Goal: Task Accomplishment & Management: Complete application form

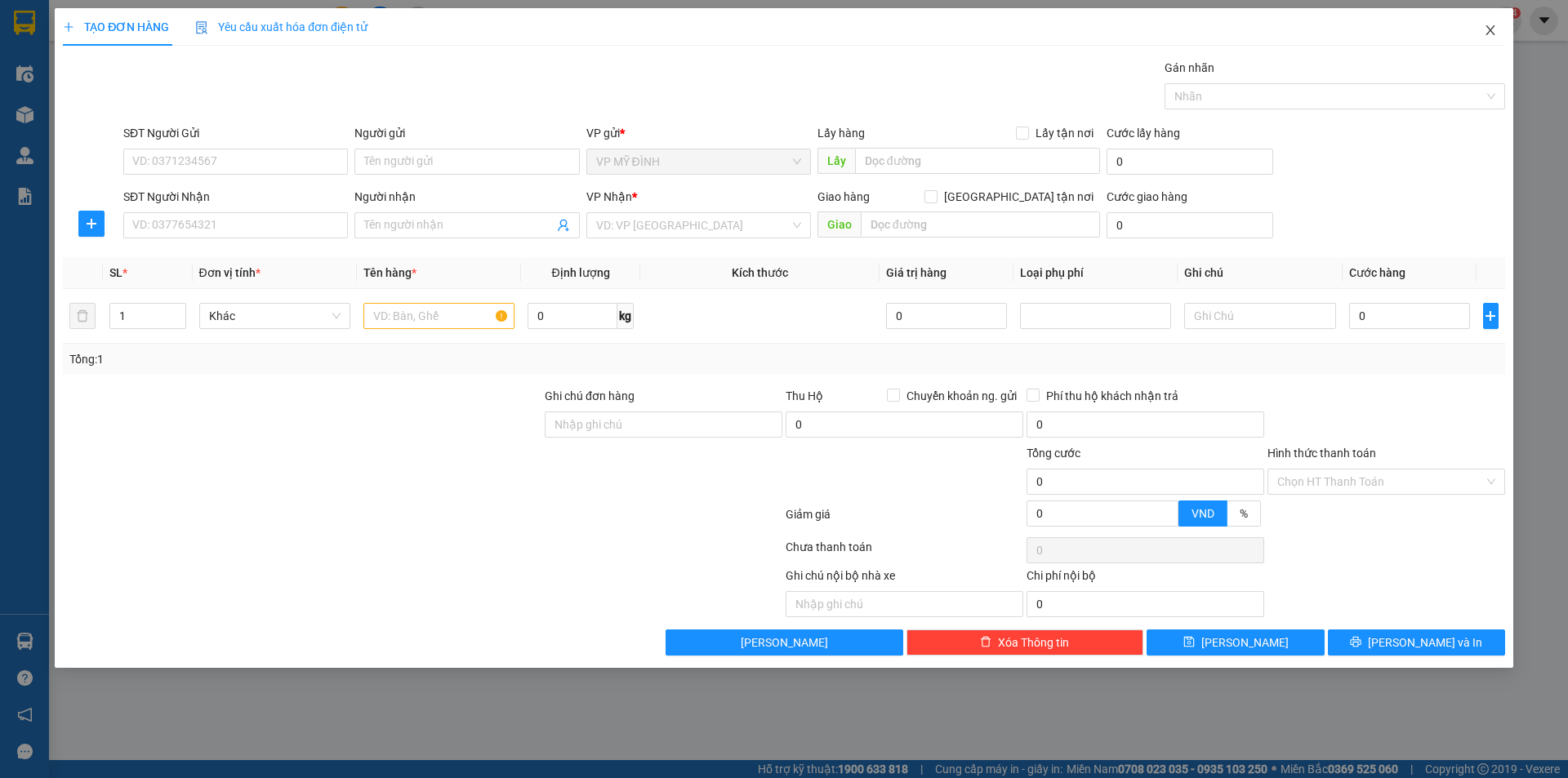
click at [1499, 31] on span "Close" at bounding box center [1490, 31] width 45 height 45
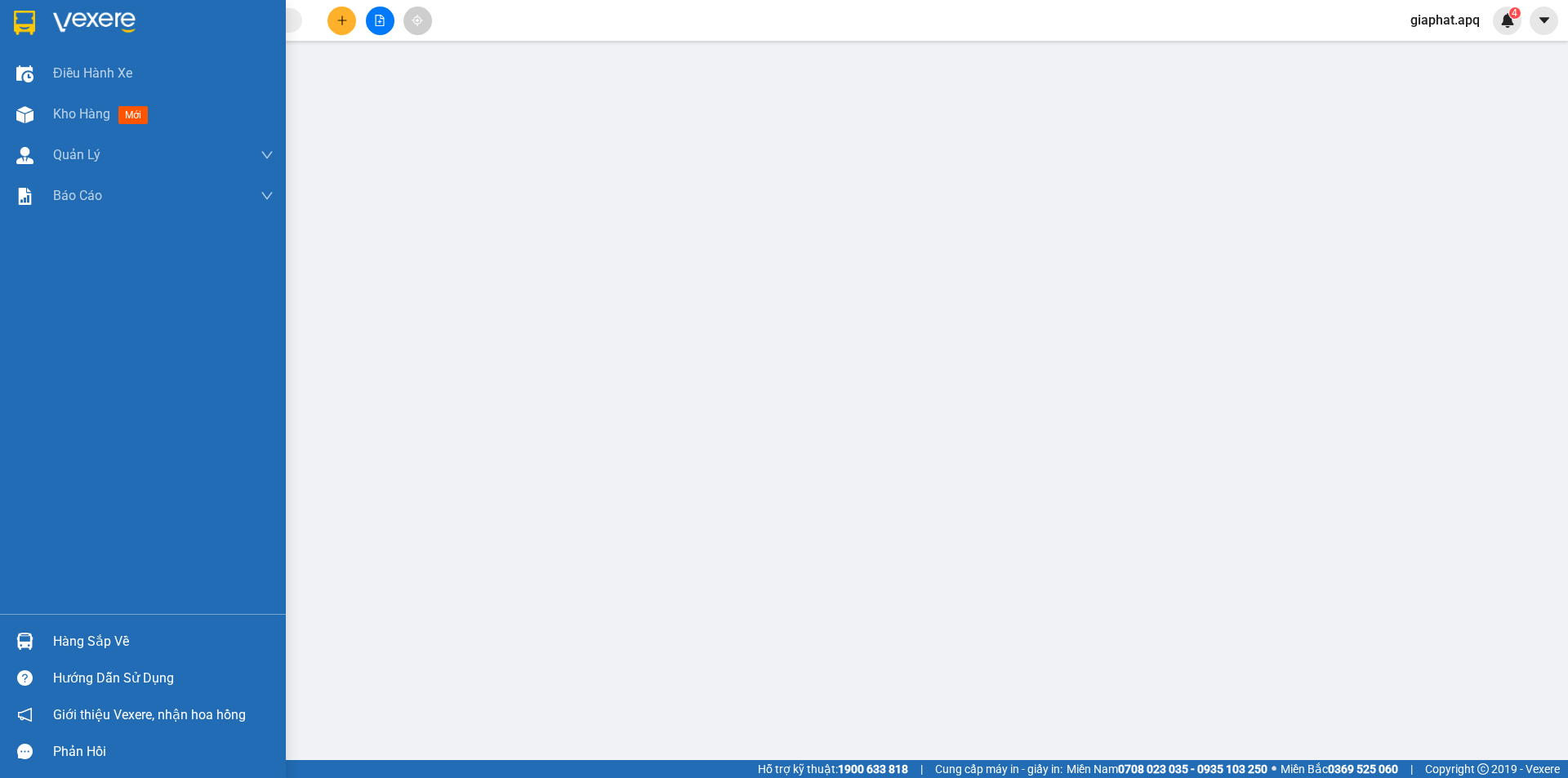
drag, startPoint x: 38, startPoint y: 17, endPoint x: 76, endPoint y: 19, distance: 38.1
click at [37, 17] on div at bounding box center [24, 22] width 29 height 29
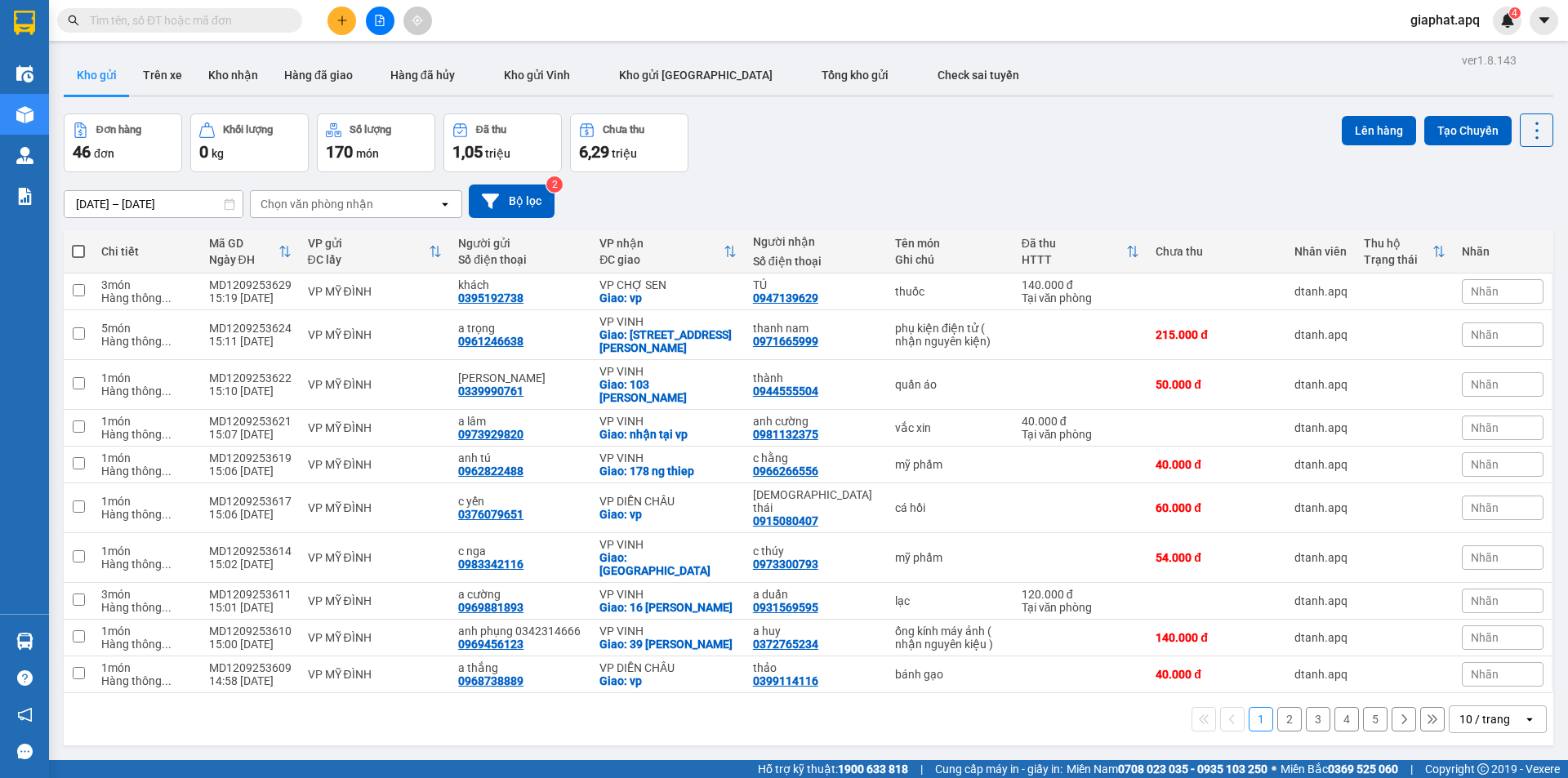
click at [337, 24] on icon "plus" at bounding box center [342, 20] width 11 height 11
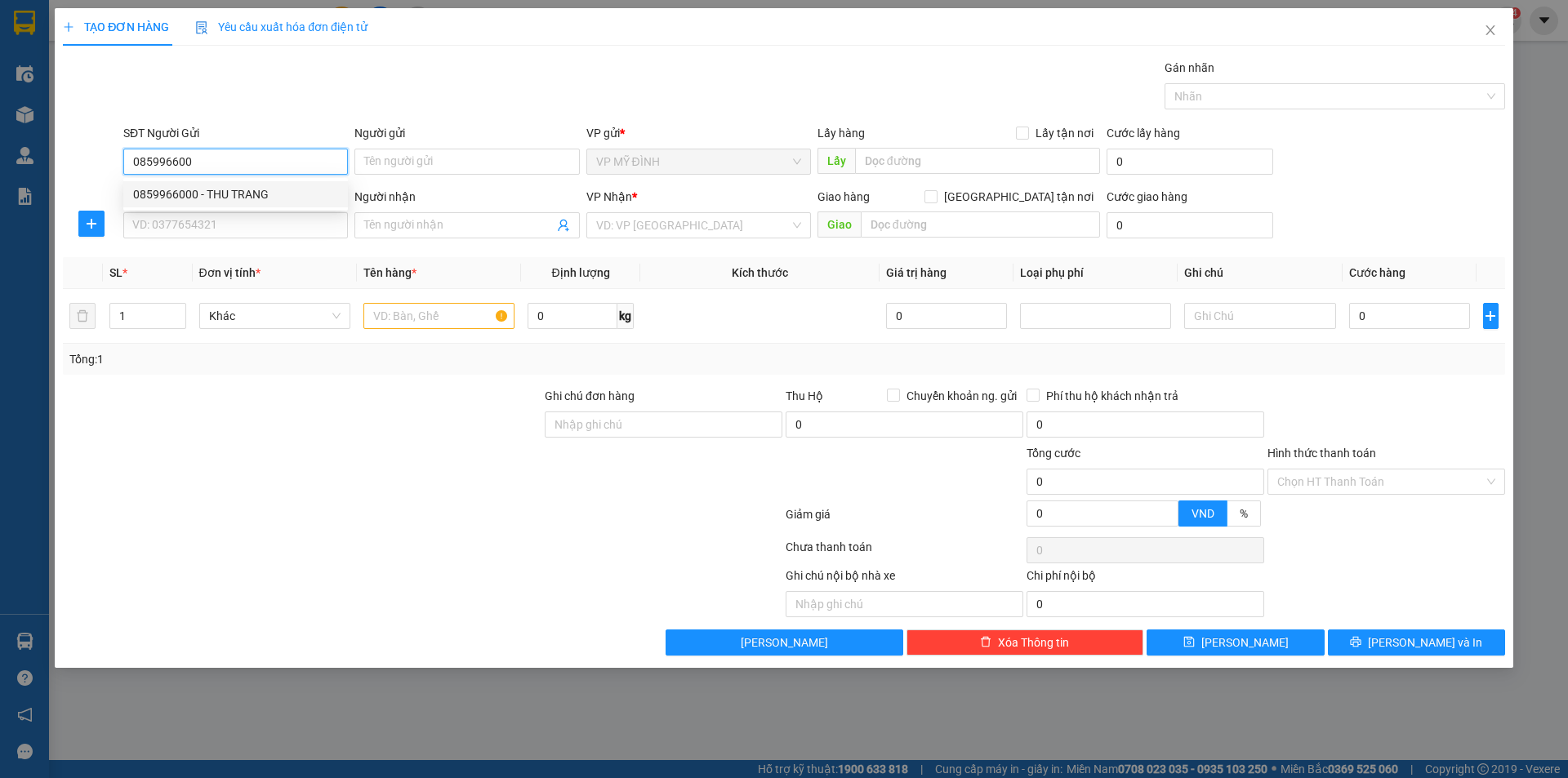
click at [208, 193] on div "0859966000 - THU TRANG" at bounding box center [235, 194] width 205 height 18
type input "0859966000"
type input "THU TRANG"
type input "0859966000"
click at [248, 241] on div "SĐT Người Nhận VD: 0377654321" at bounding box center [236, 216] width 225 height 57
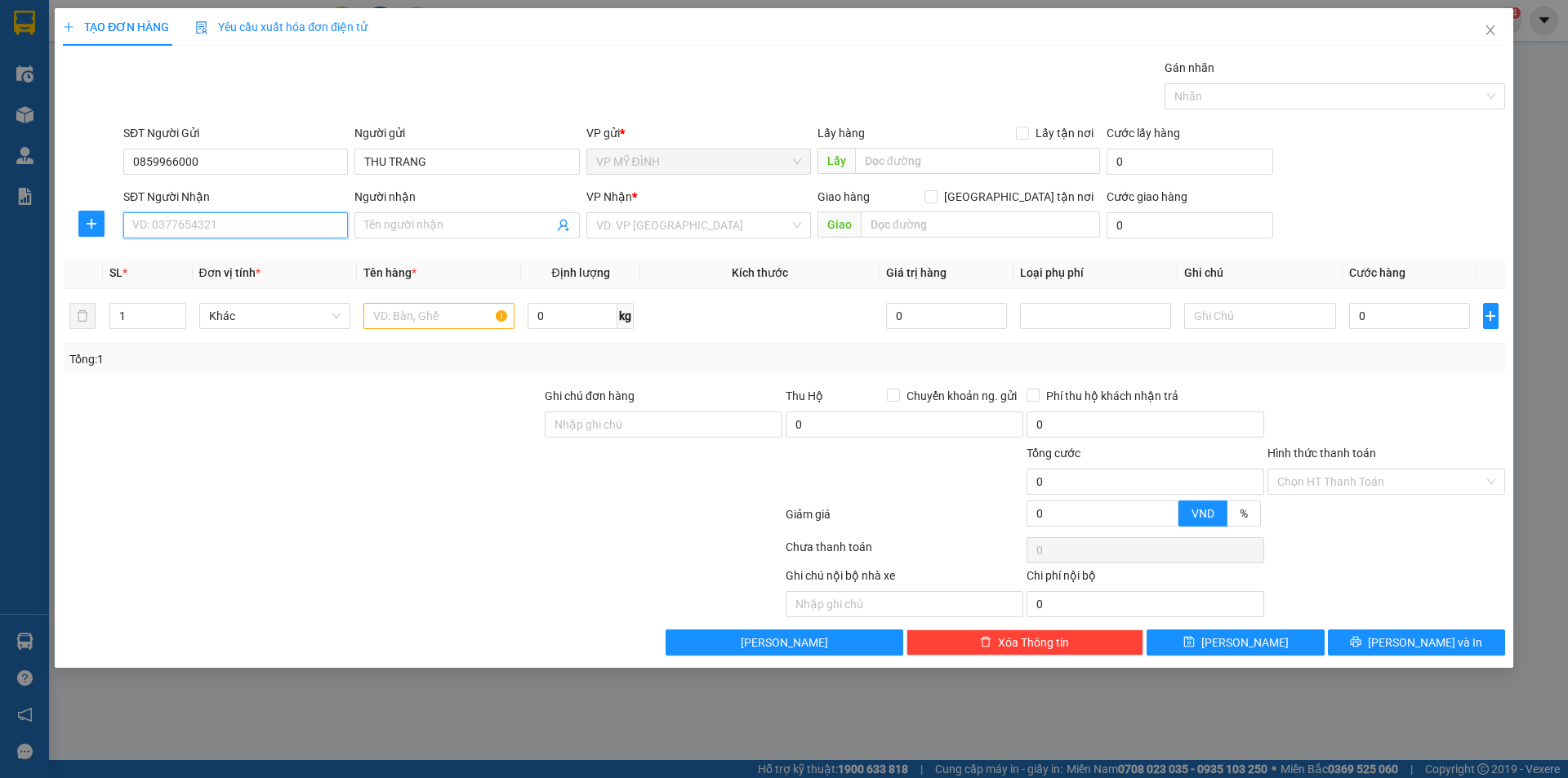
click at [247, 222] on input "SĐT Người Nhận" at bounding box center [236, 225] width 225 height 26
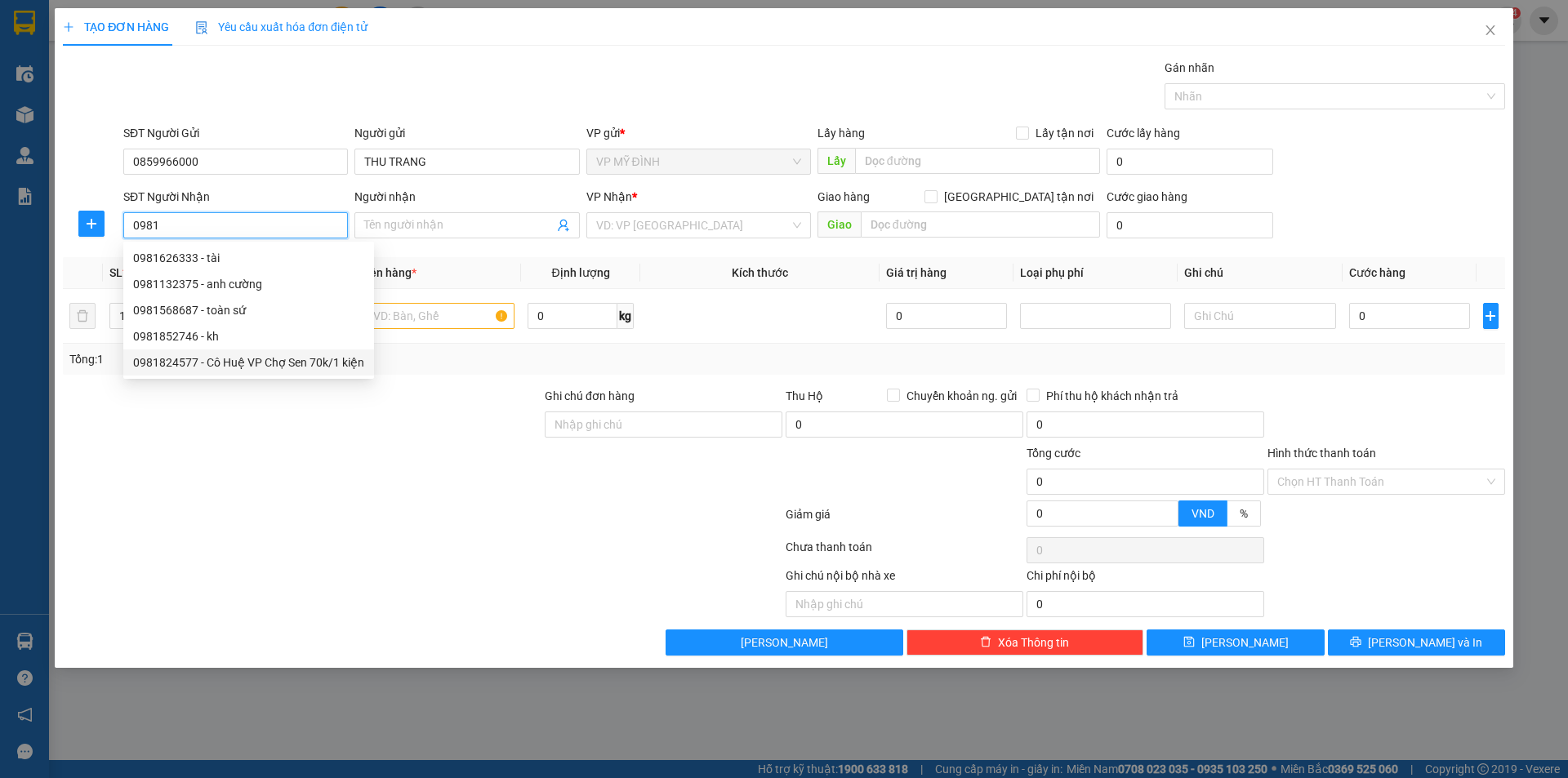
click at [278, 351] on div "0981824577 - Cô Huệ VP Chợ Sen 70k/1 kiện" at bounding box center [249, 363] width 251 height 26
type input "0981824577"
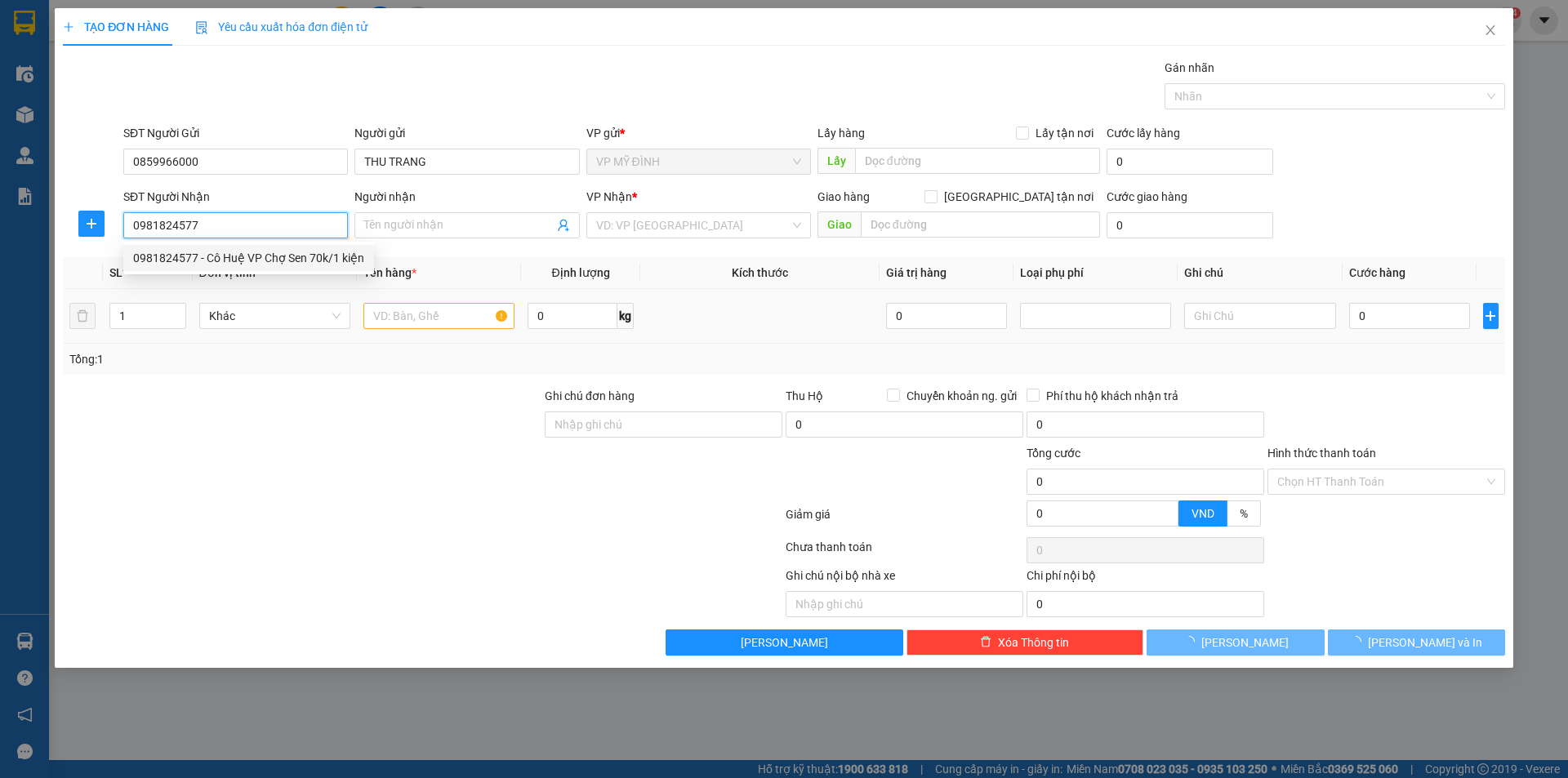
type input "Cô Huệ VP Chợ Sen 70k/1 kiện"
checkbox input "true"
type input "vp"
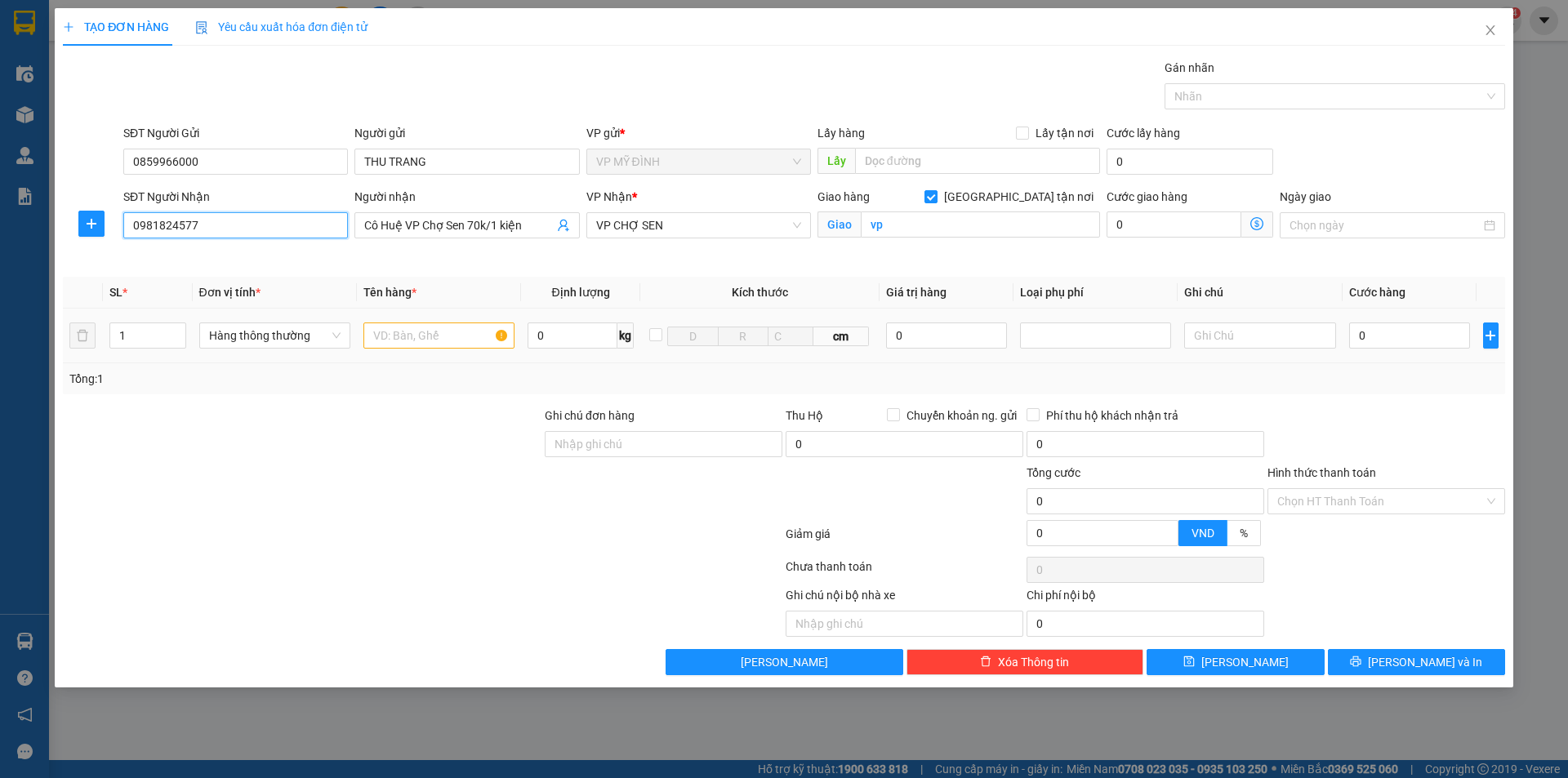
type input "0981824577"
drag, startPoint x: 386, startPoint y: 323, endPoint x: 392, endPoint y: 331, distance: 10.0
click at [388, 325] on input "text" at bounding box center [439, 336] width 151 height 26
type input "t"
type input "bỉm"
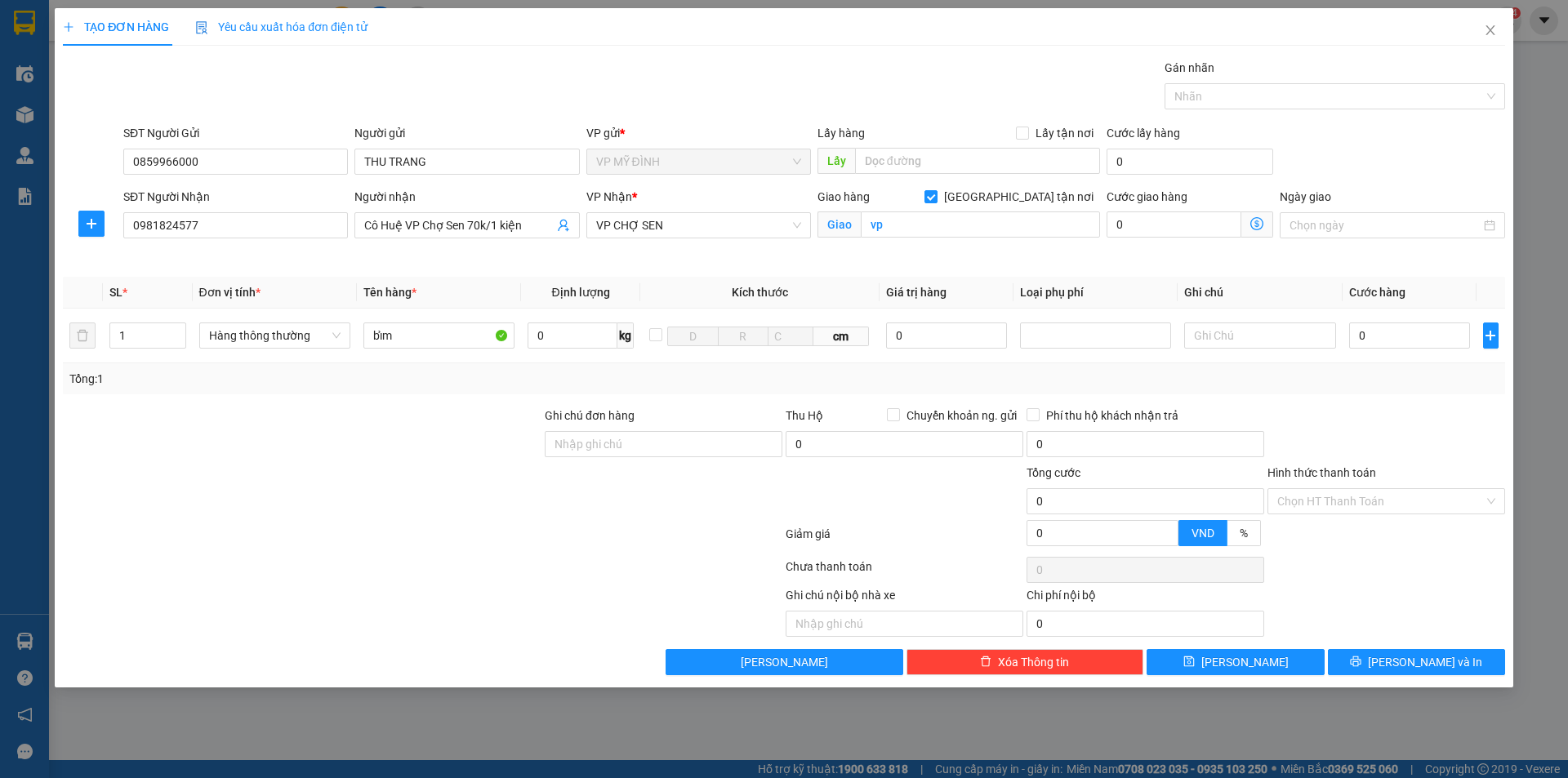
click at [206, 483] on div at bounding box center [302, 492] width 482 height 57
click at [1394, 337] on input "0" at bounding box center [1409, 336] width 122 height 26
click at [487, 74] on div "Gói vận chuyển * Tiêu chuẩn Gán nhãn Nhãn" at bounding box center [814, 87] width 1388 height 57
click at [1375, 337] on input "0" at bounding box center [1409, 336] width 122 height 26
type input "4"
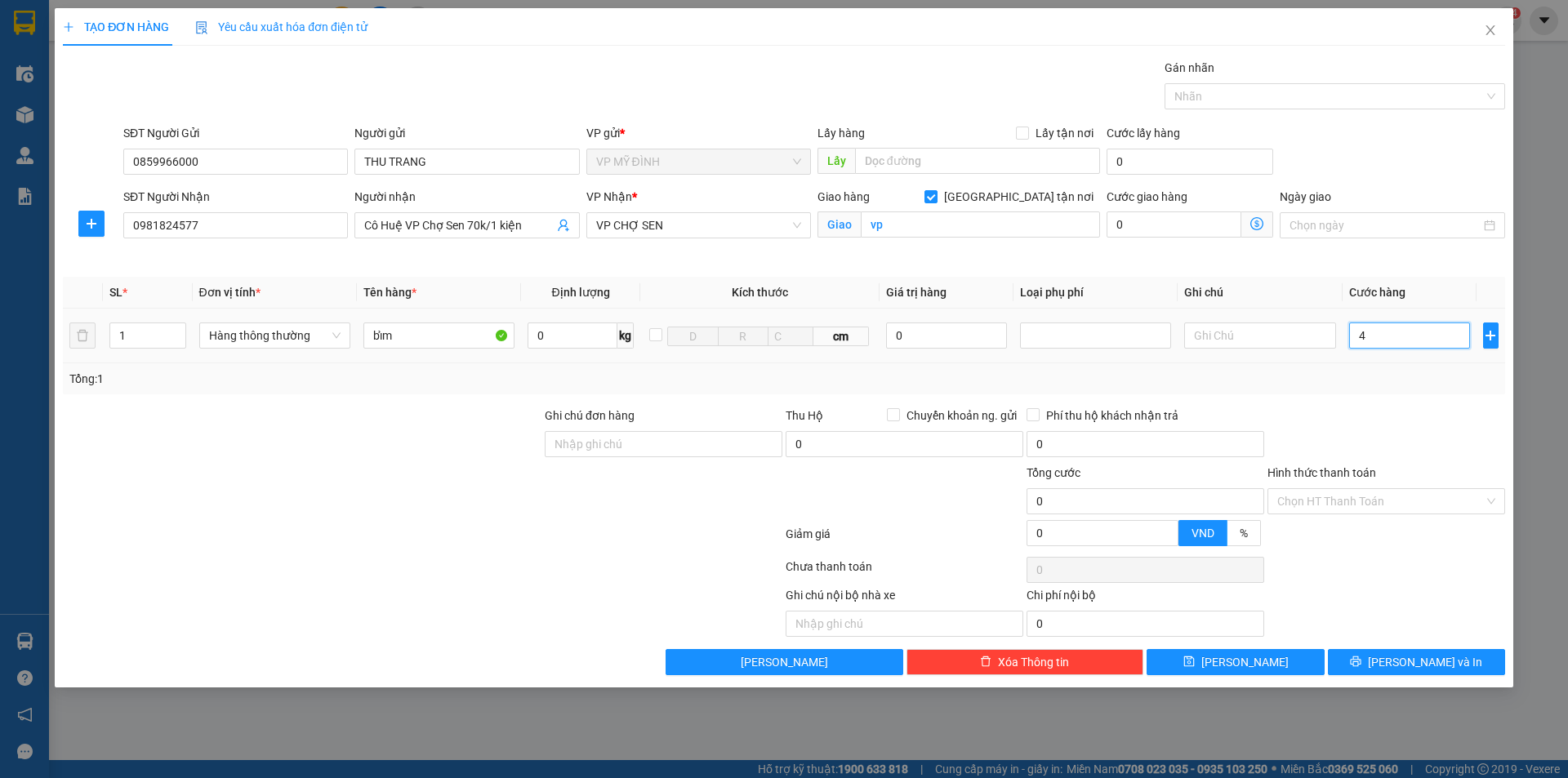
type input "4"
type input "40"
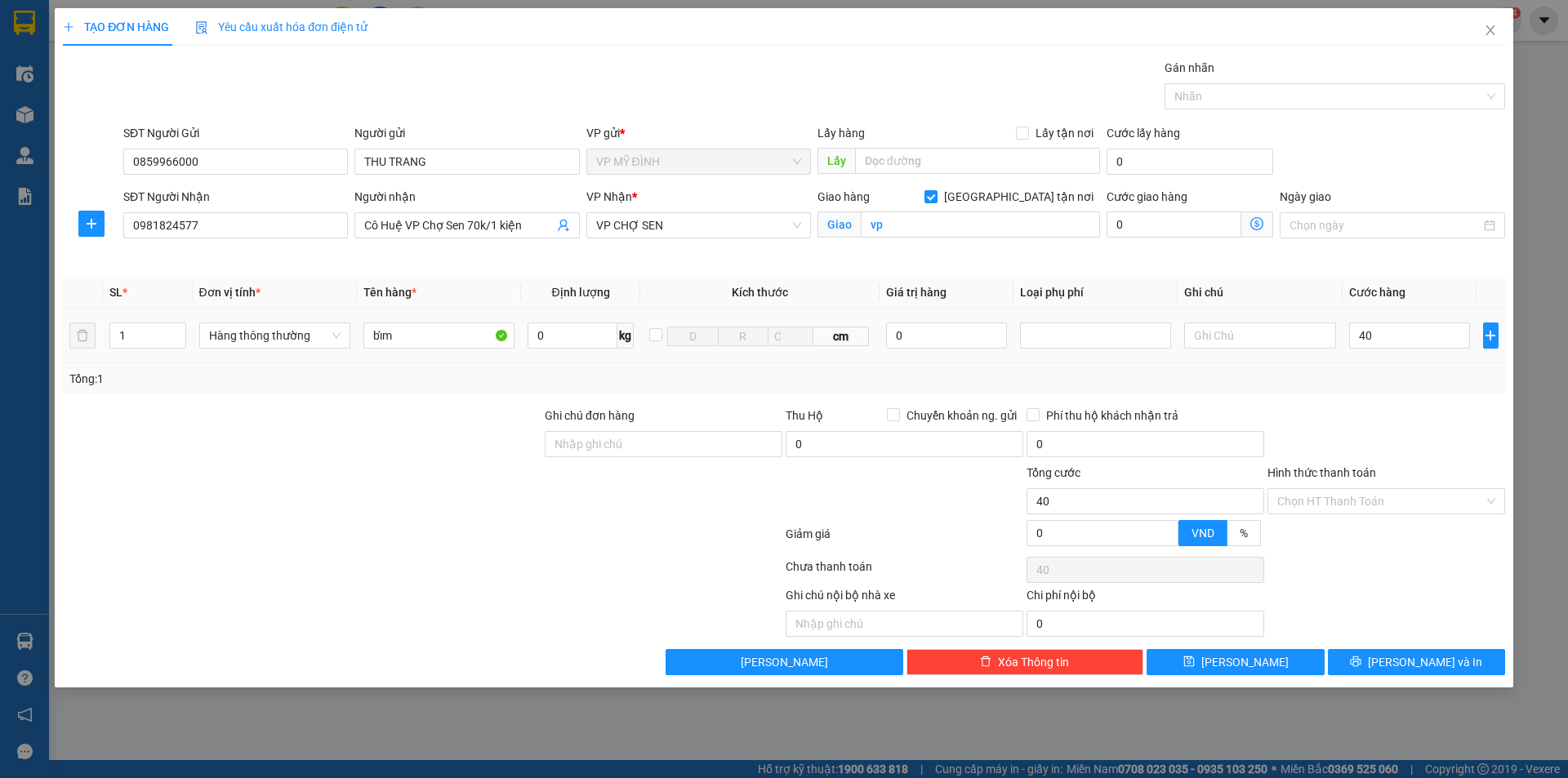
type input "40.000"
click at [1416, 414] on div at bounding box center [1386, 435] width 241 height 57
click at [1420, 675] on div "TẠO ĐƠN HÀNG Yêu cầu xuất hóa đơn điện tử Transit Pickup Surcharge Ids Transit …" at bounding box center [784, 348] width 1459 height 679
click at [1356, 497] on input "Hình thức thanh toán" at bounding box center [1381, 501] width 207 height 24
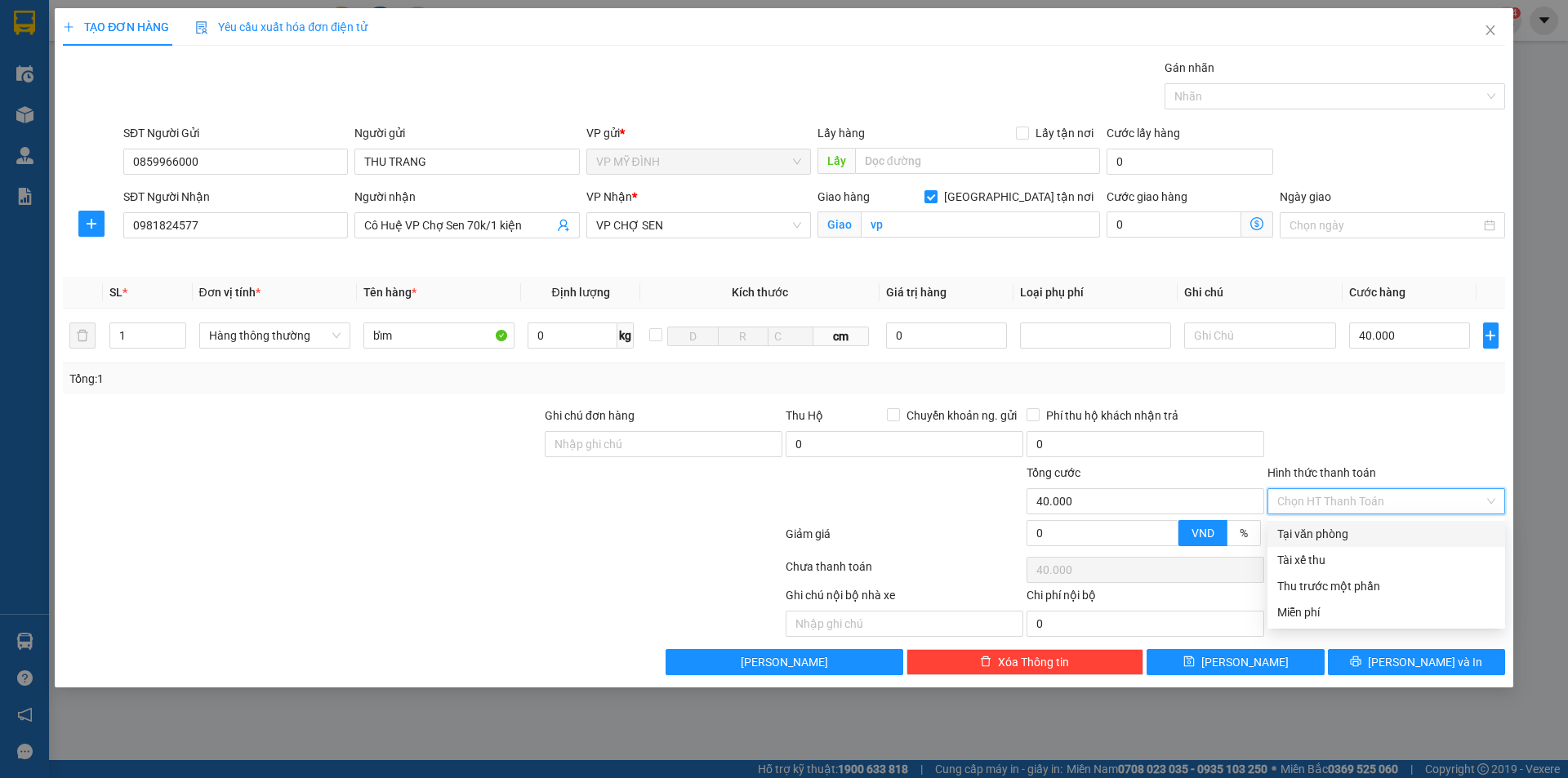
click at [1325, 528] on div "Tại văn phòng" at bounding box center [1386, 533] width 218 height 18
type input "0"
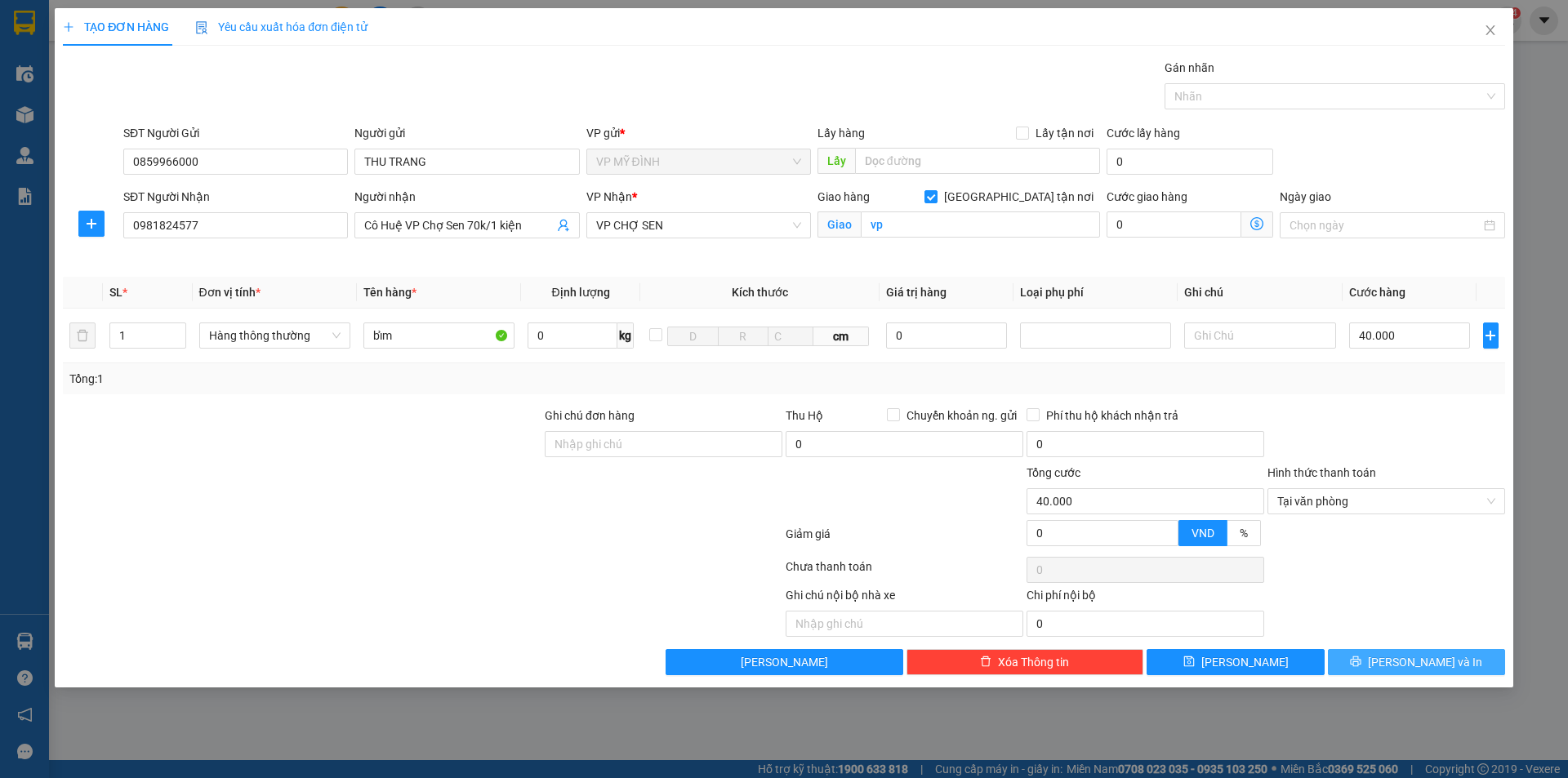
click at [1424, 666] on span "[PERSON_NAME] và In" at bounding box center [1424, 661] width 114 height 18
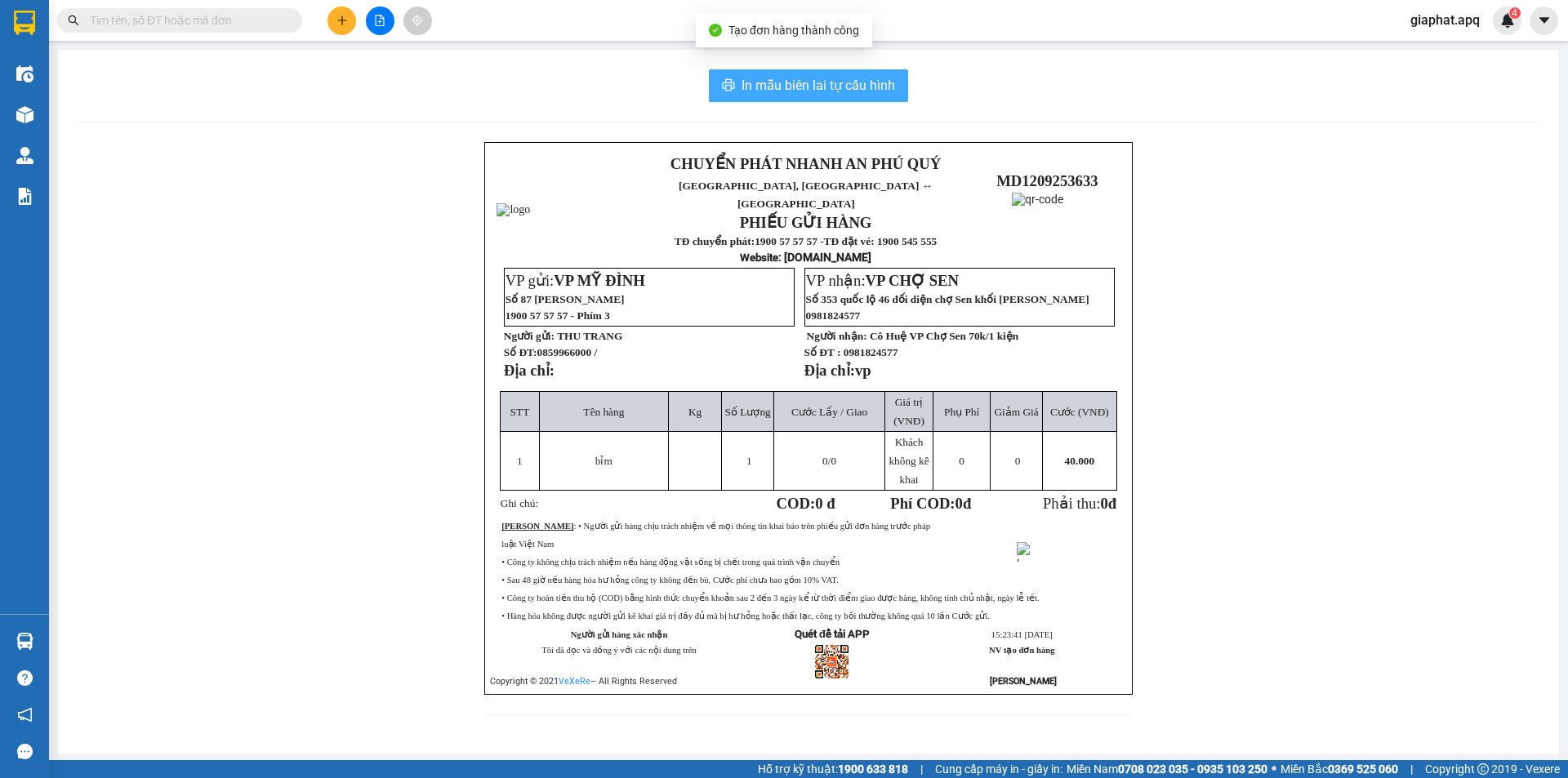
click at [774, 84] on span "In mẫu biên lai tự cấu hình" at bounding box center [817, 85] width 153 height 20
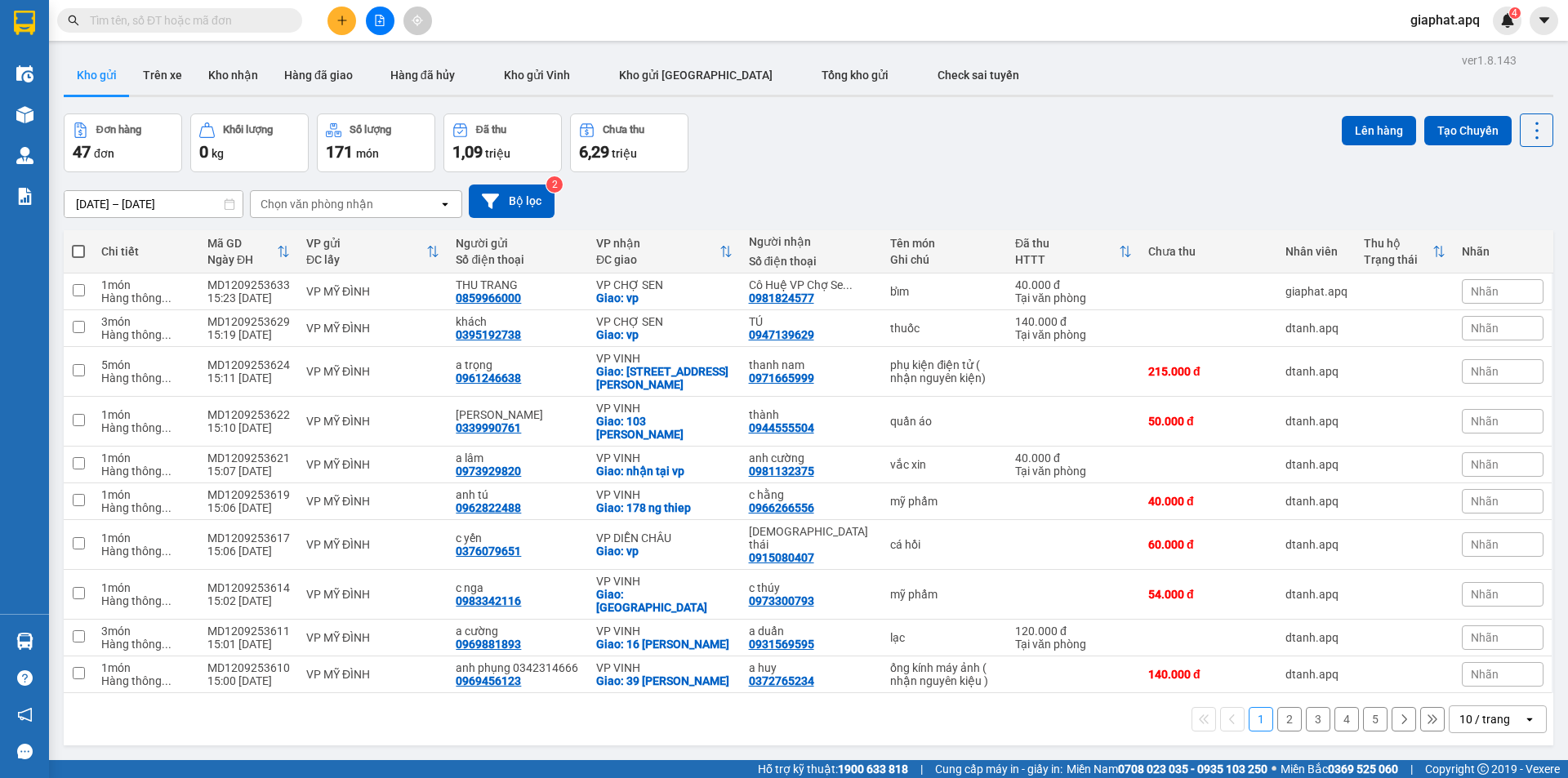
click at [1043, 151] on div "Đơn hàng 47 đơn Khối lượng 0 kg Số lượng 171 món Đã thu 1,09 triệu Chưa thu 6,2…" at bounding box center [809, 142] width 1490 height 58
click at [331, 23] on button at bounding box center [341, 20] width 29 height 29
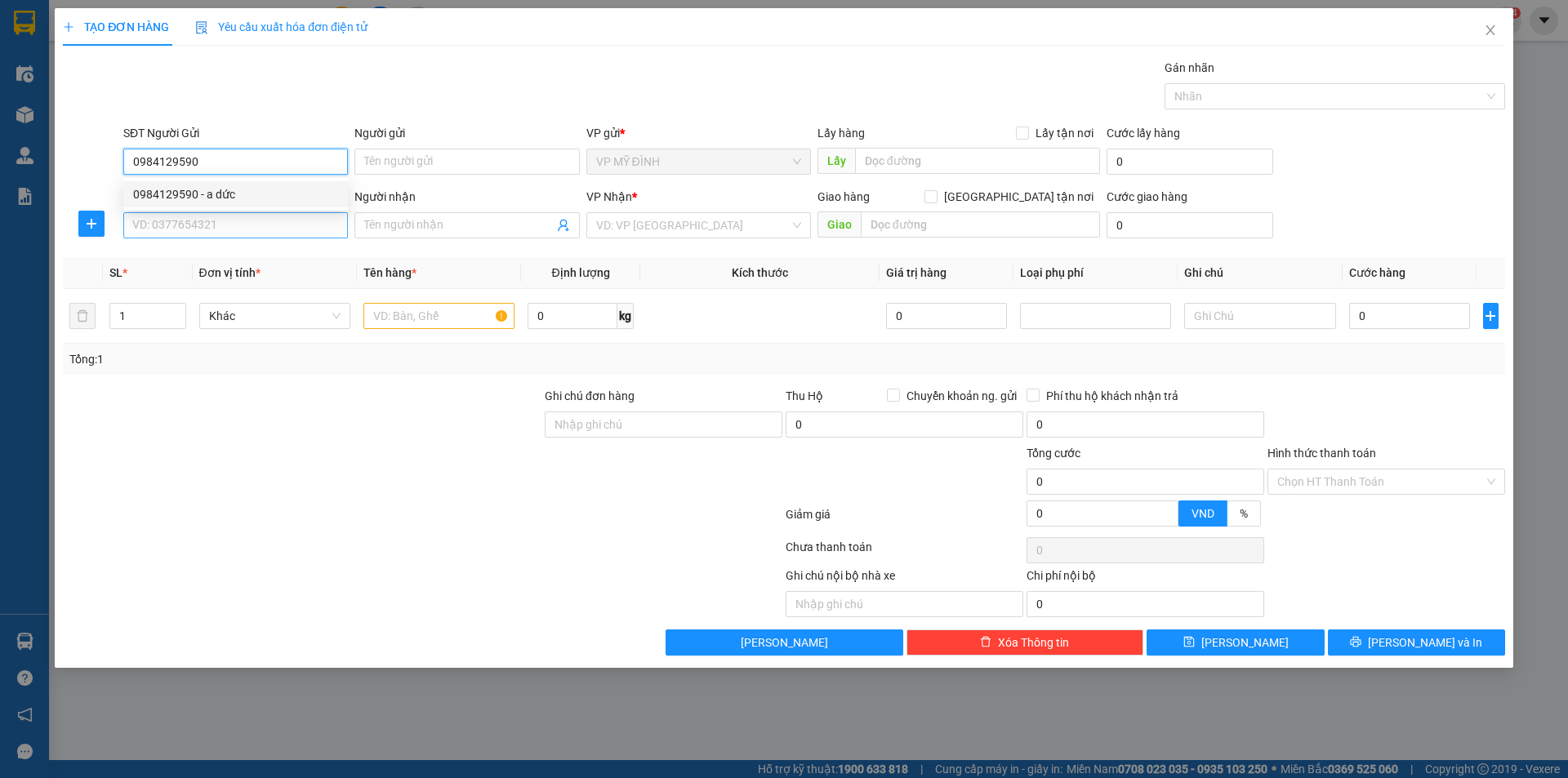
type input "0984129590"
click at [215, 228] on input "SĐT Người Nhận" at bounding box center [236, 225] width 225 height 26
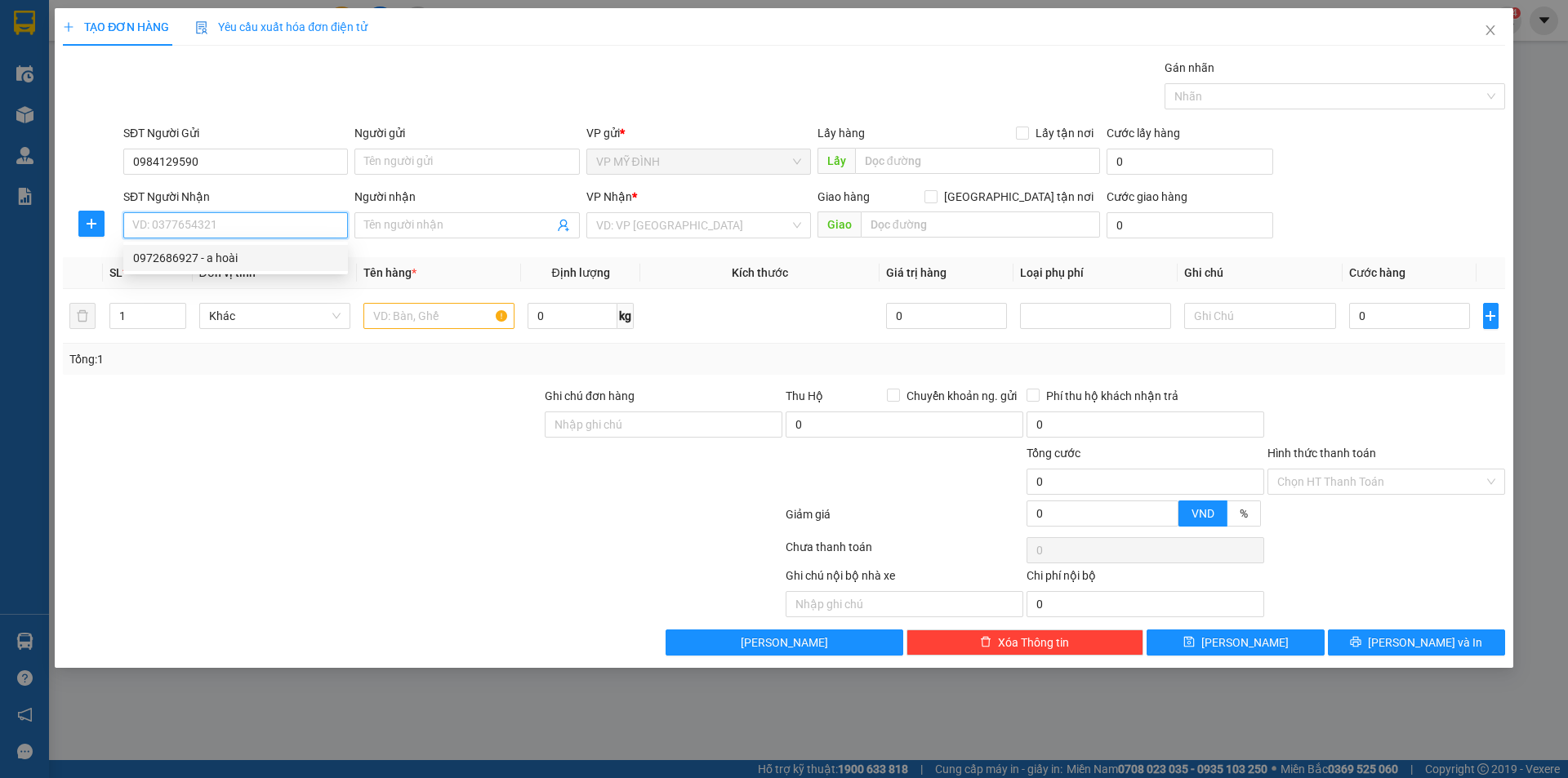
click at [201, 253] on div "0972686927 - a hoài" at bounding box center [235, 257] width 205 height 18
type input "0972686927"
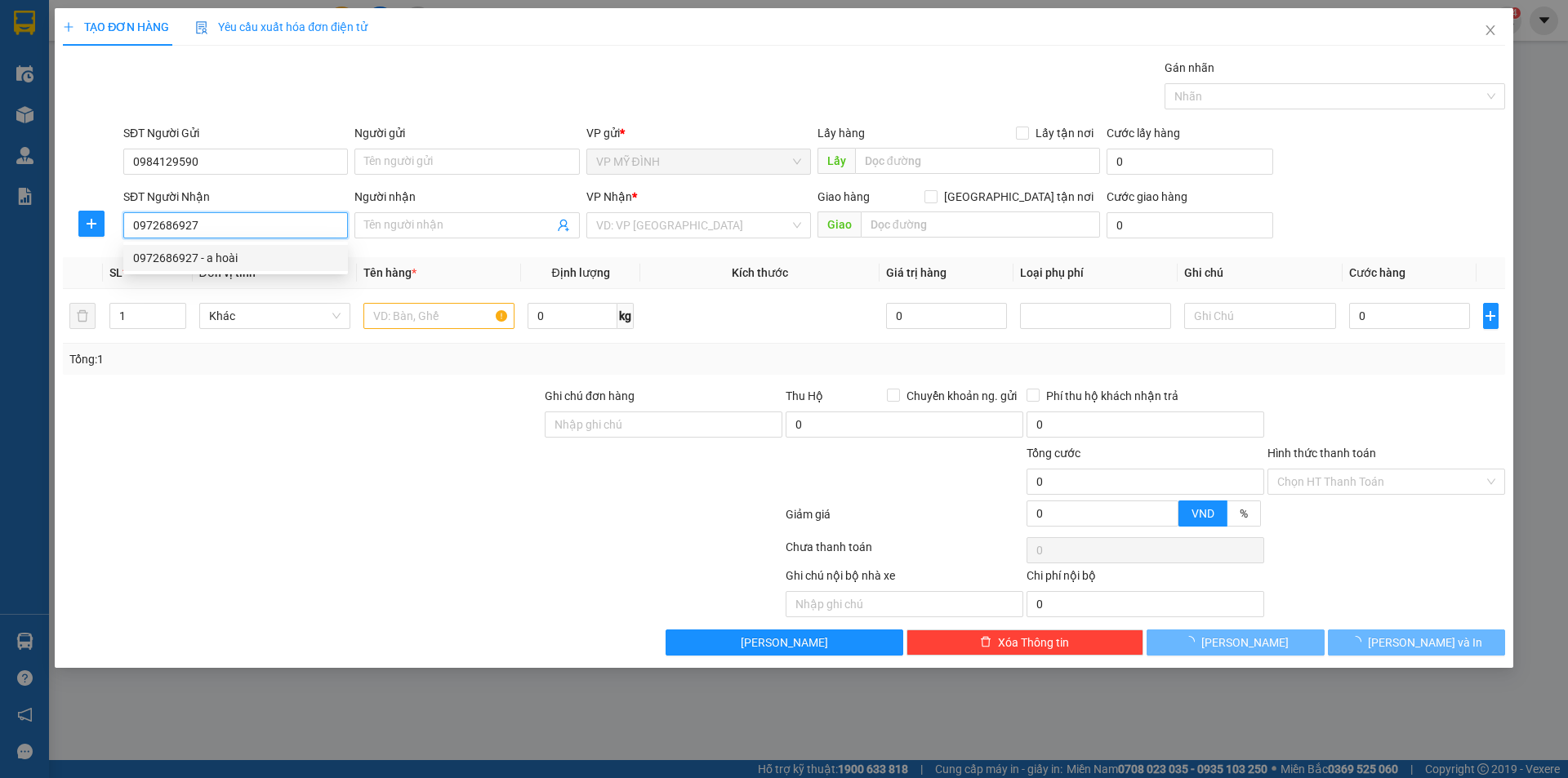
type input "a hoài"
checkbox input "true"
type input "Ngõ 81 ng đình chiểu"
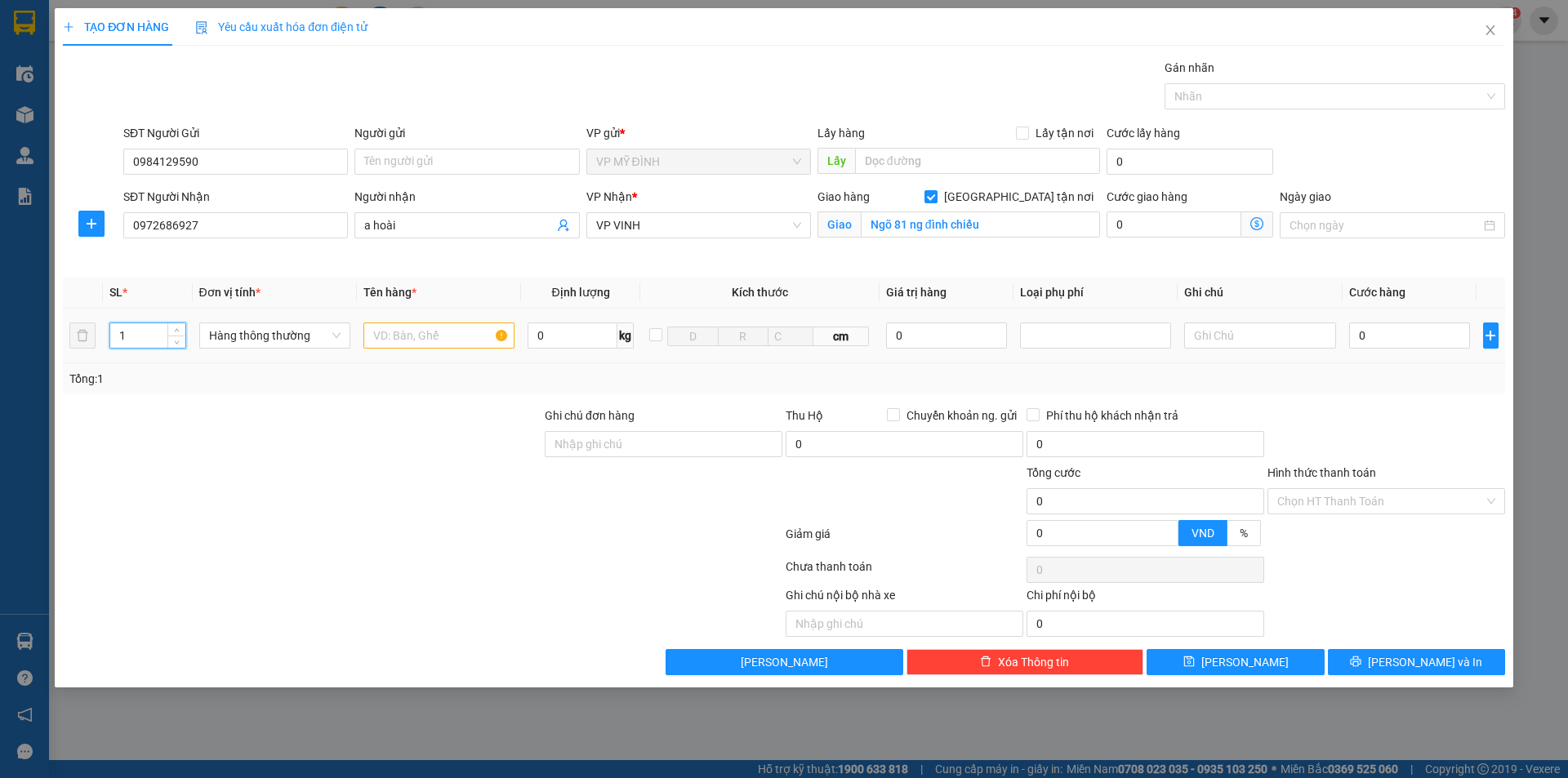
click at [122, 337] on input "1" at bounding box center [148, 336] width 75 height 24
type input "3"
click at [398, 346] on input "text" at bounding box center [439, 336] width 151 height 26
type input "thuóc"
click at [1374, 340] on input "0" at bounding box center [1409, 336] width 122 height 26
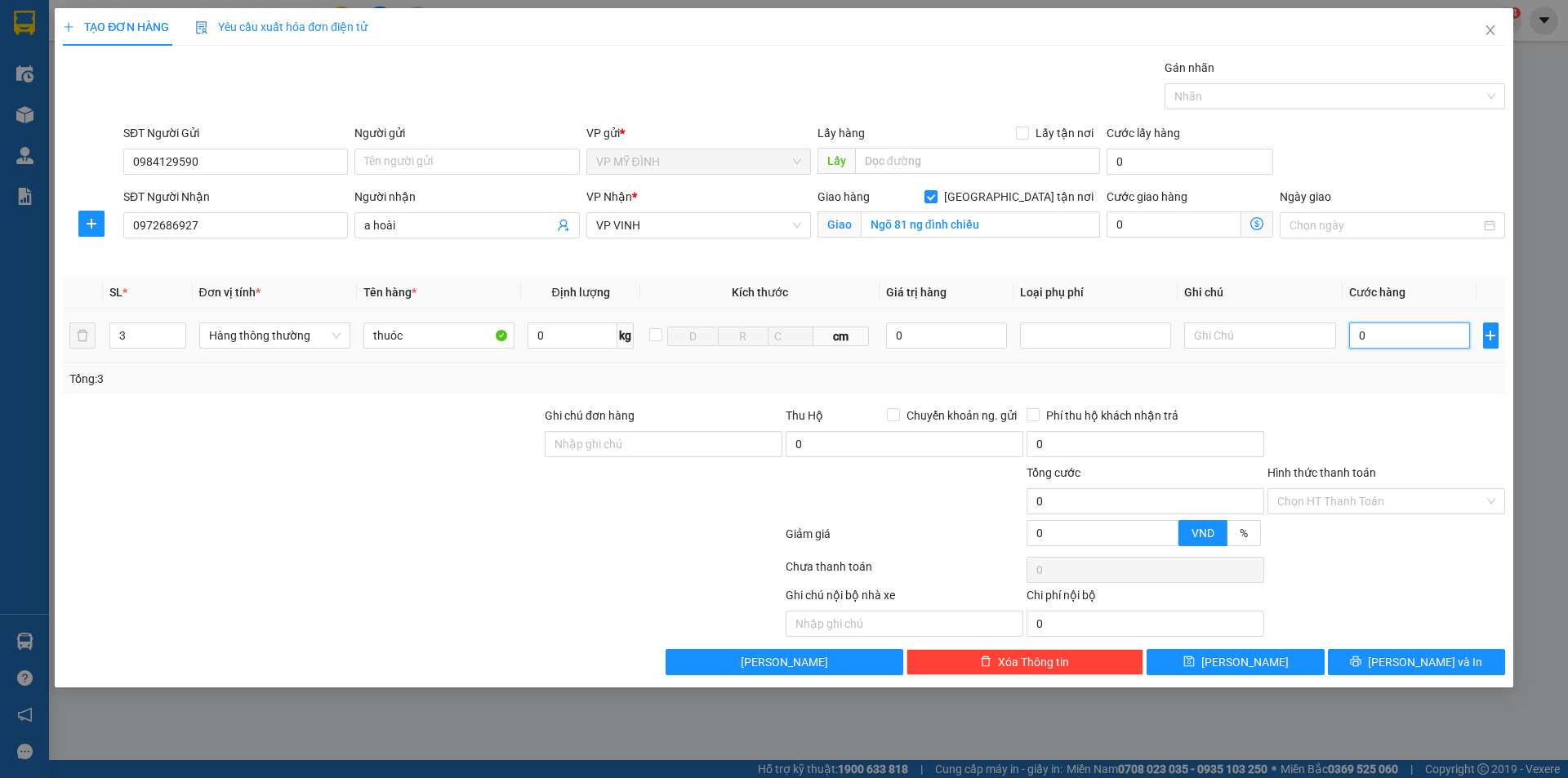
type input "1"
type input "12"
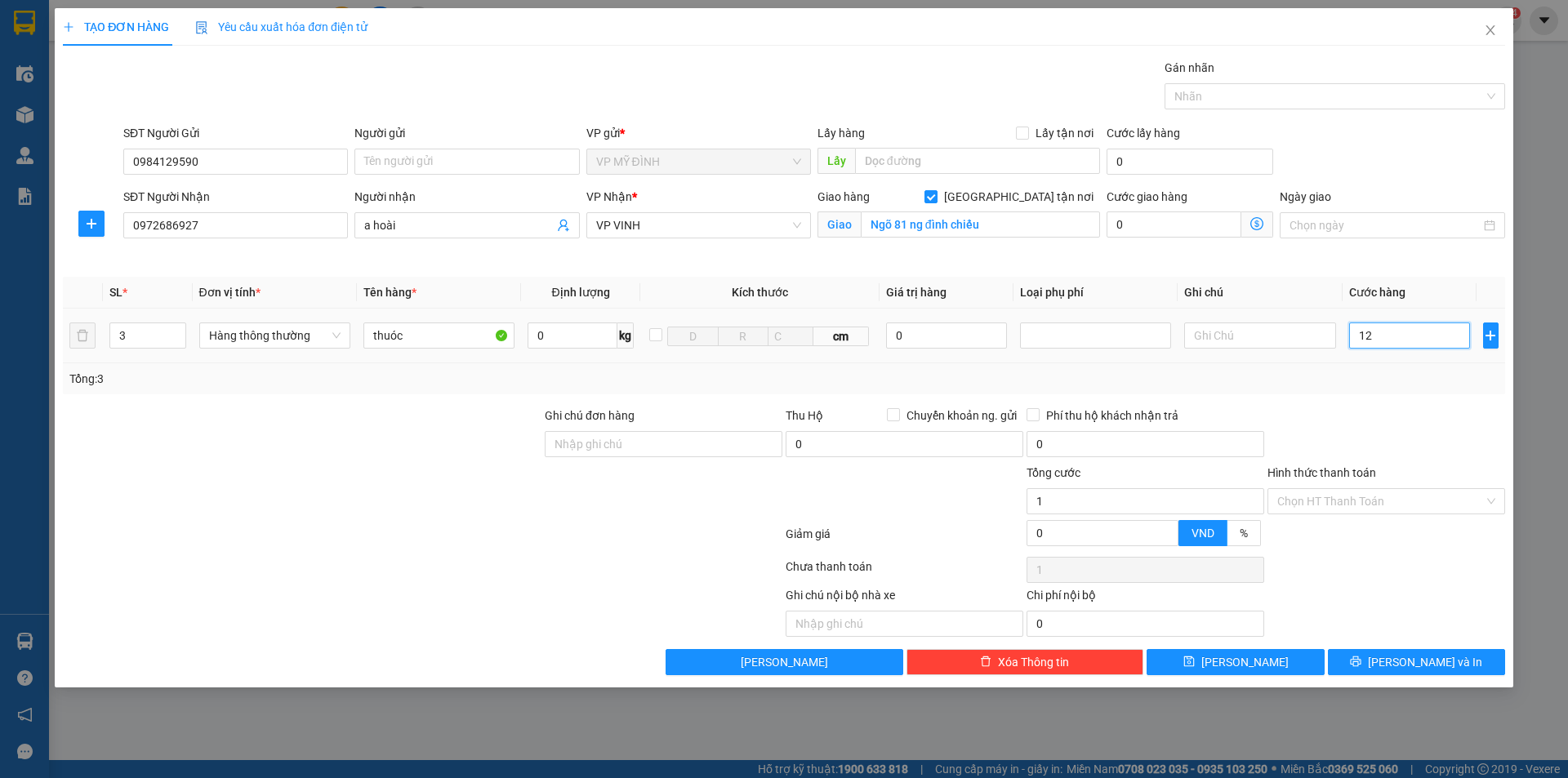
type input "12"
type input "120"
click at [1391, 497] on input "Hình thức thanh toán" at bounding box center [1381, 501] width 207 height 24
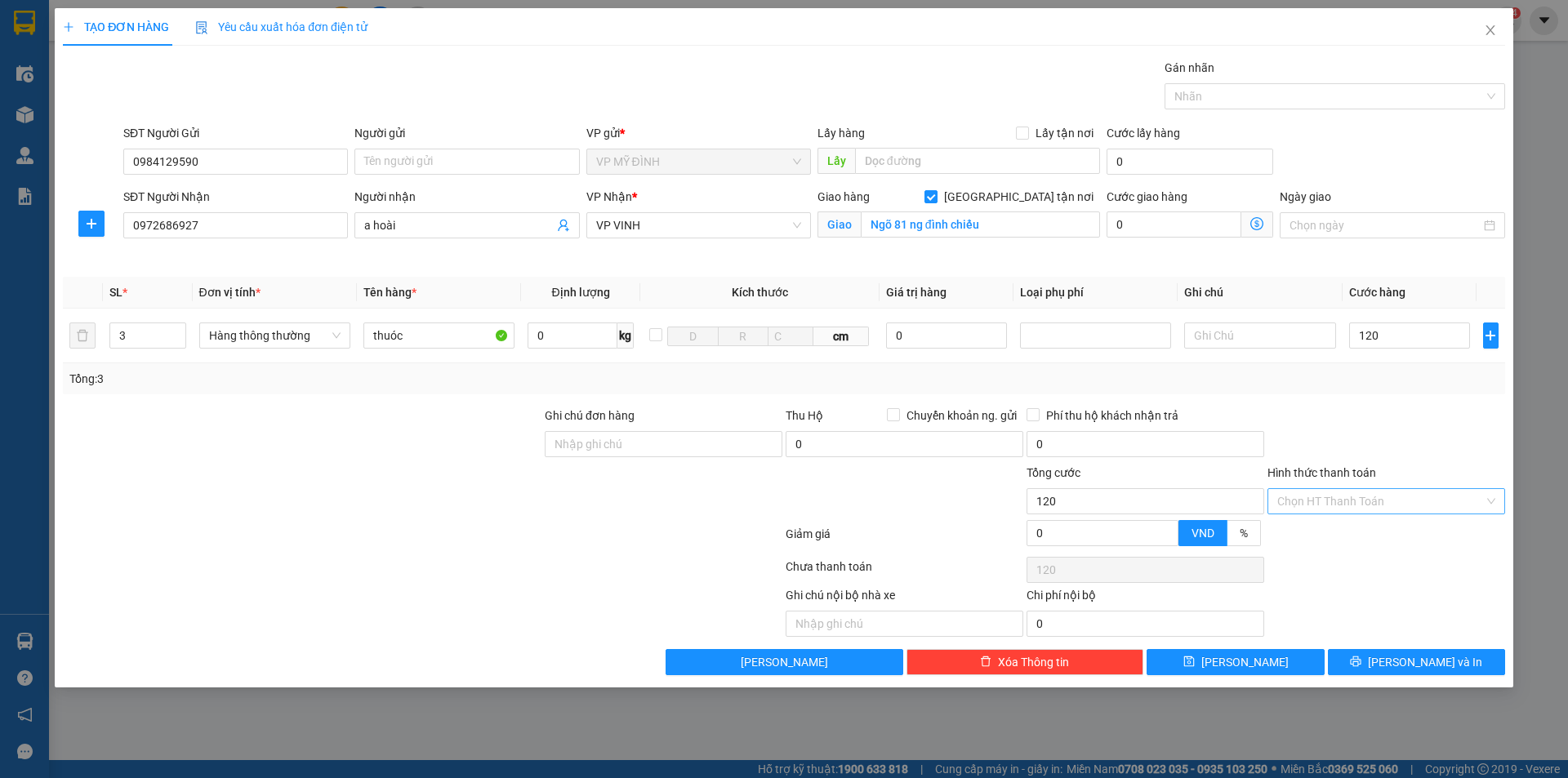
type input "120.000"
click at [1361, 536] on div "Tại văn phòng" at bounding box center [1386, 533] width 218 height 18
type input "0"
click at [1447, 663] on span "[PERSON_NAME] và In" at bounding box center [1424, 661] width 114 height 18
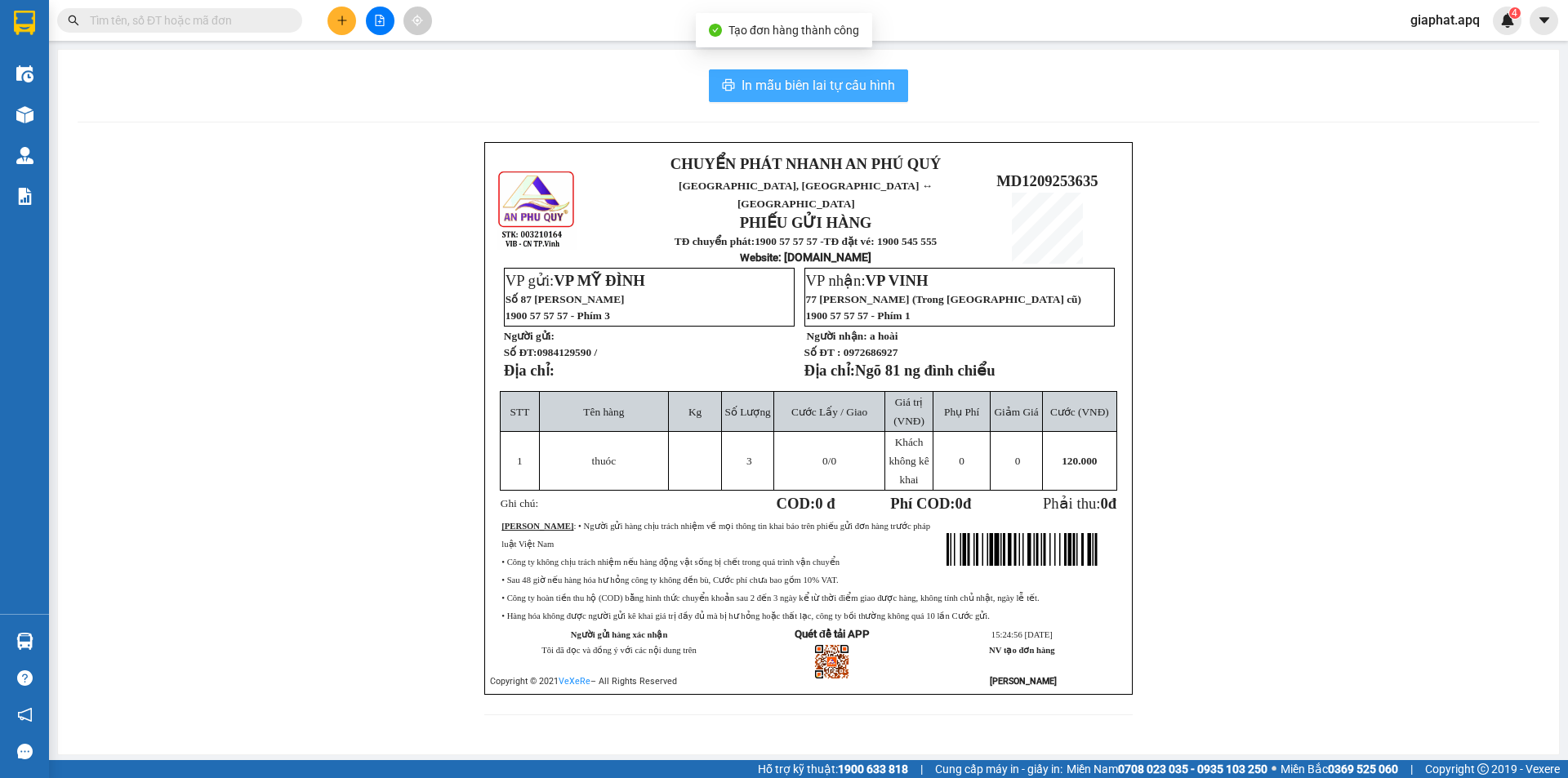
click at [730, 96] on button "In mẫu biên lai tự cấu hình" at bounding box center [808, 85] width 199 height 32
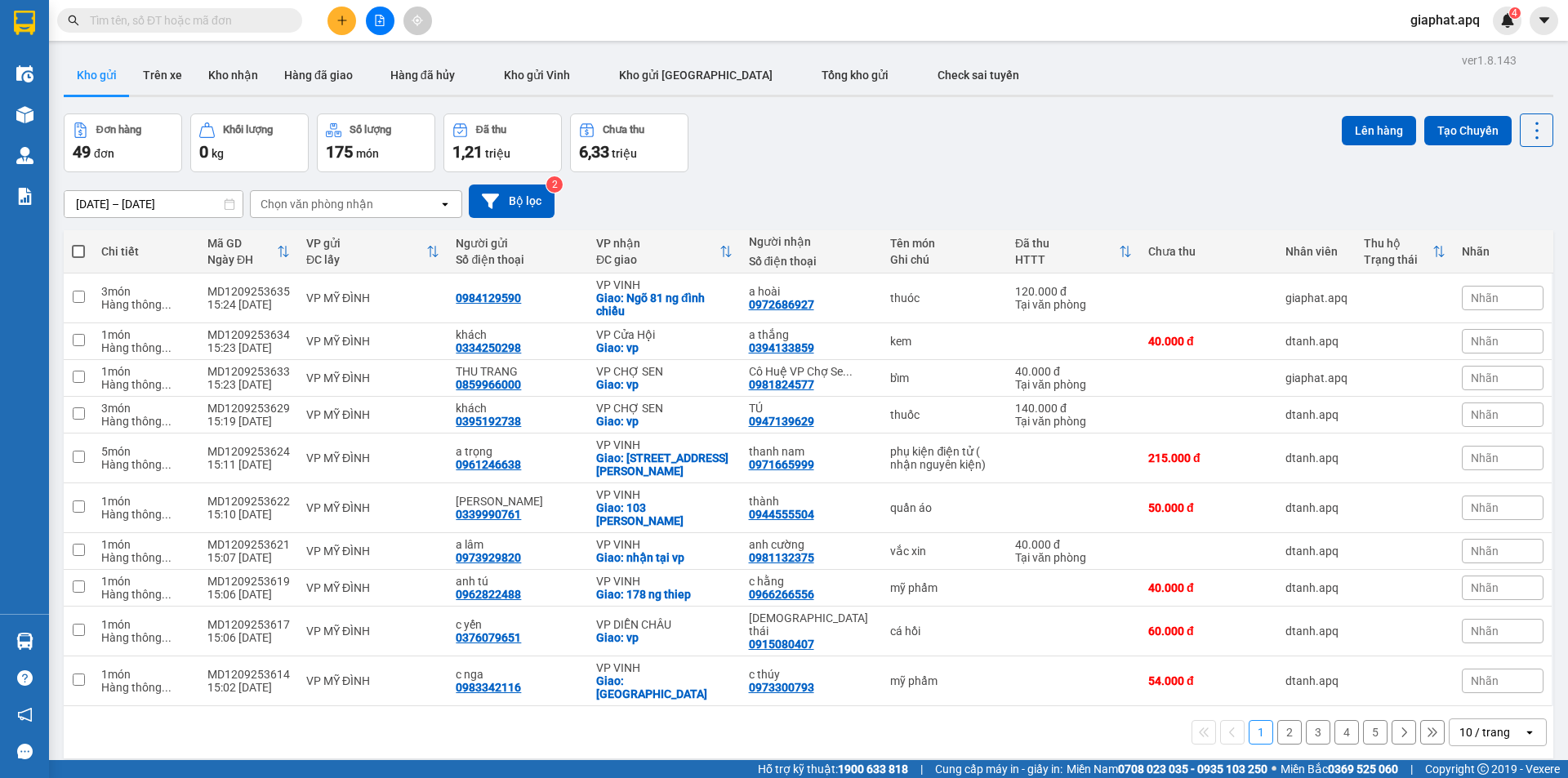
click at [1014, 147] on div "Đơn hàng 49 đơn Khối lượng 0 kg Số lượng 175 món Đã thu 1,21 triệu Chưa thu 6,3…" at bounding box center [809, 142] width 1490 height 58
click at [349, 27] on button at bounding box center [341, 20] width 29 height 29
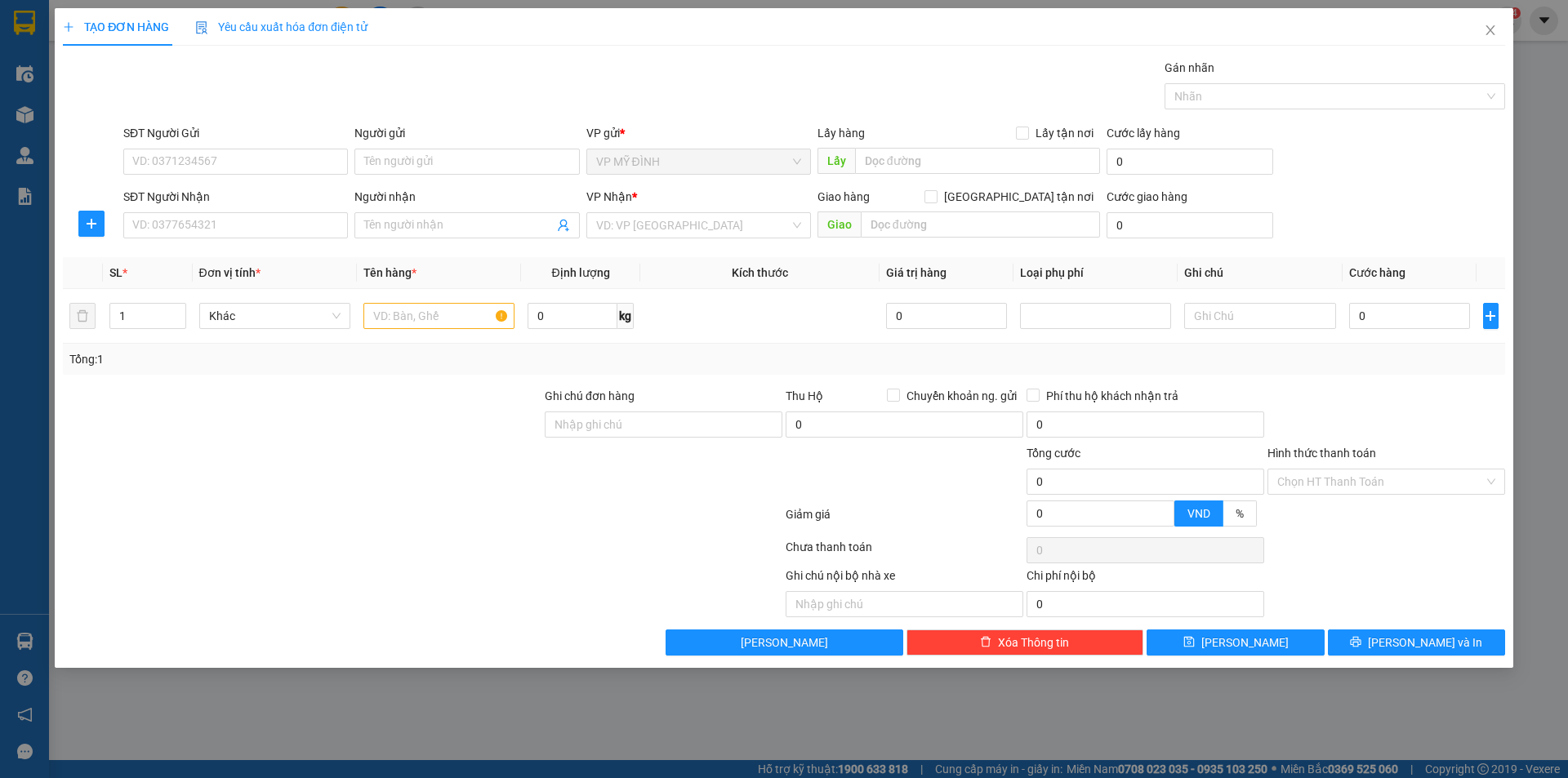
click at [374, 62] on div "Gói vận chuyển * Tiêu chuẩn Gán nhãn Nhãn" at bounding box center [814, 87] width 1388 height 57
click at [1490, 28] on icon "close" at bounding box center [1490, 31] width 13 height 13
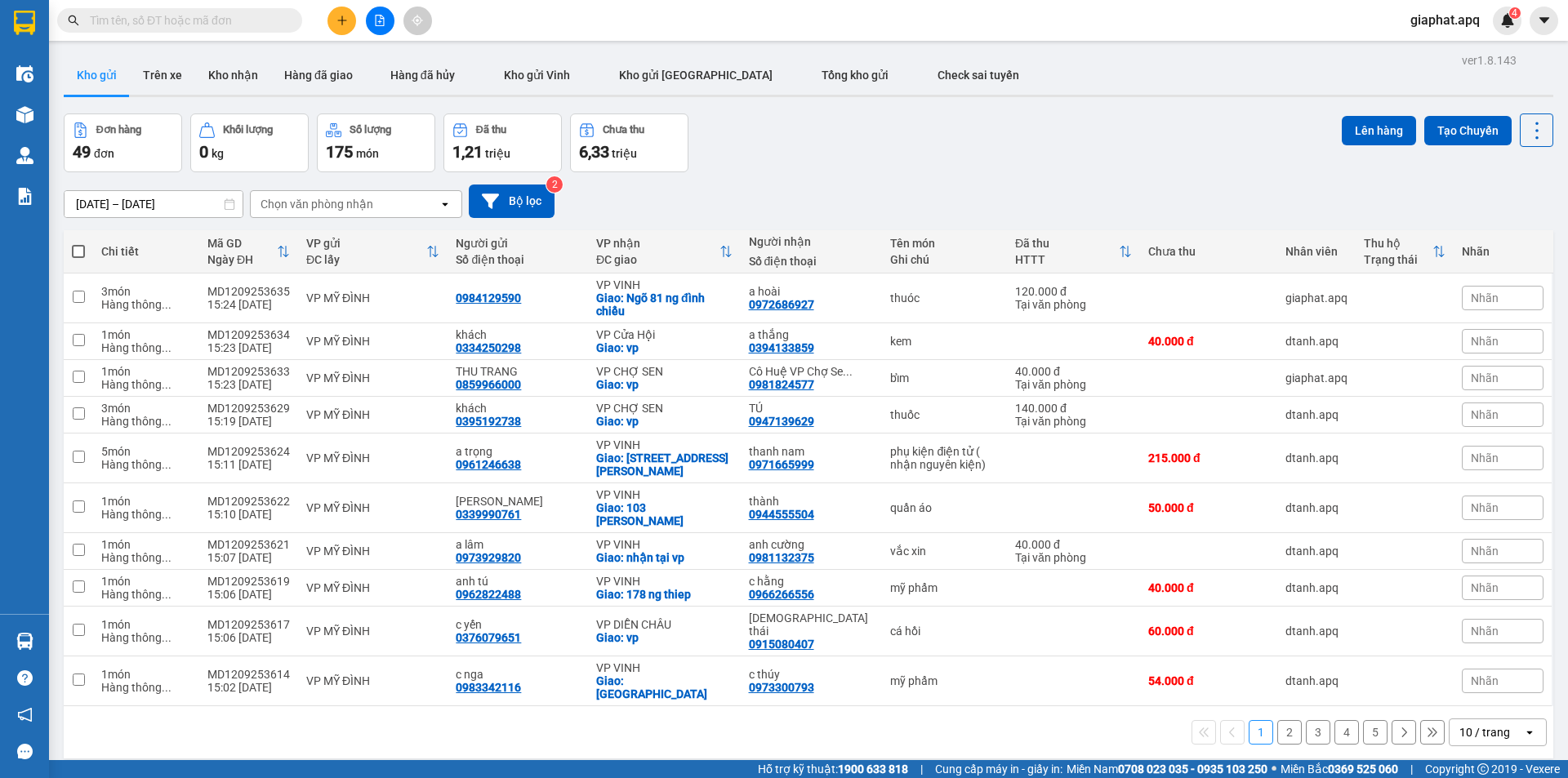
click at [931, 176] on div "10/09/2025 – 12/09/2025 Press the down arrow key to interact with the calendar …" at bounding box center [809, 201] width 1490 height 57
click at [342, 22] on icon "plus" at bounding box center [341, 20] width 1 height 9
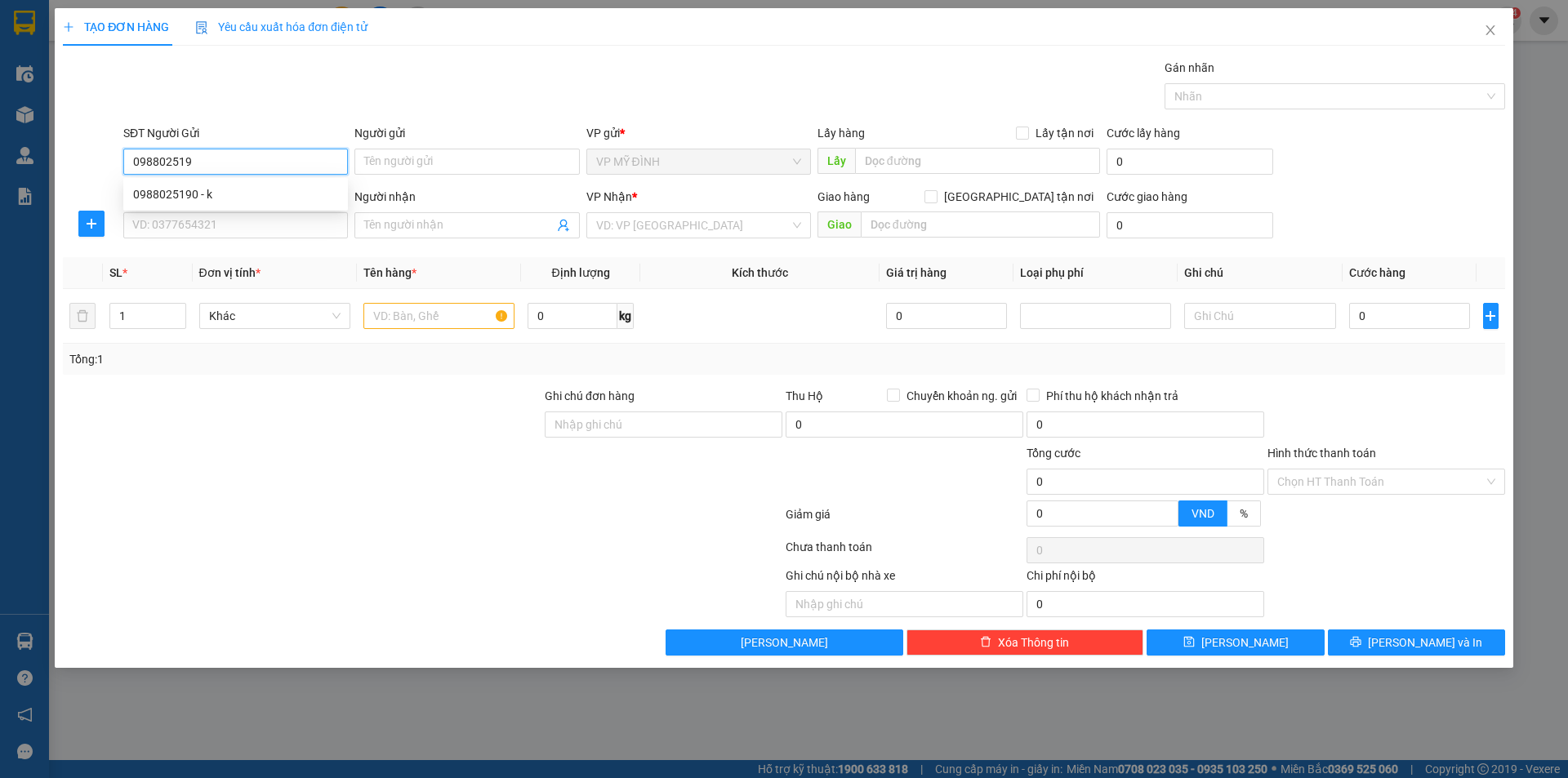
type input "0988025190"
click at [182, 198] on div "0988025190 - k" at bounding box center [235, 194] width 205 height 18
type input "k"
click at [182, 198] on div "0988025190 - k" at bounding box center [235, 194] width 205 height 18
type input "0988025190"
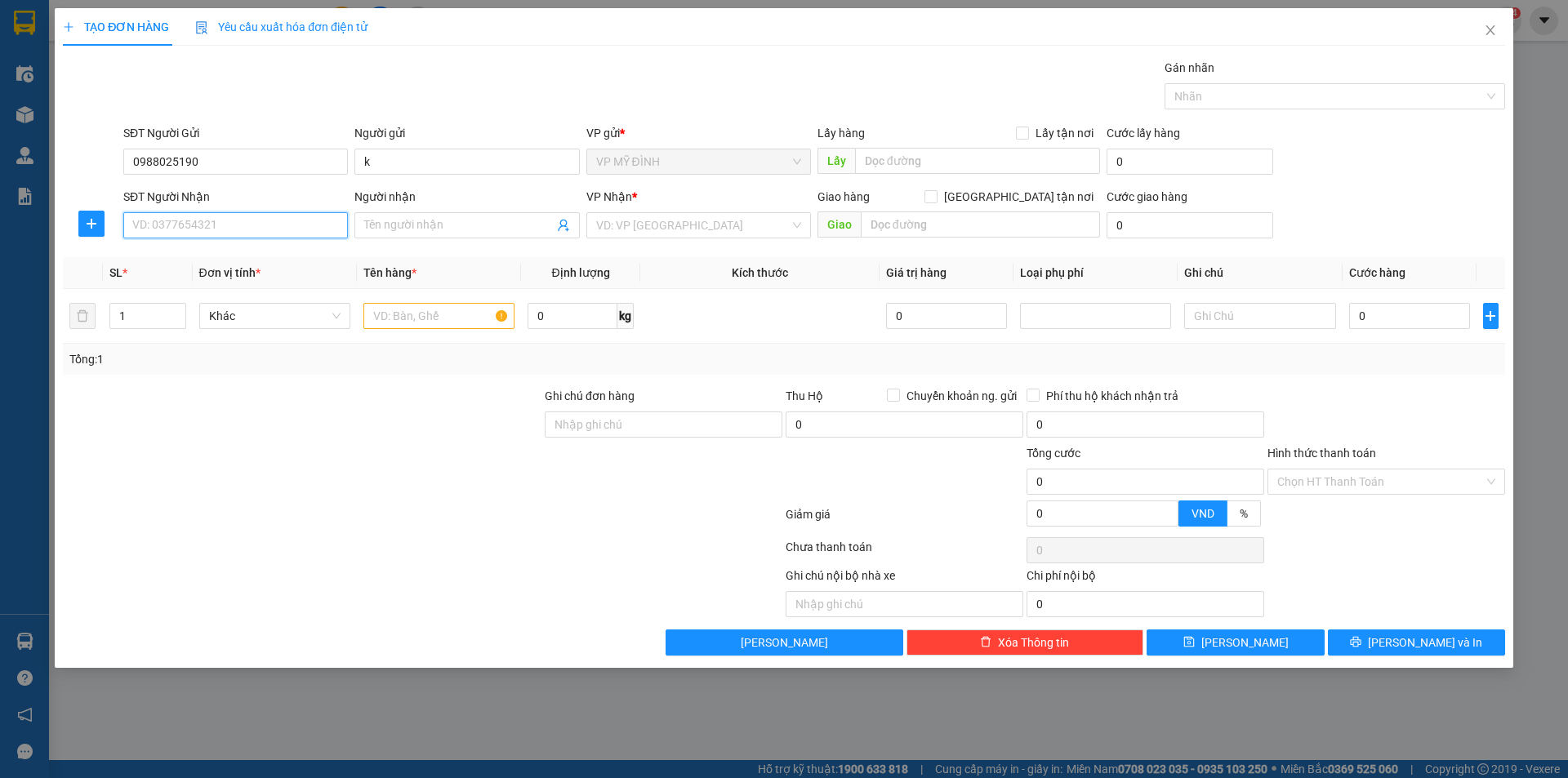
click at [227, 232] on input "SĐT Người Nhận" at bounding box center [236, 225] width 225 height 26
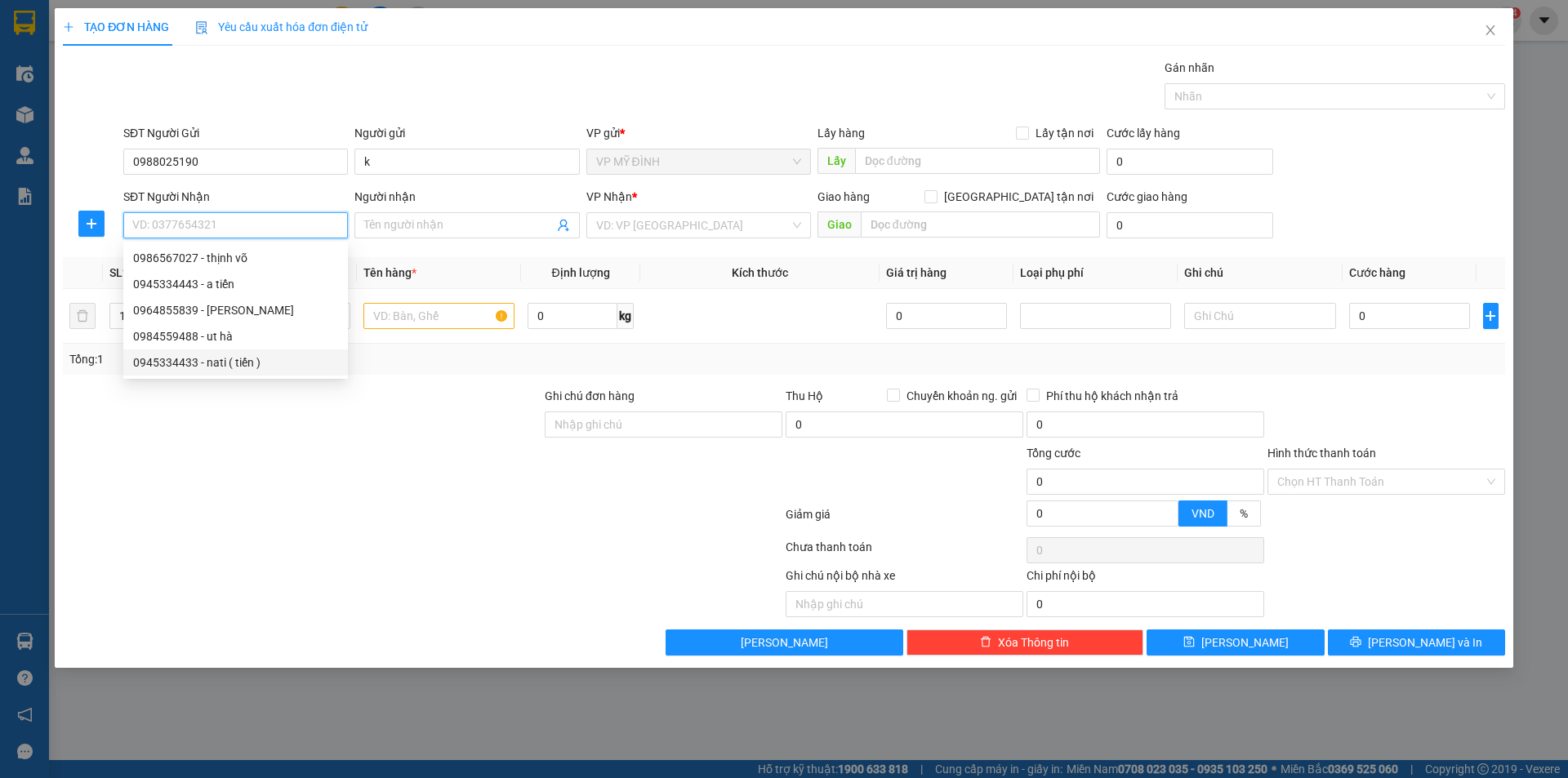
click at [236, 358] on div "0945334433 - nati ( tiến )" at bounding box center [235, 362] width 205 height 18
type input "0945334433"
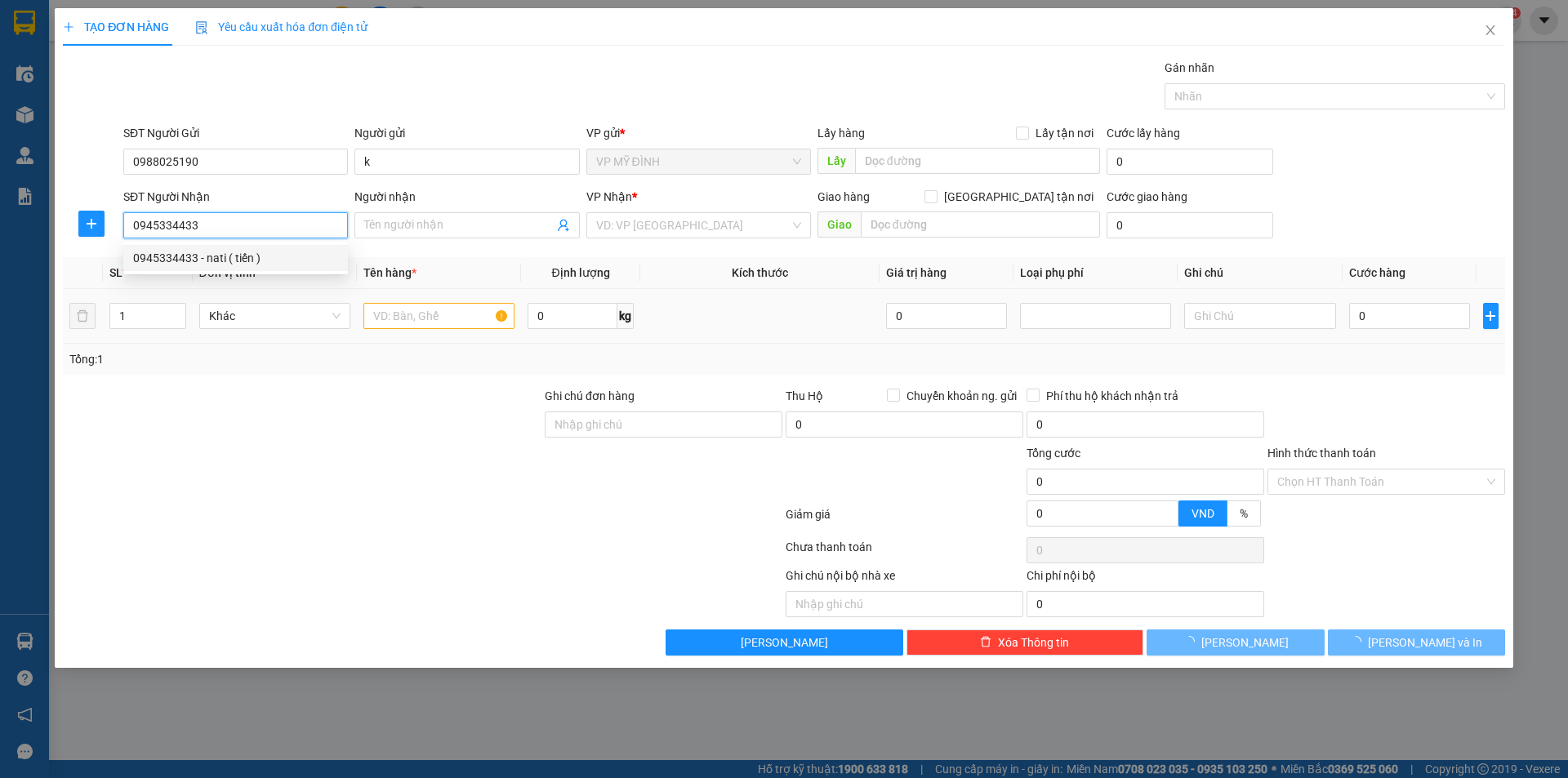
type input "nati ( tiến )"
checkbox input "true"
type input "8 khu đô thị cửa tiền vinh tân"
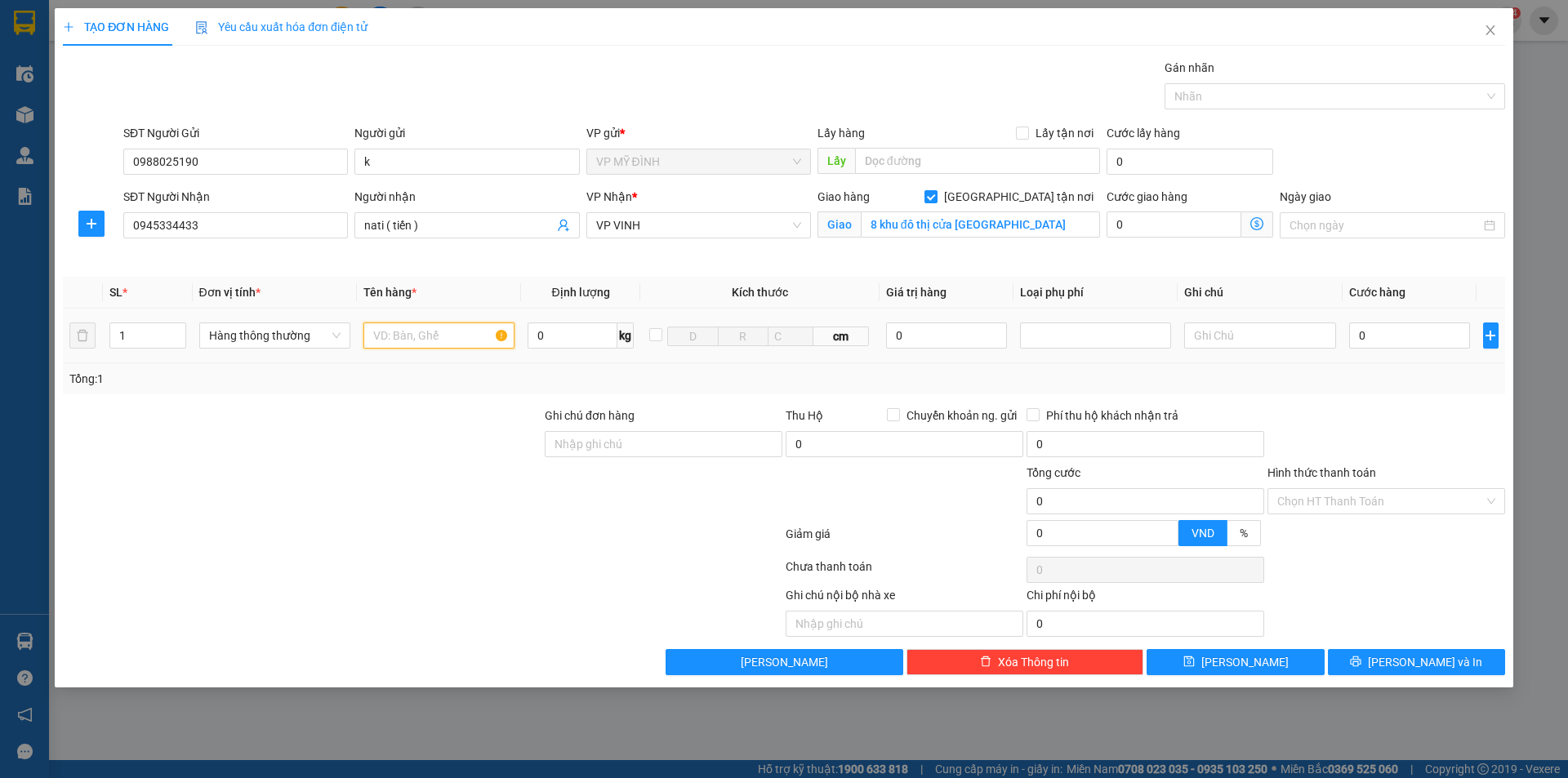
click at [418, 338] on input "text" at bounding box center [439, 336] width 151 height 26
type input "mp"
click at [134, 337] on input "2" at bounding box center [148, 336] width 75 height 24
type input "5"
click at [1423, 337] on input "0" at bounding box center [1409, 336] width 122 height 26
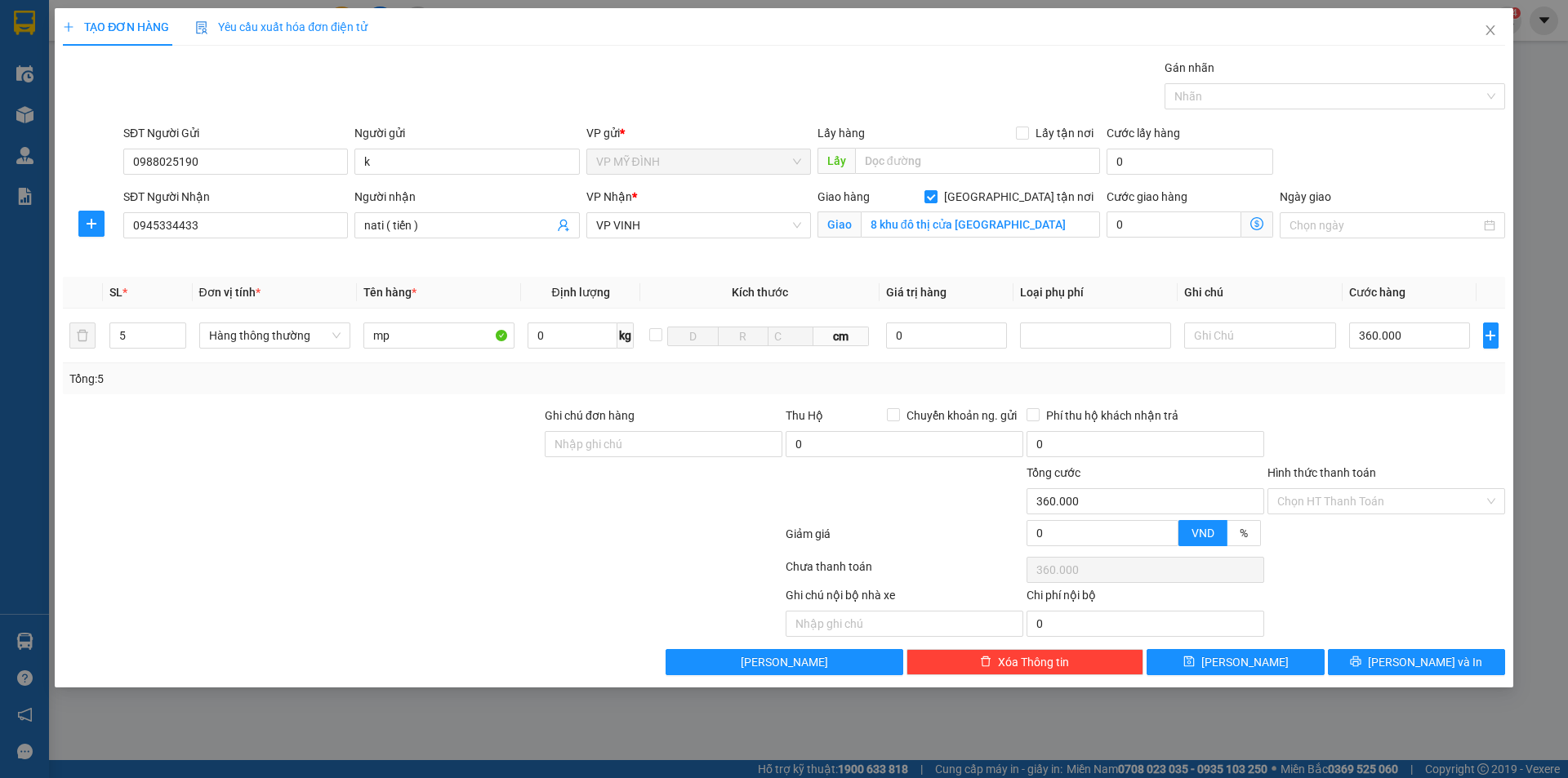
click at [1433, 385] on div "Tổng: 5" at bounding box center [784, 378] width 1429 height 18
click at [1451, 666] on button "[PERSON_NAME] và In" at bounding box center [1416, 662] width 177 height 26
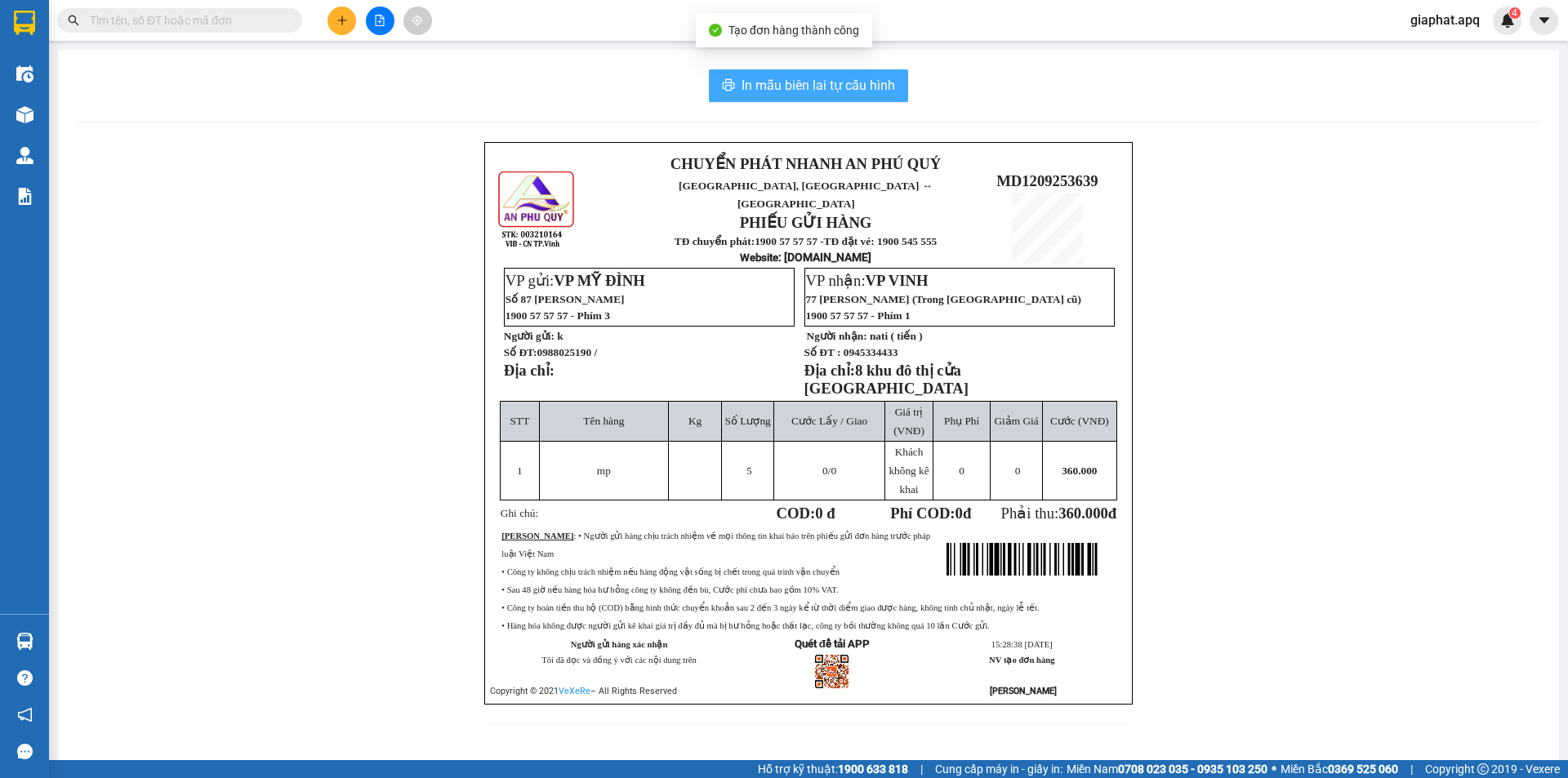
click at [792, 93] on span "In mẫu biên lai tự cấu hình" at bounding box center [817, 85] width 153 height 20
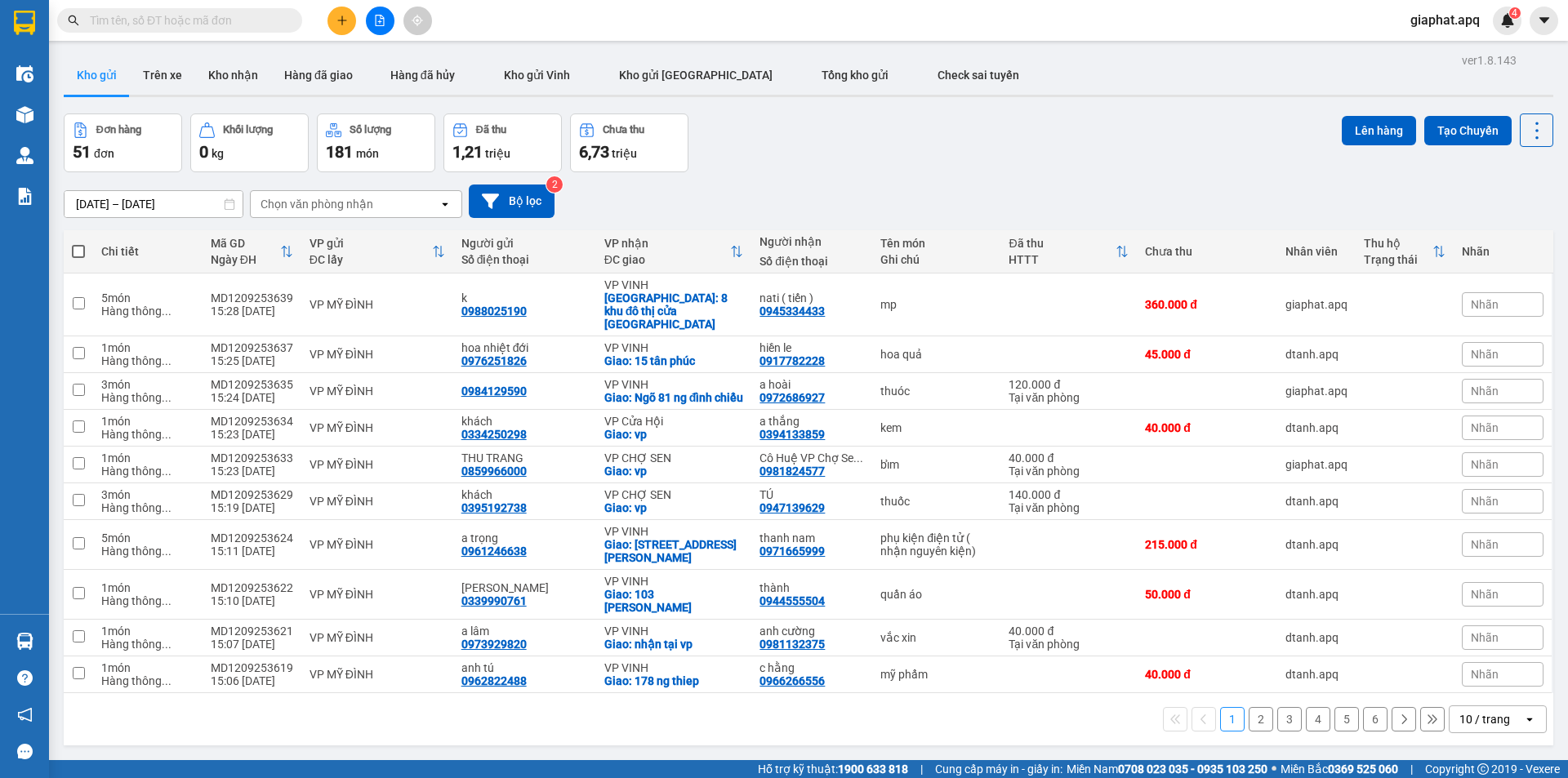
click at [334, 32] on button at bounding box center [341, 20] width 29 height 29
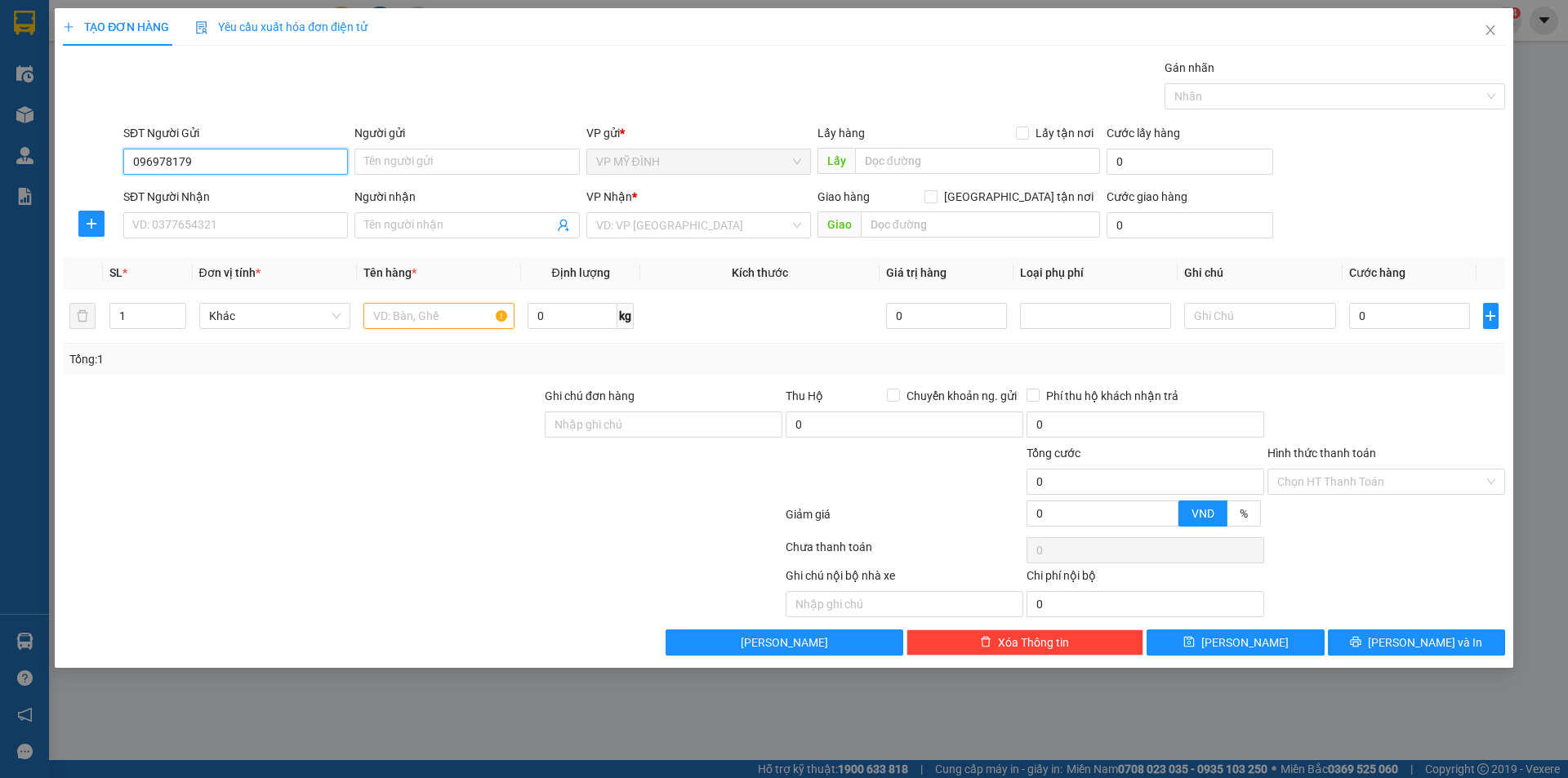
type input "0969781799"
click at [174, 201] on div "0969781799 - khách" at bounding box center [235, 194] width 205 height 18
type input "khách"
type input "0969781799"
click at [195, 219] on input "SĐT Người Nhận" at bounding box center [236, 225] width 225 height 26
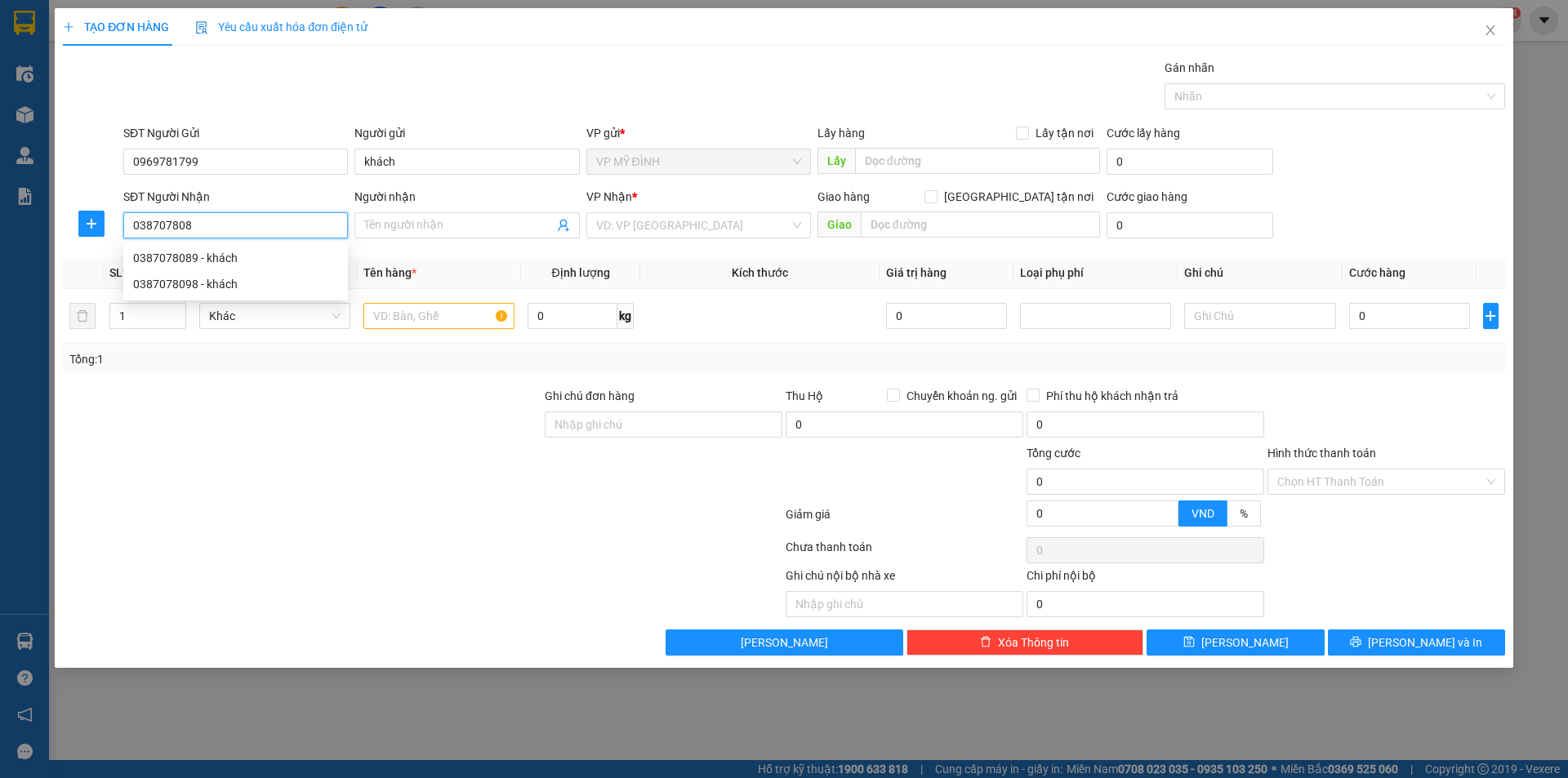
type input "0387078089"
click at [190, 256] on div "0387078089 - khách" at bounding box center [235, 257] width 205 height 18
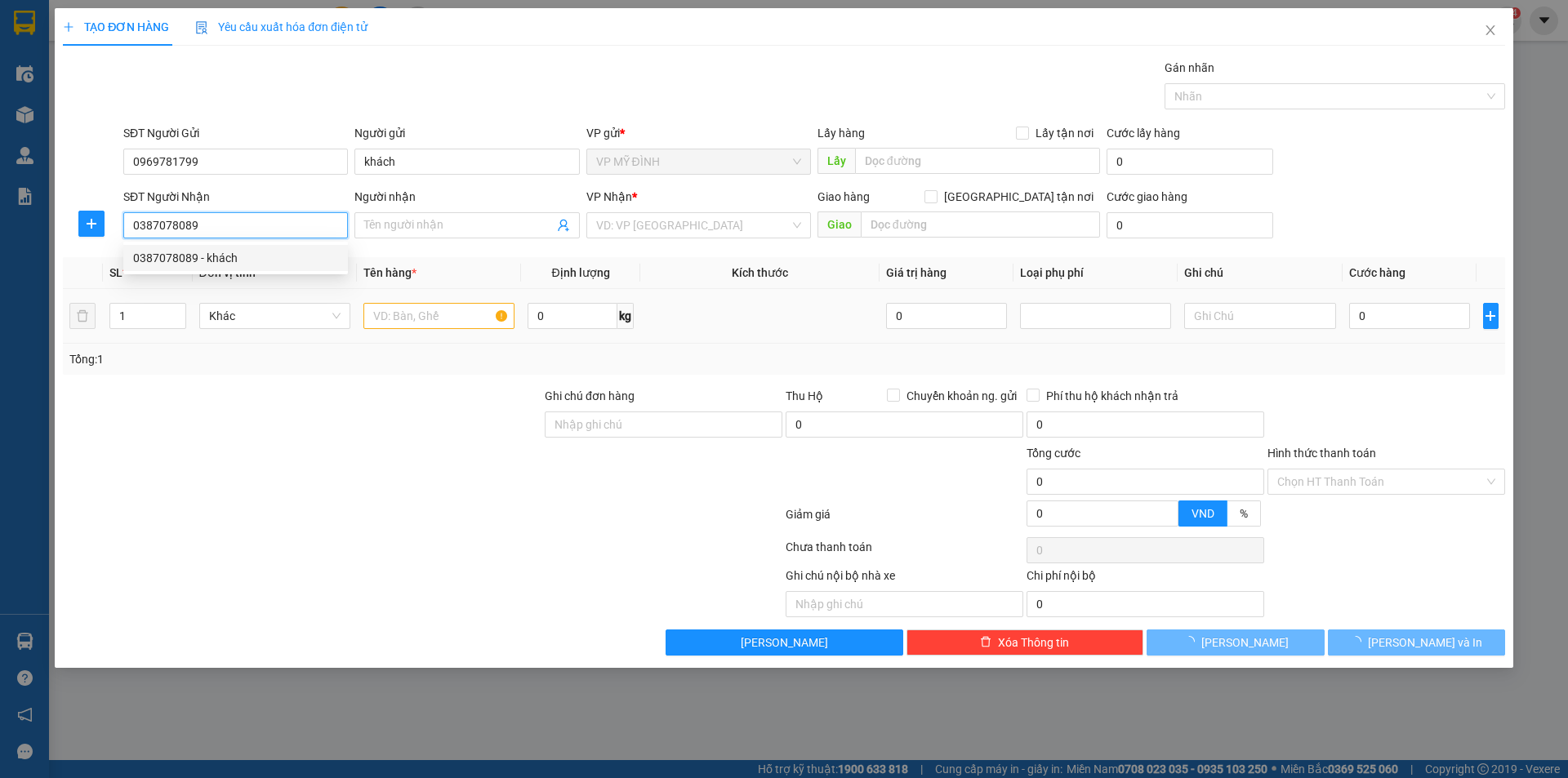
type input "khách"
checkbox input "true"
type input "81 ĐÀO TẤN"
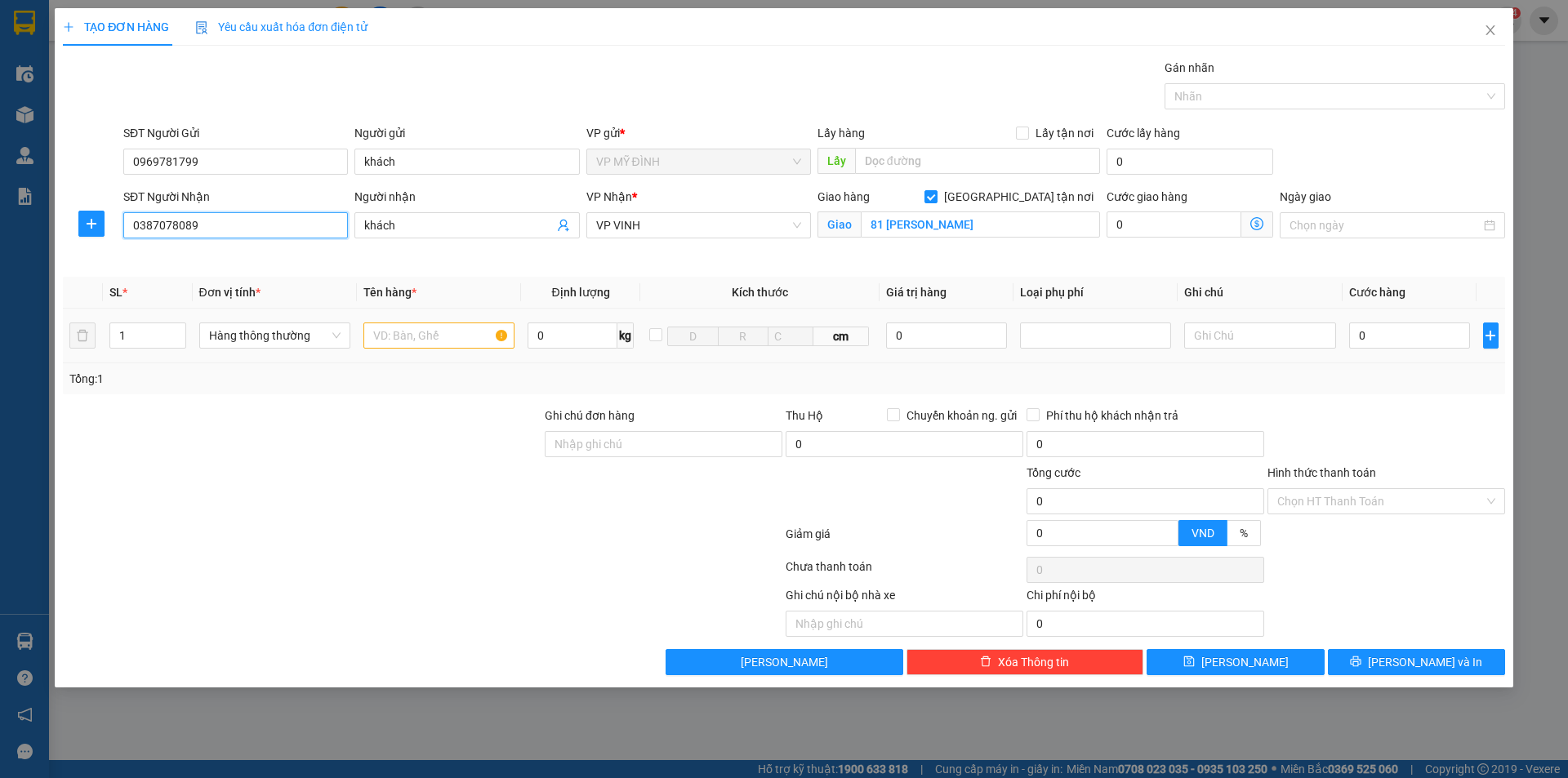
type input "0387078089"
click at [445, 327] on input "text" at bounding box center [439, 336] width 151 height 26
type input "qa4"
type input "4"
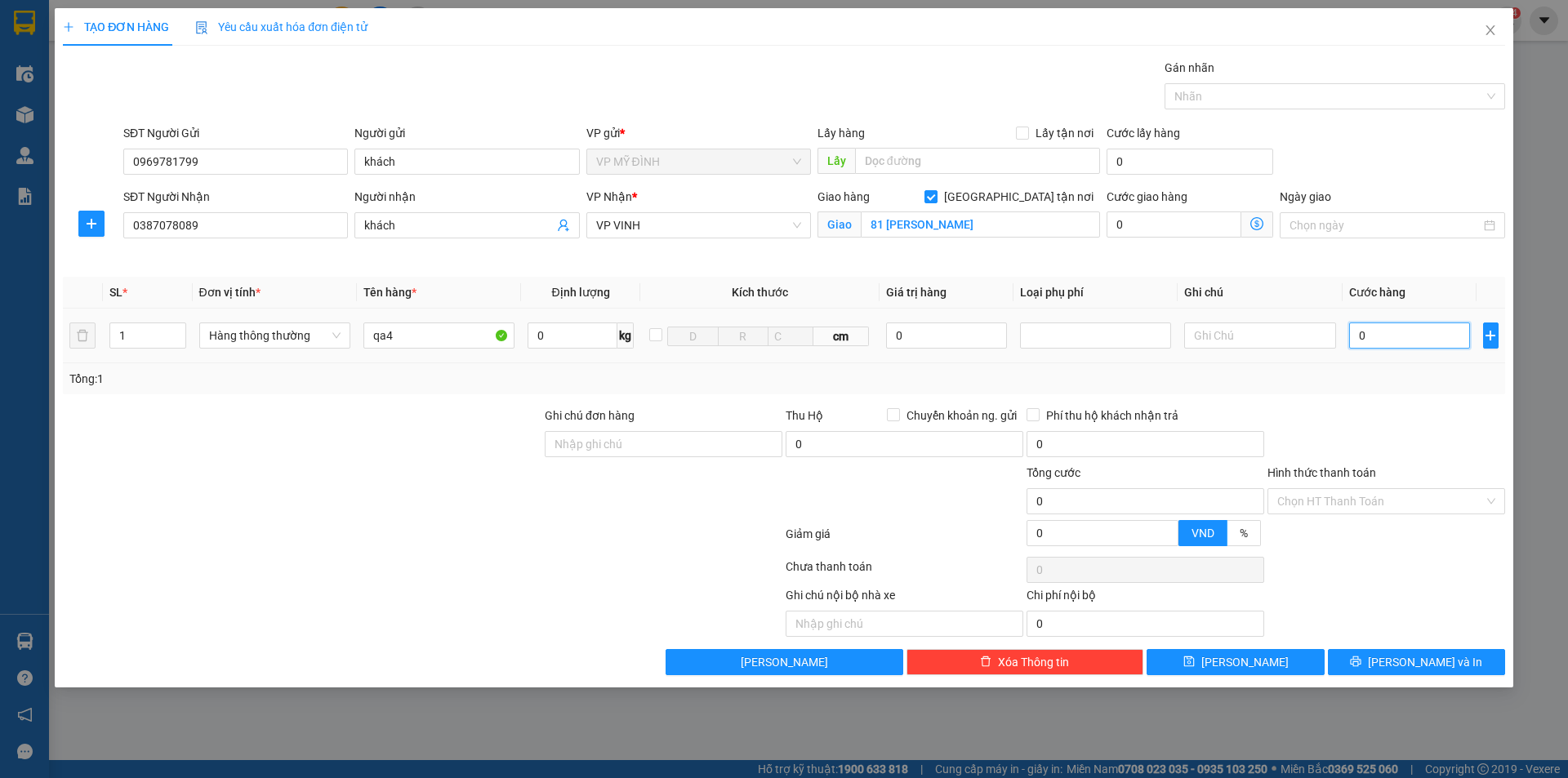
type input "4"
type input "40"
type input "40.000"
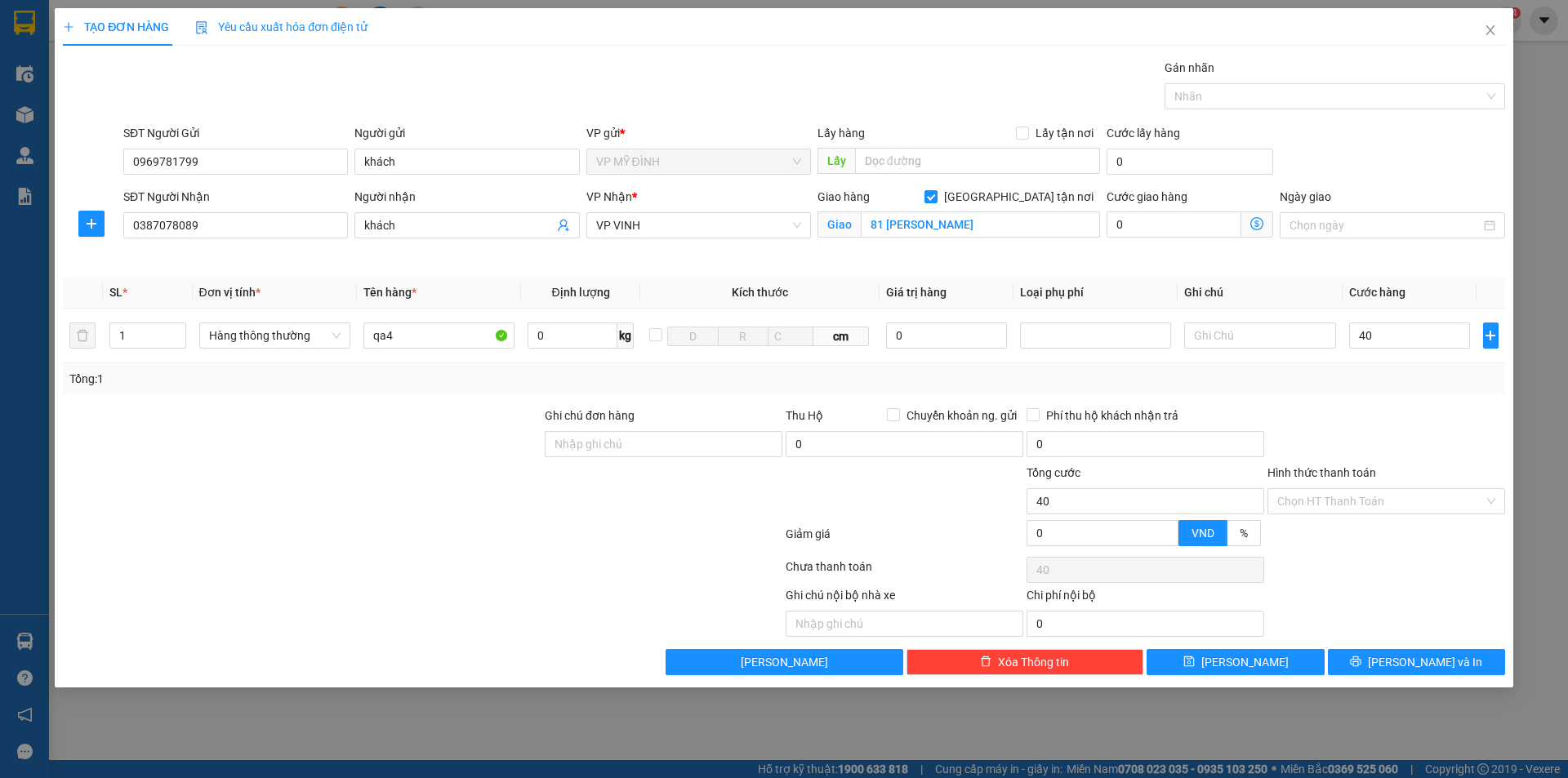
type input "40.000"
click at [1399, 376] on div "Tổng: 1" at bounding box center [784, 378] width 1429 height 18
click at [1438, 655] on span "[PERSON_NAME] và In" at bounding box center [1424, 661] width 114 height 18
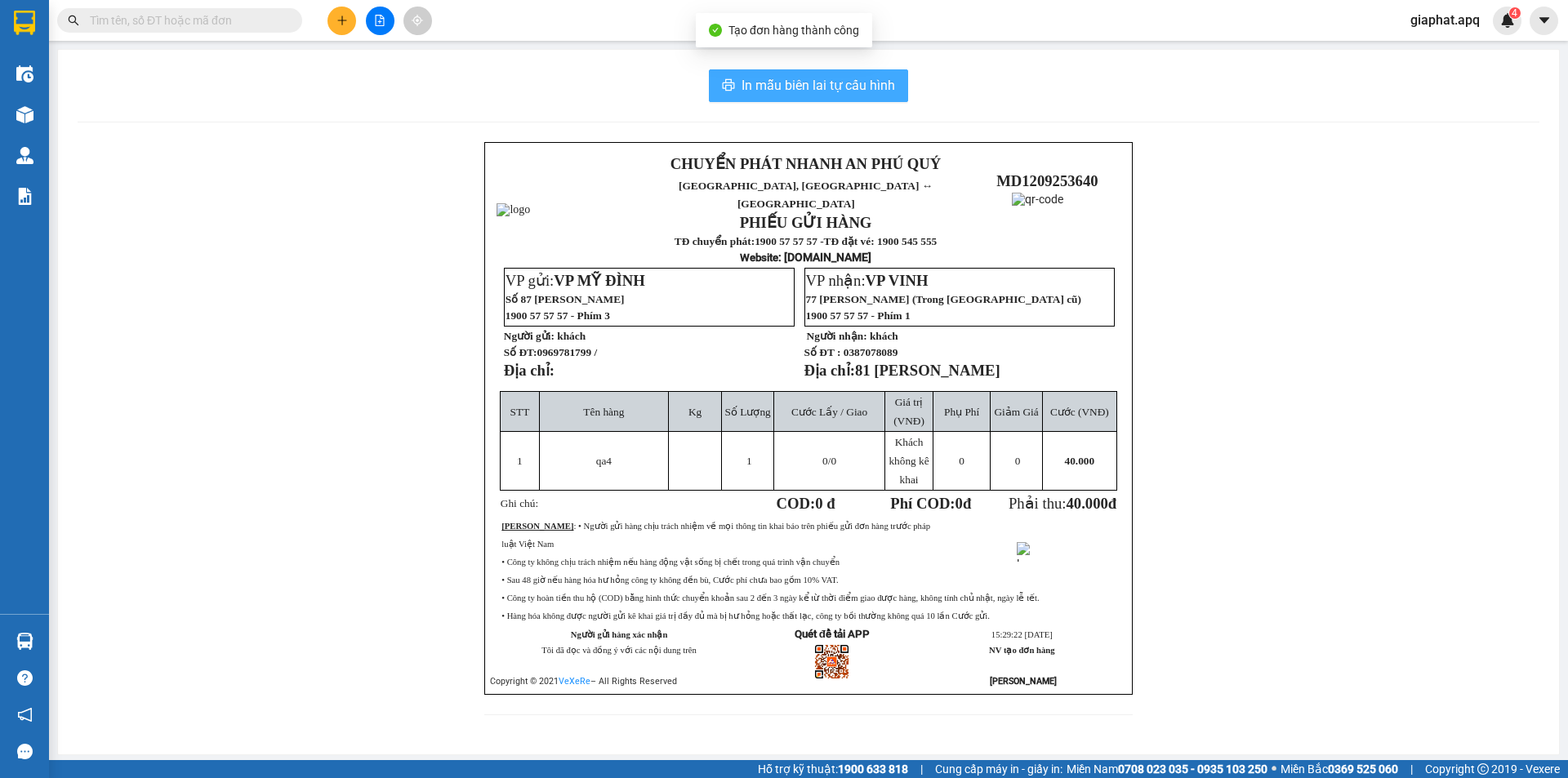
click at [770, 79] on span "In mẫu biên lai tự cấu hình" at bounding box center [817, 85] width 153 height 20
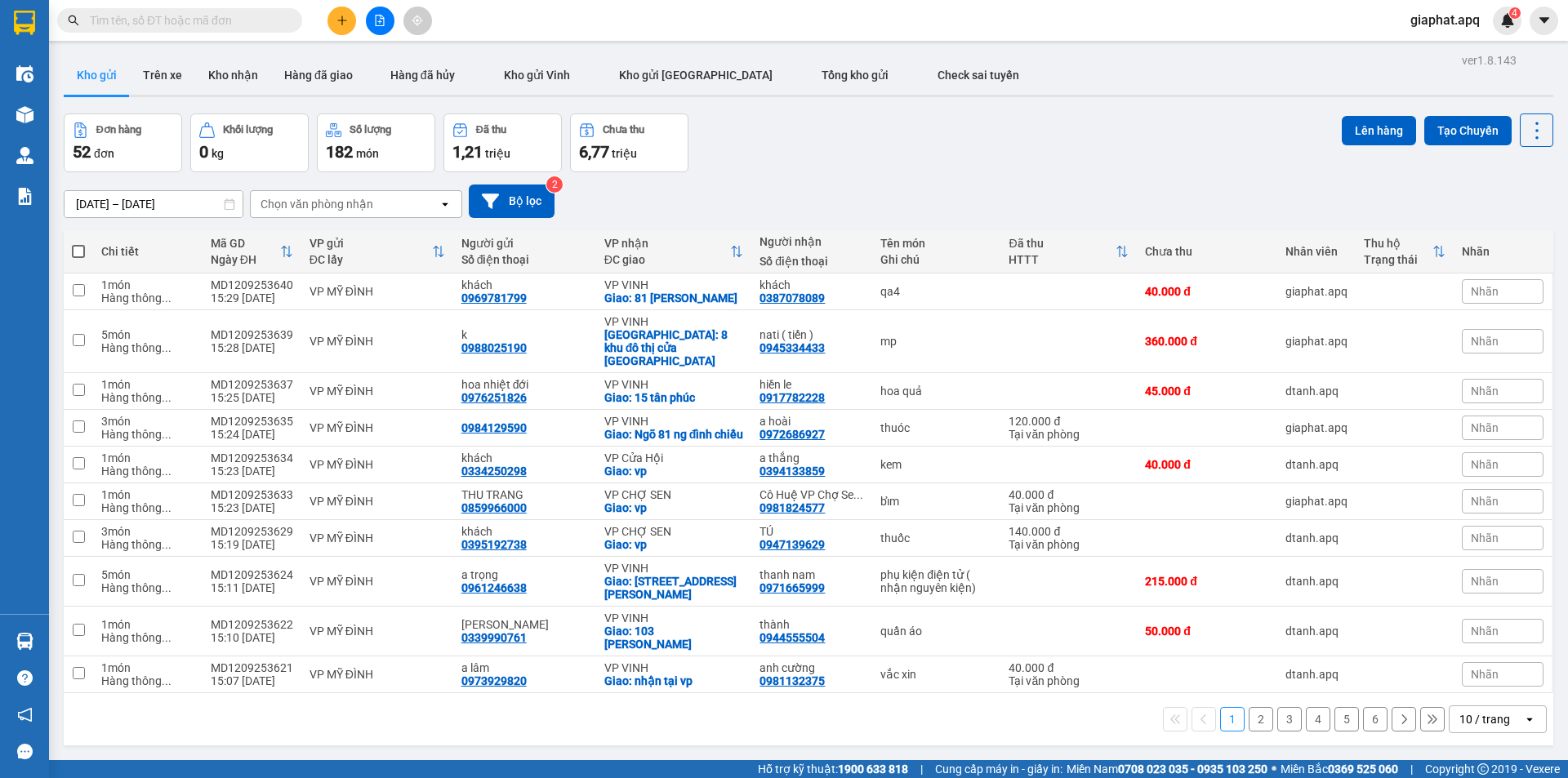
click at [334, 14] on button at bounding box center [341, 20] width 29 height 29
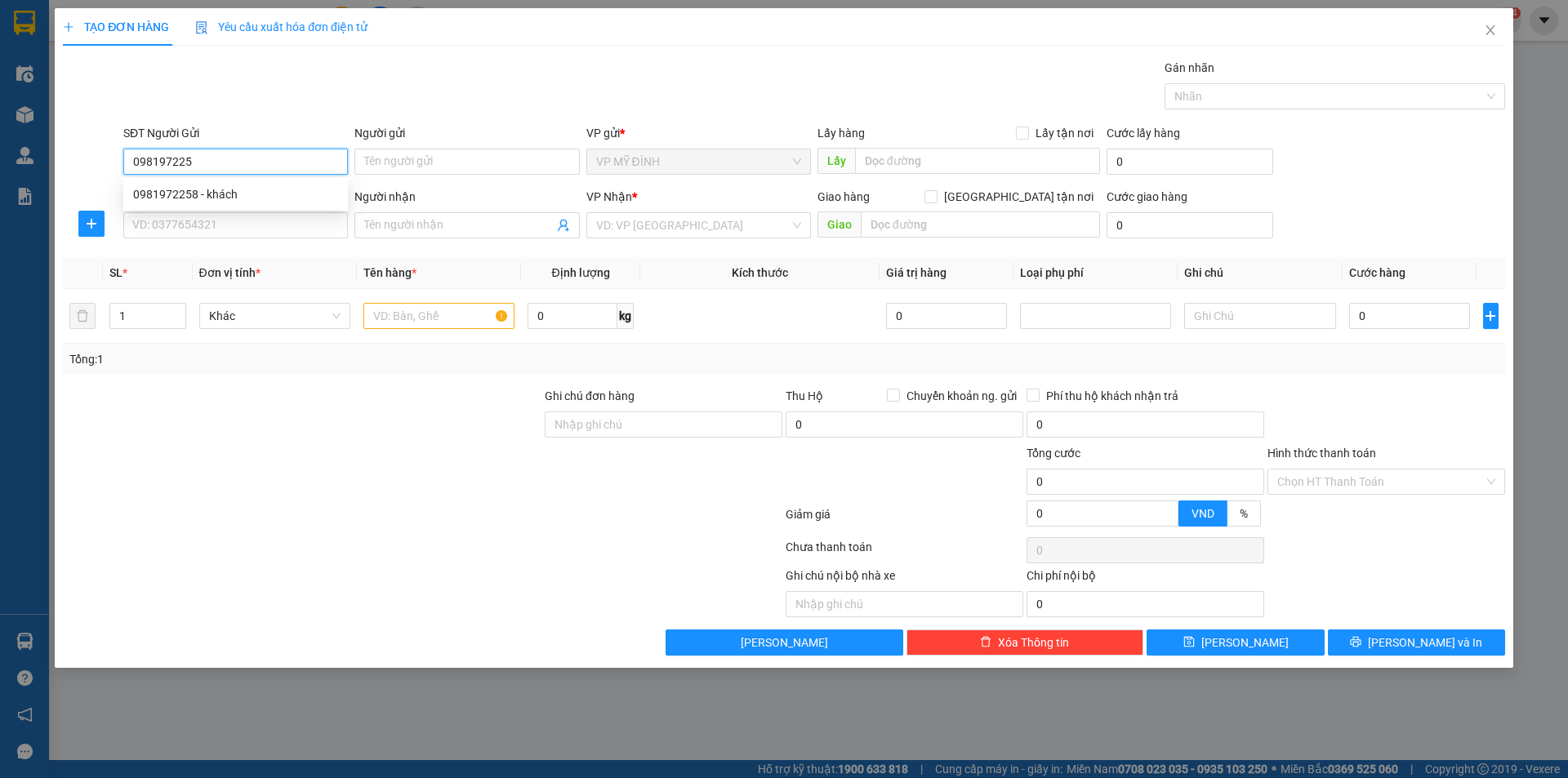
type input "0981972258"
click at [193, 191] on div "0981972258 - khách" at bounding box center [235, 194] width 205 height 18
type input "khách"
type input "0981972258"
click at [202, 225] on input "SĐT Người Nhận" at bounding box center [236, 225] width 225 height 26
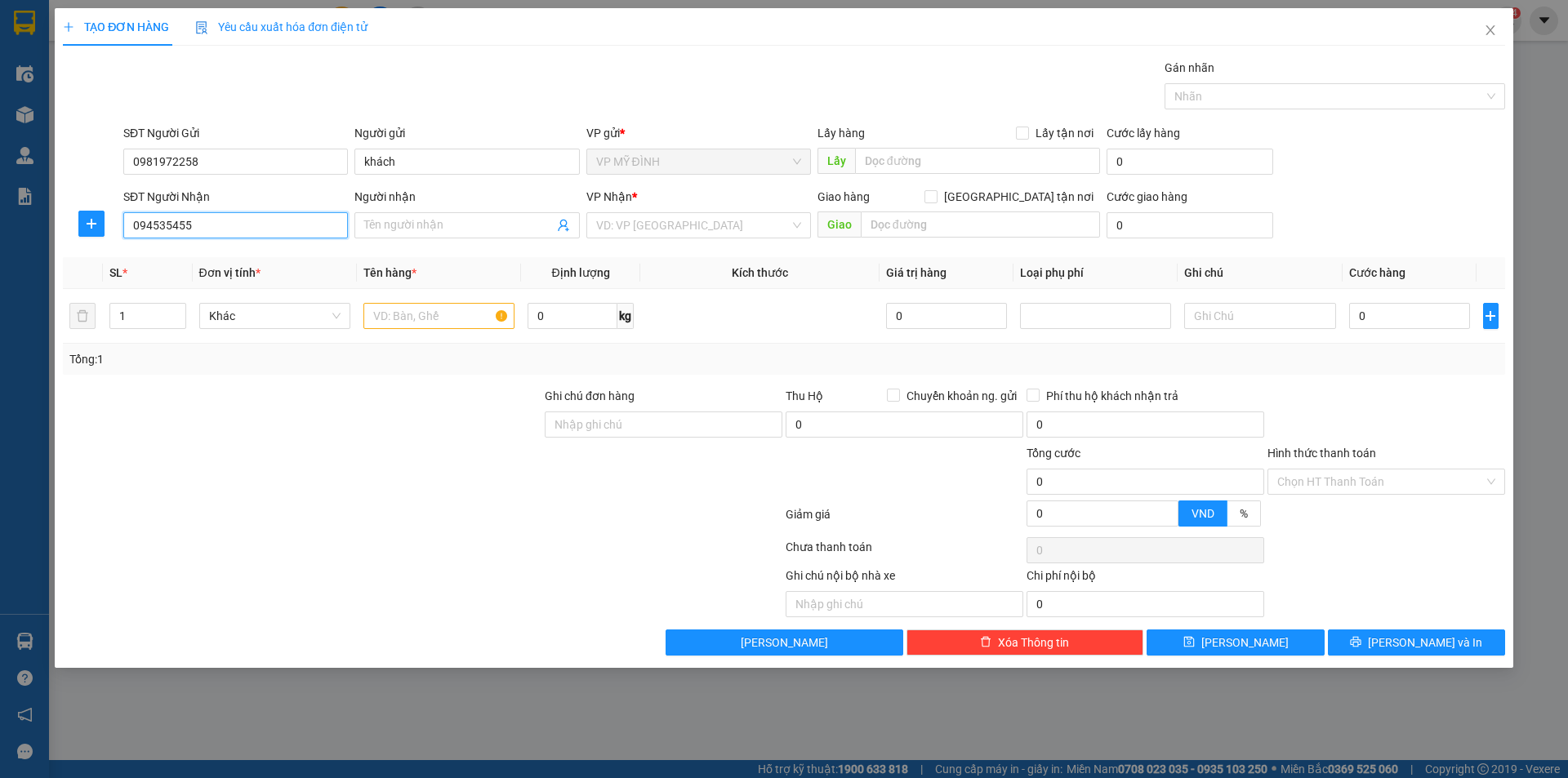
type input "0945354556"
click at [199, 254] on div "0945354556 - c thúy" at bounding box center [235, 257] width 205 height 18
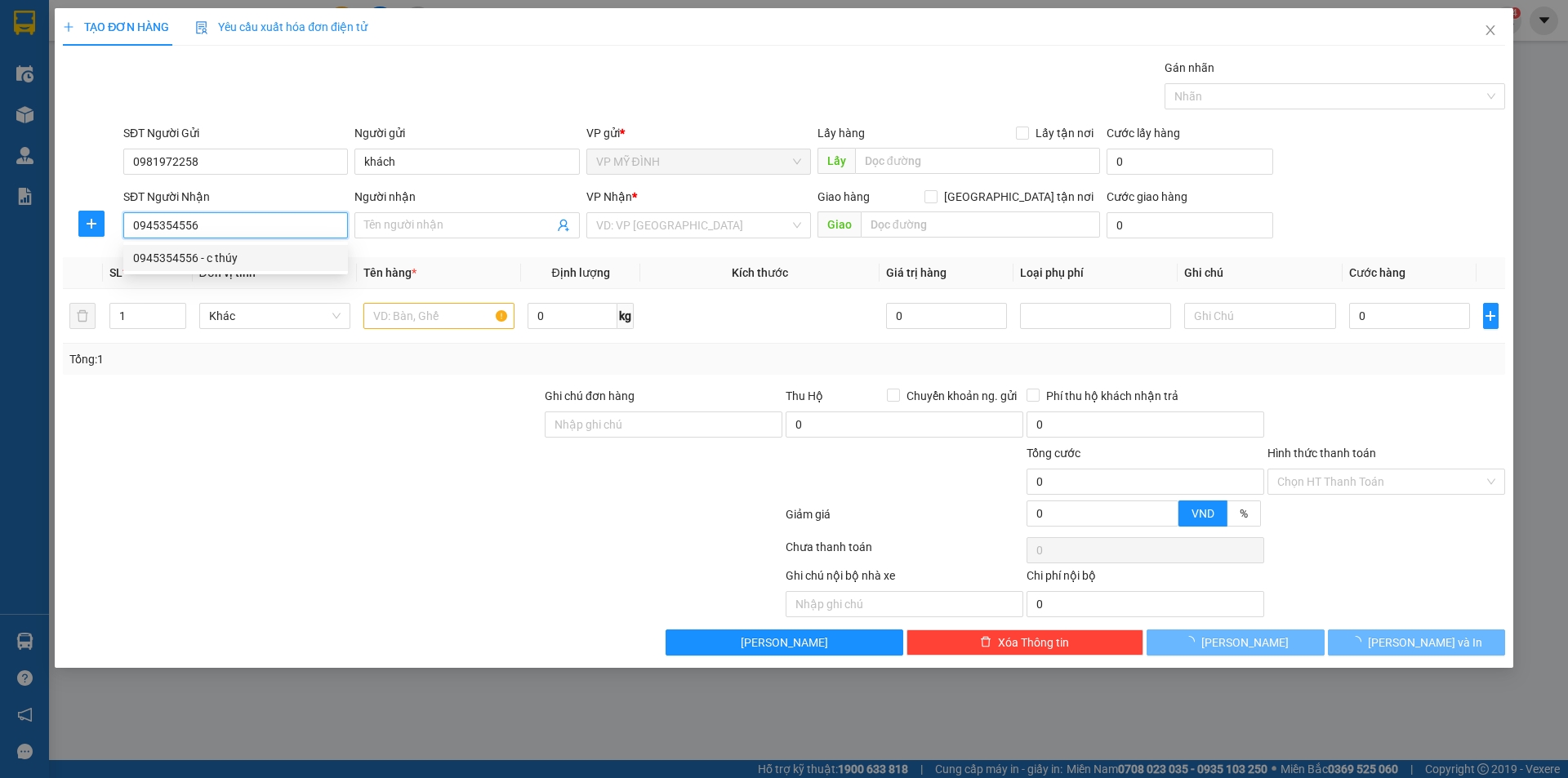
type input "c thúy"
checkbox input "true"
type input "vp"
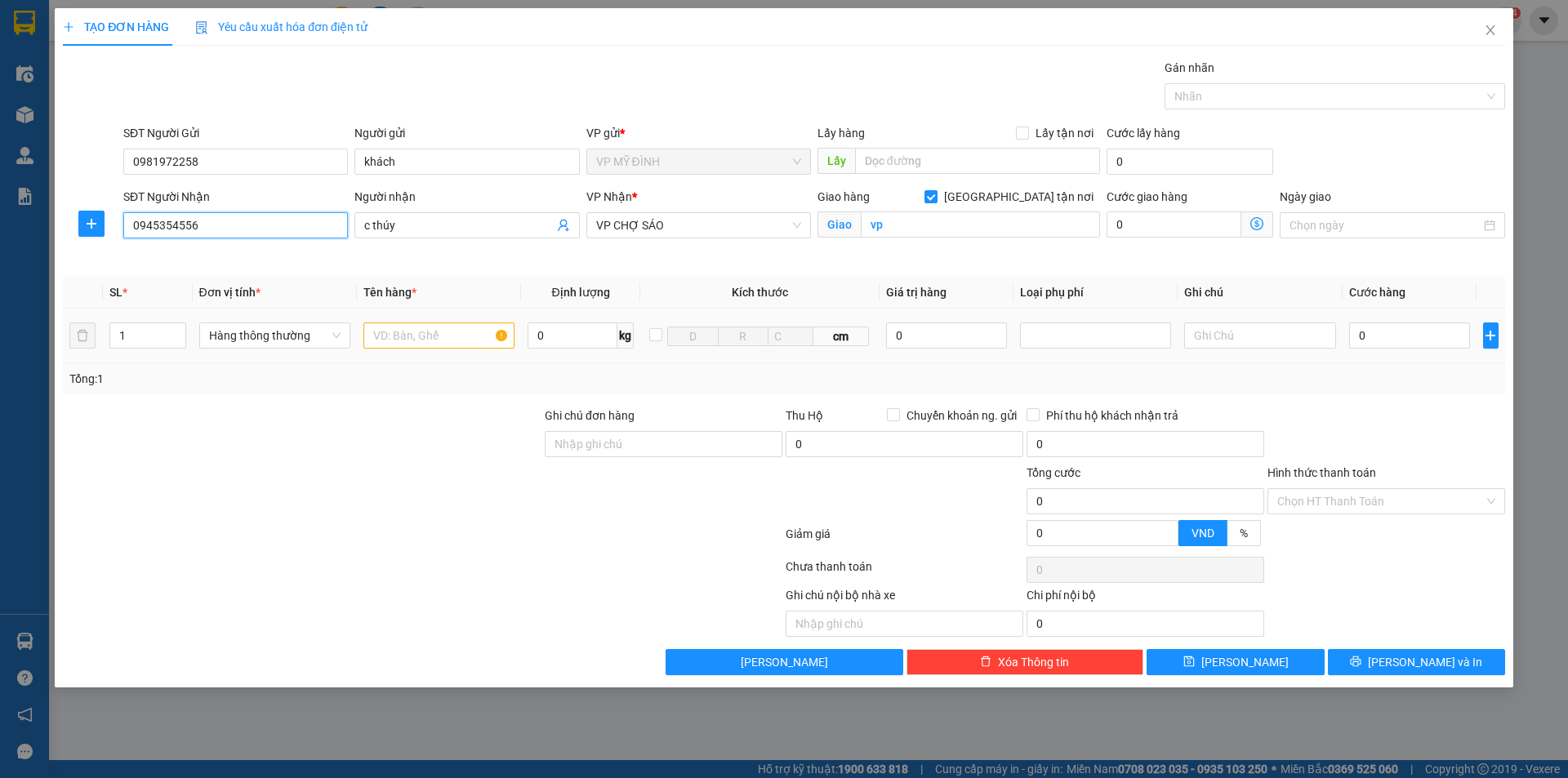
type input "0945354556"
click at [407, 320] on div at bounding box center [439, 335] width 151 height 32
click at [401, 333] on input "text" at bounding box center [439, 336] width 151 height 26
type input "hoa"
click at [391, 486] on div at bounding box center [302, 492] width 482 height 57
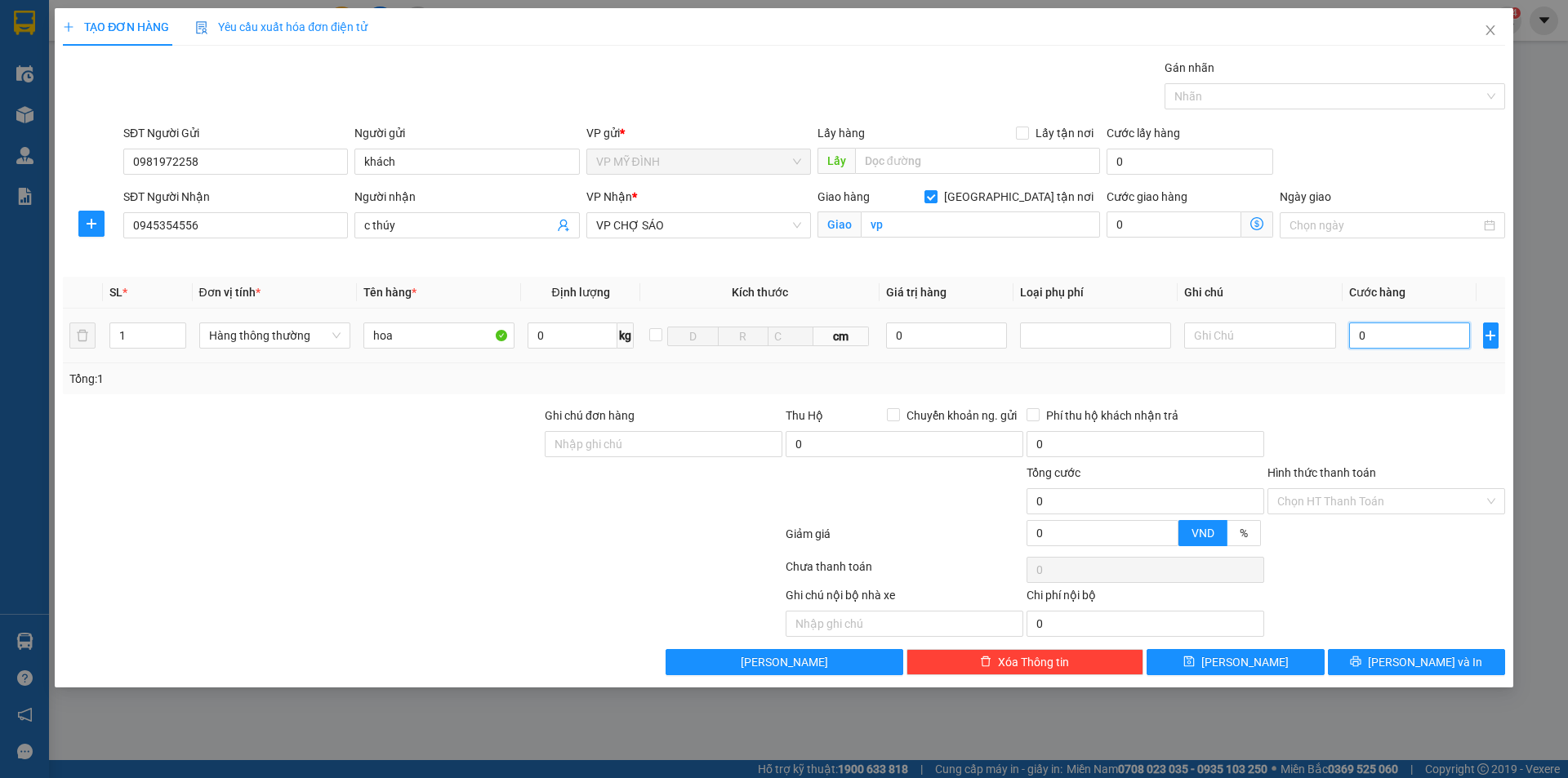
click at [1421, 347] on input "0" at bounding box center [1409, 336] width 122 height 26
drag, startPoint x: 1420, startPoint y: 397, endPoint x: 1433, endPoint y: 438, distance: 43.0
click at [1420, 401] on div "Transit Pickup Surcharge Ids Transit Deliver Surcharge Ids Transit Deliver Surc…" at bounding box center [784, 366] width 1443 height 617
click at [1392, 653] on button "[PERSON_NAME] và In" at bounding box center [1416, 662] width 177 height 26
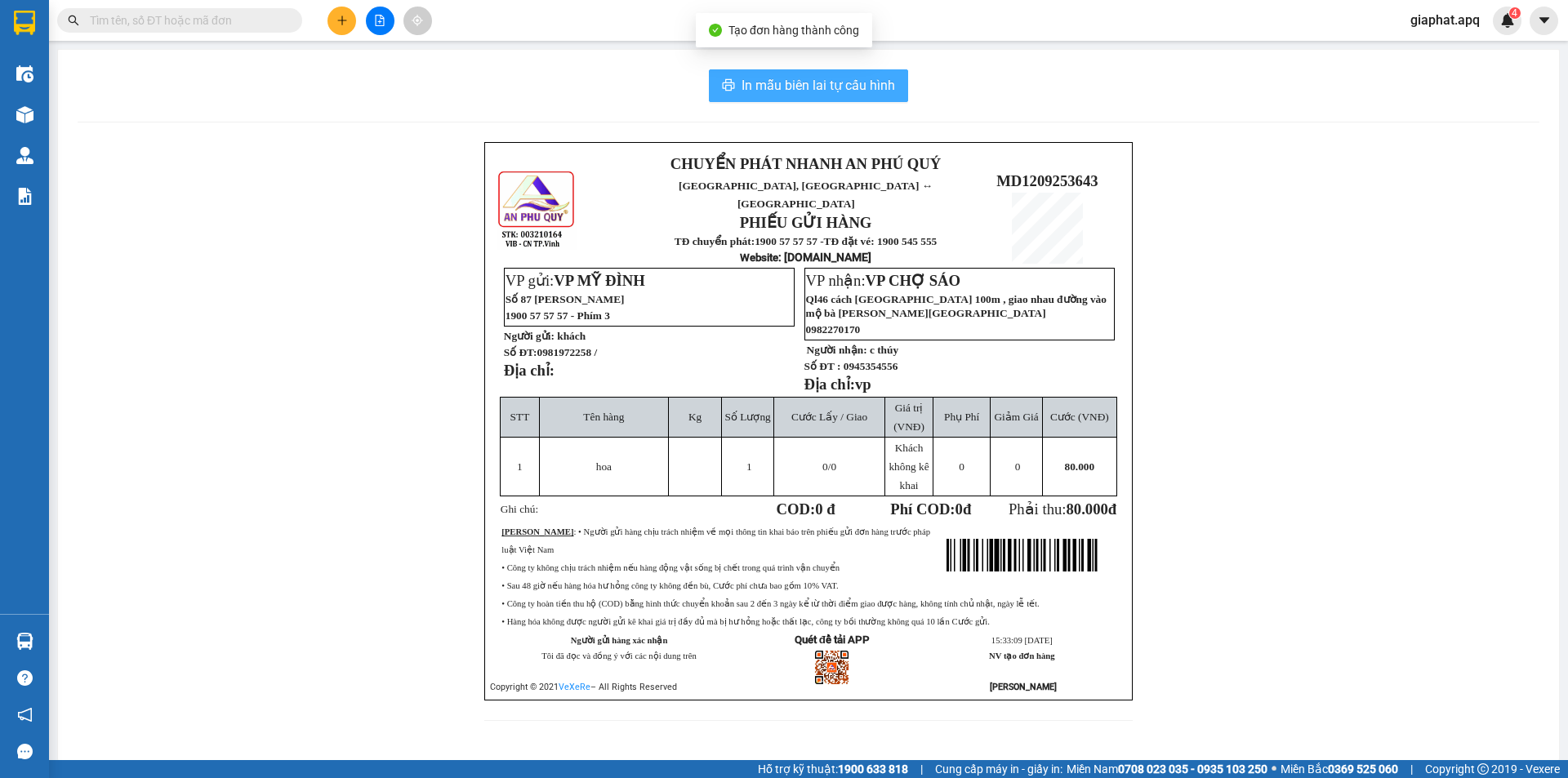
click at [797, 95] on span "In mẫu biên lai tự cấu hình" at bounding box center [817, 85] width 153 height 20
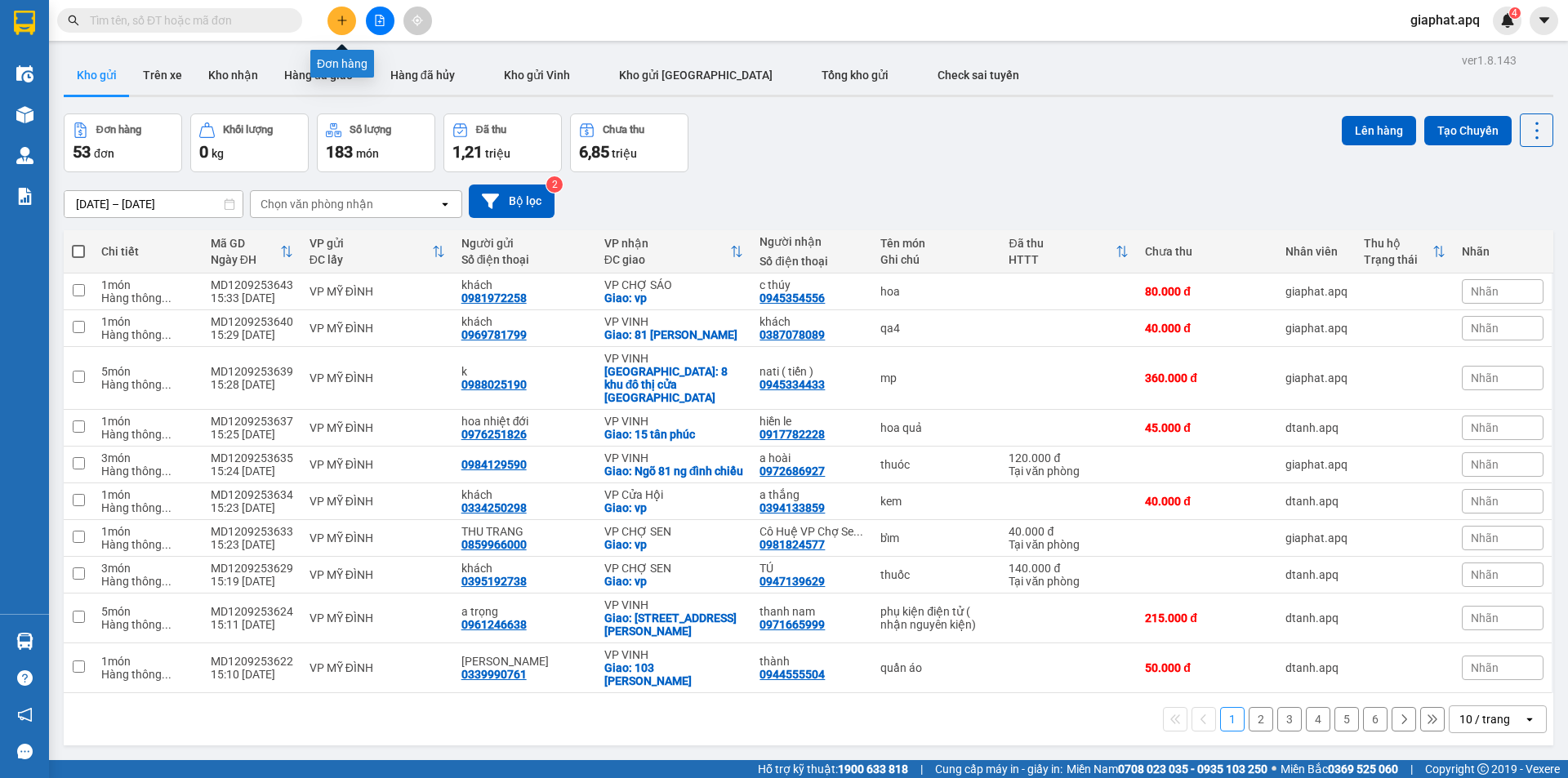
click at [335, 24] on button at bounding box center [341, 20] width 29 height 29
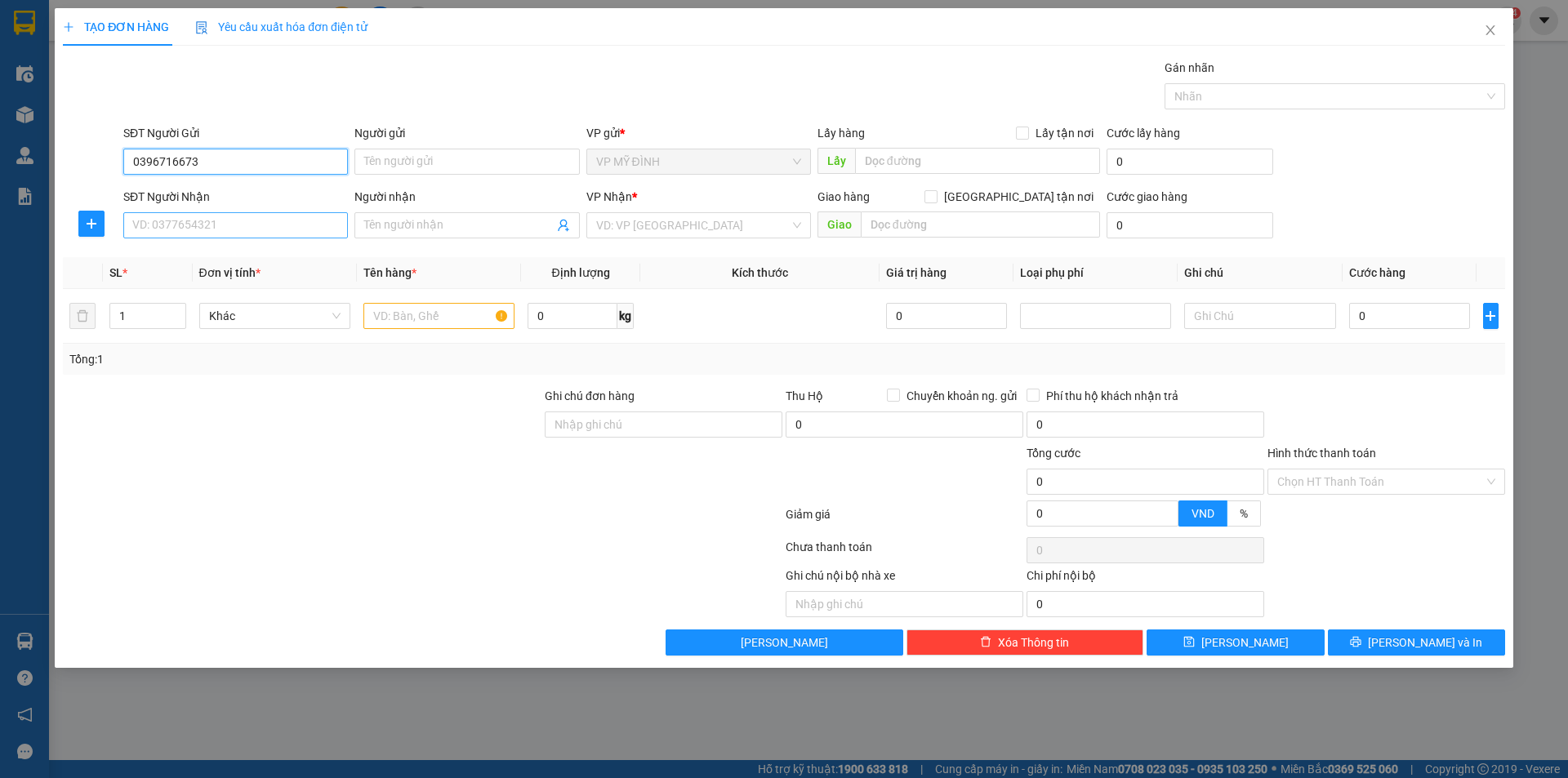
type input "0396716673"
click at [206, 224] on input "SĐT Người Nhận" at bounding box center [236, 225] width 225 height 26
click at [230, 260] on div "0975000221 - ANH CẢNH PHONG" at bounding box center [235, 257] width 205 height 18
type input "0975000221"
type input "ANH CẢNH PHONG"
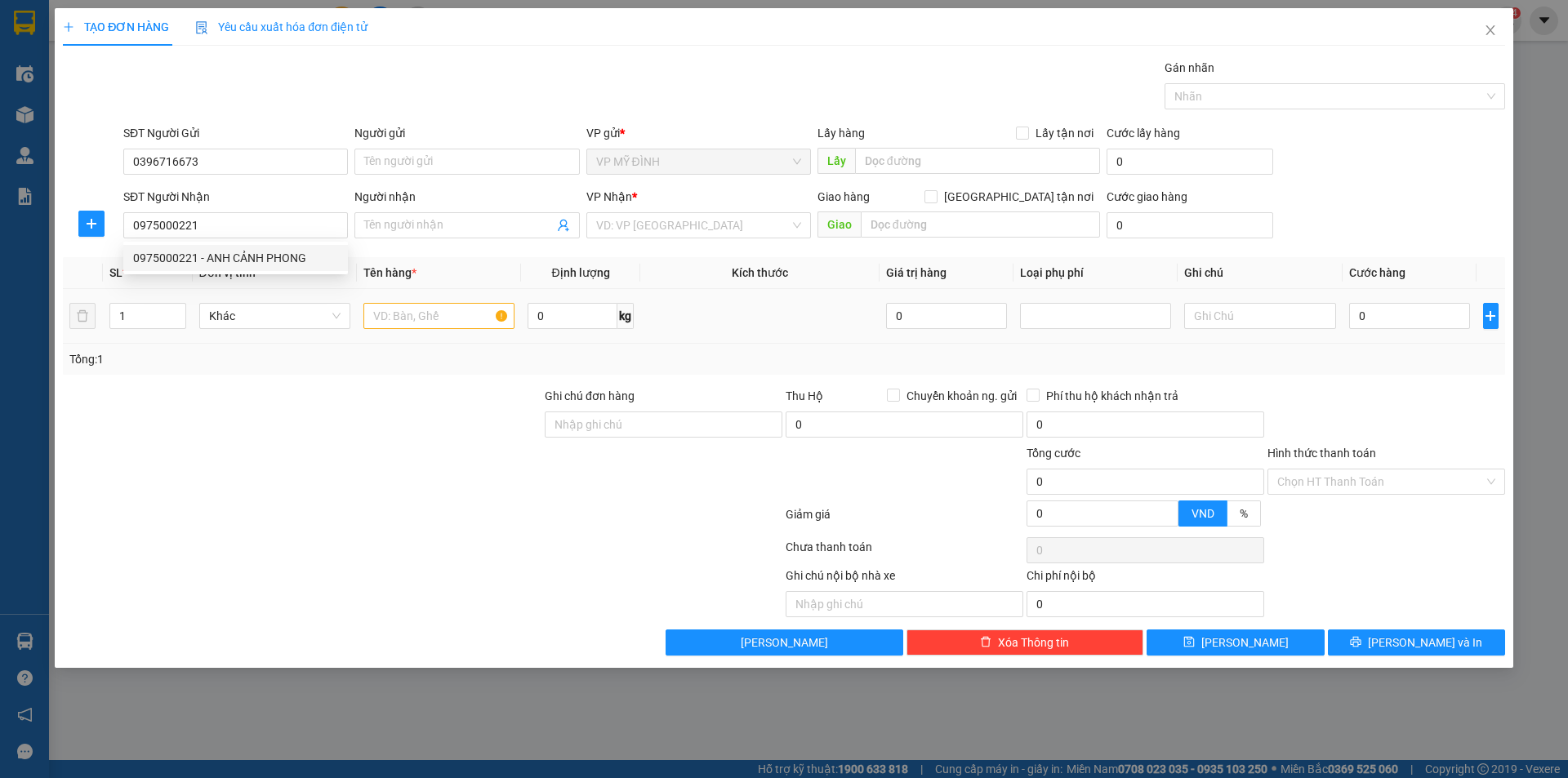
checkbox input "true"
type input "vp"
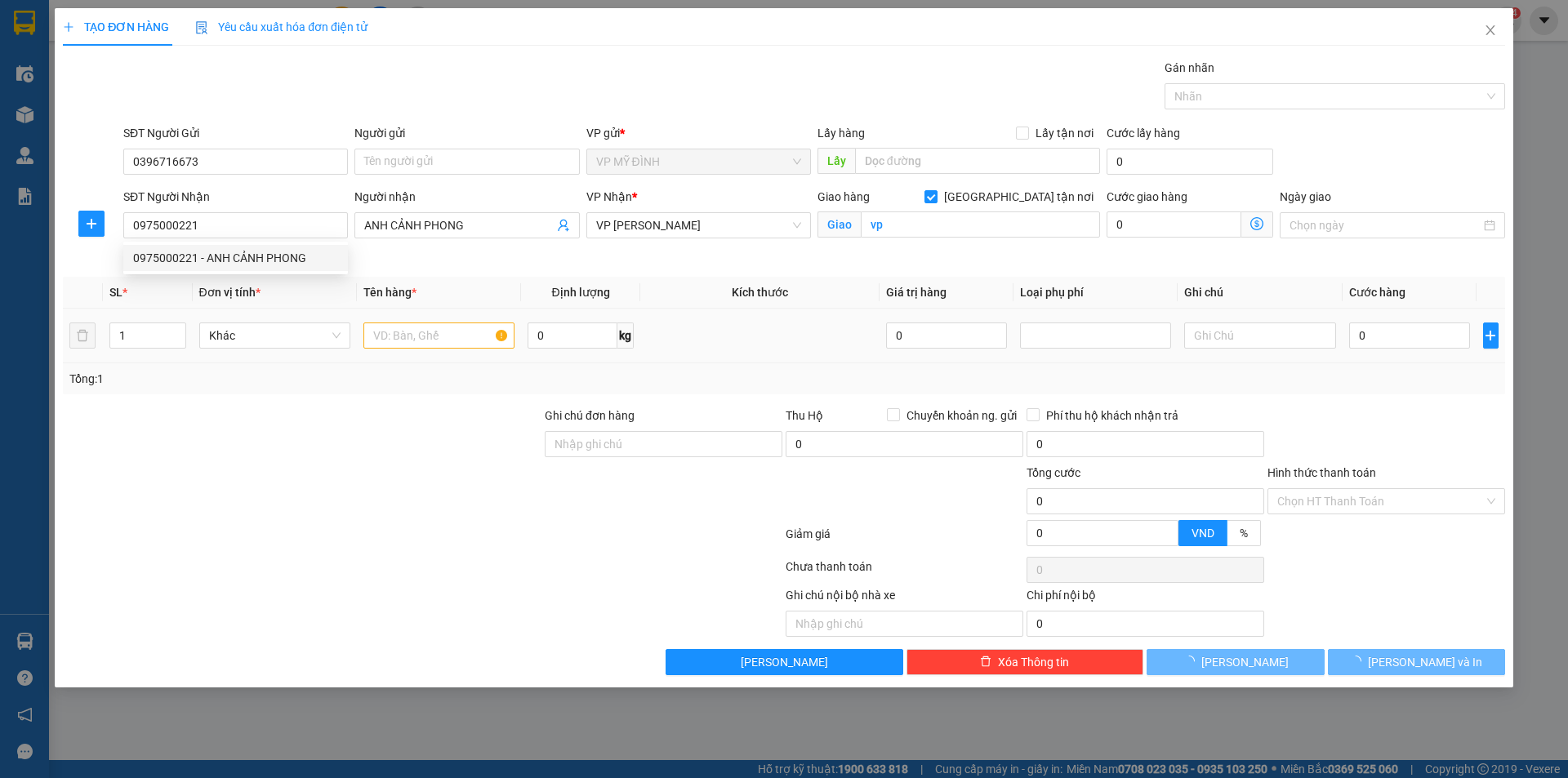
click at [402, 314] on td at bounding box center [439, 336] width 164 height 55
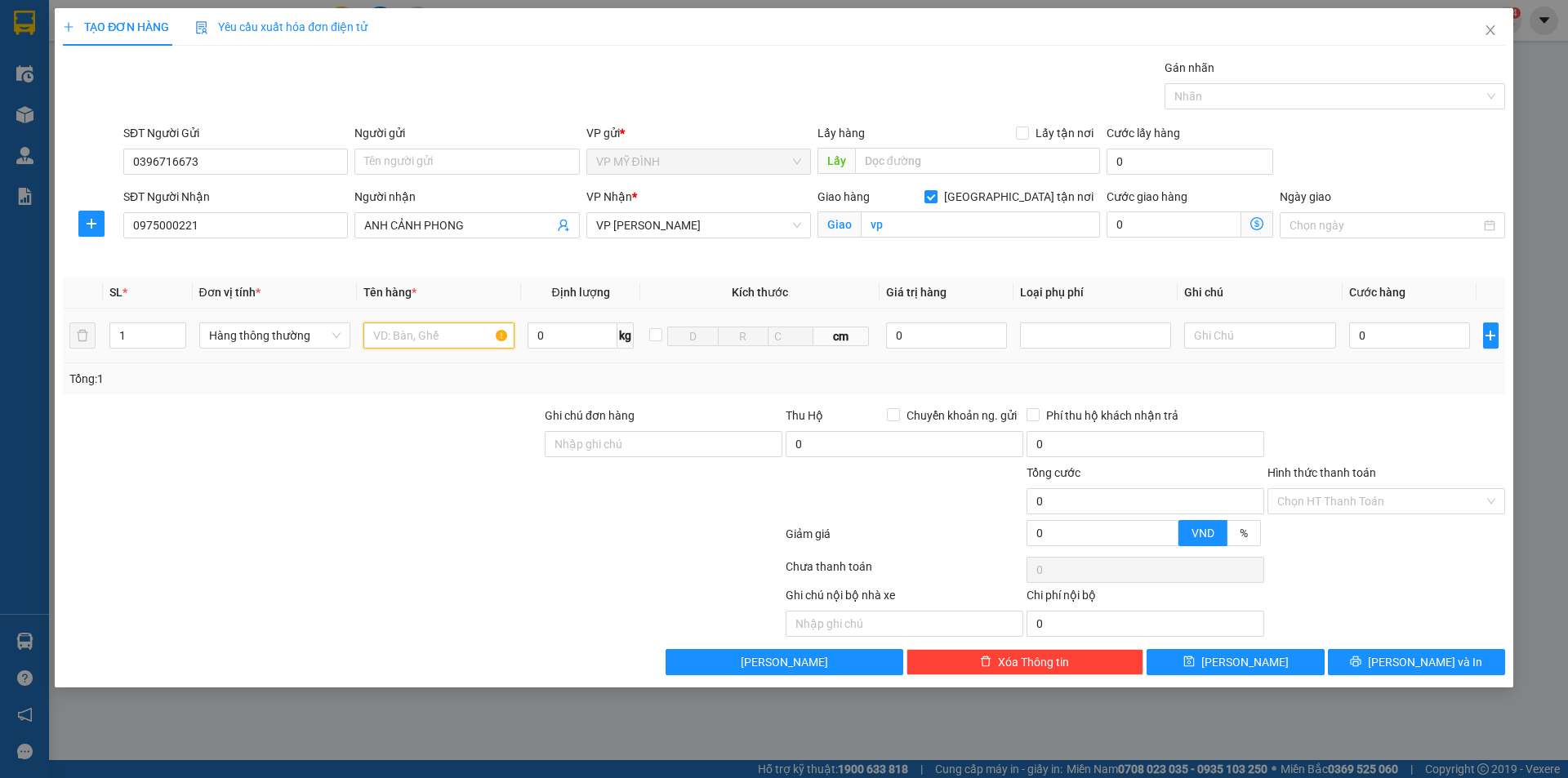
click at [403, 324] on input "text" at bounding box center [439, 336] width 151 height 26
type input "tpcn"
click at [252, 456] on div at bounding box center [302, 435] width 482 height 57
click at [1418, 345] on input "0" at bounding box center [1409, 336] width 122 height 26
type input "4"
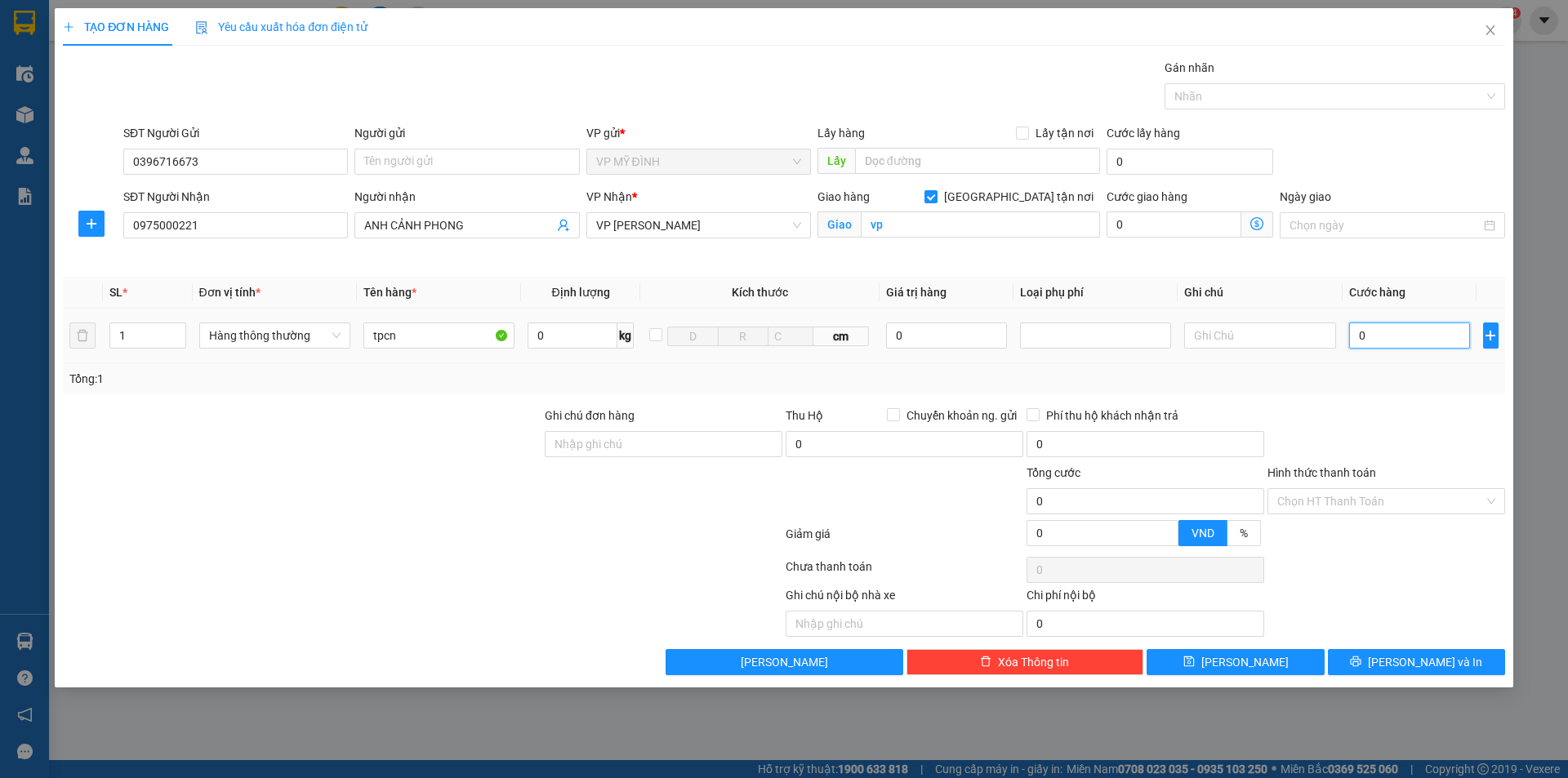
type input "4"
type input "40"
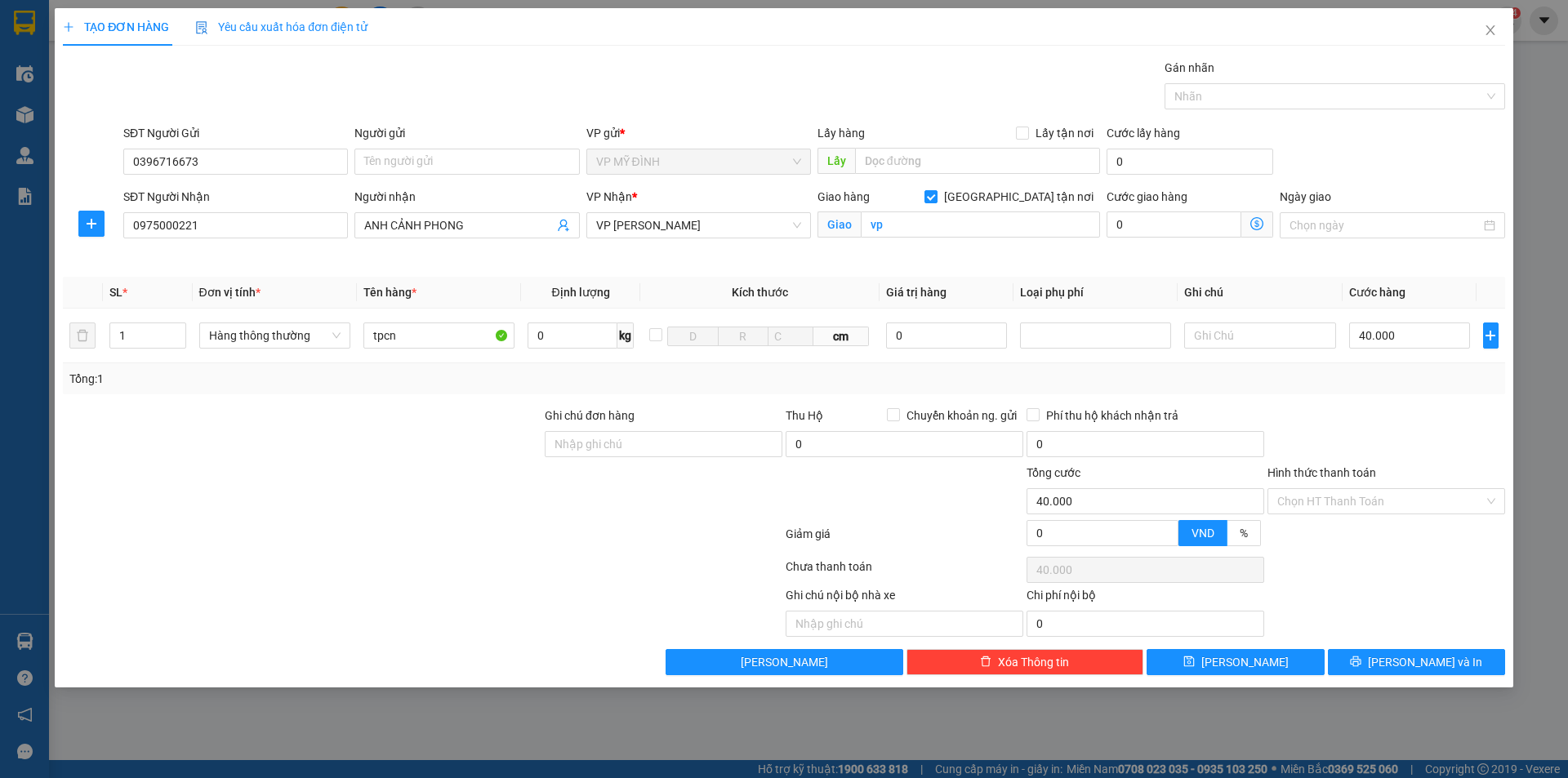
click at [1414, 386] on div "Tổng: 1" at bounding box center [784, 378] width 1429 height 18
click at [1407, 655] on span "[PERSON_NAME] và In" at bounding box center [1424, 661] width 114 height 18
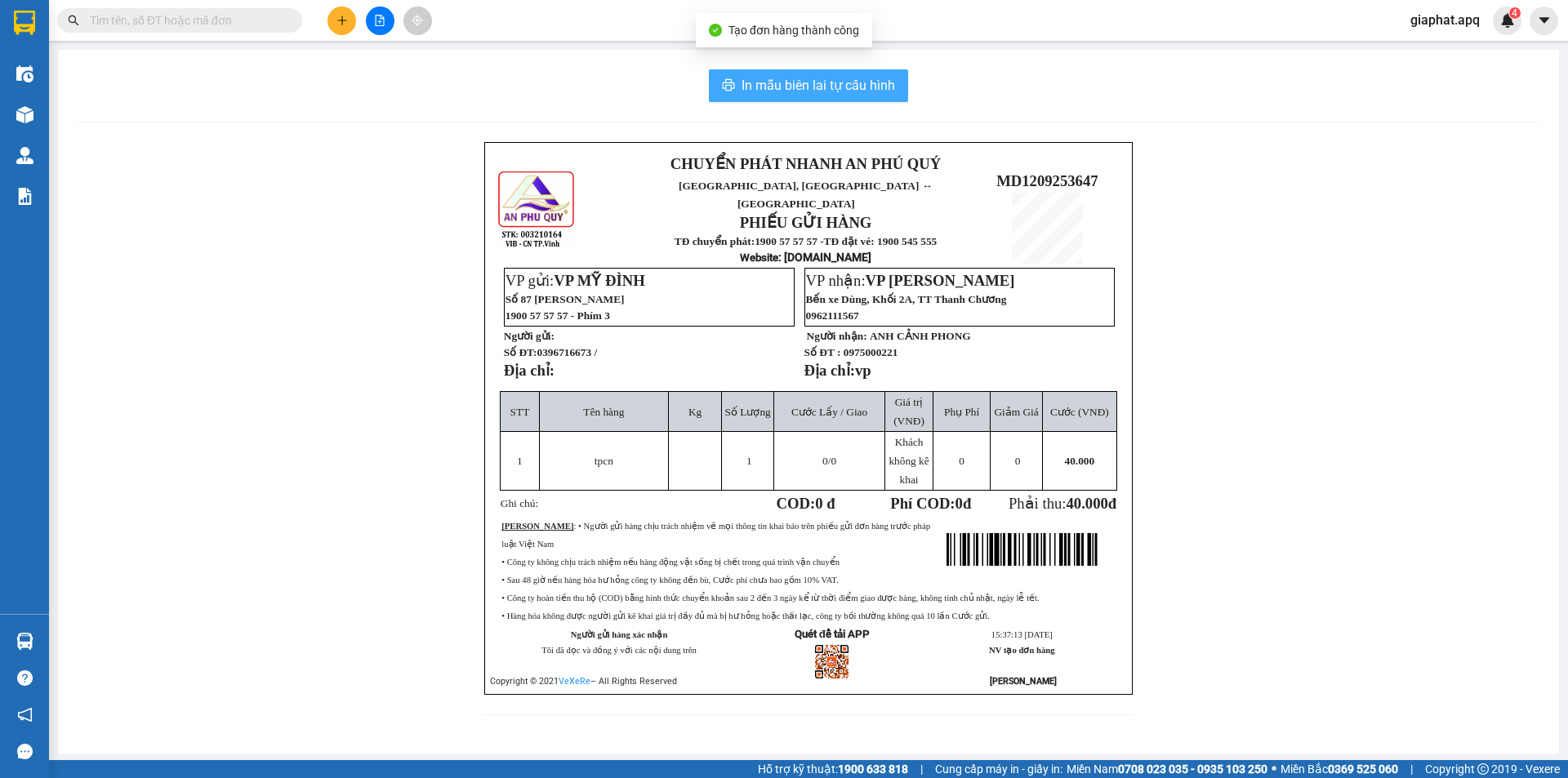
click at [856, 97] on button "In mẫu biên lai tự cấu hình" at bounding box center [808, 85] width 199 height 32
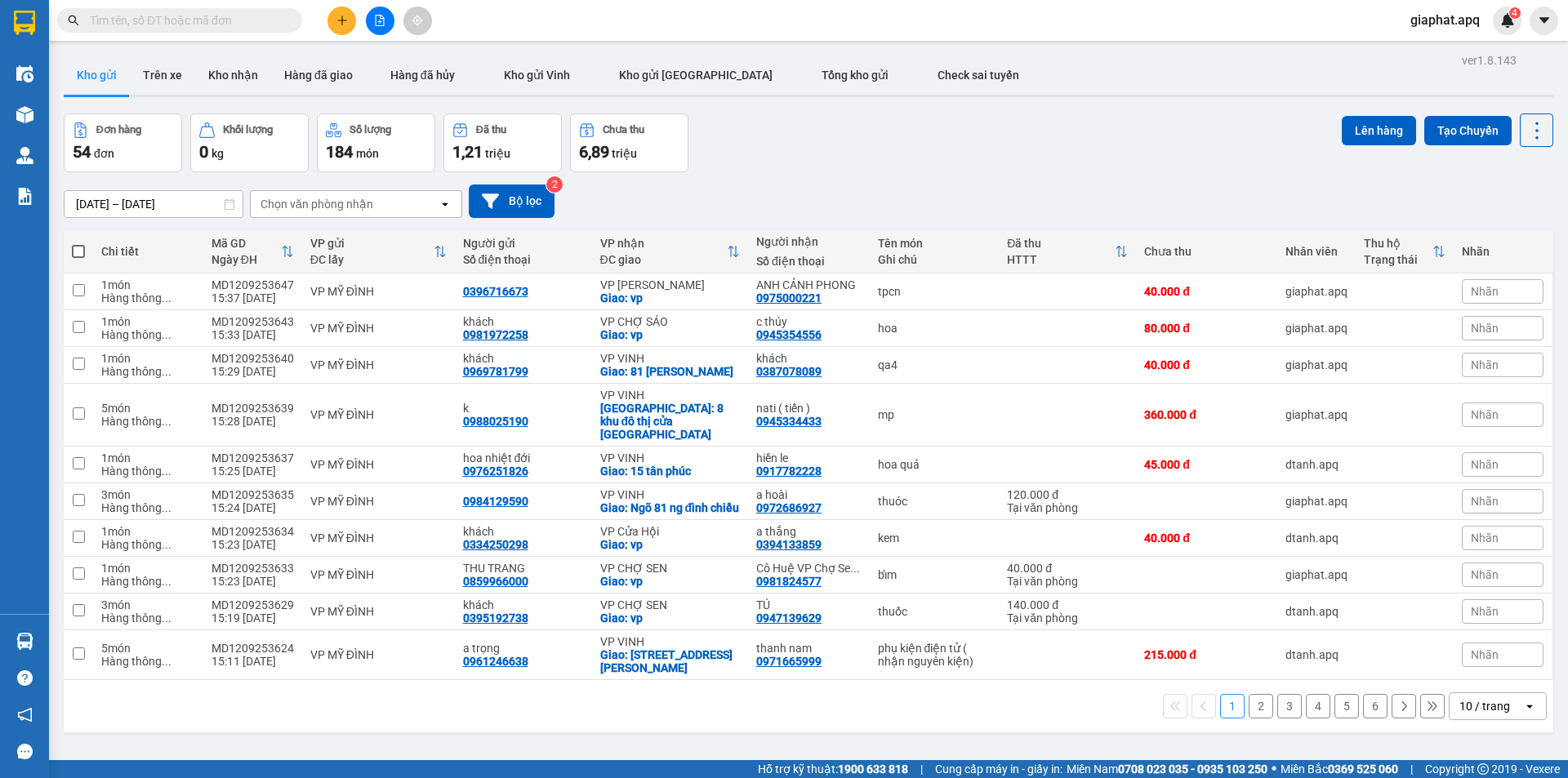
click at [352, 20] on button at bounding box center [341, 20] width 29 height 29
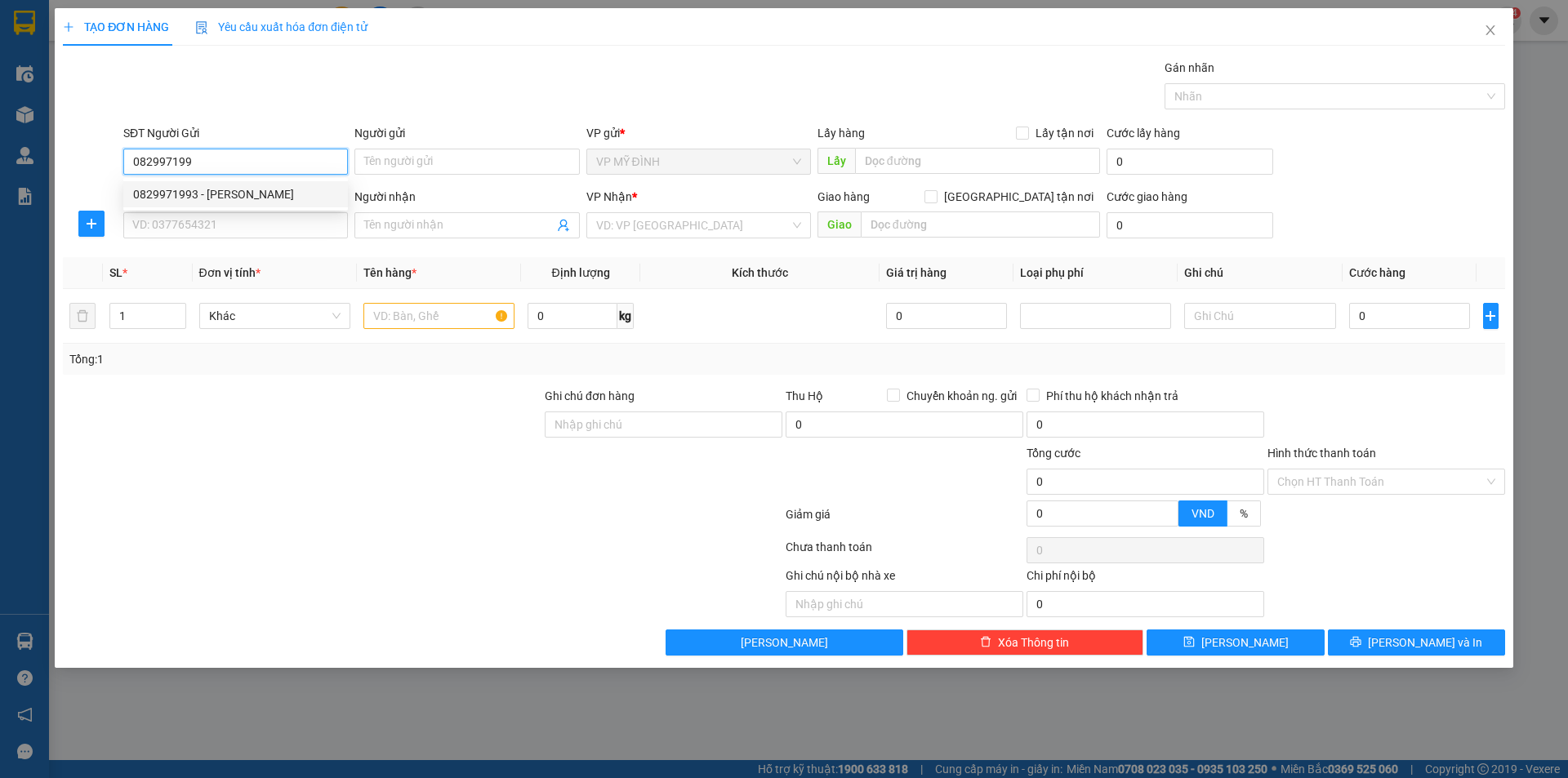
click at [225, 200] on div "0829971993 - kim chi" at bounding box center [235, 194] width 205 height 18
type input "0829971993"
type input "kim chi"
type input "0829971993"
click at [230, 219] on input "SĐT Người Nhận" at bounding box center [236, 225] width 225 height 26
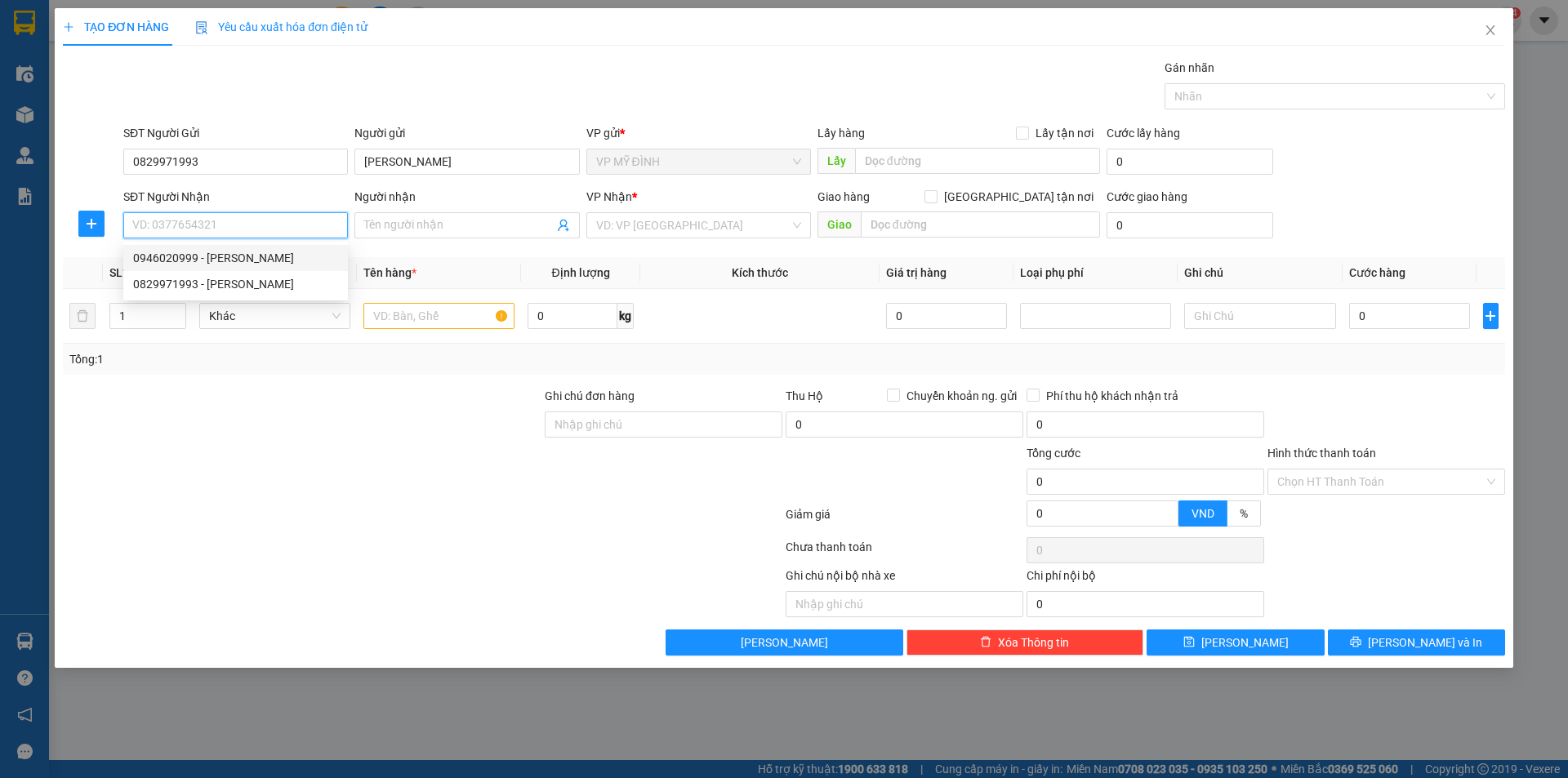
click at [248, 264] on div "0946020999 - lê liên" at bounding box center [235, 257] width 205 height 18
type input "0946020999"
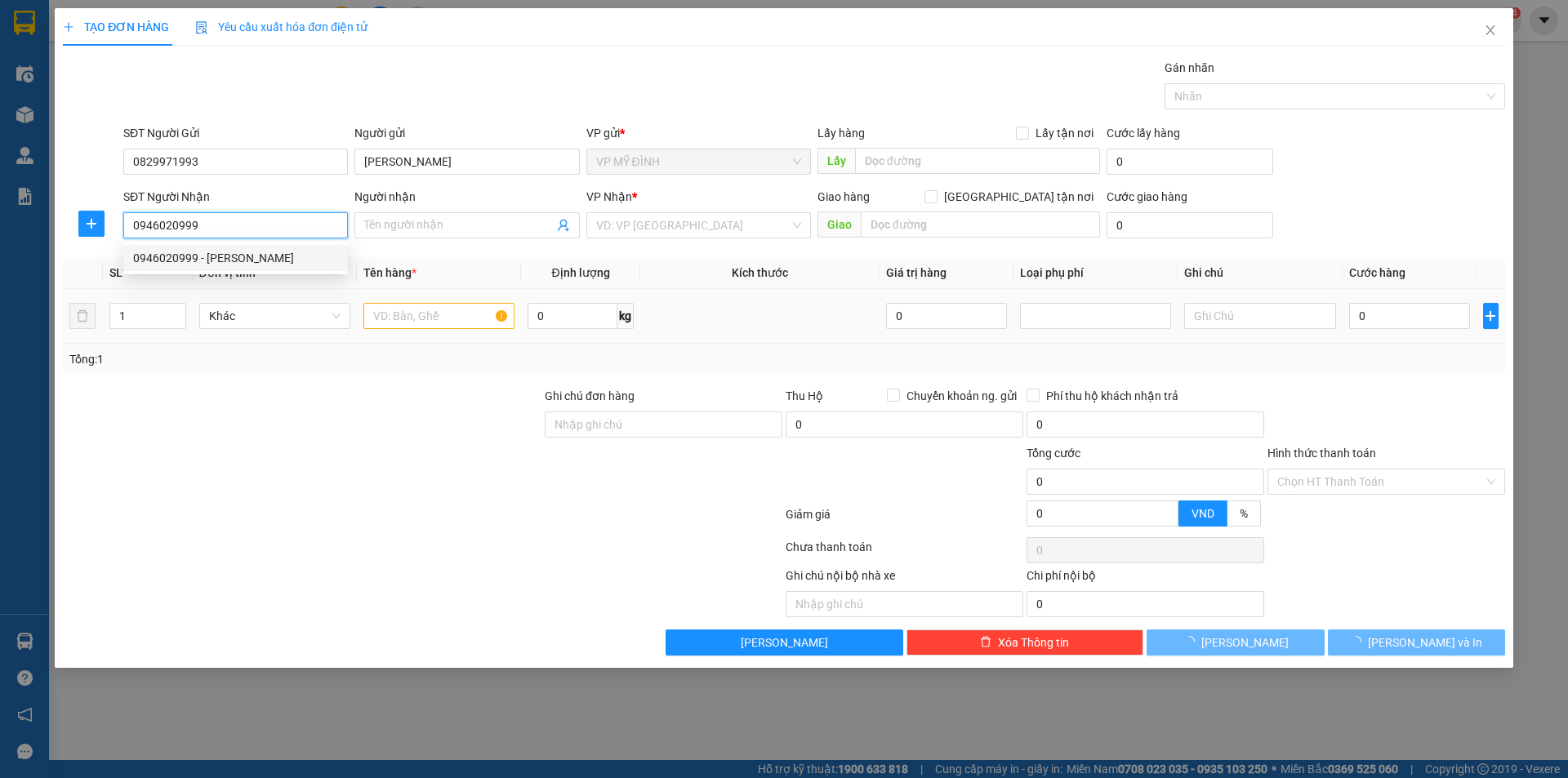
type input "lê liên"
checkbox input "true"
type input "88 HỒNG BÀNG"
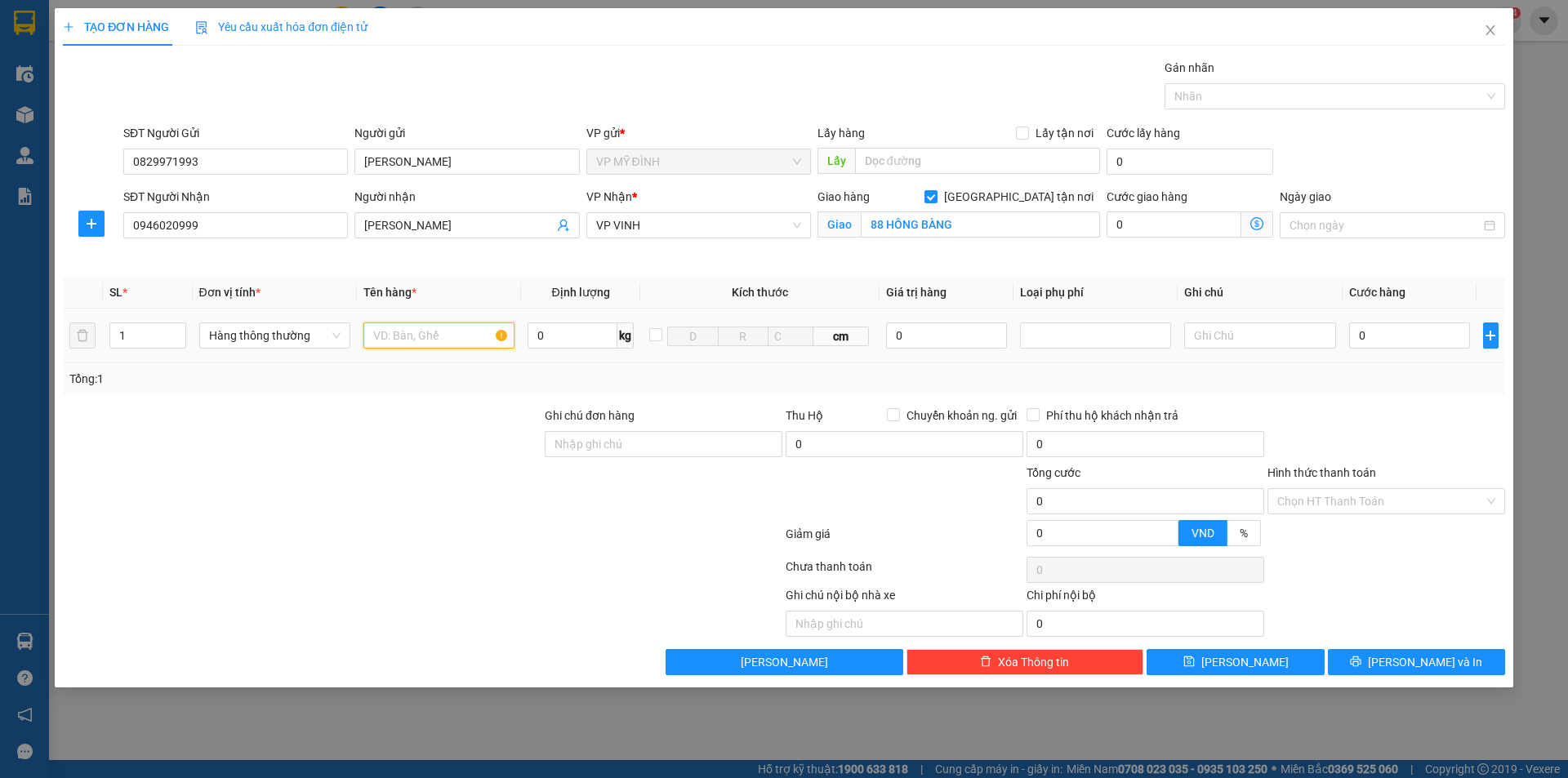
click at [407, 331] on input "text" at bounding box center [439, 336] width 151 height 26
click at [1369, 334] on input "0" at bounding box center [1409, 336] width 122 height 26
drag, startPoint x: 1406, startPoint y: 380, endPoint x: 1499, endPoint y: 578, distance: 218.8
click at [1423, 415] on div "Transit Pickup Surcharge Ids Transit Deliver Surcharge Ids Transit Deliver Surc…" at bounding box center [784, 366] width 1443 height 617
click at [1474, 662] on button "[PERSON_NAME] và In" at bounding box center [1416, 662] width 177 height 26
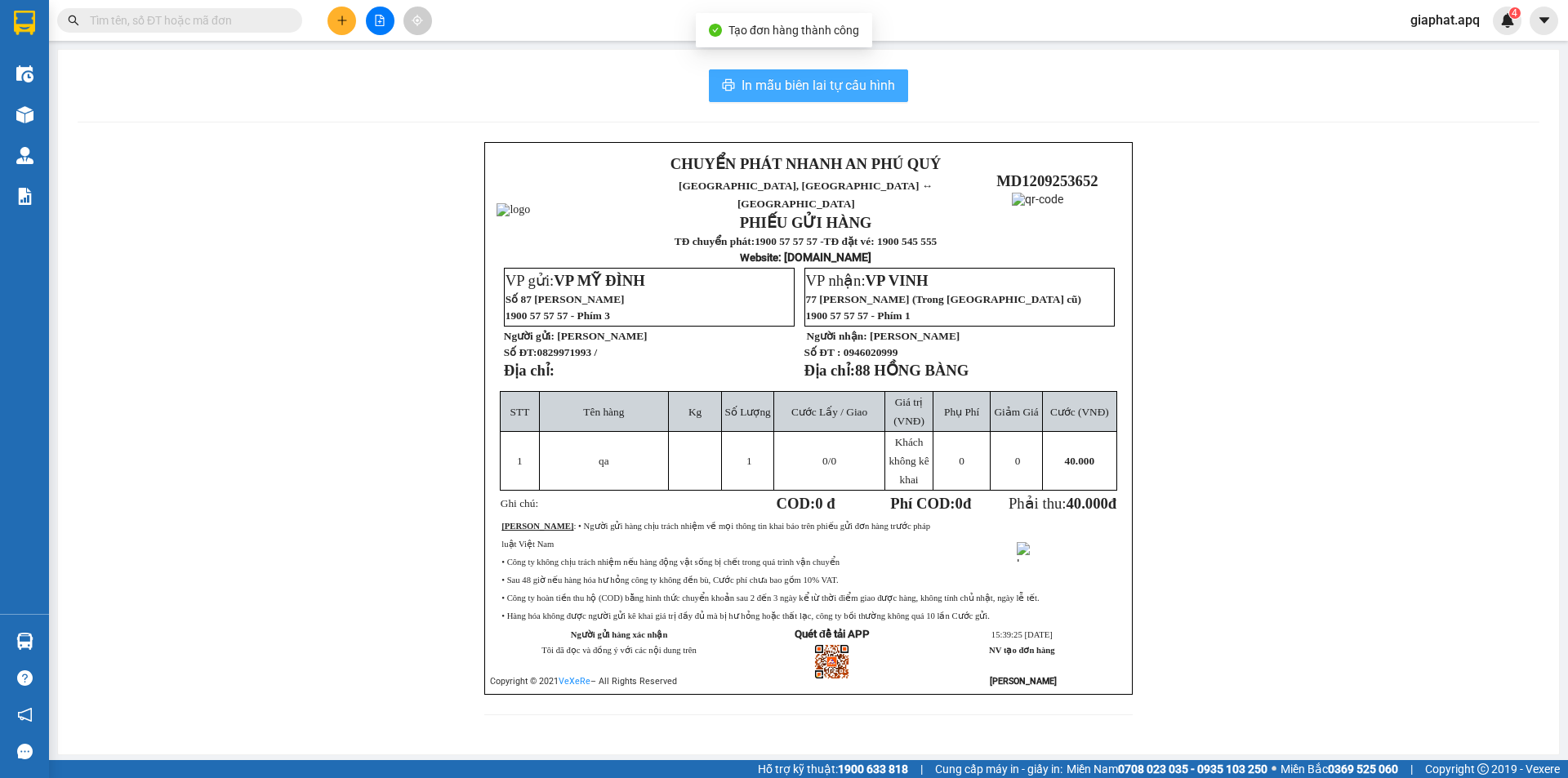
click at [862, 82] on span "In mẫu biên lai tự cấu hình" at bounding box center [817, 85] width 153 height 20
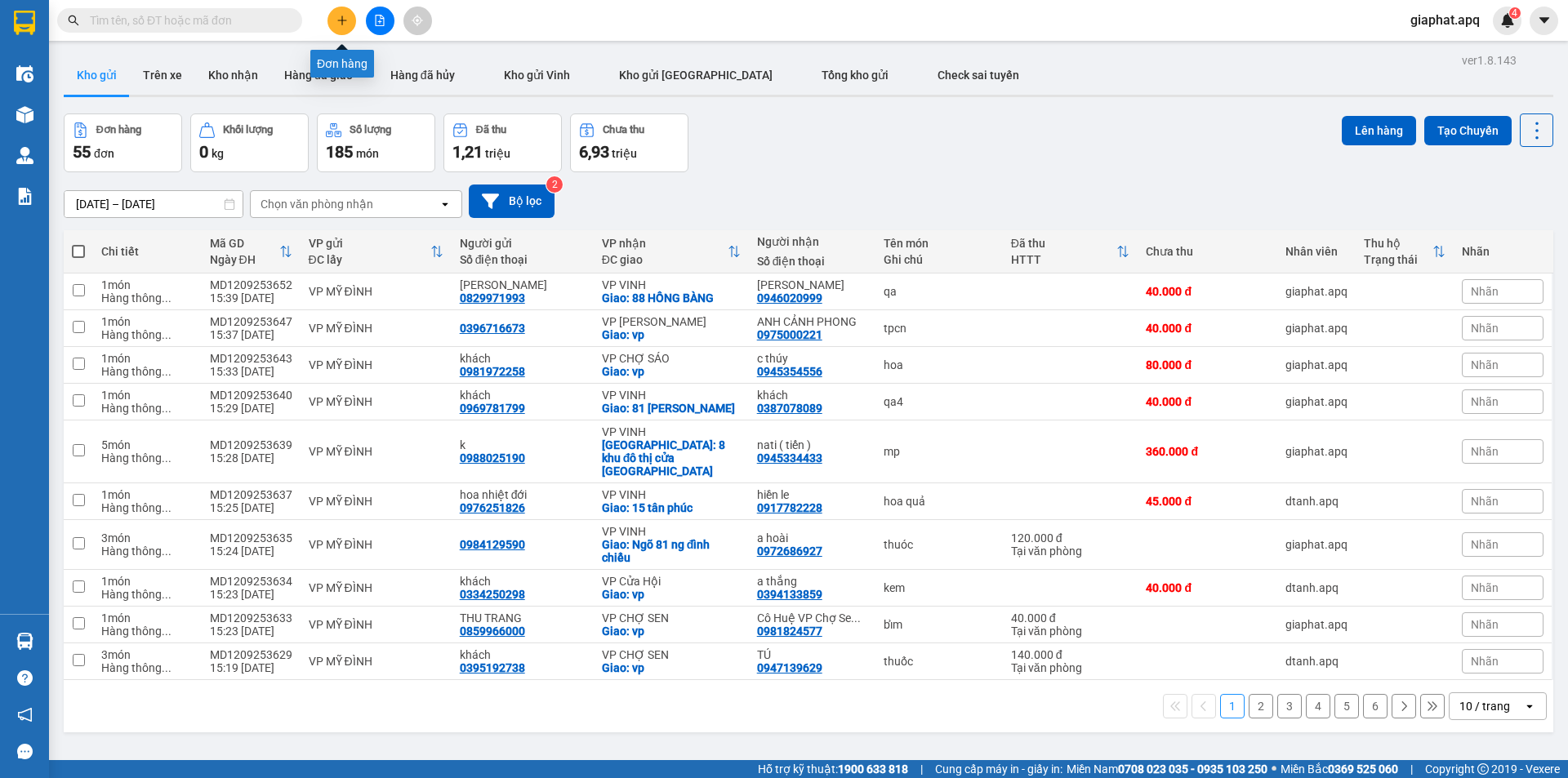
click at [340, 21] on icon "plus" at bounding box center [342, 20] width 11 height 11
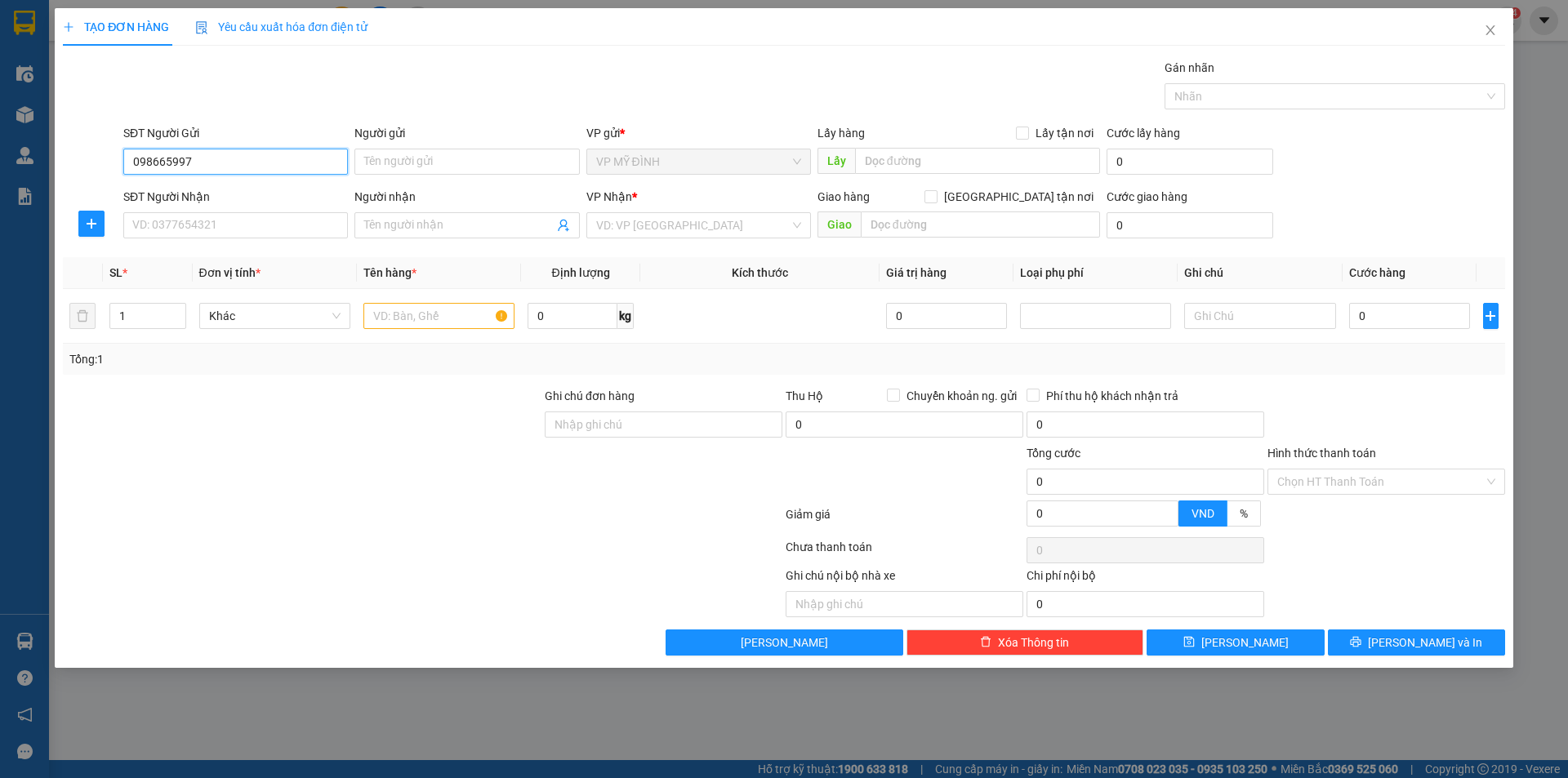
type input "0986659978"
click at [194, 196] on div "0986659978 - chị thương" at bounding box center [235, 194] width 205 height 18
type input "chị thương"
type input "0986659978"
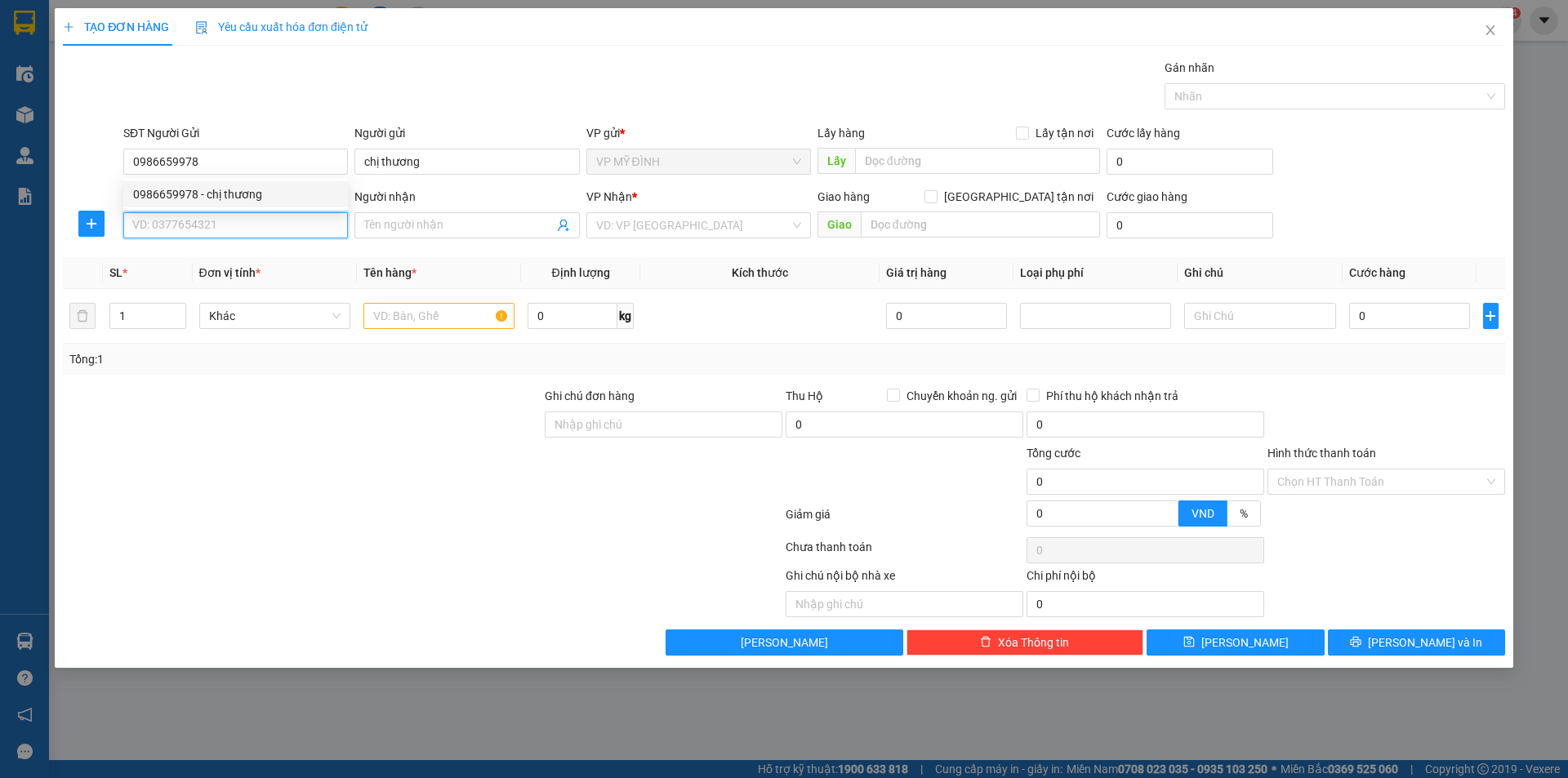
click at [212, 226] on input "SĐT Người Nhận" at bounding box center [236, 225] width 225 height 26
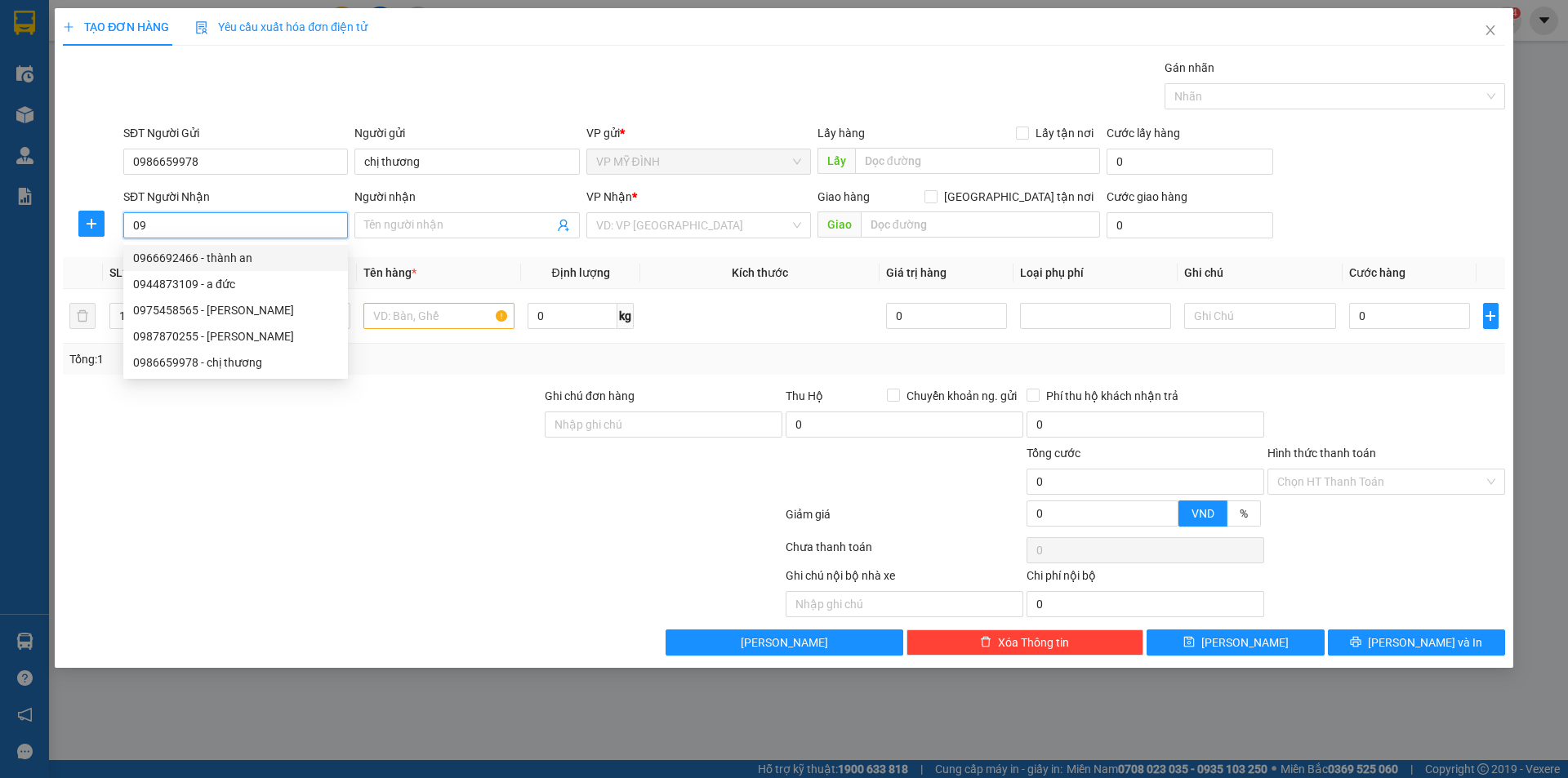
click at [189, 257] on div "0966692466 - thành an" at bounding box center [235, 257] width 205 height 18
type input "0966692466"
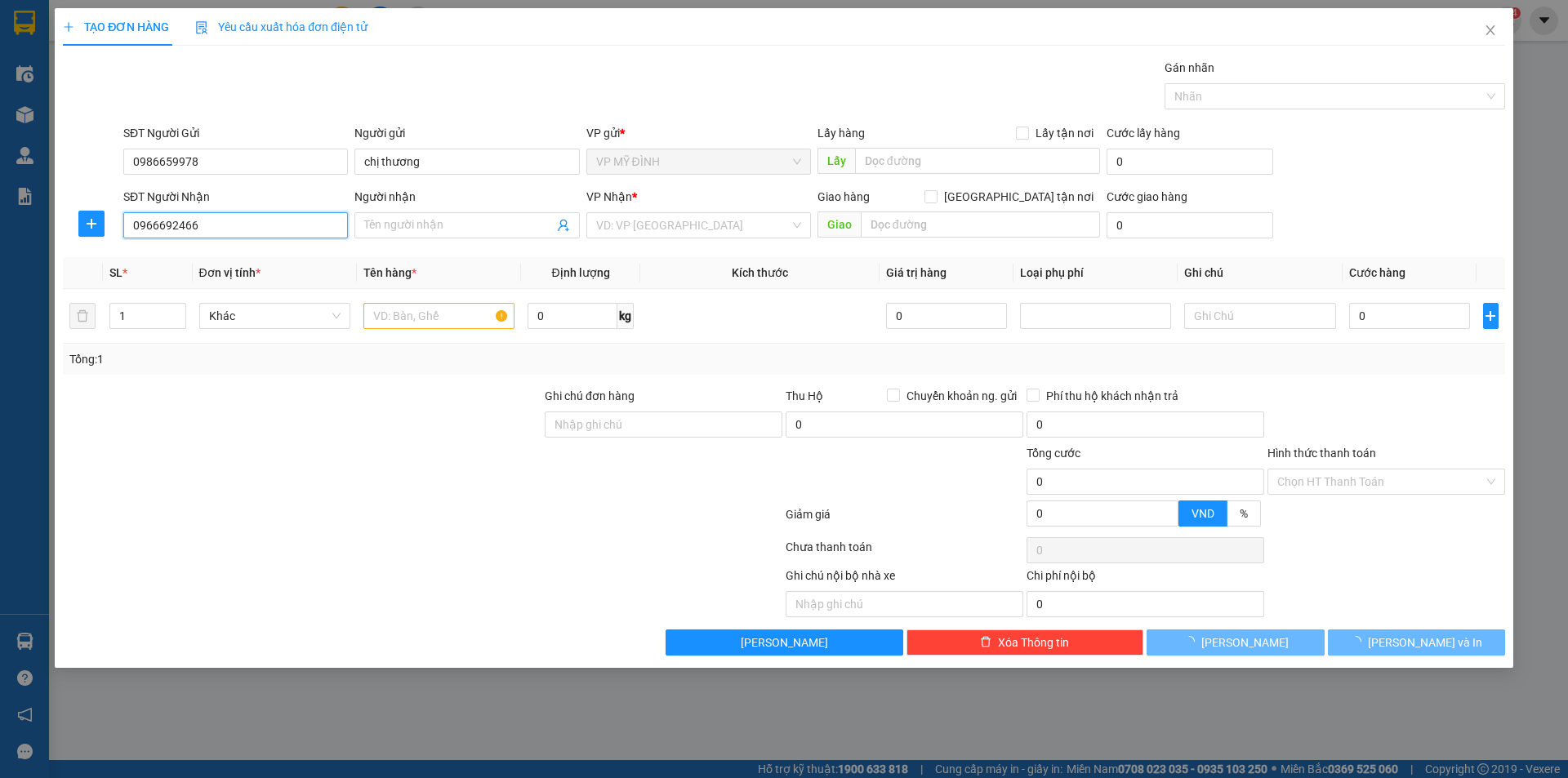
type input "thành an"
checkbox input "true"
type input "150 ng Trãi"
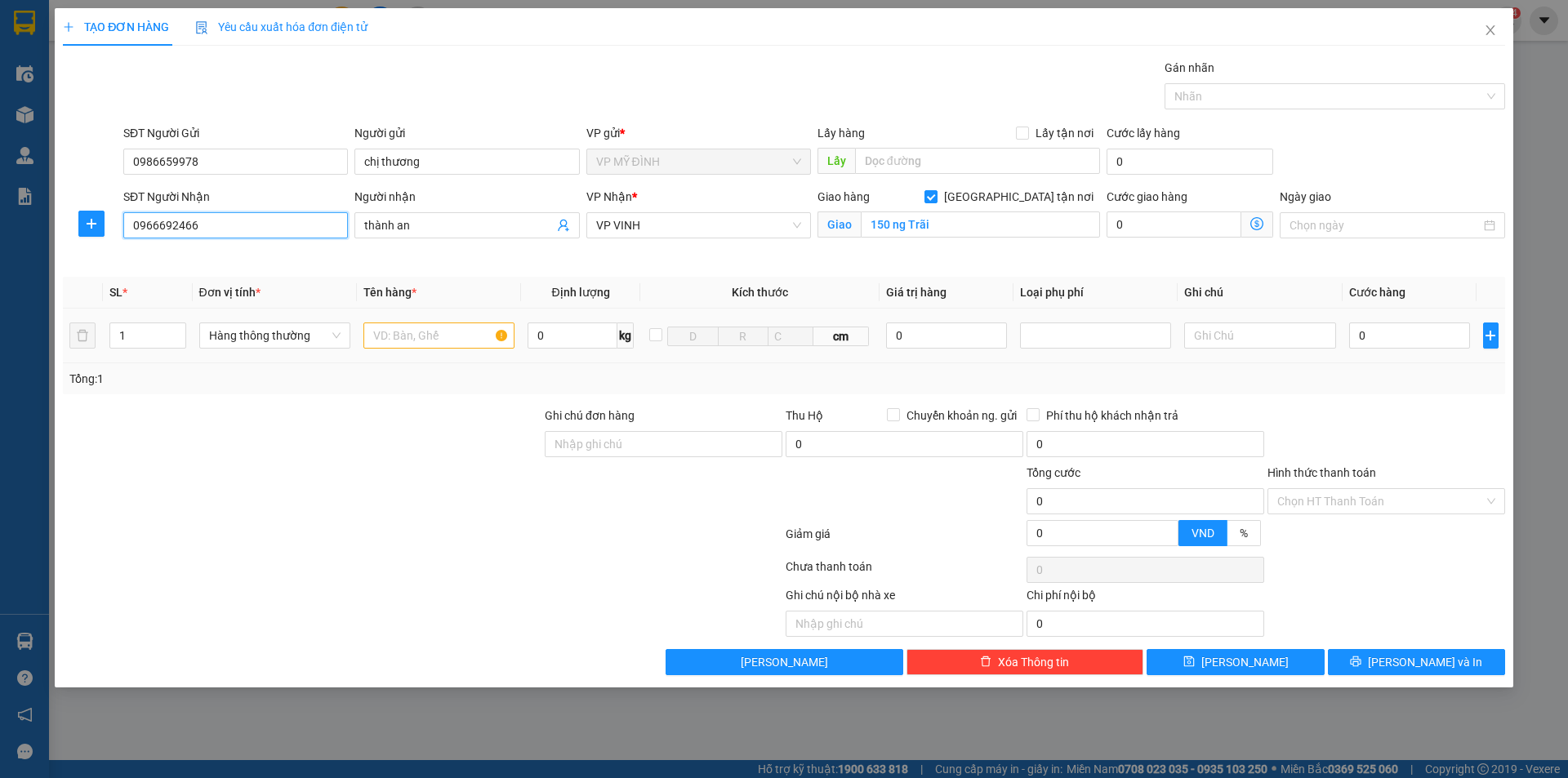
type input "0966692466"
click at [437, 341] on input "text" at bounding box center [439, 336] width 151 height 26
type input "qa"
click at [347, 508] on div at bounding box center [302, 492] width 482 height 57
click at [1414, 339] on input "0" at bounding box center [1409, 336] width 122 height 26
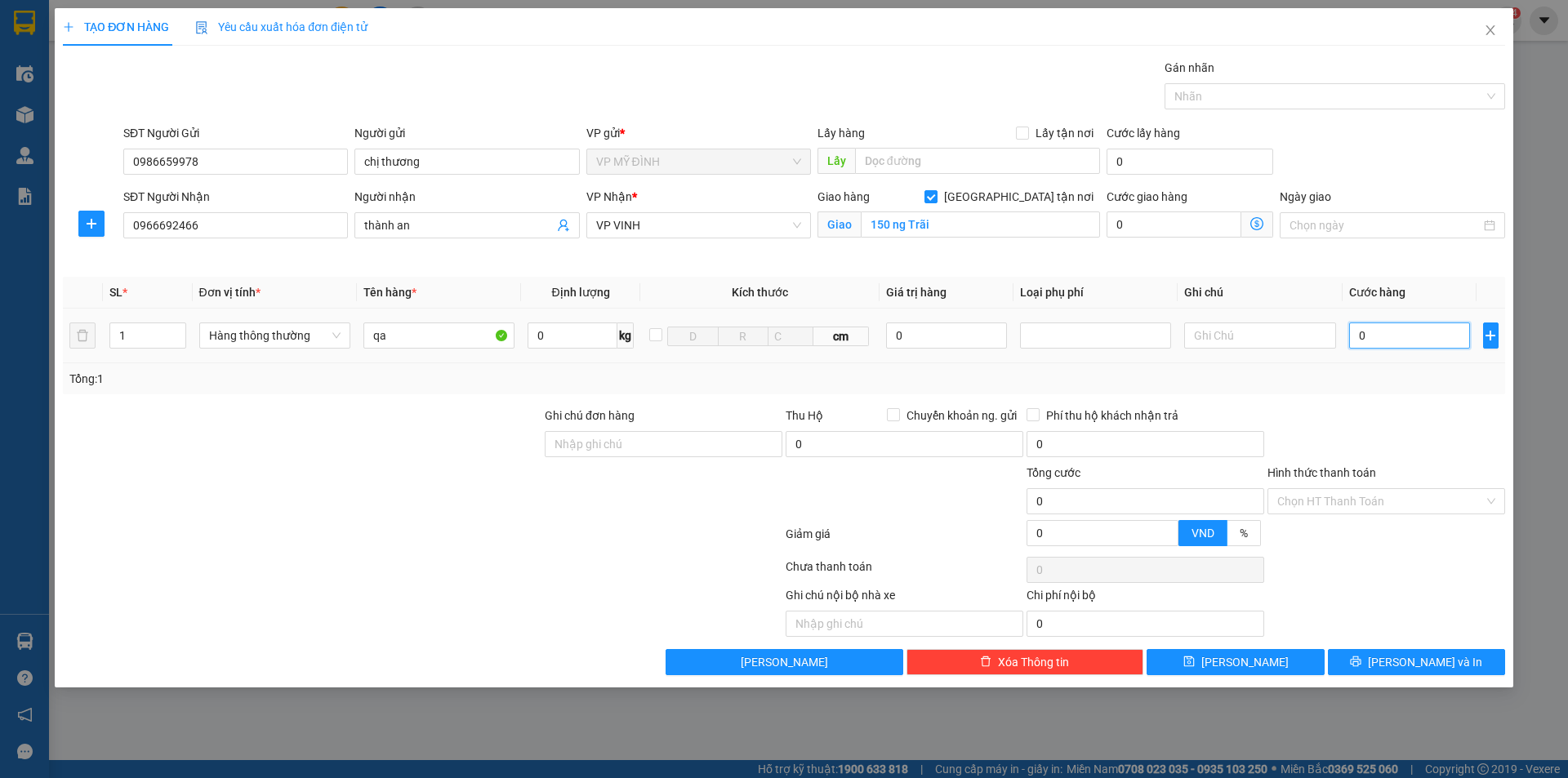
type input "7"
type input "70"
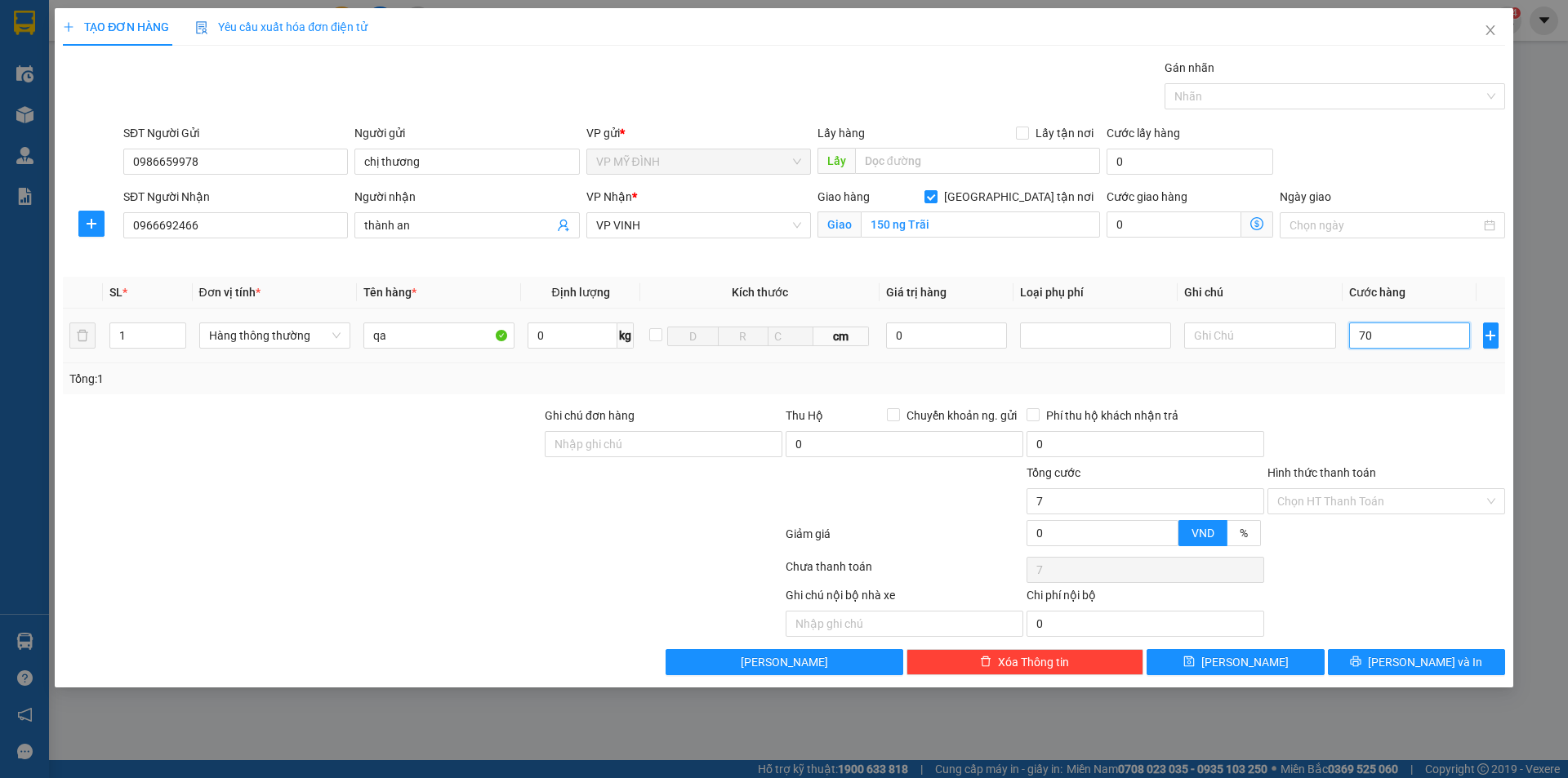
type input "70"
type input "70.000"
click at [388, 334] on input "qa" at bounding box center [439, 336] width 151 height 26
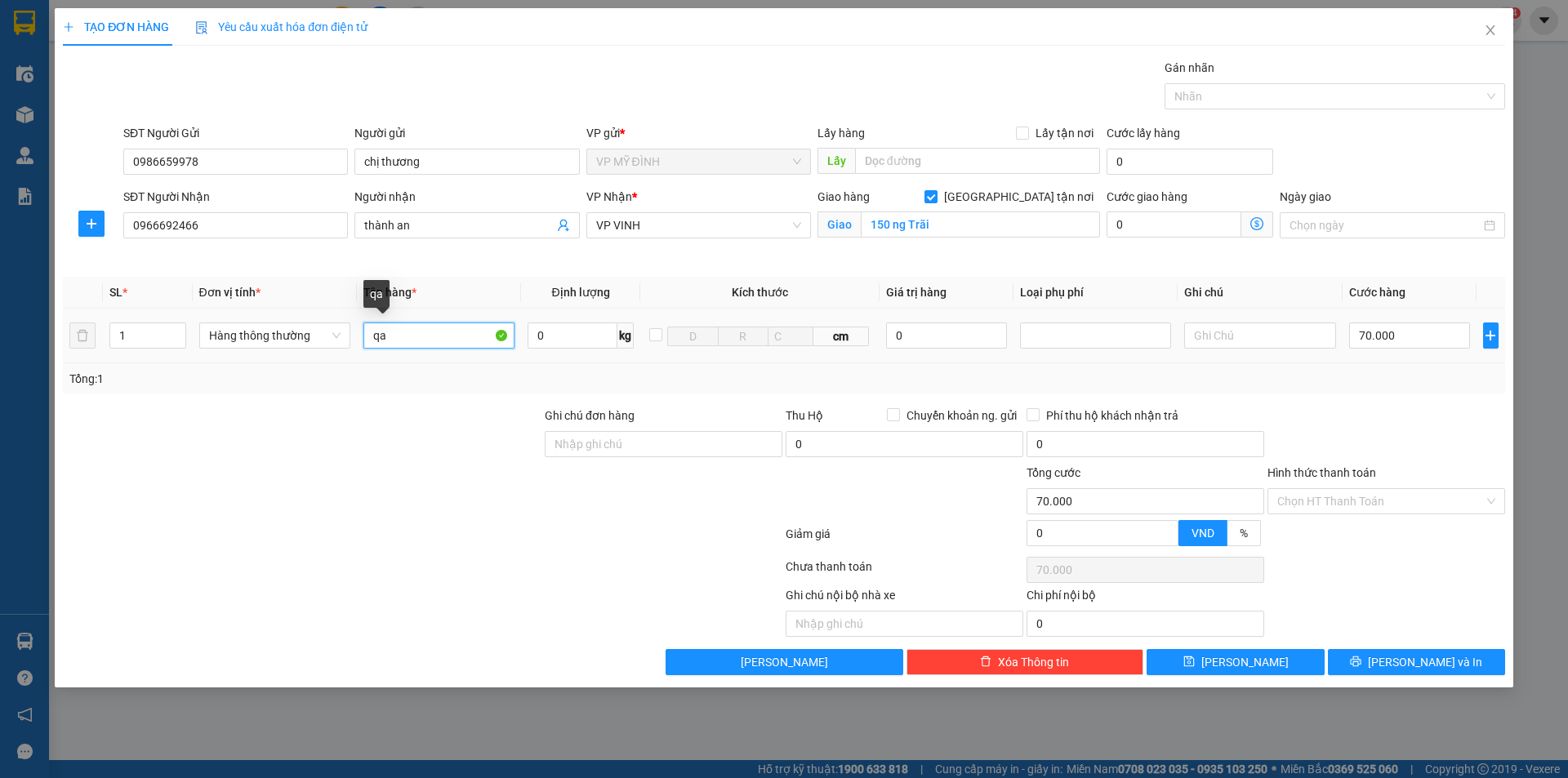
type input "q"
type input "rem"
drag, startPoint x: 367, startPoint y: 484, endPoint x: 1176, endPoint y: 422, distance: 811.4
click at [372, 484] on div at bounding box center [302, 492] width 482 height 57
click at [1426, 668] on span "[PERSON_NAME] và In" at bounding box center [1424, 661] width 114 height 18
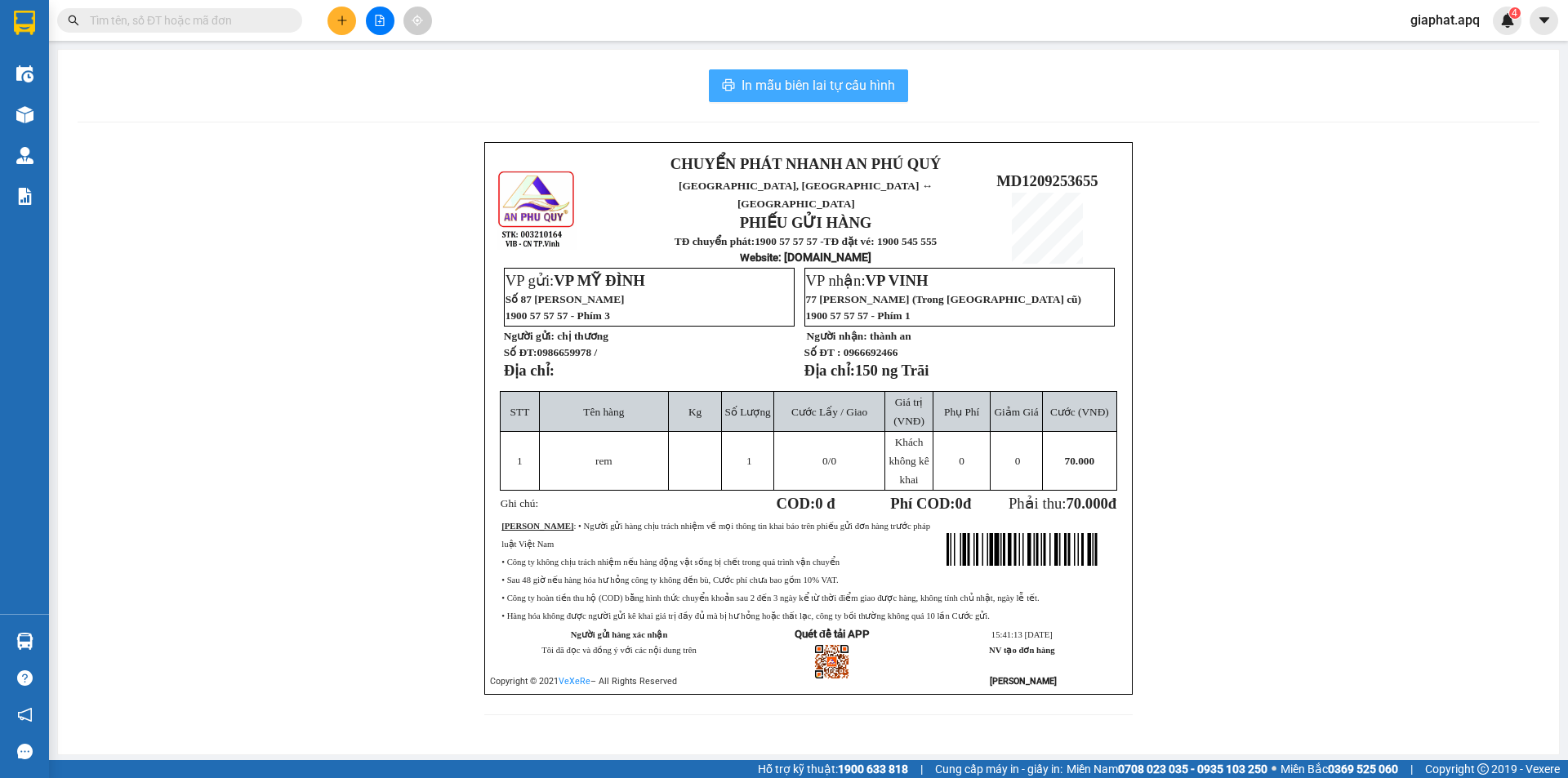
click at [779, 92] on span "In mẫu biên lai tự cấu hình" at bounding box center [817, 85] width 153 height 20
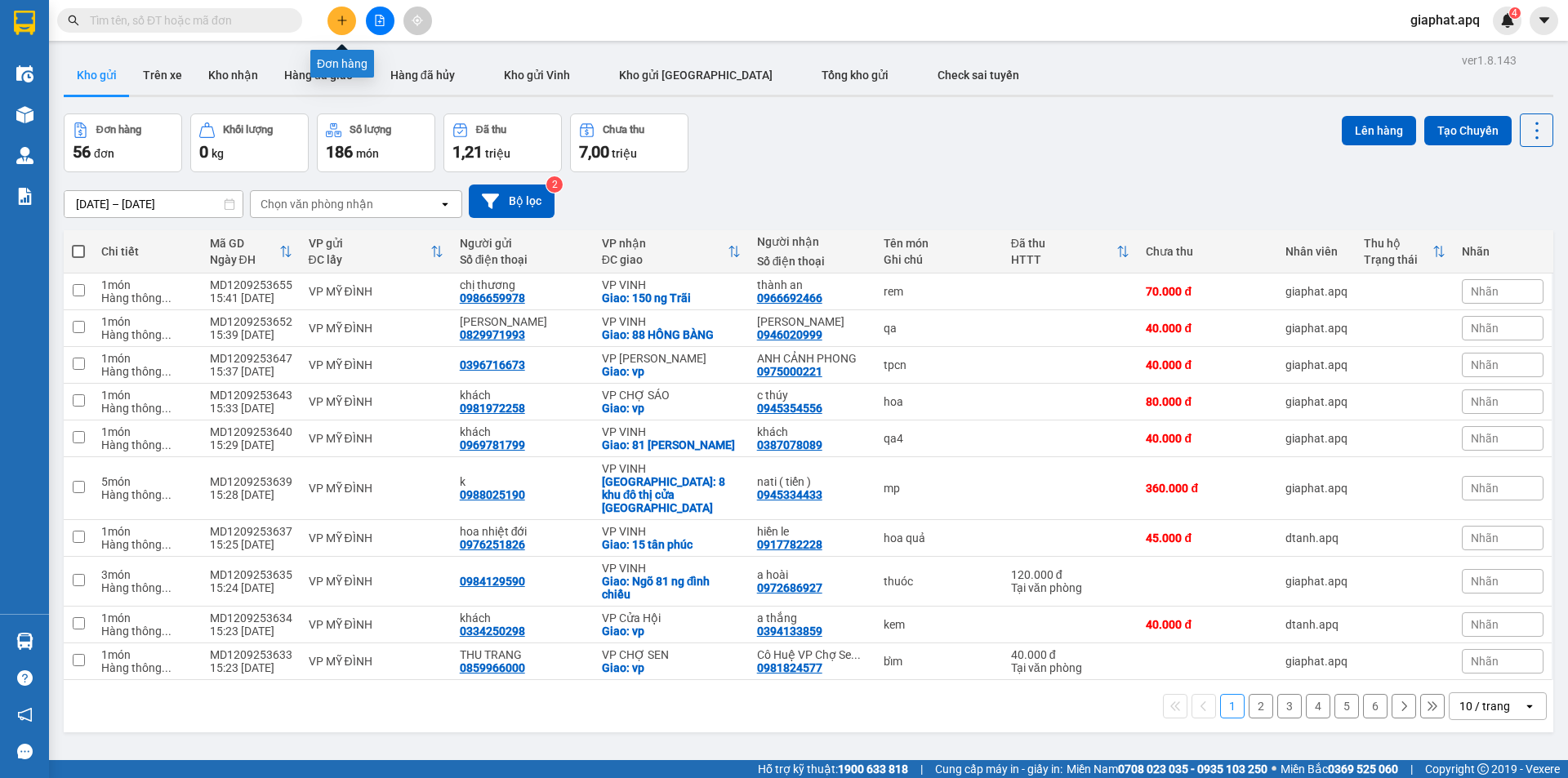
click at [332, 19] on button at bounding box center [341, 20] width 29 height 29
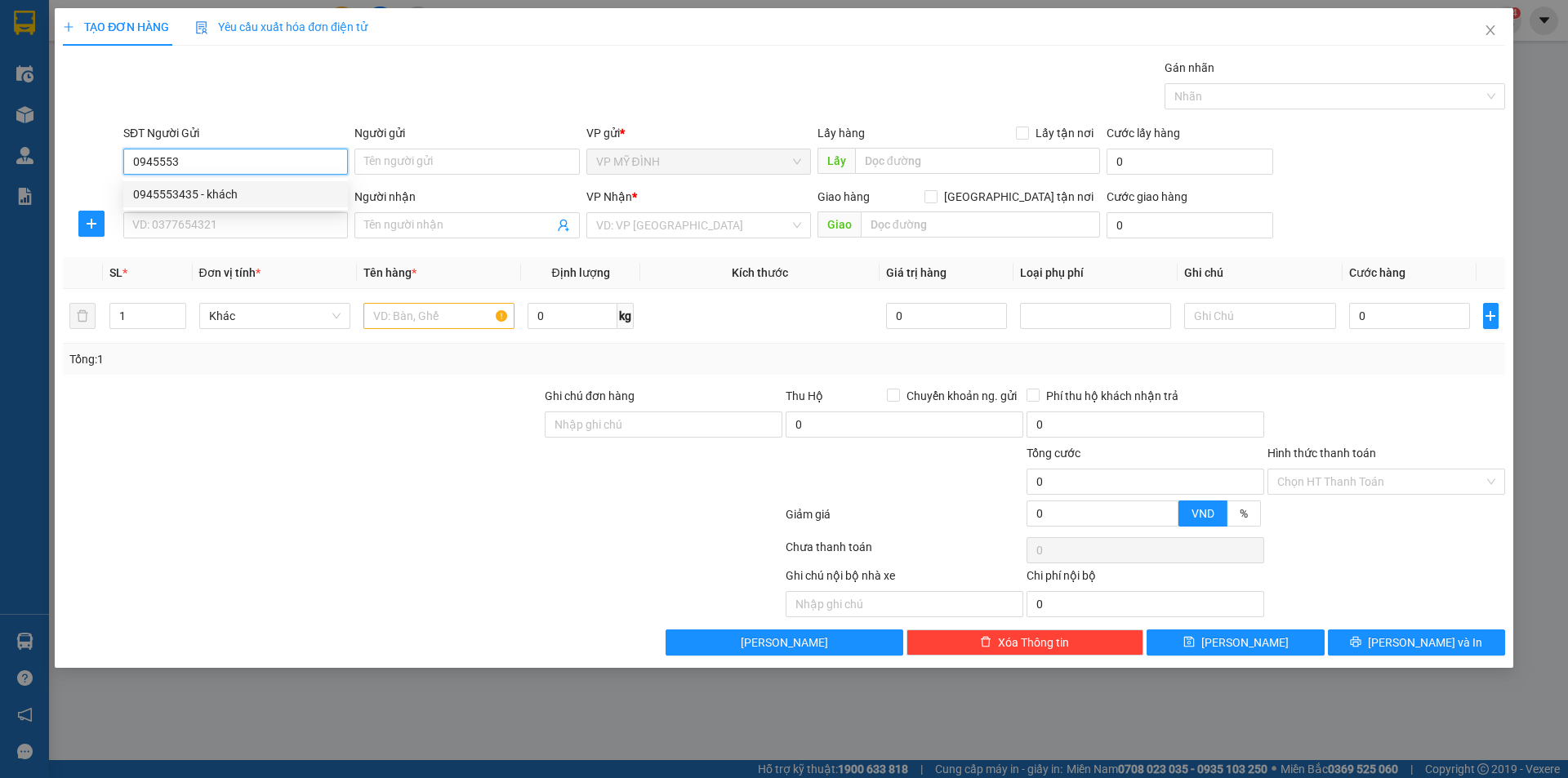
click at [176, 187] on div "0945553435 - khách" at bounding box center [235, 194] width 205 height 18
type input "0945553435"
type input "khách"
type input "0945553435"
click at [186, 215] on input "SĐT Người Nhận" at bounding box center [236, 225] width 225 height 26
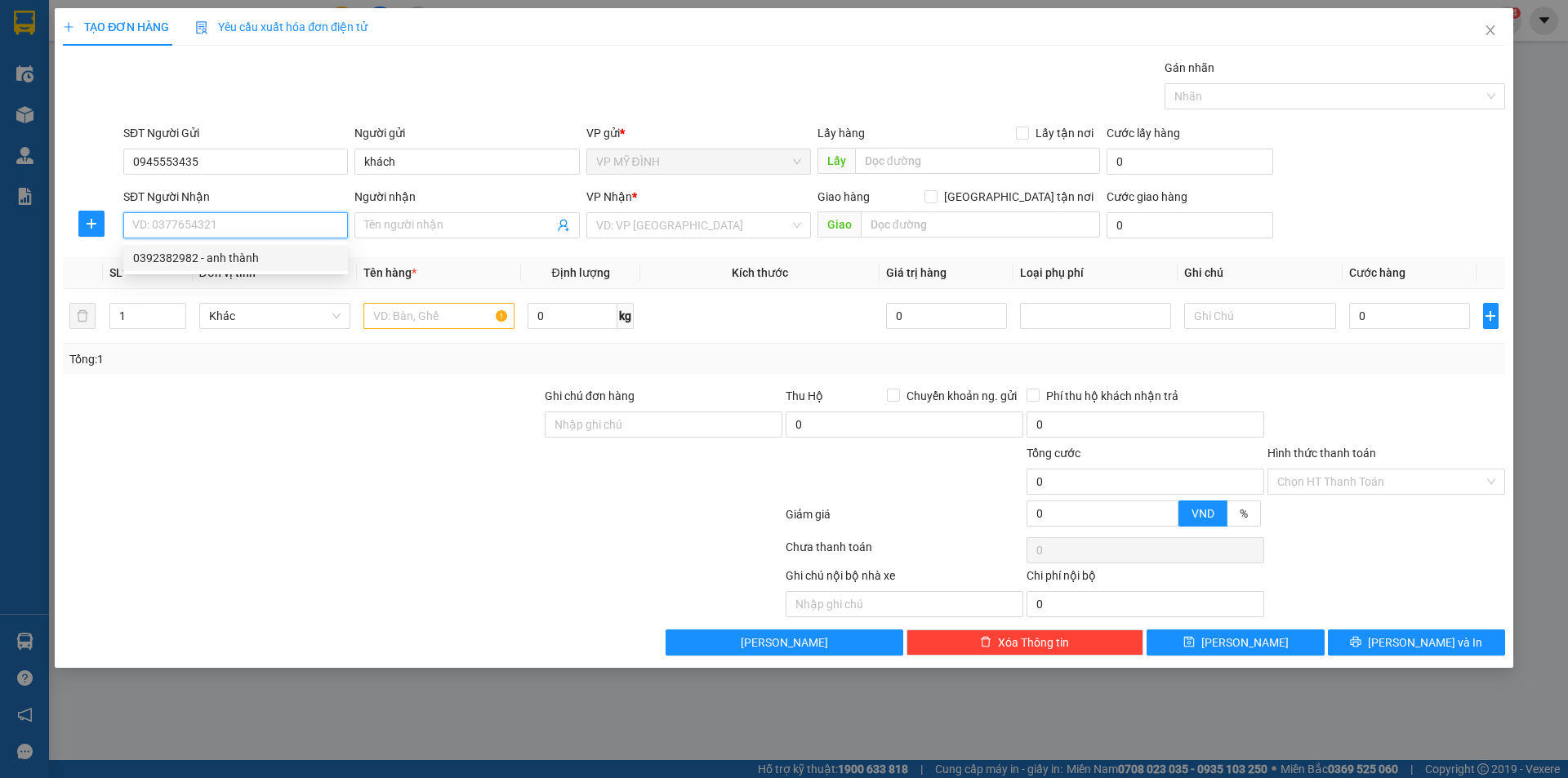
click at [228, 250] on div "0392382982 - anh thành" at bounding box center [235, 257] width 205 height 18
type input "0392382982"
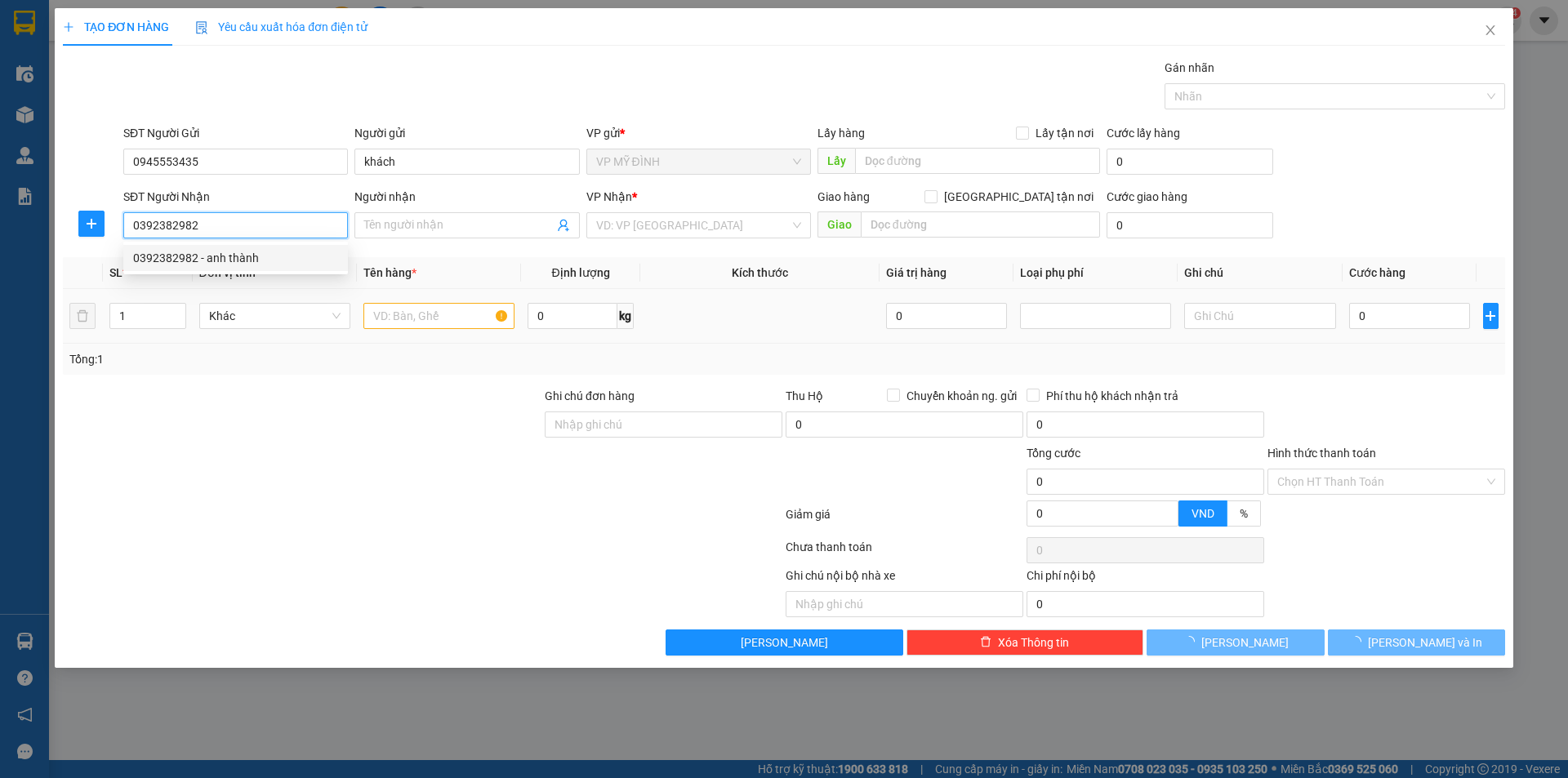
type input "anh thành"
checkbox input "true"
type input "vp"
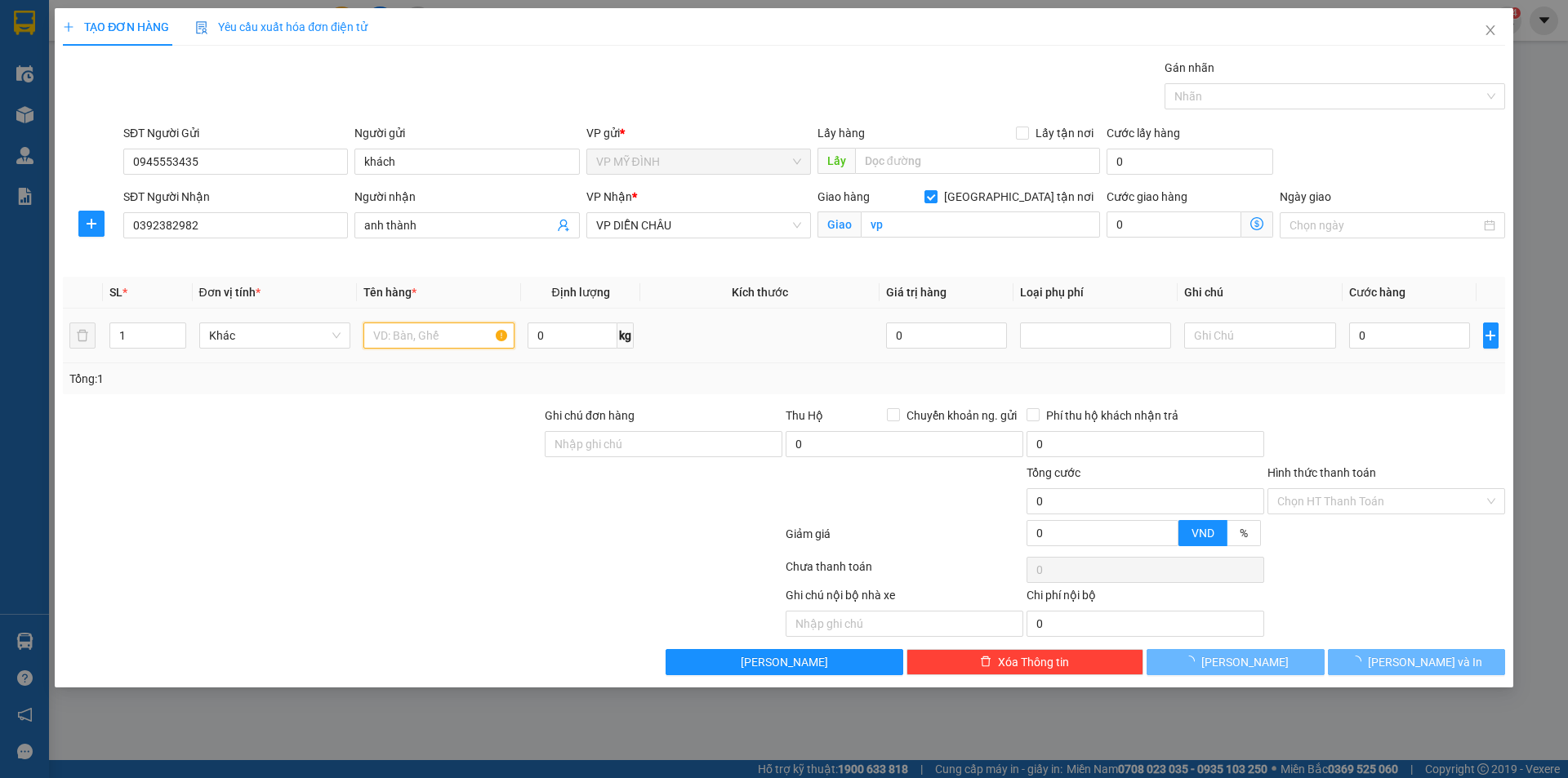
click at [413, 331] on input "text" at bounding box center [439, 336] width 151 height 26
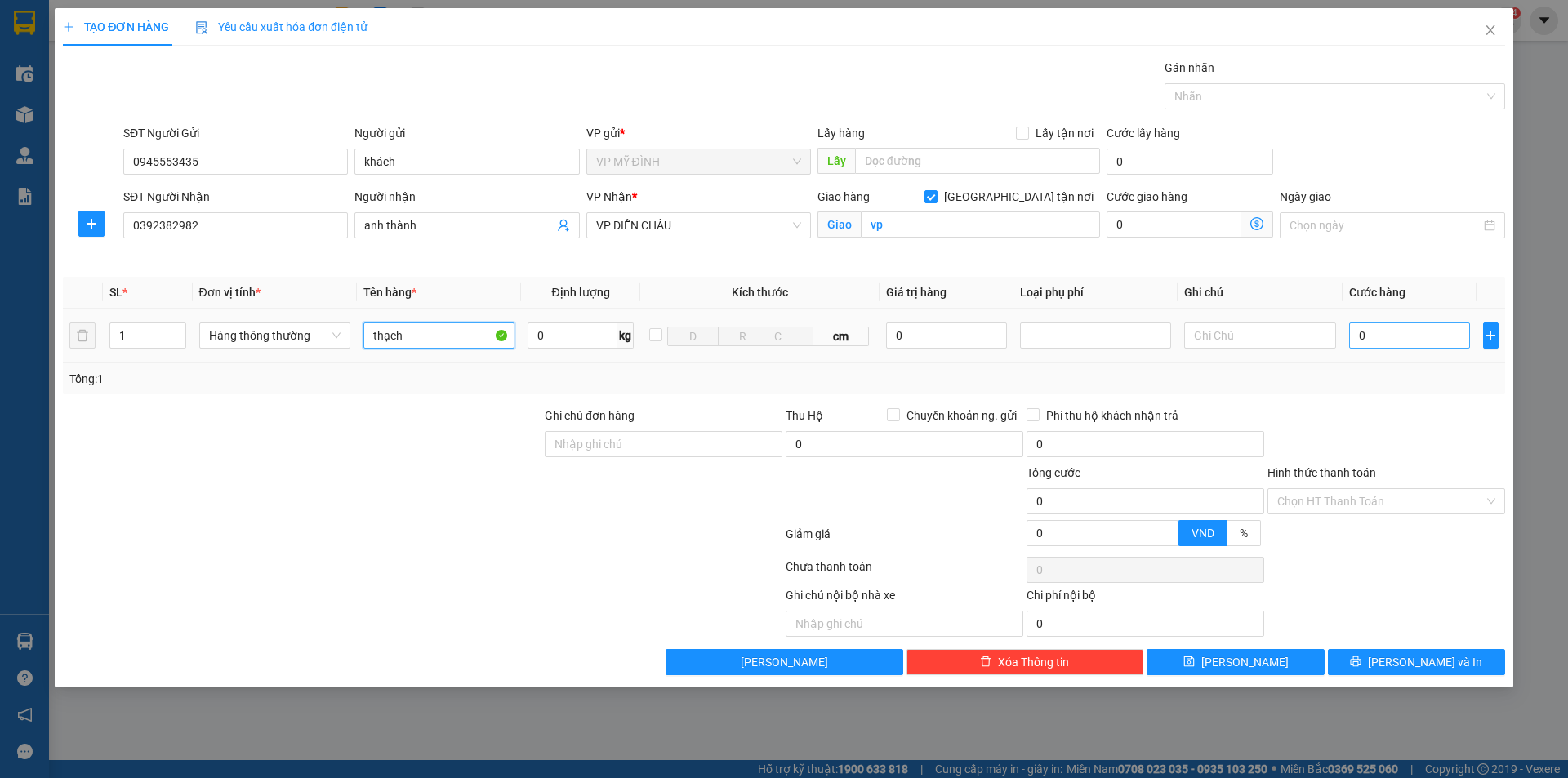
type input "thạch"
click at [1415, 338] on input "0" at bounding box center [1409, 336] width 122 height 26
type input "4"
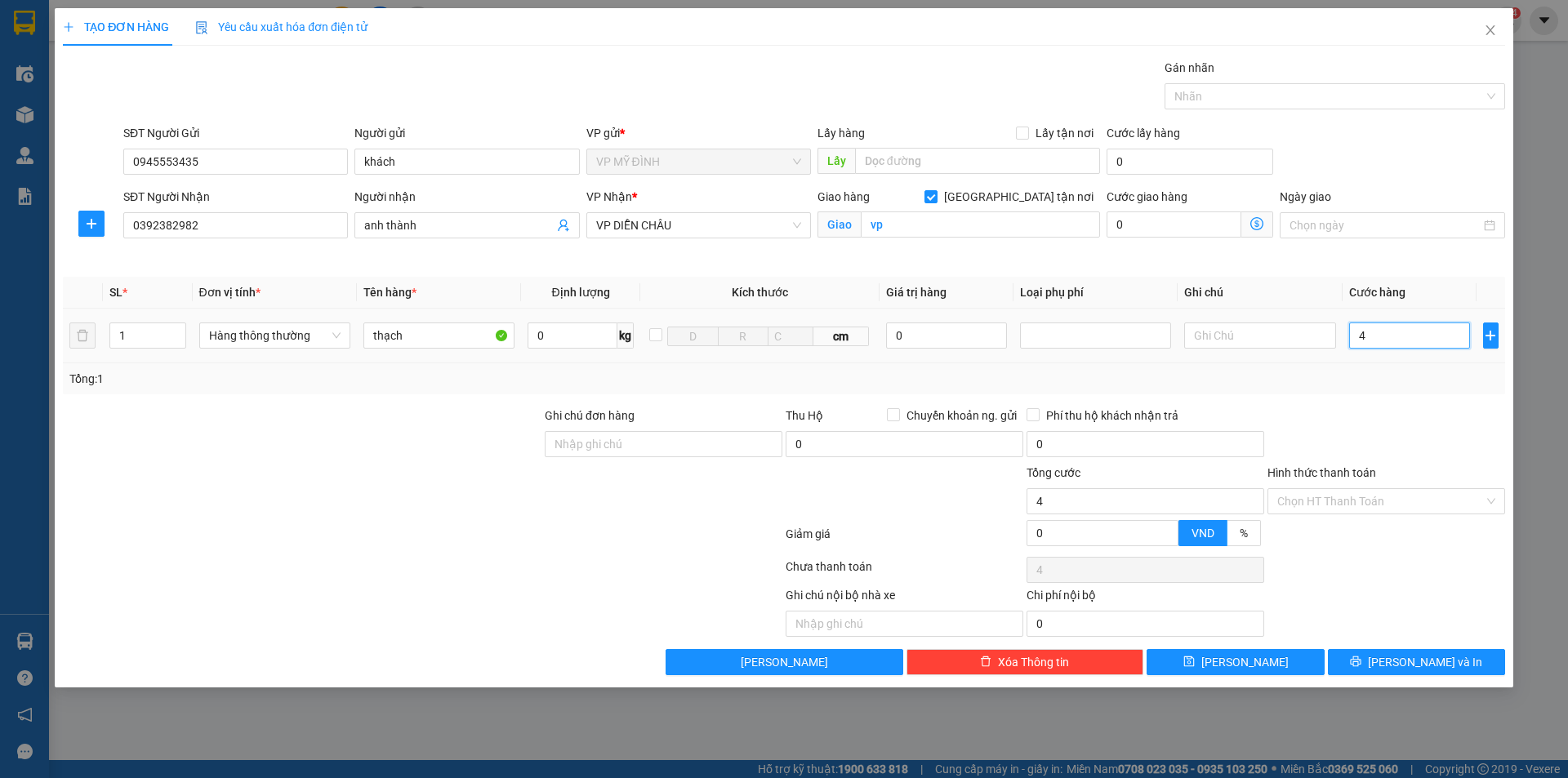
type input "40"
type input "40.000"
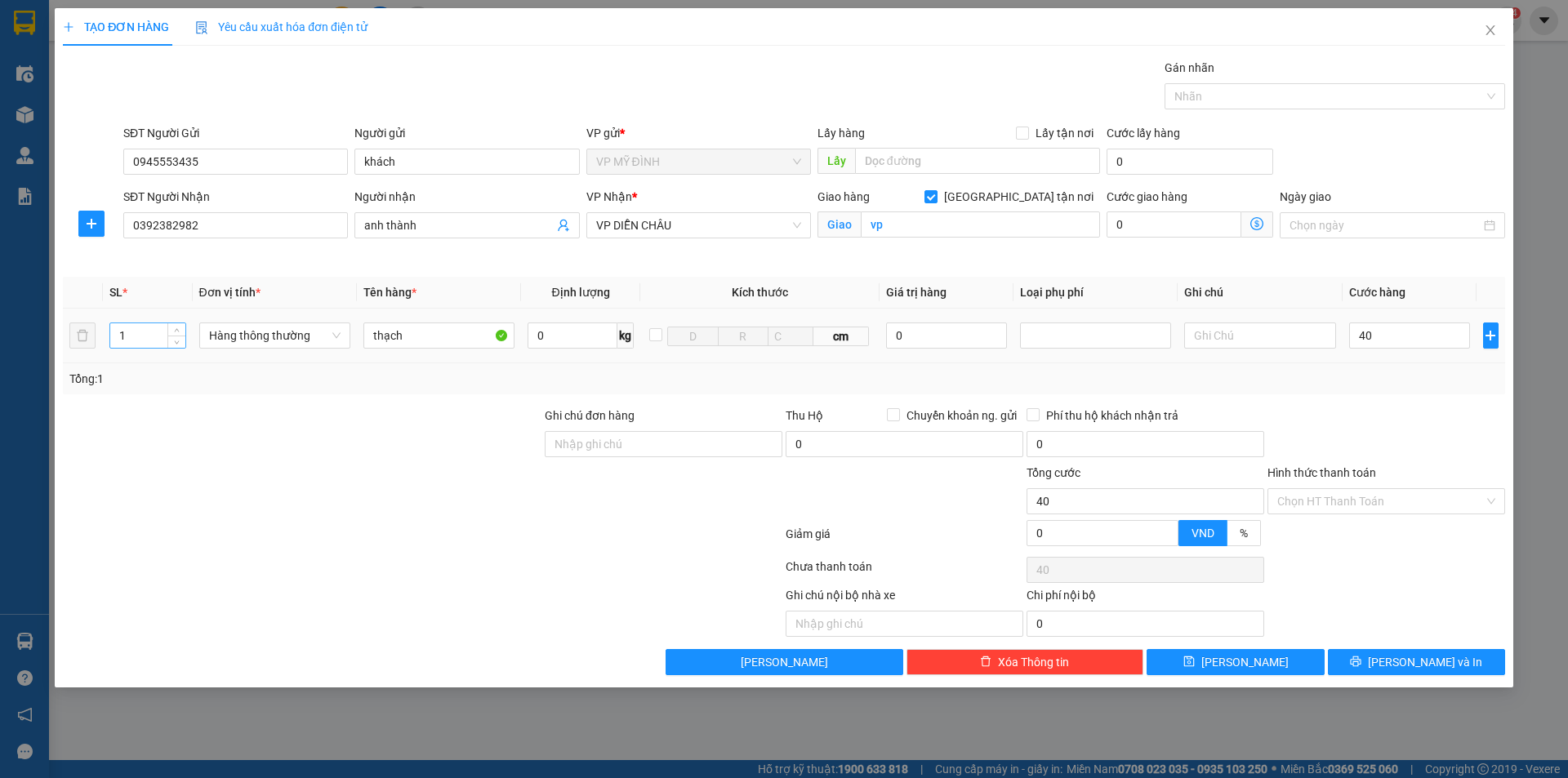
type input "40.000"
click at [149, 338] on input "1" at bounding box center [148, 336] width 75 height 24
type input "2"
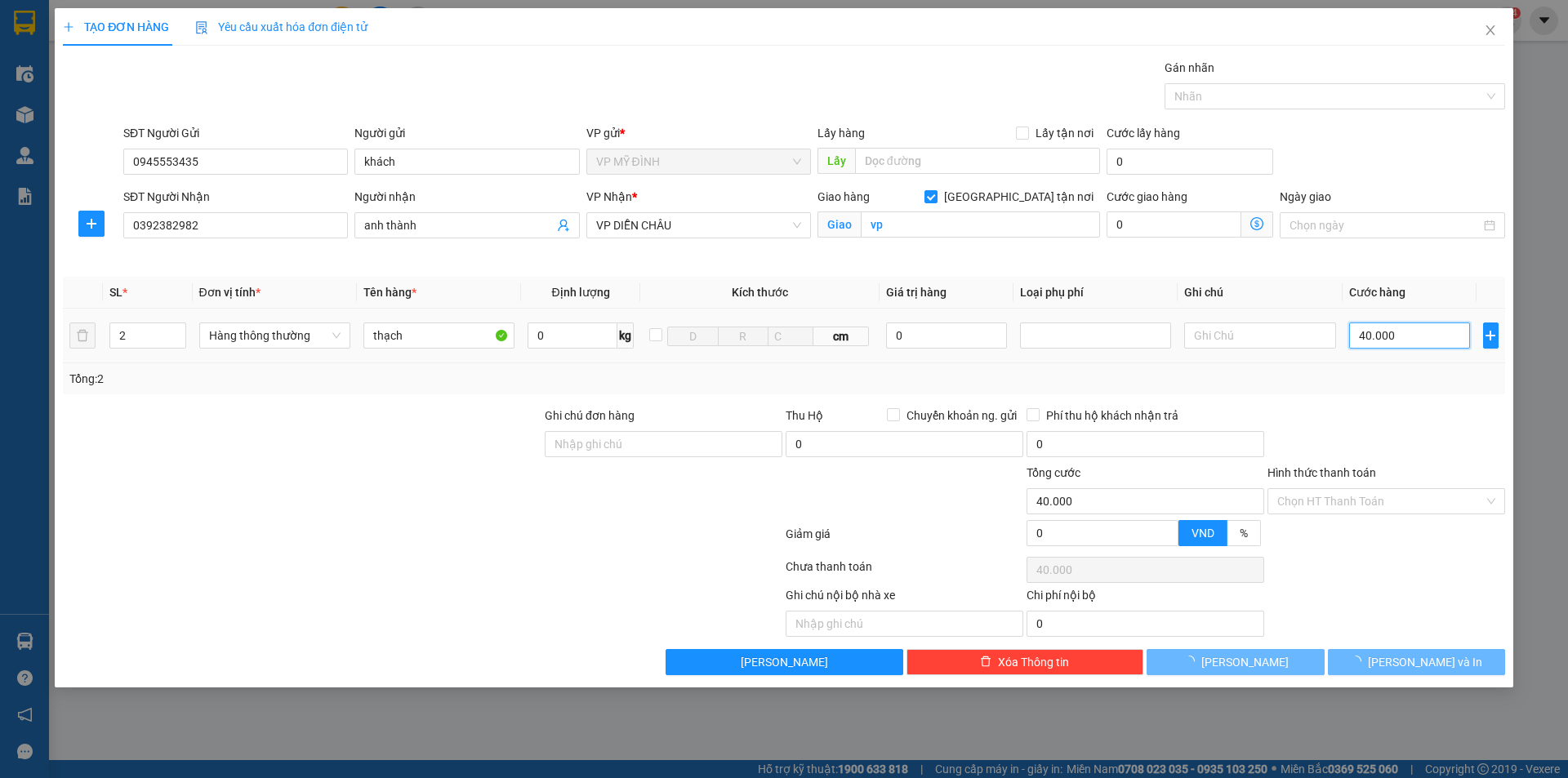
click at [1397, 340] on input "40.000" at bounding box center [1409, 336] width 122 height 26
click at [1397, 338] on input "40.000" at bounding box center [1409, 336] width 122 height 26
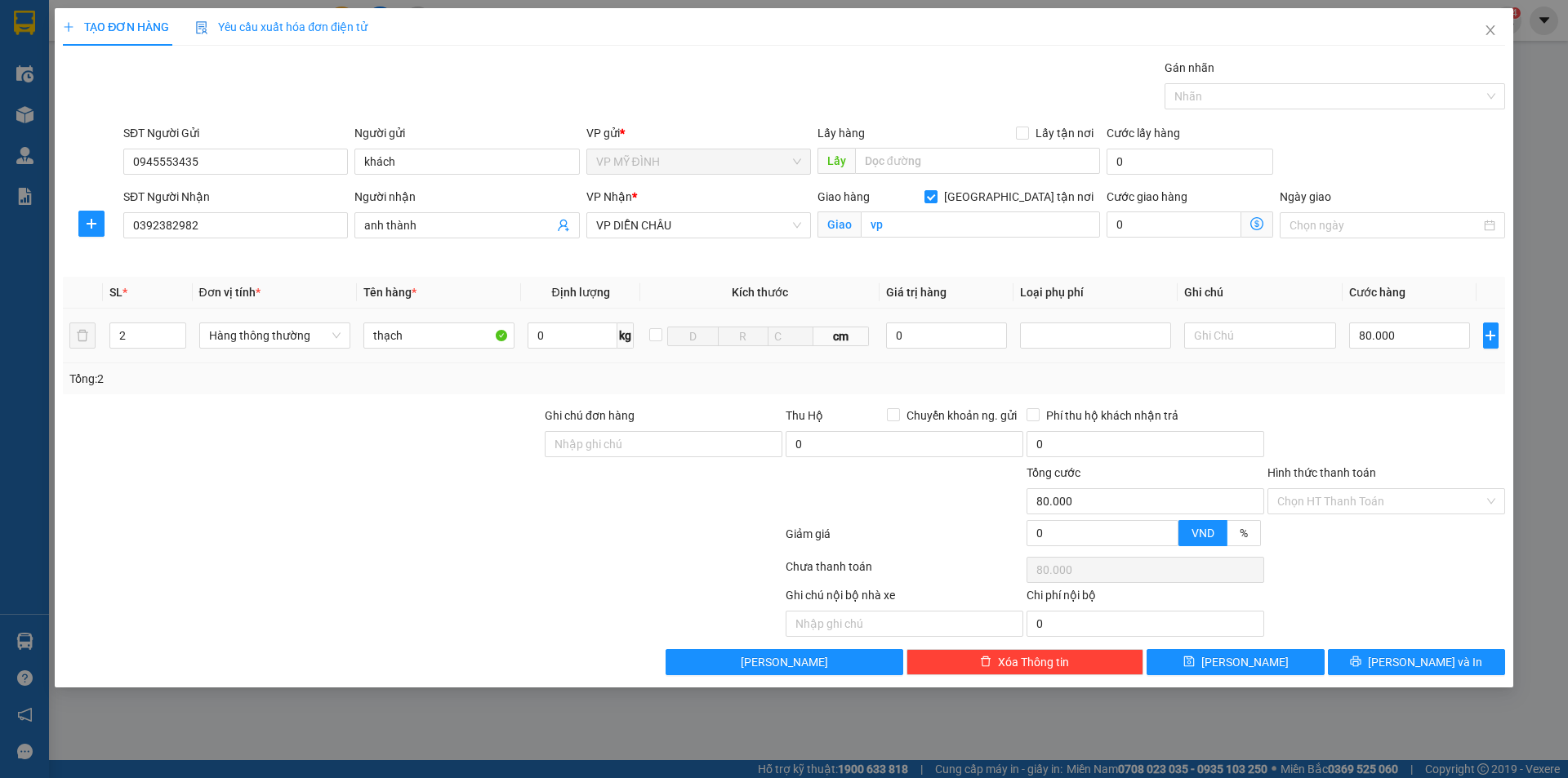
click at [1377, 376] on div "Tổng: 2" at bounding box center [784, 378] width 1429 height 18
click at [1453, 669] on button "[PERSON_NAME] và In" at bounding box center [1416, 662] width 177 height 26
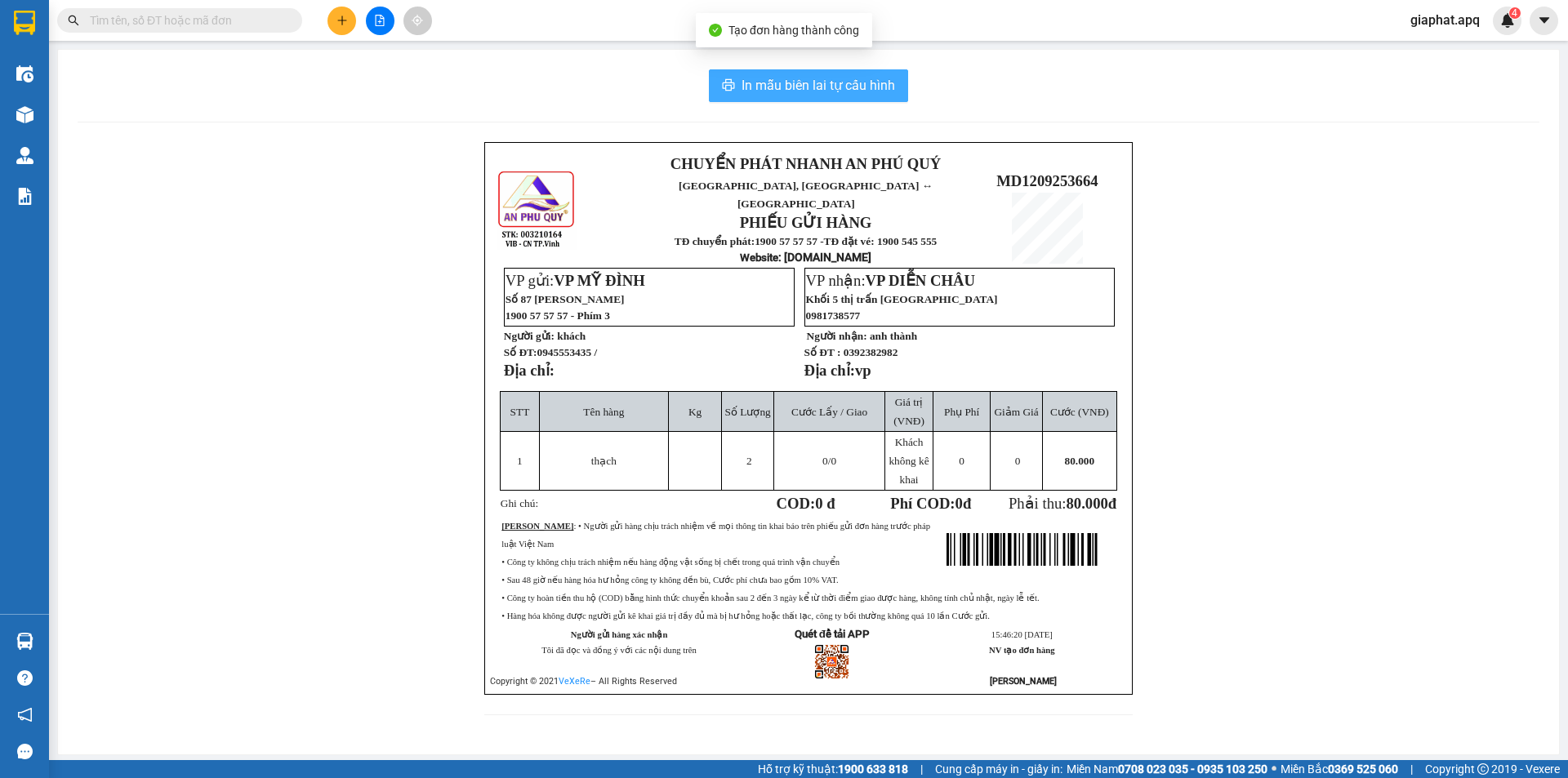
click at [885, 87] on span "In mẫu biên lai tự cấu hình" at bounding box center [817, 85] width 153 height 20
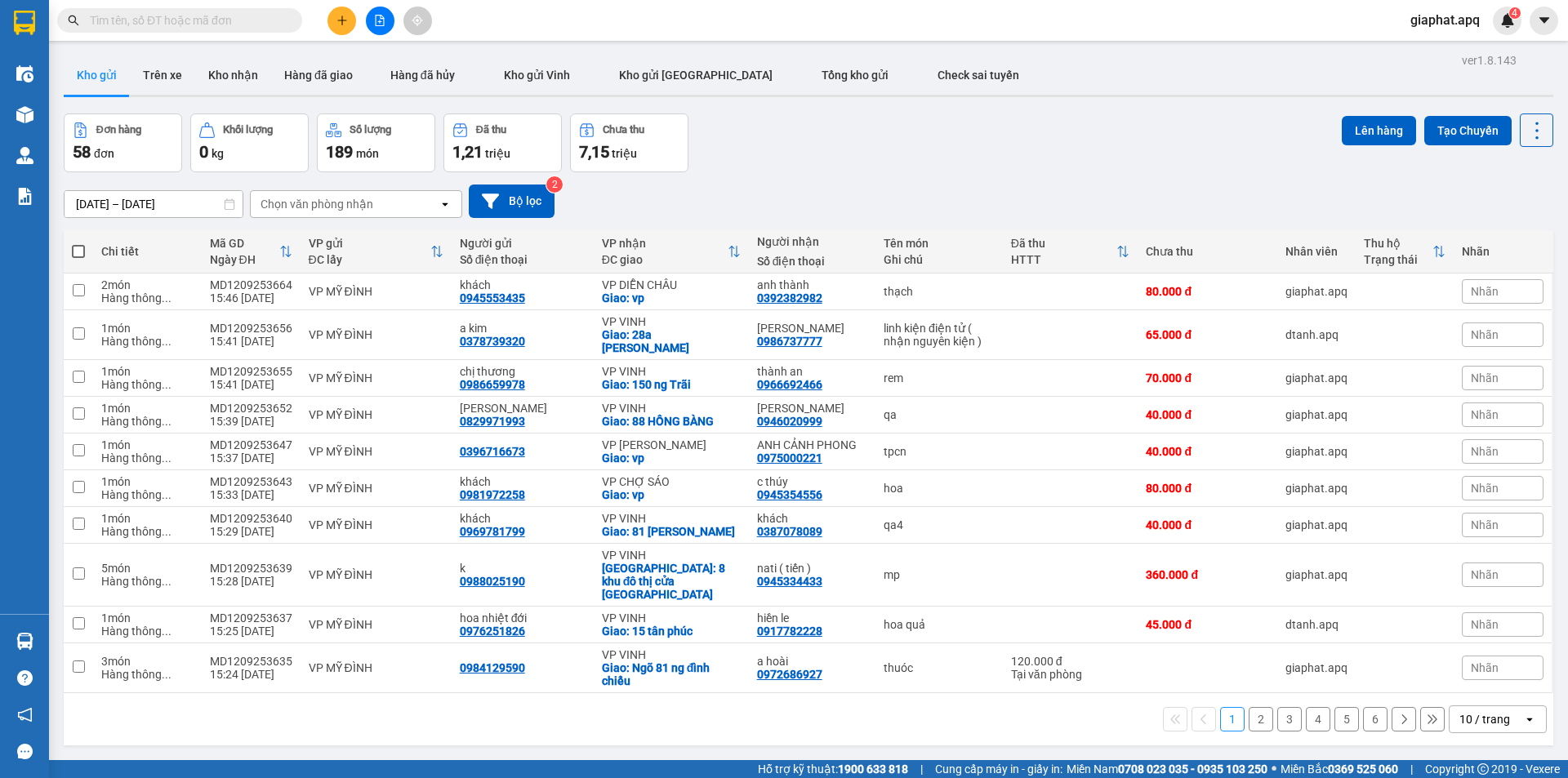
click at [847, 190] on div "10/09/2025 – 12/09/2025 Press the down arrow key to interact with the calendar …" at bounding box center [809, 201] width 1490 height 33
click at [1419, 294] on icon at bounding box center [1424, 291] width 11 height 11
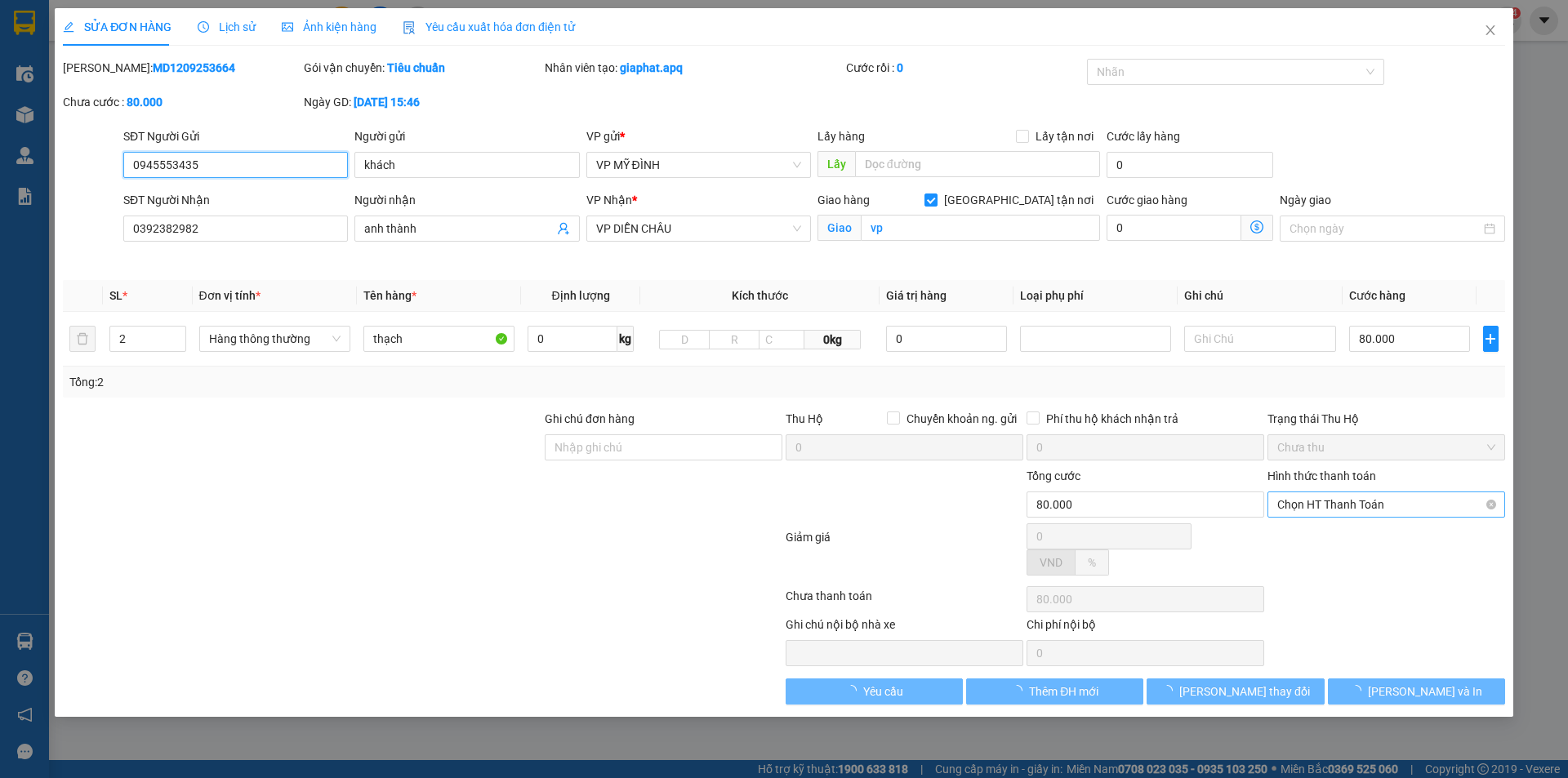
click at [1370, 500] on span "Chọn HT Thanh Toán" at bounding box center [1386, 504] width 218 height 24
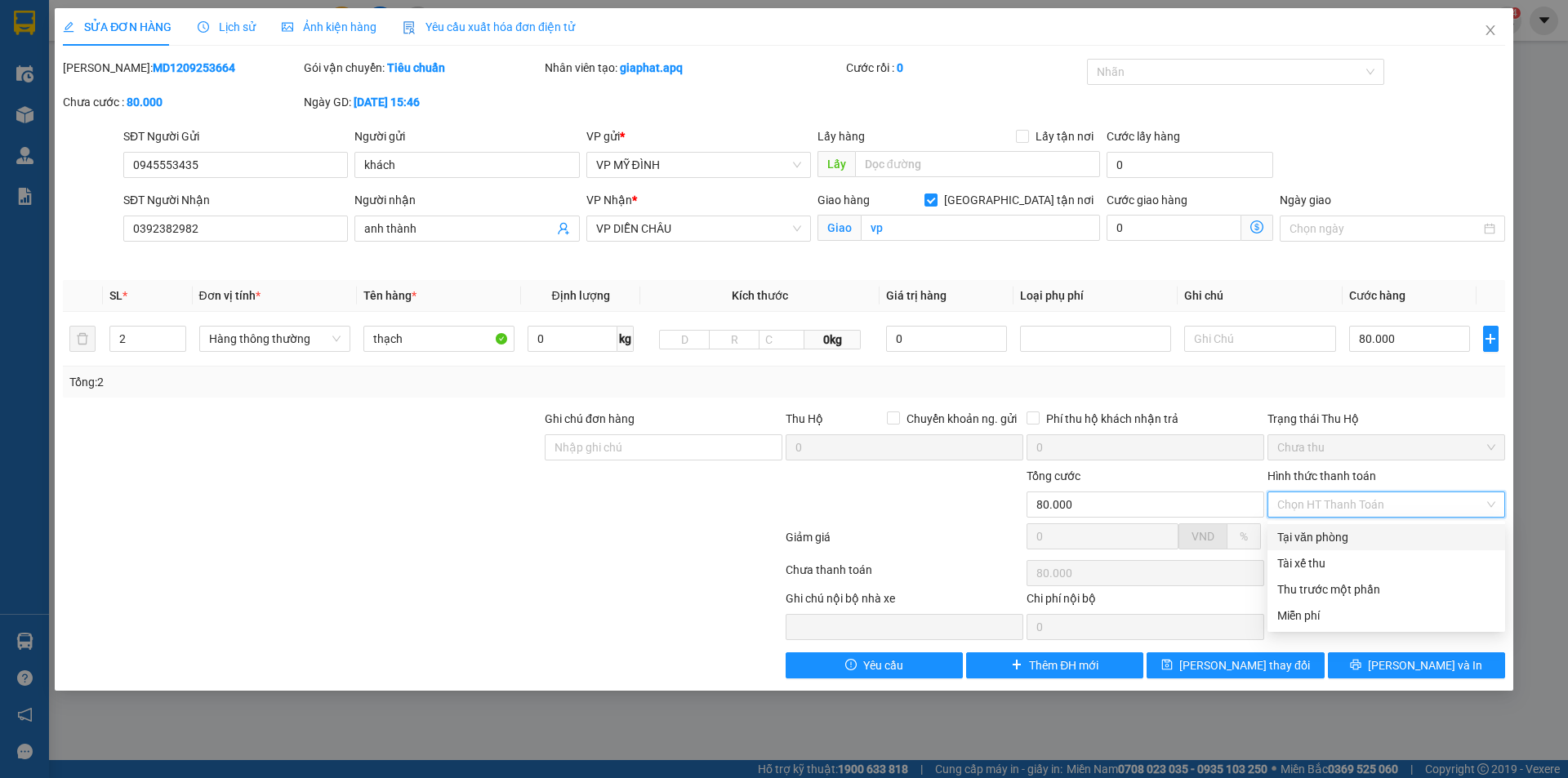
click at [1314, 546] on div "Tại văn phòng" at bounding box center [1386, 537] width 238 height 26
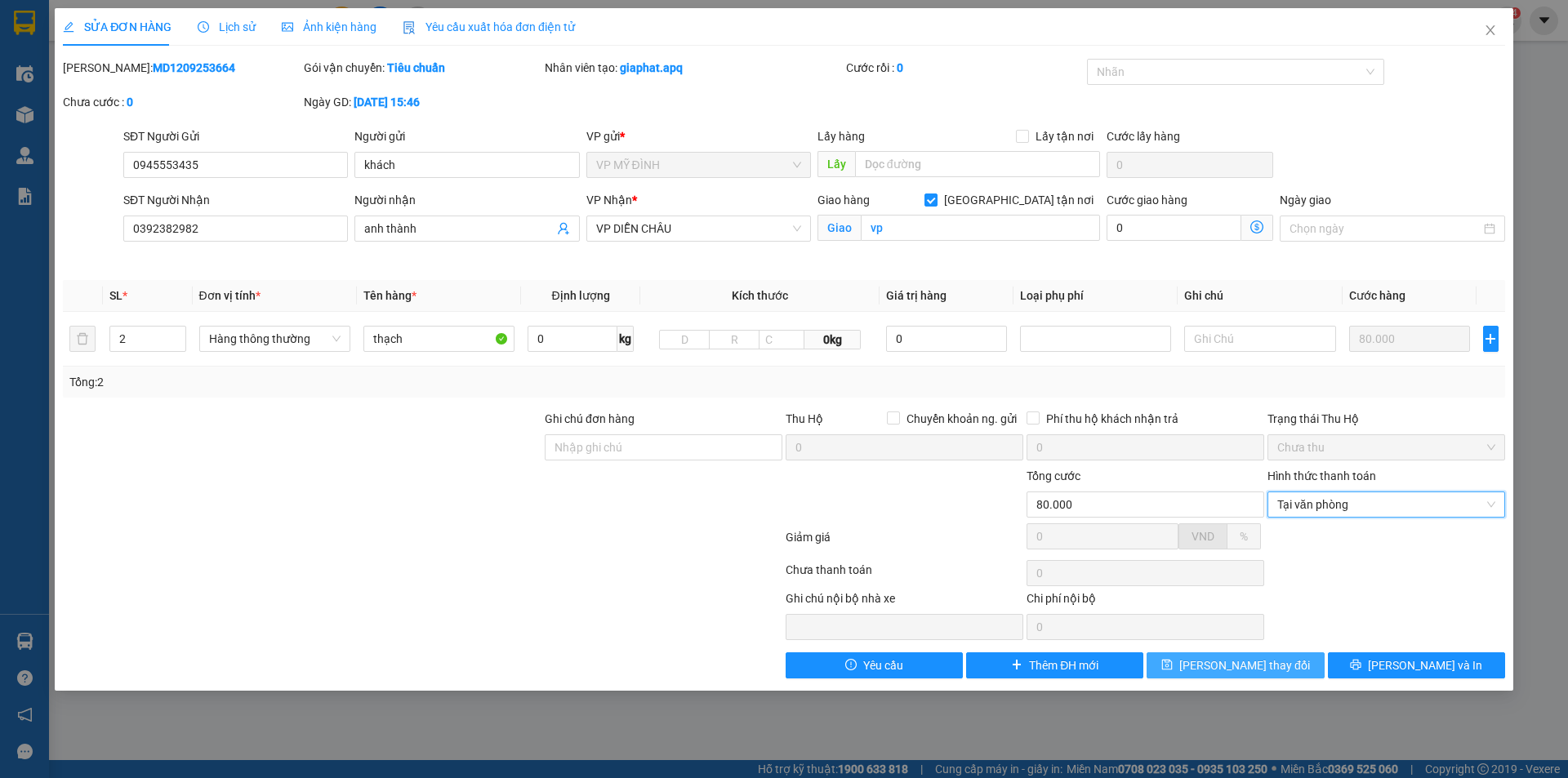
click at [1301, 662] on button "[PERSON_NAME] thay đổi" at bounding box center [1235, 665] width 177 height 26
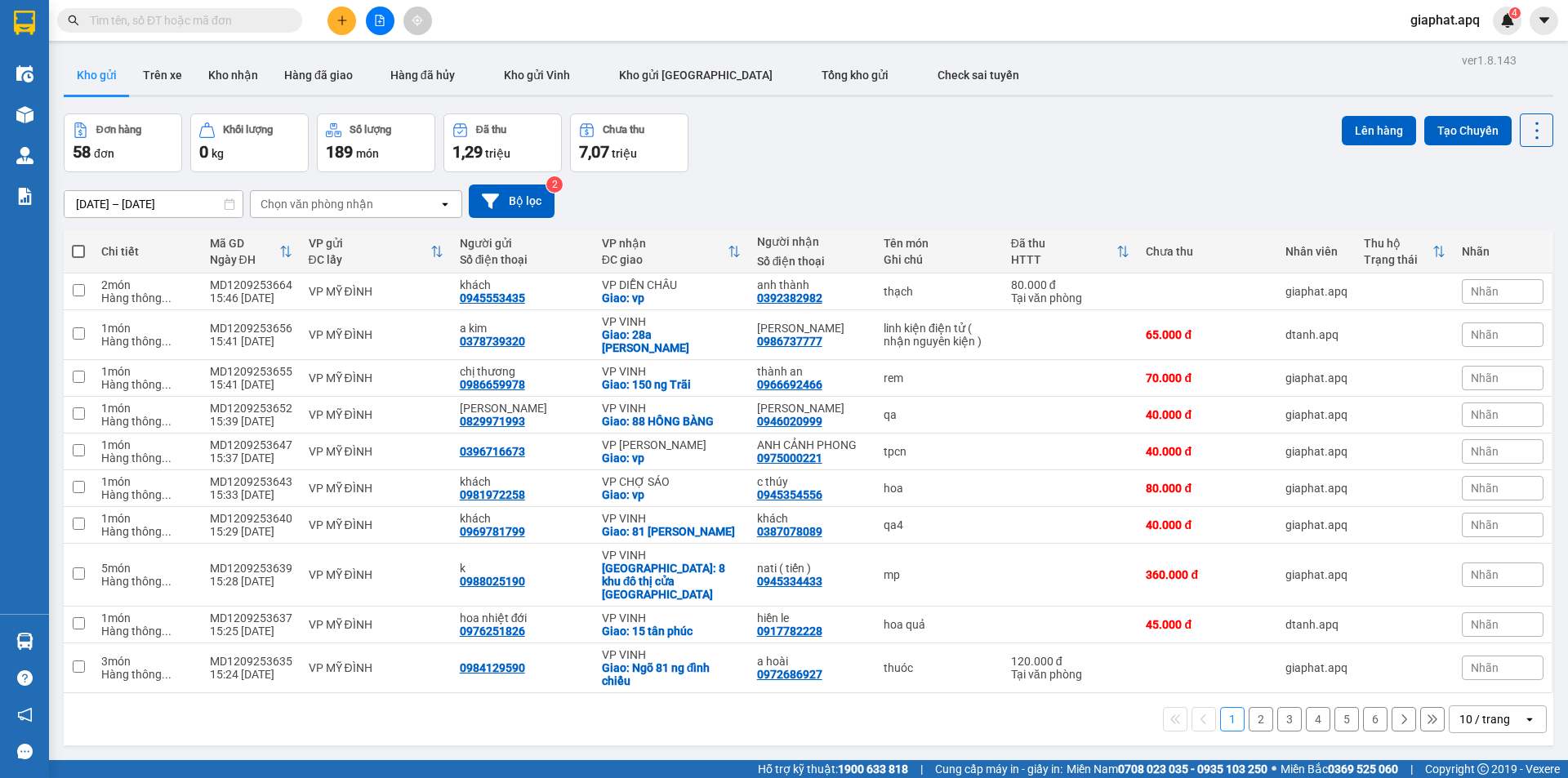
click at [337, 20] on icon "plus" at bounding box center [342, 20] width 11 height 11
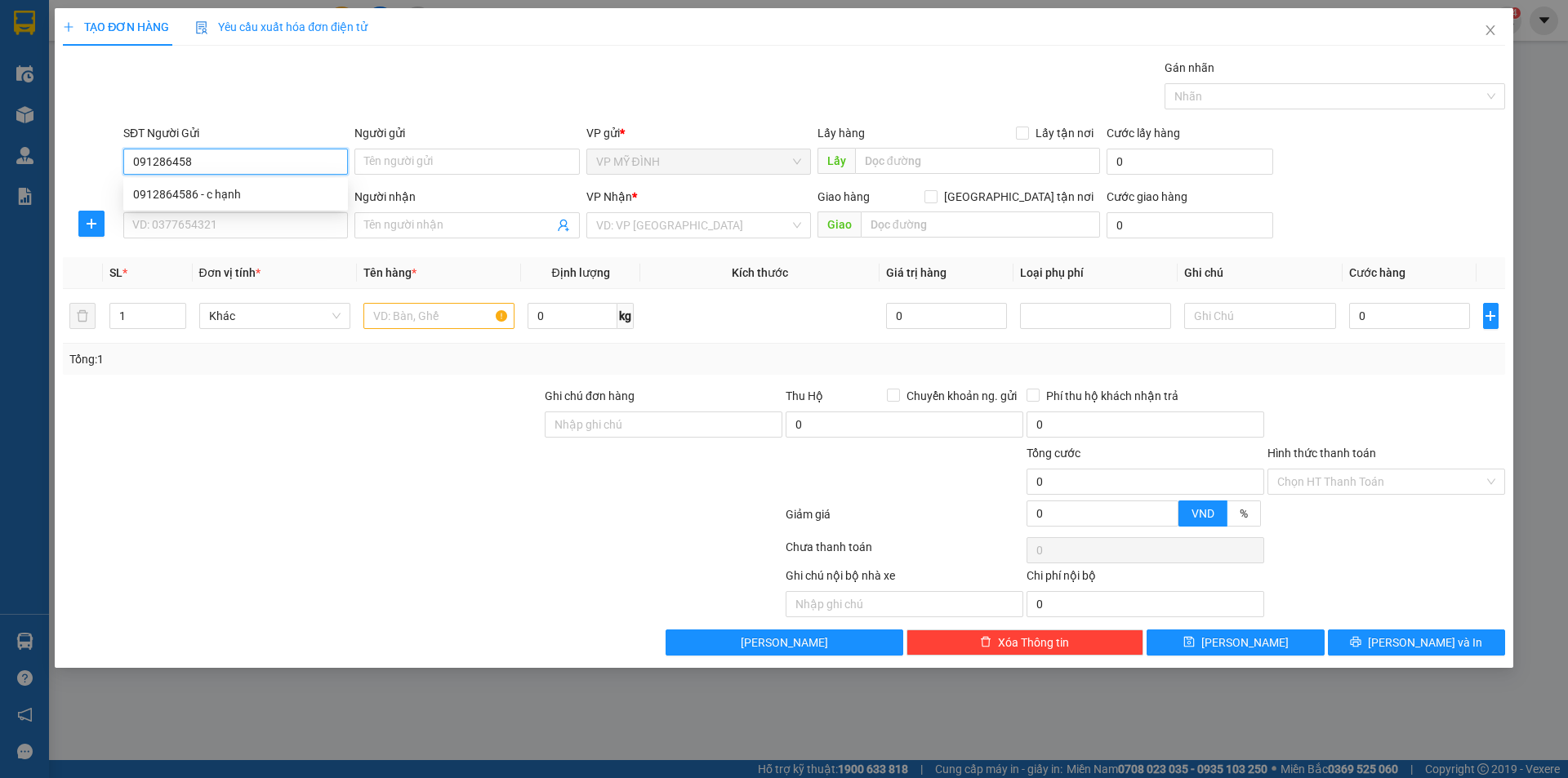
type input "0912864586"
click at [212, 192] on div "0912864586 - c hạnh" at bounding box center [235, 194] width 205 height 18
type input "c hạnh"
type input "0912864586"
click at [218, 220] on input "SĐT Người Nhận" at bounding box center [236, 225] width 225 height 26
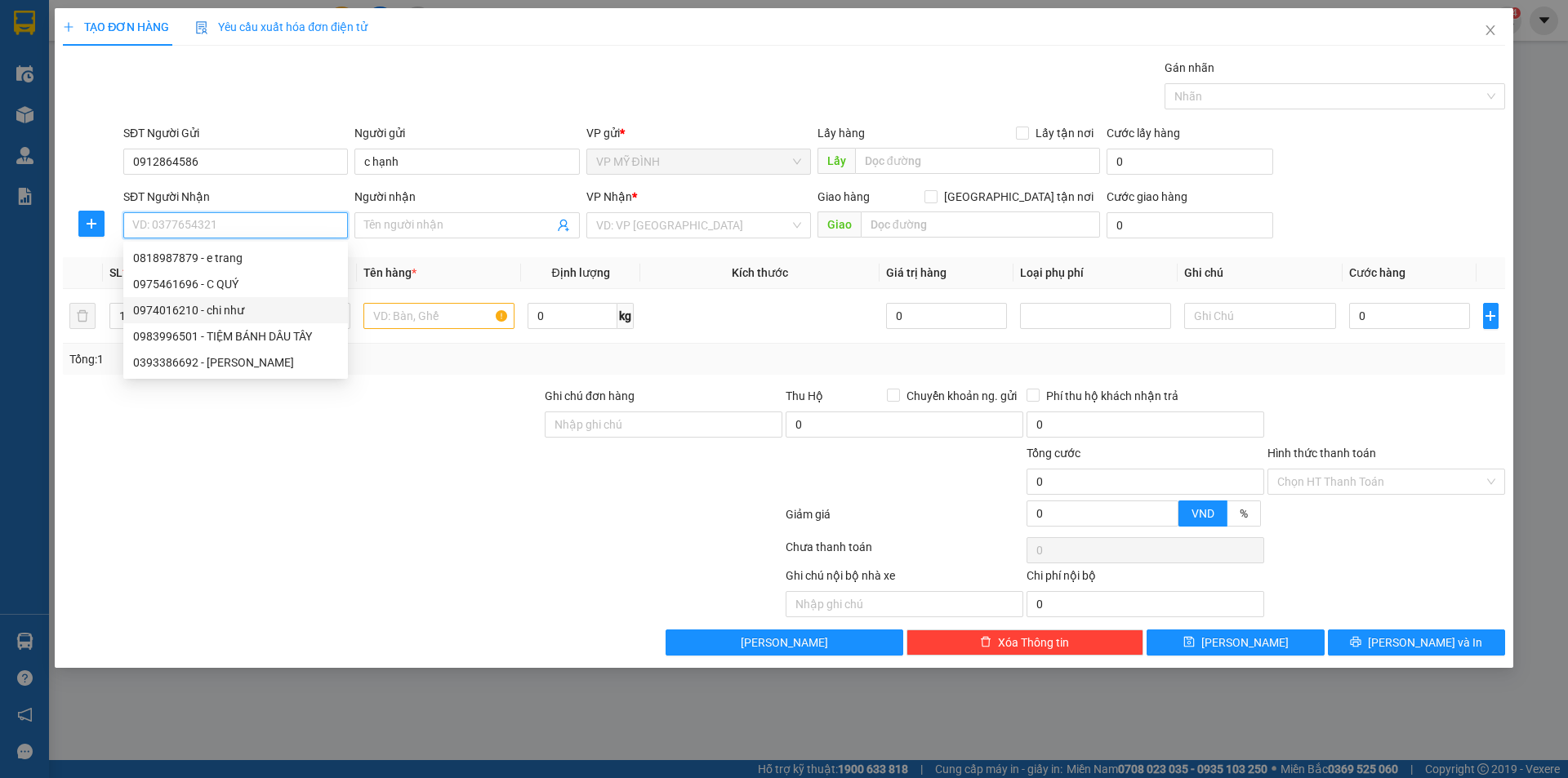
click at [199, 310] on div "0974016210 - chi như" at bounding box center [235, 310] width 205 height 18
type input "0974016210"
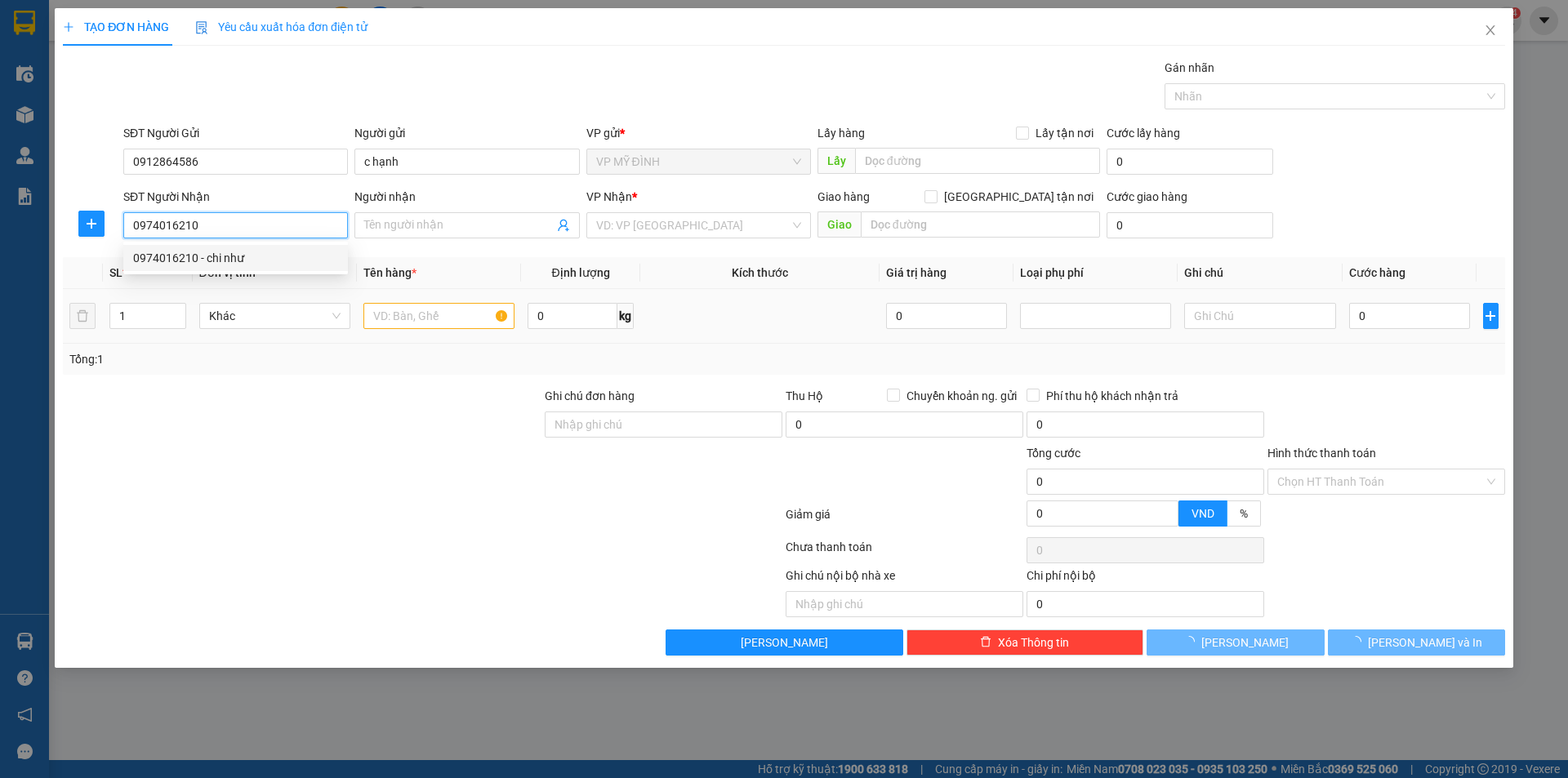
type input "chi như"
checkbox input "true"
type input "số 8 lương định của"
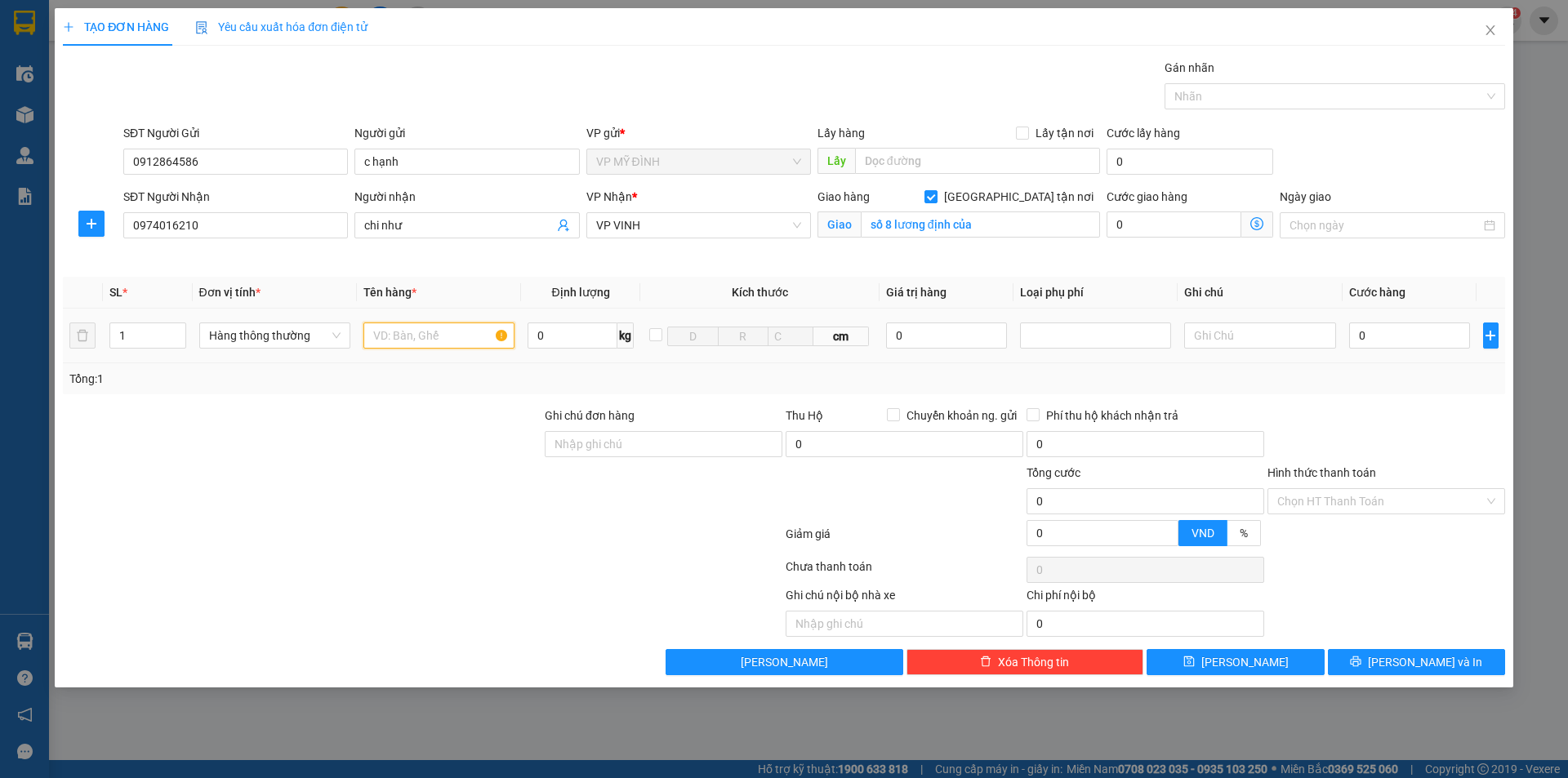
click at [416, 343] on input "text" at bounding box center [439, 336] width 151 height 26
drag, startPoint x: 1366, startPoint y: 345, endPoint x: 1374, endPoint y: 342, distance: 8.5
click at [1368, 345] on input "0" at bounding box center [1409, 336] width 122 height 26
drag, startPoint x: 1414, startPoint y: 378, endPoint x: 1463, endPoint y: 568, distance: 196.2
click at [1425, 381] on div "Tổng: 1" at bounding box center [784, 378] width 1429 height 18
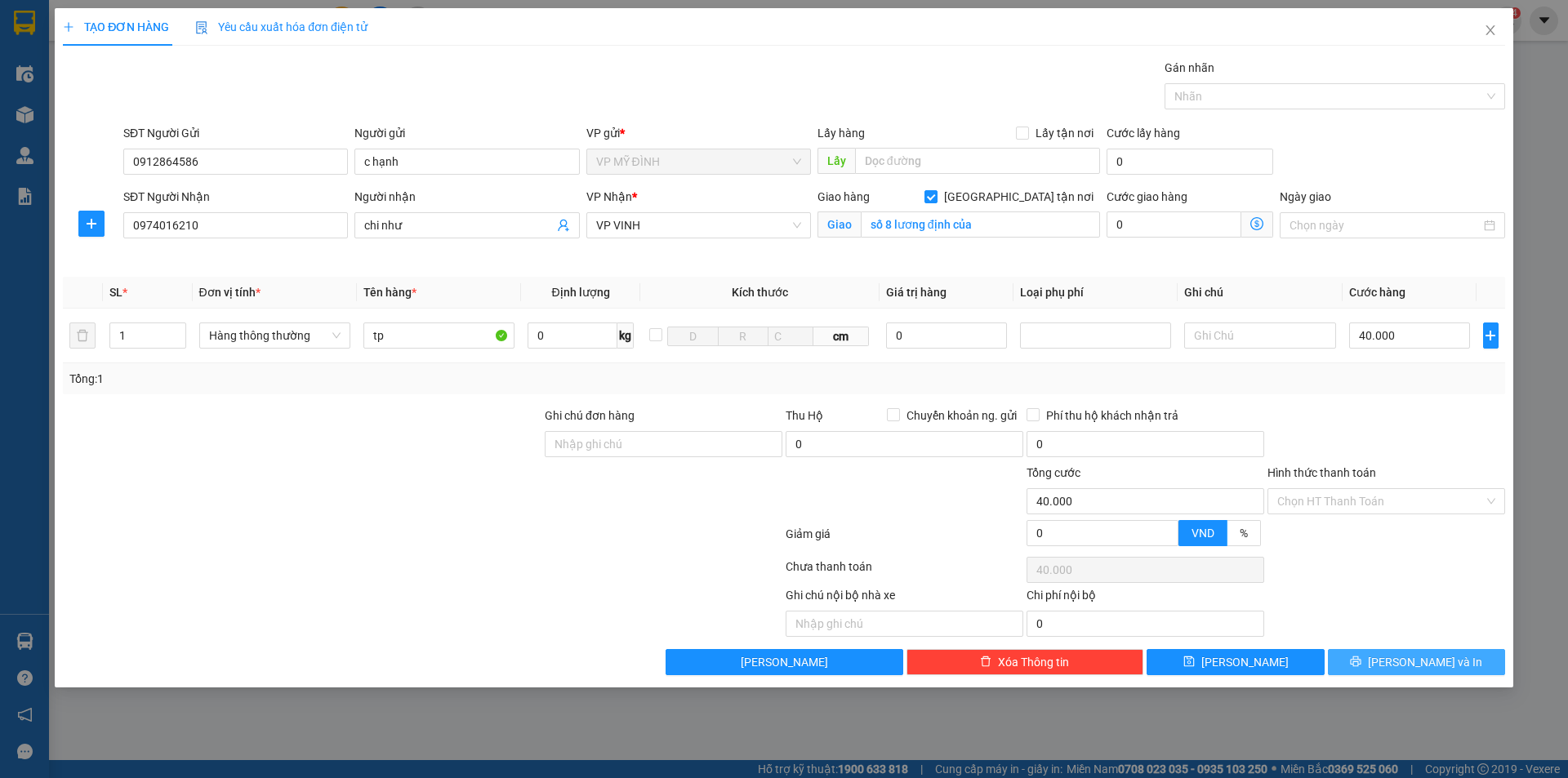
click at [1446, 651] on button "[PERSON_NAME] và In" at bounding box center [1416, 662] width 177 height 26
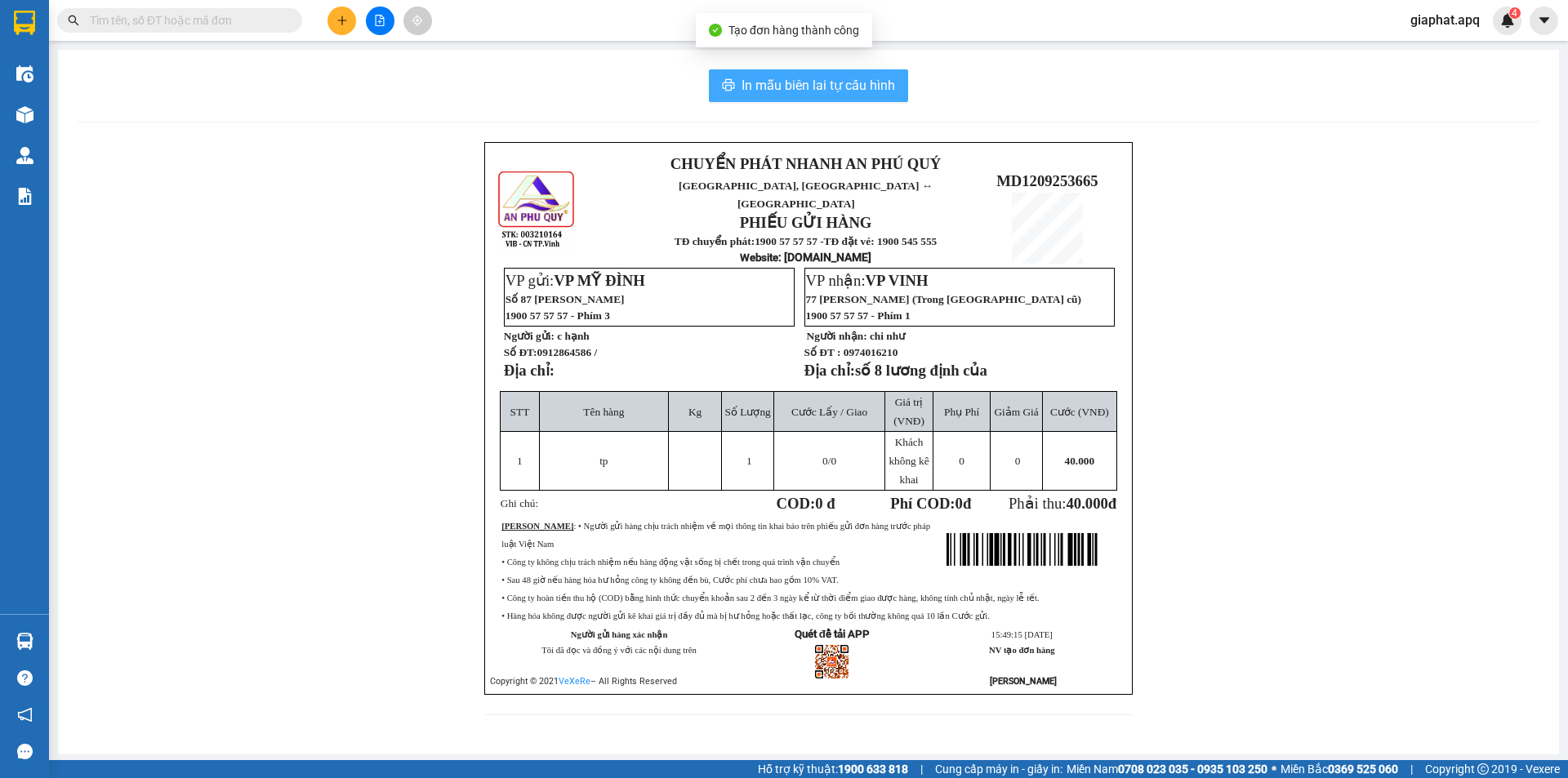
click at [836, 96] on span "In mẫu biên lai tự cấu hình" at bounding box center [817, 85] width 153 height 20
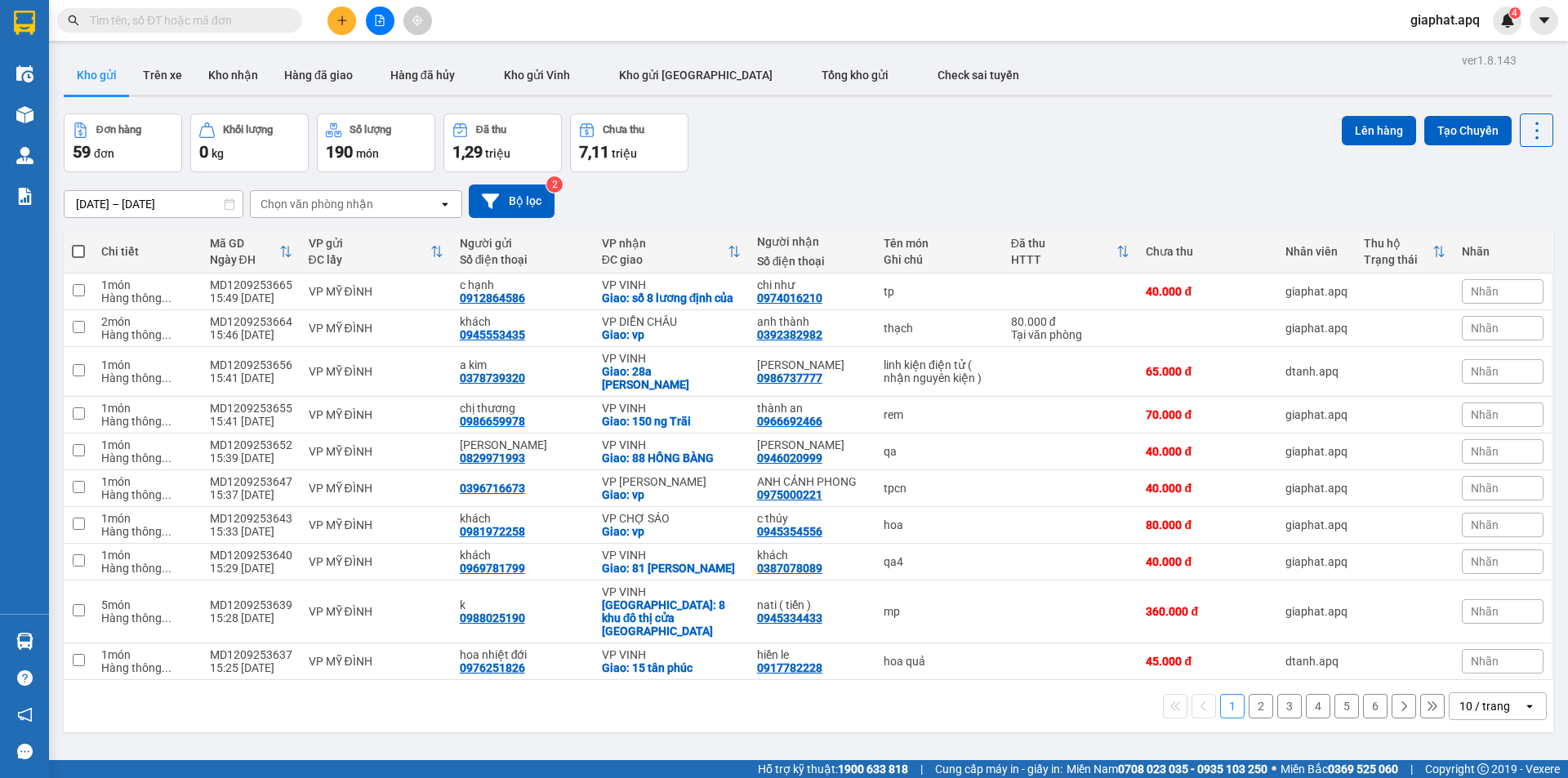
click at [349, 28] on button at bounding box center [341, 20] width 29 height 29
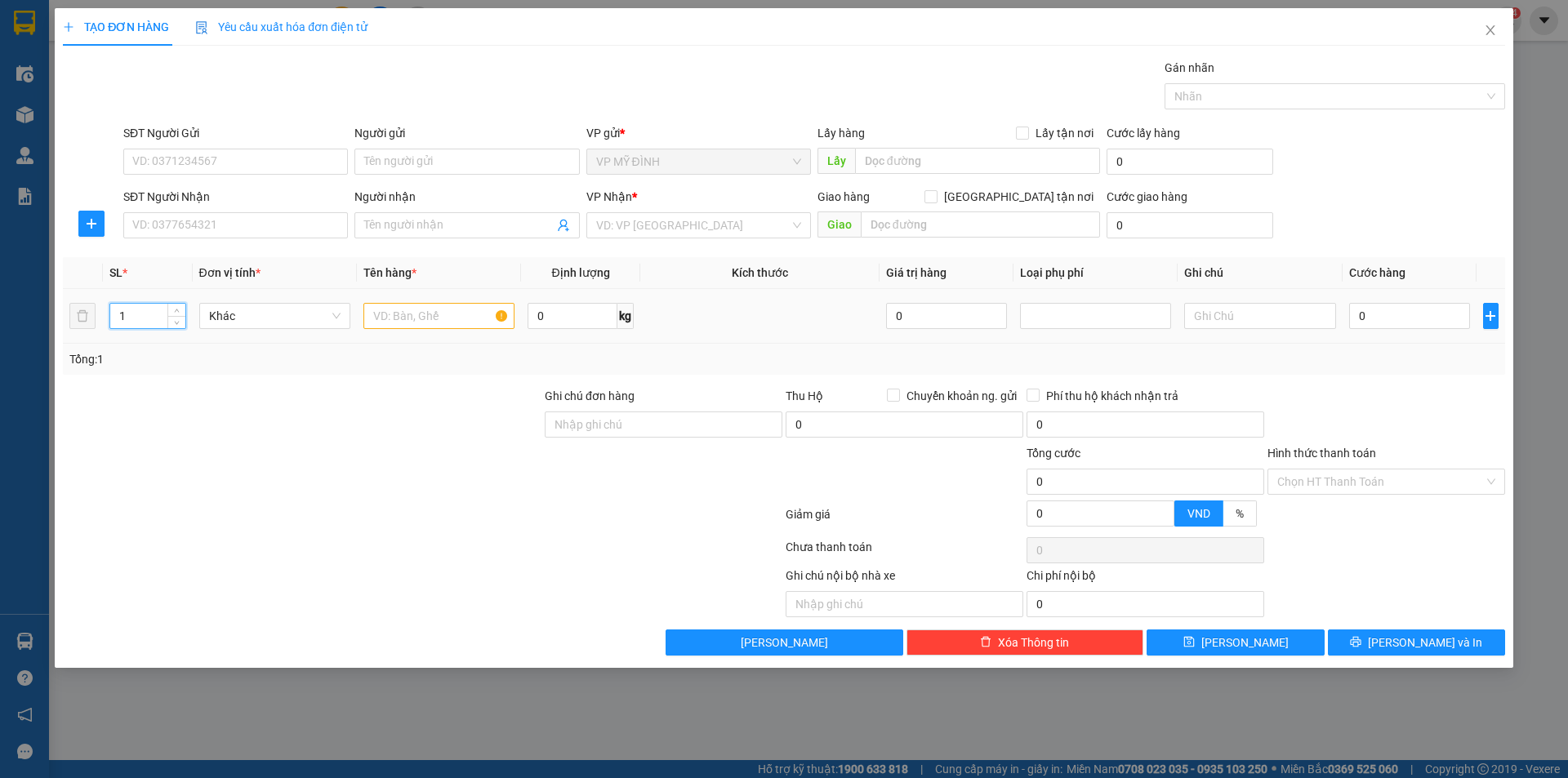
click at [148, 317] on input "1" at bounding box center [148, 315] width 75 height 24
type input "2"
click at [160, 159] on input "SĐT Người Gửi" at bounding box center [236, 161] width 225 height 26
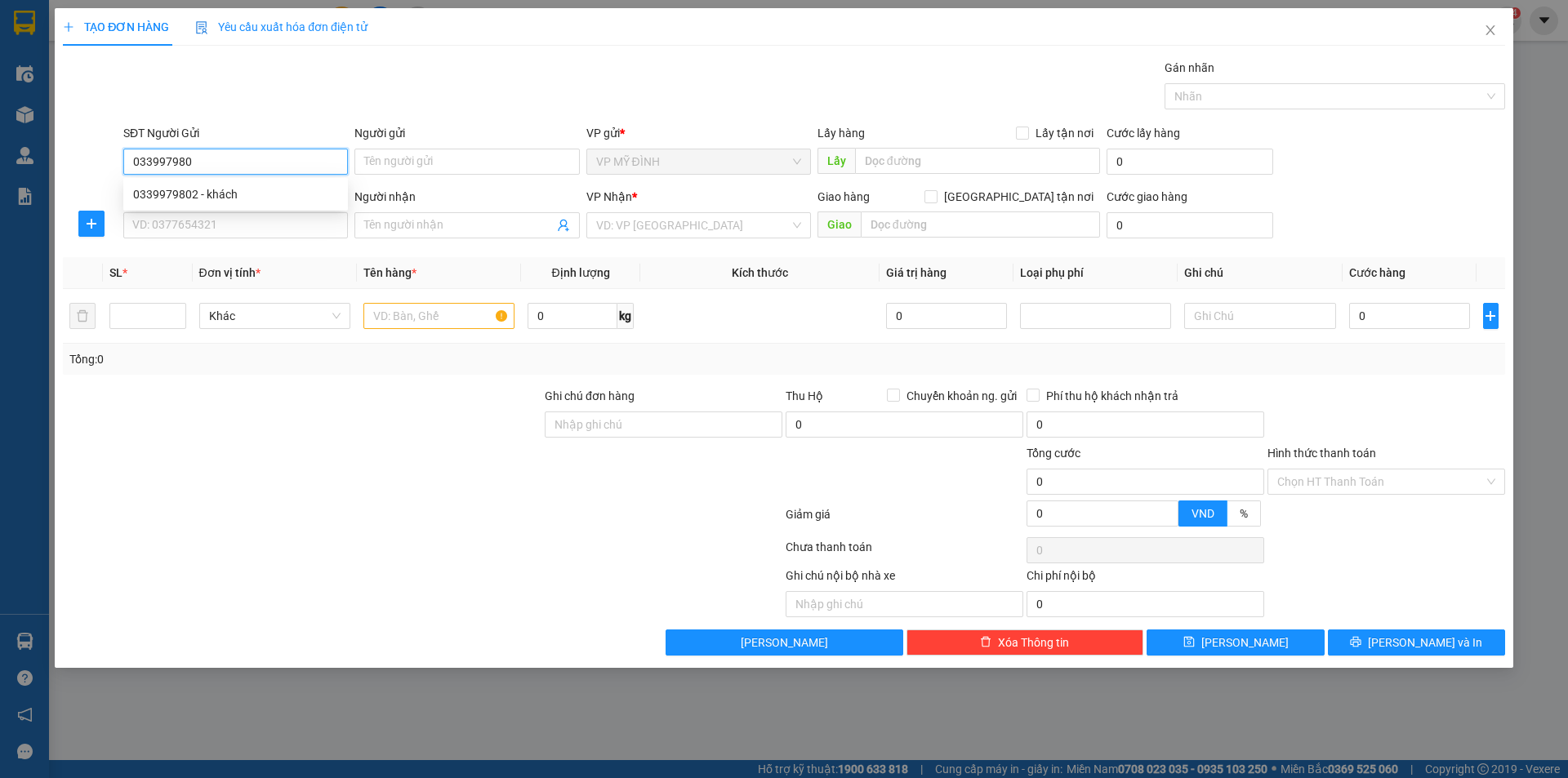
type input "0339979802"
click at [170, 194] on div "0339979802 - khách" at bounding box center [235, 194] width 205 height 18
type input "khách"
type input "0339979802"
click at [204, 234] on input "SĐT Người Nhận" at bounding box center [236, 225] width 225 height 26
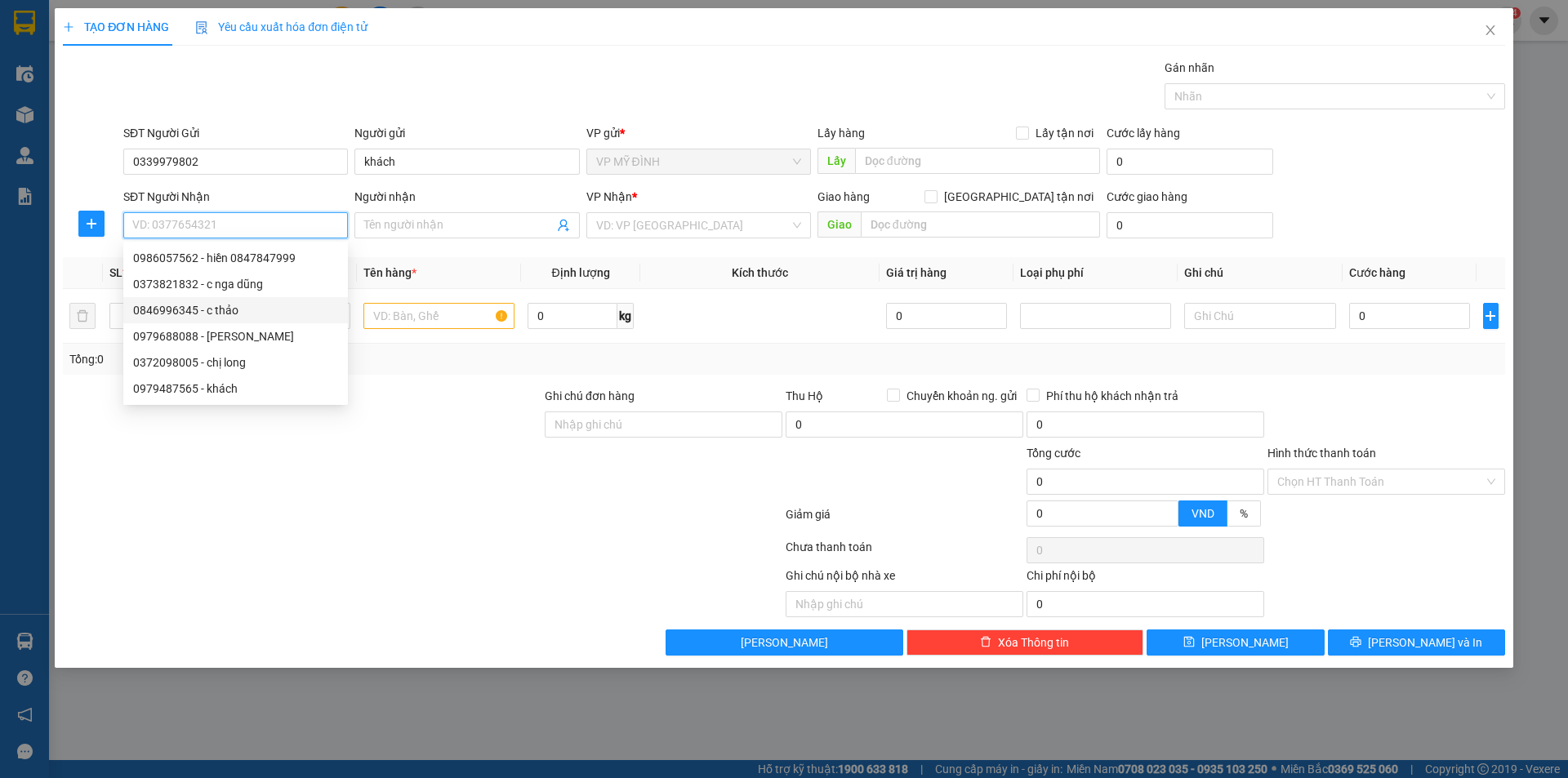
click at [199, 311] on div "0846996345 - c thảo" at bounding box center [235, 310] width 205 height 18
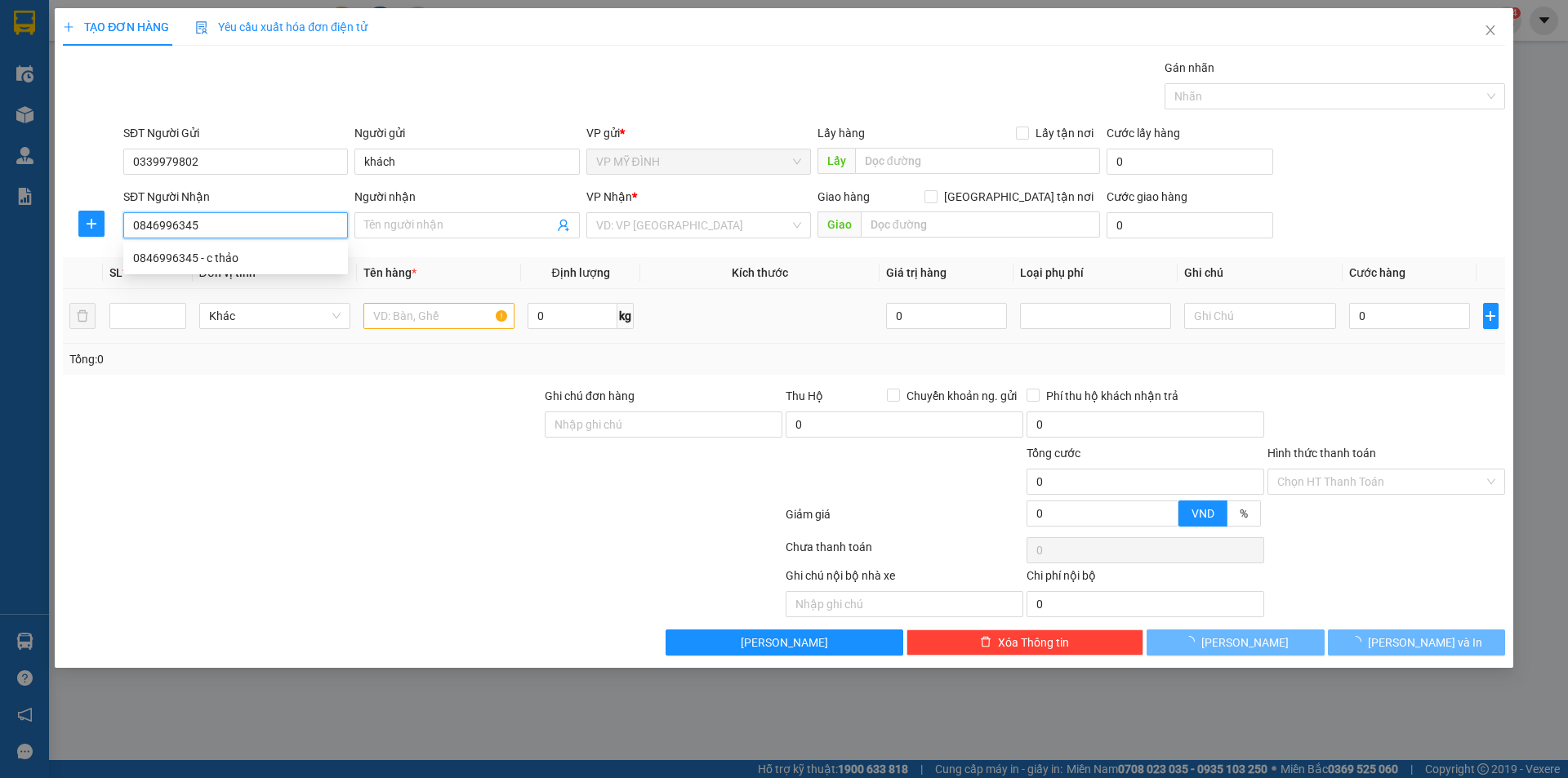
type input "0846996345"
type input "c thảo"
checkbox input "true"
type input "41,hồ tùng mậu"
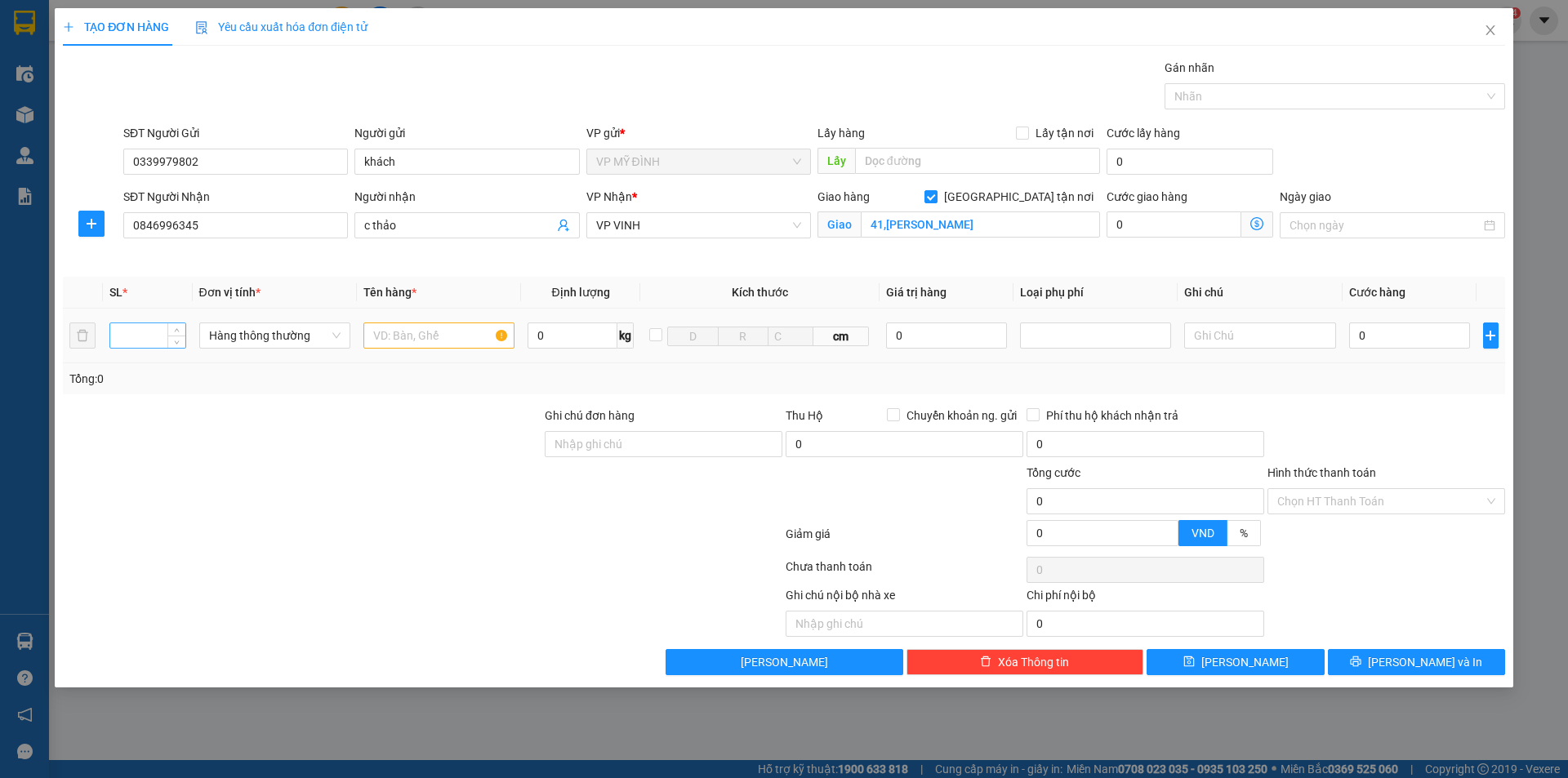
click at [145, 330] on input "number" at bounding box center [148, 336] width 75 height 24
type input "1"
click at [392, 331] on input "text" at bounding box center [439, 336] width 151 height 26
type input "tp"
click at [1385, 344] on input "0" at bounding box center [1409, 336] width 122 height 26
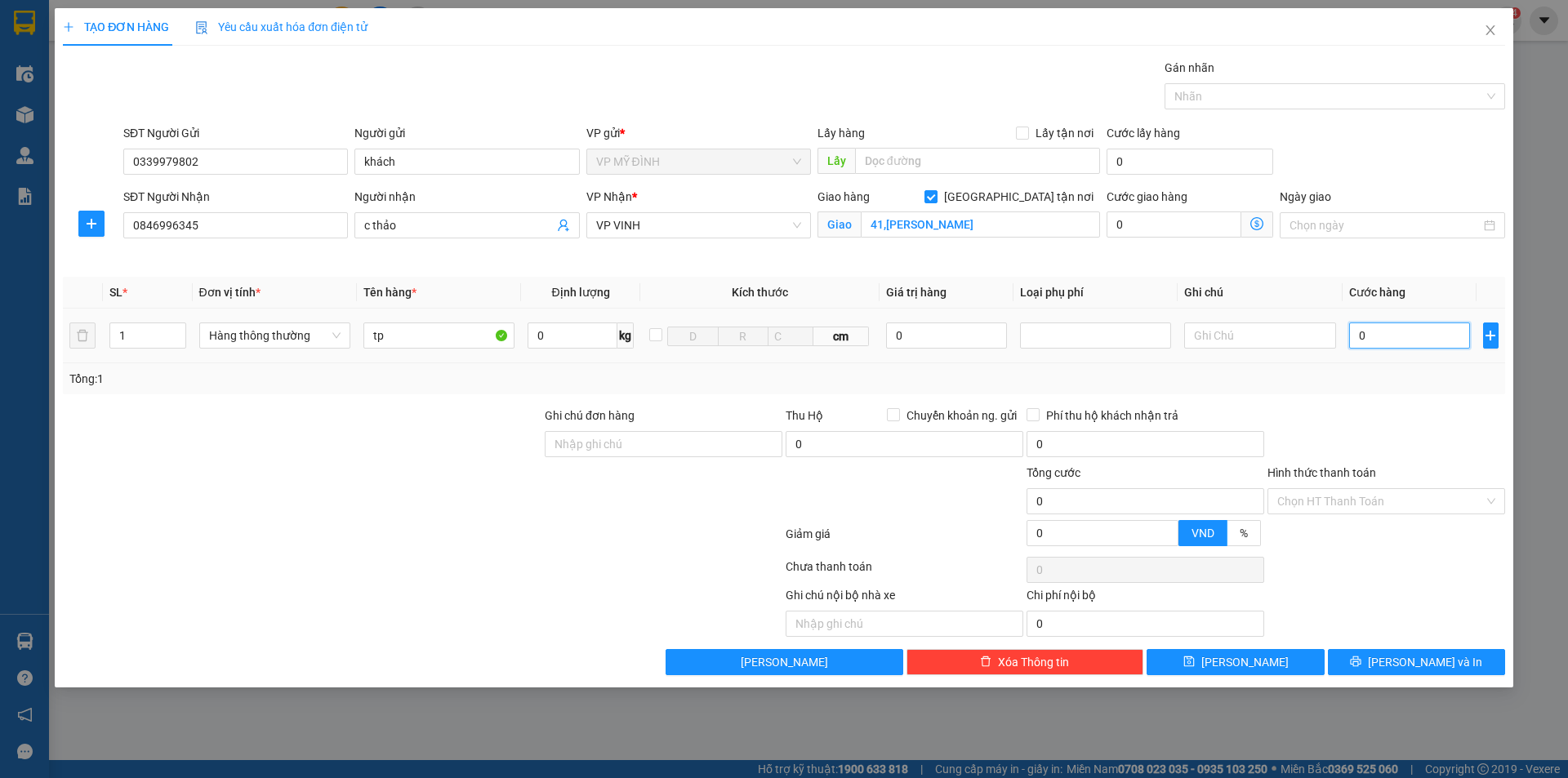
type input "1"
type input "12"
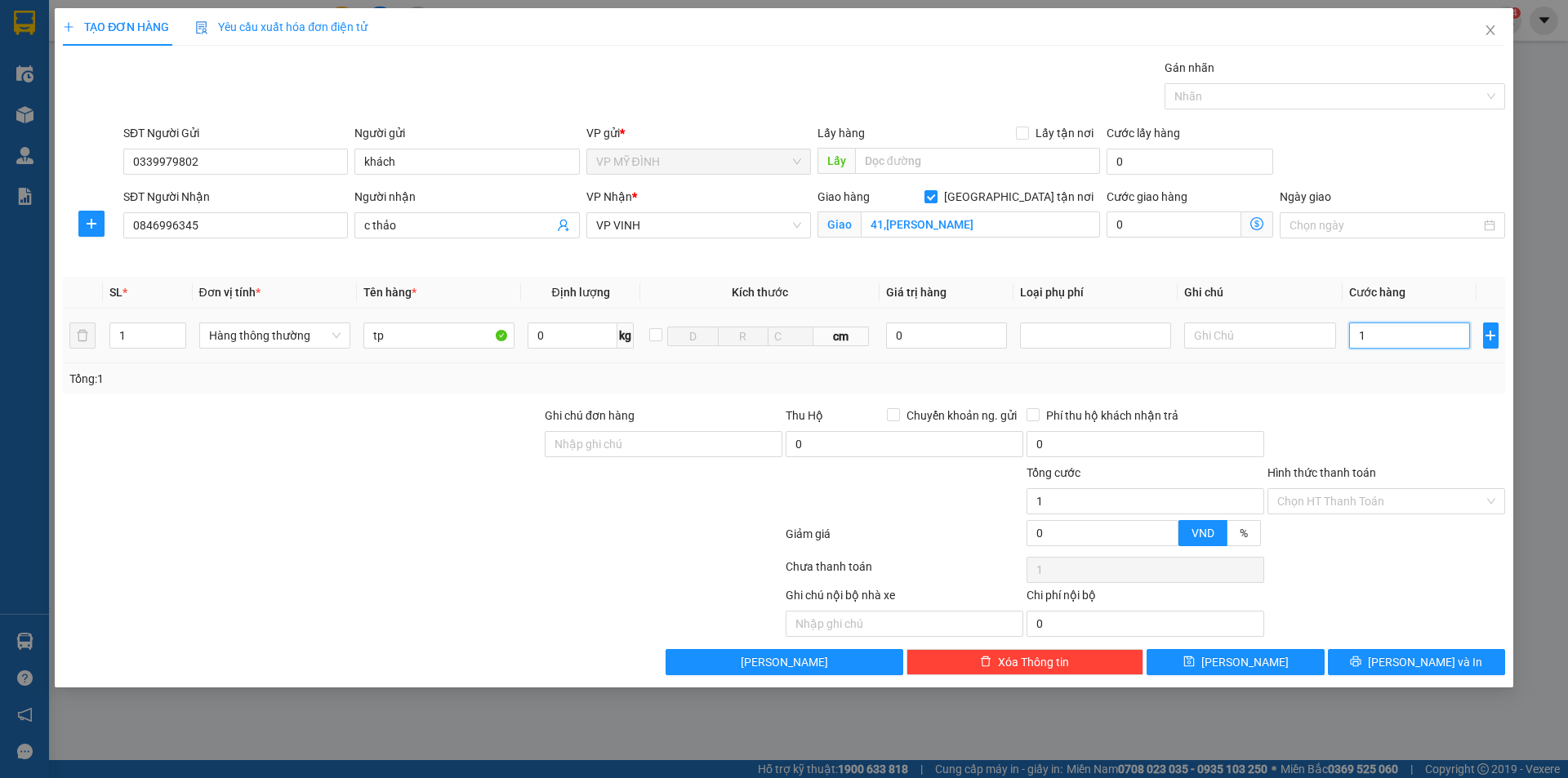
type input "12"
type input "120"
type input "120.000"
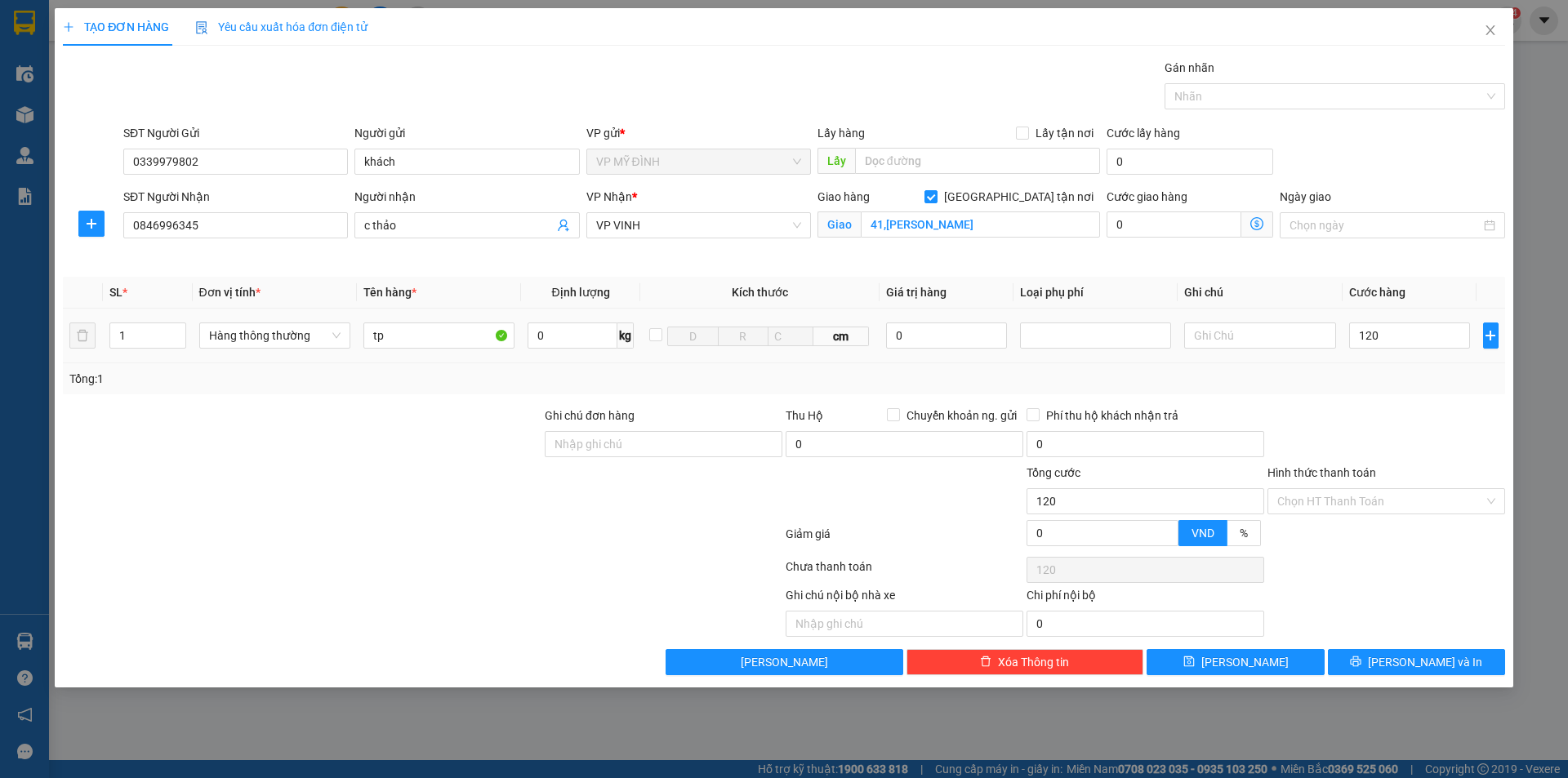
type input "120.000"
drag, startPoint x: 1430, startPoint y: 376, endPoint x: 1443, endPoint y: 453, distance: 78.1
click at [1430, 378] on div "Tổng: 1" at bounding box center [784, 378] width 1429 height 18
click at [1439, 657] on span "[PERSON_NAME] và In" at bounding box center [1424, 661] width 114 height 18
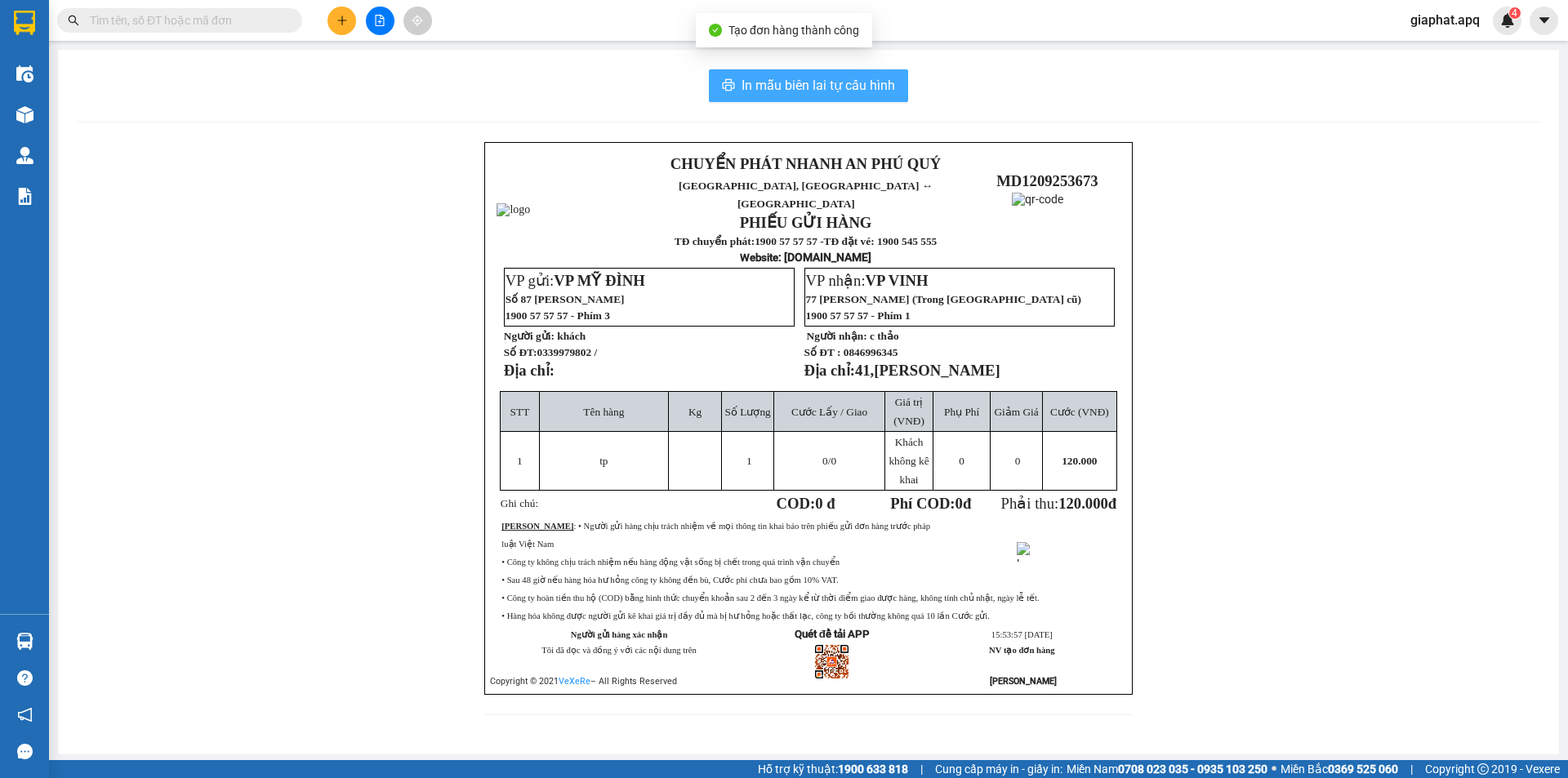
drag, startPoint x: 816, startPoint y: 91, endPoint x: 802, endPoint y: 101, distance: 17.2
click at [811, 96] on span "In mẫu biên lai tự cấu hình" at bounding box center [817, 85] width 153 height 20
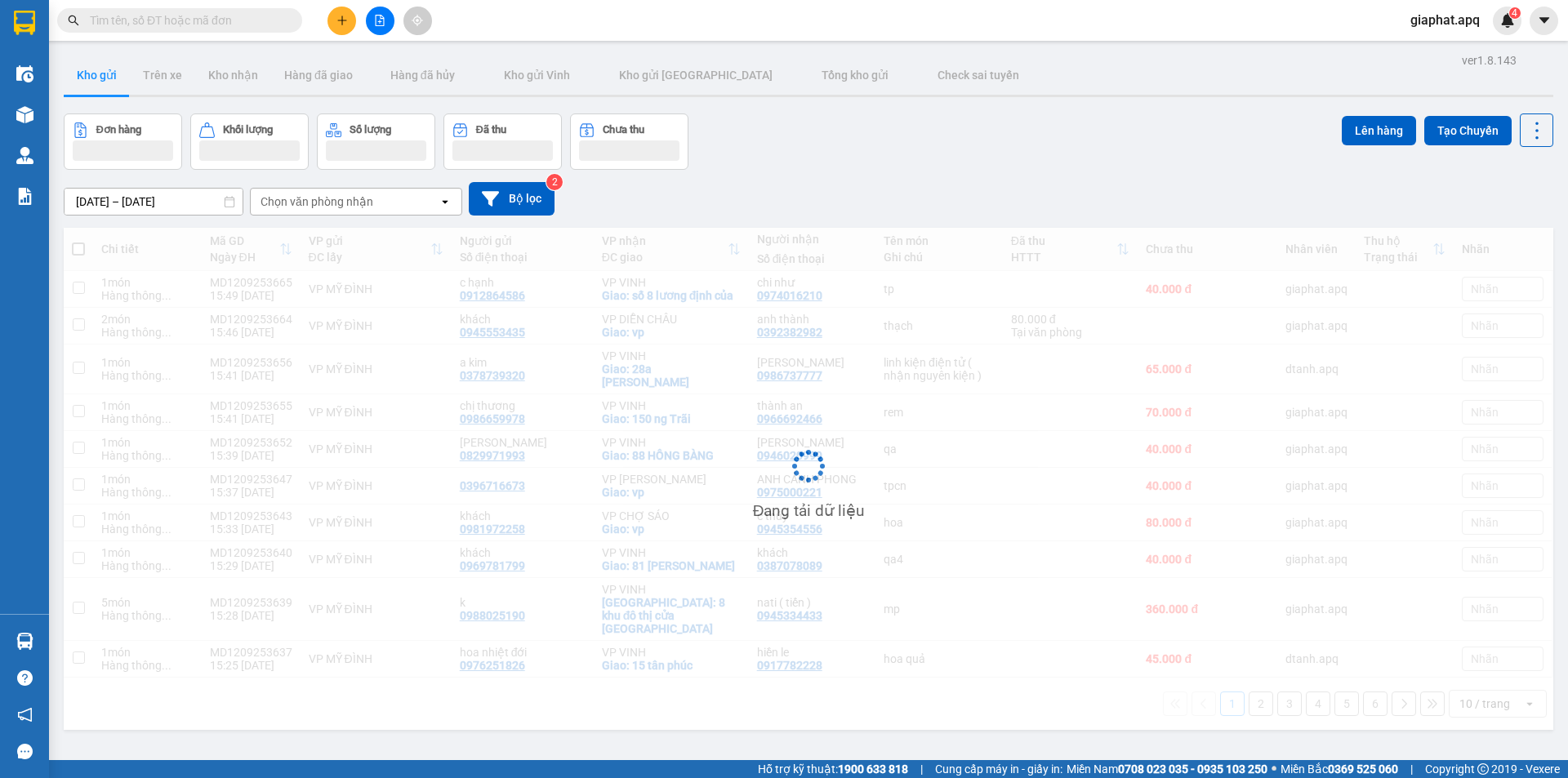
click at [345, 18] on icon "plus" at bounding box center [342, 20] width 11 height 11
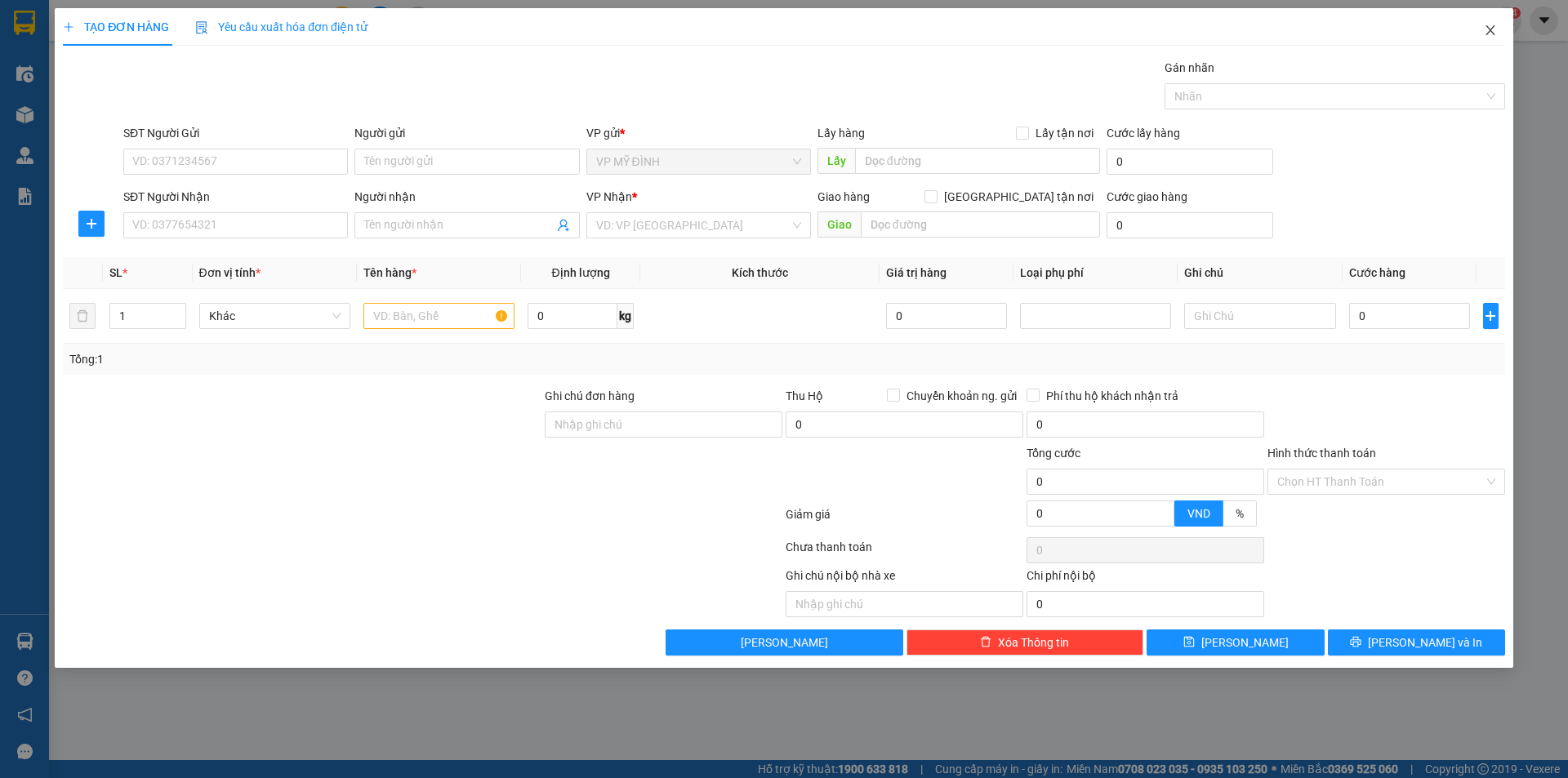
click at [1481, 29] on span "Close" at bounding box center [1490, 31] width 45 height 45
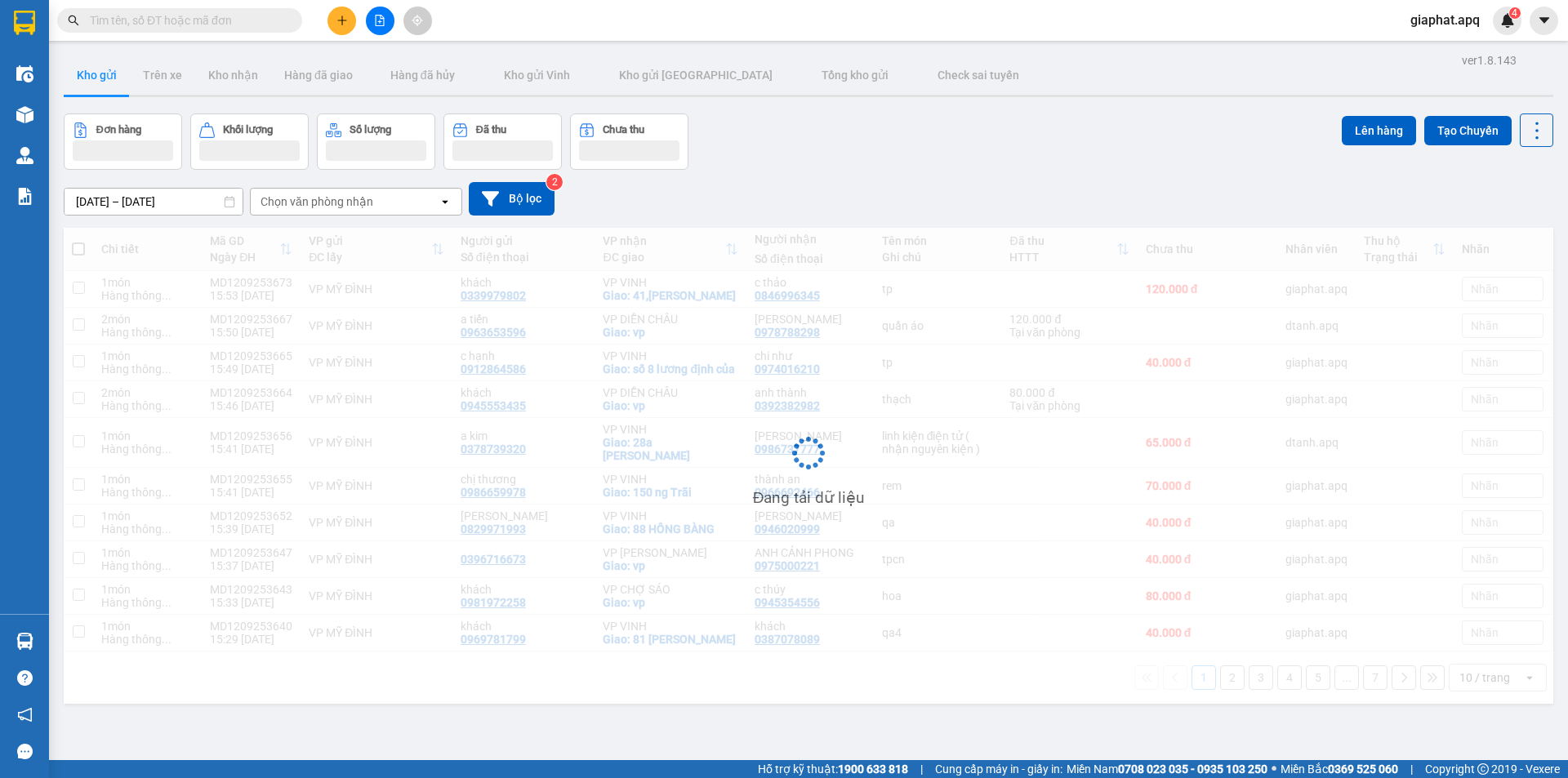
click at [902, 159] on div "Đơn hàng Khối lượng Số lượng Đã thu Chưa thu Lên hàng Tạo Chuyến" at bounding box center [809, 141] width 1490 height 57
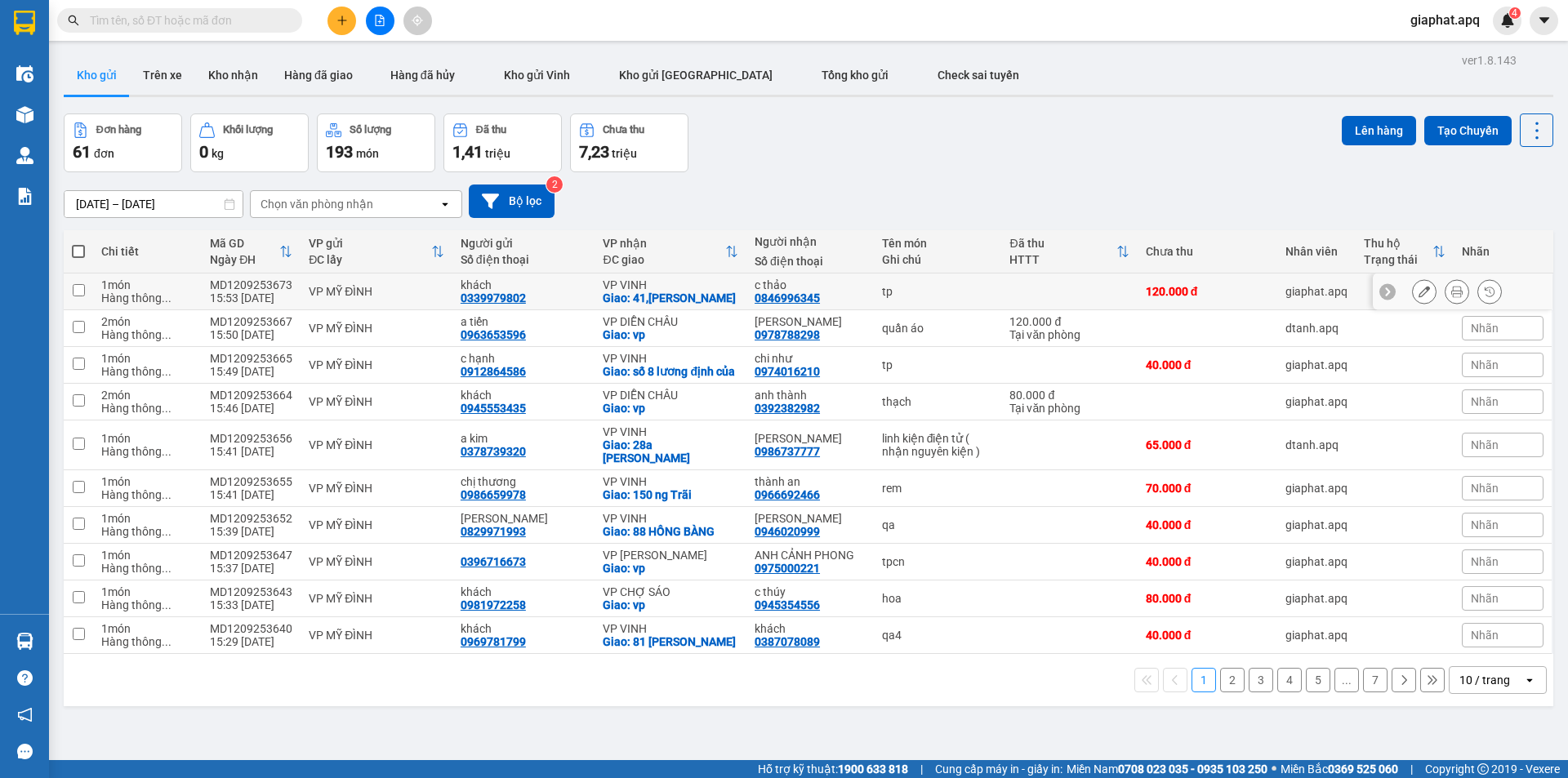
click at [508, 293] on div "0339979802" at bounding box center [493, 298] width 65 height 13
drag, startPoint x: 508, startPoint y: 293, endPoint x: 498, endPoint y: 300, distance: 12.2
click at [498, 300] on div "0339979802" at bounding box center [493, 298] width 65 height 13
click at [498, 300] on div "0339979802" at bounding box center [493, 298] width 65 height 13
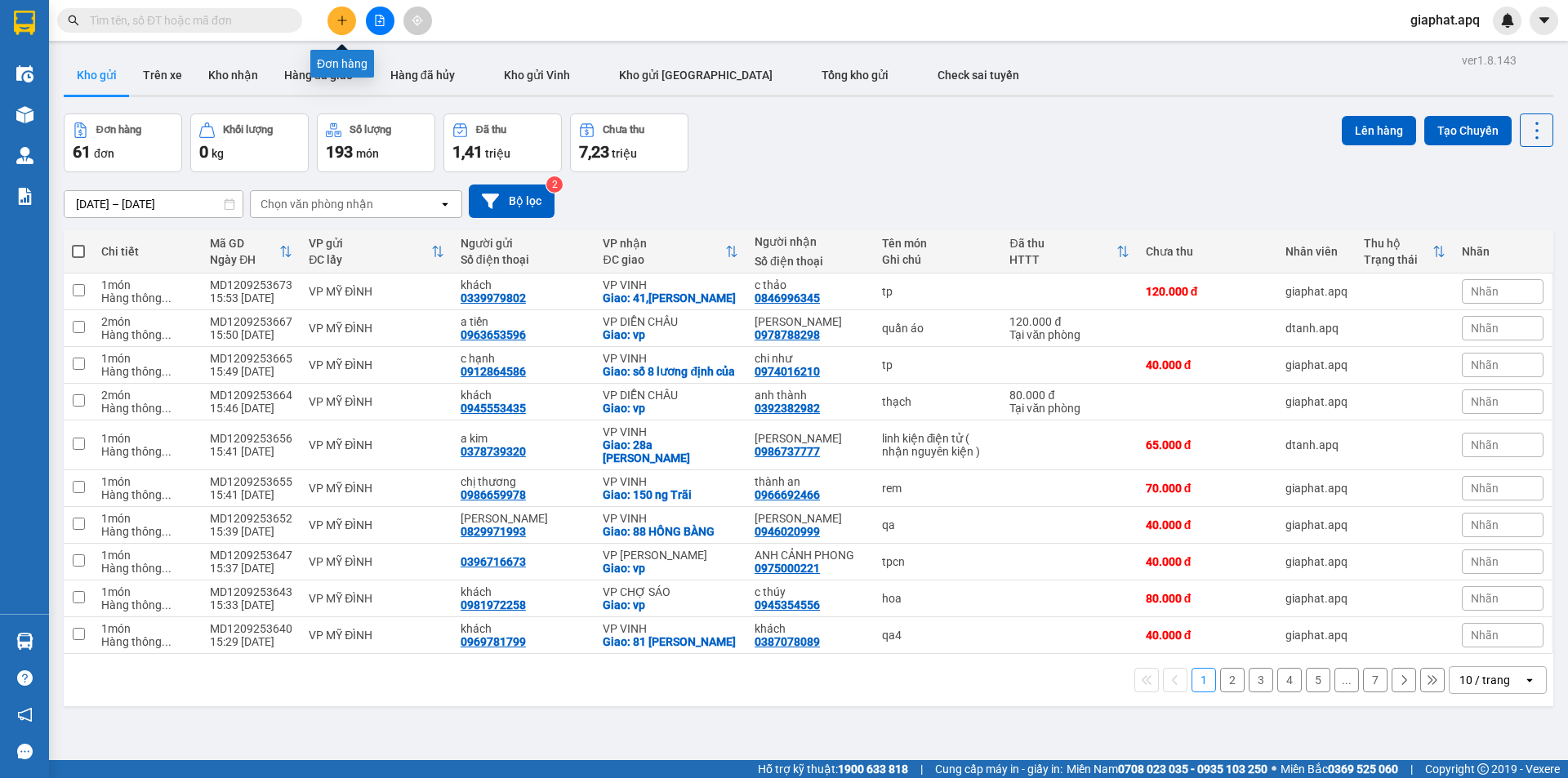
click at [351, 24] on button at bounding box center [341, 20] width 29 height 29
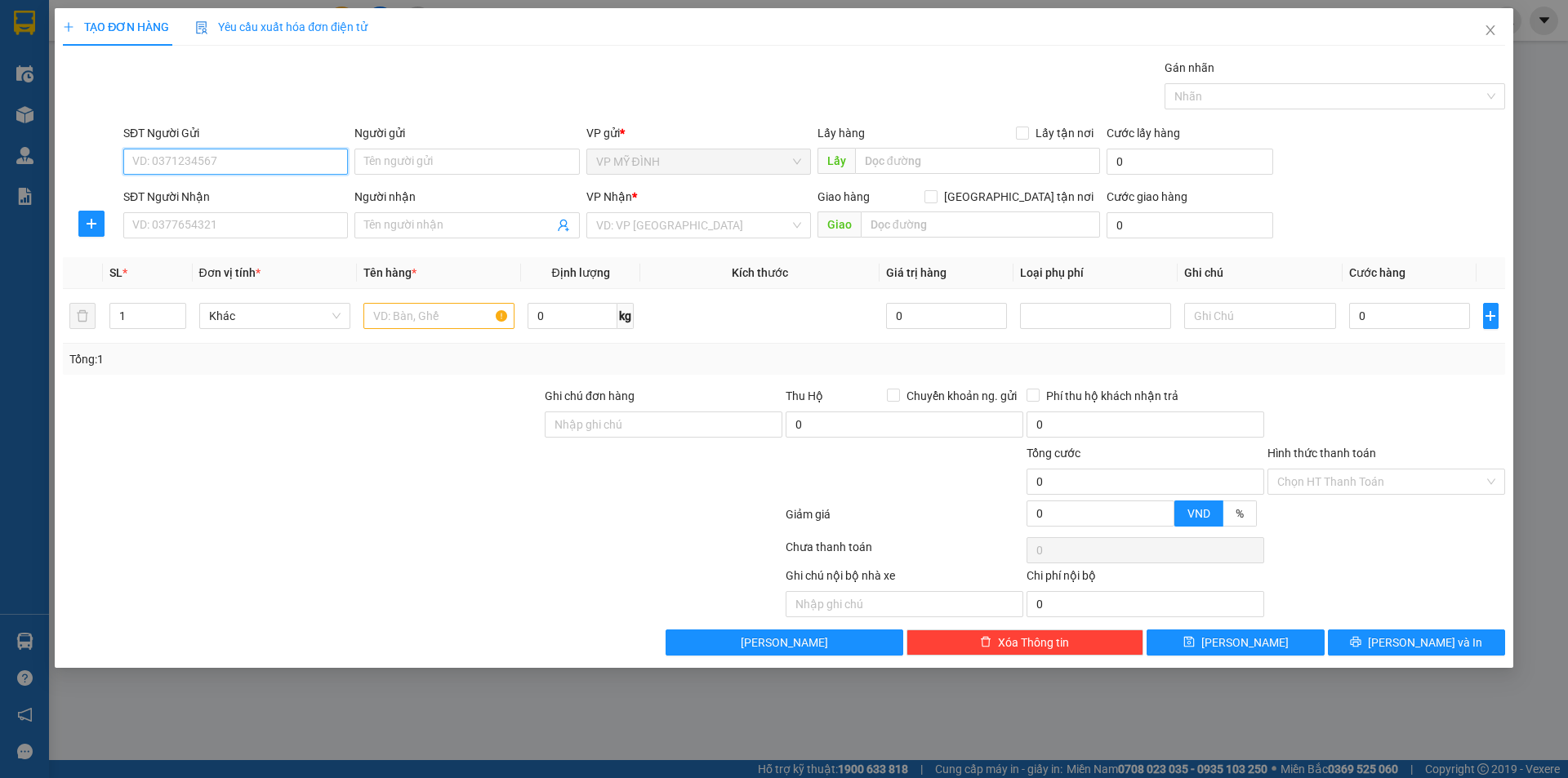
paste input "0339979802"
type input "0339979802"
click at [184, 187] on div "0339979802 - khách" at bounding box center [235, 194] width 205 height 18
type input "khách"
type input "0339979802"
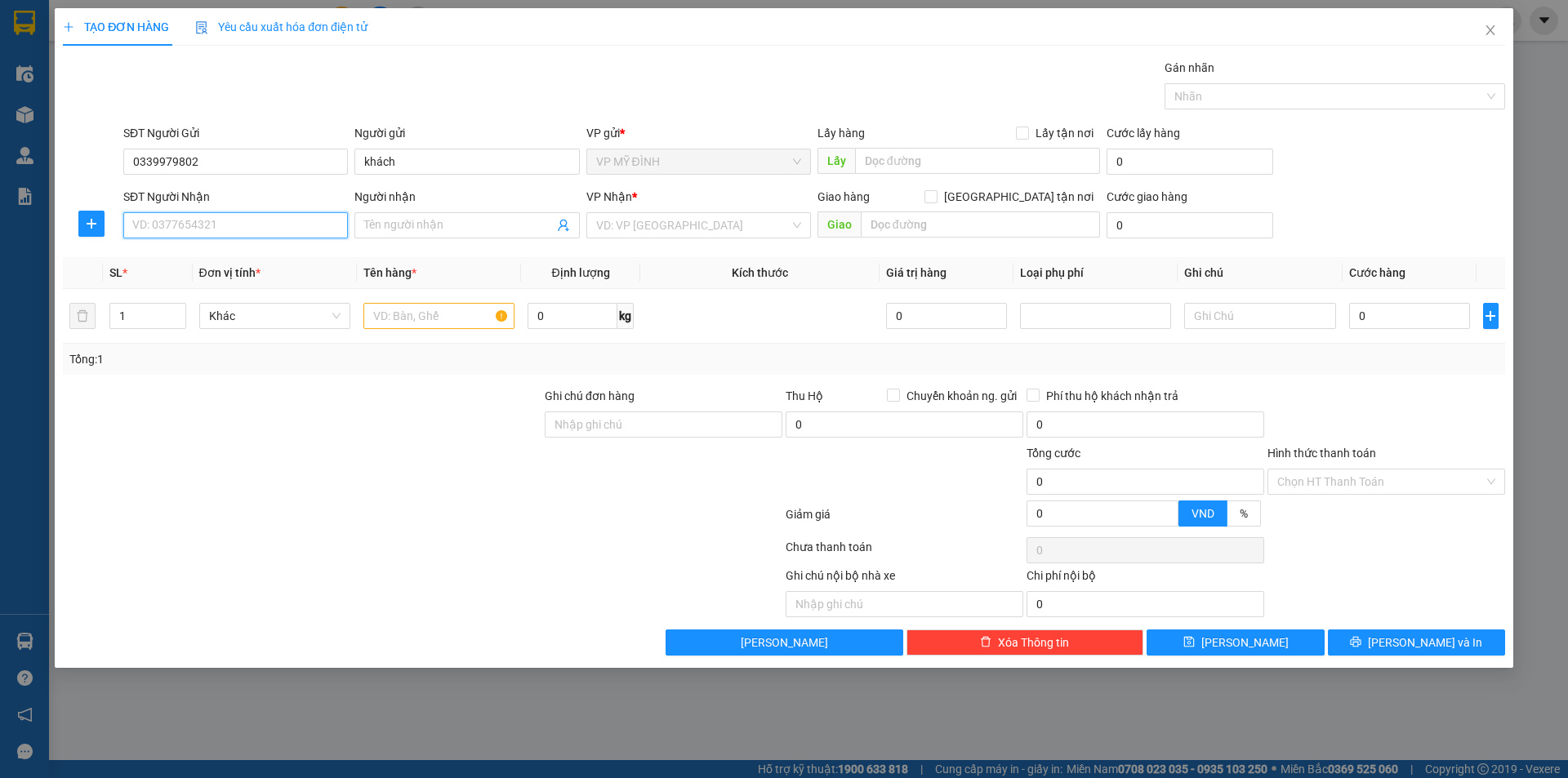
click at [199, 216] on input "SĐT Người Nhận" at bounding box center [236, 225] width 225 height 26
type input "0982910061"
click at [228, 276] on span "Đơn vị tính *" at bounding box center [230, 273] width 61 height 13
click at [228, 266] on span "Đơn vị tính *" at bounding box center [230, 273] width 61 height 13
click at [268, 221] on input "0982910061" at bounding box center [236, 225] width 225 height 26
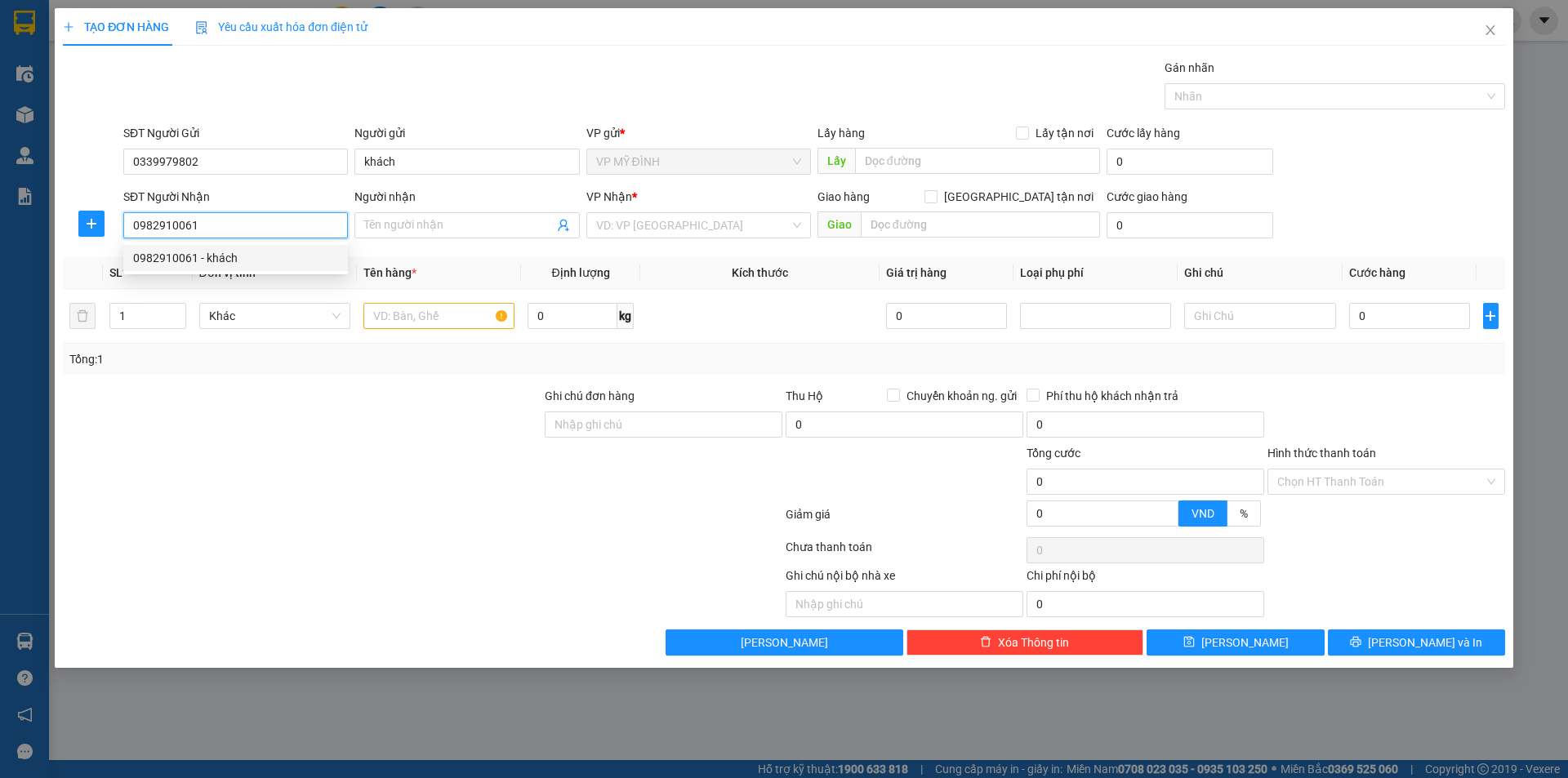
click at [213, 251] on div "0982910061 - khách" at bounding box center [235, 257] width 205 height 18
type input "khách"
checkbox input "true"
type input "39 nguyễn thái học"
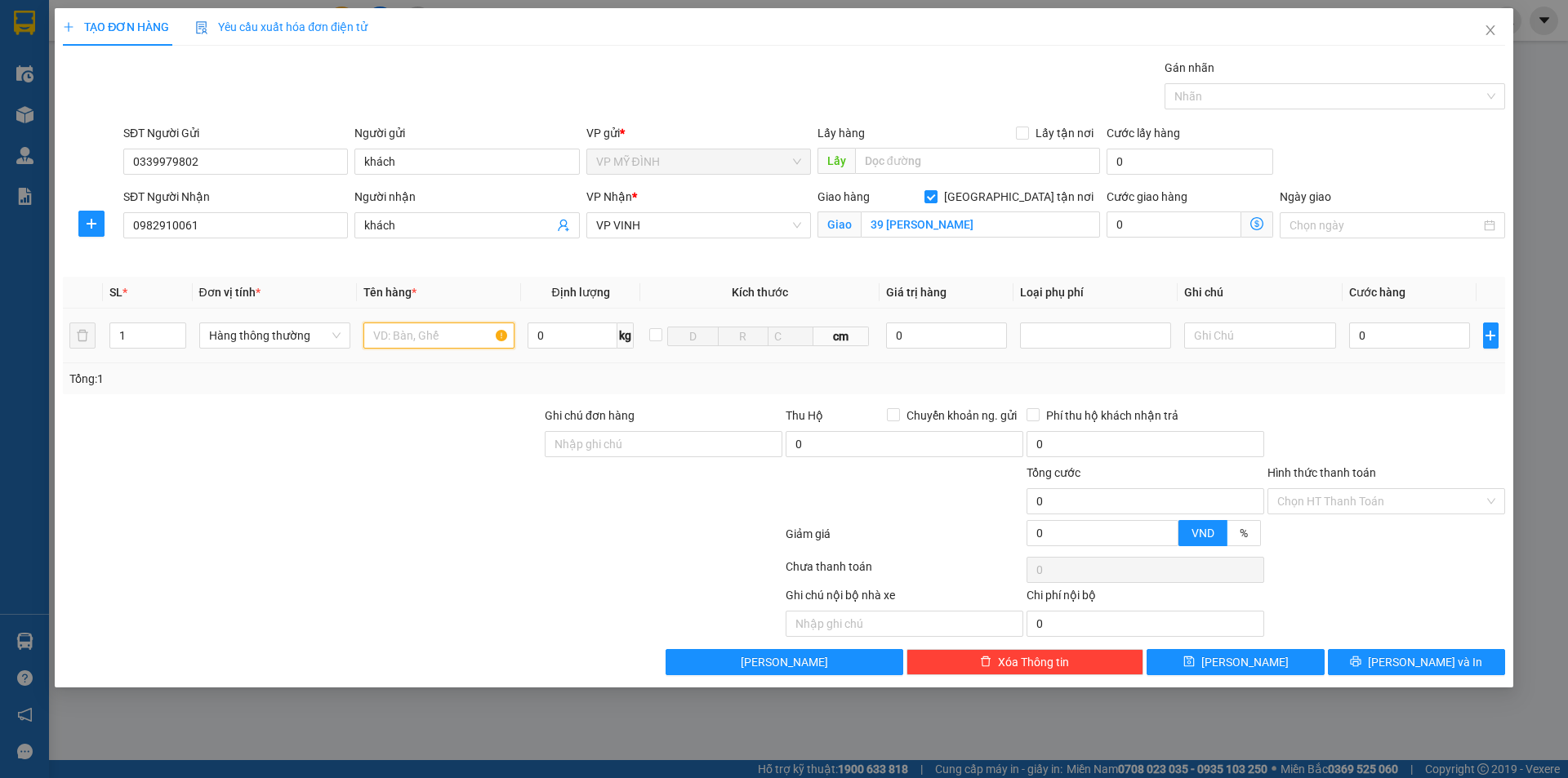
click at [404, 344] on input "text" at bounding box center [439, 336] width 151 height 26
click at [148, 343] on input "1" at bounding box center [148, 336] width 75 height 24
type input "2"
click at [429, 338] on input "text" at bounding box center [439, 336] width 151 height 26
type input "tp"
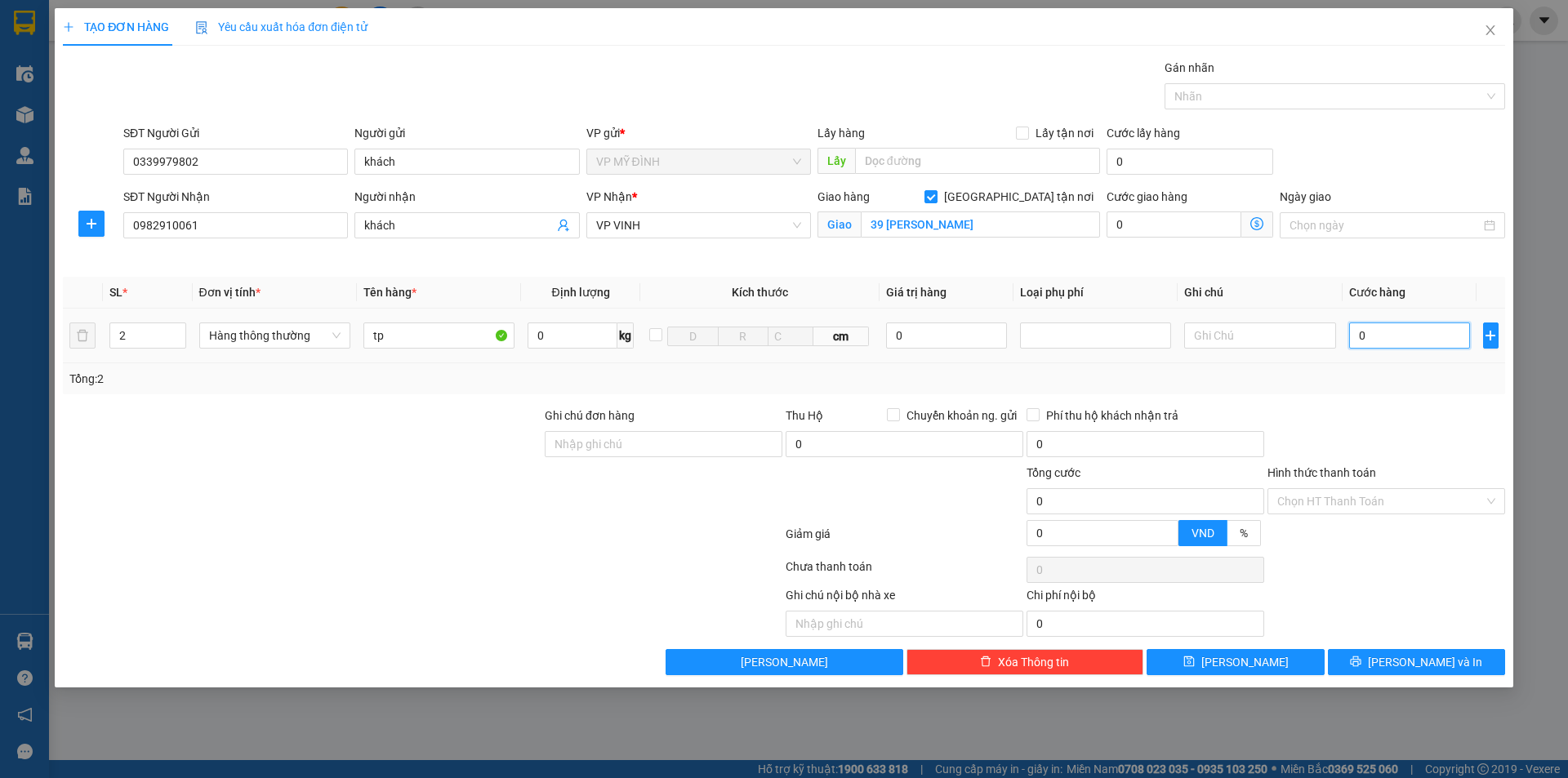
click at [1402, 339] on input "0" at bounding box center [1409, 336] width 122 height 26
type input "1"
type input "136"
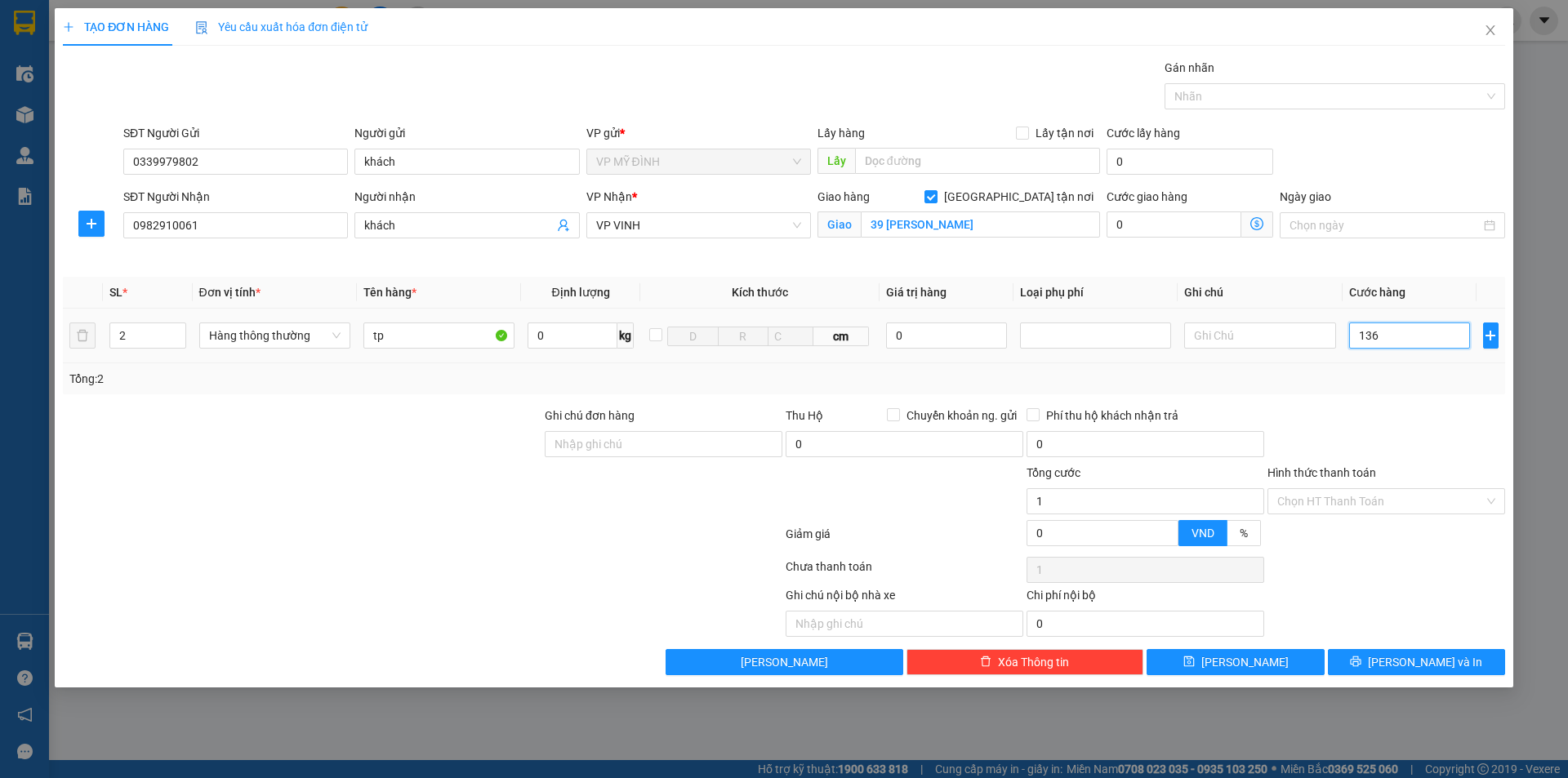
type input "136"
type input "13"
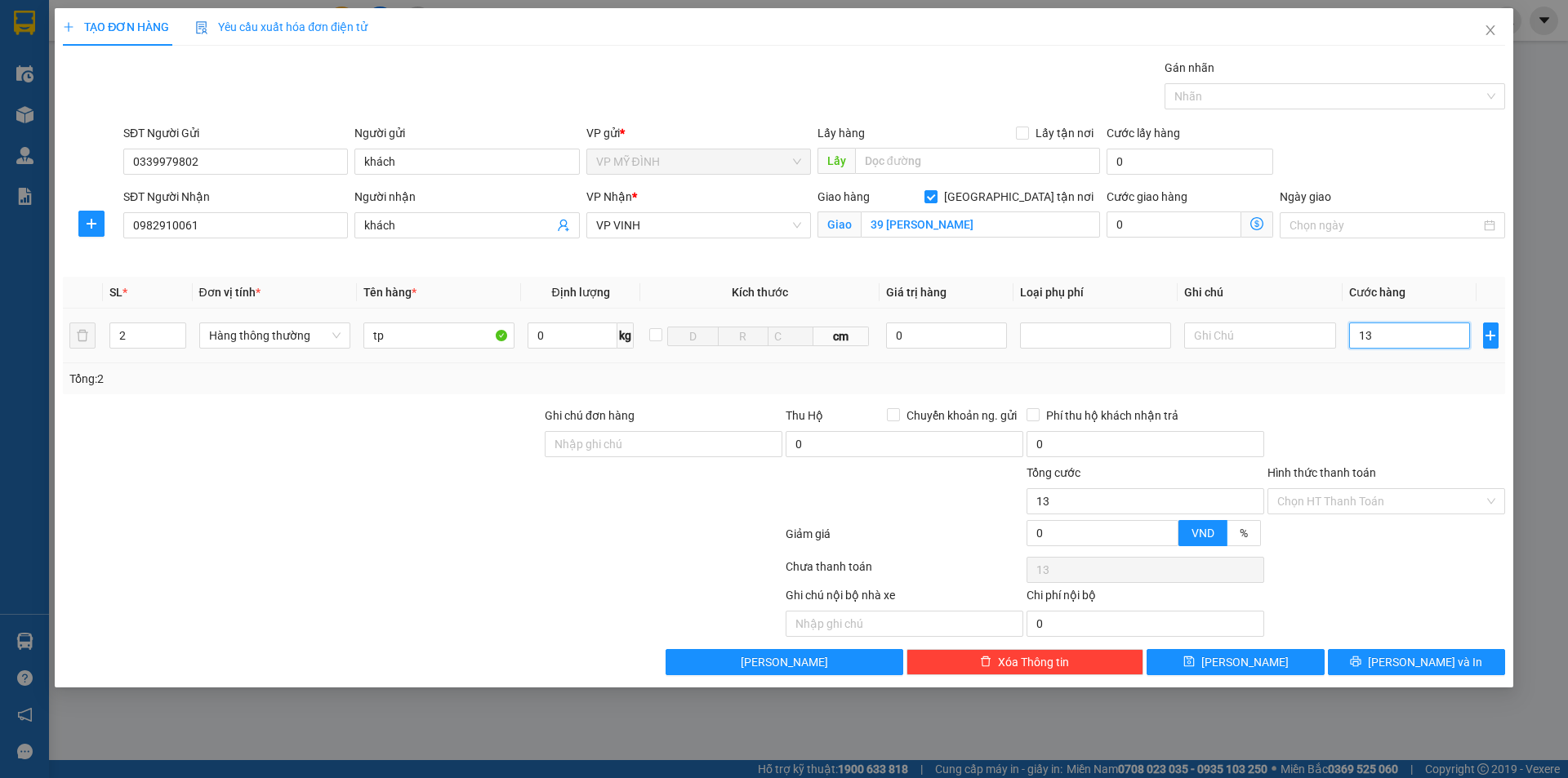
type input "1"
type input "16"
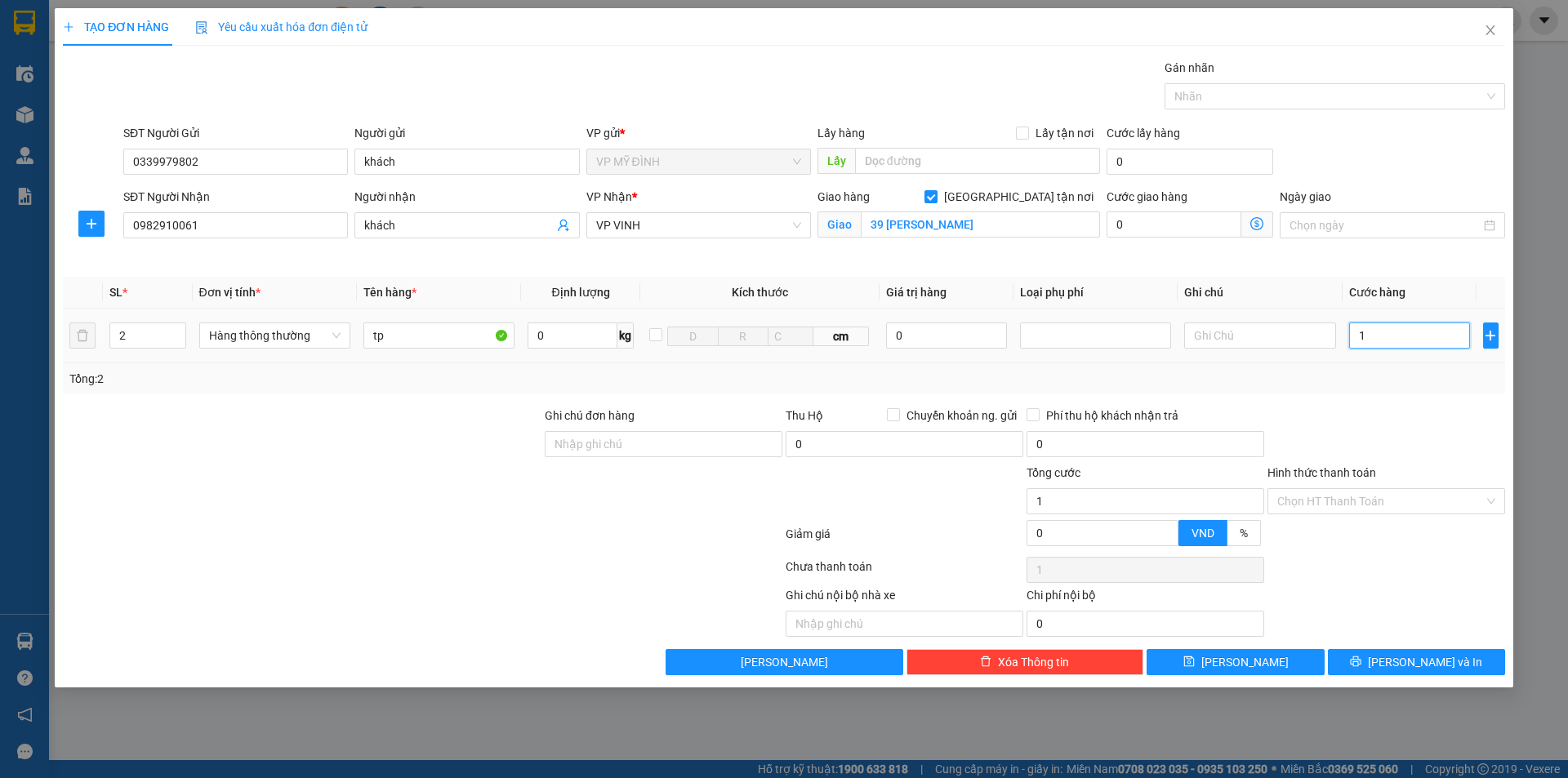
type input "16"
type input "160"
click at [1433, 368] on div "Tổng: 2" at bounding box center [784, 378] width 1443 height 31
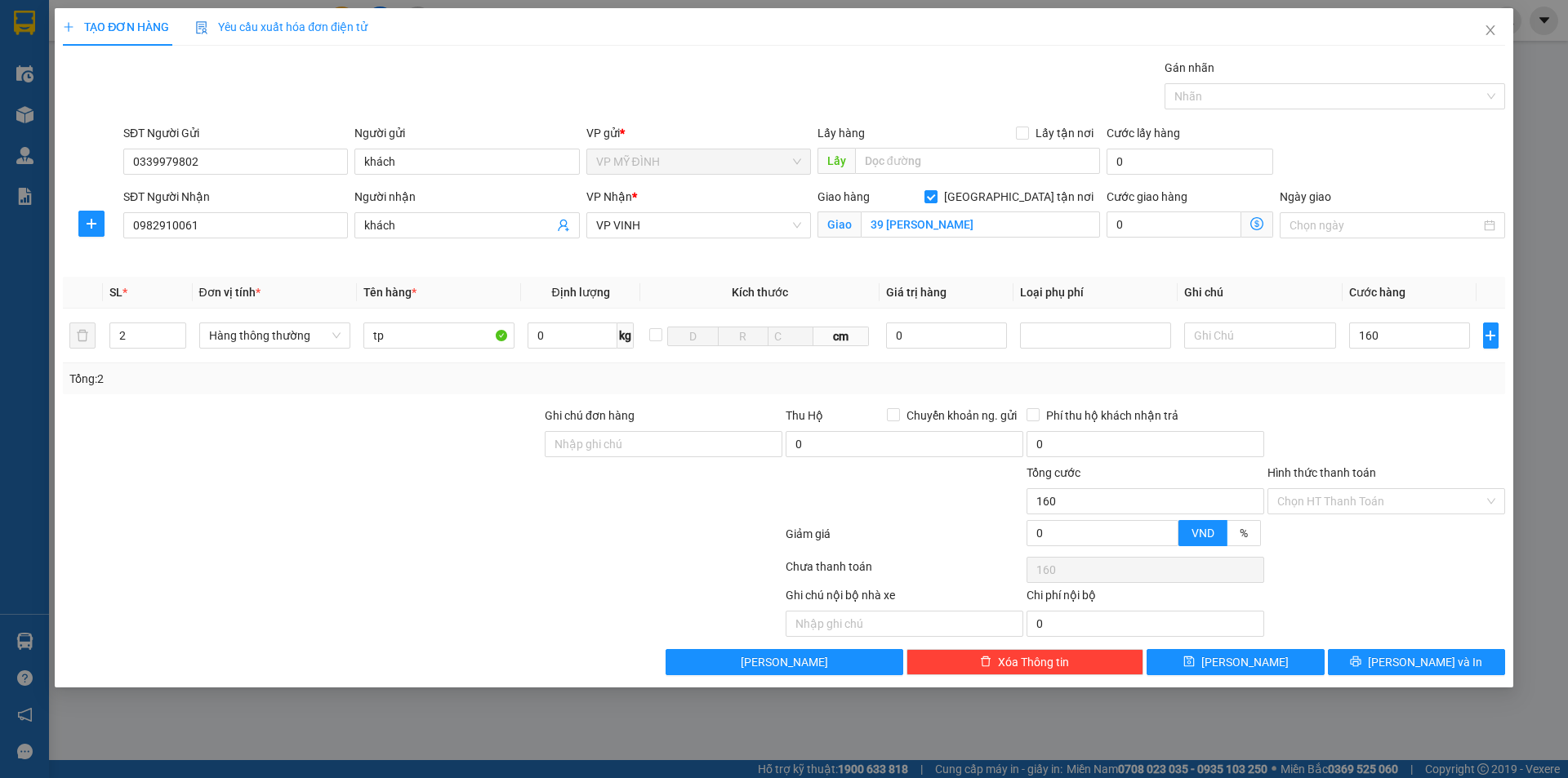
type input "160.000"
click at [1477, 641] on div "Transit Pickup Surcharge Ids Transit Deliver Surcharge Ids Transit Deliver Surc…" at bounding box center [784, 366] width 1443 height 617
click at [1479, 652] on button "[PERSON_NAME] và In" at bounding box center [1416, 662] width 177 height 26
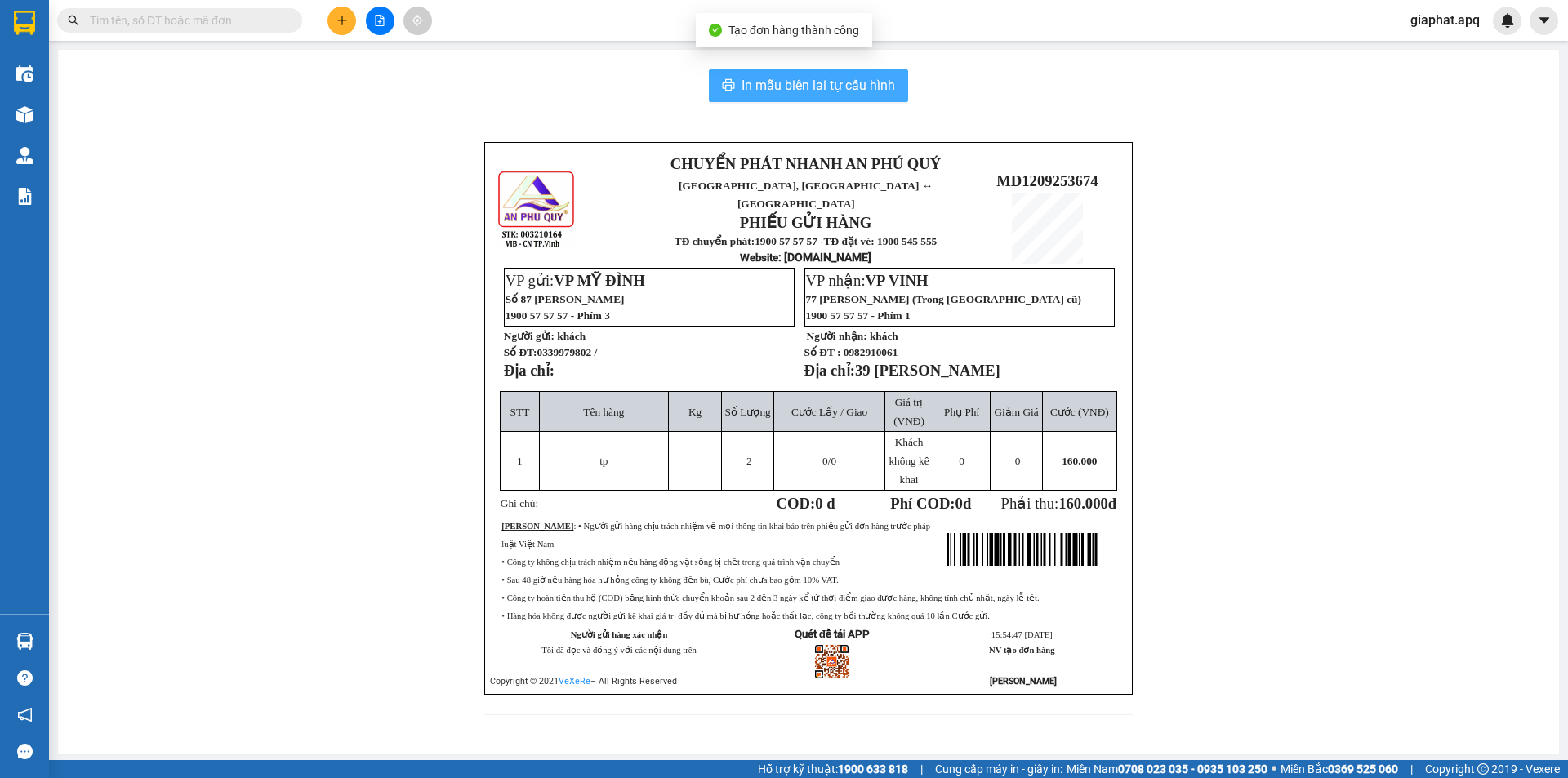
click at [860, 74] on button "In mẫu biên lai tự cấu hình" at bounding box center [808, 85] width 199 height 32
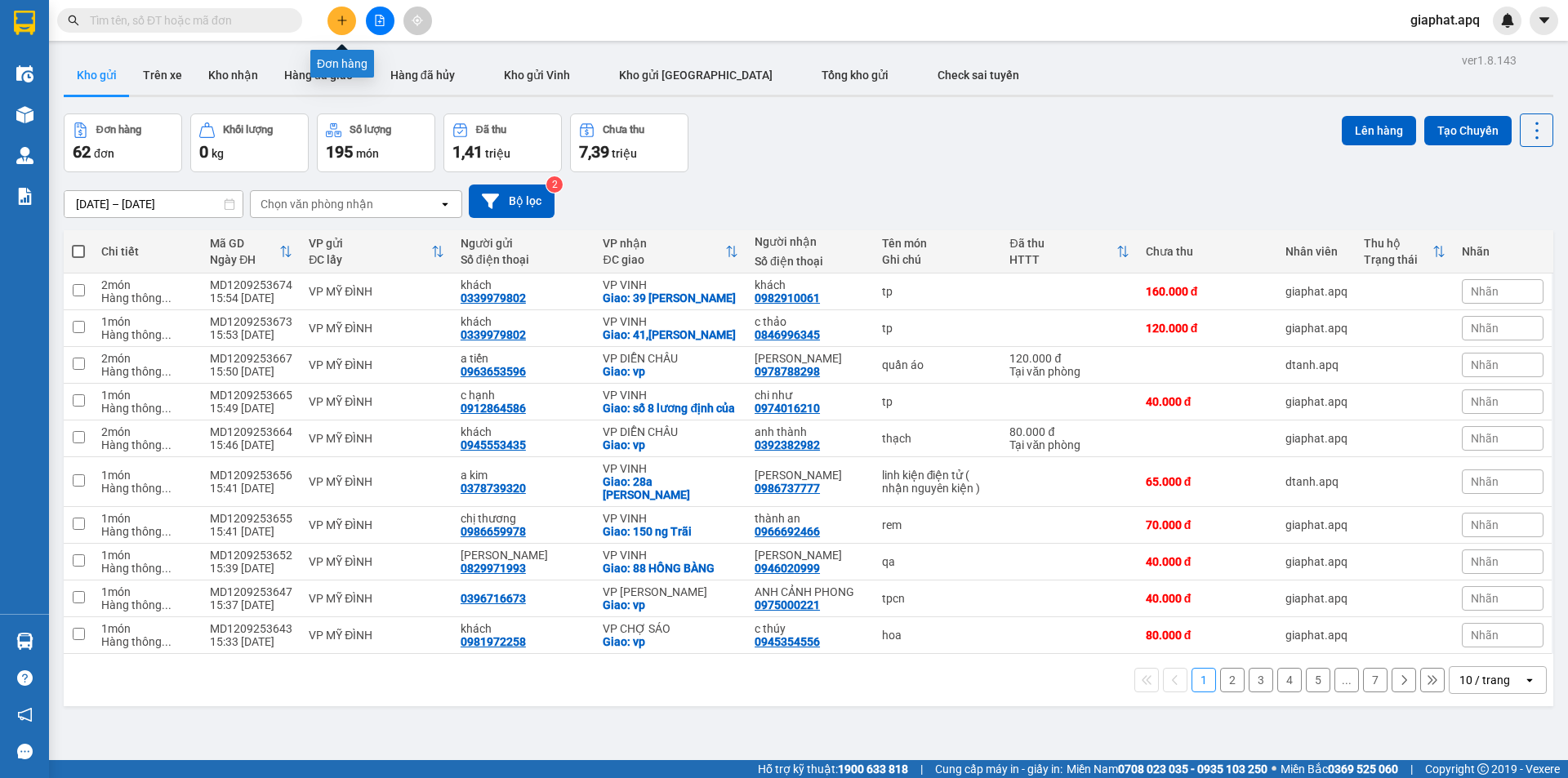
click at [346, 25] on icon "plus" at bounding box center [342, 20] width 11 height 11
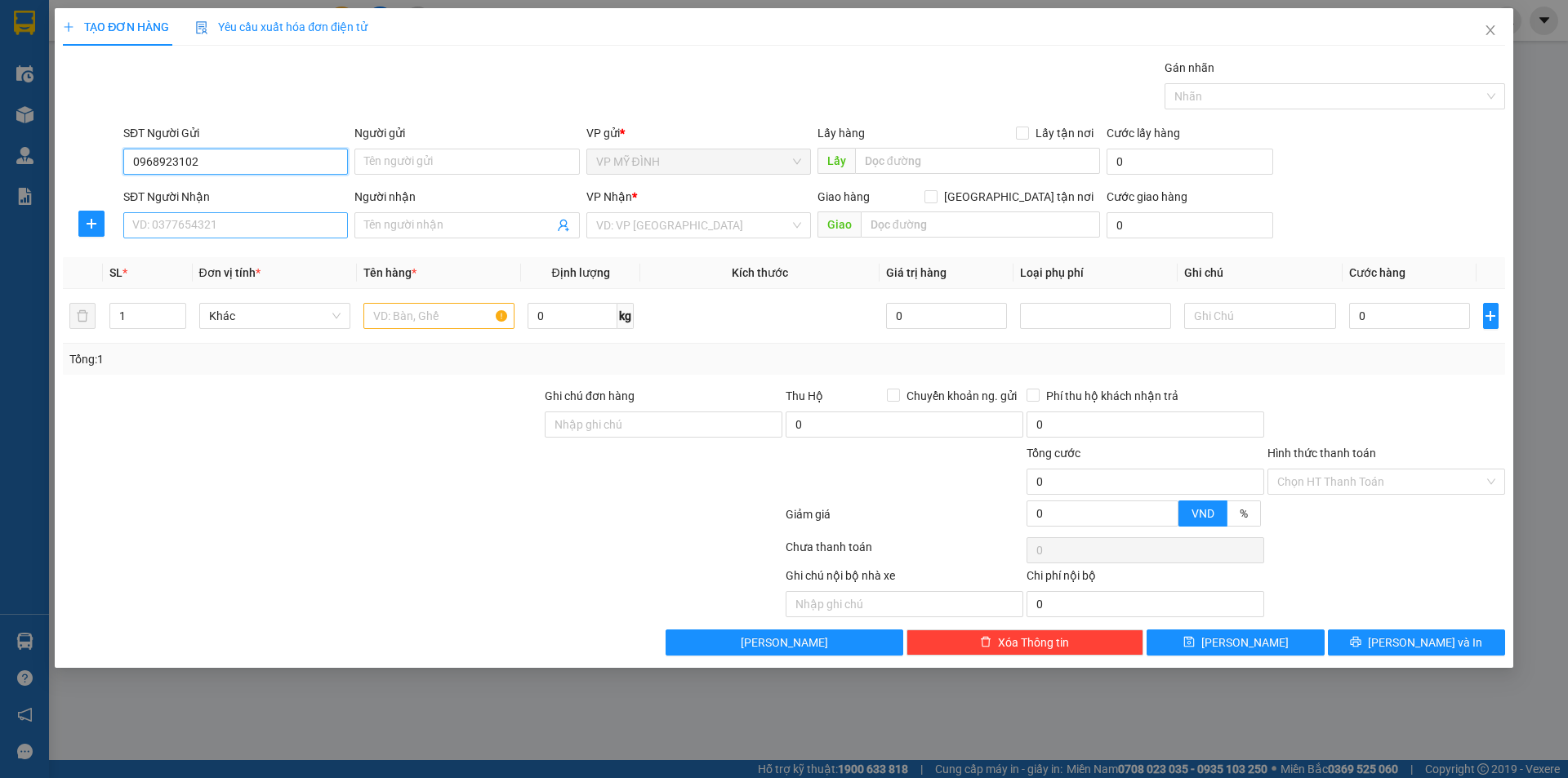
type input "0968923102"
click at [196, 221] on input "SĐT Người Nhận" at bounding box center [236, 225] width 225 height 26
click at [196, 261] on div "0979487565 - khách" at bounding box center [235, 257] width 205 height 18
type input "0979487565"
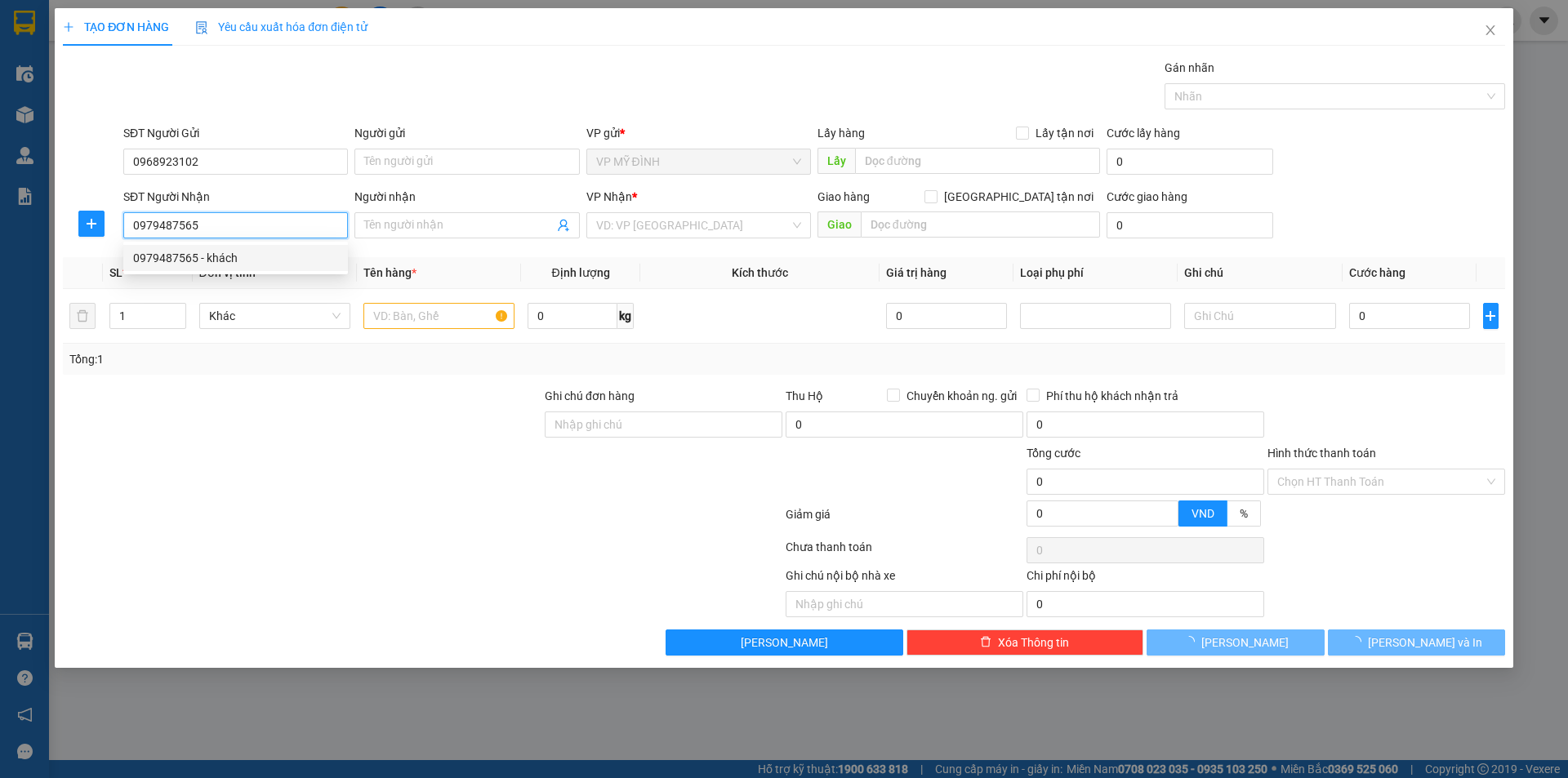
type input "khách"
checkbox input "true"
type input "19 nguyễn công nghiệm"
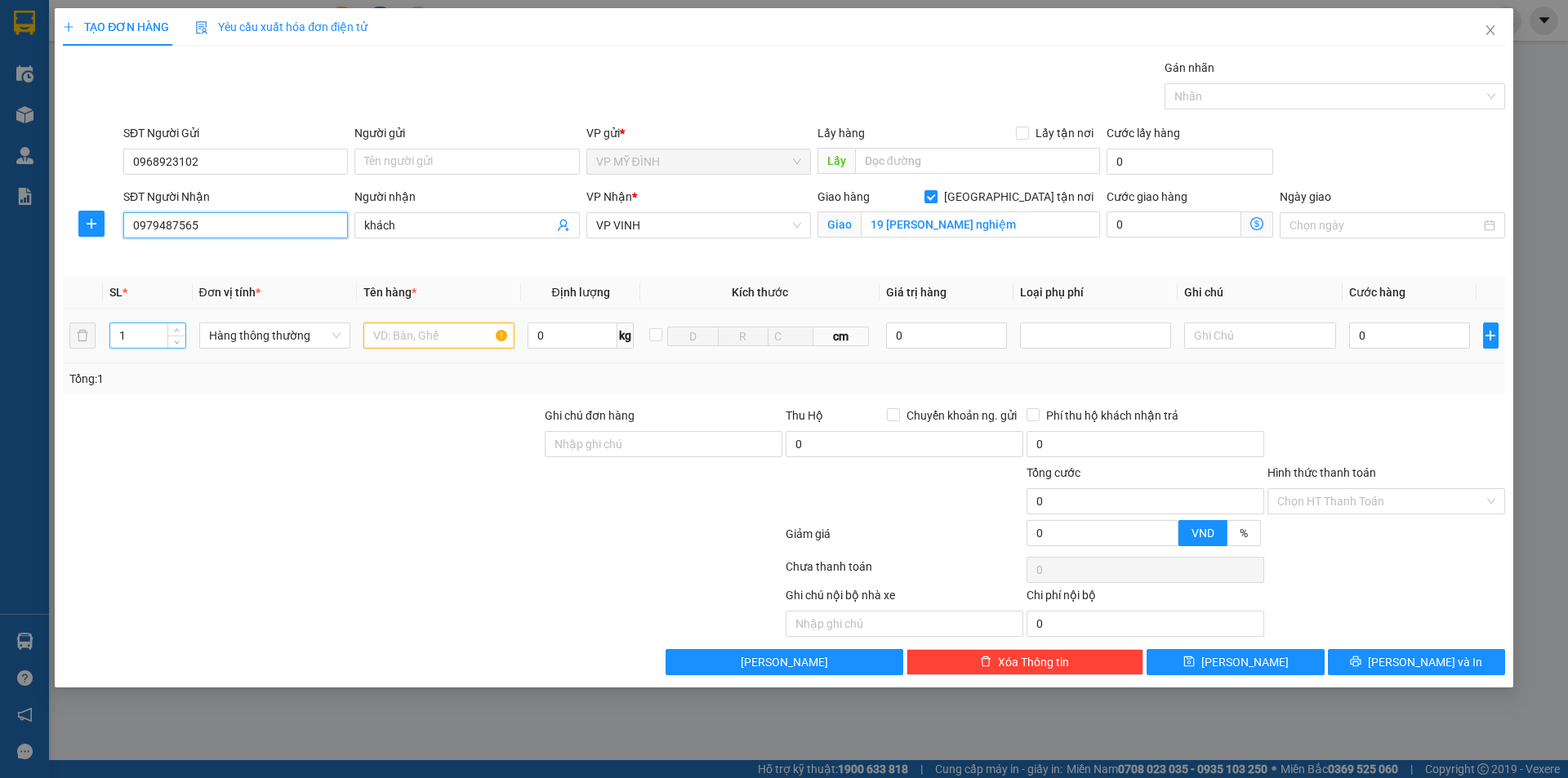
type input "0979487565"
click at [139, 326] on input "1" at bounding box center [148, 336] width 75 height 24
type input "10"
click at [440, 330] on input "text" at bounding box center [439, 336] width 151 height 26
type input "kim chi"
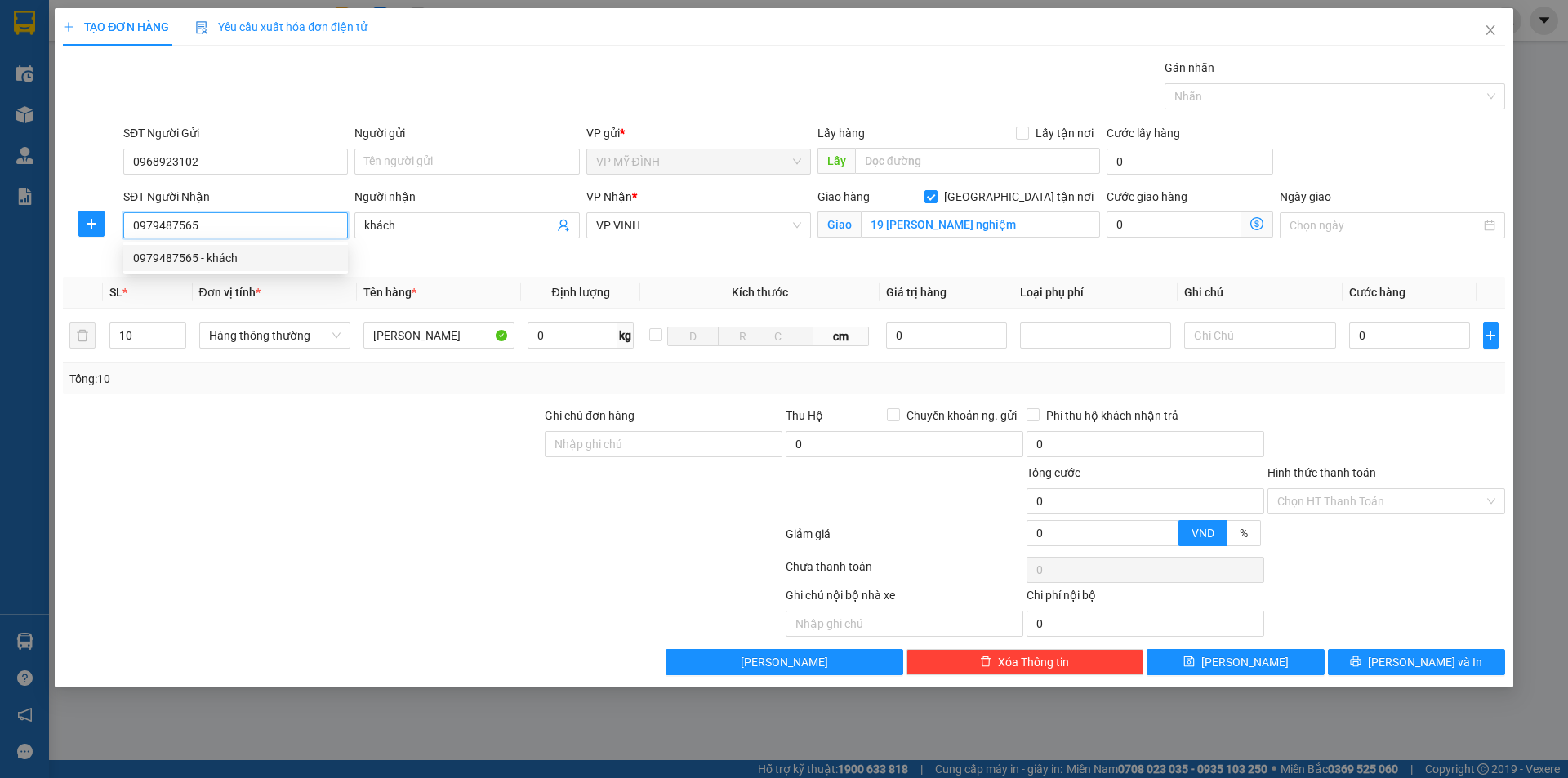
drag, startPoint x: 200, startPoint y: 222, endPoint x: 119, endPoint y: 229, distance: 81.3
click at [119, 229] on div "SĐT Người Nhận 0979487565 Người nhận khách VP Nhận * VP VINH Giao hàng Giao tận…" at bounding box center [784, 225] width 1446 height 77
click at [1494, 25] on icon "close" at bounding box center [1490, 31] width 13 height 13
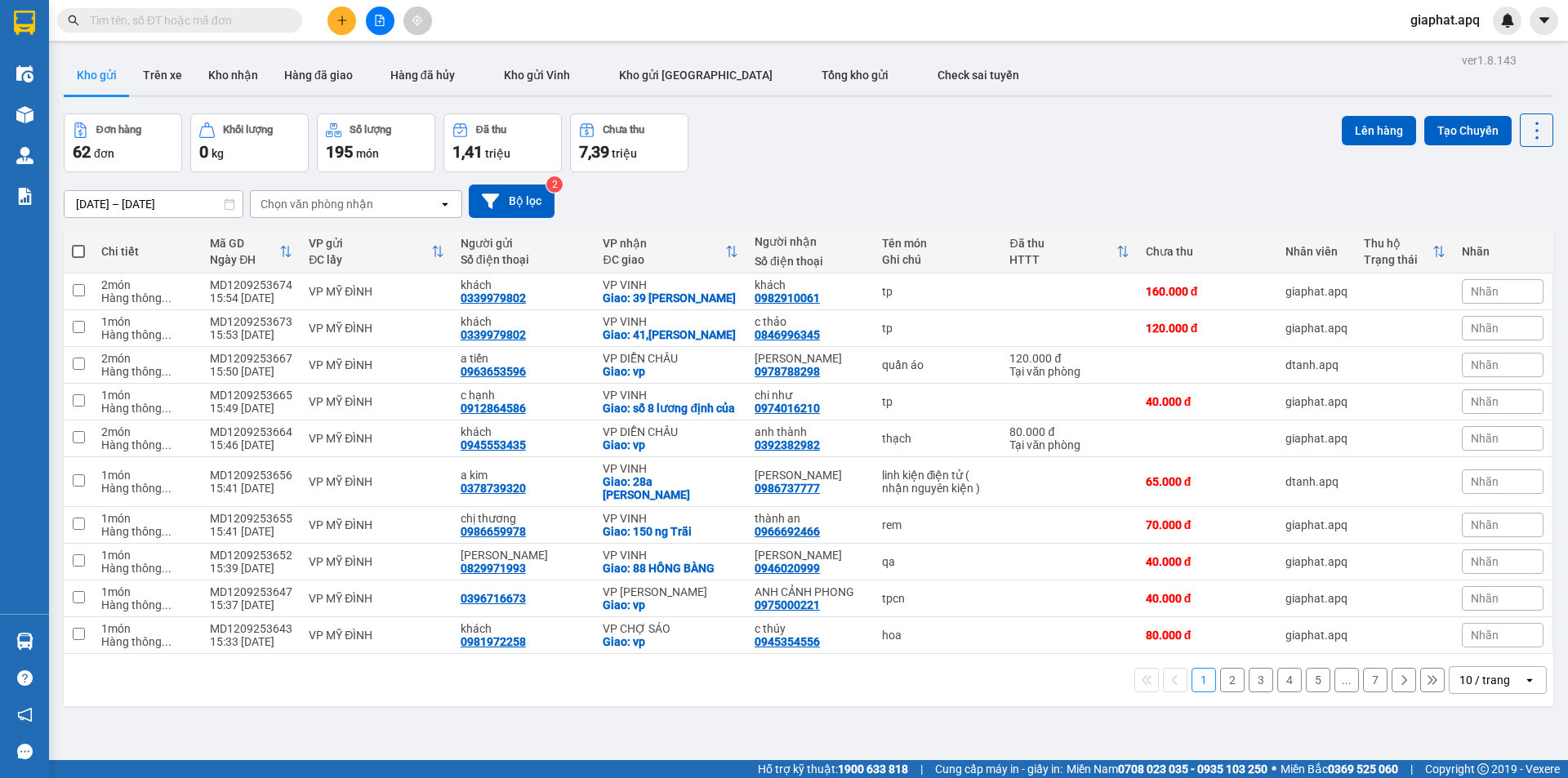
click at [252, 17] on input "text" at bounding box center [186, 19] width 193 height 18
paste input "0979487565"
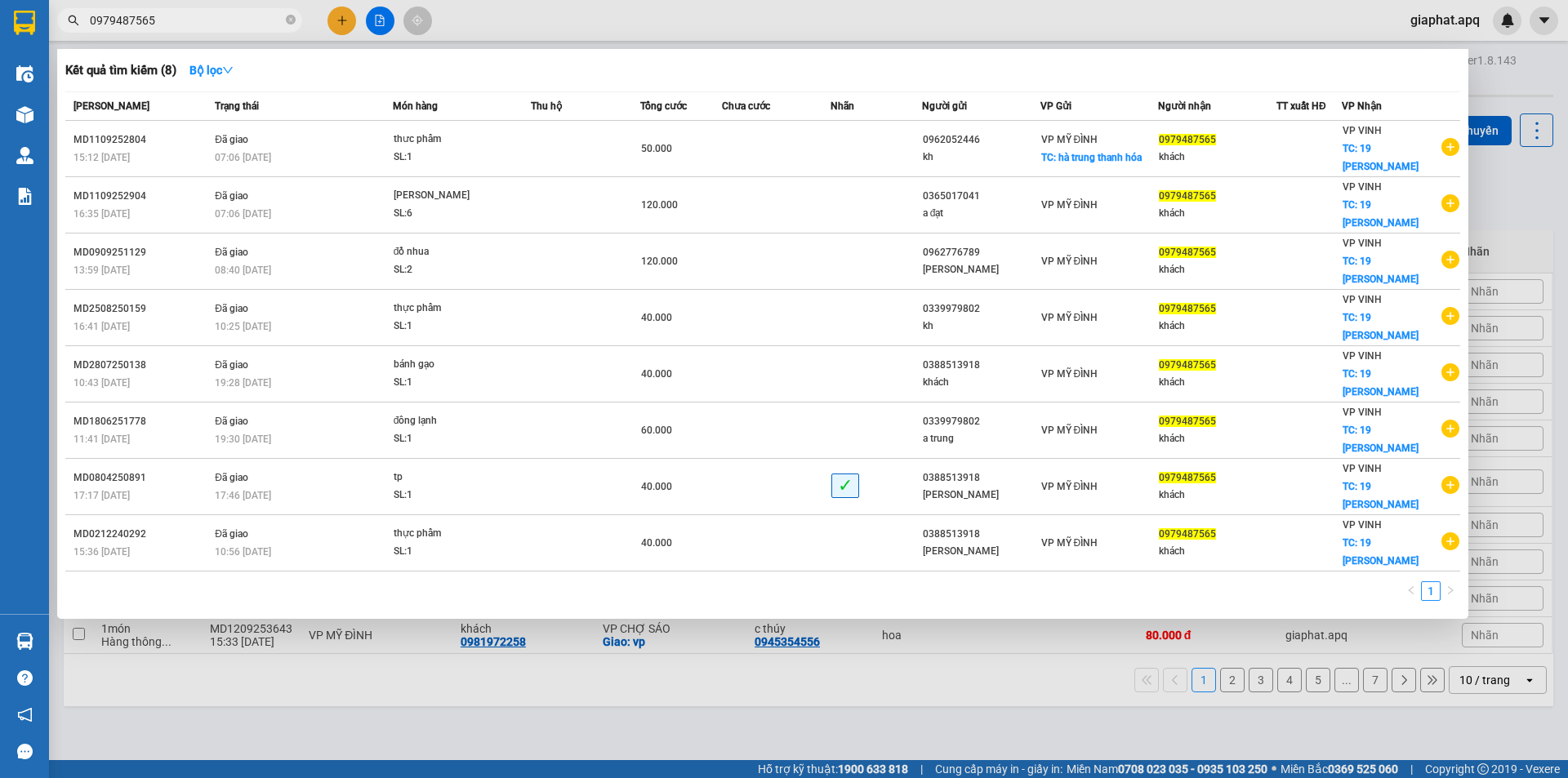
type input "0979487565"
click at [346, 24] on div at bounding box center [784, 389] width 1568 height 778
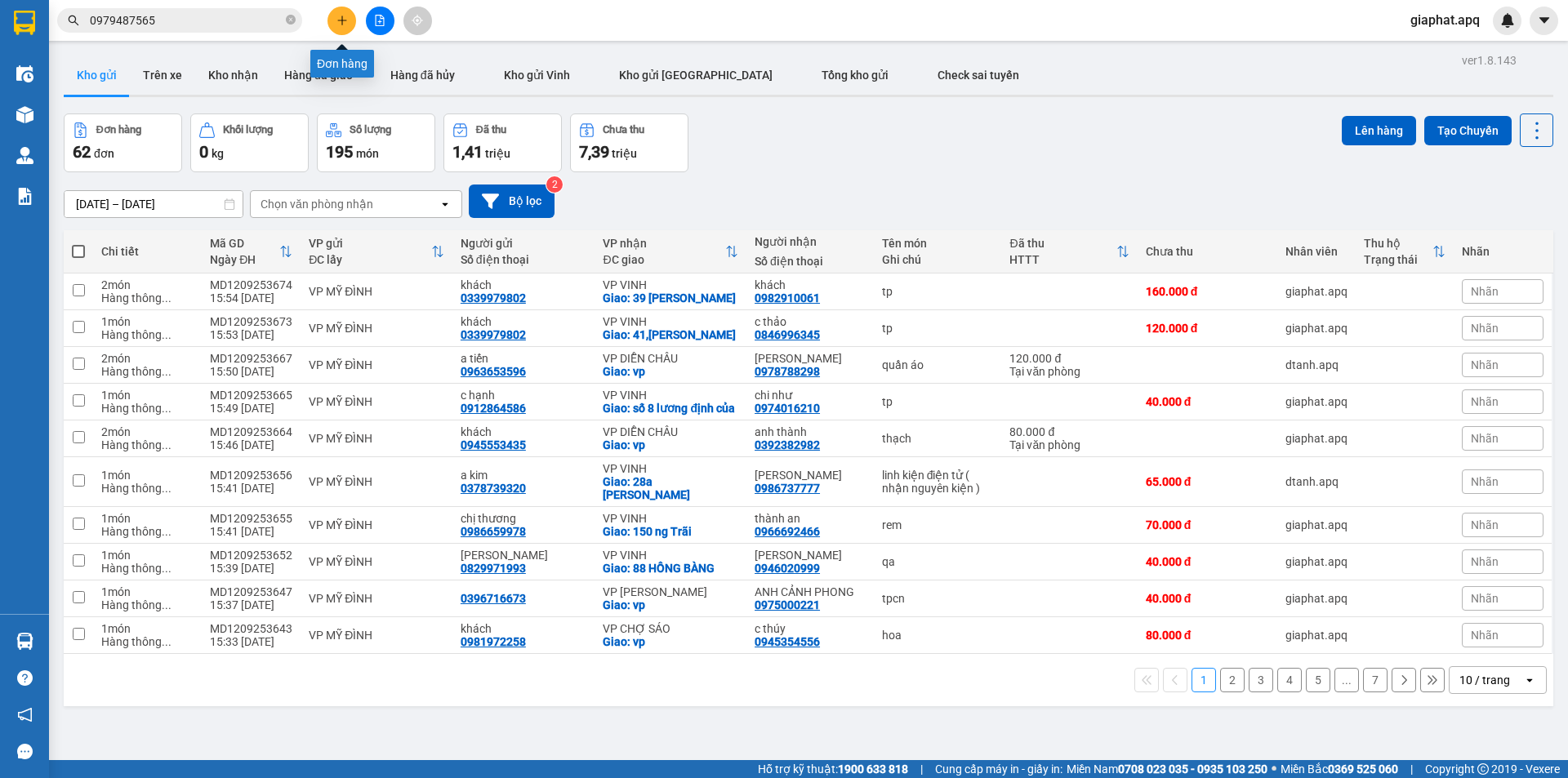
click at [349, 24] on button at bounding box center [341, 20] width 29 height 29
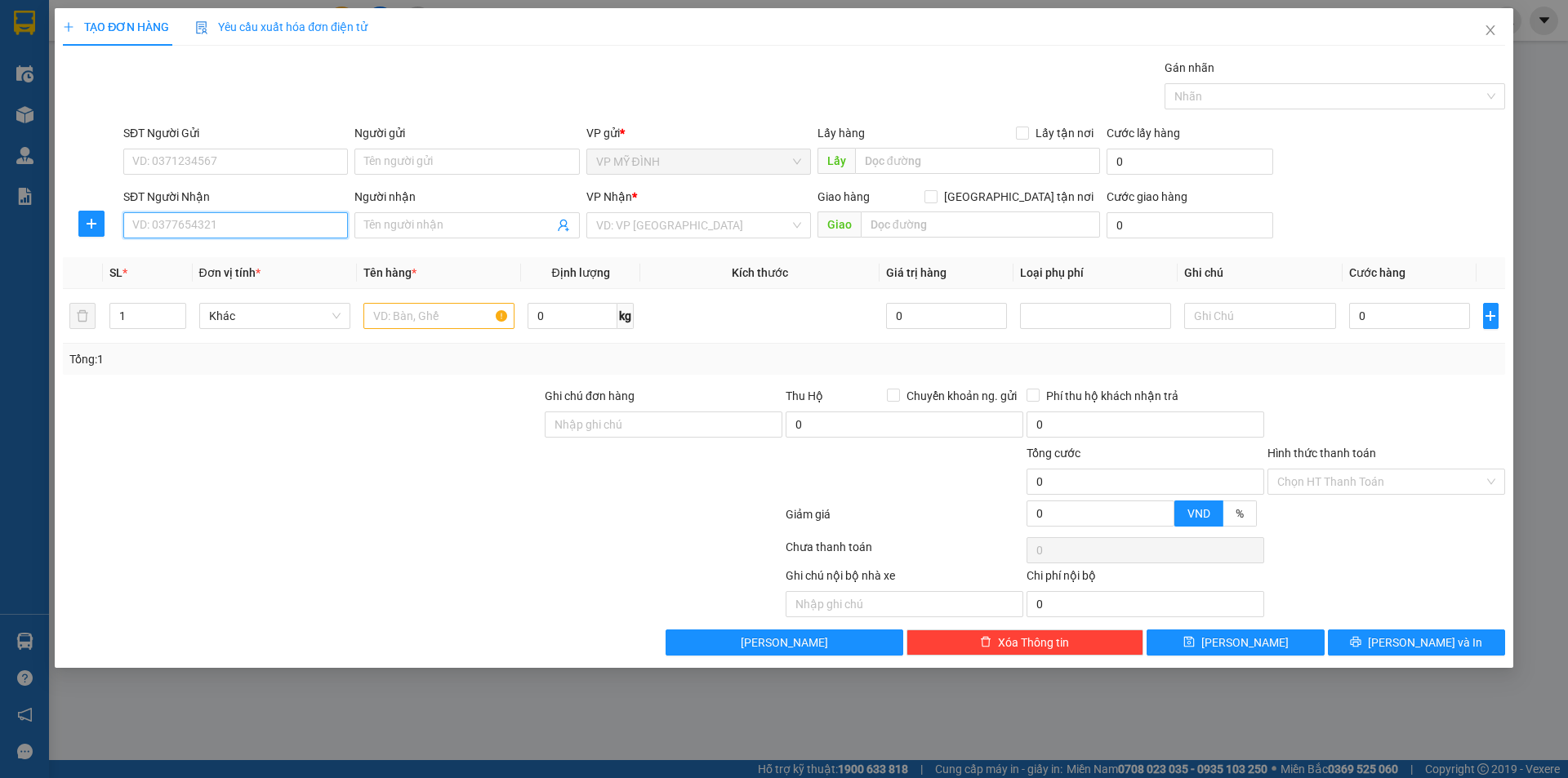
click at [207, 228] on input "SĐT Người Nhận" at bounding box center [236, 225] width 225 height 26
paste input "0979487565"
click at [190, 256] on div "0979487565 - khách" at bounding box center [235, 257] width 205 height 18
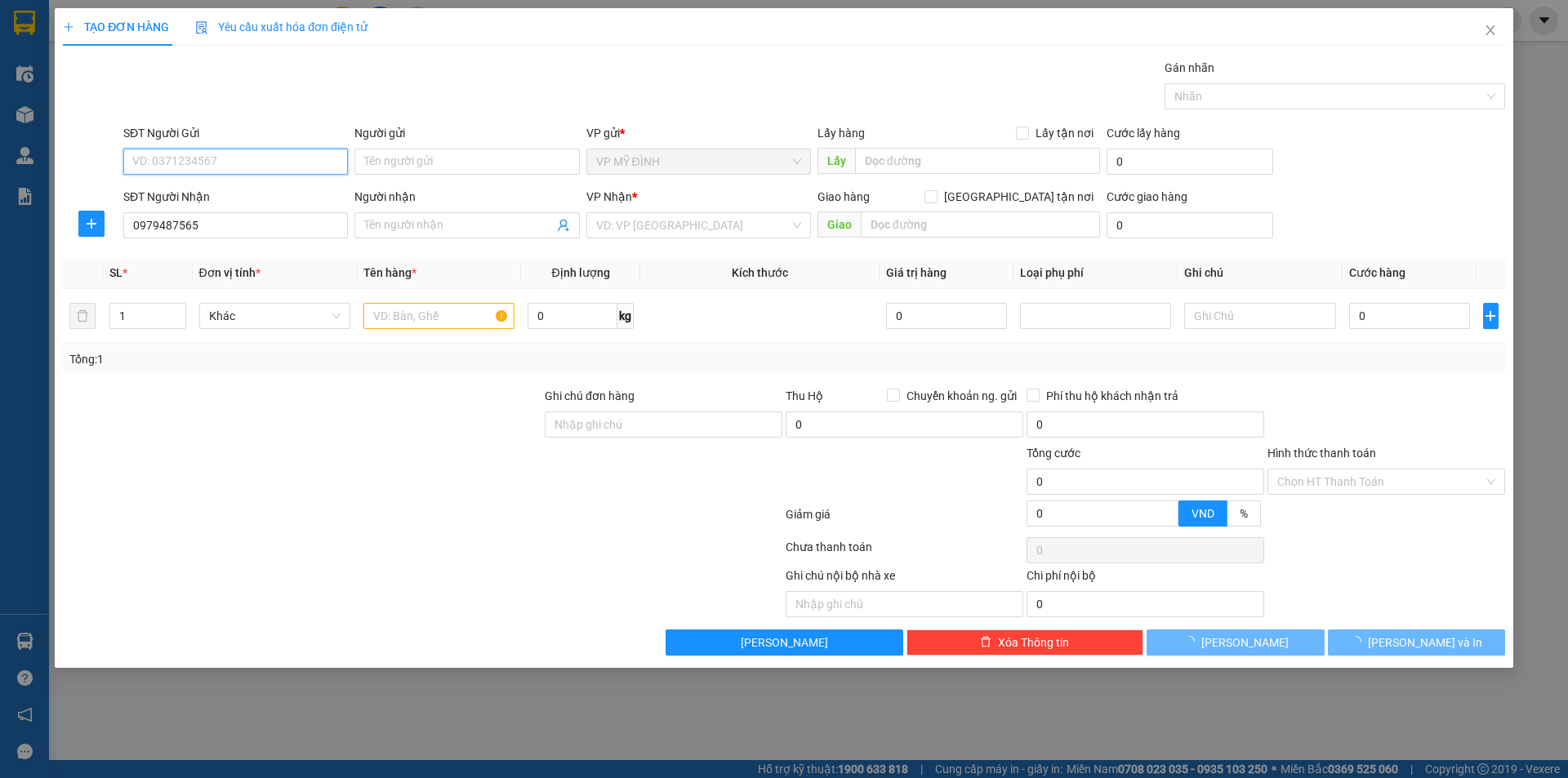
click at [202, 155] on input "SĐT Người Gửi" at bounding box center [236, 161] width 225 height 26
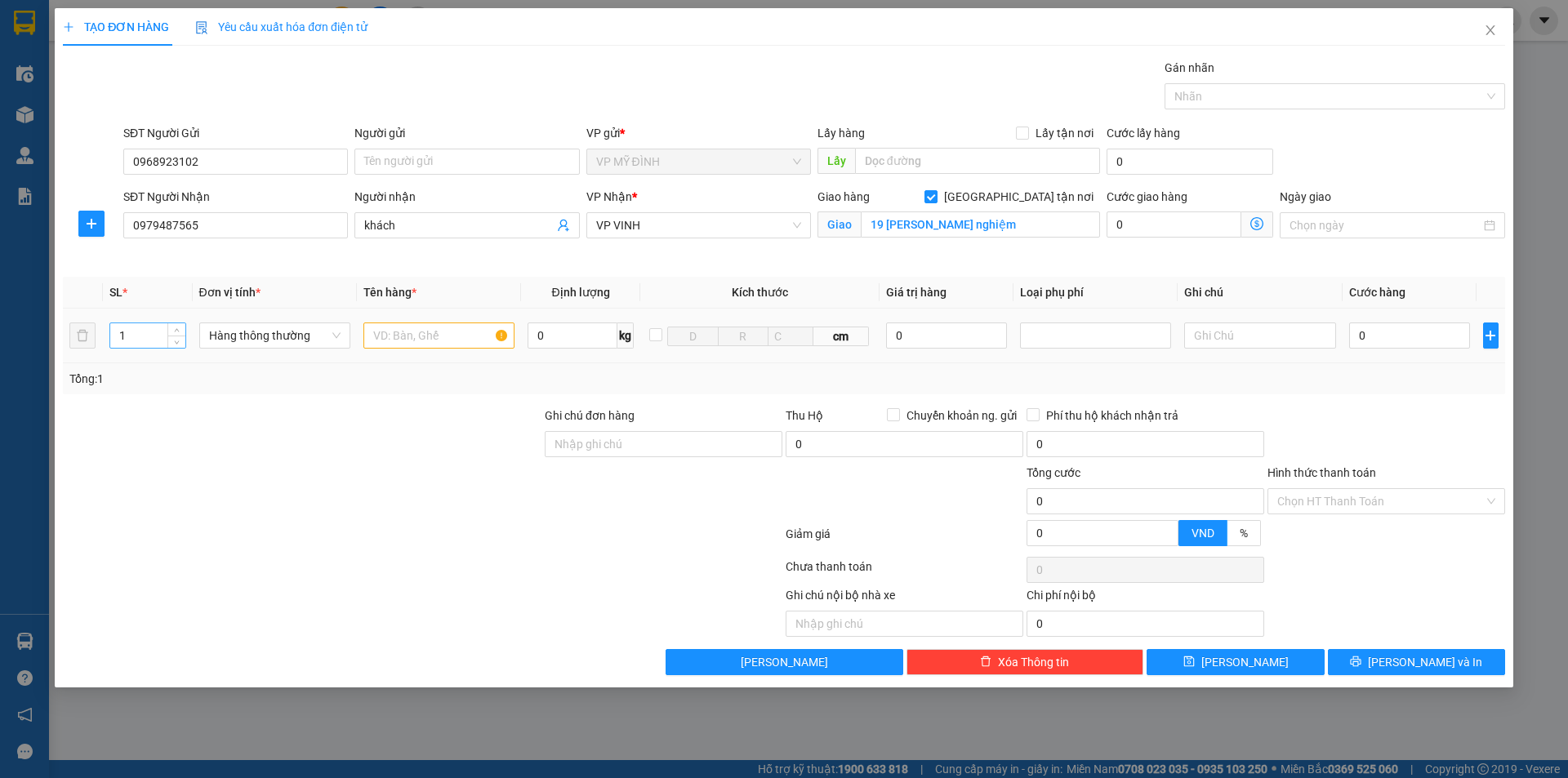
click at [133, 339] on input "1" at bounding box center [148, 336] width 75 height 24
click at [449, 330] on input "text" at bounding box center [439, 336] width 151 height 26
click at [1388, 335] on input "0" at bounding box center [1409, 336] width 122 height 26
click at [1419, 585] on div "Chọn HT Thanh Toán" at bounding box center [1386, 569] width 241 height 32
click at [1431, 670] on span "[PERSON_NAME] và In" at bounding box center [1424, 661] width 114 height 18
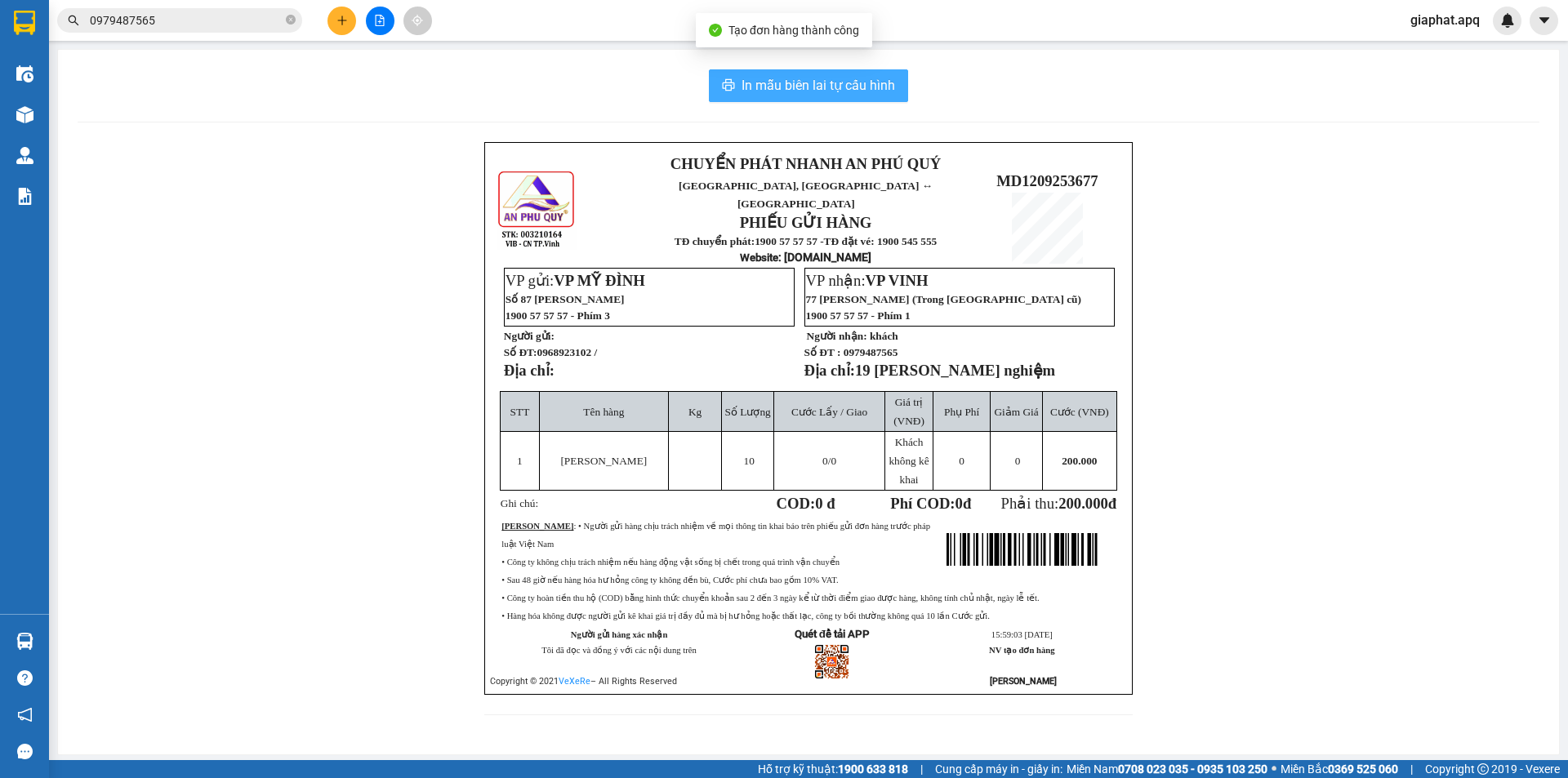
click at [848, 97] on button "In mẫu biên lai tự cấu hình" at bounding box center [808, 85] width 199 height 32
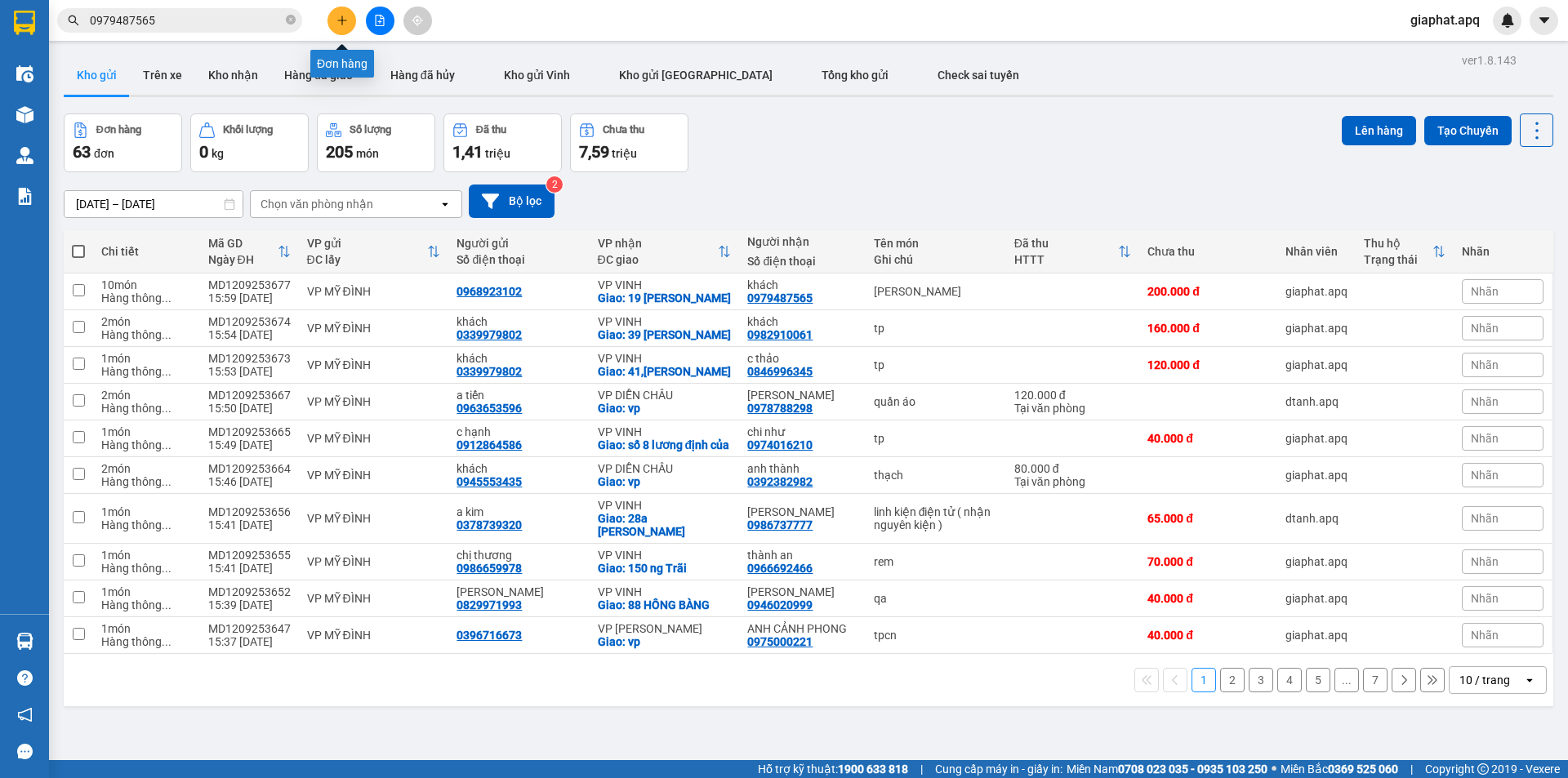
click at [341, 25] on icon "plus" at bounding box center [342, 20] width 11 height 11
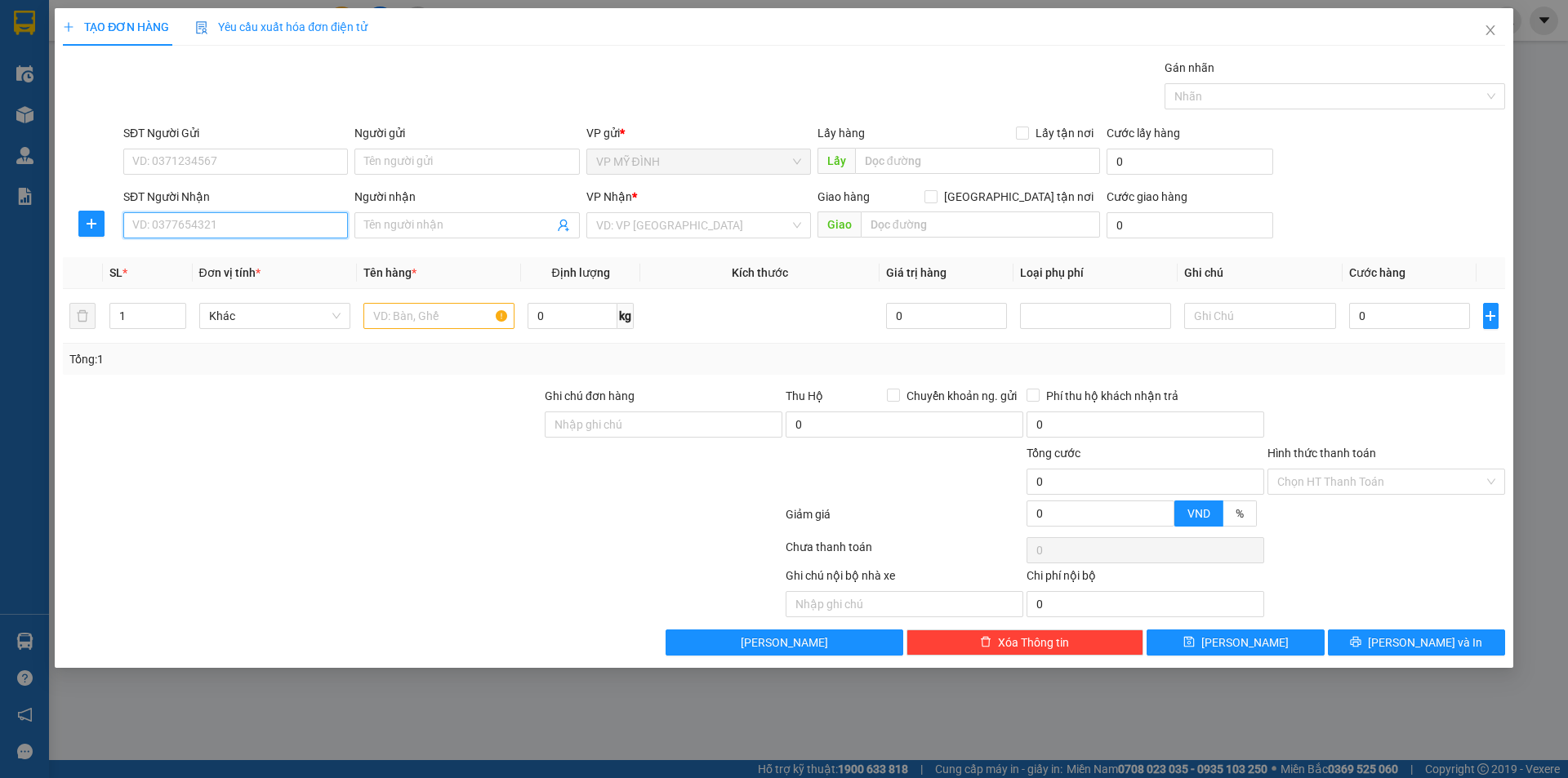
click at [236, 227] on input "SĐT Người Nhận" at bounding box center [236, 225] width 225 height 26
click at [234, 275] on span "Đơn vị tính *" at bounding box center [230, 273] width 61 height 13
click at [238, 263] on th "Đơn vị tính *" at bounding box center [275, 273] width 164 height 32
click at [191, 215] on input "0965563" at bounding box center [236, 225] width 225 height 26
click at [218, 257] on div "0965563879 - cương" at bounding box center [235, 257] width 205 height 18
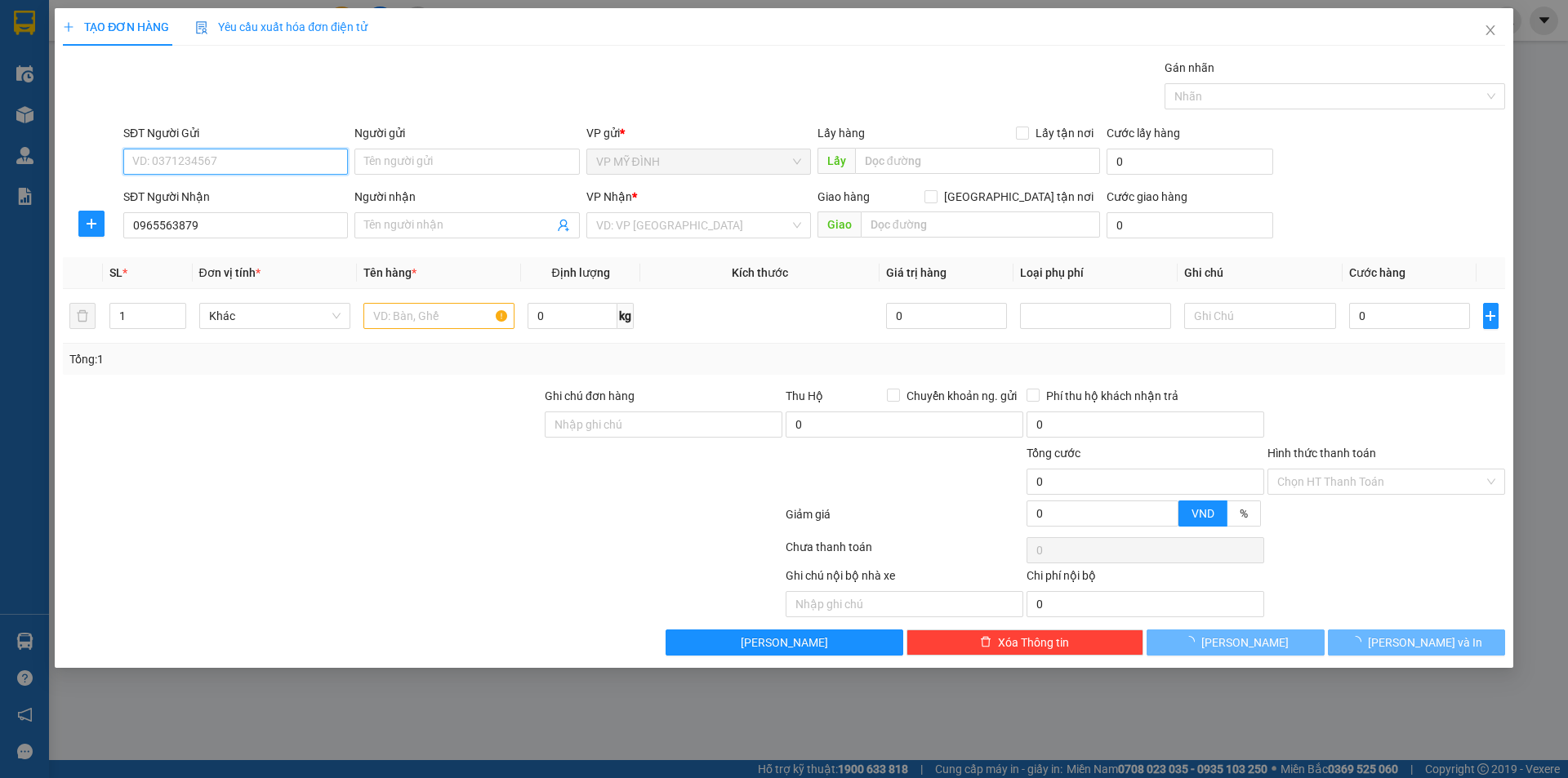
click at [171, 160] on input "SĐT Người Gửi" at bounding box center [236, 161] width 225 height 26
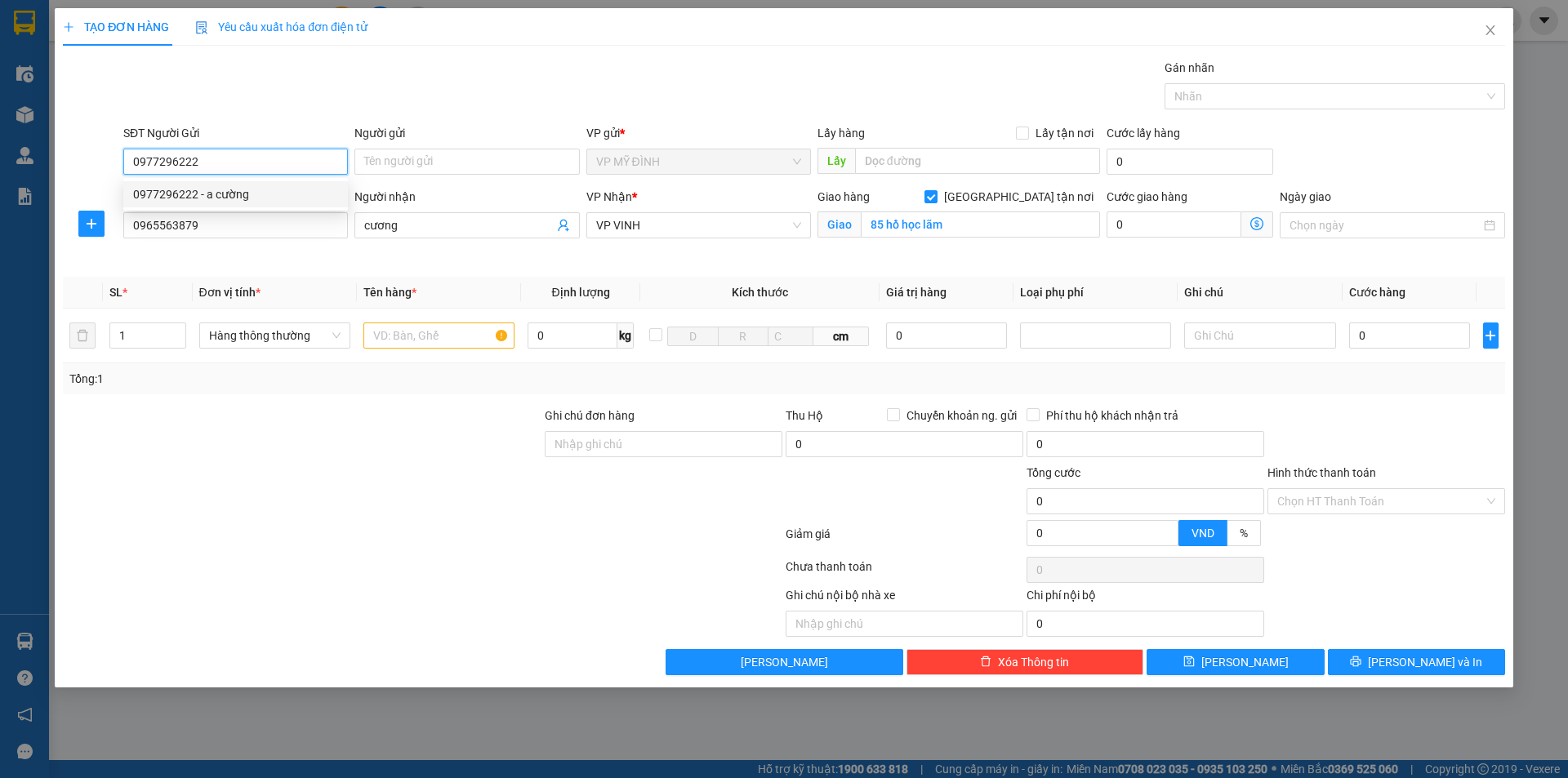
click at [211, 188] on div "0977296222 - a cường" at bounding box center [235, 194] width 205 height 18
click at [210, 188] on div "0977296222 - a cường" at bounding box center [235, 194] width 205 height 18
click at [405, 338] on input "text" at bounding box center [439, 336] width 151 height 26
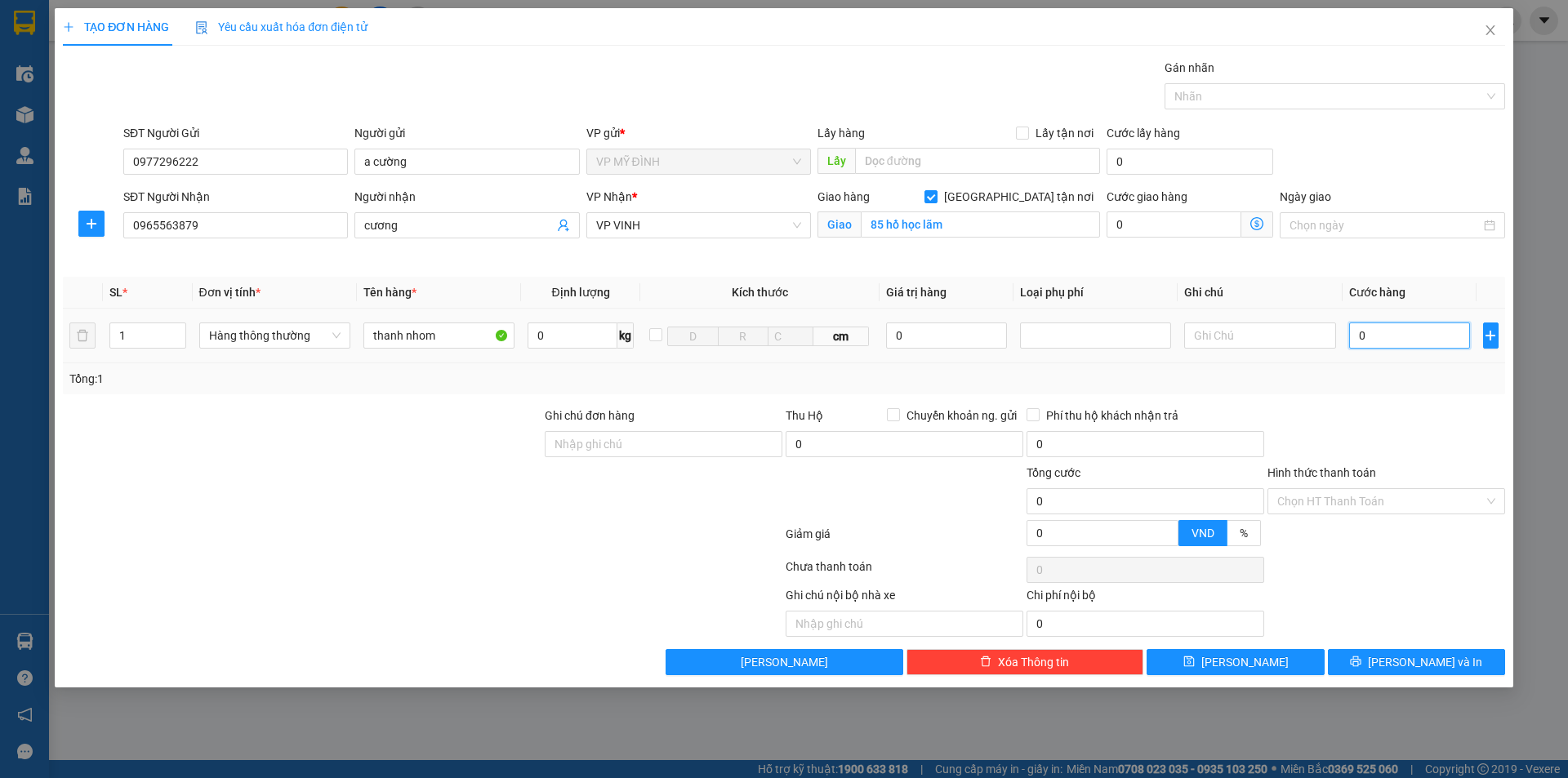
click at [1402, 337] on input "0" at bounding box center [1409, 336] width 122 height 26
click at [1400, 419] on div at bounding box center [1386, 435] width 241 height 57
click at [1420, 671] on button "[PERSON_NAME] và In" at bounding box center [1416, 662] width 177 height 26
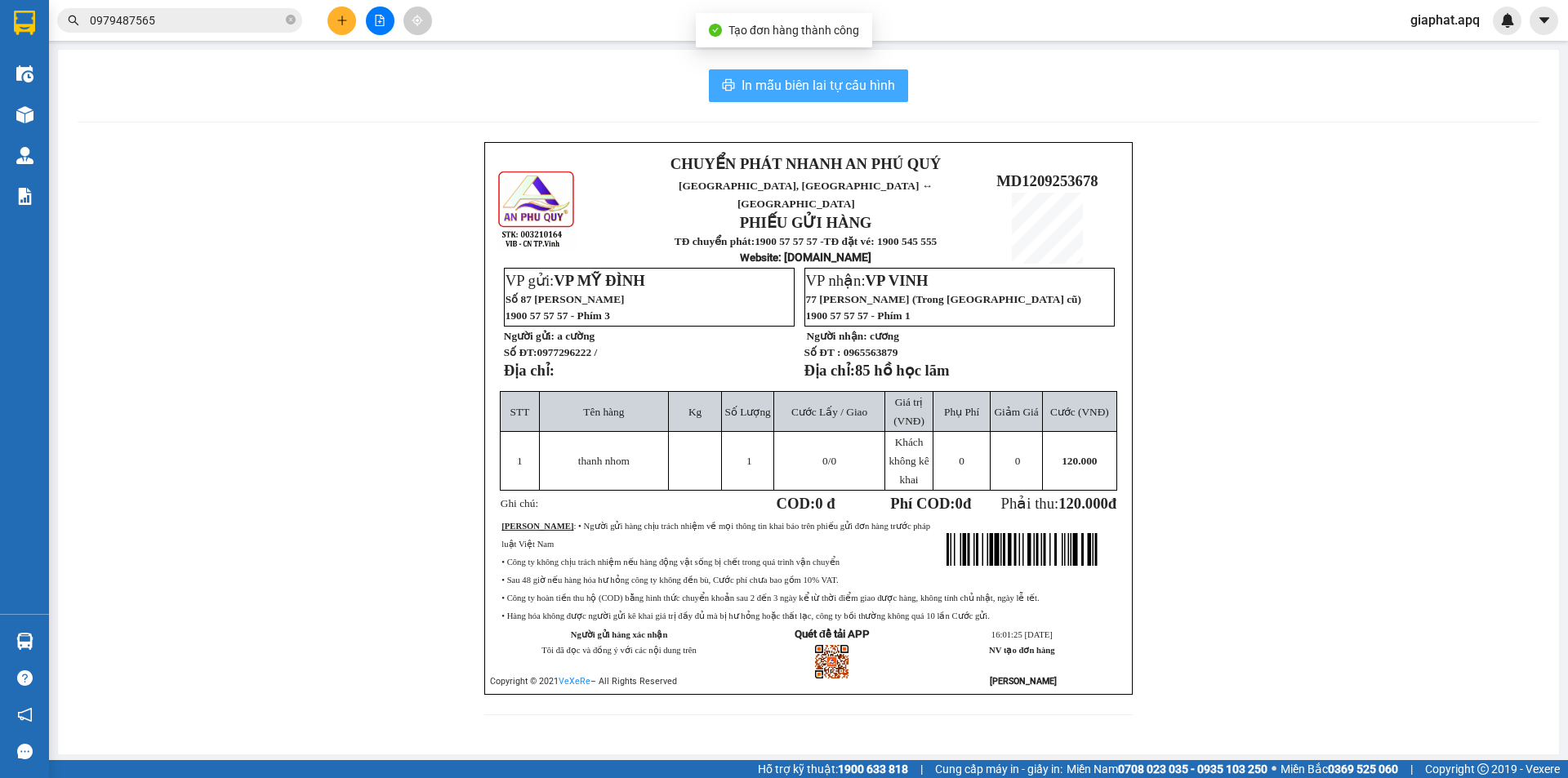
click at [872, 97] on button "In mẫu biên lai tự cấu hình" at bounding box center [808, 85] width 199 height 32
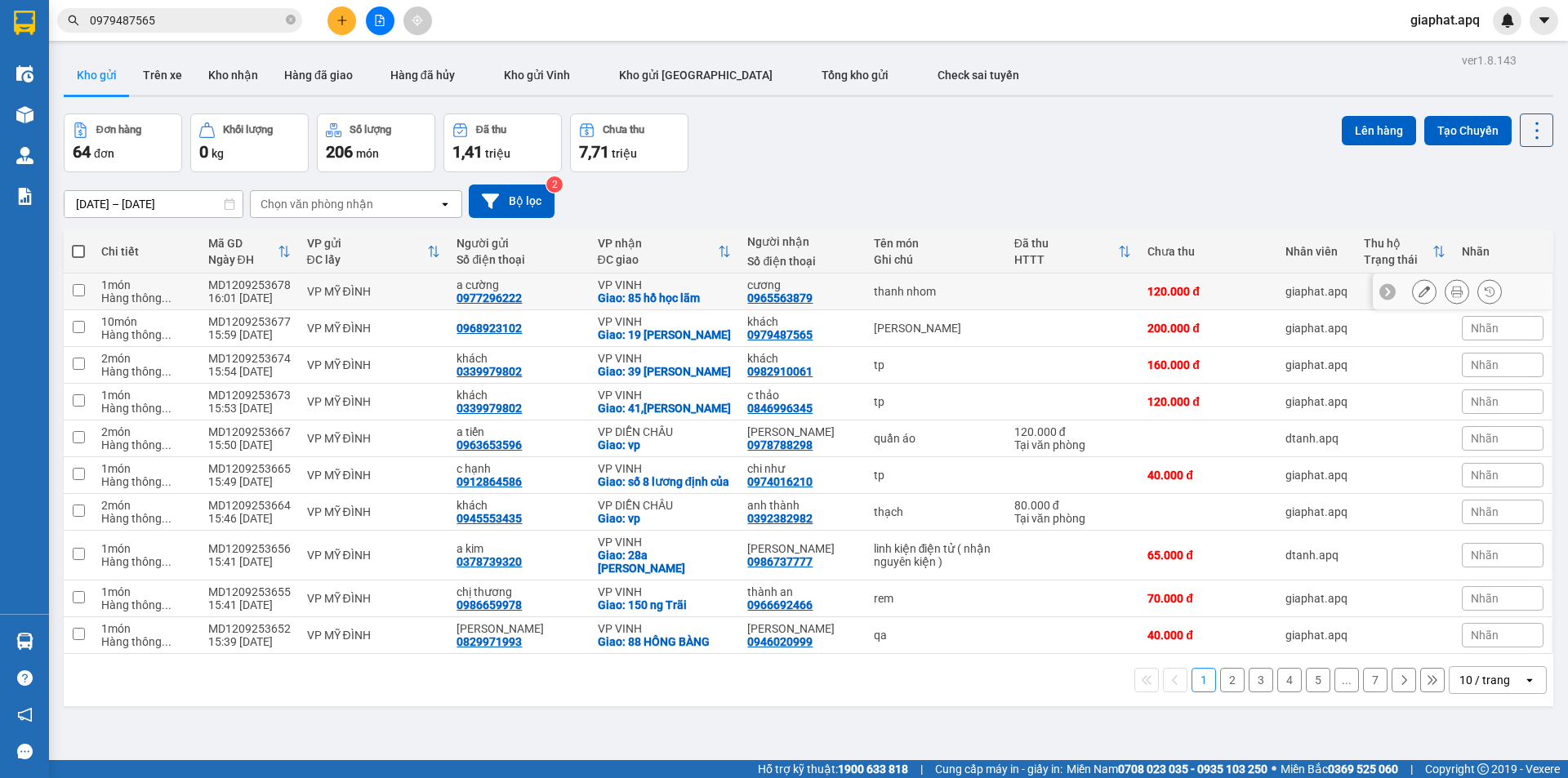
click at [1451, 297] on icon at bounding box center [1457, 291] width 11 height 11
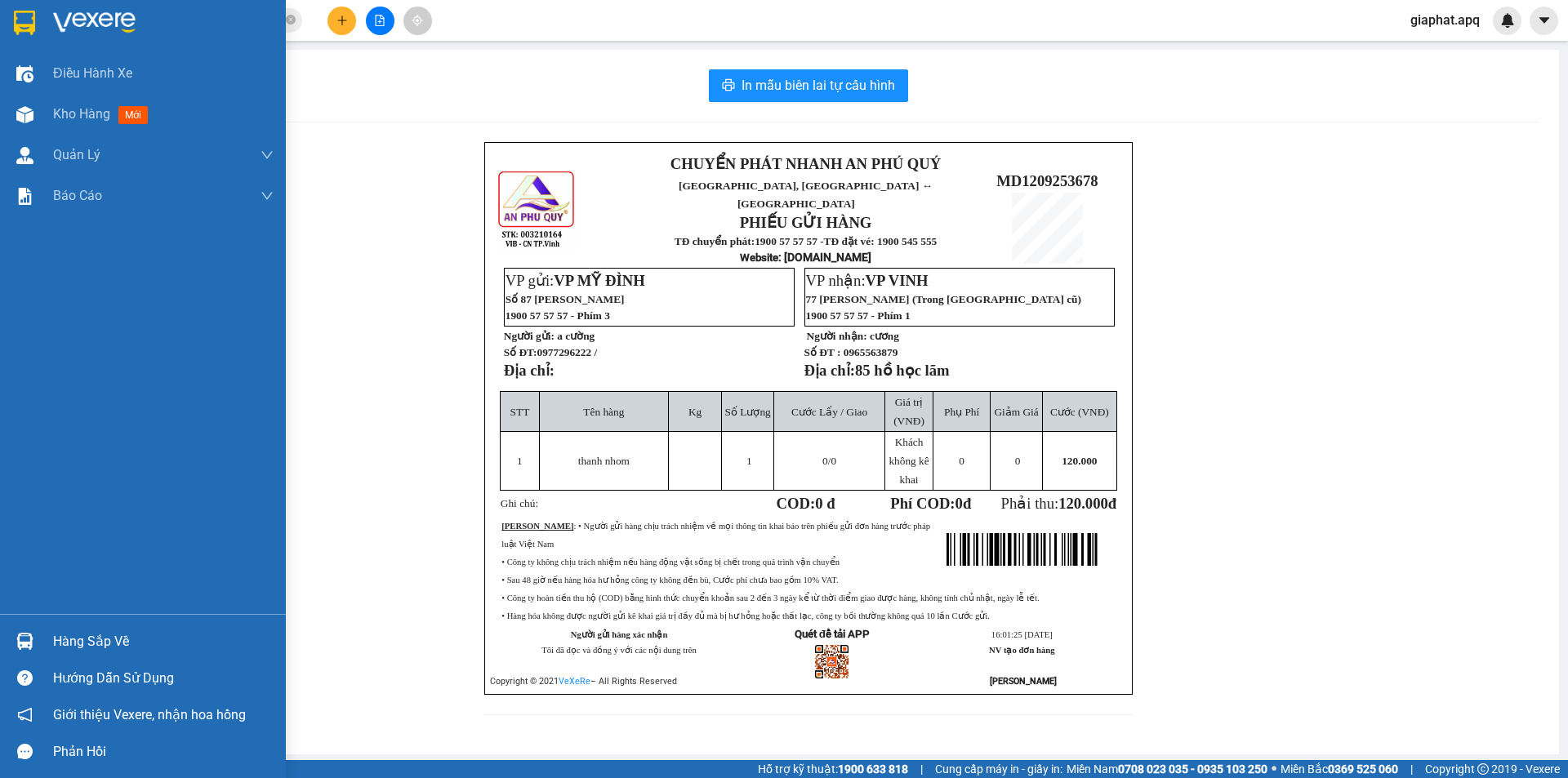
click at [21, 23] on img at bounding box center [24, 22] width 21 height 24
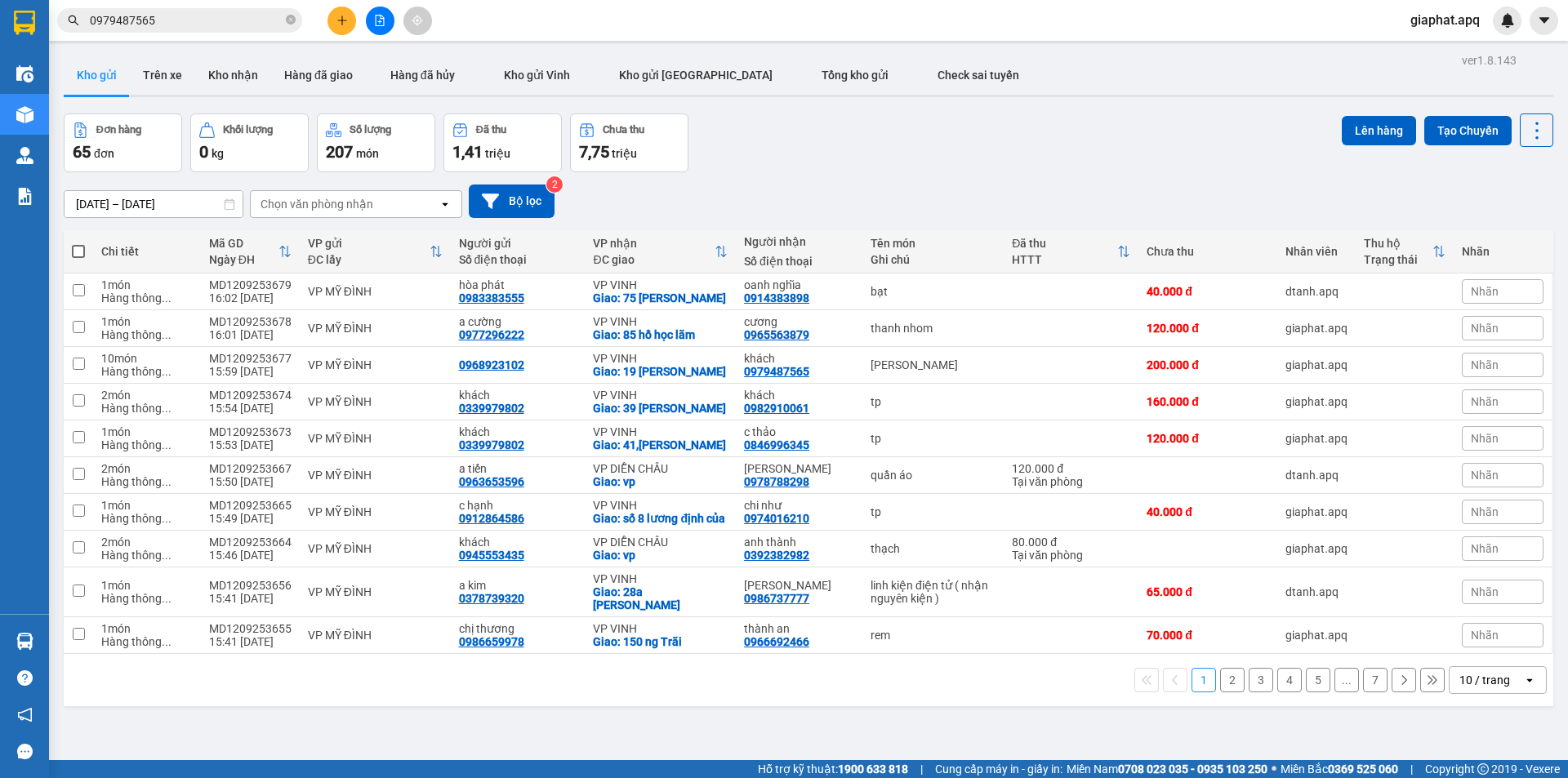
click at [1490, 326] on div "Nhãn" at bounding box center [1503, 328] width 82 height 24
click at [1197, 136] on div "Đơn hàng 65 đơn Khối lượng 0 kg Số lượng 207 món Đã thu 1,41 triệu Chưa thu 7,7…" at bounding box center [809, 142] width 1490 height 58
click at [1419, 329] on icon at bounding box center [1424, 328] width 11 height 11
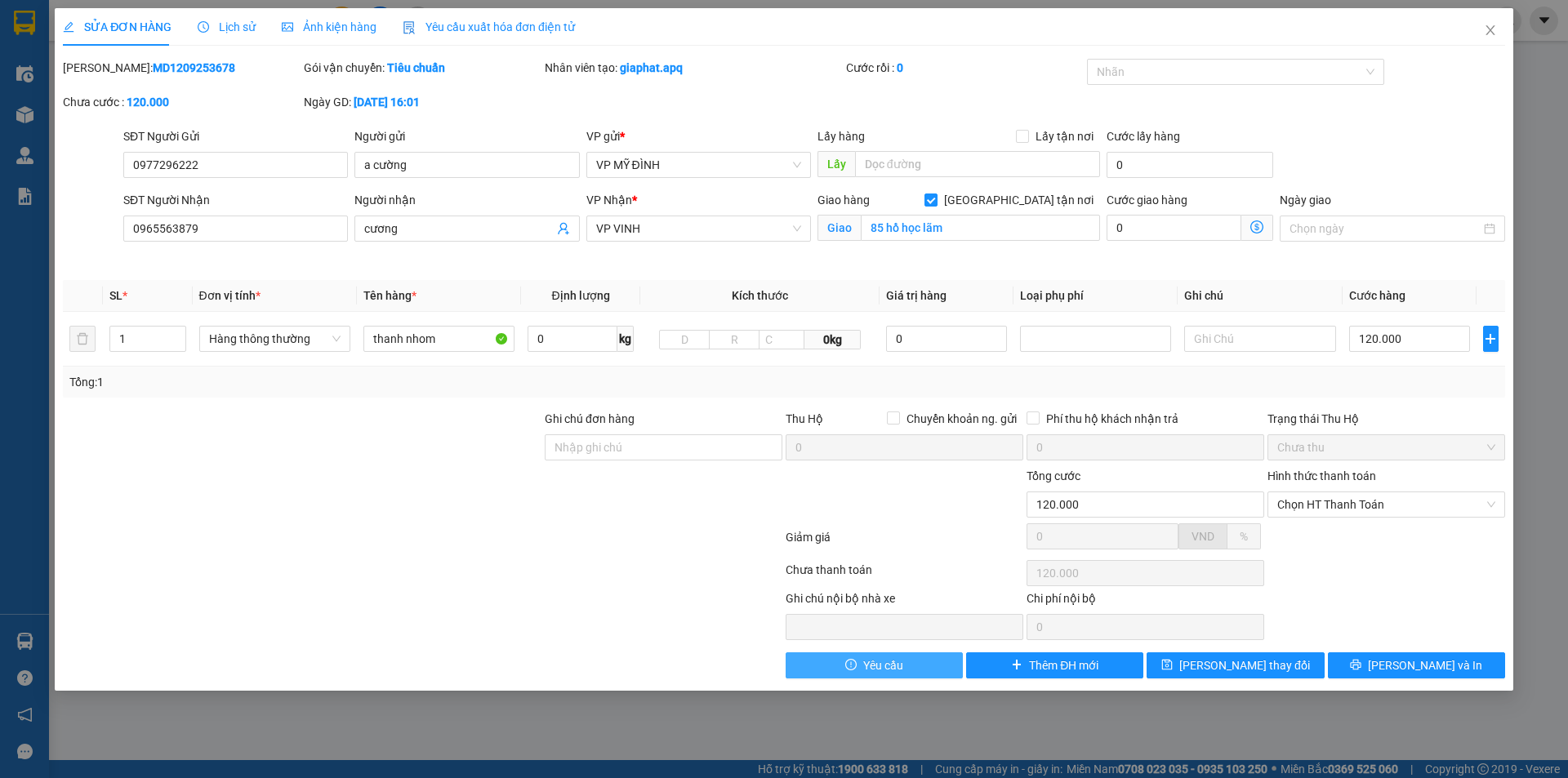
click at [899, 669] on span "Yêu cầu" at bounding box center [882, 665] width 40 height 18
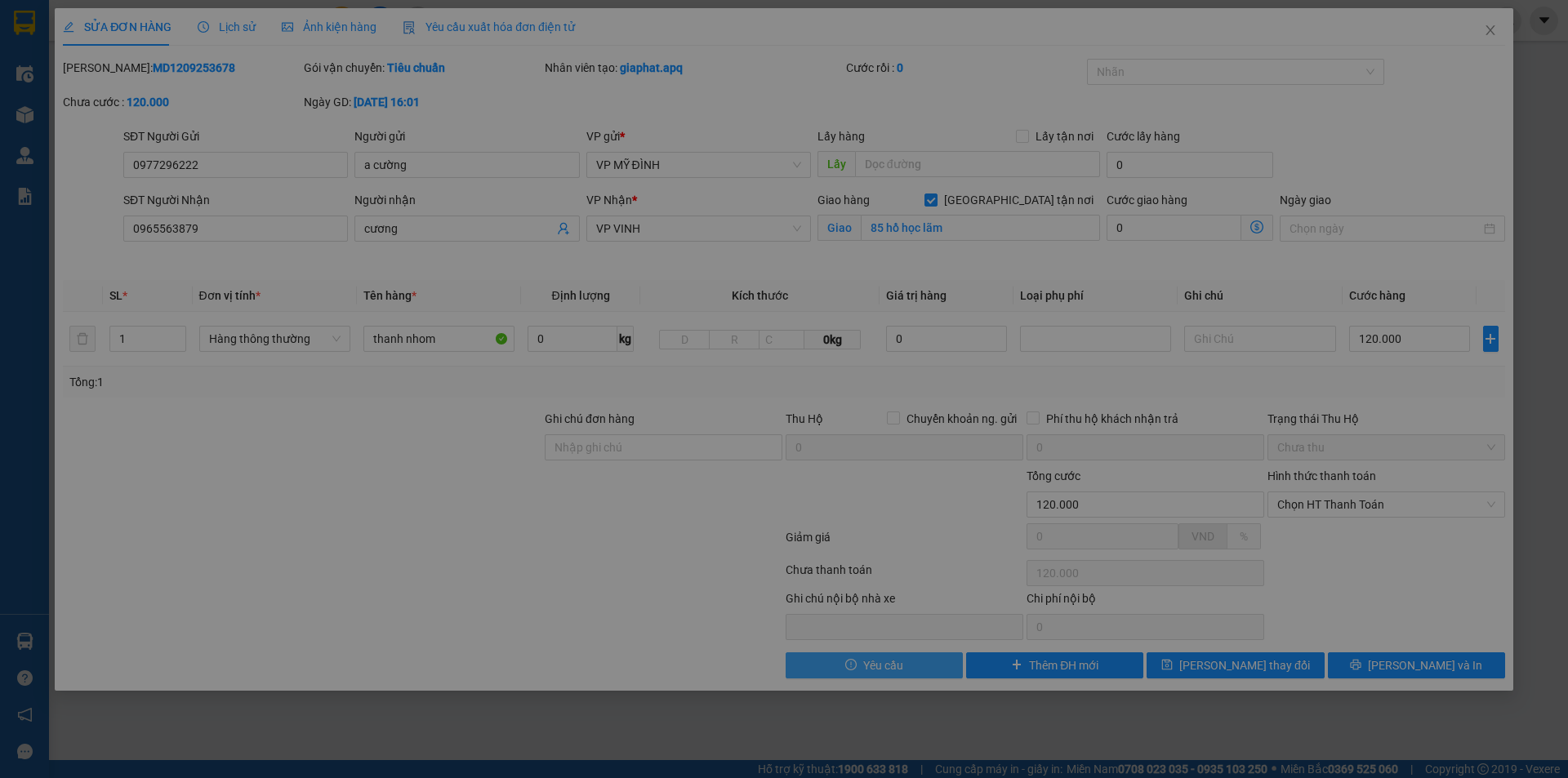
click at [899, 669] on div "Yêu cầu đơn hàng Người nhận Chọn người nhận Loại yêu cầu Hủy Lý do hủy đơn Khác…" at bounding box center [784, 389] width 1568 height 778
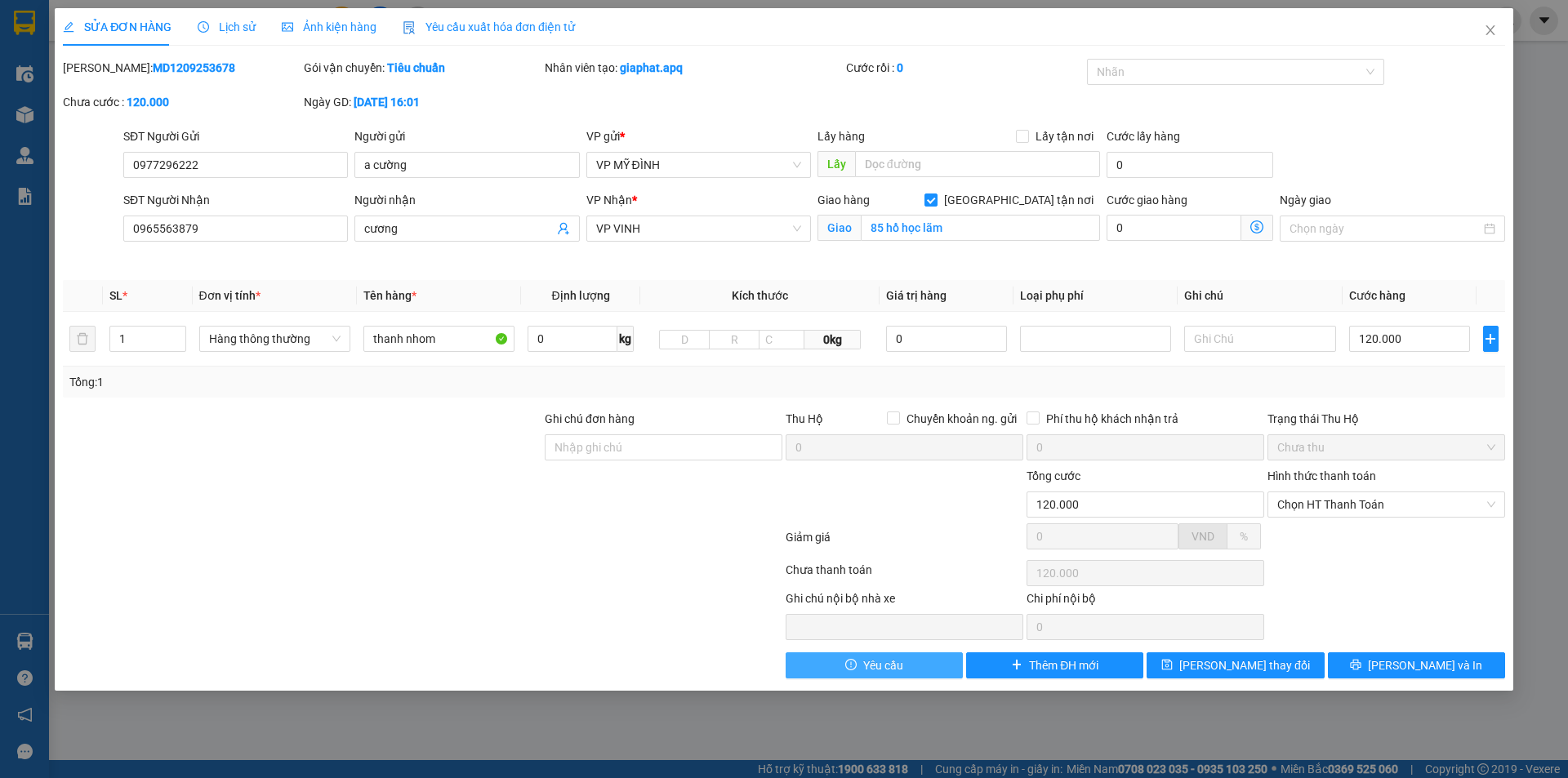
click at [899, 669] on span "Yêu cầu" at bounding box center [882, 665] width 40 height 18
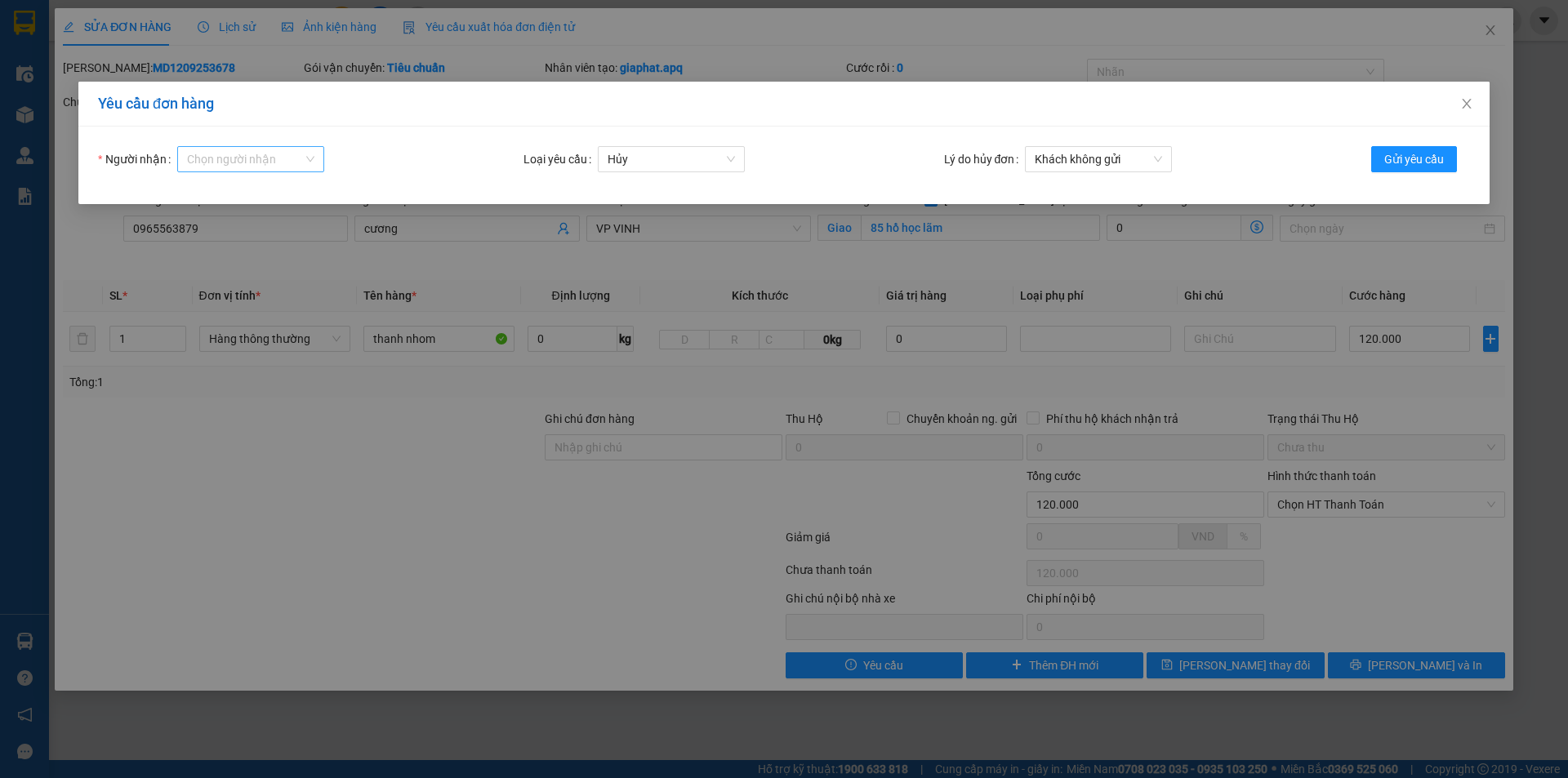
click at [306, 164] on div "Chọn người nhận" at bounding box center [251, 159] width 147 height 26
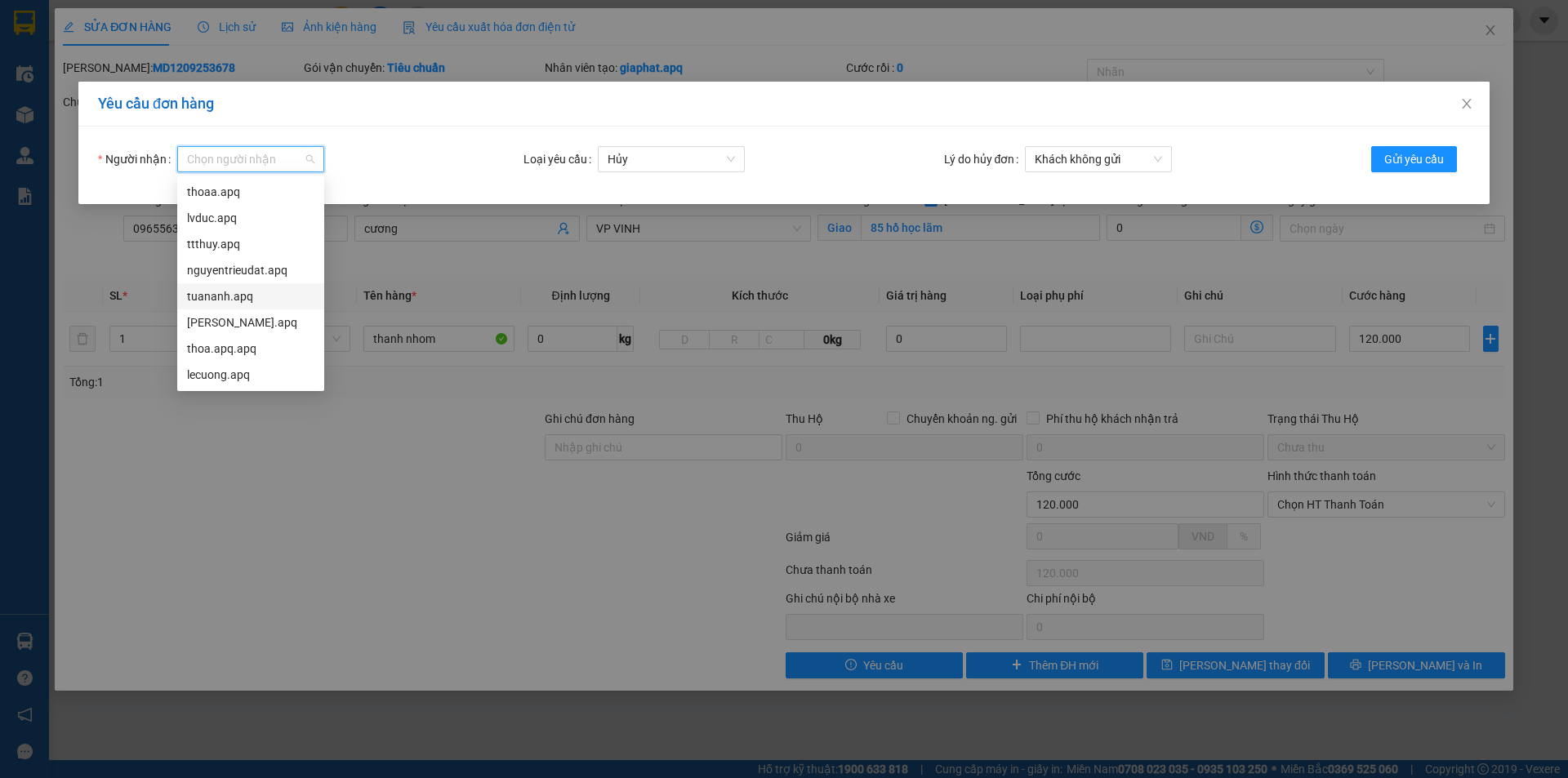
click at [212, 294] on div "tuananh.apq" at bounding box center [251, 296] width 127 height 18
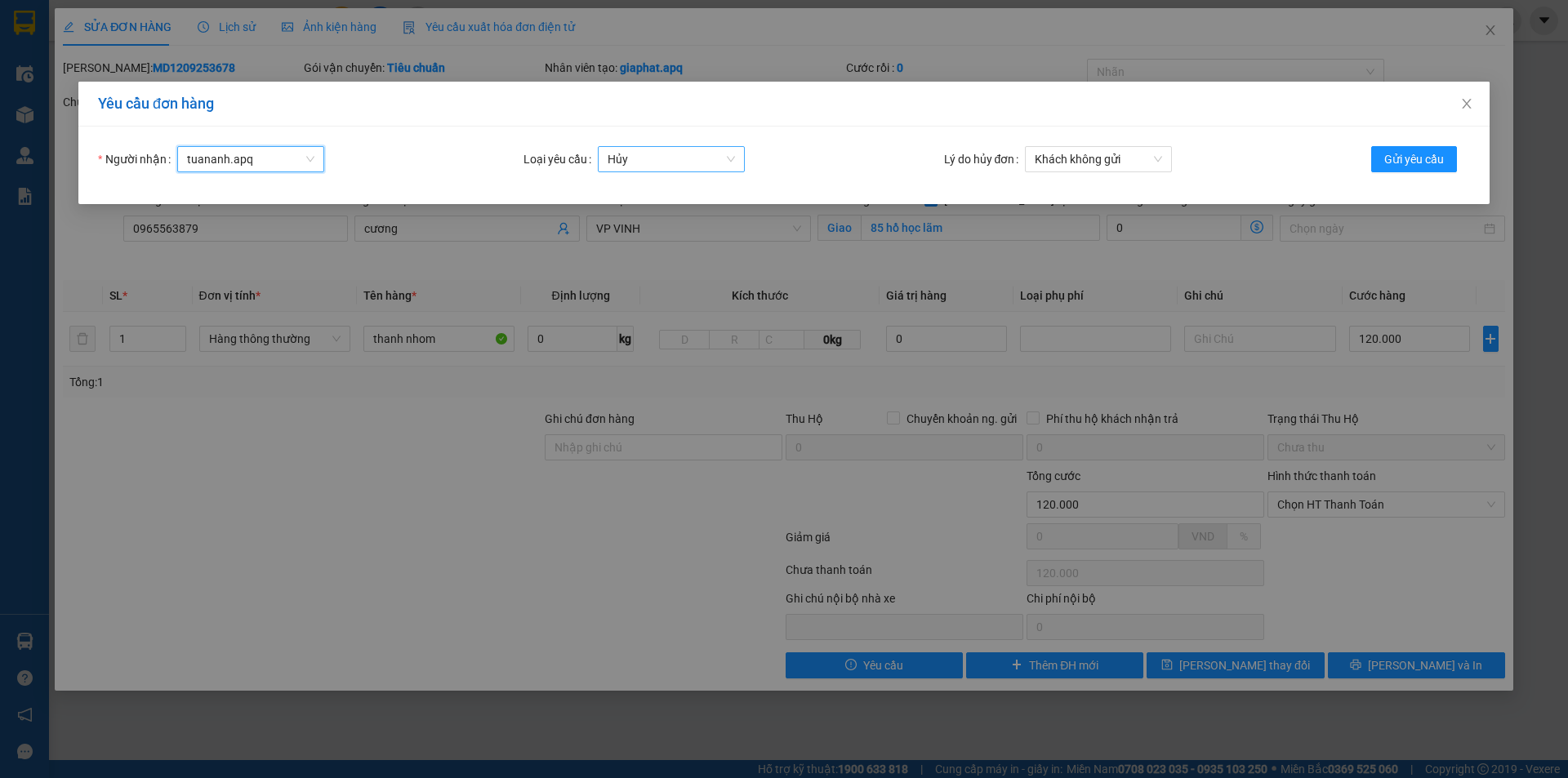
click at [700, 157] on span "Hủy" at bounding box center [671, 159] width 127 height 24
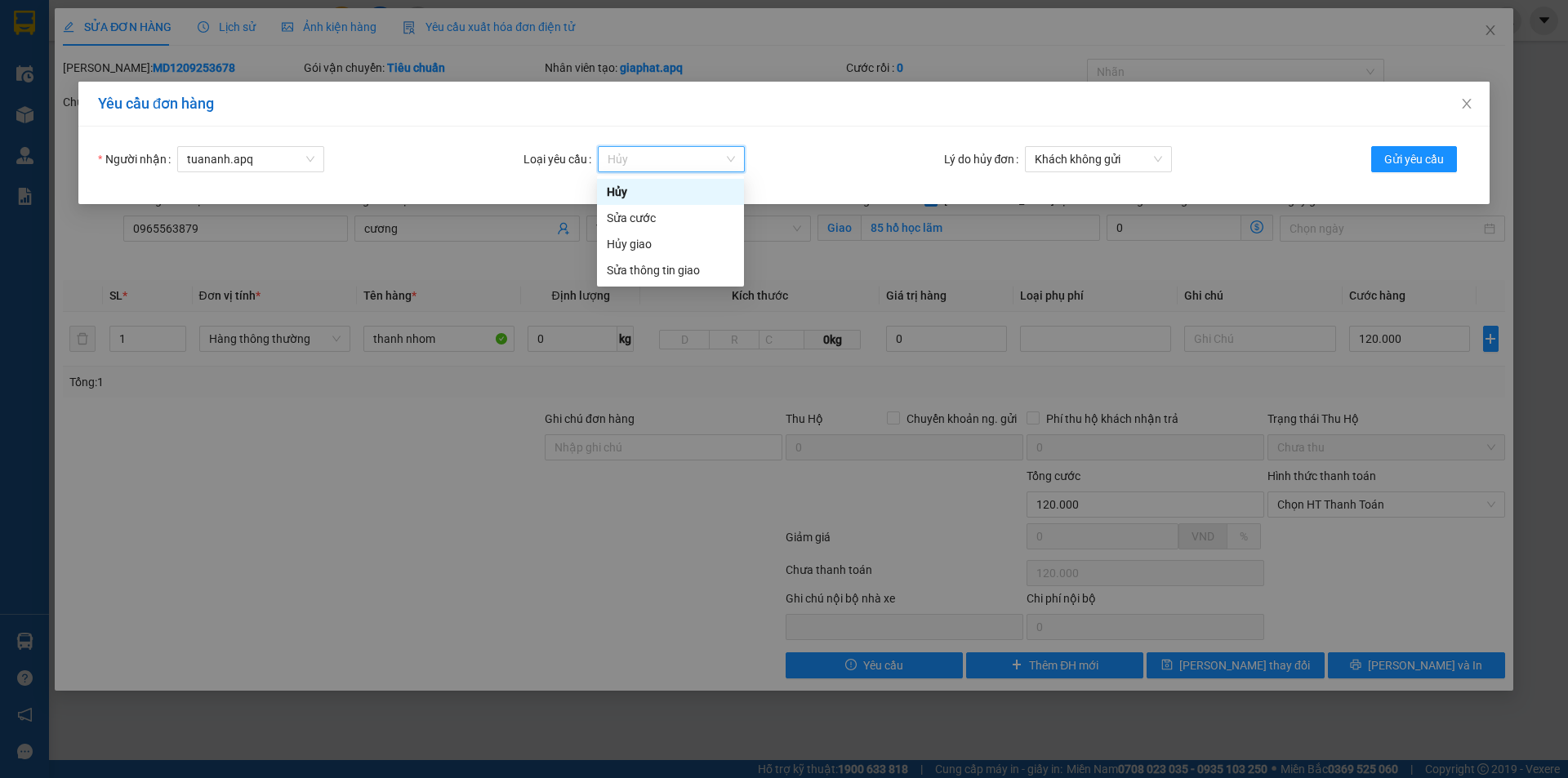
click at [624, 198] on div "Hủy" at bounding box center [670, 191] width 127 height 18
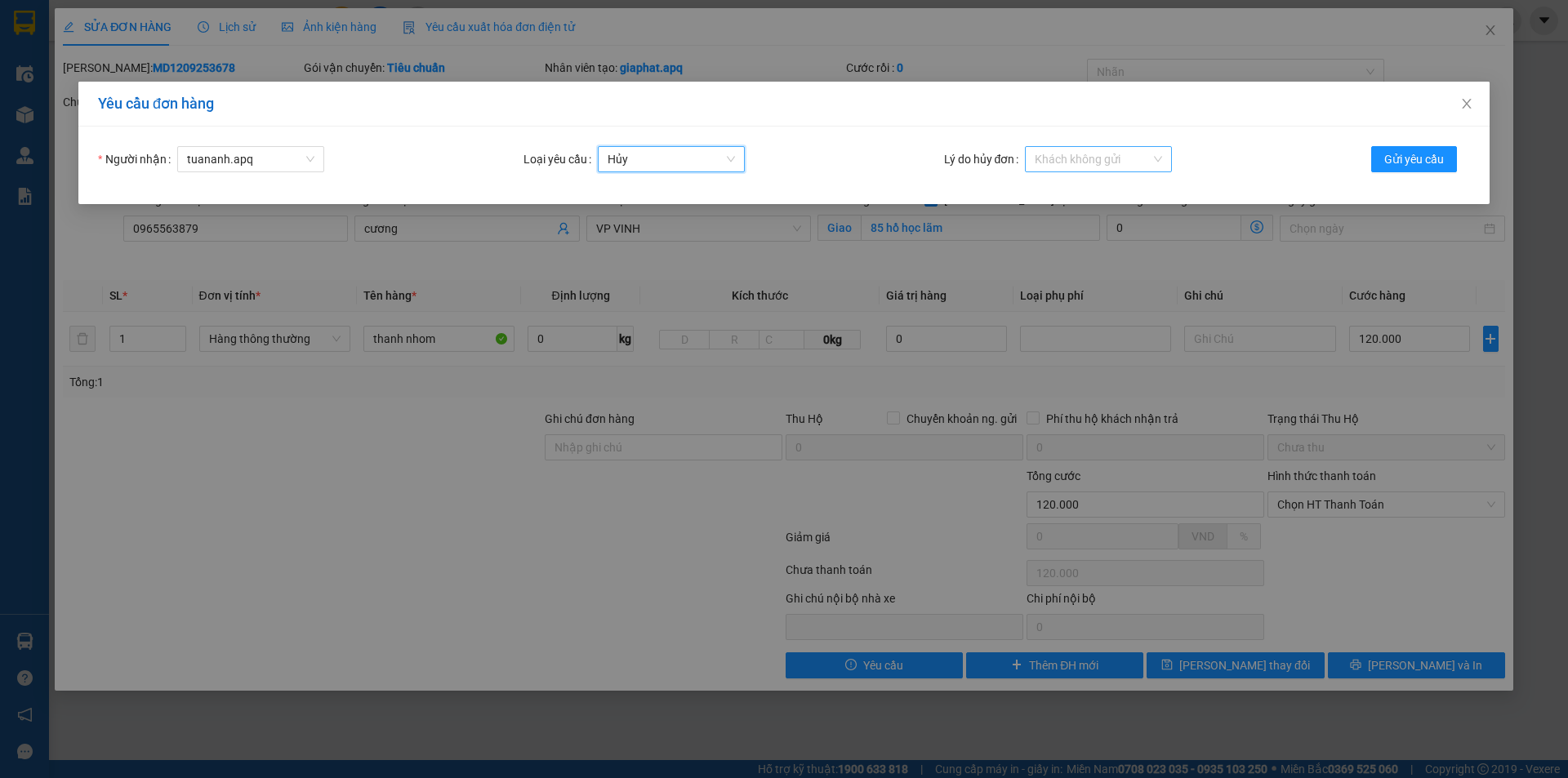
click at [1131, 153] on span "Khách không gửi" at bounding box center [1098, 159] width 127 height 24
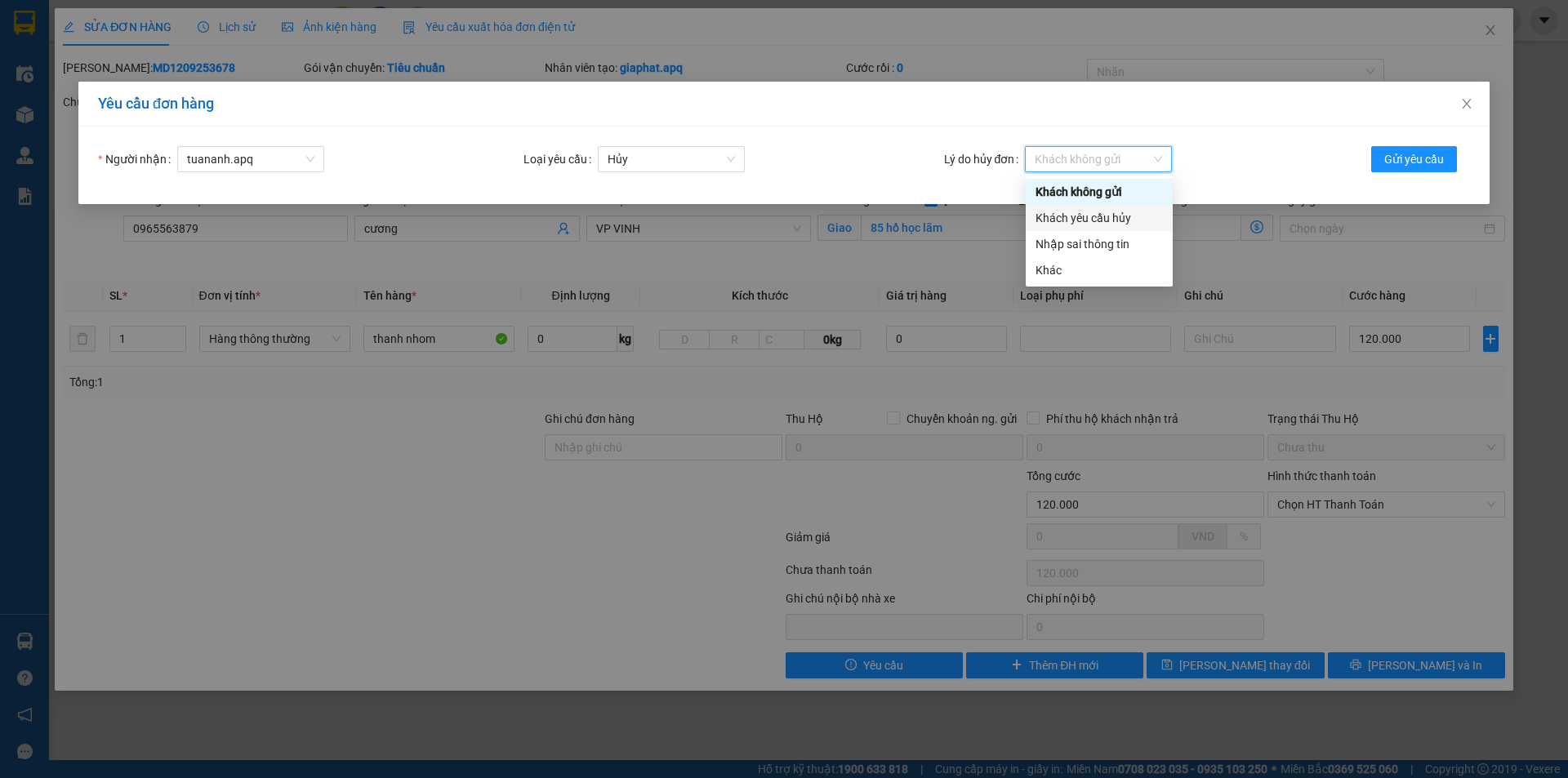
click at [1092, 209] on div "Khách yêu cầu hủy" at bounding box center [1099, 217] width 127 height 18
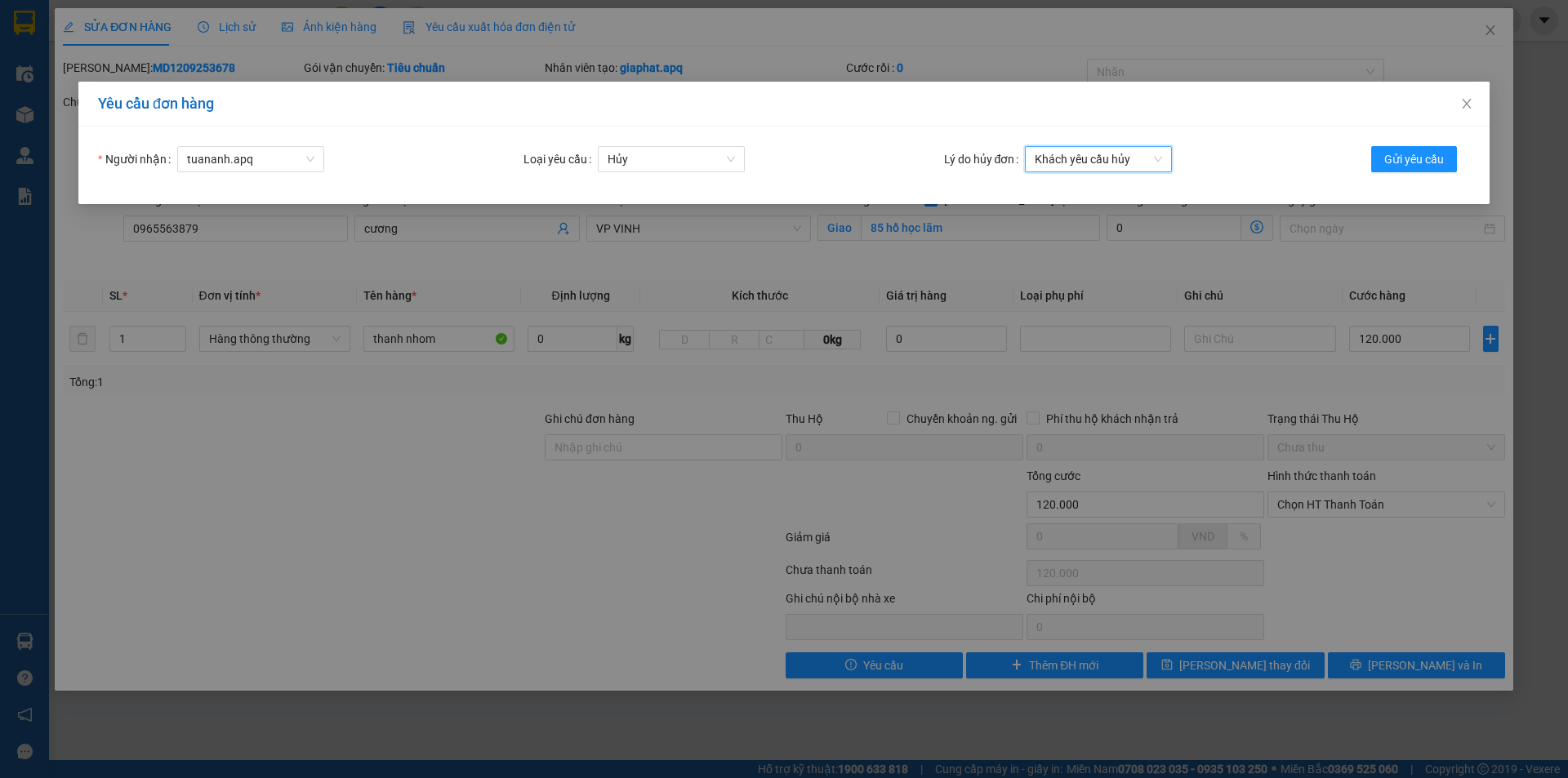
click at [1120, 164] on span "Khách yêu cầu hủy" at bounding box center [1098, 159] width 127 height 24
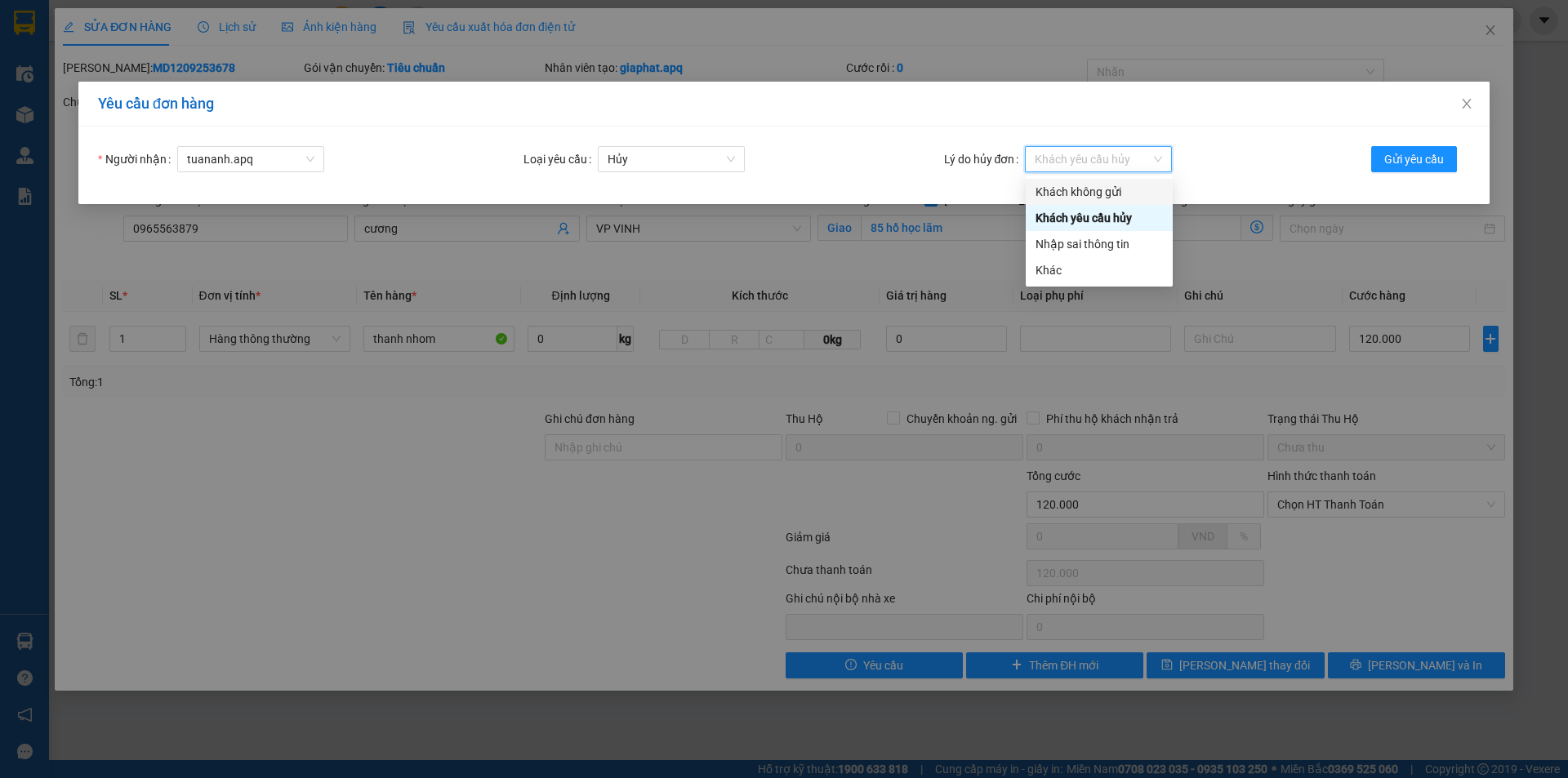
click at [1104, 189] on div "Khách không gửi" at bounding box center [1099, 191] width 127 height 18
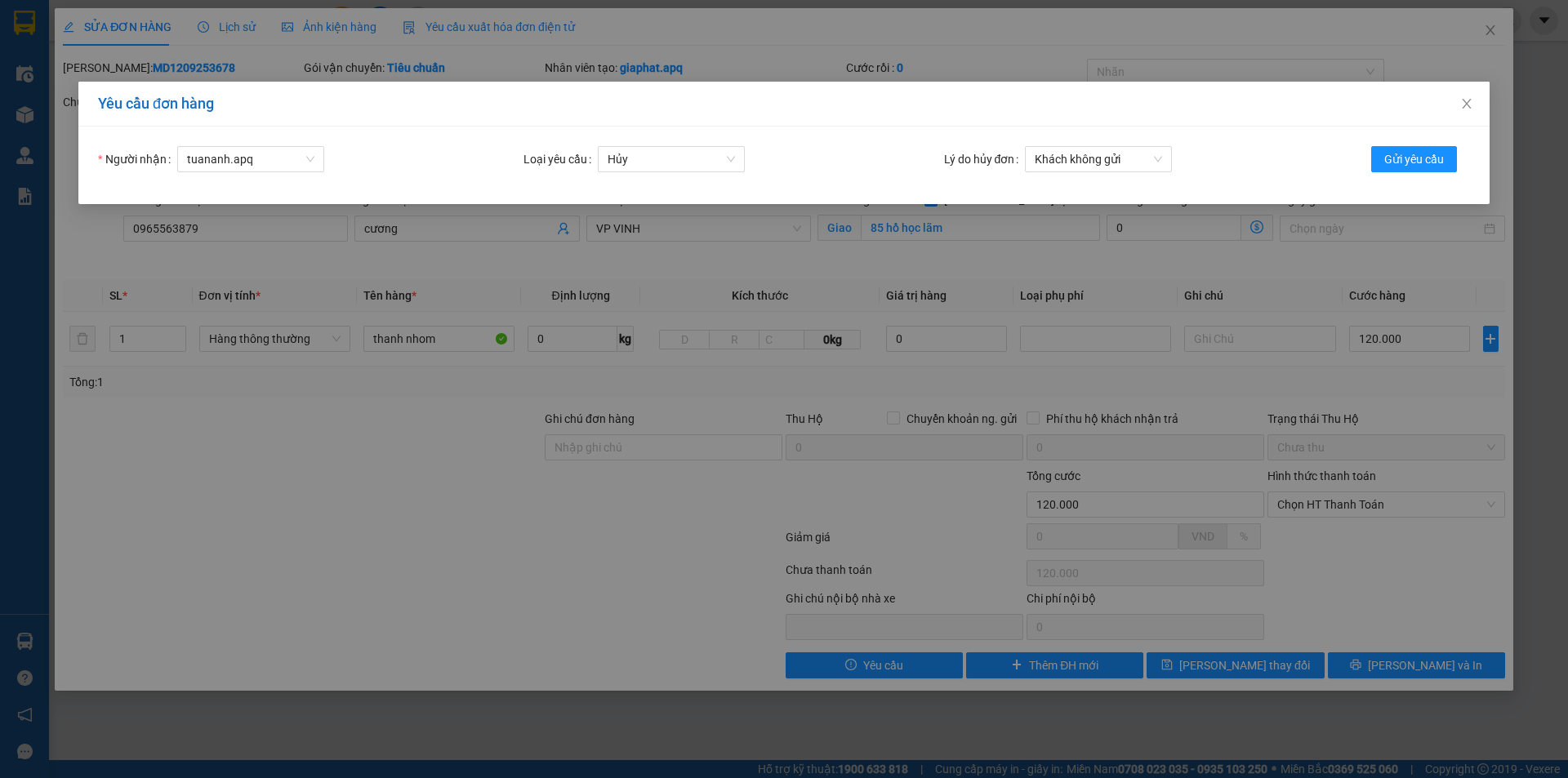
click at [1358, 171] on form "Người nhận tuananh.apq Loại yêu cầu Hủy Lý do hủy đơn Khách không gửi Gửi yêu c…" at bounding box center [784, 165] width 1372 height 38
click at [1371, 166] on button "Gửi yêu cầu" at bounding box center [1414, 159] width 85 height 26
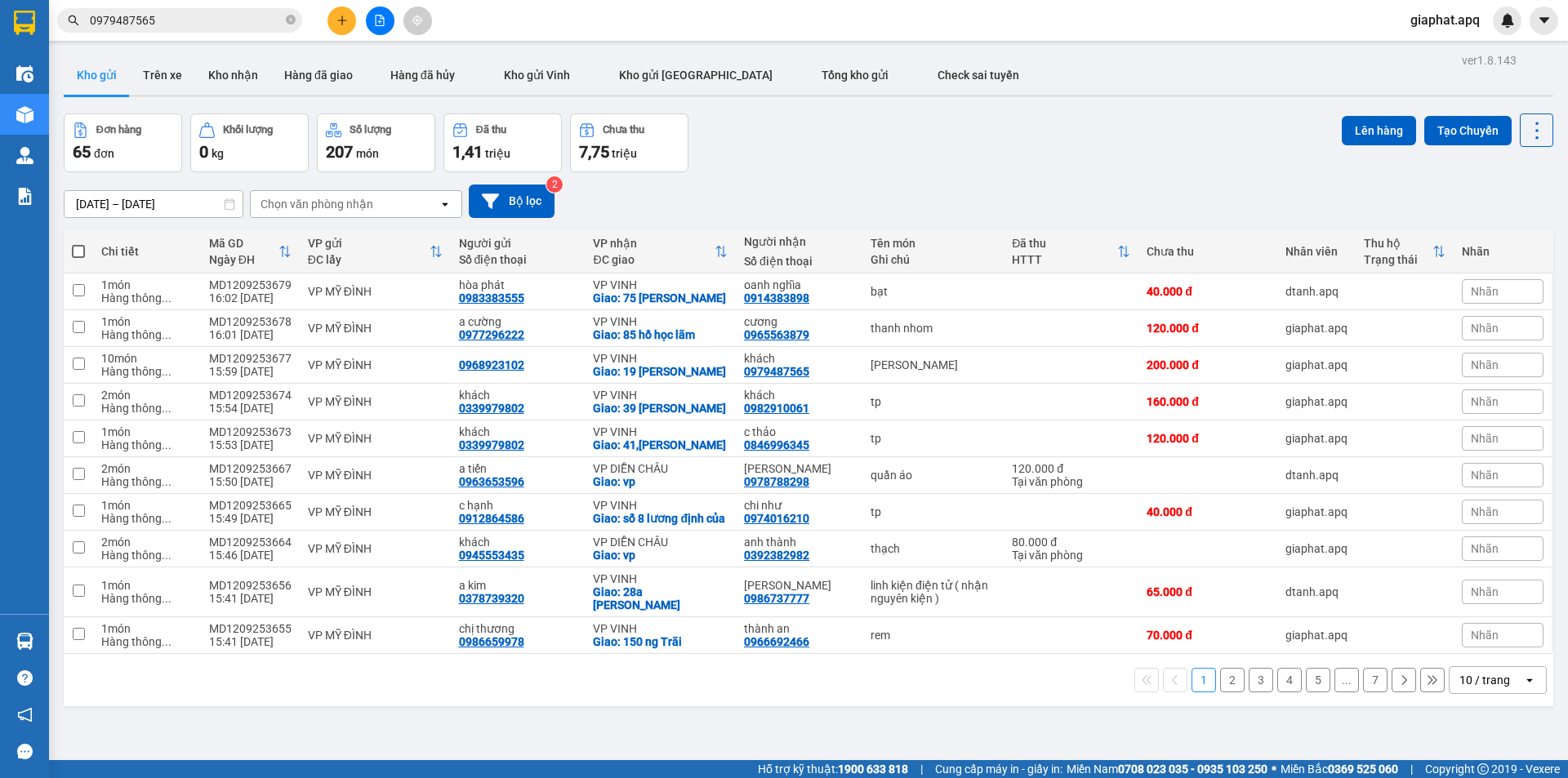
click at [1484, 329] on span "Nhãn" at bounding box center [1484, 328] width 28 height 13
click at [1305, 405] on div "CHỜ HỦY" at bounding box center [1302, 407] width 60 height 21
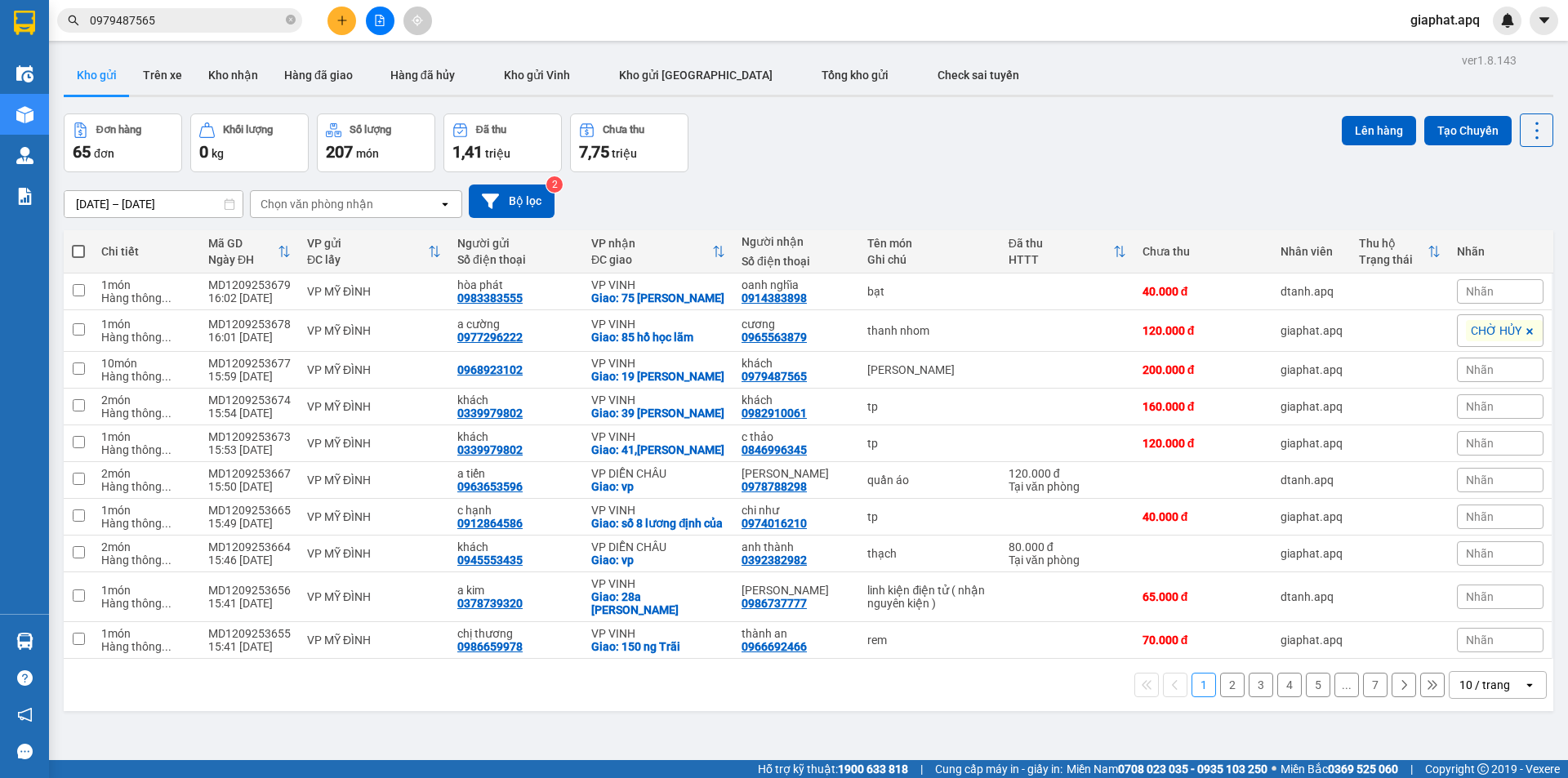
click at [1143, 153] on div "Đơn hàng 65 đơn Khối lượng 0 kg Số lượng 207 món Đã thu 1,41 triệu Chưa thu 7,7…" at bounding box center [809, 142] width 1490 height 58
click at [341, 11] on button at bounding box center [341, 20] width 29 height 29
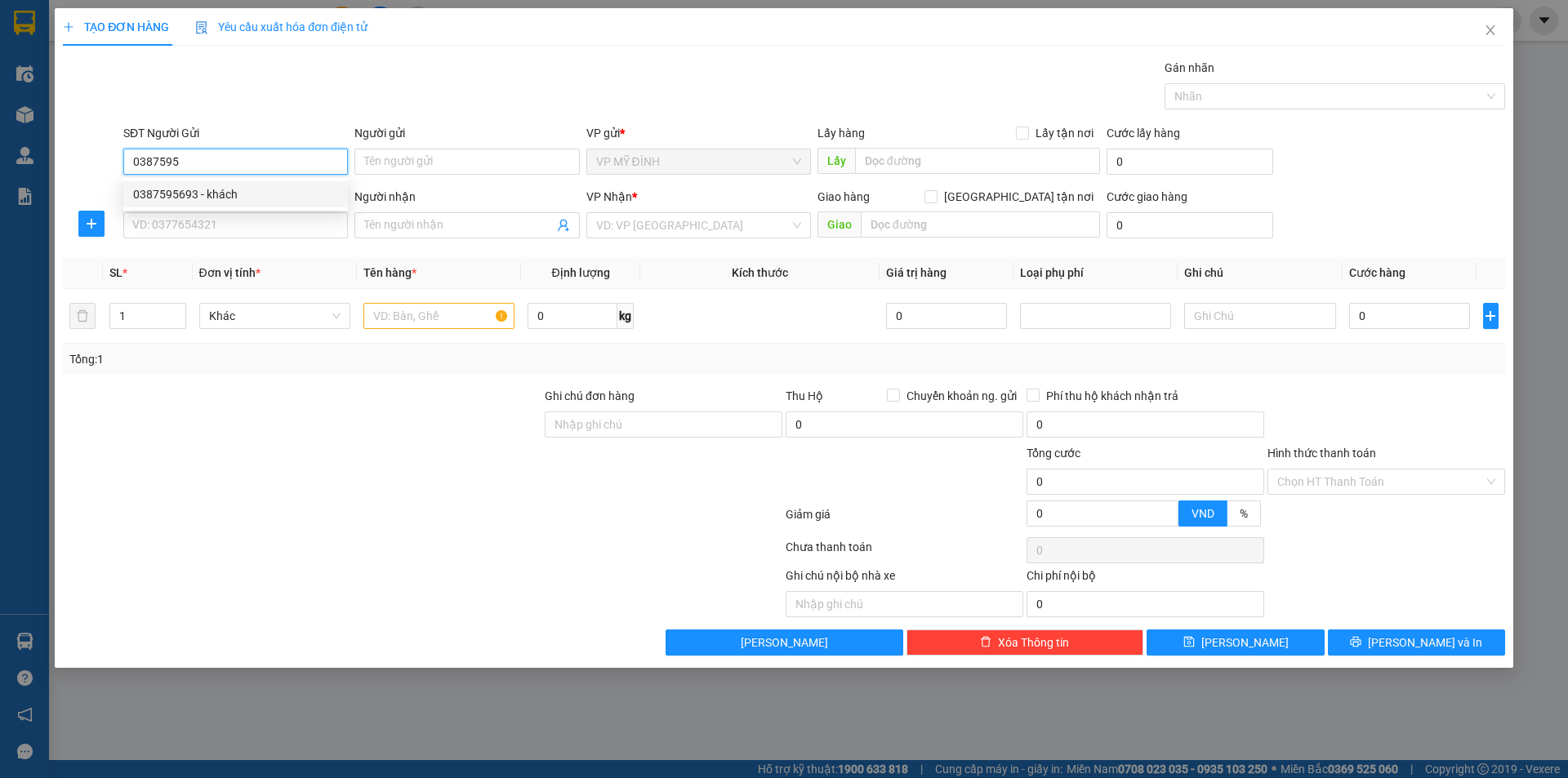
click at [227, 199] on div "0387595693 - khách" at bounding box center [235, 194] width 205 height 18
click at [233, 226] on input "SĐT Người Nhận" at bounding box center [236, 225] width 225 height 26
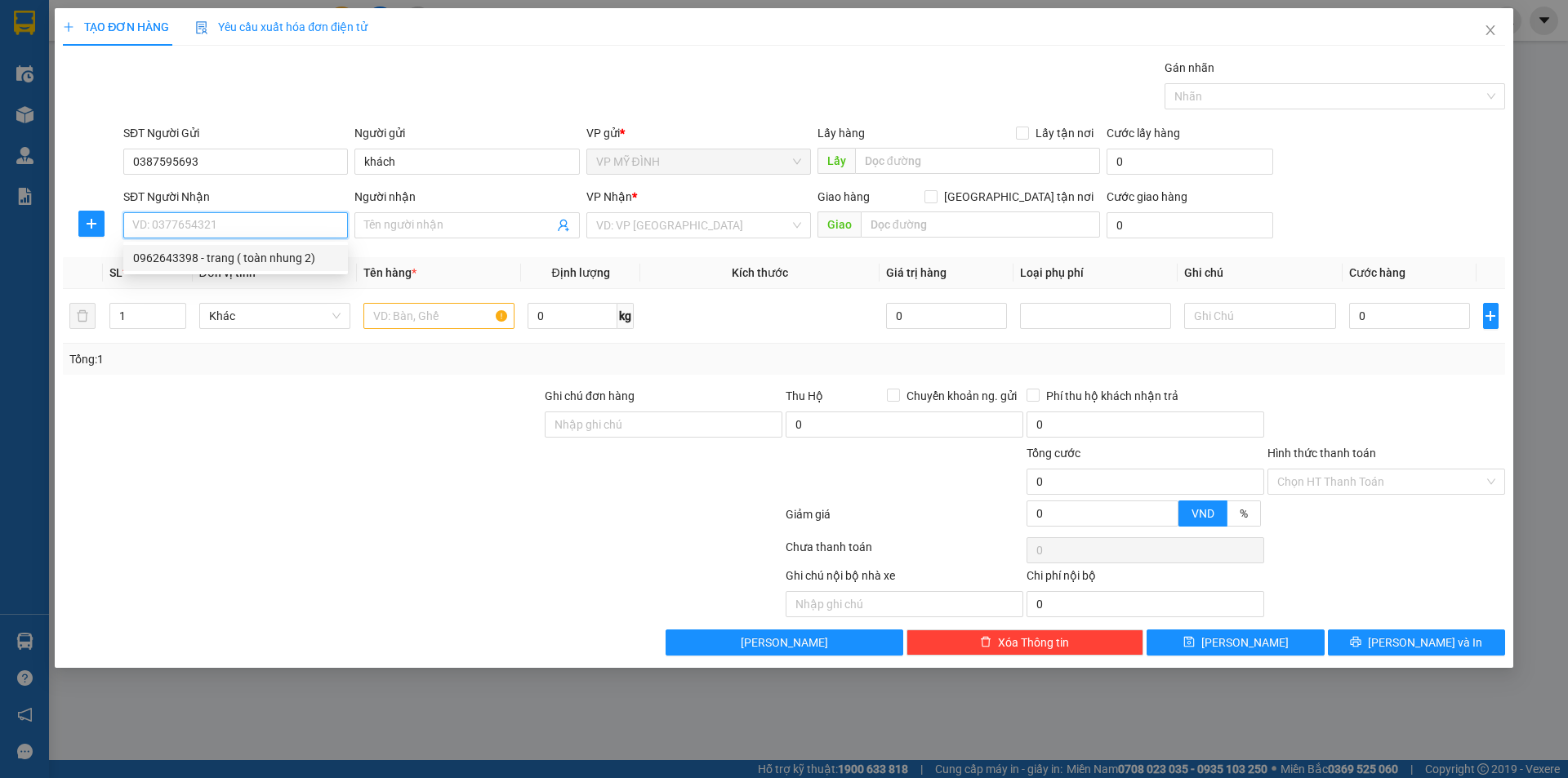
drag, startPoint x: 215, startPoint y: 258, endPoint x: 208, endPoint y: 259, distance: 7.1
click at [215, 258] on div "0962643398 - trang ( toàn nhung 2)" at bounding box center [235, 257] width 205 height 18
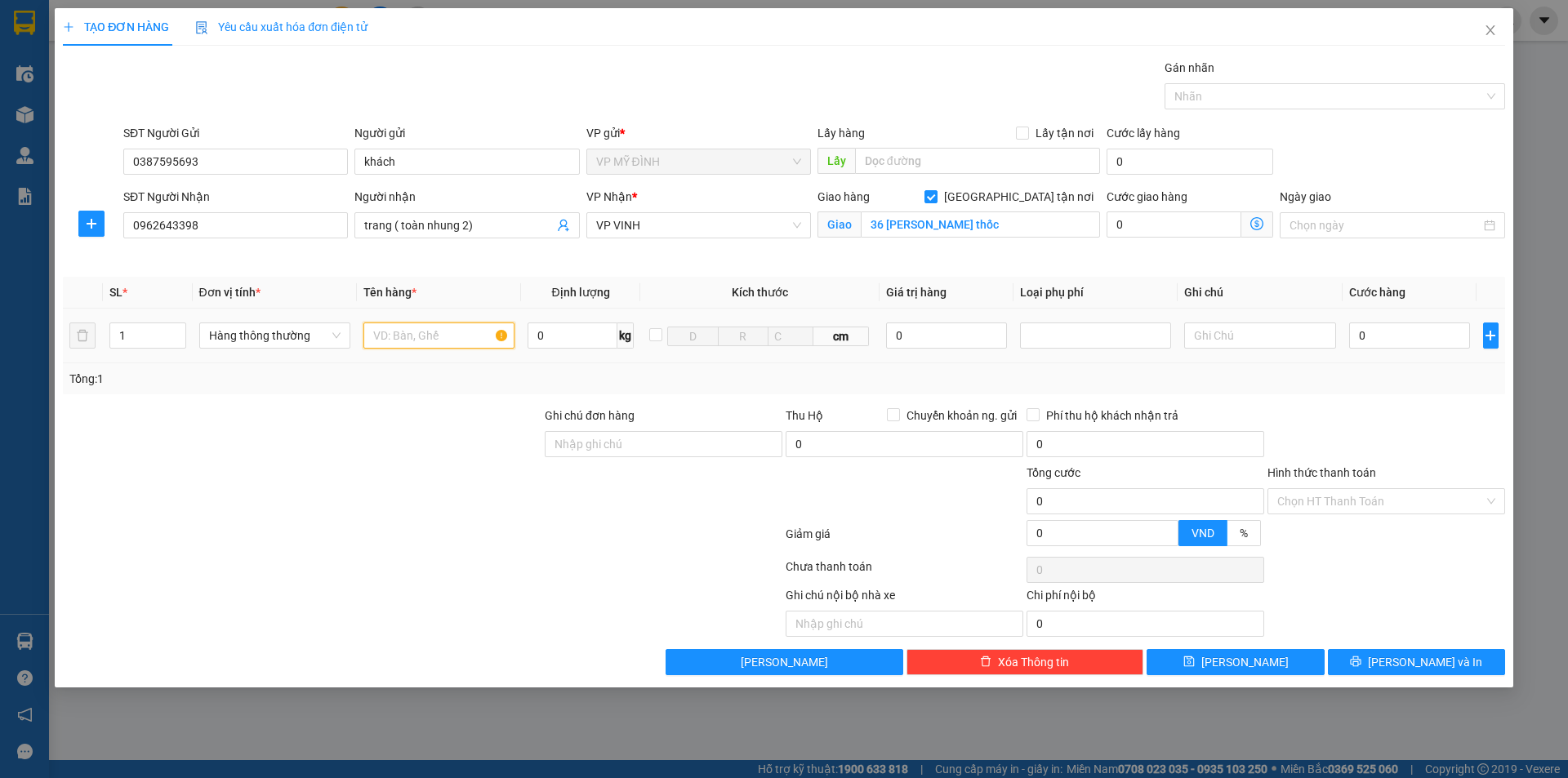
click at [421, 342] on input "text" at bounding box center [439, 336] width 151 height 26
click at [427, 338] on input "text" at bounding box center [439, 336] width 151 height 26
click at [428, 338] on input "text" at bounding box center [439, 336] width 151 height 26
click at [1407, 338] on input "0" at bounding box center [1409, 336] width 122 height 26
click at [1330, 404] on div "Transit Pickup Surcharge Ids Transit Deliver Surcharge Ids Transit Deliver Surc…" at bounding box center [784, 366] width 1443 height 617
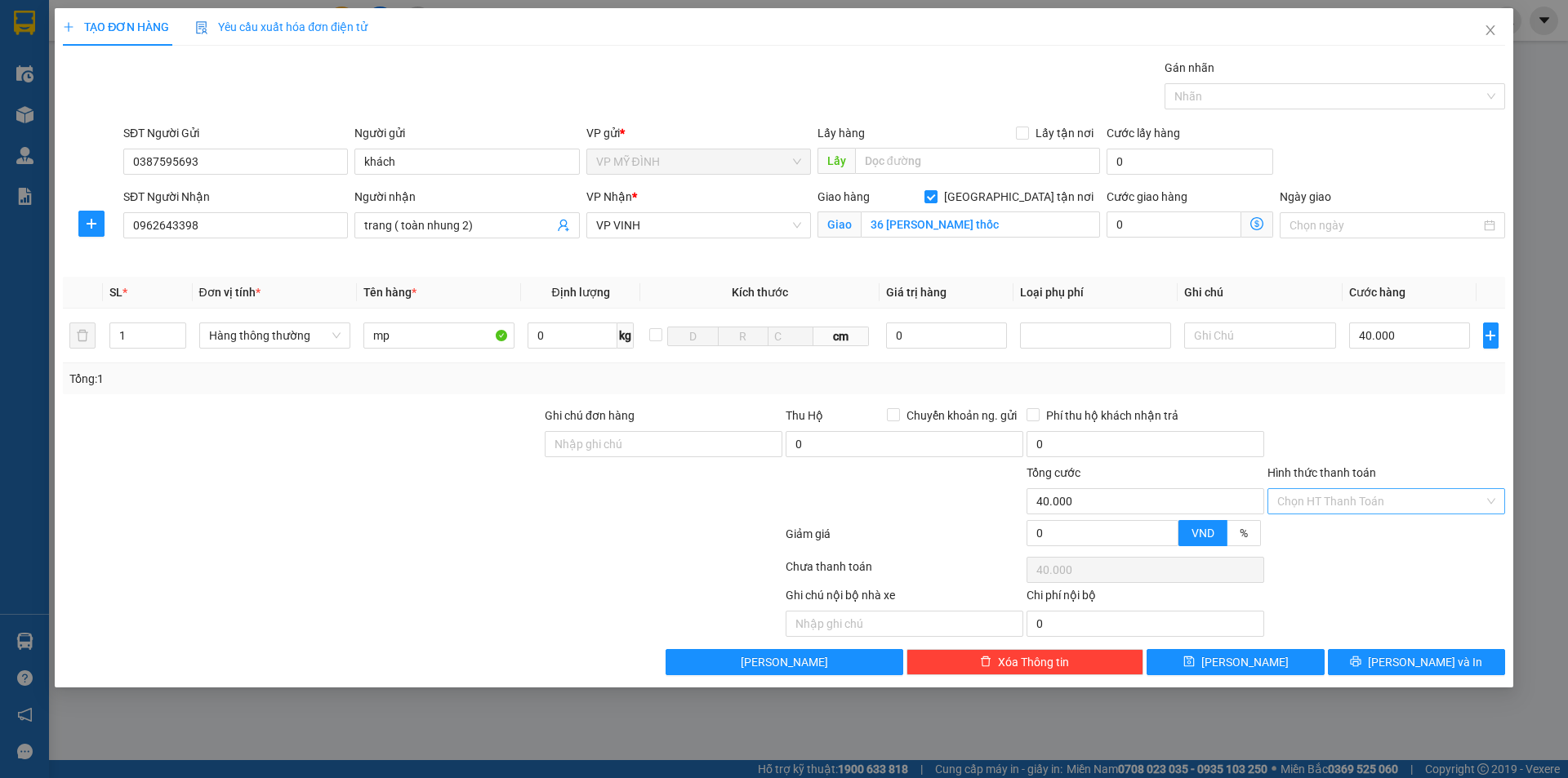
click at [1357, 501] on input "Hình thức thanh toán" at bounding box center [1381, 501] width 207 height 24
drag, startPoint x: 1326, startPoint y: 529, endPoint x: 1321, endPoint y: 521, distance: 9.4
click at [1327, 529] on div "Tại văn phòng" at bounding box center [1386, 533] width 218 height 18
click at [1434, 672] on button "[PERSON_NAME] và In" at bounding box center [1416, 662] width 177 height 26
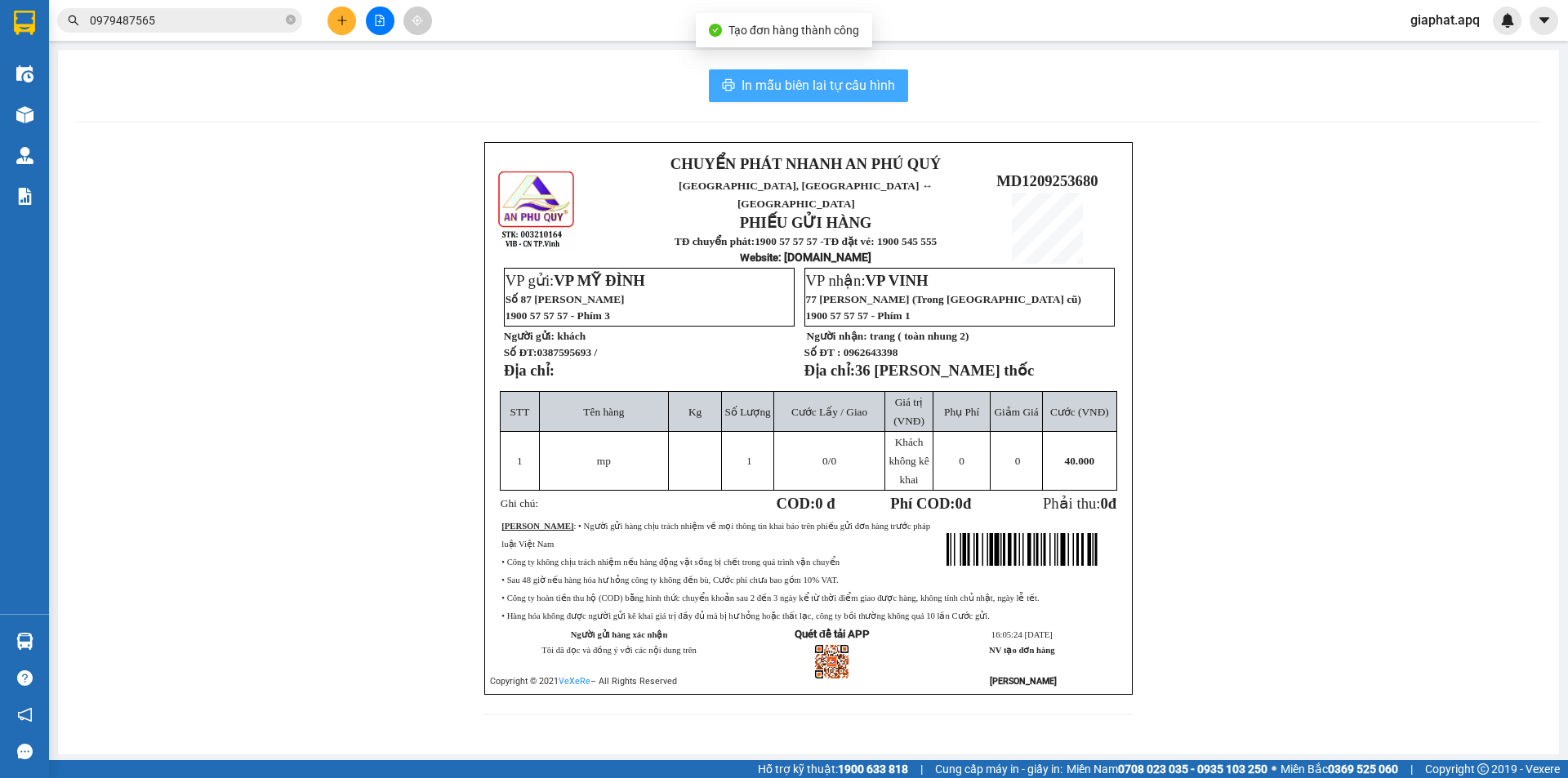
click at [832, 89] on span "In mẫu biên lai tự cấu hình" at bounding box center [817, 85] width 153 height 20
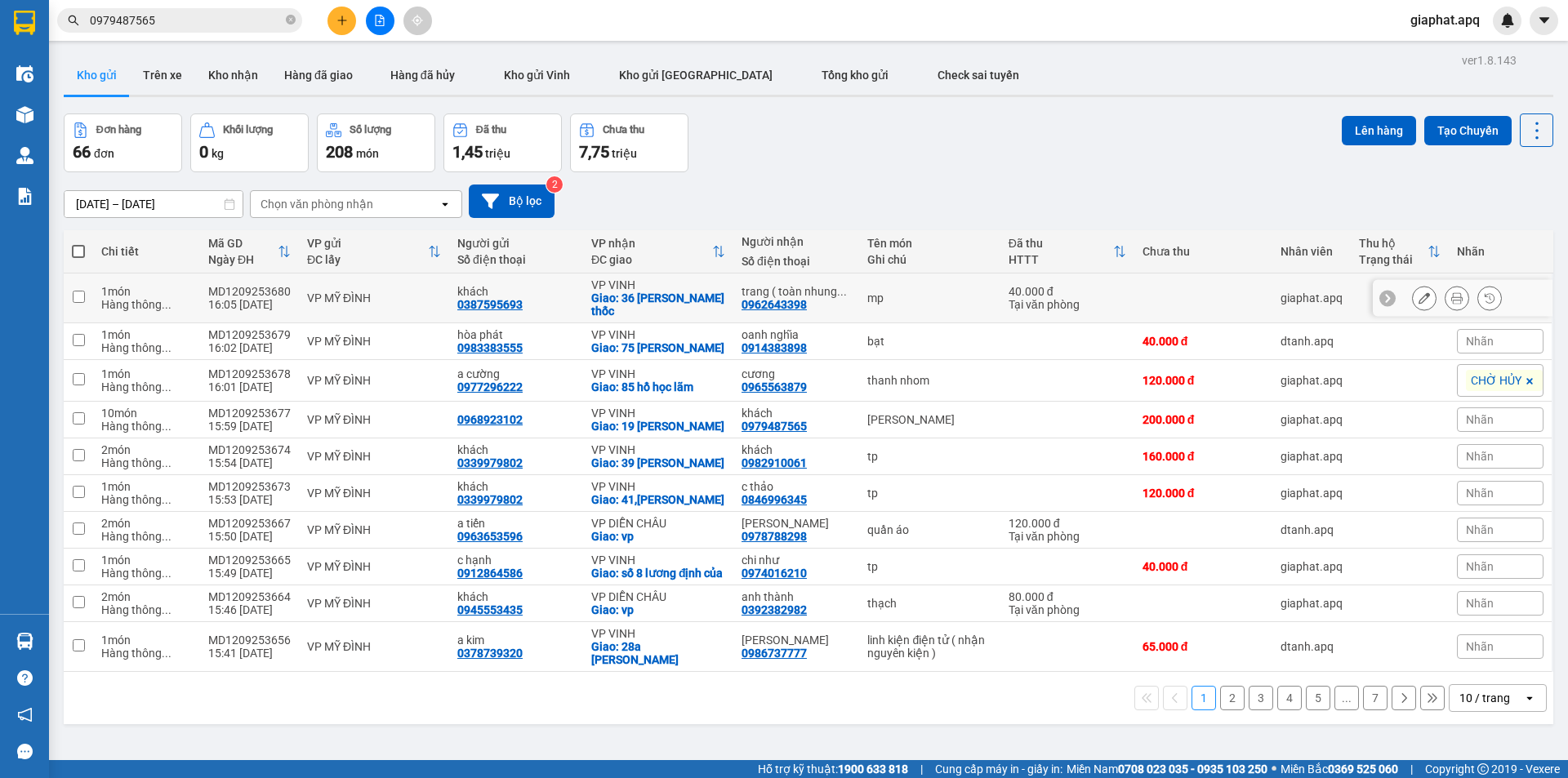
click at [1454, 287] on button at bounding box center [1457, 298] width 23 height 29
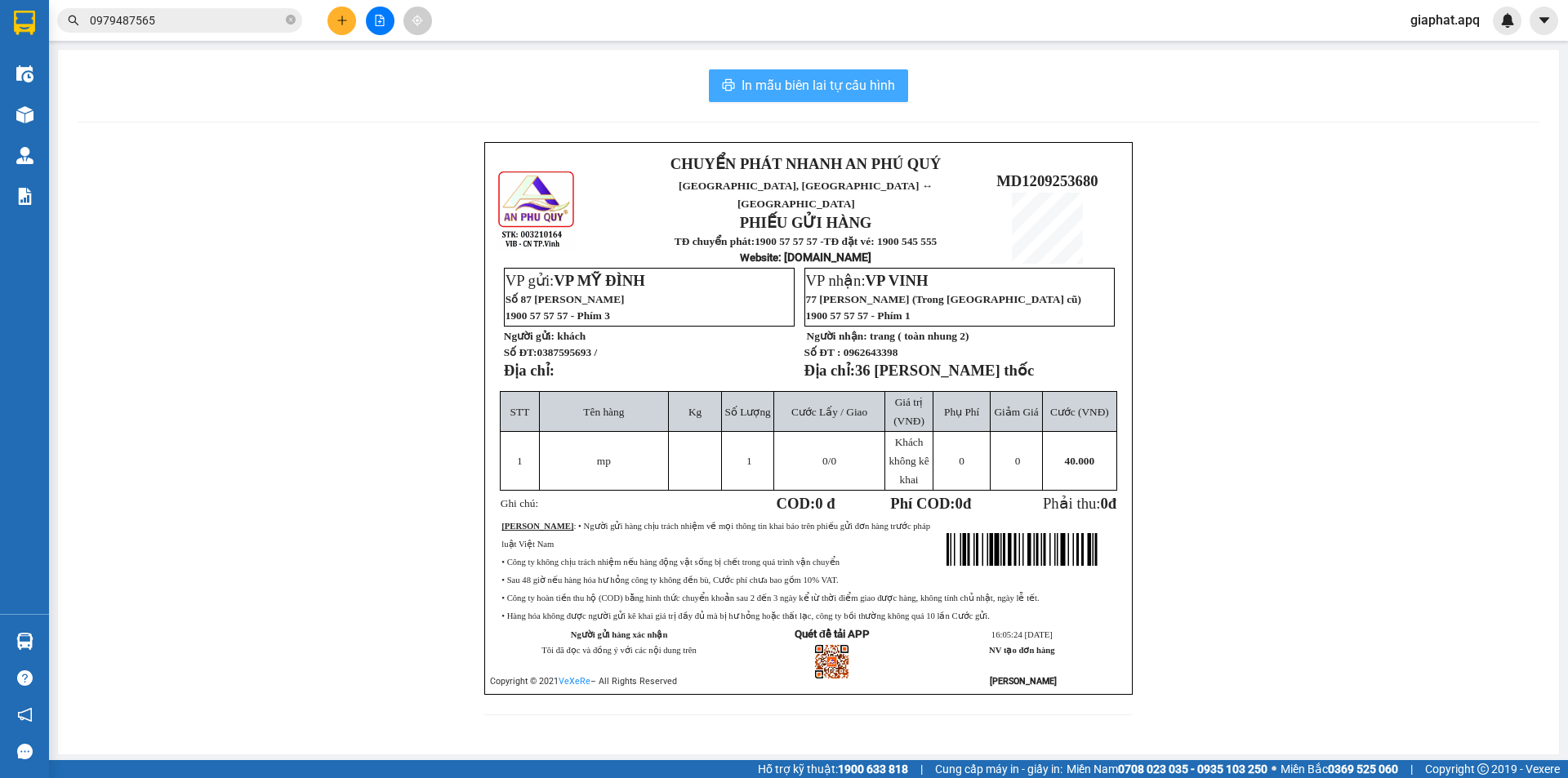
click at [820, 75] on span "In mẫu biên lai tự cấu hình" at bounding box center [817, 85] width 153 height 20
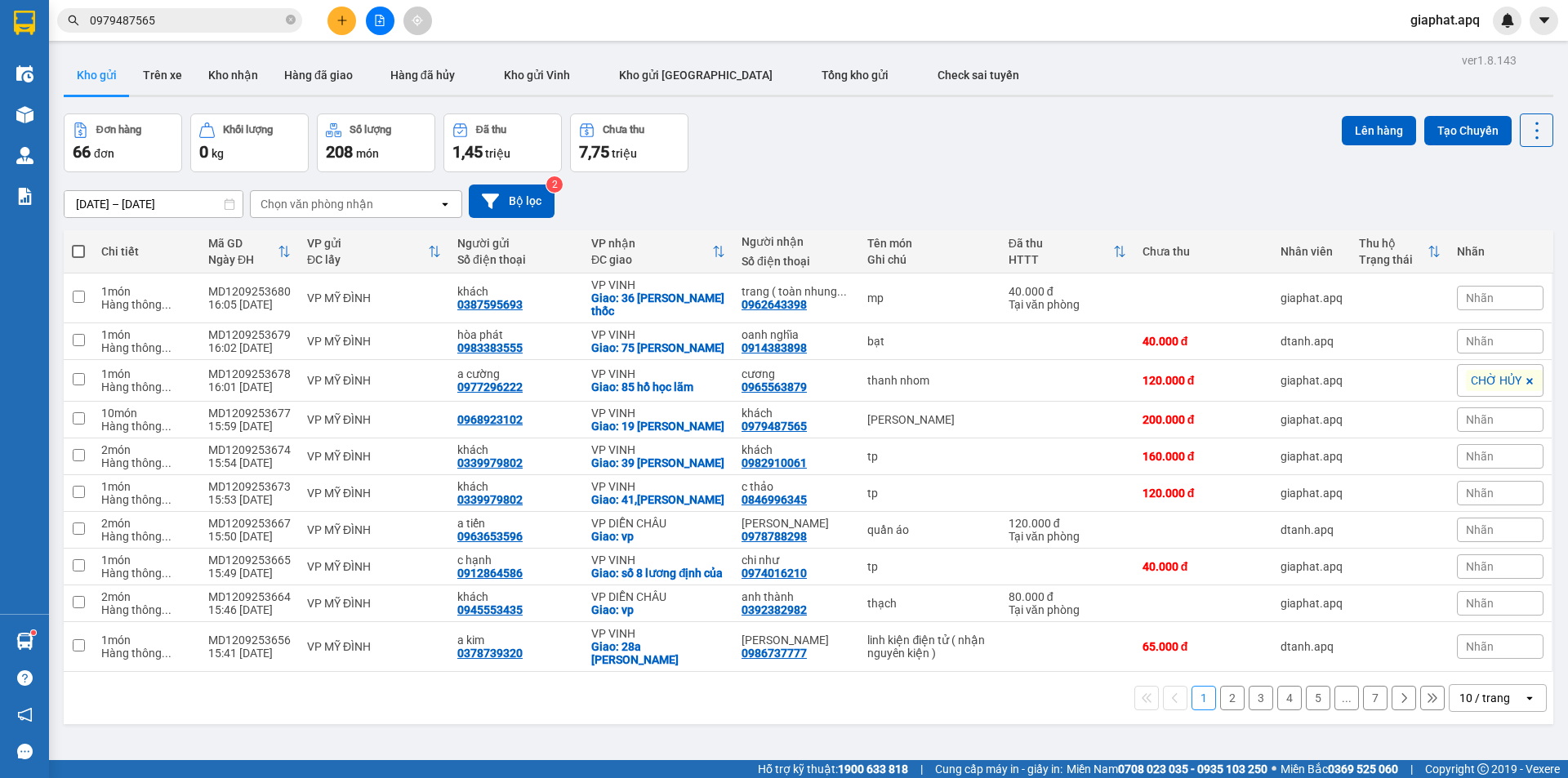
click at [351, 20] on button at bounding box center [341, 20] width 29 height 29
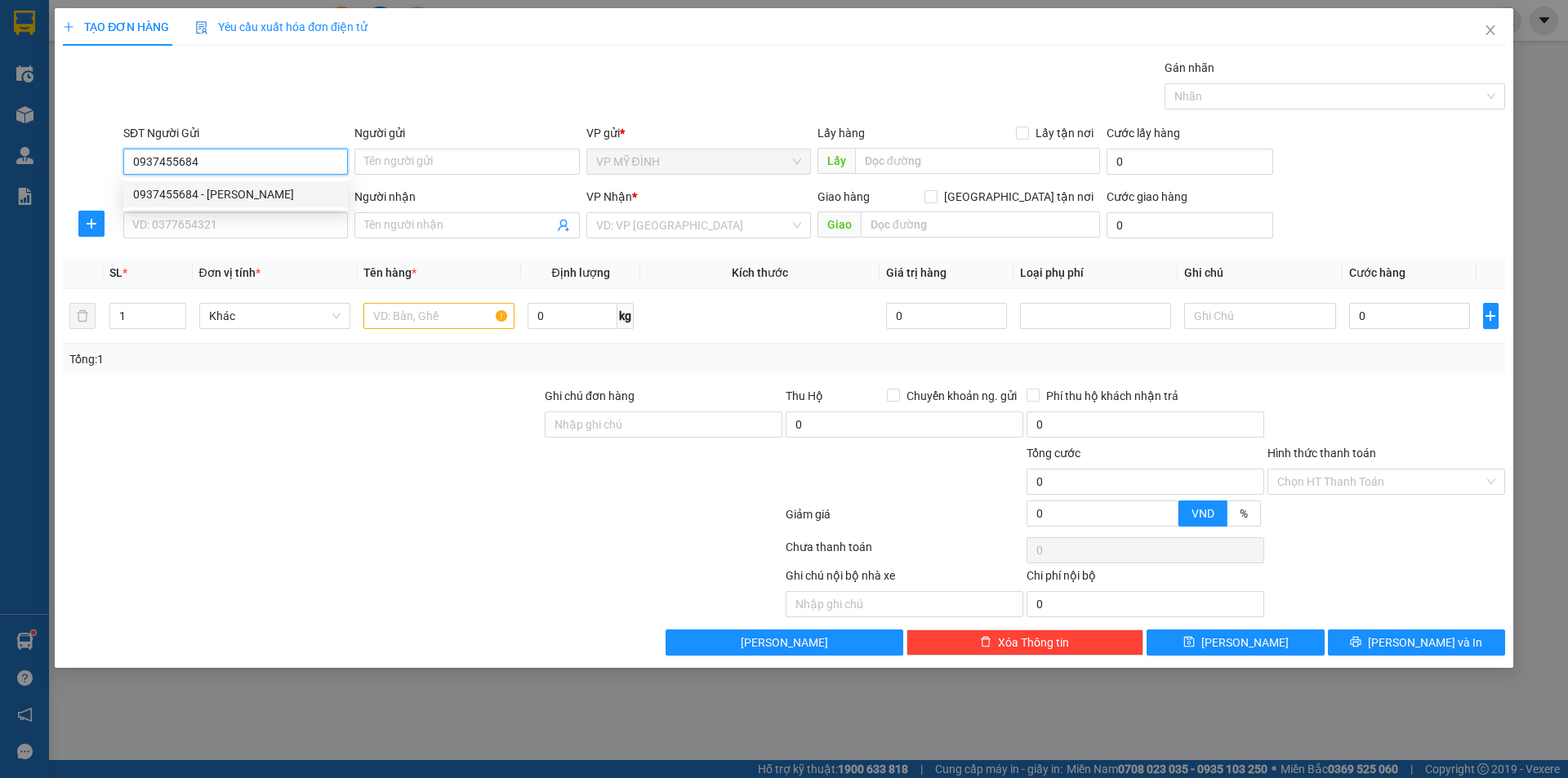
drag, startPoint x: 219, startPoint y: 195, endPoint x: 223, endPoint y: 208, distance: 13.6
click at [219, 196] on div "0937455684 - c ngọc" at bounding box center [235, 194] width 205 height 18
click at [223, 208] on div "0937455684 0937455684 - c ngọc" at bounding box center [236, 194] width 225 height 32
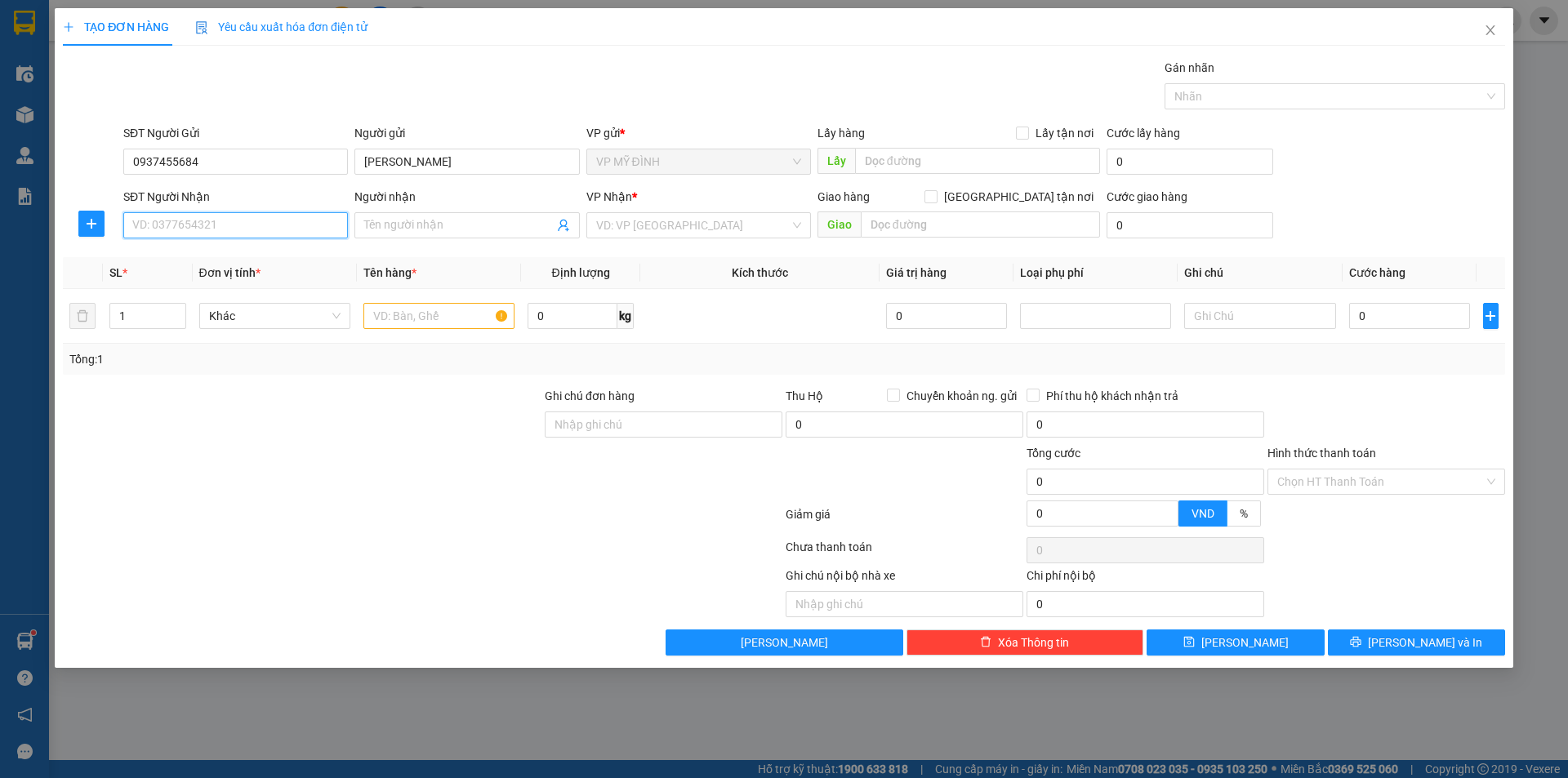
click at [213, 228] on input "SĐT Người Nhận" at bounding box center [236, 225] width 225 height 26
click at [235, 258] on div "0908998090 - a hợp" at bounding box center [235, 257] width 205 height 18
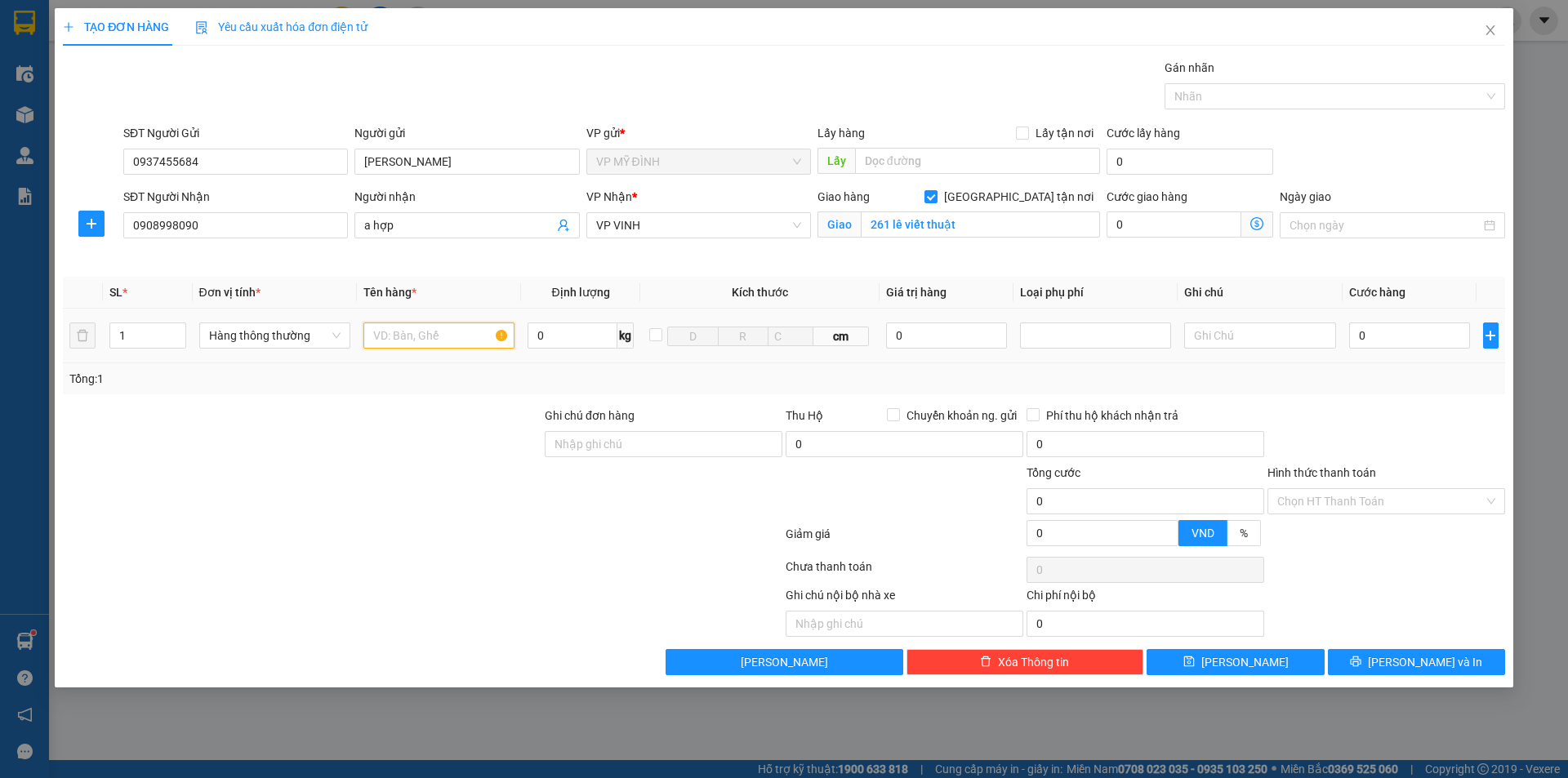
click at [412, 334] on input "text" at bounding box center [439, 336] width 151 height 26
click at [1422, 335] on input "0" at bounding box center [1409, 336] width 122 height 26
drag, startPoint x: 1398, startPoint y: 430, endPoint x: 1422, endPoint y: 440, distance: 26.0
click at [1399, 430] on div at bounding box center [1386, 435] width 241 height 57
click at [1441, 670] on span "[PERSON_NAME] và In" at bounding box center [1424, 661] width 114 height 18
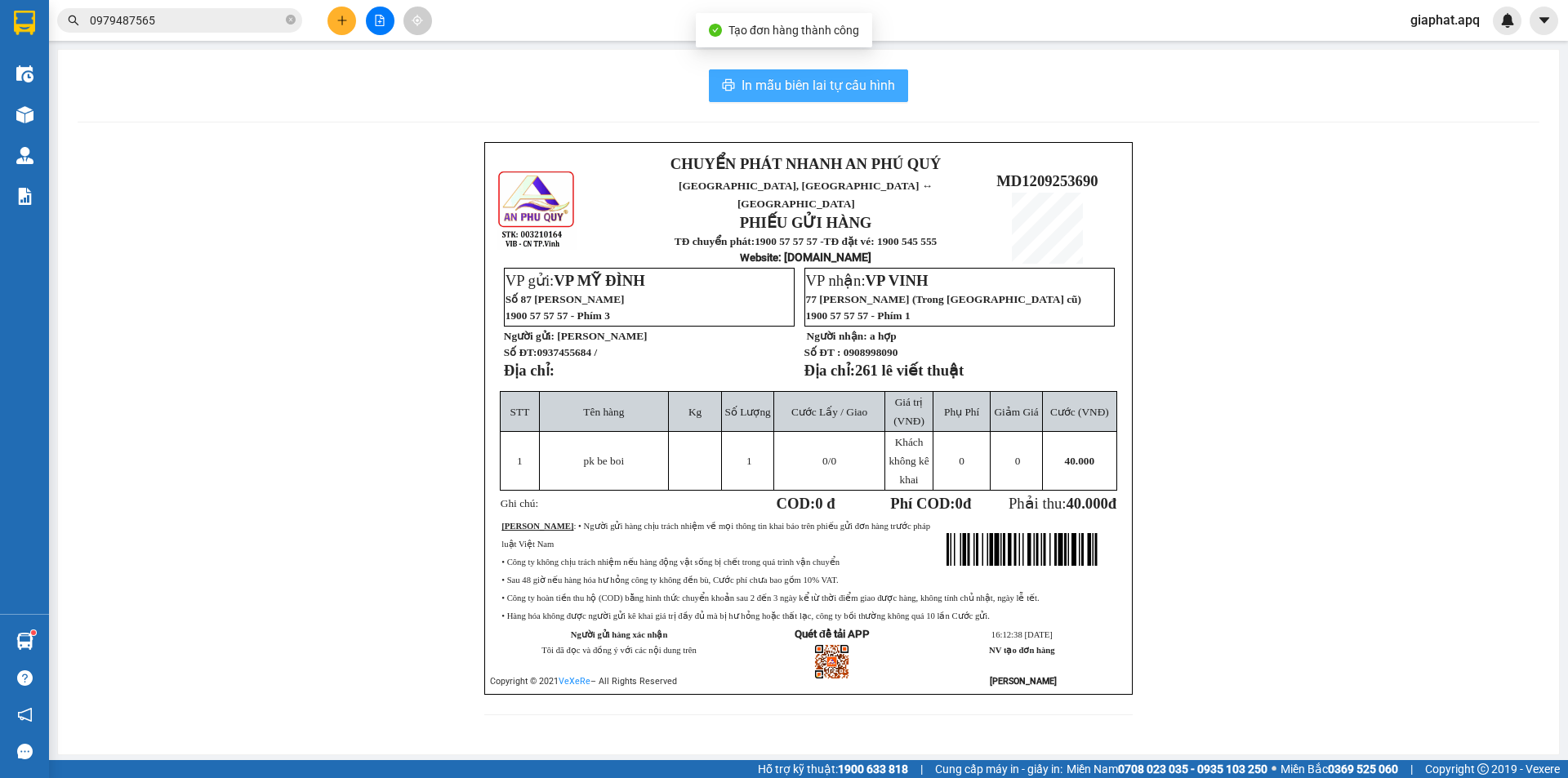
click at [810, 79] on span "In mẫu biên lai tự cấu hình" at bounding box center [817, 85] width 153 height 20
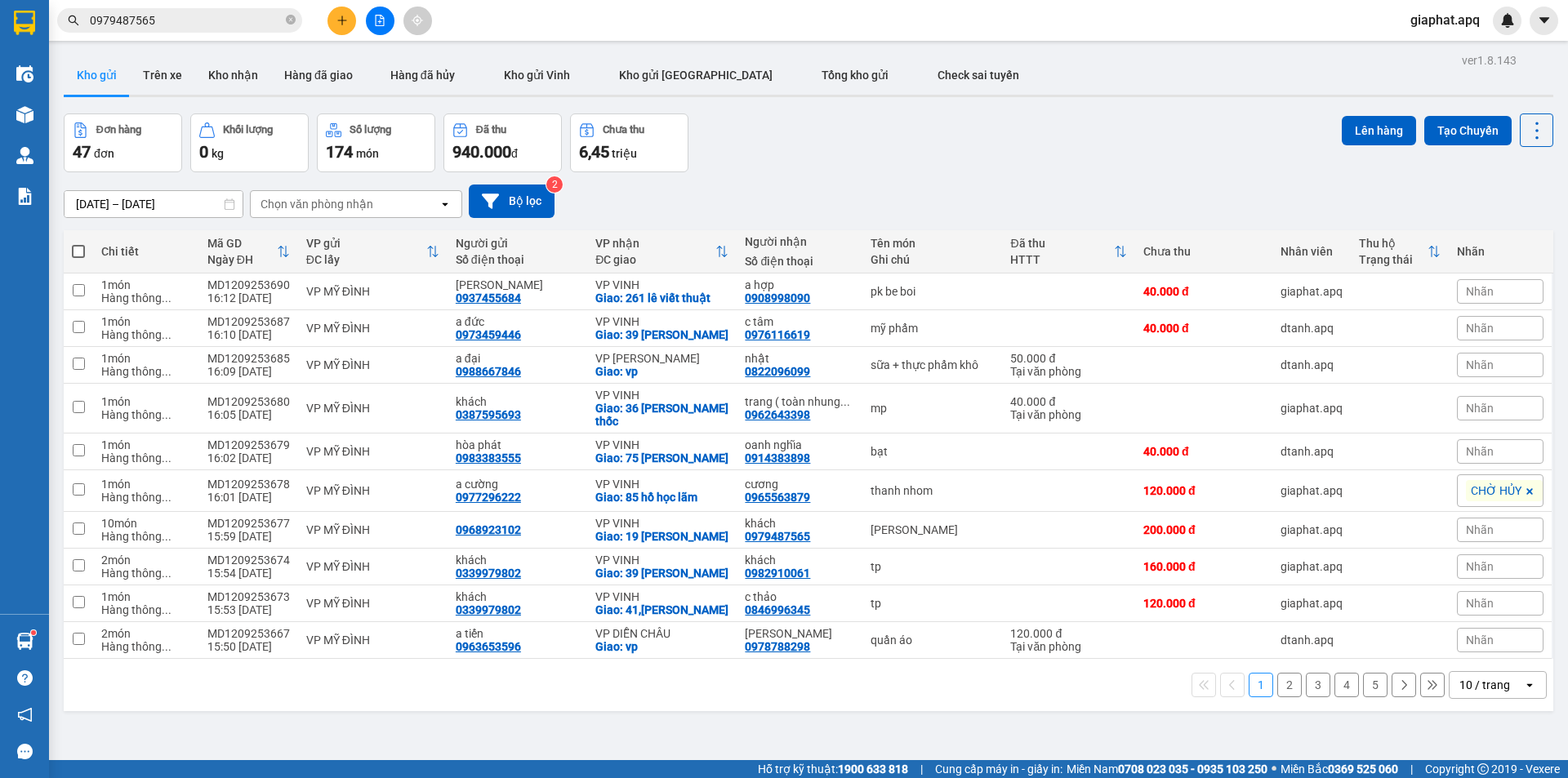
click at [329, 12] on button at bounding box center [341, 20] width 29 height 29
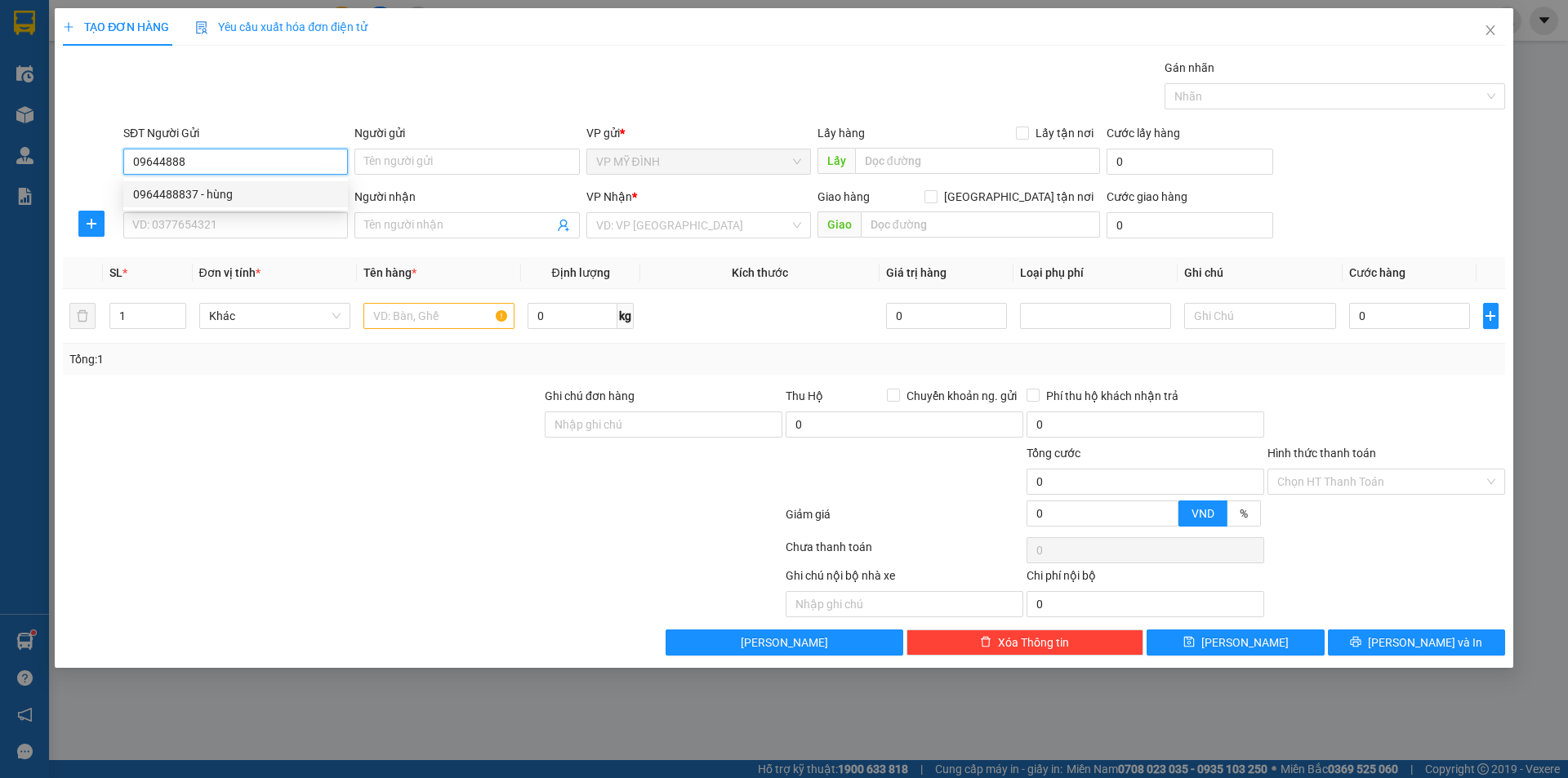
click at [227, 198] on div "0964488837 - hùng" at bounding box center [235, 194] width 205 height 18
click at [224, 217] on input "SĐT Người Nhận" at bounding box center [236, 225] width 225 height 26
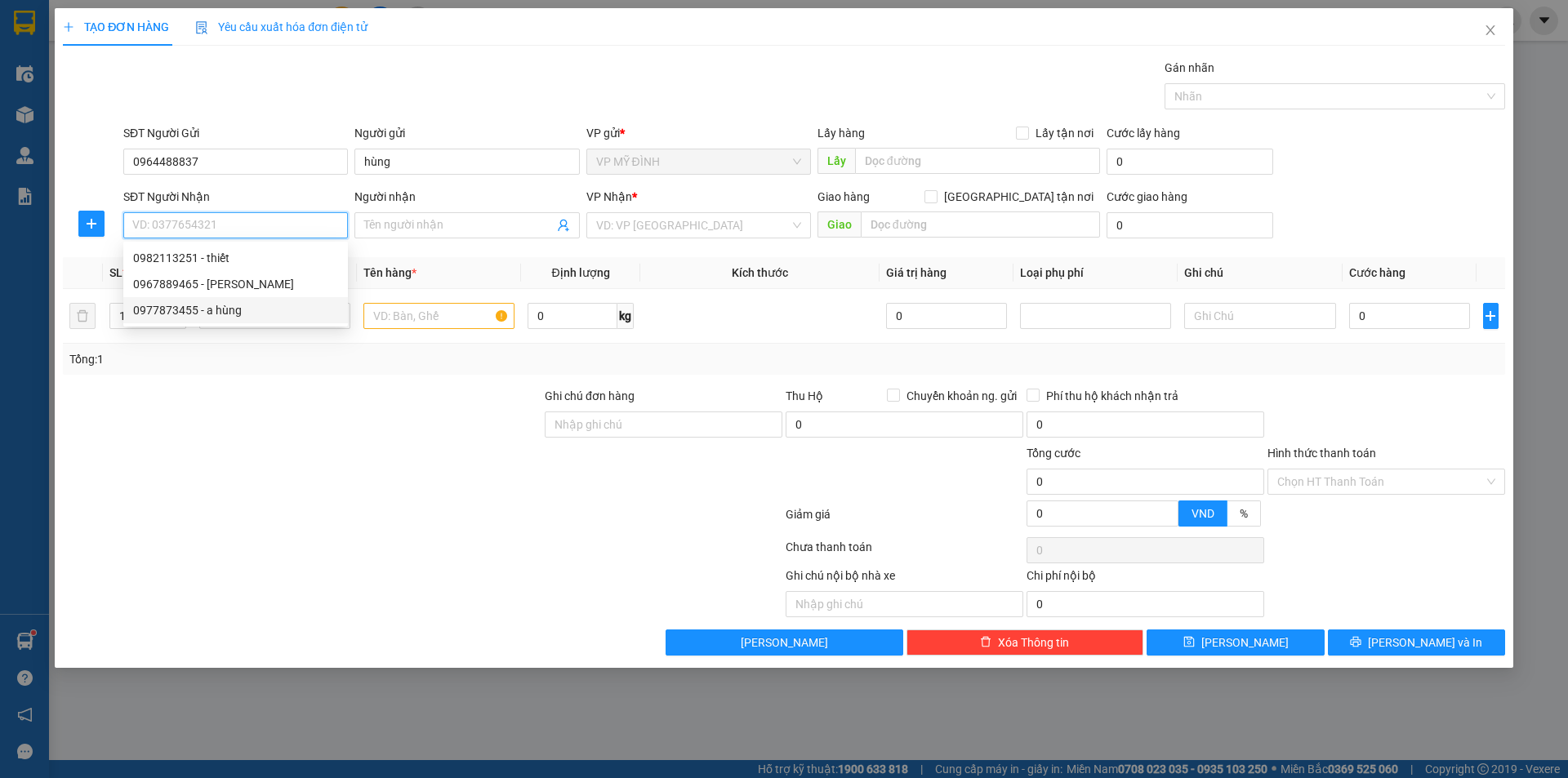
click at [212, 310] on div "0977873455 - a hùng" at bounding box center [235, 310] width 205 height 18
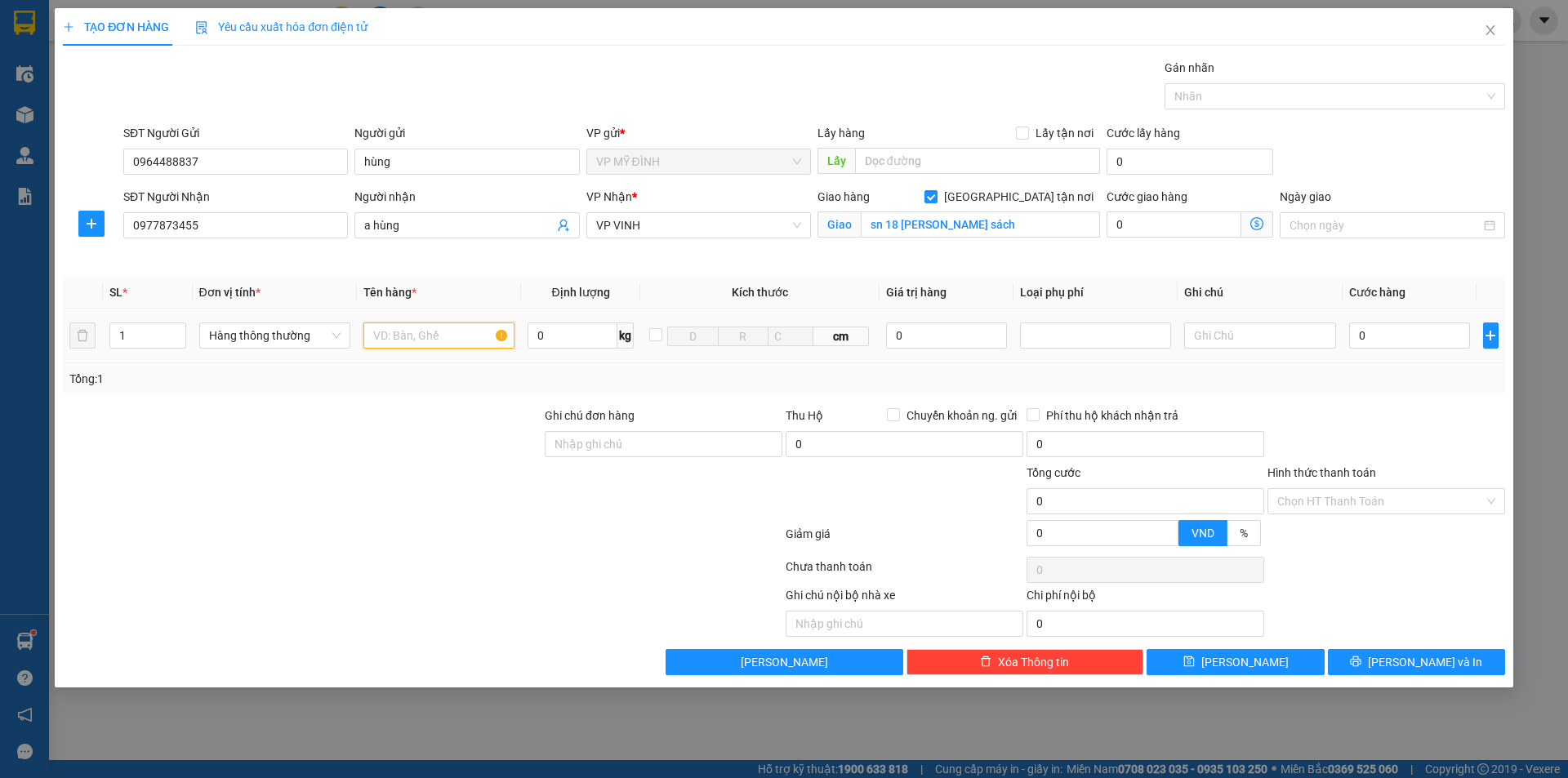
click at [436, 344] on input "text" at bounding box center [439, 336] width 151 height 26
click at [434, 344] on input "text" at bounding box center [439, 336] width 151 height 26
click at [338, 453] on div at bounding box center [302, 435] width 482 height 57
click at [1405, 341] on input "0" at bounding box center [1409, 336] width 122 height 26
click at [1364, 358] on td "40" at bounding box center [1409, 336] width 135 height 55
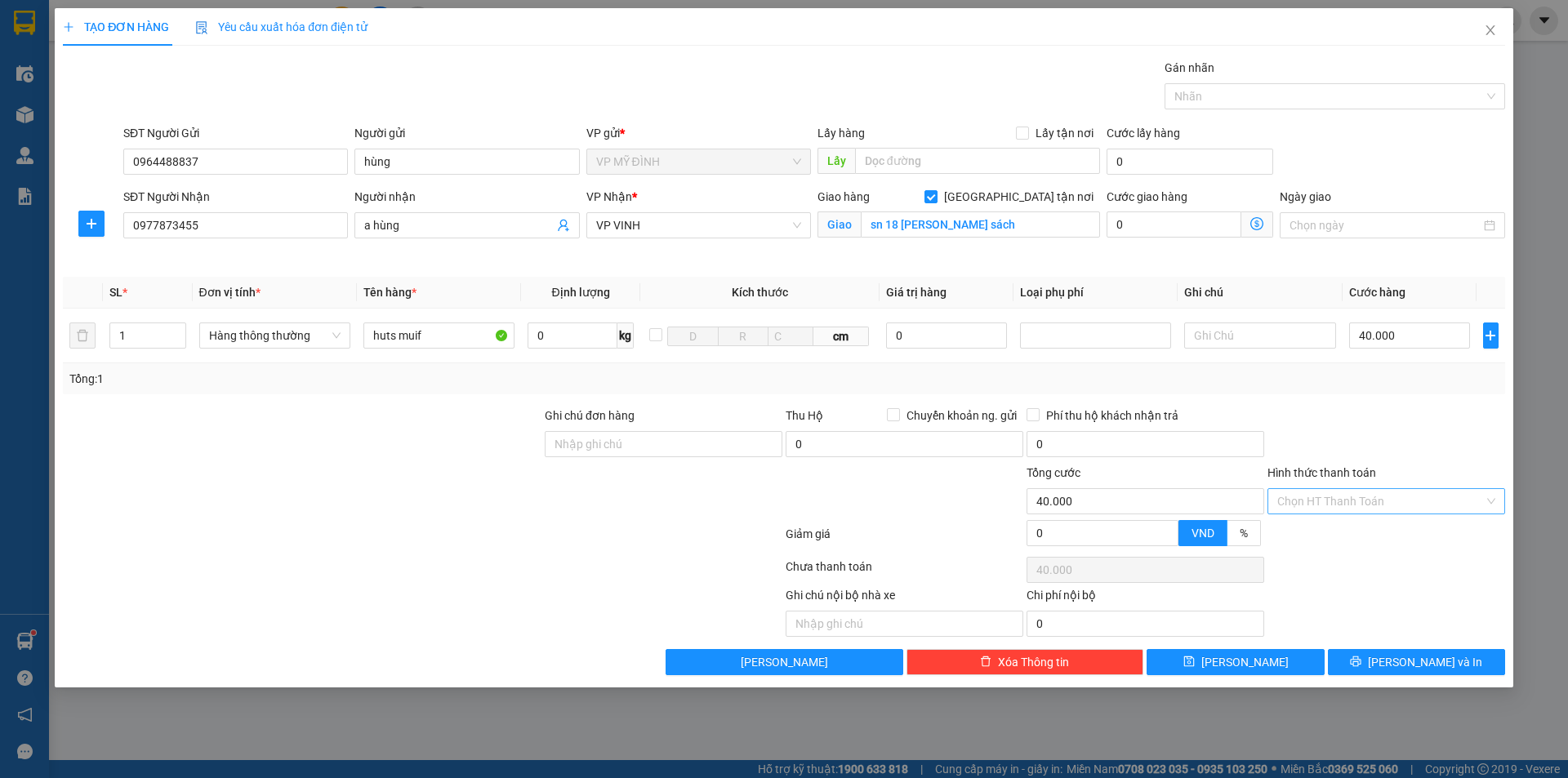
click at [1357, 495] on input "Hình thức thanh toán" at bounding box center [1381, 501] width 207 height 24
click at [1343, 524] on div "Tại văn phòng" at bounding box center [1386, 534] width 238 height 26
click at [1390, 649] on button "[PERSON_NAME] và In" at bounding box center [1416, 662] width 177 height 26
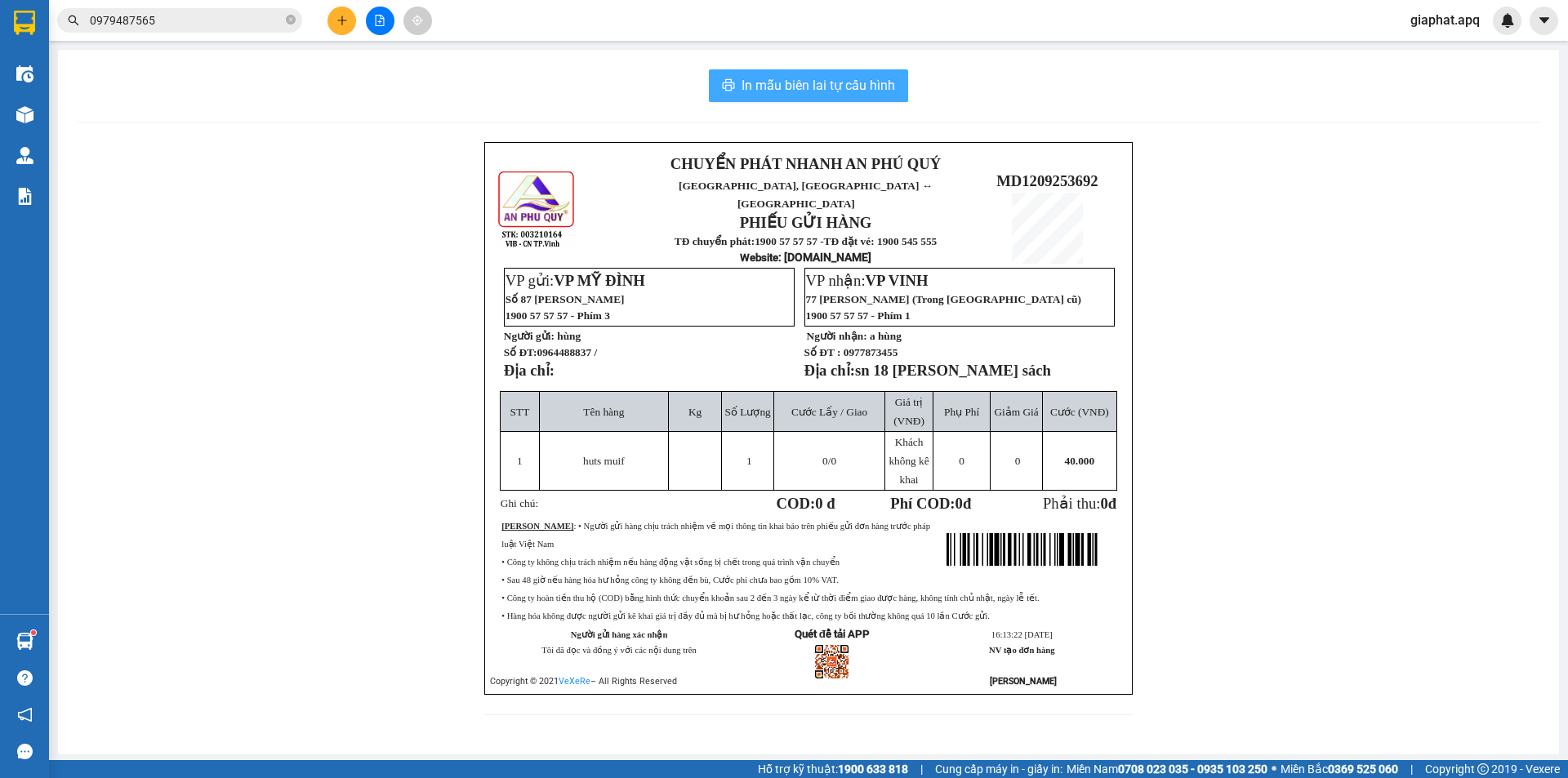
click at [777, 97] on div "In mẫu biên lai tự cấu hình CHUYỂN PHÁT NHANH AN PHÚ QUÝ NGHỆ AN, HÀ TĨNH ↔ HÀ …" at bounding box center [808, 402] width 1501 height 705
click at [779, 93] on span "In mẫu biên lai tự cấu hình" at bounding box center [817, 85] width 153 height 20
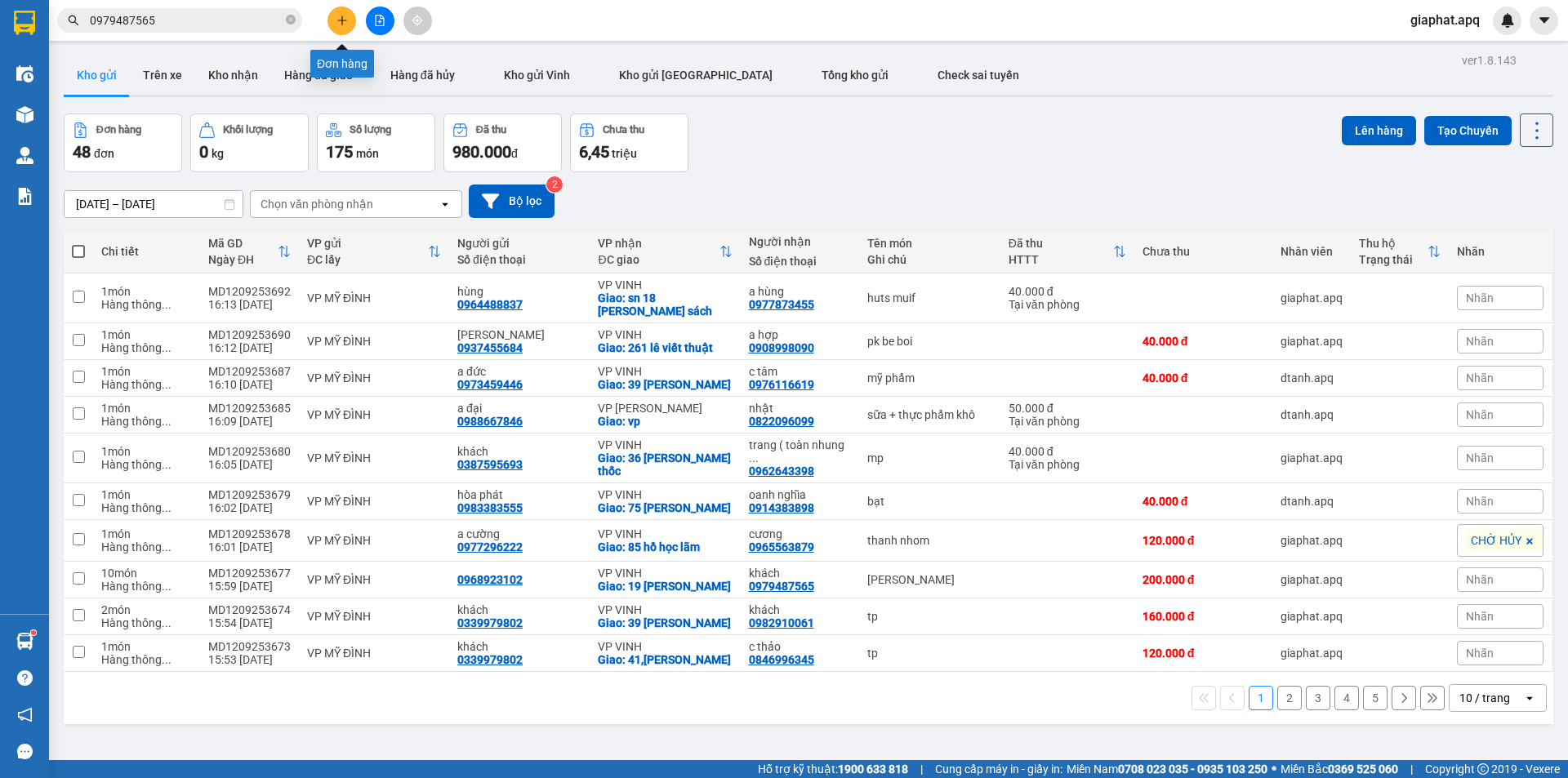
click at [342, 18] on icon "plus" at bounding box center [341, 20] width 1 height 9
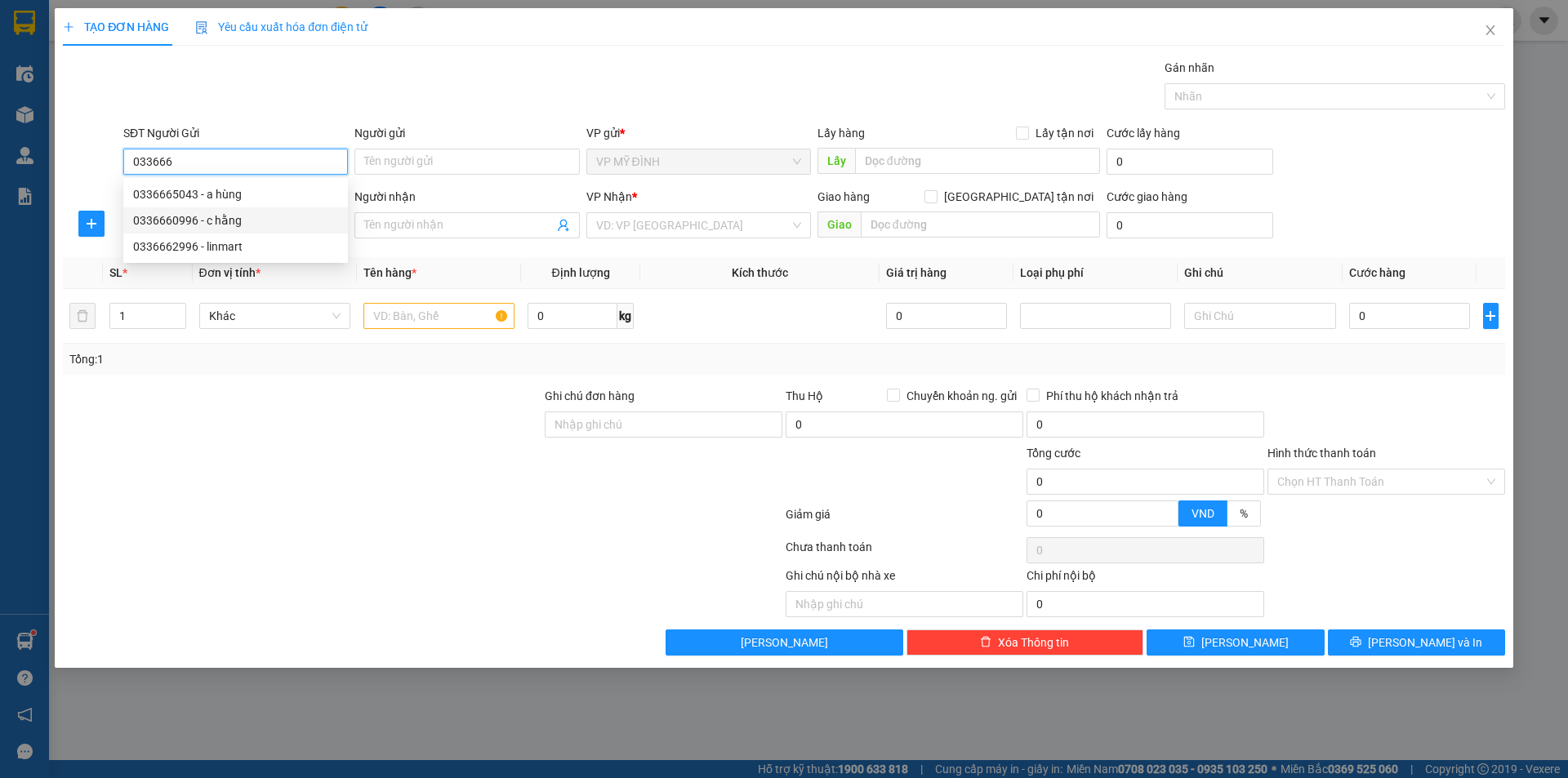
click at [197, 217] on div "0336660996 - c hằng" at bounding box center [235, 220] width 205 height 18
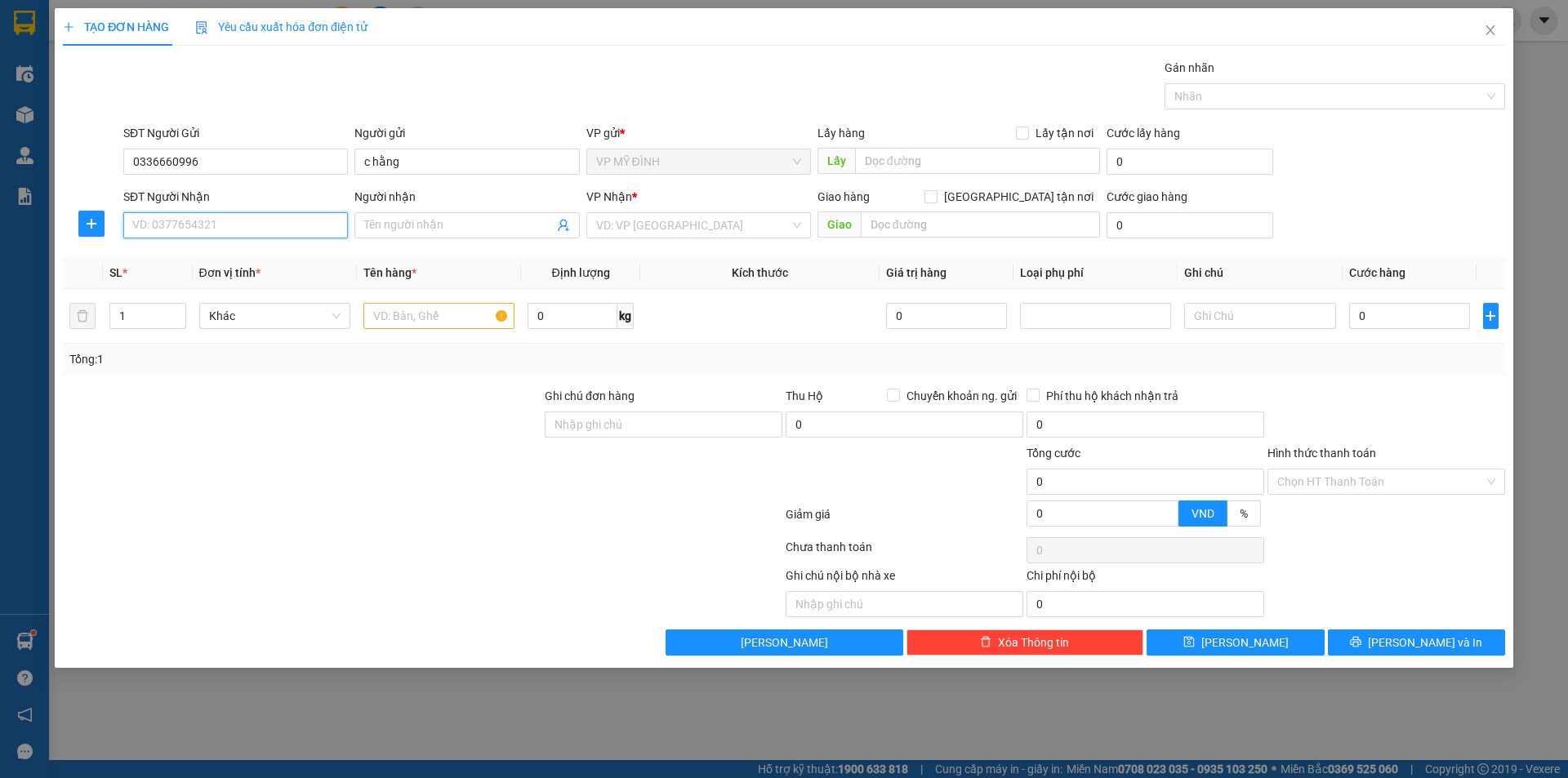
click at [221, 231] on input "SĐT Người Nhận" at bounding box center [236, 225] width 225 height 26
click at [209, 262] on div "0822478668 - phú quý" at bounding box center [235, 257] width 205 height 18
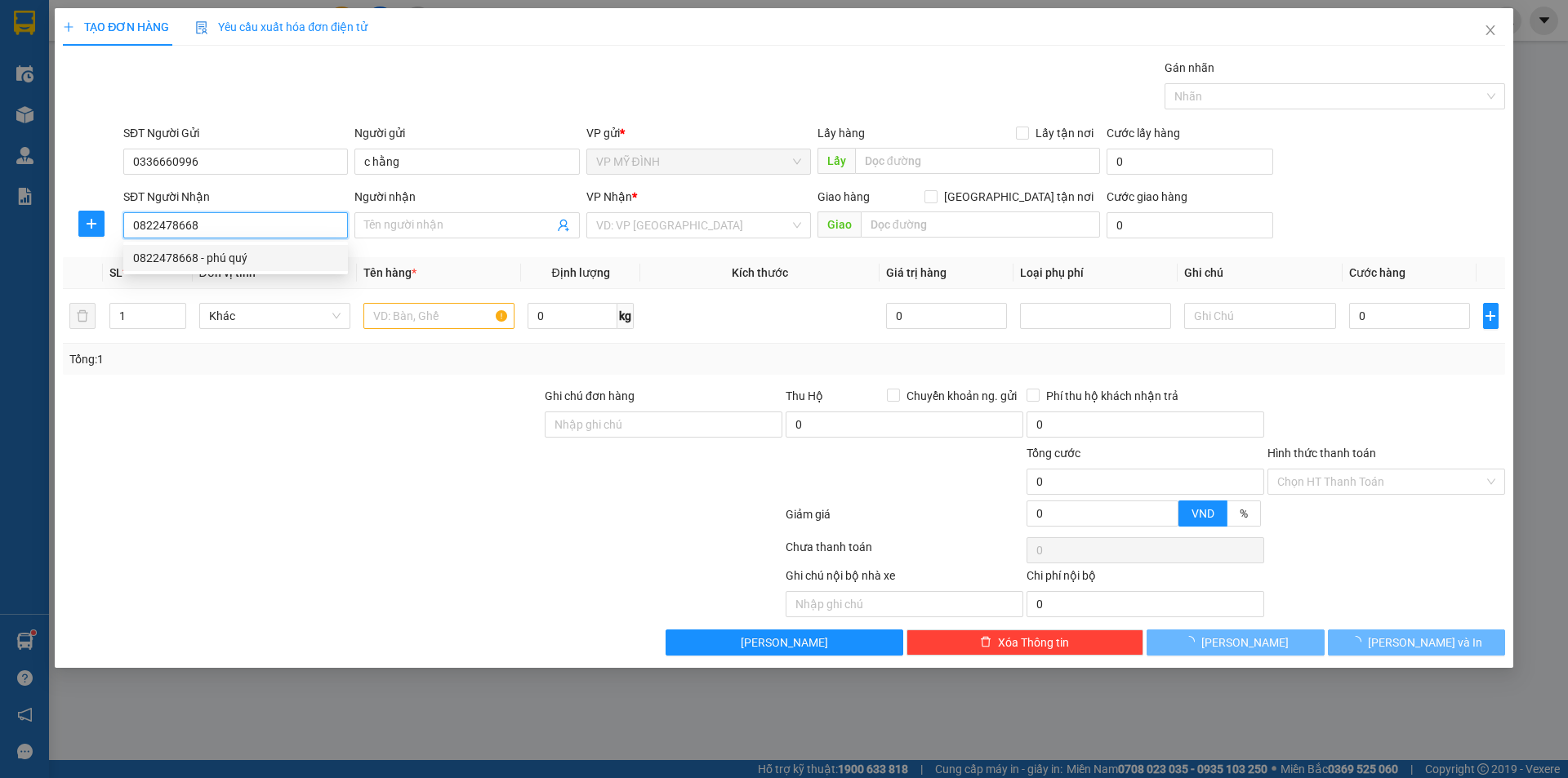
click at [208, 263] on div "0822478668 - phú quý" at bounding box center [235, 257] width 205 height 18
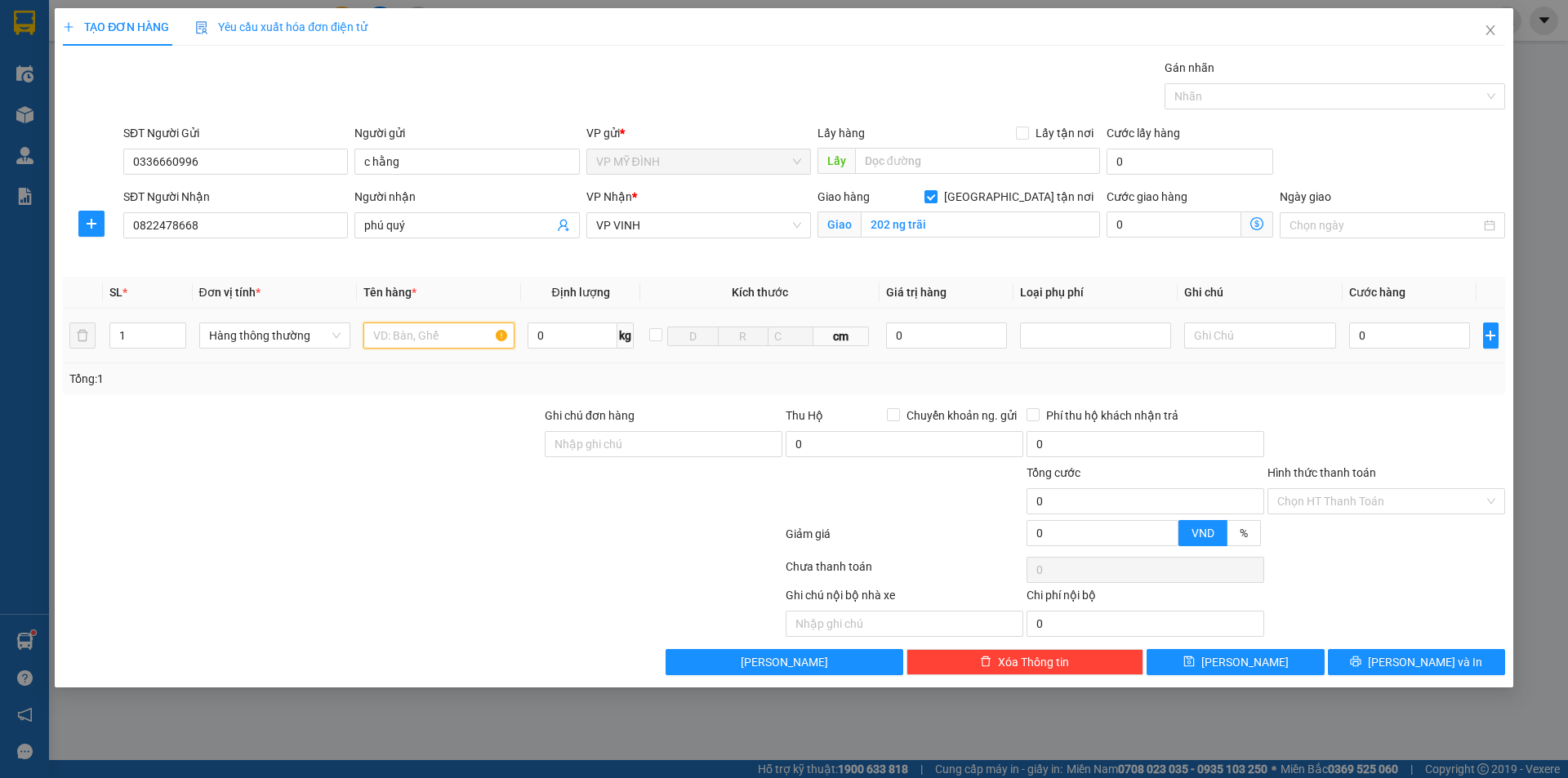
click at [419, 339] on input "text" at bounding box center [439, 336] width 151 height 26
drag, startPoint x: 121, startPoint y: 342, endPoint x: 139, endPoint y: 338, distance: 18.4
click at [123, 341] on input "1" at bounding box center [148, 336] width 75 height 24
click at [386, 322] on div at bounding box center [439, 335] width 151 height 32
click at [401, 335] on input "text" at bounding box center [439, 336] width 151 height 26
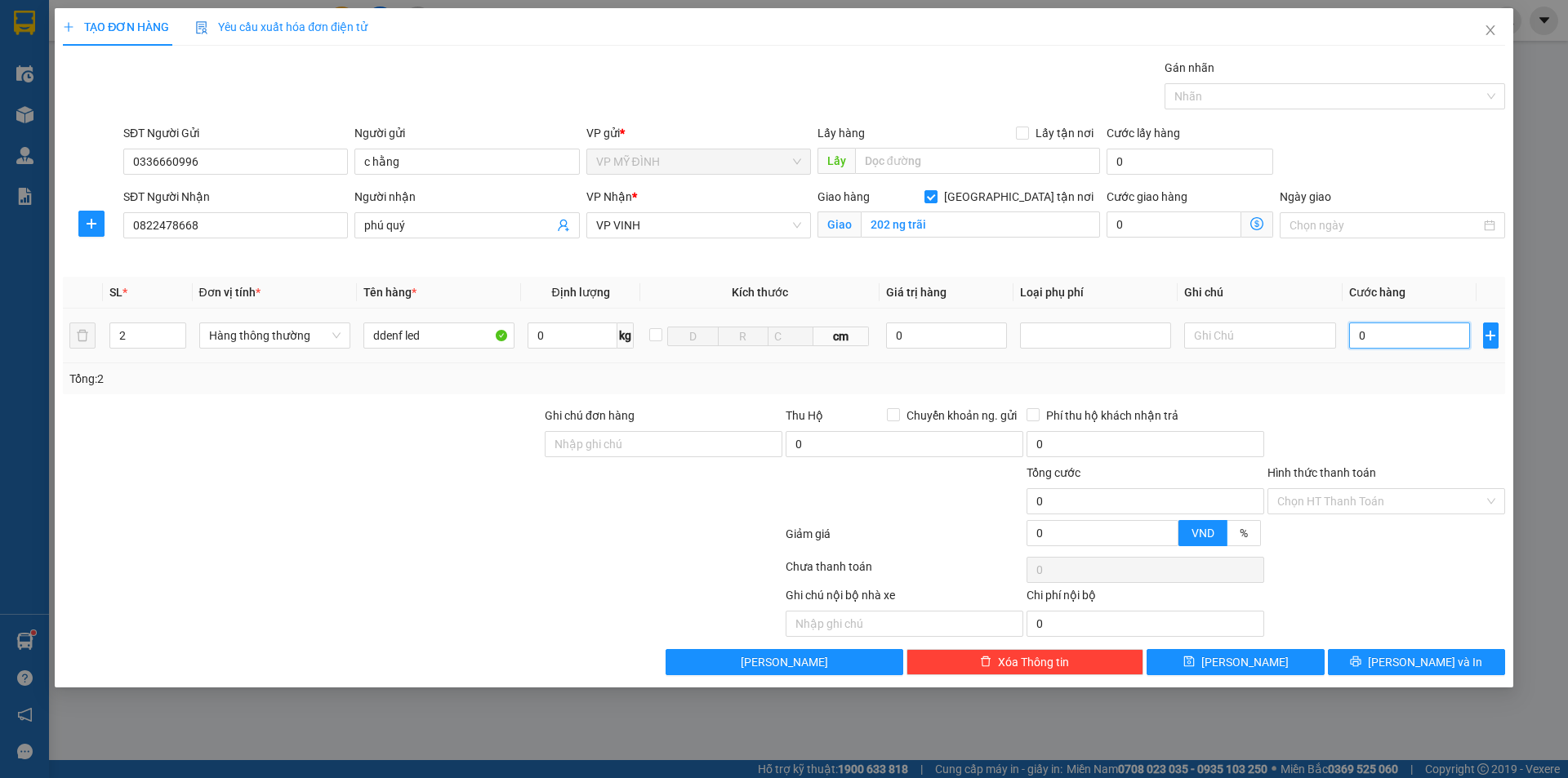
click at [1431, 335] on input "0" at bounding box center [1409, 336] width 122 height 26
click at [1426, 363] on td "160.000" at bounding box center [1409, 336] width 135 height 55
click at [1414, 665] on span "[PERSON_NAME] và In" at bounding box center [1424, 661] width 114 height 18
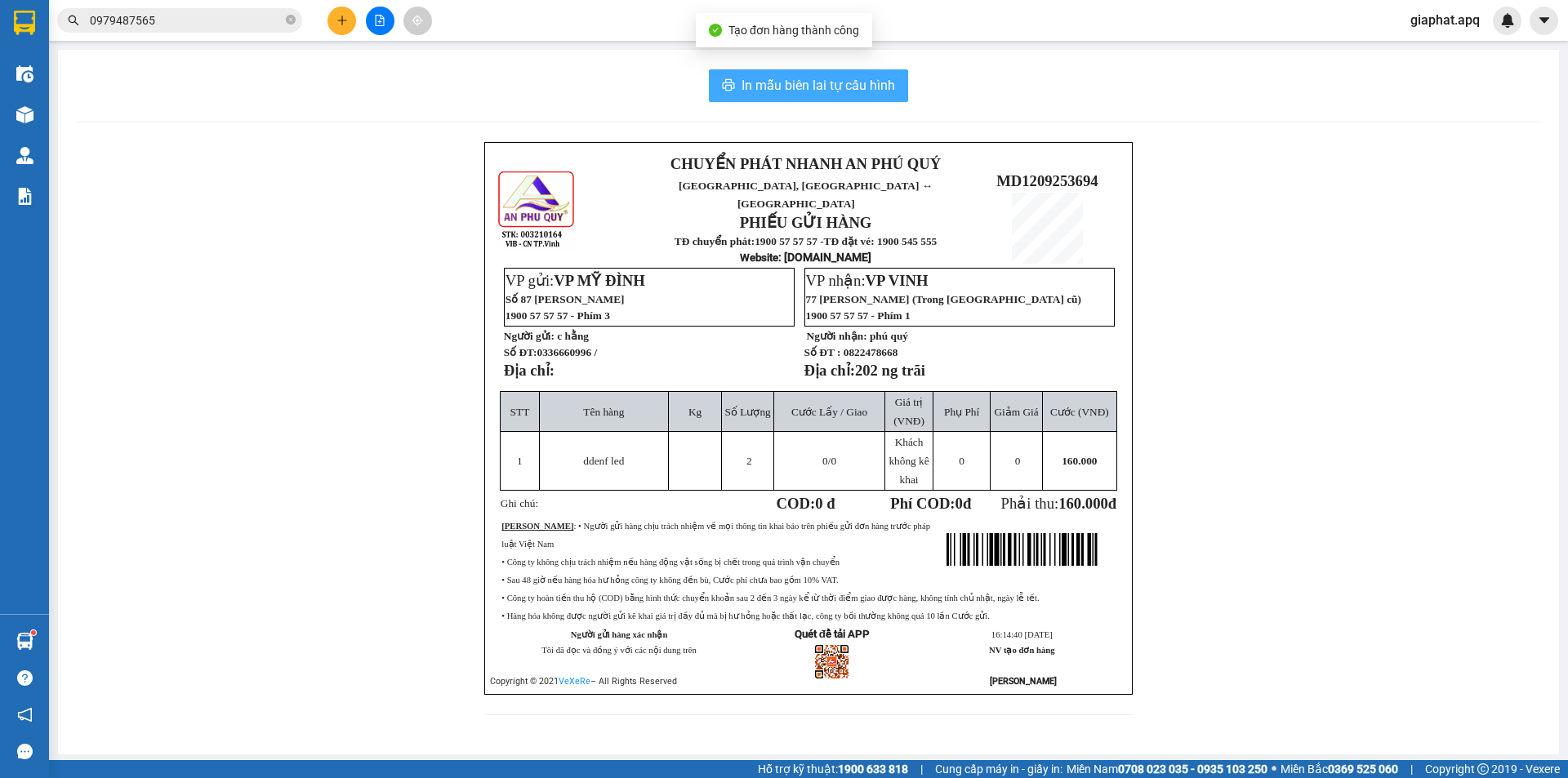
click at [761, 72] on button "In mẫu biên lai tự cấu hình" at bounding box center [808, 85] width 199 height 32
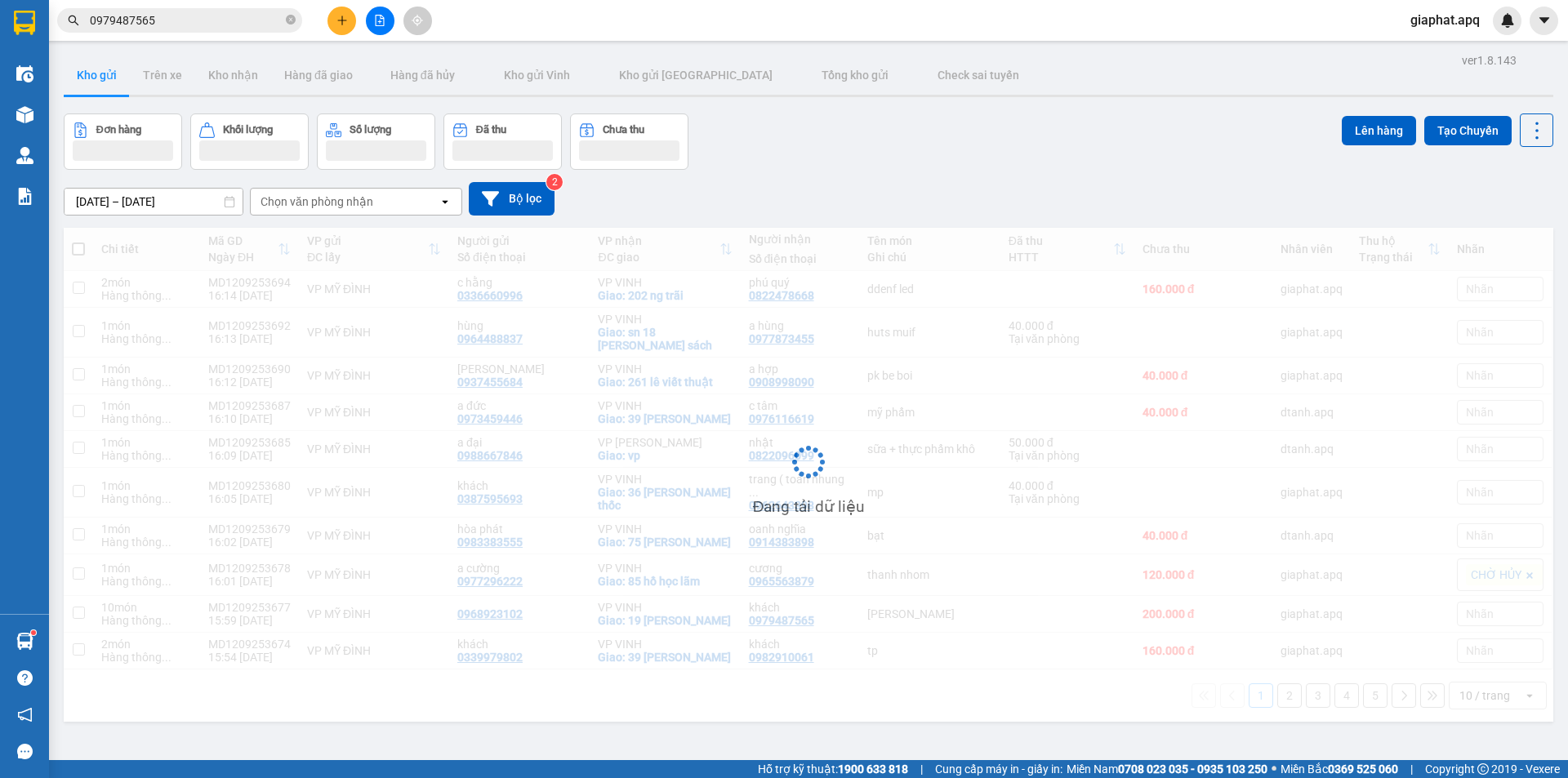
click at [340, 14] on button at bounding box center [341, 20] width 29 height 29
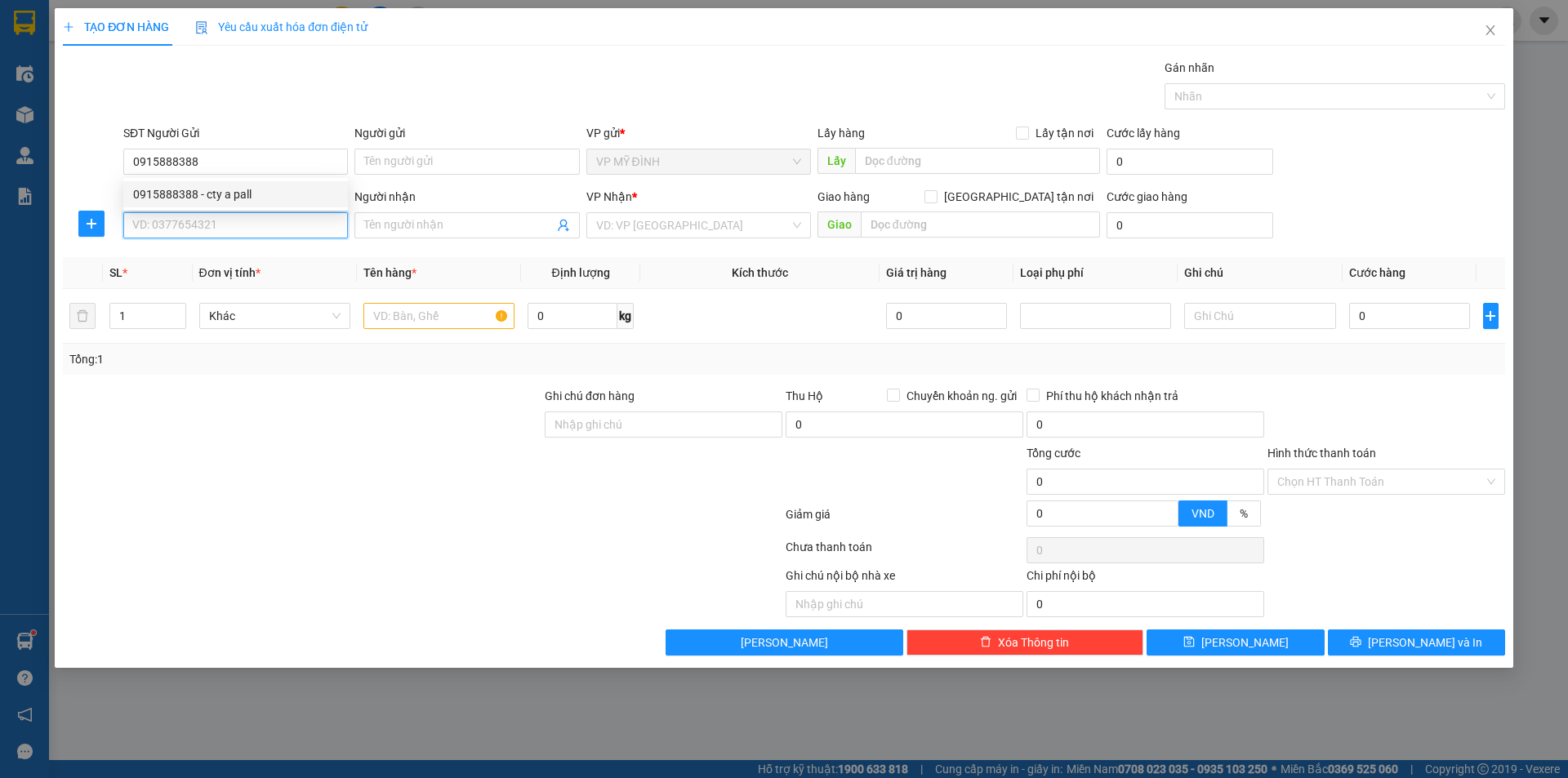
click at [242, 236] on input "SĐT Người Nhận" at bounding box center [236, 225] width 225 height 26
click at [488, 217] on input "Người nhận" at bounding box center [458, 224] width 188 height 18
click at [665, 220] on input "search" at bounding box center [693, 225] width 194 height 24
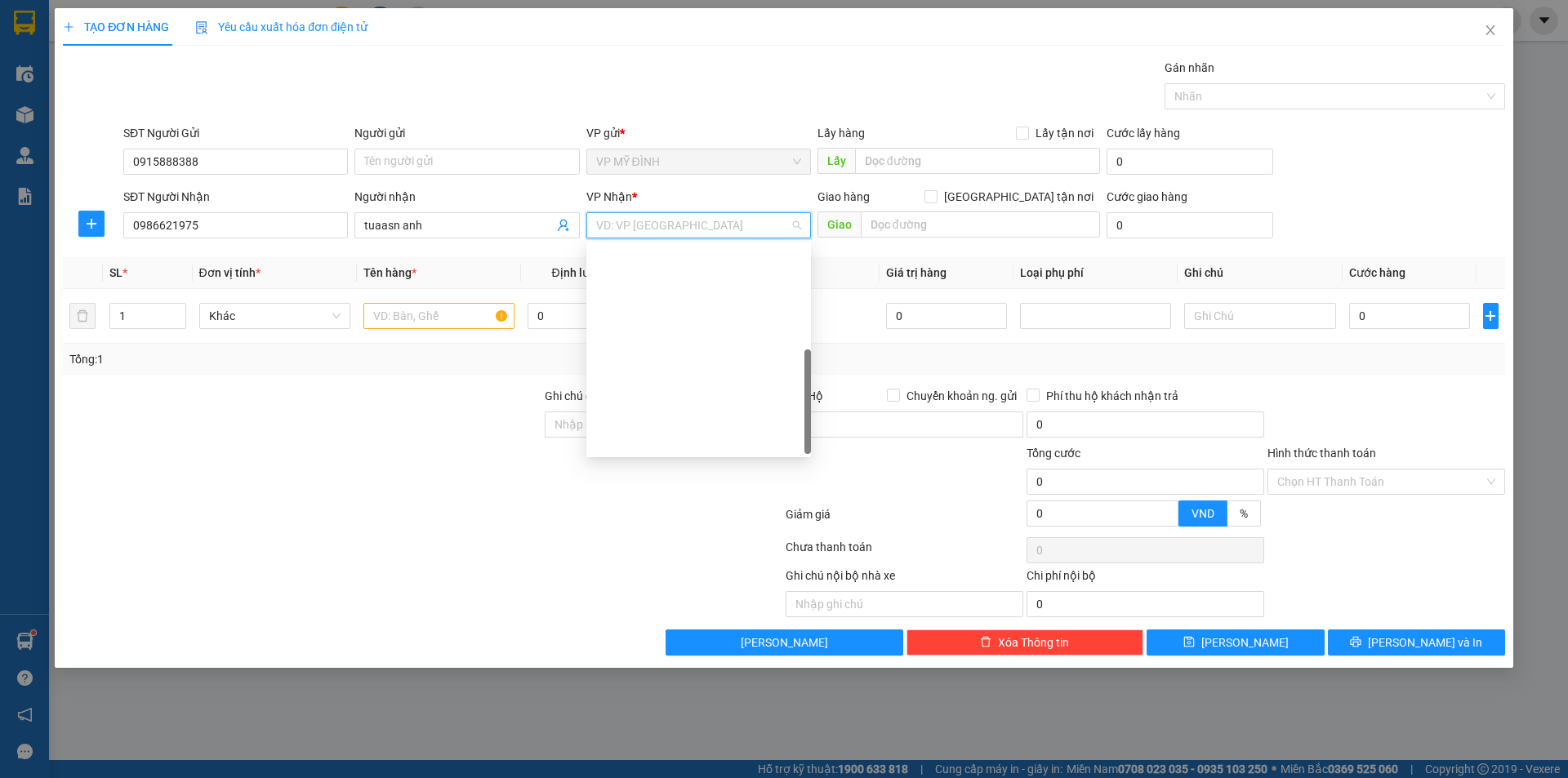
drag, startPoint x: 648, startPoint y: 358, endPoint x: 976, endPoint y: 218, distance: 356.6
click at [648, 589] on div "VP DIỄN CHÂU" at bounding box center [699, 597] width 205 height 18
drag, startPoint x: 1019, startPoint y: 201, endPoint x: 1013, endPoint y: 222, distance: 21.8
click at [938, 202] on span at bounding box center [931, 197] width 13 height 13
click at [936, 201] on input "[GEOGRAPHIC_DATA] tận nơi" at bounding box center [930, 196] width 11 height 11
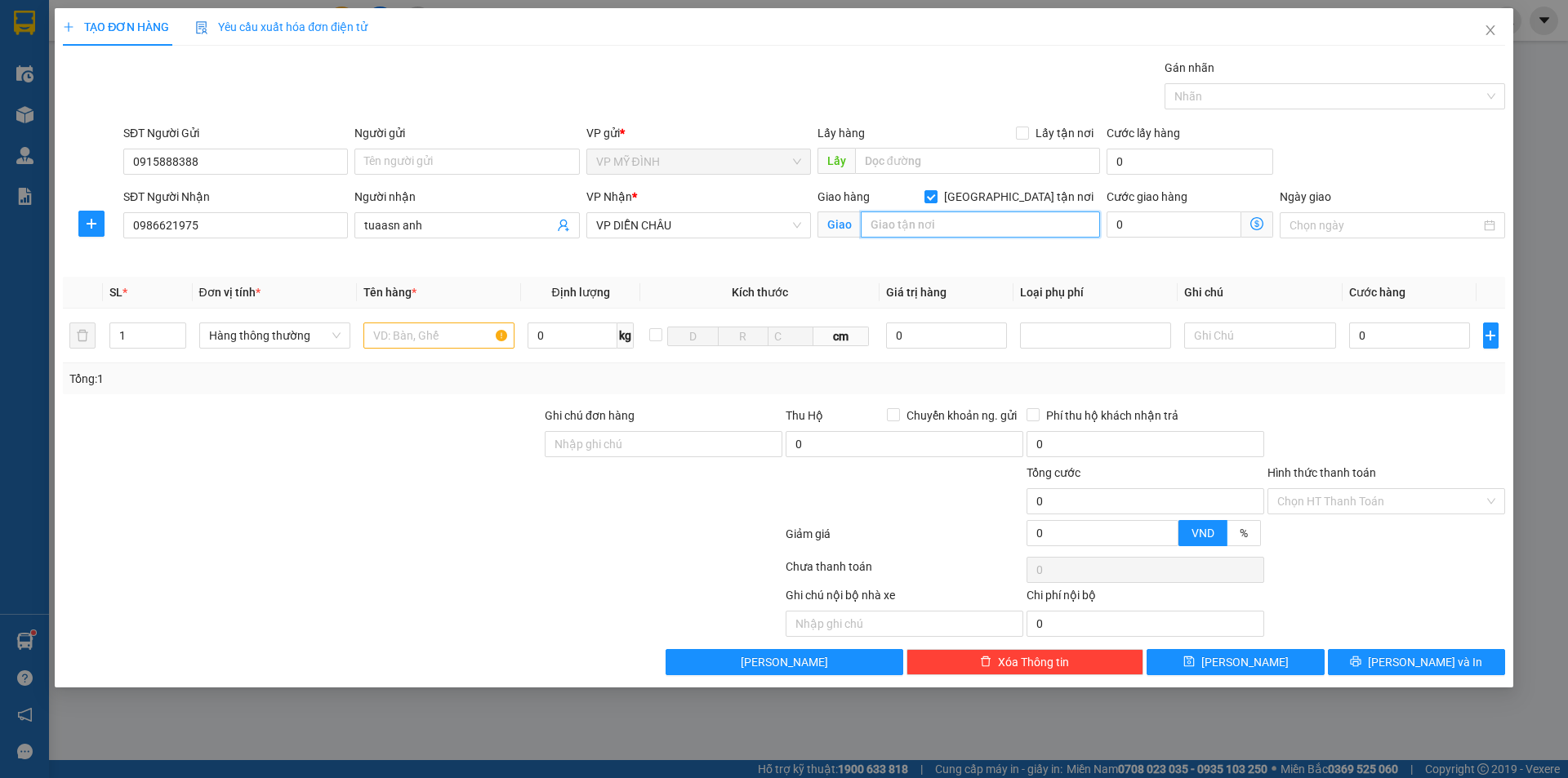
click at [1012, 222] on input "text" at bounding box center [981, 224] width 239 height 26
click at [372, 466] on div at bounding box center [302, 492] width 482 height 57
click at [415, 334] on input "text" at bounding box center [439, 336] width 151 height 26
click at [133, 344] on input "1" at bounding box center [148, 336] width 75 height 24
click at [411, 344] on input "text" at bounding box center [439, 336] width 151 height 26
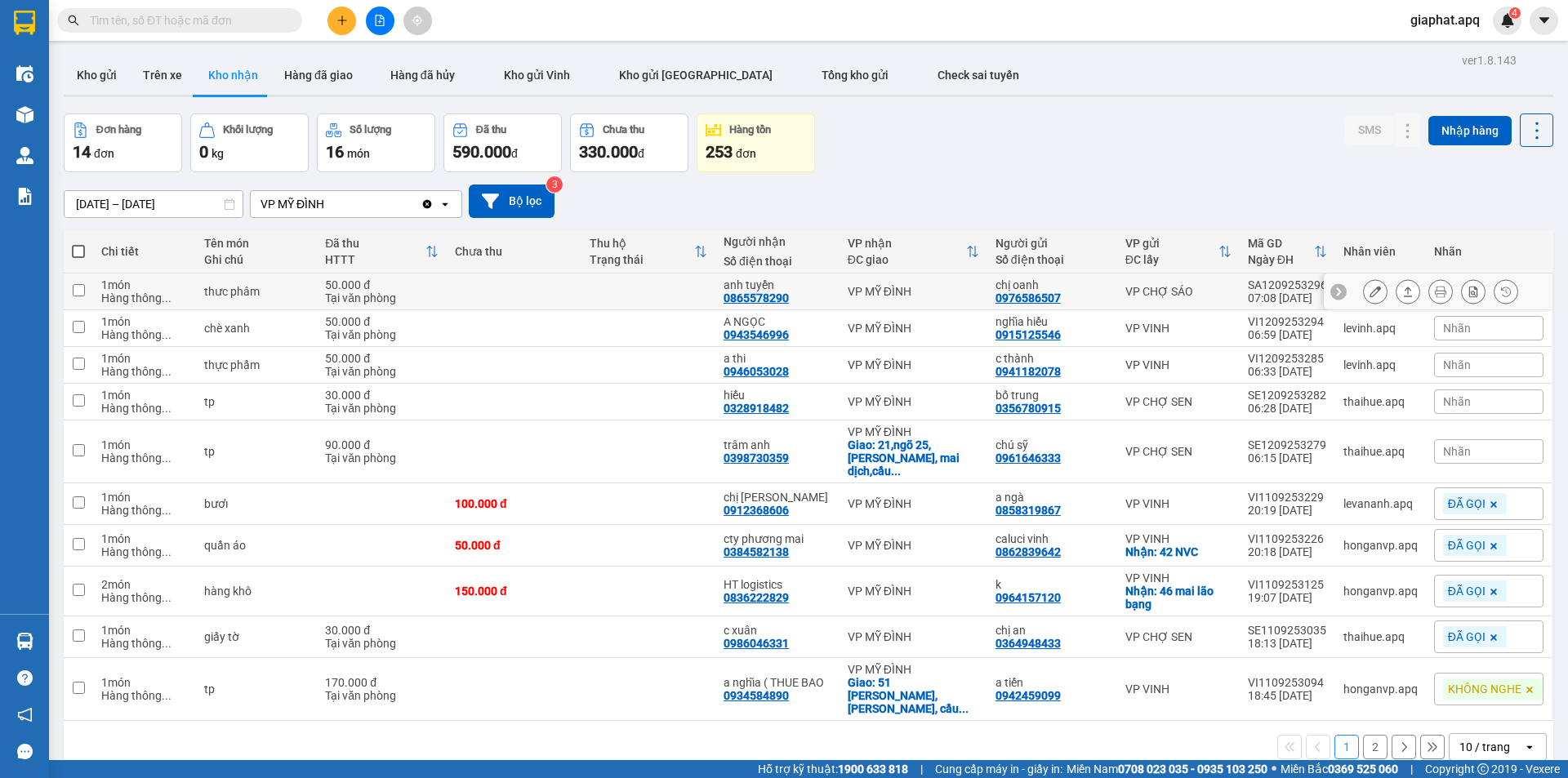
drag, startPoint x: 84, startPoint y: 292, endPoint x: 84, endPoint y: 321, distance: 29.0
click at [85, 294] on td at bounding box center [79, 292] width 30 height 37
checkbox input "true"
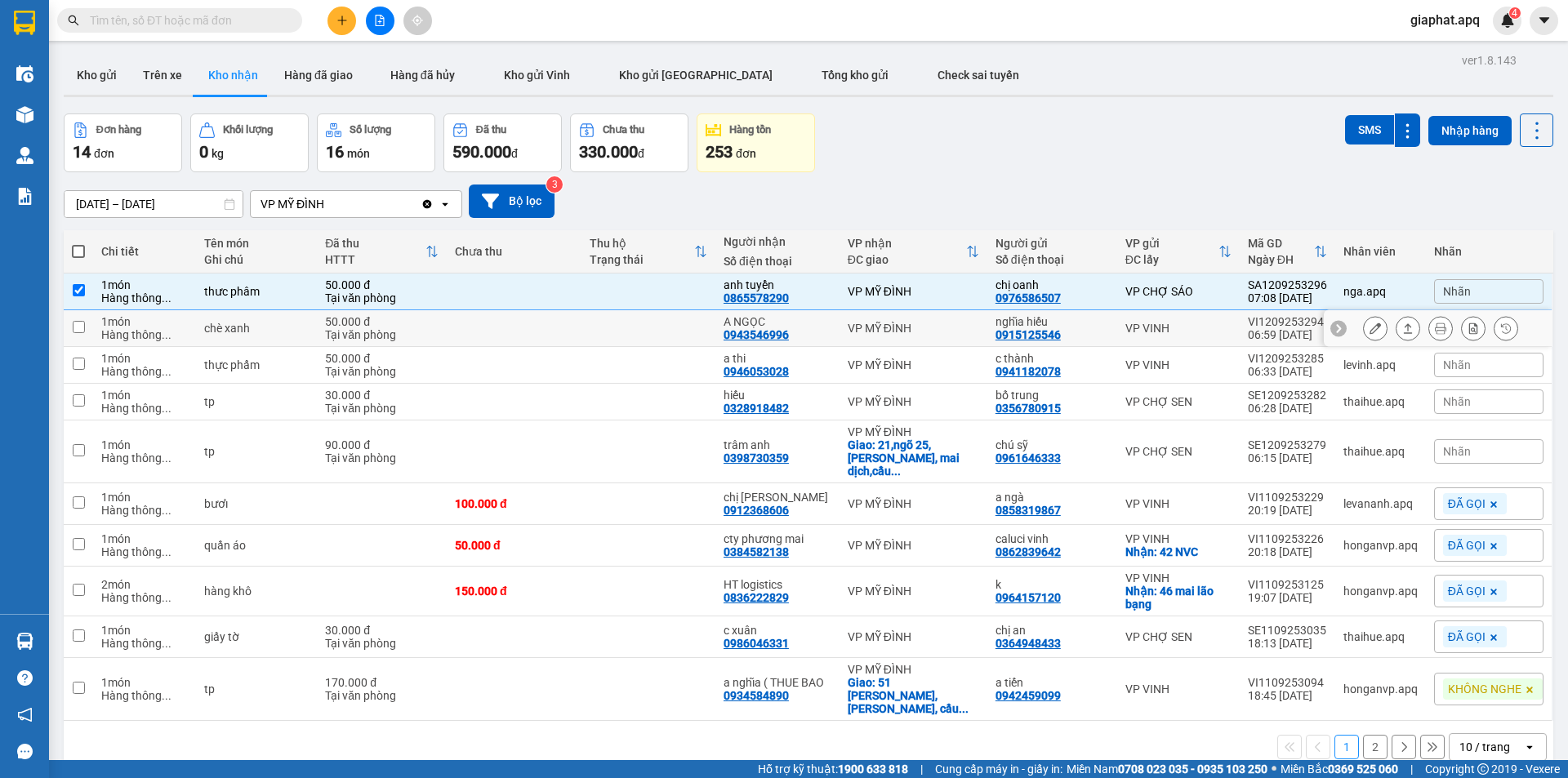
click at [84, 328] on input "checkbox" at bounding box center [78, 326] width 12 height 12
checkbox input "true"
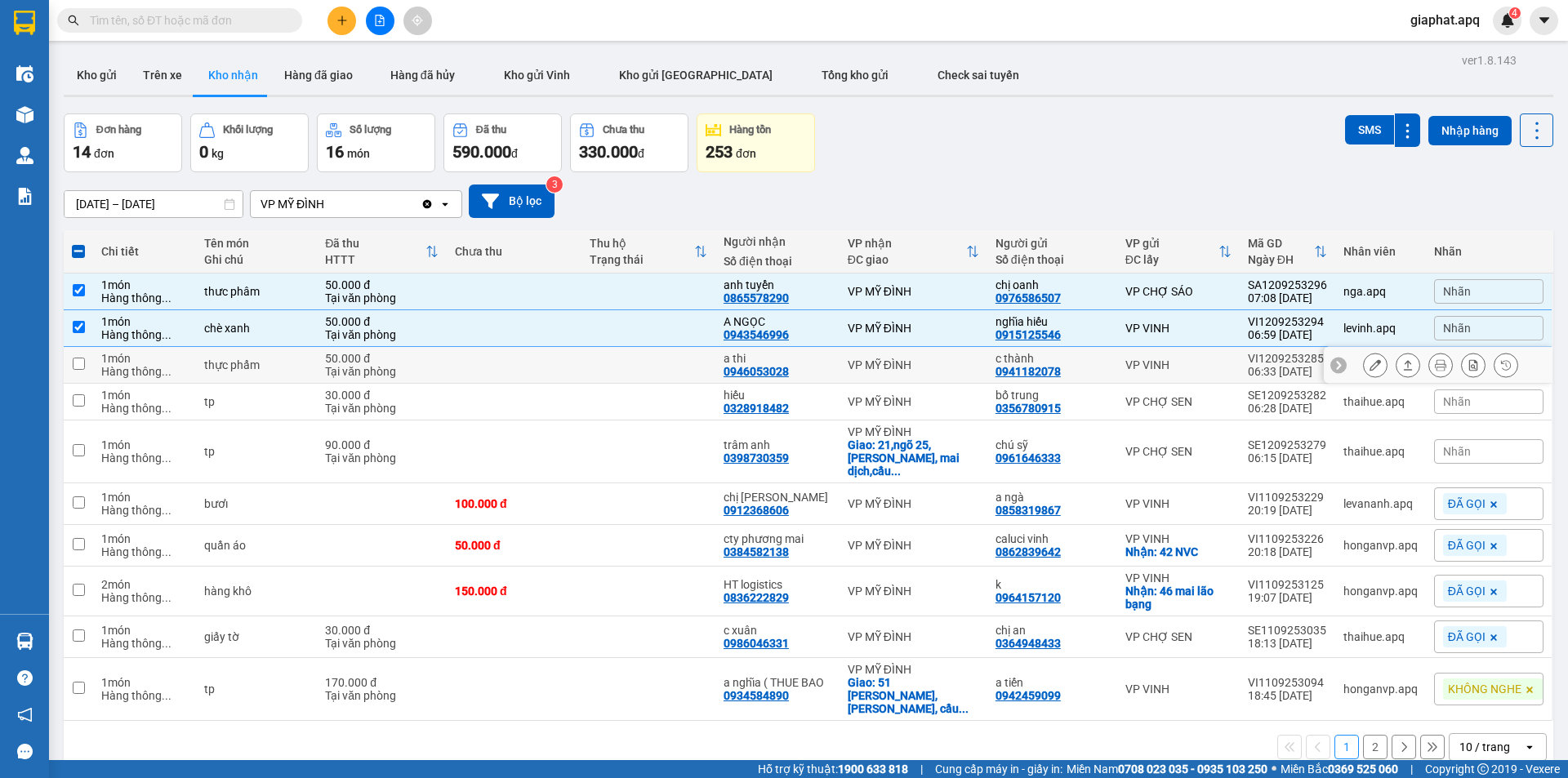
drag, startPoint x: 78, startPoint y: 361, endPoint x: 92, endPoint y: 384, distance: 26.9
click at [78, 362] on input "checkbox" at bounding box center [78, 363] width 12 height 12
checkbox input "true"
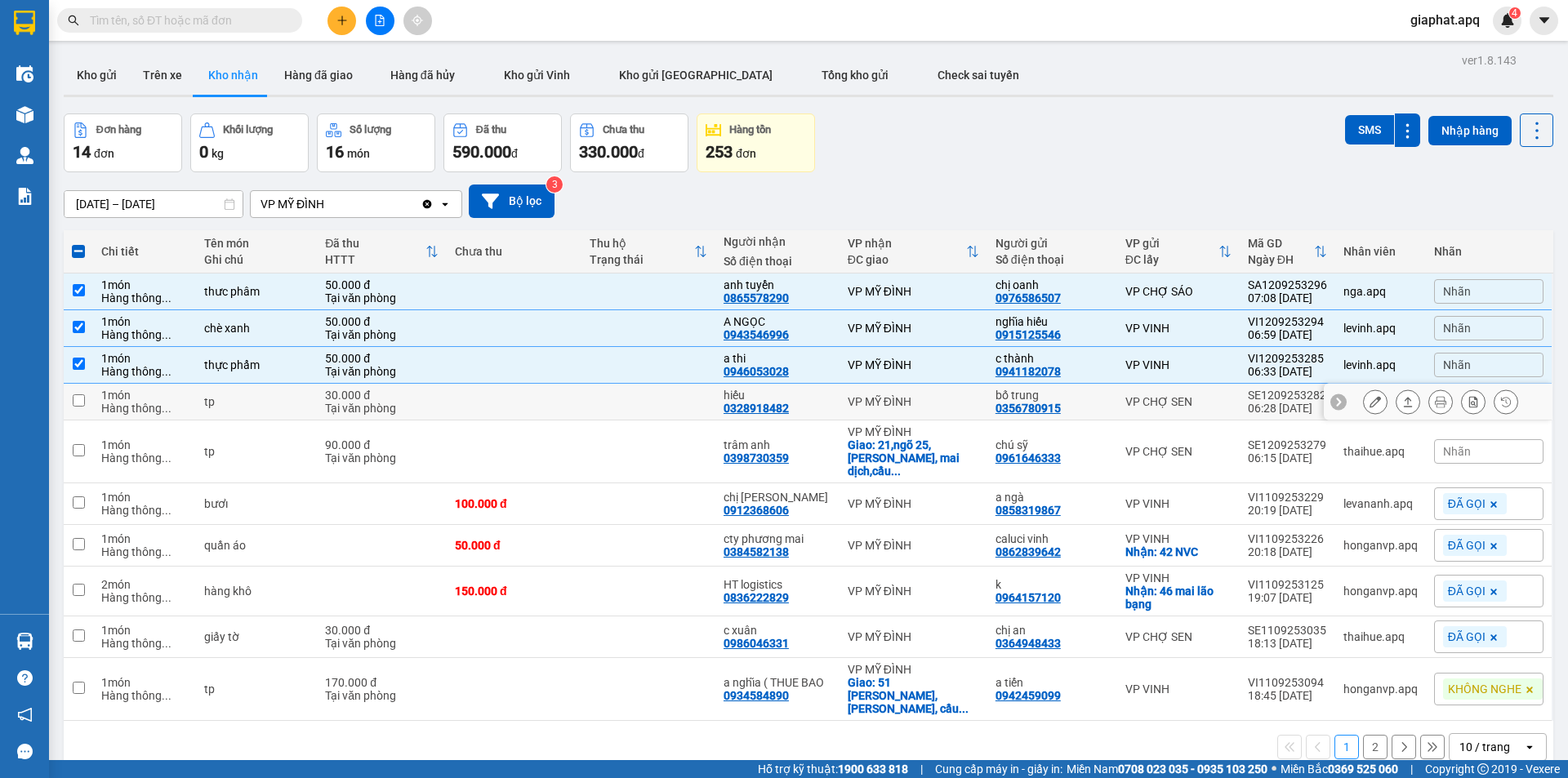
click at [81, 407] on td at bounding box center [79, 402] width 30 height 37
checkbox input "true"
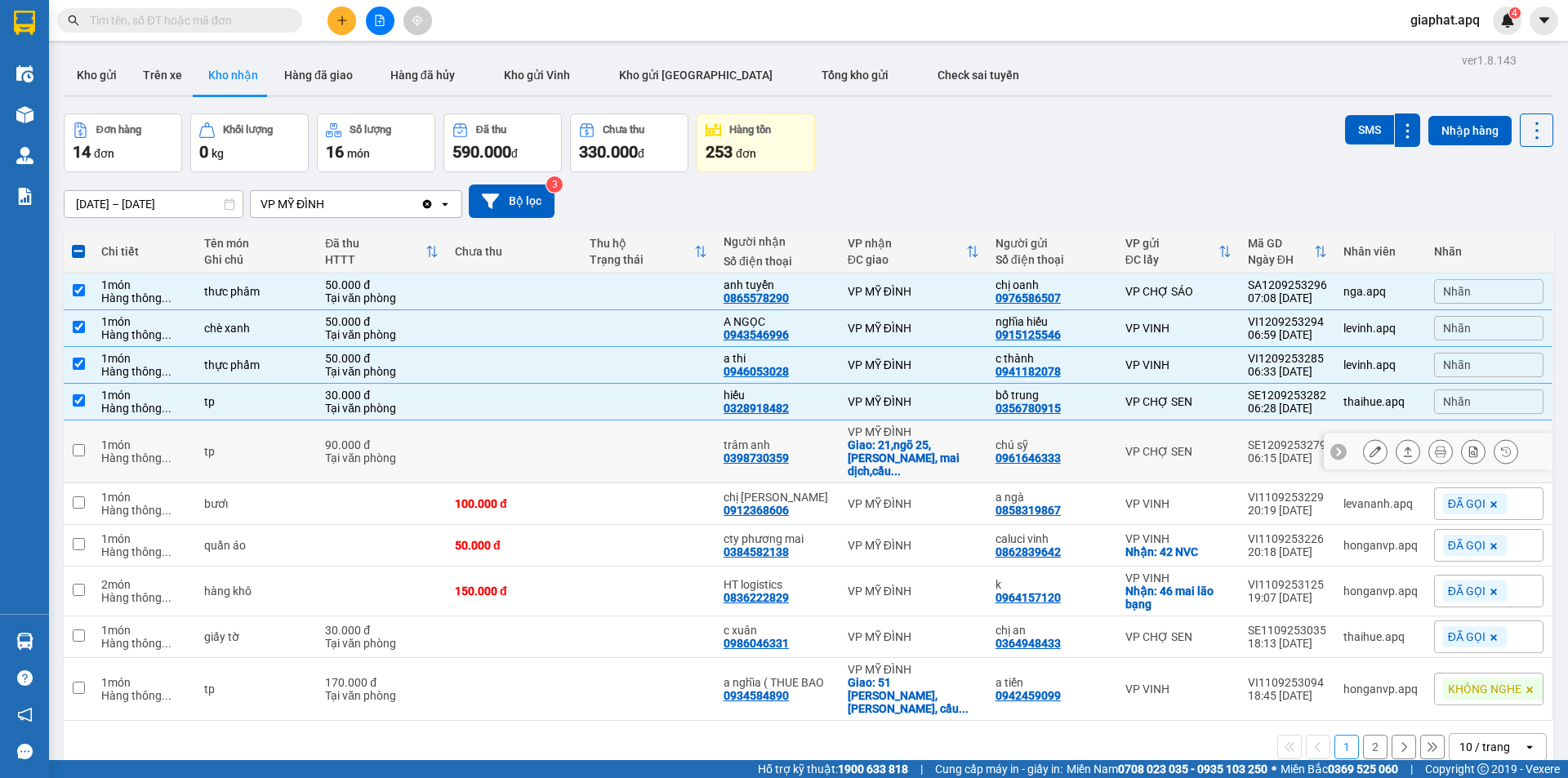
click at [81, 436] on td at bounding box center [79, 452] width 30 height 63
checkbox input "true"
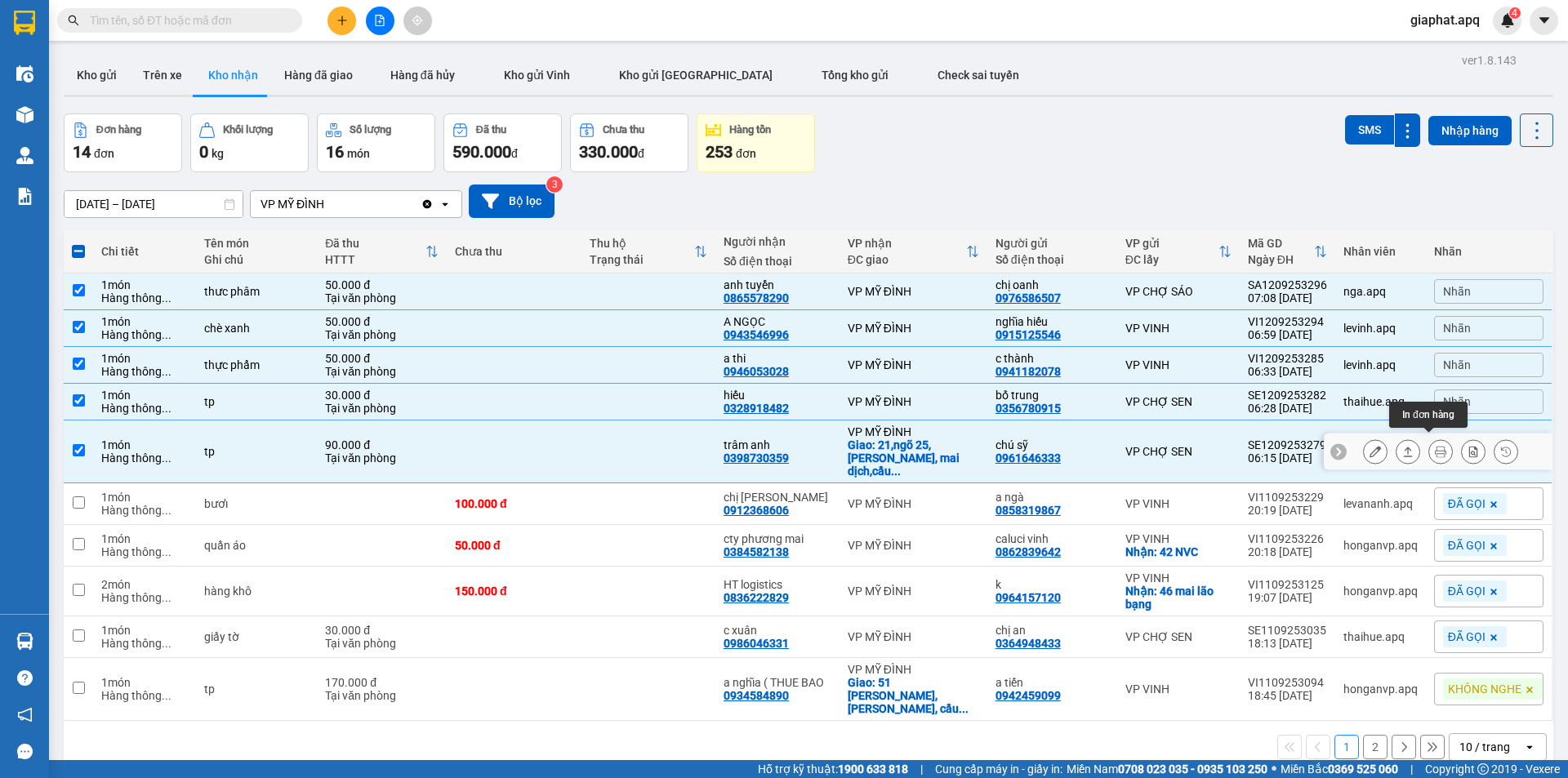
click at [1435, 446] on icon at bounding box center [1441, 452] width 11 height 11
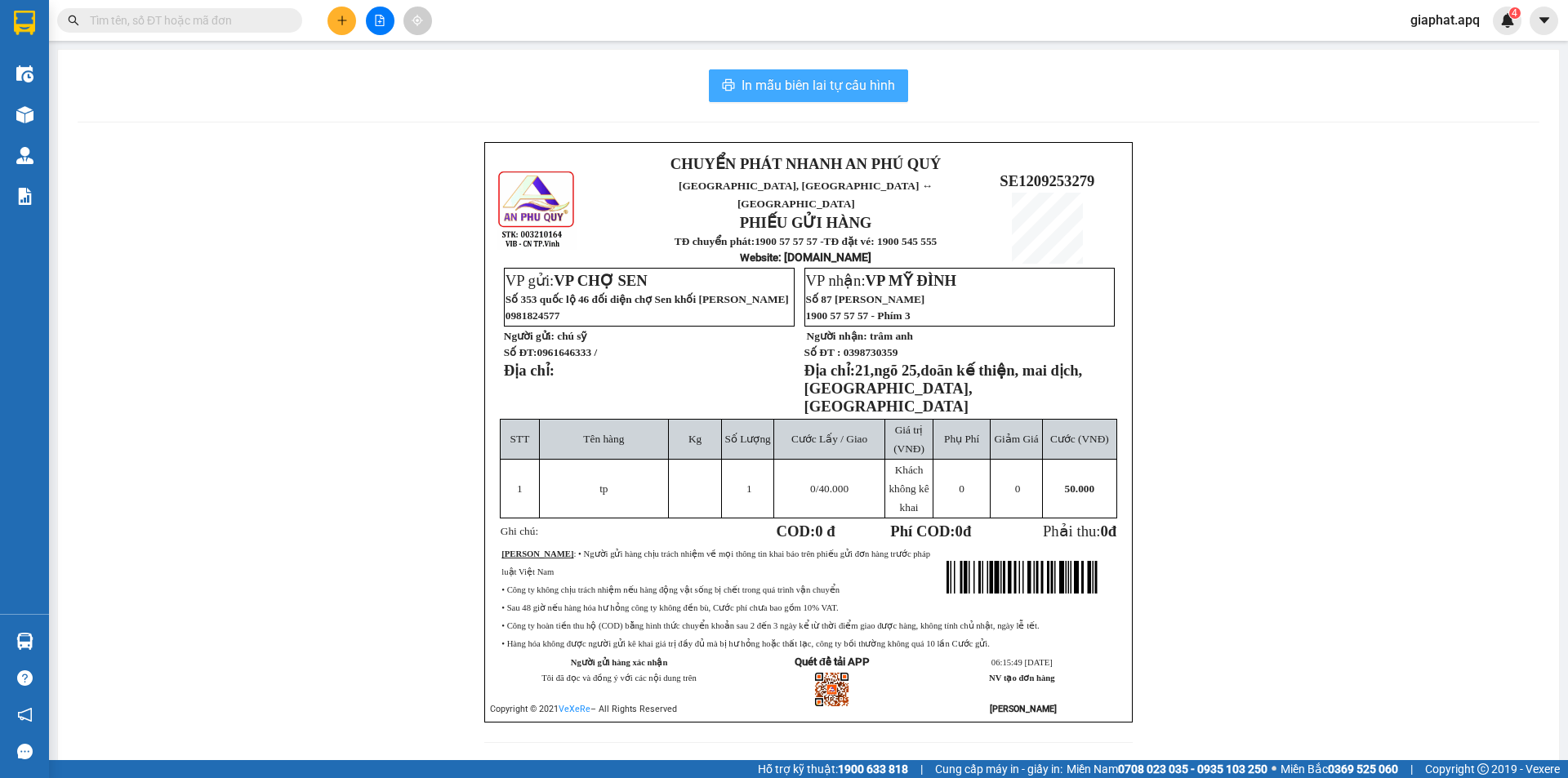
click at [771, 80] on span "In mẫu biên lai tự cấu hình" at bounding box center [817, 85] width 153 height 20
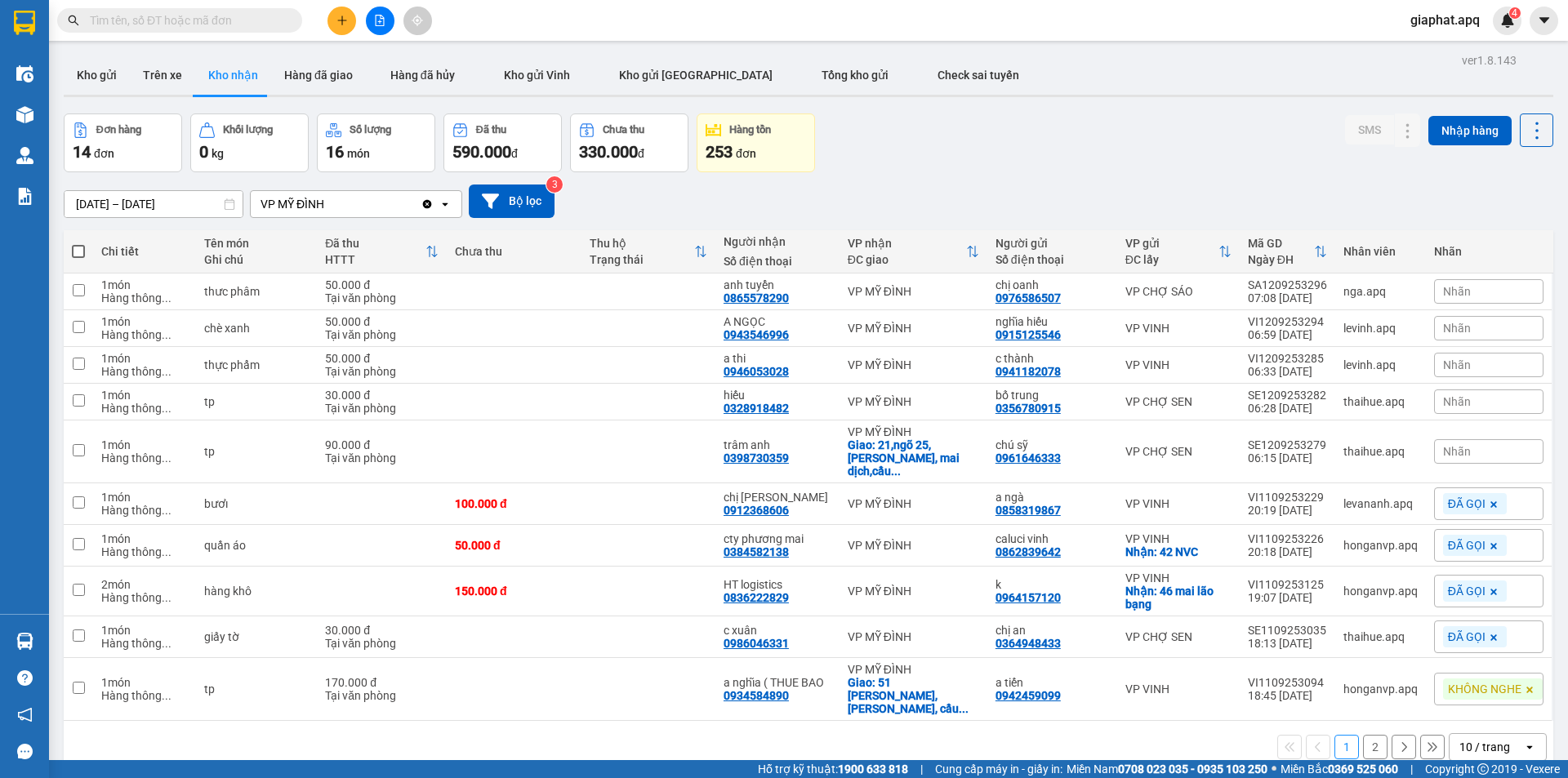
click at [964, 111] on div "ver 1.8.143 Kho gửi Trên xe Kho nhận Hàng đã giao Hàng đã hủy Kho gửi Vinh Kho …" at bounding box center [809, 438] width 1503 height 778
click at [512, 401] on td at bounding box center [513, 402] width 134 height 37
checkbox input "true"
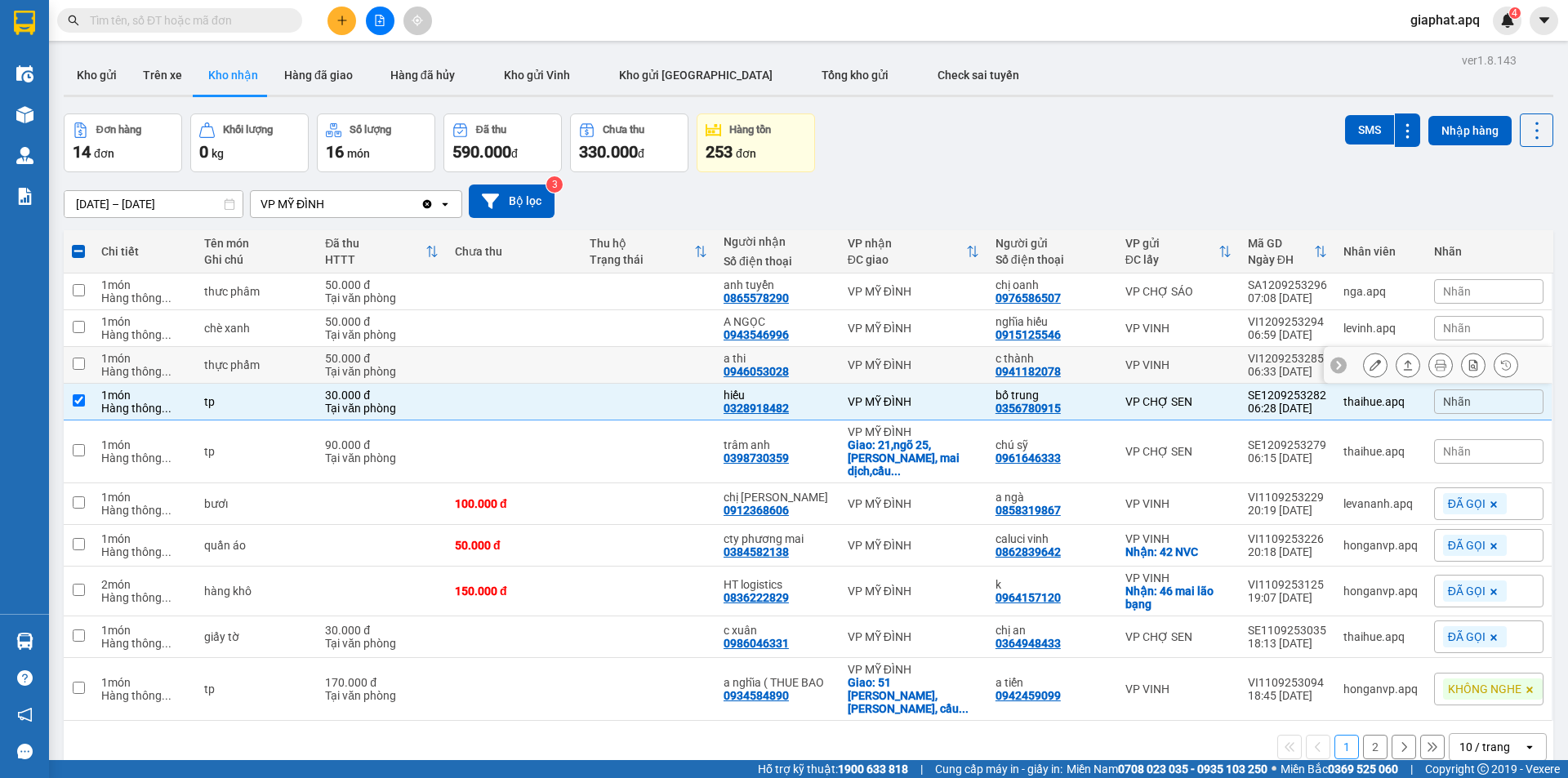
click at [528, 366] on td at bounding box center [513, 365] width 134 height 37
checkbox input "true"
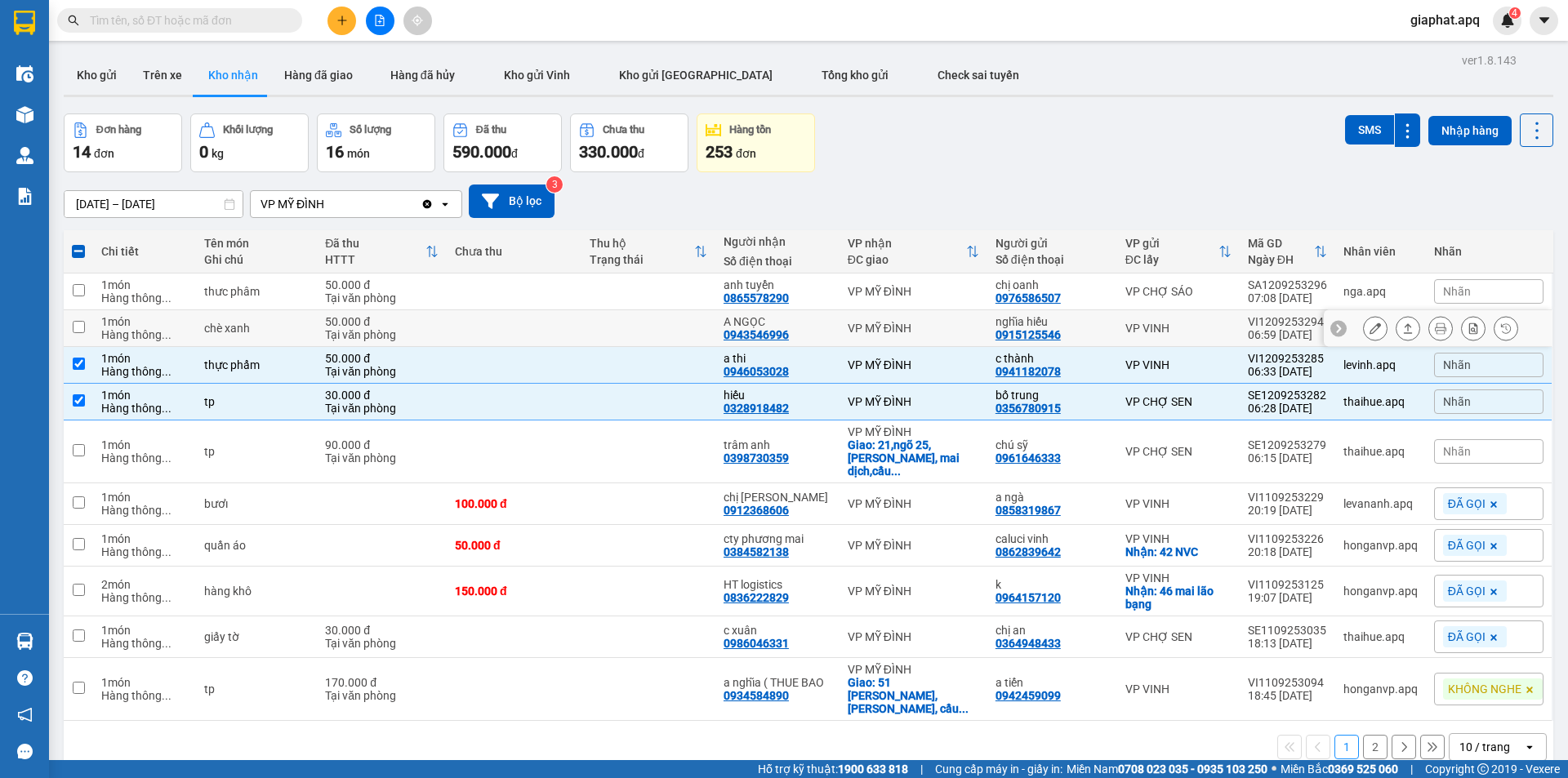
click at [549, 331] on td at bounding box center [513, 328] width 134 height 37
checkbox input "true"
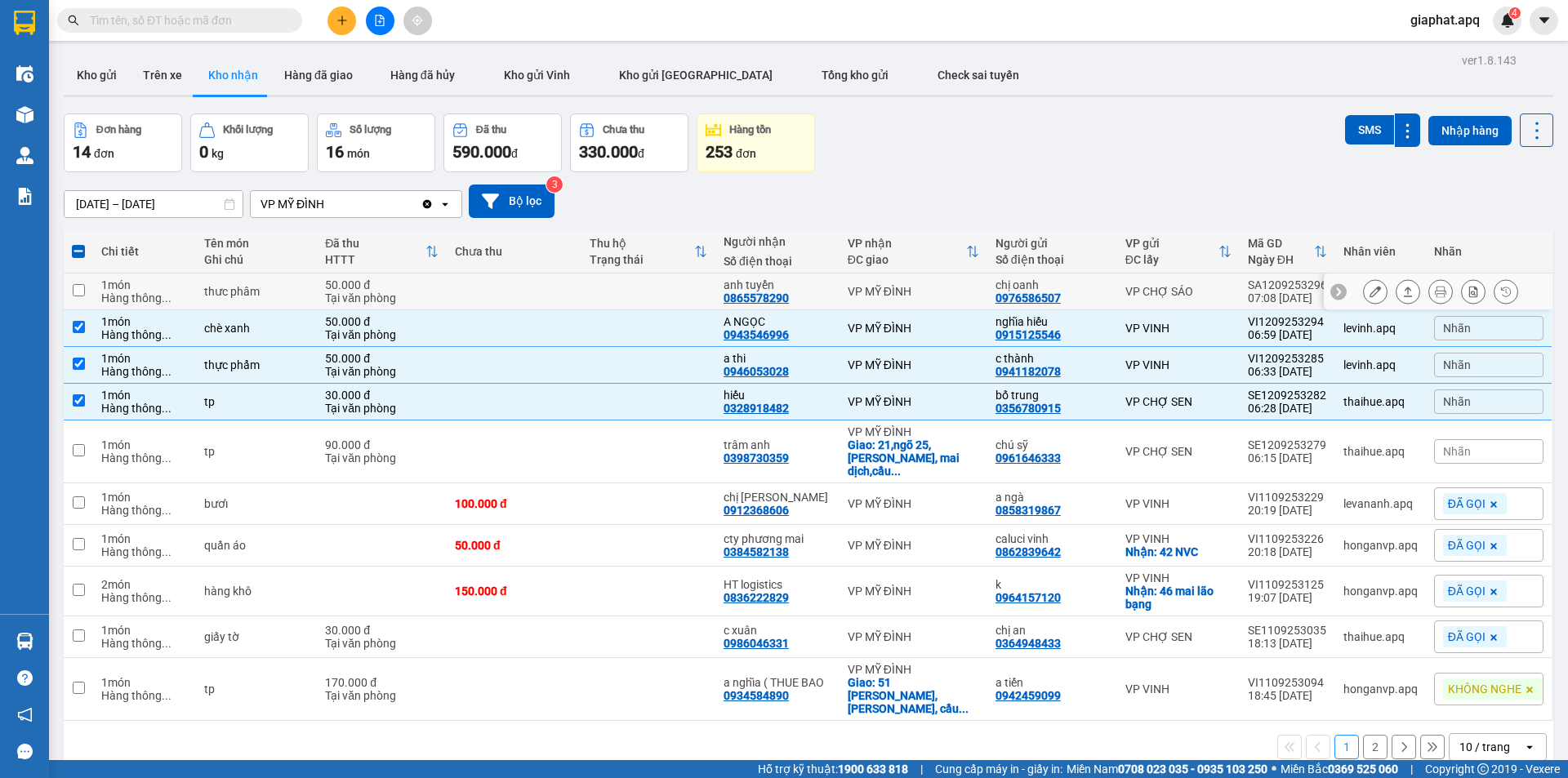
click at [567, 280] on td at bounding box center [513, 292] width 134 height 37
checkbox input "true"
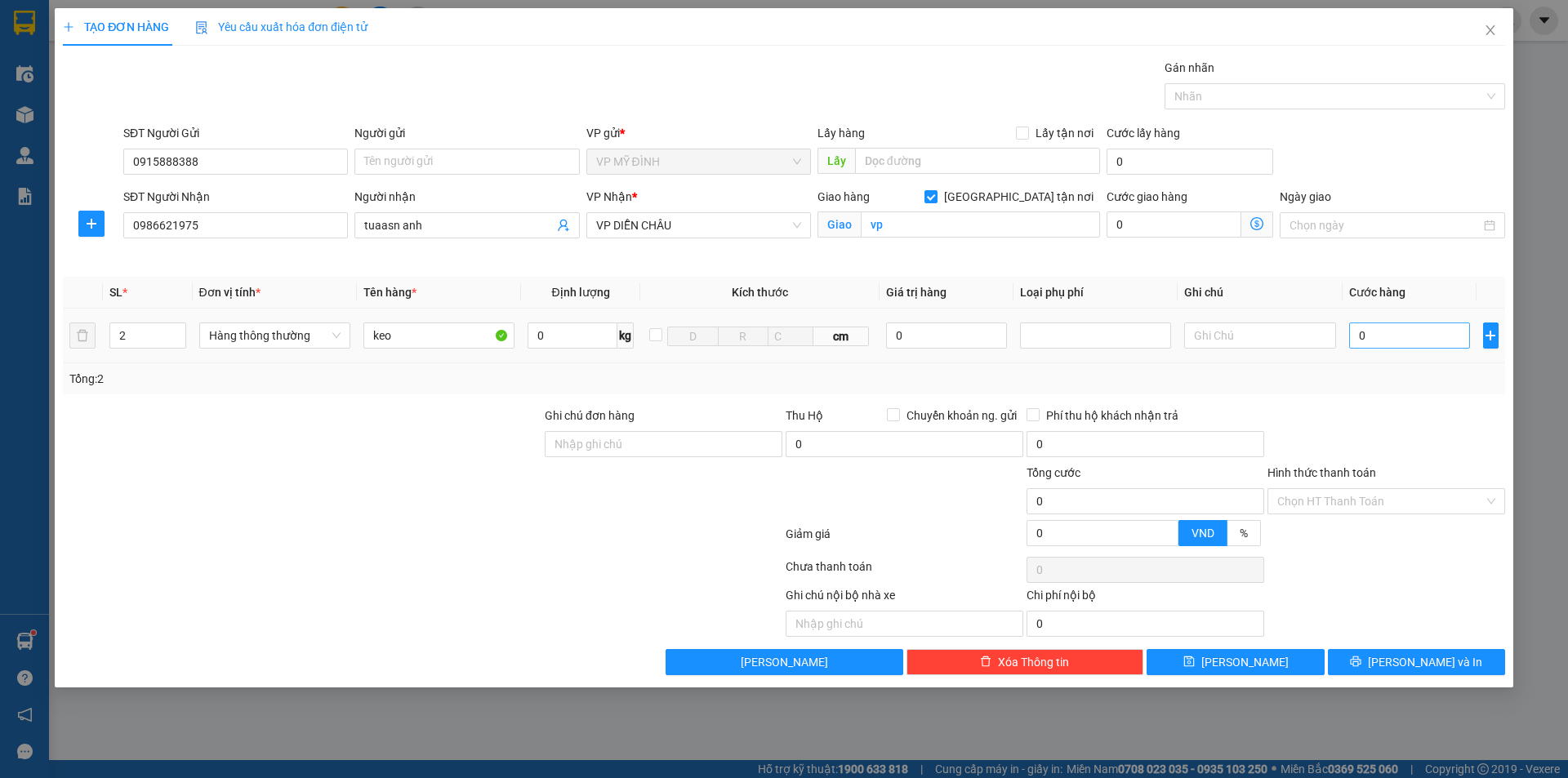
type input "keo"
click at [1445, 325] on input "0" at bounding box center [1409, 336] width 122 height 26
type input "8"
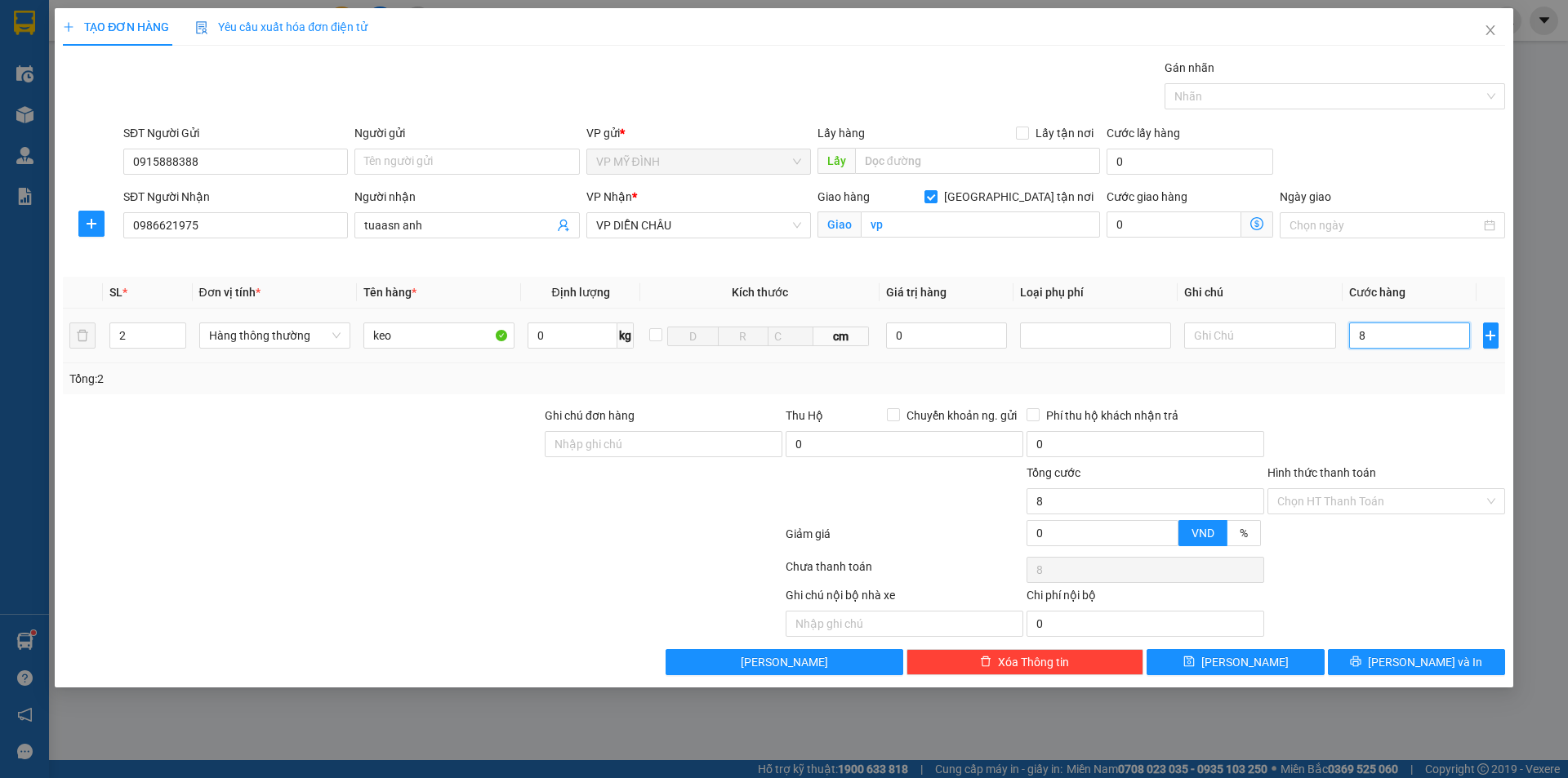
type input "80"
click at [1440, 333] on input "80" at bounding box center [1409, 336] width 122 height 26
type input "80.000"
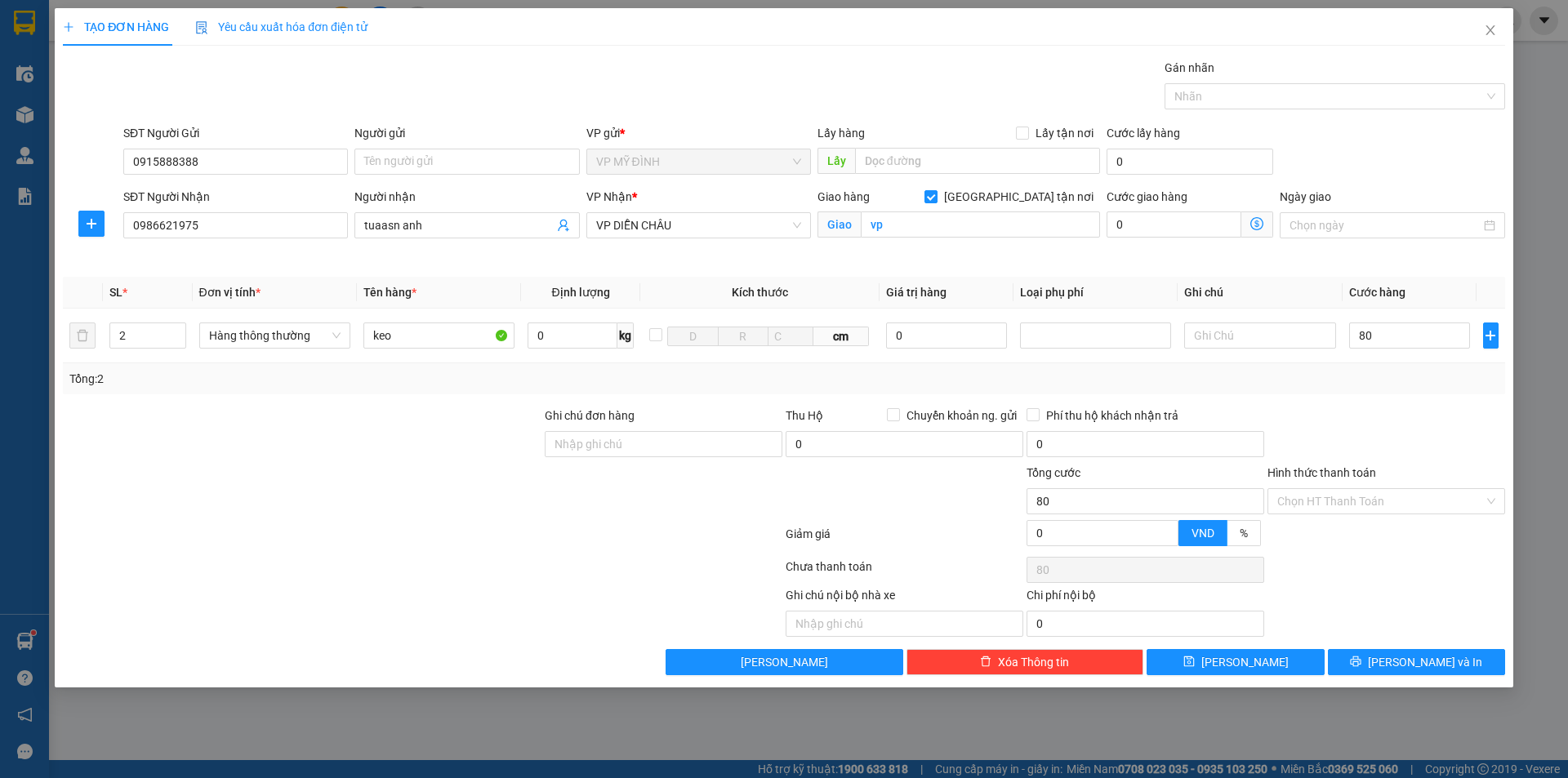
type input "80.000"
click at [1369, 369] on div "Tổng: 2" at bounding box center [784, 378] width 1443 height 31
drag, startPoint x: 1370, startPoint y: 490, endPoint x: 1368, endPoint y: 517, distance: 27.1
click at [1369, 490] on input "Hình thức thanh toán" at bounding box center [1381, 501] width 207 height 24
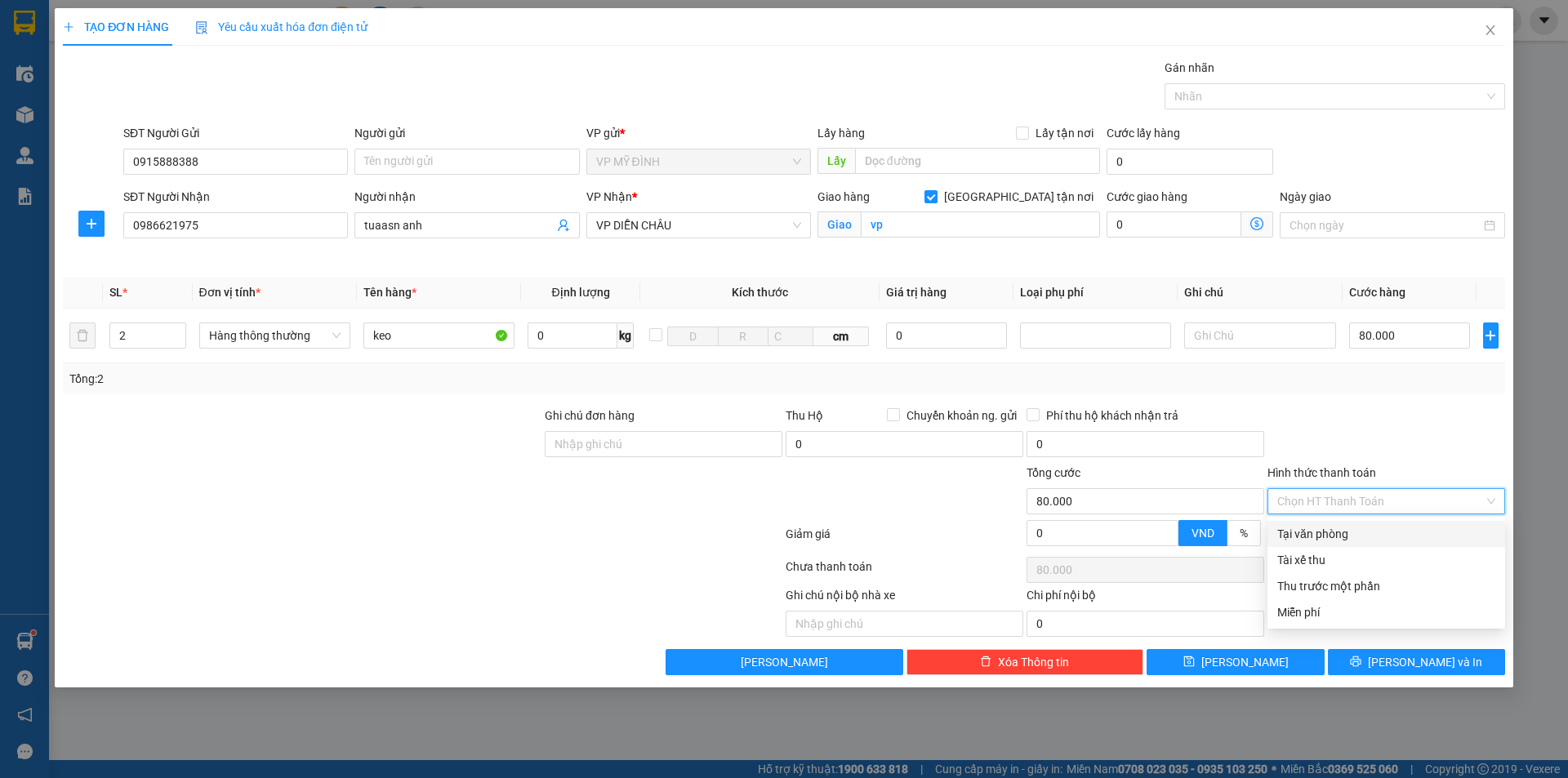
click at [1362, 534] on div "Tại văn phòng" at bounding box center [1386, 533] width 218 height 18
type input "0"
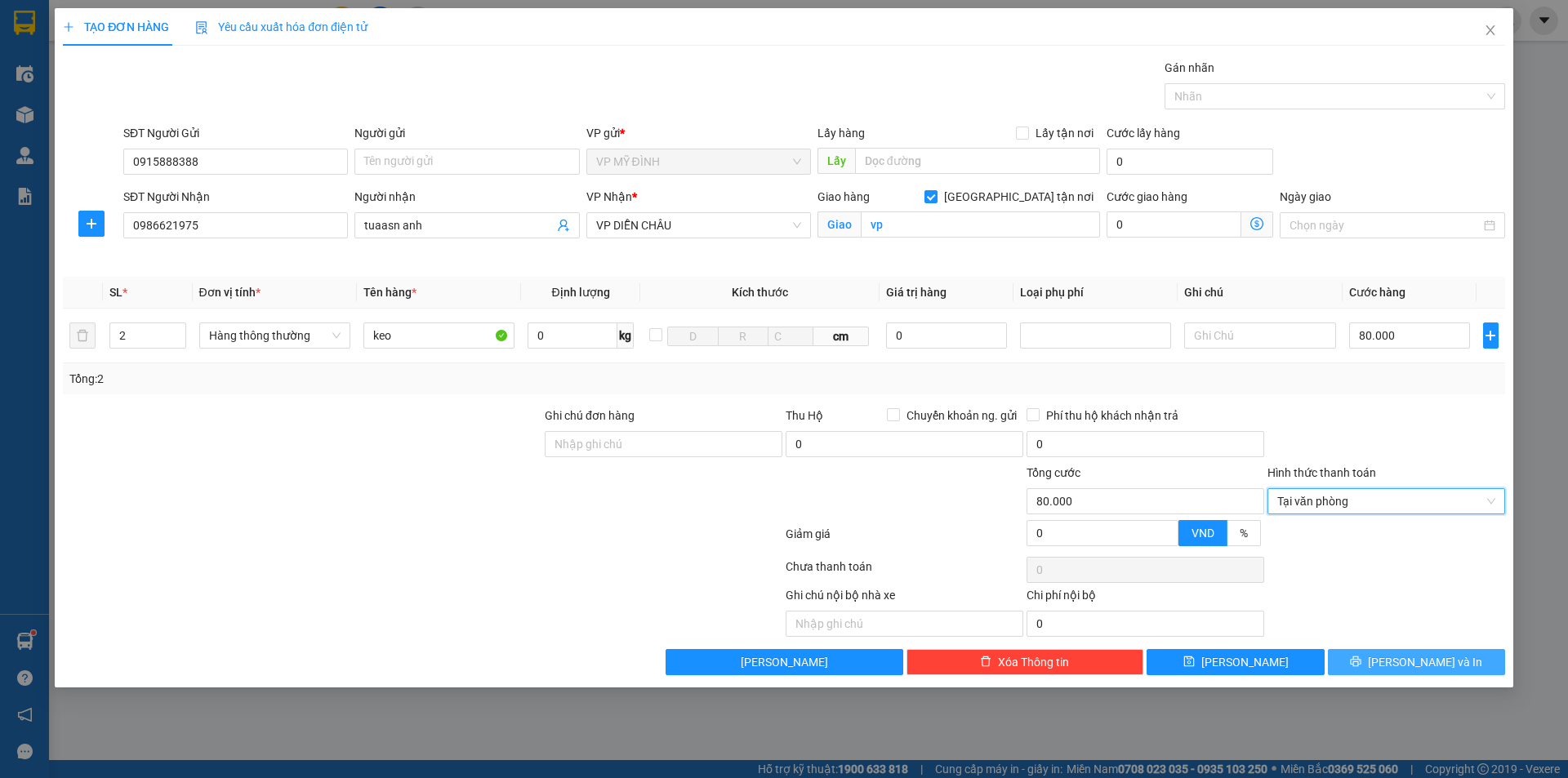
click at [1408, 670] on span "[PERSON_NAME] và In" at bounding box center [1424, 661] width 114 height 18
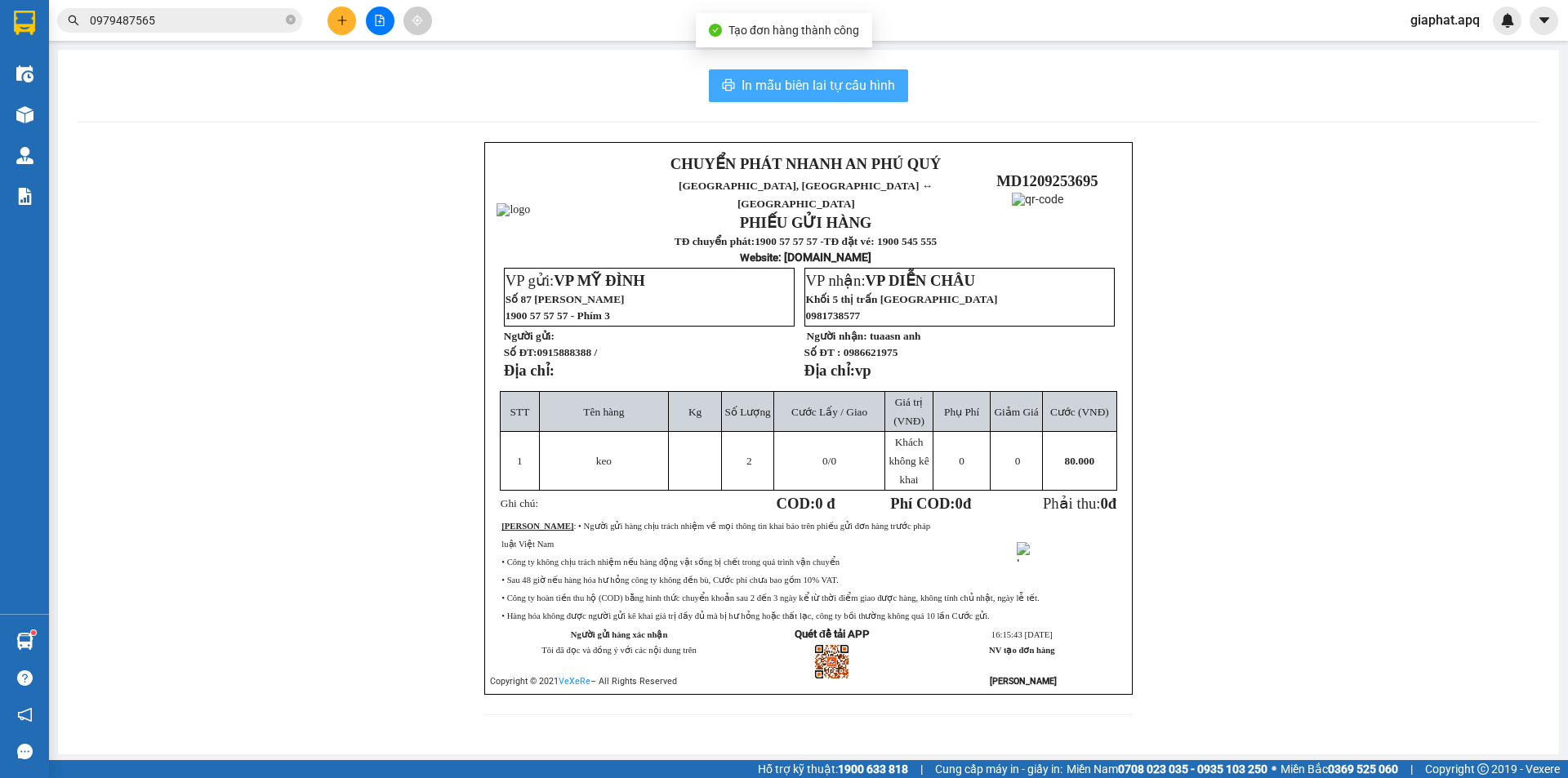
click at [800, 83] on span "In mẫu biên lai tự cấu hình" at bounding box center [817, 85] width 153 height 20
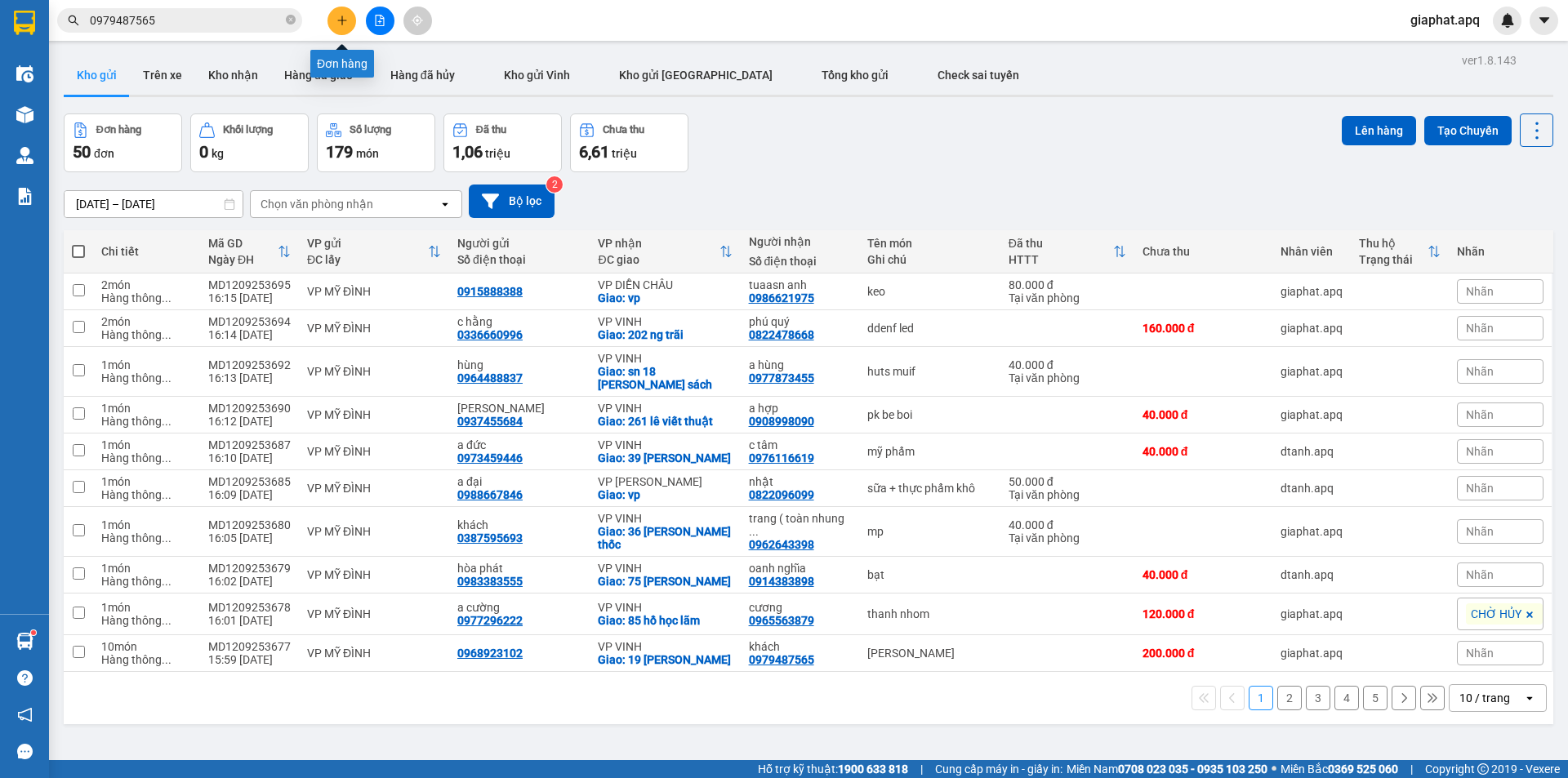
click at [347, 19] on icon "plus" at bounding box center [342, 20] width 11 height 11
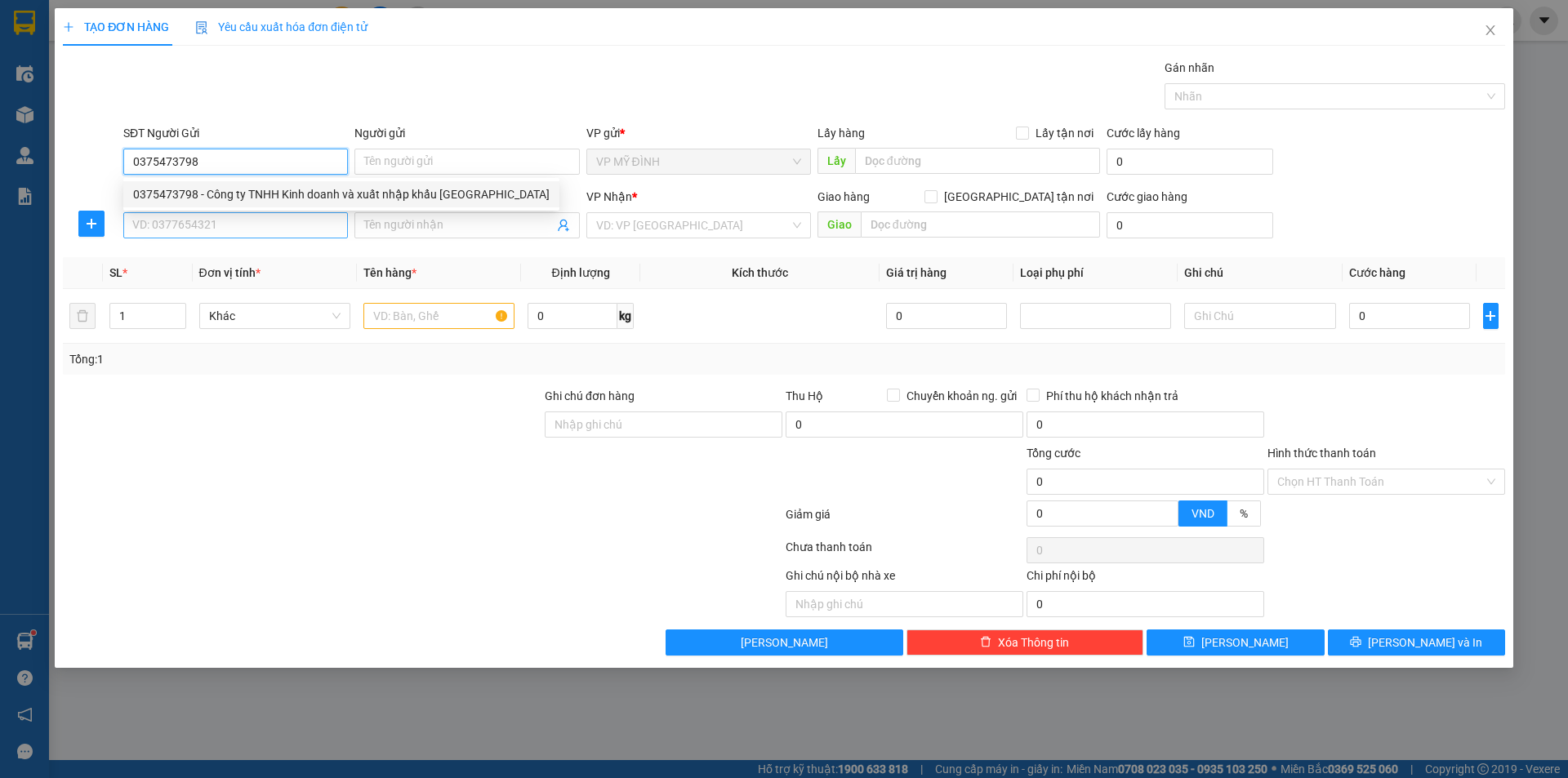
type input "0375473798"
click at [295, 219] on input "SĐT Người Nhận" at bounding box center [236, 225] width 225 height 26
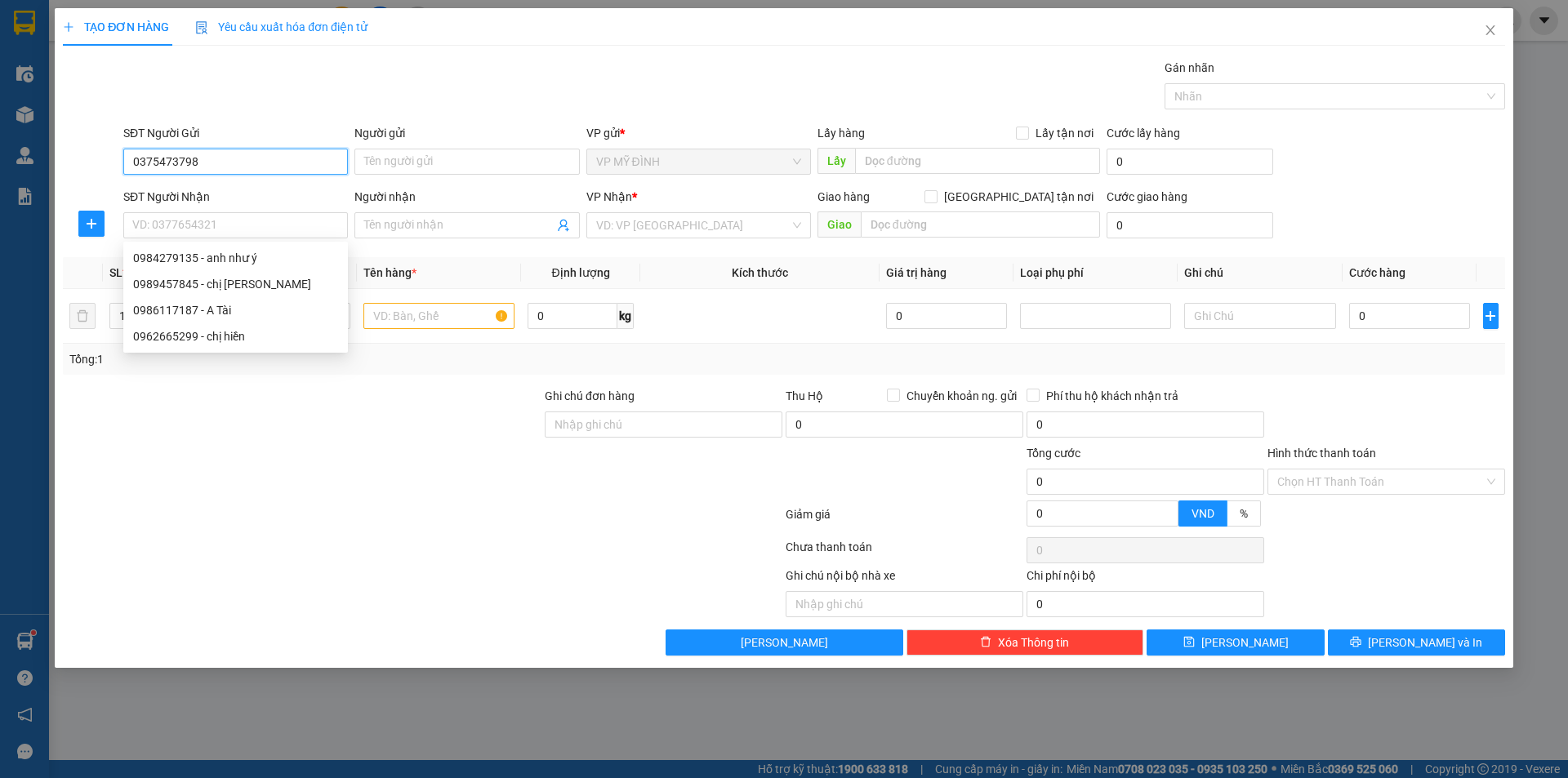
click at [289, 148] on input "0375473798" at bounding box center [236, 161] width 225 height 26
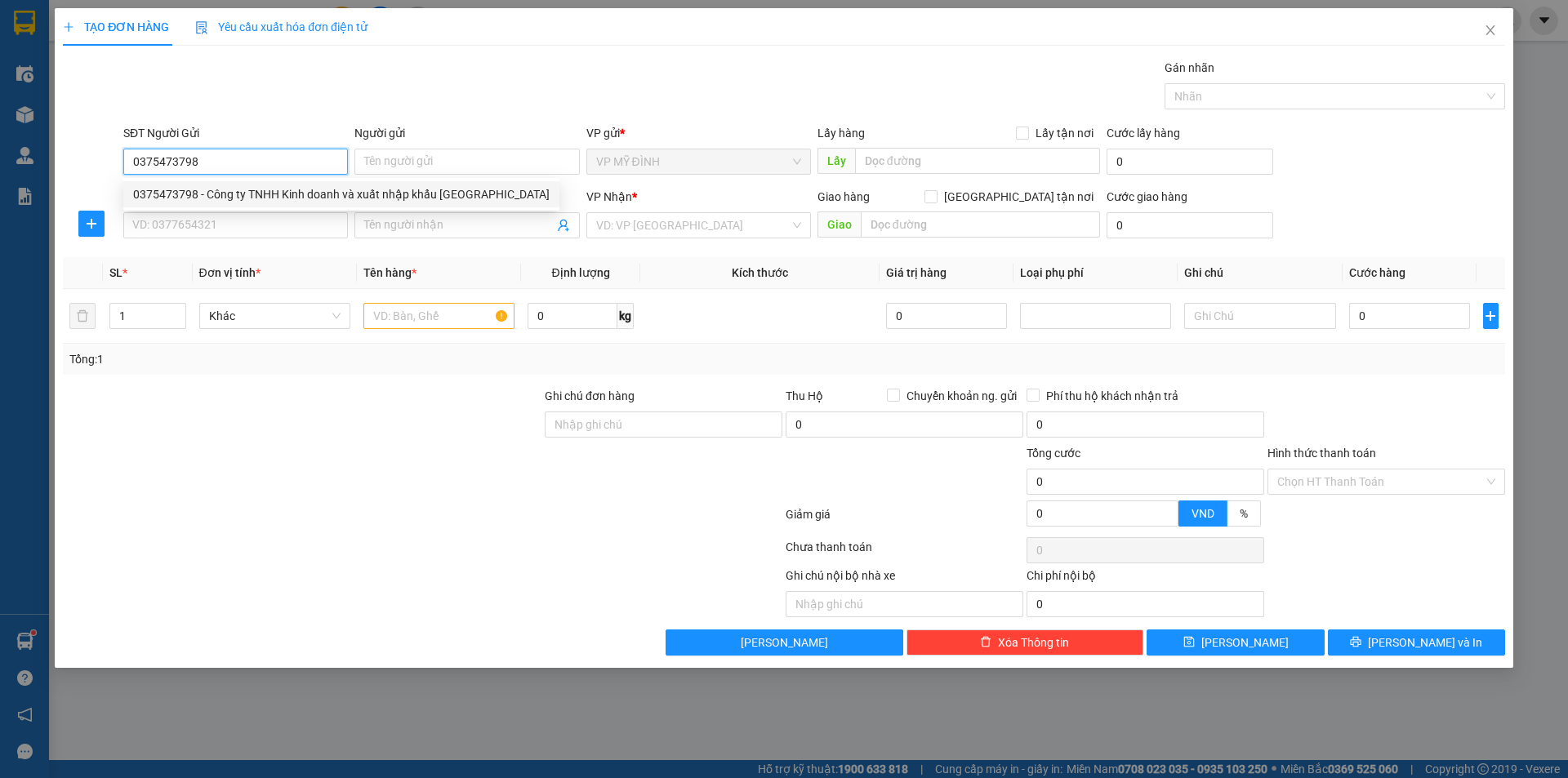
click at [251, 199] on div "0375473798 - Công ty TNHH Kinh doanh và xuất nhập khẩu Minh Châu" at bounding box center [341, 194] width 417 height 18
type input "Công ty TNHH Kinh doanh và xuất nhập khẩu Minh Châu"
click at [248, 228] on input "SĐT Người Nhận" at bounding box center [236, 225] width 225 height 26
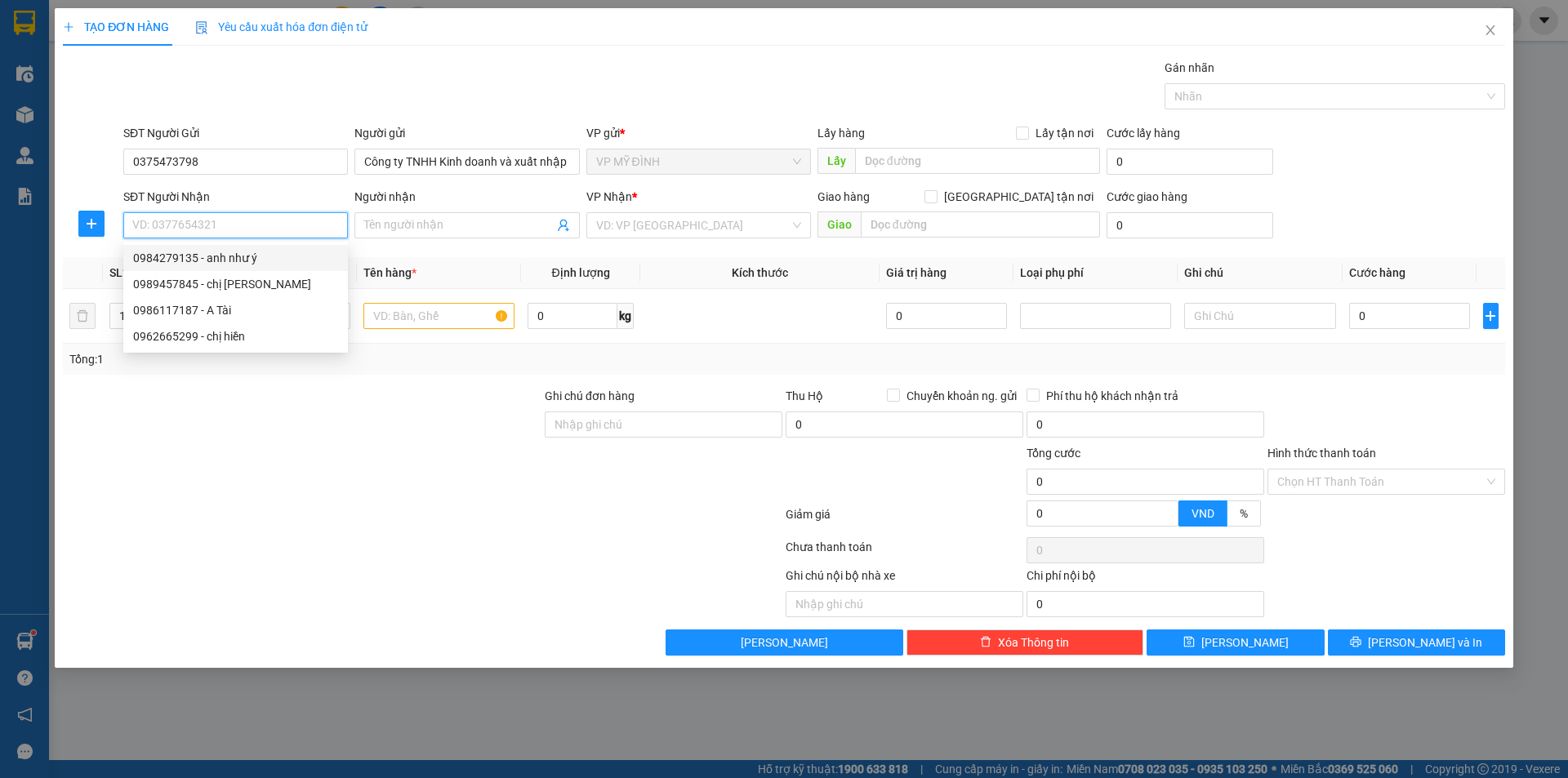
click at [261, 255] on div "0984279135 - anh như ý" at bounding box center [235, 257] width 205 height 18
type input "0984279135"
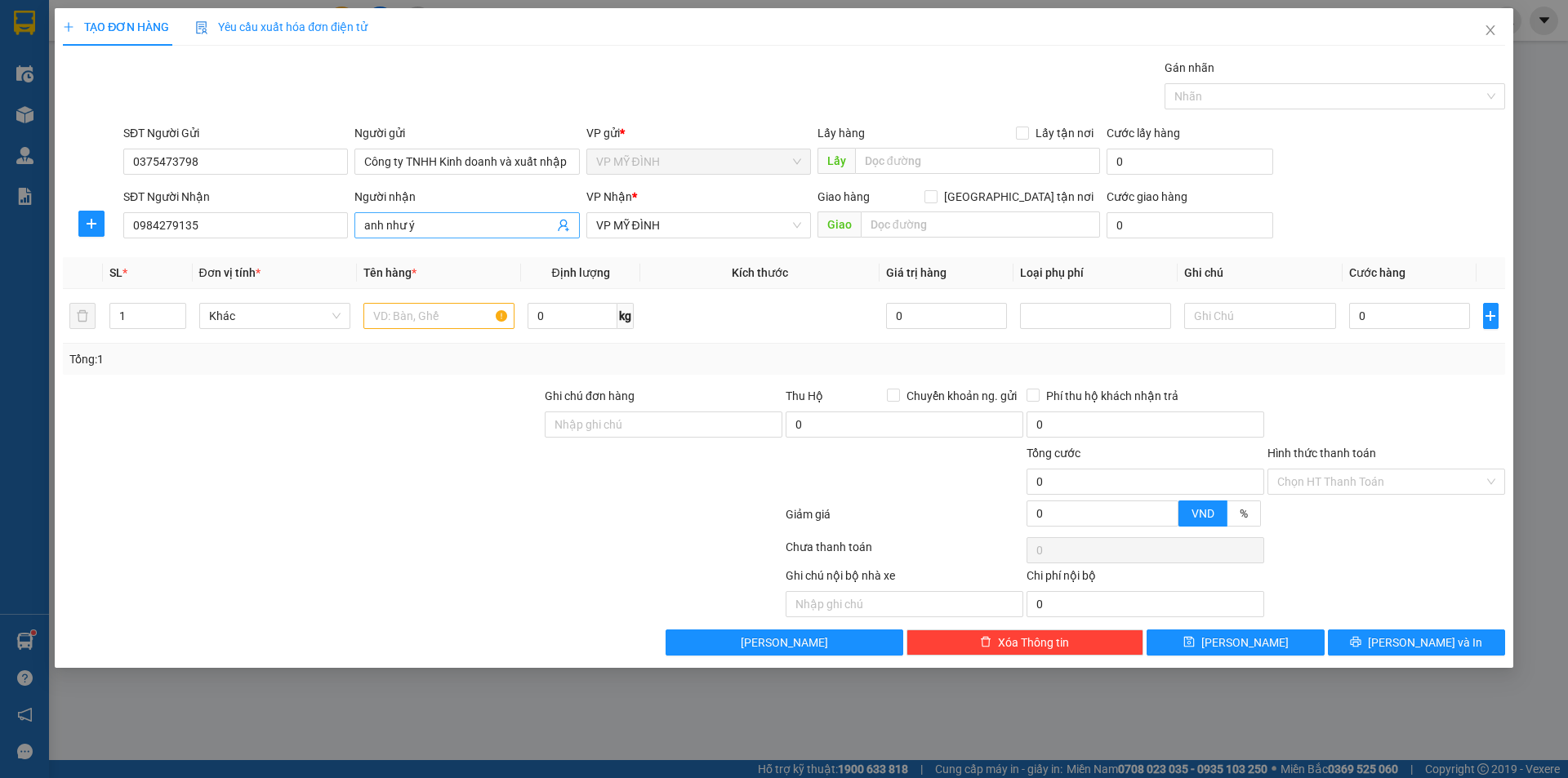
click at [407, 225] on input "anh như ý" at bounding box center [458, 224] width 188 height 18
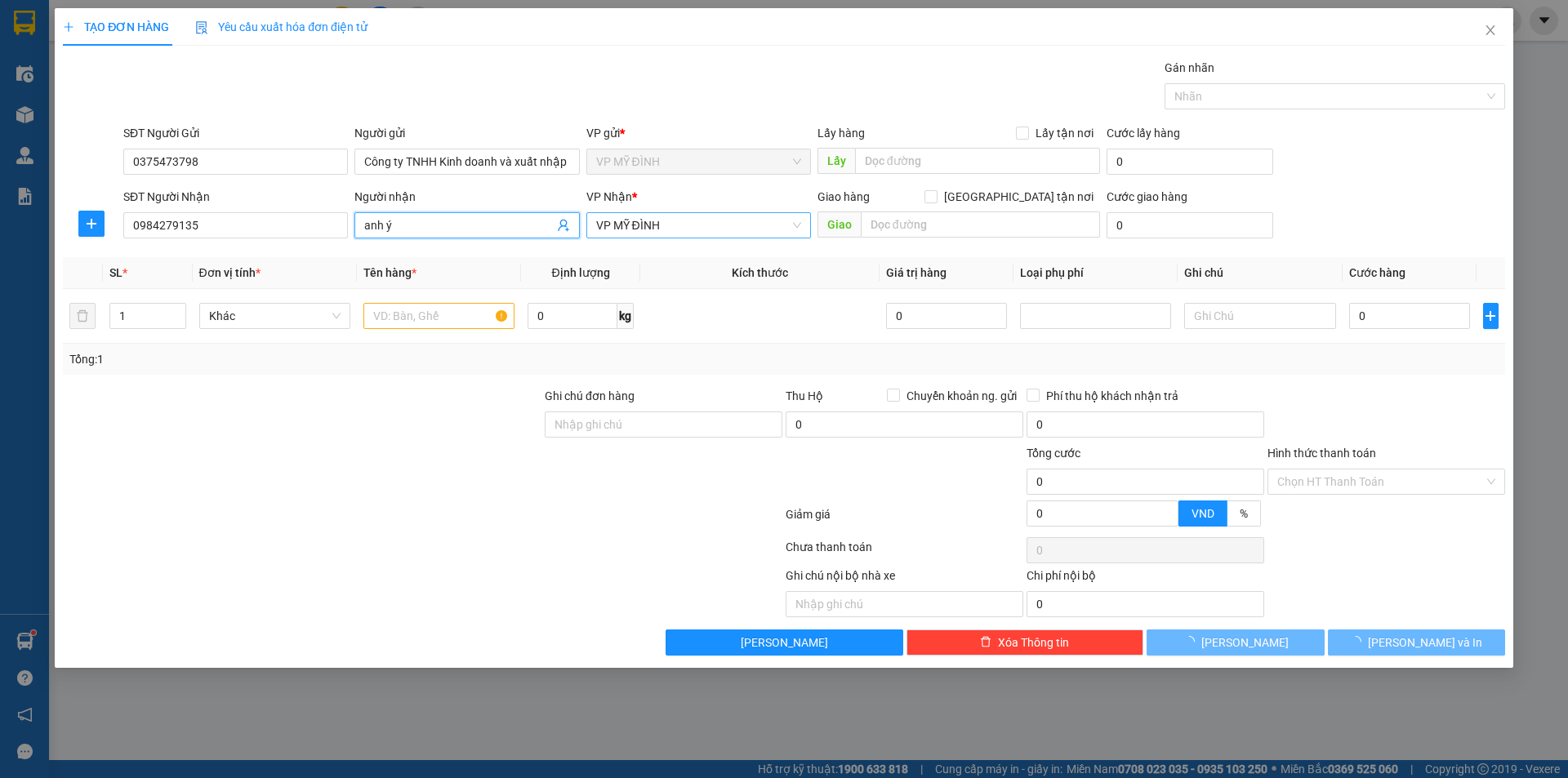
click at [671, 225] on span "VP MỸ ĐÌNH" at bounding box center [699, 225] width 205 height 24
type input "anh ý"
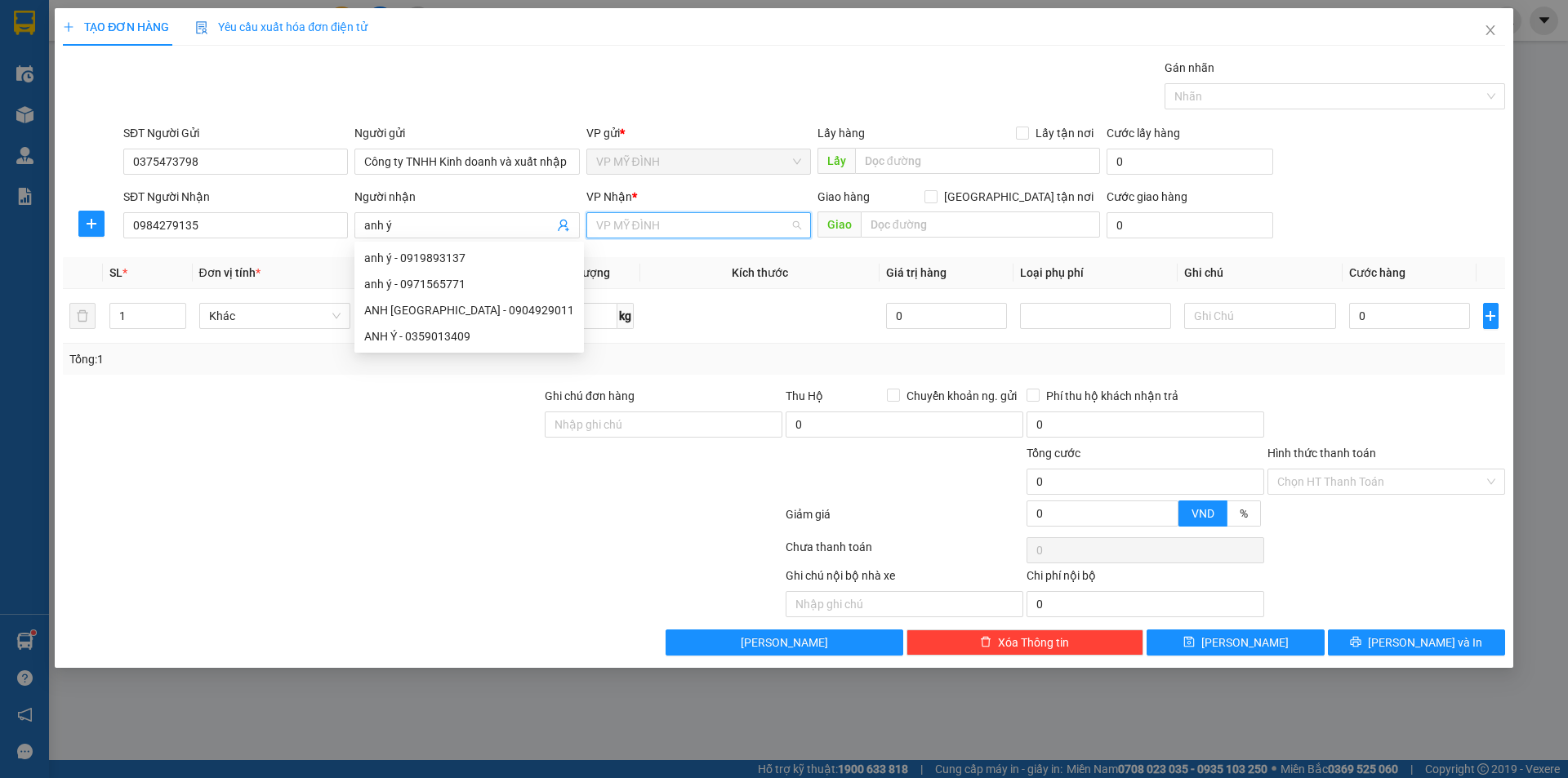
scroll to position [131, 0]
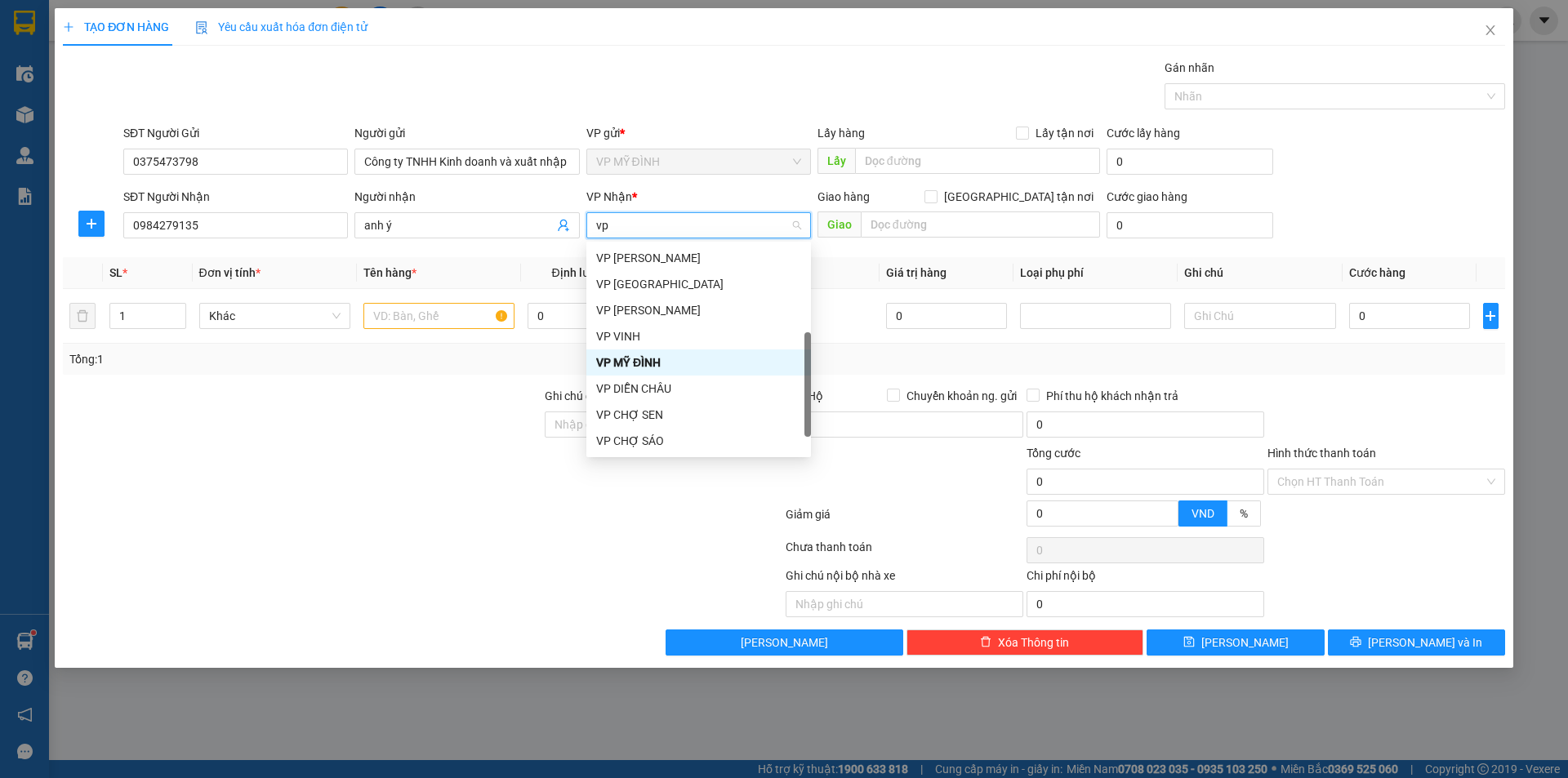
type input "vp v"
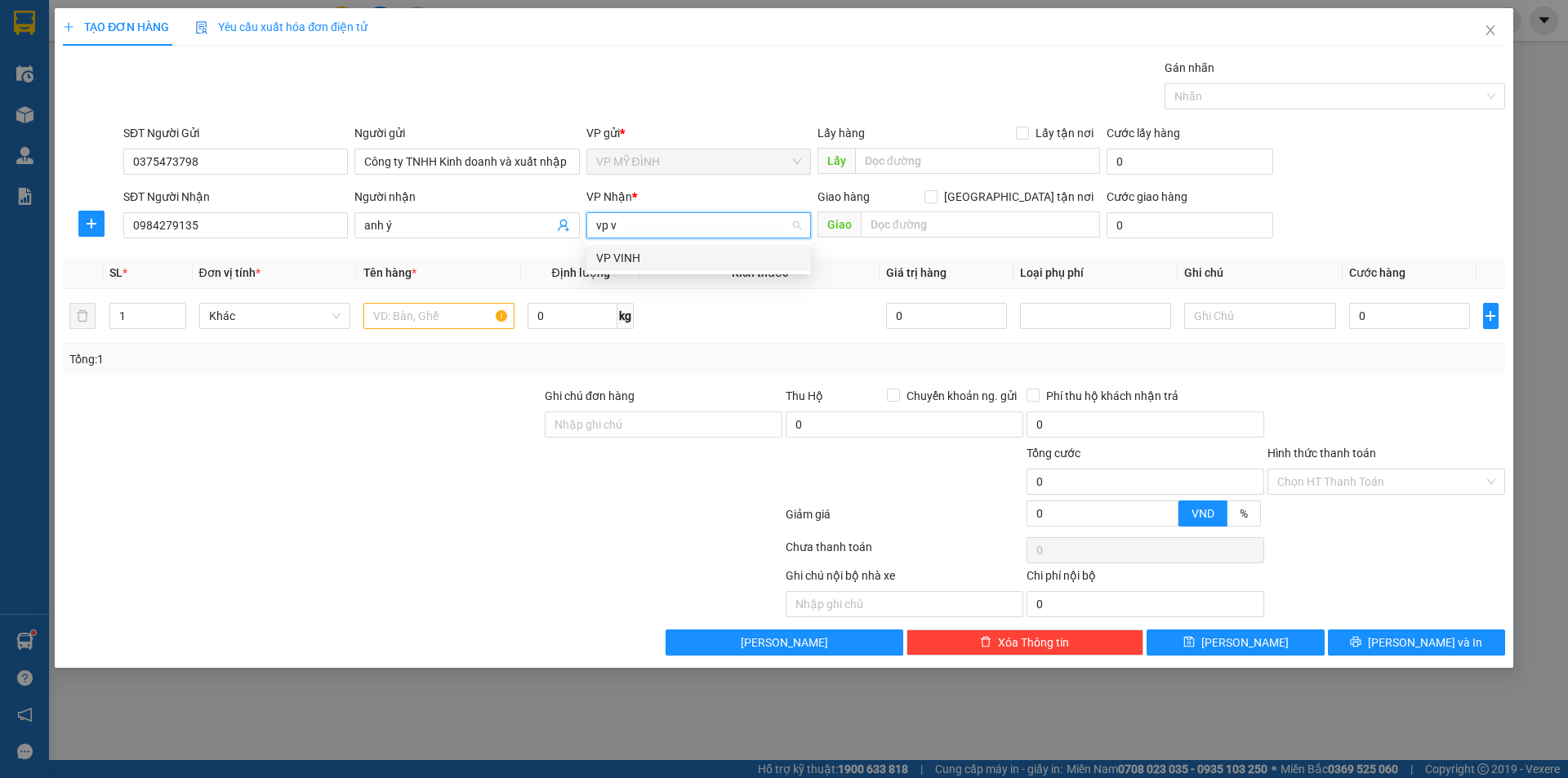
click at [655, 262] on div "VP VINH" at bounding box center [699, 257] width 205 height 18
click at [966, 208] on div "Giao hàng Giao tận nơi" at bounding box center [958, 199] width 283 height 24
click at [961, 228] on input "text" at bounding box center [981, 224] width 239 height 26
type input "s"
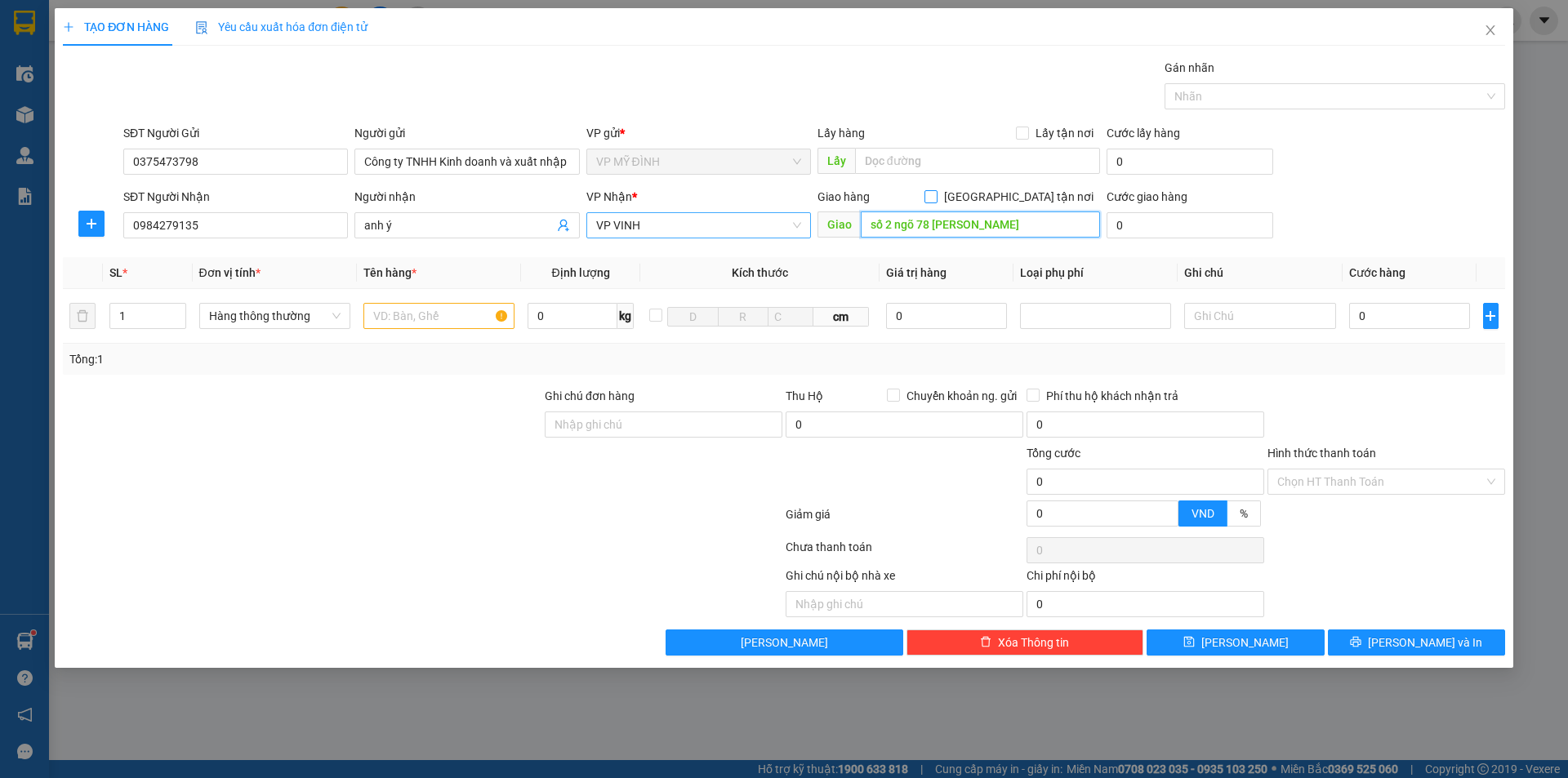
type input "số 2 ngõ 78 võ thị sáu"
click at [938, 202] on span at bounding box center [931, 197] width 13 height 13
click at [936, 201] on input "[GEOGRAPHIC_DATA] tận nơi" at bounding box center [930, 196] width 11 height 11
checkbox input "true"
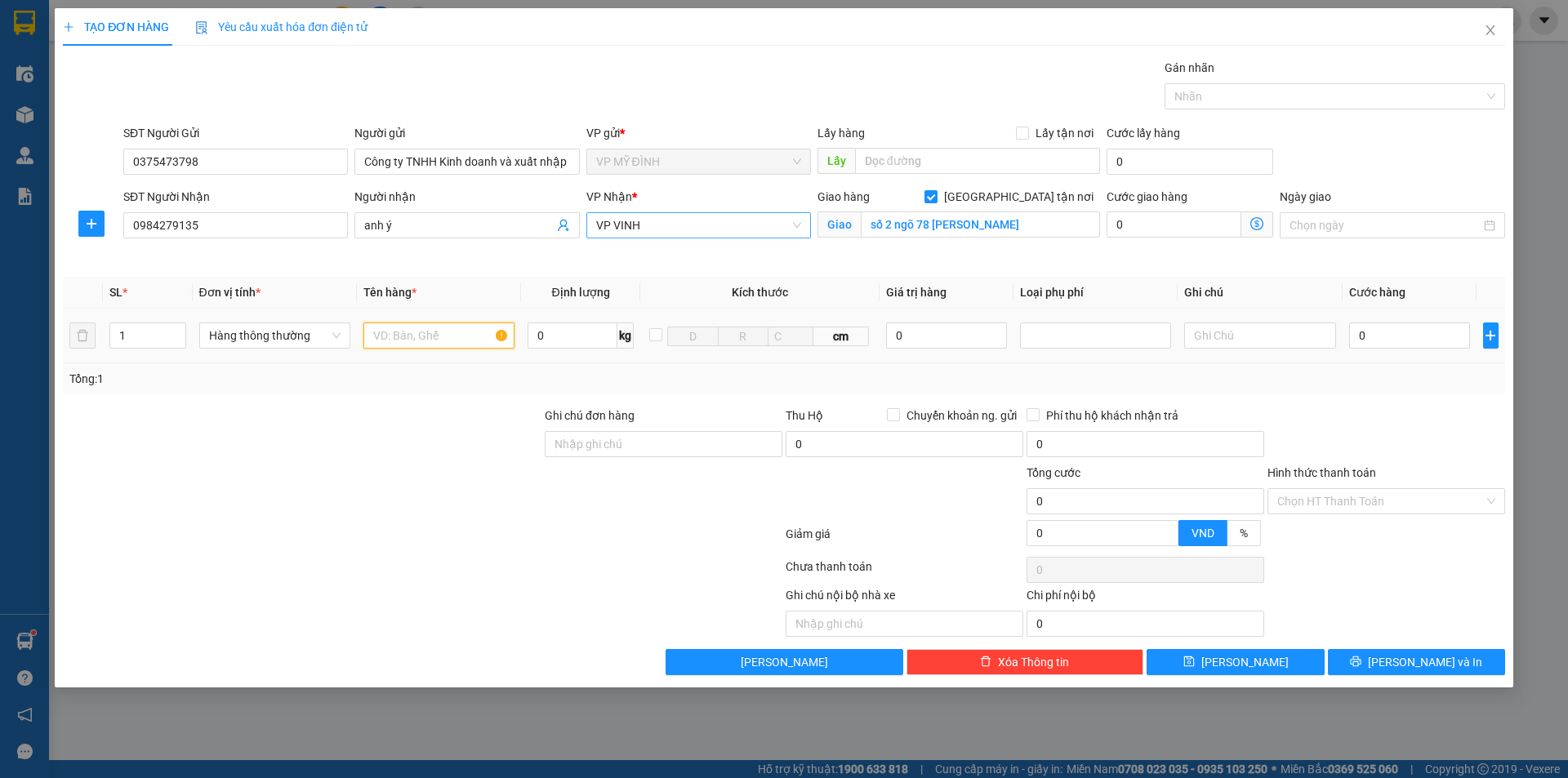
click at [449, 338] on input "text" at bounding box center [439, 336] width 151 height 26
type input "keo"
drag, startPoint x: 99, startPoint y: 362, endPoint x: 104, endPoint y: 375, distance: 13.9
click at [92, 372] on div "SL * Đơn vị tính * Tên hàng * Định lượng Kích thước Giá trị hàng Loại phụ phí G…" at bounding box center [784, 335] width 1443 height 118
type input "3"
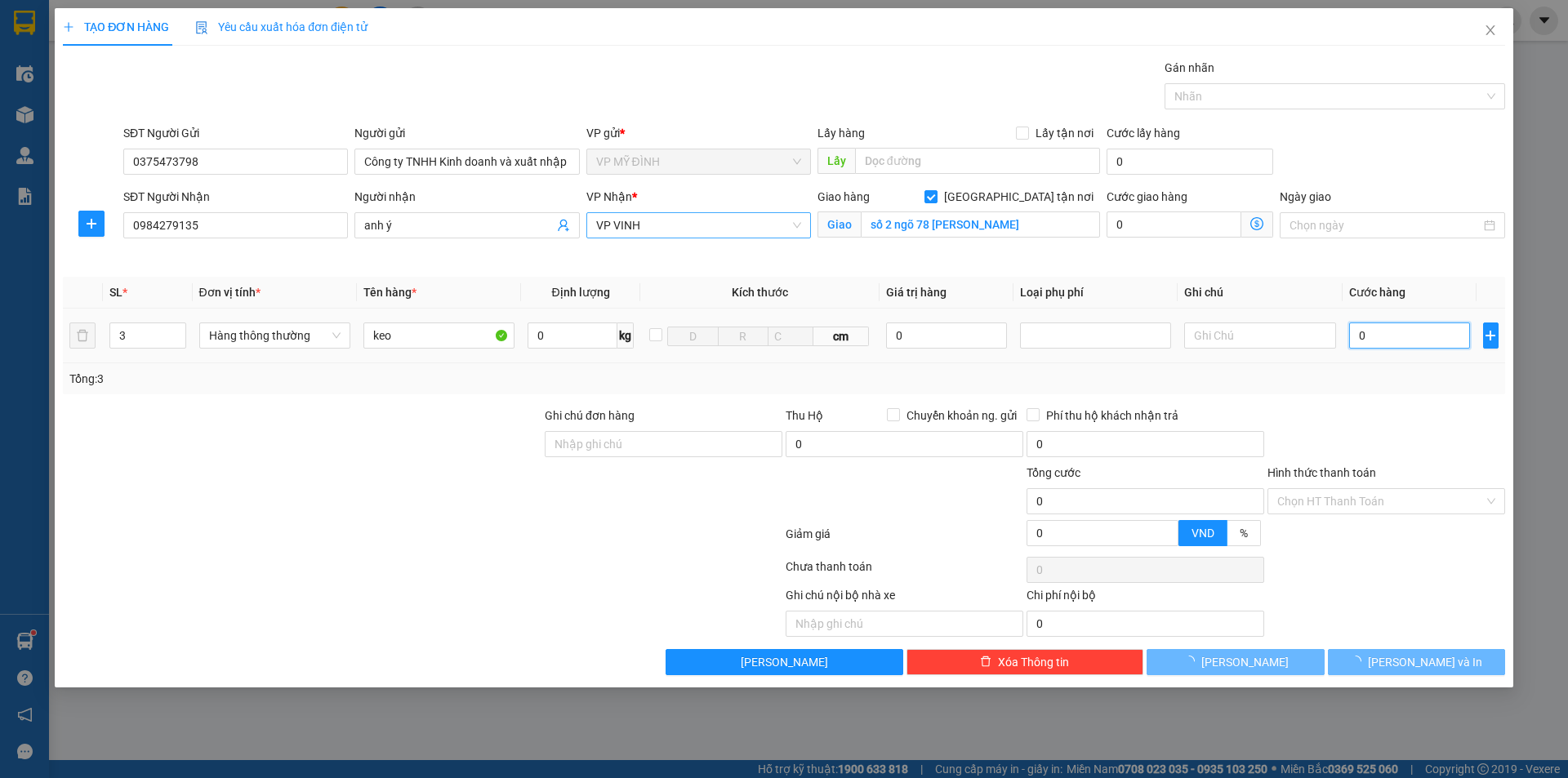
click at [1429, 333] on input "0" at bounding box center [1409, 336] width 122 height 26
type input "1"
type input "120"
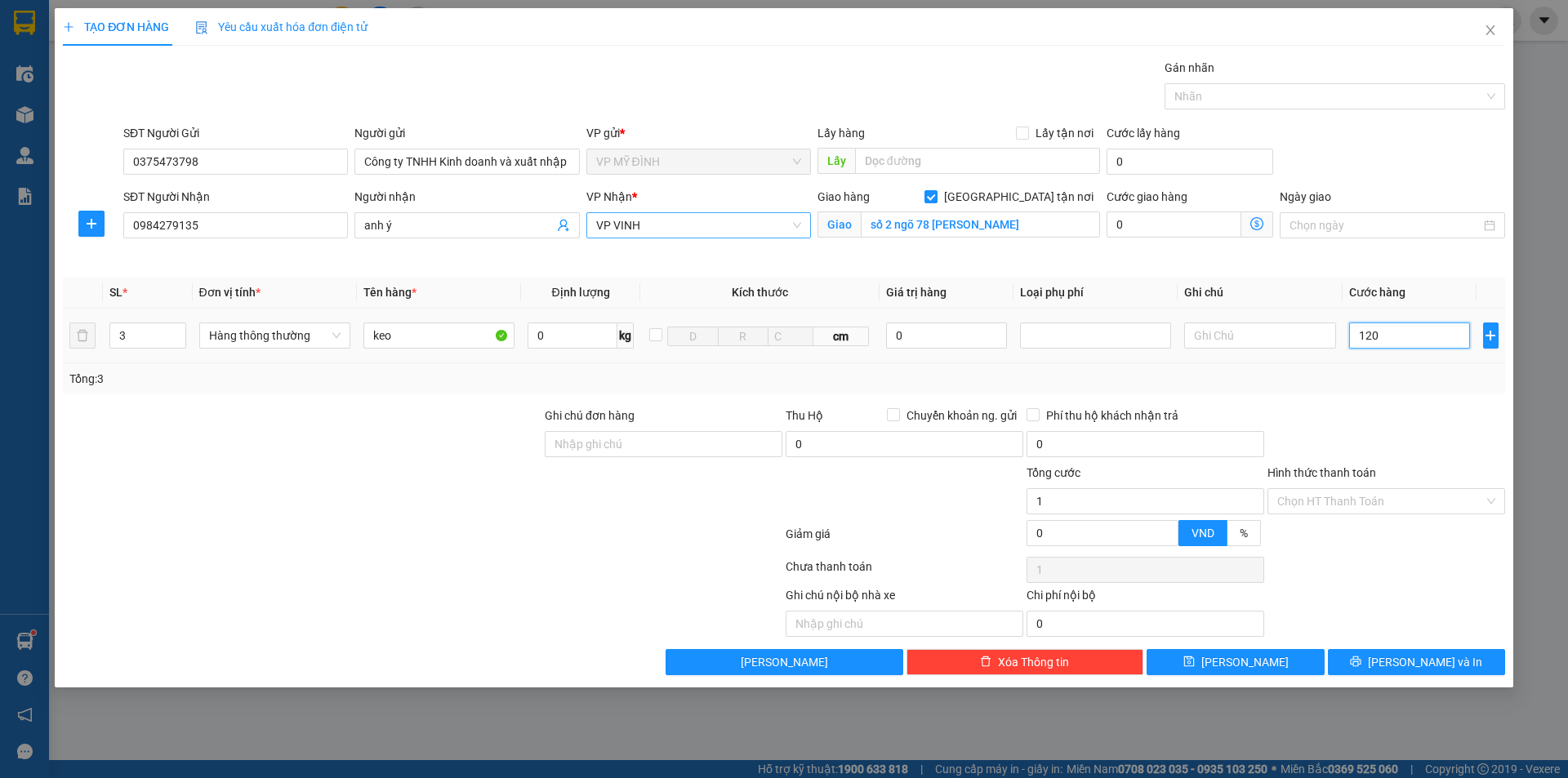
type input "120"
type input "120.000"
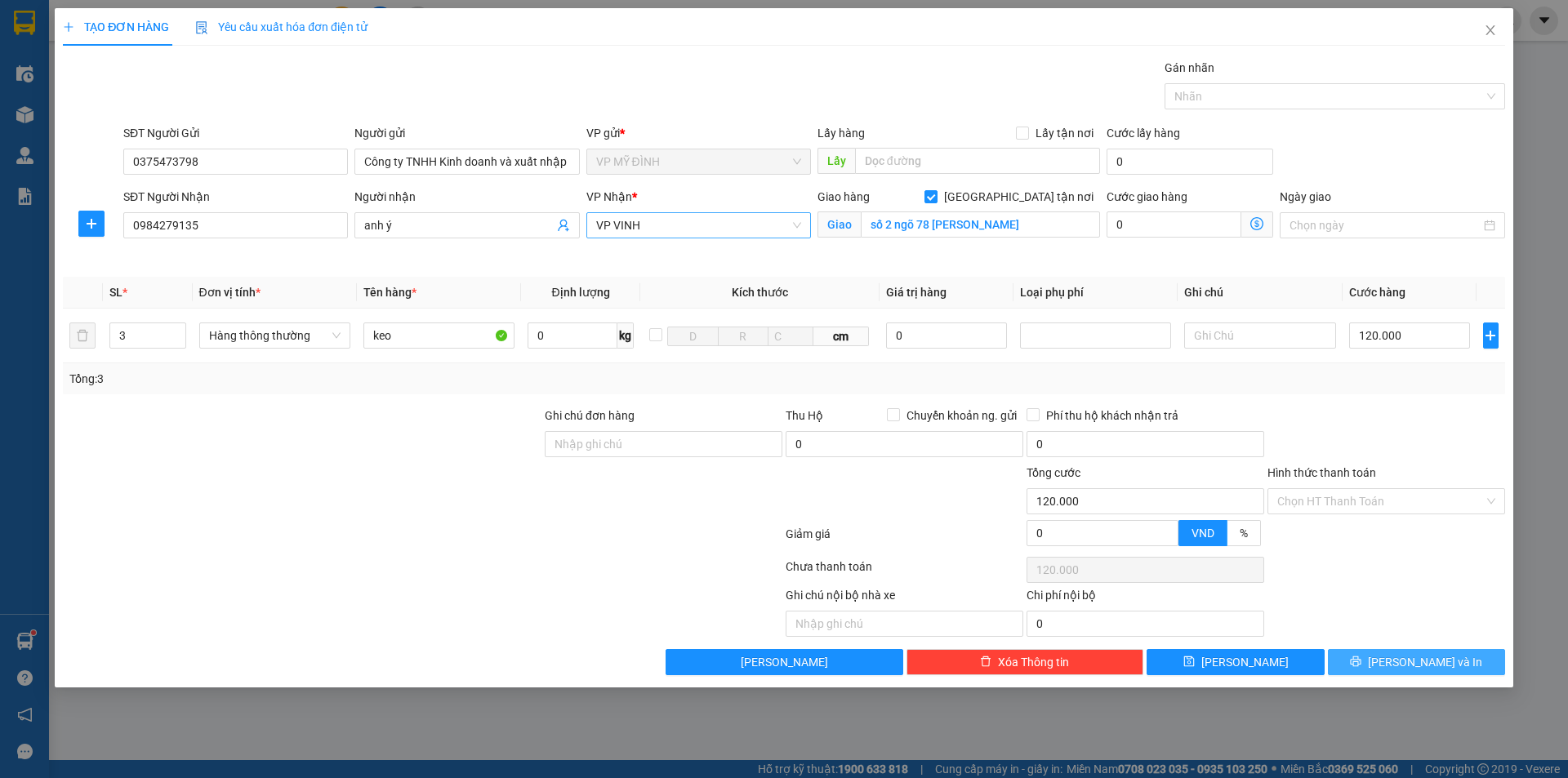
click at [1399, 670] on button "[PERSON_NAME] và In" at bounding box center [1416, 662] width 177 height 26
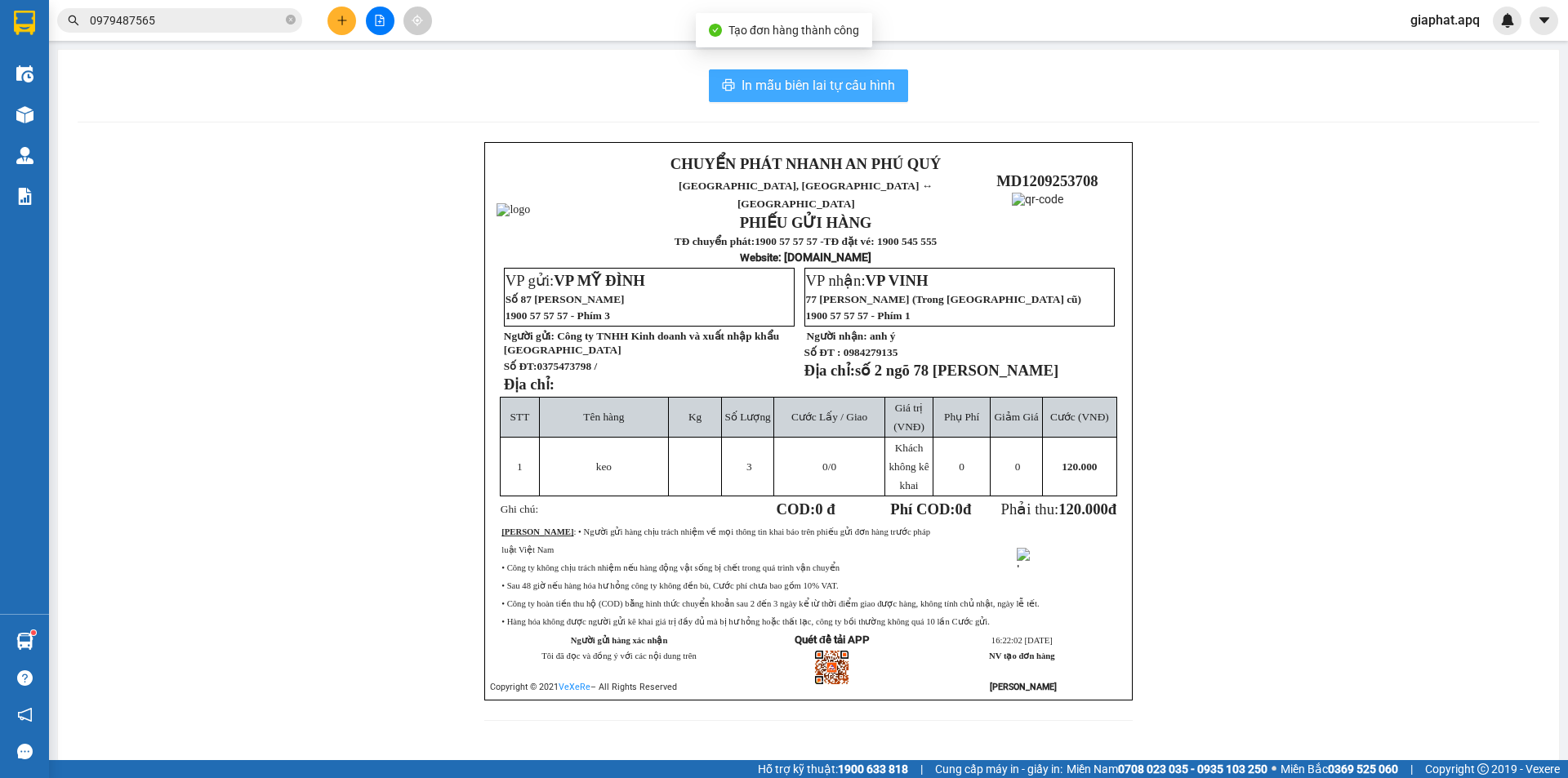
click at [774, 92] on span "In mẫu biên lai tự cấu hình" at bounding box center [817, 85] width 153 height 20
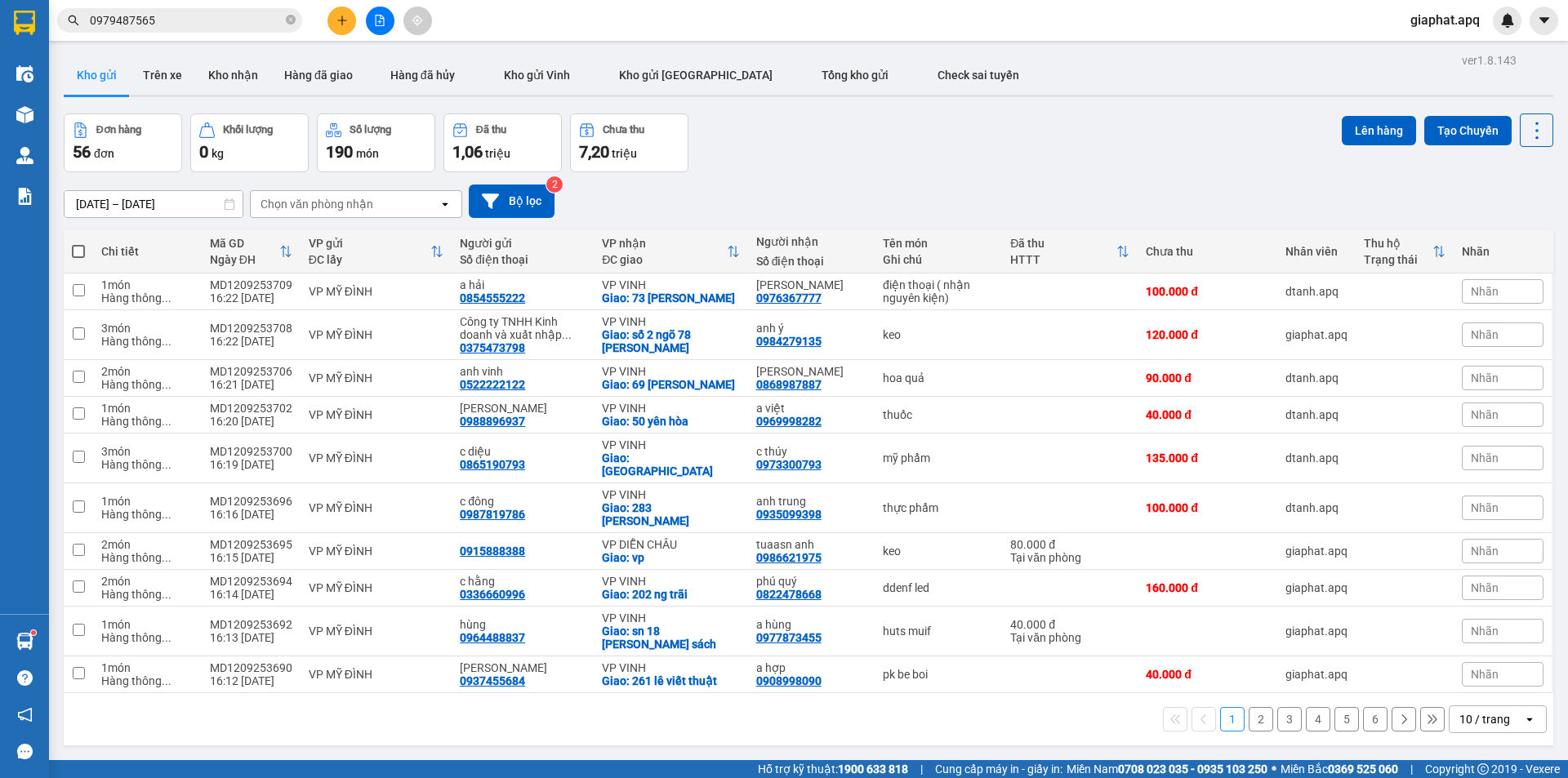
scroll to position [193, 0]
click at [337, 15] on icon "plus" at bounding box center [342, 20] width 11 height 11
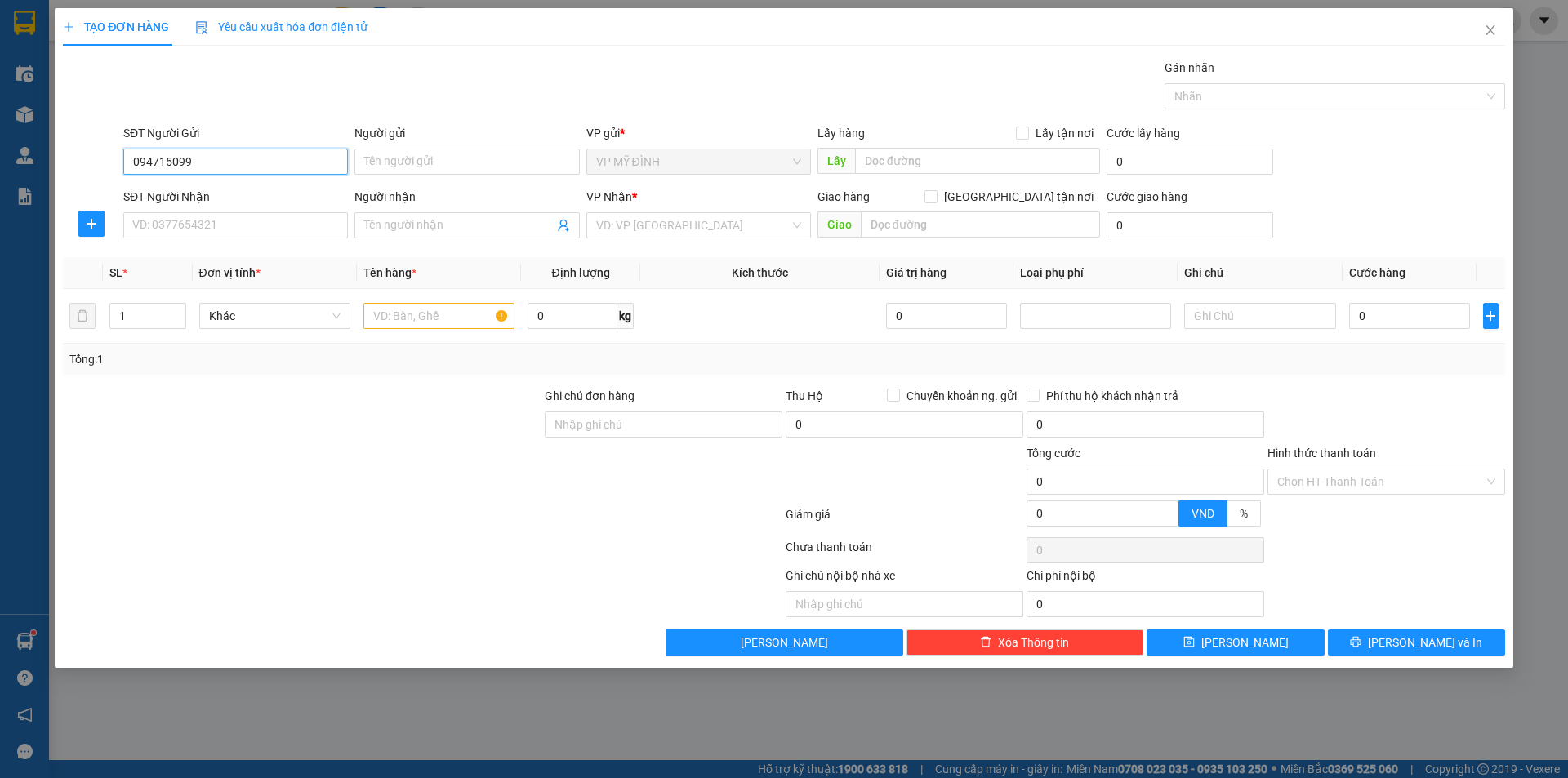
type input "0947150990"
drag, startPoint x: 202, startPoint y: 191, endPoint x: 216, endPoint y: 216, distance: 28.7
click at [203, 191] on div "0947150990 - khách" at bounding box center [235, 194] width 205 height 18
type input "khách"
type input "0947150990"
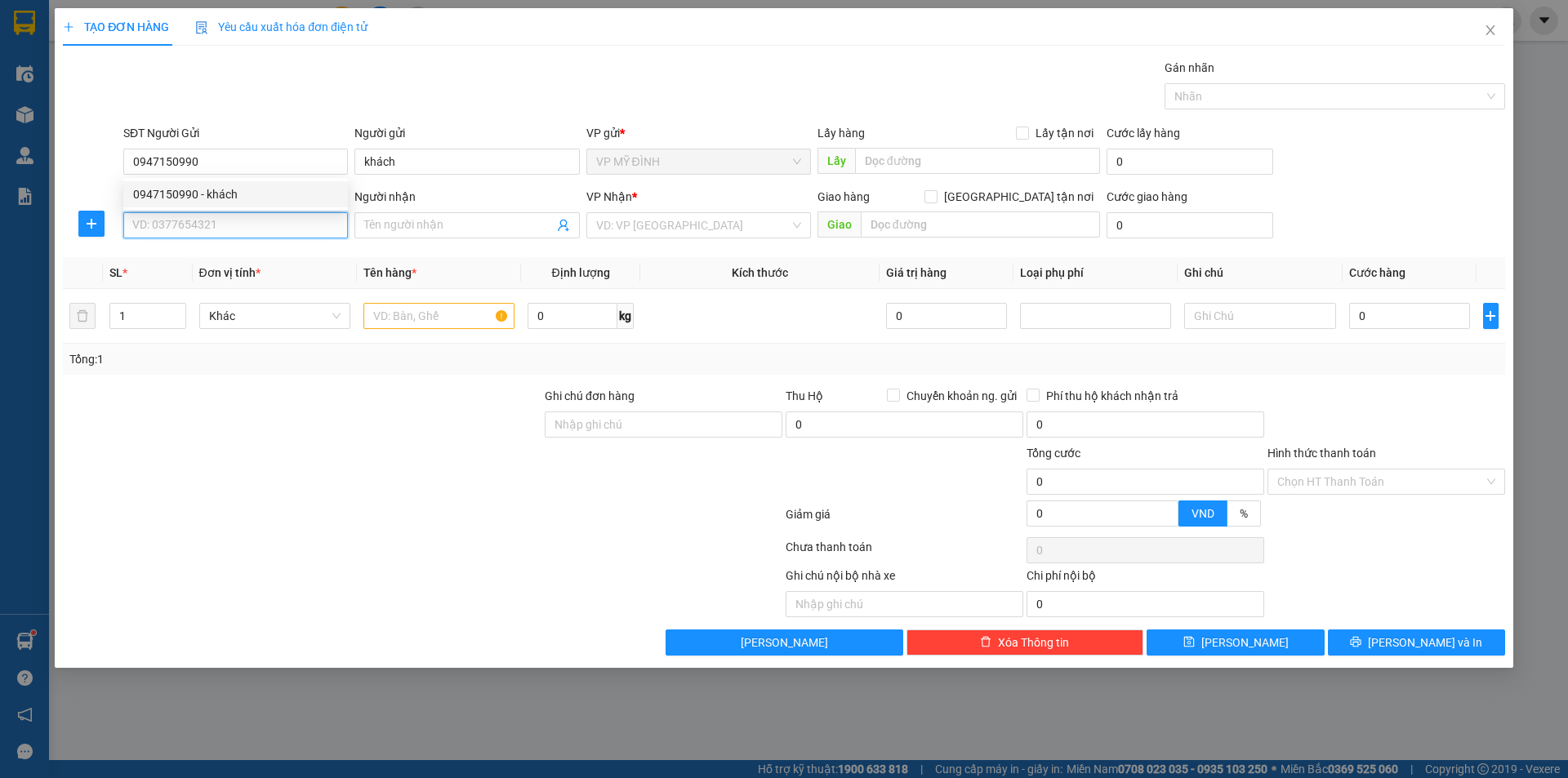
click at [216, 217] on input "SĐT Người Nhận" at bounding box center [236, 225] width 225 height 26
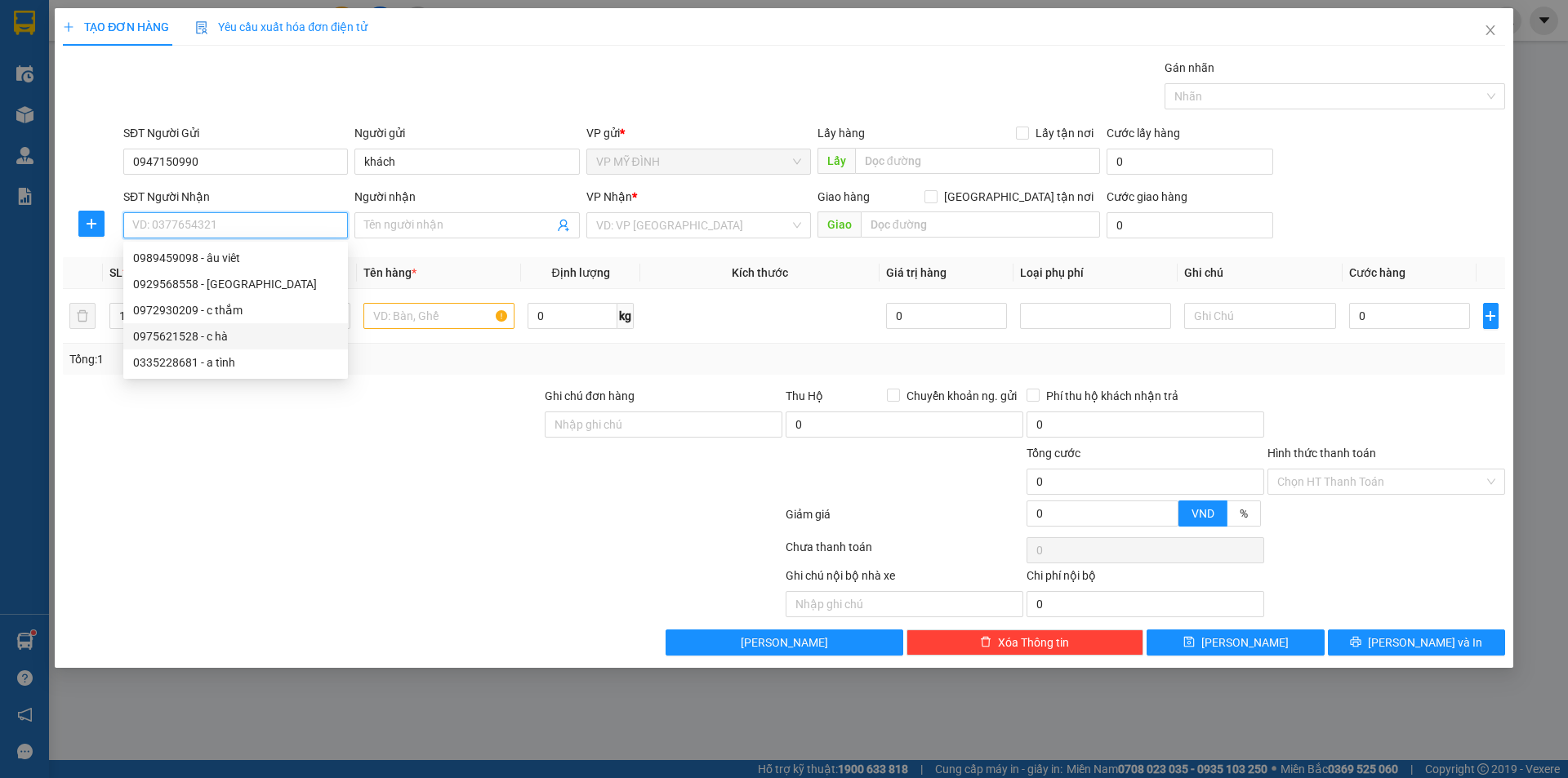
click at [236, 334] on div "0975621528 - c hà" at bounding box center [235, 336] width 205 height 18
type input "0975621528"
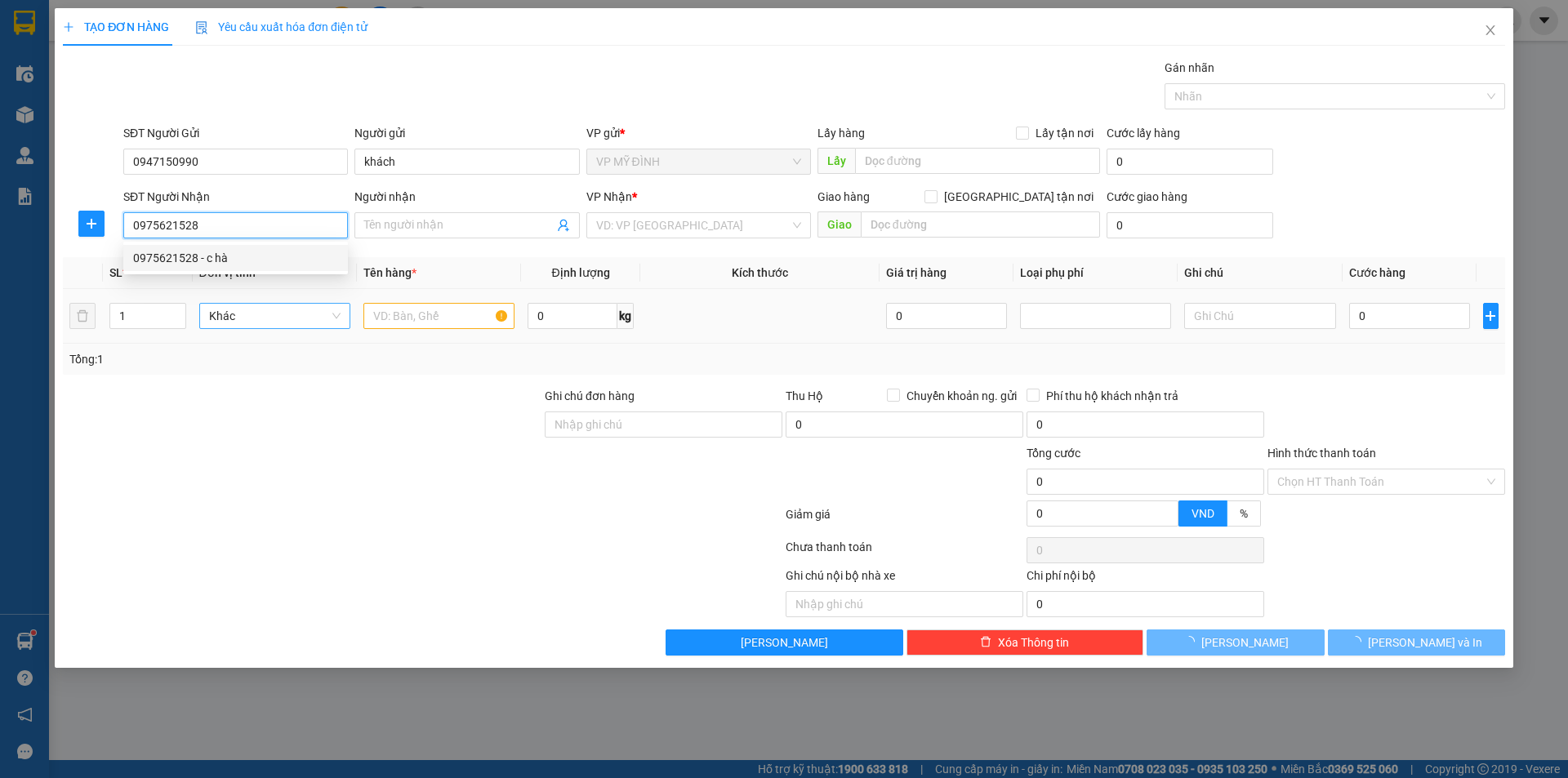
type input "c hà"
checkbox input "true"
type input "vp"
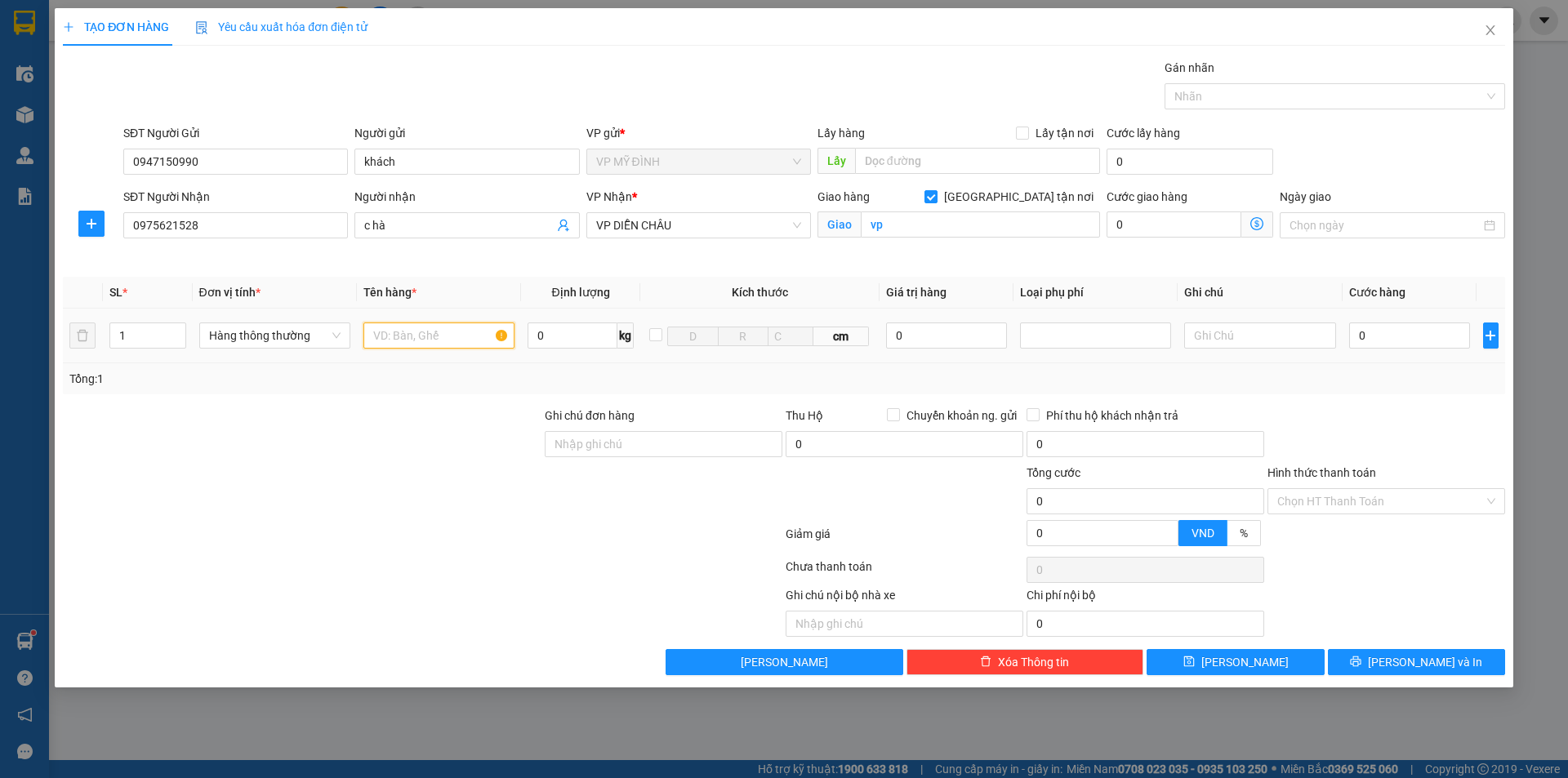
click at [446, 344] on input "text" at bounding box center [439, 336] width 151 height 26
drag, startPoint x: 122, startPoint y: 348, endPoint x: 99, endPoint y: 361, distance: 26.4
click at [93, 363] on div "SL * Đơn vị tính * Tên hàng * Định lượng Kích thước Giá trị hàng Loại phụ phí G…" at bounding box center [784, 335] width 1443 height 118
click at [406, 340] on input "text" at bounding box center [439, 336] width 151 height 26
type input "tỏi gà"
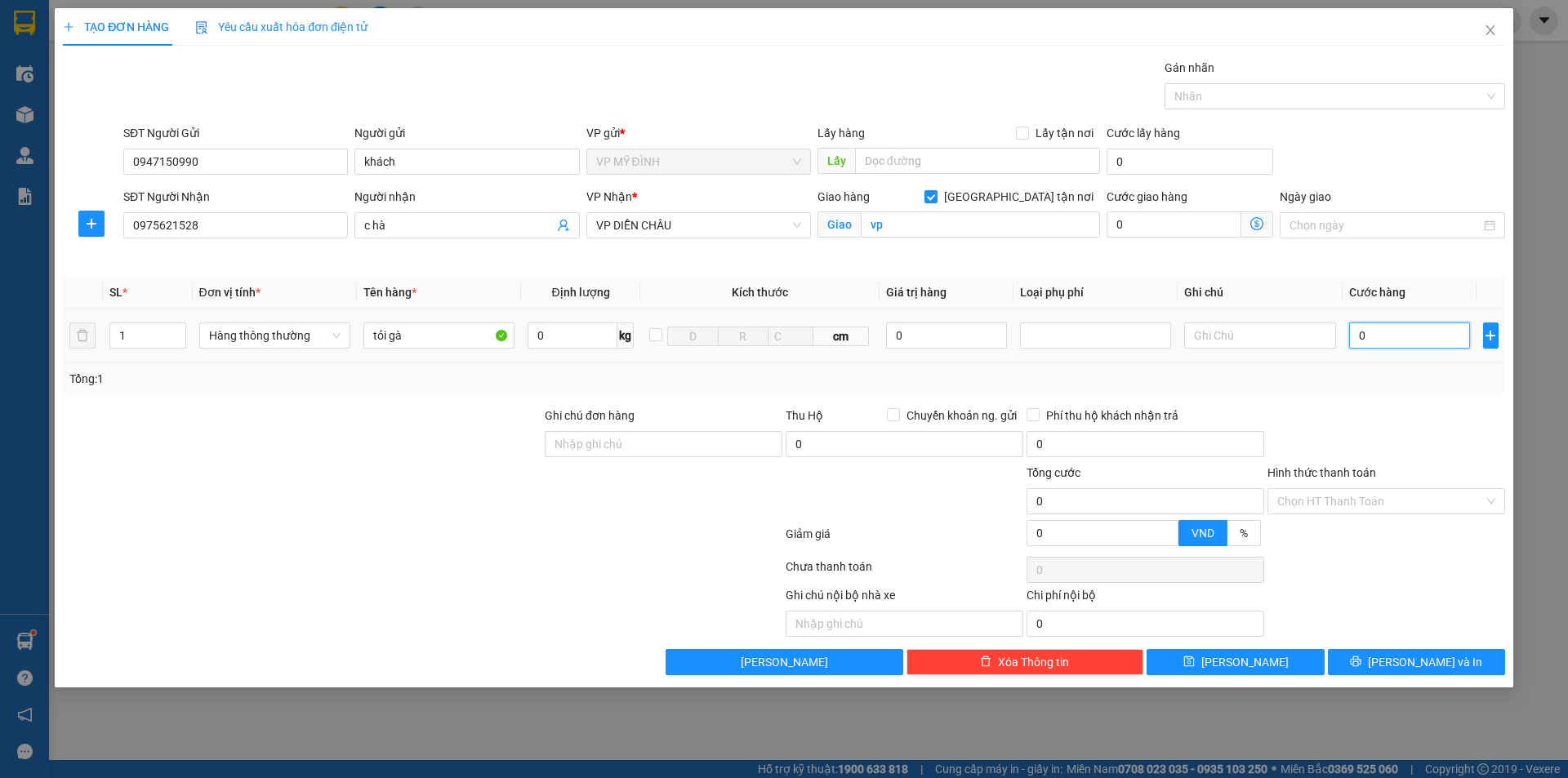
click at [1423, 336] on input "0" at bounding box center [1409, 336] width 122 height 26
type input "7"
type input "70"
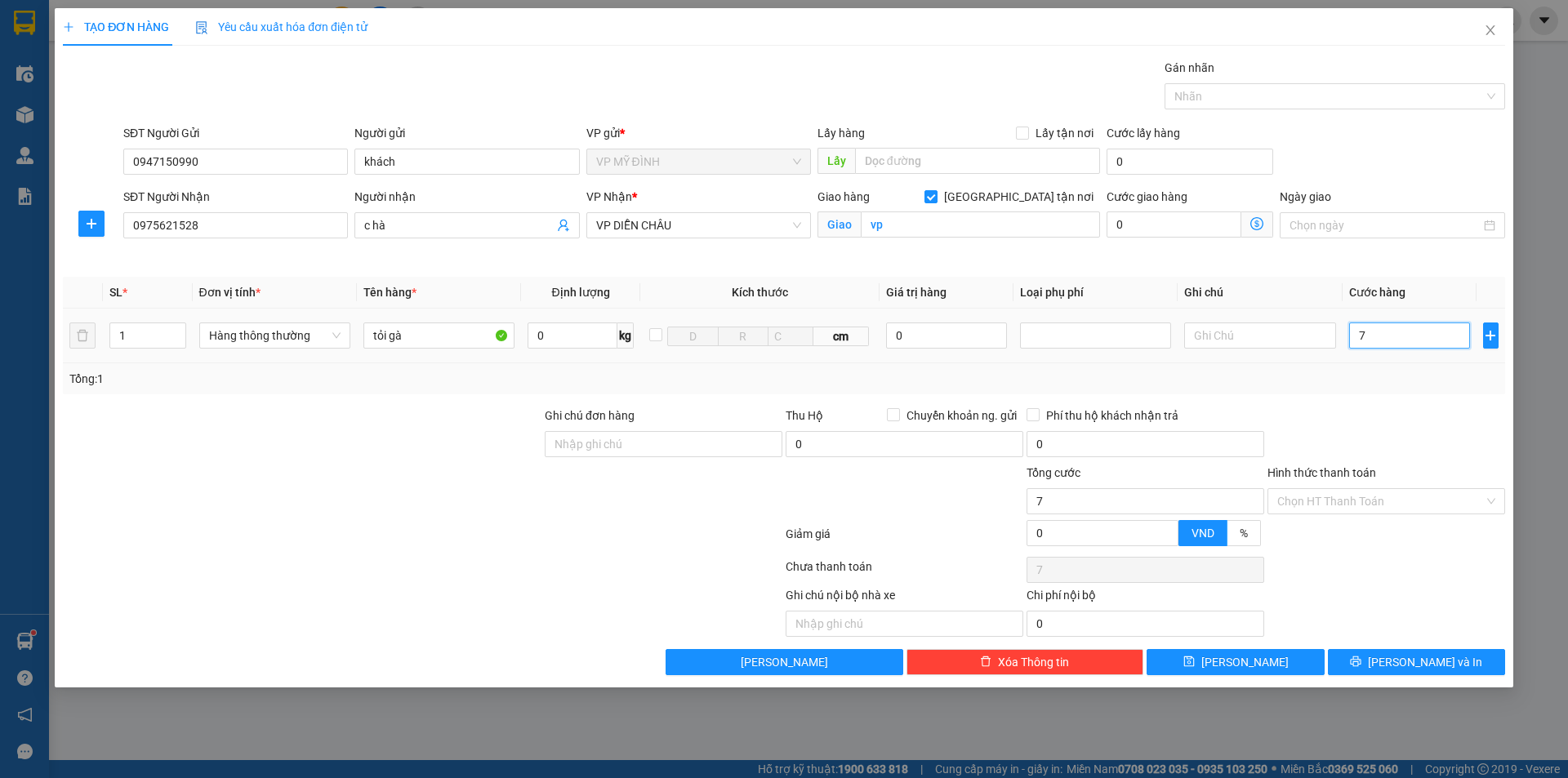
type input "70"
type input "70.000"
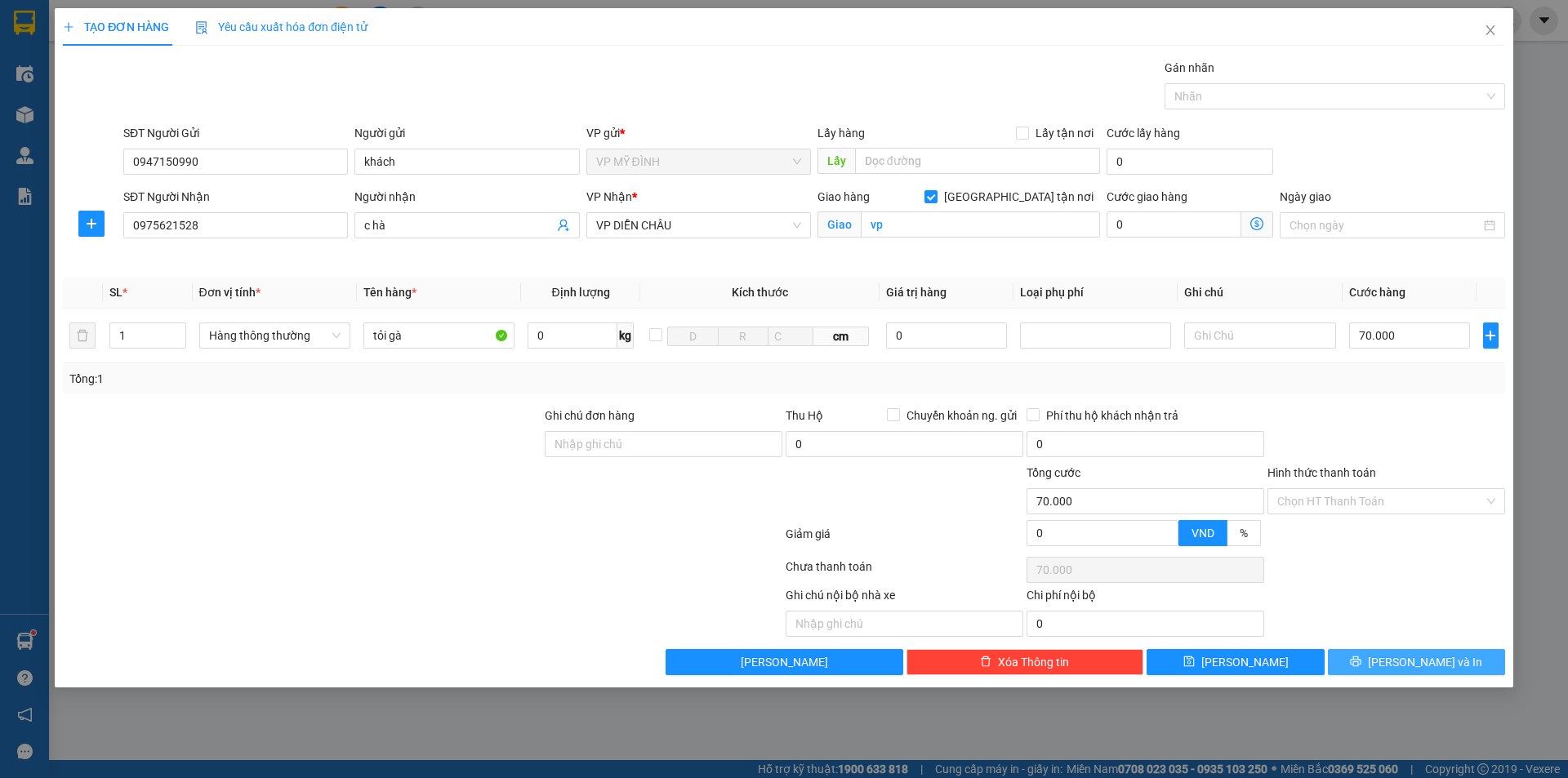
click at [1413, 663] on span "[PERSON_NAME] và In" at bounding box center [1424, 661] width 114 height 18
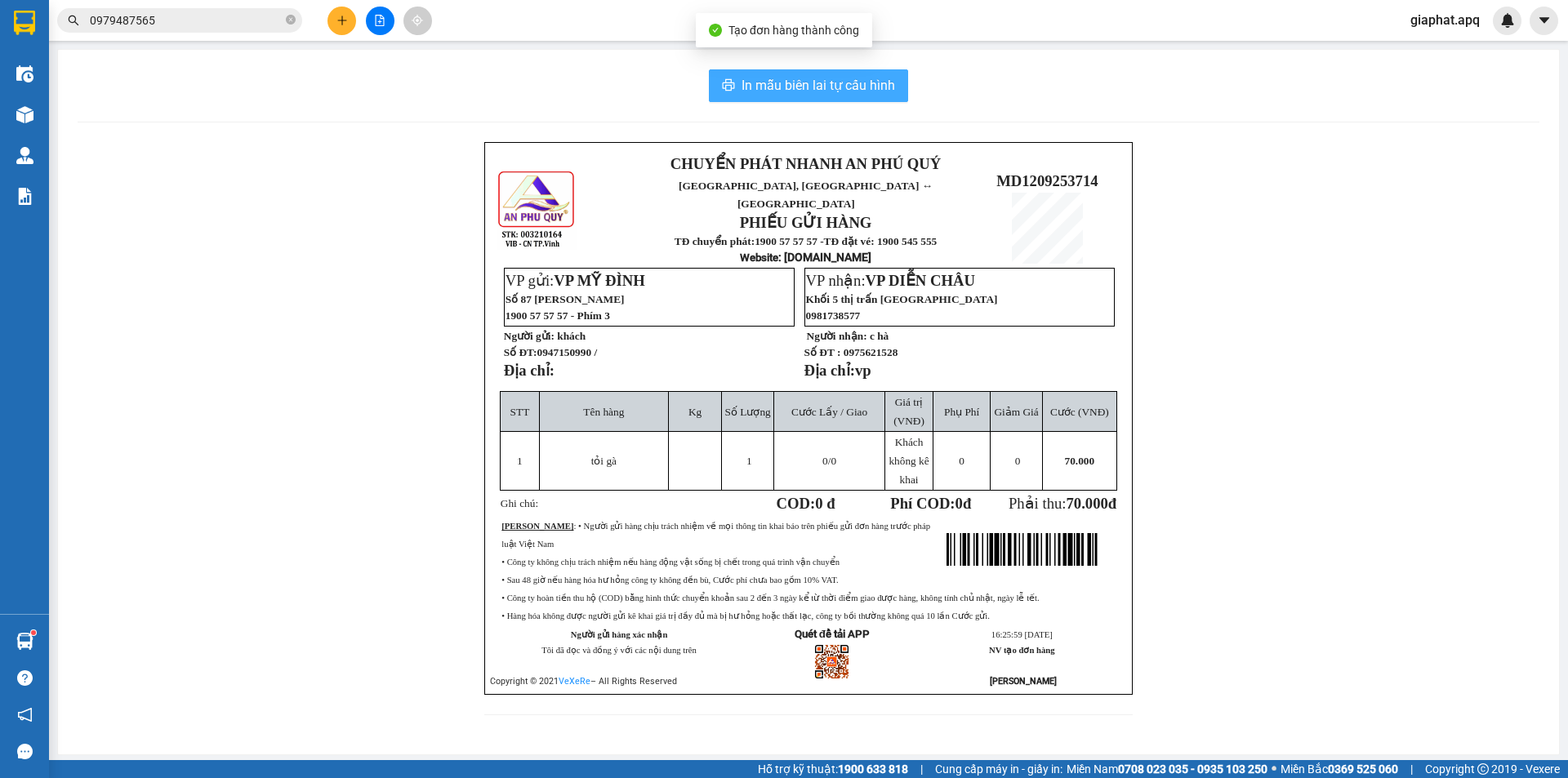
click at [790, 91] on span "In mẫu biên lai tự cấu hình" at bounding box center [817, 85] width 153 height 20
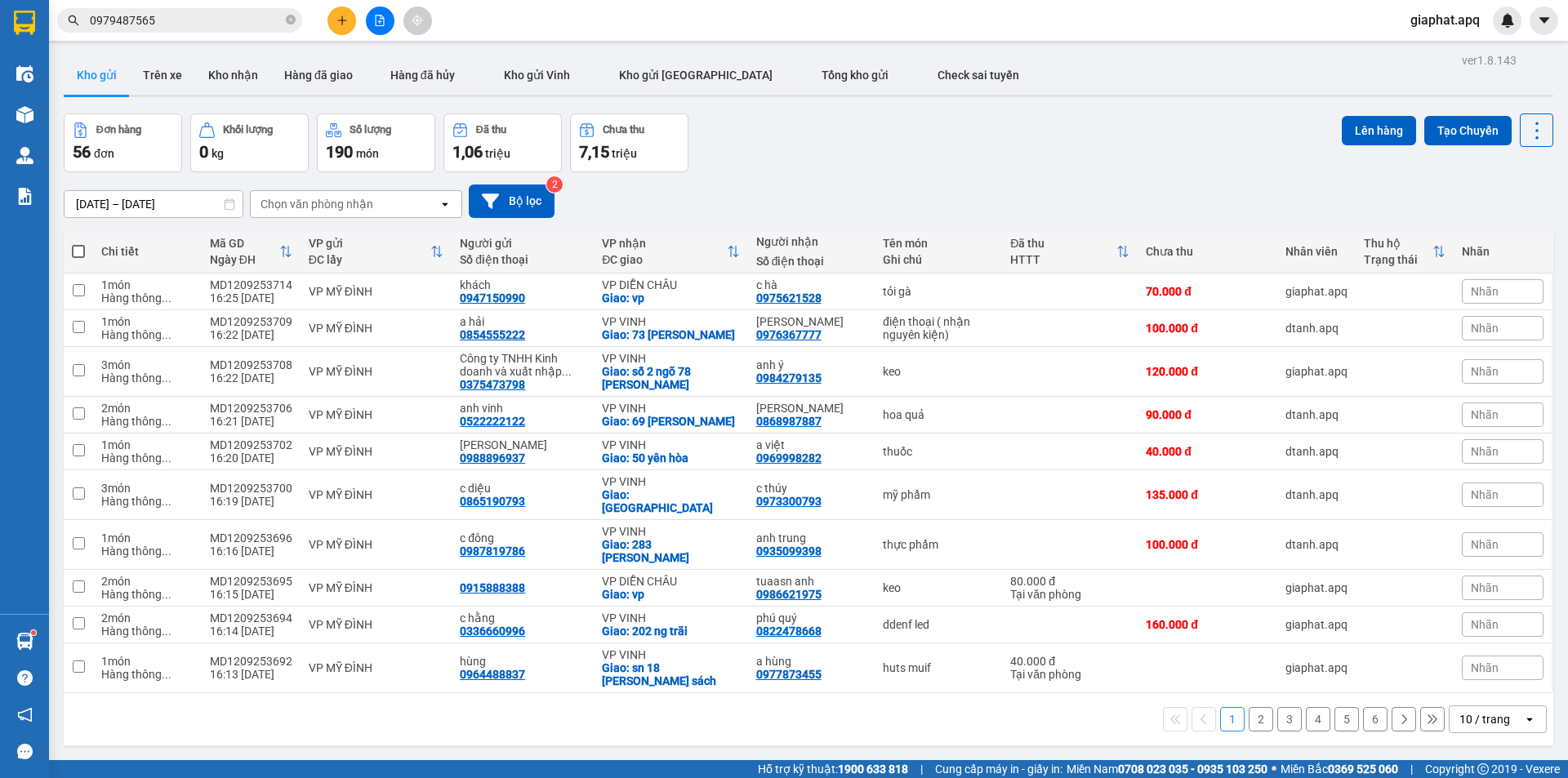
click at [951, 165] on div "Đơn hàng 56 đơn Khối lượng 0 kg Số lượng 190 món Đã thu 1,06 triệu Chưa thu 7,1…" at bounding box center [809, 142] width 1490 height 58
click at [349, 29] on button at bounding box center [341, 20] width 29 height 29
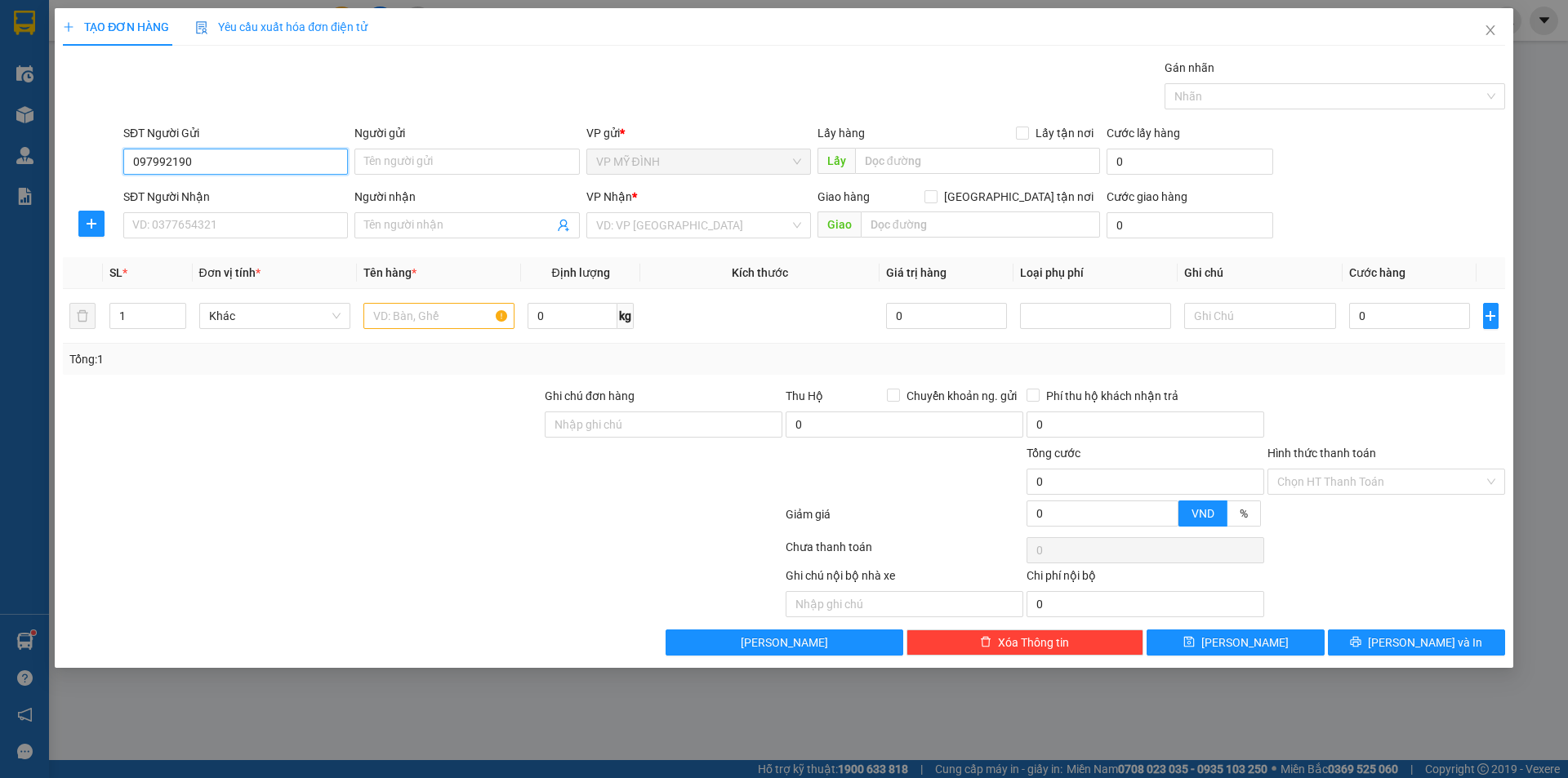
type input "0979921904"
click at [261, 199] on div "0979921904 - a kế" at bounding box center [235, 194] width 205 height 18
type input "a kế"
type input "0979921904"
click at [262, 227] on input "SĐT Người Nhận" at bounding box center [236, 225] width 225 height 26
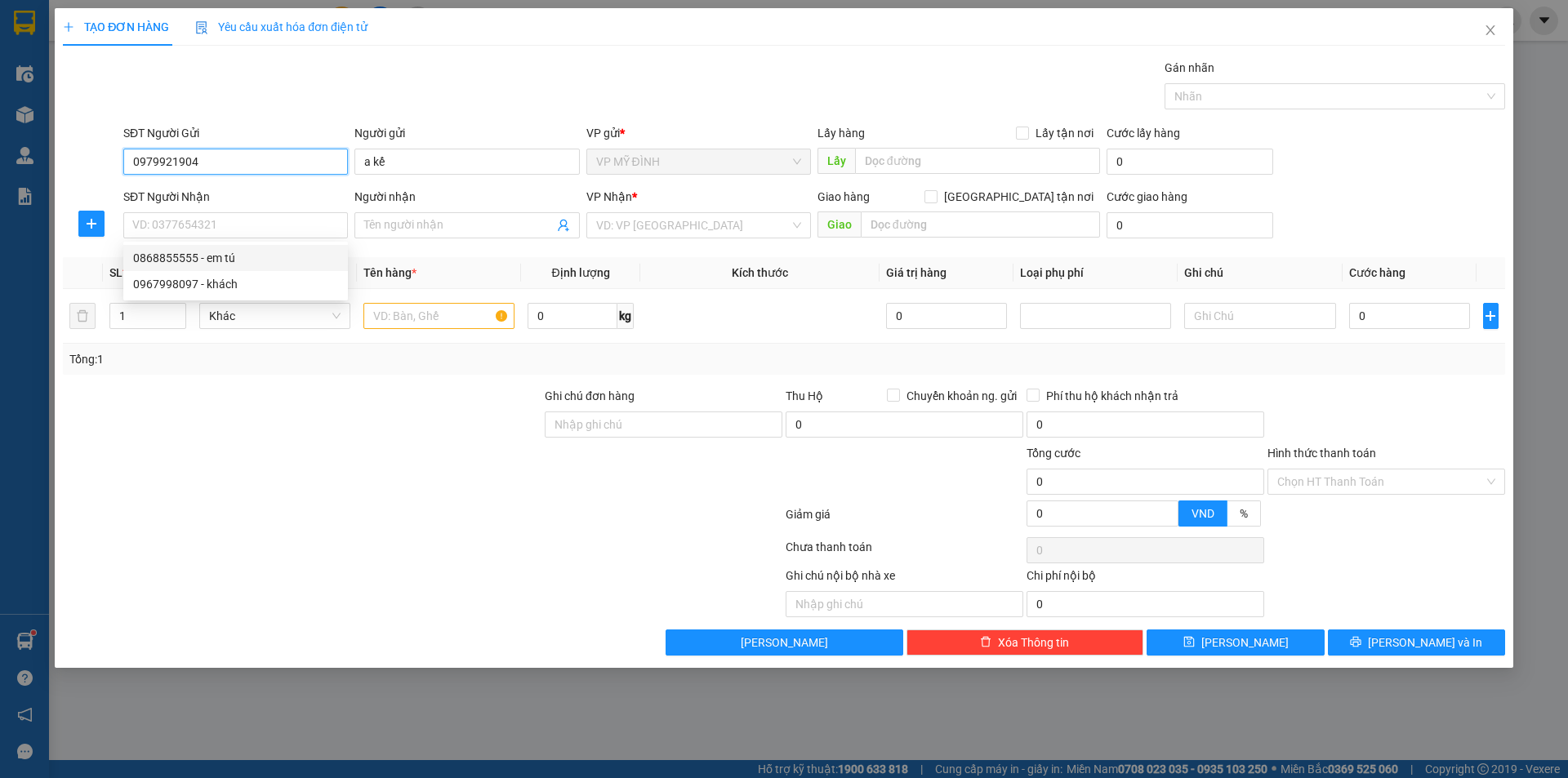
click at [270, 158] on input "0979921904" at bounding box center [236, 161] width 225 height 26
click at [269, 156] on input "0979921904" at bounding box center [236, 161] width 225 height 26
click at [269, 157] on input "0979921904" at bounding box center [236, 161] width 225 height 26
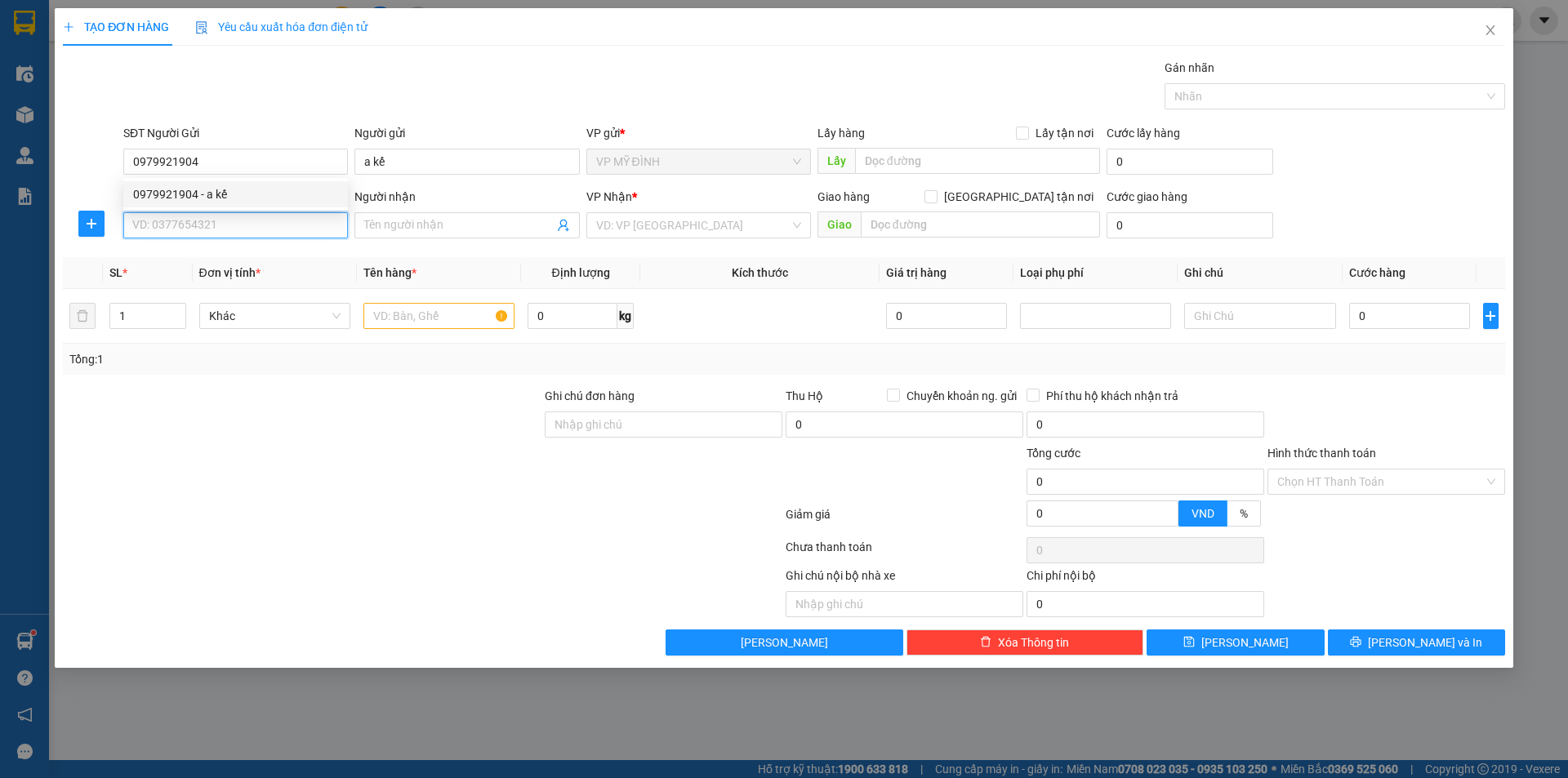
click at [230, 235] on input "SĐT Người Nhận" at bounding box center [236, 225] width 225 height 26
click at [242, 264] on div "0868855555 - em tú" at bounding box center [235, 257] width 205 height 18
type input "0868855555"
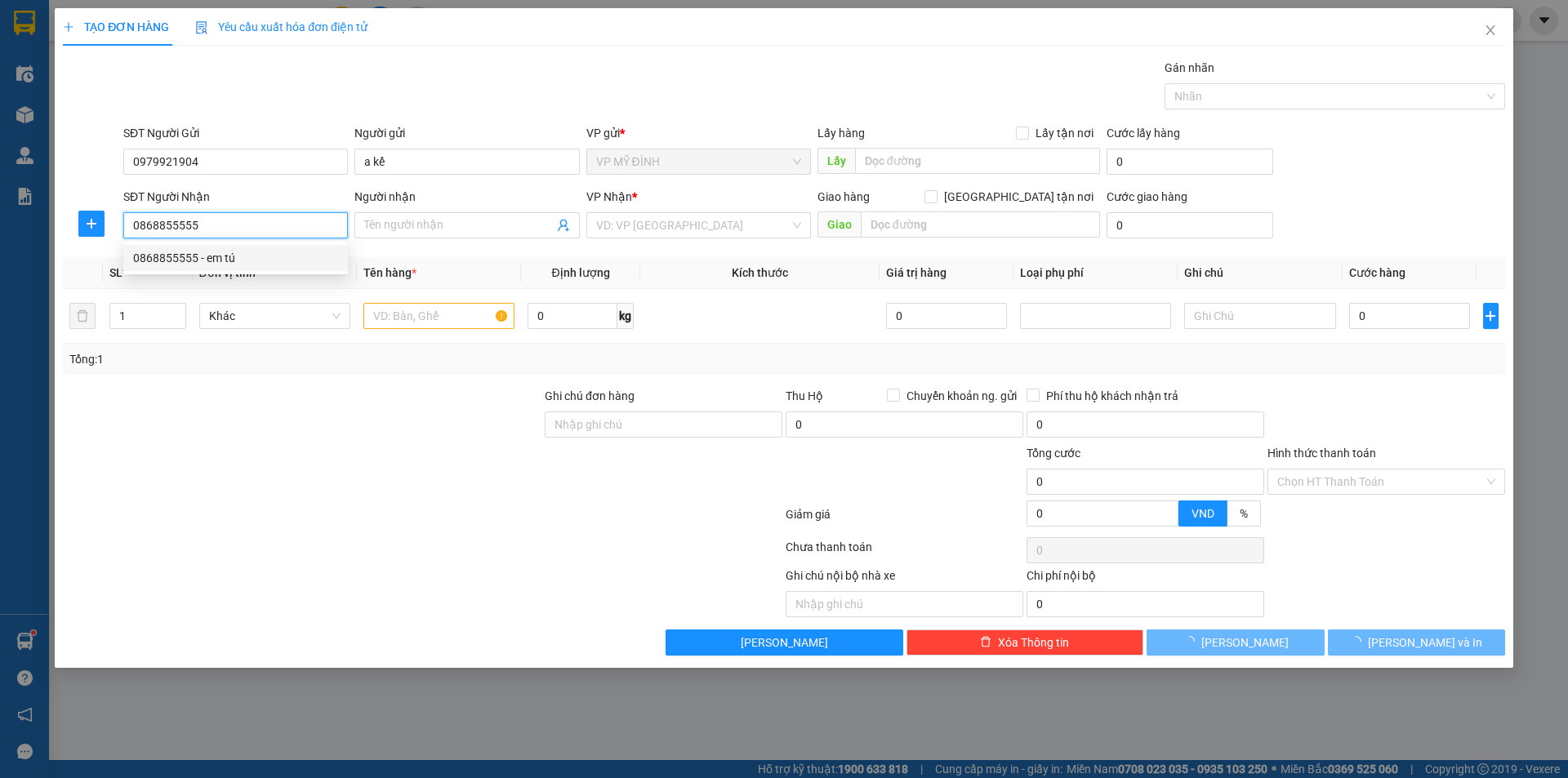
type input "em tú"
checkbox input "true"
type input "vp"
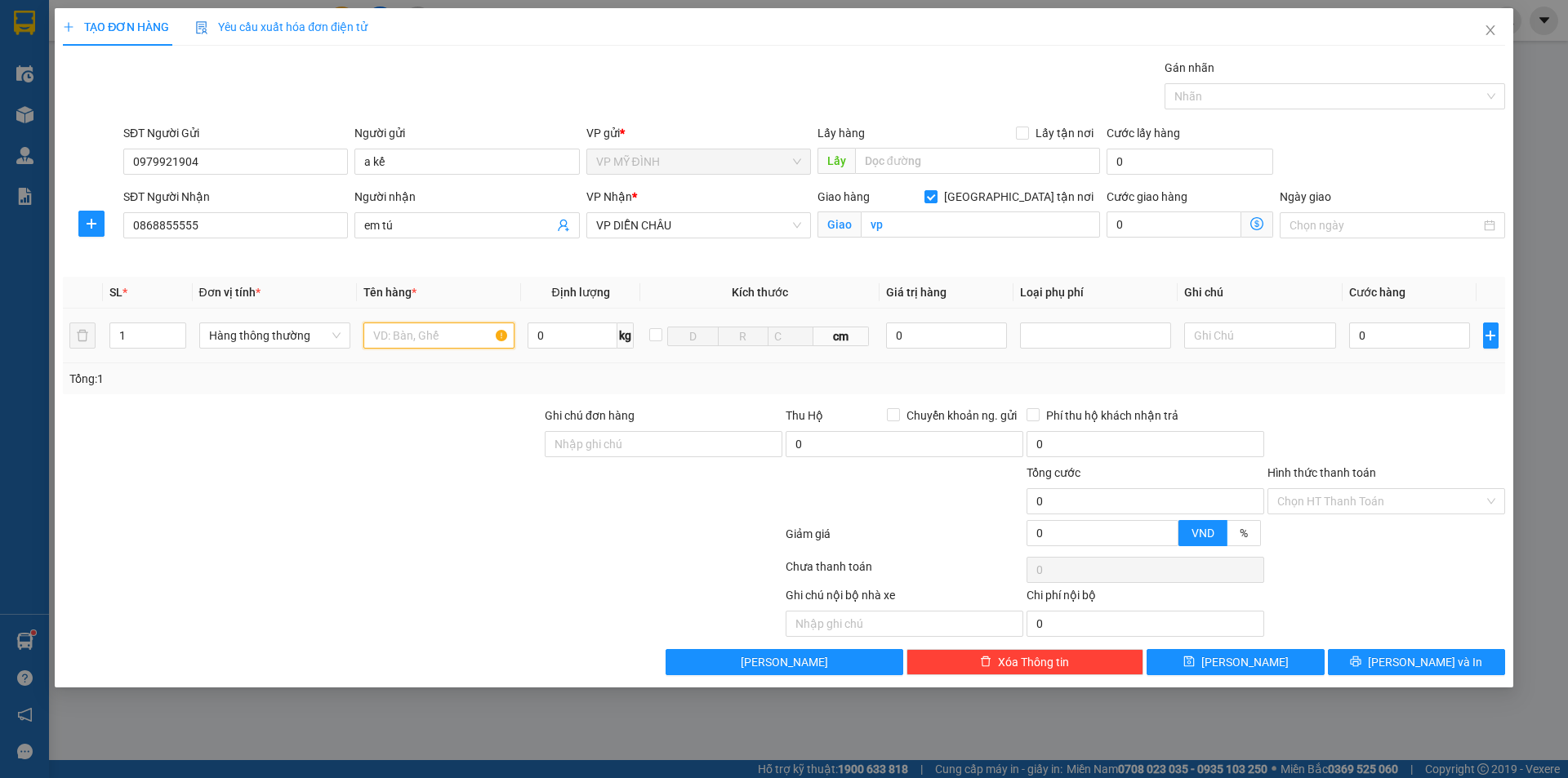
click at [443, 331] on input "text" at bounding box center [439, 336] width 151 height 26
type input "máy tính"
click at [946, 340] on input "0" at bounding box center [946, 336] width 122 height 26
click at [1076, 333] on div at bounding box center [1096, 335] width 143 height 19
type input "5.000.000"
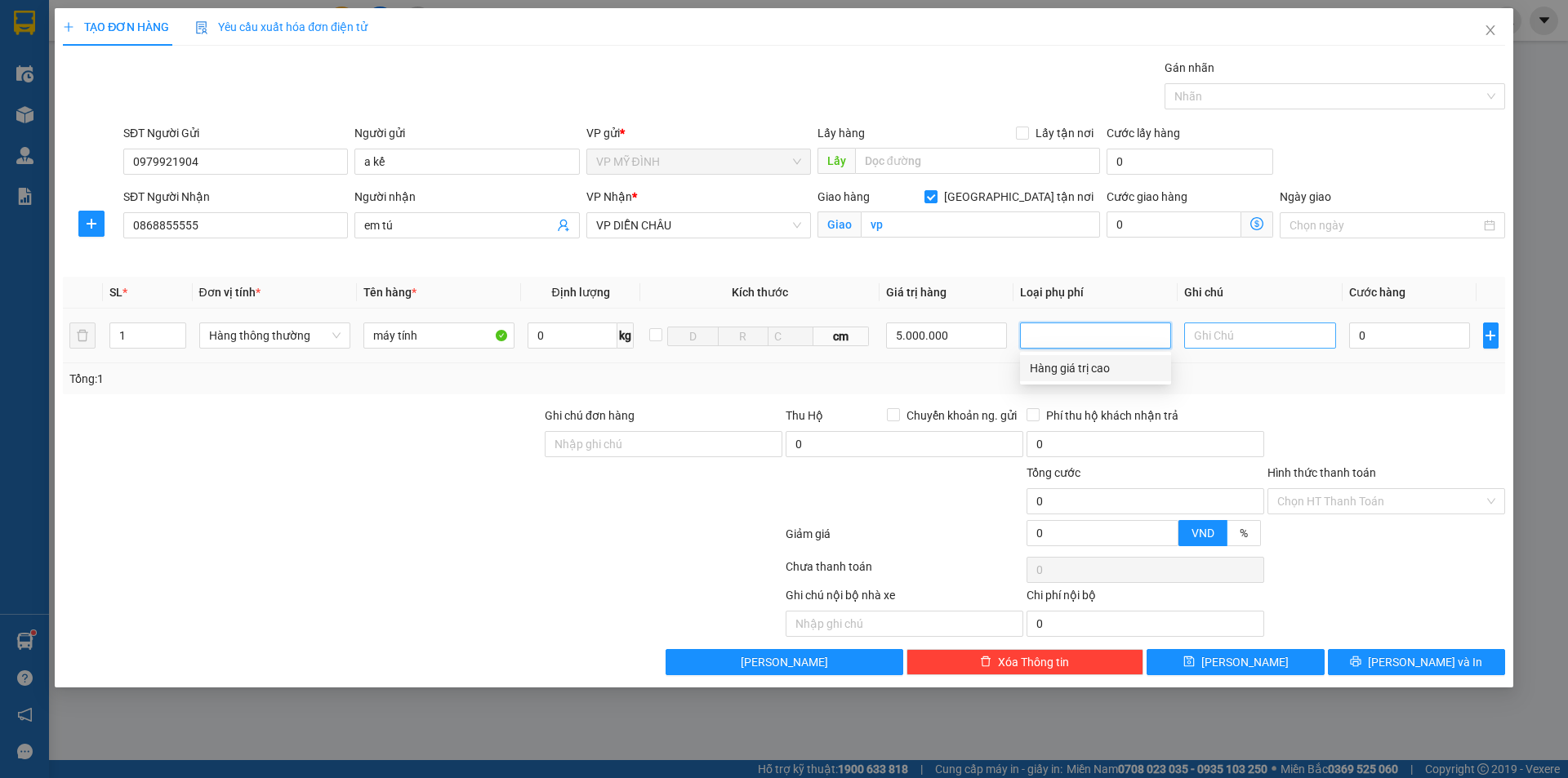
drag, startPoint x: 1077, startPoint y: 365, endPoint x: 1233, endPoint y: 344, distance: 157.4
click at [1078, 365] on div "Hàng giá trị cao" at bounding box center [1096, 367] width 132 height 18
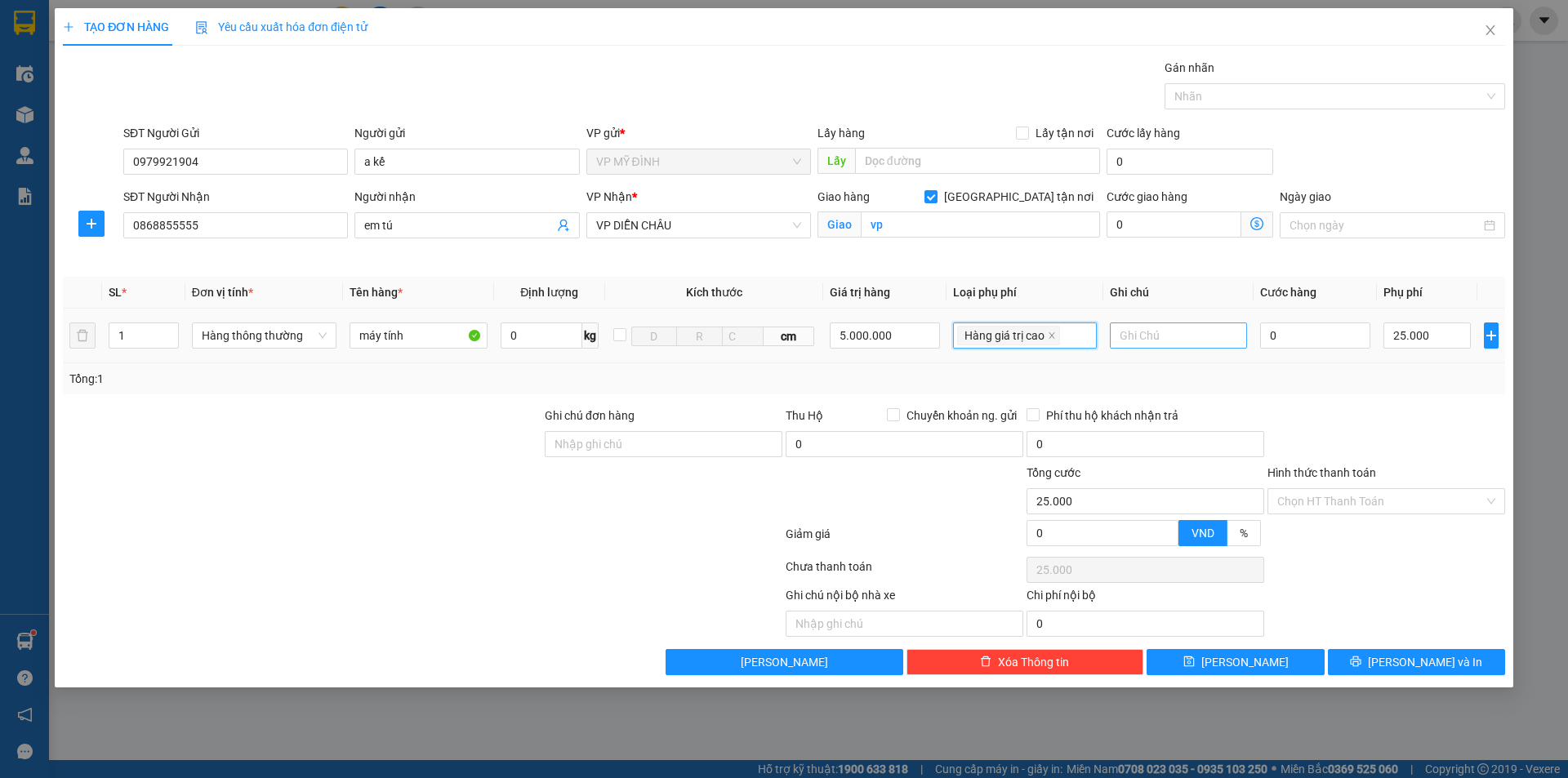
type input "25.000"
click at [1183, 343] on input "text" at bounding box center [1178, 336] width 137 height 26
type input "nhận nguyên kiện"
click at [1355, 331] on input "0" at bounding box center [1316, 336] width 111 height 26
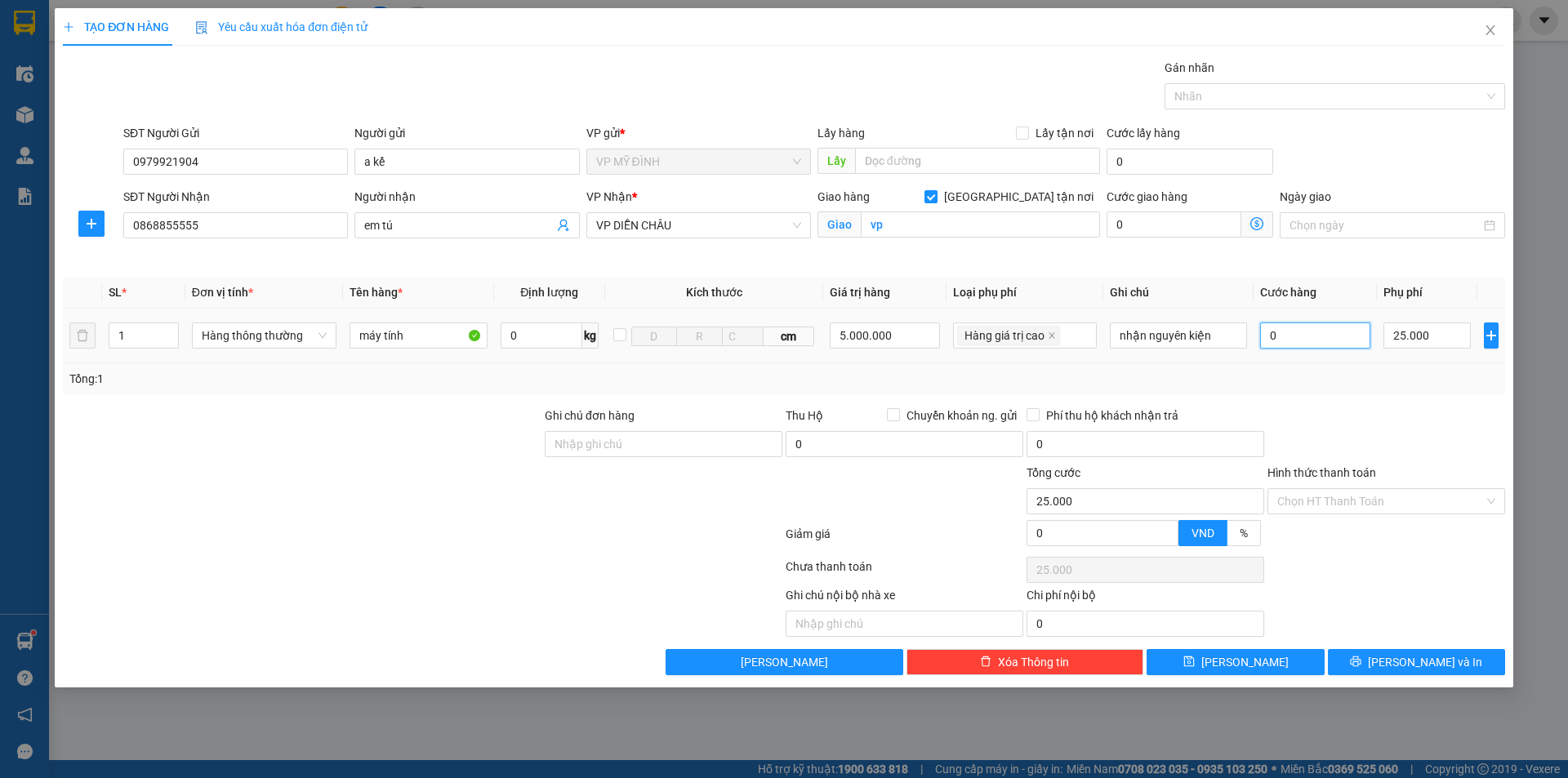
type input "7"
type input "25.007"
type input "70"
type input "25.070"
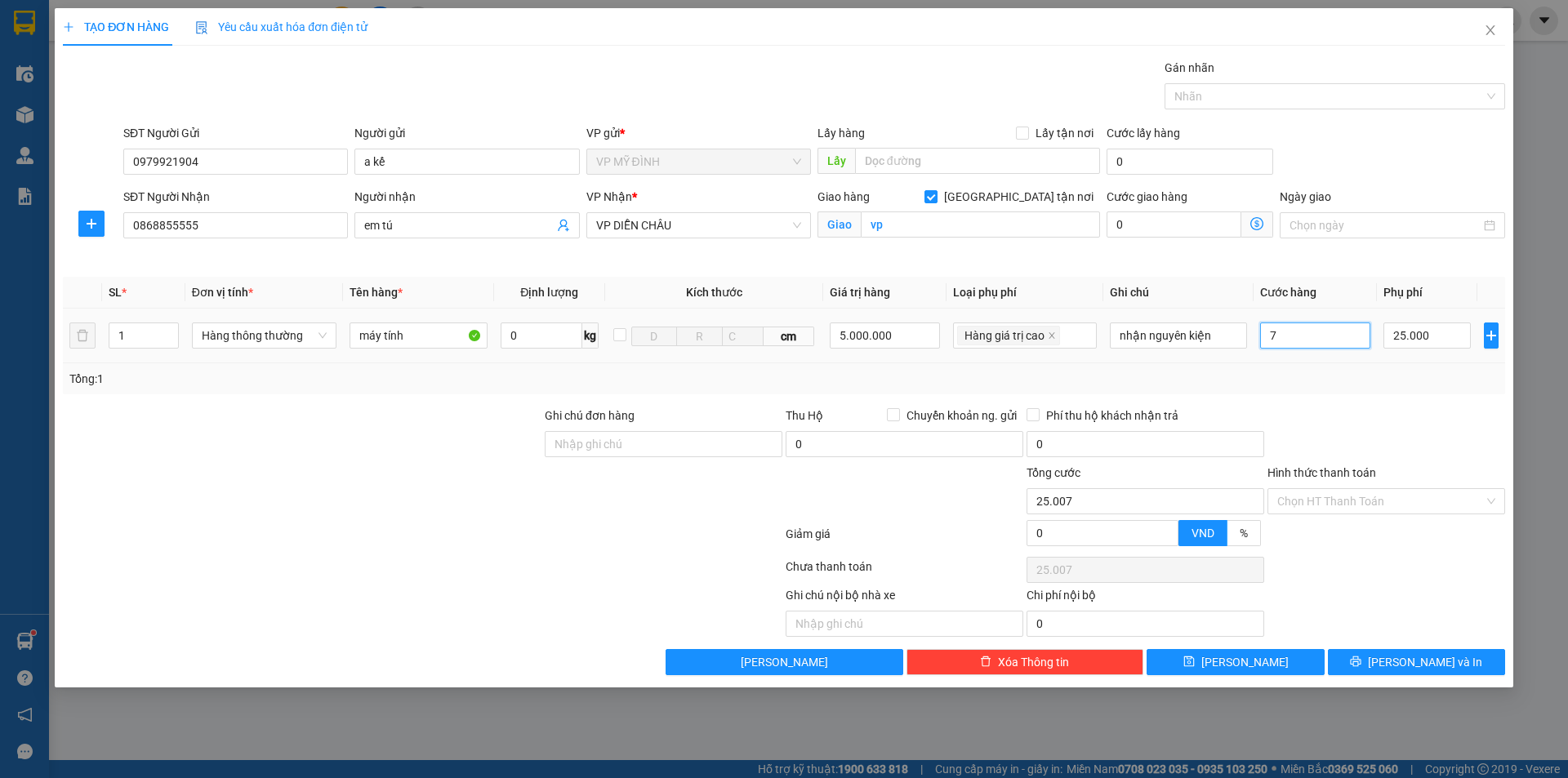
type input "25.070"
type input "70.000"
type input "95.000"
click at [1400, 657] on button "[PERSON_NAME] và In" at bounding box center [1416, 662] width 177 height 26
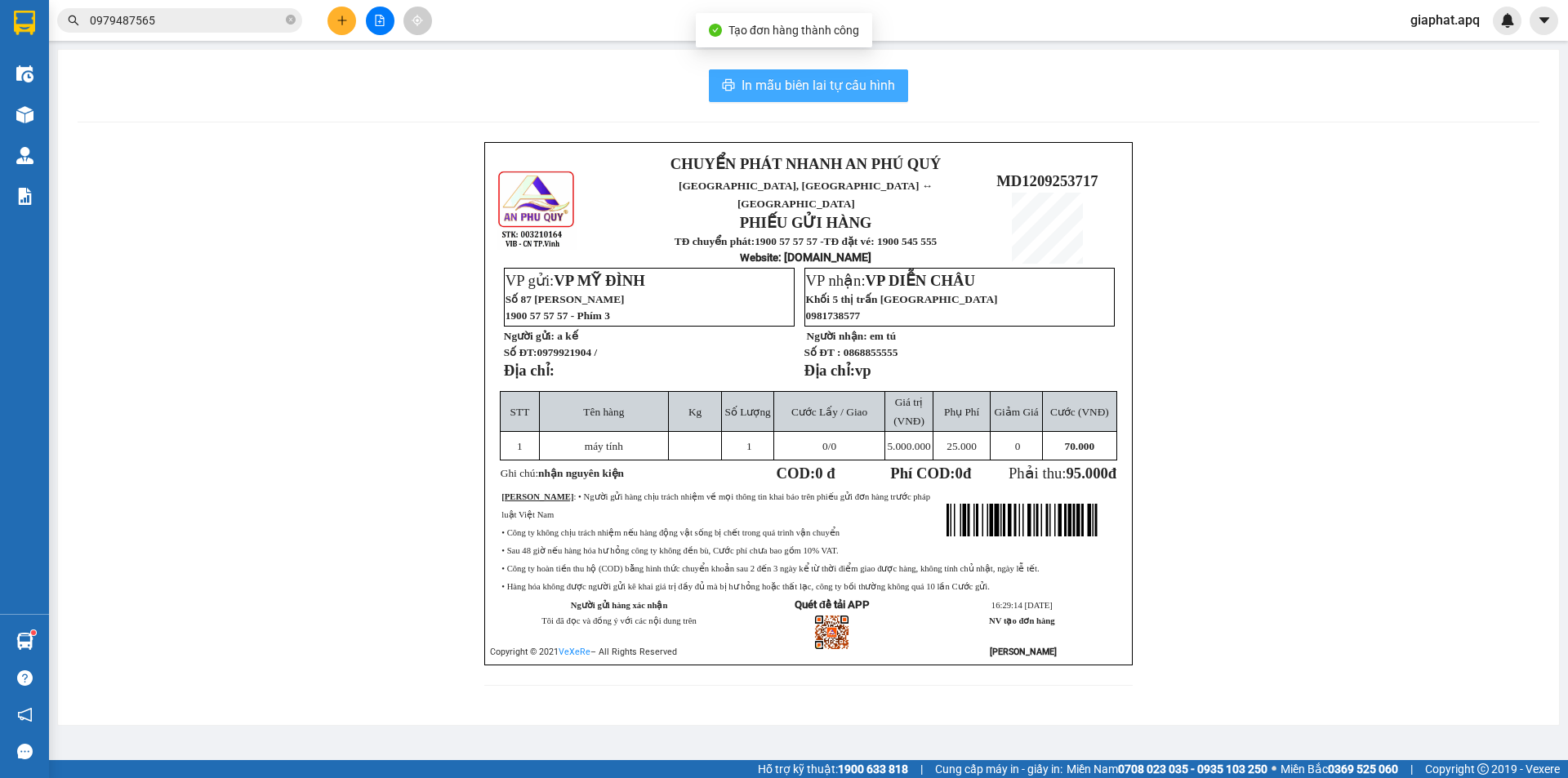
click at [842, 83] on span "In mẫu biên lai tự cấu hình" at bounding box center [817, 85] width 153 height 20
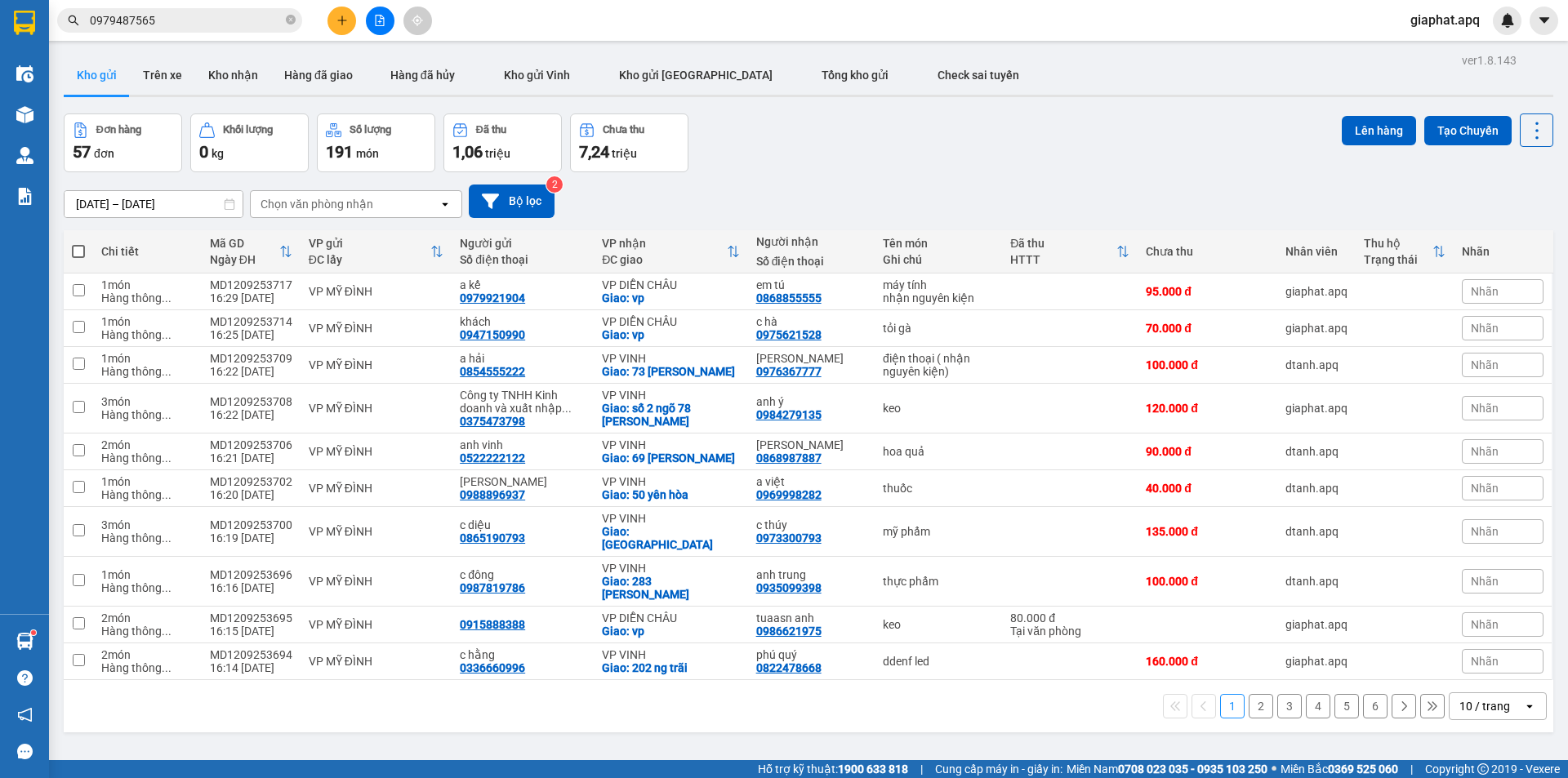
click at [1086, 162] on div "Đơn hàng 57 đơn Khối lượng 0 kg Số lượng 191 món Đã thu 1,06 triệu Chưa thu 7,2…" at bounding box center [809, 142] width 1490 height 58
click at [343, 28] on button at bounding box center [341, 20] width 29 height 29
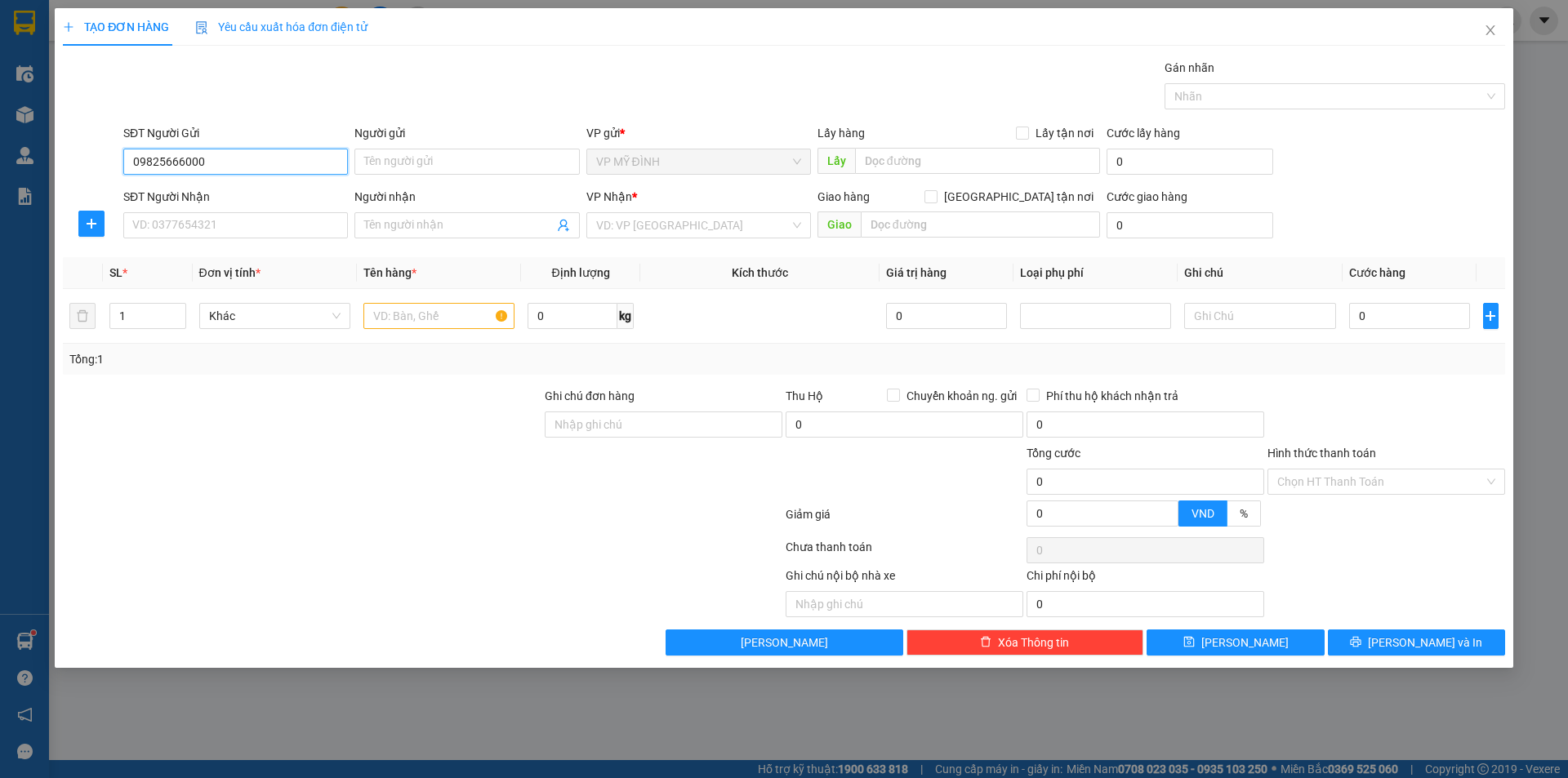
click at [162, 162] on input "09825666000" at bounding box center [236, 161] width 225 height 26
type input "0982666000"
click at [187, 190] on div "0982666000 - a tuyến" at bounding box center [235, 194] width 205 height 18
type input "a tuyến"
type input "0982666000"
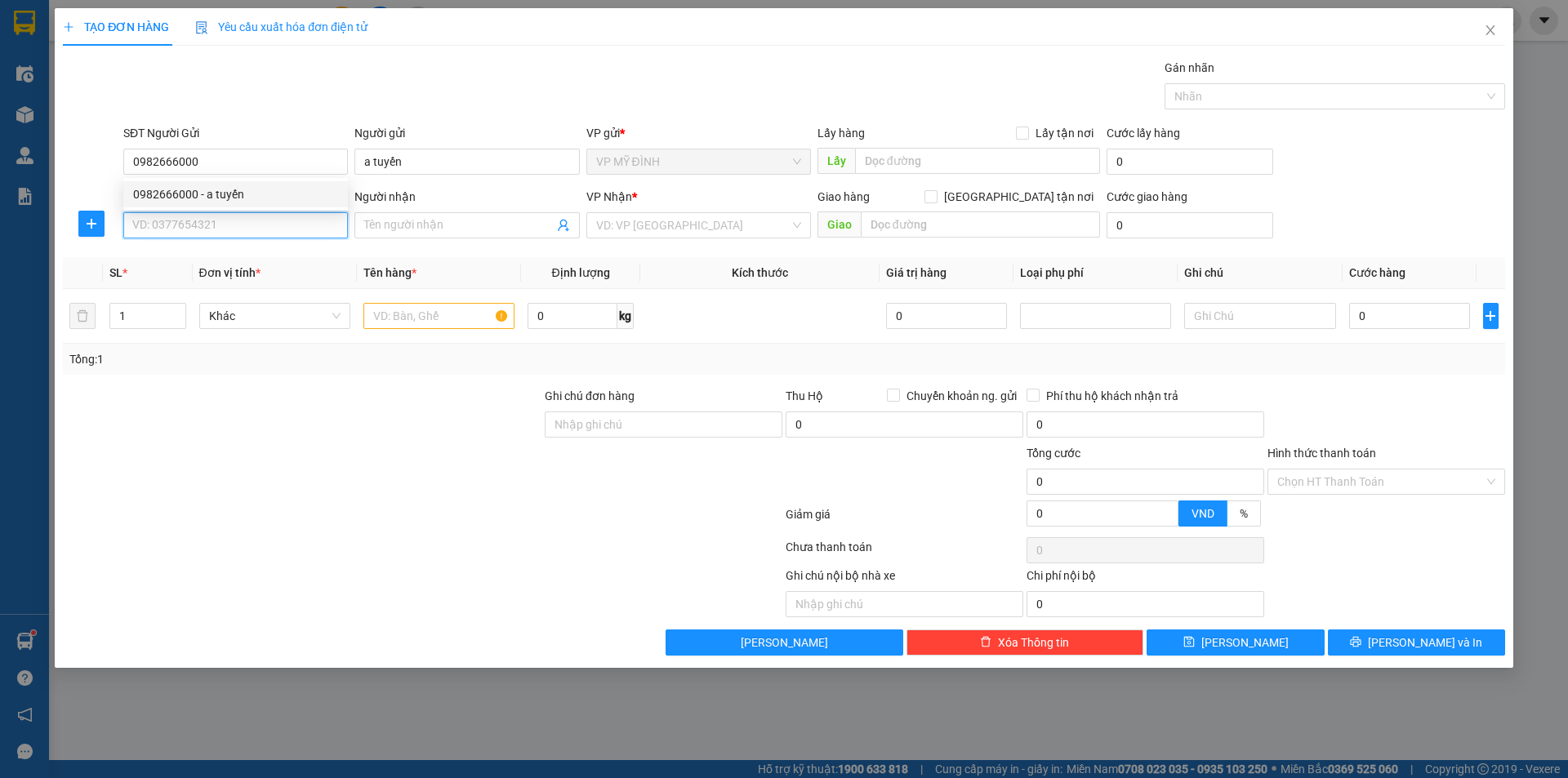
click at [199, 219] on input "SĐT Người Nhận" at bounding box center [236, 225] width 225 height 26
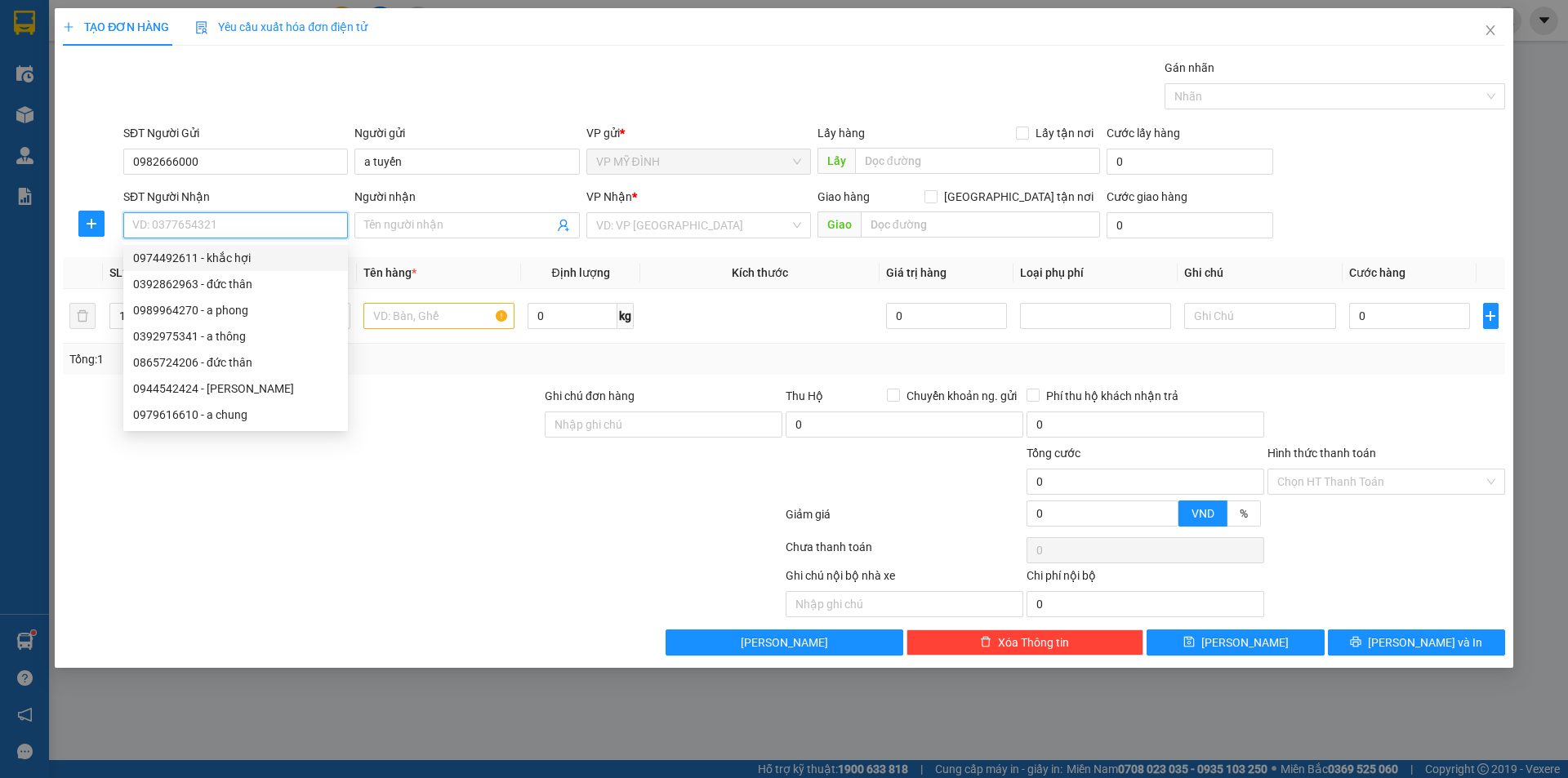
click at [213, 257] on div "0974492611 - khắc hợi" at bounding box center [235, 257] width 205 height 18
type input "0974492611"
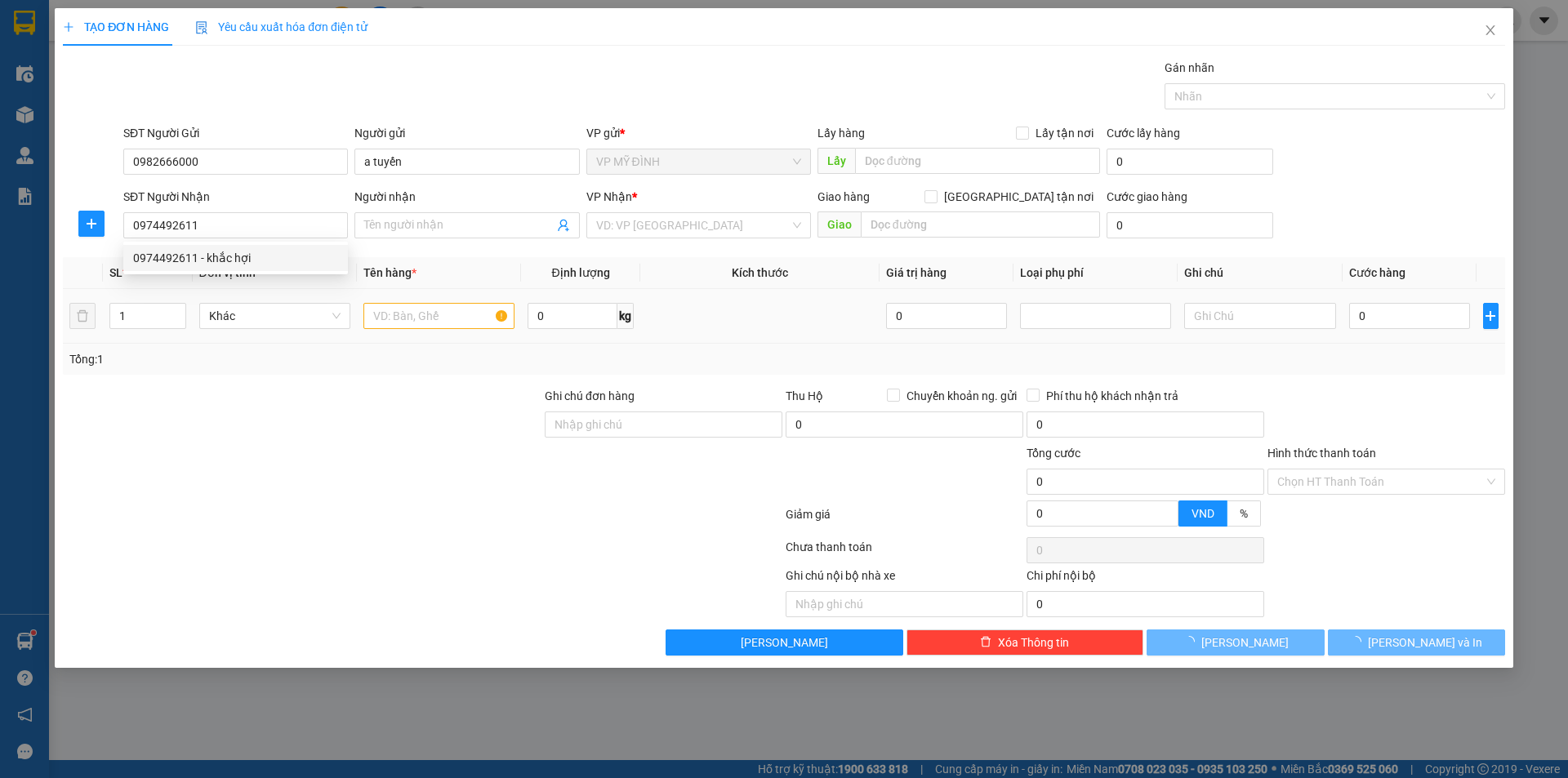
type input "khắc hợi"
checkbox input "true"
type input "vp"
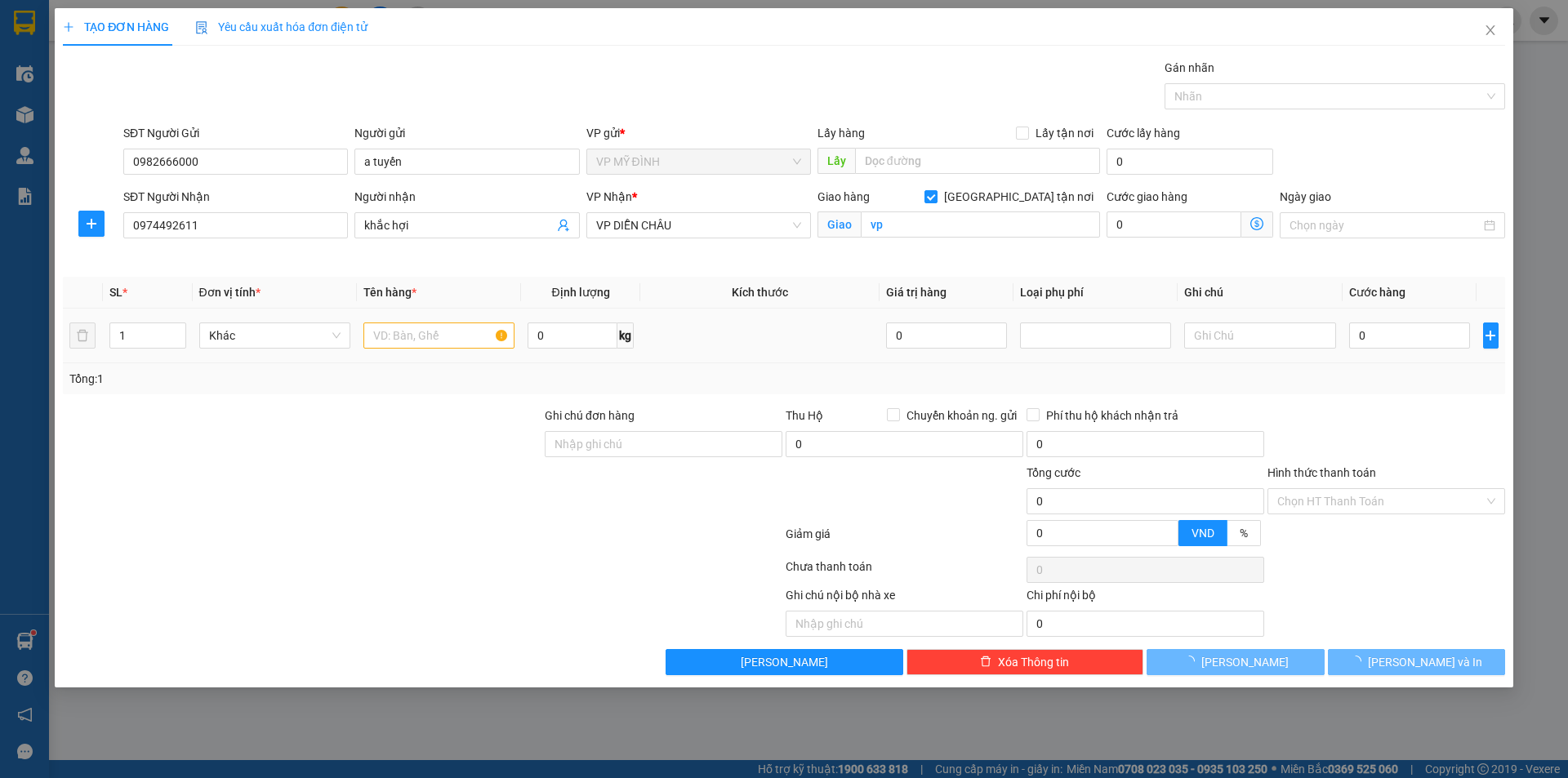
click at [392, 321] on div at bounding box center [439, 335] width 151 height 32
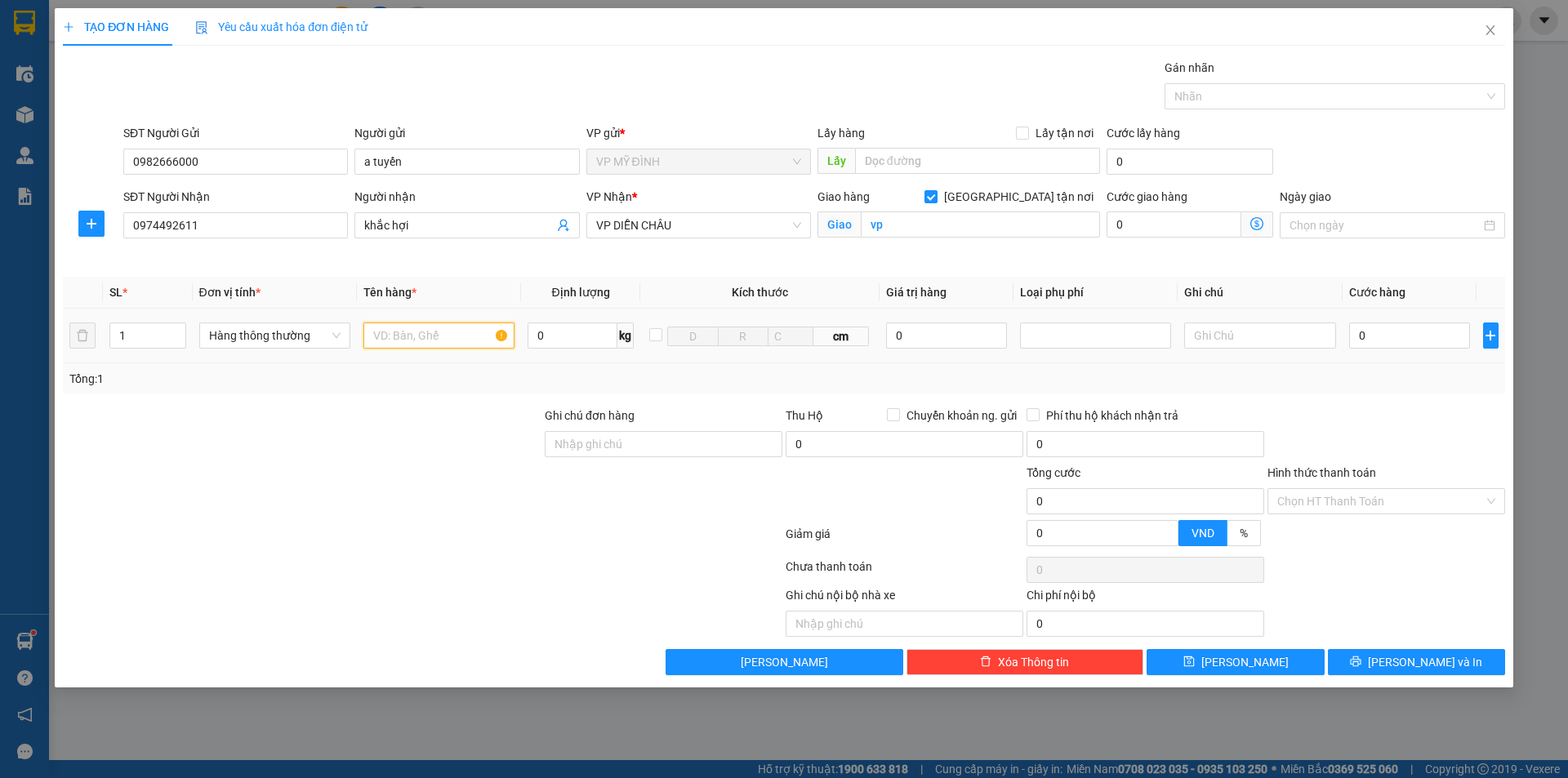
click at [405, 333] on input "text" at bounding box center [439, 336] width 151 height 26
type input "quần áo"
click at [1406, 338] on input "0" at bounding box center [1409, 336] width 122 height 26
type input "4"
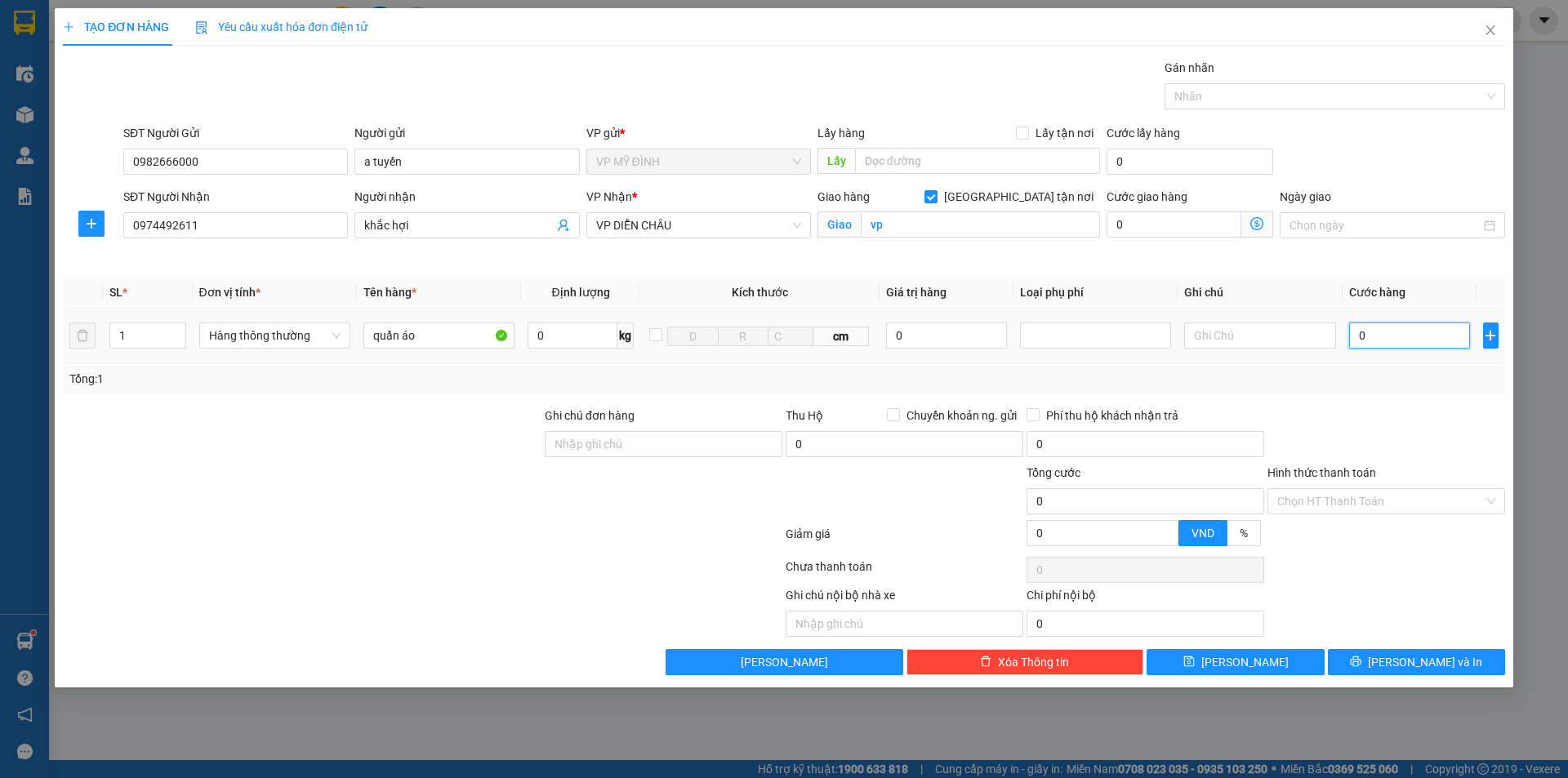
type input "4"
type input "40"
type input "40.000"
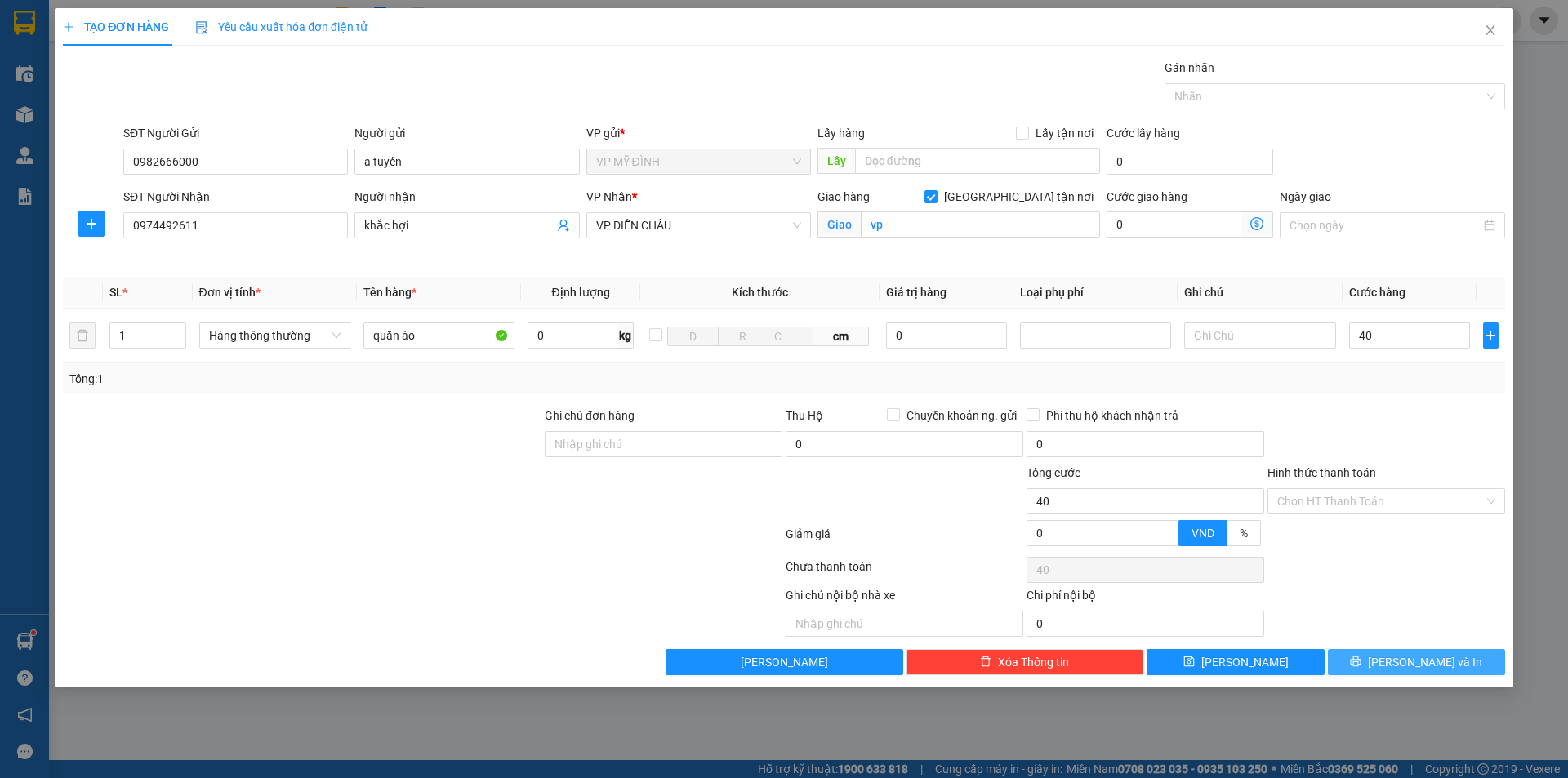
type input "40.000"
click at [1410, 672] on button "[PERSON_NAME] và In" at bounding box center [1416, 662] width 177 height 26
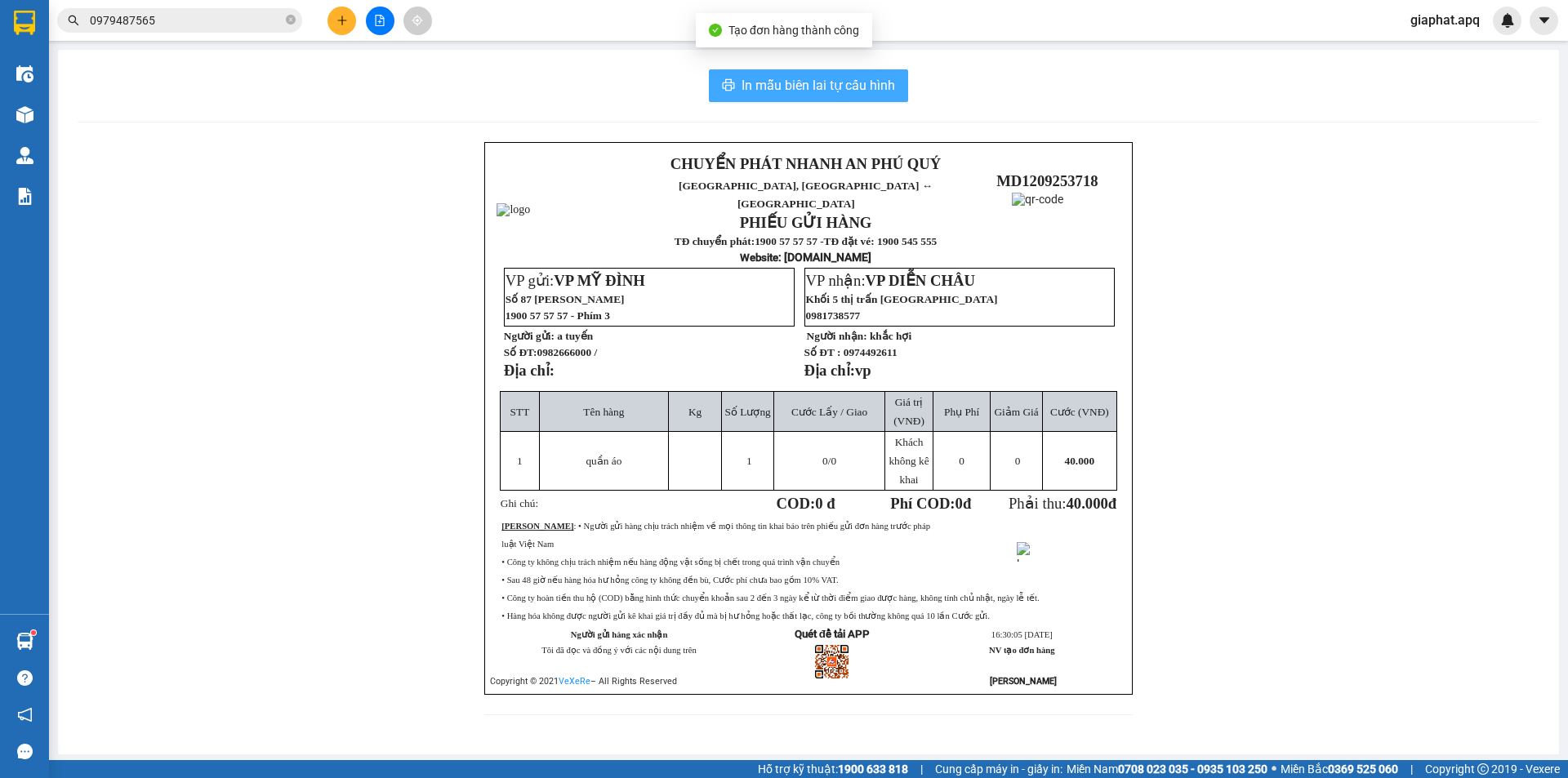
click at [790, 93] on span "In mẫu biên lai tự cấu hình" at bounding box center [817, 85] width 153 height 20
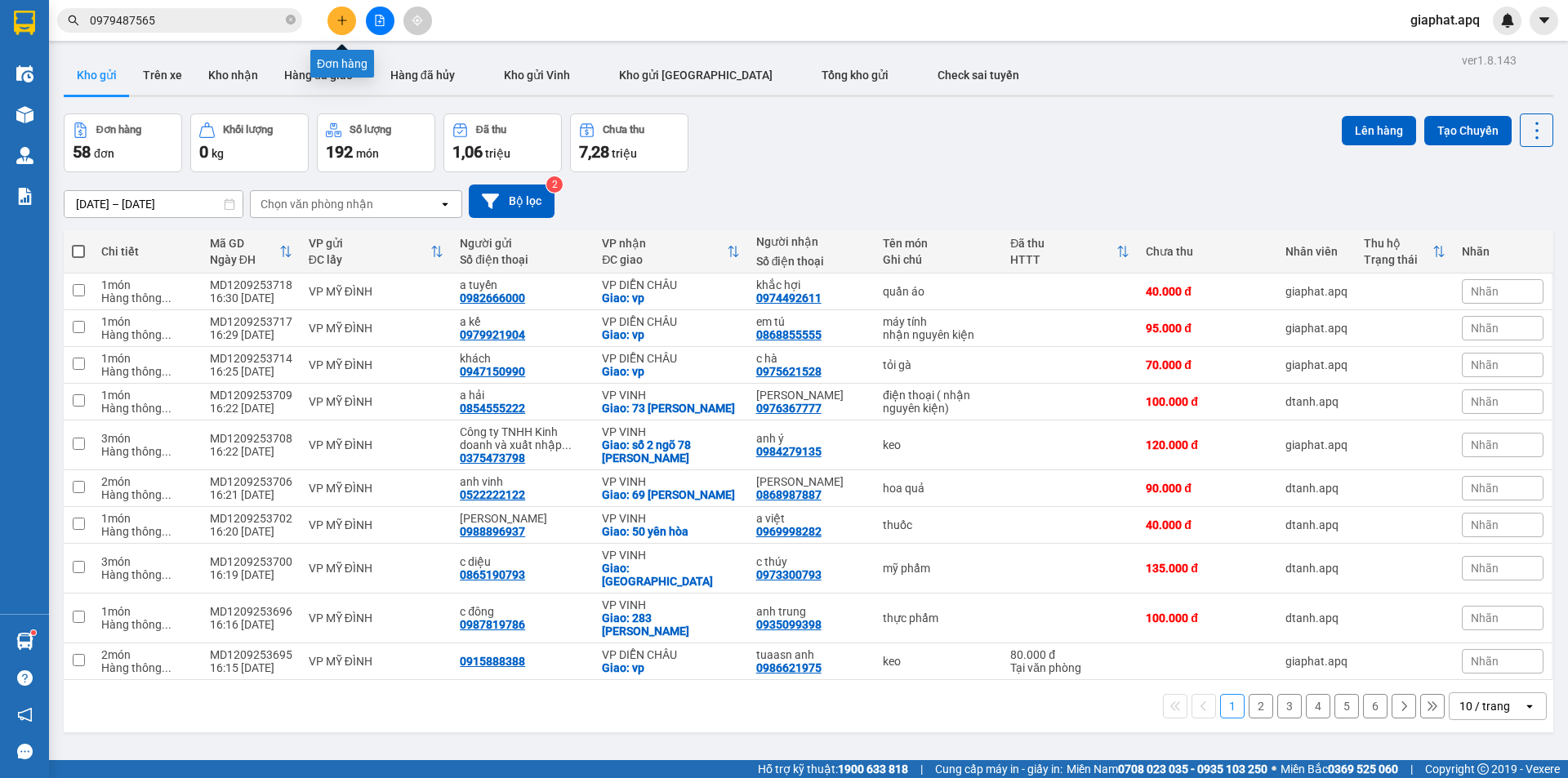
click at [347, 20] on icon "plus" at bounding box center [342, 20] width 11 height 11
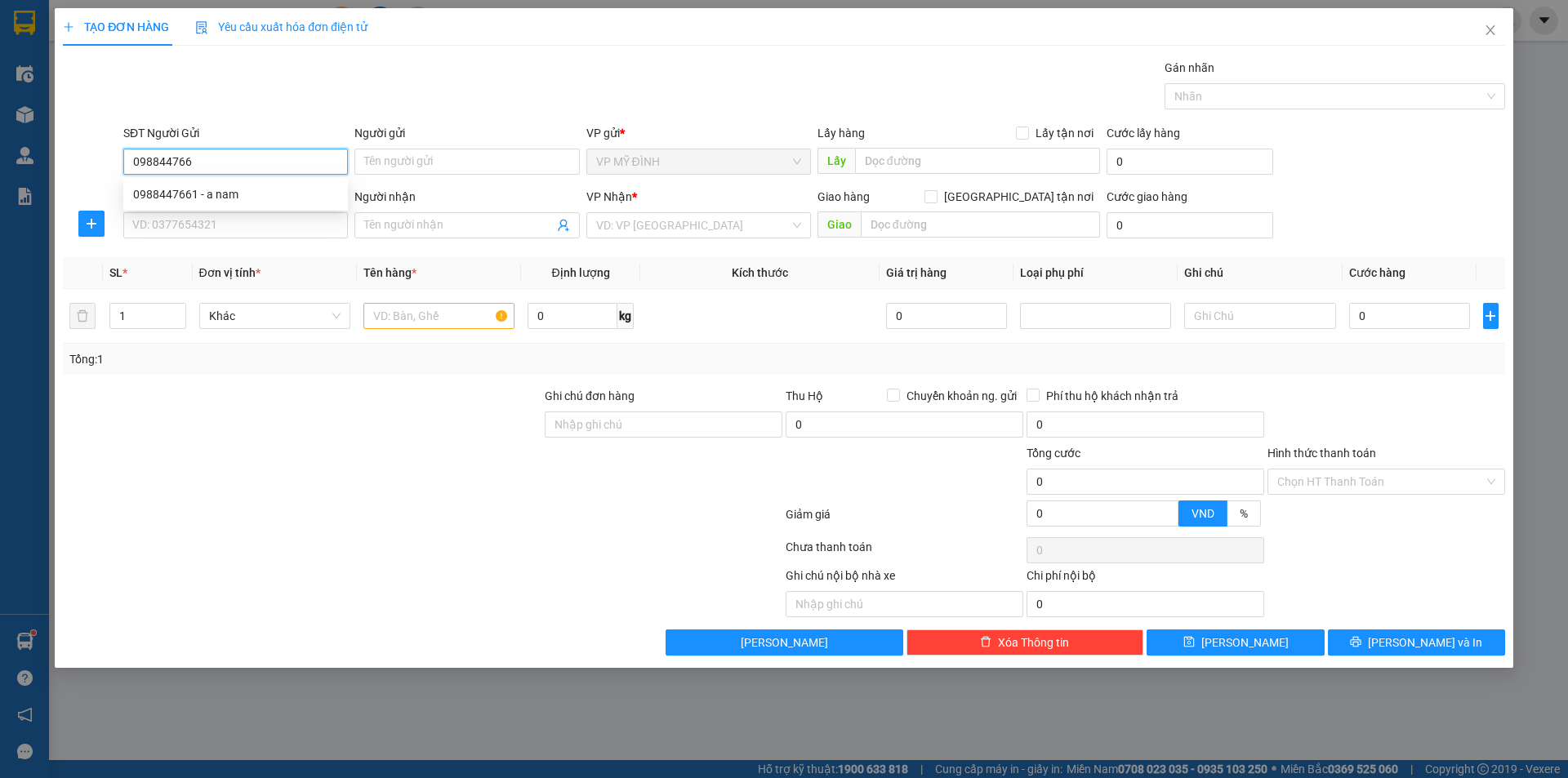
type input "0988447661"
click at [193, 195] on div "0988447661 - a nam" at bounding box center [235, 194] width 205 height 18
type input "a nam"
type input "0988447661"
click at [189, 213] on input "SĐT Người Nhận" at bounding box center [236, 225] width 225 height 26
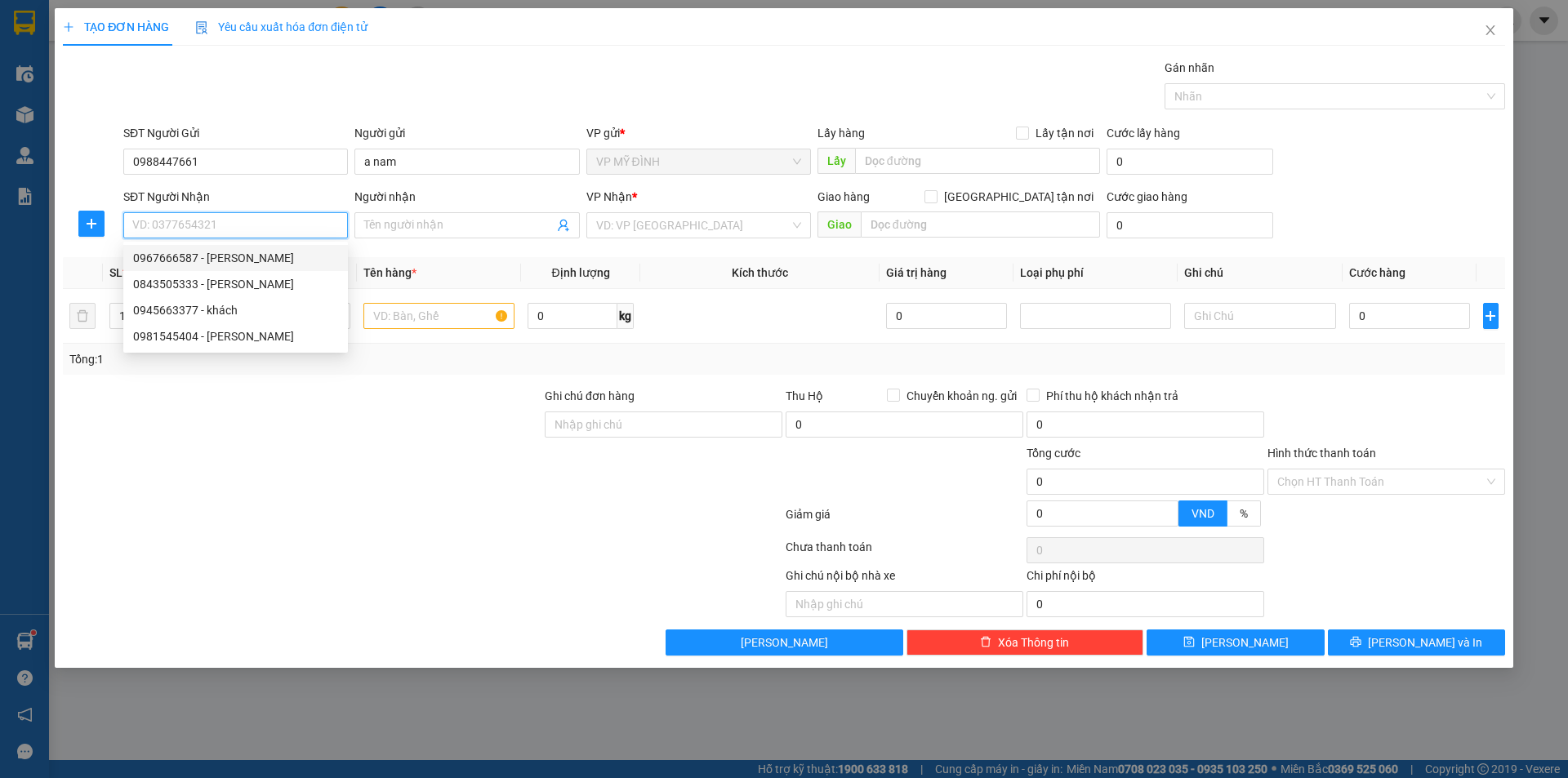
click at [229, 256] on div "0967666587 - quang nghiêm" at bounding box center [235, 257] width 205 height 18
type input "0967666587"
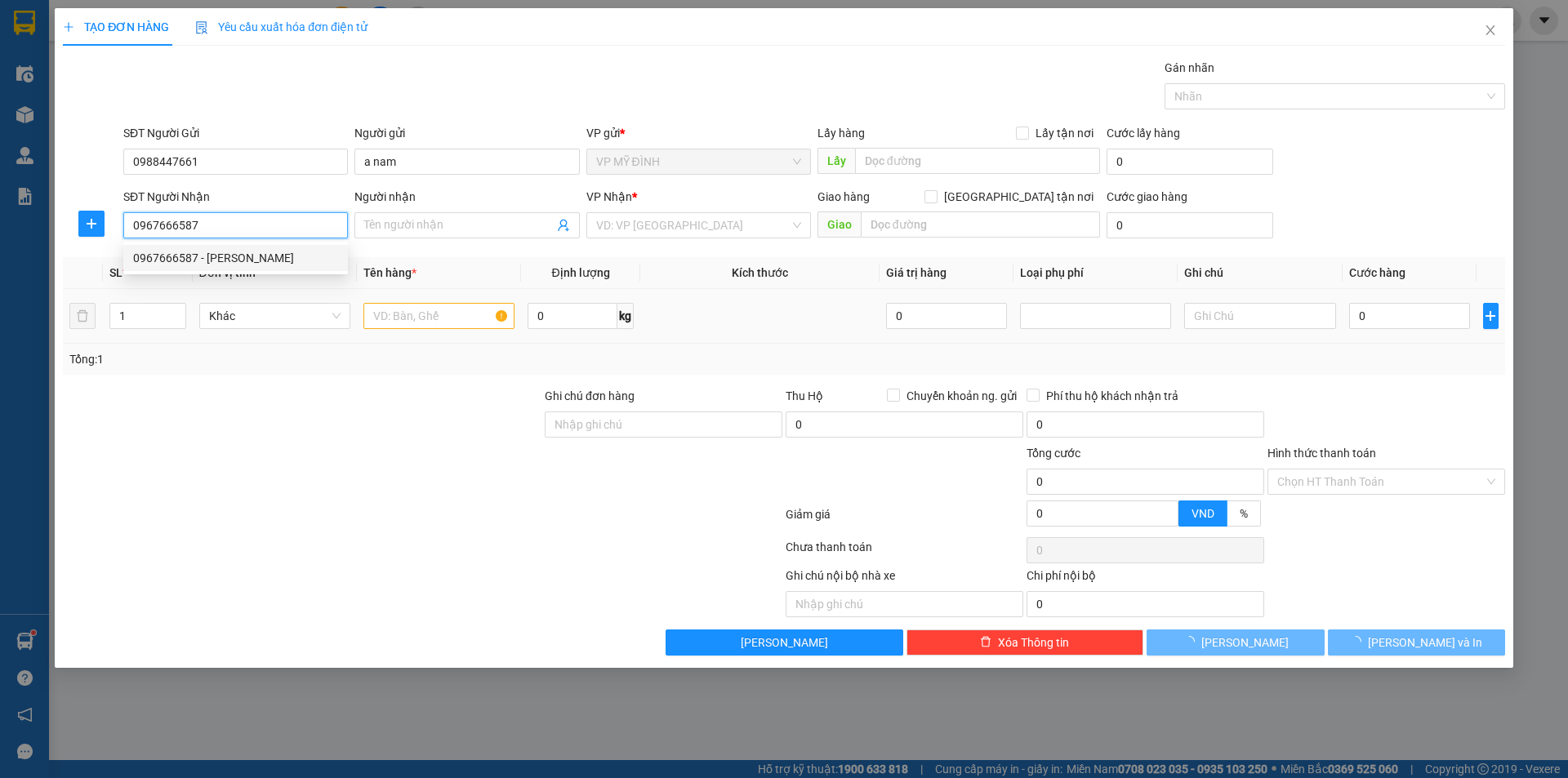
type input "quang nghiêm"
checkbox input "true"
type input "77 hoàng văn thái"
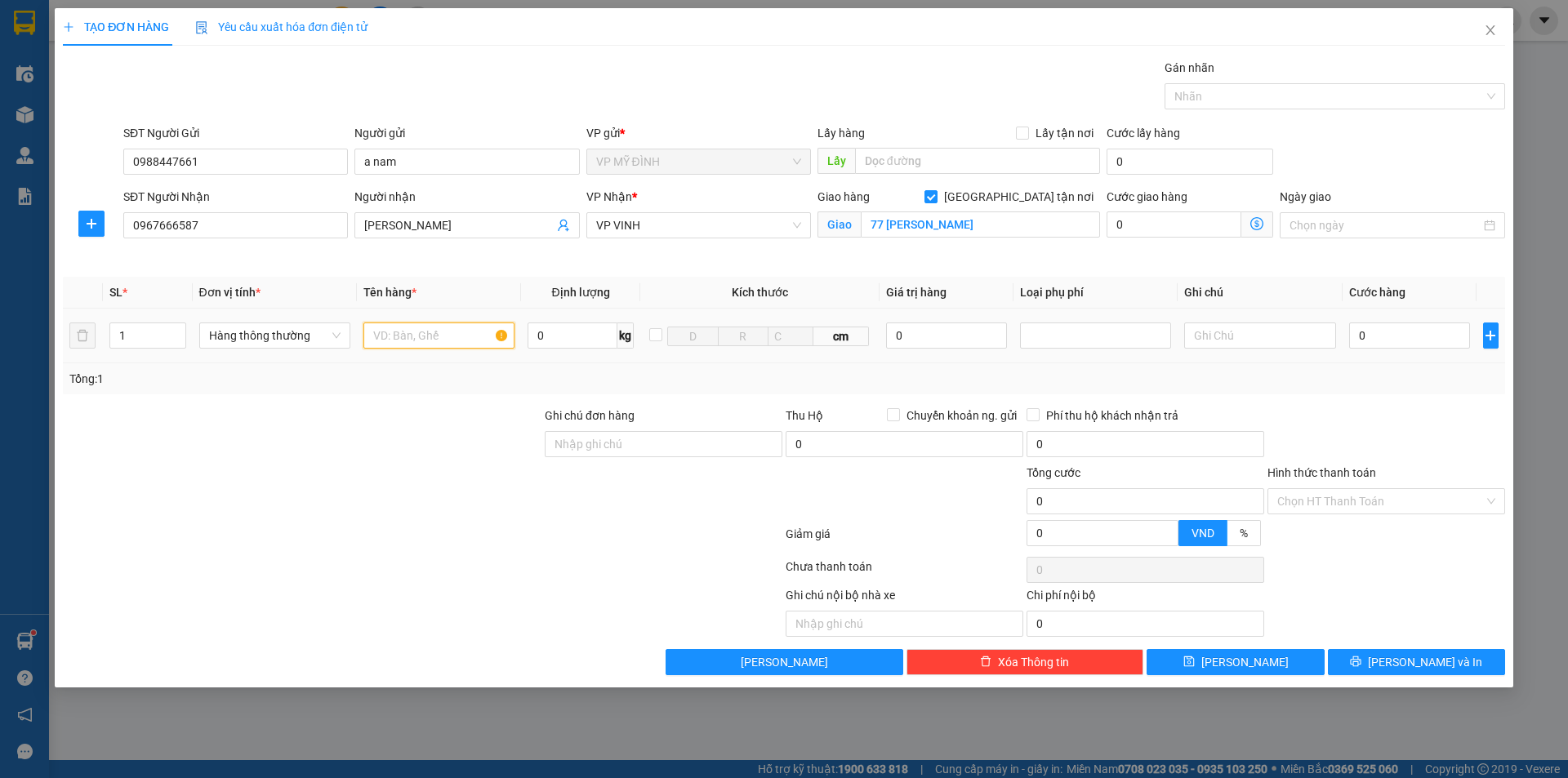
click at [394, 328] on input "text" at bounding box center [439, 336] width 151 height 26
type input "lốp"
click at [142, 339] on input "1" at bounding box center [148, 336] width 75 height 24
type input "5"
click at [1399, 333] on input "0" at bounding box center [1409, 336] width 122 height 26
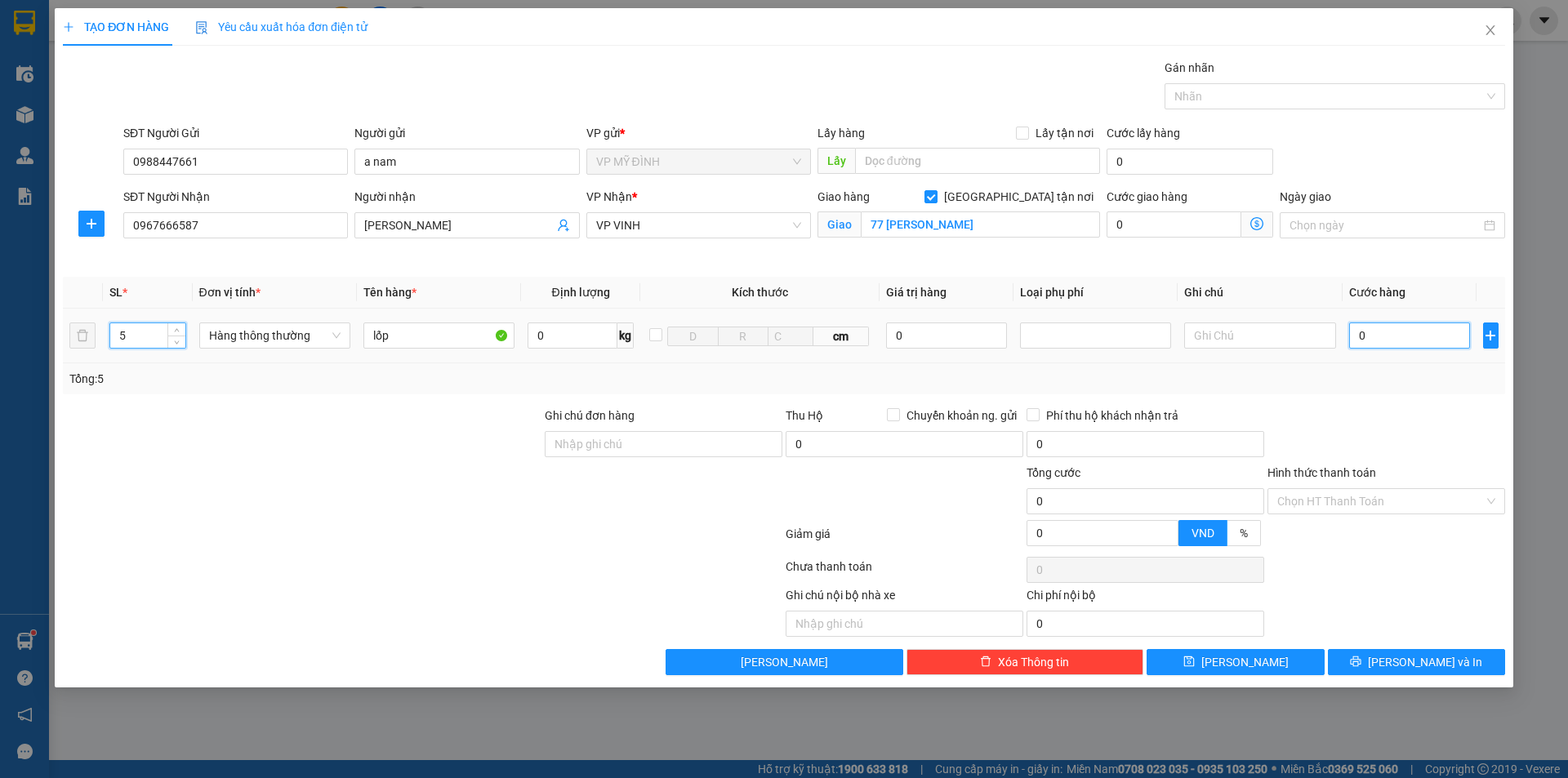
type input "2"
type input "25"
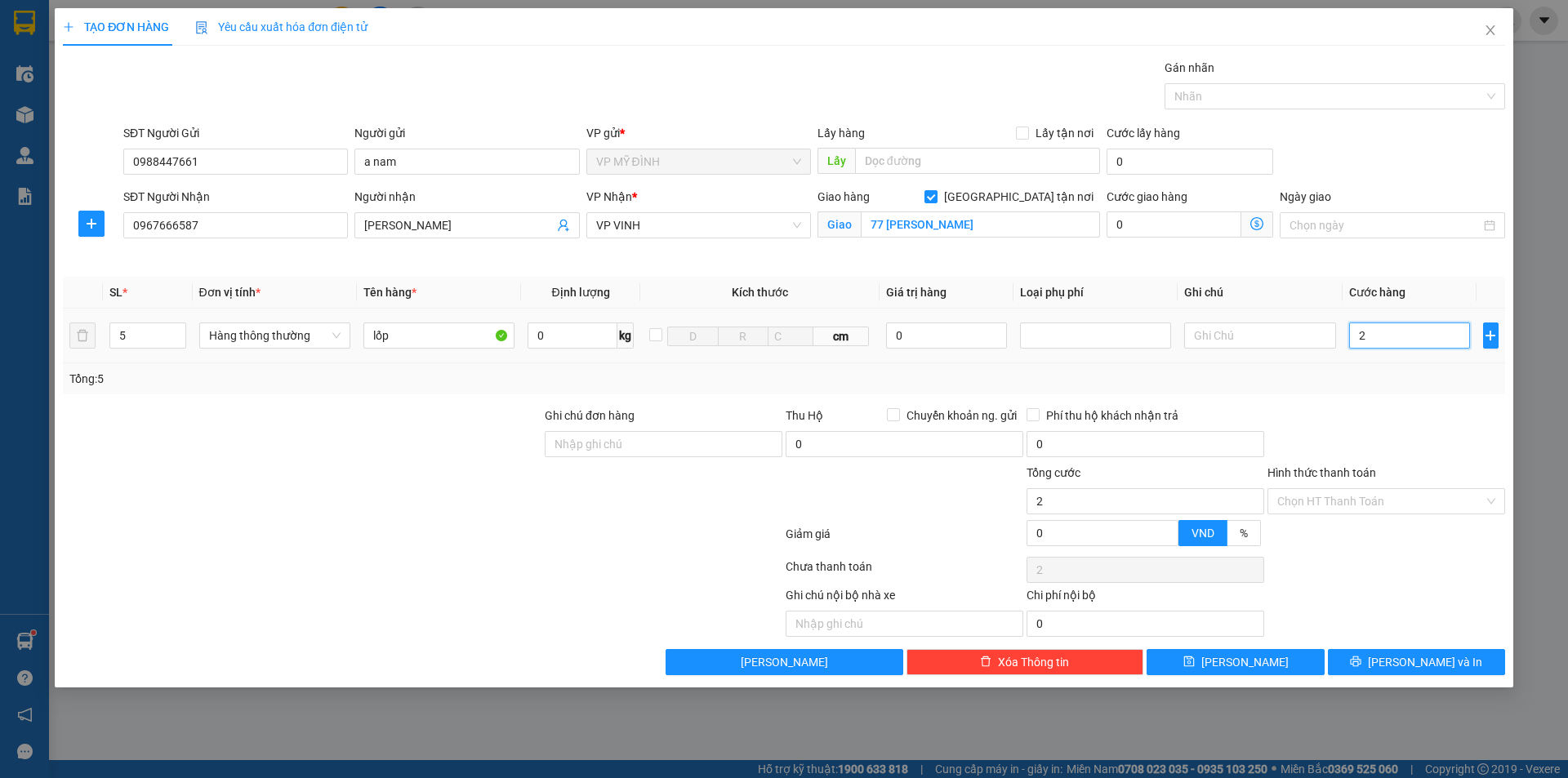
type input "25"
type input "250"
type input "250.000"
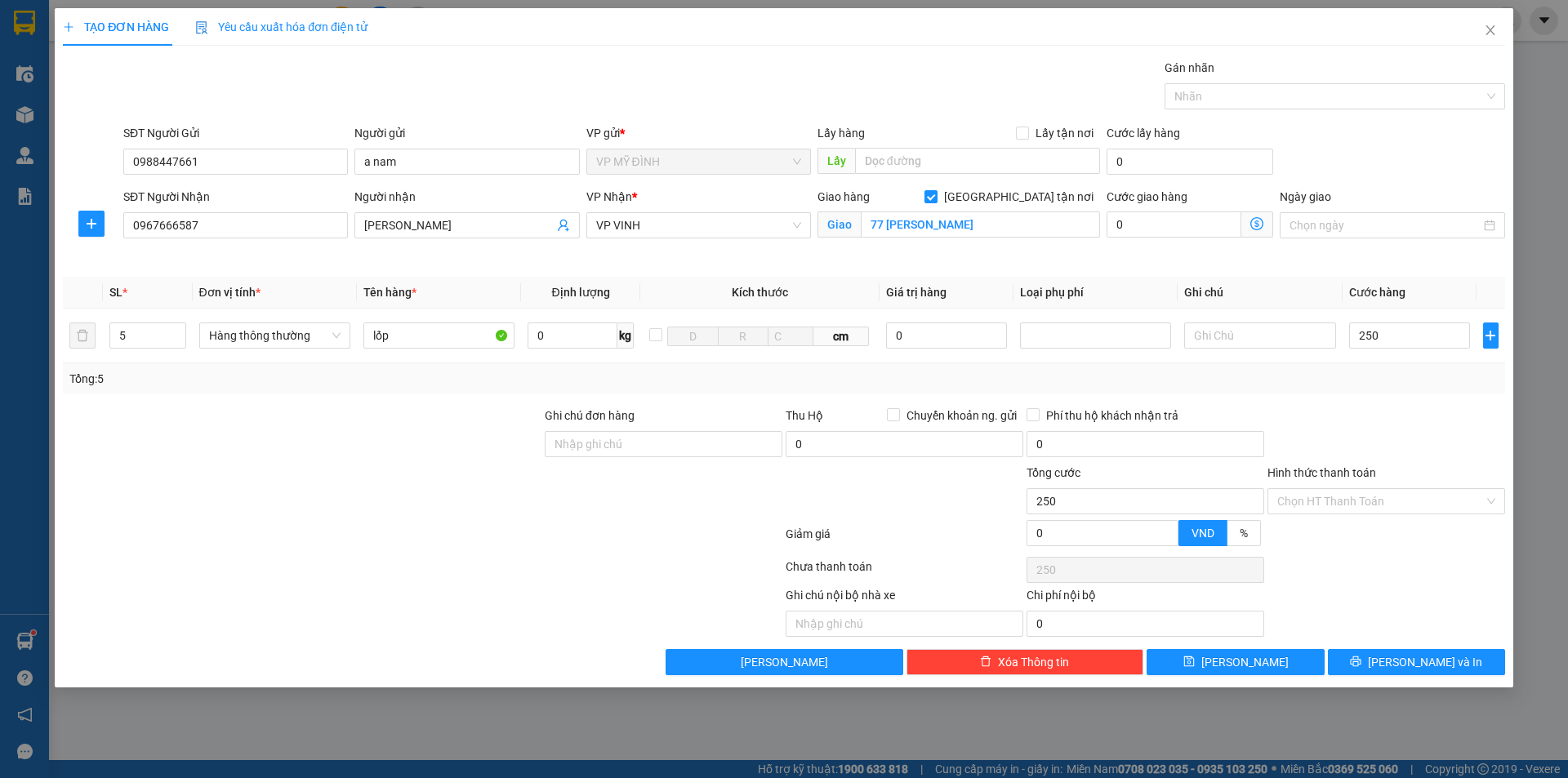
type input "250.000"
click at [1419, 404] on div "Transit Pickup Surcharge Ids Transit Deliver Surcharge Ids Transit Deliver Surc…" at bounding box center [784, 366] width 1443 height 617
click at [1413, 664] on span "[PERSON_NAME] và In" at bounding box center [1424, 661] width 114 height 18
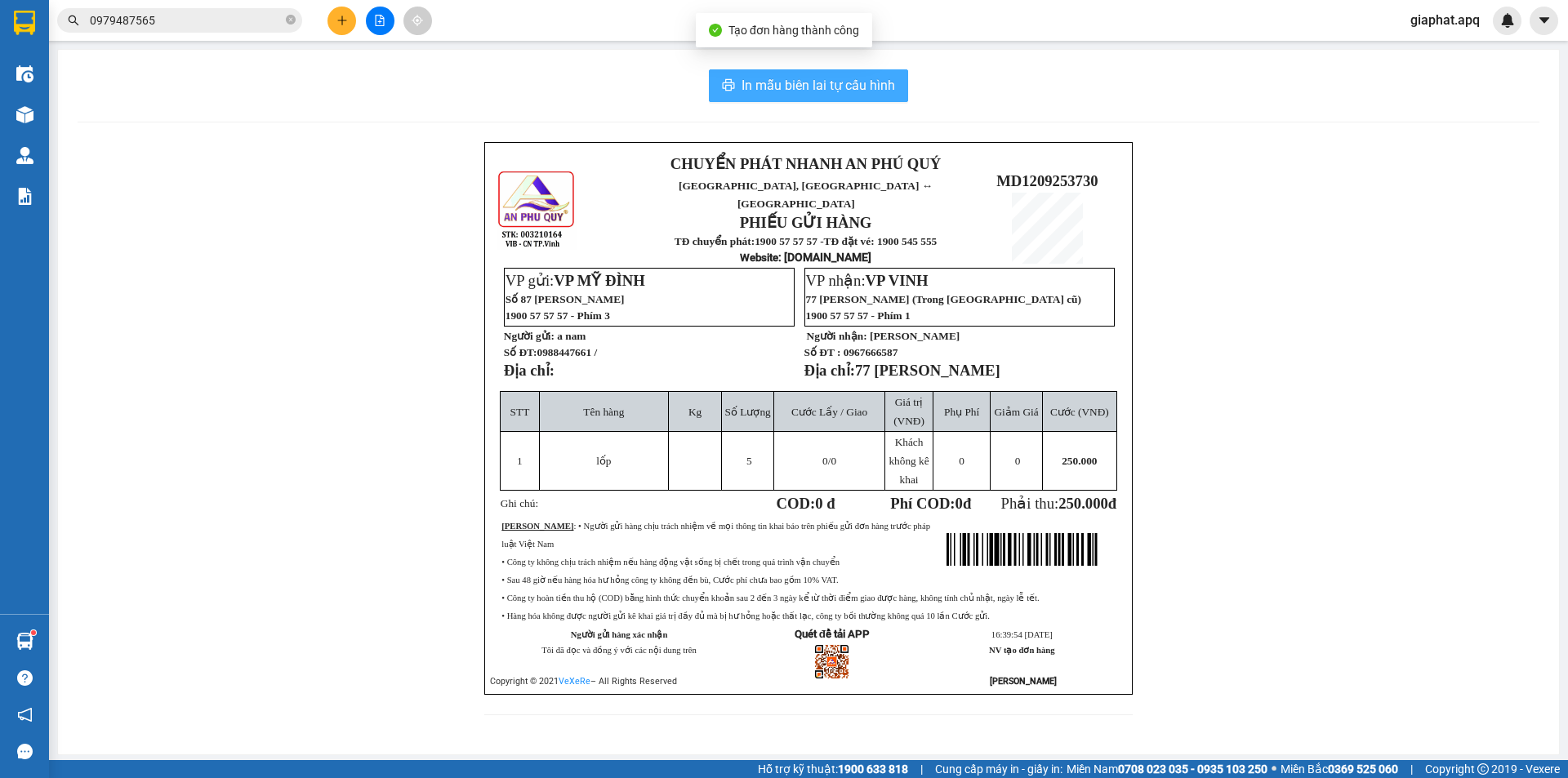
click at [820, 86] on span "In mẫu biên lai tự cấu hình" at bounding box center [817, 85] width 153 height 20
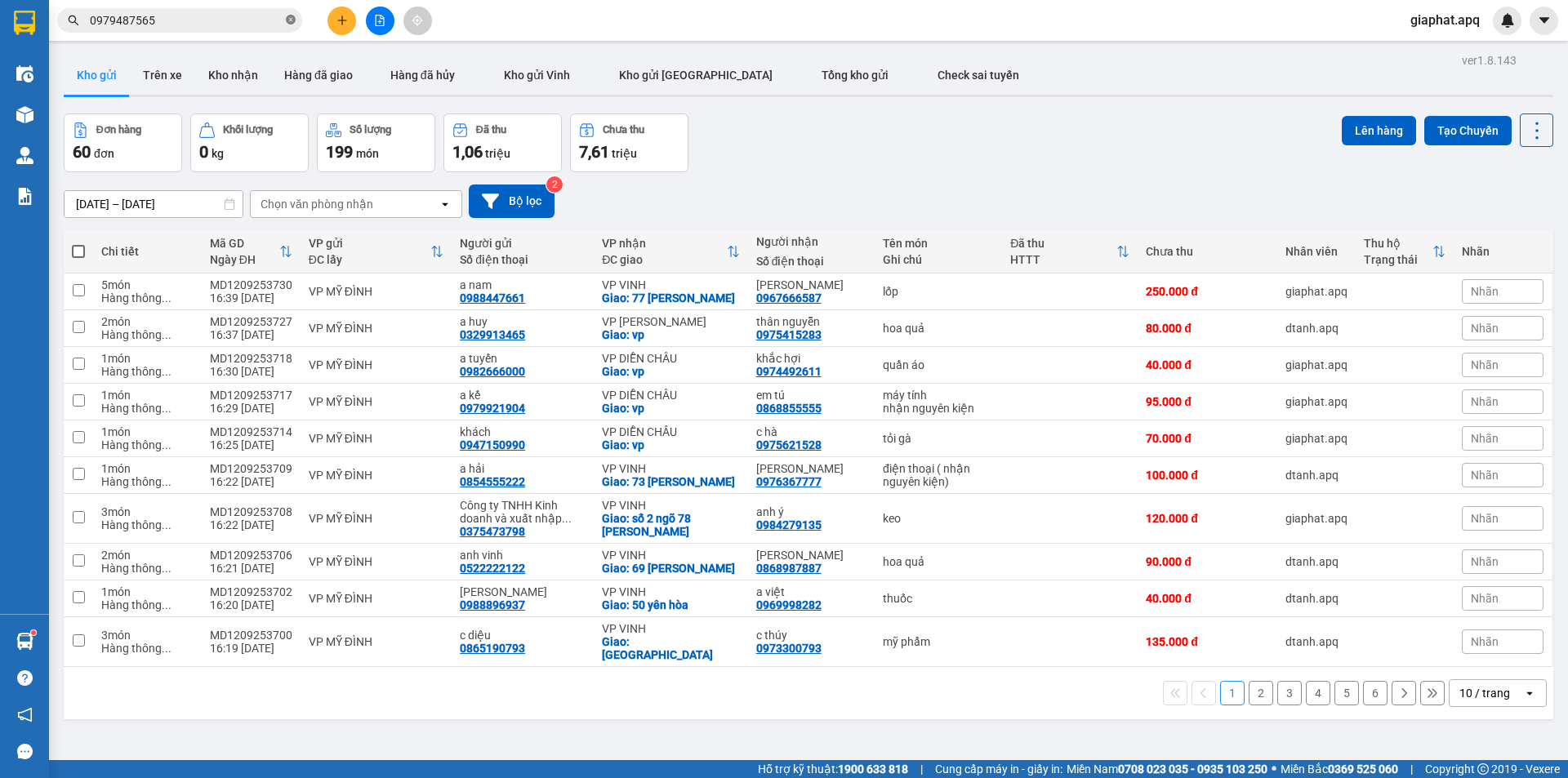
click at [288, 19] on icon "close-circle" at bounding box center [290, 19] width 10 height 10
click at [242, 26] on input "text" at bounding box center [186, 19] width 193 height 18
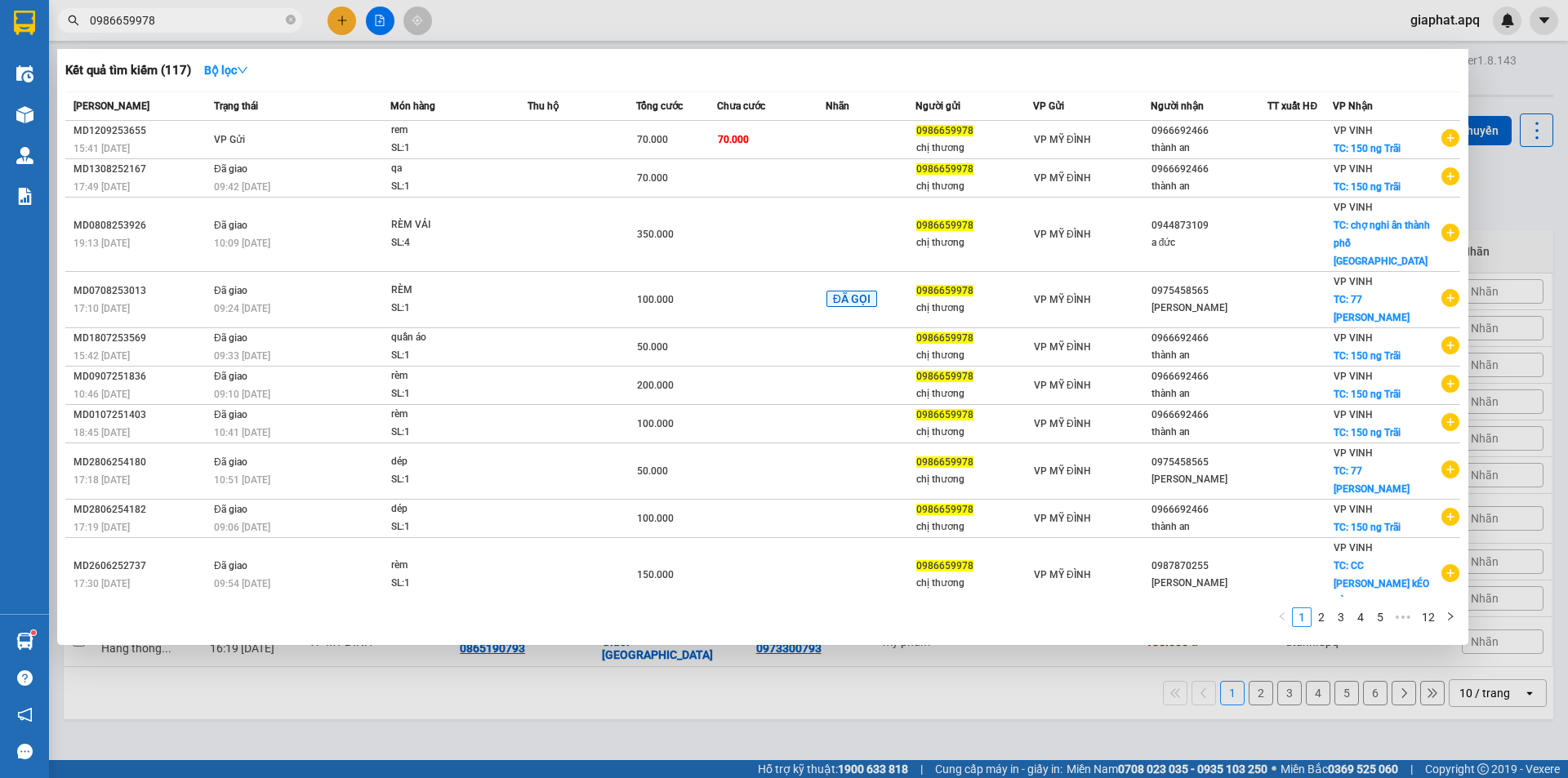
type input "0986659978"
click at [341, 24] on div at bounding box center [784, 389] width 1568 height 778
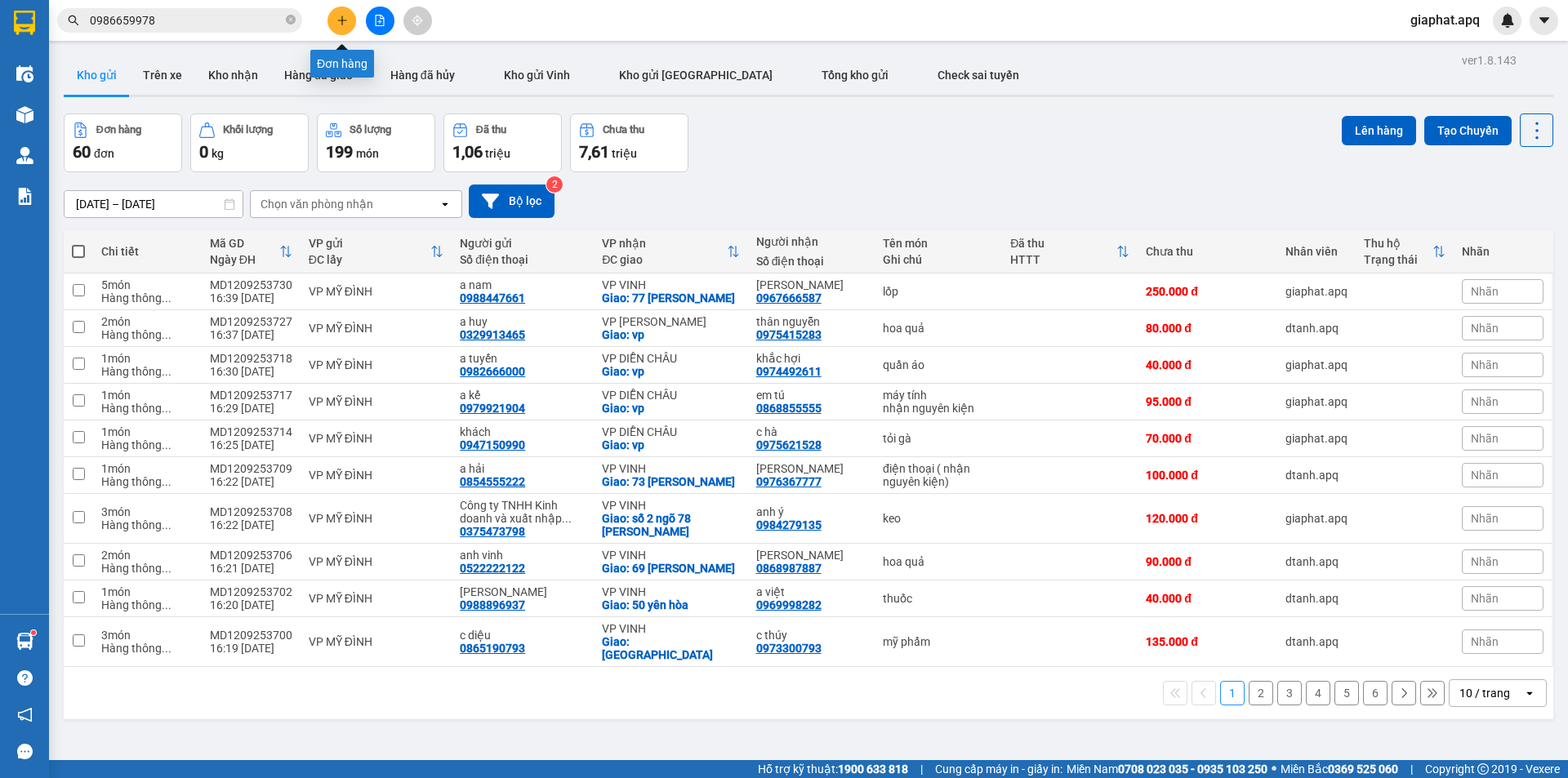
click at [341, 24] on icon "plus" at bounding box center [342, 20] width 11 height 11
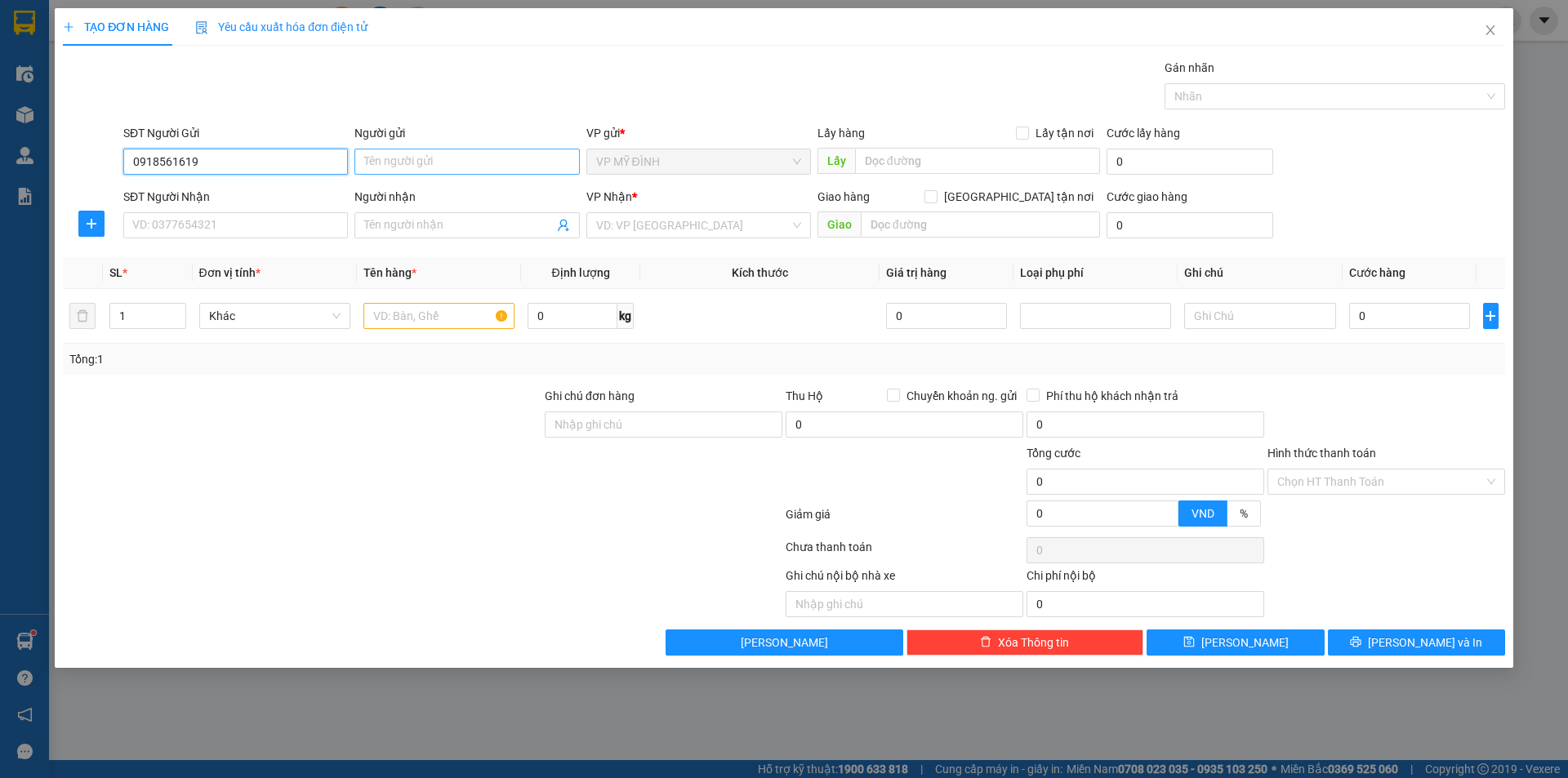
type input "0918561619"
click at [373, 156] on input "Người gửi" at bounding box center [467, 161] width 225 height 26
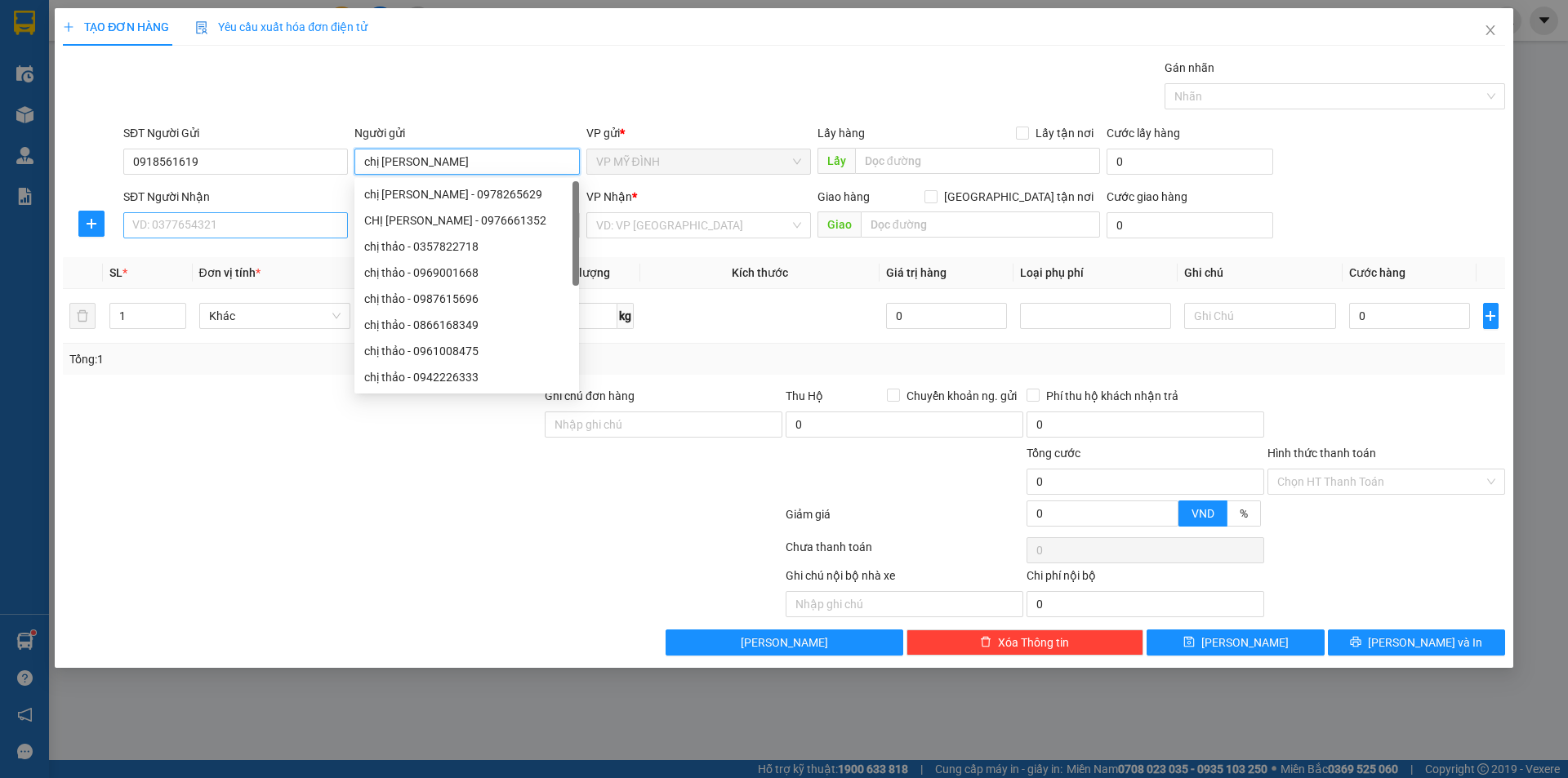
type input "chị thảo"
click at [236, 216] on input "SĐT Người Nhận" at bounding box center [236, 225] width 225 height 26
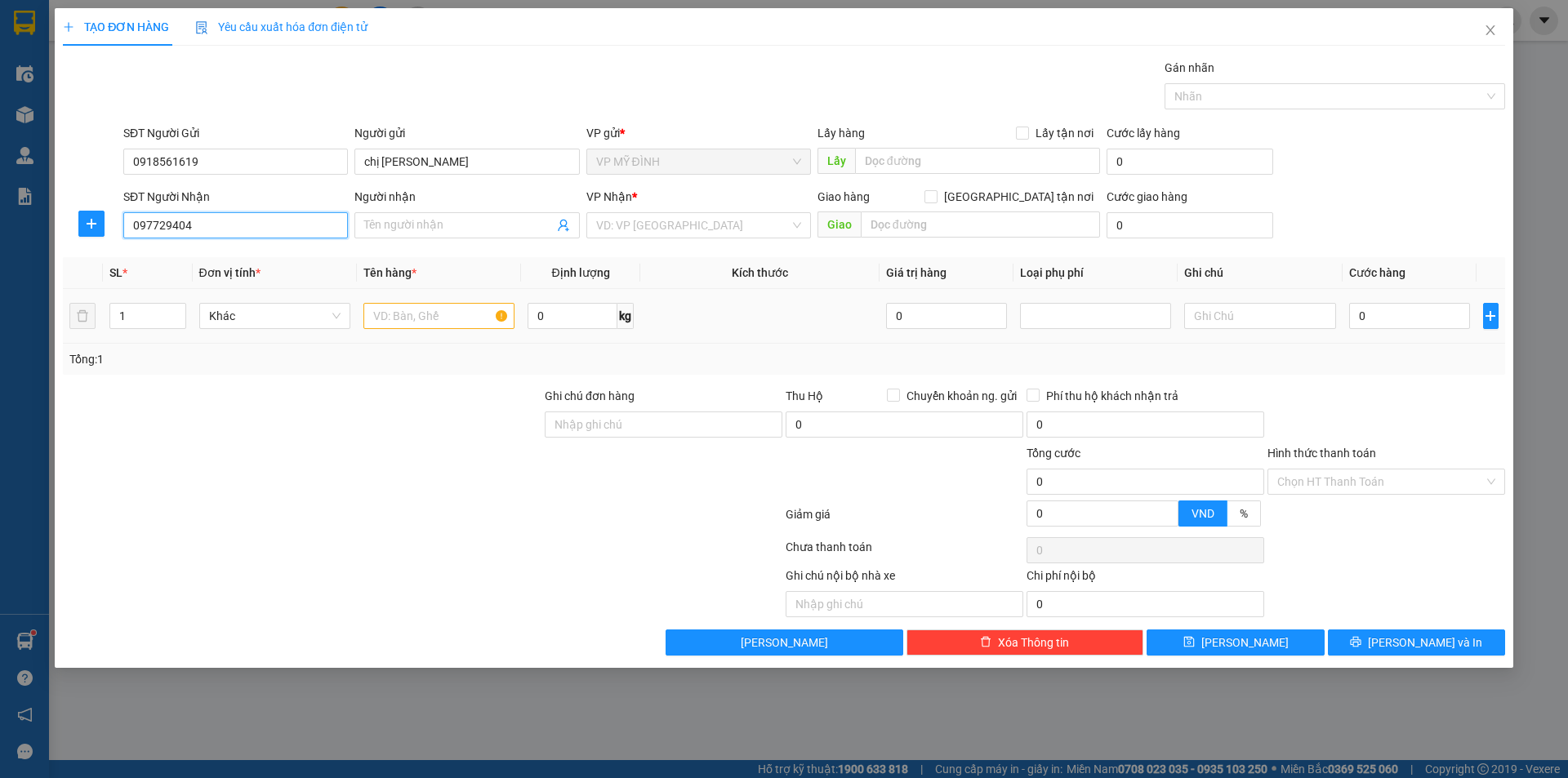
type input "0977294049"
click at [267, 258] on div "0977294049 - ÔNG LAN" at bounding box center [235, 257] width 205 height 18
type input "ÔNG LAN"
type input "NAM ĐÀN"
click at [674, 222] on span "Dọc đường" at bounding box center [699, 225] width 205 height 24
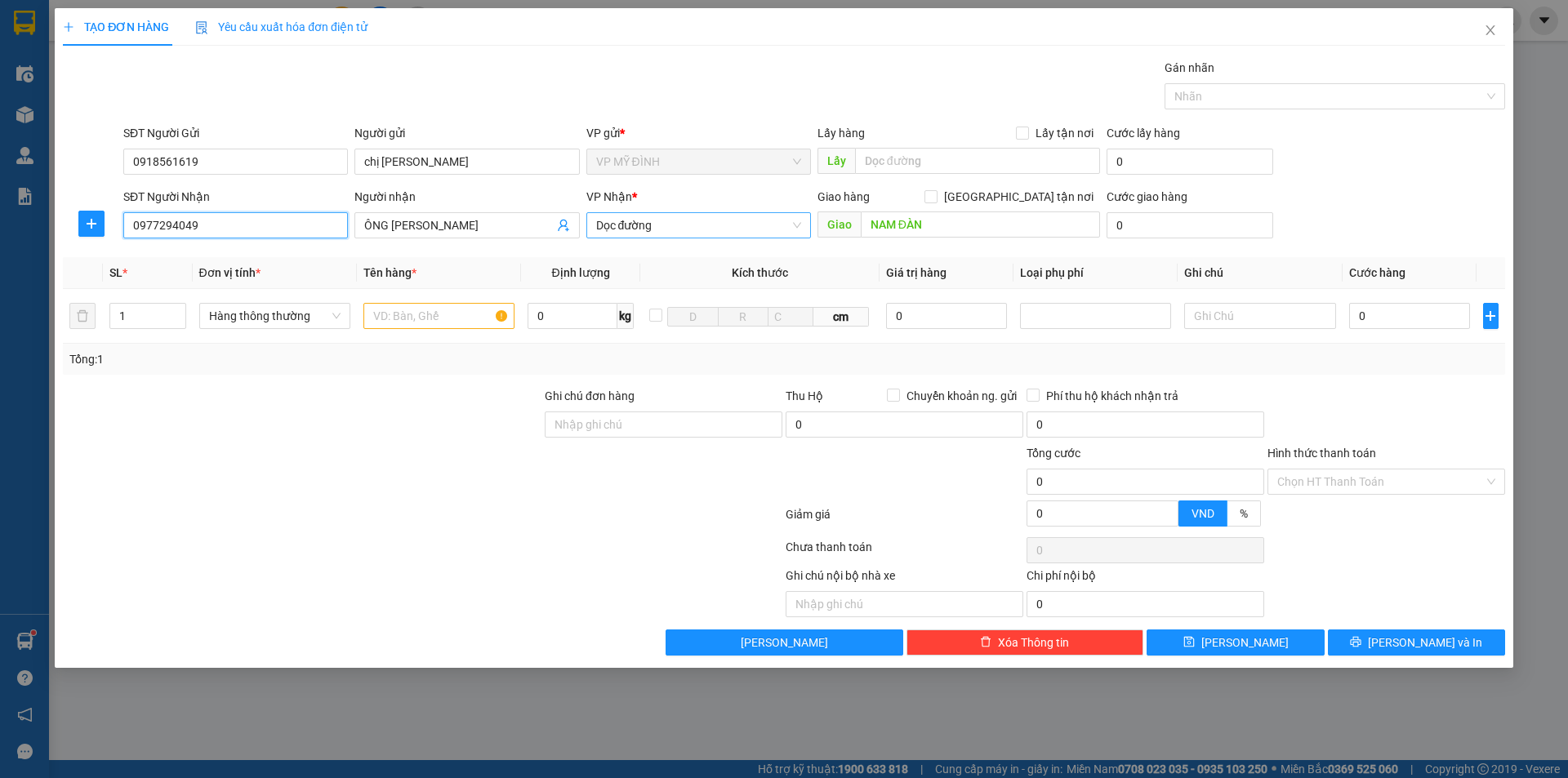
type input "0977294049"
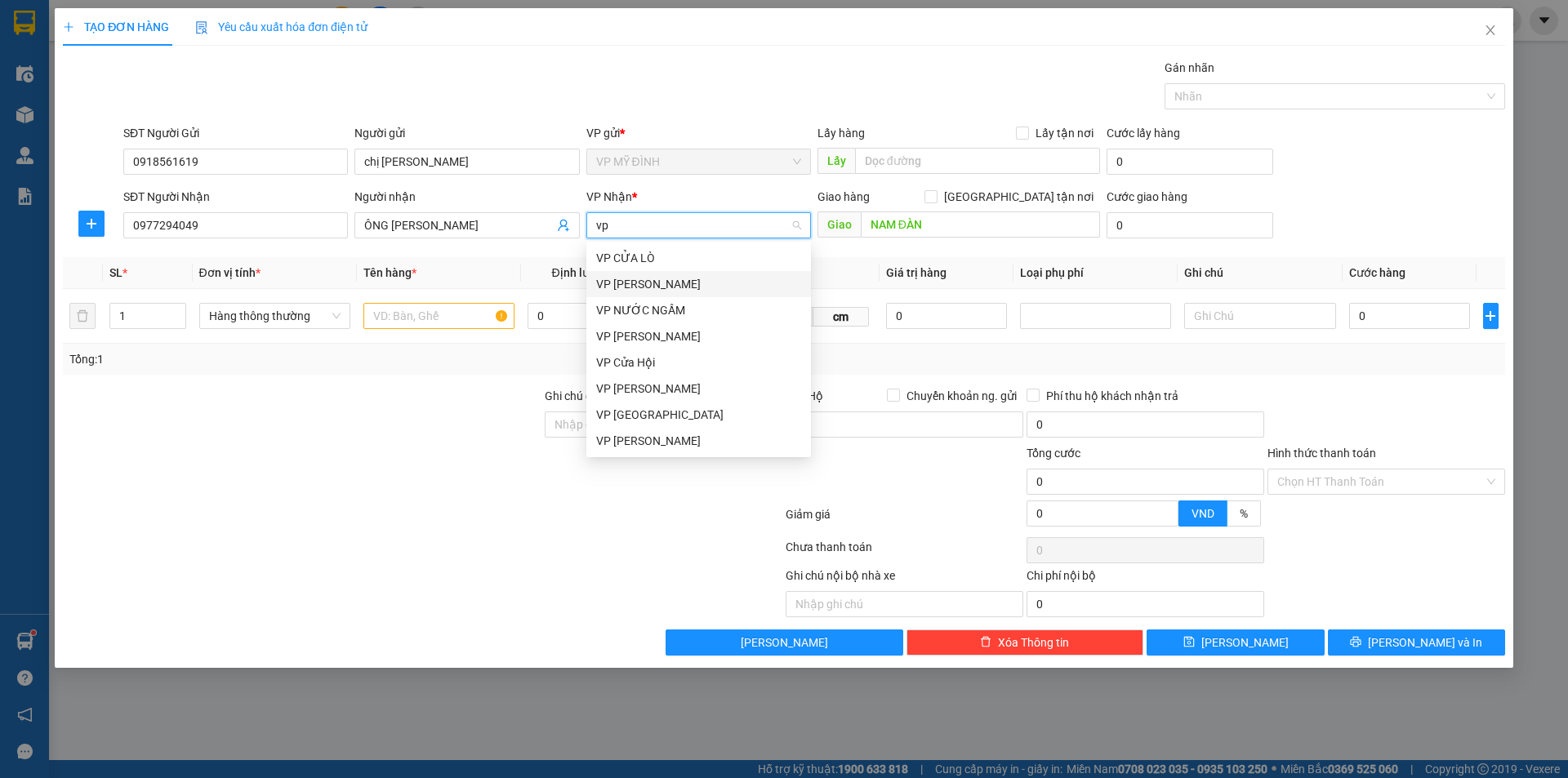
type input "vp c"
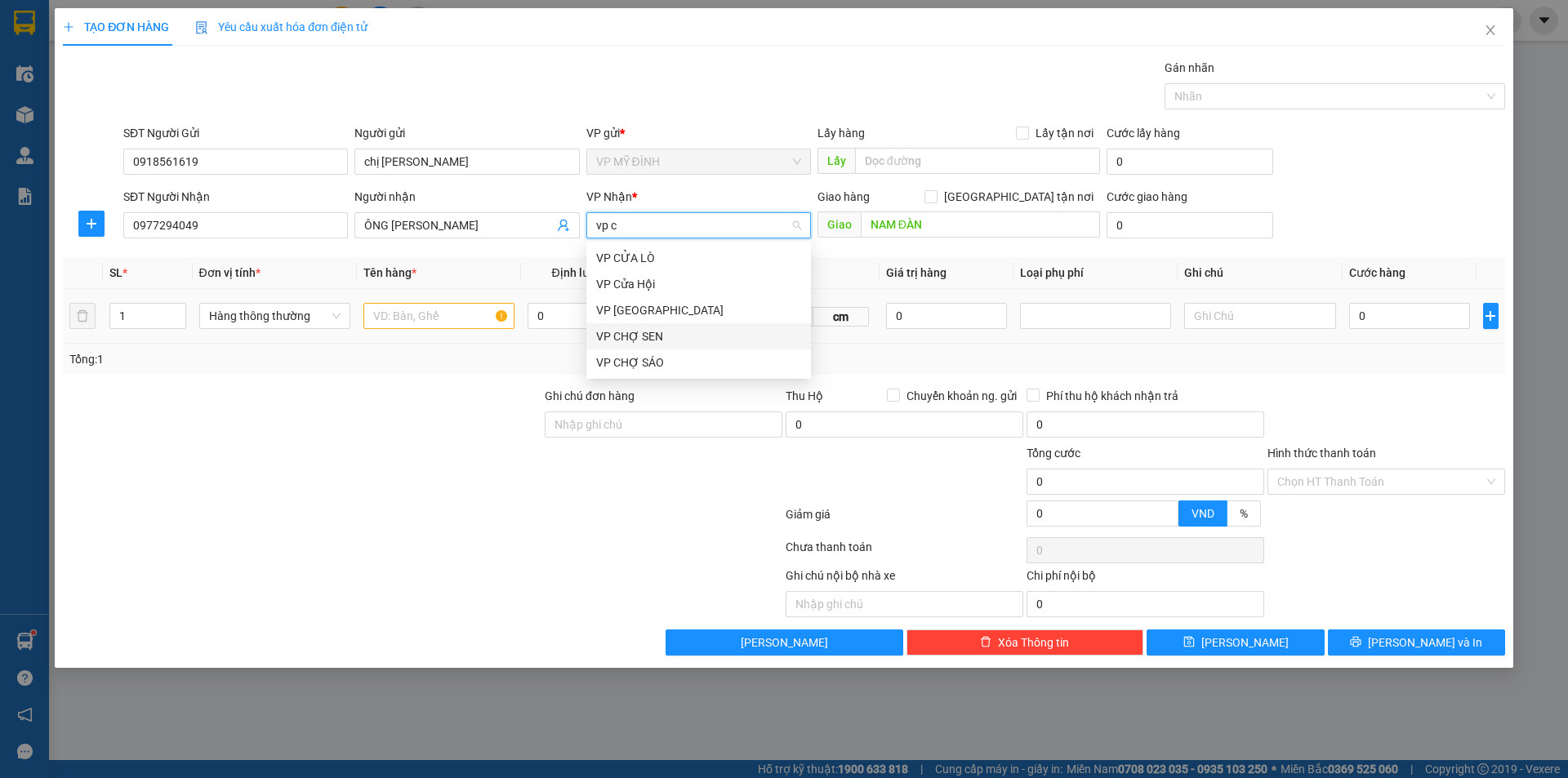
click at [684, 333] on div "VP CHỢ SEN" at bounding box center [699, 336] width 205 height 18
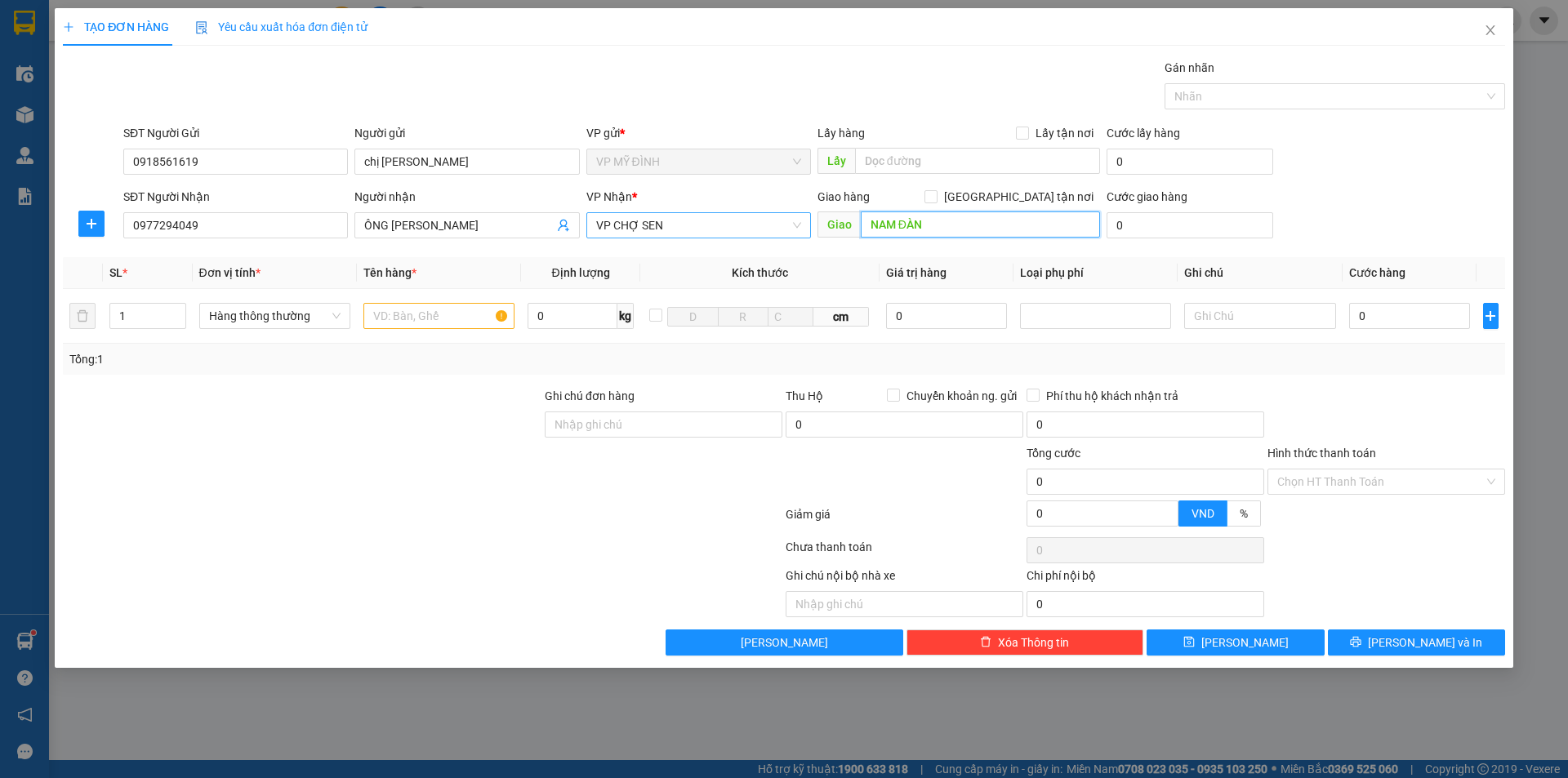
click at [970, 228] on input "NAM ĐÀN" at bounding box center [981, 224] width 239 height 26
drag, startPoint x: 1016, startPoint y: 200, endPoint x: 1007, endPoint y: 205, distance: 10.3
click at [936, 200] on input "[GEOGRAPHIC_DATA] tận nơi" at bounding box center [930, 196] width 11 height 11
checkbox input "true"
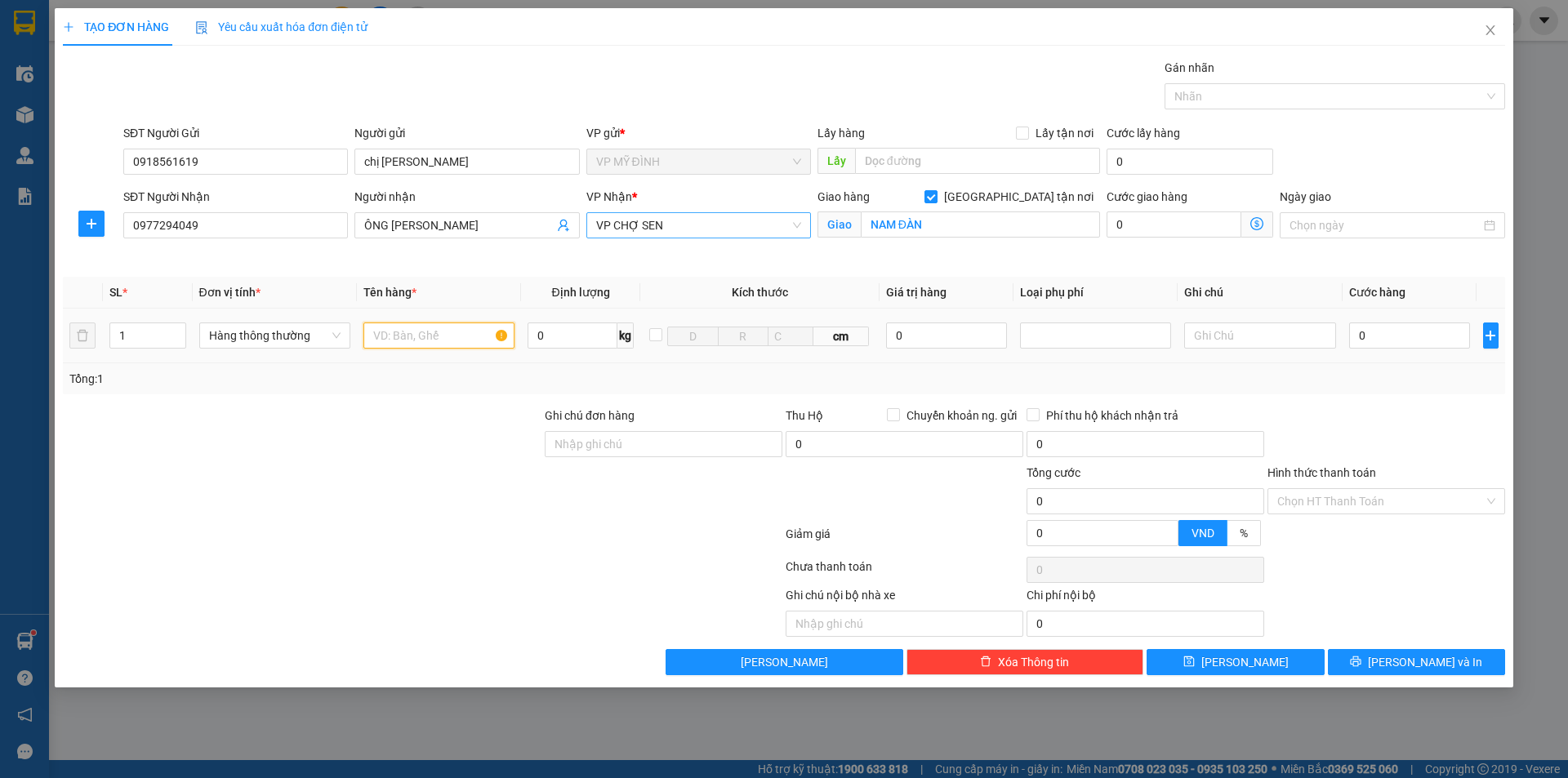
click at [412, 332] on input "text" at bounding box center [439, 336] width 151 height 26
type input "thuốc"
click at [1470, 344] on input "0" at bounding box center [1409, 336] width 122 height 26
type input "3"
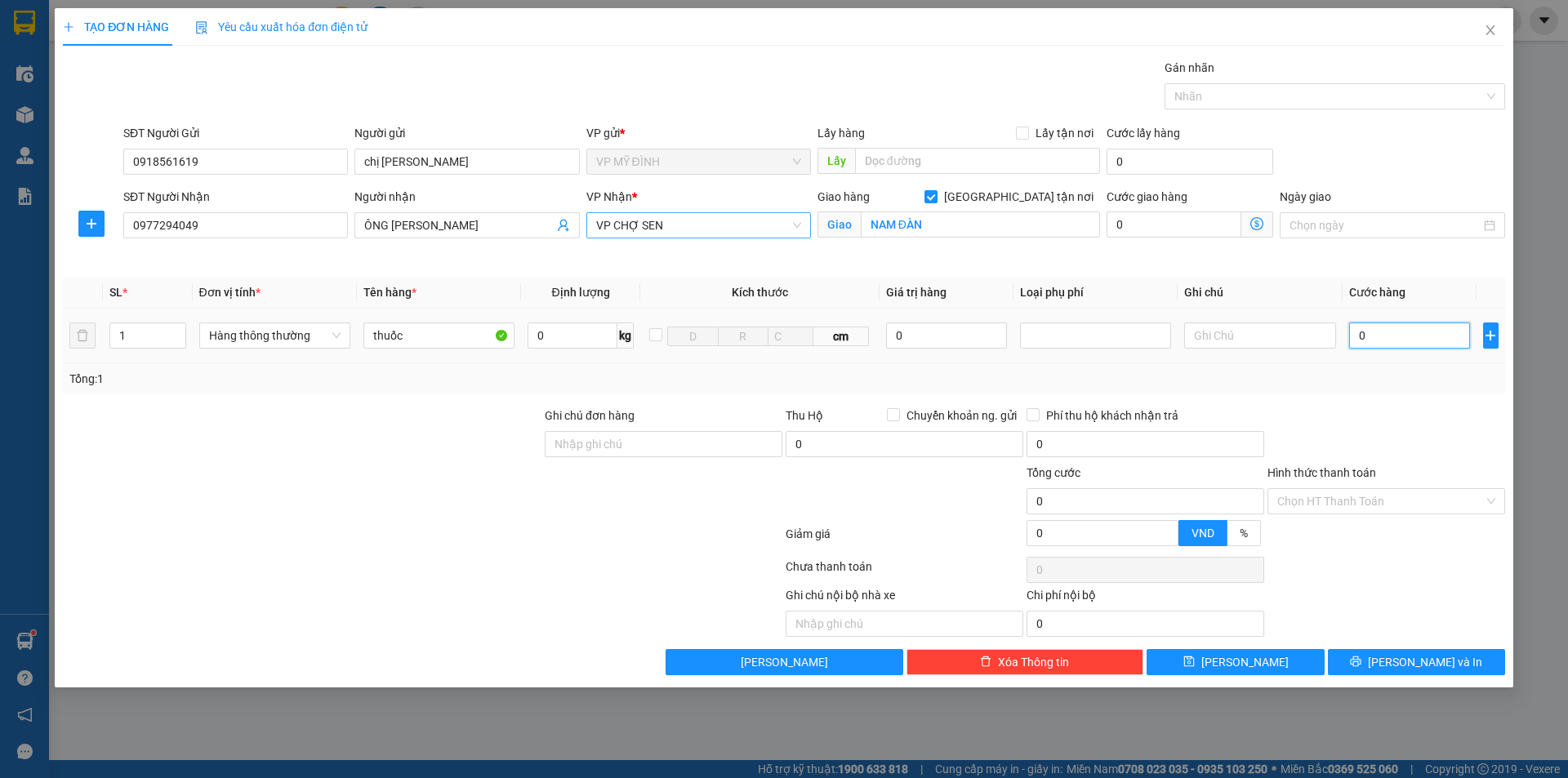
type input "3"
type input "30"
drag, startPoint x: 1364, startPoint y: 496, endPoint x: 1356, endPoint y: 513, distance: 18.8
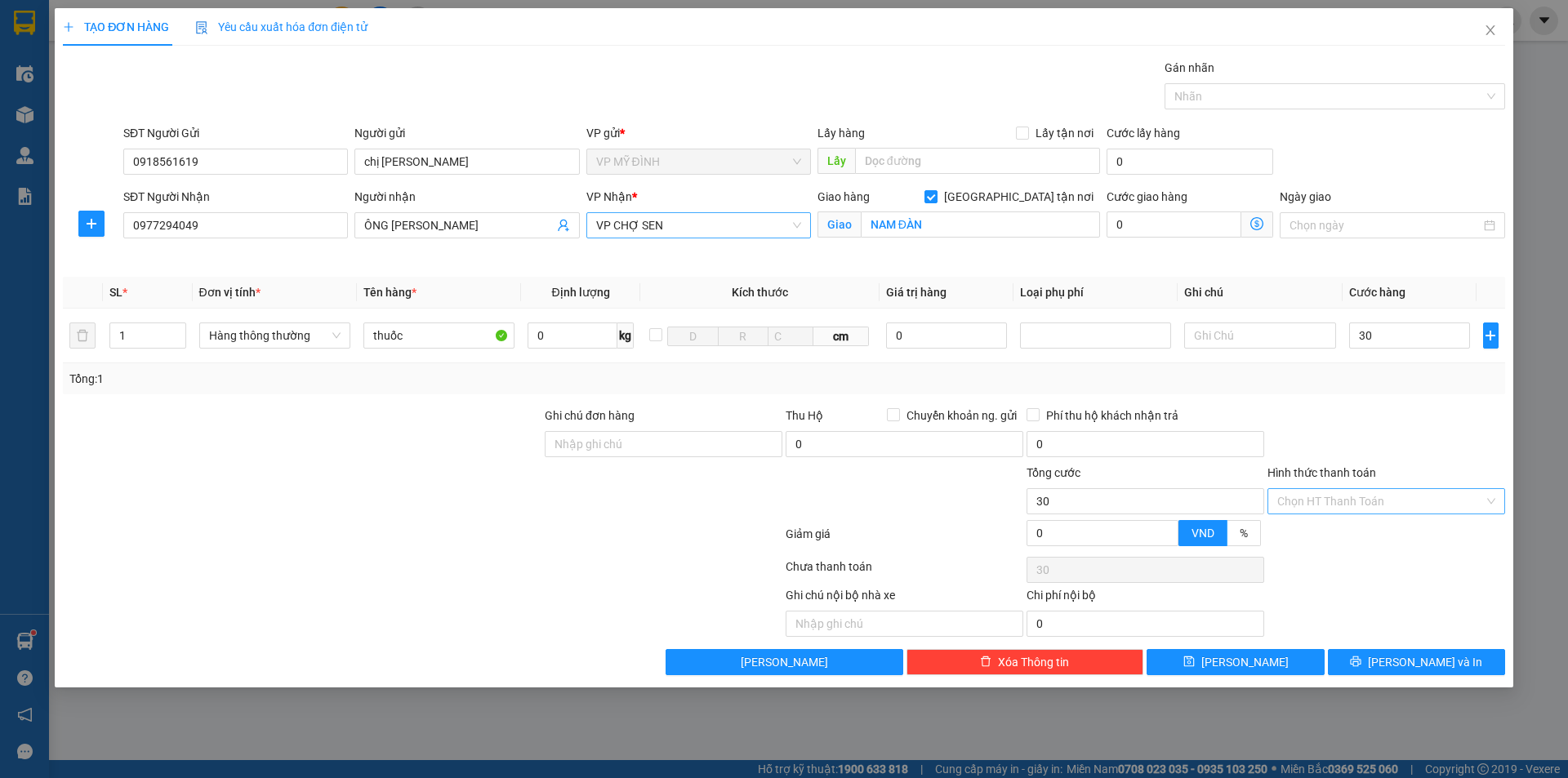
click at [1364, 497] on input "Hình thức thanh toán" at bounding box center [1381, 501] width 207 height 24
type input "30.000"
click at [1346, 527] on div "Tại văn phòng" at bounding box center [1386, 533] width 218 height 18
type input "0"
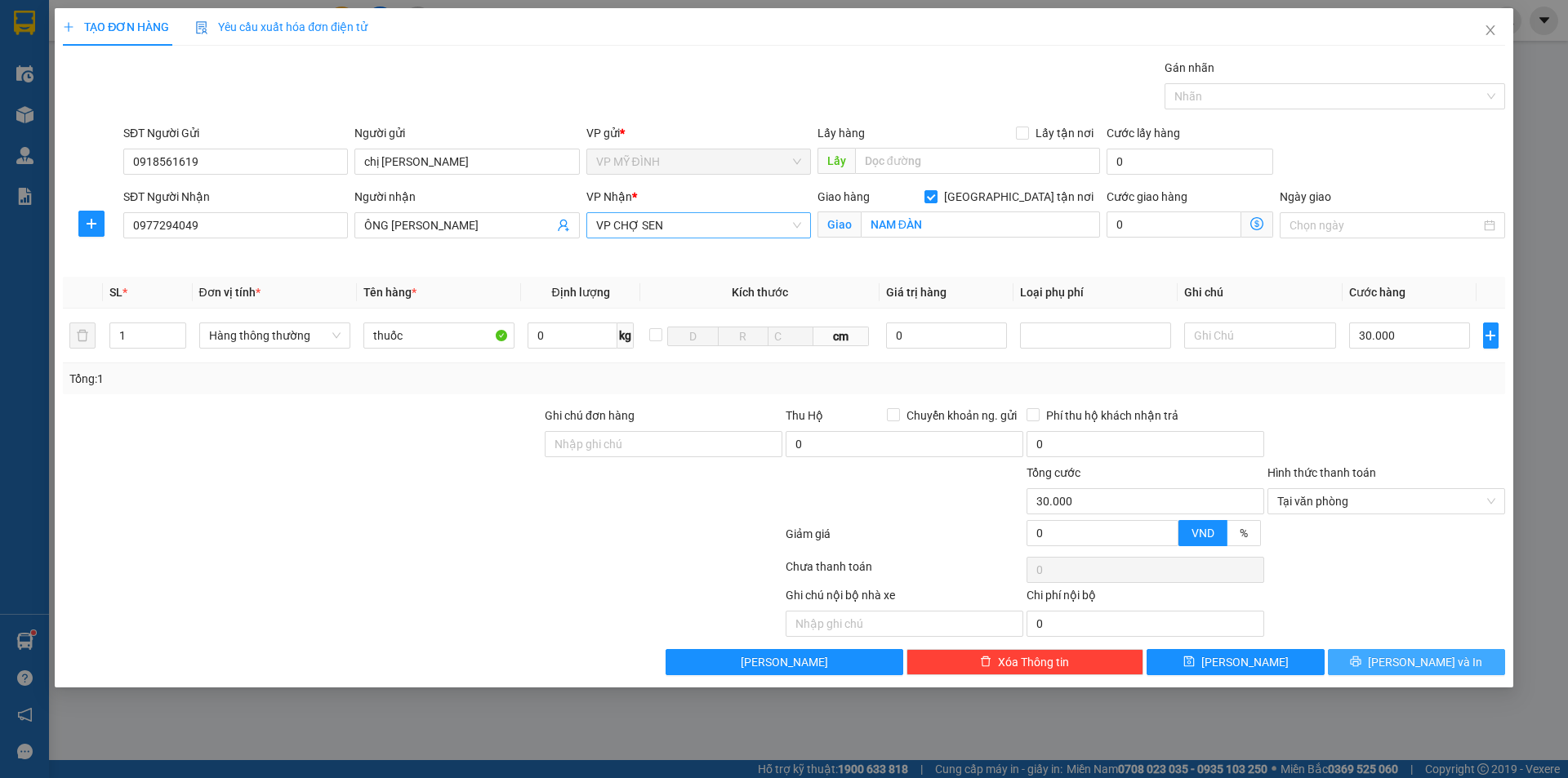
click at [1378, 666] on button "[PERSON_NAME] và In" at bounding box center [1416, 662] width 177 height 26
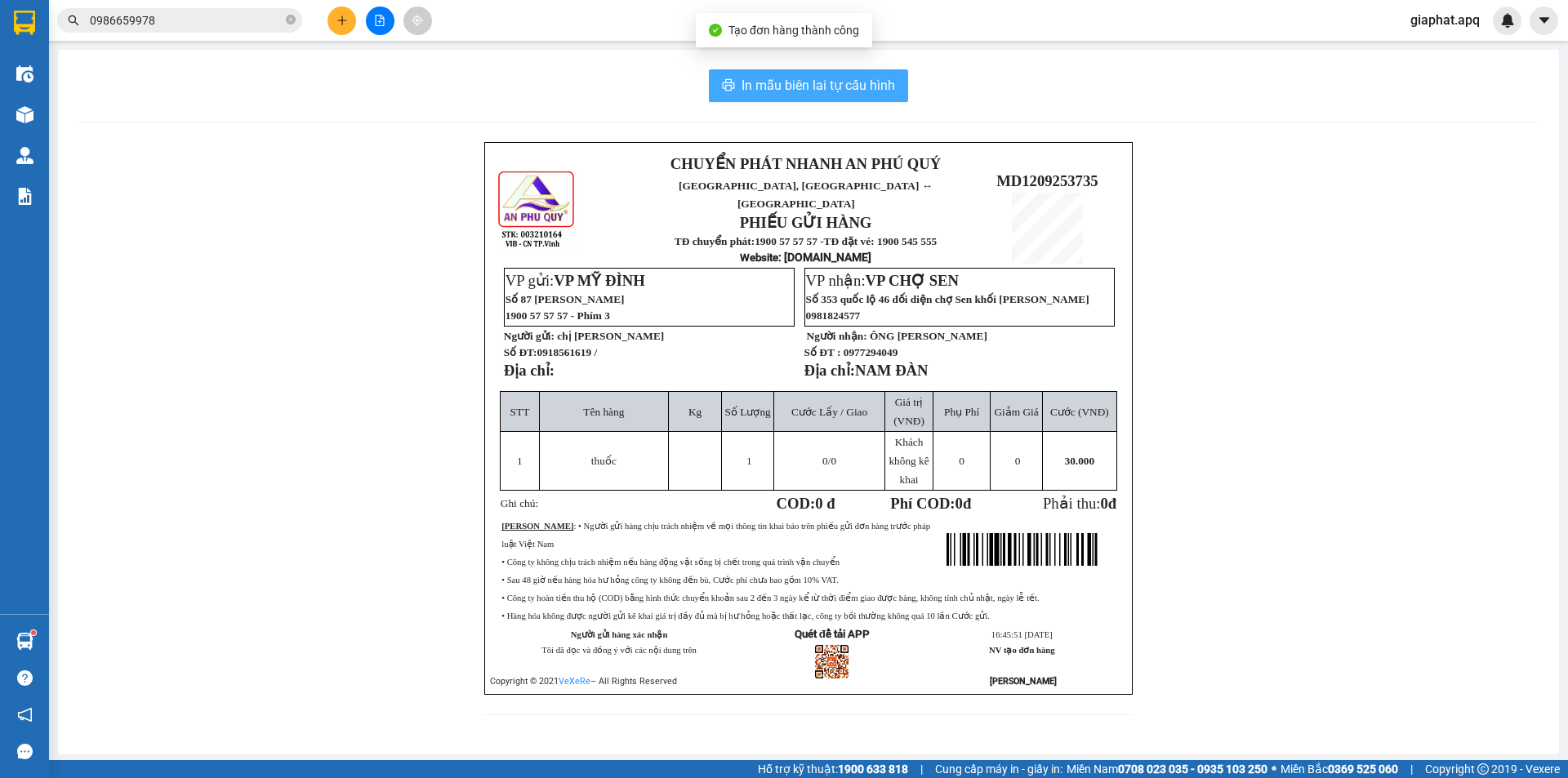
click at [825, 84] on span "In mẫu biên lai tự cấu hình" at bounding box center [817, 85] width 153 height 20
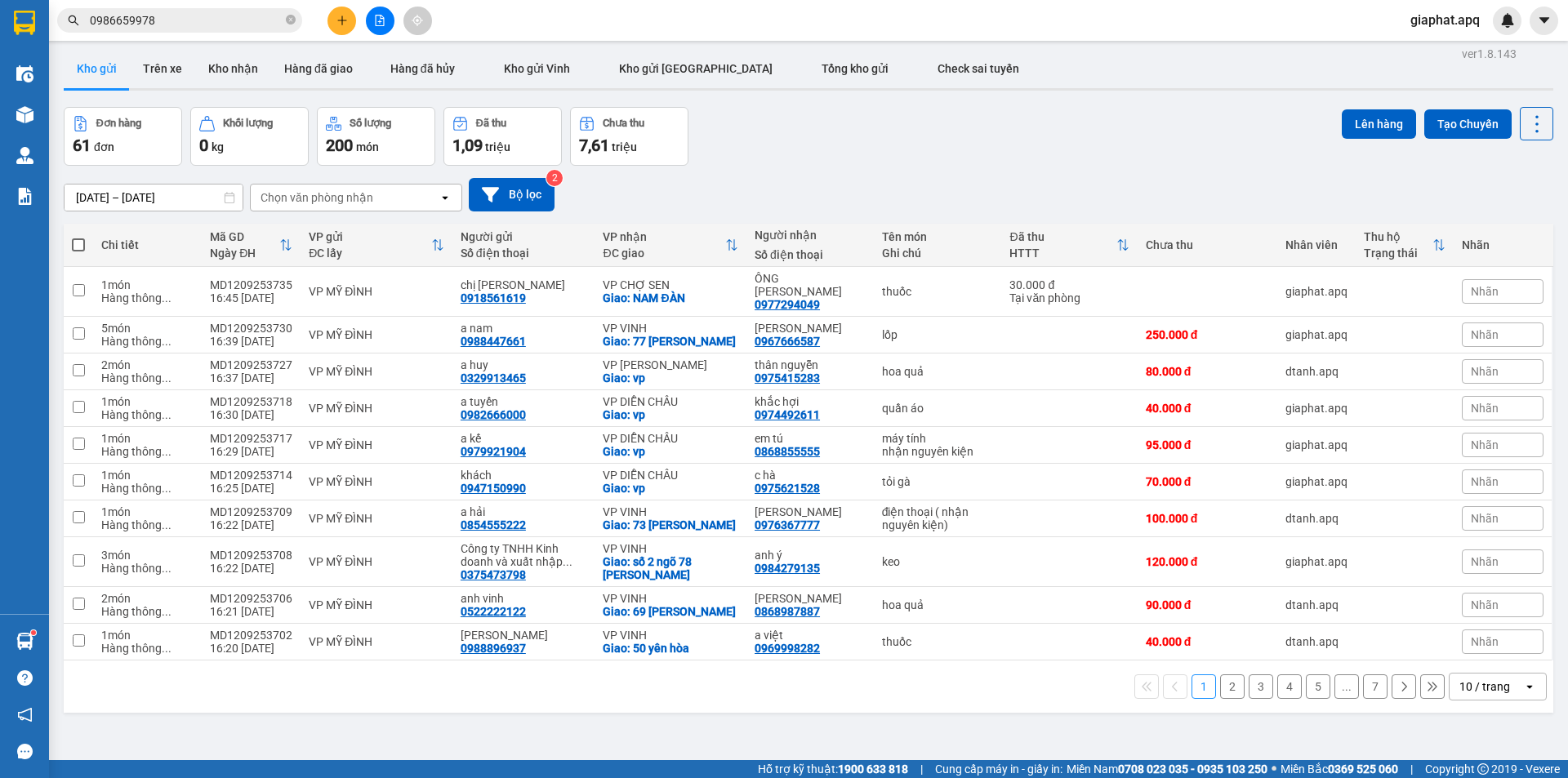
scroll to position [75, 0]
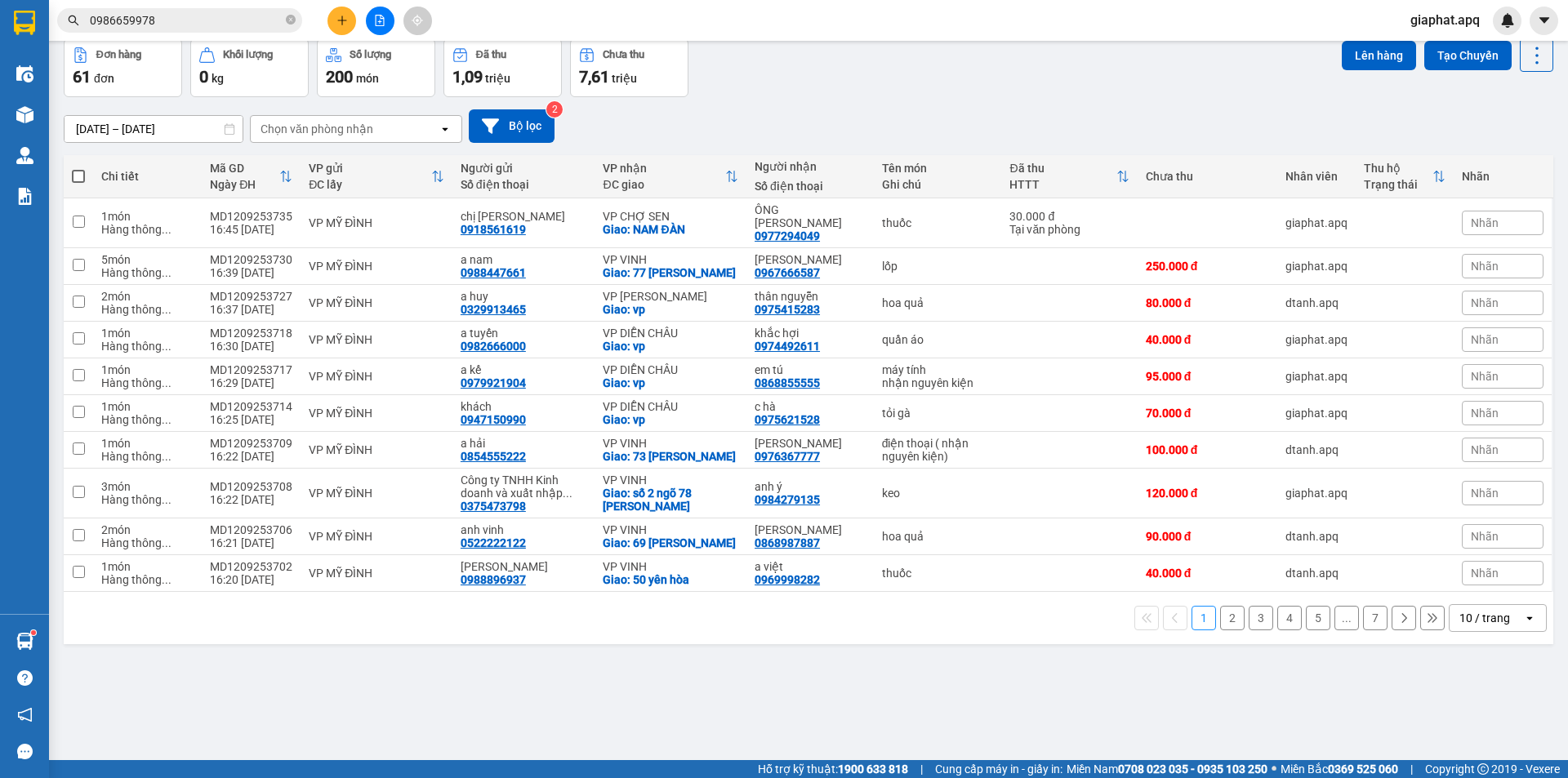
click at [1553, 347] on main "ver 1.8.143 Kho gửi Trên xe Kho nhận Hàng đã giao Hàng đã hủy Kho gửi Vinh Kho …" at bounding box center [784, 380] width 1568 height 760
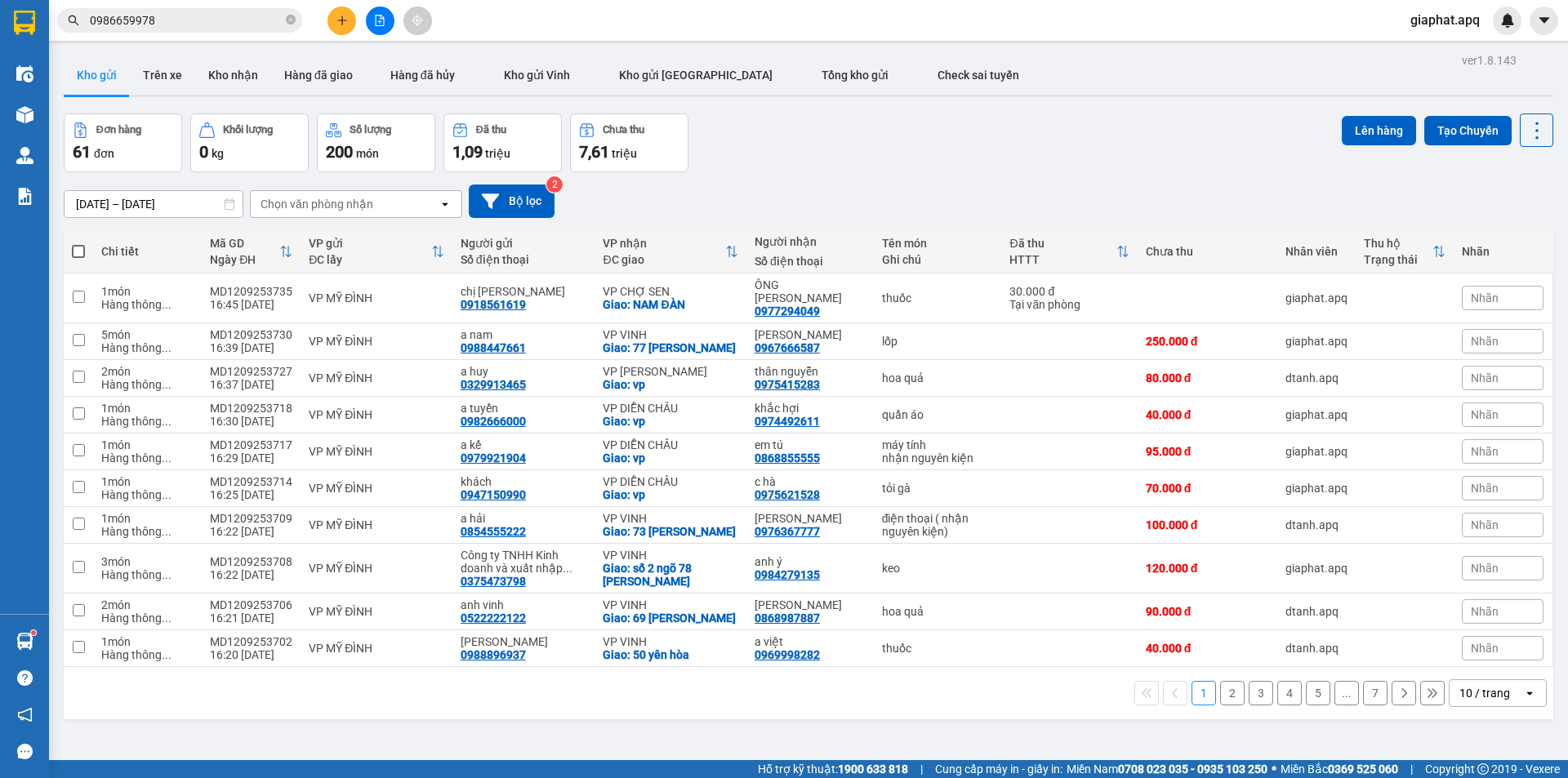
click at [1093, 197] on div "10/09/2025 – 12/09/2025 Press the down arrow key to interact with the calendar …" at bounding box center [809, 201] width 1490 height 33
click at [289, 13] on span at bounding box center [290, 20] width 10 height 16
click at [341, 24] on icon "plus" at bounding box center [342, 20] width 11 height 11
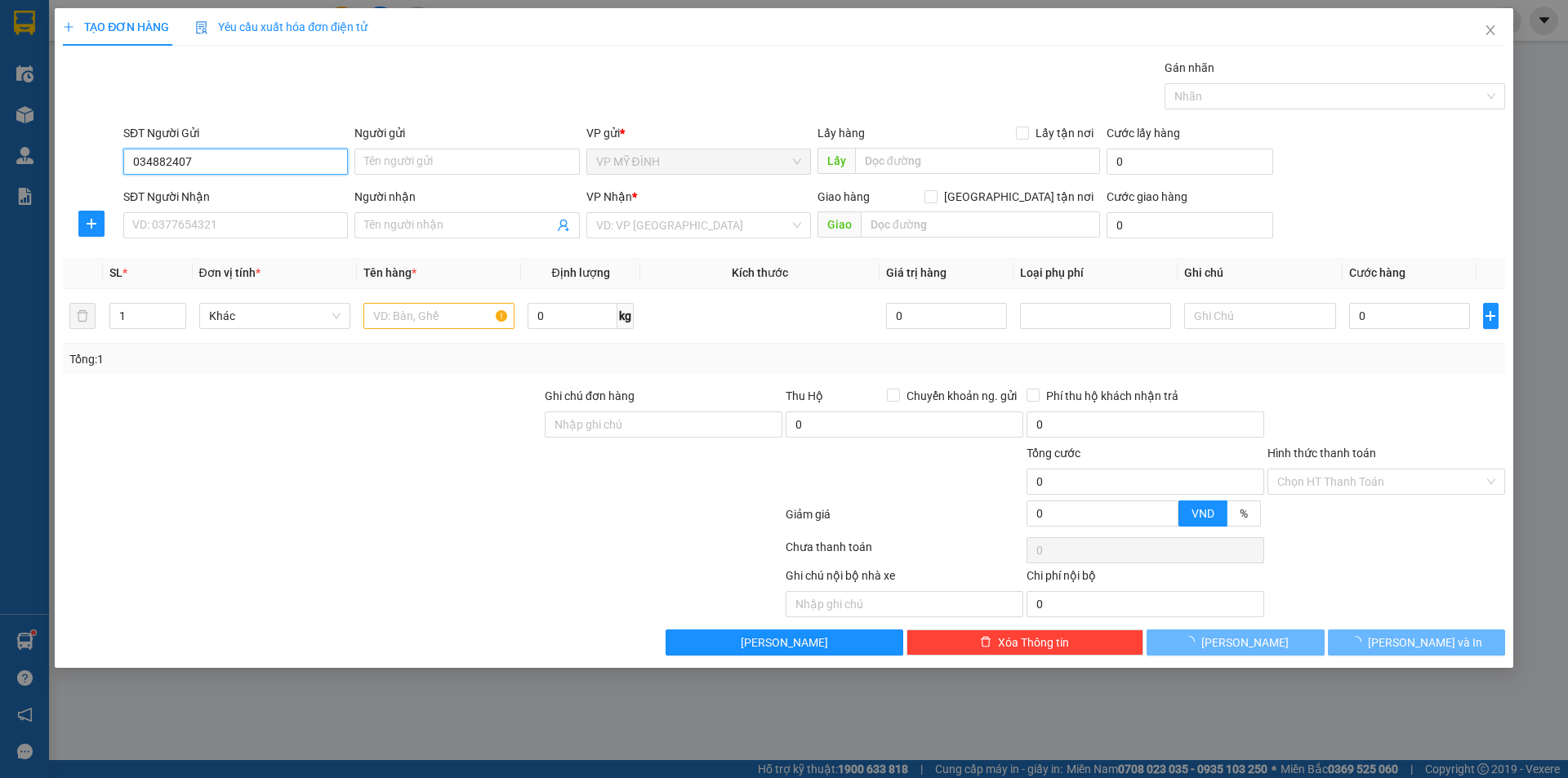
type input "0348824078"
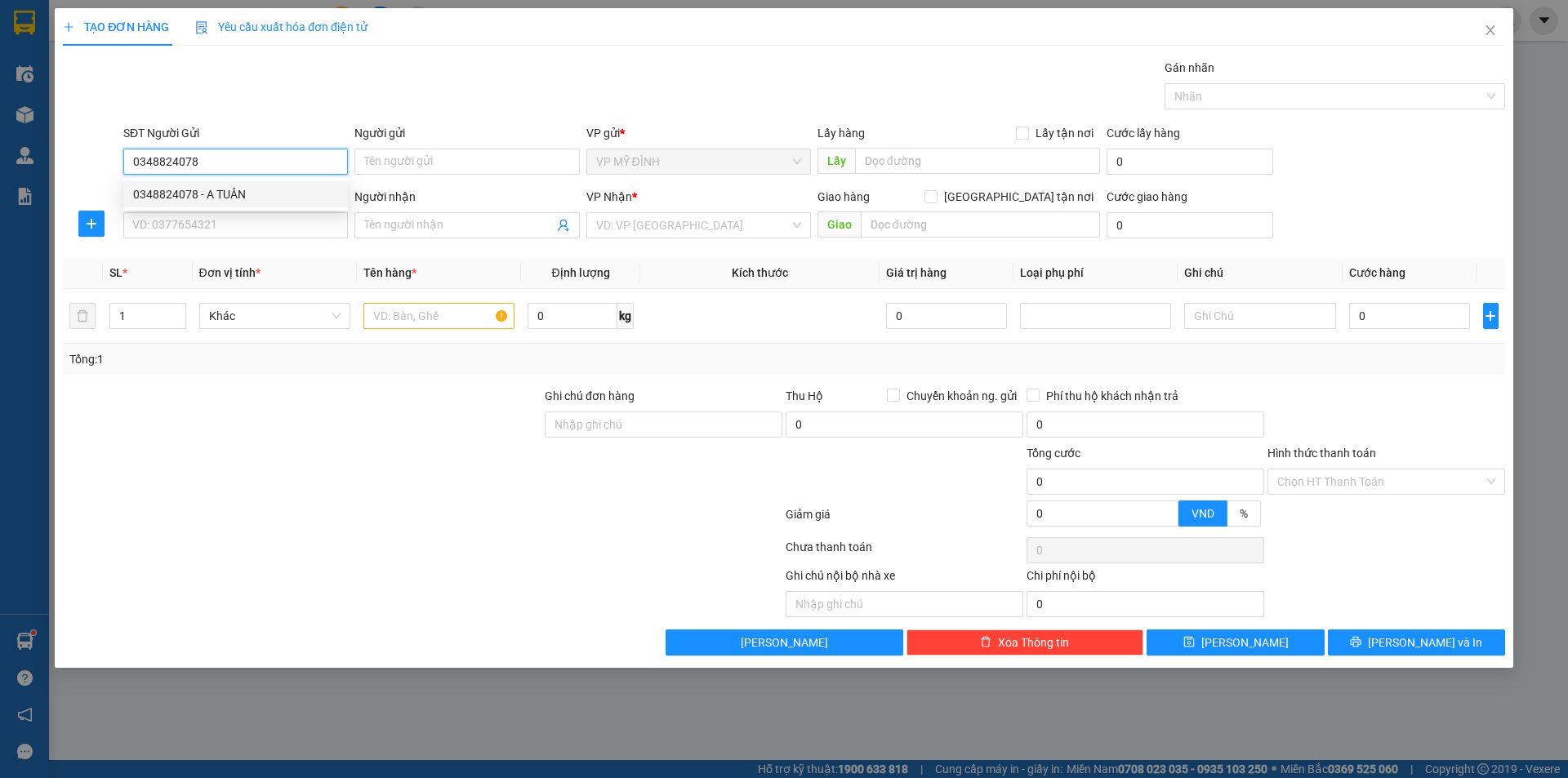
click at [209, 202] on div "0348824078 - A TUÂN" at bounding box center [235, 194] width 205 height 18
type input "A TUÂN"
type input "0348824078"
click at [226, 222] on input "SĐT Người Nhận" at bounding box center [236, 225] width 225 height 26
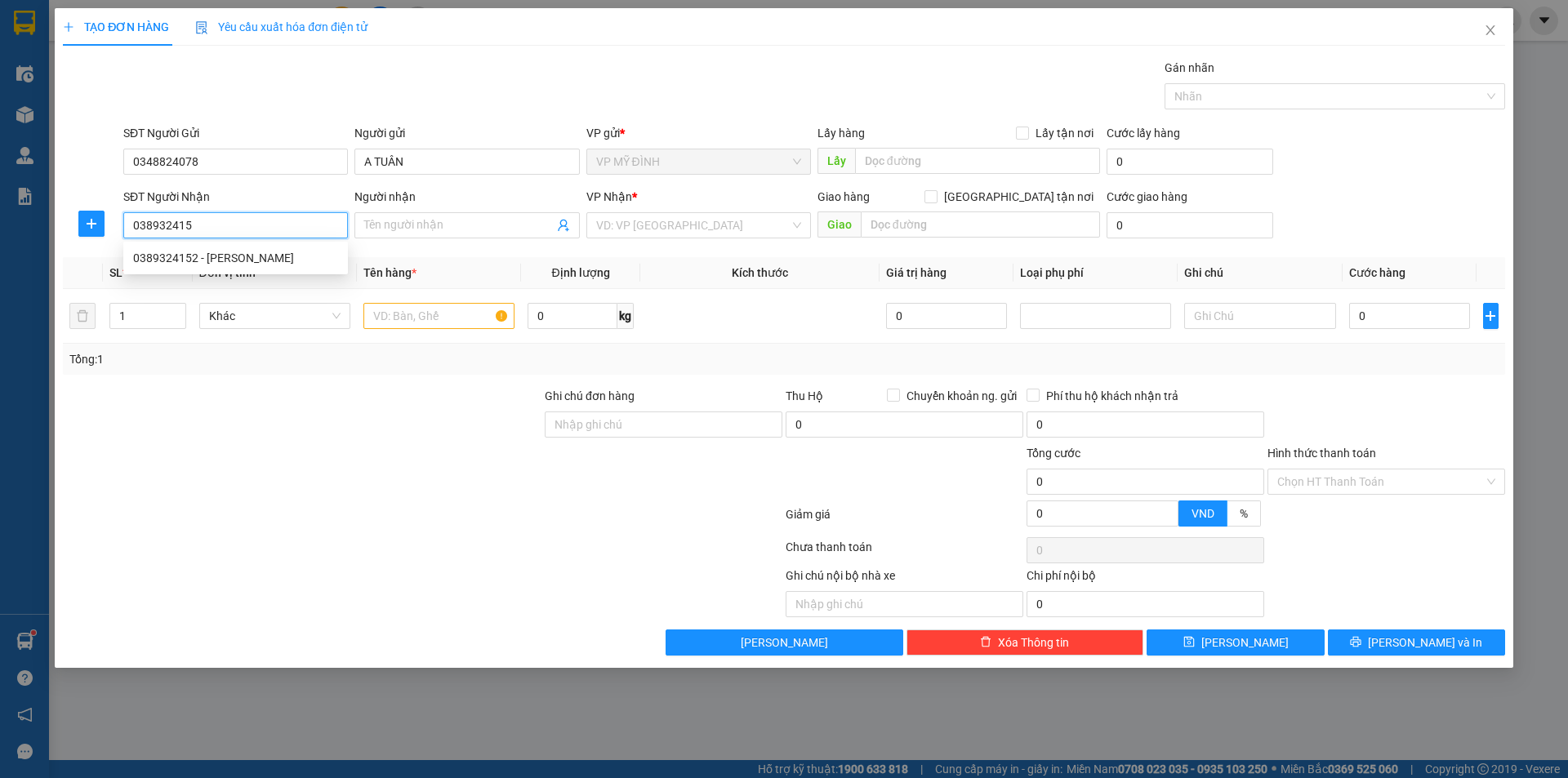
type input "0389324152"
click at [231, 260] on div "0389324152 - minh chiến" at bounding box center [235, 257] width 205 height 18
type input "minh chiến"
checkbox input "true"
type input "sn 8 hồ bá kiện quán bàu"
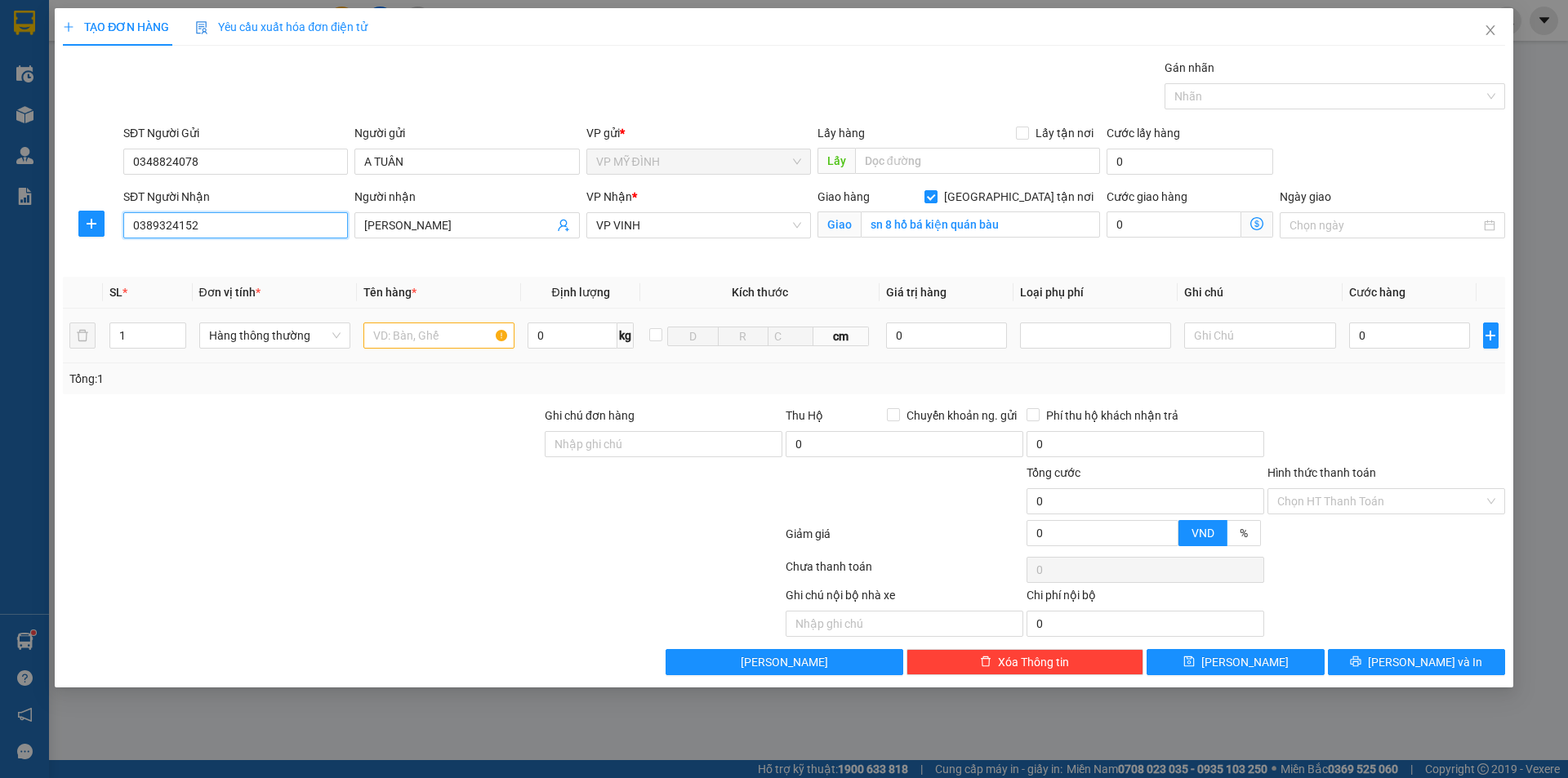
type input "0389324152"
click at [392, 339] on input "text" at bounding box center [439, 336] width 151 height 26
type input "bìa"
drag, startPoint x: 101, startPoint y: 360, endPoint x: 268, endPoint y: 348, distance: 167.4
click at [92, 367] on div "SL * Đơn vị tính * Tên hàng * Định lượng Kích thước Giá trị hàng Loại phụ phí G…" at bounding box center [784, 335] width 1443 height 118
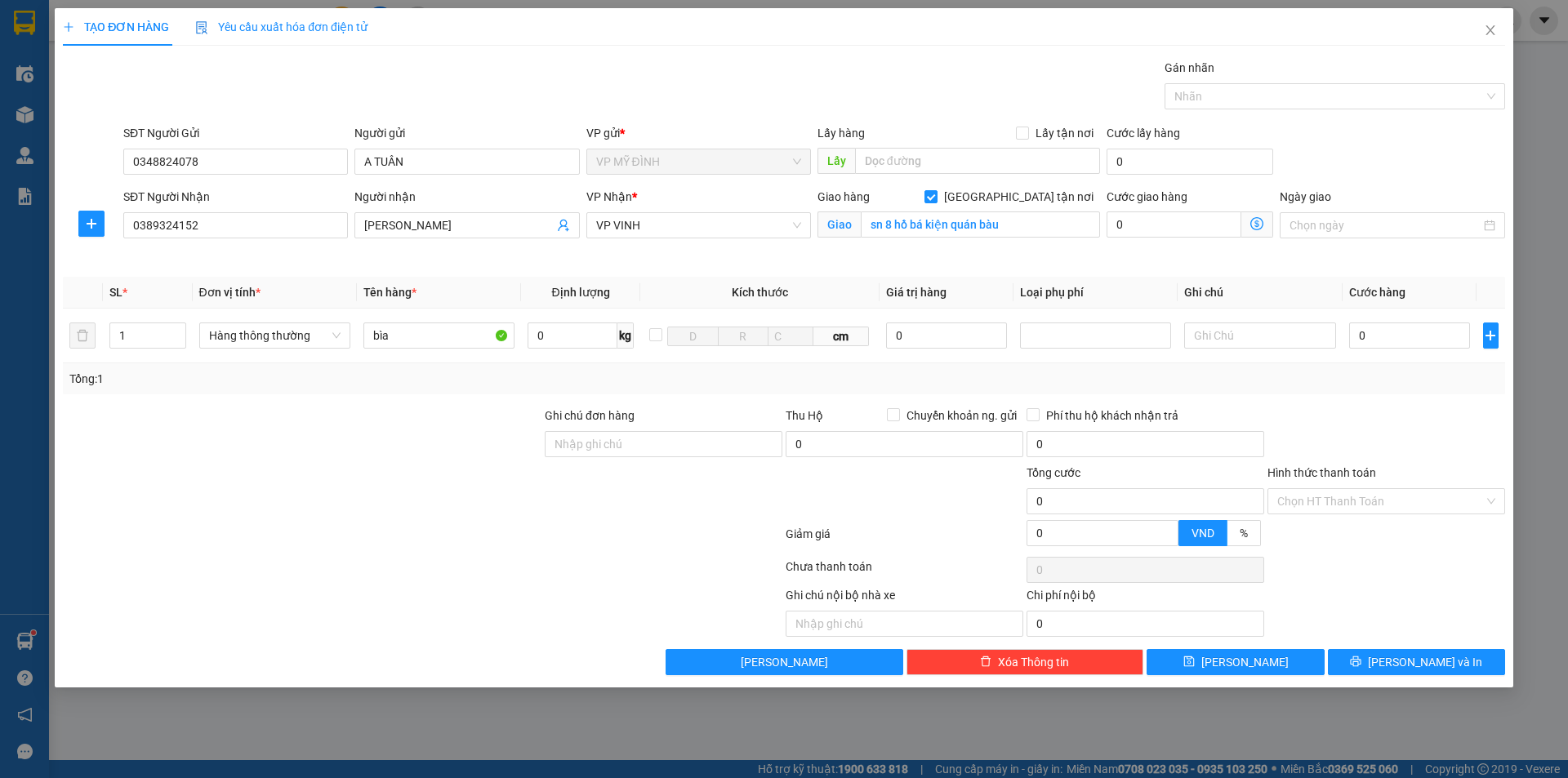
drag, startPoint x: 366, startPoint y: 569, endPoint x: 339, endPoint y: 550, distance: 33.0
click at [363, 569] on div at bounding box center [422, 569] width 723 height 32
drag, startPoint x: 128, startPoint y: 338, endPoint x: 86, endPoint y: 358, distance: 46.5
click at [89, 356] on tr "1 Hàng thông thường bìa 0 kg cm 0 0" at bounding box center [784, 336] width 1443 height 55
type input "2"
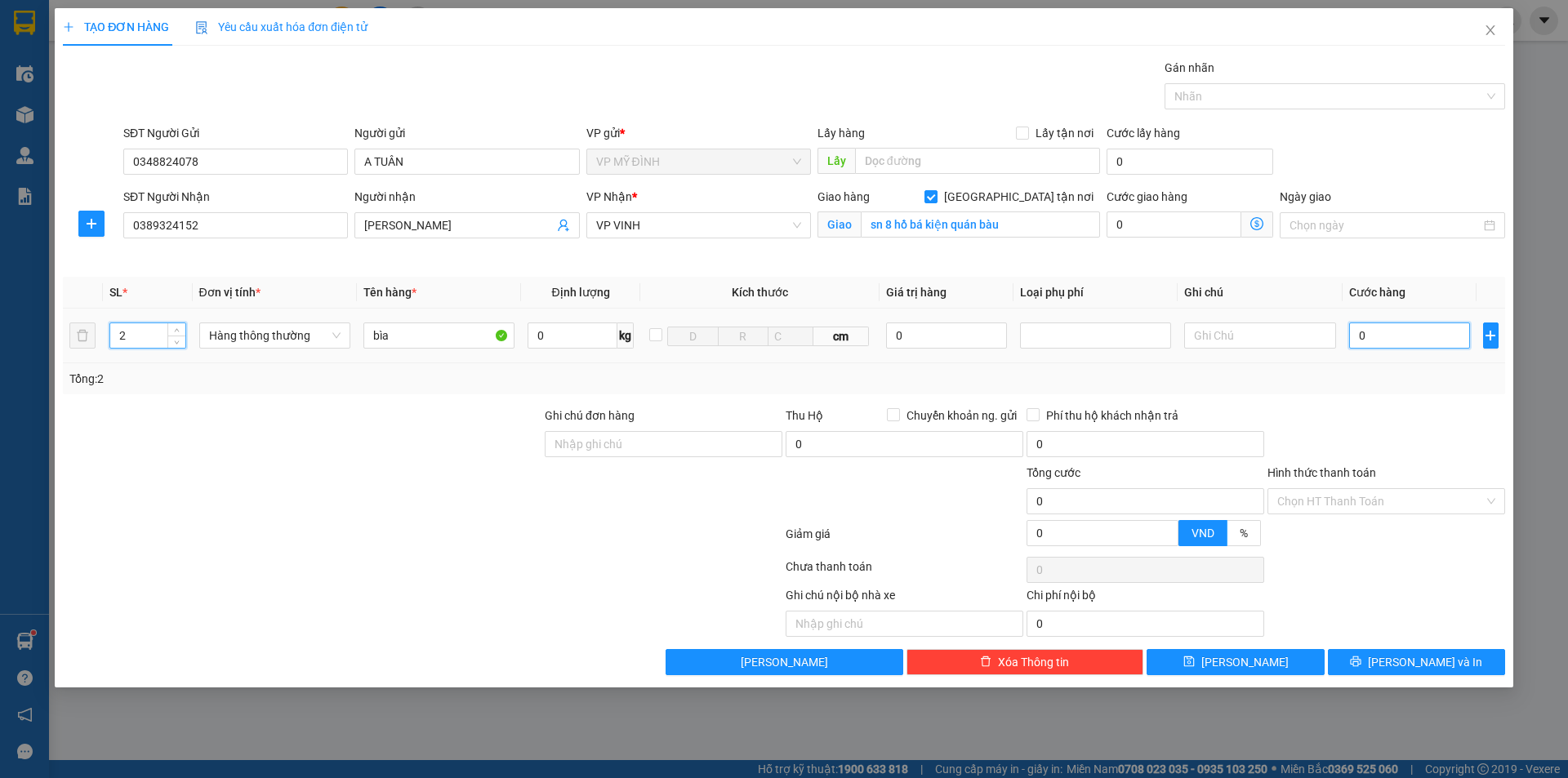
drag, startPoint x: 1382, startPoint y: 341, endPoint x: 1406, endPoint y: 442, distance: 103.8
click at [1382, 340] on input "0" at bounding box center [1409, 336] width 122 height 26
type input "2"
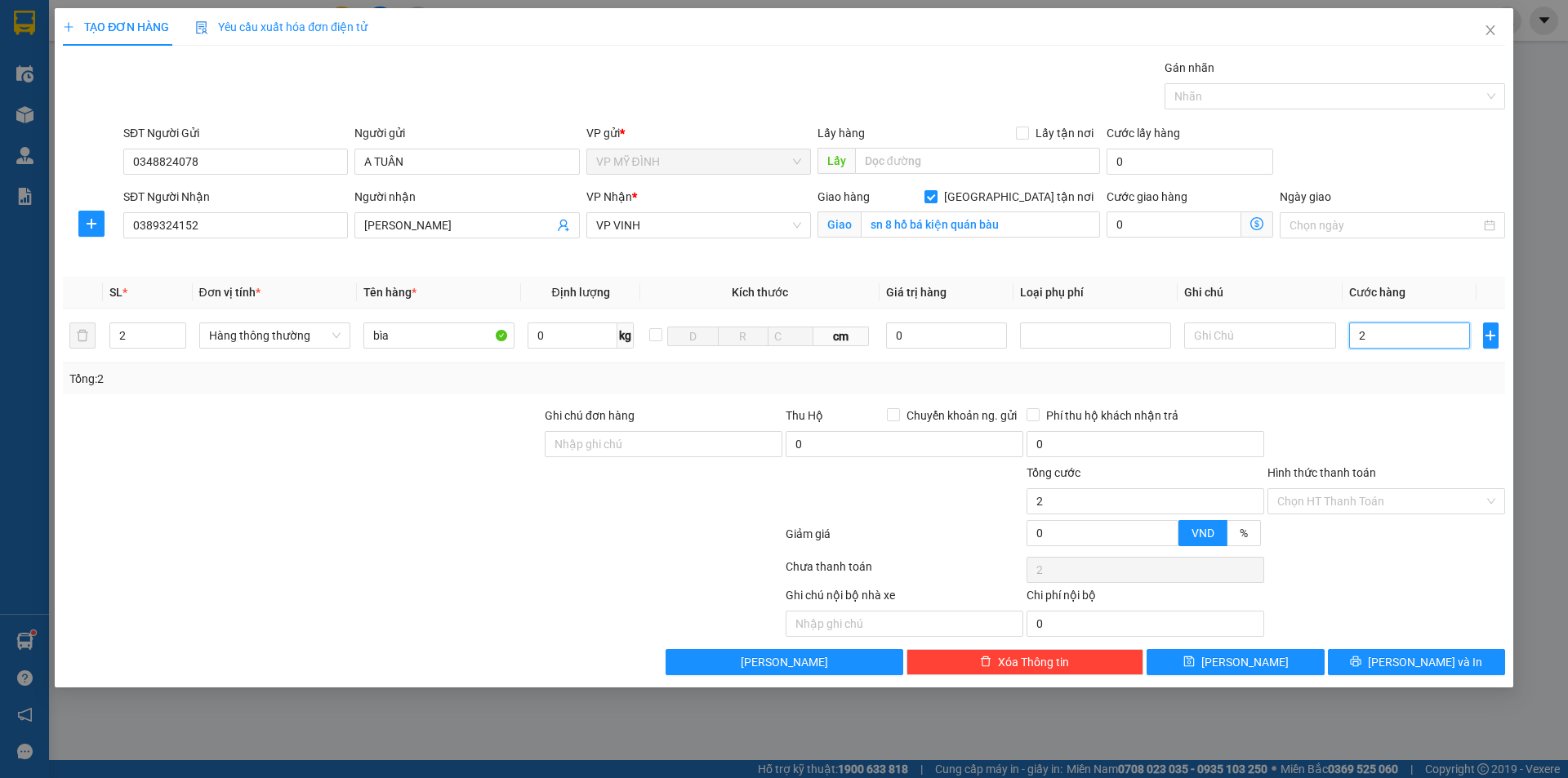
type input "20"
type input "200"
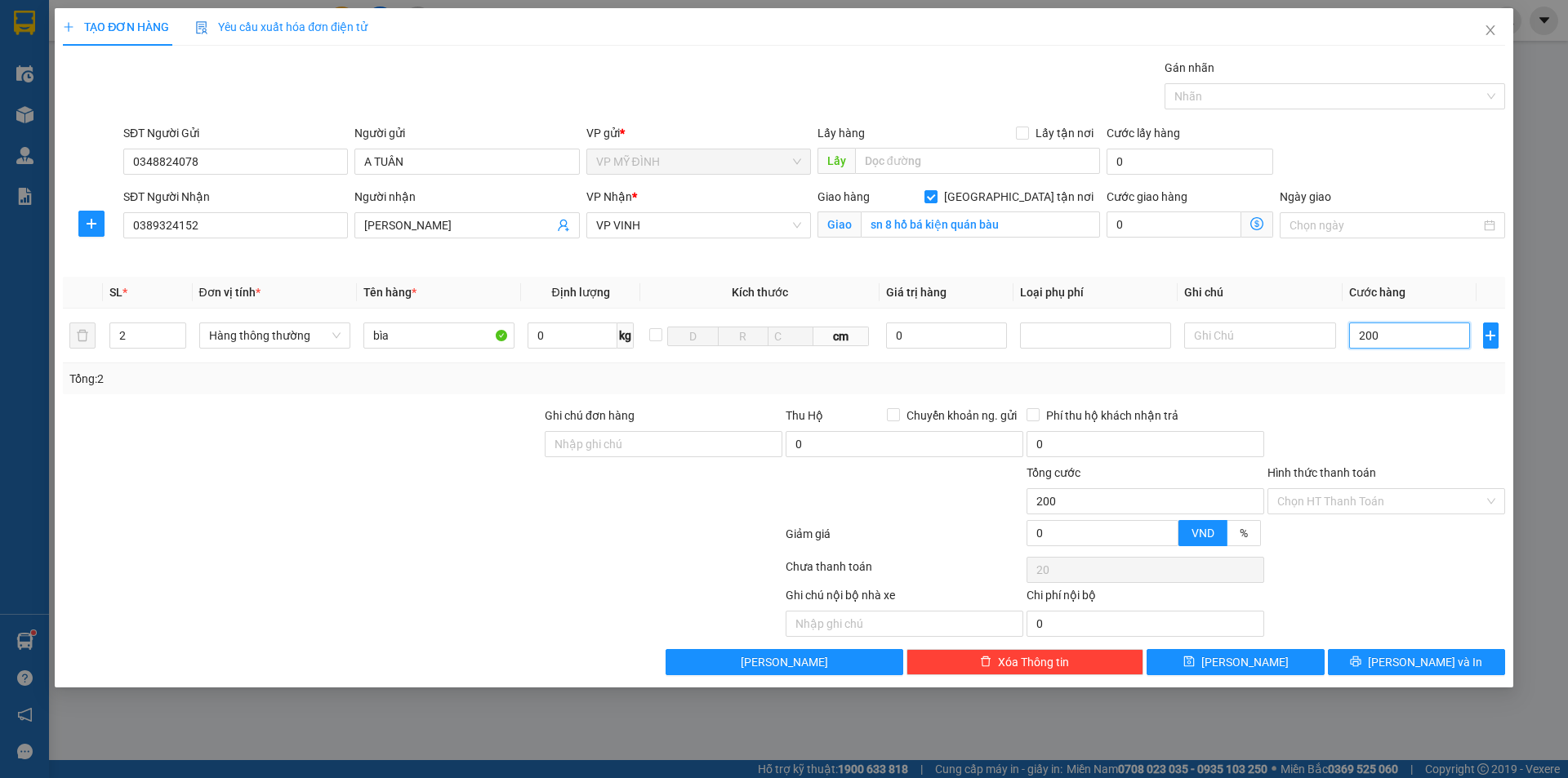
type input "200"
type input "200.000"
click at [1378, 425] on div at bounding box center [1386, 435] width 241 height 57
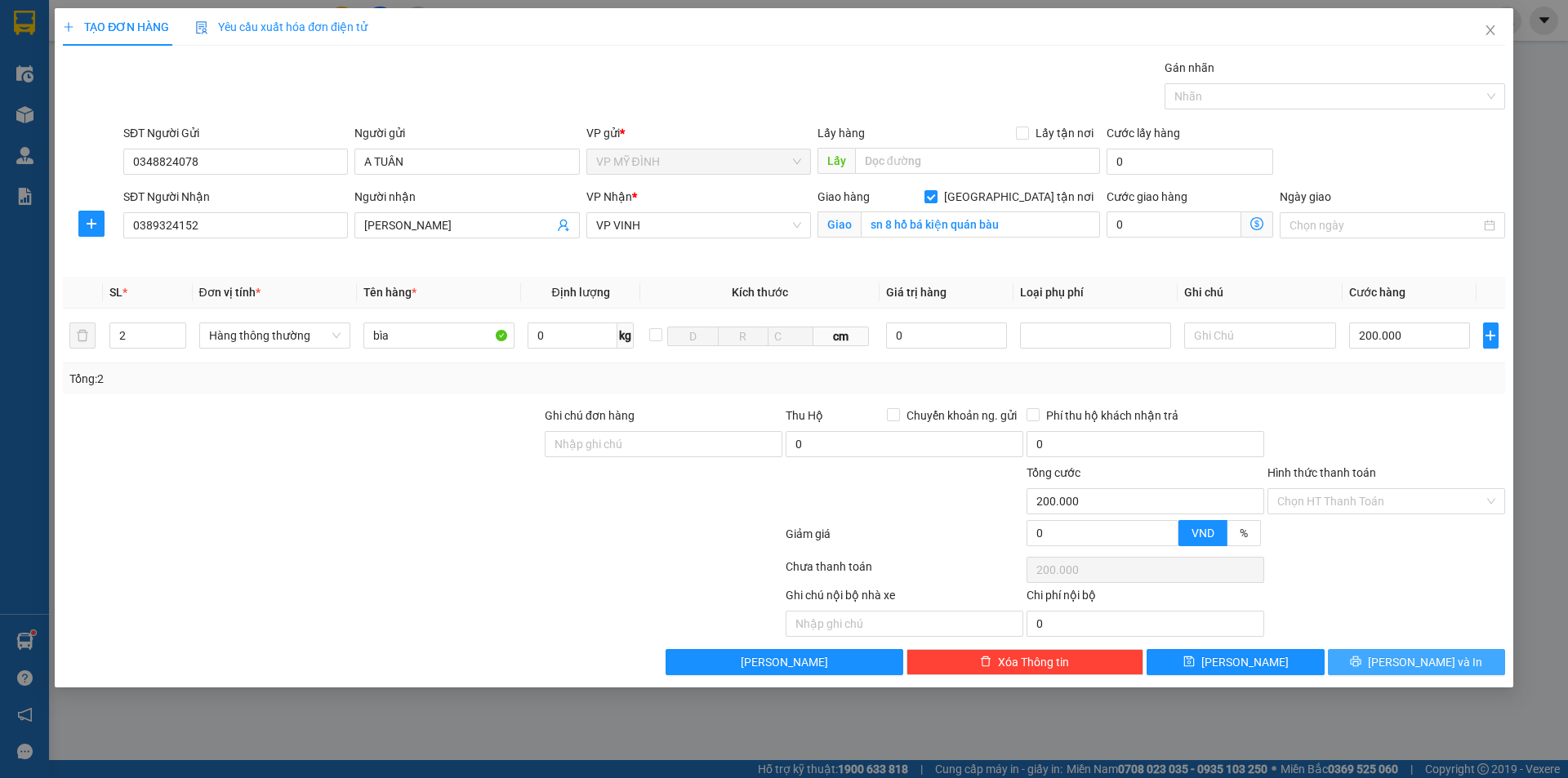
click at [1379, 653] on button "[PERSON_NAME] và In" at bounding box center [1416, 662] width 177 height 26
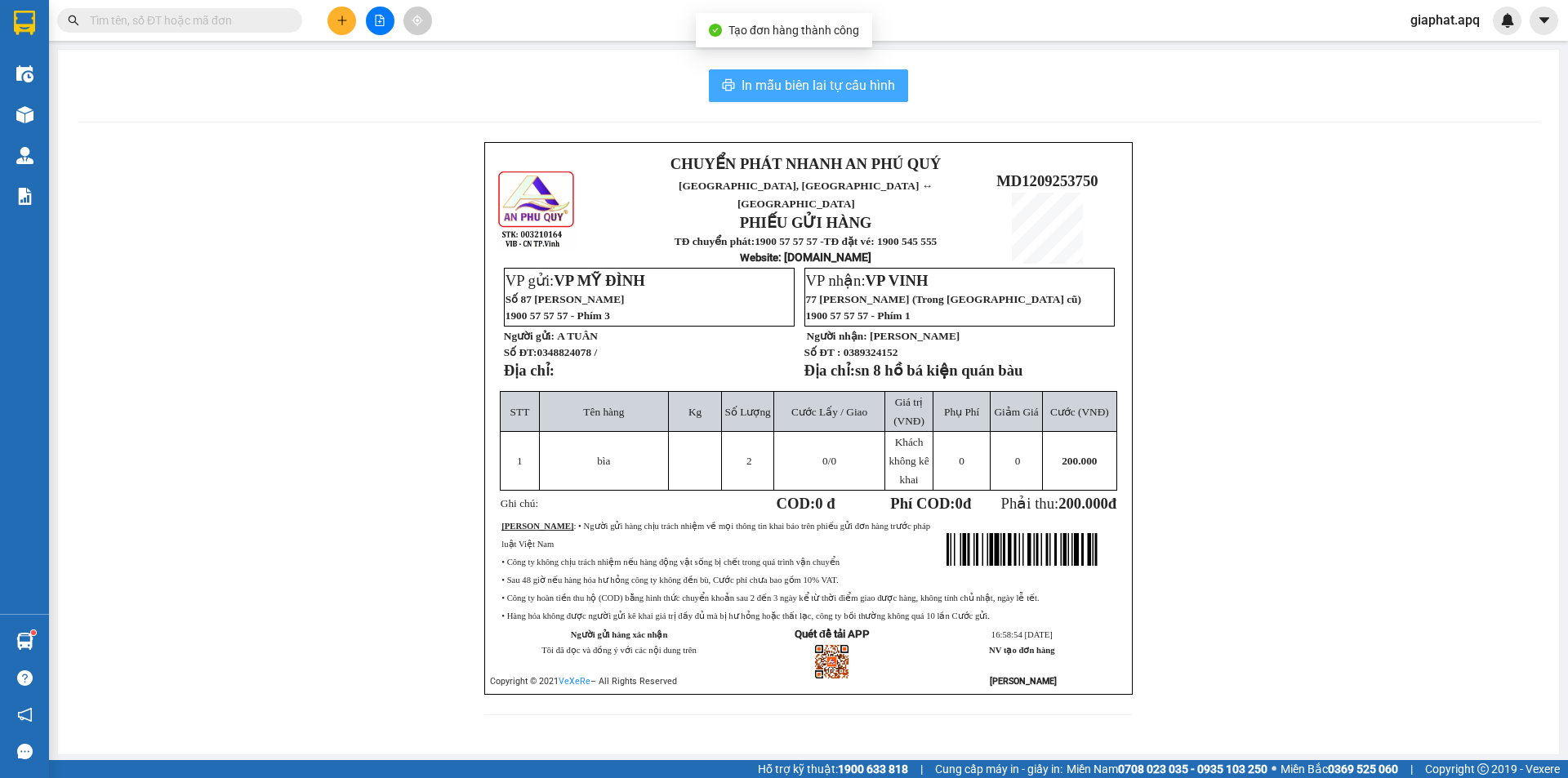
click at [842, 78] on span "In mẫu biên lai tự cấu hình" at bounding box center [817, 85] width 153 height 20
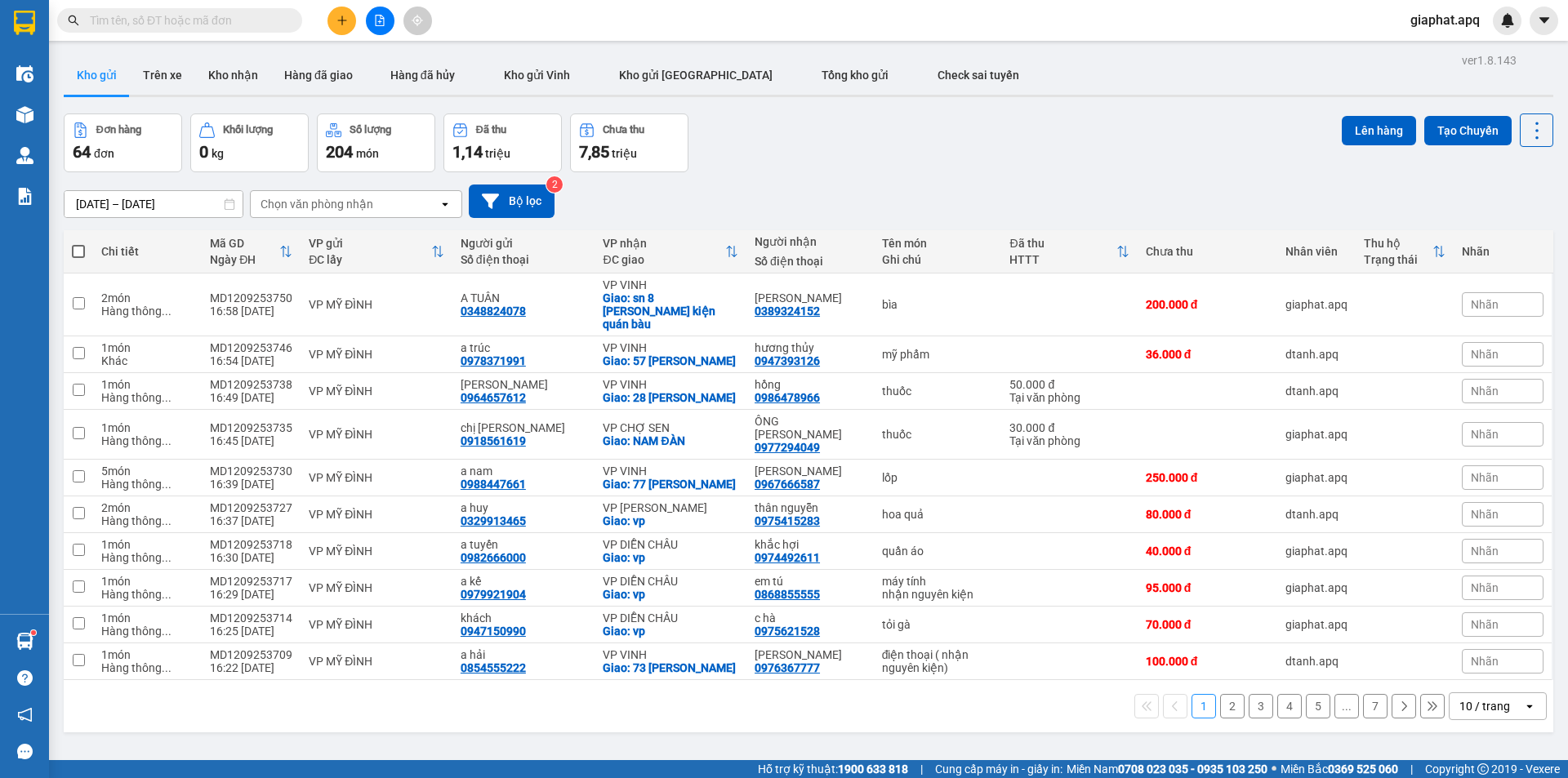
click at [993, 155] on div "Đơn hàng 64 đơn Khối lượng 0 kg Số lượng 204 món Đã thu 1,14 triệu Chưa thu 7,8…" at bounding box center [809, 142] width 1490 height 58
click at [342, 20] on icon "plus" at bounding box center [342, 19] width 9 height 1
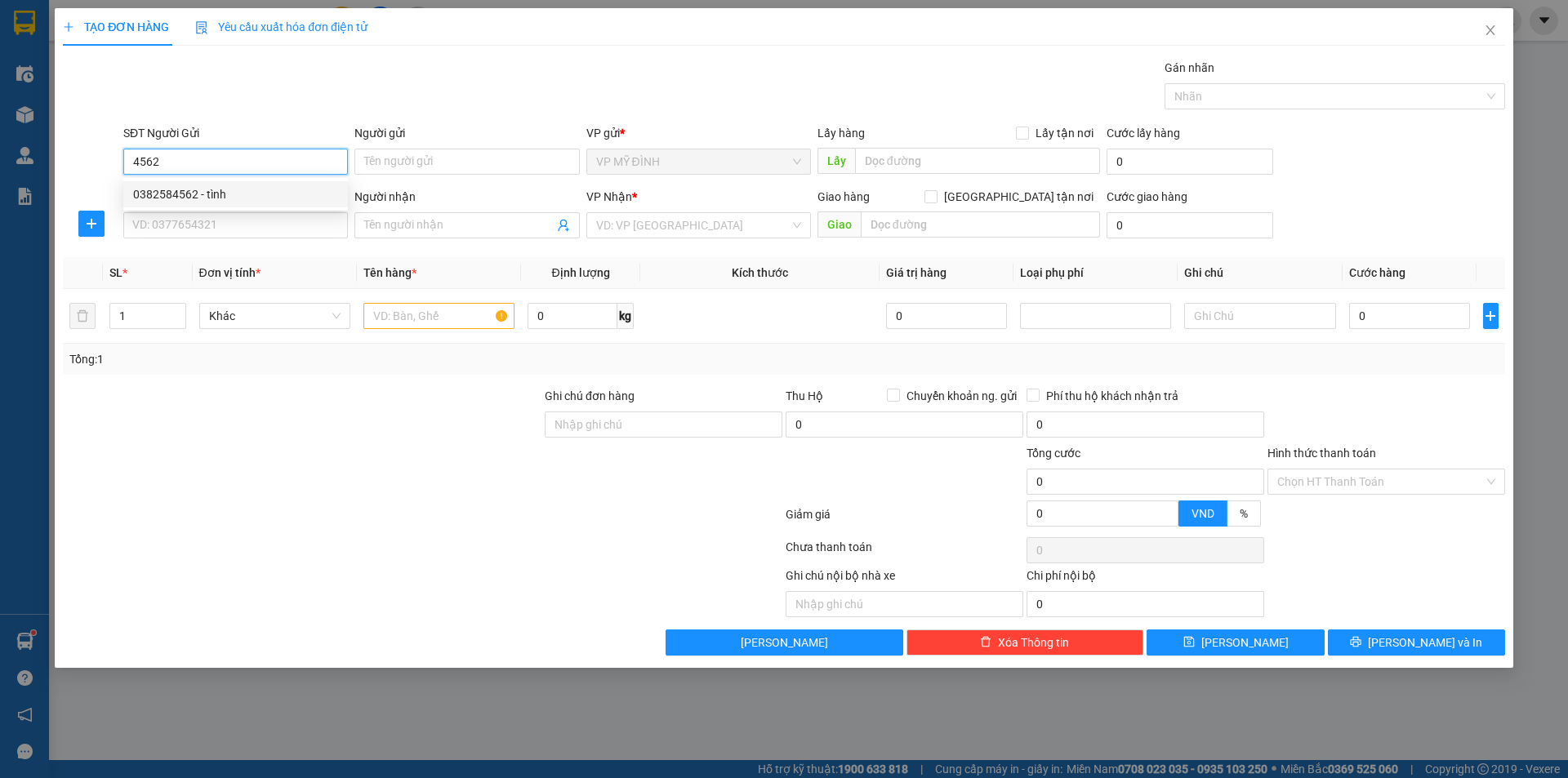
click at [241, 197] on div "0382584562 - tình" at bounding box center [235, 194] width 205 height 18
type input "0382584562"
type input "tình"
click at [236, 167] on input "0382584562" at bounding box center [236, 161] width 225 height 26
click at [218, 156] on input "0382584562" at bounding box center [236, 161] width 225 height 26
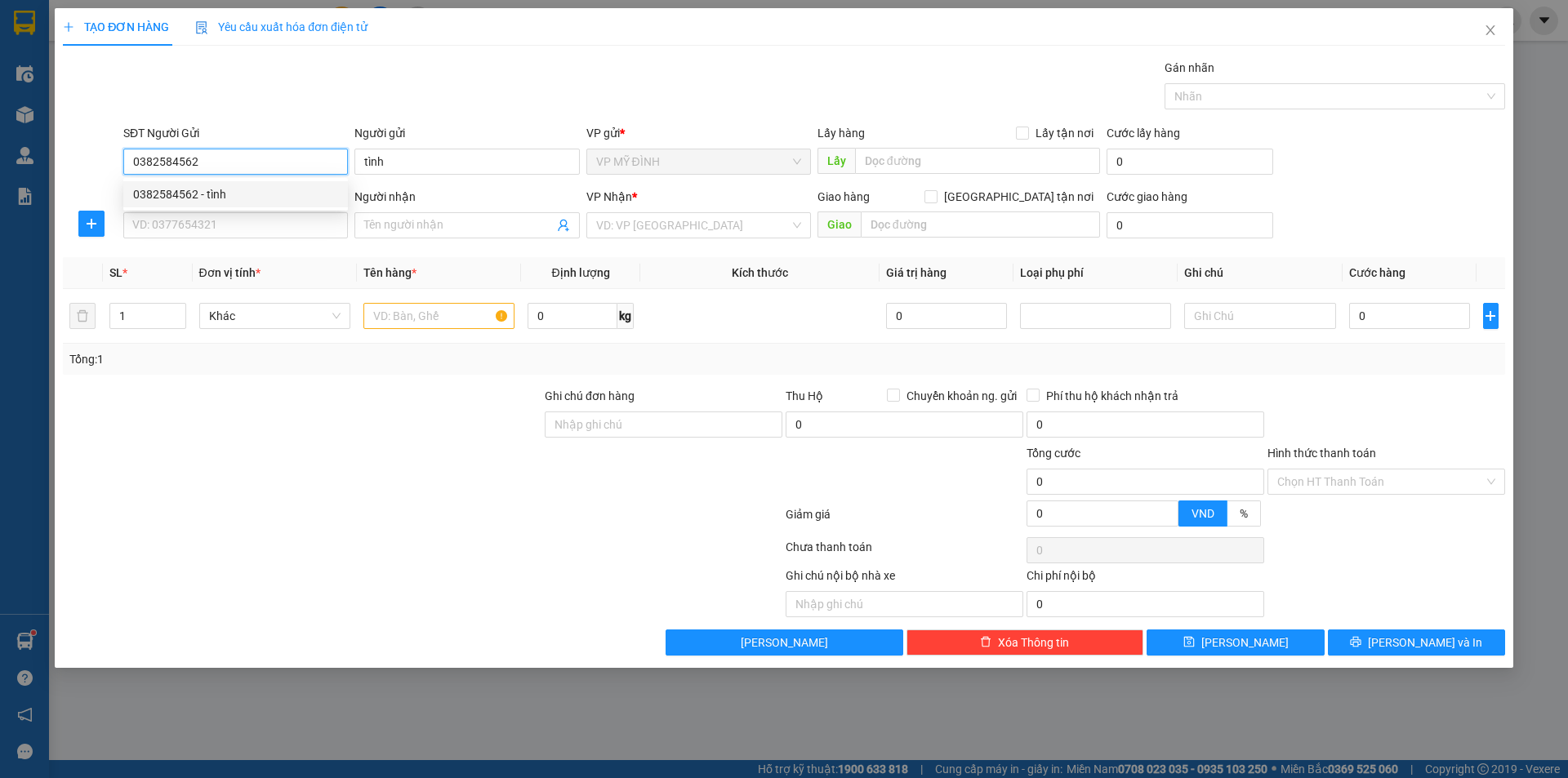
click at [218, 156] on input "0382584562" at bounding box center [236, 161] width 225 height 26
click at [229, 193] on div "0382584562 - tình" at bounding box center [235, 194] width 205 height 18
type input "0382584562"
click at [226, 229] on input "SĐT Người Nhận" at bounding box center [236, 225] width 225 height 26
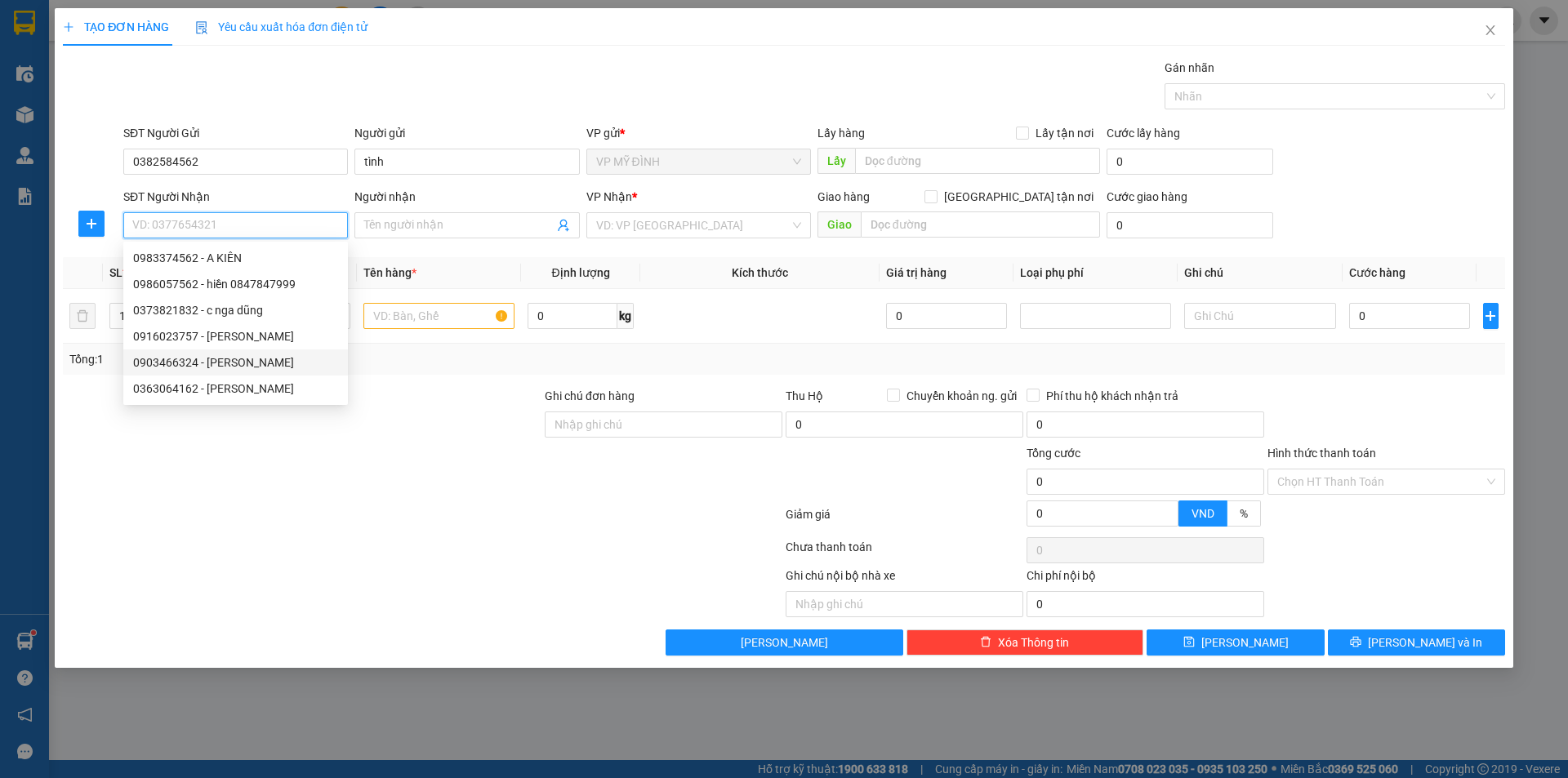
click at [278, 364] on div "0903466324 - thanh hương" at bounding box center [235, 362] width 205 height 18
type input "0903466324"
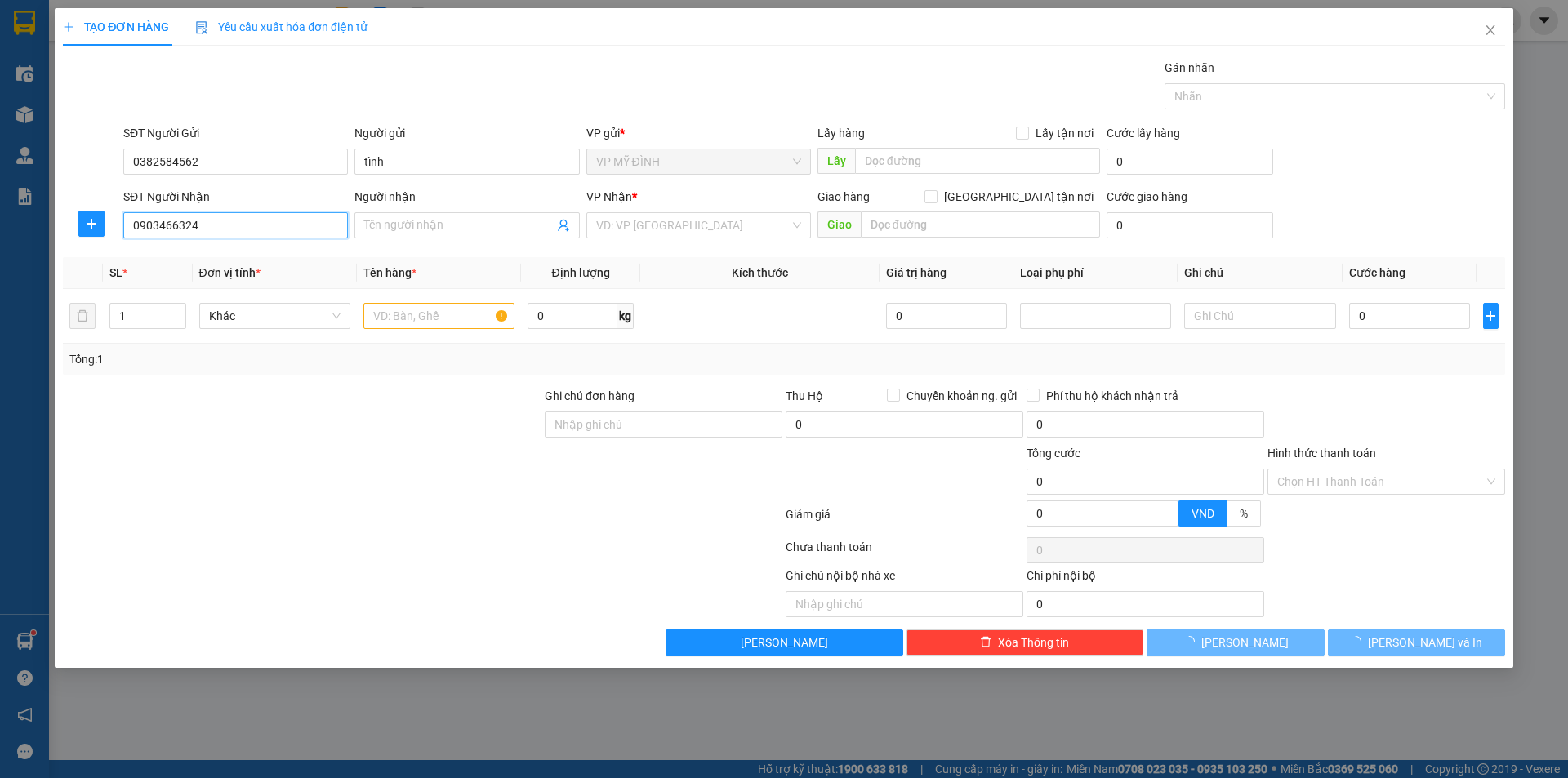
type input "thanh hương"
checkbox input "true"
type input "cố định chợ vinh"
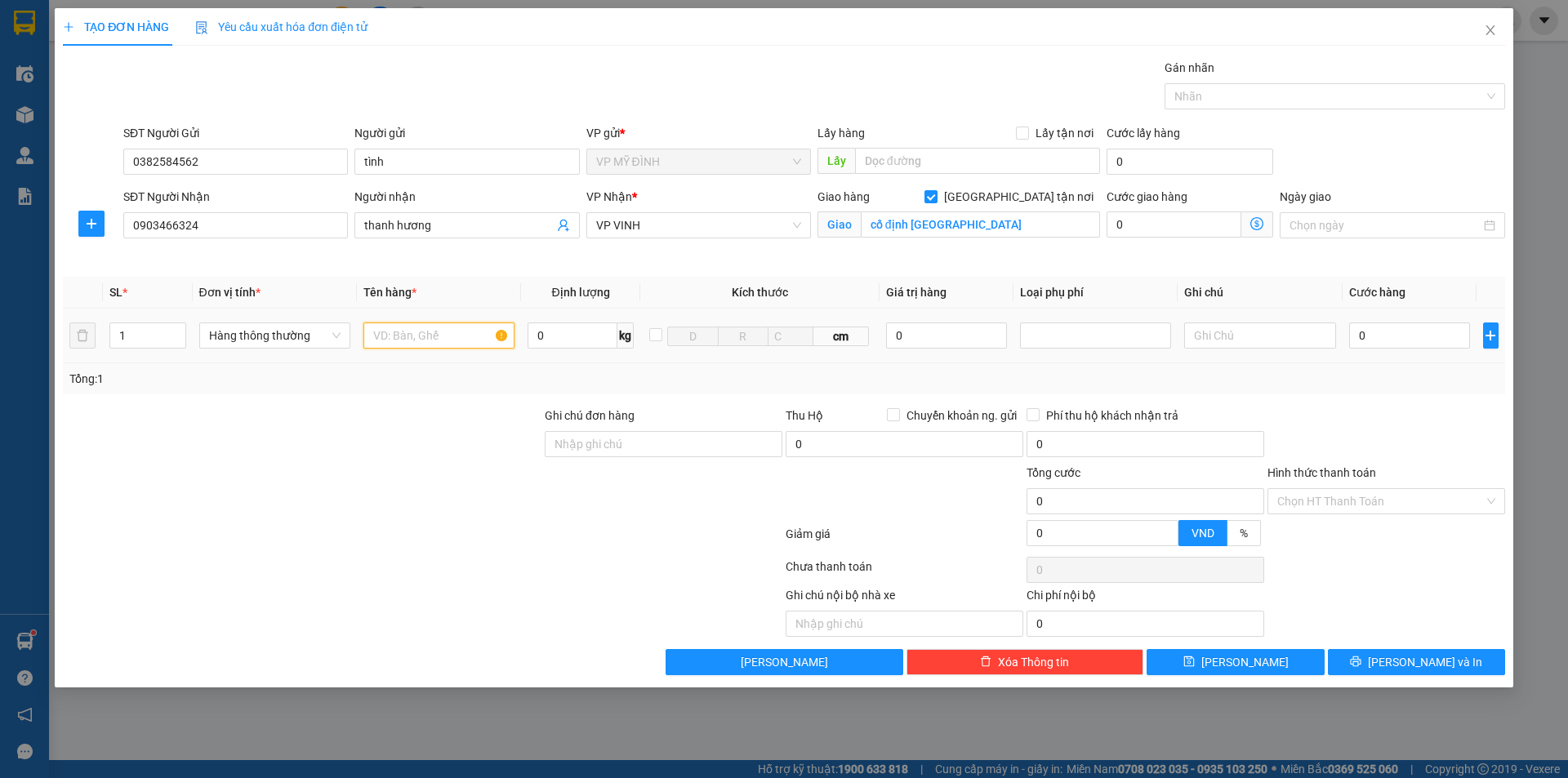
click at [437, 338] on input "text" at bounding box center [439, 336] width 151 height 26
type input "thực phẩm"
click at [79, 342] on tr "1 Hàng thông thường thực phẩm 0 kg cm 0 0" at bounding box center [784, 336] width 1443 height 55
type input "2"
click at [1390, 341] on input "0" at bounding box center [1409, 336] width 122 height 26
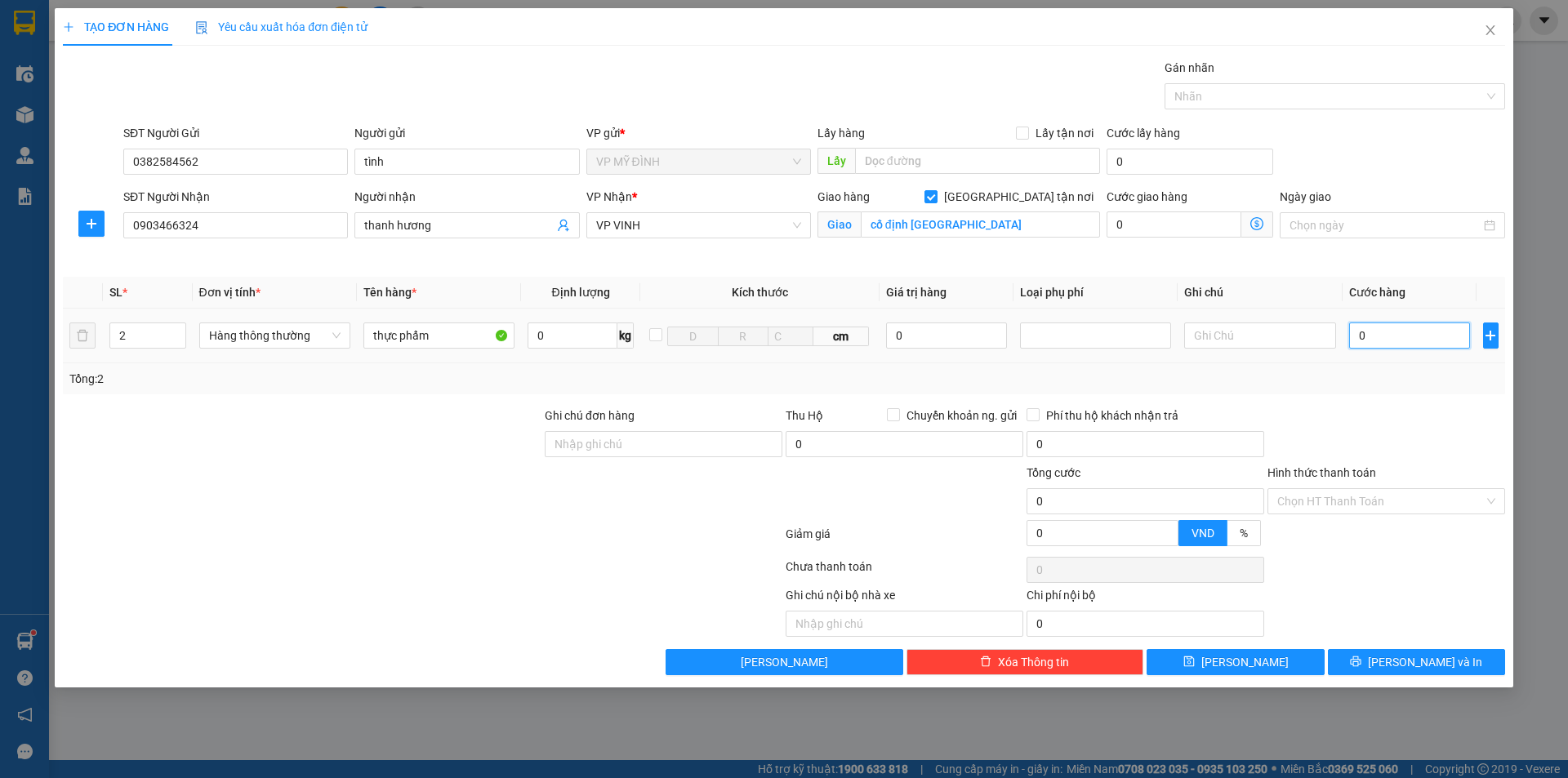
type input "8"
type input "80"
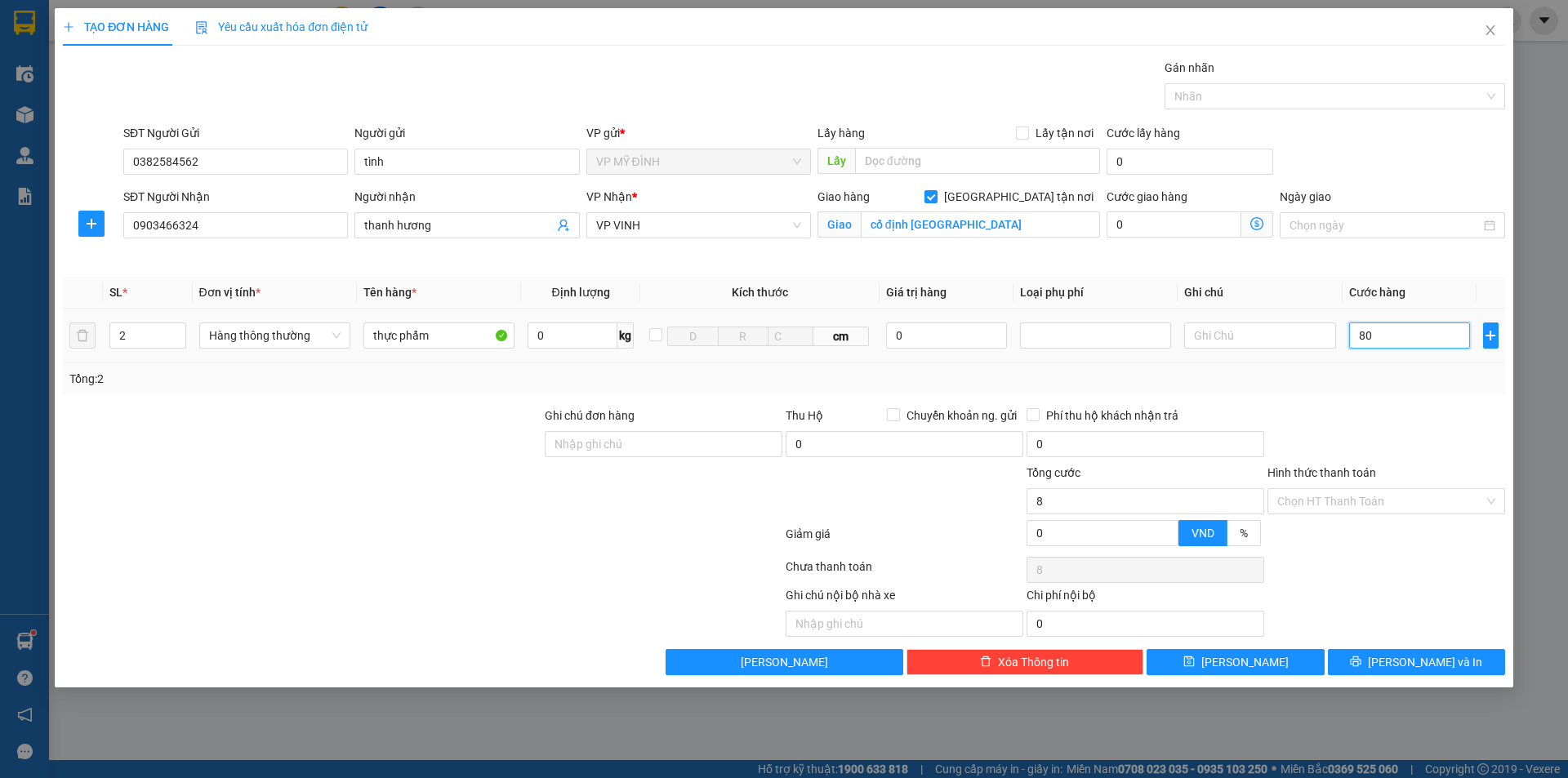
type input "80"
type input "80.000"
click at [1398, 670] on button "[PERSON_NAME] và In" at bounding box center [1416, 662] width 177 height 26
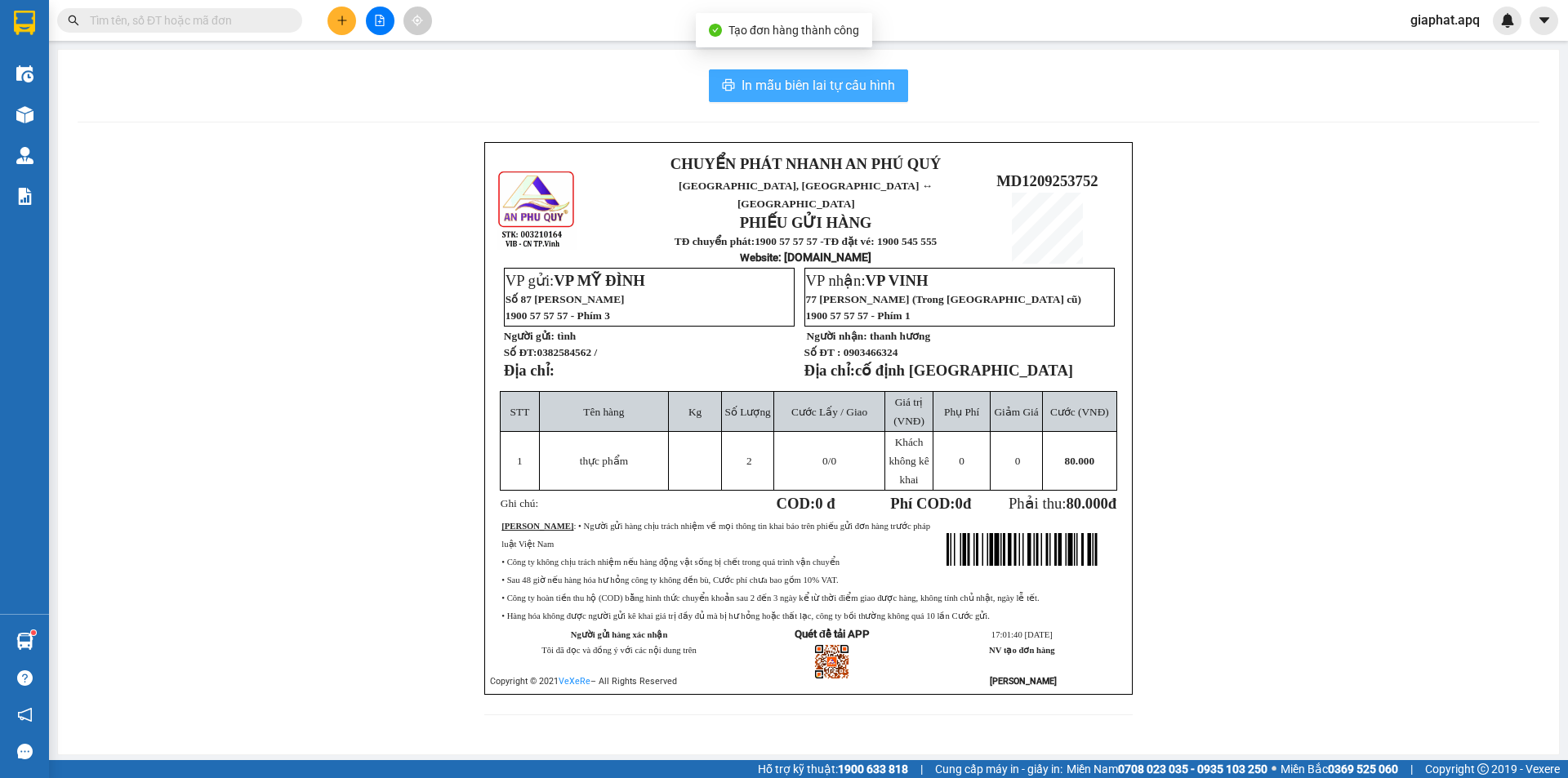
click at [766, 94] on span "In mẫu biên lai tự cấu hình" at bounding box center [817, 85] width 153 height 20
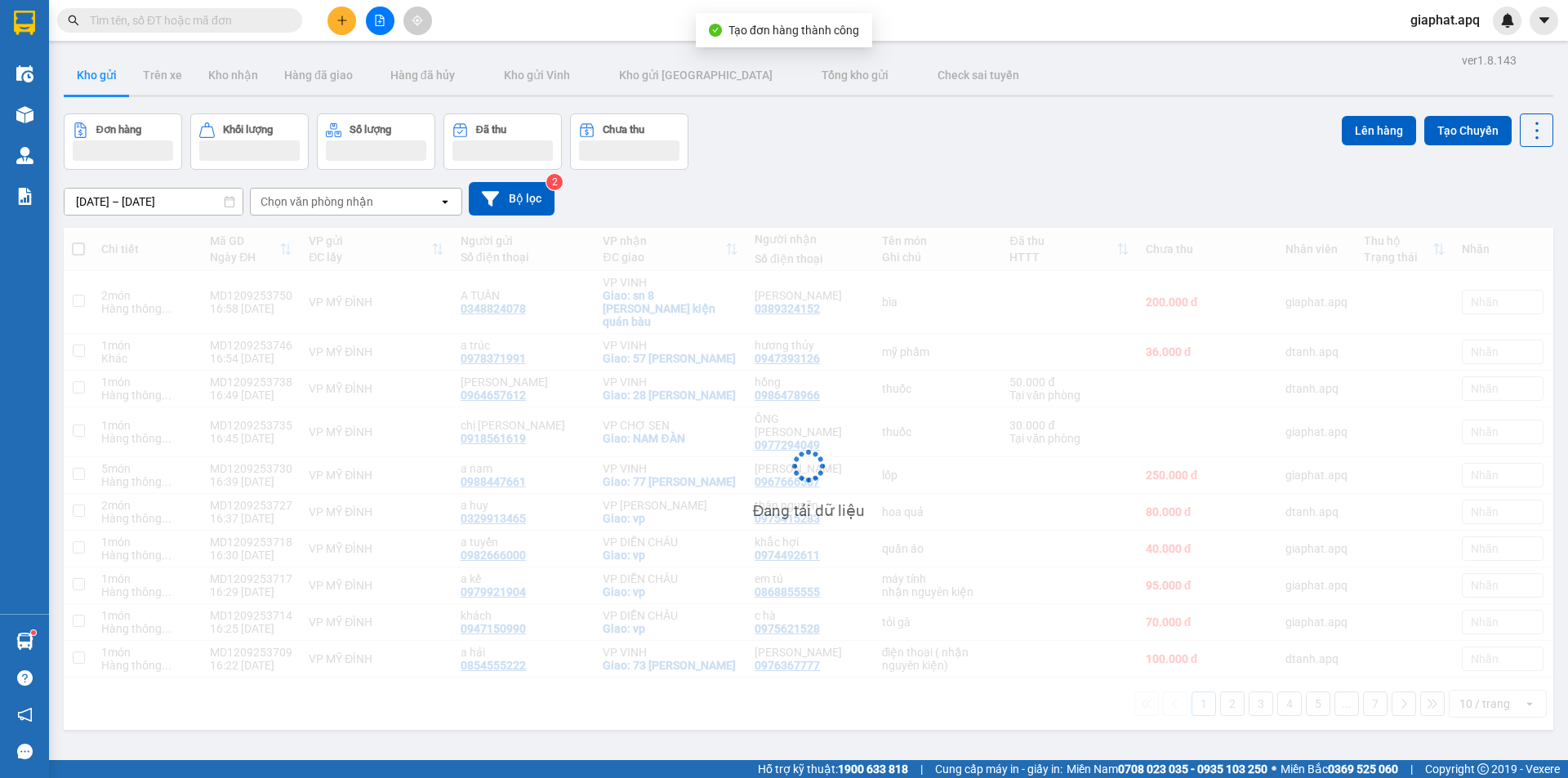
click at [338, 17] on icon "plus" at bounding box center [342, 20] width 11 height 11
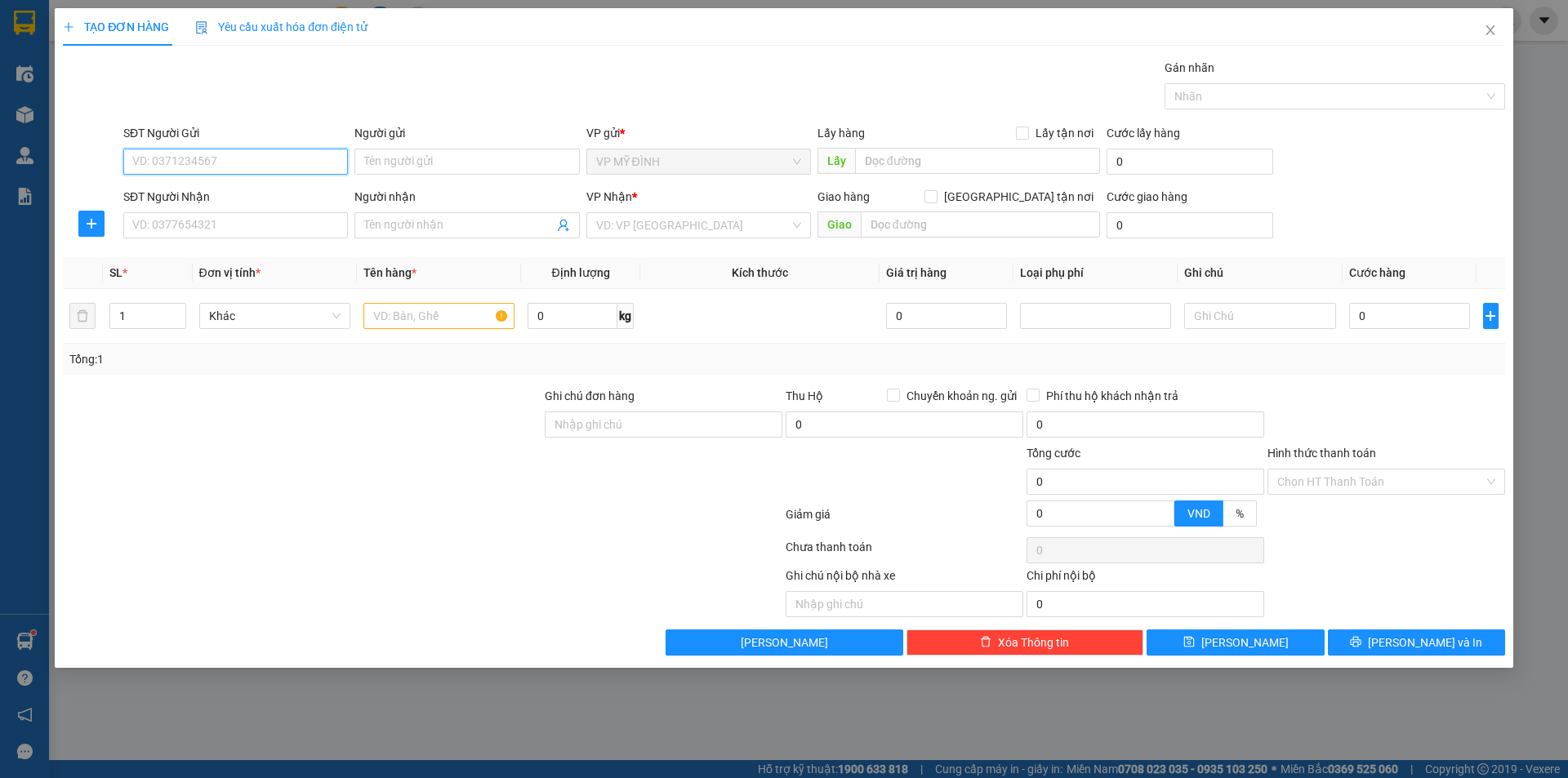
paste input "0382584562"
type input "0382584562"
click at [249, 198] on div "0382584562 - tình" at bounding box center [235, 194] width 205 height 18
type input "tình"
type input "0382584562"
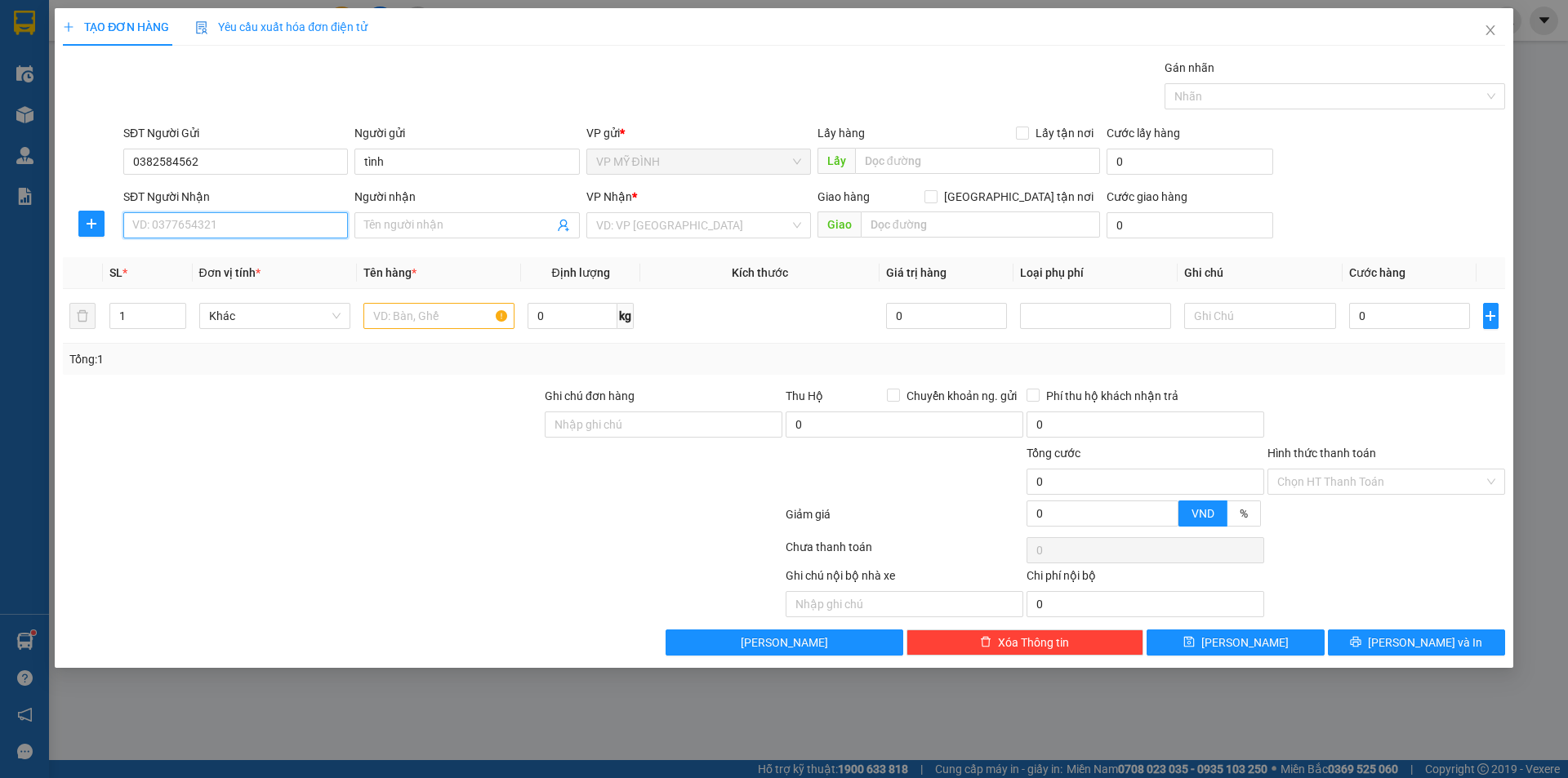
click at [251, 218] on input "SĐT Người Nhận" at bounding box center [236, 225] width 225 height 26
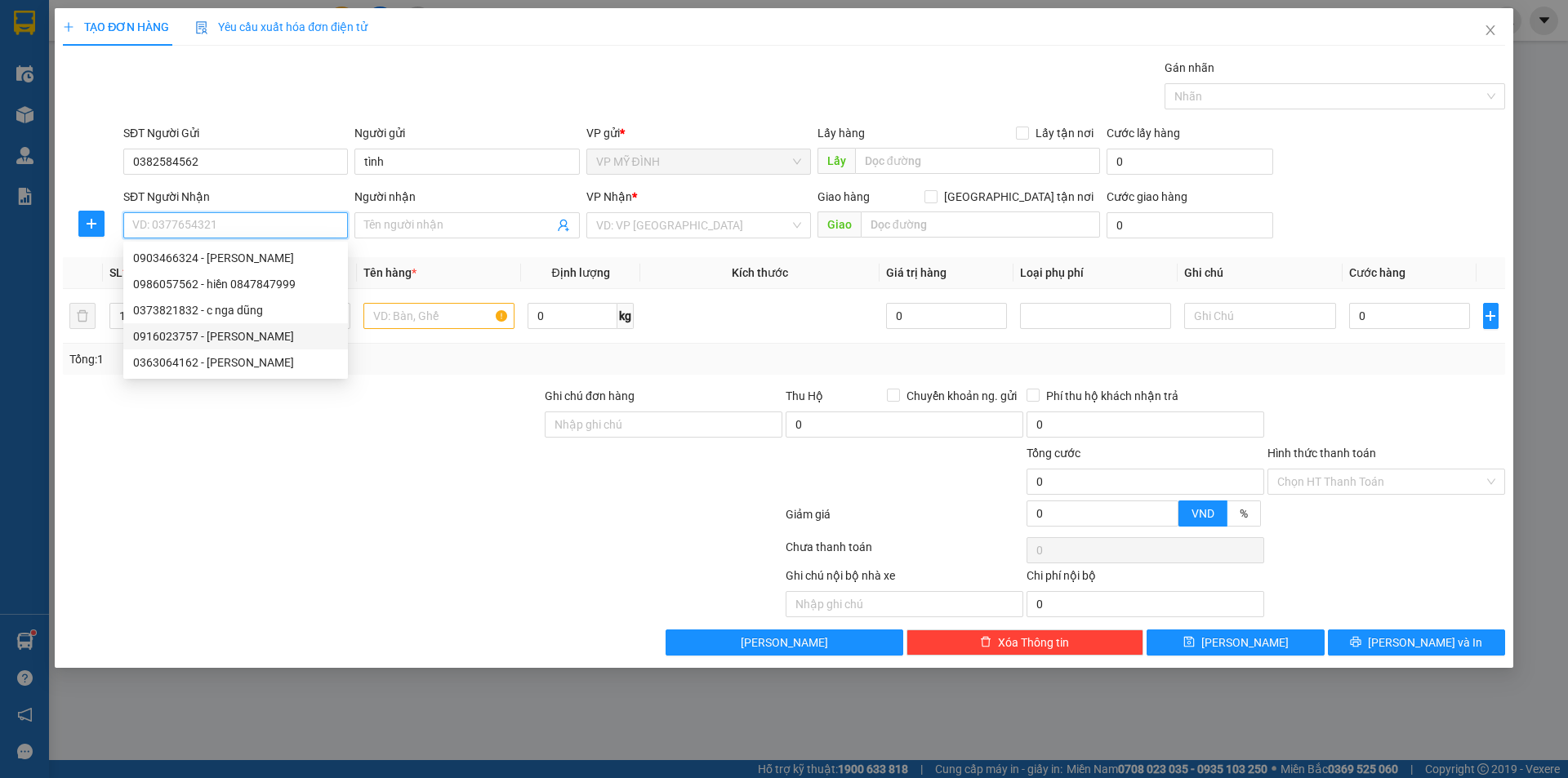
click at [219, 332] on div "0916023757 - c hiền lương" at bounding box center [235, 336] width 205 height 18
type input "0916023757"
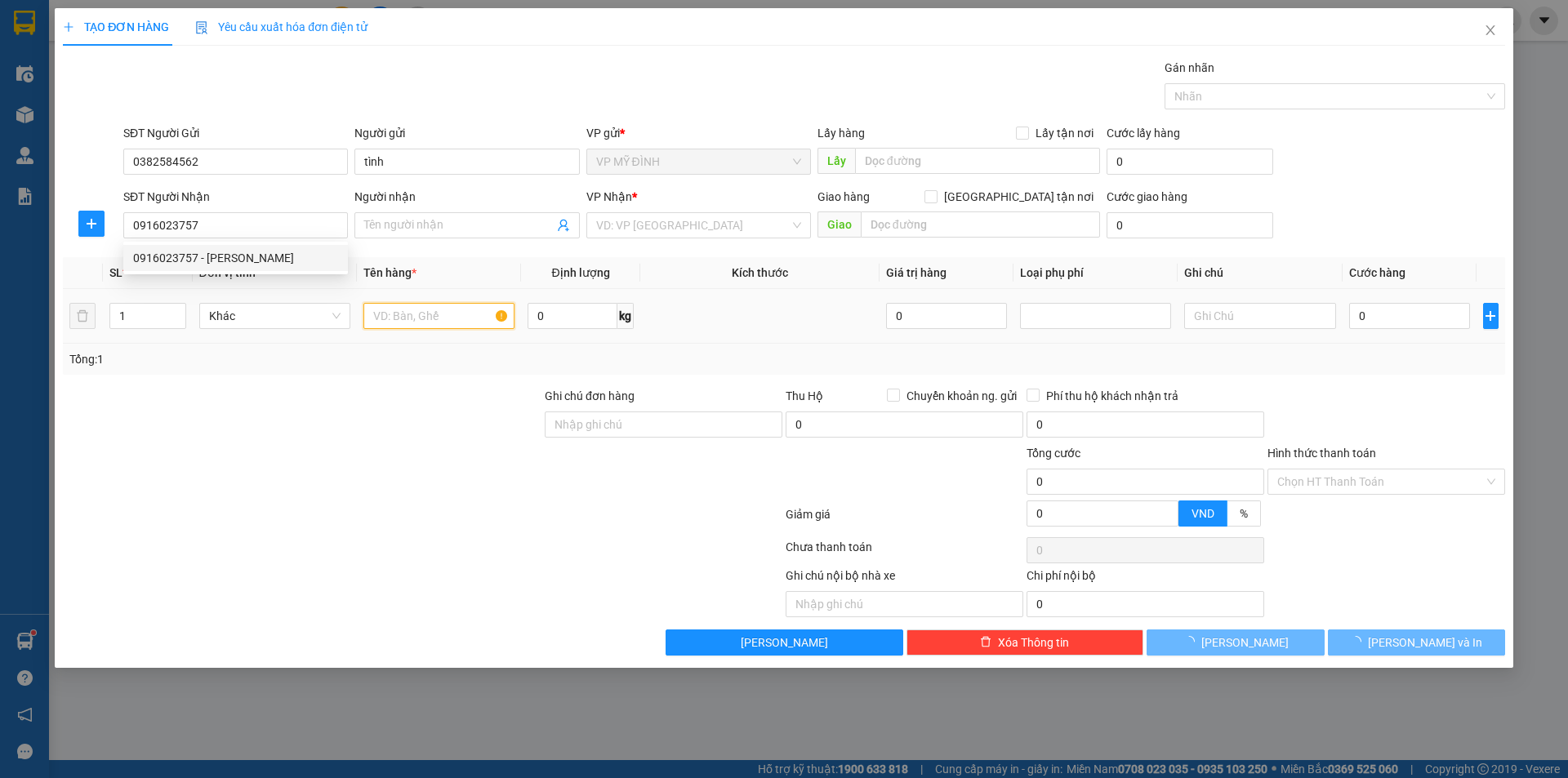
type input "c hiền lương"
checkbox input "true"
type input "đường cây xanh"
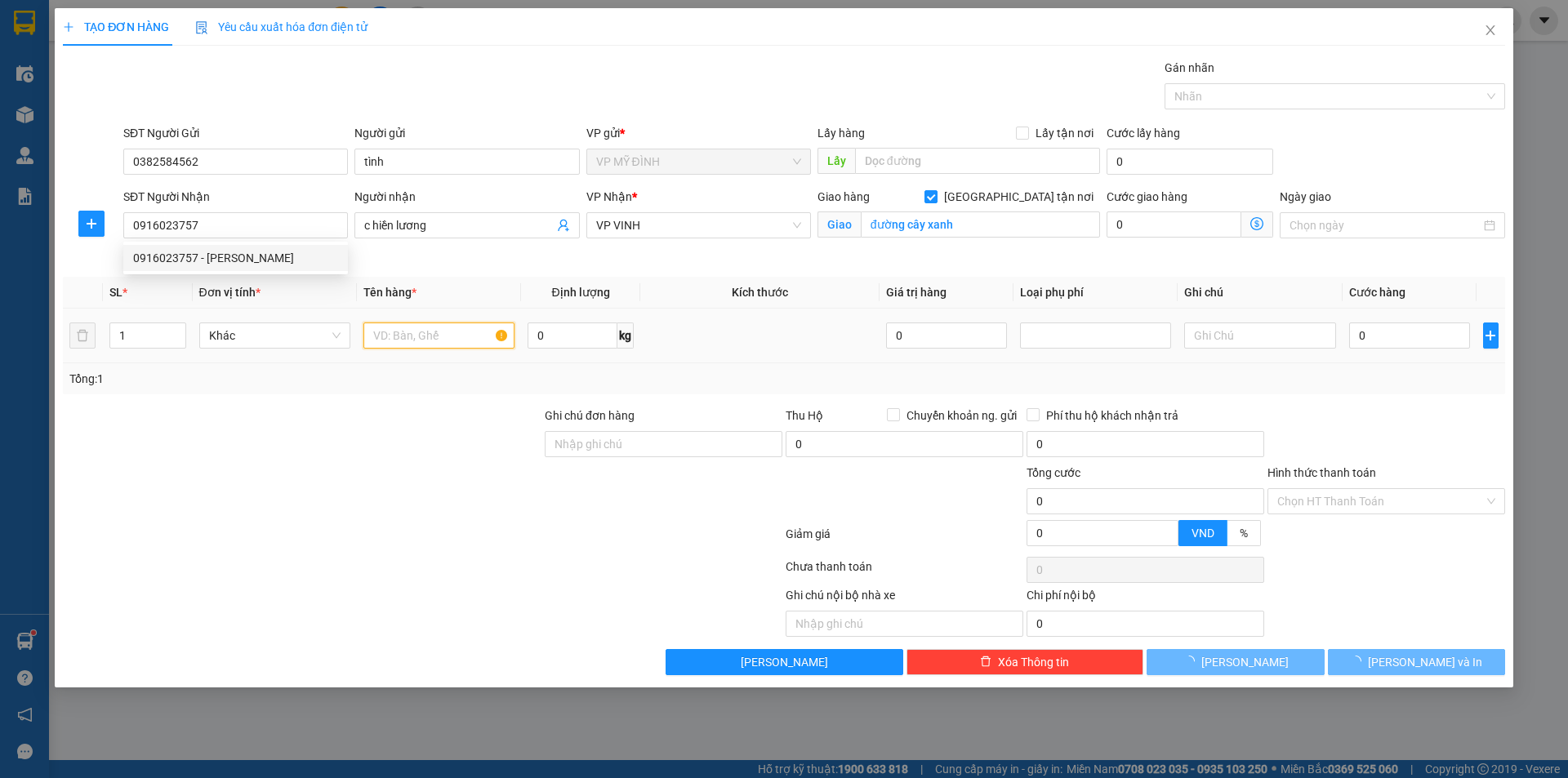
click at [373, 331] on input "text" at bounding box center [439, 336] width 151 height 26
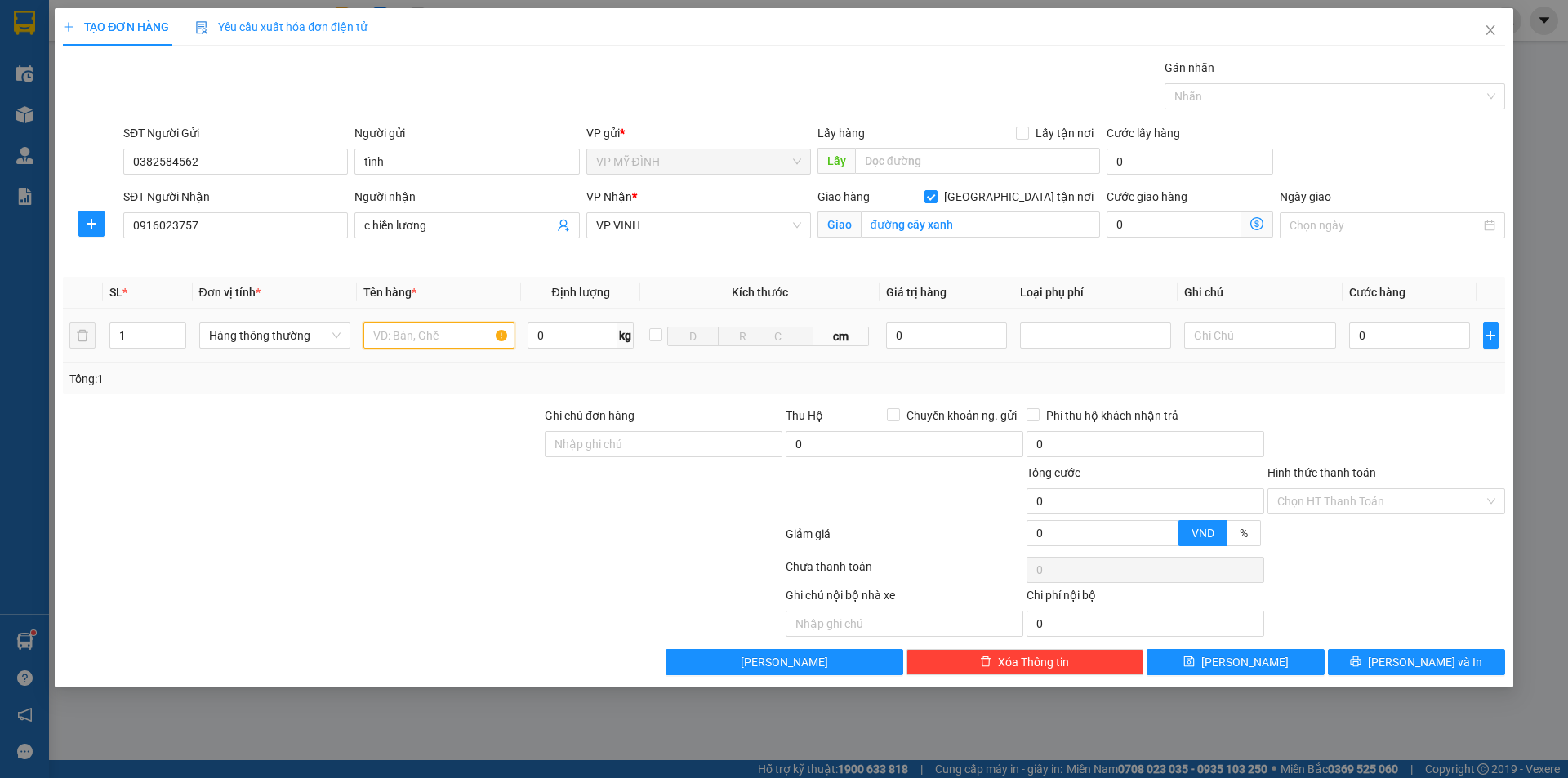
click at [402, 344] on input "text" at bounding box center [439, 336] width 151 height 26
type input "tp"
drag, startPoint x: 1444, startPoint y: 319, endPoint x: 1433, endPoint y: 325, distance: 12.5
click at [1435, 324] on div "0" at bounding box center [1409, 335] width 122 height 32
click at [1432, 325] on input "0" at bounding box center [1409, 336] width 122 height 26
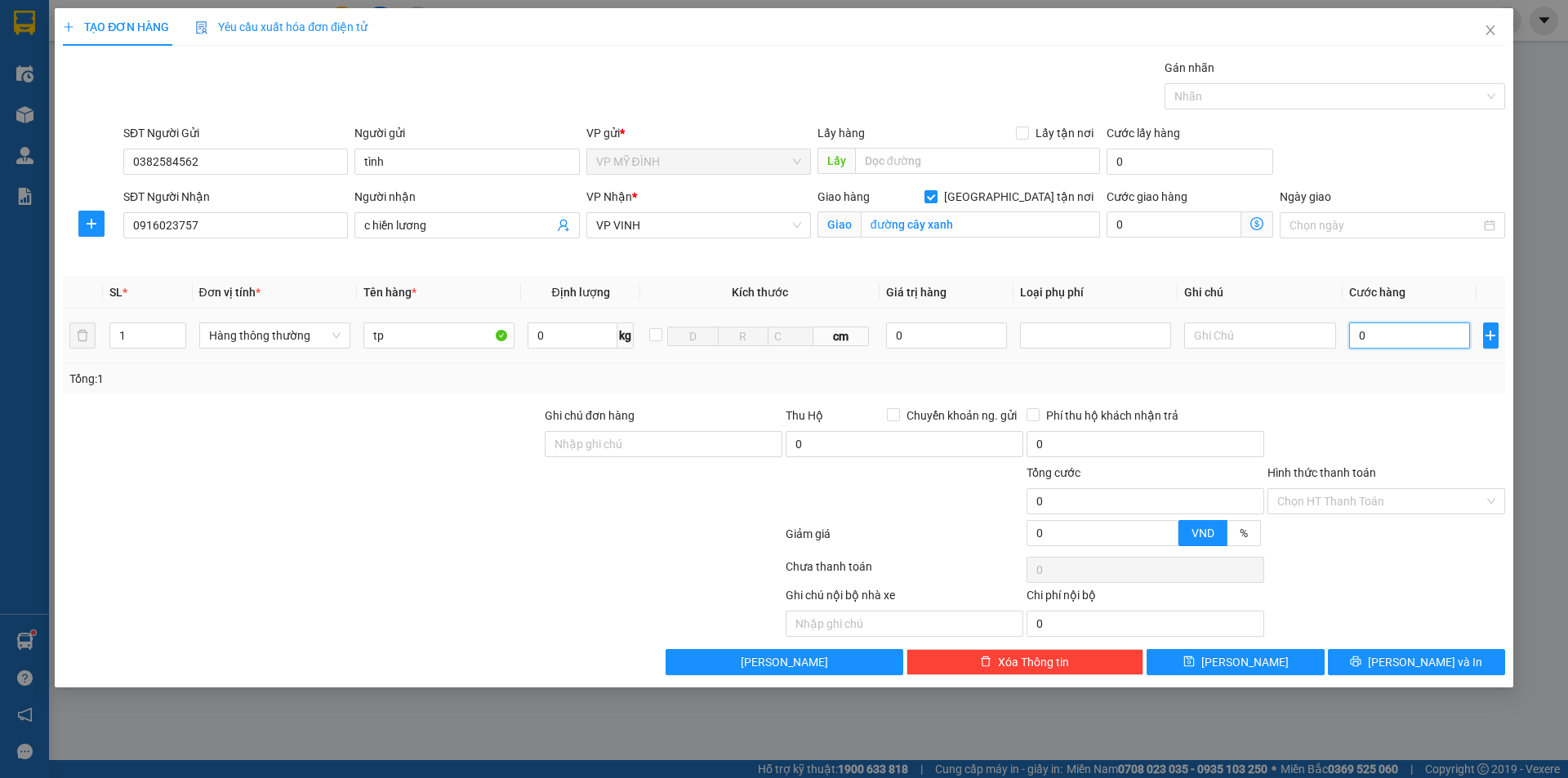
type input "1"
type input "10"
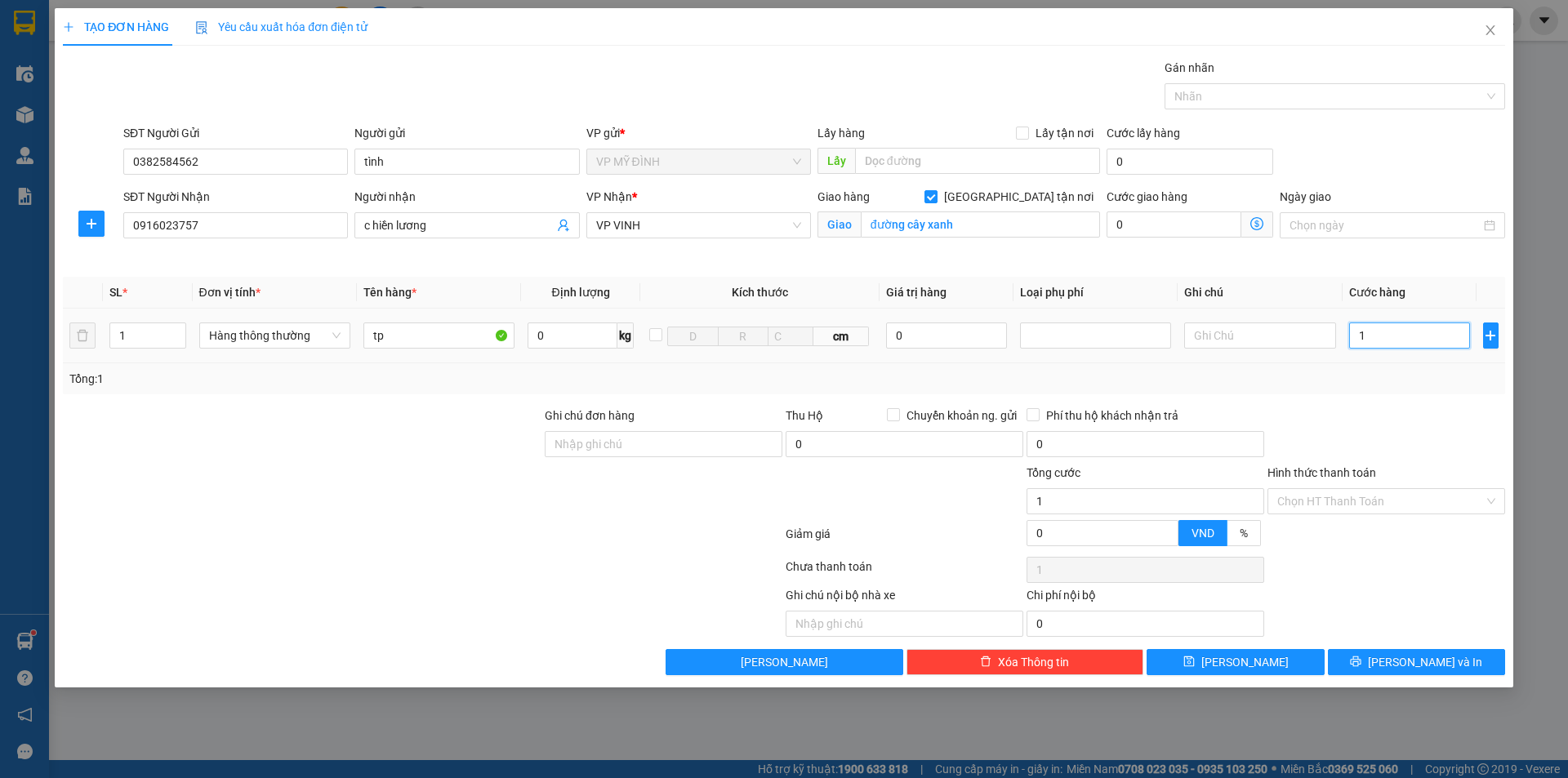
type input "10"
type input "100"
click at [1440, 665] on span "[PERSON_NAME] và In" at bounding box center [1424, 661] width 114 height 18
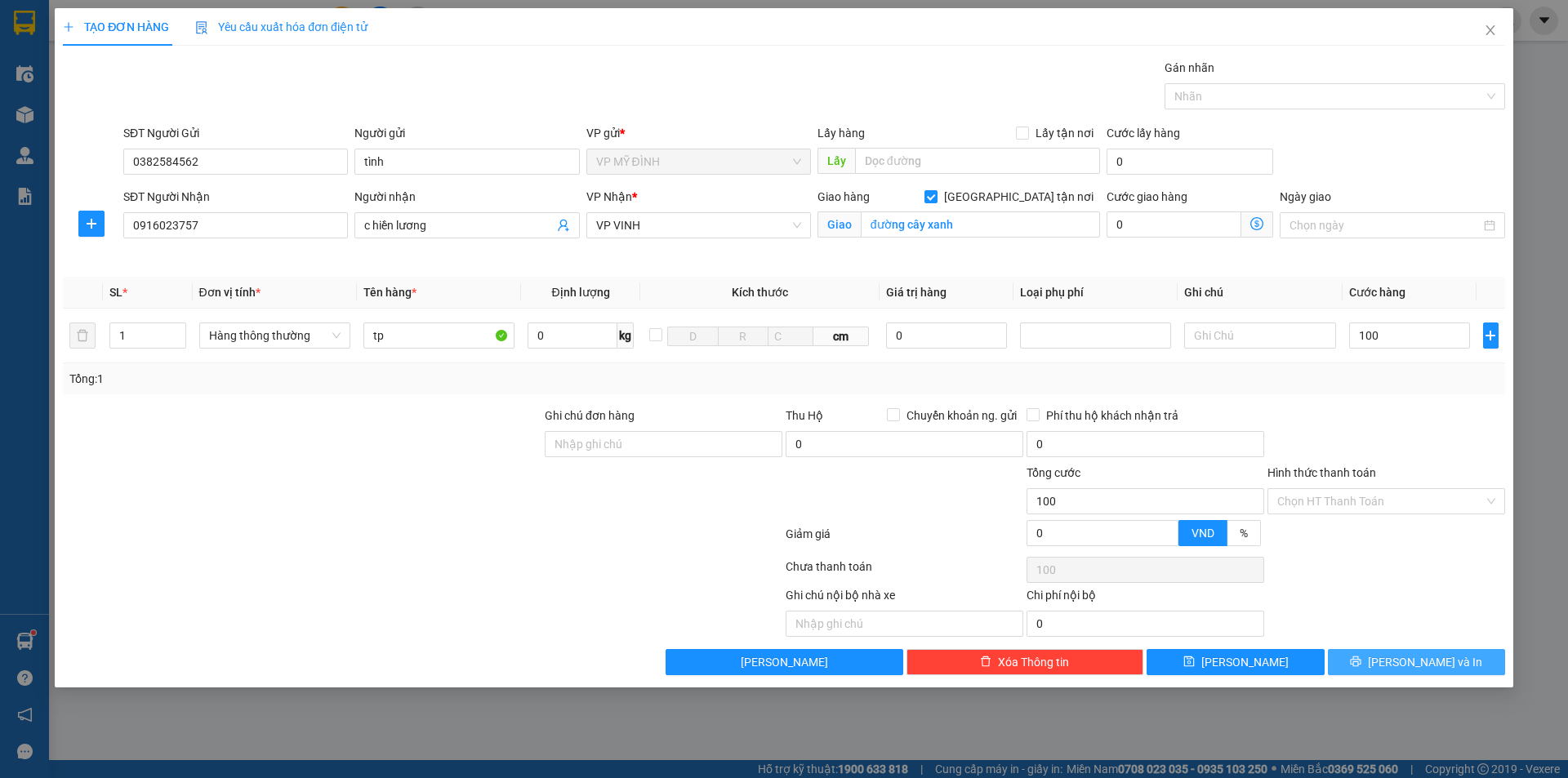
type input "100.000"
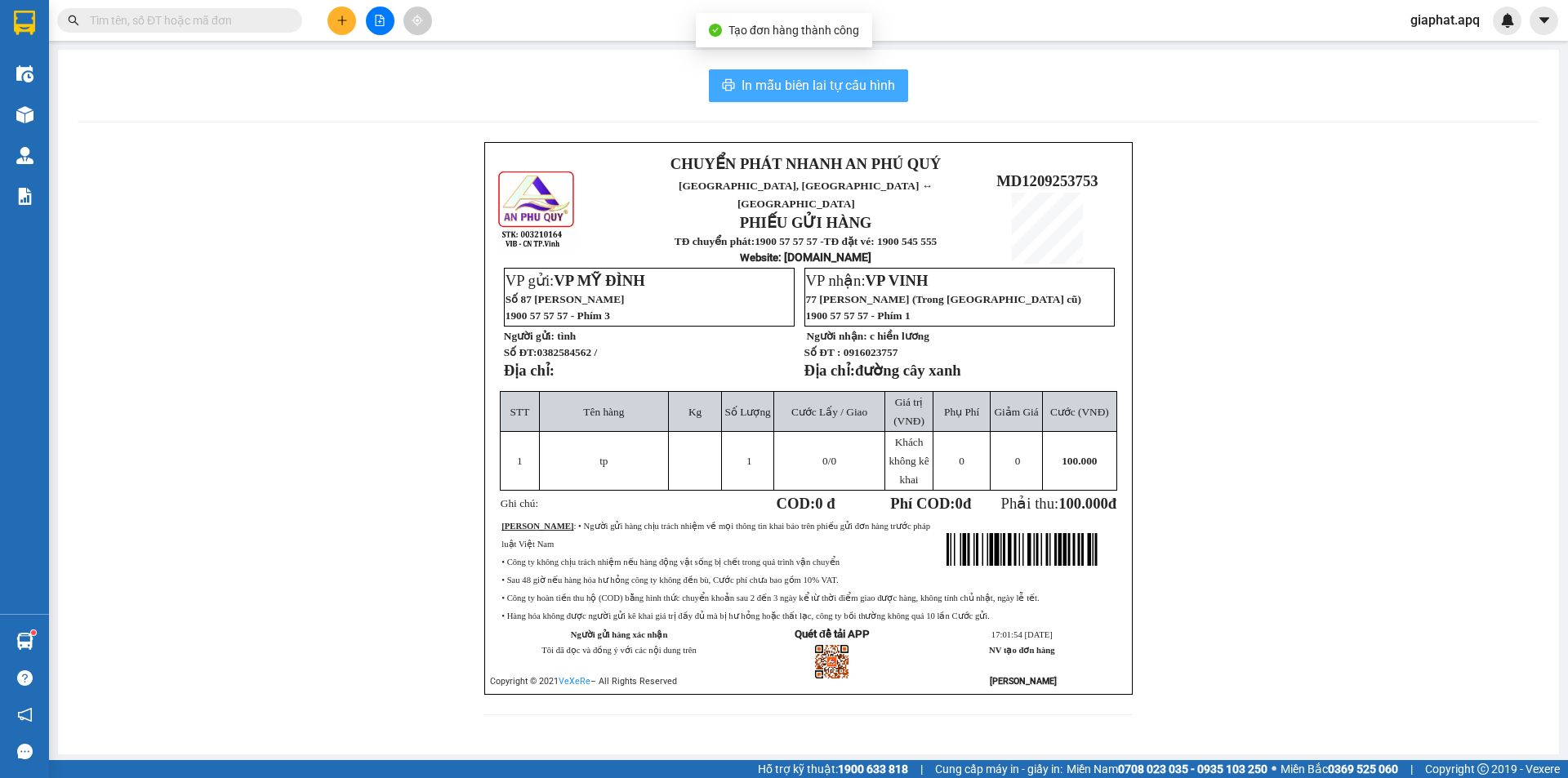
click at [836, 87] on span "In mẫu biên lai tự cấu hình" at bounding box center [817, 85] width 153 height 20
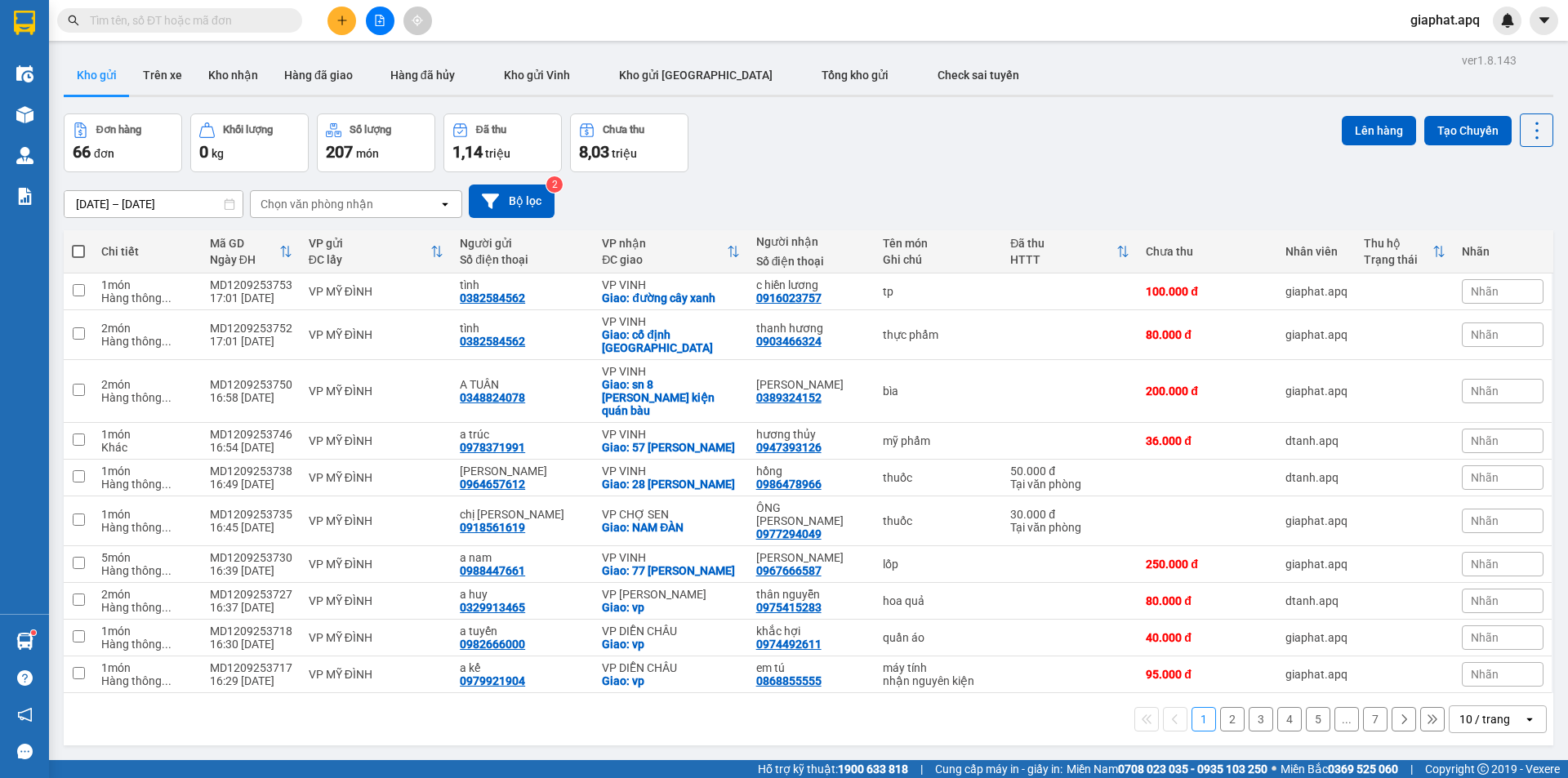
click at [212, 24] on input "text" at bounding box center [186, 19] width 193 height 18
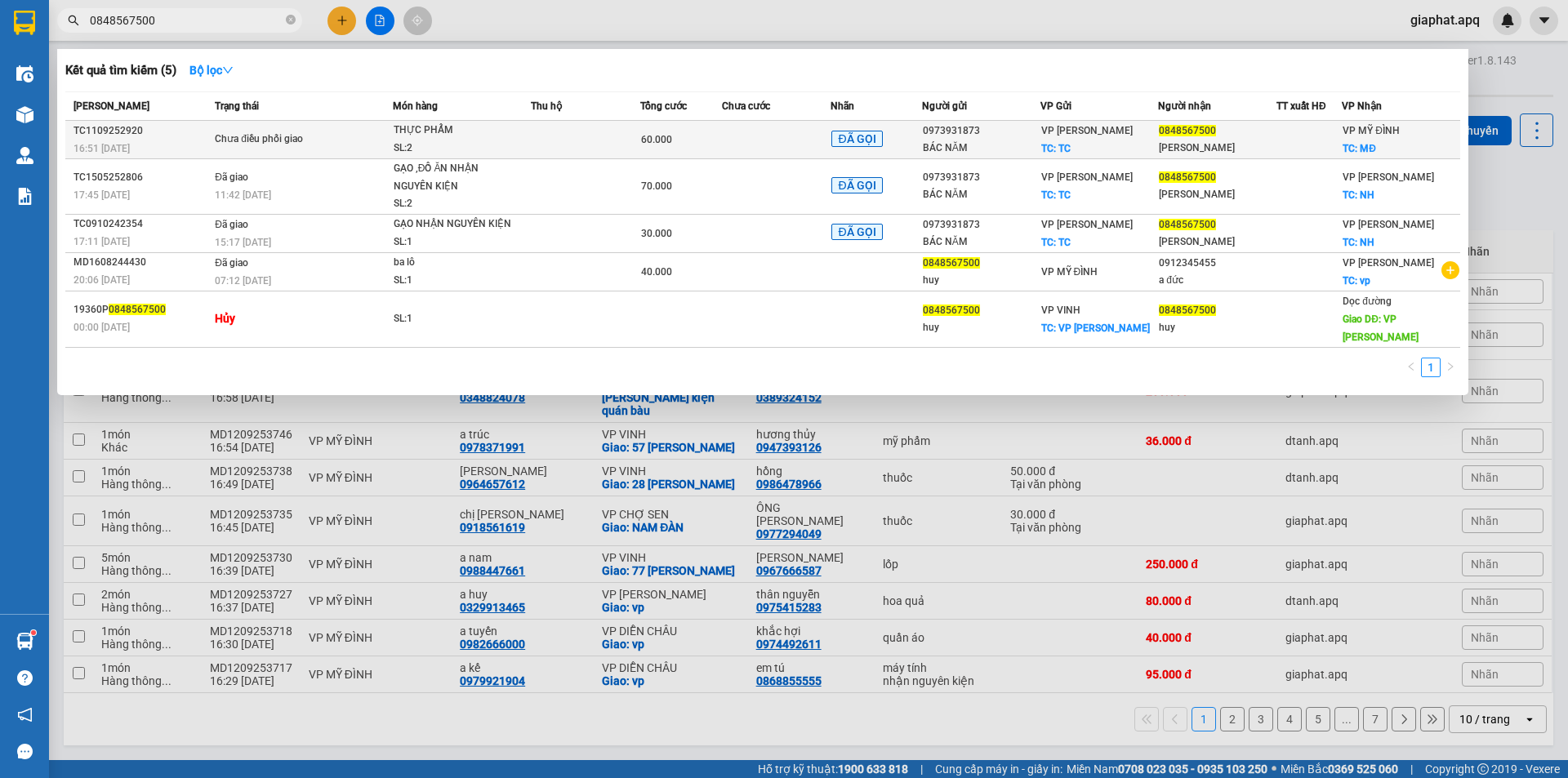
type input "0848567500"
click at [570, 147] on td at bounding box center [585, 139] width 109 height 38
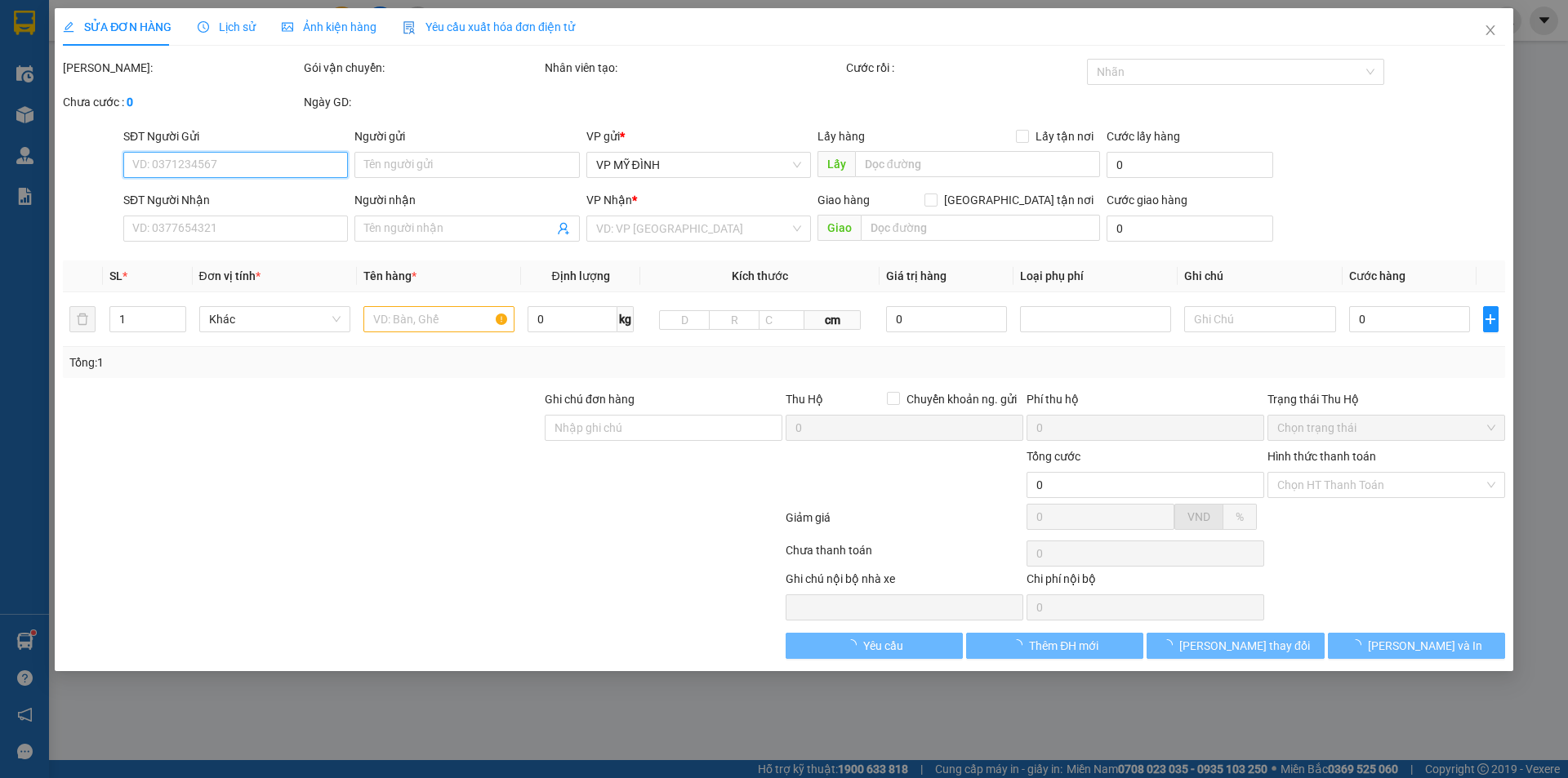
type input "0973931873"
type input "BÁC NĂM"
checkbox input "true"
type input "TC"
type input "0848567500"
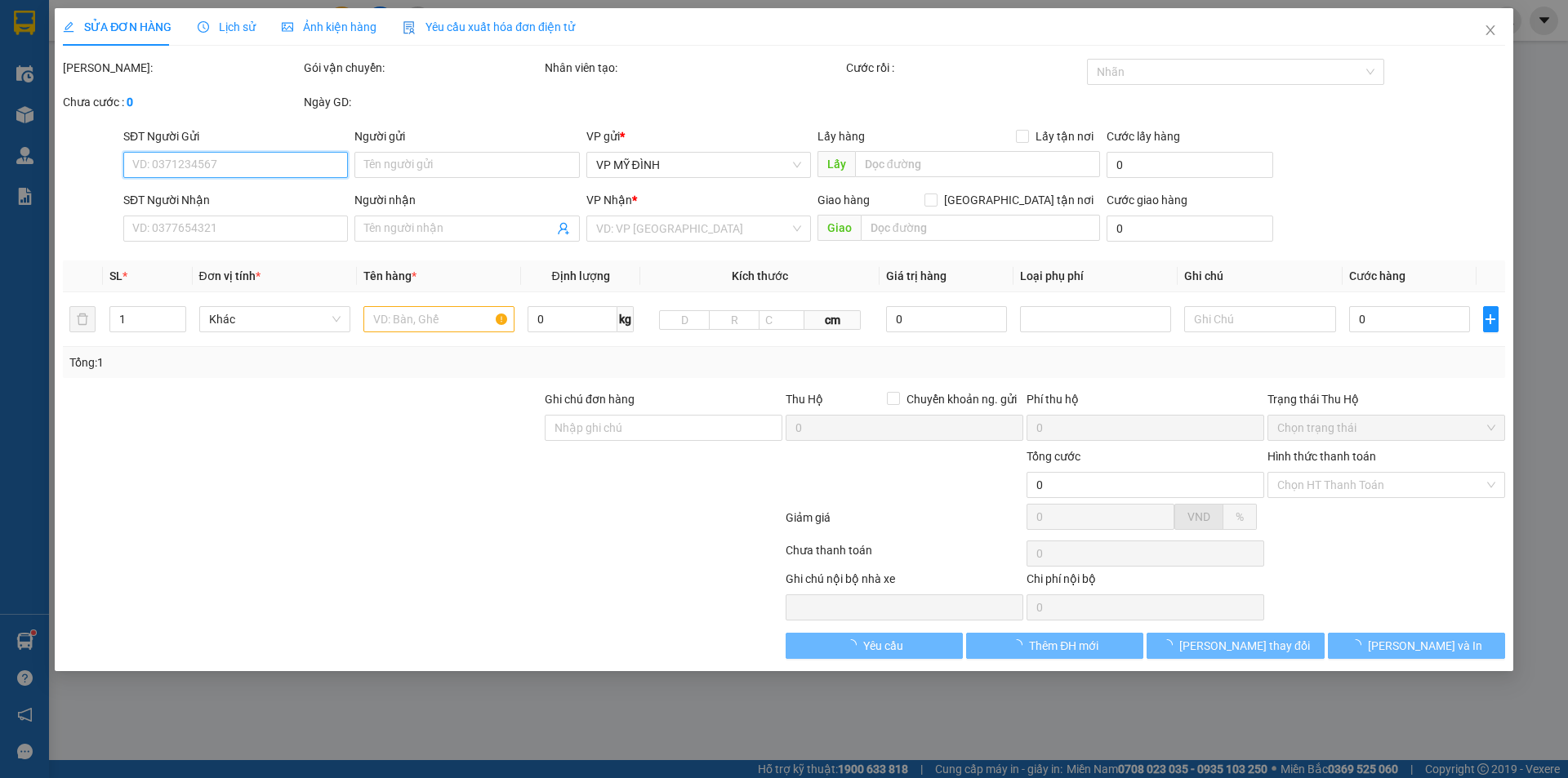
type input "ANH HUY"
checkbox input "true"
type input "MĐ"
type input "60.000"
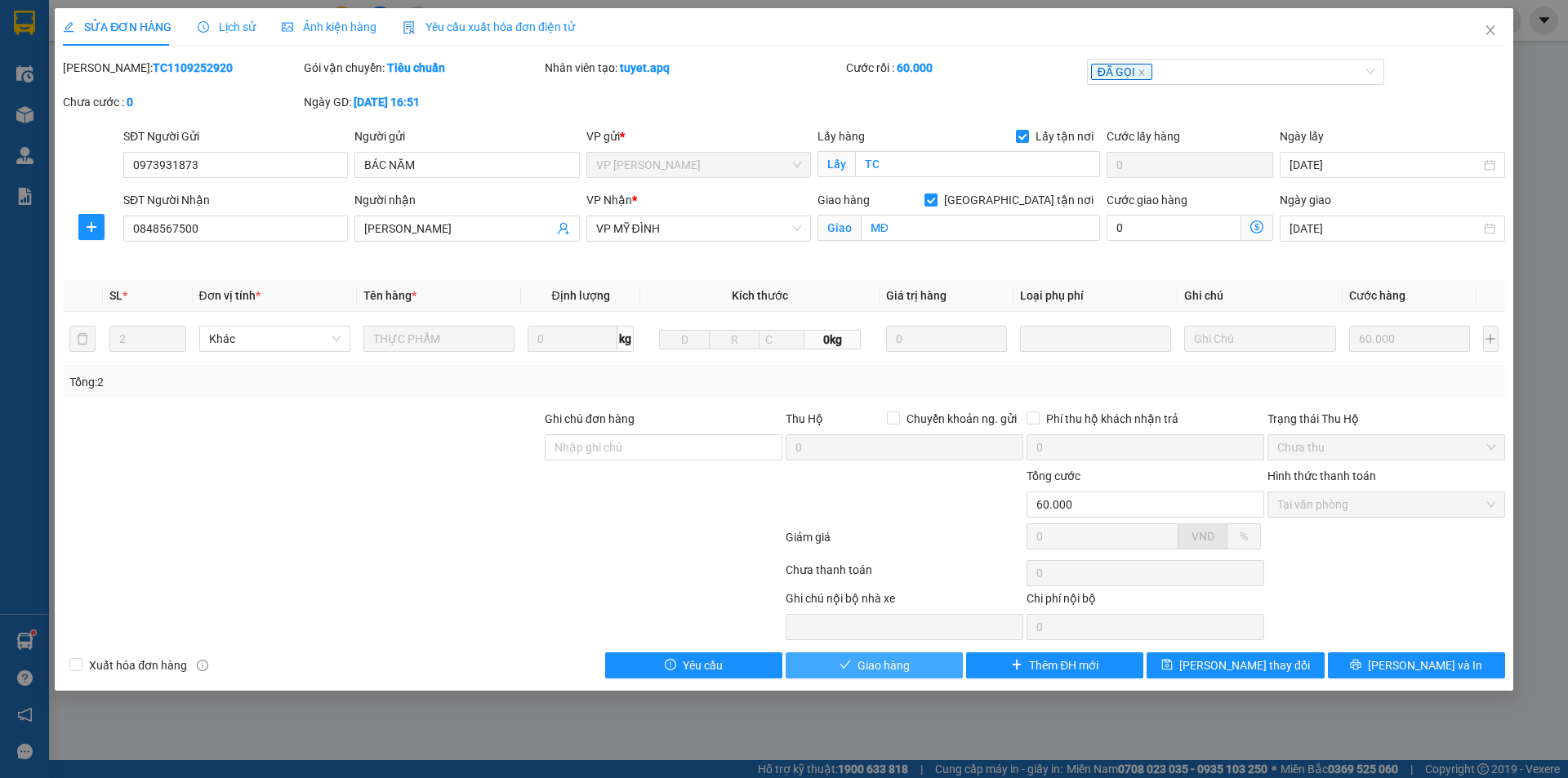
click at [877, 669] on span "Giao hàng" at bounding box center [883, 665] width 52 height 18
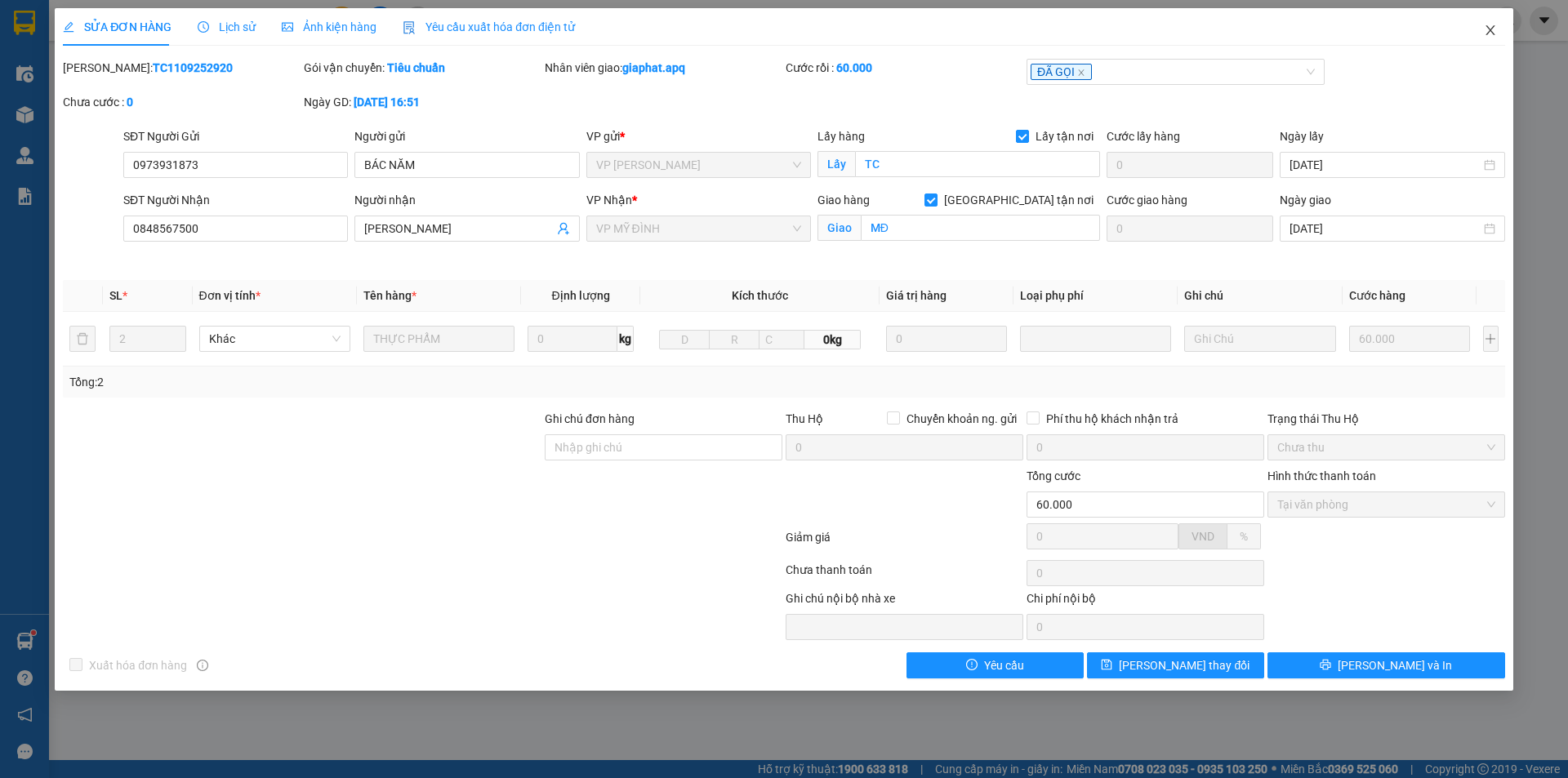
click at [1484, 29] on icon "close" at bounding box center [1490, 31] width 13 height 13
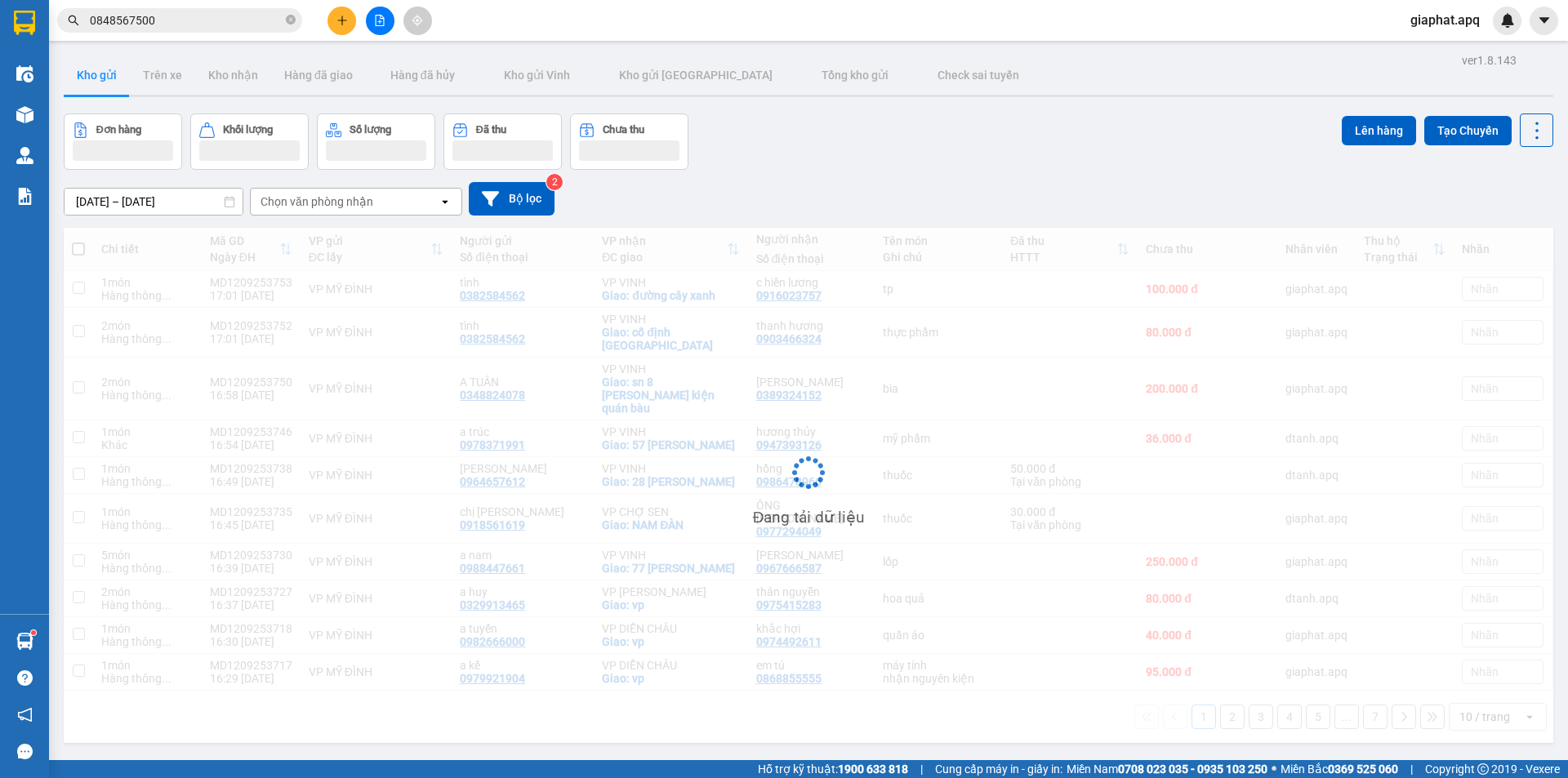
click at [347, 27] on button at bounding box center [341, 20] width 29 height 29
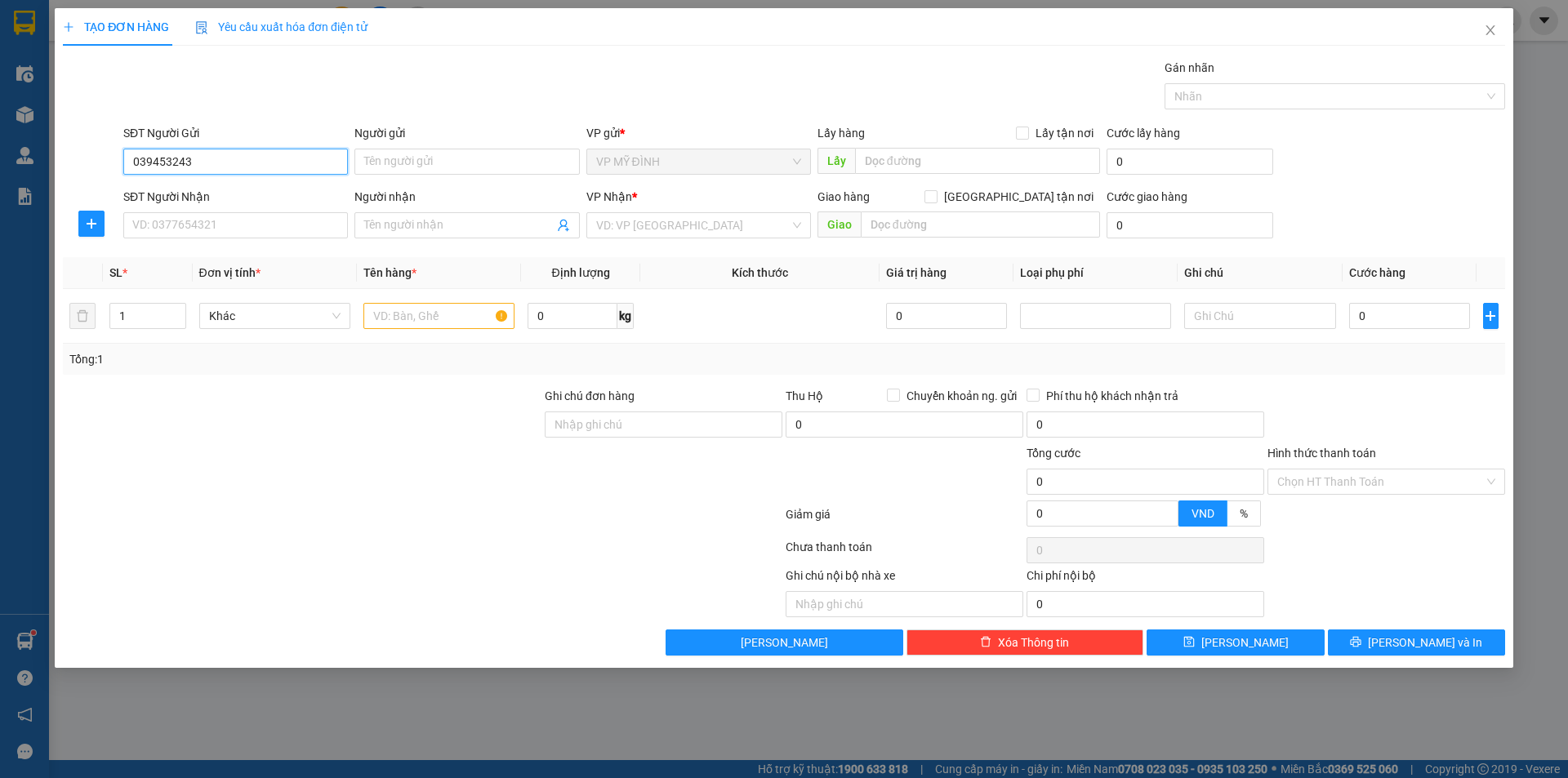
type input "0394532431"
drag, startPoint x: 220, startPoint y: 191, endPoint x: 236, endPoint y: 229, distance: 41.2
click at [220, 193] on div "0394532431 - a việt" at bounding box center [235, 194] width 205 height 18
type input "a việt"
type input "0394532431"
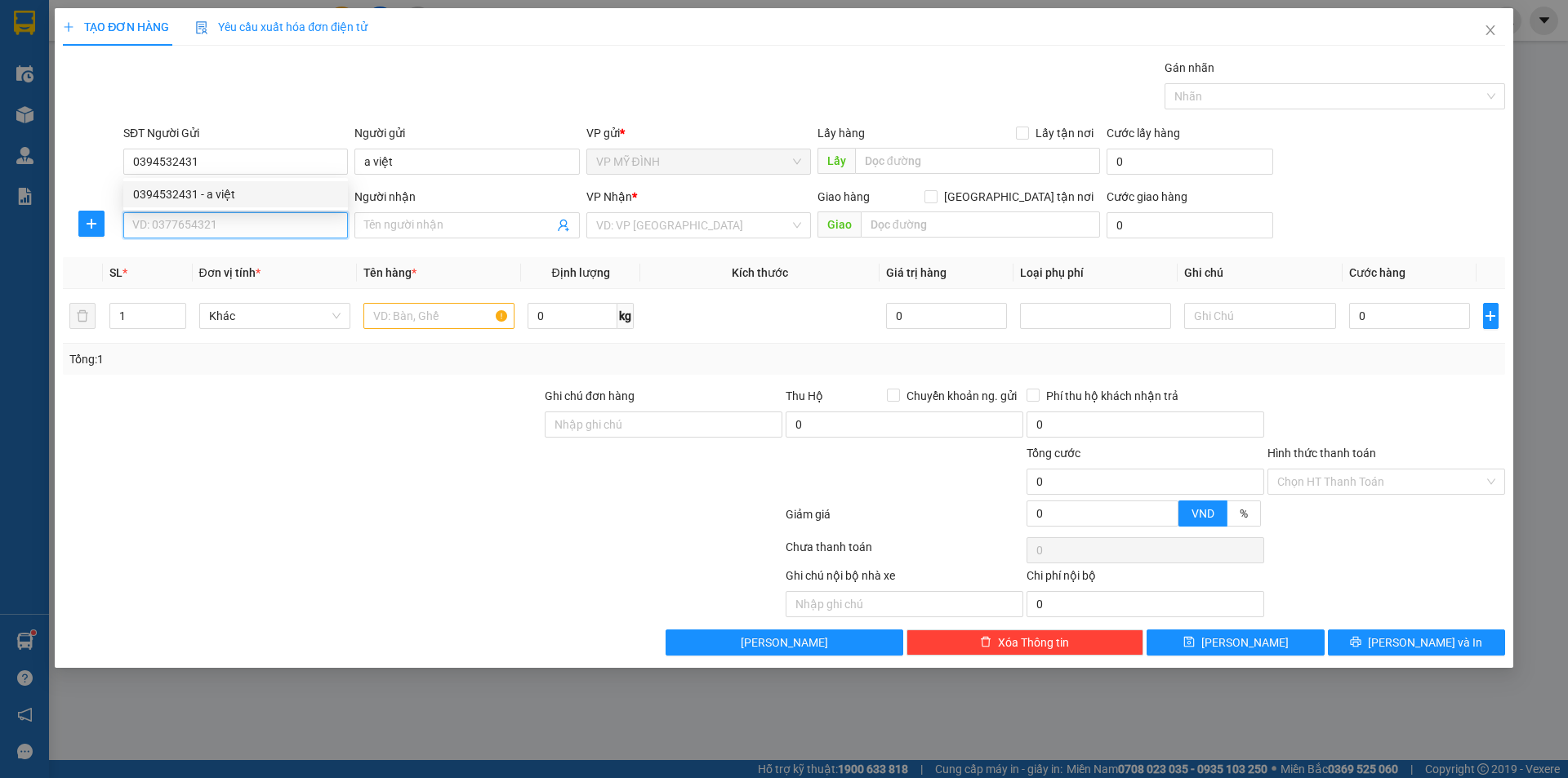
click at [236, 229] on input "SĐT Người Nhận" at bounding box center [236, 225] width 225 height 26
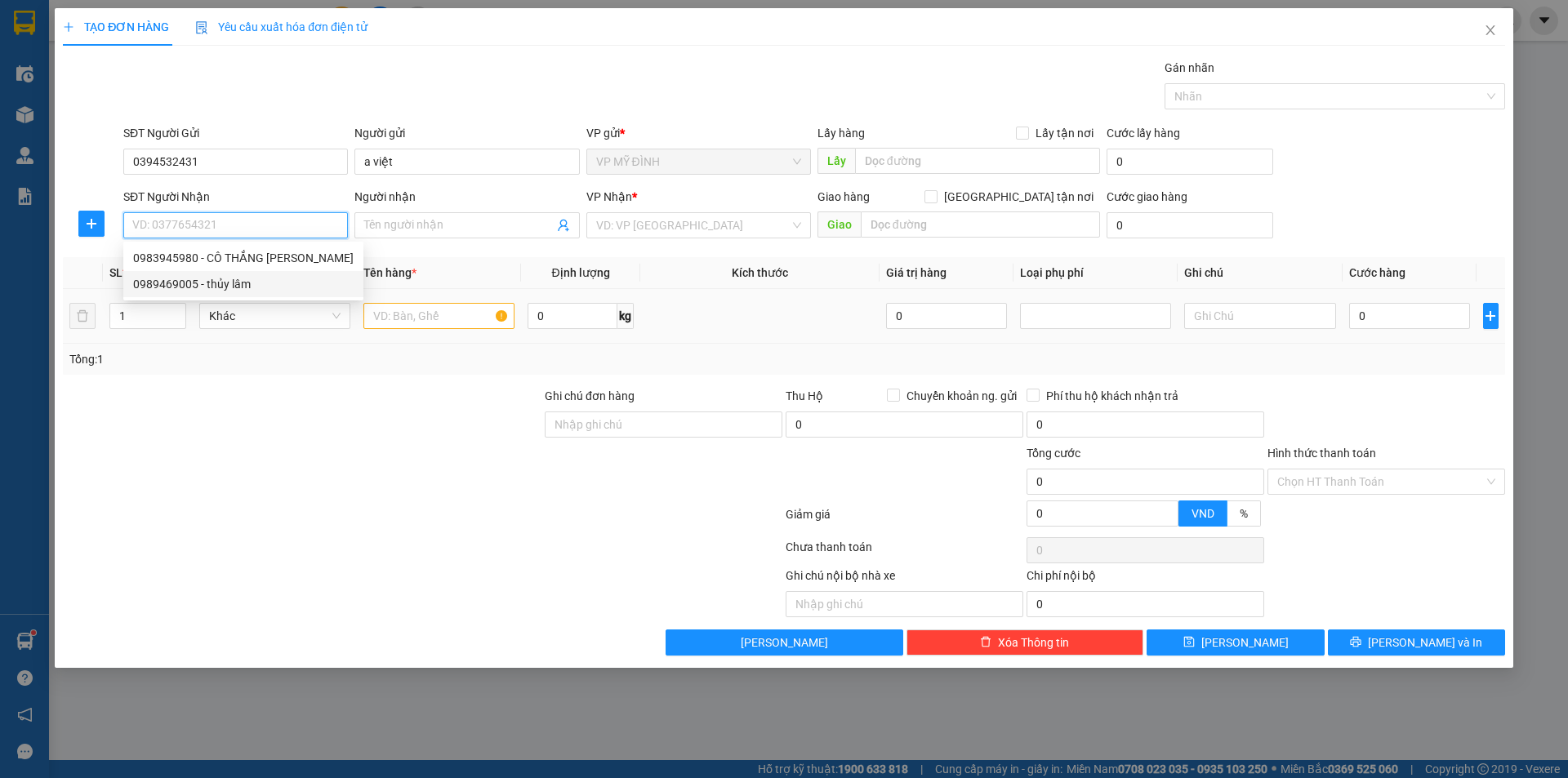
click at [251, 283] on div "0989469005 - thủy lâm" at bounding box center [243, 284] width 221 height 18
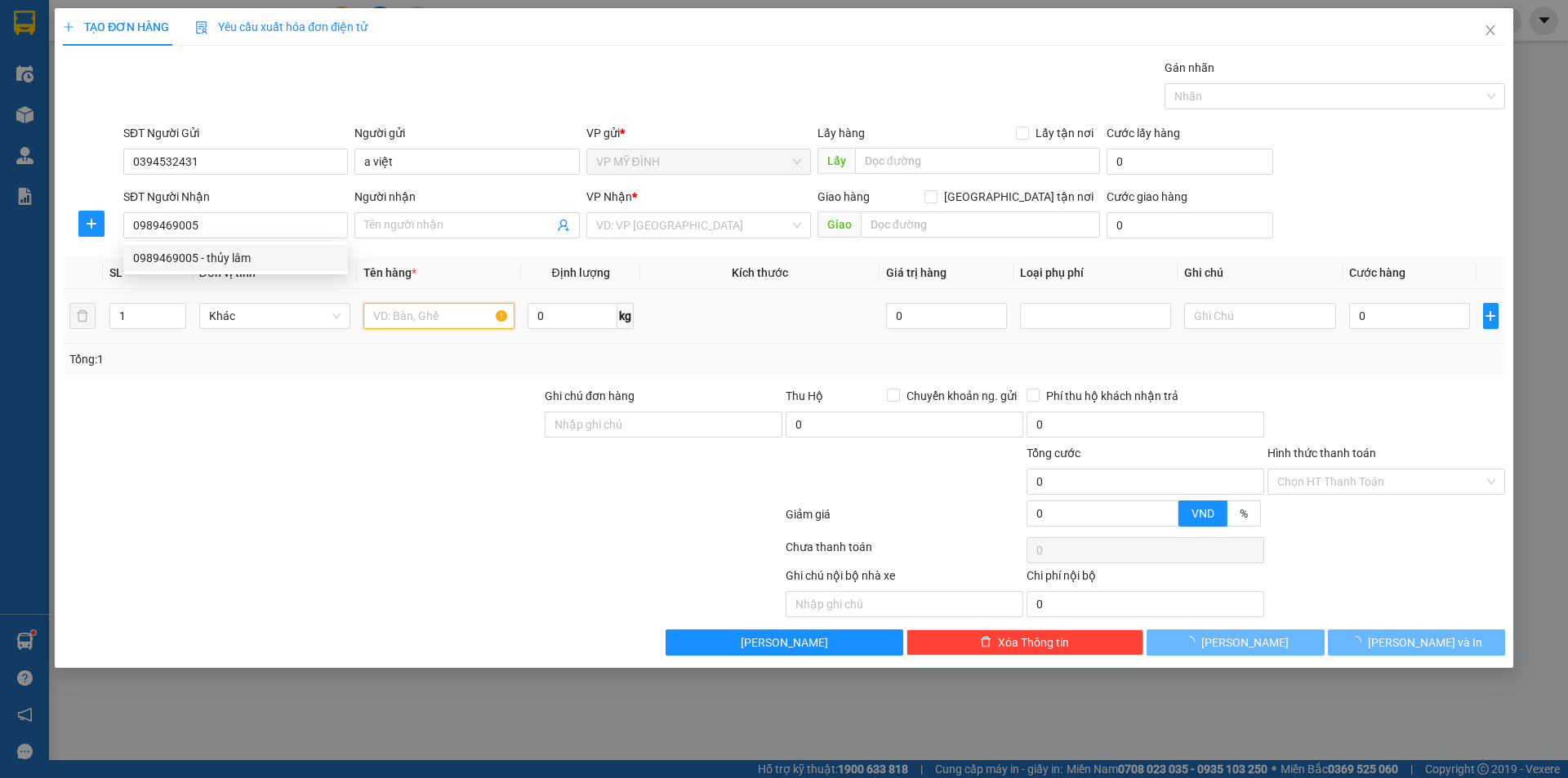
click at [445, 324] on input "text" at bounding box center [439, 316] width 151 height 26
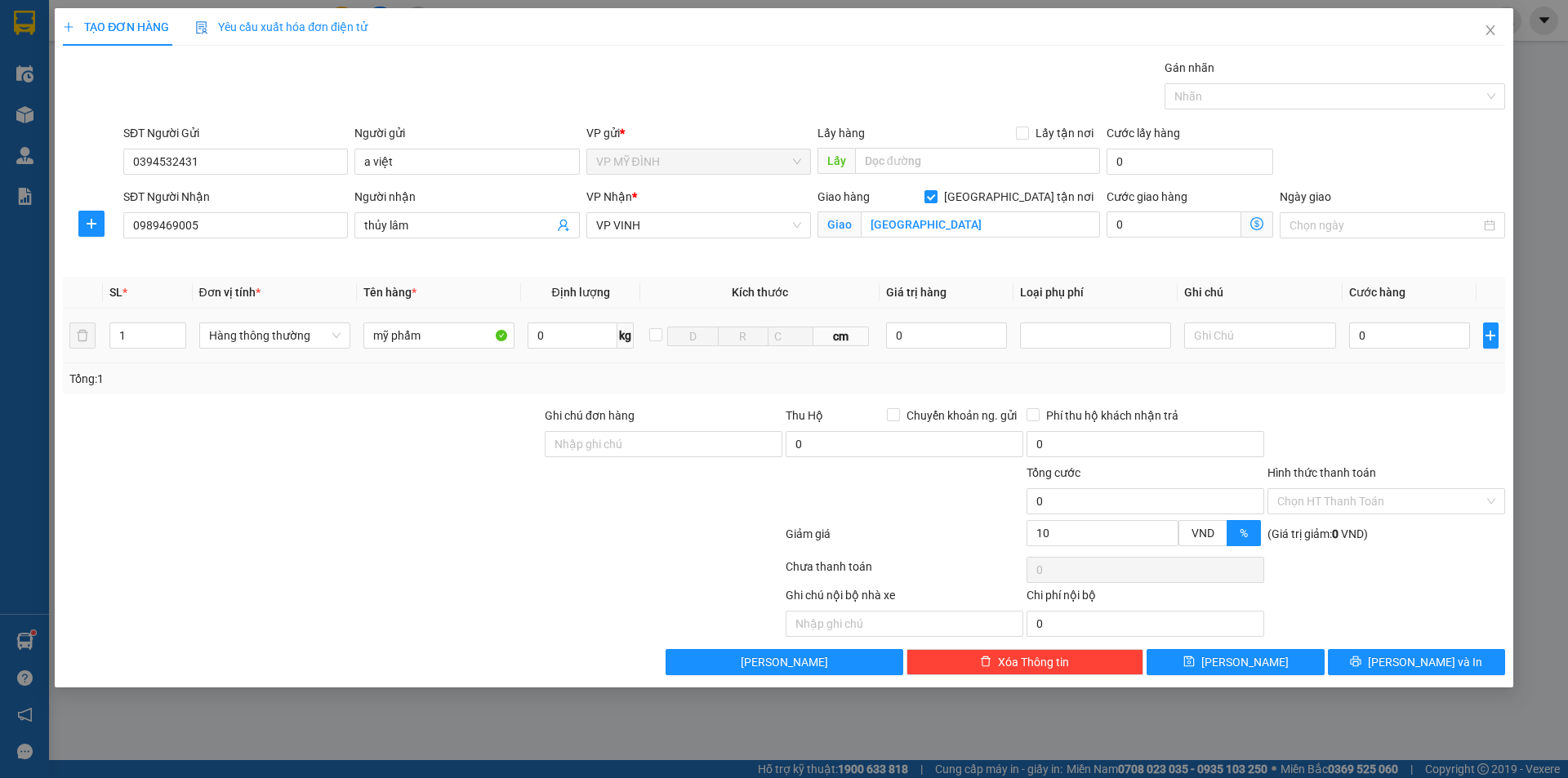
click at [1379, 351] on td "0" at bounding box center [1409, 336] width 135 height 55
click at [1387, 343] on input "0" at bounding box center [1409, 336] width 122 height 26
click at [1404, 322] on div "0" at bounding box center [1409, 335] width 122 height 32
click at [1404, 330] on input "0" at bounding box center [1409, 336] width 122 height 26
click at [1402, 331] on input "0" at bounding box center [1409, 336] width 122 height 26
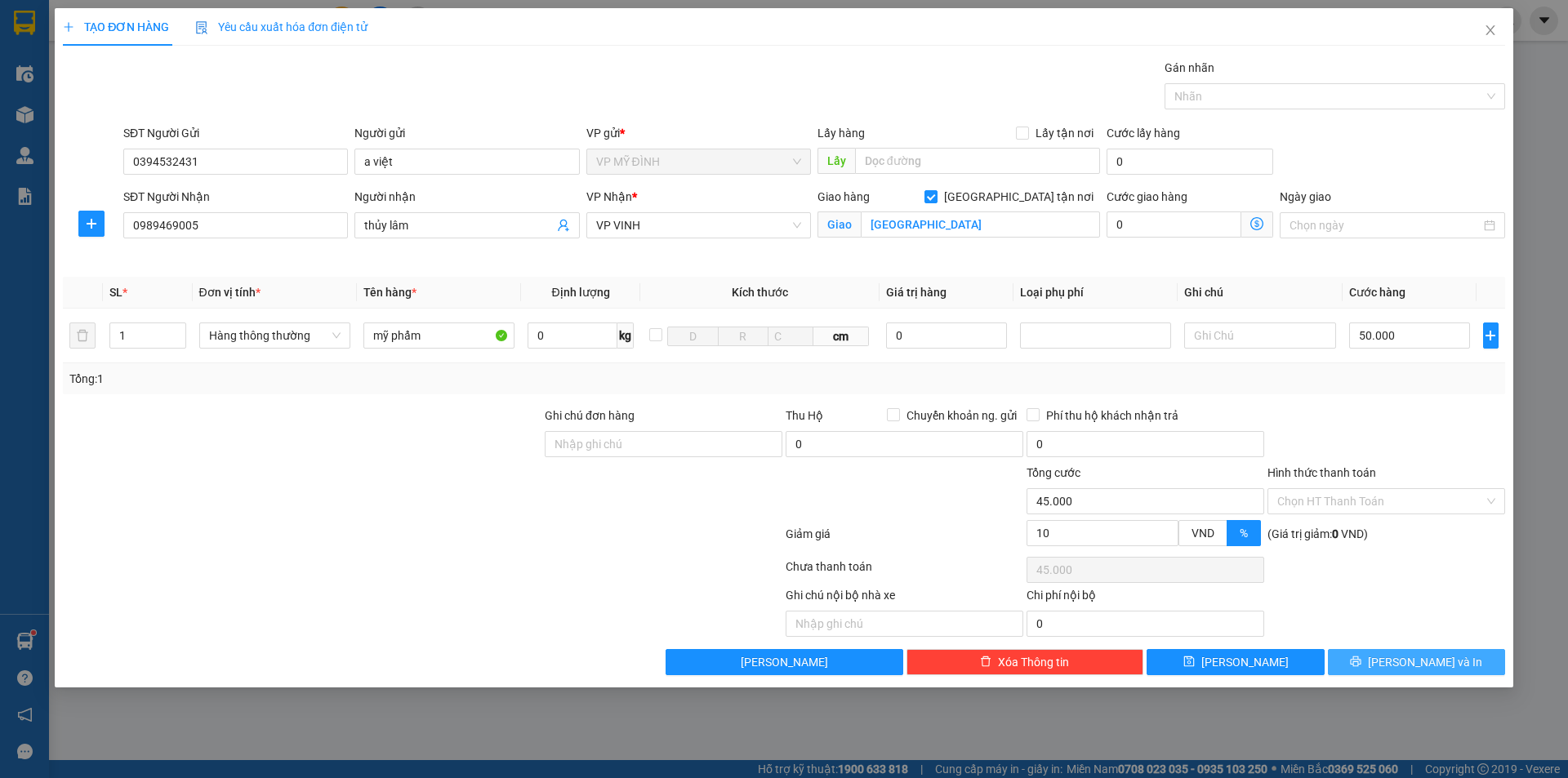
click at [1408, 668] on span "[PERSON_NAME] và In" at bounding box center [1424, 661] width 114 height 18
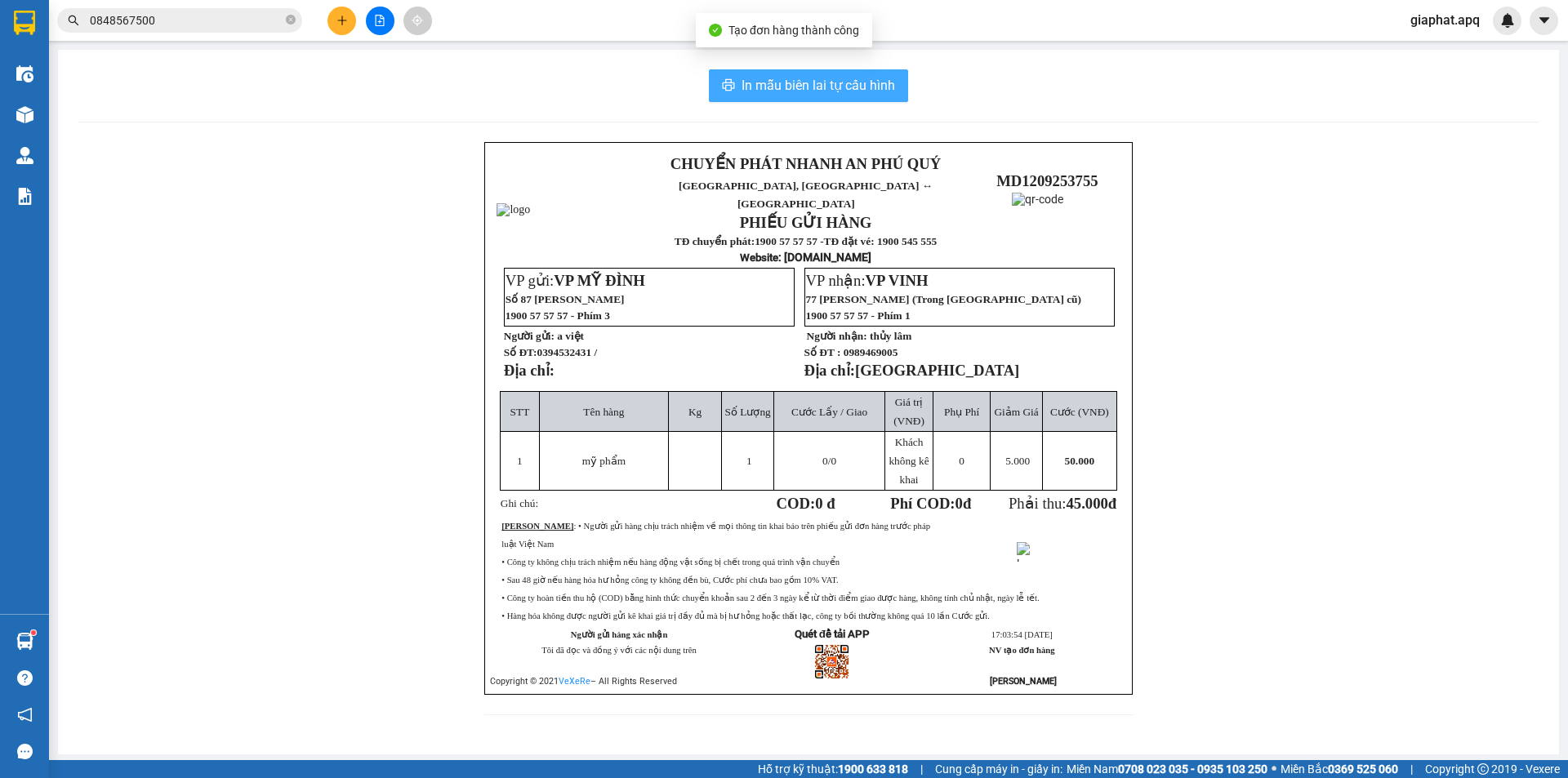
click at [803, 83] on span "In mẫu biên lai tự cấu hình" at bounding box center [817, 85] width 153 height 20
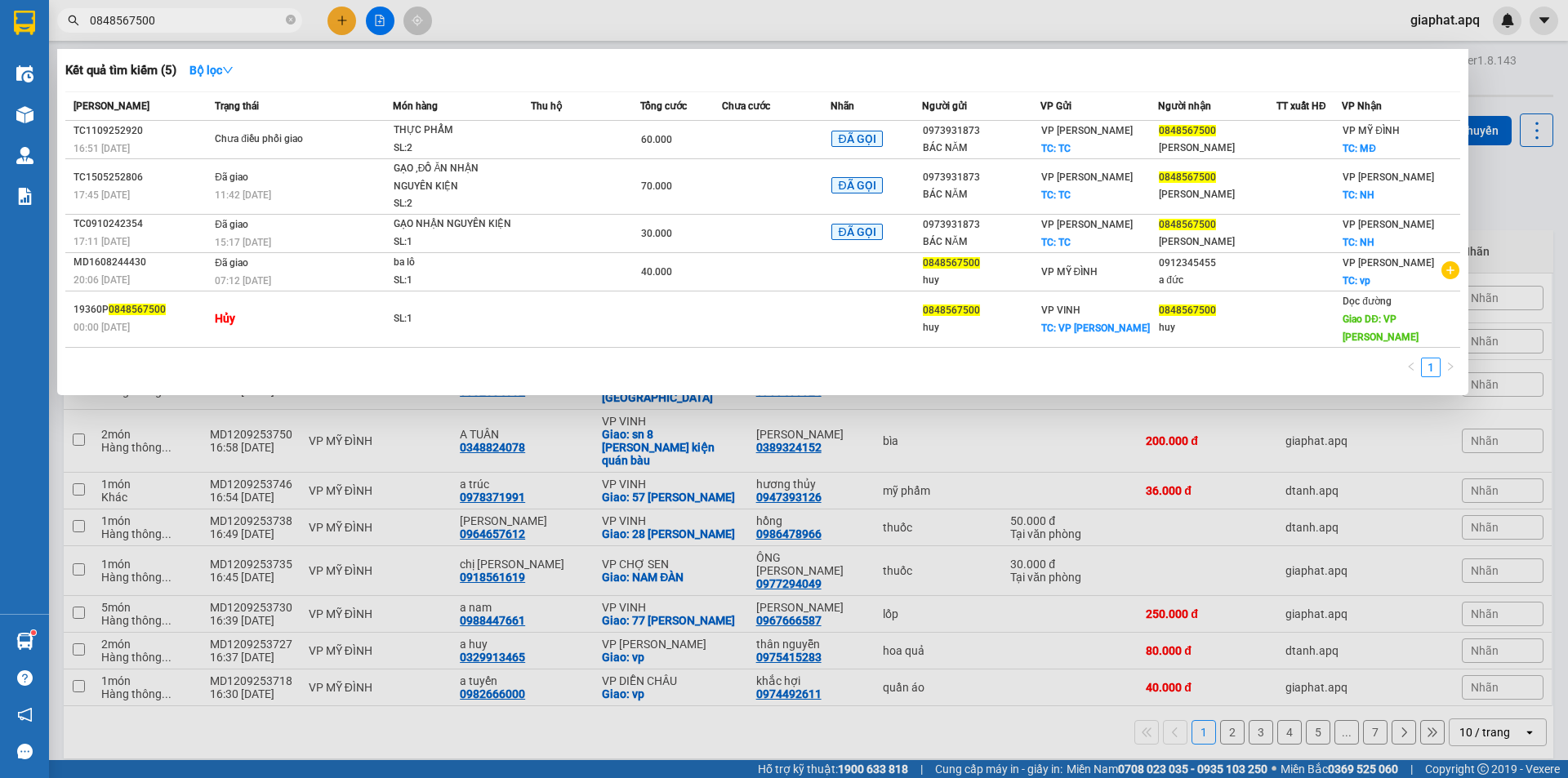
click at [248, 24] on input "0848567500" at bounding box center [186, 19] width 193 height 18
click at [288, 23] on icon "close-circle" at bounding box center [290, 19] width 10 height 10
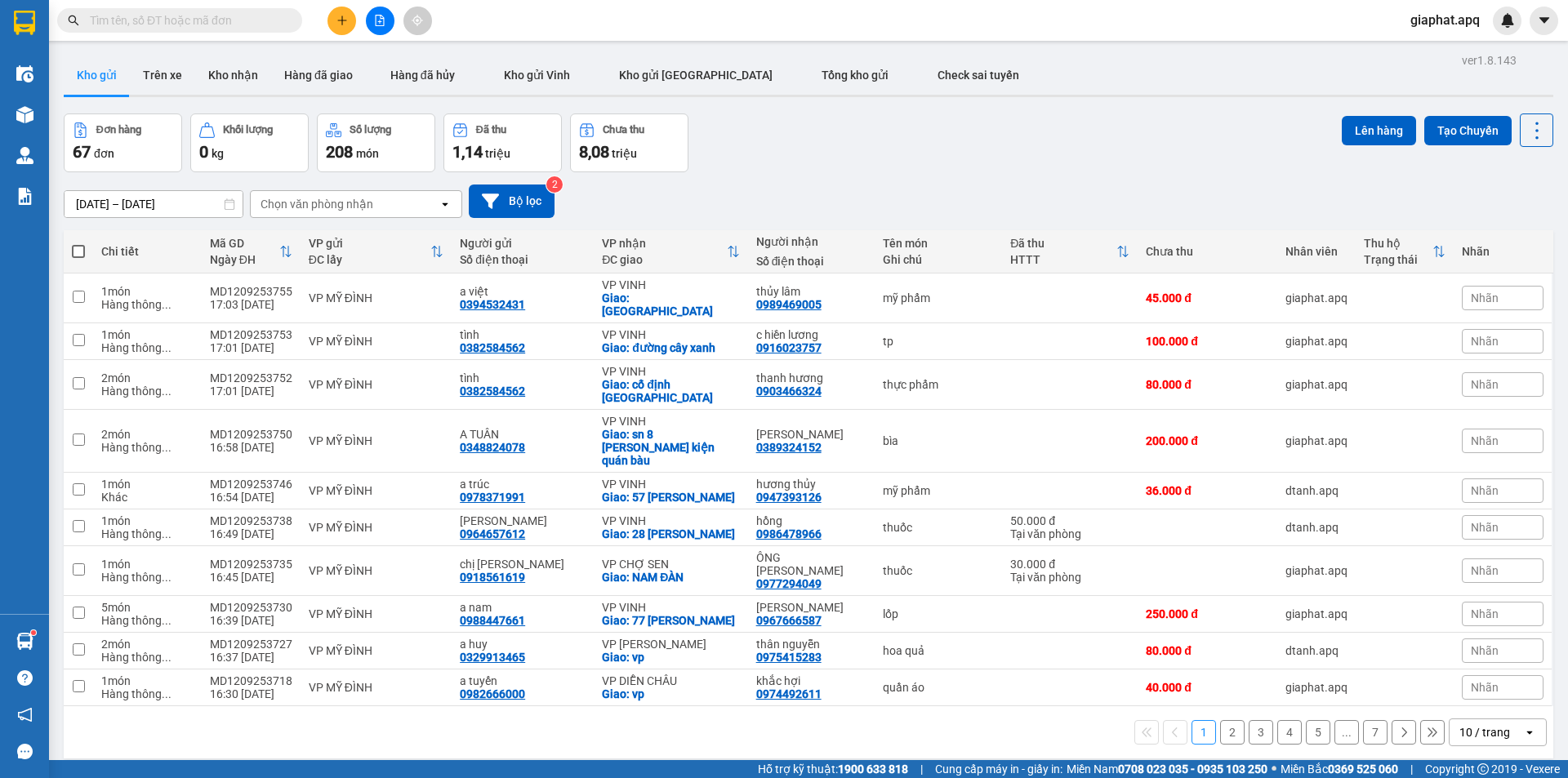
click at [258, 26] on input "text" at bounding box center [186, 19] width 193 height 18
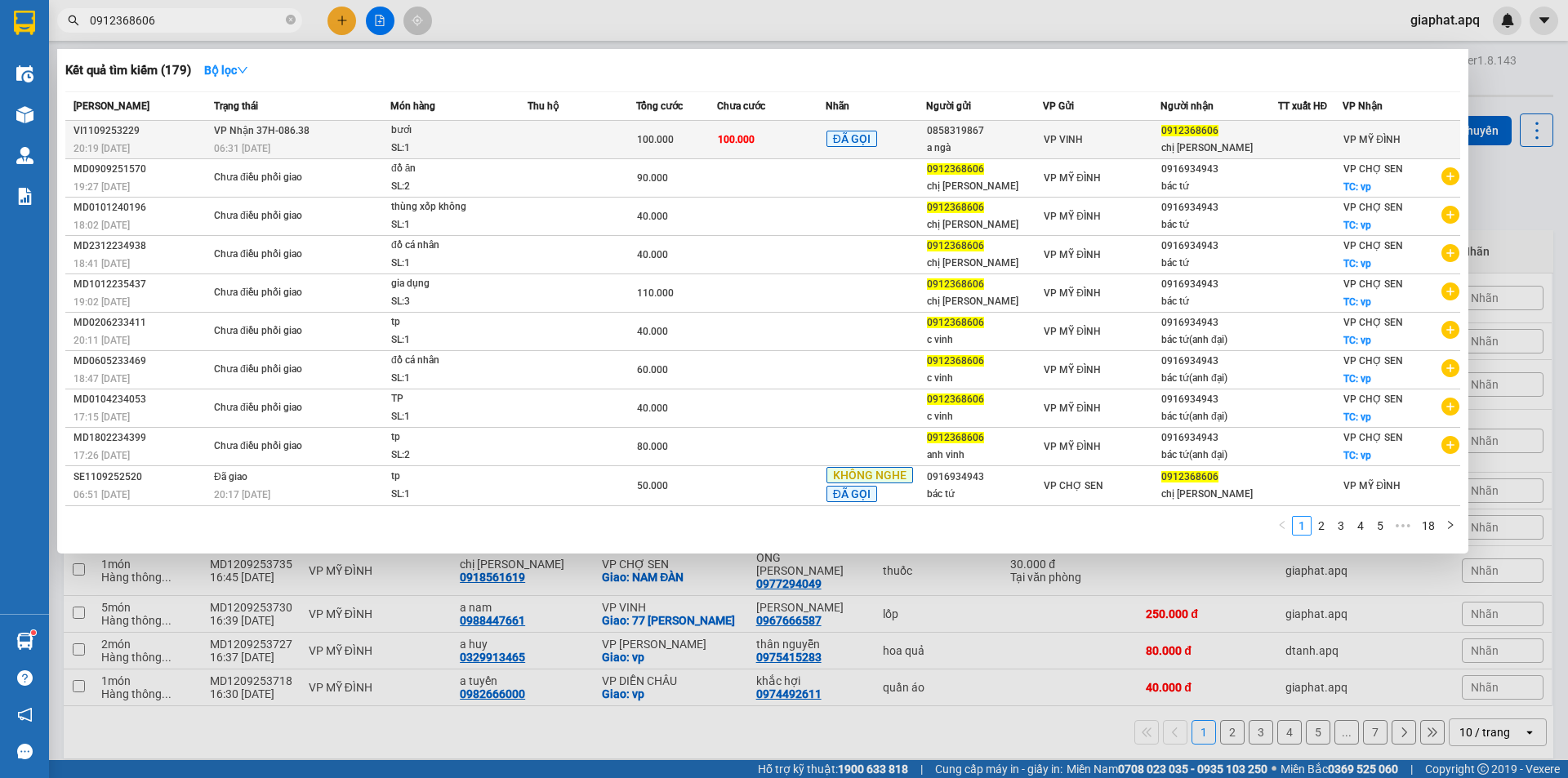
click at [667, 144] on span "100.000" at bounding box center [656, 139] width 37 height 11
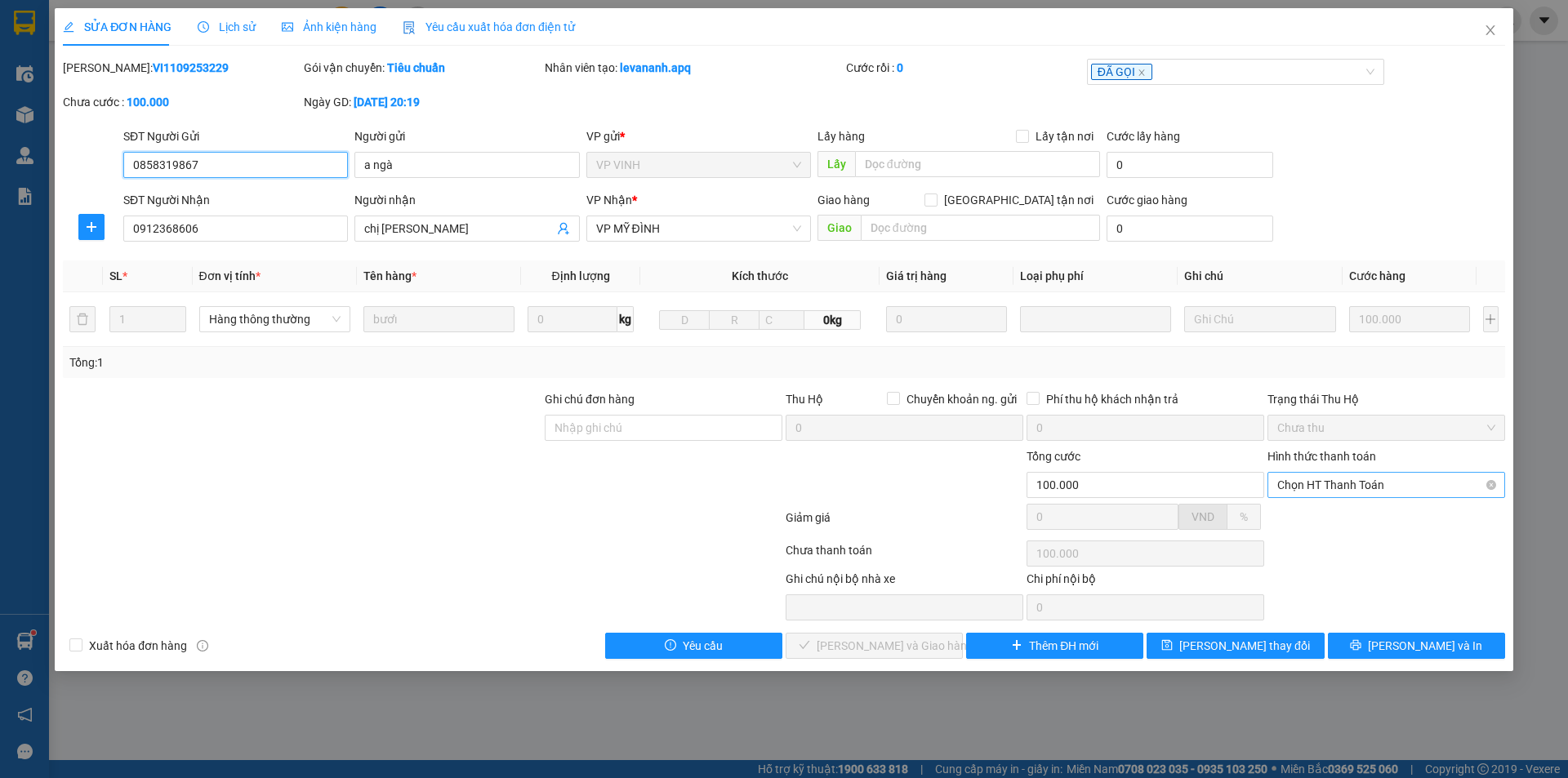
click at [1321, 484] on span "Chọn HT Thanh Toán" at bounding box center [1386, 485] width 218 height 24
drag, startPoint x: 1318, startPoint y: 499, endPoint x: 1120, endPoint y: 570, distance: 210.3
click at [1313, 511] on div "Tại văn phòng" at bounding box center [1386, 517] width 218 height 18
click at [902, 649] on span "[PERSON_NAME] và Giao hàng" at bounding box center [894, 645] width 157 height 18
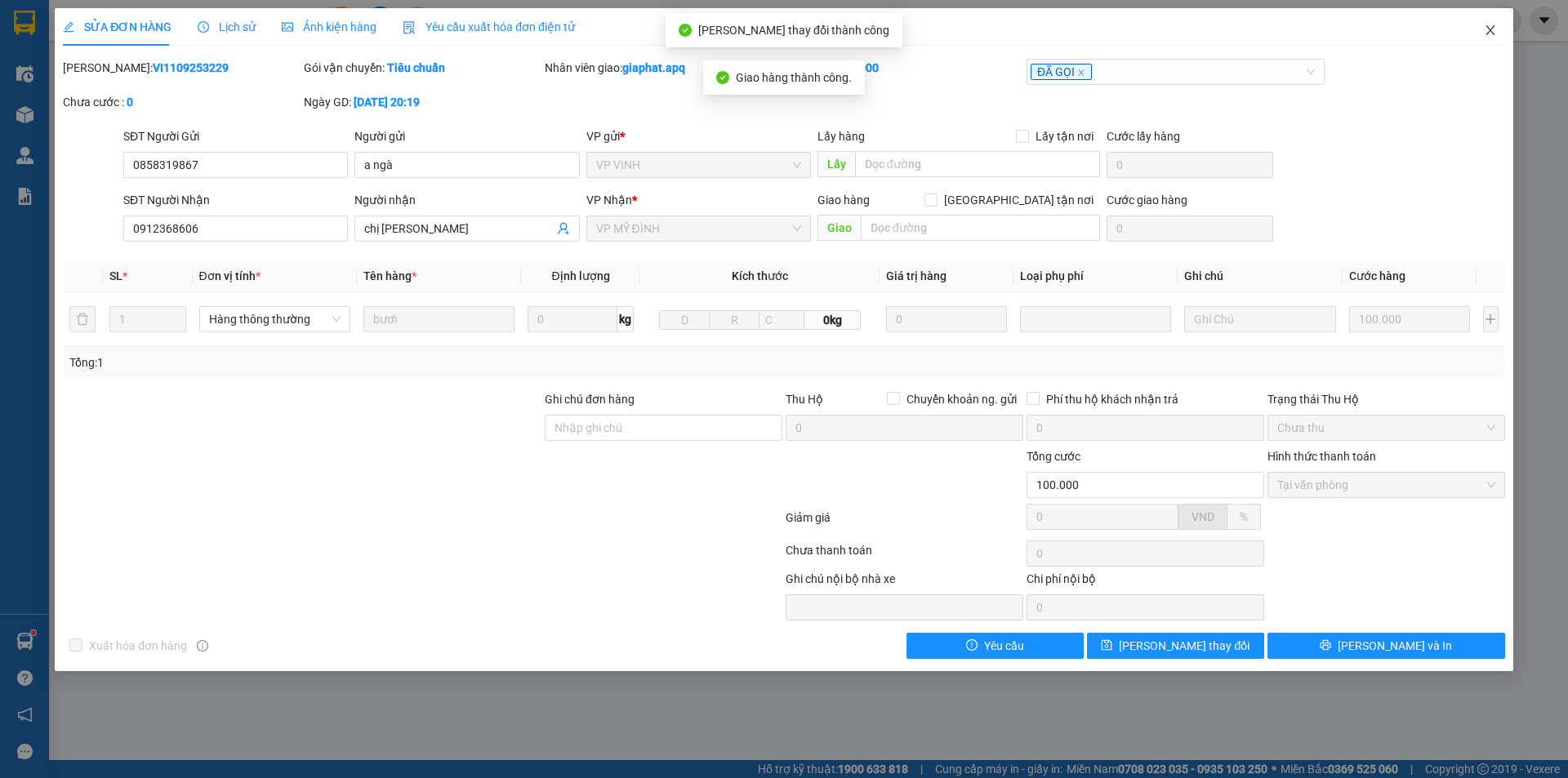
click at [1494, 33] on icon "close" at bounding box center [1490, 31] width 13 height 13
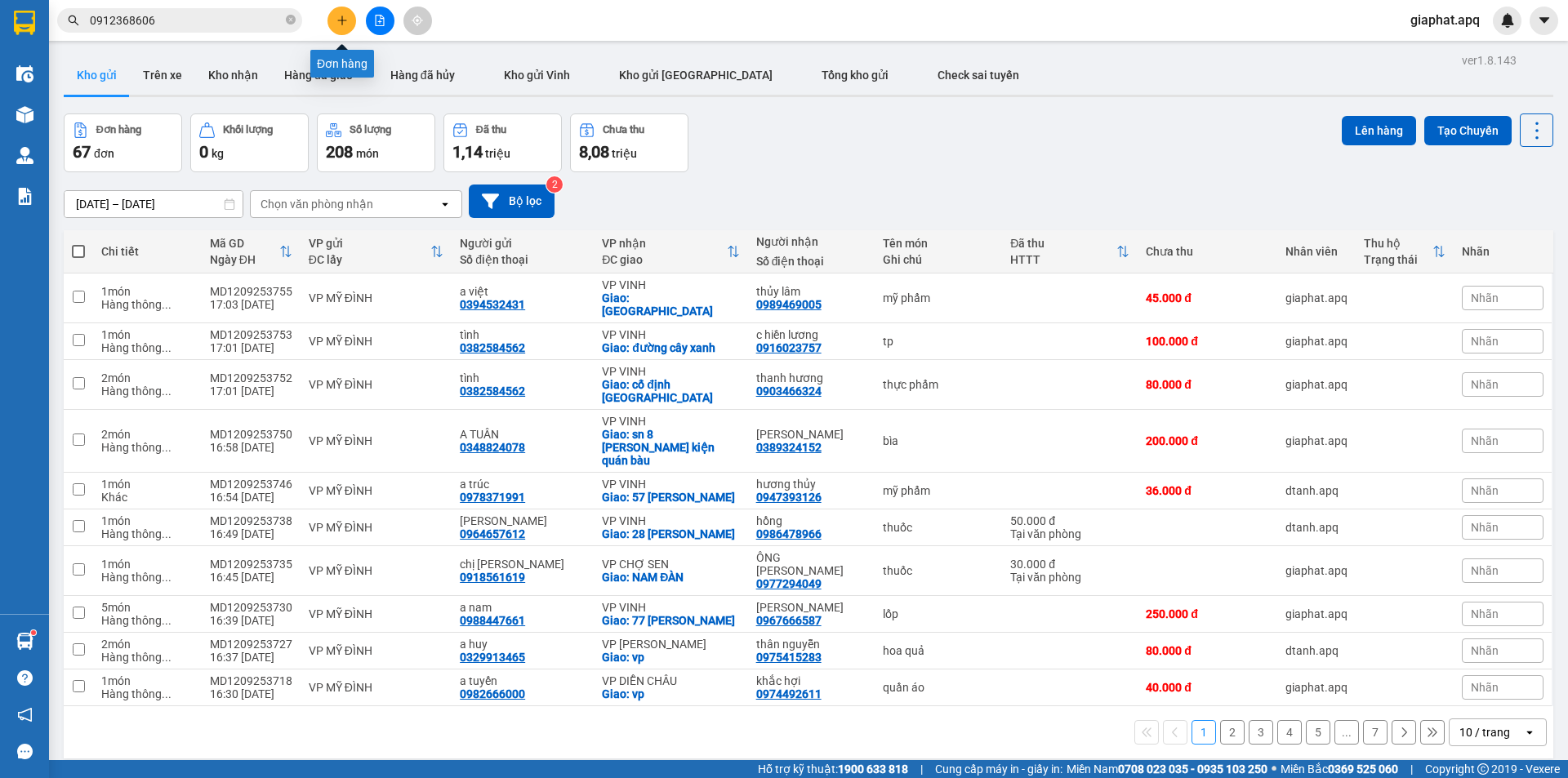
click at [347, 25] on icon "plus" at bounding box center [342, 20] width 11 height 11
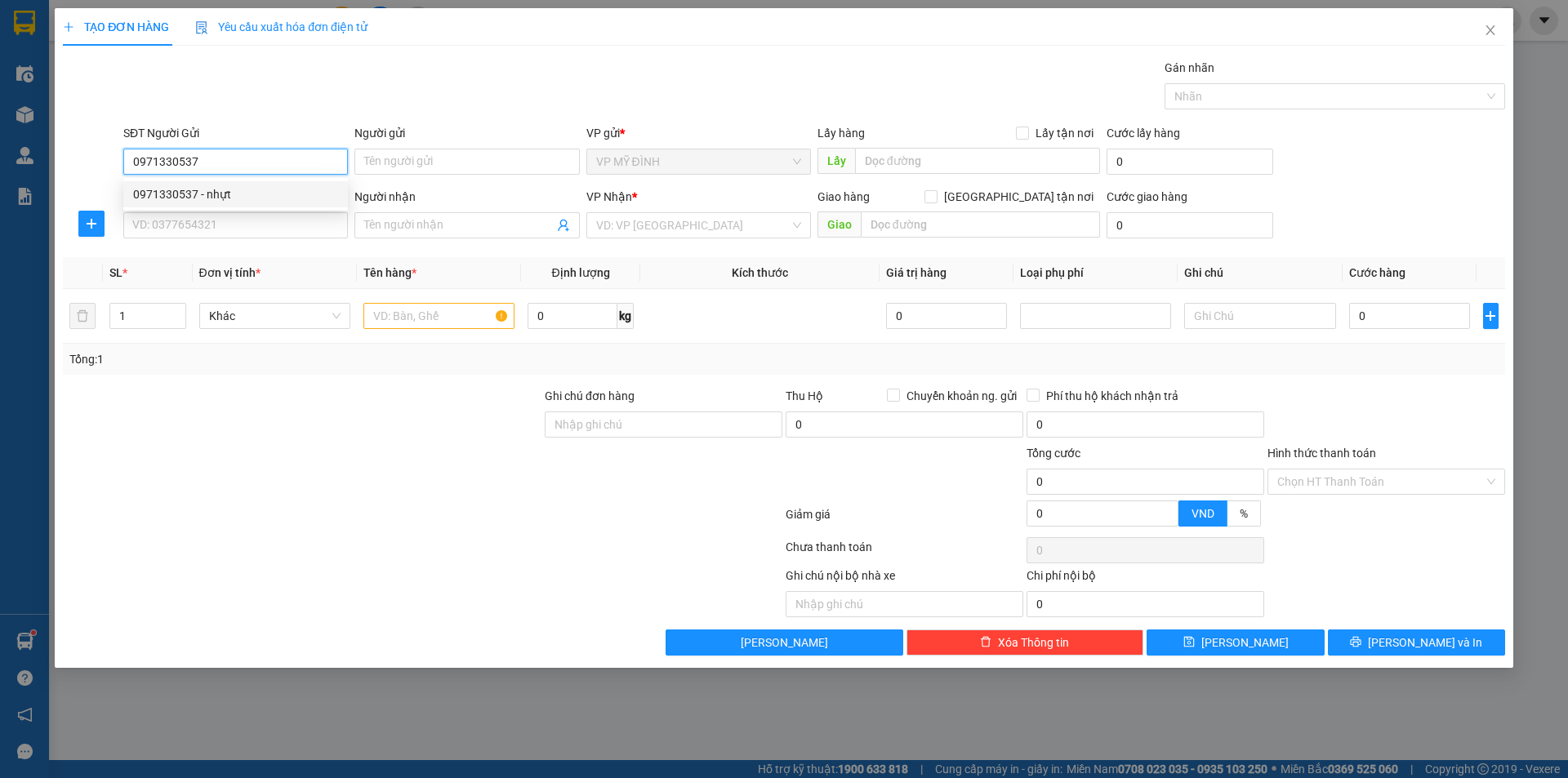
drag, startPoint x: 214, startPoint y: 196, endPoint x: 224, endPoint y: 219, distance: 25.1
click at [214, 197] on div "0971330537 - nhựt" at bounding box center [235, 194] width 205 height 18
click at [224, 219] on input "SĐT Người Nhận" at bounding box center [236, 225] width 225 height 26
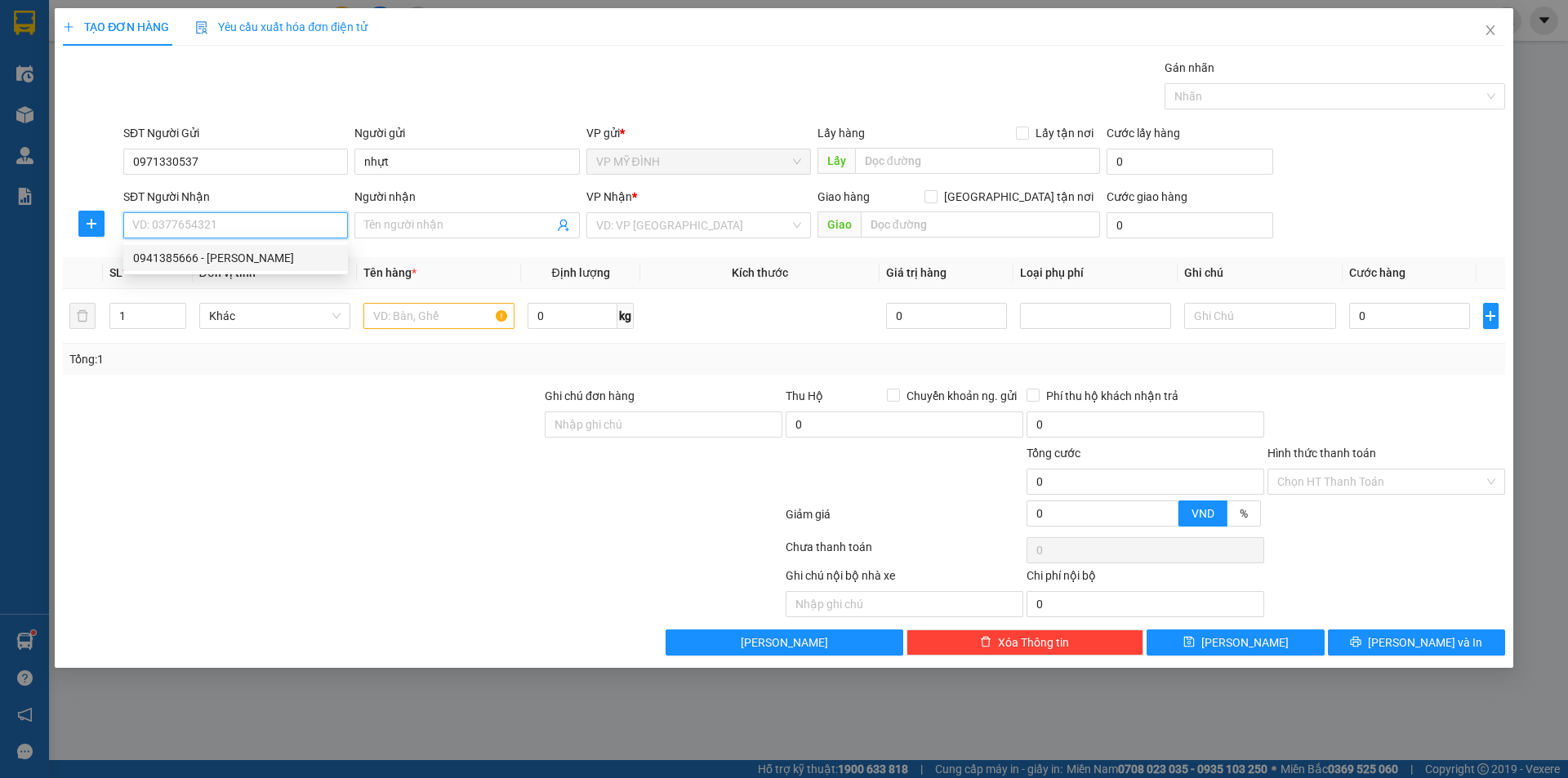
click at [244, 258] on div "0941385666 - lê quý" at bounding box center [235, 257] width 205 height 18
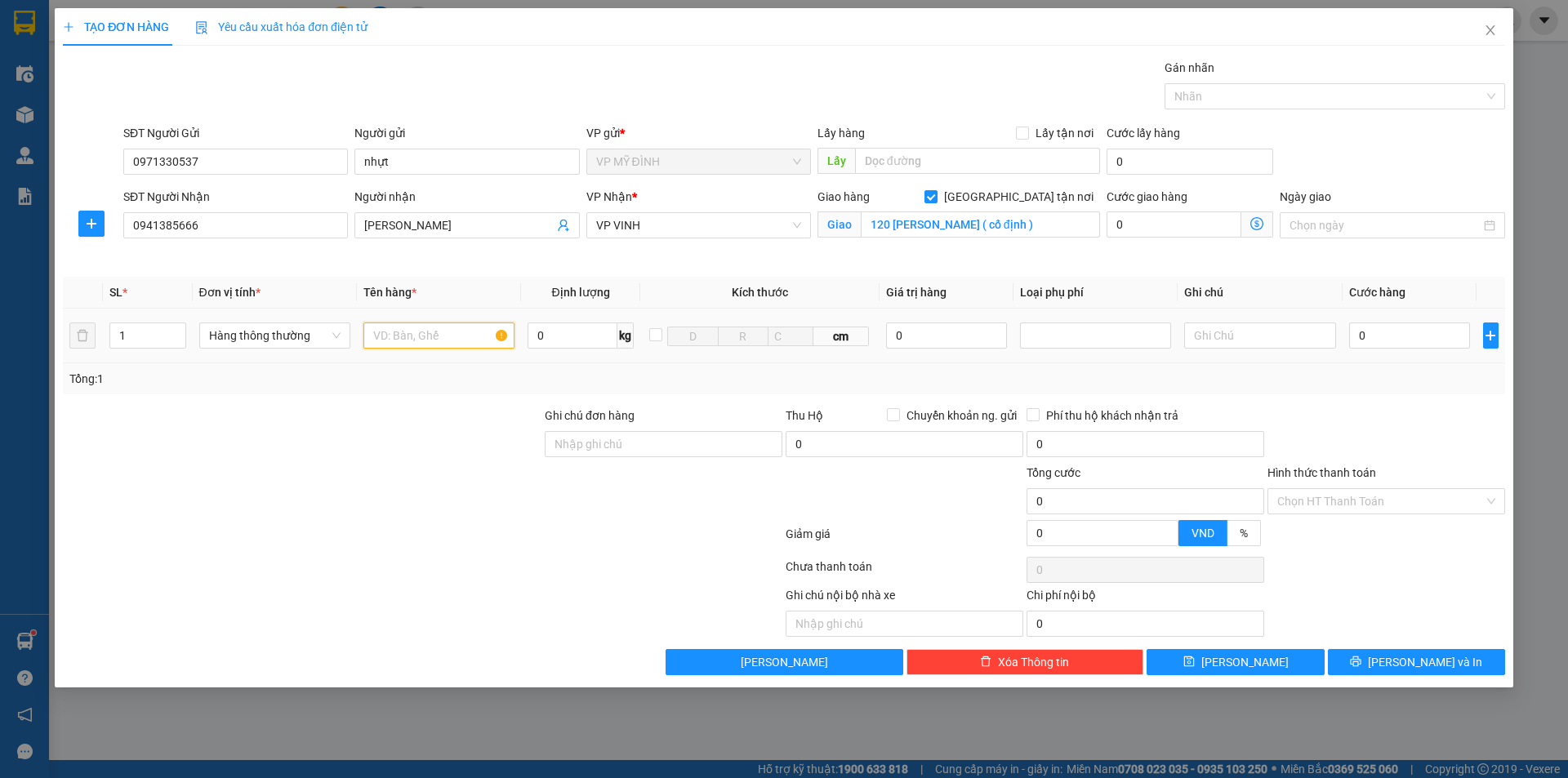
click at [445, 340] on input "text" at bounding box center [439, 336] width 151 height 26
drag, startPoint x: 131, startPoint y: 332, endPoint x: 117, endPoint y: 420, distance: 89.1
click at [96, 399] on div "Transit Pickup Surcharge Ids Transit Deliver Surcharge Ids Transit Deliver Surc…" at bounding box center [784, 366] width 1443 height 617
click at [1420, 340] on input "0" at bounding box center [1409, 336] width 122 height 26
click at [1445, 661] on span "[PERSON_NAME] và In" at bounding box center [1424, 661] width 114 height 18
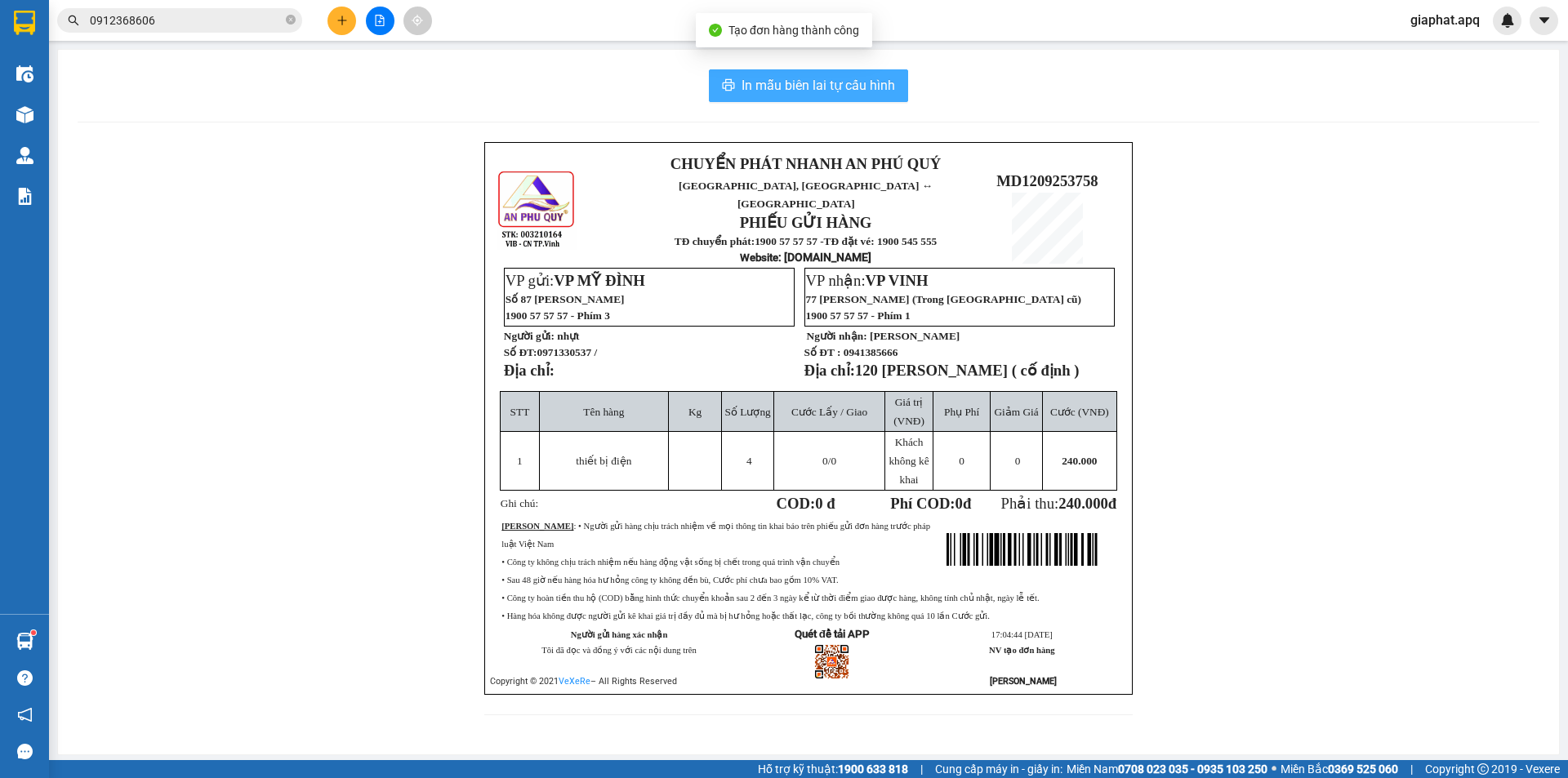
click at [858, 89] on span "In mẫu biên lai tự cấu hình" at bounding box center [817, 85] width 153 height 20
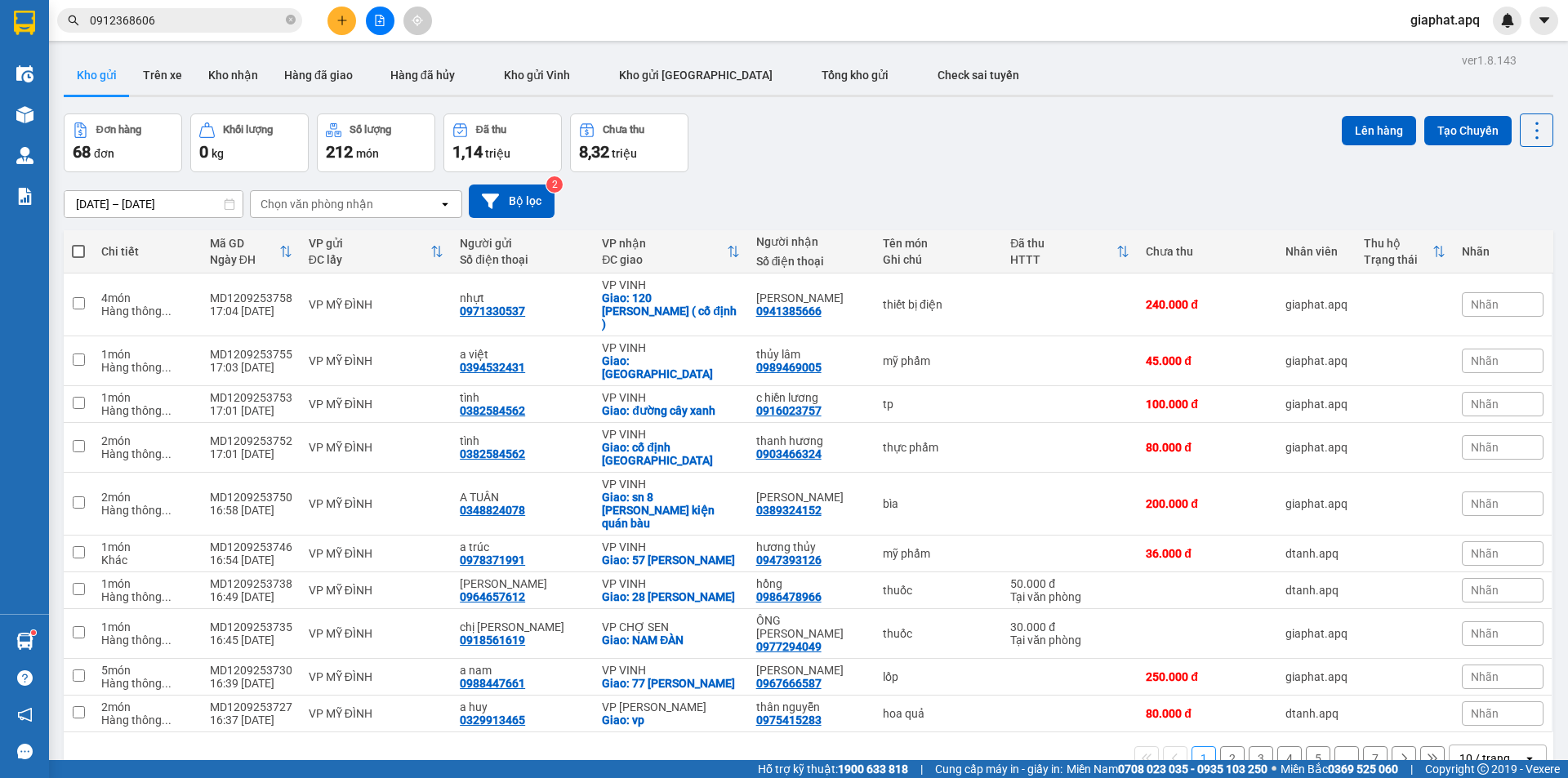
click at [1011, 183] on div "10/09/2025 – 12/09/2025 Press the down arrow key to interact with the calendar …" at bounding box center [809, 201] width 1490 height 57
click at [337, 23] on icon "plus" at bounding box center [342, 20] width 11 height 11
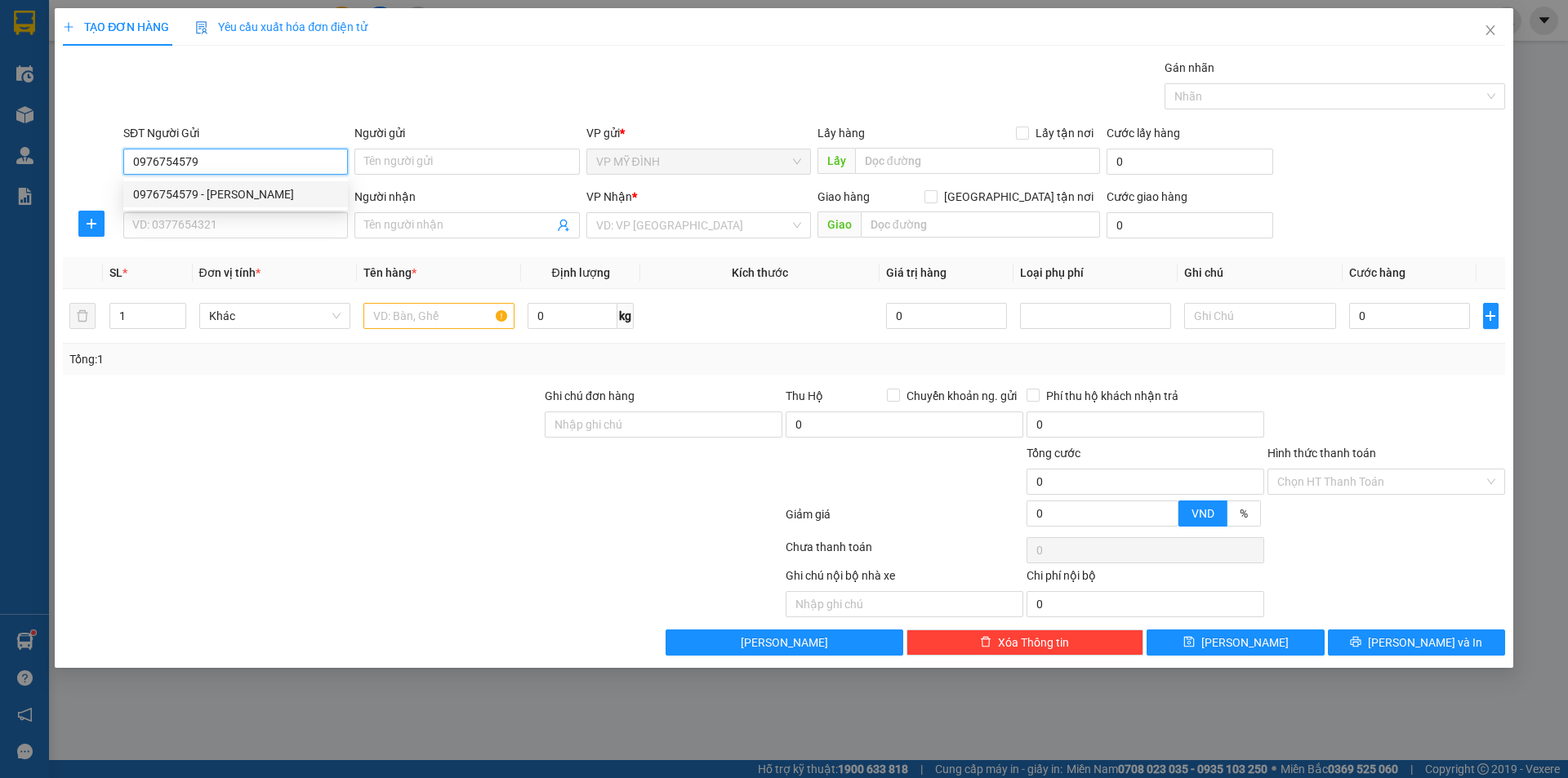
drag, startPoint x: 285, startPoint y: 184, endPoint x: 282, endPoint y: 202, distance: 18.2
click at [283, 184] on div "0976754579 - anh tuấn" at bounding box center [236, 194] width 225 height 26
click at [280, 232] on input "SĐT Người Nhận" at bounding box center [236, 225] width 225 height 26
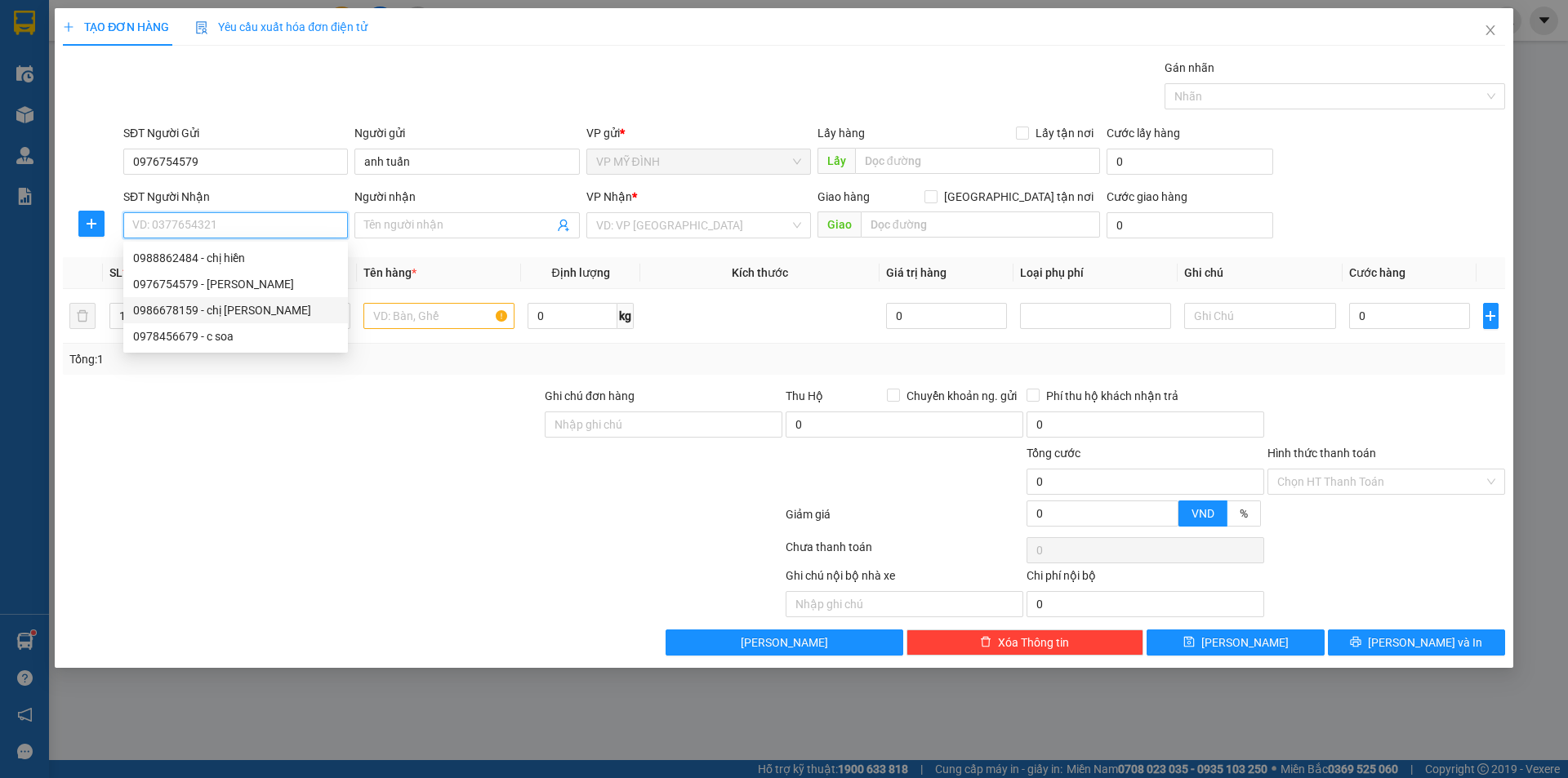
click at [267, 303] on div "0986678159 - chị tuyết" at bounding box center [235, 310] width 205 height 18
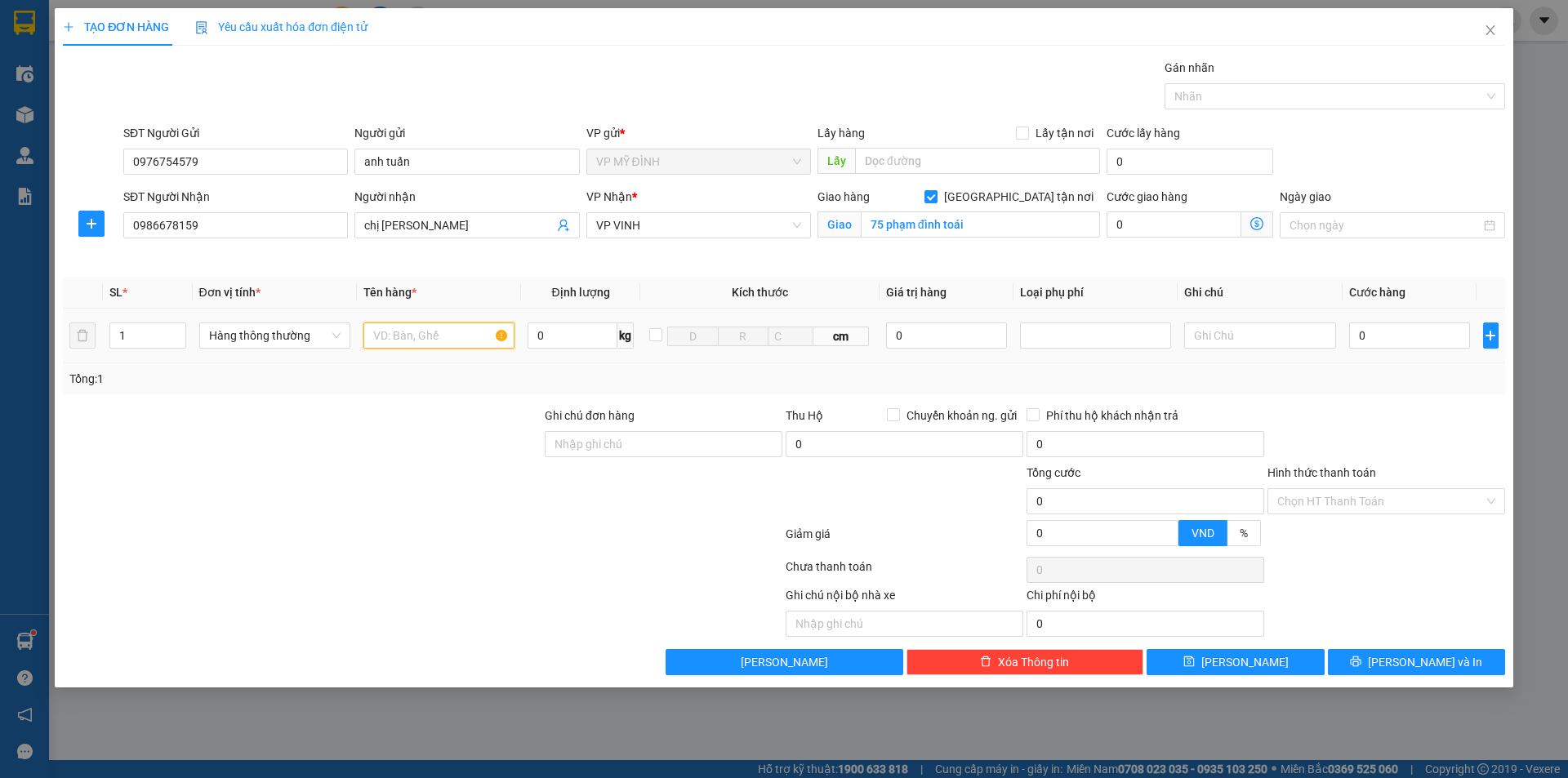
click at [392, 330] on input "text" at bounding box center [439, 336] width 151 height 26
click at [1394, 333] on input "0" at bounding box center [1409, 336] width 122 height 26
click at [1384, 651] on button "[PERSON_NAME] và In" at bounding box center [1416, 662] width 177 height 26
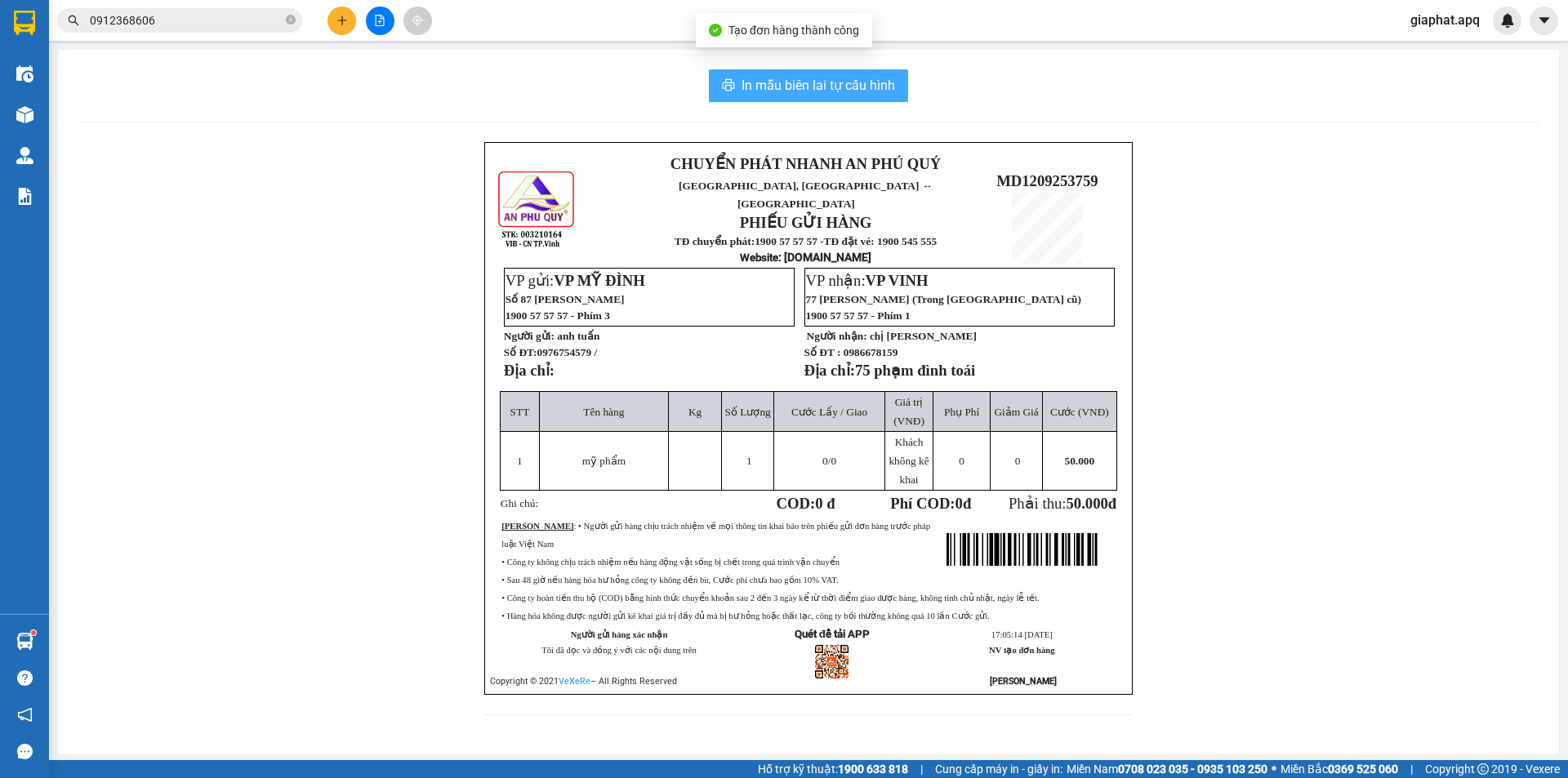
click at [826, 85] on span "In mẫu biên lai tự cấu hình" at bounding box center [817, 85] width 153 height 20
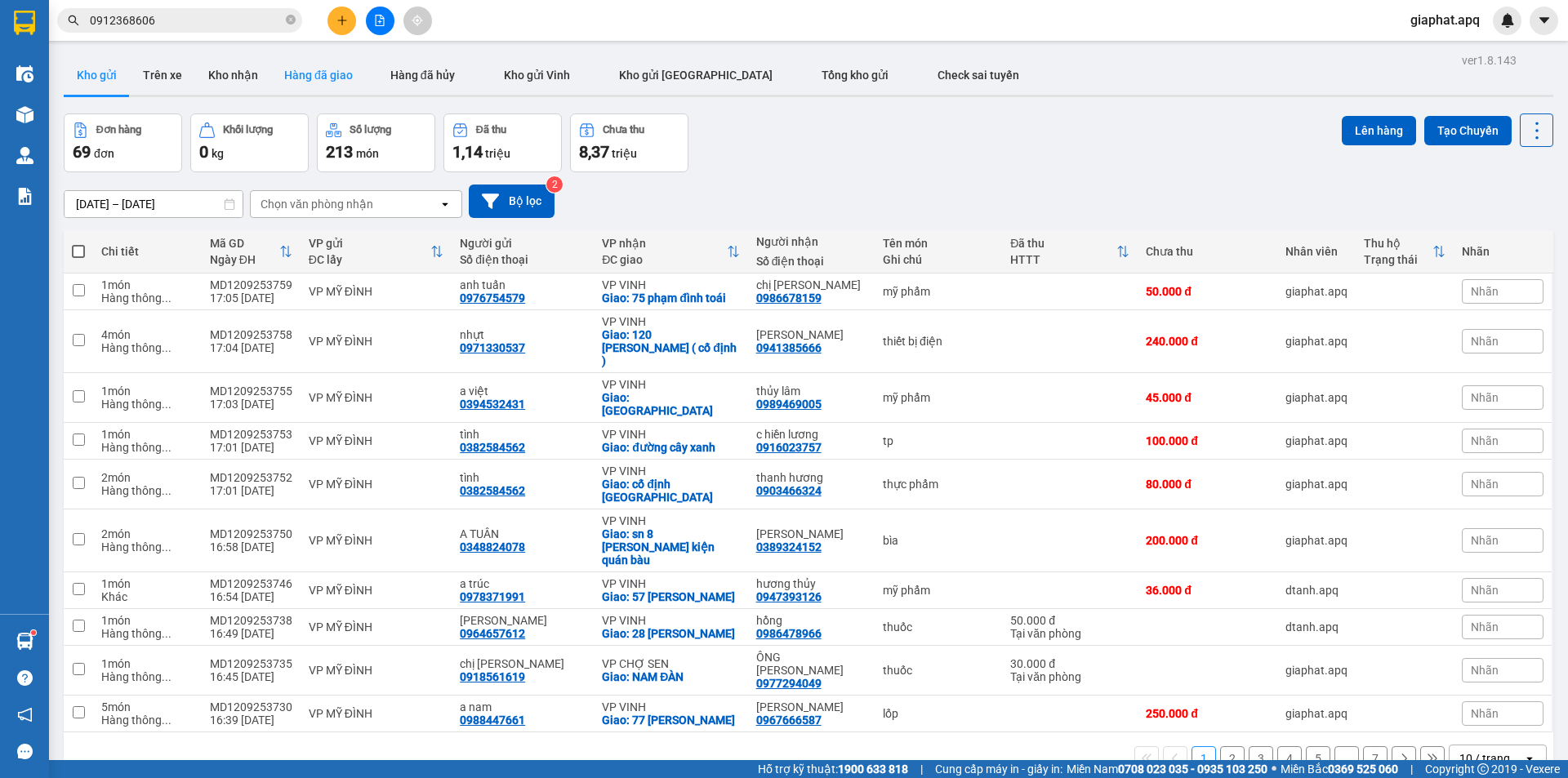
click at [328, 70] on button "Hàng đã giao" at bounding box center [318, 75] width 95 height 39
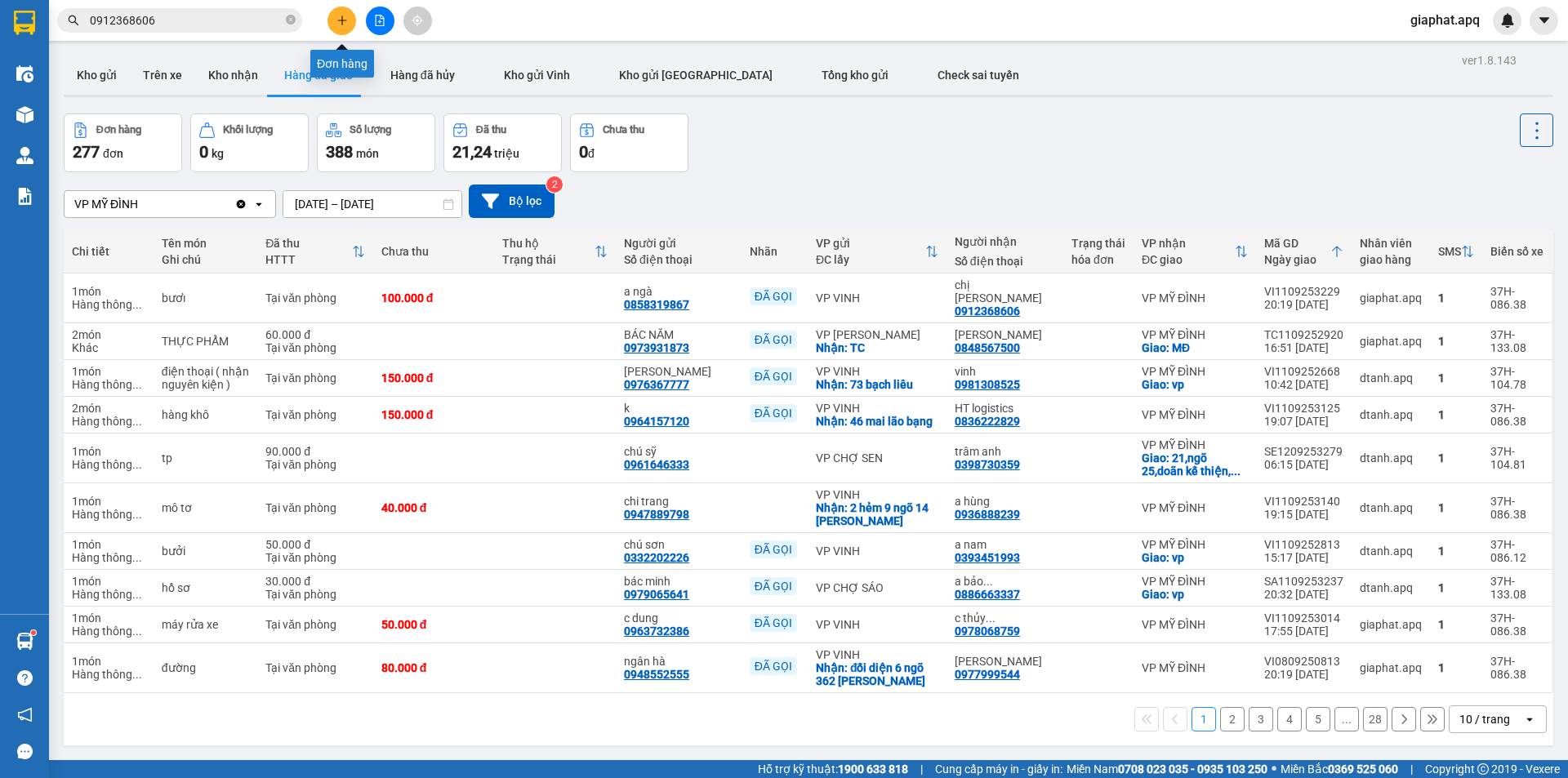
click at [350, 13] on button at bounding box center [341, 20] width 29 height 29
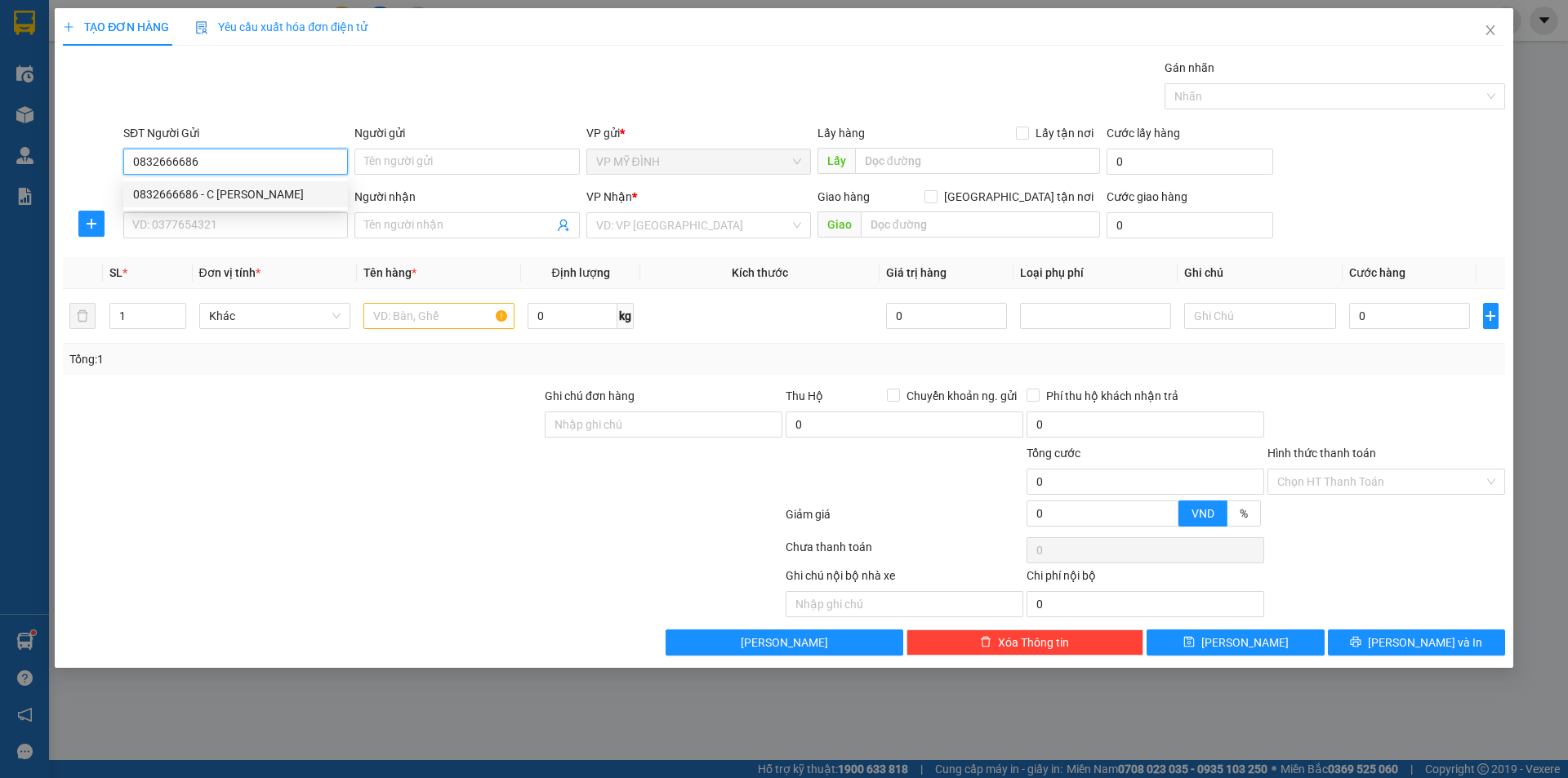
click at [260, 196] on div "0832666686 - C Thùy Linh" at bounding box center [235, 194] width 205 height 18
click at [267, 212] on input "SĐT Người Nhận" at bounding box center [236, 225] width 225 height 26
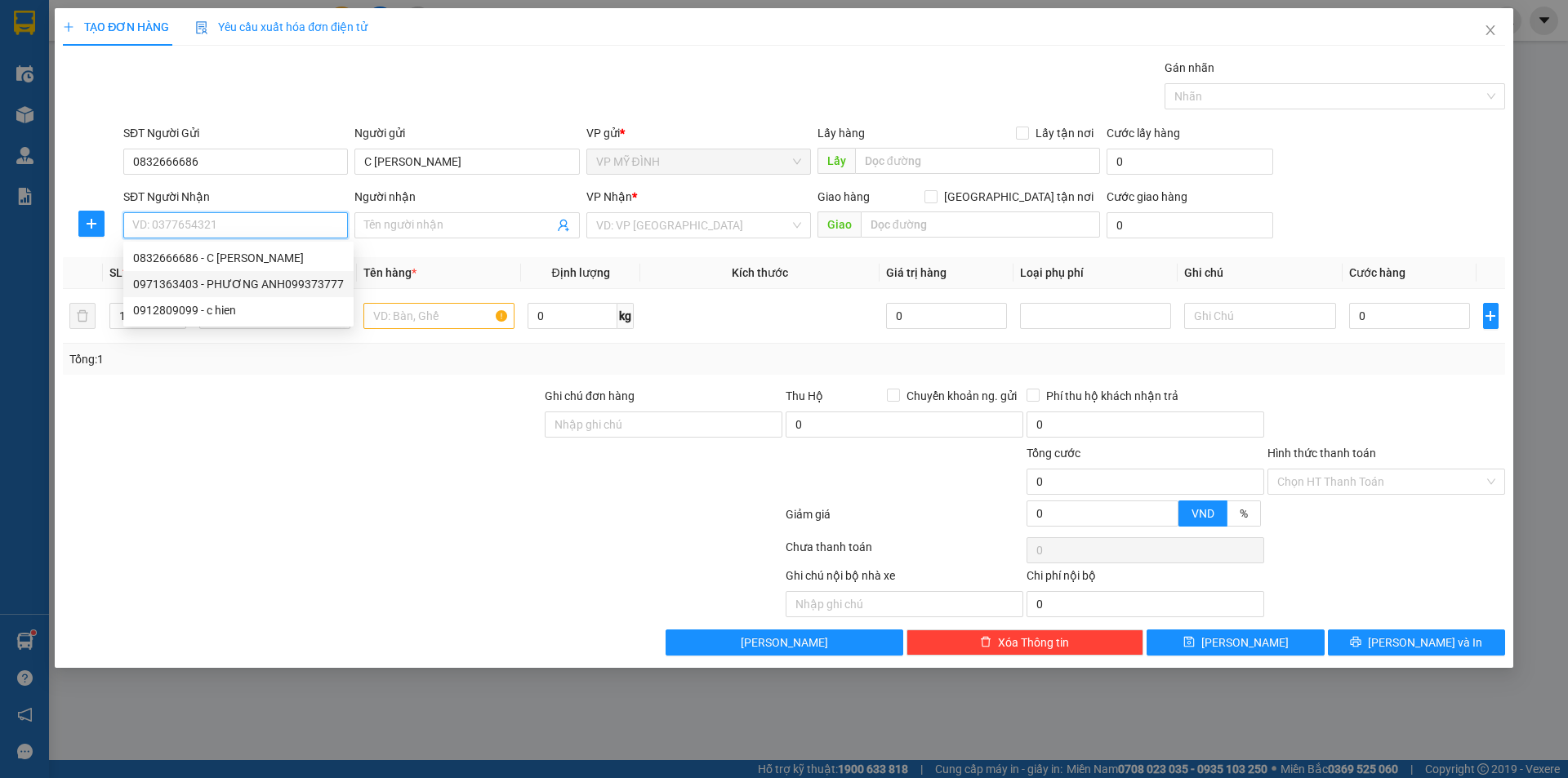
click at [218, 287] on div "0971363403 - PHƯƠNG ANH099373777" at bounding box center [238, 284] width 211 height 18
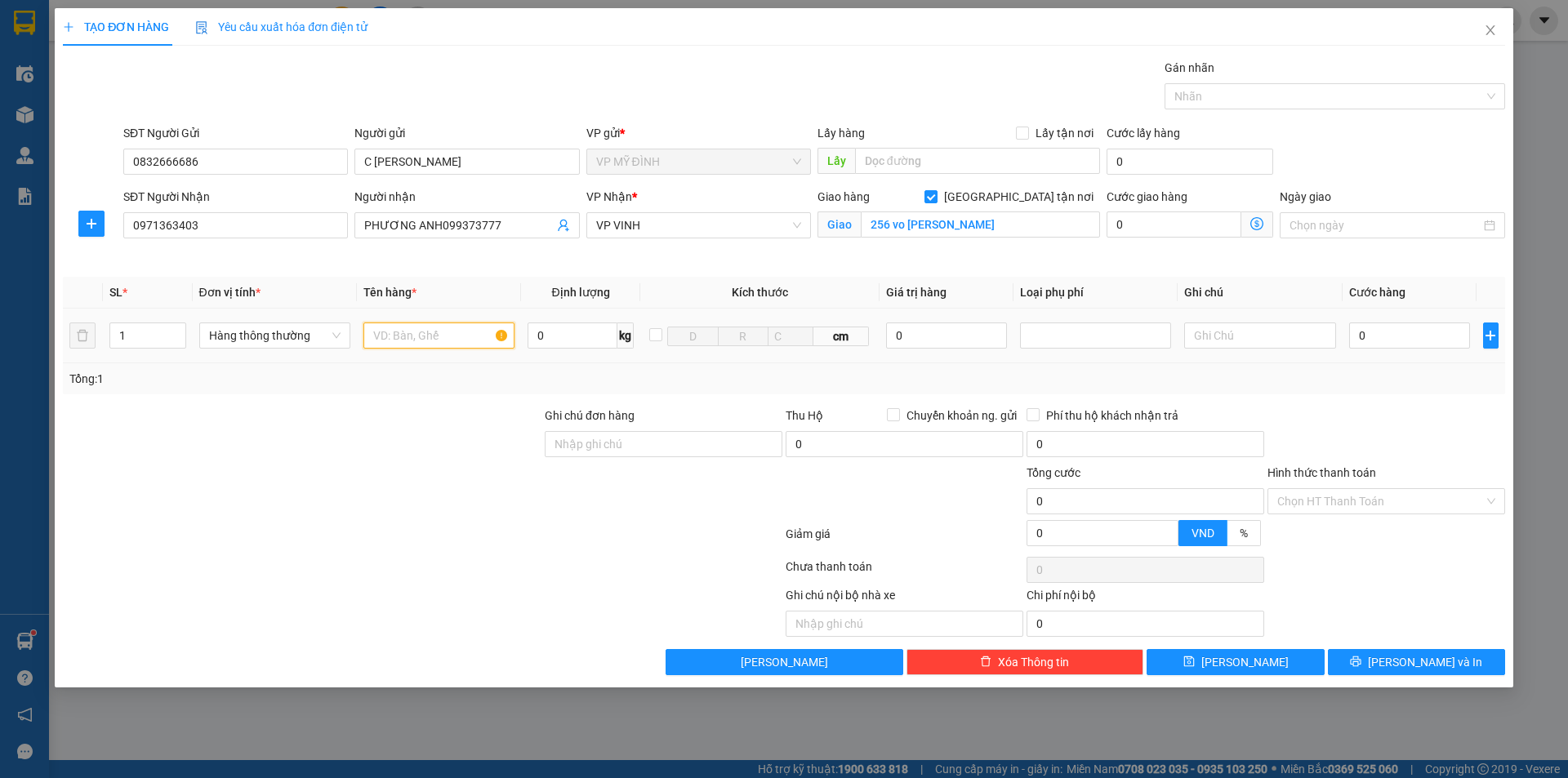
click at [429, 346] on input "text" at bounding box center [439, 336] width 151 height 26
click at [1435, 339] on input "0" at bounding box center [1409, 336] width 122 height 26
click at [1431, 662] on span "[PERSON_NAME] và In" at bounding box center [1424, 661] width 114 height 18
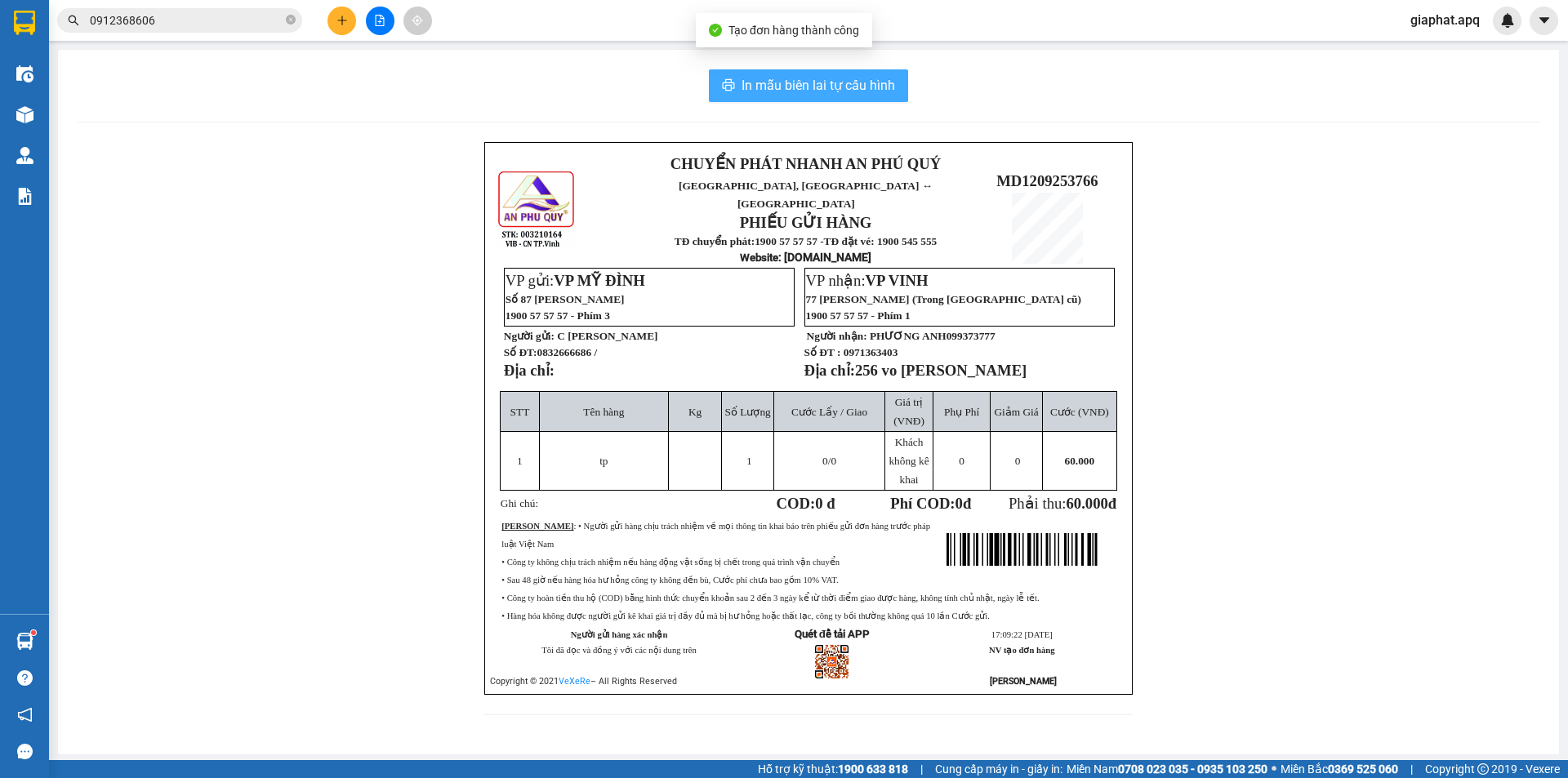
click at [843, 96] on button "In mẫu biên lai tự cấu hình" at bounding box center [808, 85] width 199 height 32
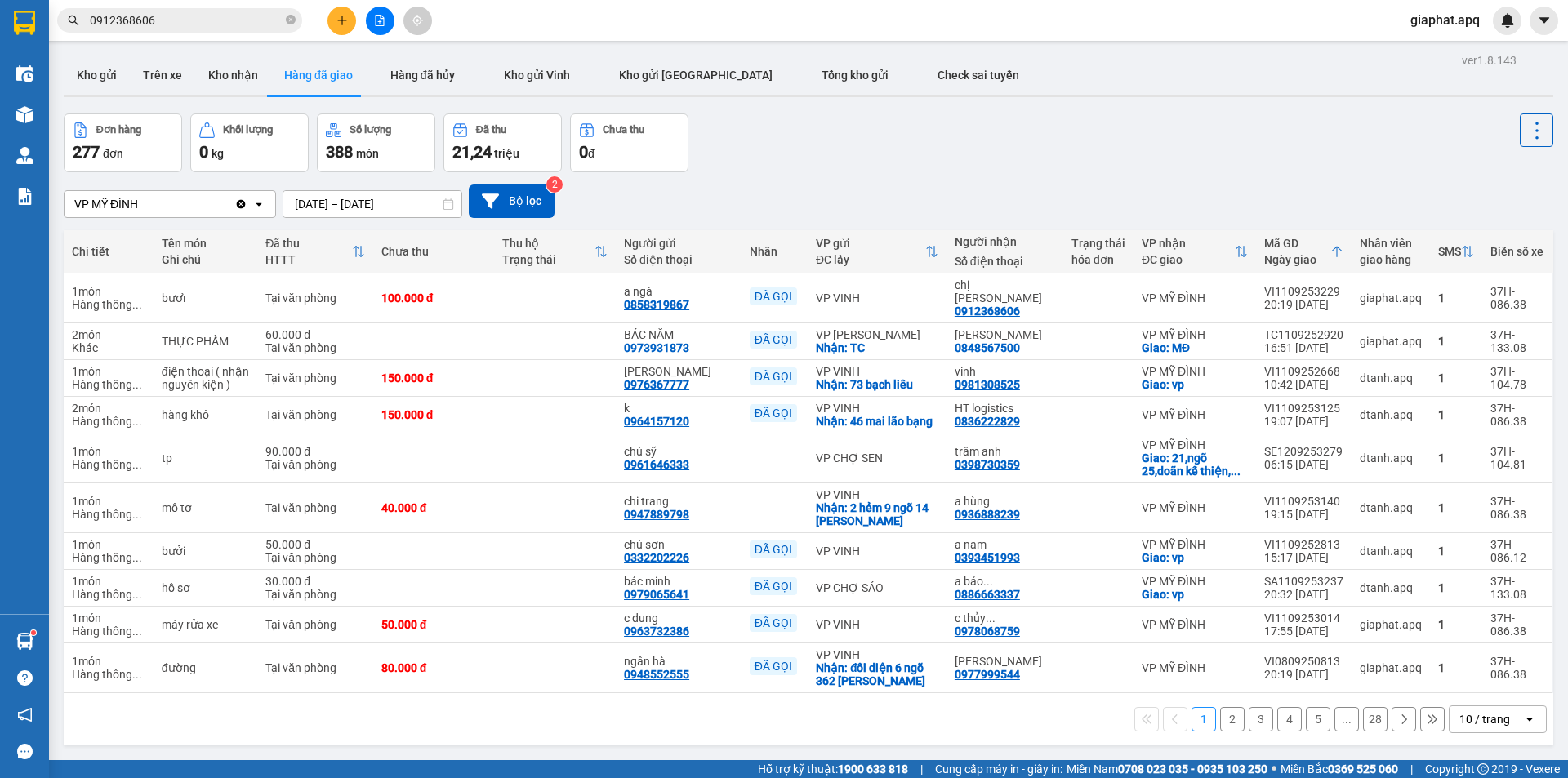
drag, startPoint x: 826, startPoint y: 181, endPoint x: 608, endPoint y: 120, distance: 226.4
click at [821, 179] on div "VP MỸ ĐÌNH Clear value open 10/09/2025 – 12/09/2025 Press the down arrow key to…" at bounding box center [809, 201] width 1490 height 57
click at [341, 18] on icon "plus" at bounding box center [342, 20] width 11 height 11
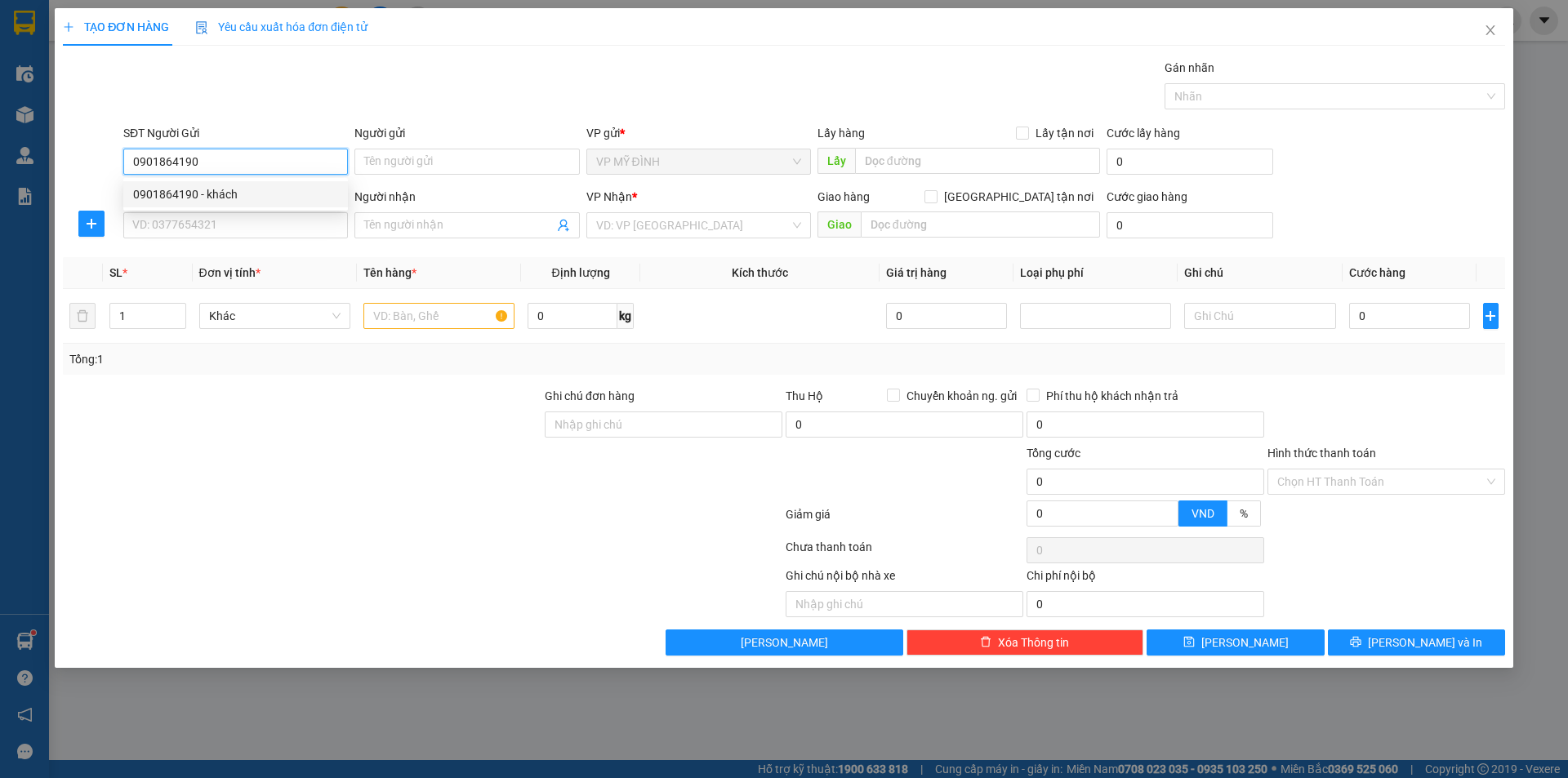
click at [258, 201] on div "0901864190 - khách" at bounding box center [235, 194] width 205 height 18
click at [266, 223] on input "SĐT Người Nhận" at bounding box center [236, 225] width 225 height 26
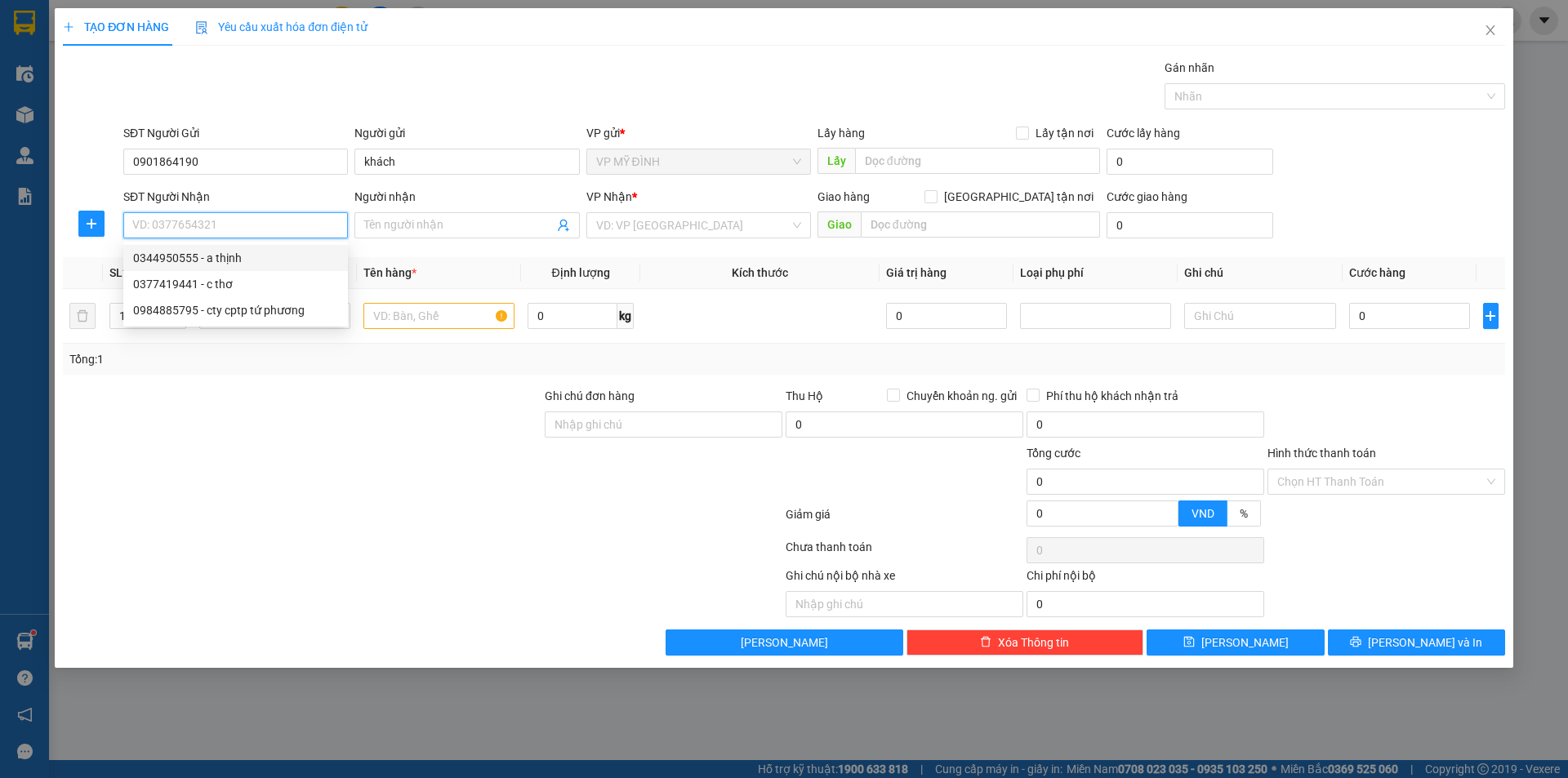
click at [220, 259] on div "0344950555 - a thịnh" at bounding box center [235, 257] width 205 height 18
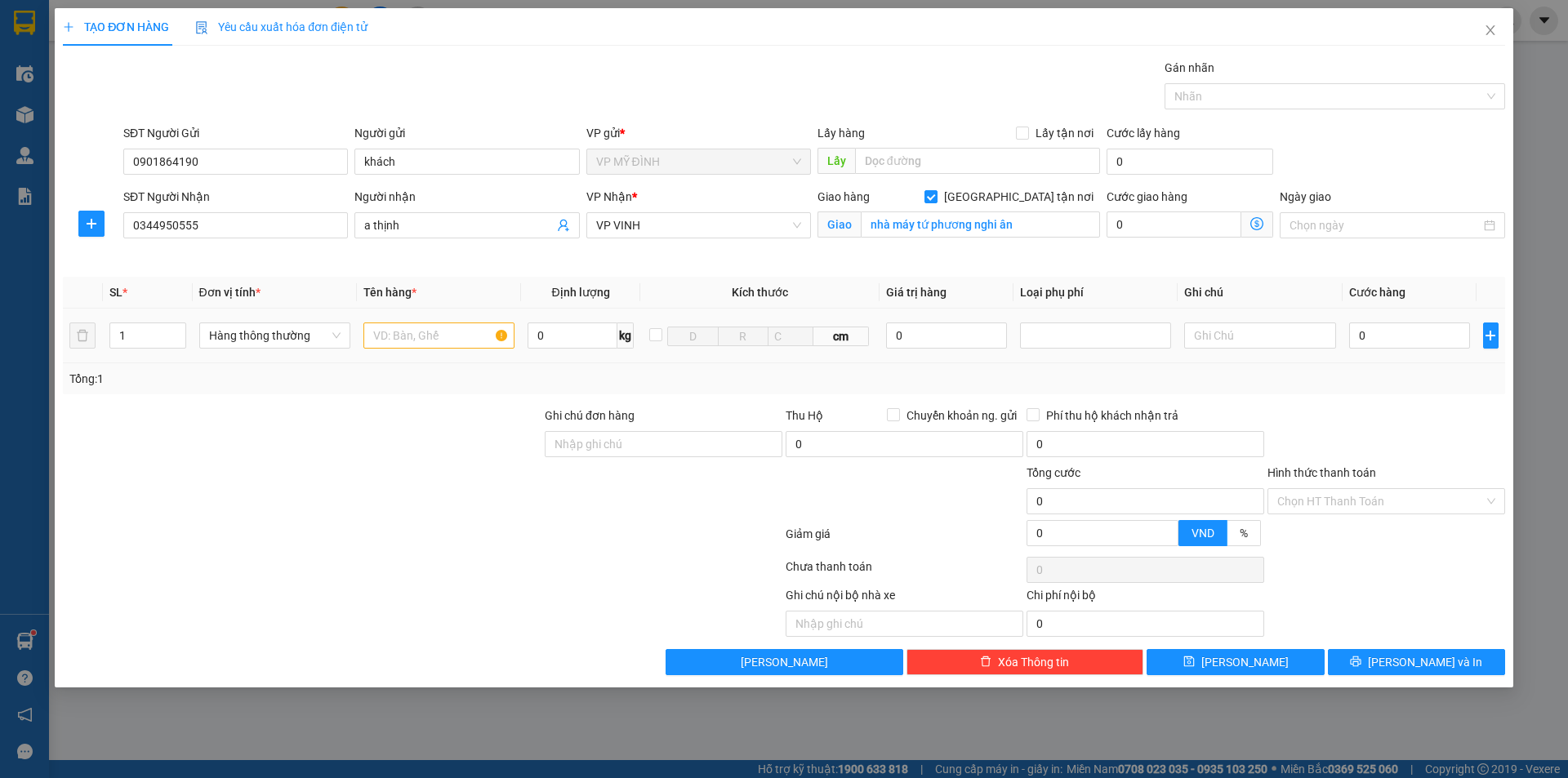
click at [103, 354] on td "1" at bounding box center [148, 336] width 90 height 55
drag, startPoint x: 410, startPoint y: 345, endPoint x: 499, endPoint y: 337, distance: 89.4
click at [409, 345] on input "text" at bounding box center [439, 336] width 151 height 26
click at [1361, 665] on icon "printer" at bounding box center [1356, 661] width 11 height 11
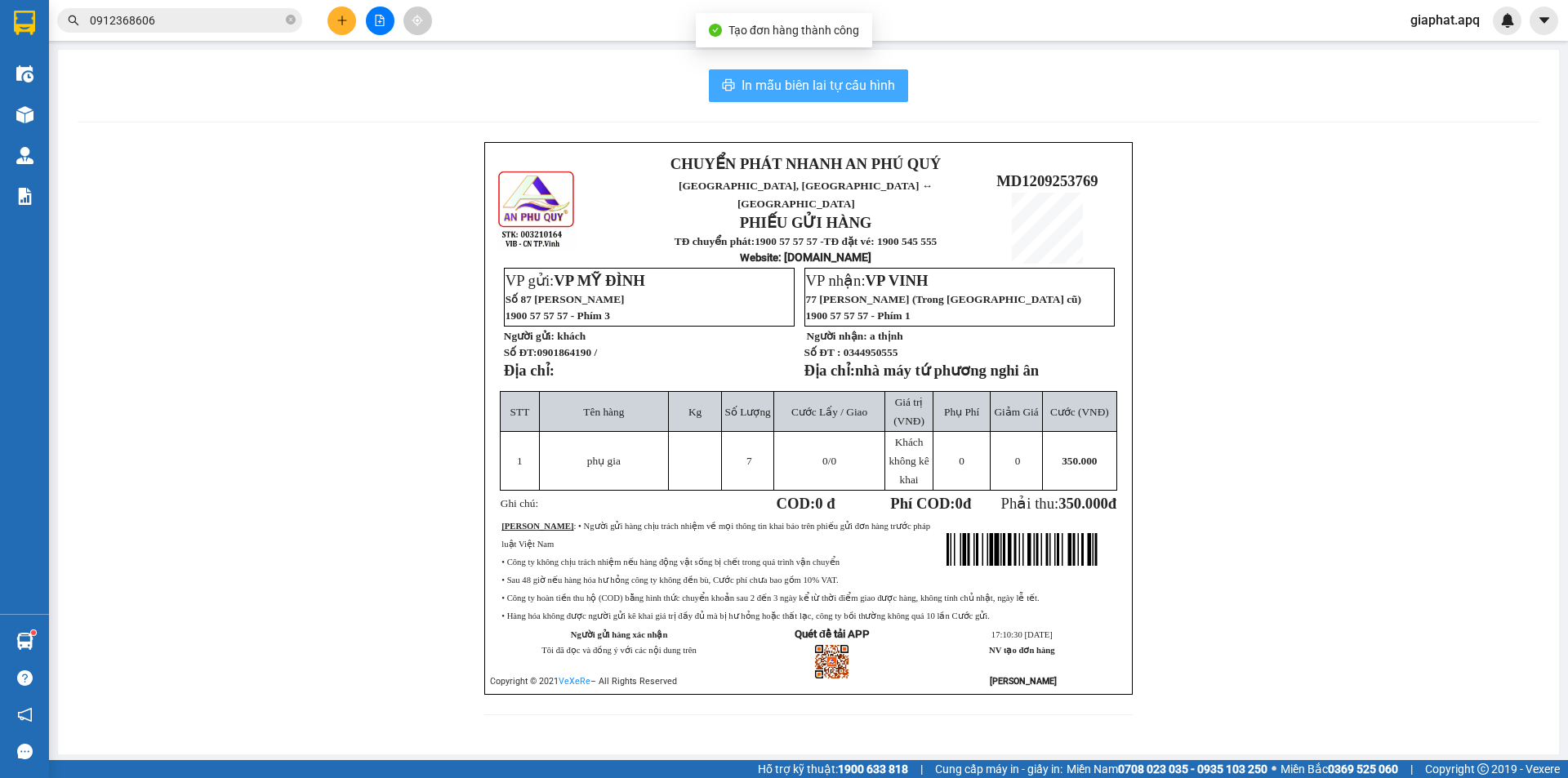
click at [805, 91] on span "In mẫu biên lai tự cấu hình" at bounding box center [817, 85] width 153 height 20
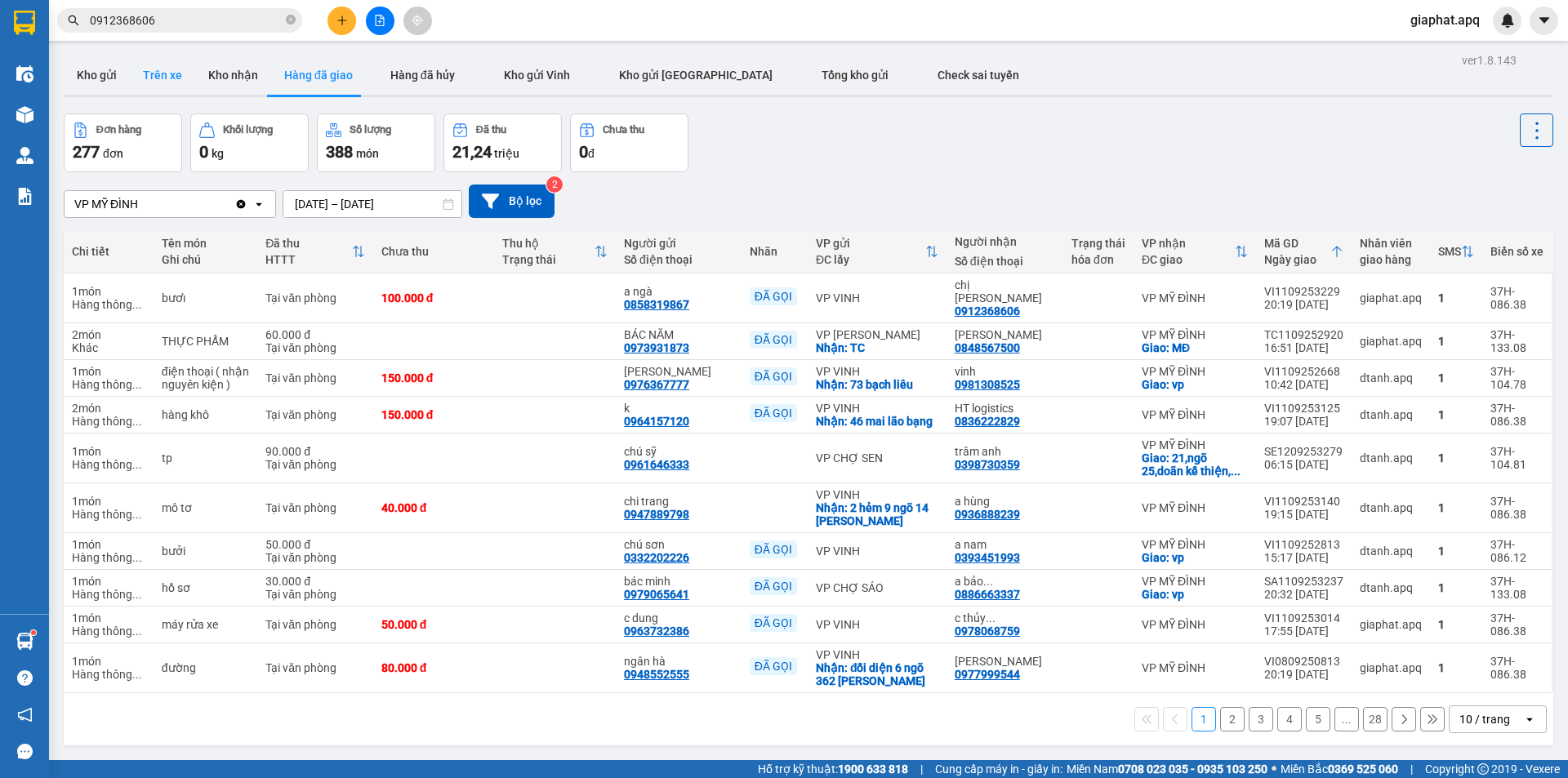
click at [109, 79] on button "Kho gửi" at bounding box center [96, 75] width 66 height 39
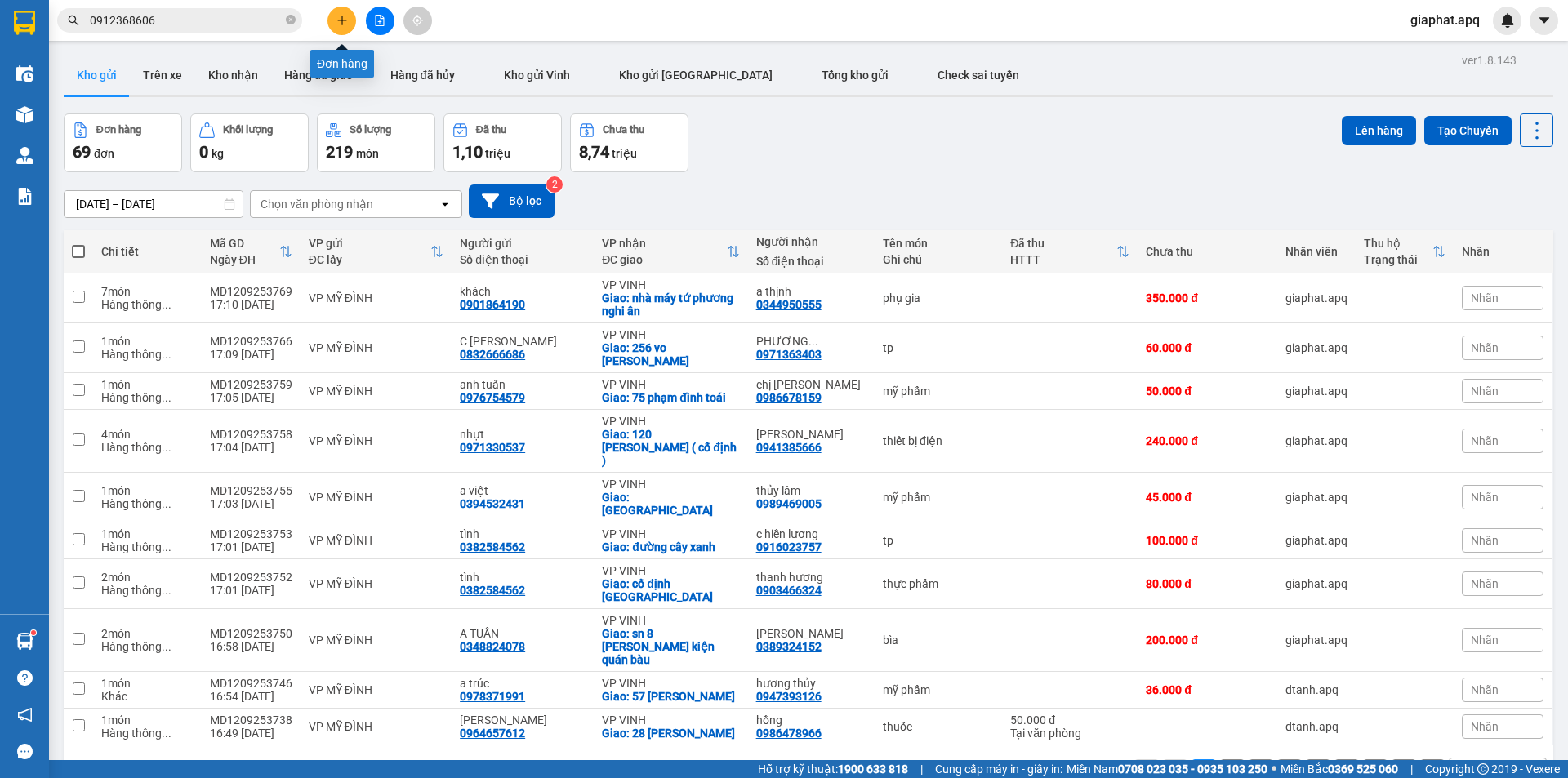
click at [337, 19] on icon "plus" at bounding box center [342, 20] width 11 height 11
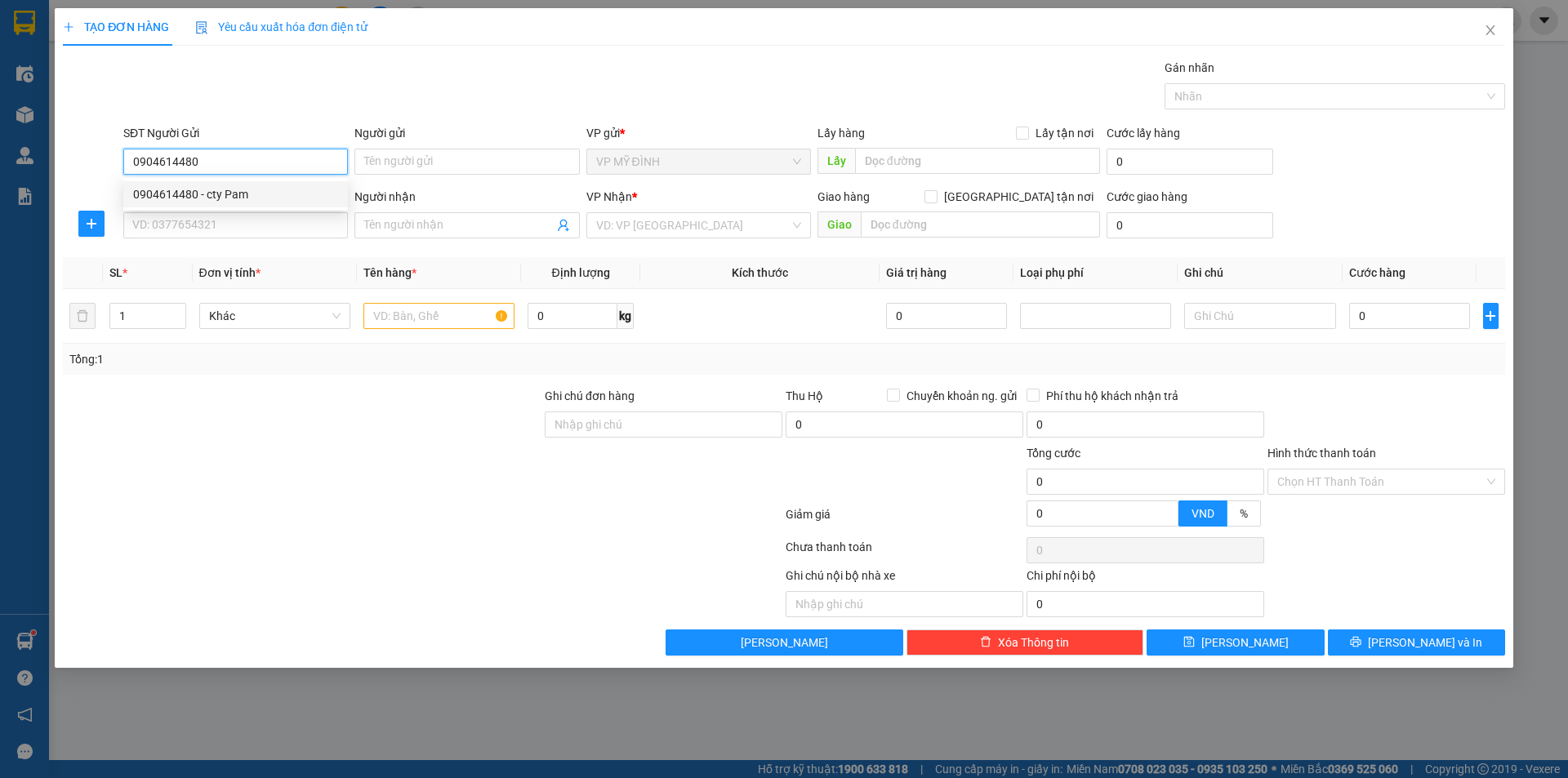
click at [228, 184] on div "0904614480 - cty Pam" at bounding box center [236, 194] width 225 height 26
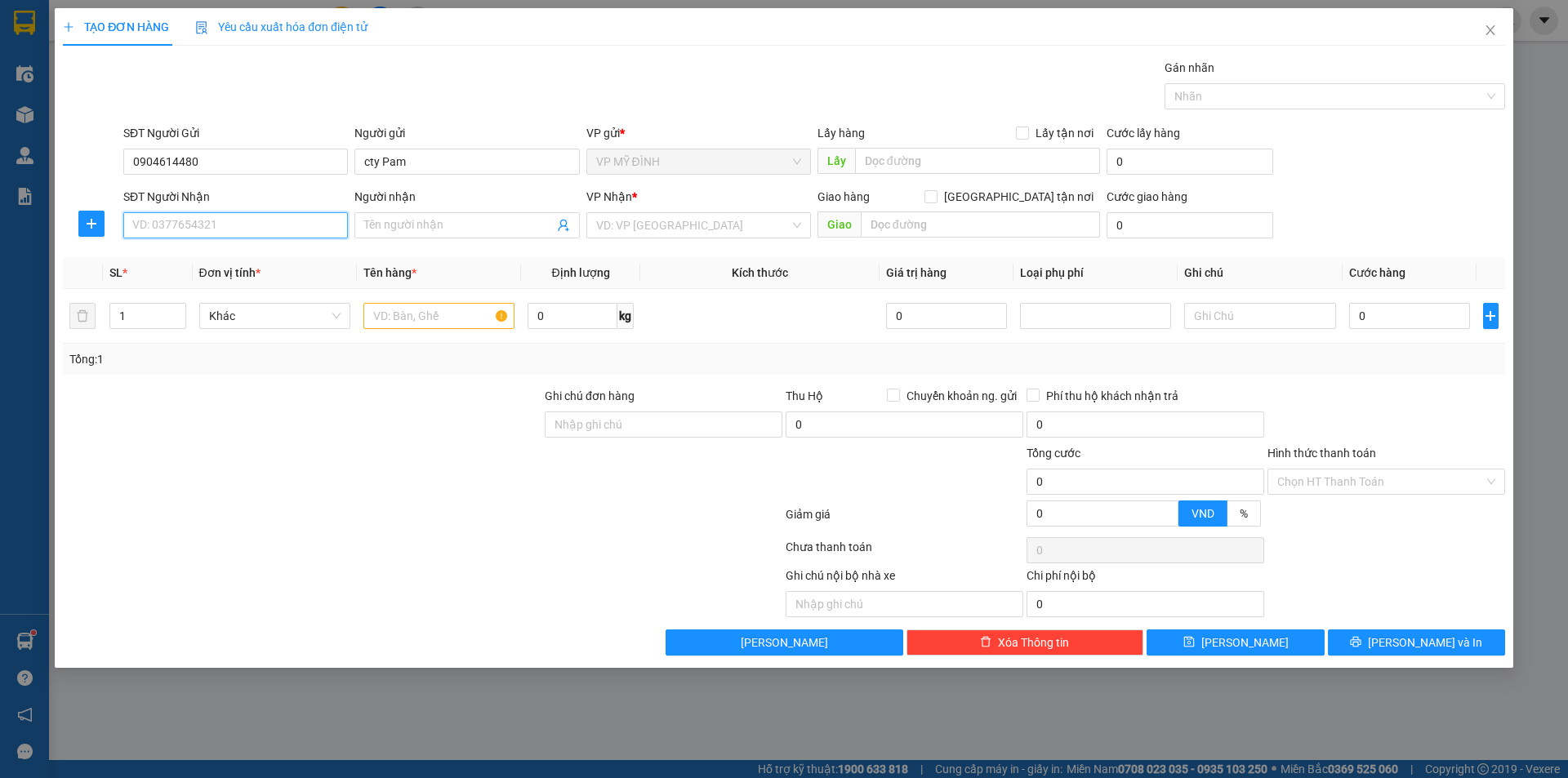
click at [251, 236] on input "SĐT Người Nhận" at bounding box center [236, 225] width 225 height 26
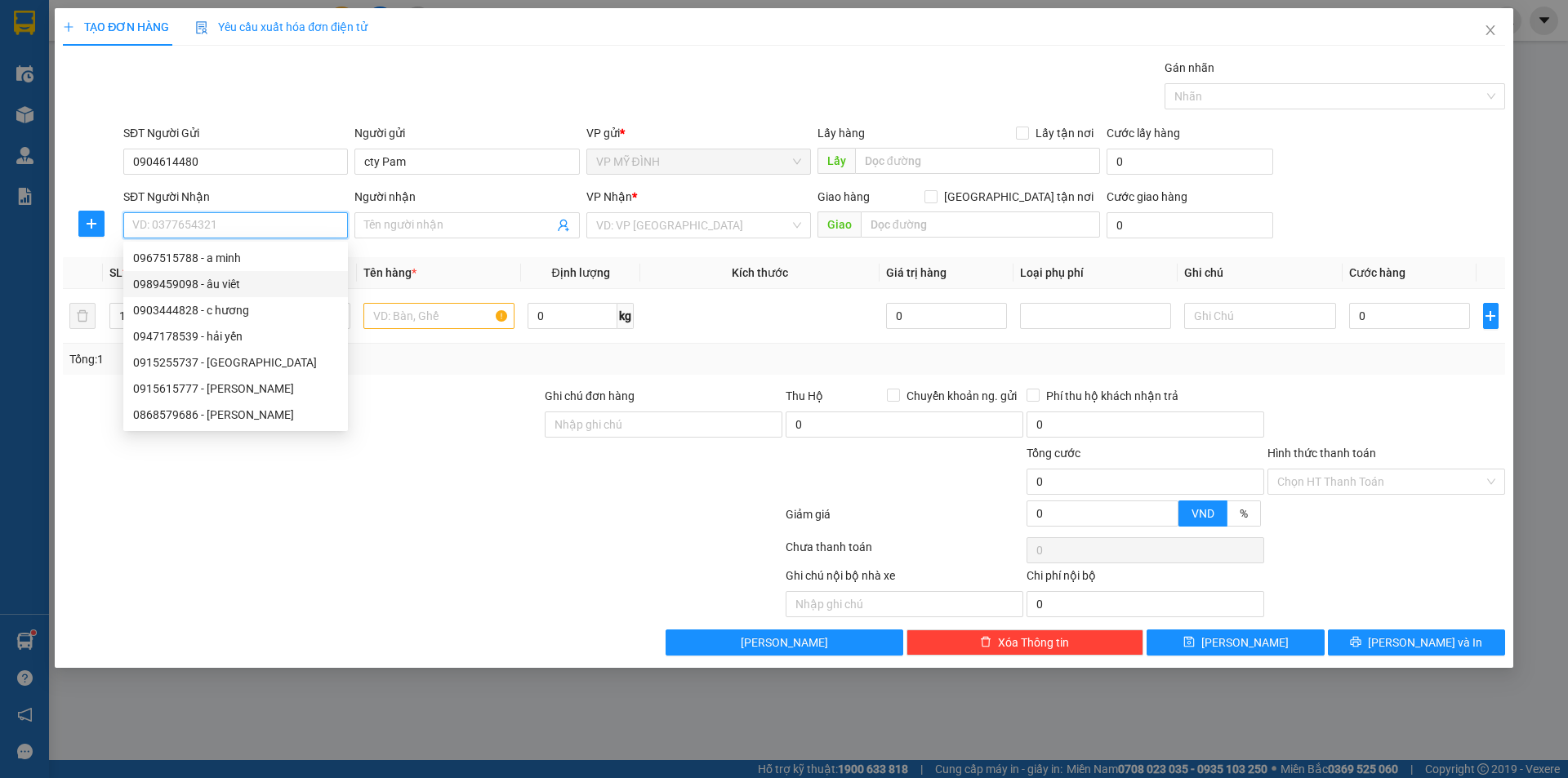
click at [241, 283] on div "0989459098 - âu viêt" at bounding box center [235, 284] width 205 height 18
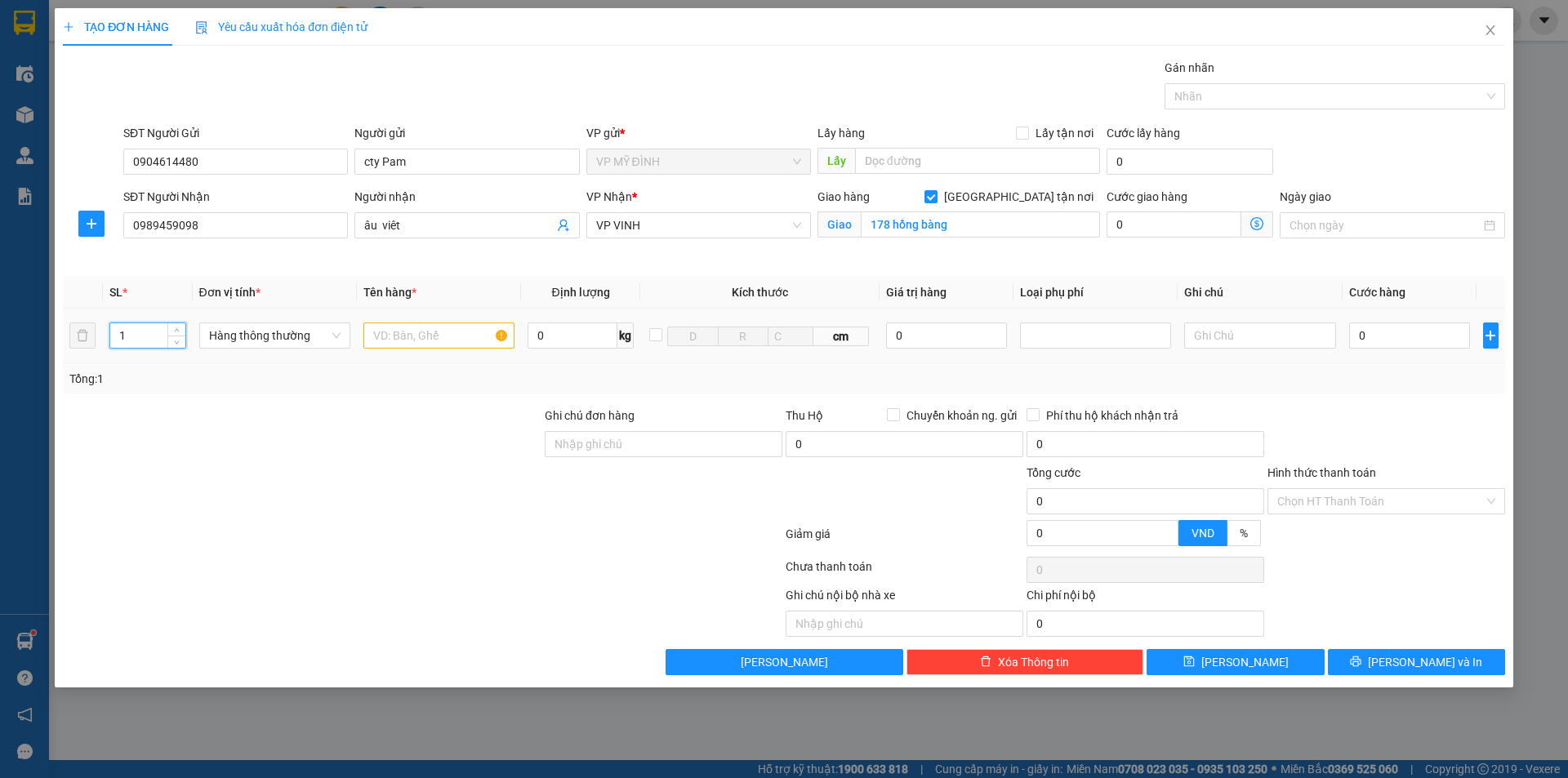
click at [76, 364] on div "SL * Đơn vị tính * Tên hàng * Định lượng Kích thước Giá trị hàng Loại phụ phí G…" at bounding box center [784, 335] width 1443 height 118
click at [427, 336] on input "text" at bounding box center [439, 336] width 151 height 26
click at [1383, 343] on input "0" at bounding box center [1409, 336] width 122 height 26
click at [1016, 222] on input "178 hồng bàng" at bounding box center [981, 224] width 239 height 26
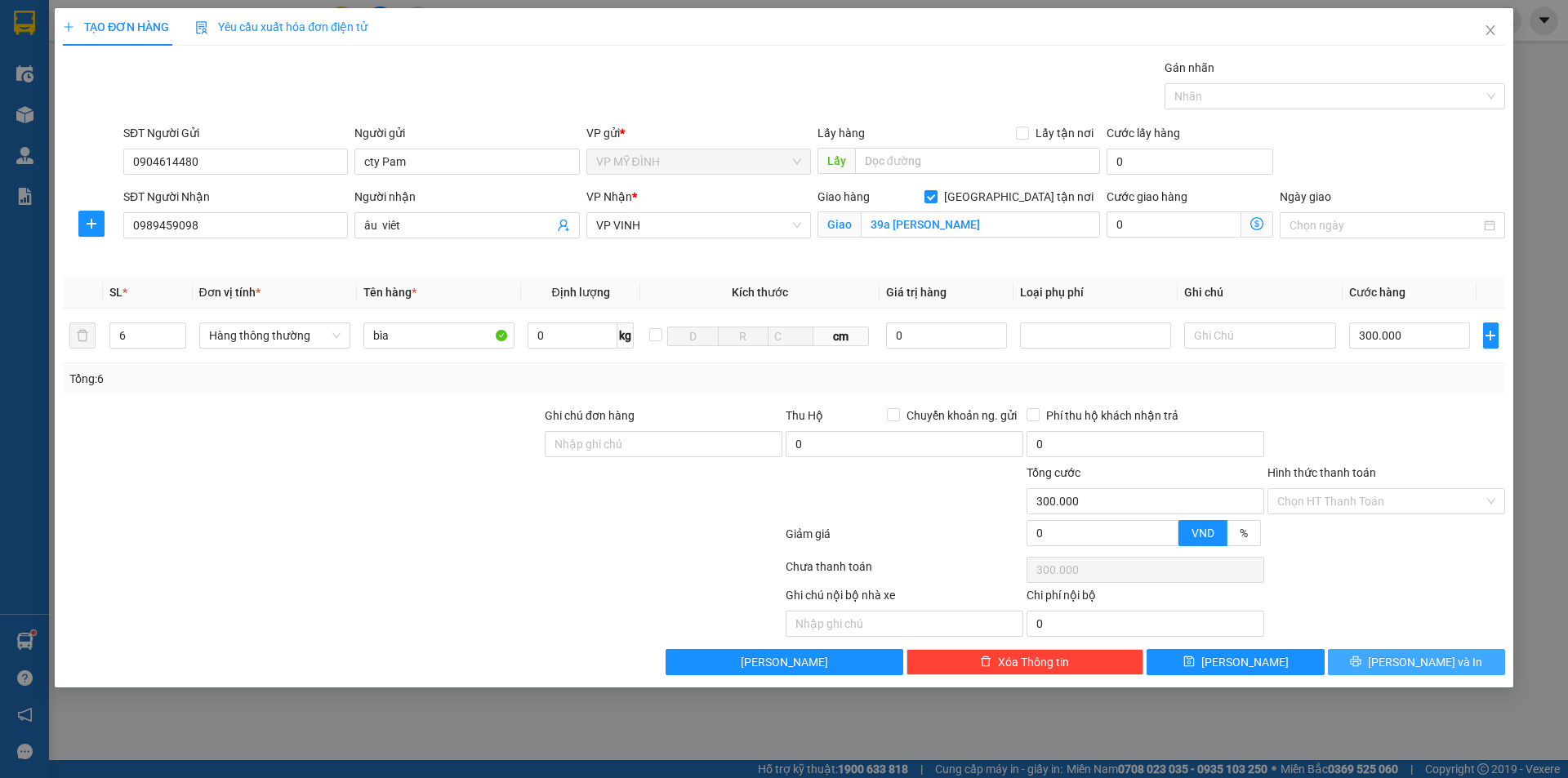
click at [1361, 661] on icon "printer" at bounding box center [1356, 661] width 11 height 11
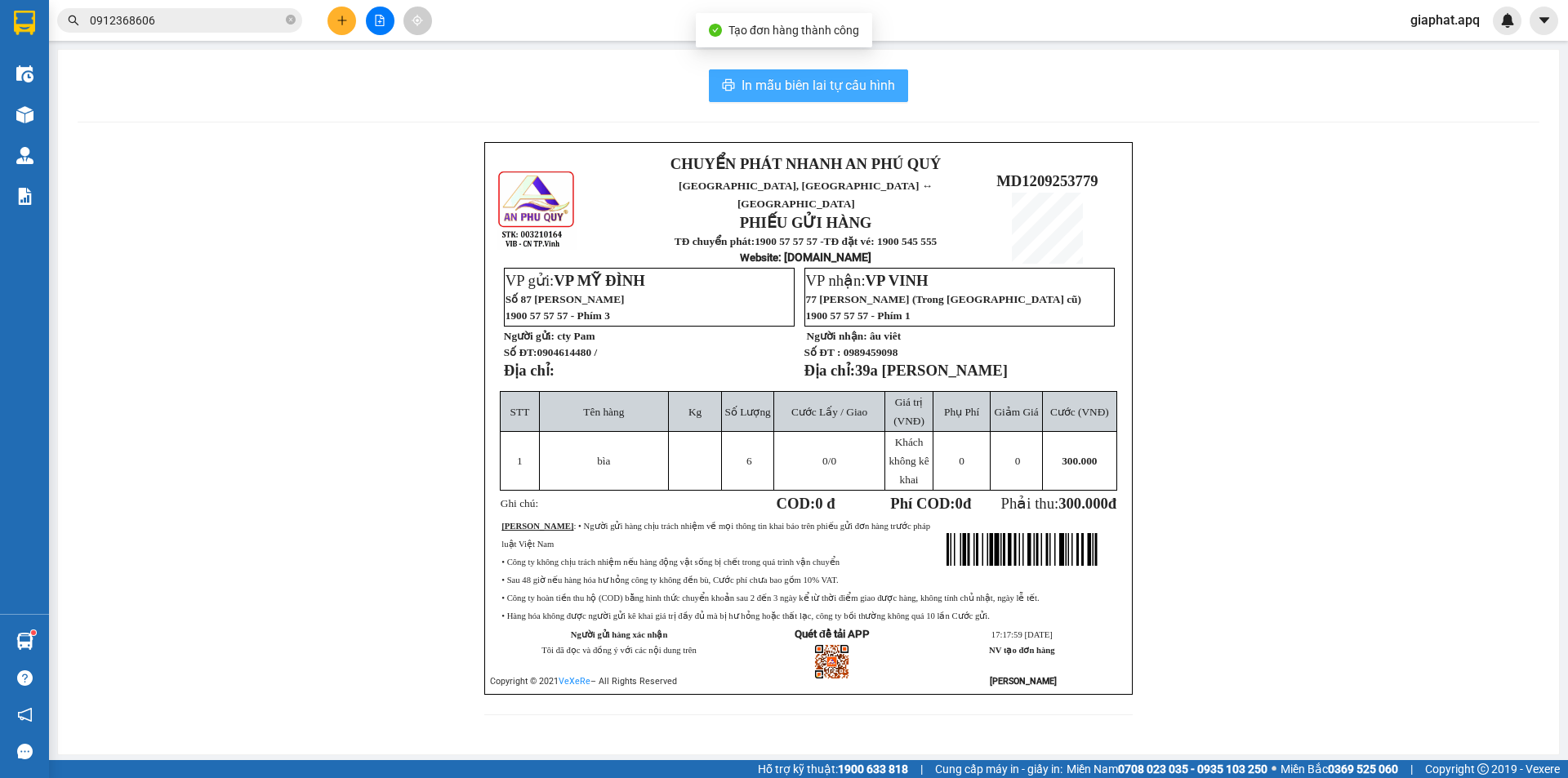
click at [834, 91] on span "In mẫu biên lai tự cấu hình" at bounding box center [817, 85] width 153 height 20
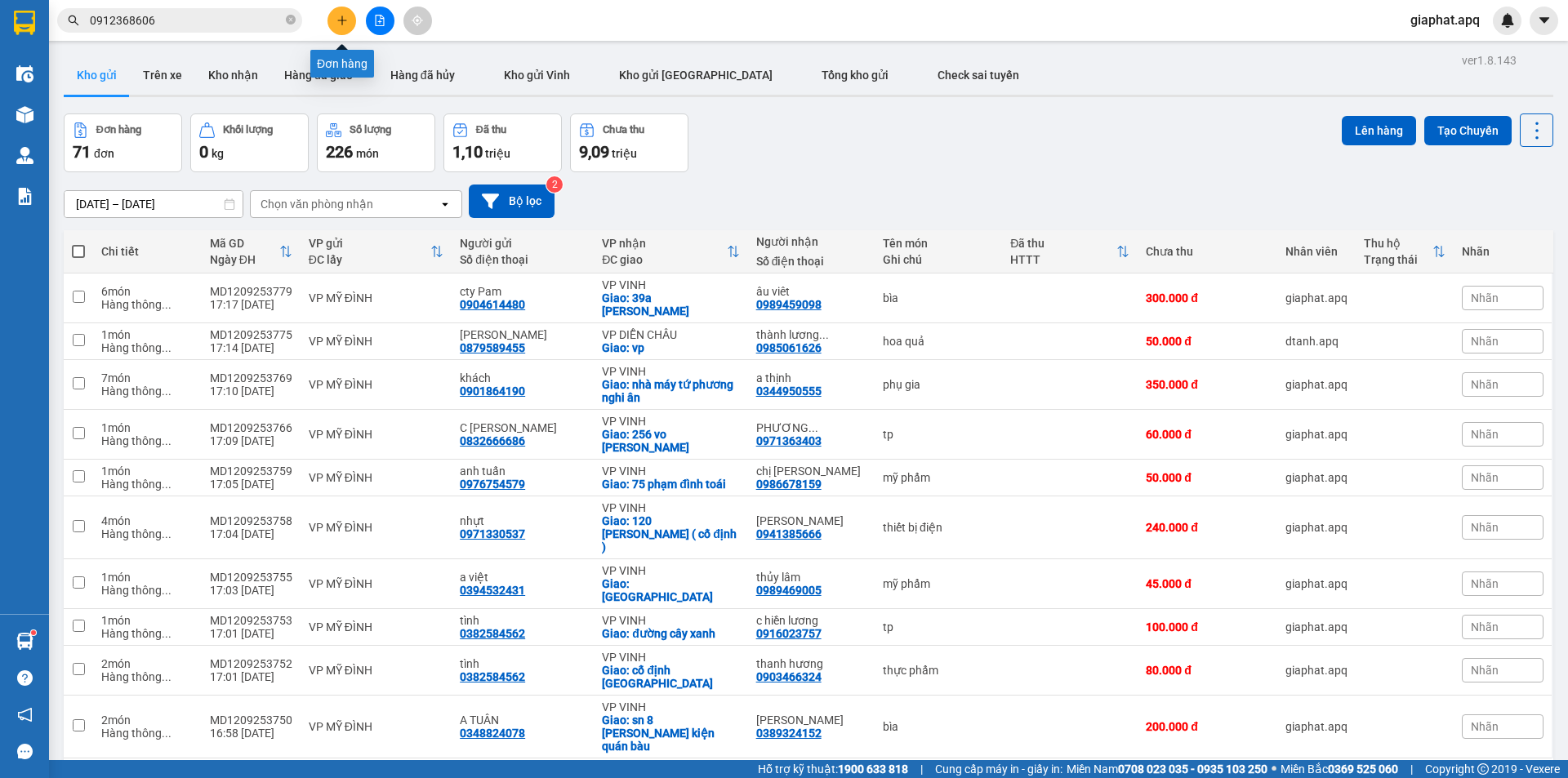
click at [336, 8] on button at bounding box center [341, 20] width 29 height 29
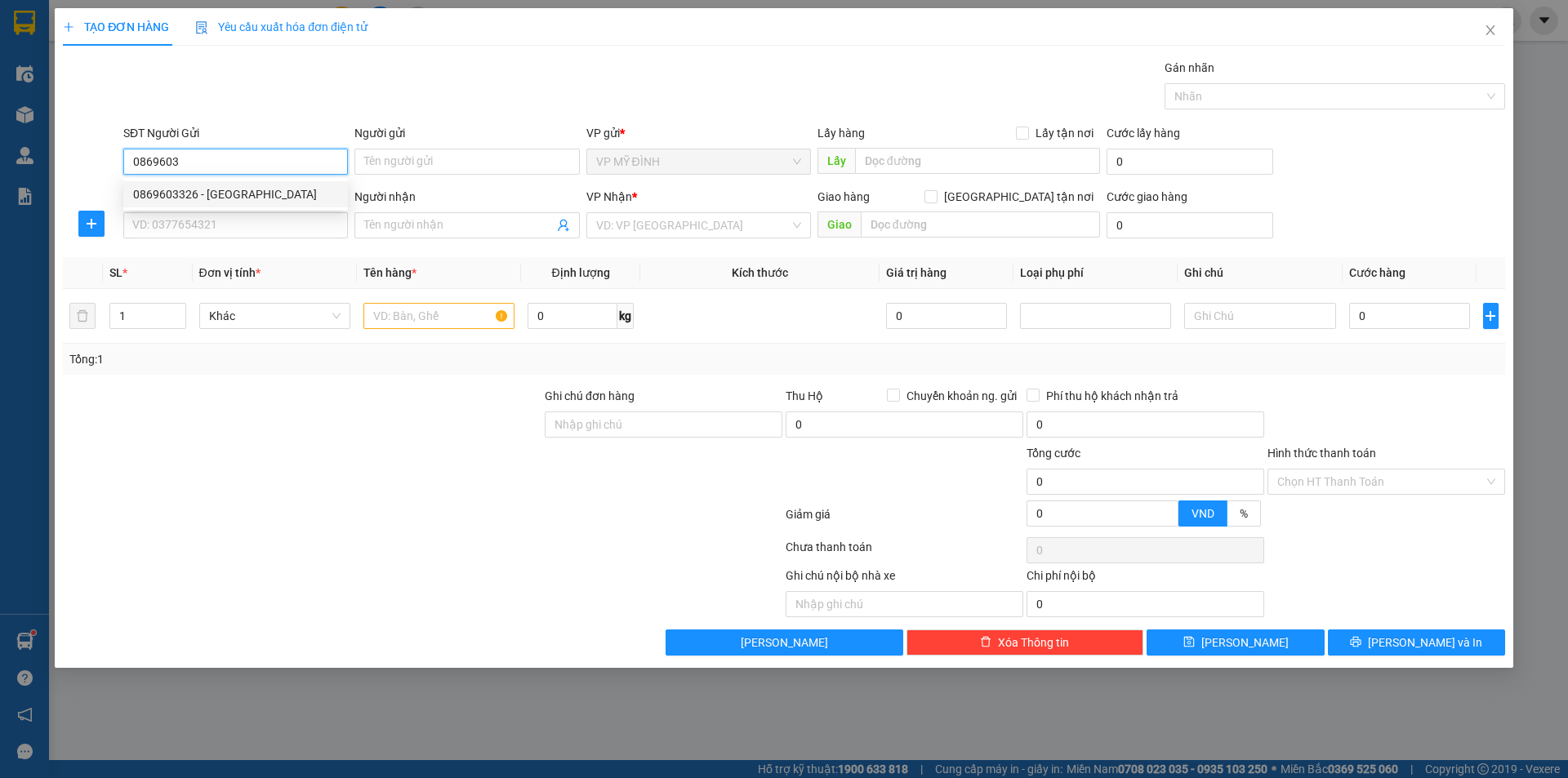
click at [260, 186] on div "0869603326 - hương giang" at bounding box center [235, 194] width 205 height 18
click at [272, 232] on input "SĐT Người Nhận" at bounding box center [236, 225] width 225 height 26
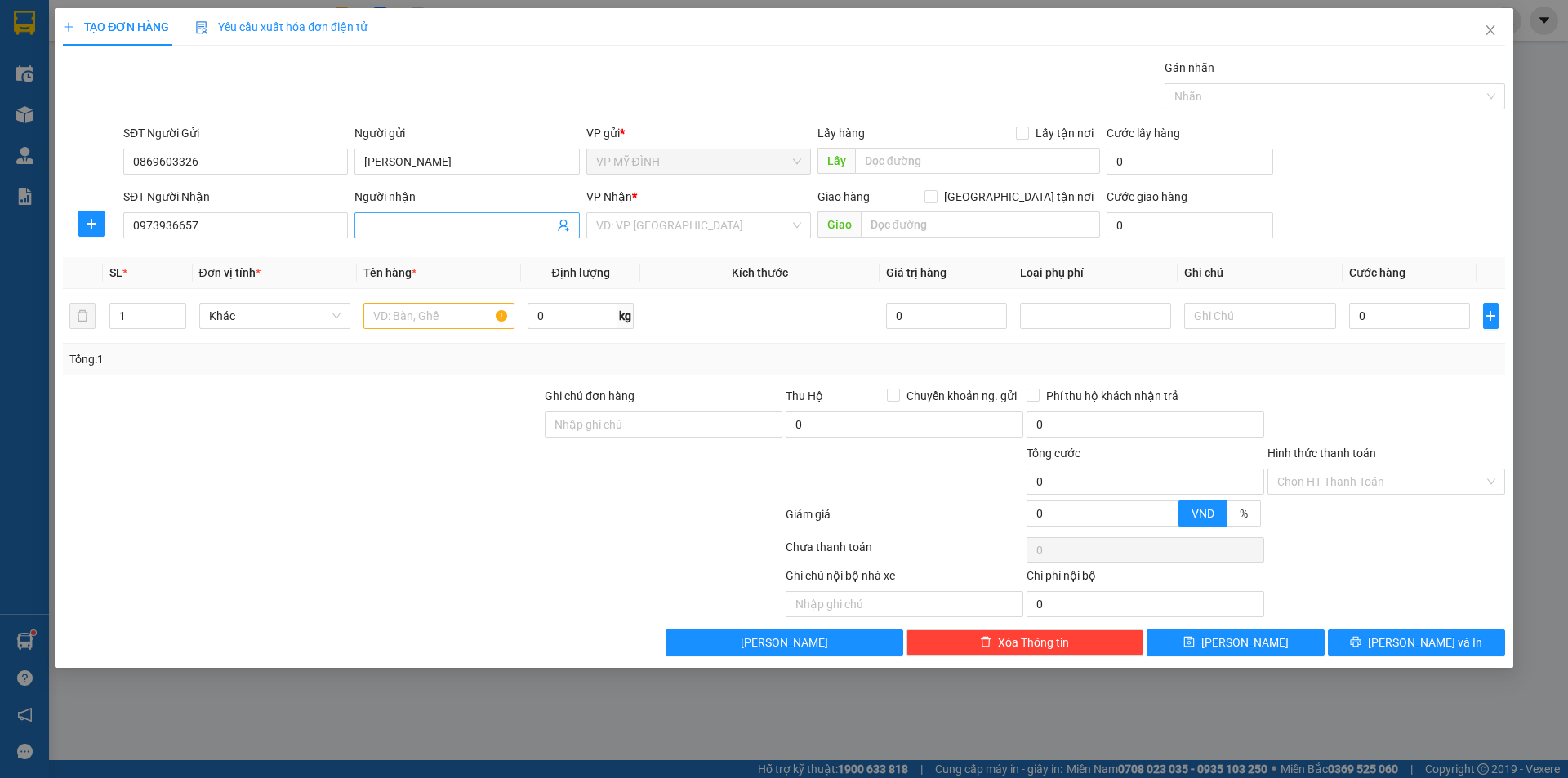
click at [419, 227] on input "Người nhận" at bounding box center [458, 224] width 188 height 18
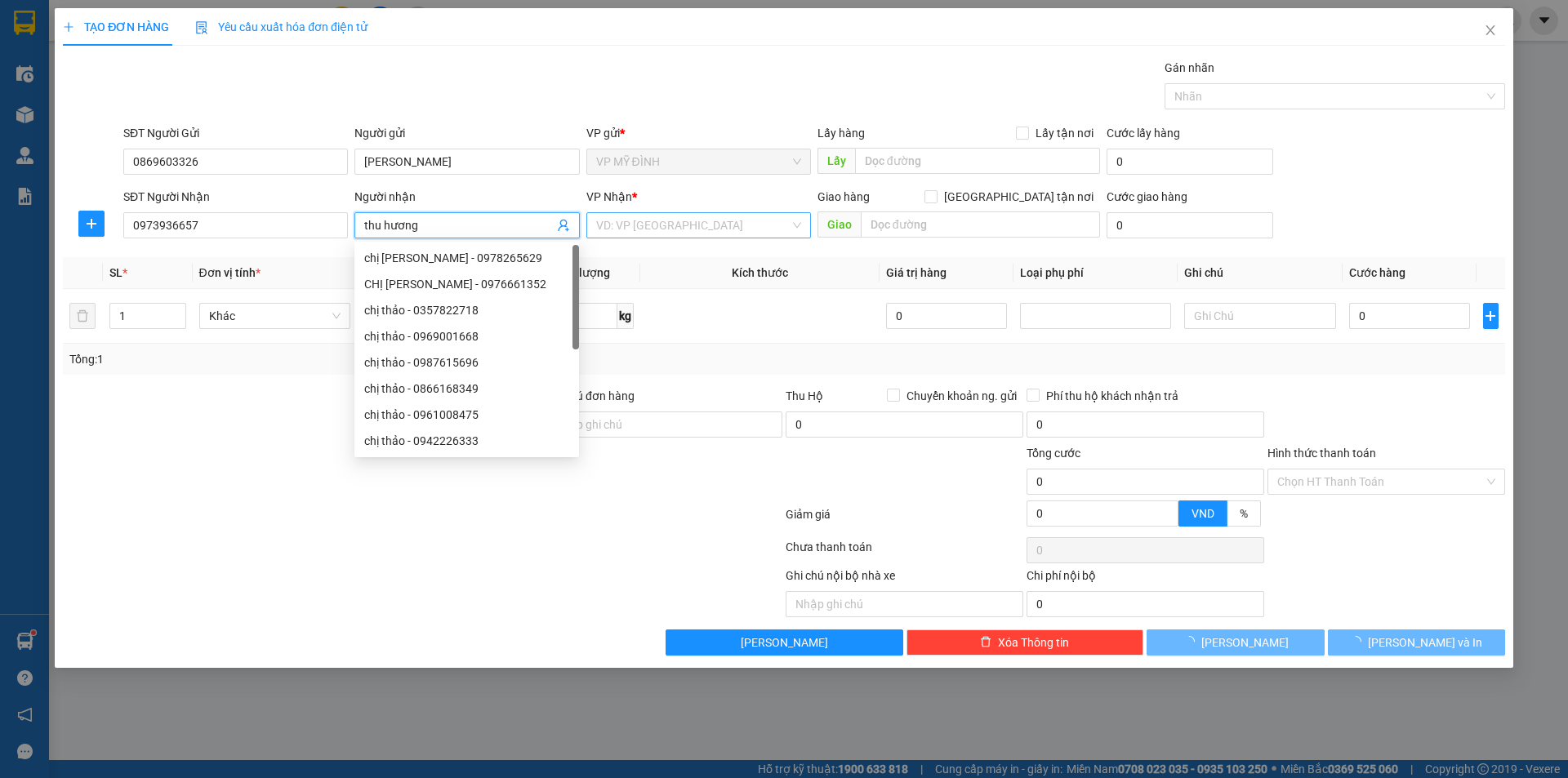
click at [717, 215] on div "VD: VP [GEOGRAPHIC_DATA]" at bounding box center [699, 225] width 225 height 26
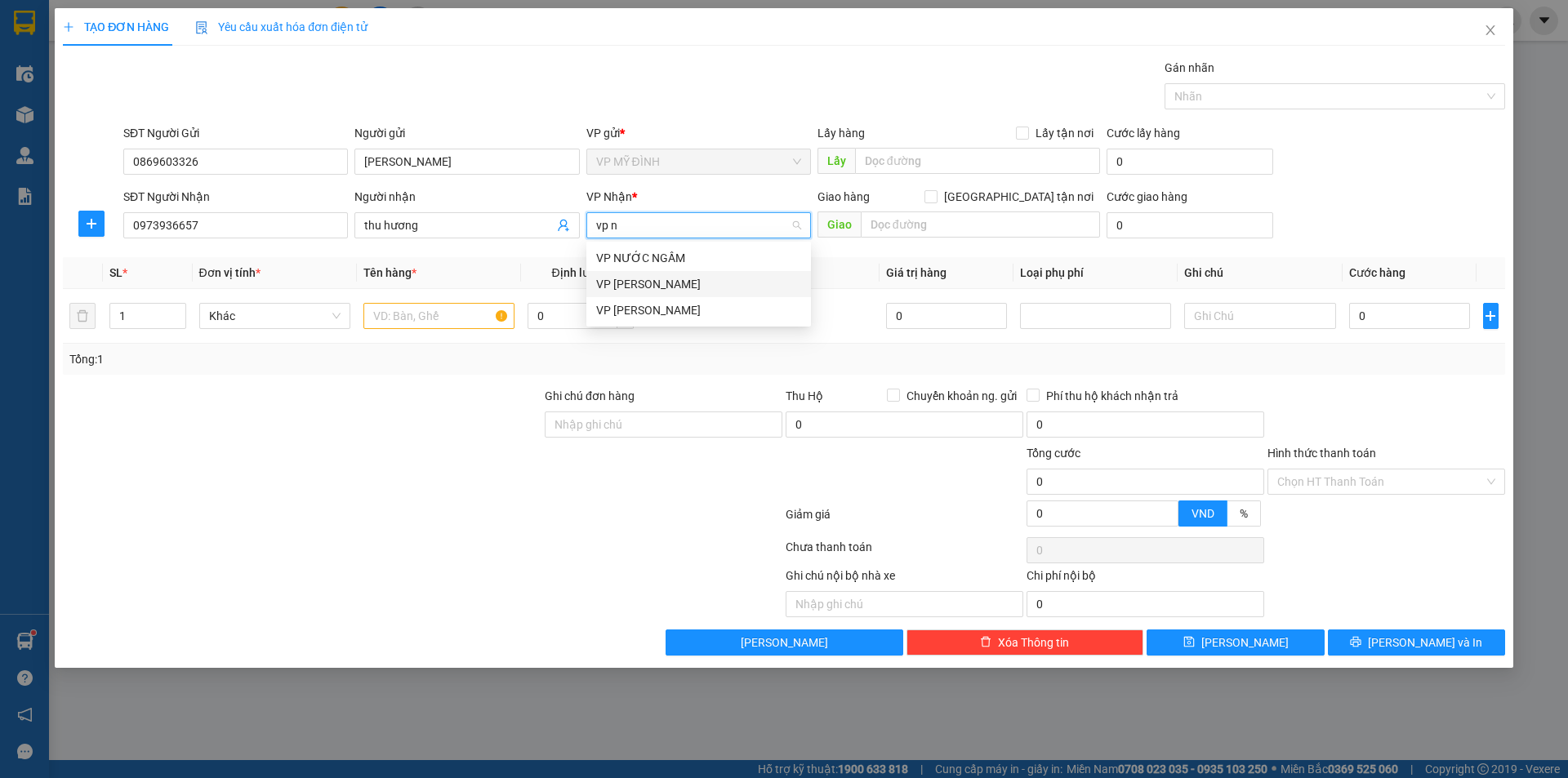
click at [688, 289] on div "VP [PERSON_NAME]" at bounding box center [699, 284] width 205 height 18
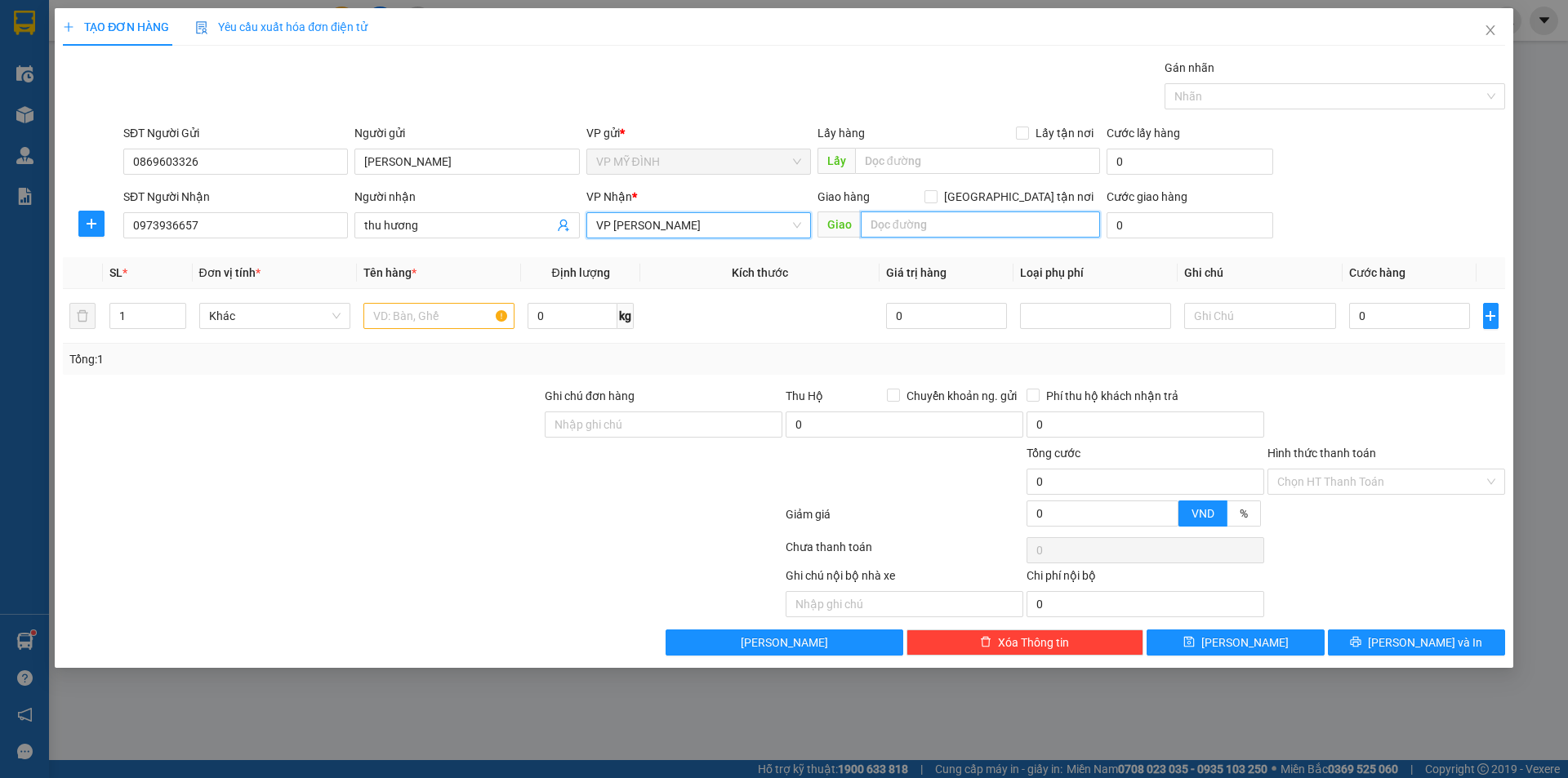
click at [945, 227] on input "text" at bounding box center [981, 224] width 239 height 26
click at [936, 197] on input "[GEOGRAPHIC_DATA] tận nơi" at bounding box center [930, 196] width 11 height 11
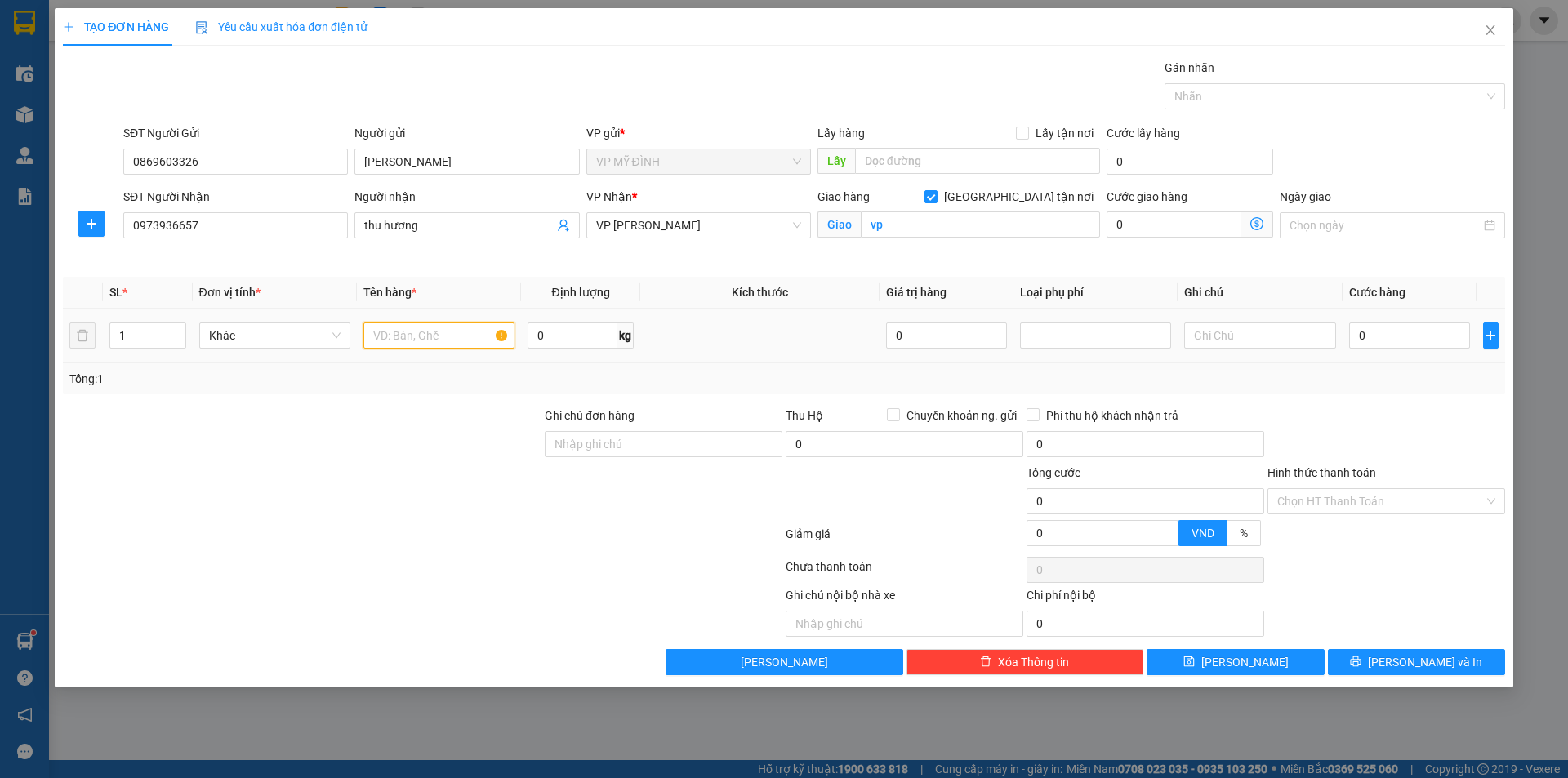
click at [396, 331] on input "text" at bounding box center [439, 336] width 151 height 26
click at [1419, 336] on input "0" at bounding box center [1409, 336] width 122 height 26
click at [1370, 496] on input "Hình thức thanh toán" at bounding box center [1381, 501] width 207 height 24
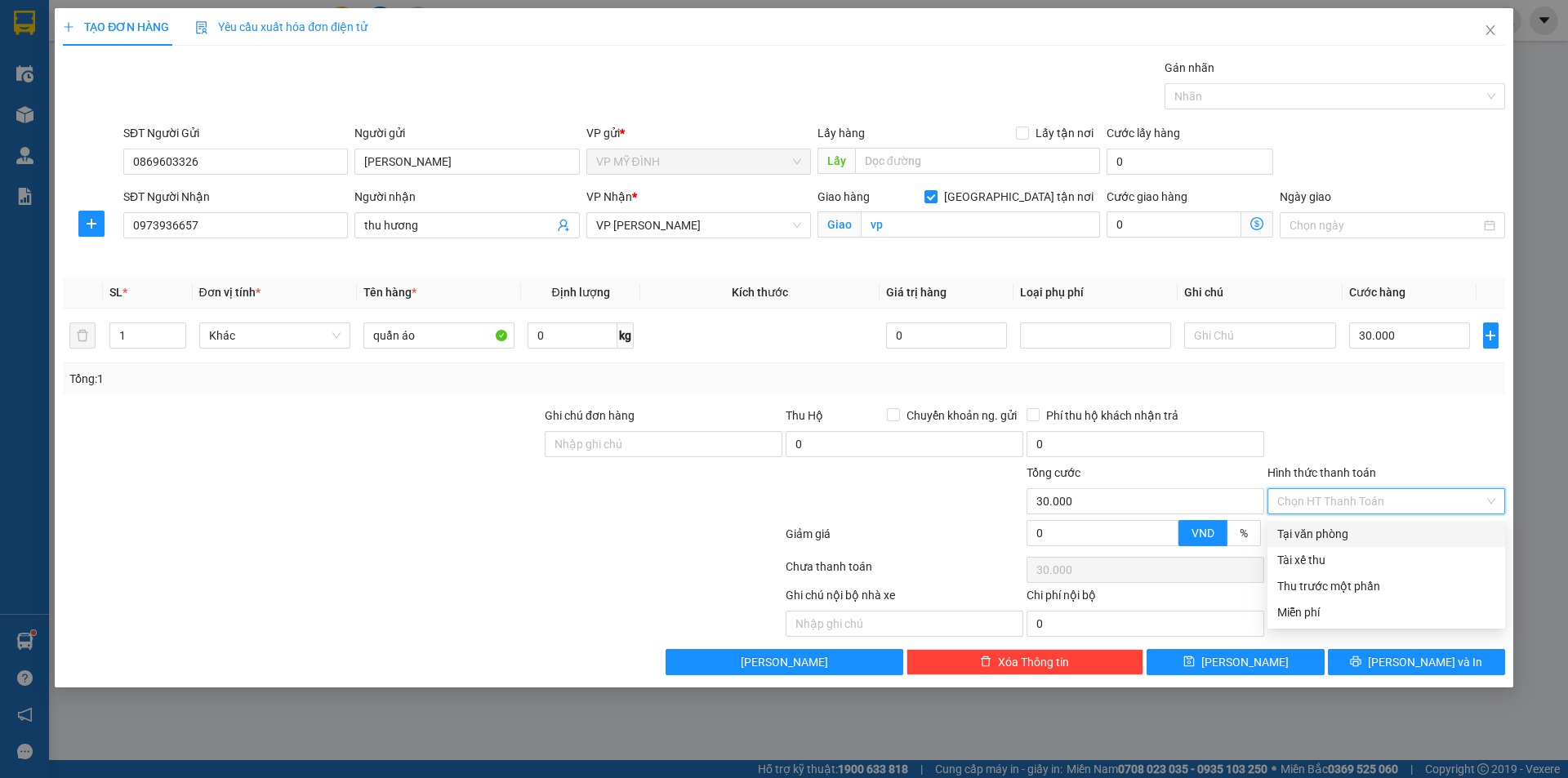
click at [1348, 535] on div "Tại văn phòng" at bounding box center [1386, 533] width 218 height 18
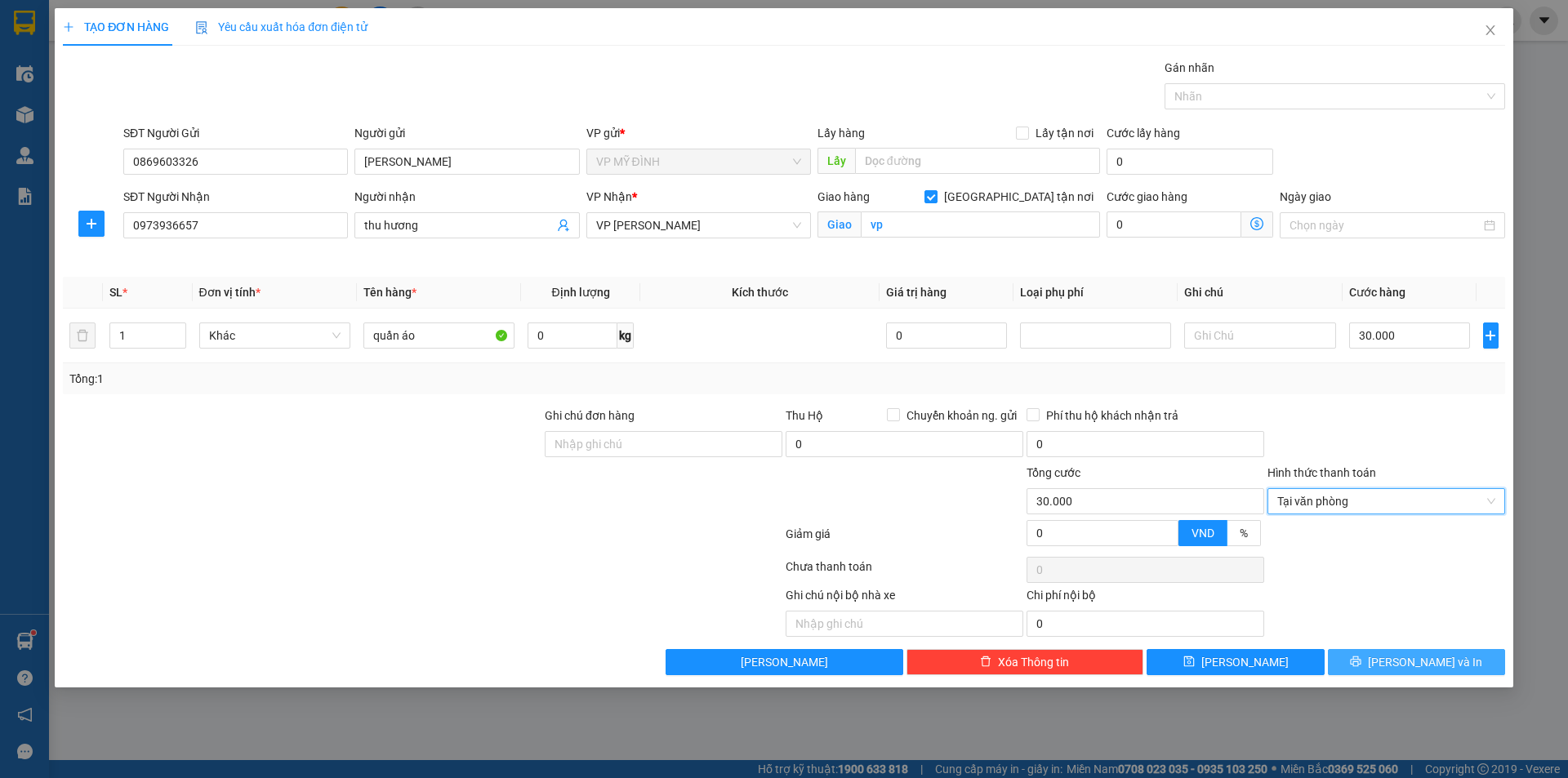
click at [1445, 662] on span "[PERSON_NAME] và In" at bounding box center [1424, 661] width 114 height 18
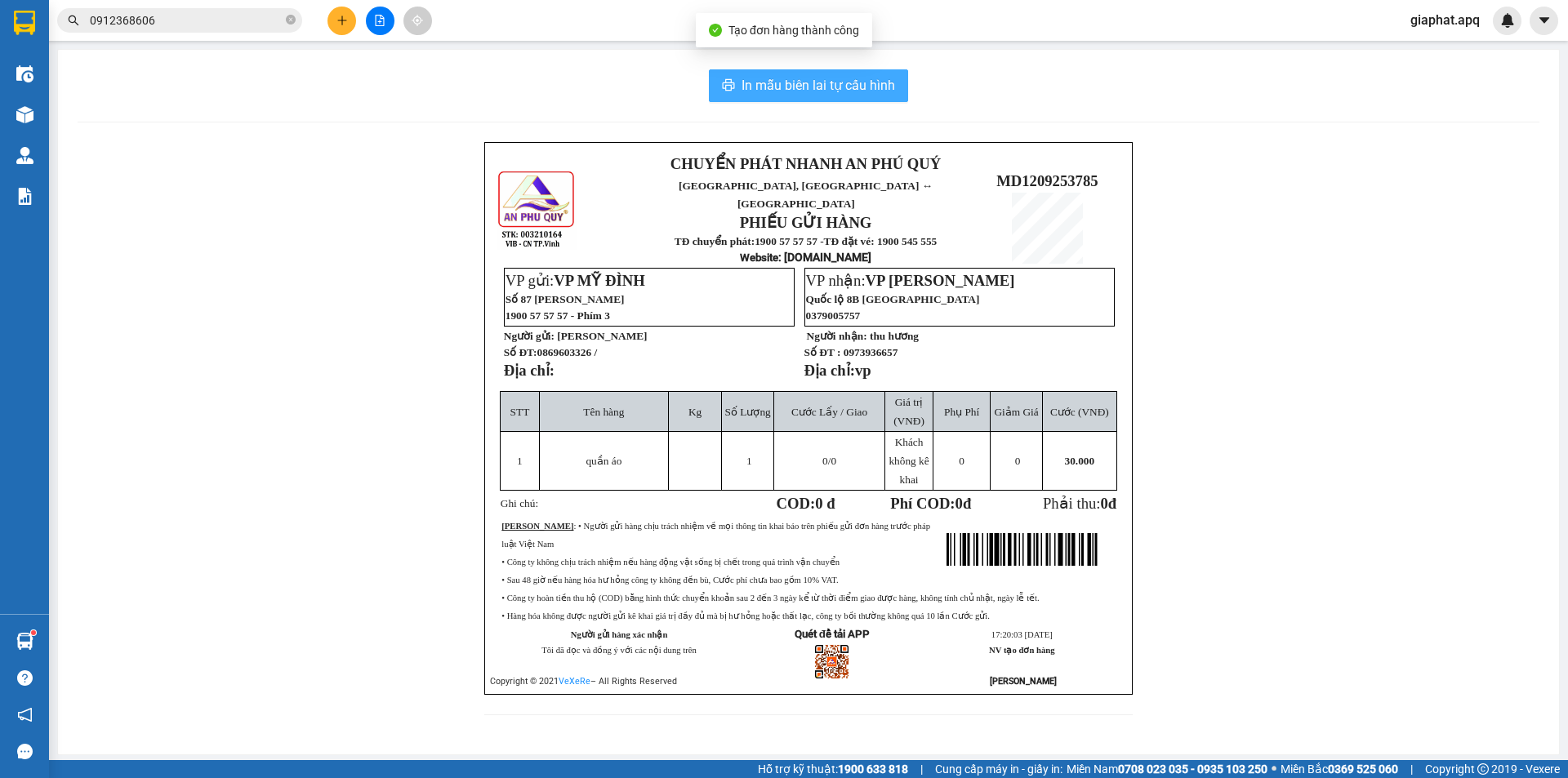
click at [817, 67] on div "In mẫu biên lai tự cấu hình CHUYỂN PHÁT NHANH AN PHÚ QUÝ NGHỆ AN, HÀ TĨNH ↔ HÀ …" at bounding box center [808, 402] width 1501 height 705
click at [820, 74] on button "In mẫu biên lai tự cấu hình" at bounding box center [808, 85] width 199 height 32
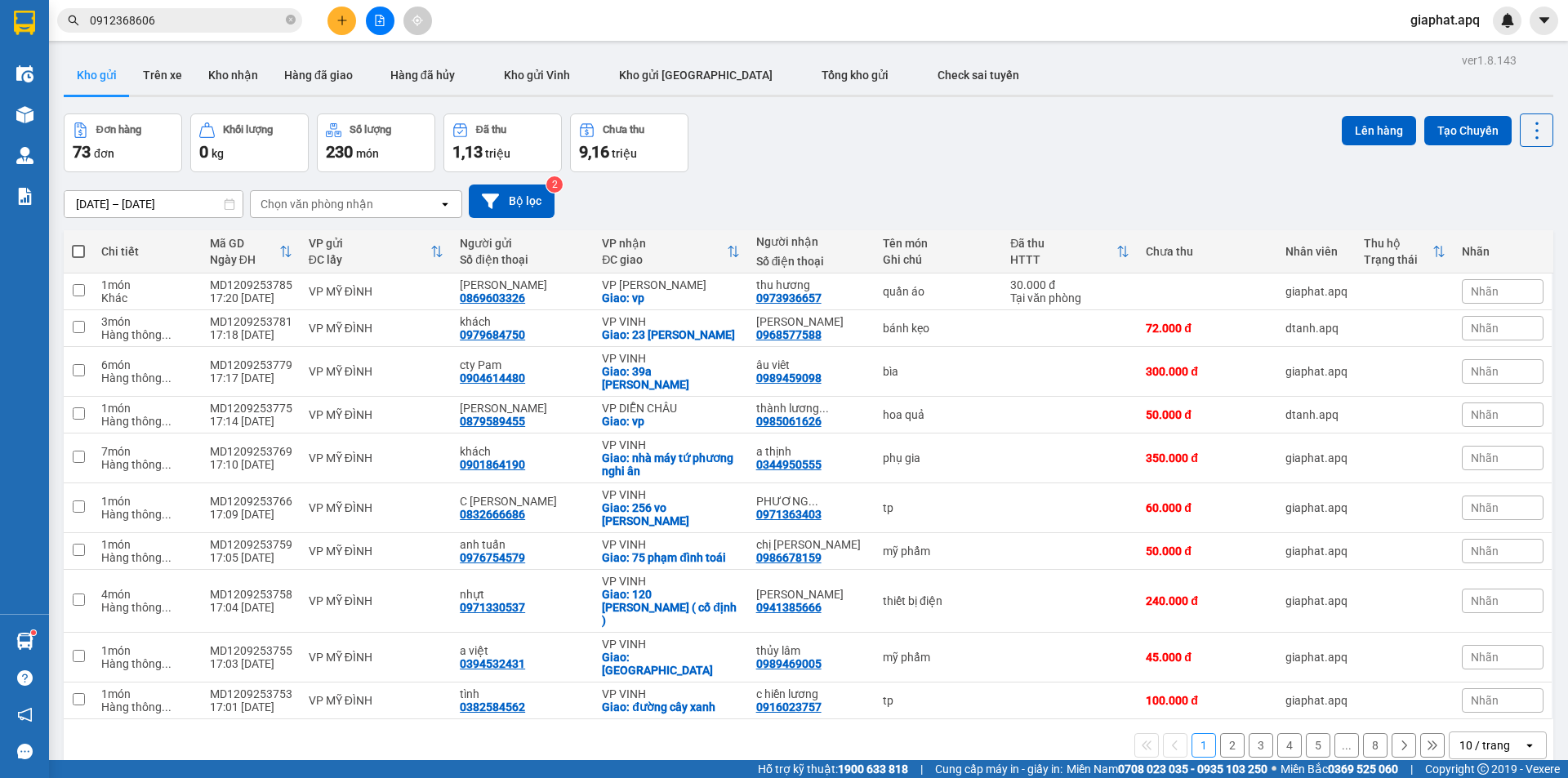
drag, startPoint x: 956, startPoint y: 172, endPoint x: 959, endPoint y: 147, distance: 25.2
click at [956, 168] on div "ver 1.8.143 Kho gửi Trên xe Kho nhận Hàng đã giao Hàng đã hủy Kho gửi Vinh Kho …" at bounding box center [809, 438] width 1503 height 778
click at [740, 135] on div "Đơn hàng 73 đơn Khối lượng 0 kg Số lượng 230 món Đã thu 1,13 triệu Chưa thu 9,1…" at bounding box center [809, 142] width 1490 height 58
click at [344, 27] on button at bounding box center [341, 20] width 29 height 29
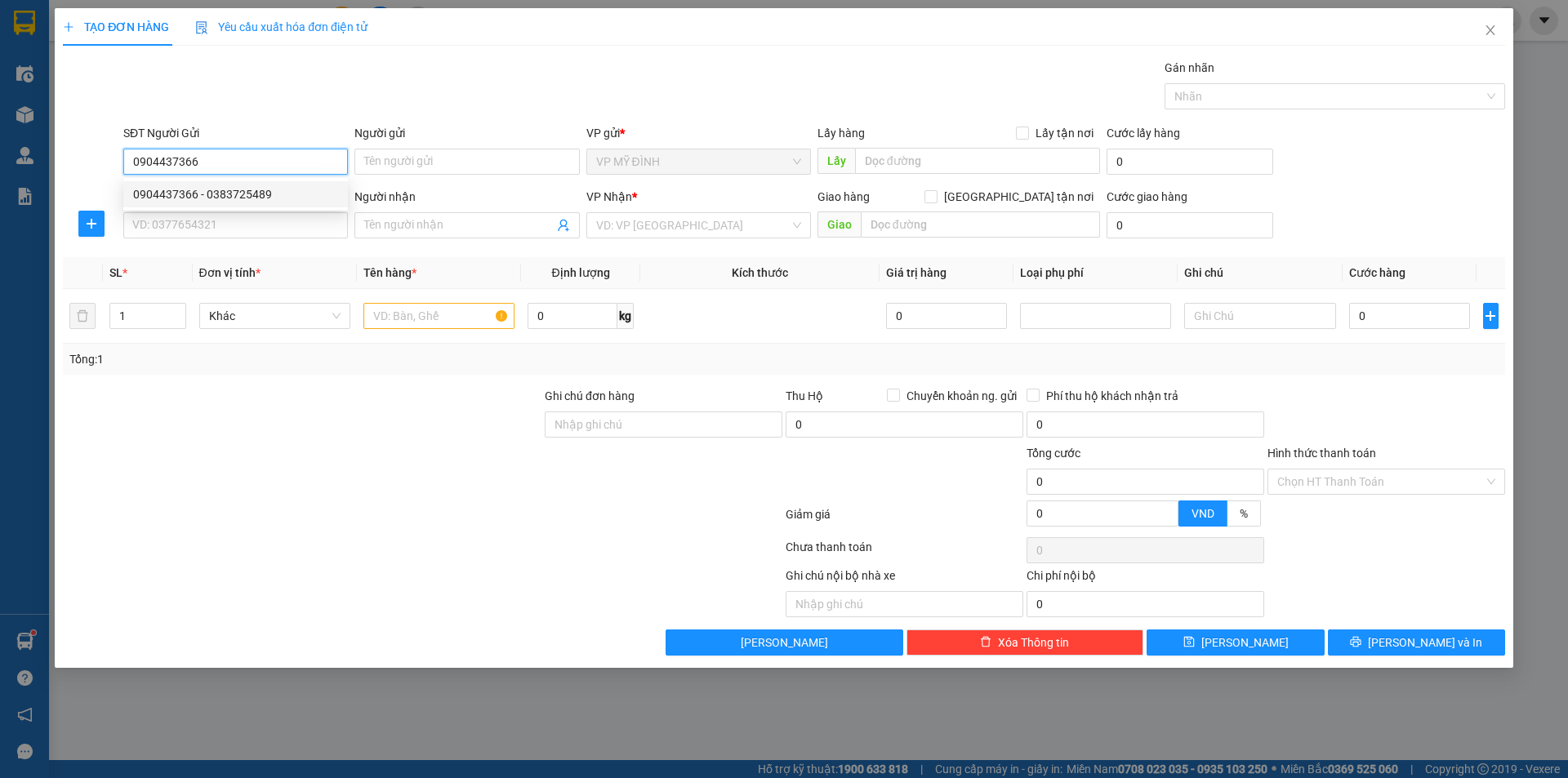
click at [271, 200] on div "0904437366 - 0383725489" at bounding box center [235, 194] width 205 height 18
click at [283, 228] on input "SĐT Người Nhận" at bounding box center [236, 225] width 225 height 26
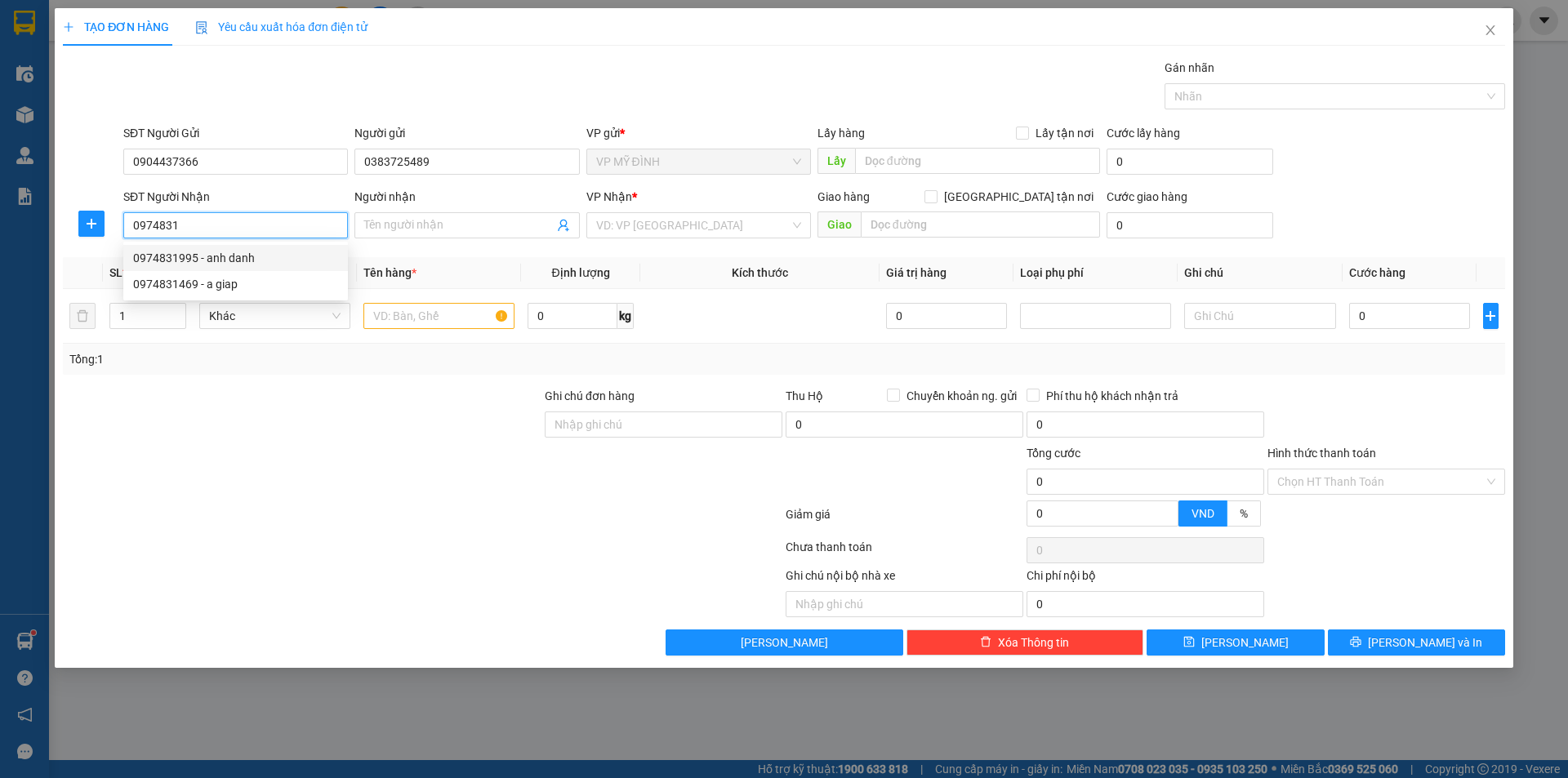
click at [219, 258] on div "0974831995 - anh danh" at bounding box center [235, 257] width 205 height 18
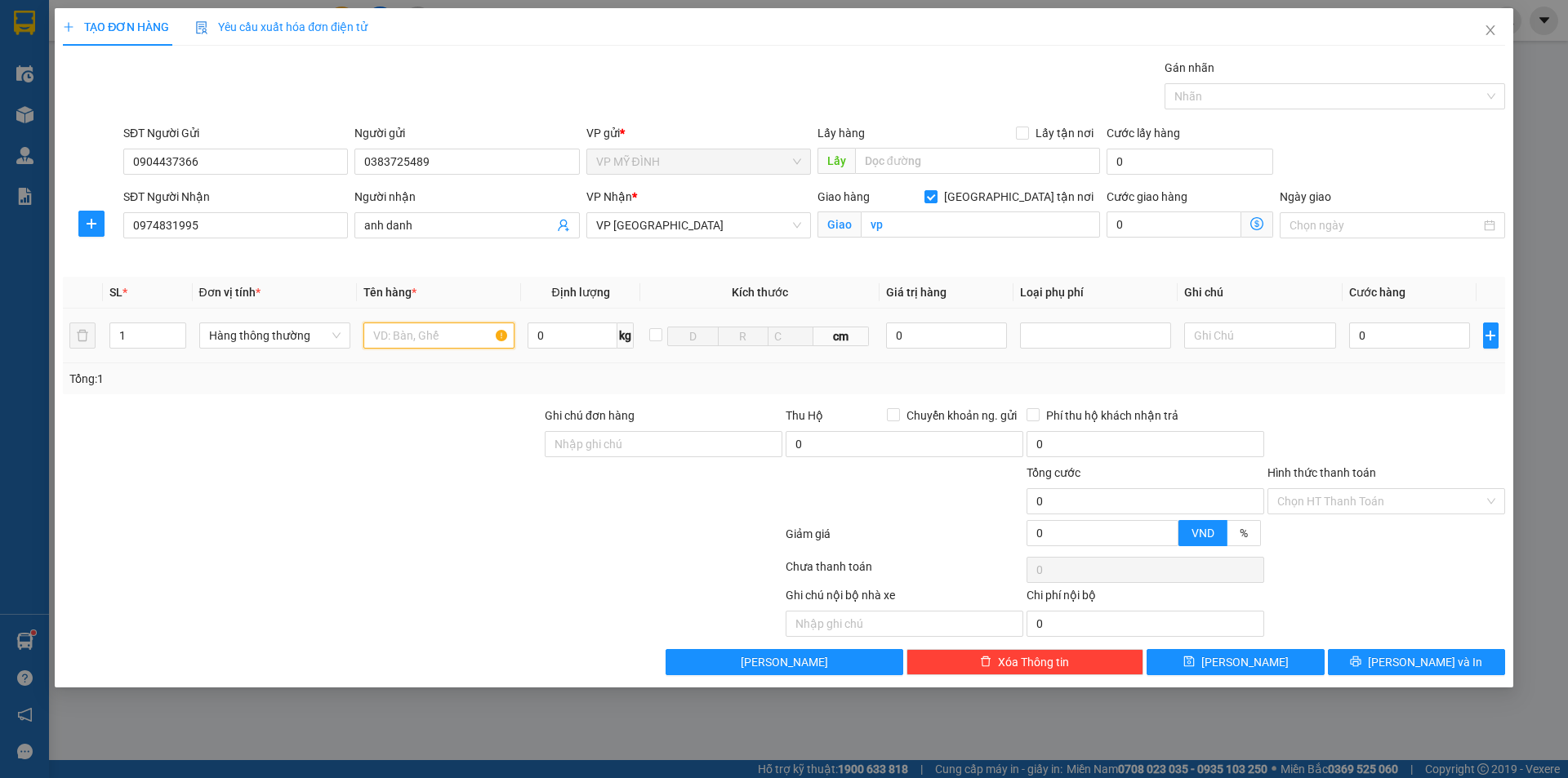
click at [419, 339] on input "text" at bounding box center [439, 336] width 151 height 26
click at [261, 233] on input "0974831995" at bounding box center [236, 225] width 225 height 26
click at [256, 233] on input "0974831995" at bounding box center [236, 225] width 225 height 26
click at [418, 344] on input "text" at bounding box center [439, 336] width 151 height 26
click at [1408, 331] on input "0" at bounding box center [1409, 336] width 122 height 26
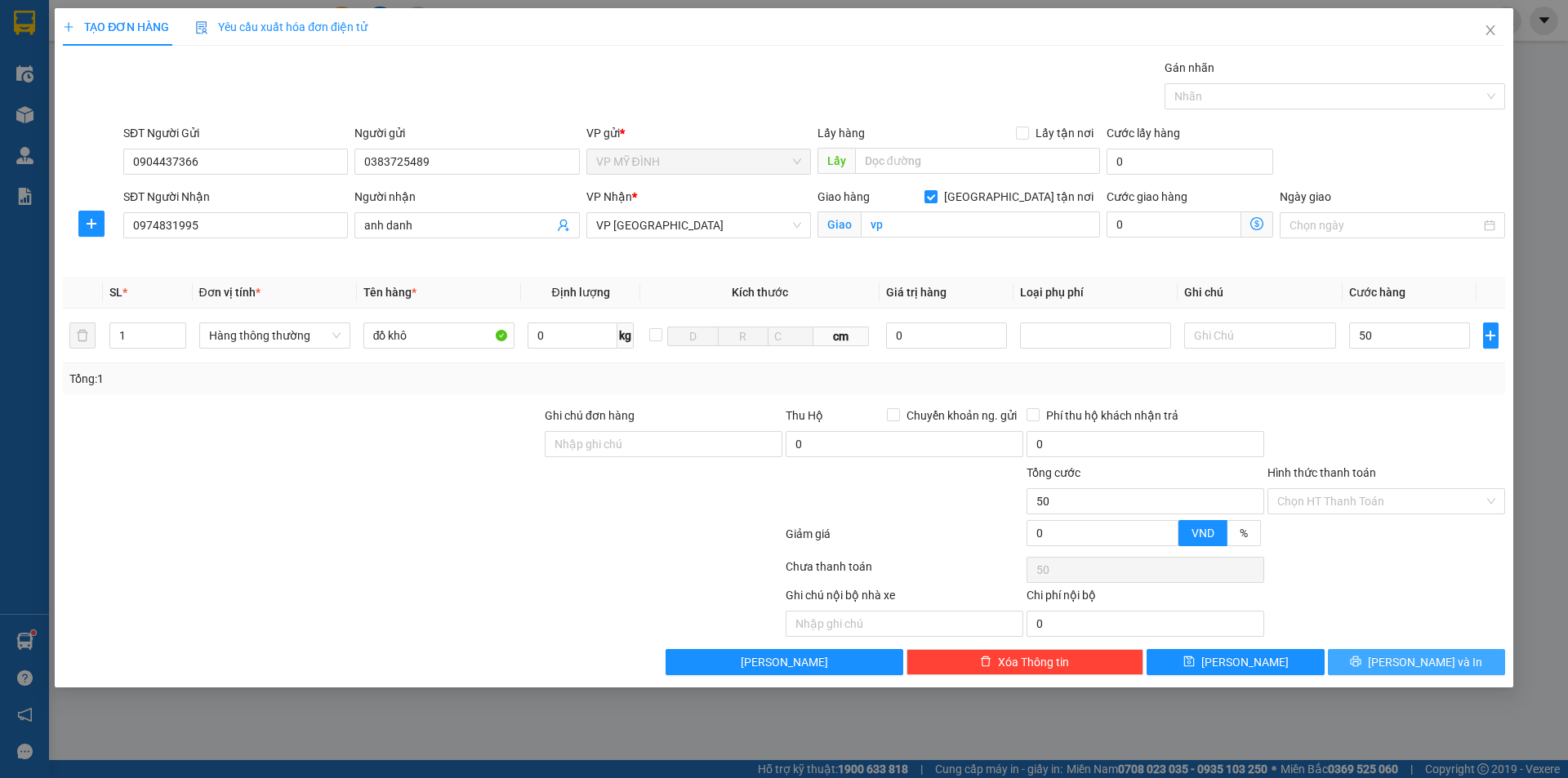
click at [1484, 656] on button "[PERSON_NAME] và In" at bounding box center [1416, 662] width 177 height 26
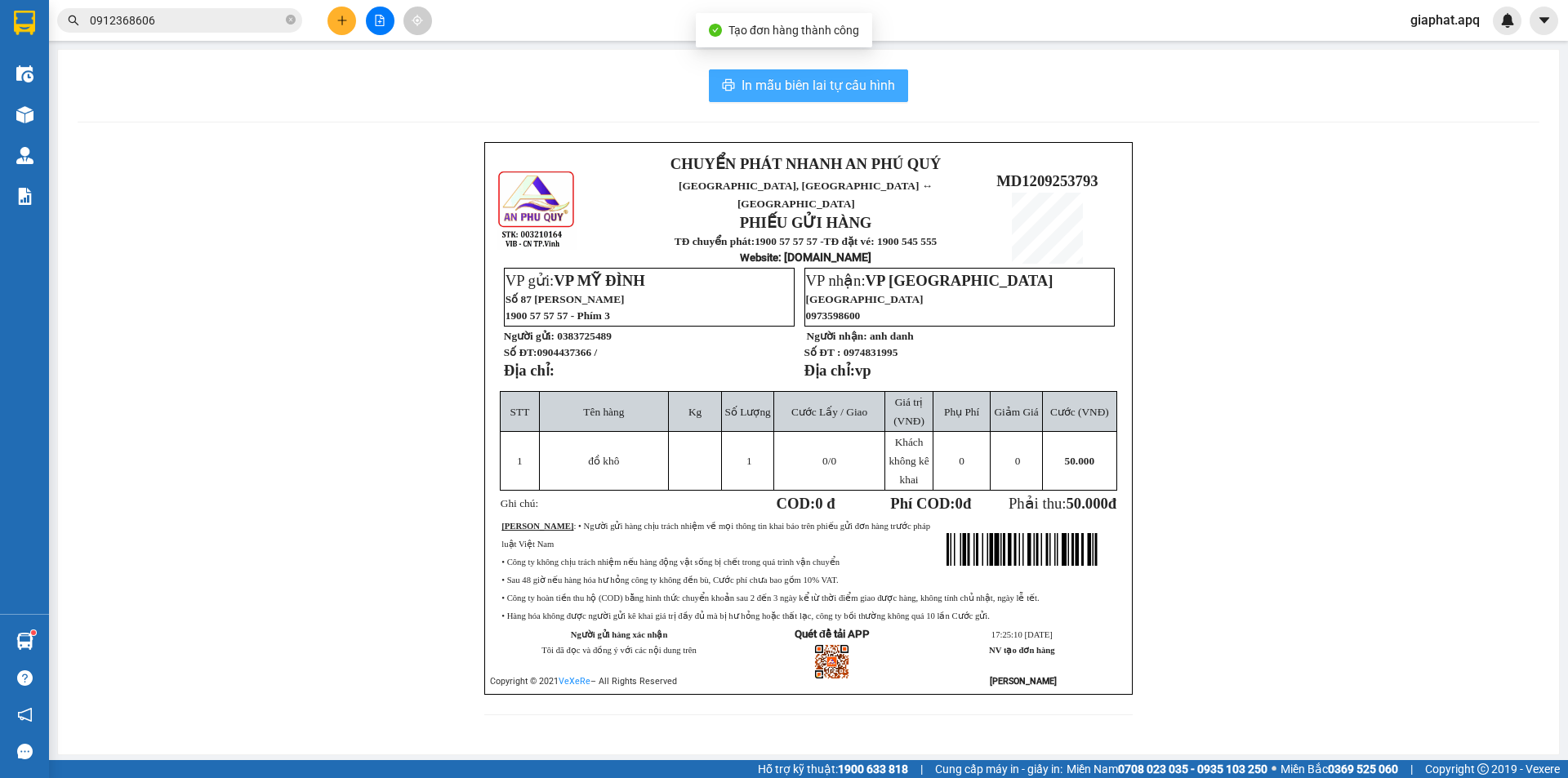
drag, startPoint x: 811, startPoint y: 85, endPoint x: 832, endPoint y: 91, distance: 21.8
click at [811, 85] on span "In mẫu biên lai tự cấu hình" at bounding box center [817, 85] width 153 height 20
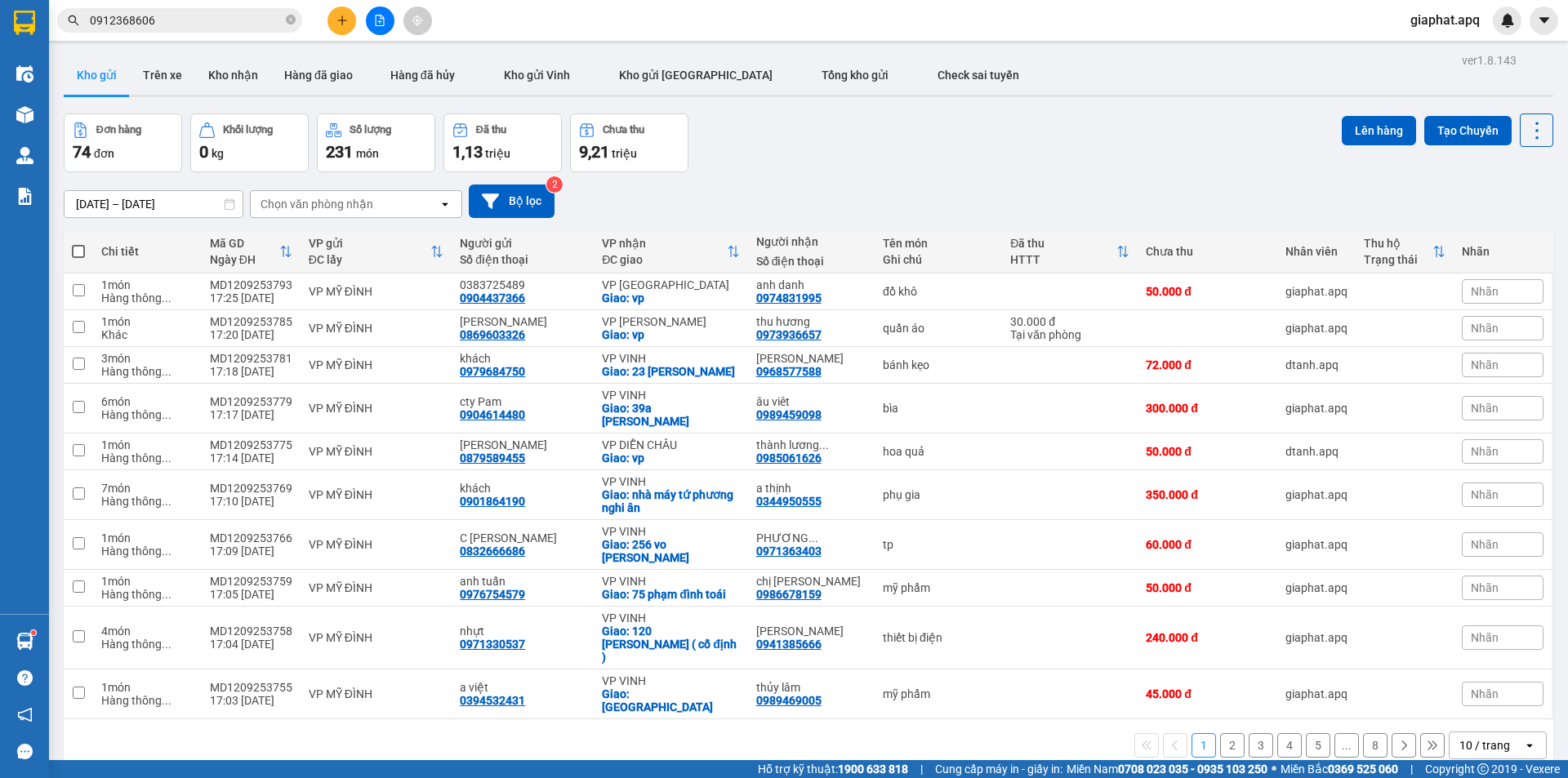
click at [347, 29] on button at bounding box center [341, 20] width 29 height 29
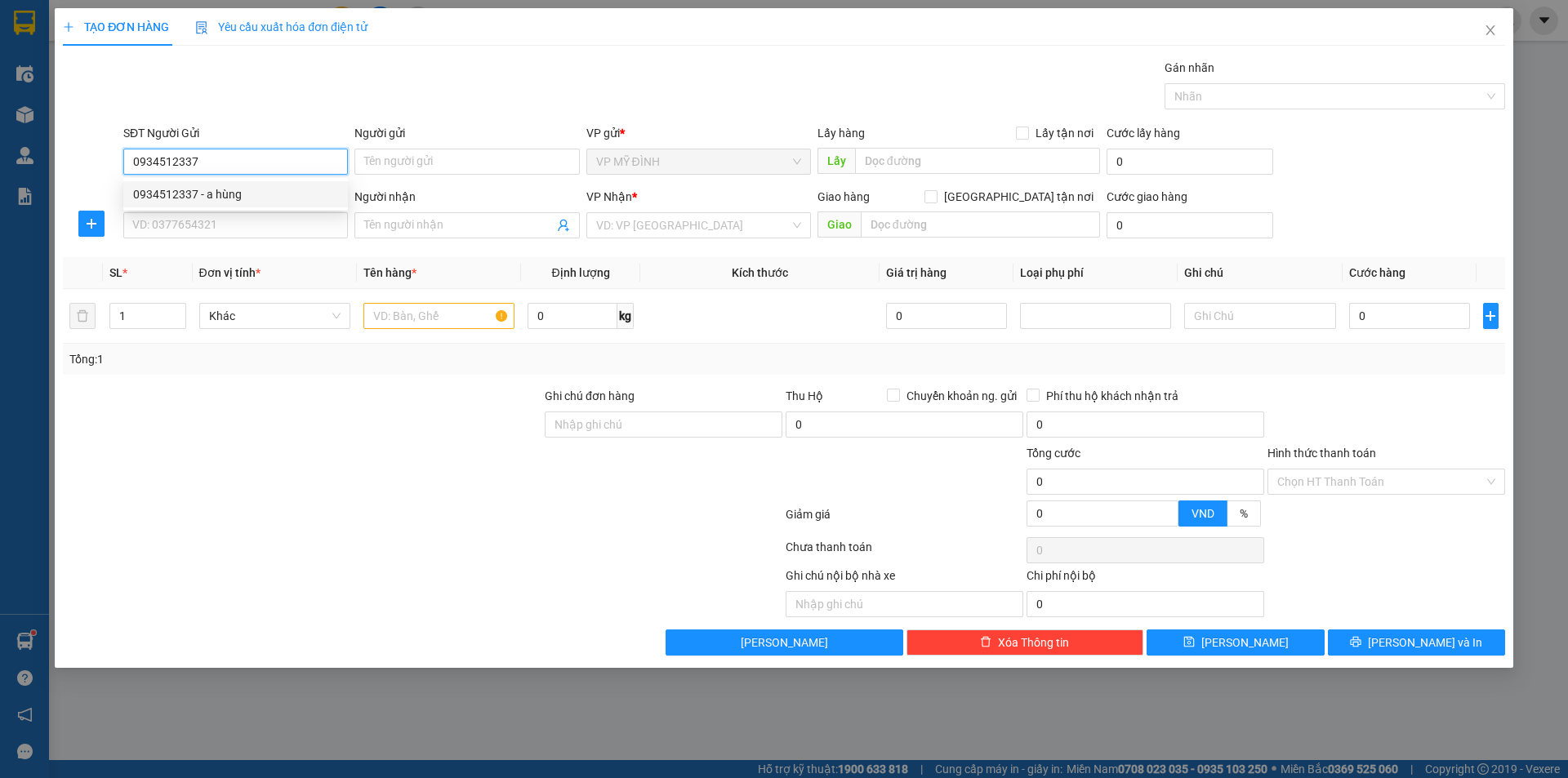
click at [264, 200] on div "0934512337 - a hùng" at bounding box center [235, 194] width 205 height 18
drag, startPoint x: 192, startPoint y: 239, endPoint x: 199, endPoint y: 231, distance: 10.6
click at [193, 238] on div "SĐT Người Nhận VD: 0377654321" at bounding box center [236, 216] width 225 height 57
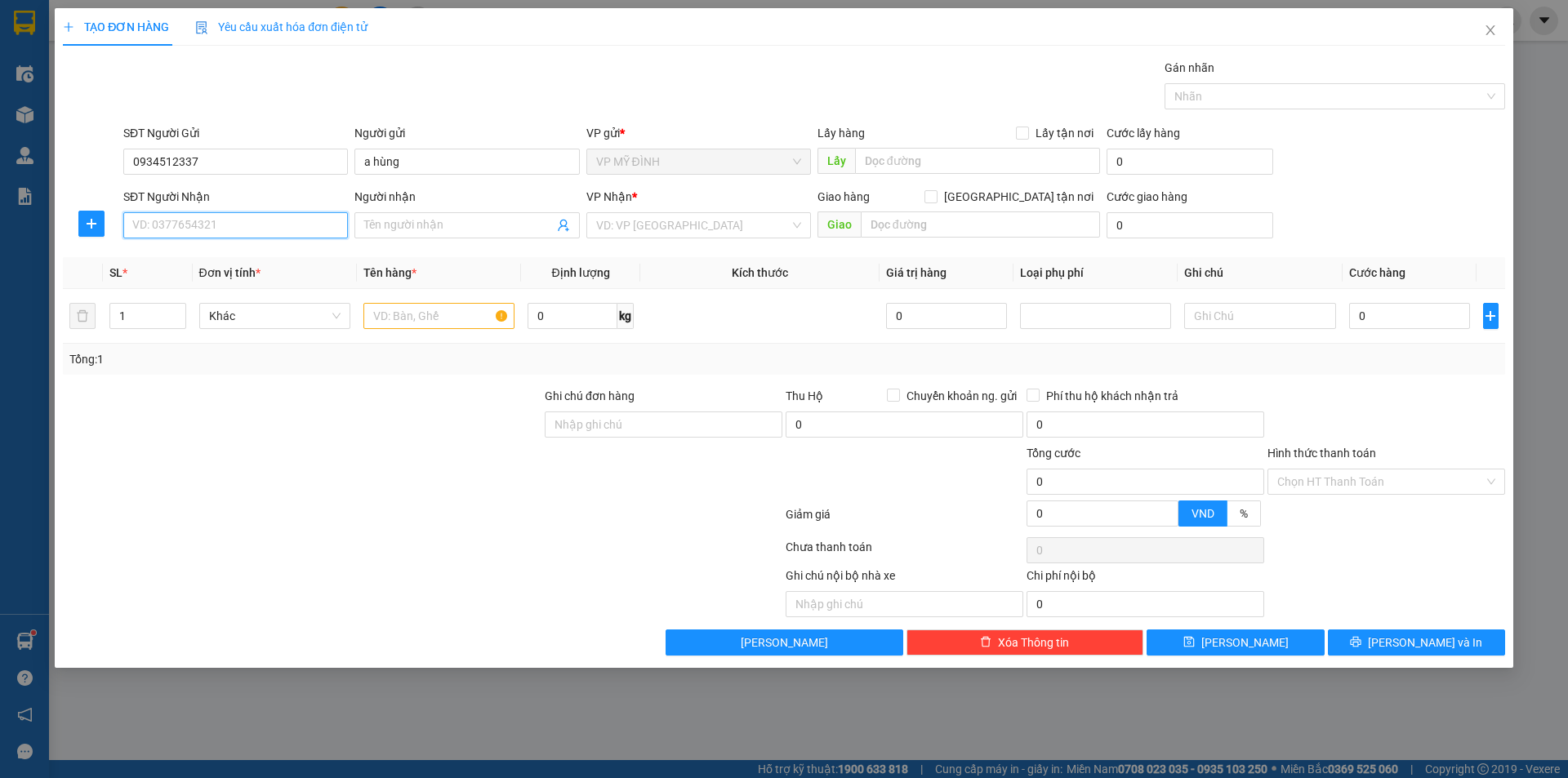
click at [199, 231] on input "SĐT Người Nhận" at bounding box center [236, 225] width 225 height 26
click at [219, 256] on div "0336088558 - khách0966074828" at bounding box center [235, 257] width 205 height 18
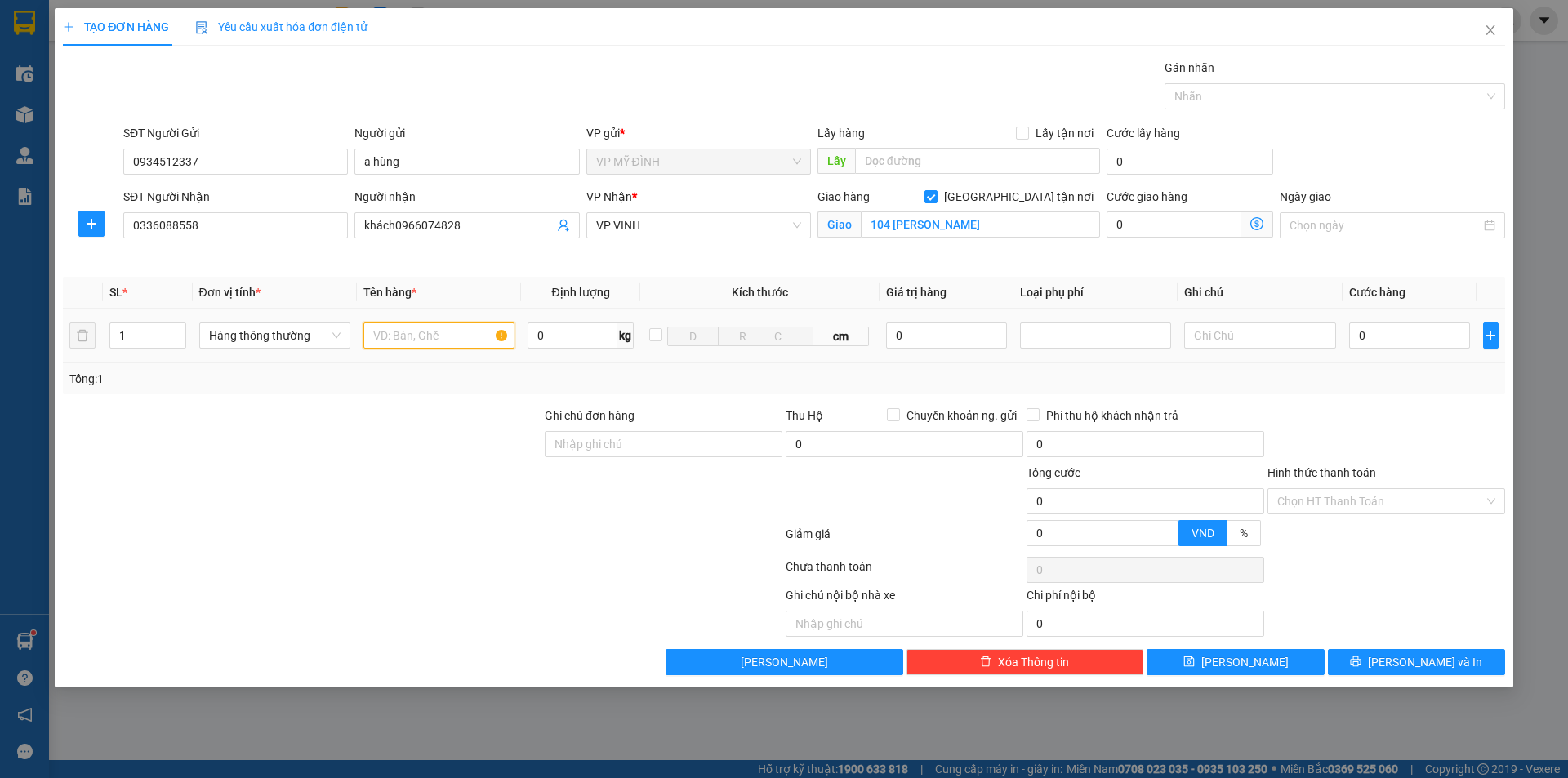
click at [439, 338] on input "text" at bounding box center [439, 336] width 151 height 26
click at [1394, 332] on input "0" at bounding box center [1409, 336] width 122 height 26
click at [1460, 666] on button "[PERSON_NAME] và In" at bounding box center [1416, 662] width 177 height 26
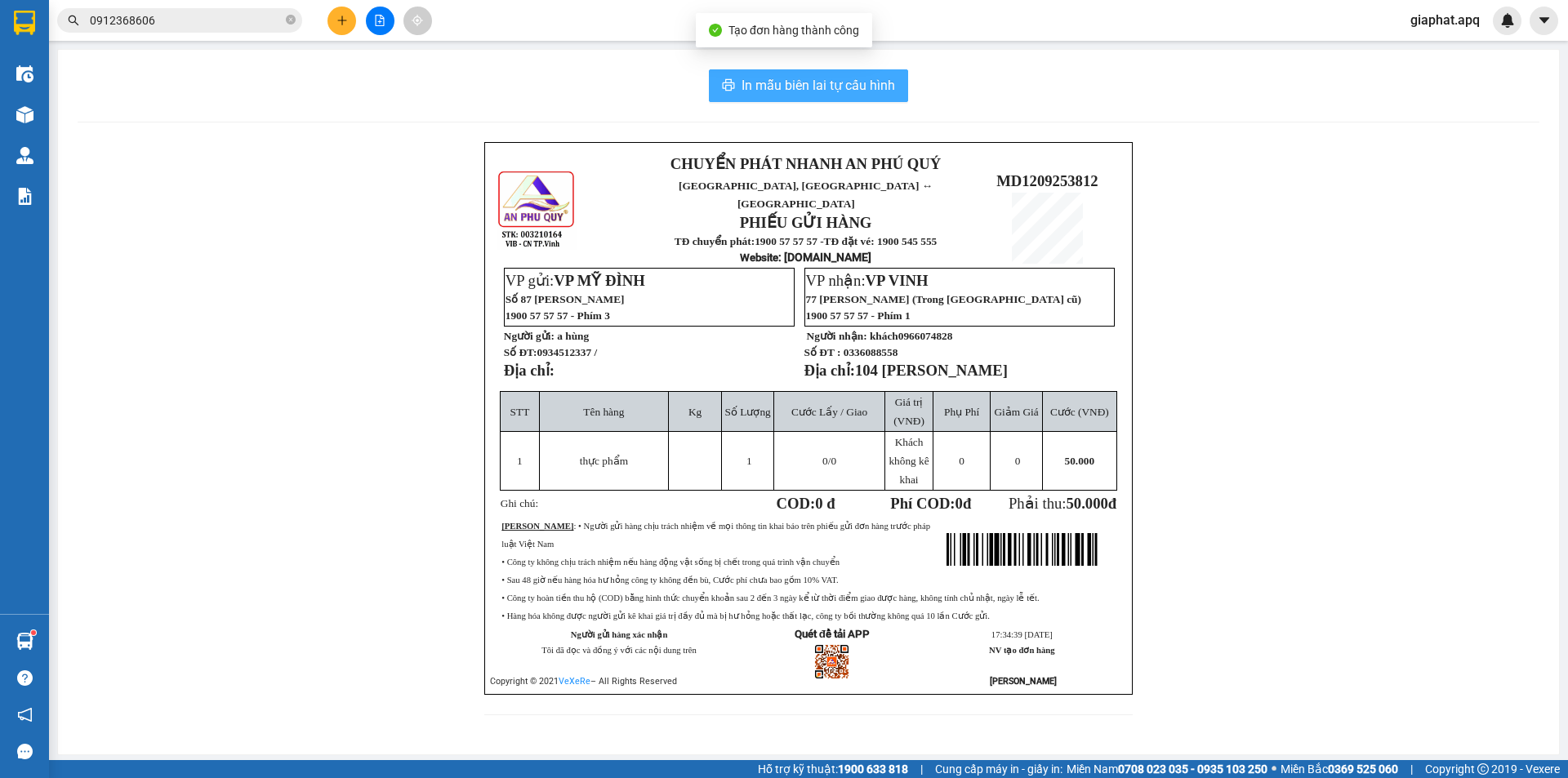
click at [781, 85] on span "In mẫu biên lai tự cấu hình" at bounding box center [817, 85] width 153 height 20
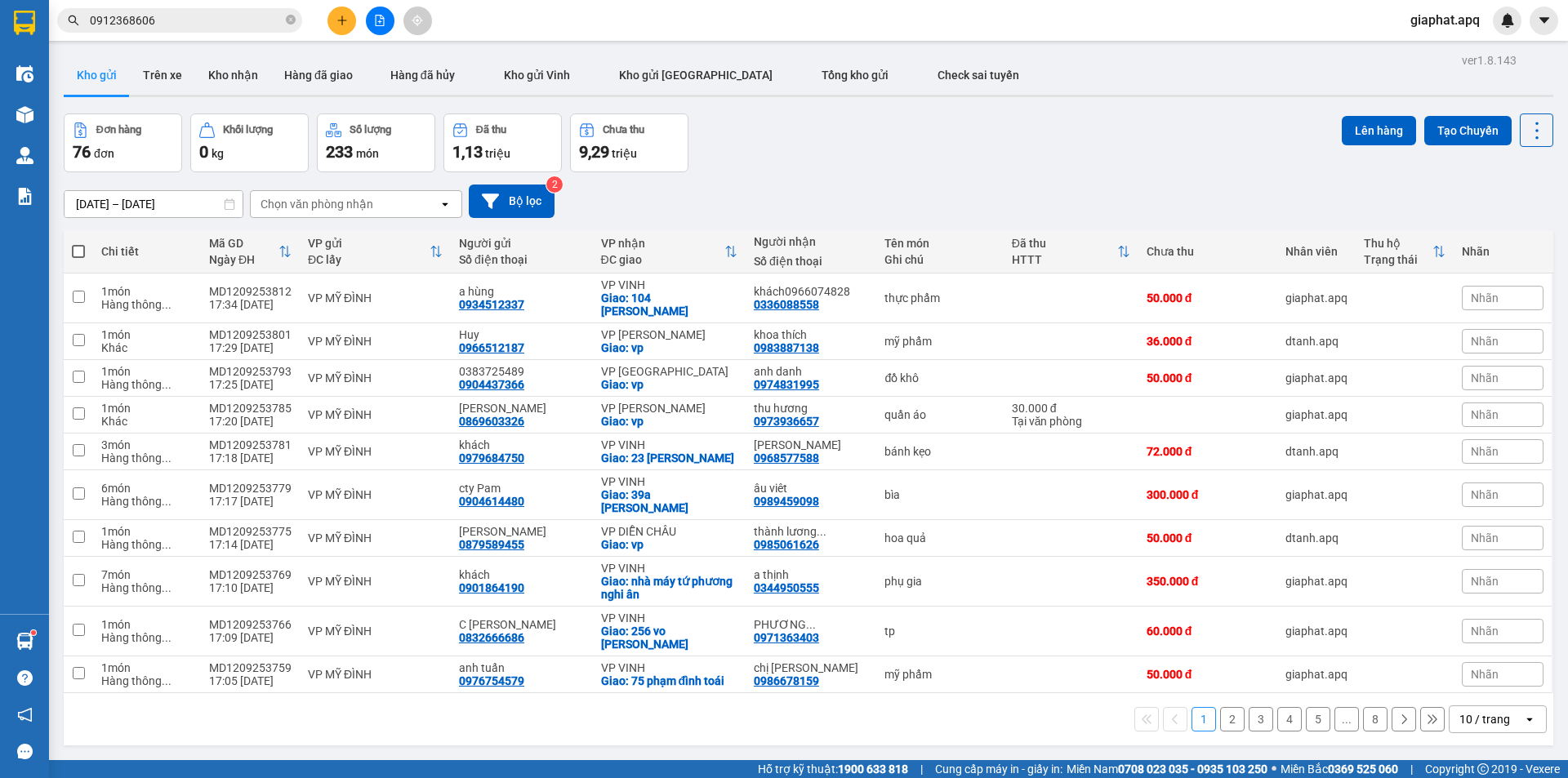
click at [341, 19] on icon "plus" at bounding box center [342, 20] width 11 height 11
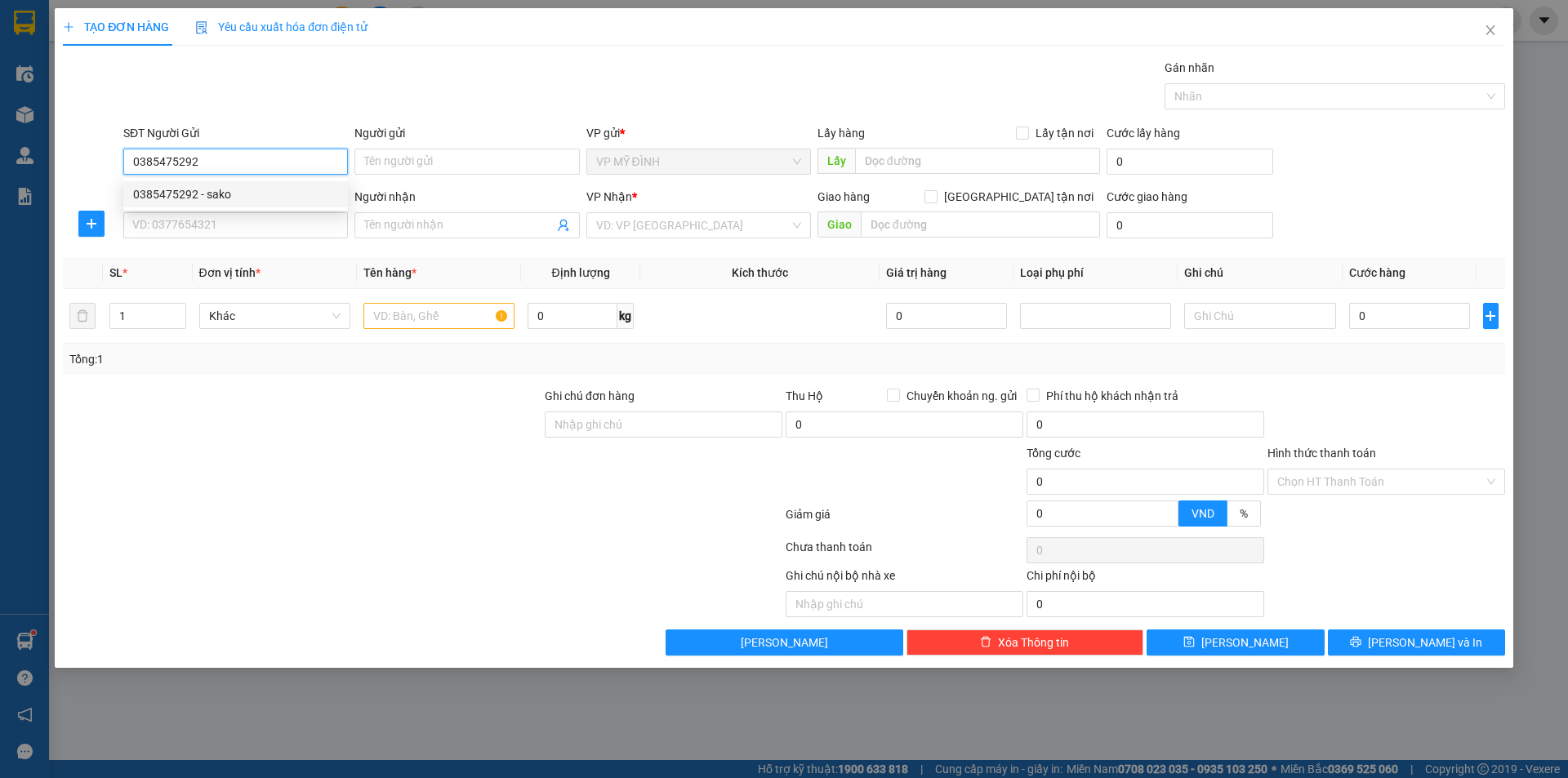
click at [244, 188] on div "0385475292 - sako" at bounding box center [235, 194] width 205 height 18
click at [250, 219] on input "SĐT Người Nhận" at bounding box center [236, 225] width 225 height 26
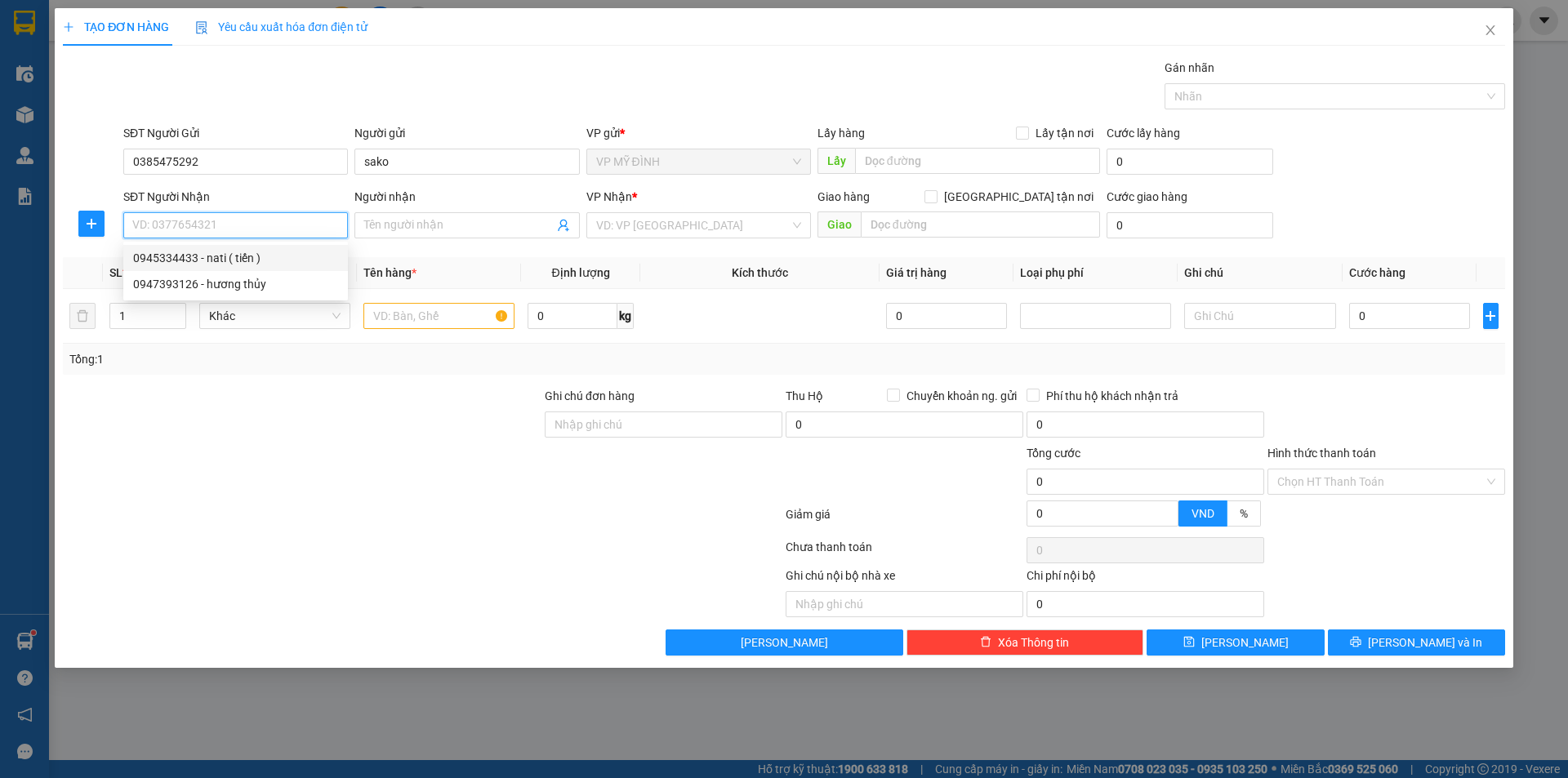
click at [273, 266] on div "0945334433 - nati ( tiến )" at bounding box center [235, 257] width 205 height 18
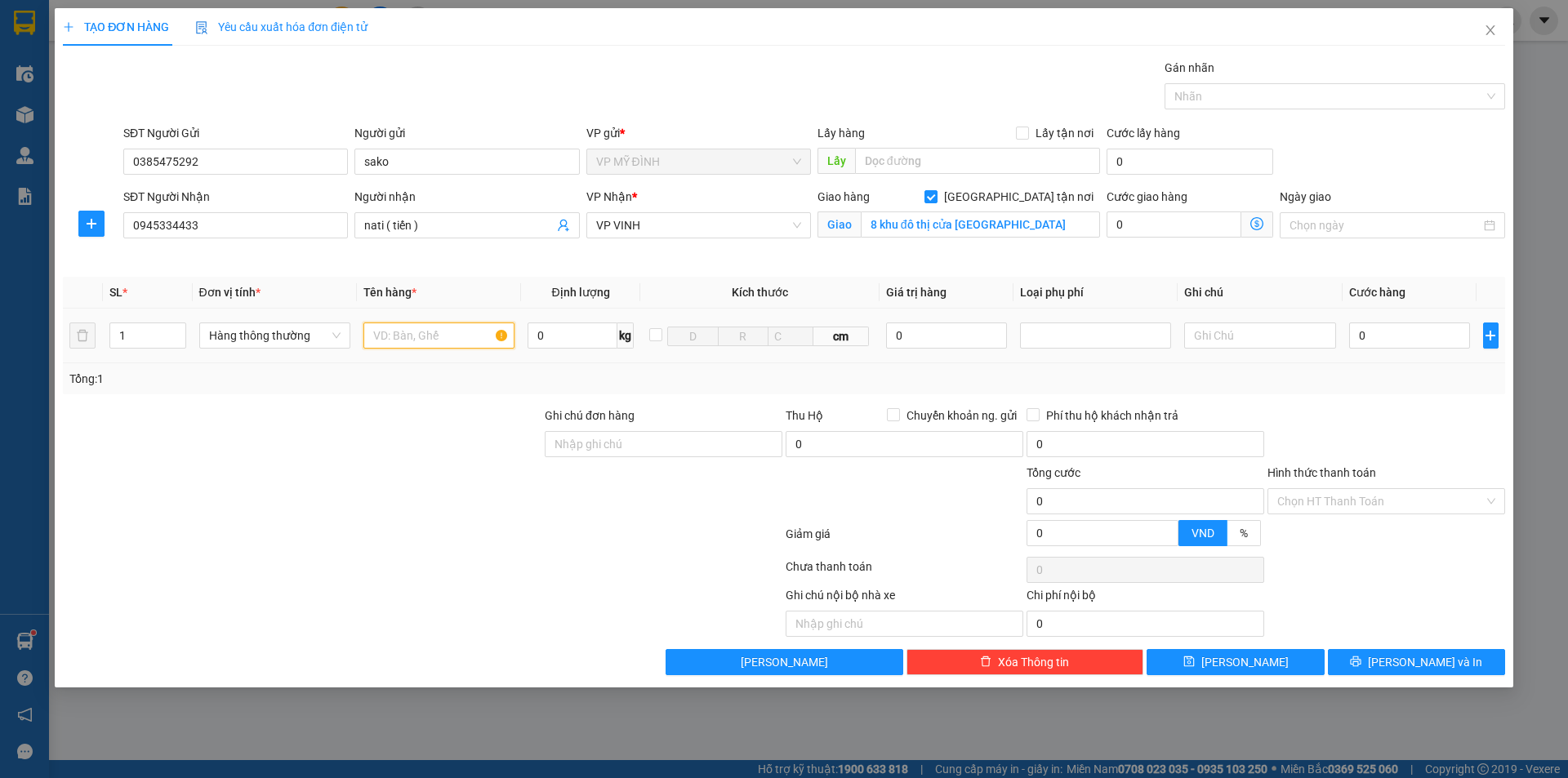
click at [459, 330] on input "text" at bounding box center [439, 336] width 151 height 26
click at [1382, 340] on input "0" at bounding box center [1409, 336] width 122 height 26
click at [1406, 665] on span "[PERSON_NAME] và In" at bounding box center [1424, 661] width 114 height 18
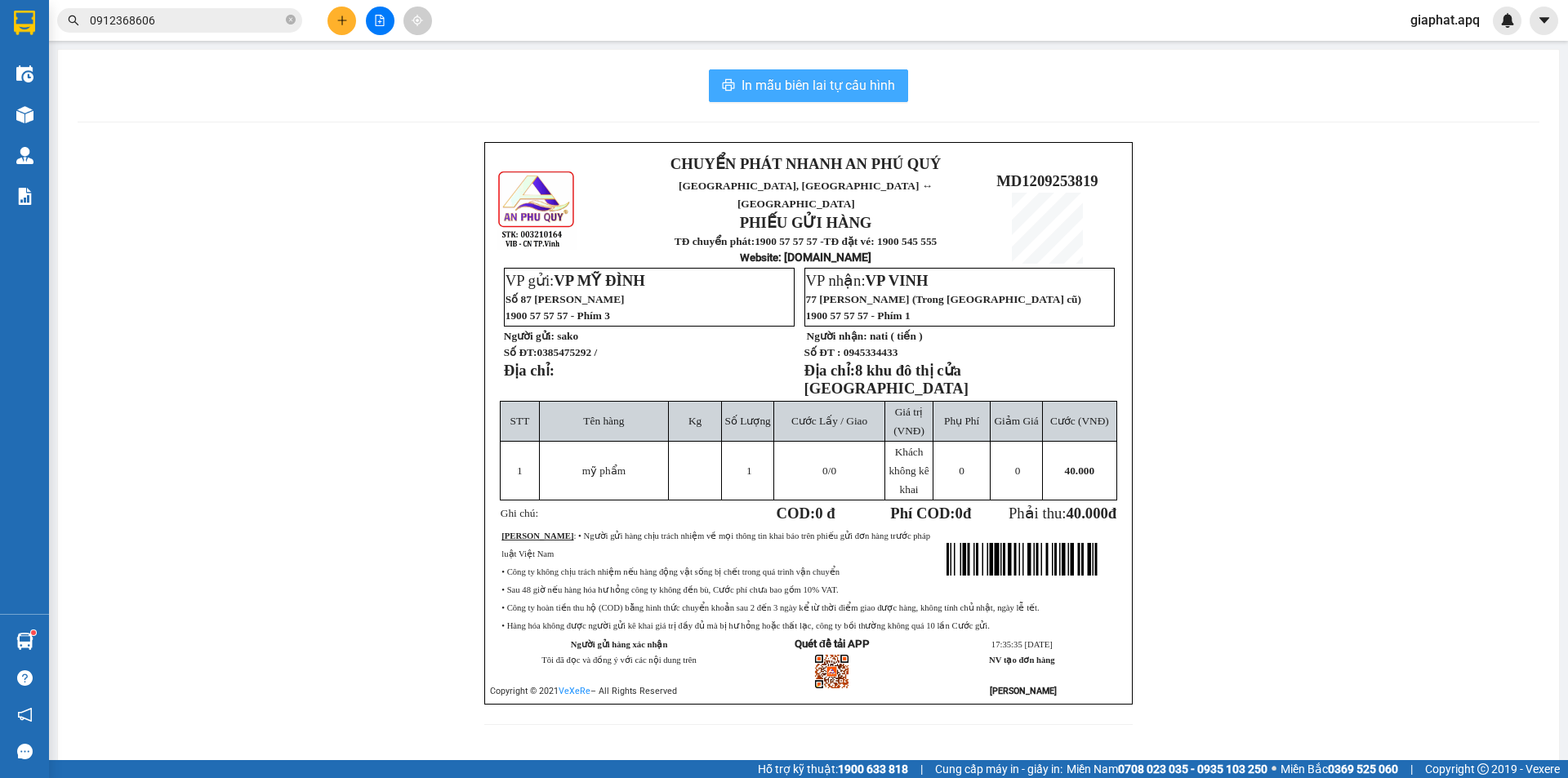
click at [861, 94] on span "In mẫu biên lai tự cấu hình" at bounding box center [817, 85] width 153 height 20
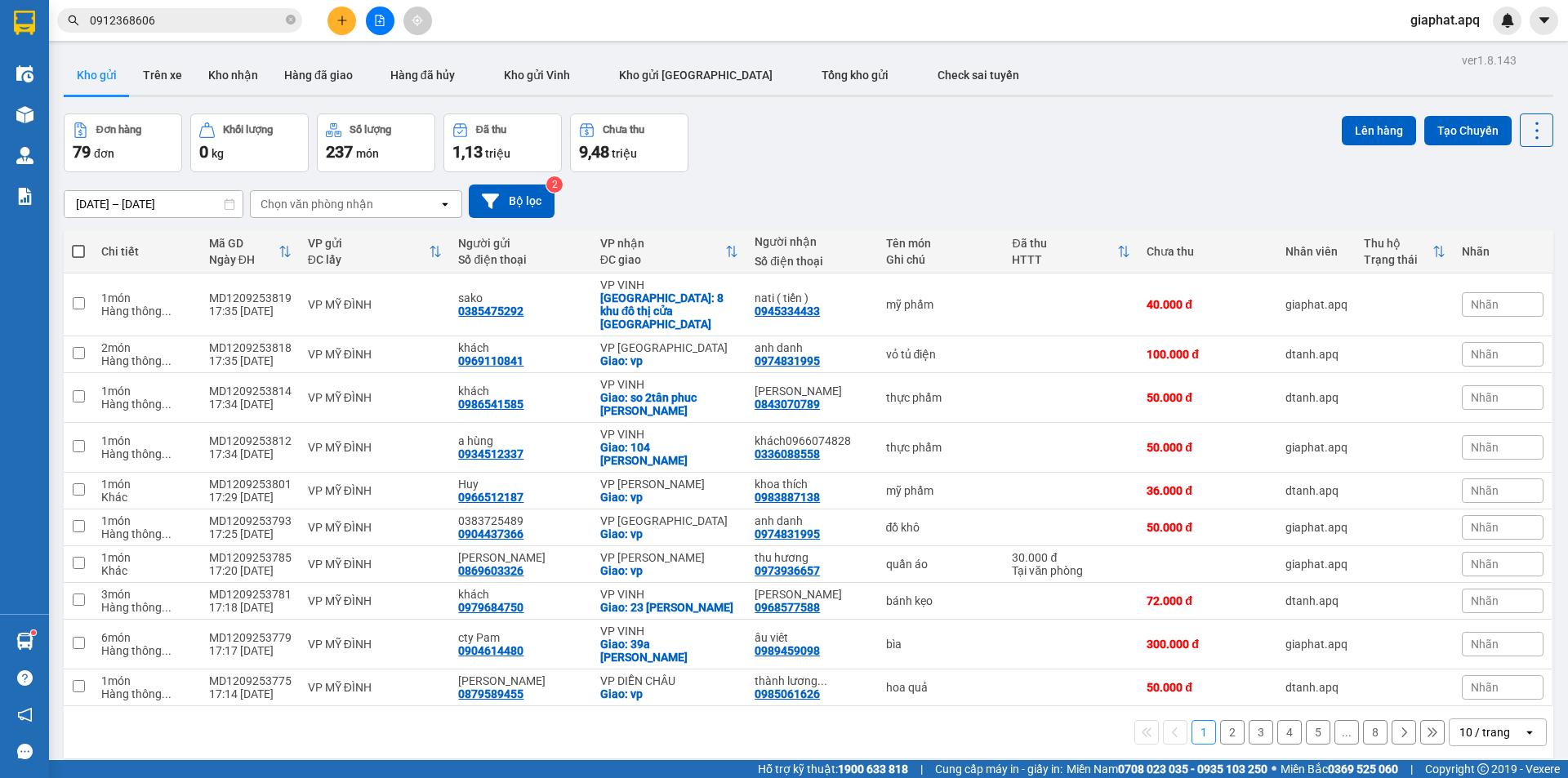
click at [1029, 185] on div "10/09/2025 – 12/09/2025 Press the down arrow key to interact with the calendar …" at bounding box center [809, 201] width 1490 height 33
click at [322, 19] on div at bounding box center [379, 20] width 122 height 29
click at [339, 22] on icon "plus" at bounding box center [342, 20] width 11 height 11
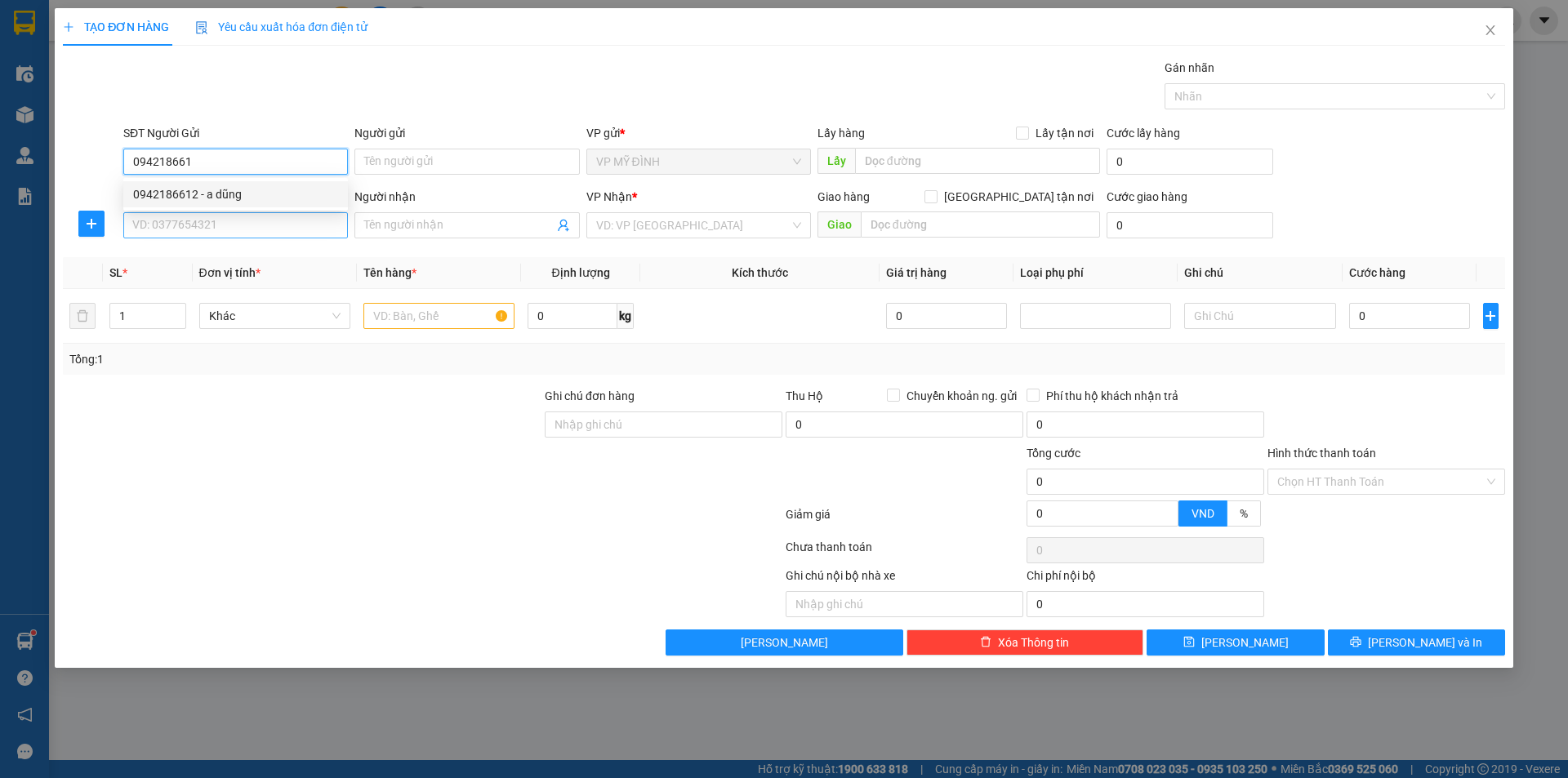
drag, startPoint x: 239, startPoint y: 198, endPoint x: 248, endPoint y: 224, distance: 27.5
click at [239, 201] on div "0942186612 - a dũng" at bounding box center [235, 194] width 205 height 18
click at [256, 235] on input "SĐT Người Nhận" at bounding box center [236, 225] width 225 height 26
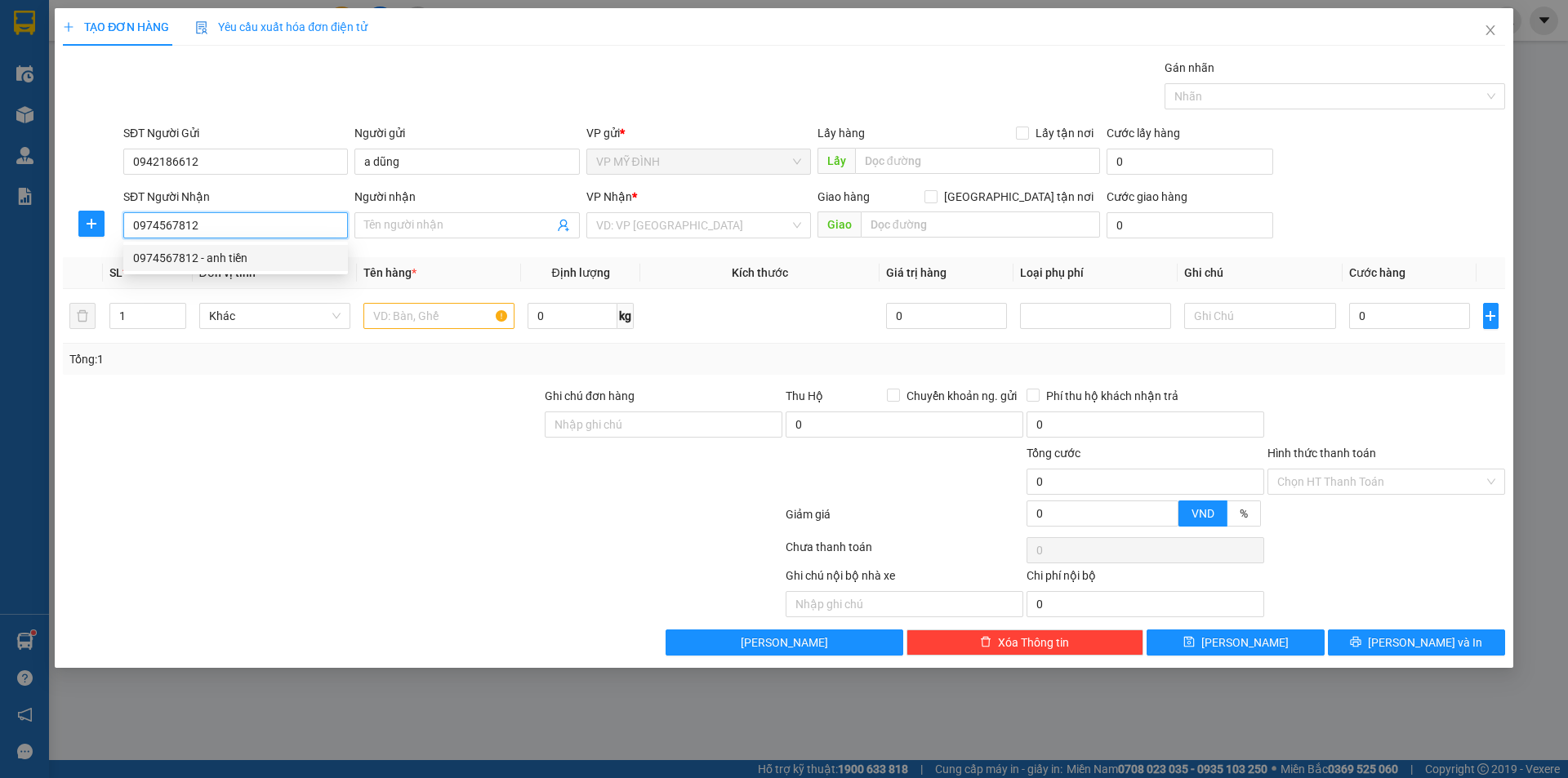
click at [267, 254] on div "0974567812 - anh tiền" at bounding box center [235, 257] width 205 height 18
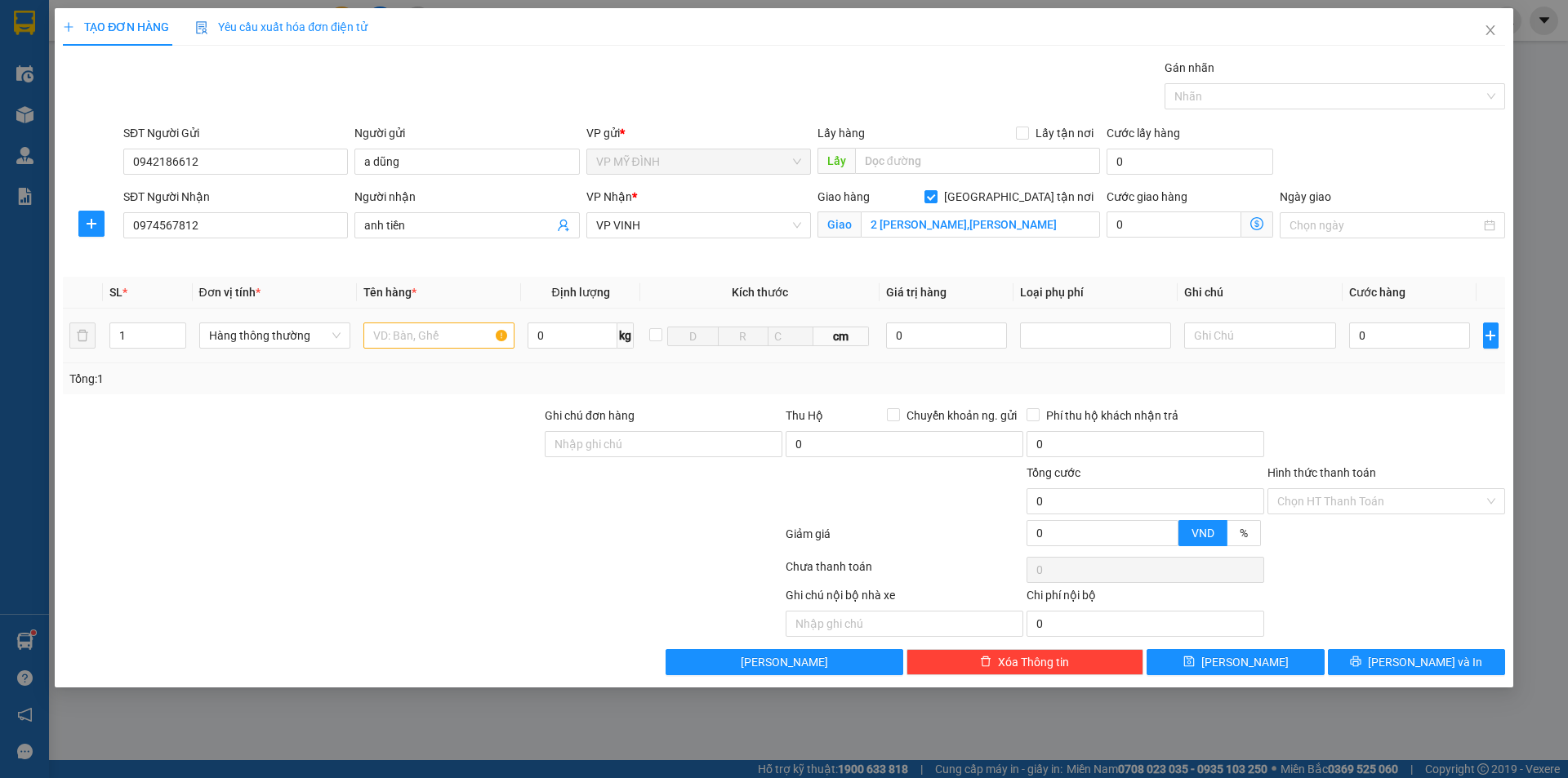
drag, startPoint x: 136, startPoint y: 347, endPoint x: 114, endPoint y: 365, distance: 28.4
click at [82, 375] on div "SL * Đơn vị tính * Tên hàng * Định lượng Kích thước Giá trị hàng Loại phụ phí G…" at bounding box center [784, 335] width 1443 height 118
click at [444, 343] on input "text" at bounding box center [439, 336] width 151 height 26
click at [96, 362] on tr "2 Hàng thông thường vải 0 kg cm 0 0" at bounding box center [784, 336] width 1443 height 55
click at [1418, 340] on input "0" at bounding box center [1409, 336] width 122 height 26
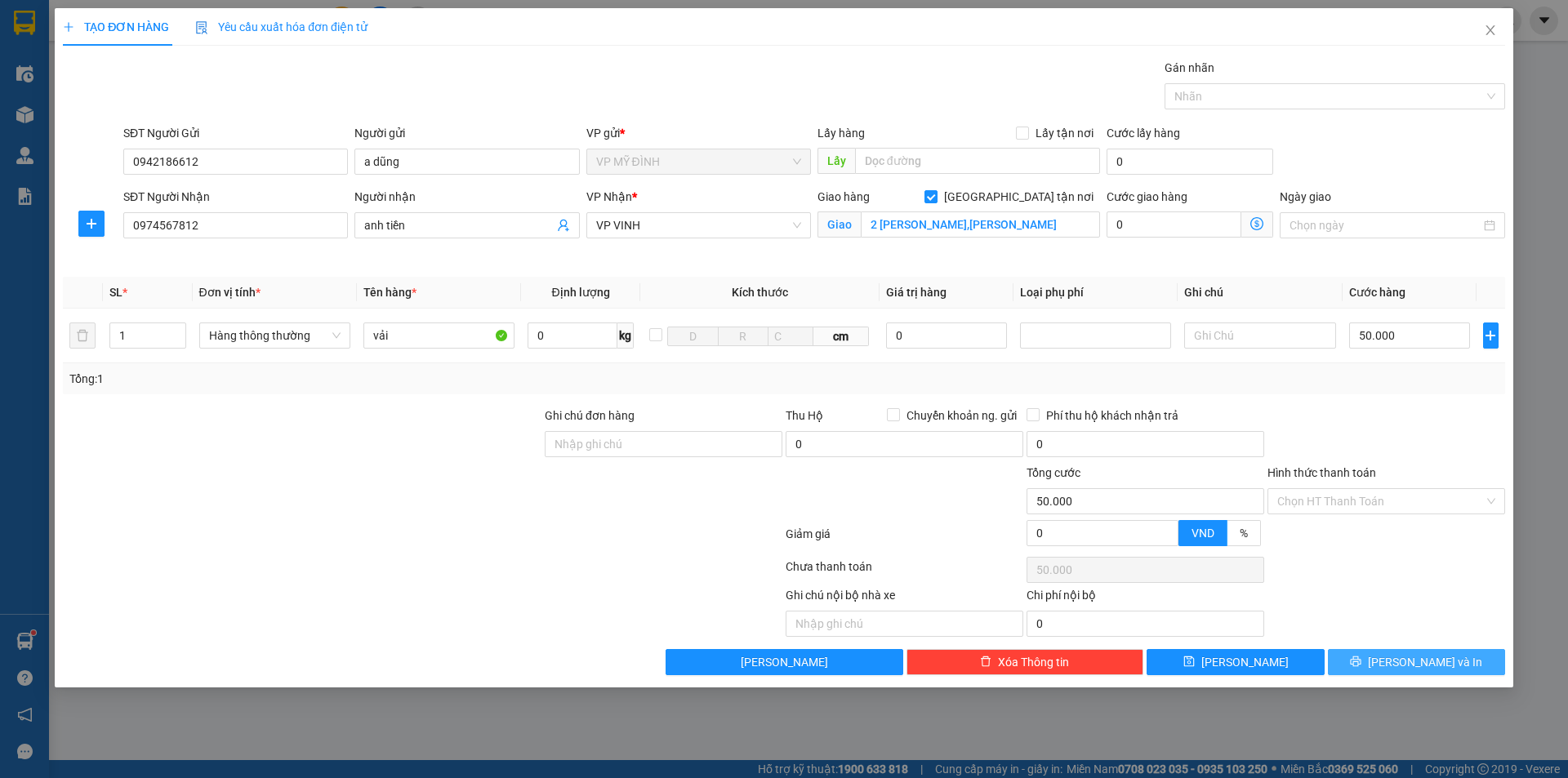
click at [1379, 665] on button "[PERSON_NAME] và In" at bounding box center [1416, 662] width 177 height 26
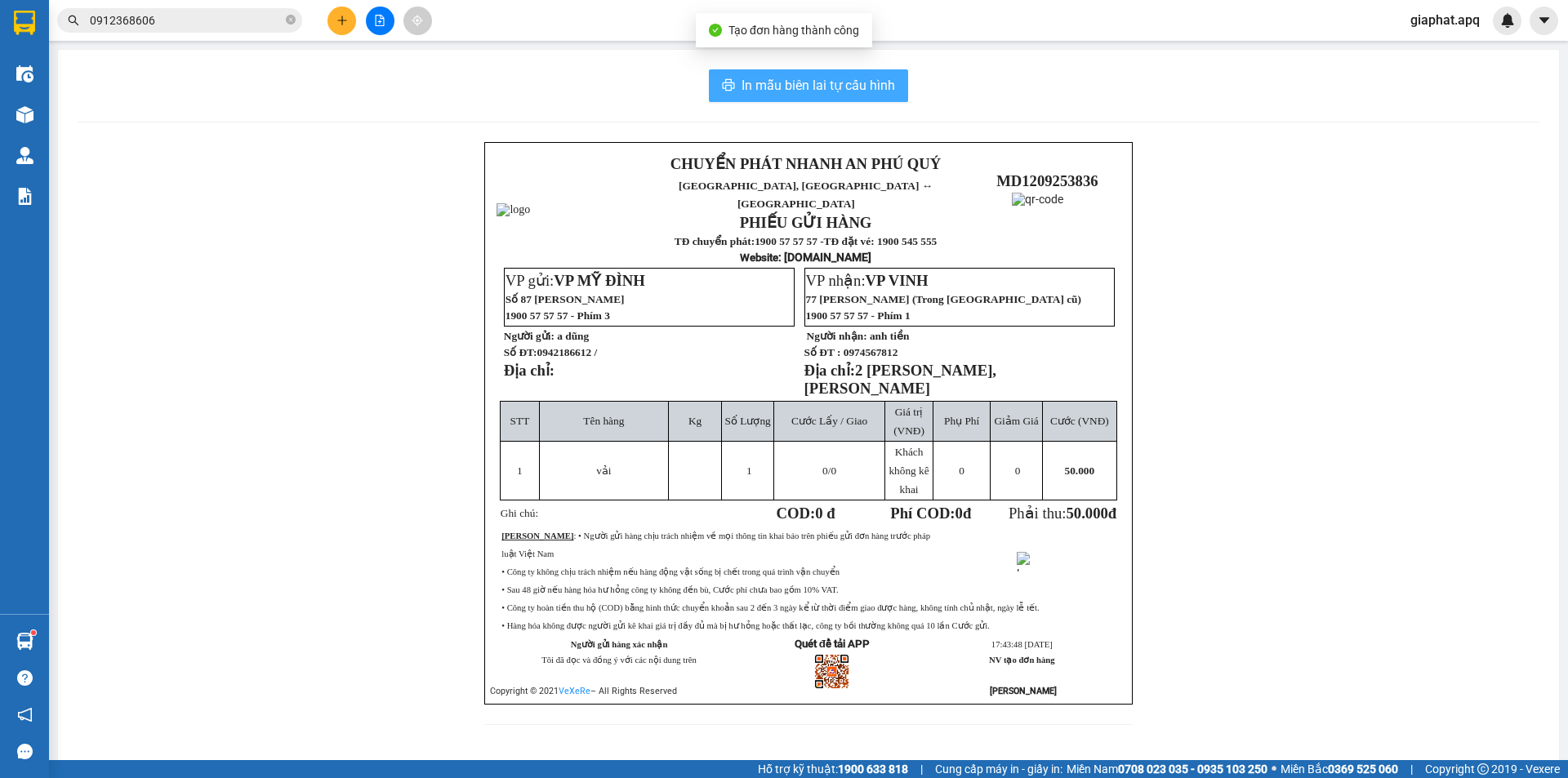
click at [788, 76] on span "In mẫu biên lai tự cấu hình" at bounding box center [817, 85] width 153 height 20
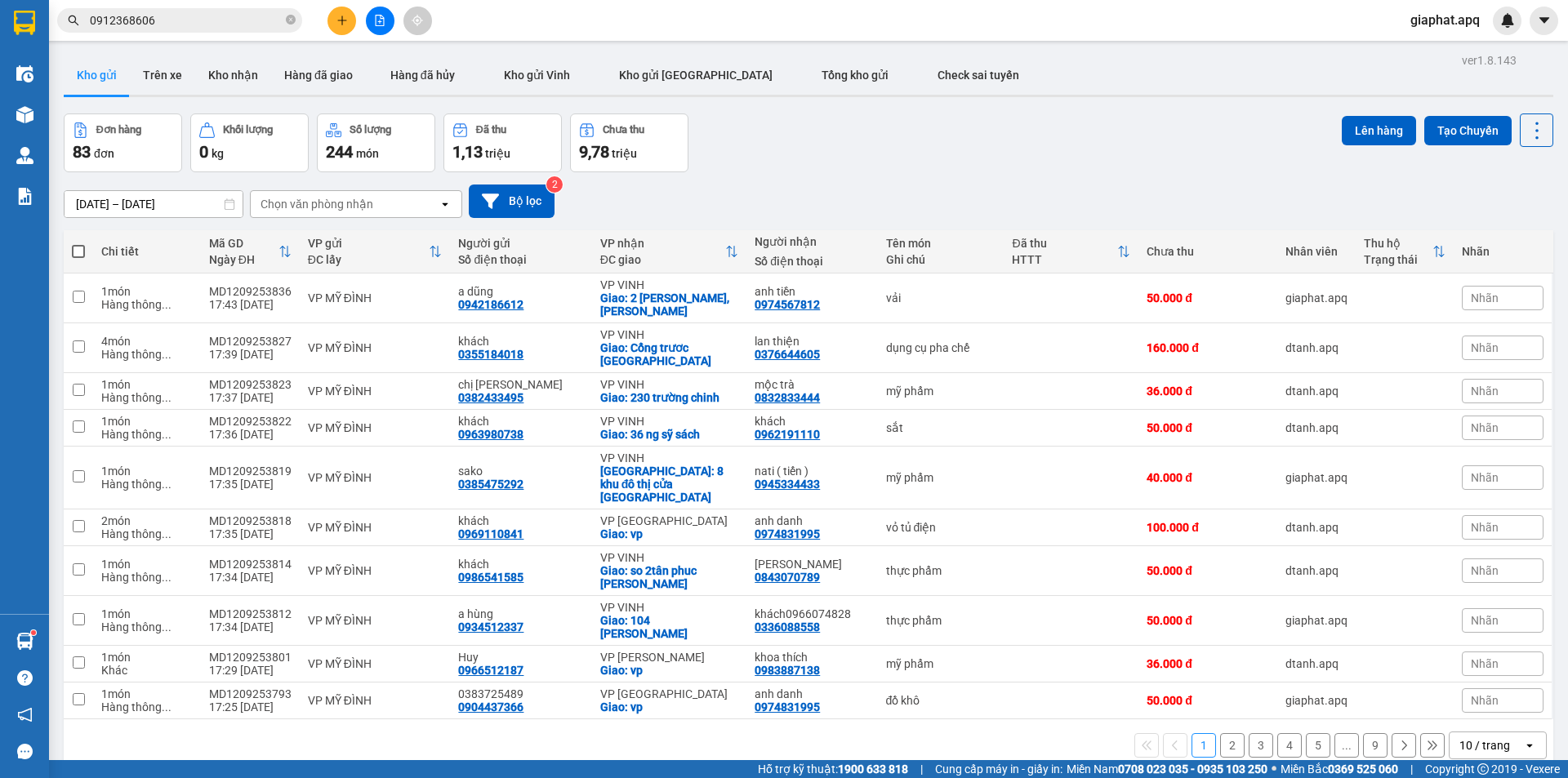
click at [1100, 178] on div "10/09/2025 – 12/09/2025 Press the down arrow key to interact with the calendar …" at bounding box center [809, 201] width 1490 height 57
click at [496, 303] on div "0942186612" at bounding box center [491, 304] width 65 height 13
click at [352, 25] on button at bounding box center [341, 20] width 29 height 29
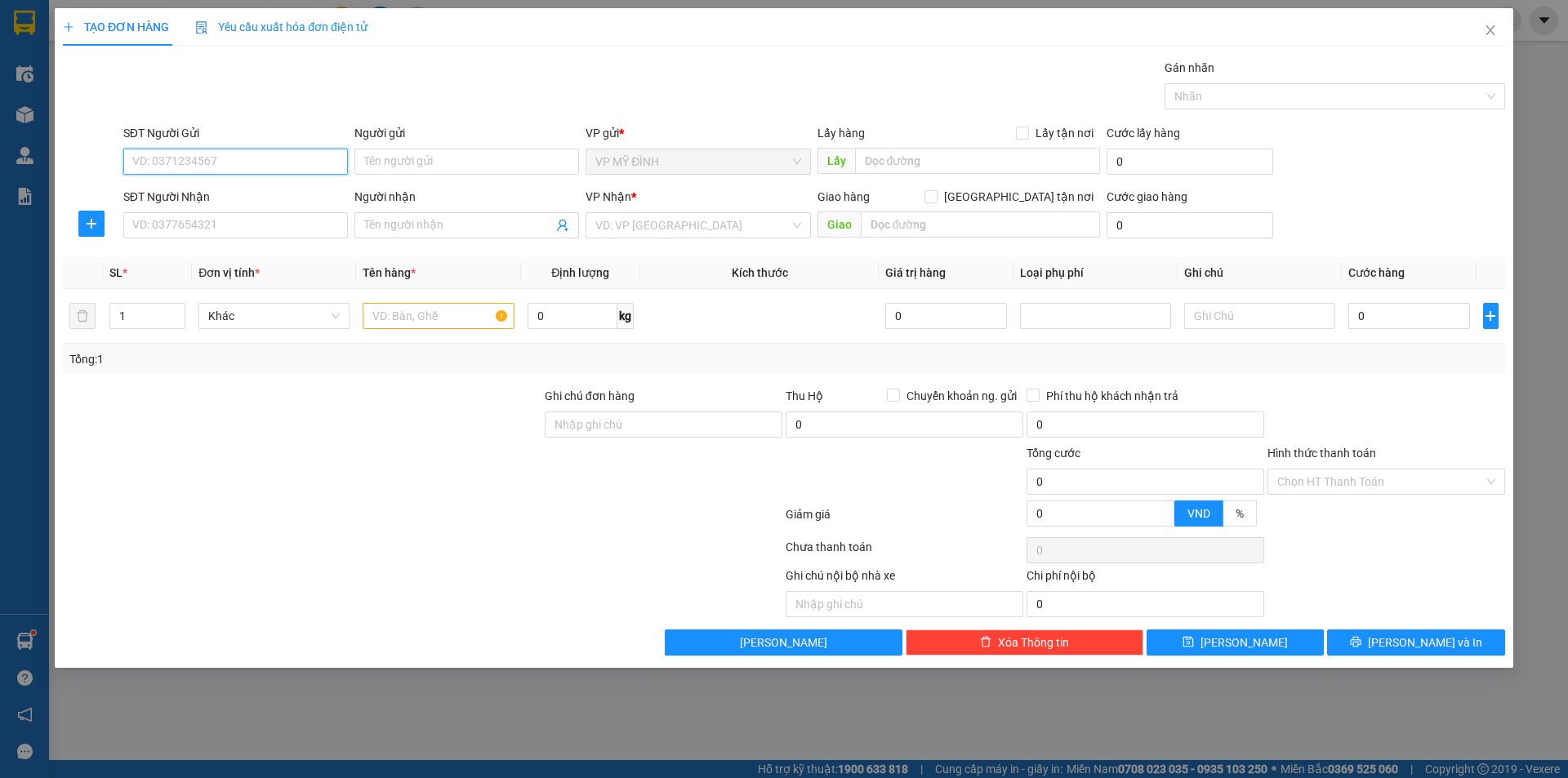
paste input "0942186612"
click at [251, 193] on div "0942186612 - a dũng" at bounding box center [235, 194] width 205 height 18
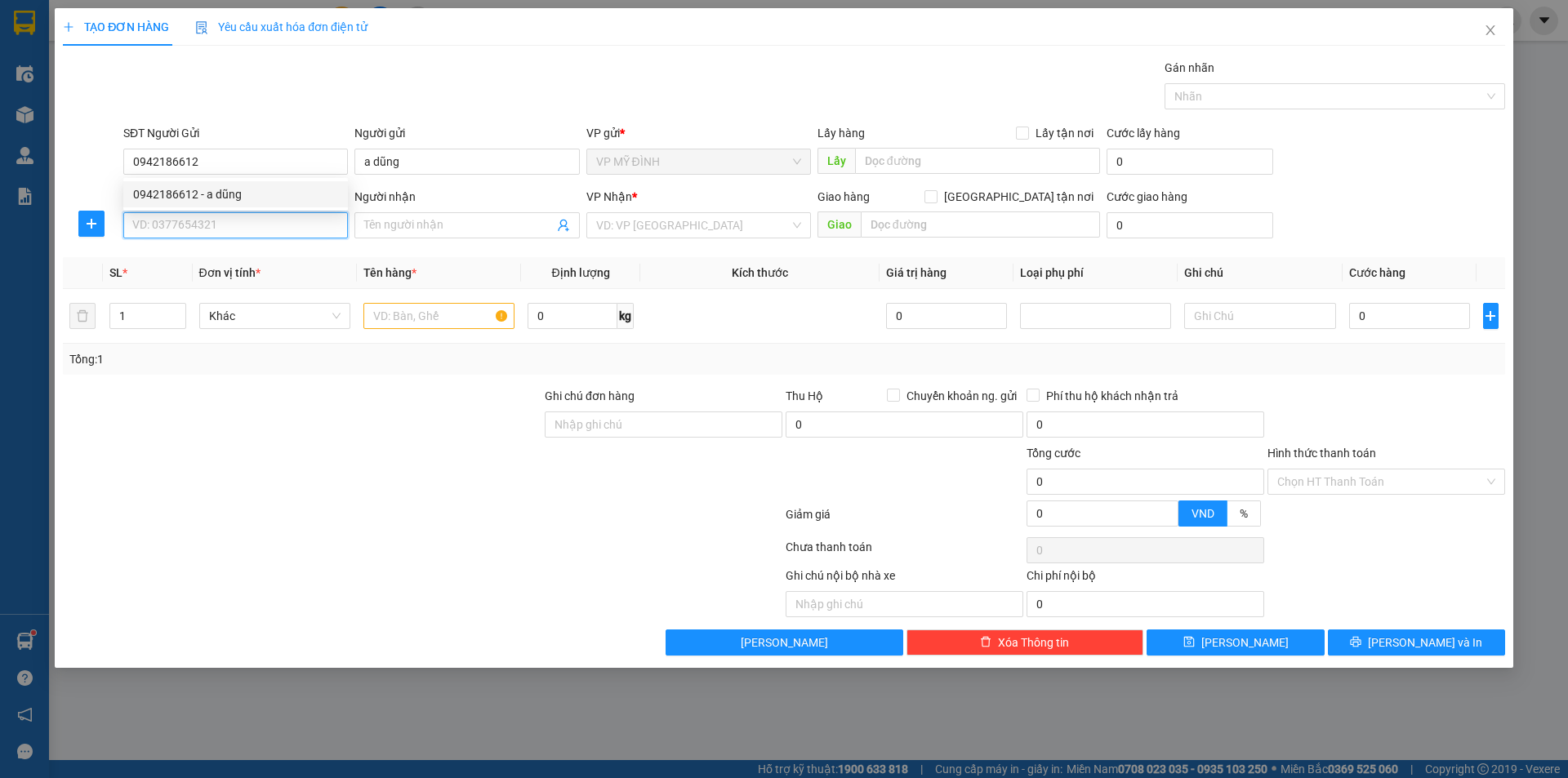
click at [252, 218] on input "SĐT Người Nhận" at bounding box center [236, 225] width 225 height 26
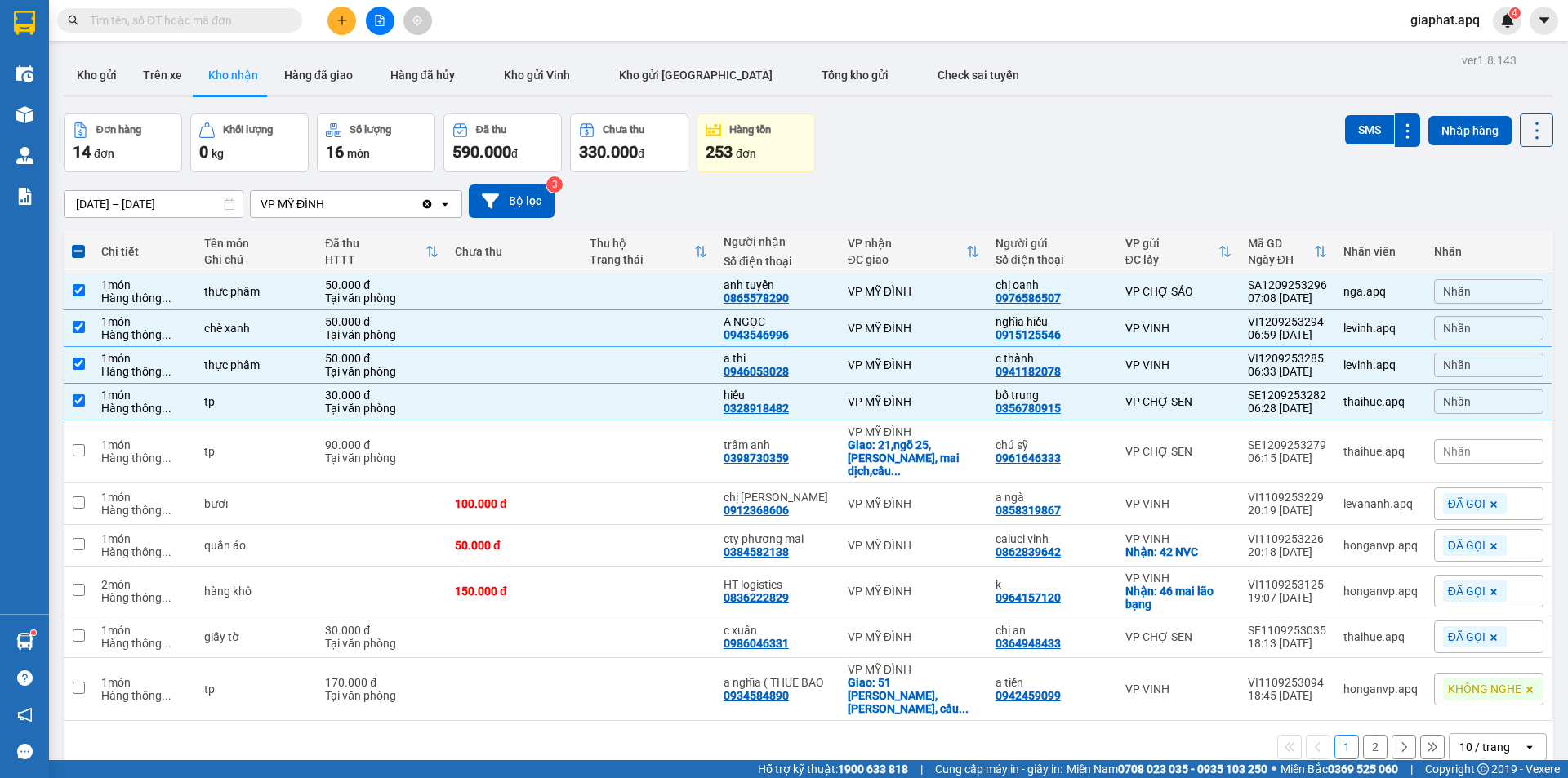
click at [269, 24] on input "text" at bounding box center [186, 19] width 193 height 18
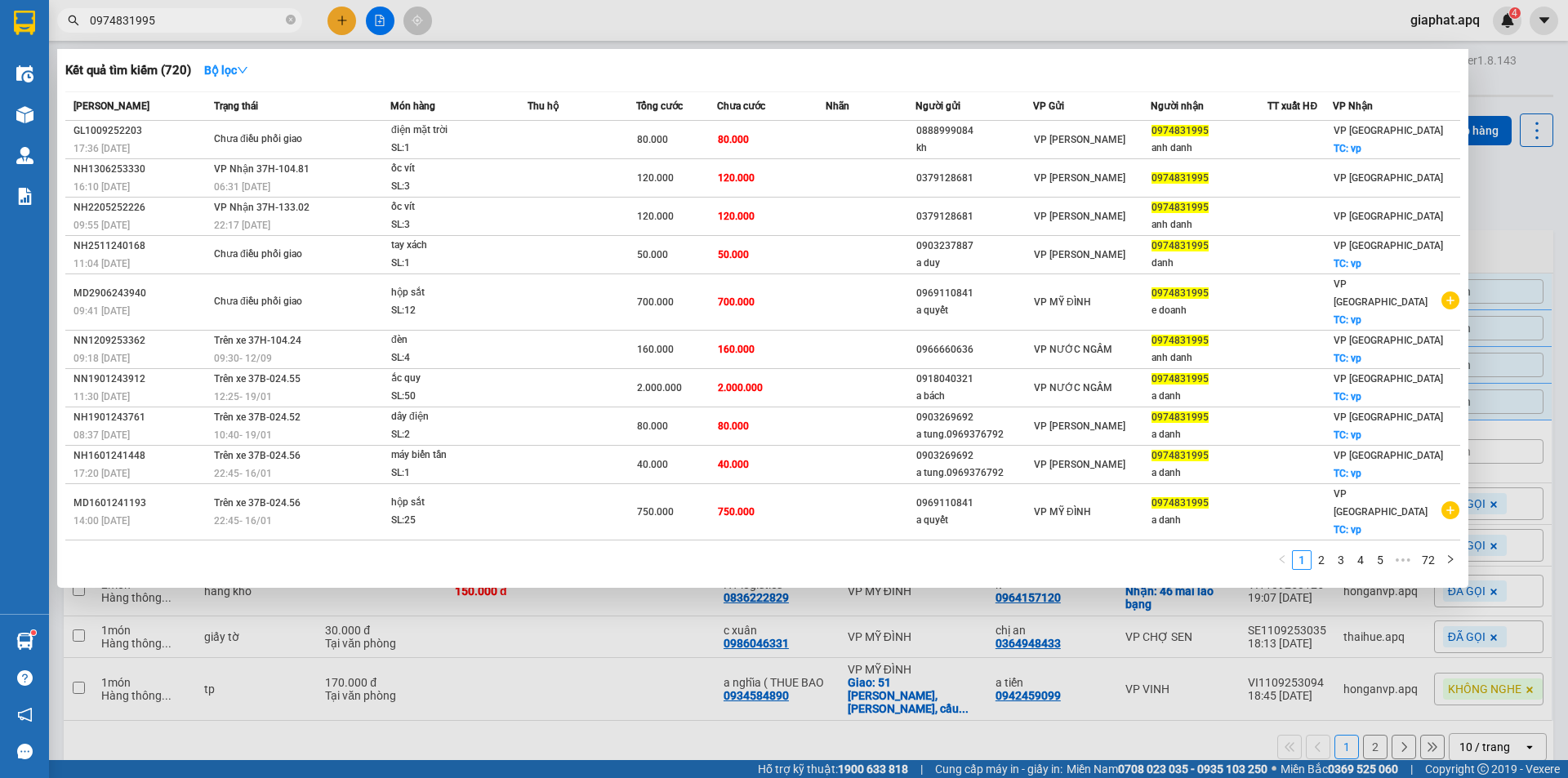
type input "0974831995"
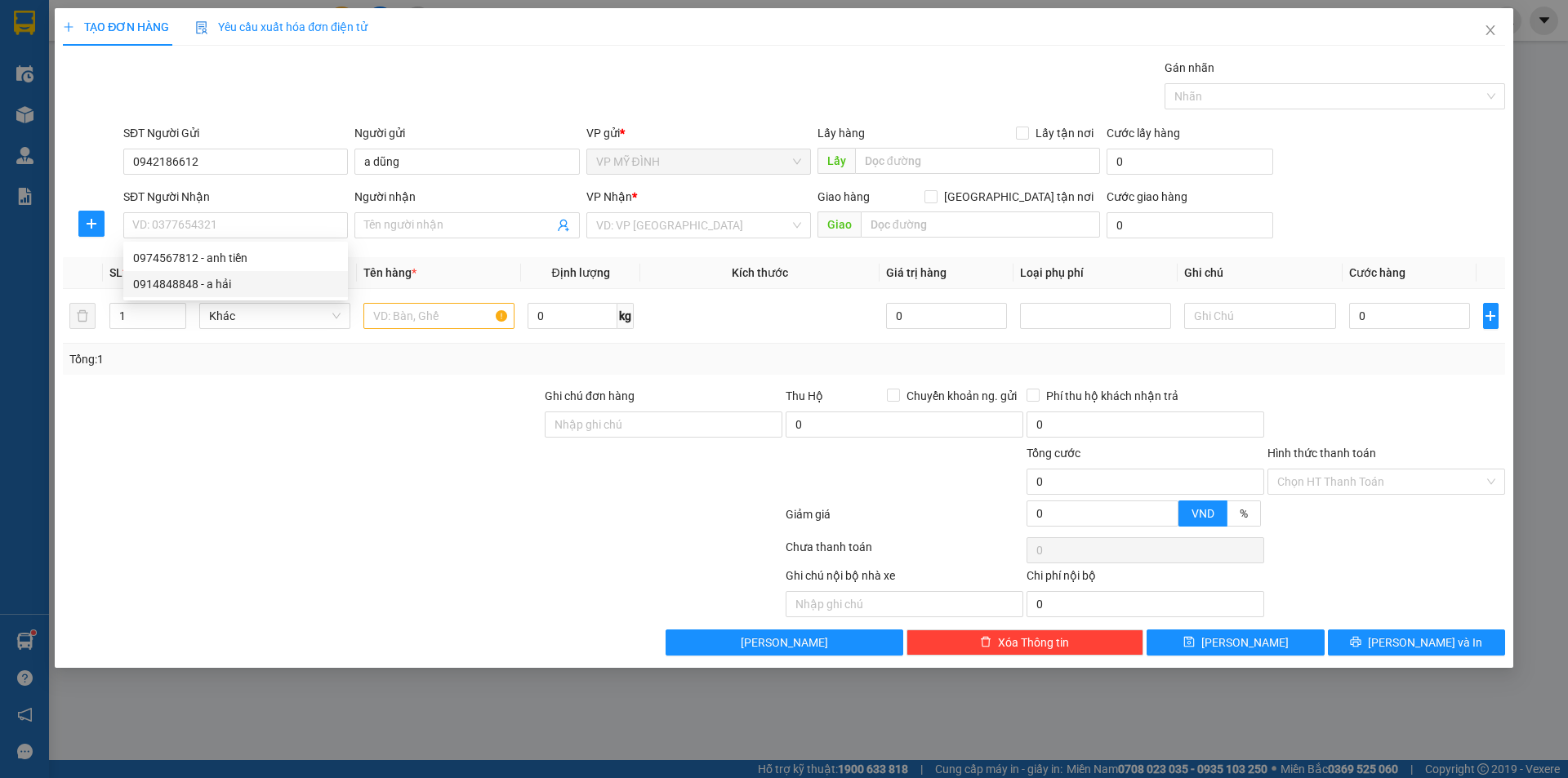
drag, startPoint x: 0, startPoint y: 0, endPoint x: 276, endPoint y: 278, distance: 391.7
click at [276, 278] on div "0914848848 - a hải" at bounding box center [235, 284] width 205 height 18
type input "0914848848"
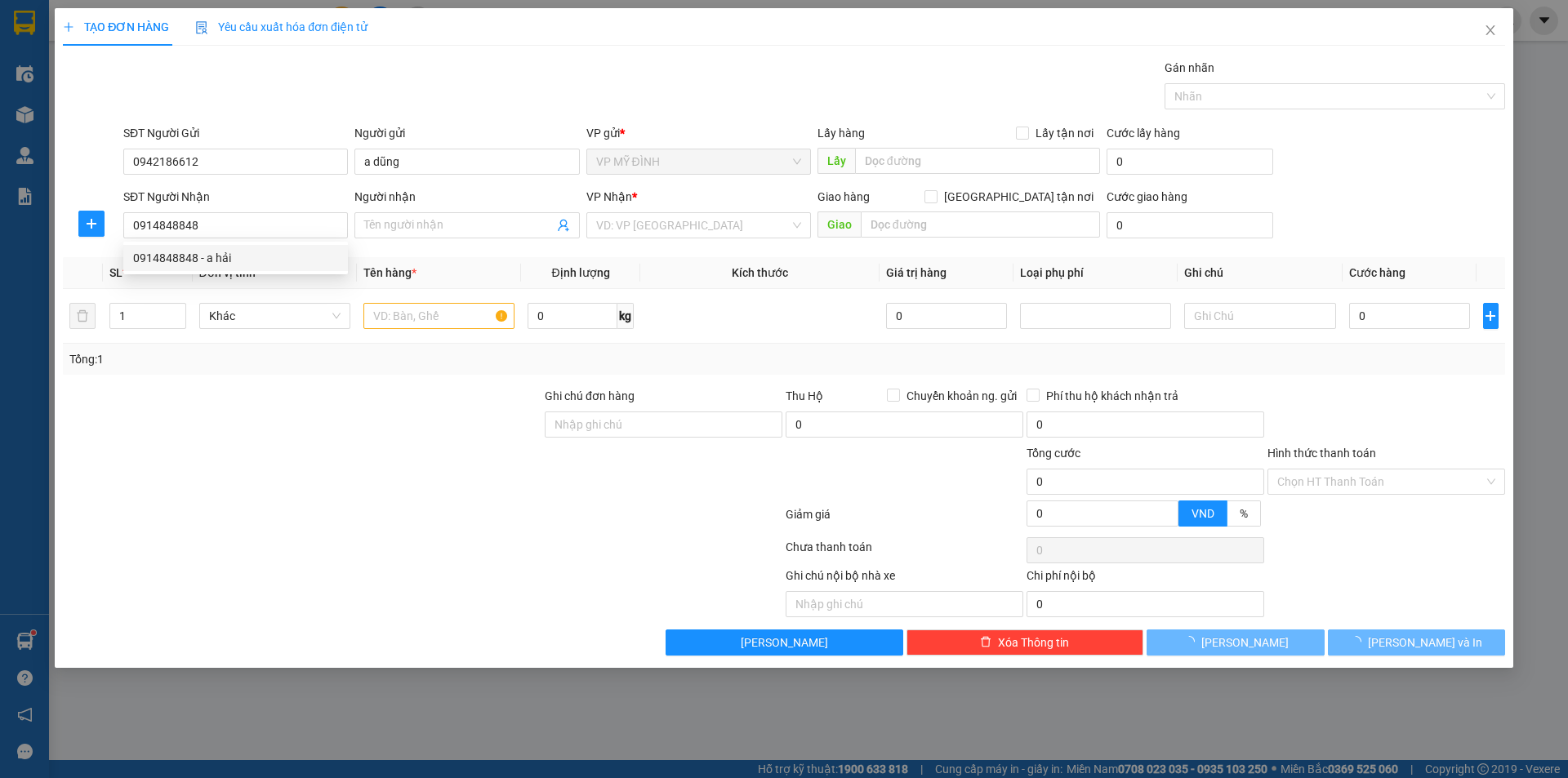
type input "a hải"
checkbox input "true"
type input "43 đào tấn"
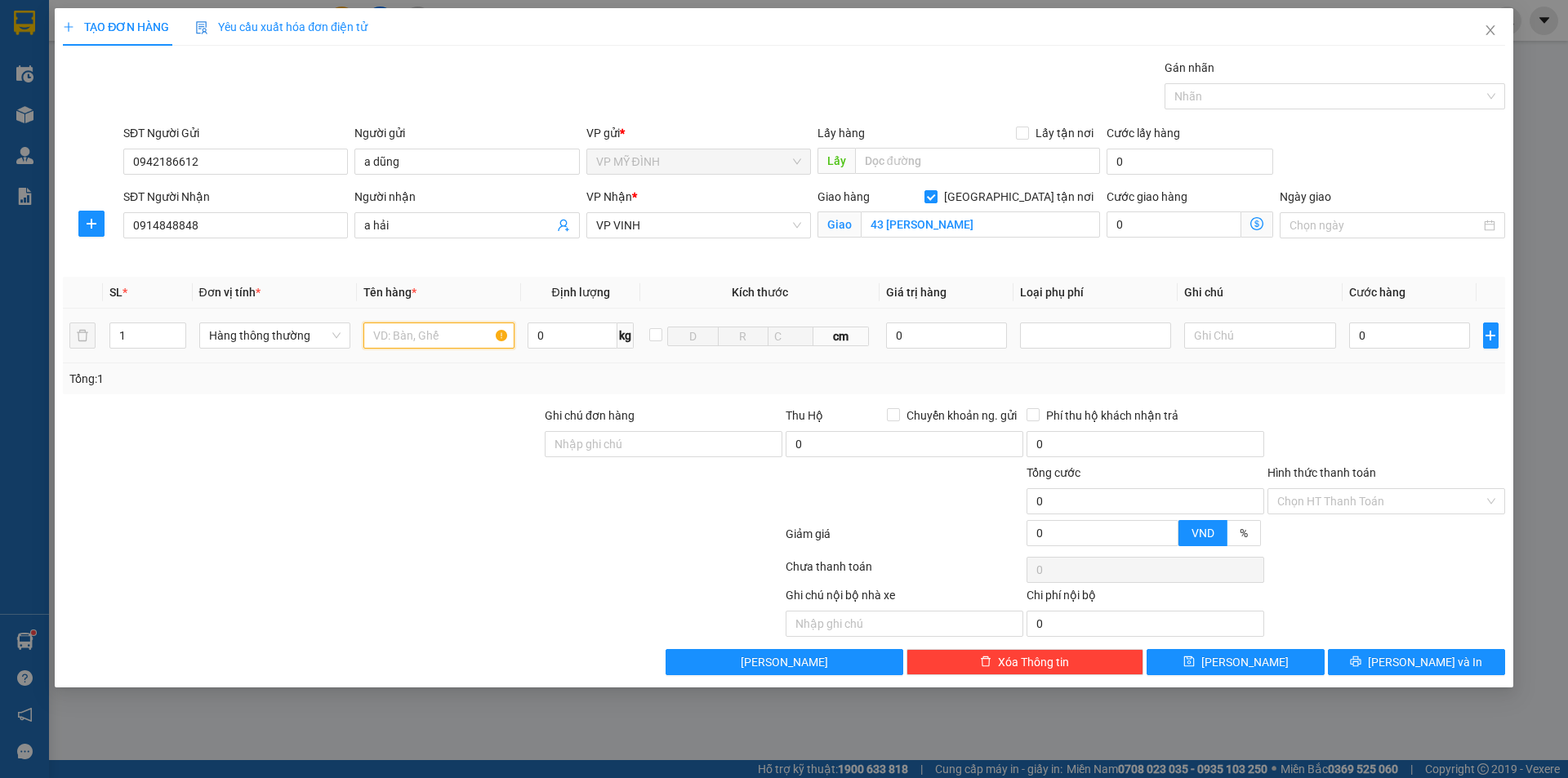
click at [430, 334] on input "text" at bounding box center [439, 336] width 151 height 26
type input "vải"
click at [1411, 339] on input "0" at bounding box center [1409, 336] width 122 height 26
type input "5"
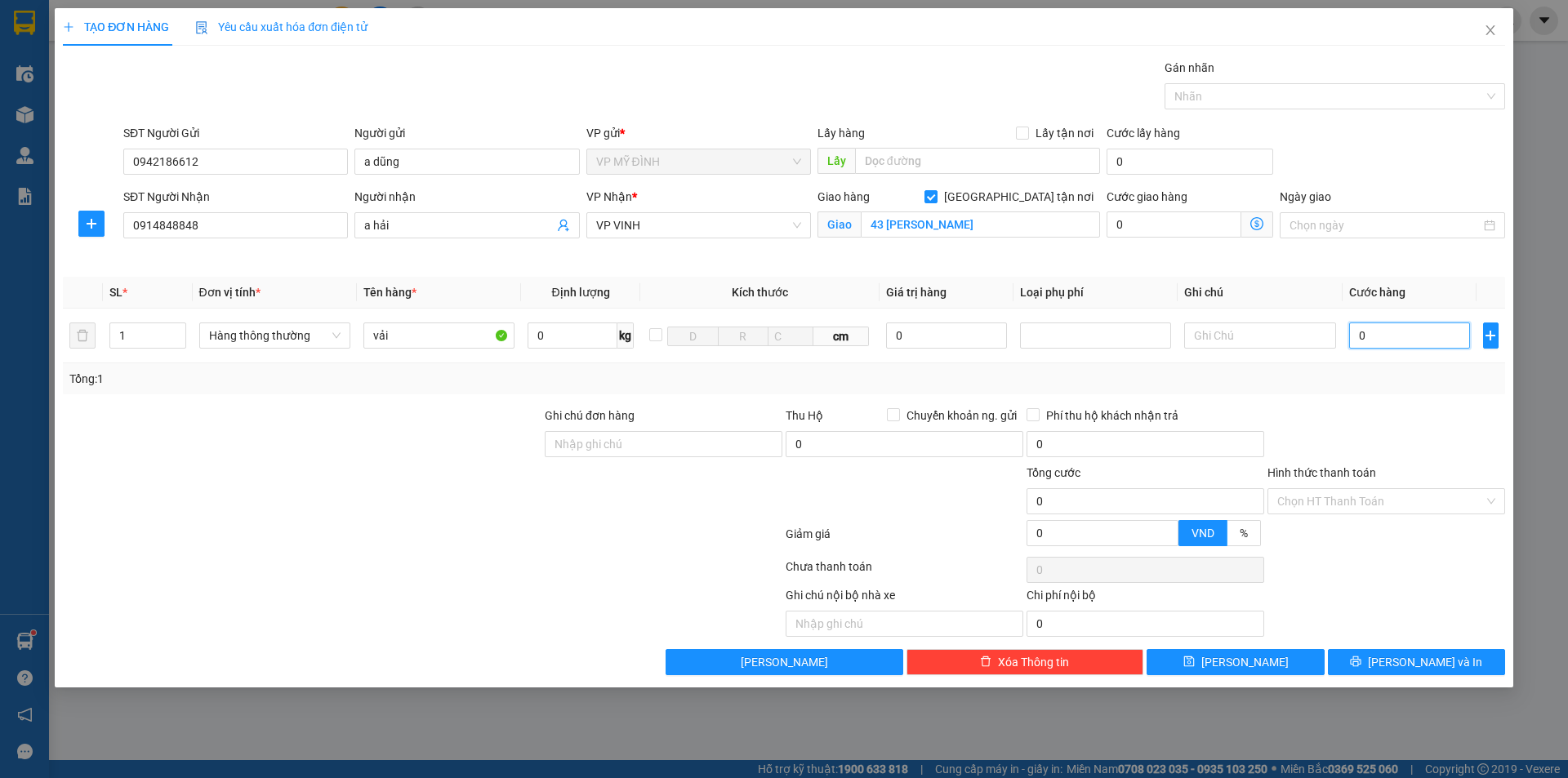
type input "5"
type input "50"
click at [1415, 644] on div "Transit Pickup Surcharge Ids Transit Deliver Surcharge Ids Transit Deliver Surc…" at bounding box center [784, 366] width 1443 height 617
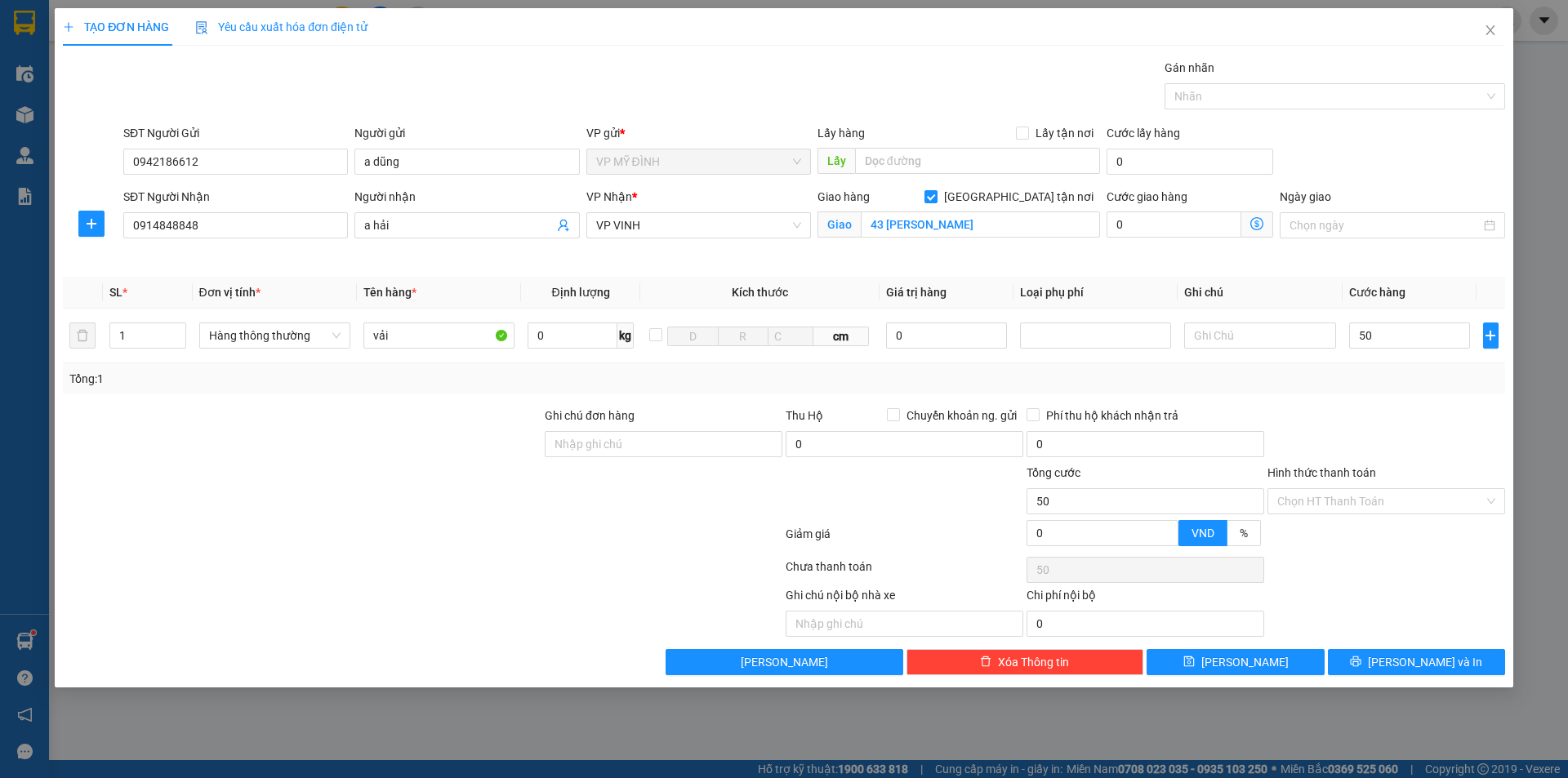
type input "50.000"
click at [1415, 661] on span "[PERSON_NAME] và In" at bounding box center [1424, 661] width 114 height 18
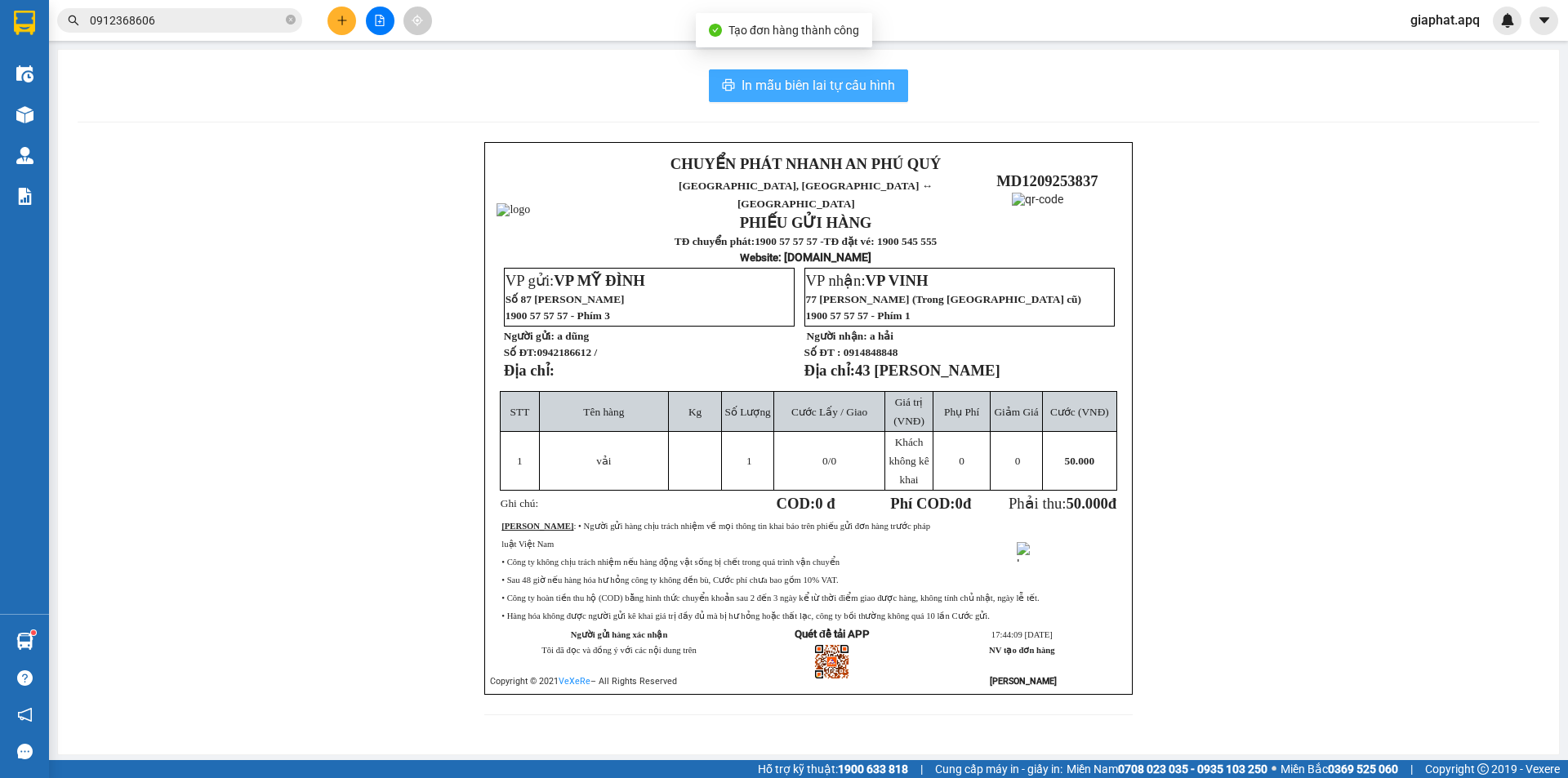
click at [829, 79] on span "In mẫu biên lai tự cấu hình" at bounding box center [817, 85] width 153 height 20
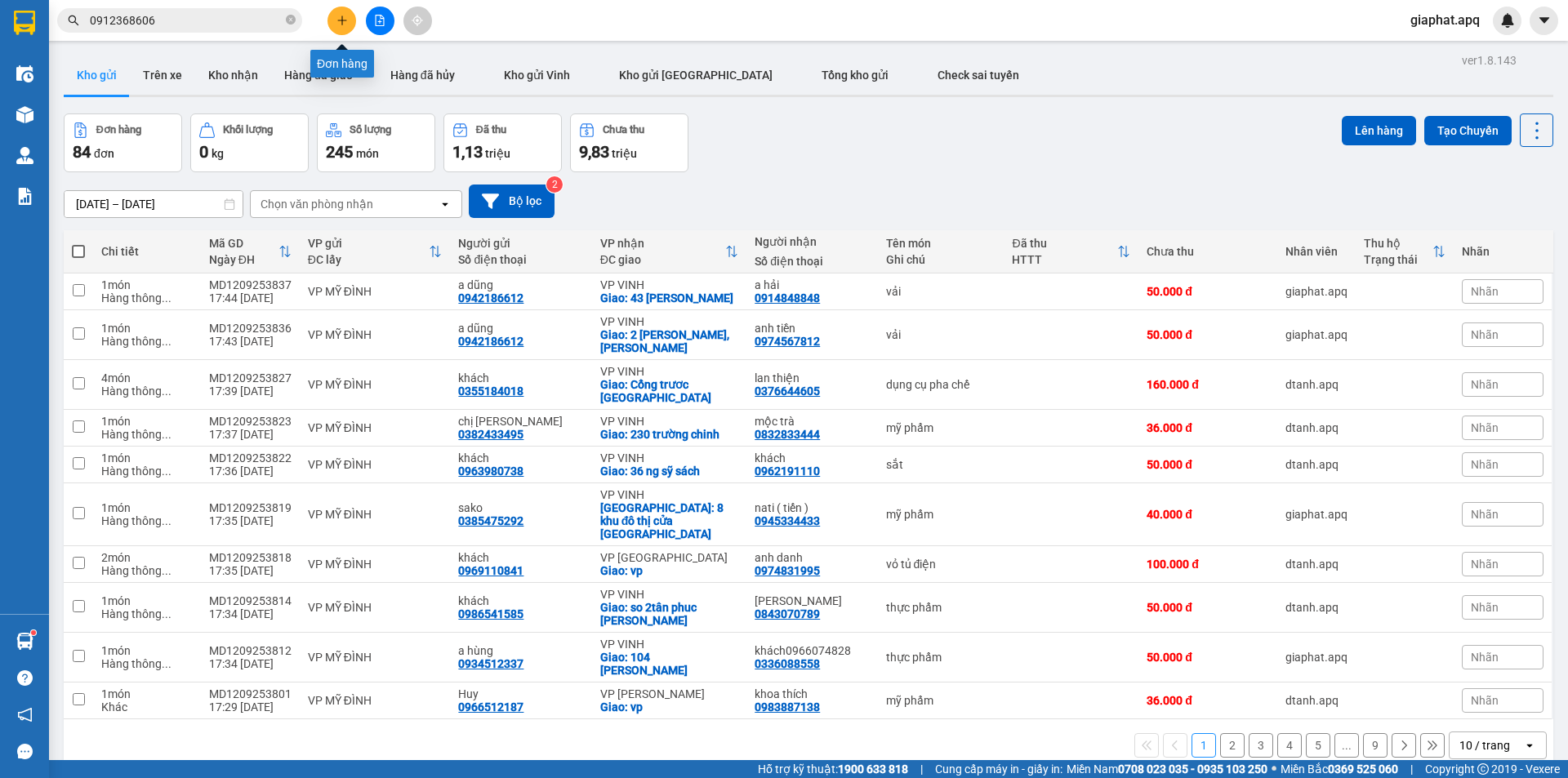
click at [344, 27] on button at bounding box center [341, 20] width 29 height 29
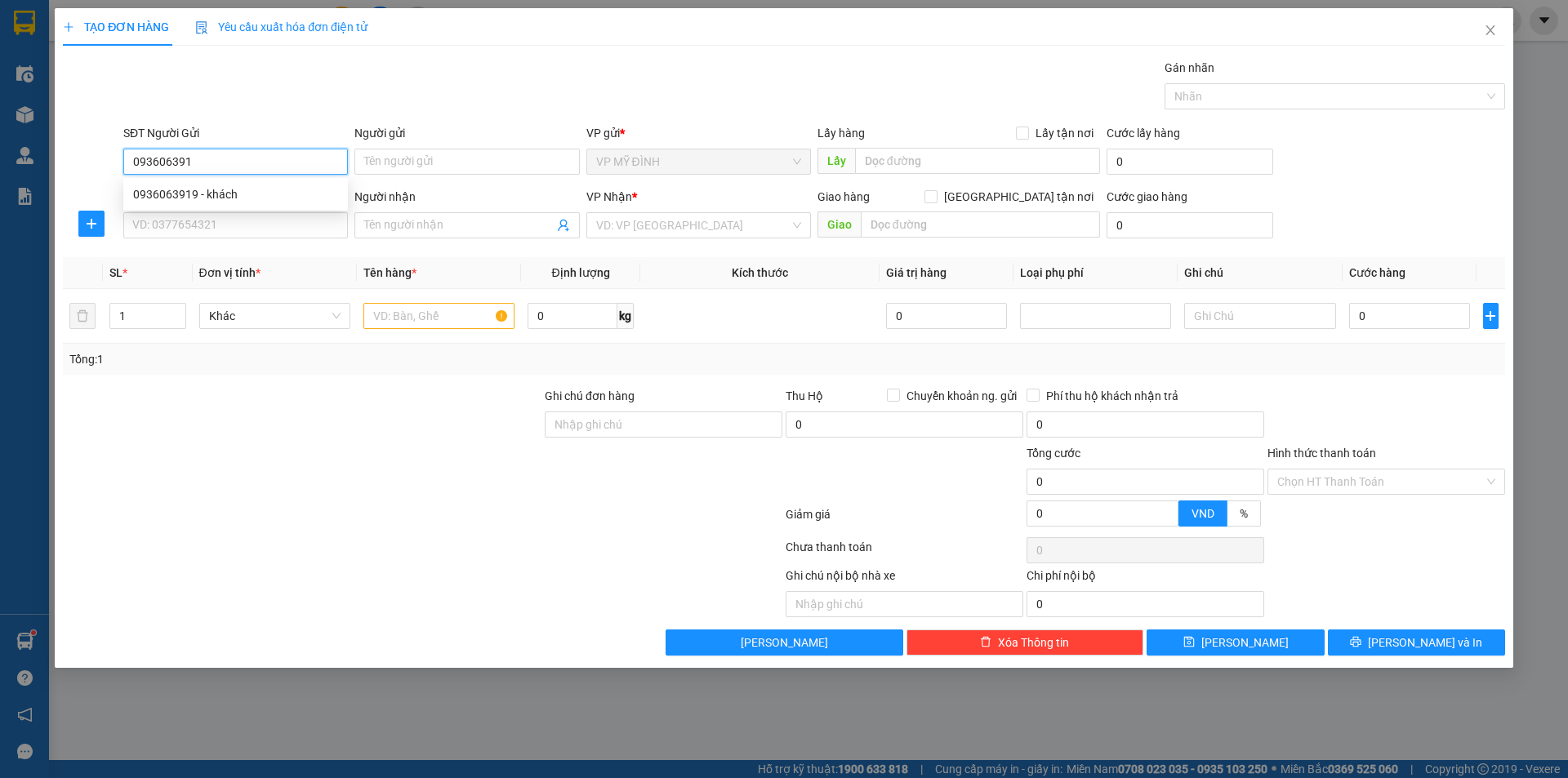
type input "0936063919"
click at [227, 188] on div "0936063919 - khách" at bounding box center [235, 194] width 205 height 18
type input "khách"
click at [242, 173] on input "0936063919" at bounding box center [236, 161] width 225 height 26
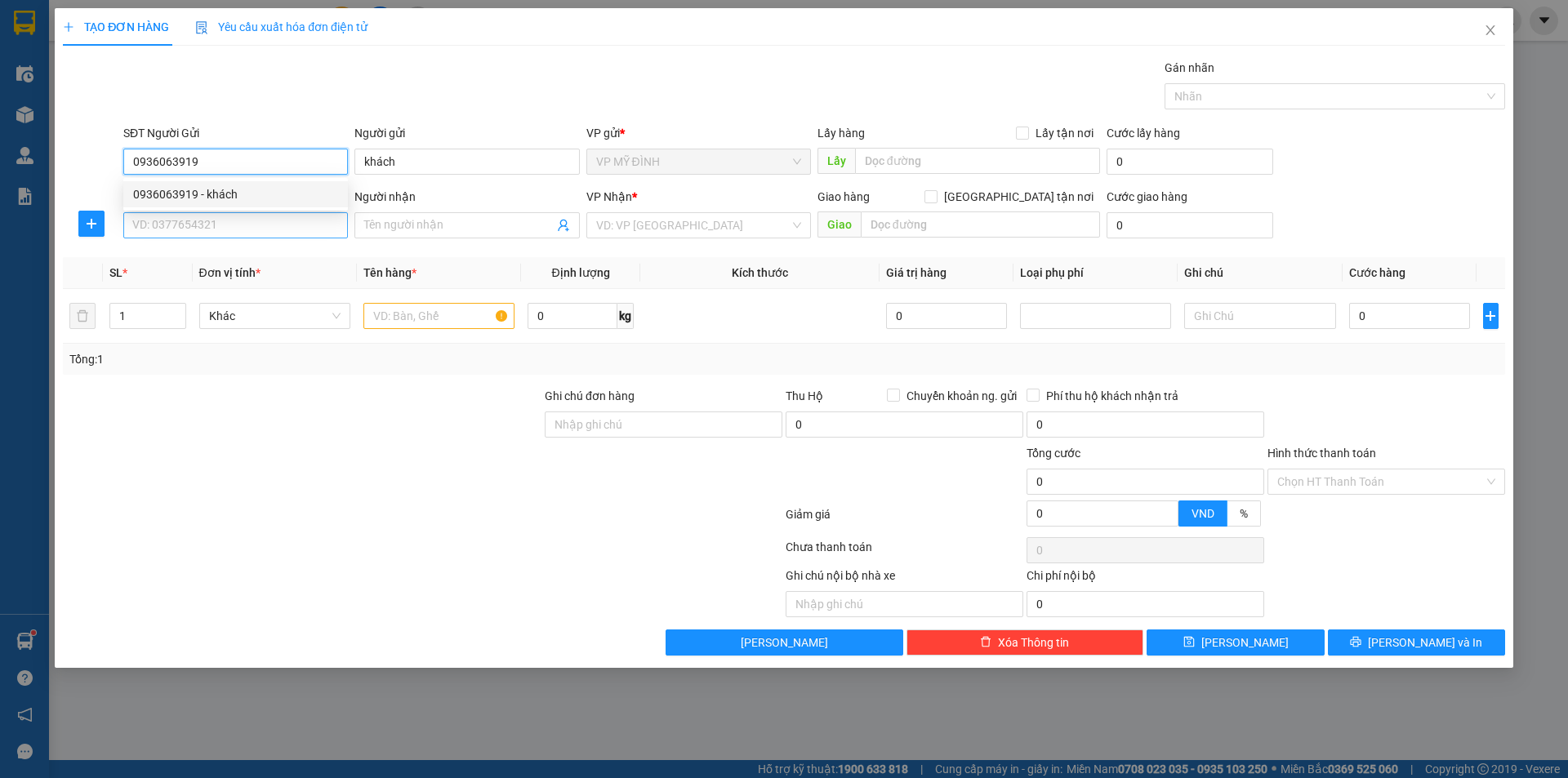
type input "0936063919"
click at [259, 235] on input "SĐT Người Nhận" at bounding box center [236, 225] width 225 height 26
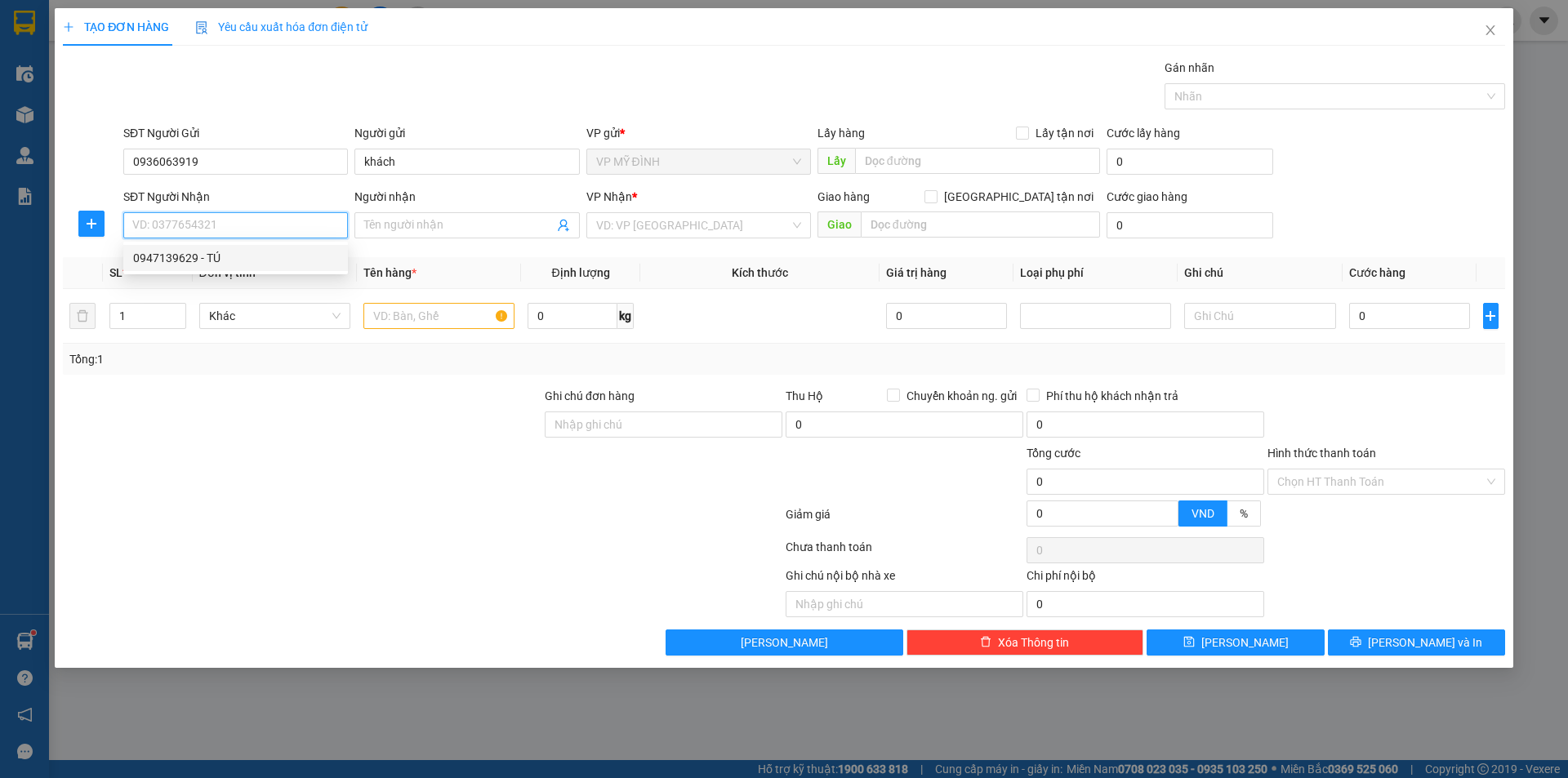
click at [244, 260] on div "0947139629 - TÚ" at bounding box center [235, 257] width 205 height 18
type input "0947139629"
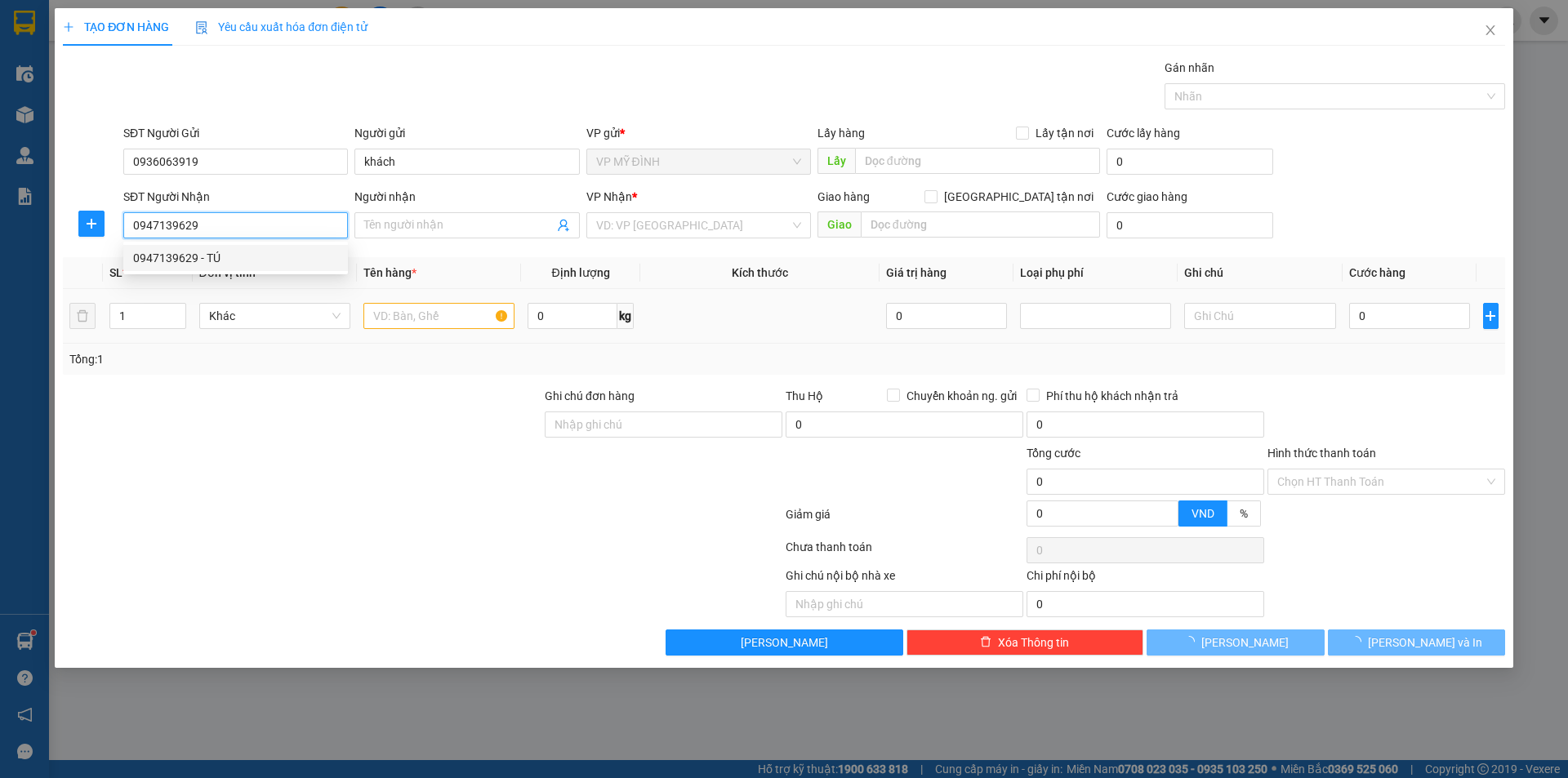
type input "TÚ"
checkbox input "true"
type input "vp"
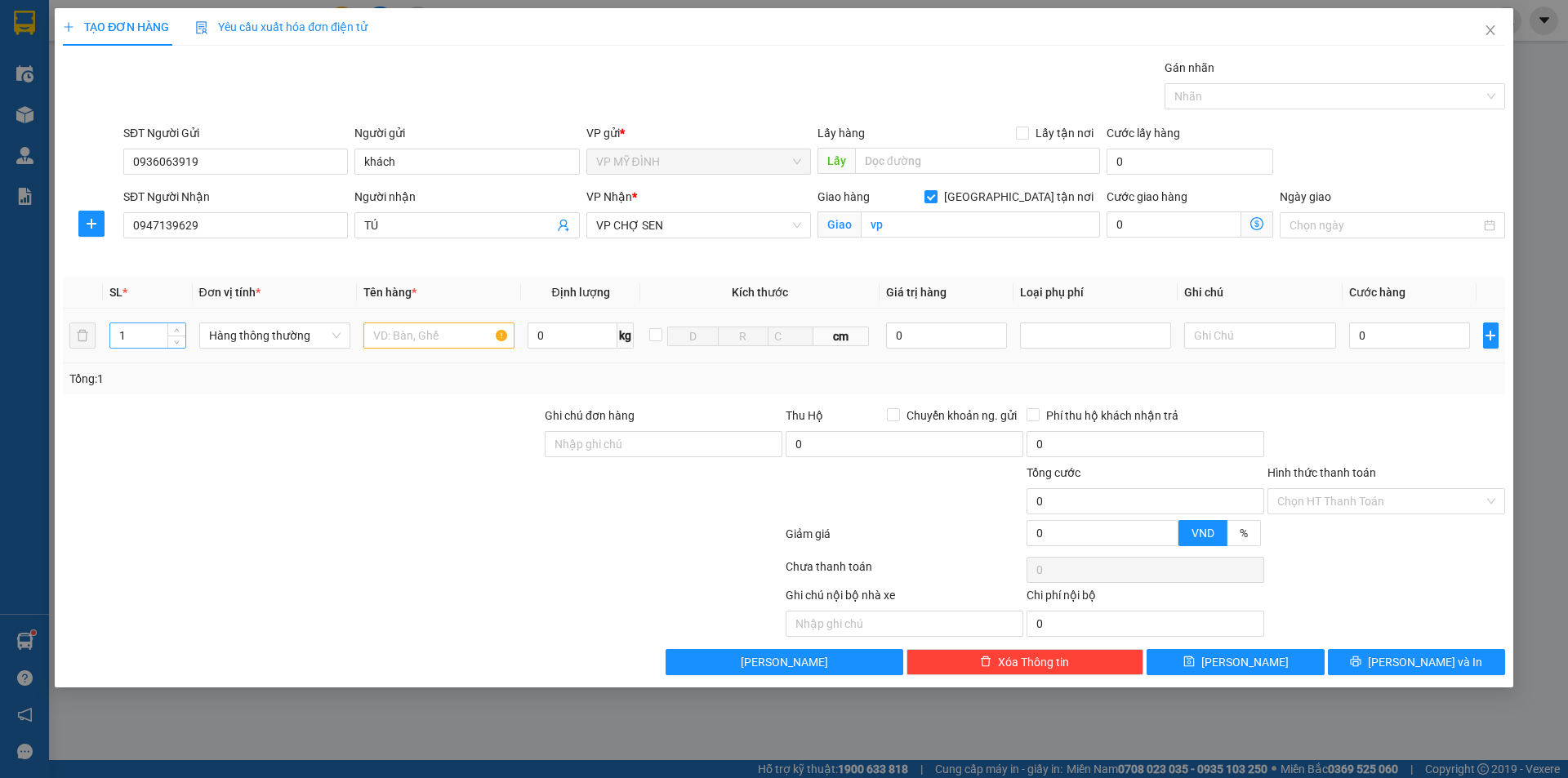
click at [120, 344] on input "1" at bounding box center [148, 336] width 75 height 24
type input "2"
click at [410, 344] on input "text" at bounding box center [439, 336] width 151 height 26
type input "thuốc"
click at [1391, 331] on input "0" at bounding box center [1409, 336] width 122 height 26
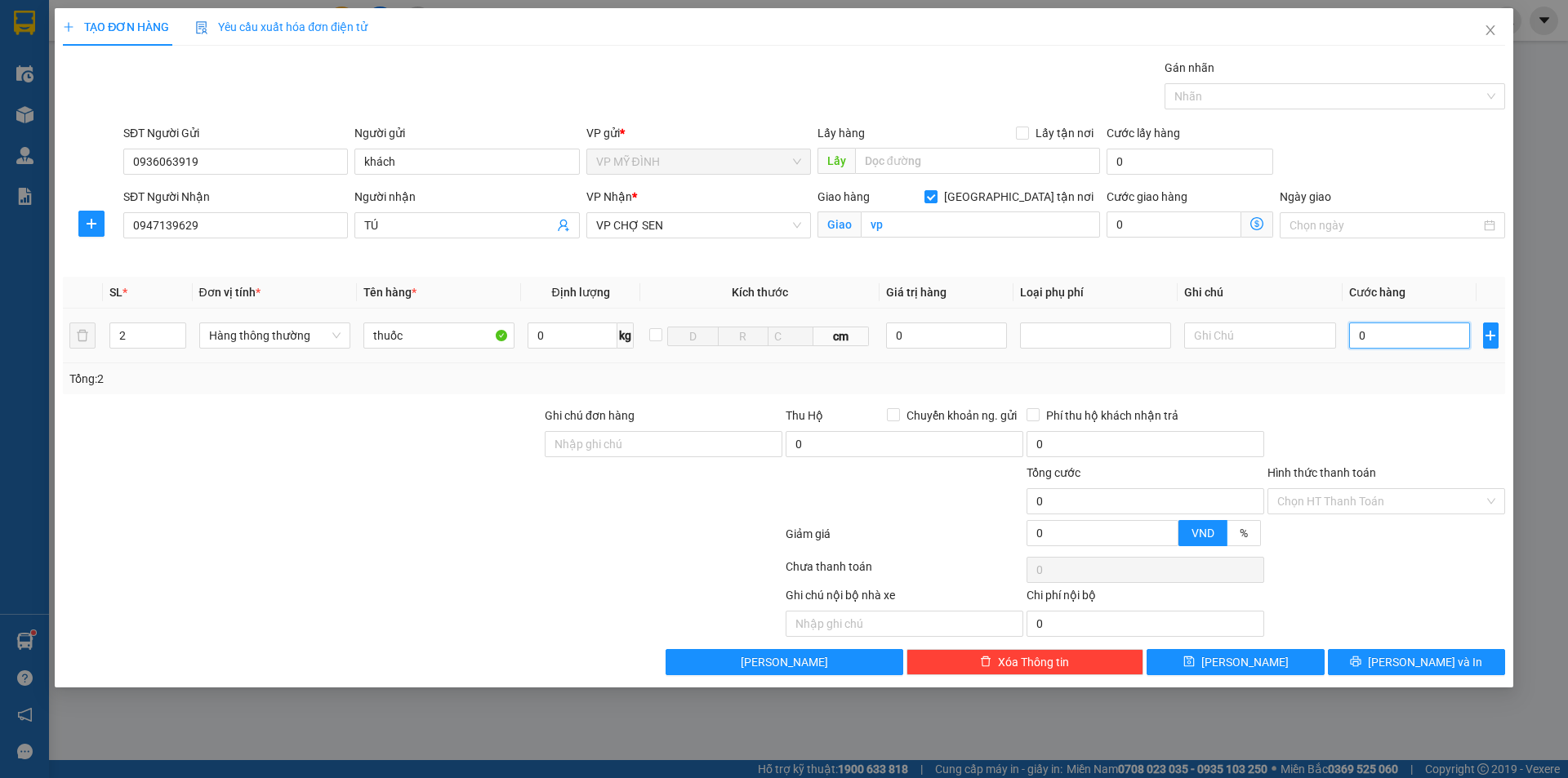
type input "1"
type input "10"
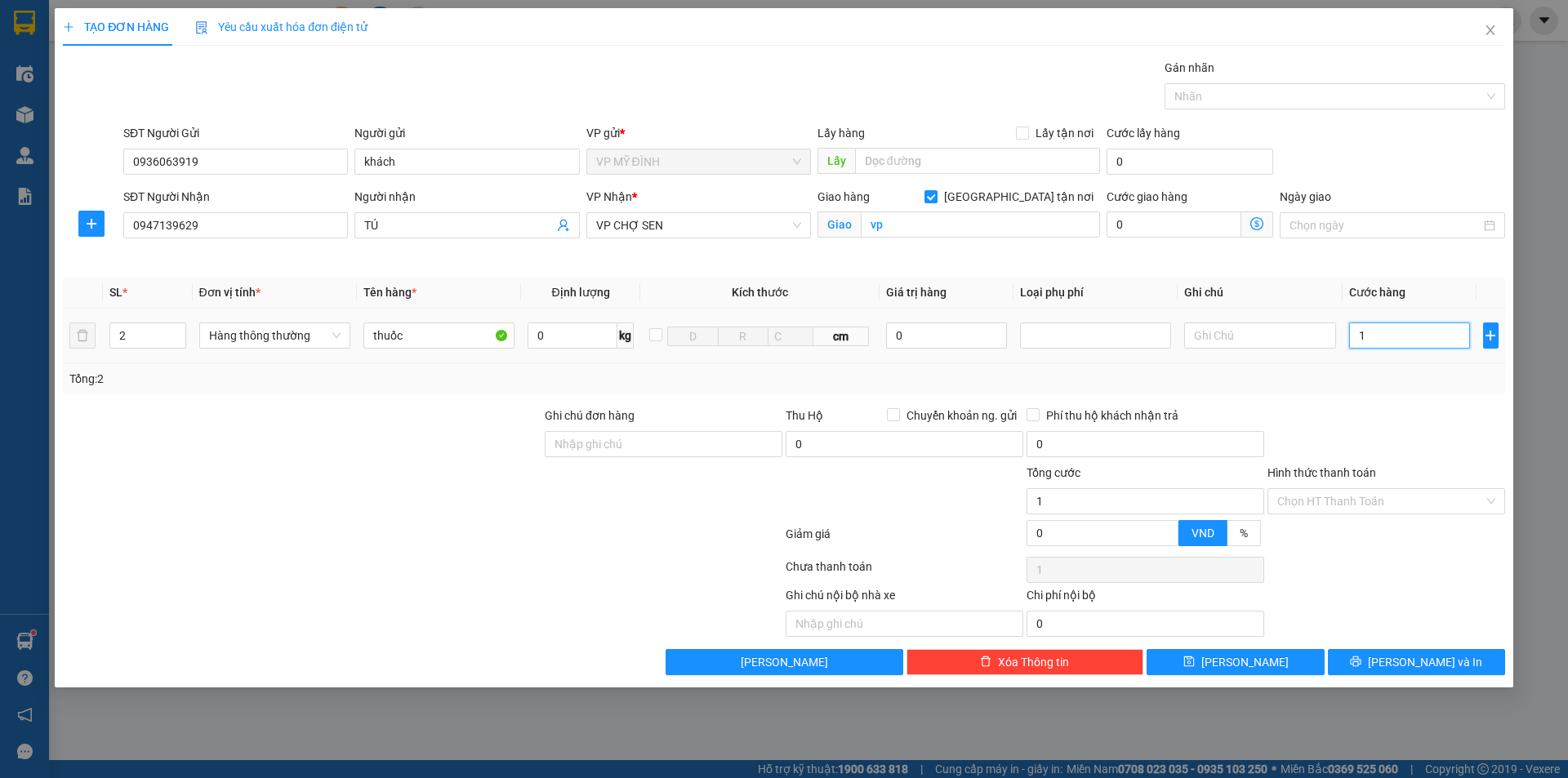
type input "10"
type input "100"
type input "100.000"
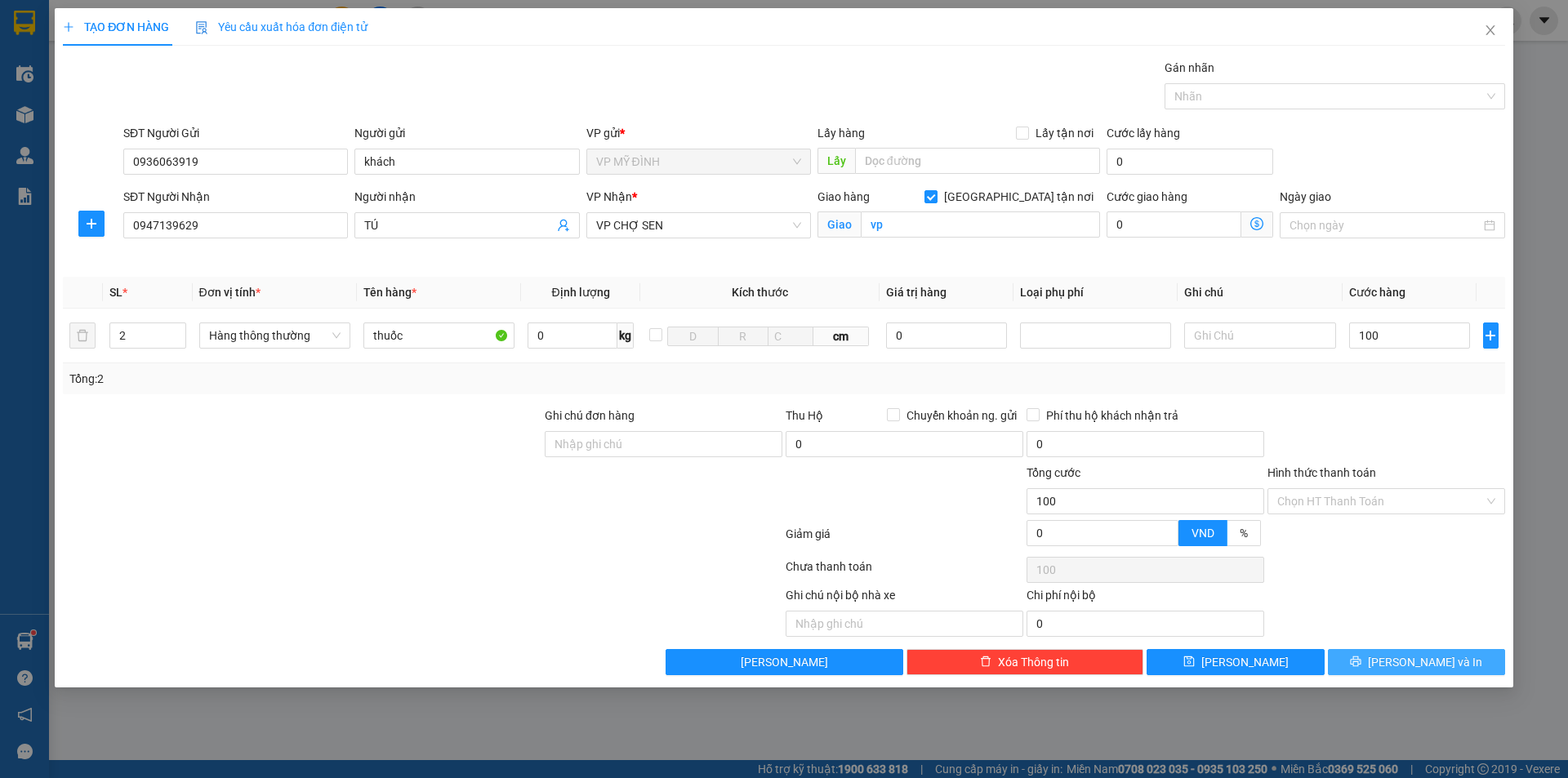
type input "100.000"
drag, startPoint x: 1424, startPoint y: 670, endPoint x: 1444, endPoint y: 663, distance: 21.2
click at [1444, 663] on span "[PERSON_NAME] và In" at bounding box center [1424, 661] width 114 height 18
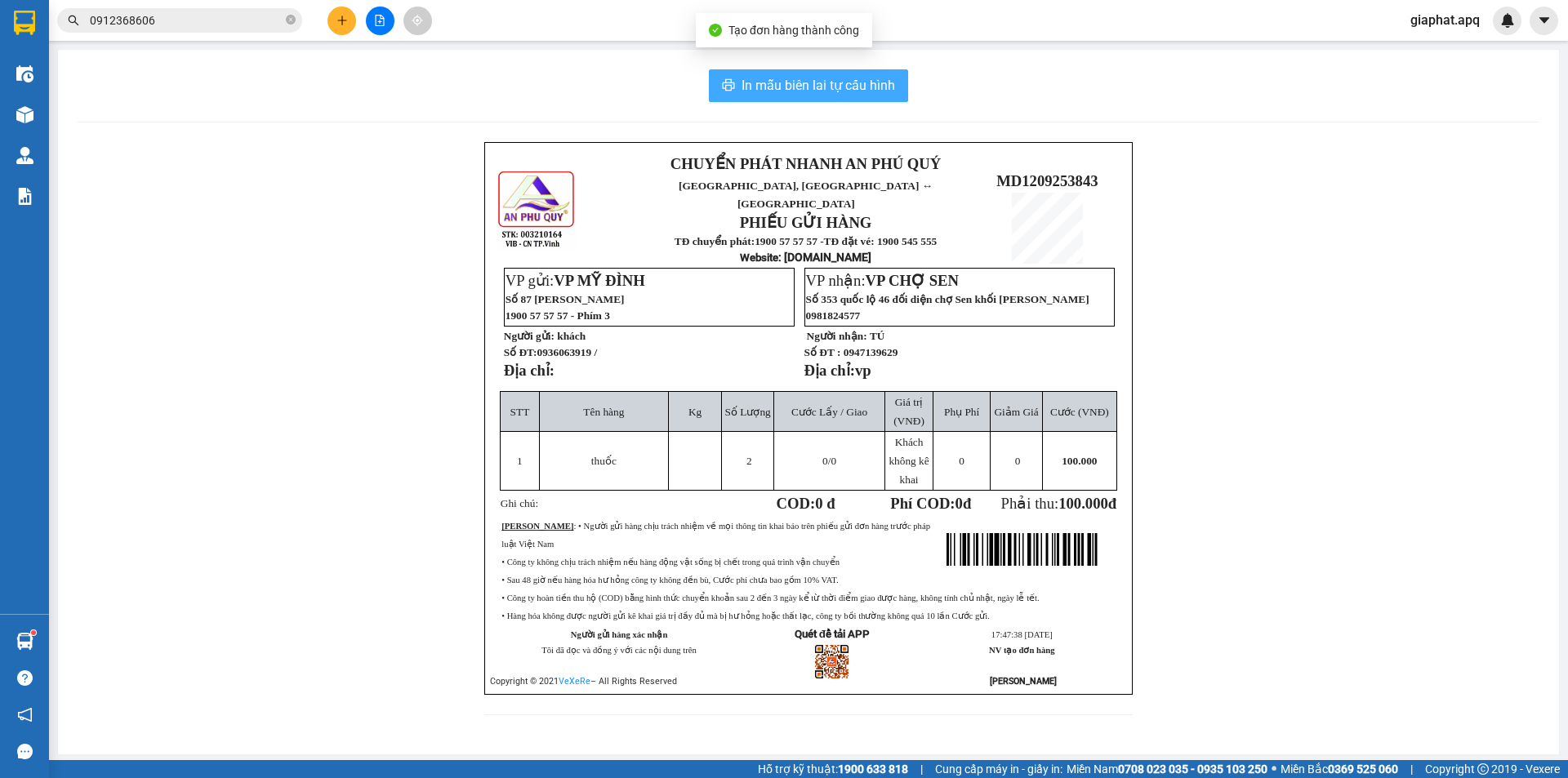
click at [840, 90] on span "In mẫu biên lai tự cấu hình" at bounding box center [817, 85] width 153 height 20
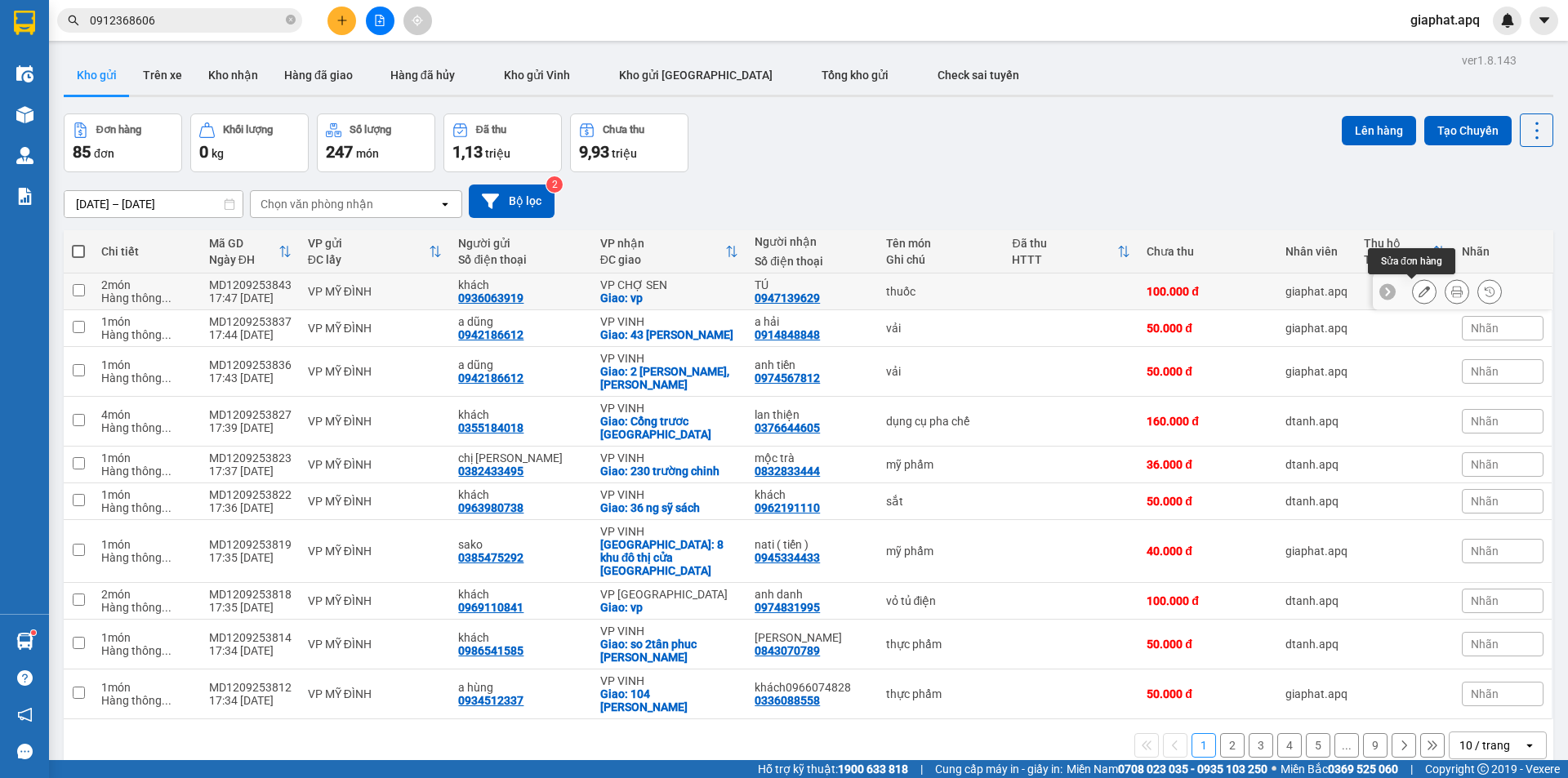
click at [1419, 292] on icon at bounding box center [1424, 291] width 11 height 11
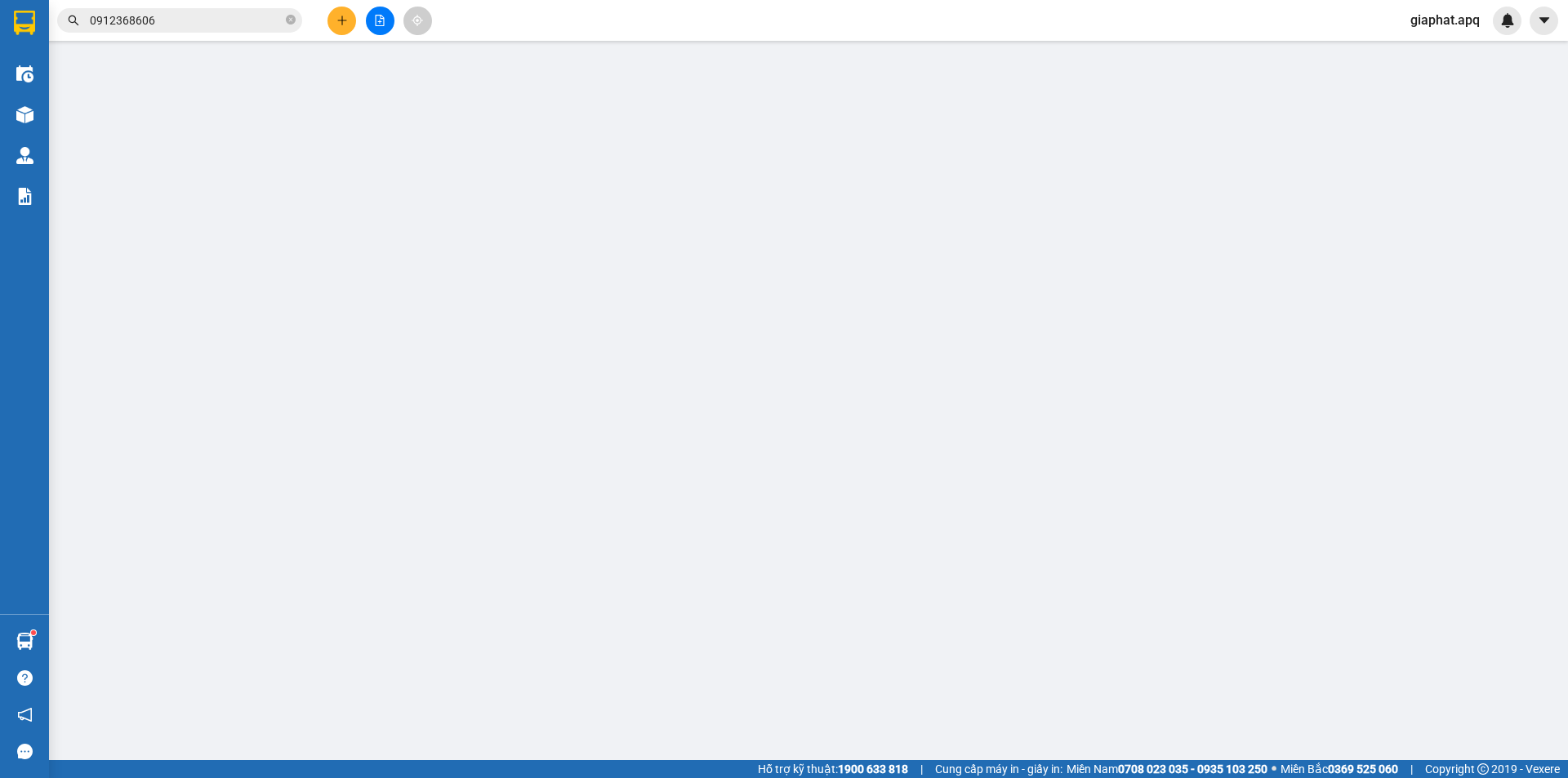
type input "0936063919"
type input "khách"
type input "0947139629"
type input "TÚ"
checkbox input "true"
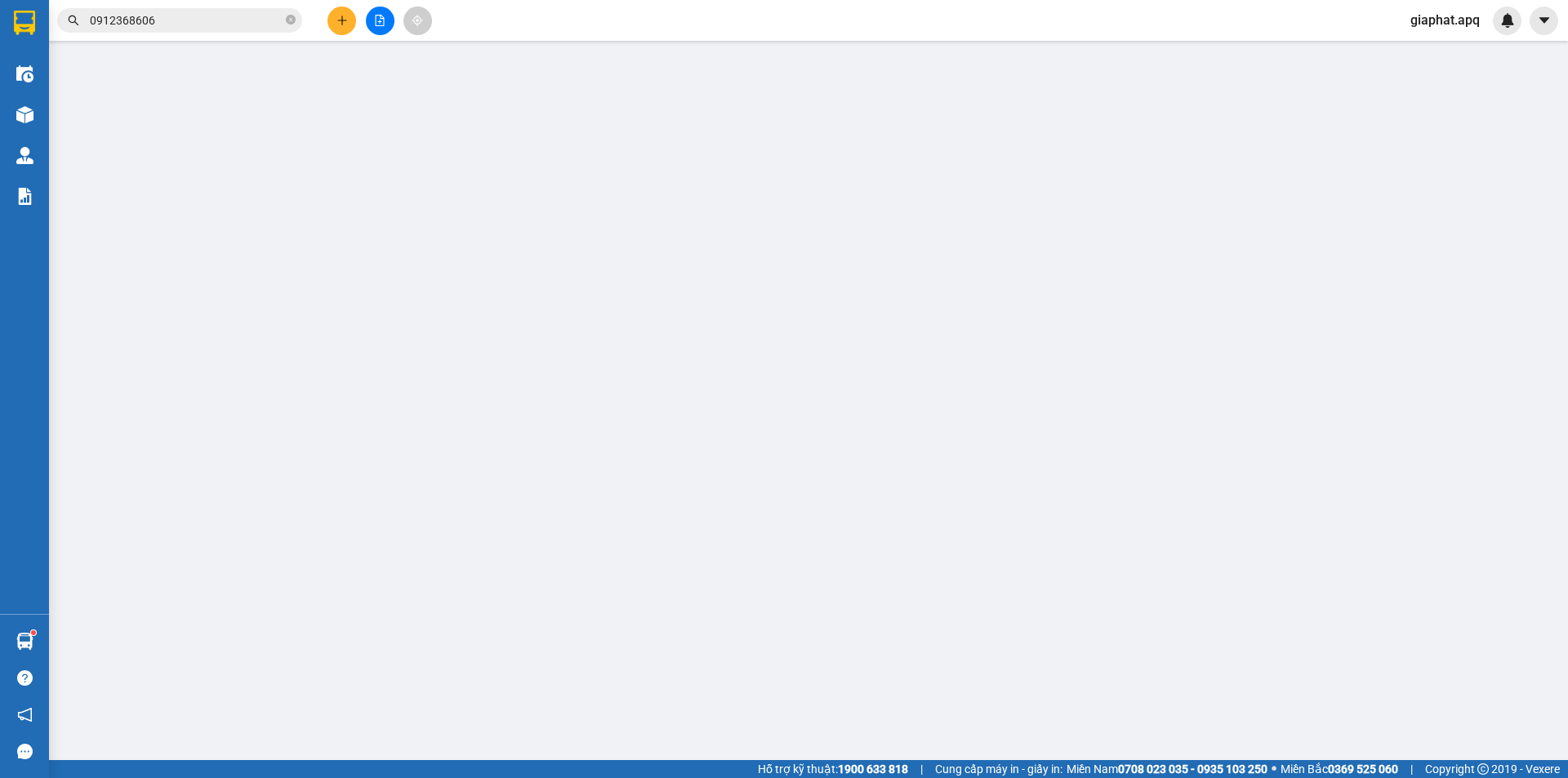
type input "vp"
type input "100.000"
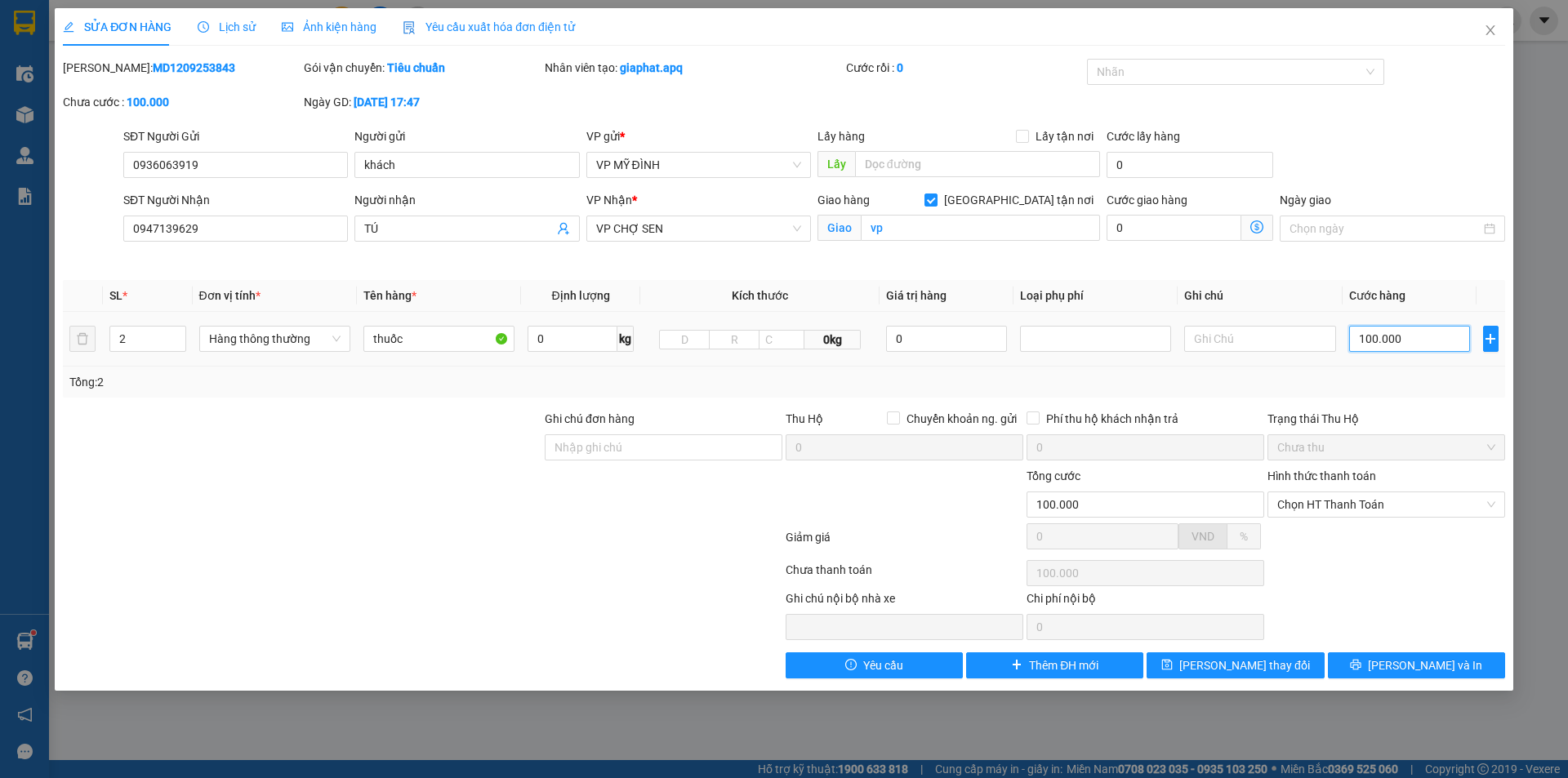
click at [1420, 336] on input "100.000" at bounding box center [1409, 338] width 122 height 26
type input "9"
type input "90"
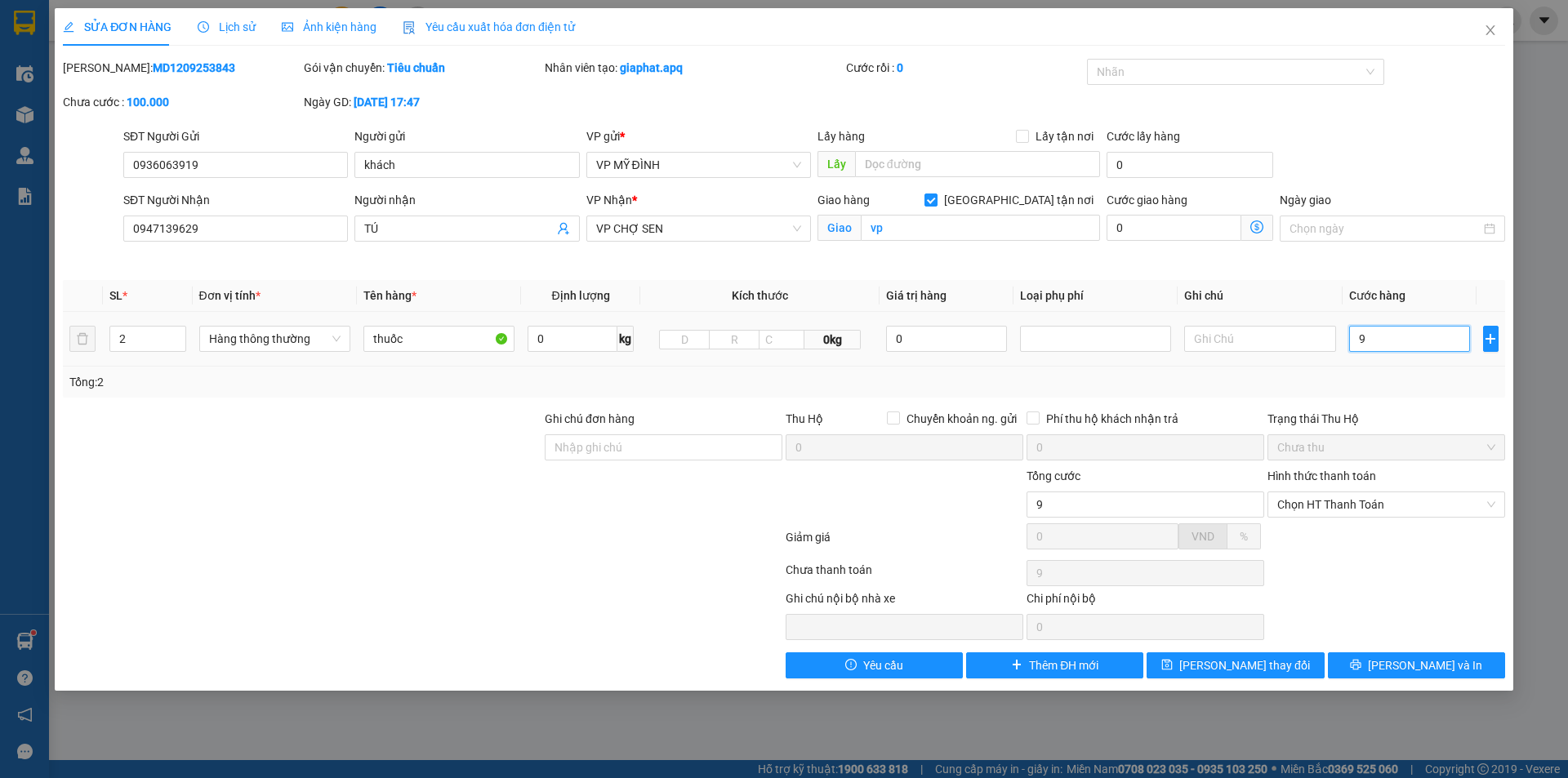
type input "90"
type input "90.000"
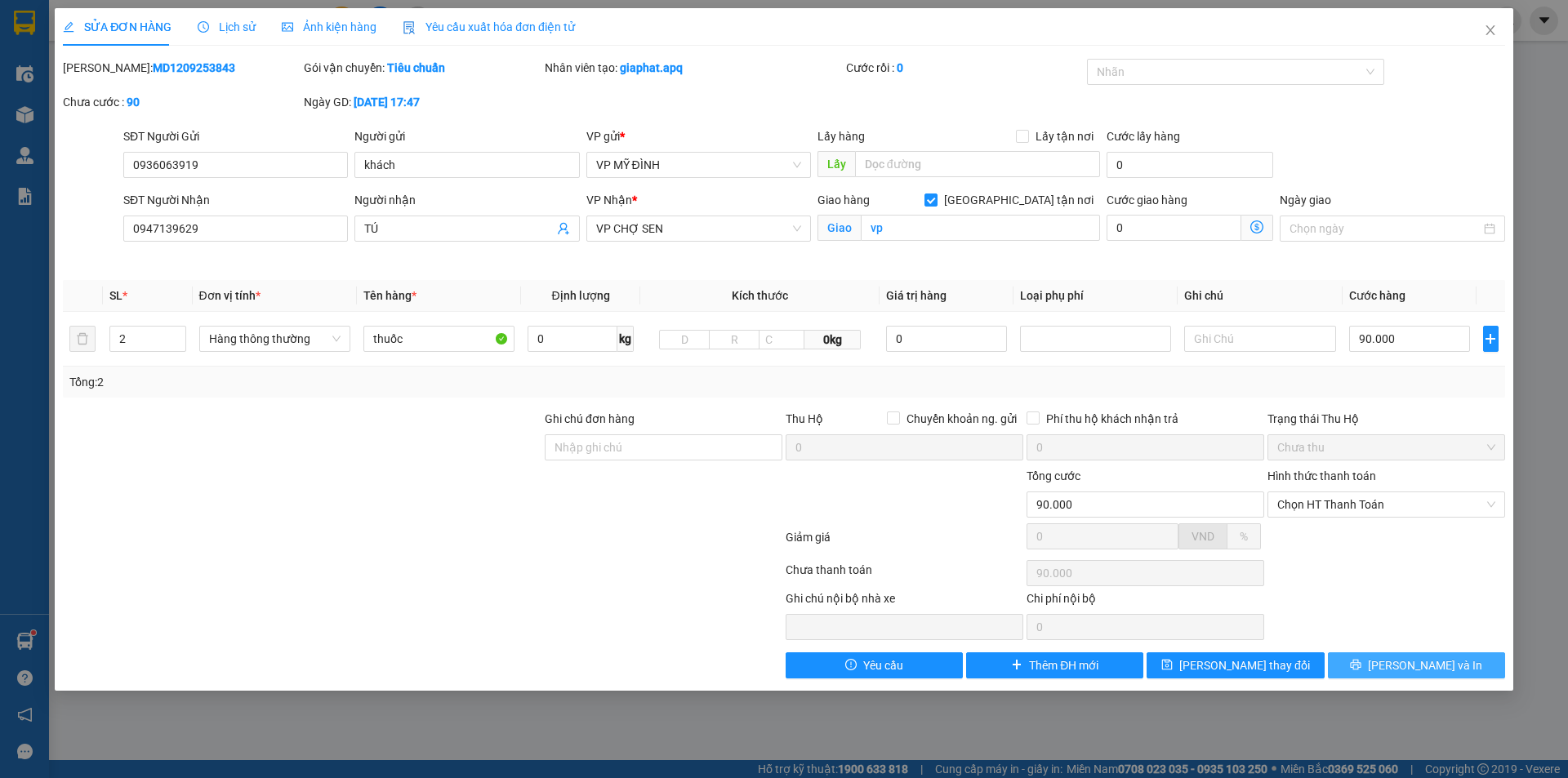
click at [1427, 669] on span "[PERSON_NAME] và In" at bounding box center [1424, 665] width 114 height 18
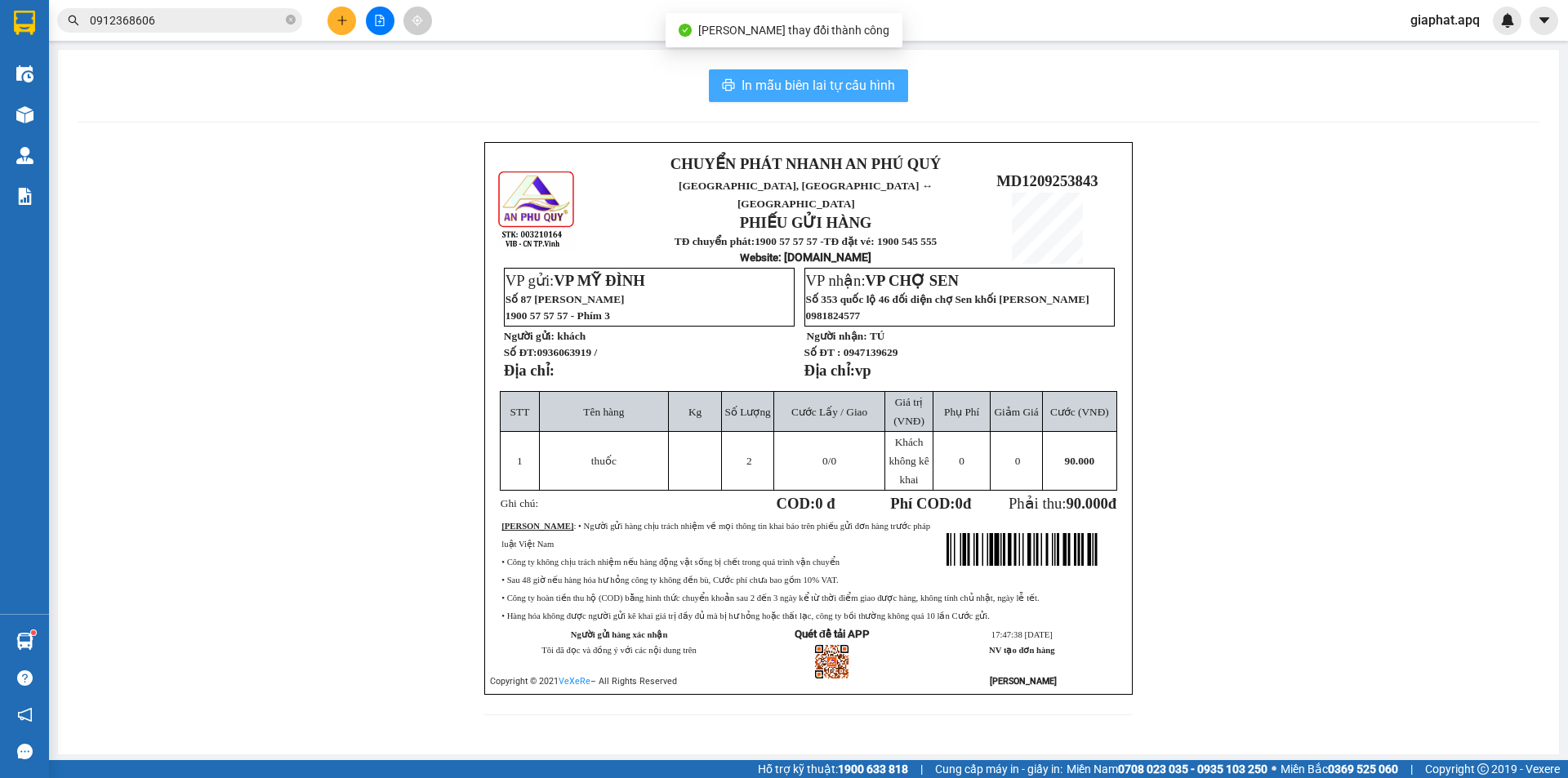
click at [842, 85] on span "In mẫu biên lai tự cấu hình" at bounding box center [817, 85] width 153 height 20
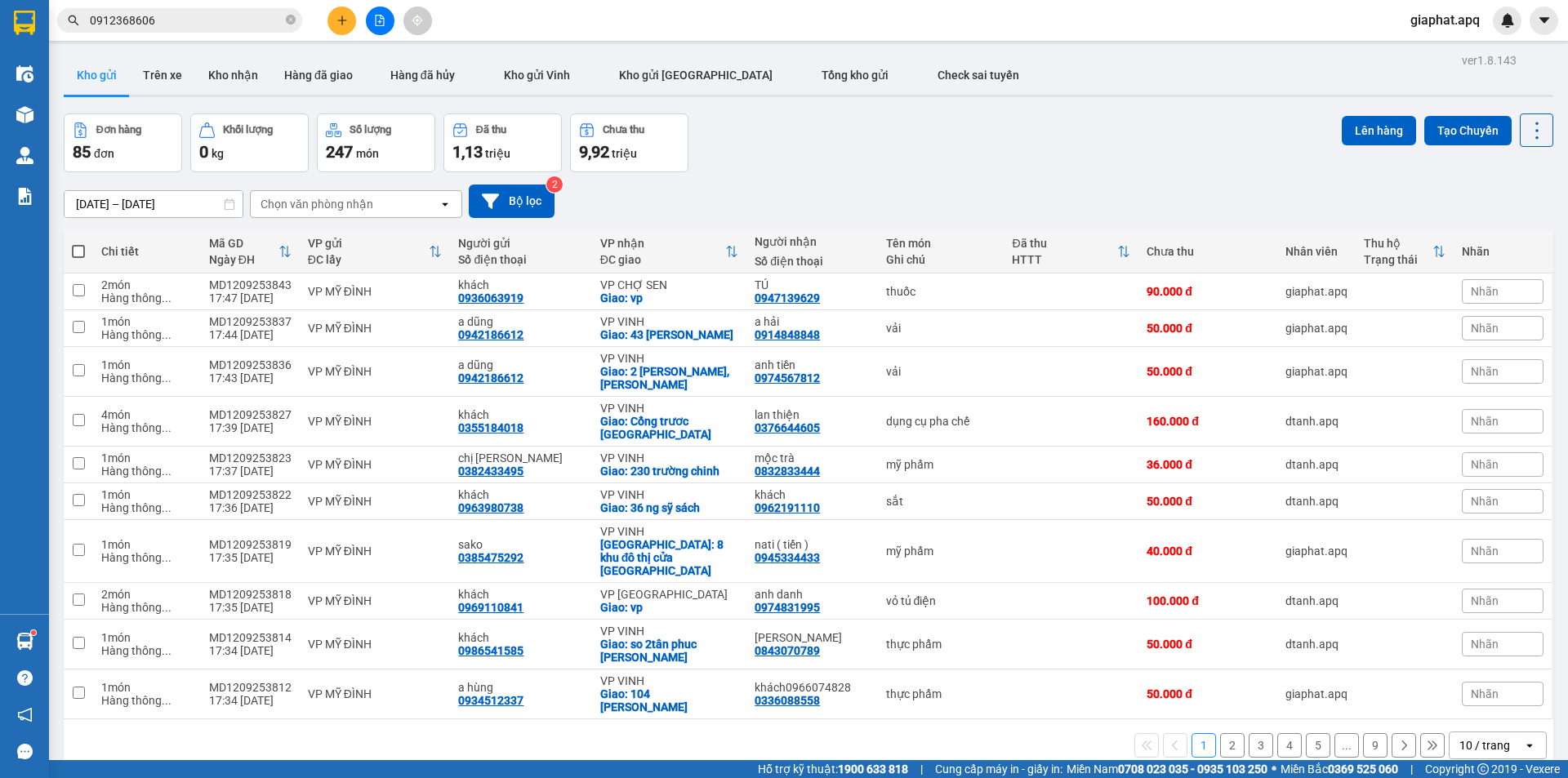
click at [863, 178] on div "10/09/2025 – 12/09/2025 Press the down arrow key to interact with the calendar …" at bounding box center [809, 201] width 1490 height 57
click at [338, 25] on icon "plus" at bounding box center [342, 20] width 11 height 11
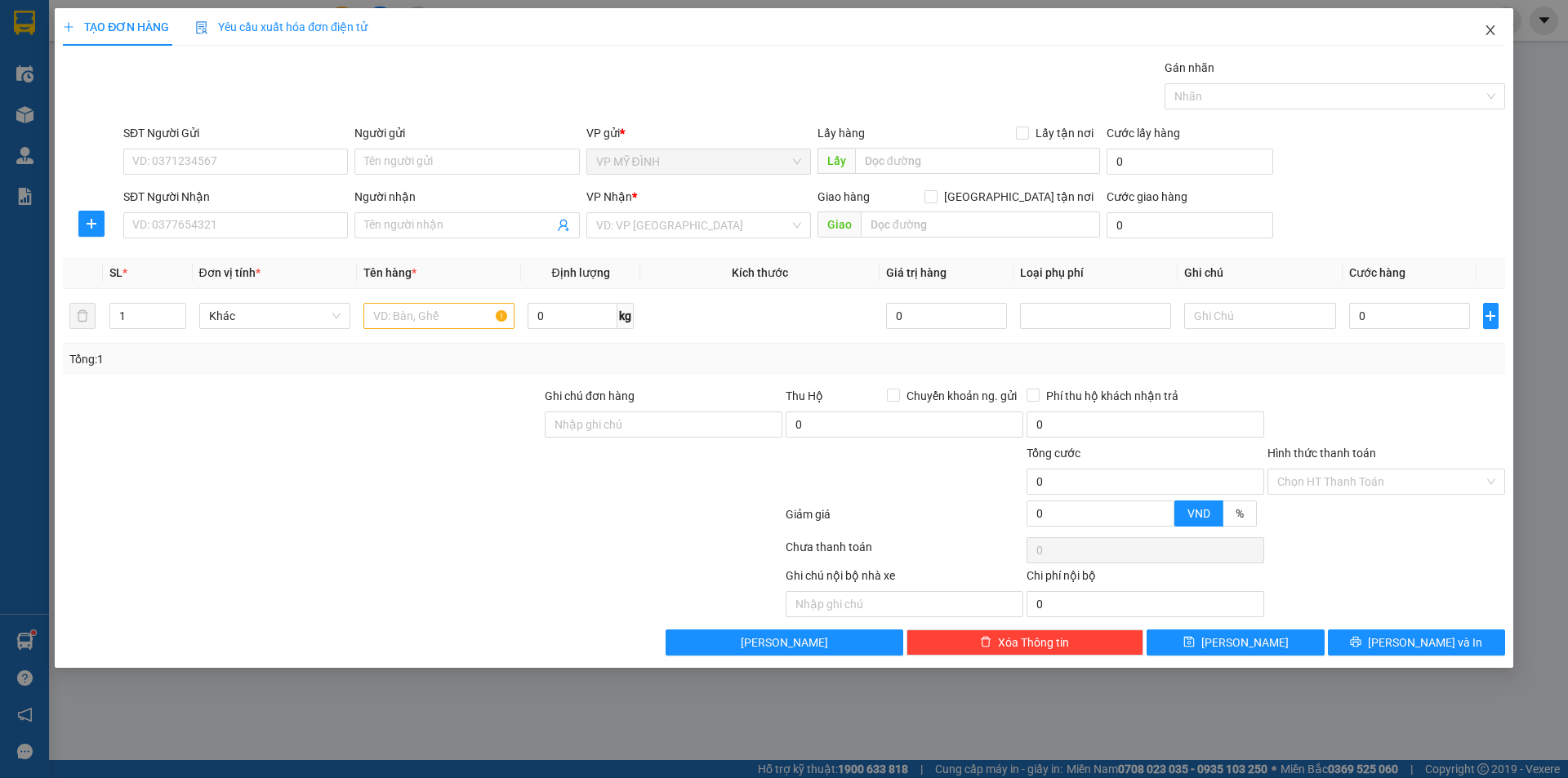
click at [1494, 26] on icon "close" at bounding box center [1490, 31] width 13 height 13
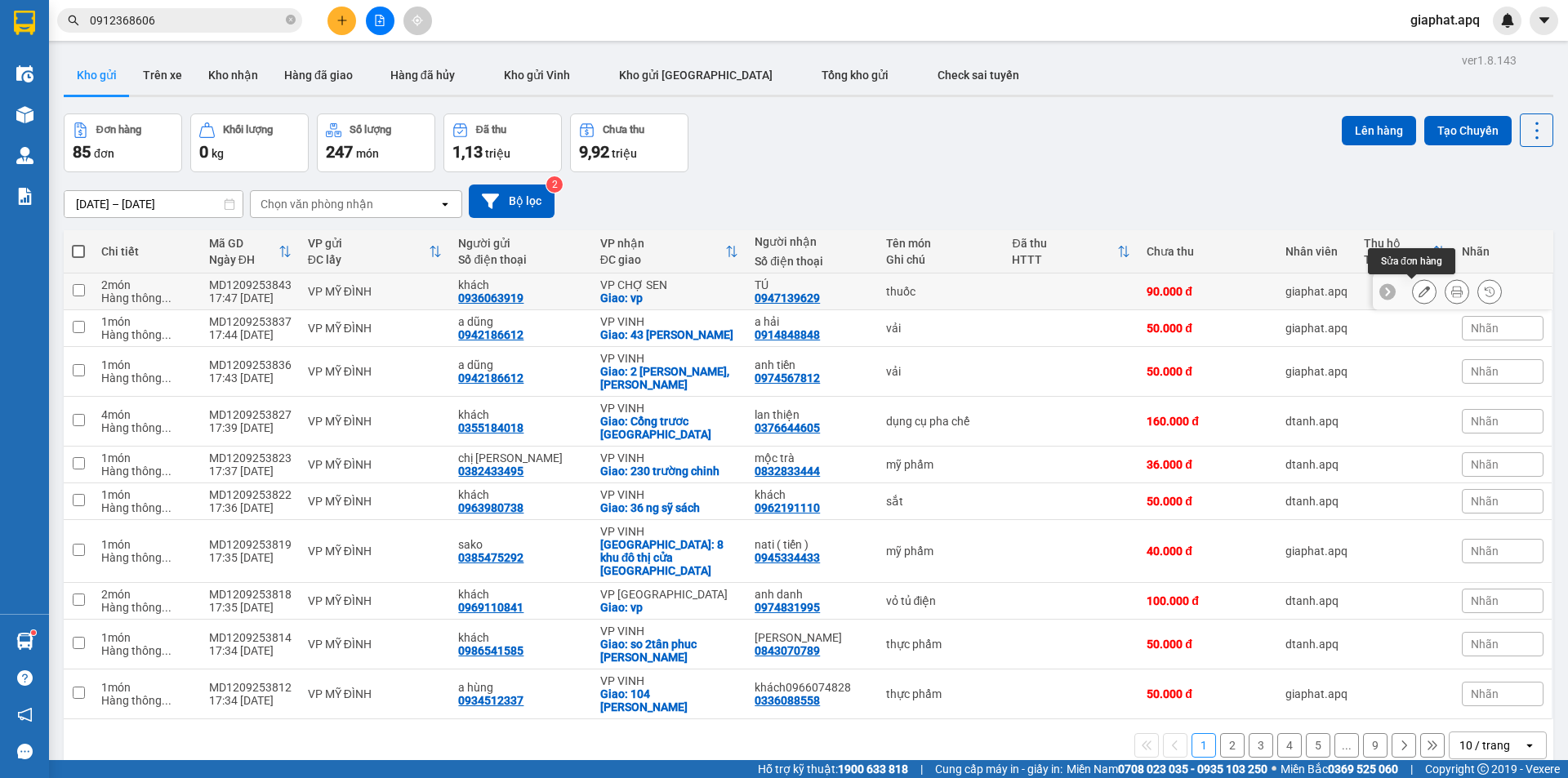
click at [1419, 294] on icon at bounding box center [1424, 291] width 11 height 11
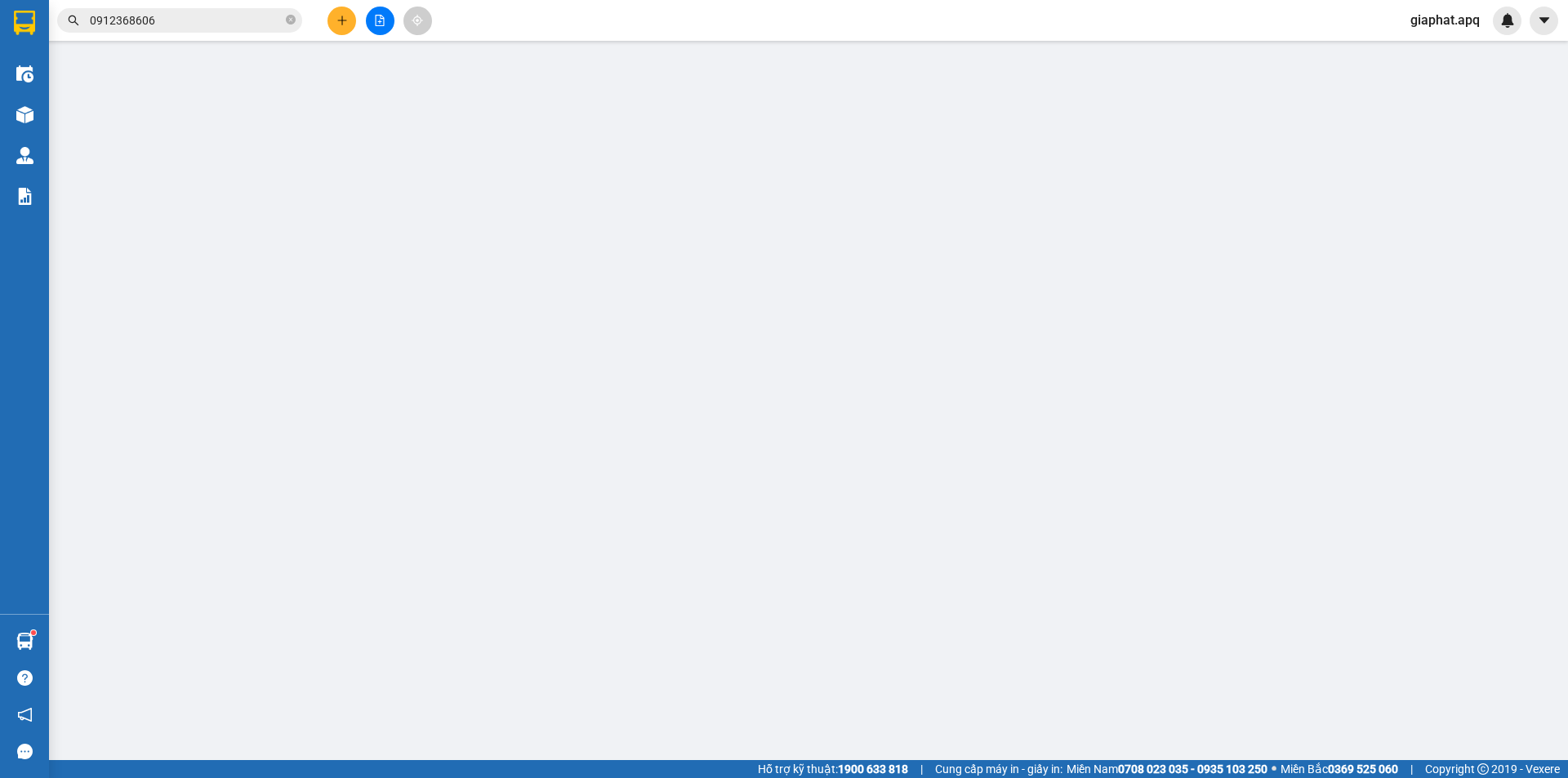
type input "0936063919"
type input "khách"
type input "0947139629"
type input "TÚ"
checkbox input "true"
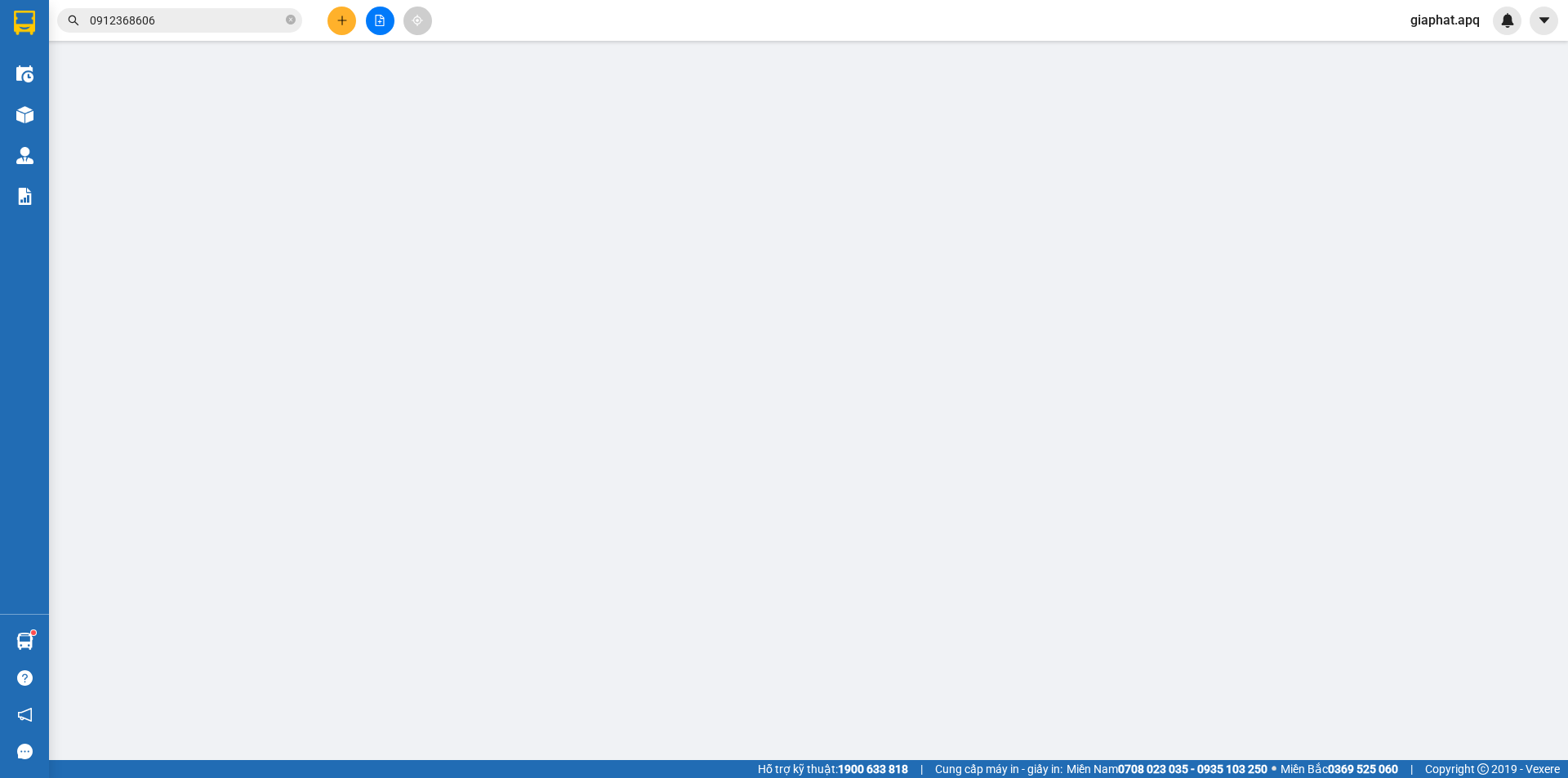
type input "vp"
type input "90.000"
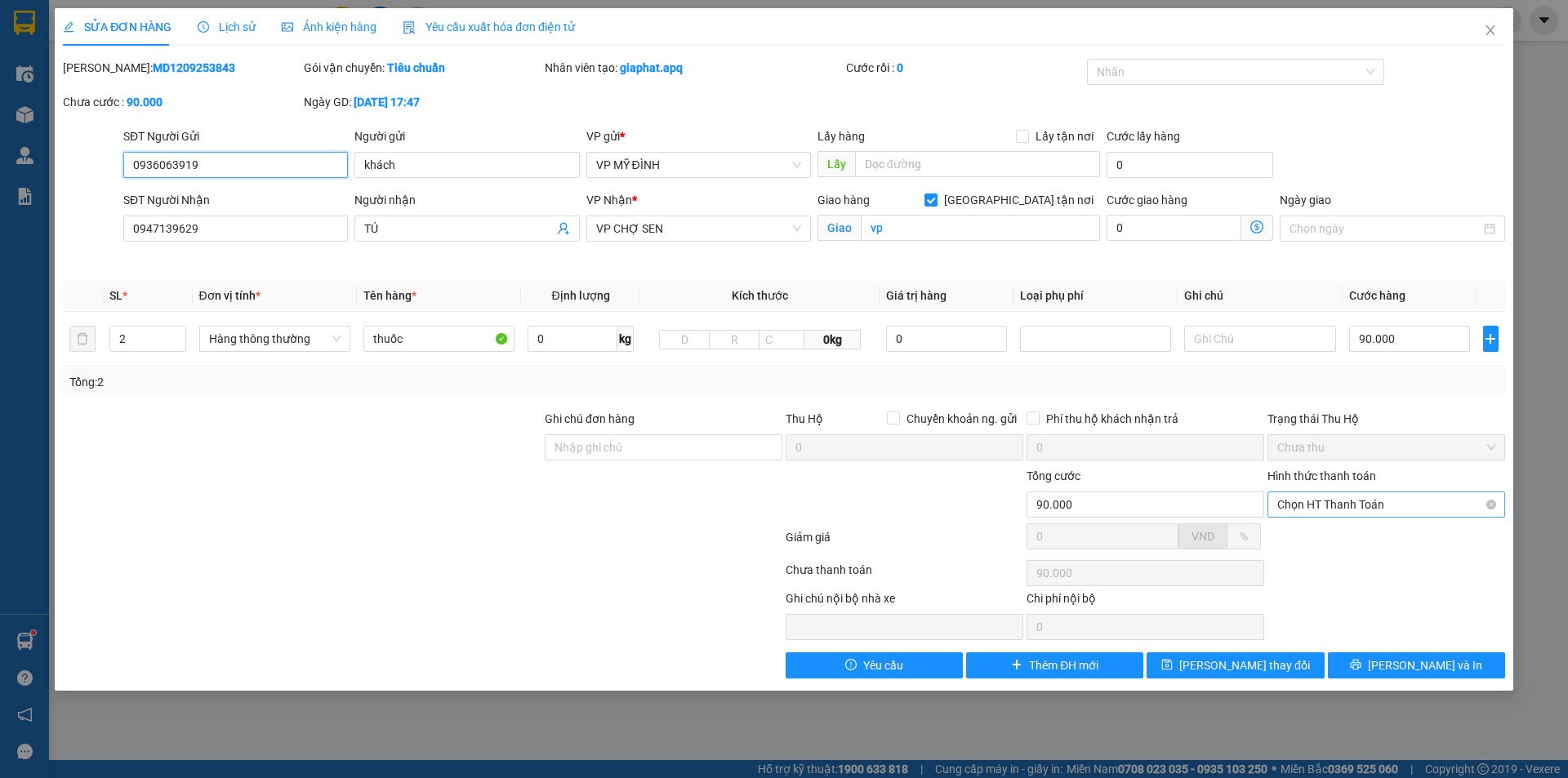
drag, startPoint x: 1365, startPoint y: 508, endPoint x: 1366, endPoint y: 518, distance: 10.0
click at [1364, 509] on span "Chọn HT Thanh Toán" at bounding box center [1386, 504] width 218 height 24
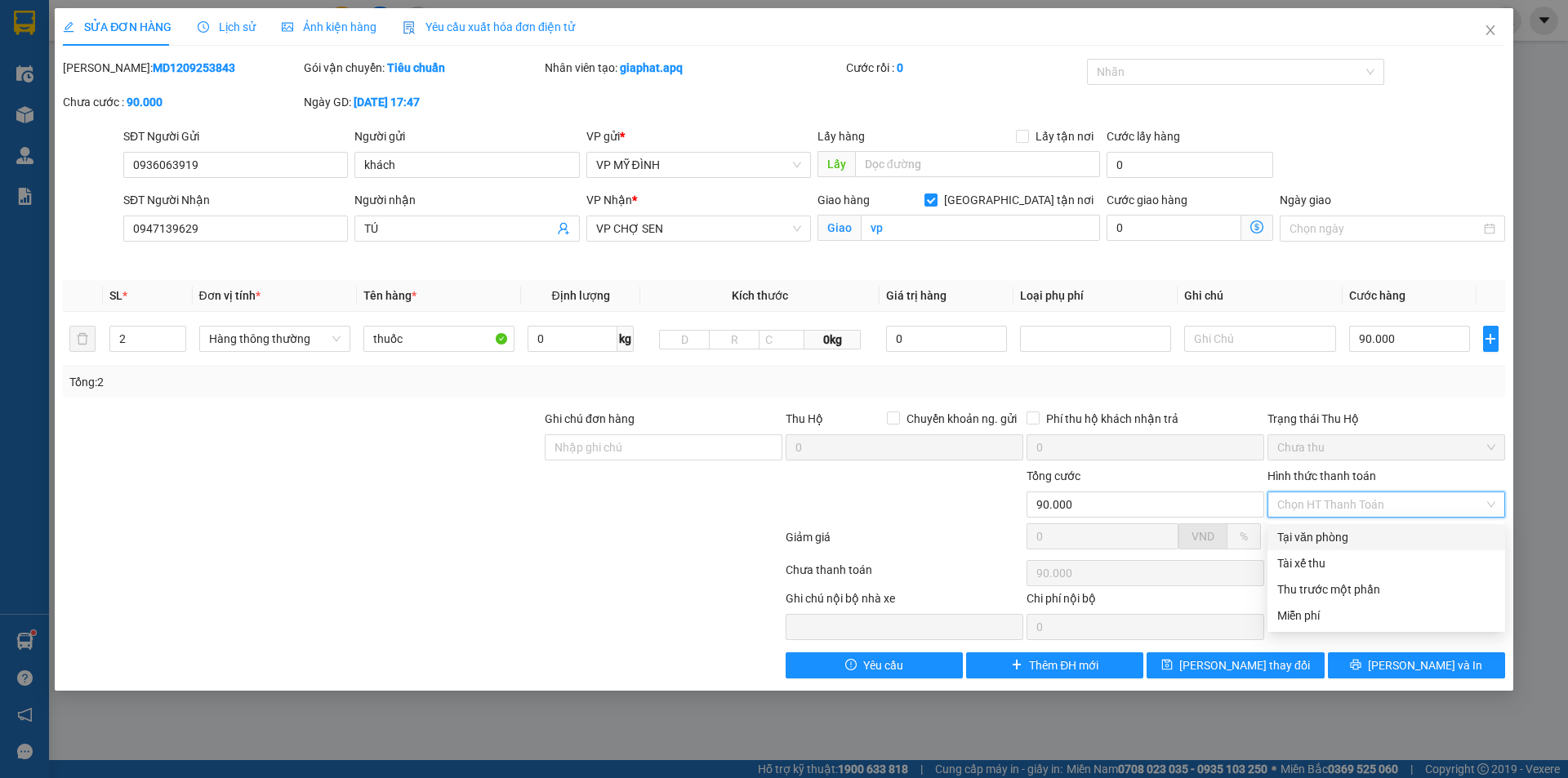
click at [1356, 529] on div "Tại văn phòng" at bounding box center [1386, 537] width 218 height 18
type input "0"
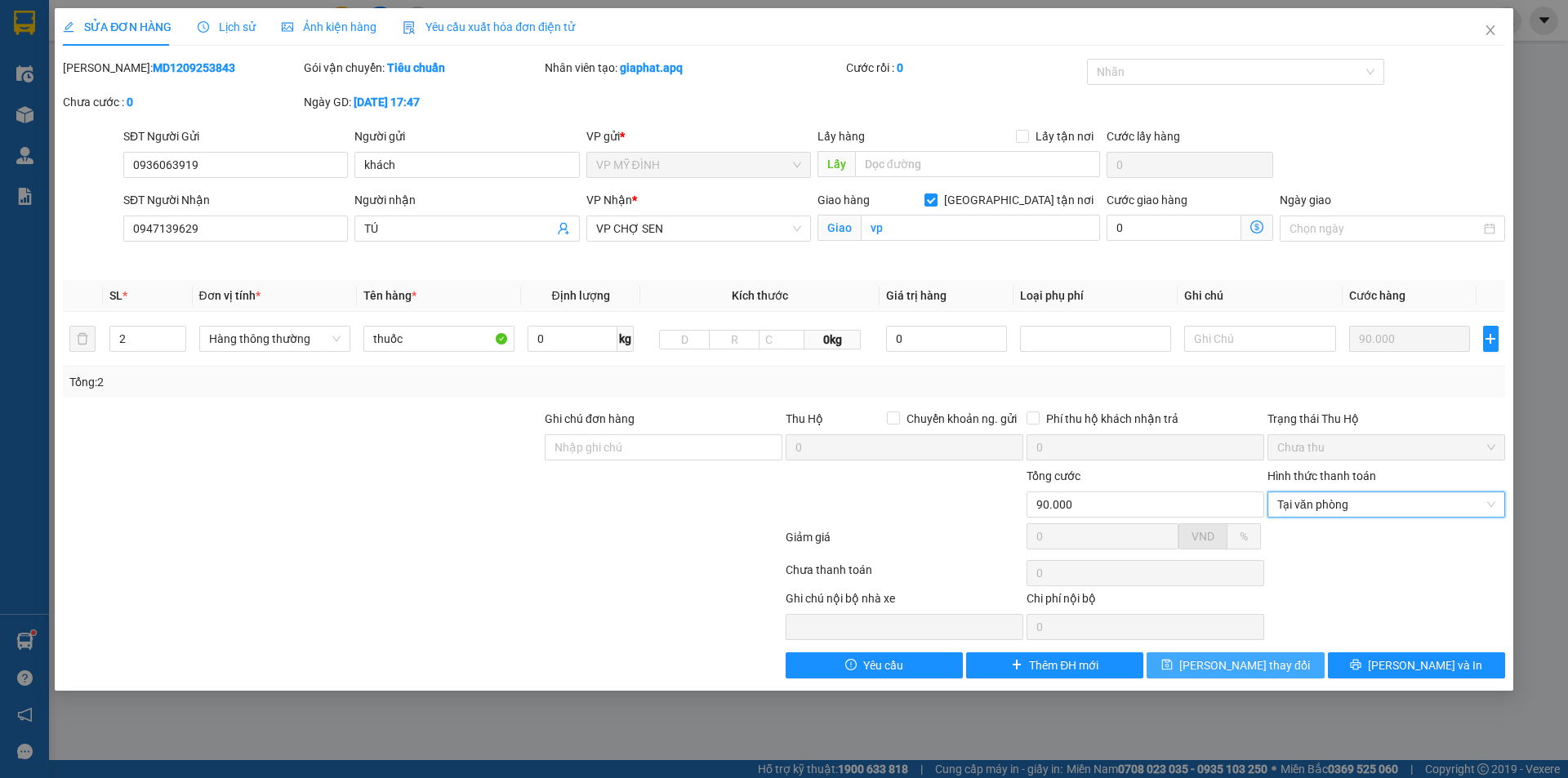
click at [1253, 671] on span "[PERSON_NAME] thay đổi" at bounding box center [1244, 665] width 131 height 18
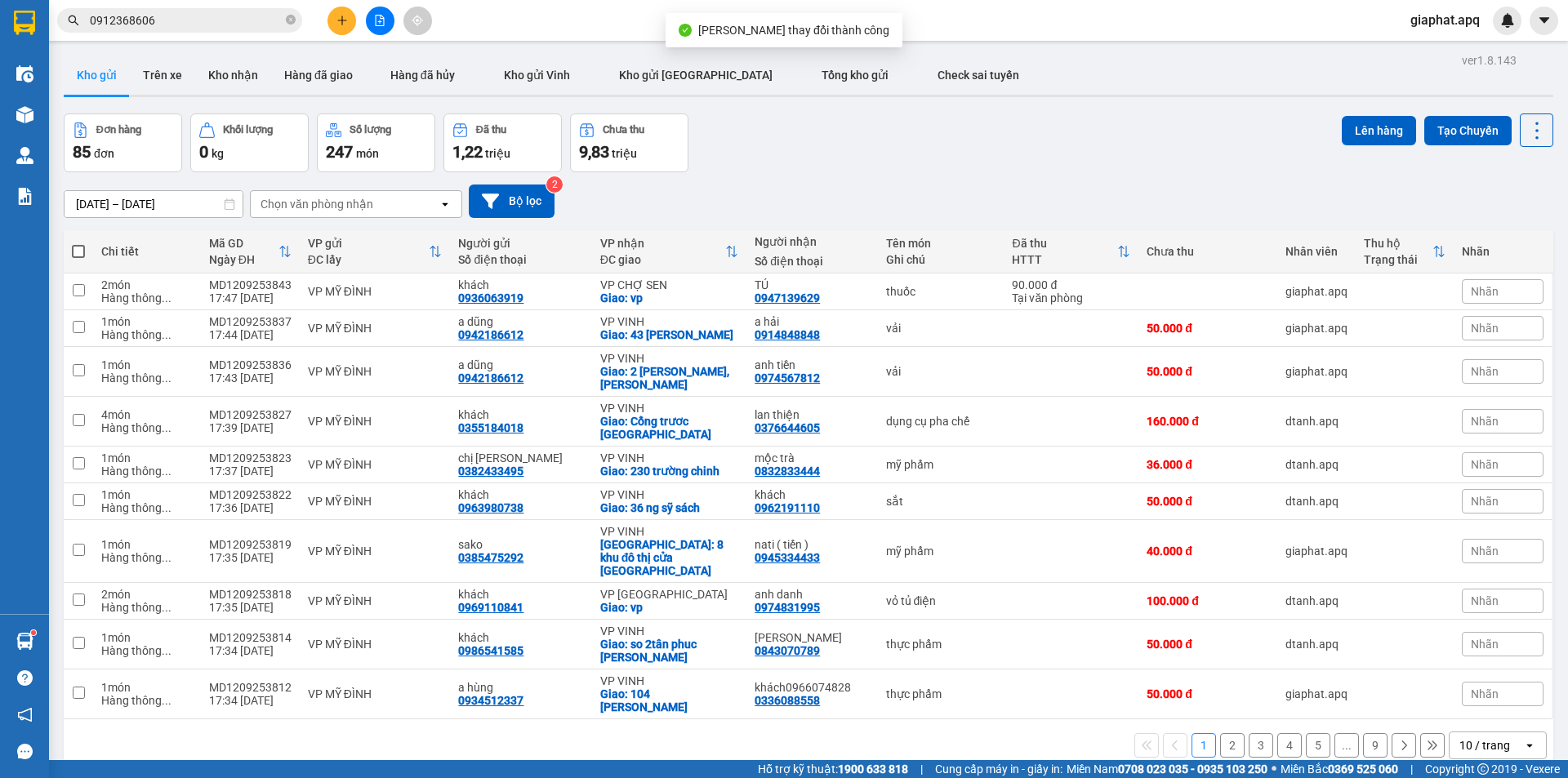
click at [1184, 171] on div "Đơn hàng 85 đơn Khối lượng 0 kg Số lượng 247 món Đã thu 1,22 triệu Chưa thu 9,8…" at bounding box center [809, 142] width 1490 height 58
drag, startPoint x: 343, startPoint y: 20, endPoint x: 759, endPoint y: 23, distance: 416.0
click at [344, 20] on icon "plus" at bounding box center [342, 19] width 9 height 1
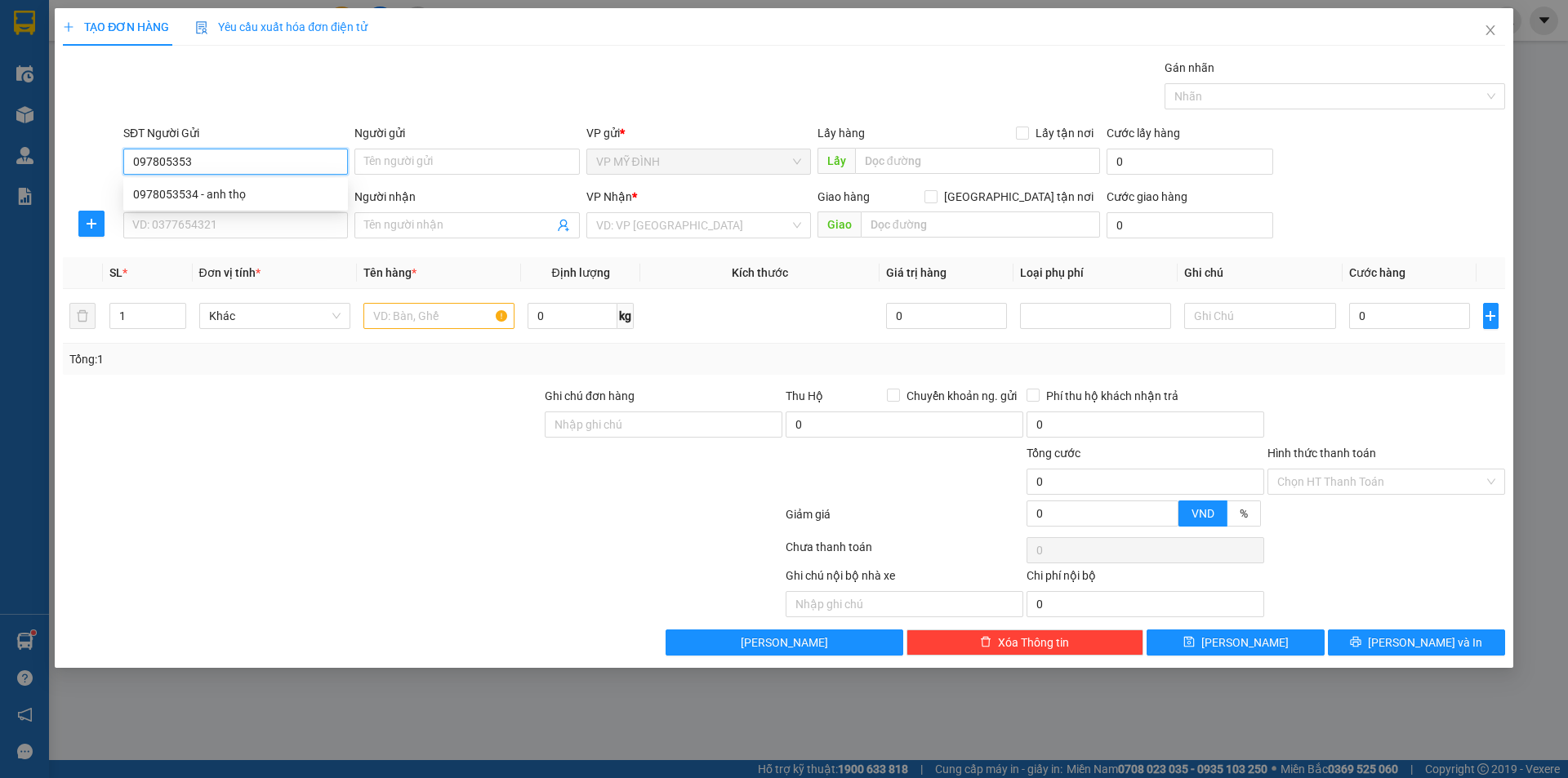
type input "0978053534"
drag, startPoint x: 205, startPoint y: 193, endPoint x: 240, endPoint y: 222, distance: 45.5
click at [208, 198] on div "0978053534 - anh thọ" at bounding box center [235, 194] width 205 height 18
type input "anh thọ"
type input "0978053534"
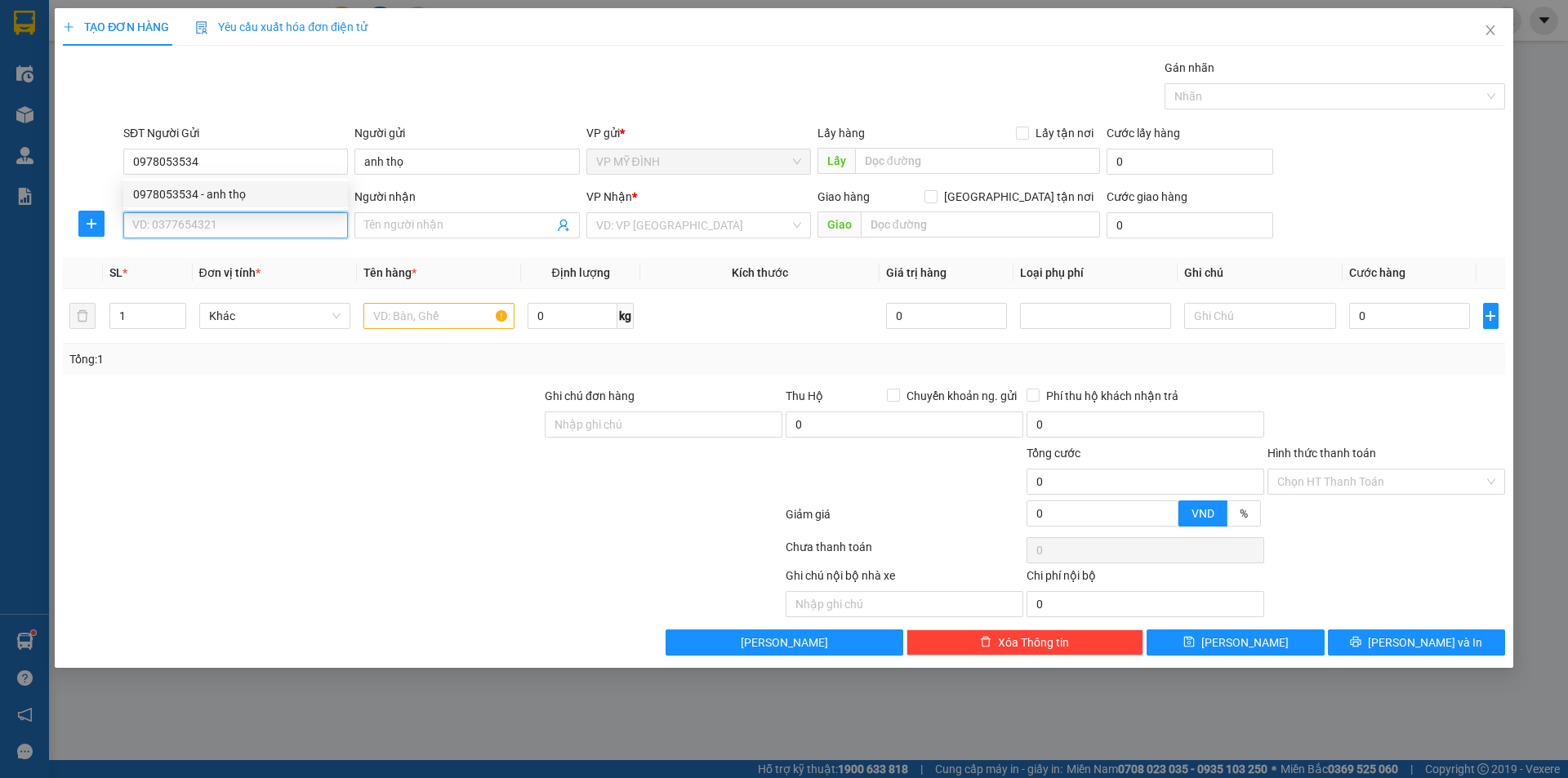
click at [240, 222] on input "SĐT Người Nhận" at bounding box center [236, 225] width 225 height 26
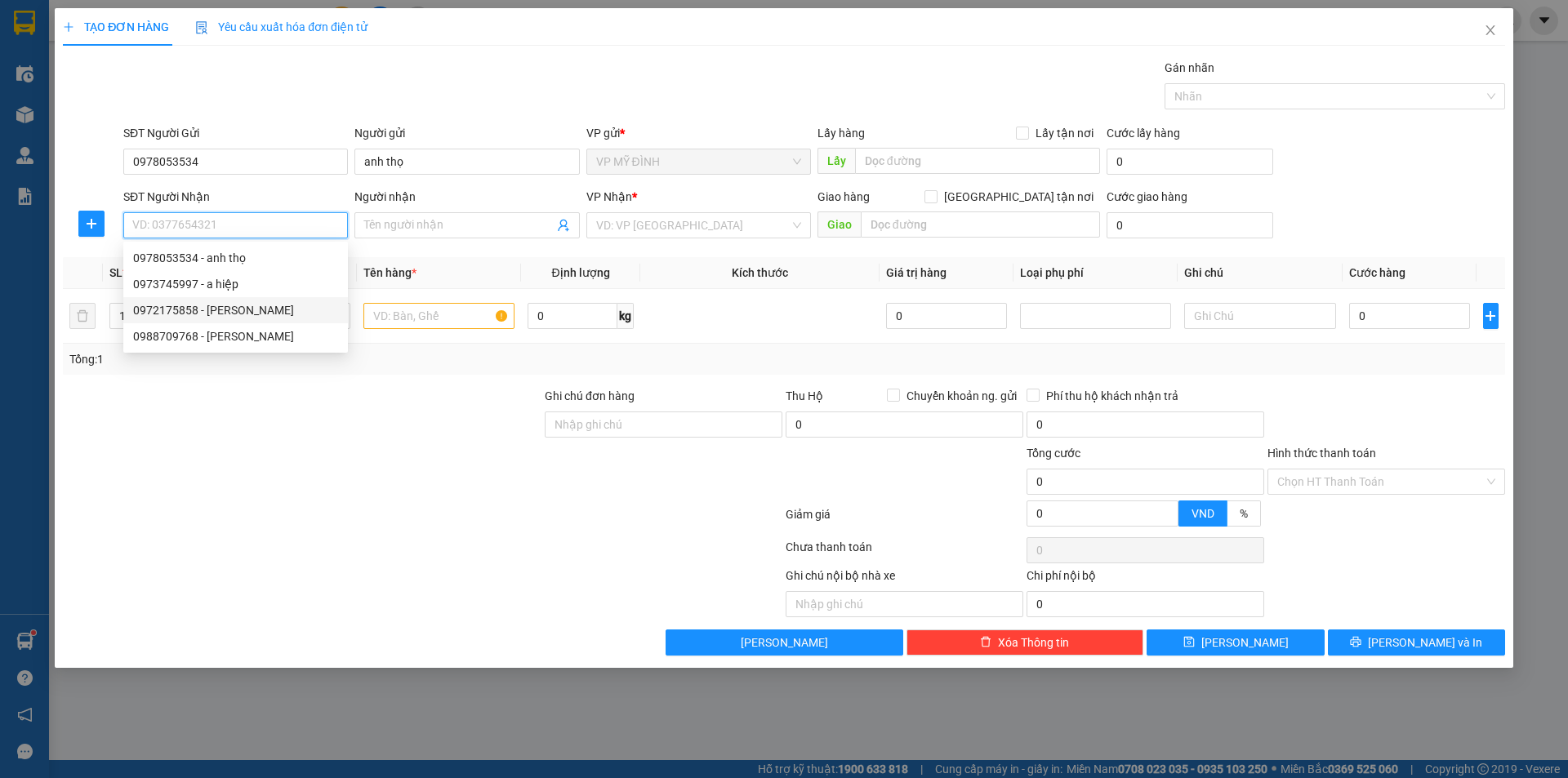
click at [283, 317] on div "0972175858 - quang anh" at bounding box center [235, 310] width 205 height 18
type input "0972175858"
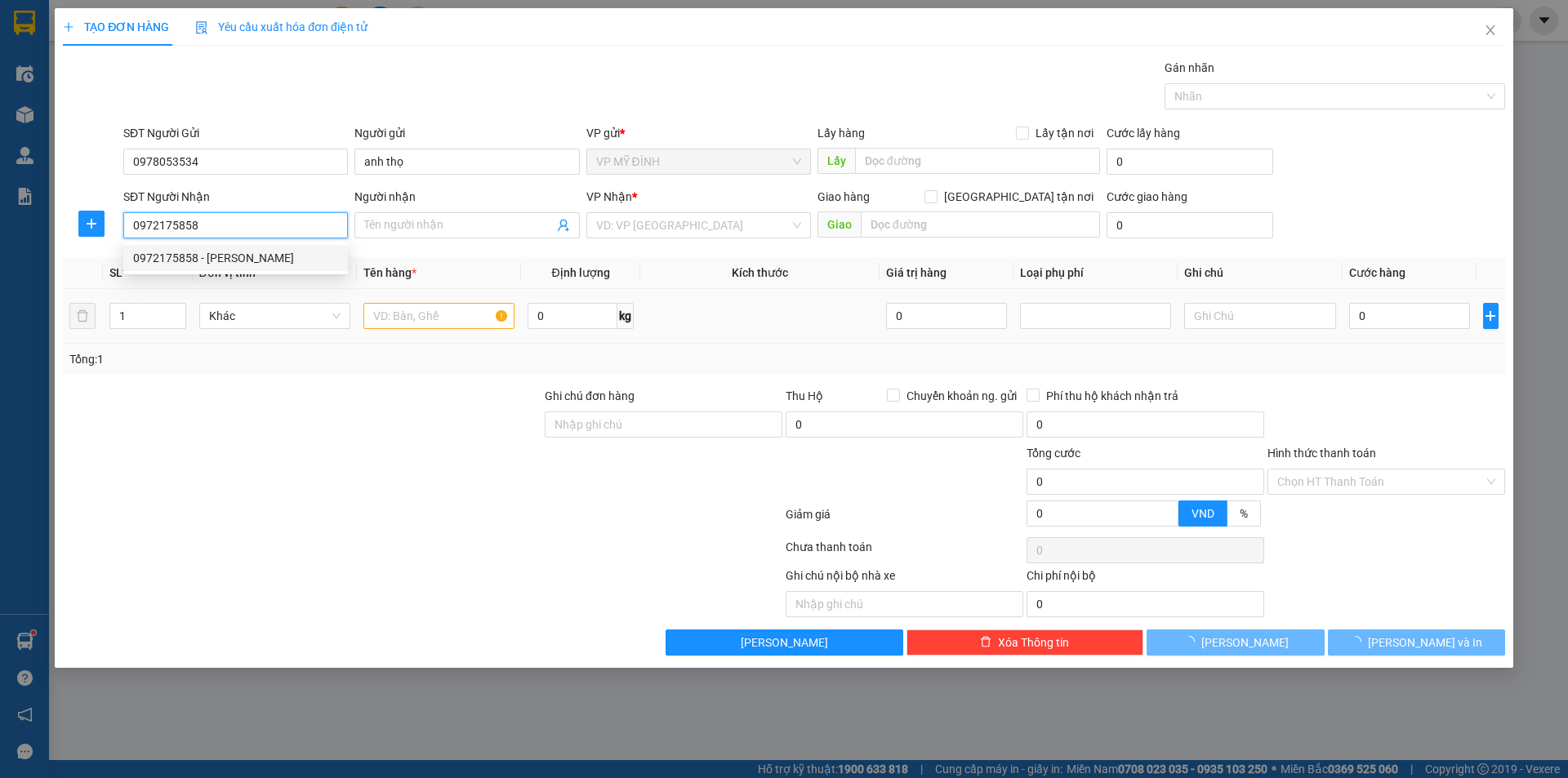
type input "quang anh"
checkbox input "true"
type input "56 nguyễn trãi"
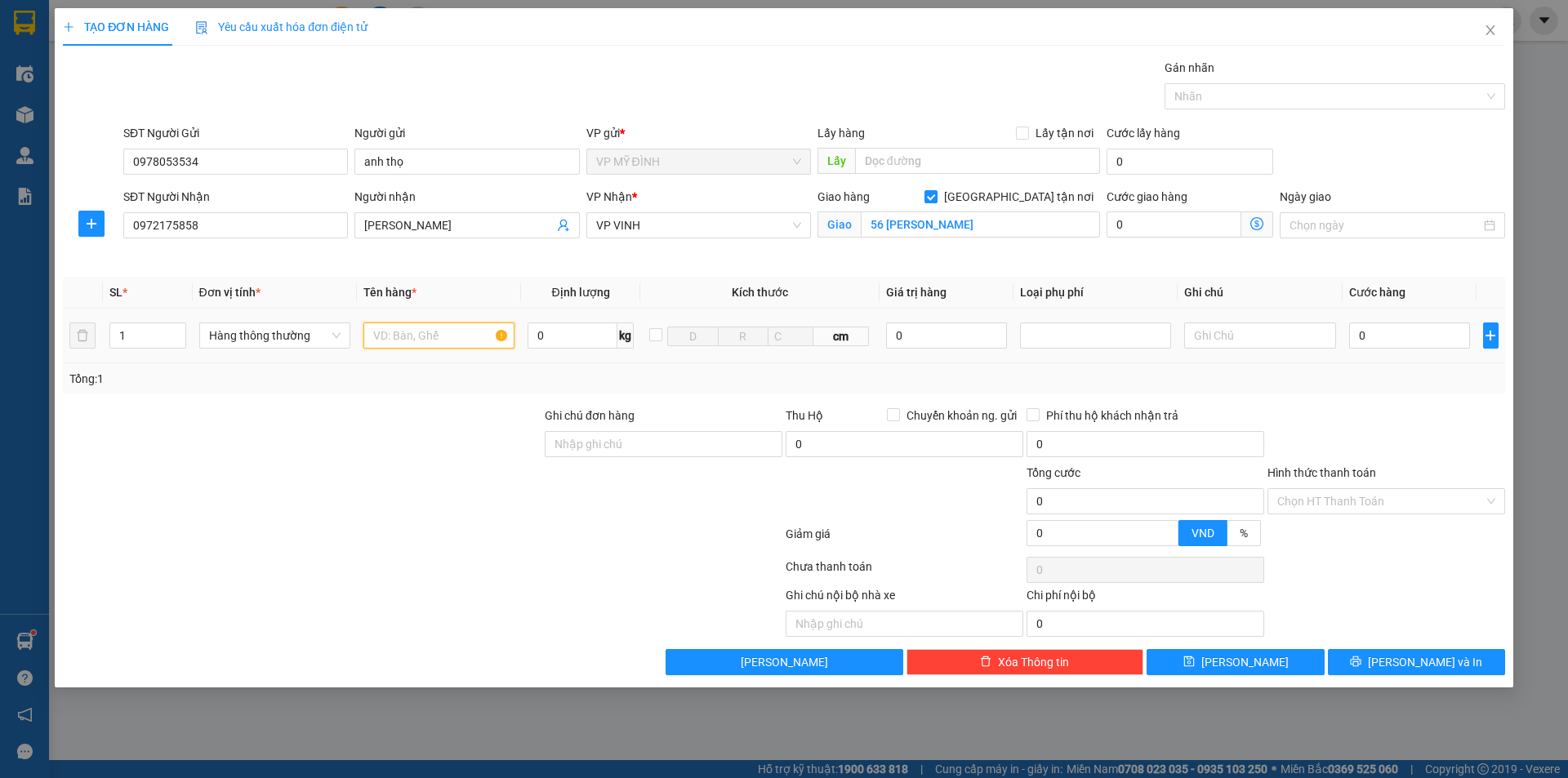
click at [420, 338] on input "text" at bounding box center [439, 336] width 151 height 26
type input "quạt"
click at [1398, 350] on div "0" at bounding box center [1409, 335] width 122 height 32
click at [1400, 340] on input "0" at bounding box center [1409, 336] width 122 height 26
type input "5"
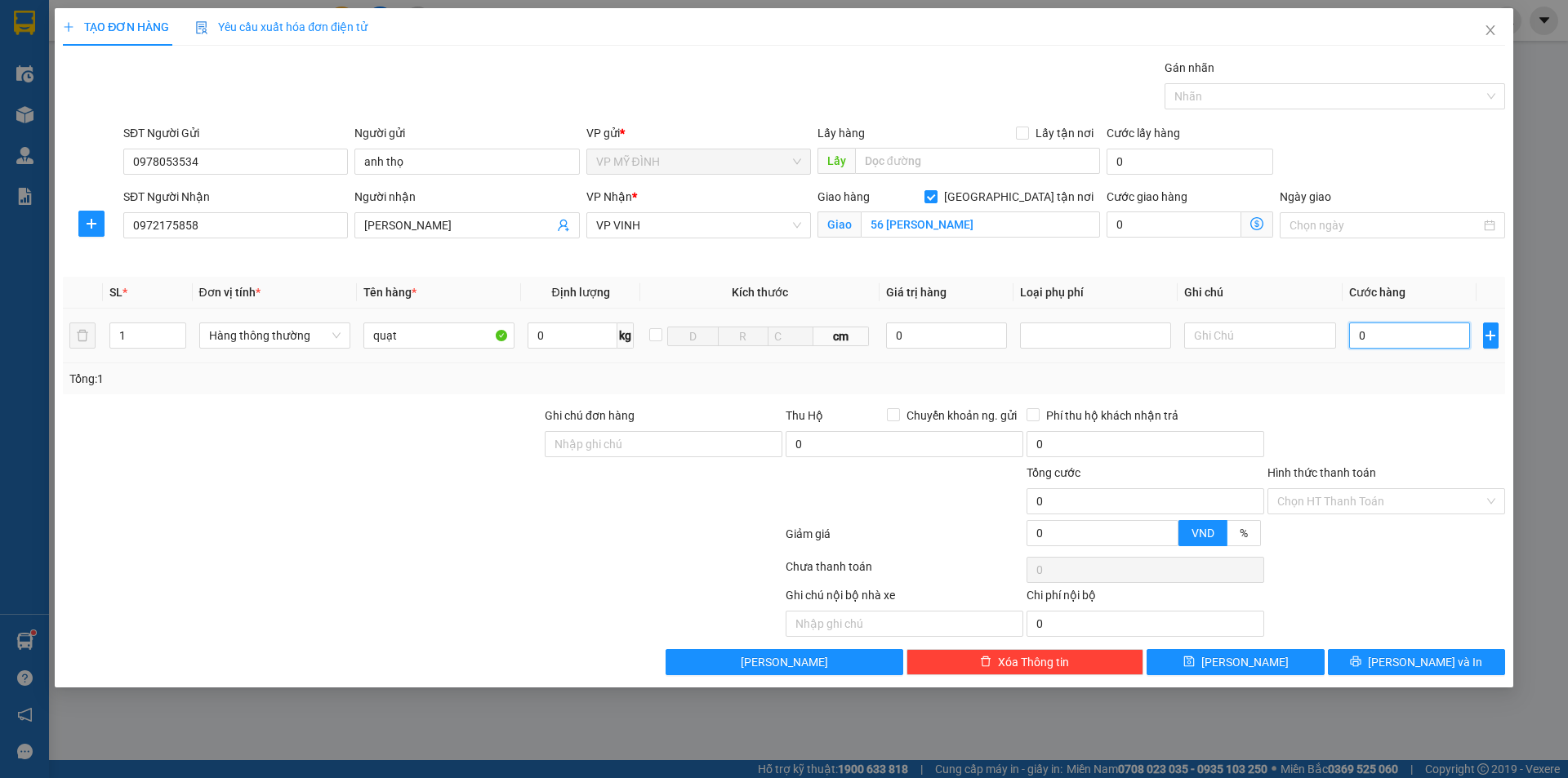
type input "5"
type input "50"
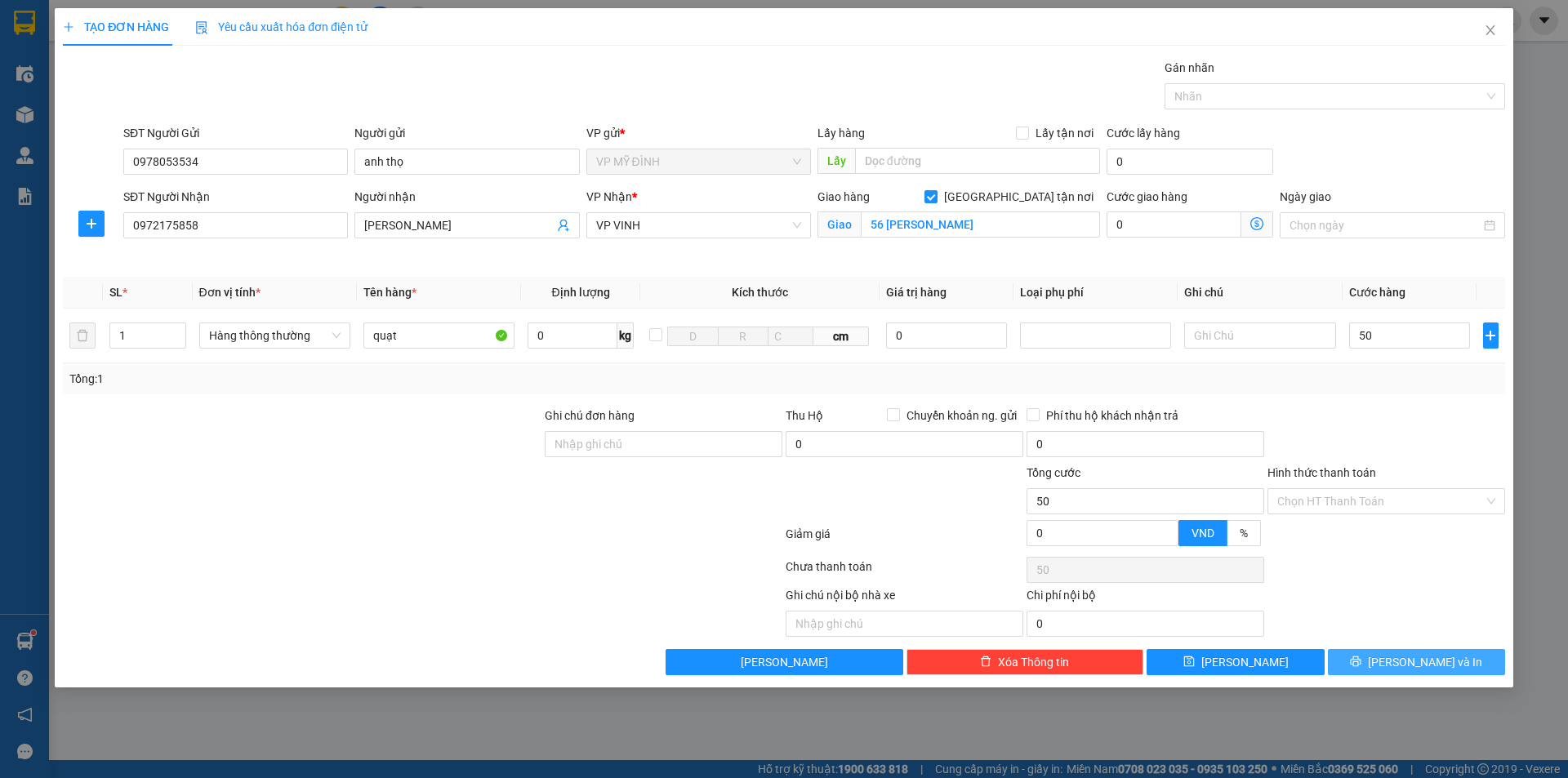
click at [1443, 652] on button "[PERSON_NAME] và In" at bounding box center [1416, 662] width 177 height 26
type input "50.000"
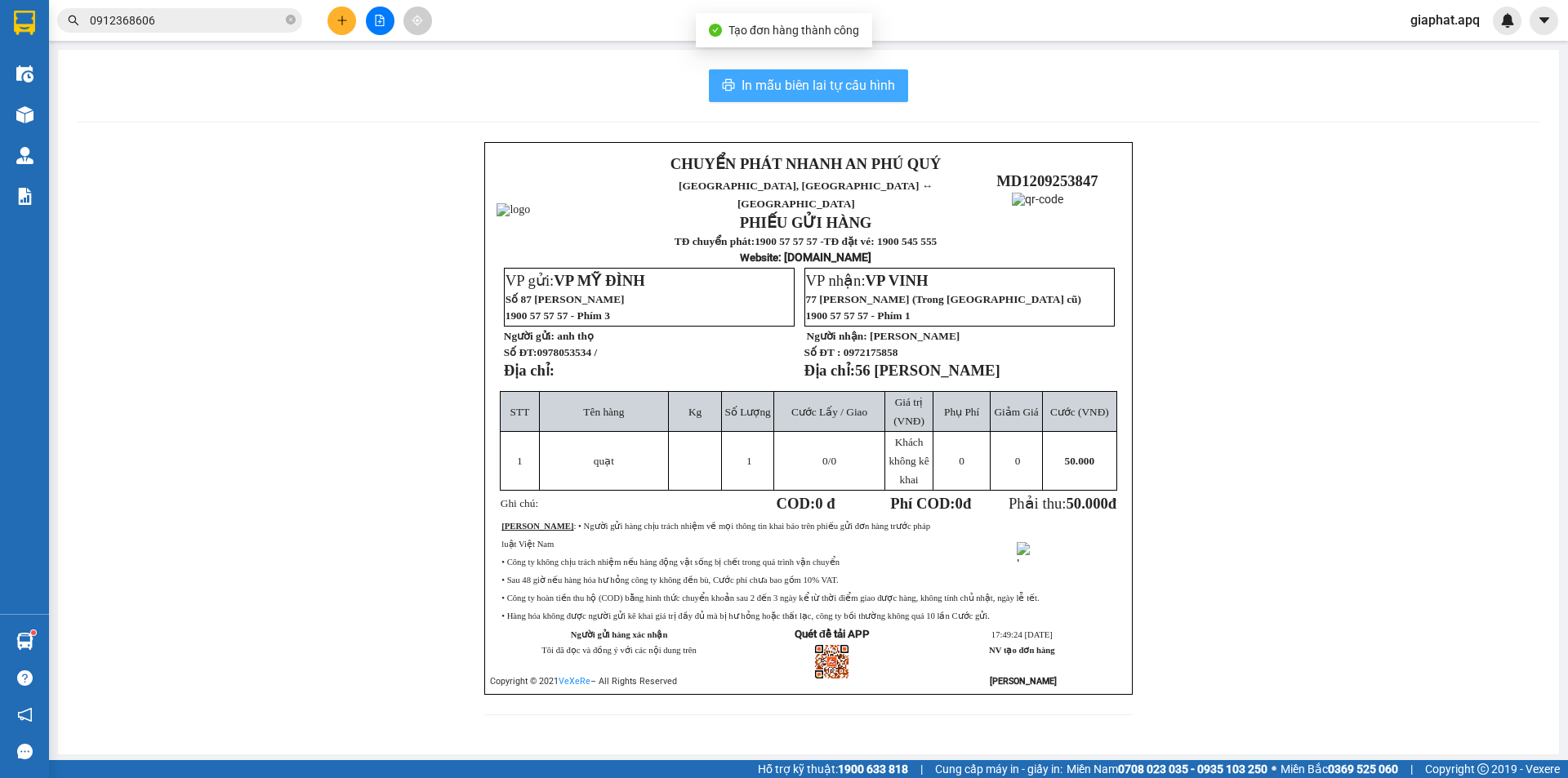
click at [849, 93] on span "In mẫu biên lai tự cấu hình" at bounding box center [817, 85] width 153 height 20
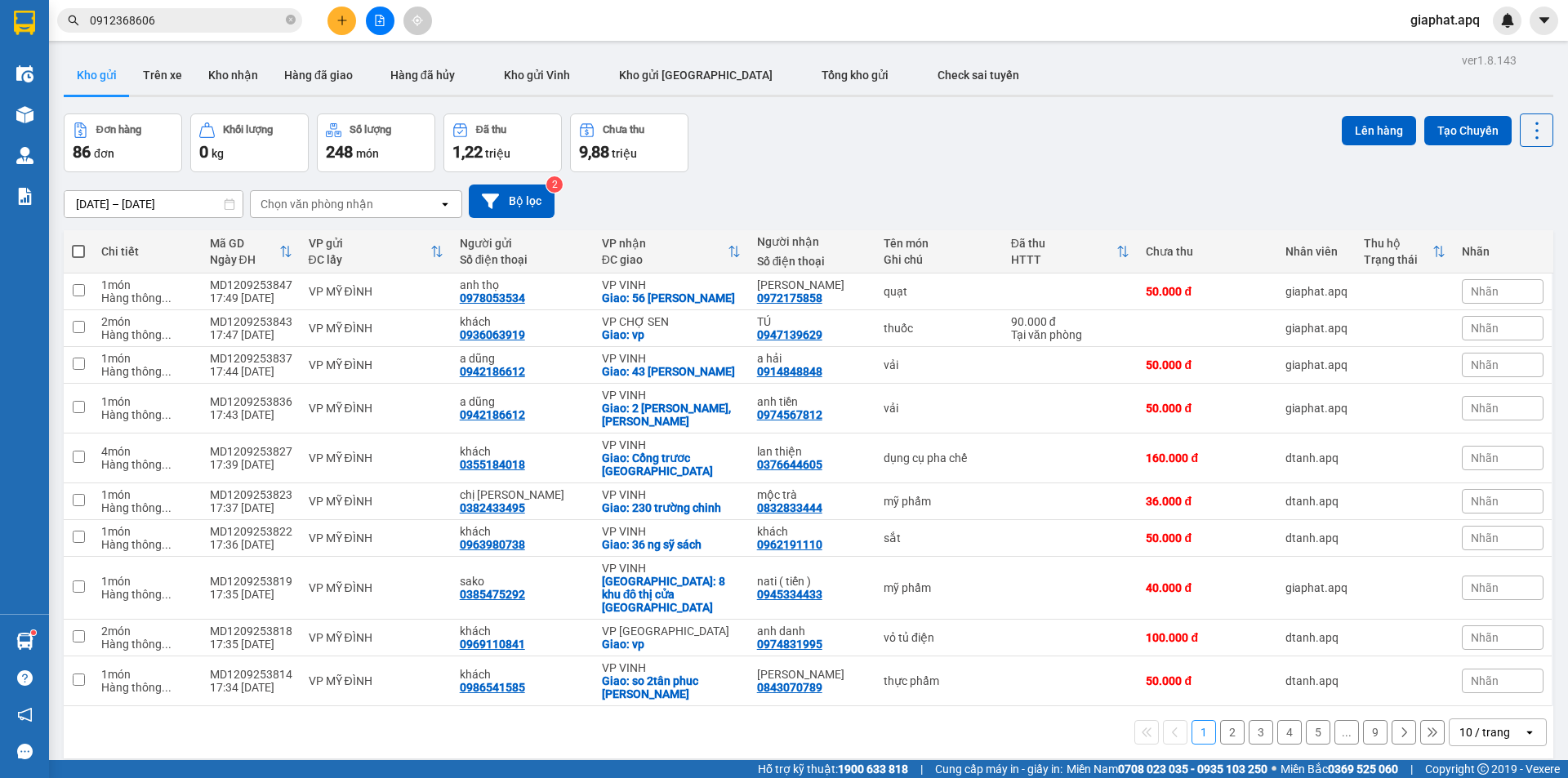
click at [341, 18] on icon "plus" at bounding box center [342, 20] width 11 height 11
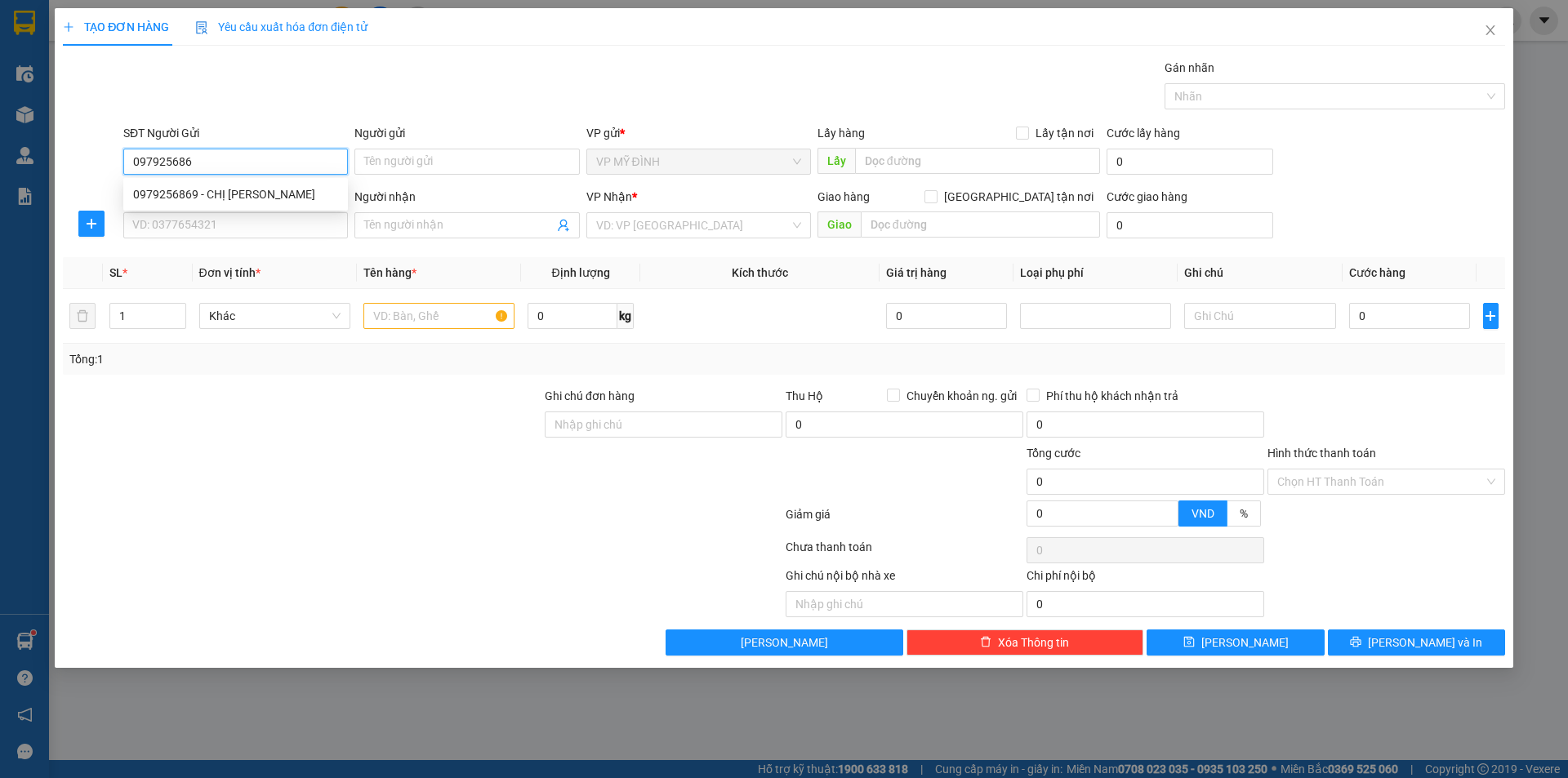
type input "0979256869"
click at [256, 195] on div "0979256869 - CHỊ VÂN" at bounding box center [235, 194] width 205 height 18
type input "CHỊ VÂN"
click at [264, 160] on input "0979256869" at bounding box center [236, 161] width 225 height 26
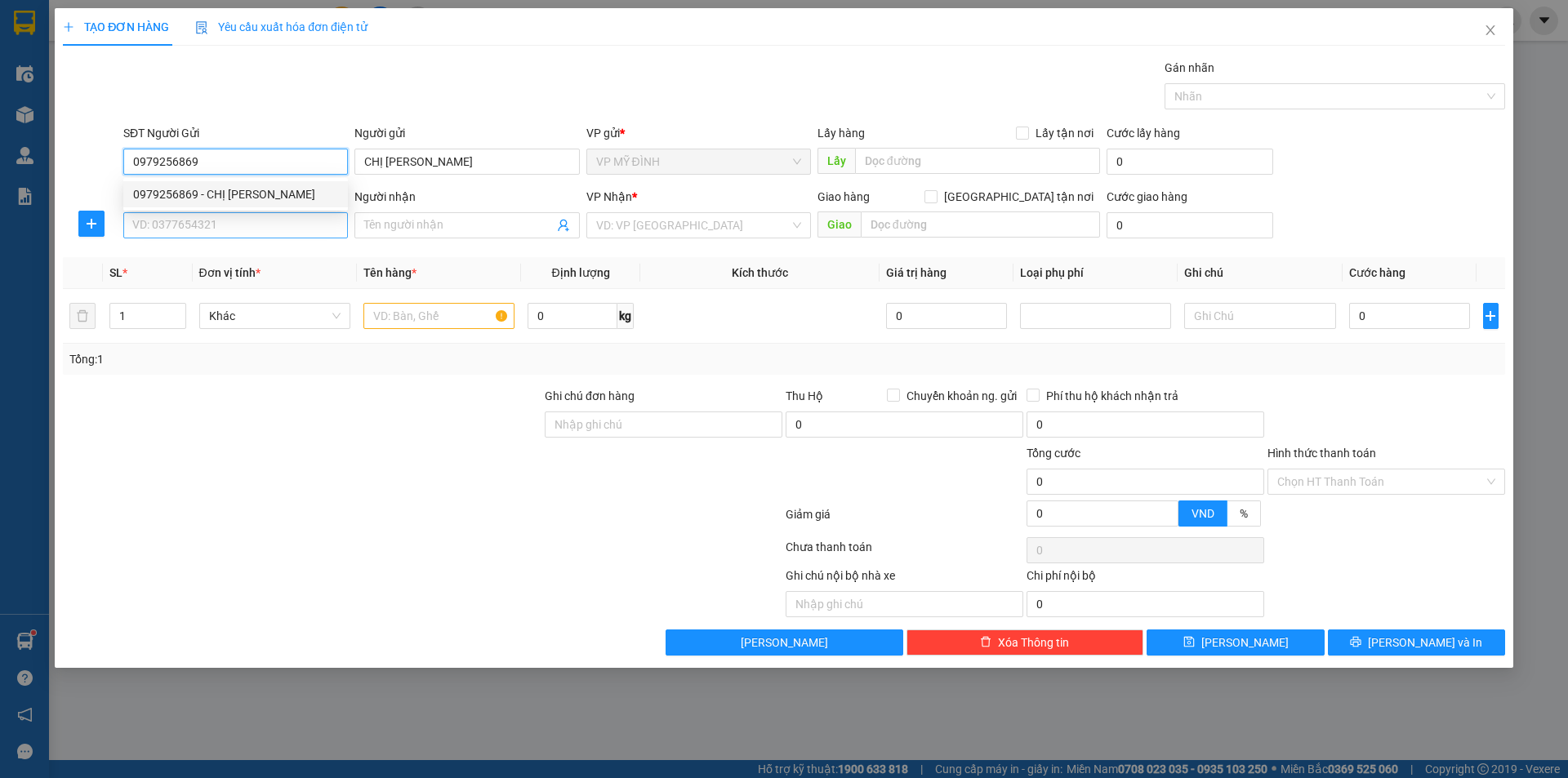
type input "0979256869"
click at [253, 226] on input "SĐT Người Nhận" at bounding box center [236, 225] width 225 height 26
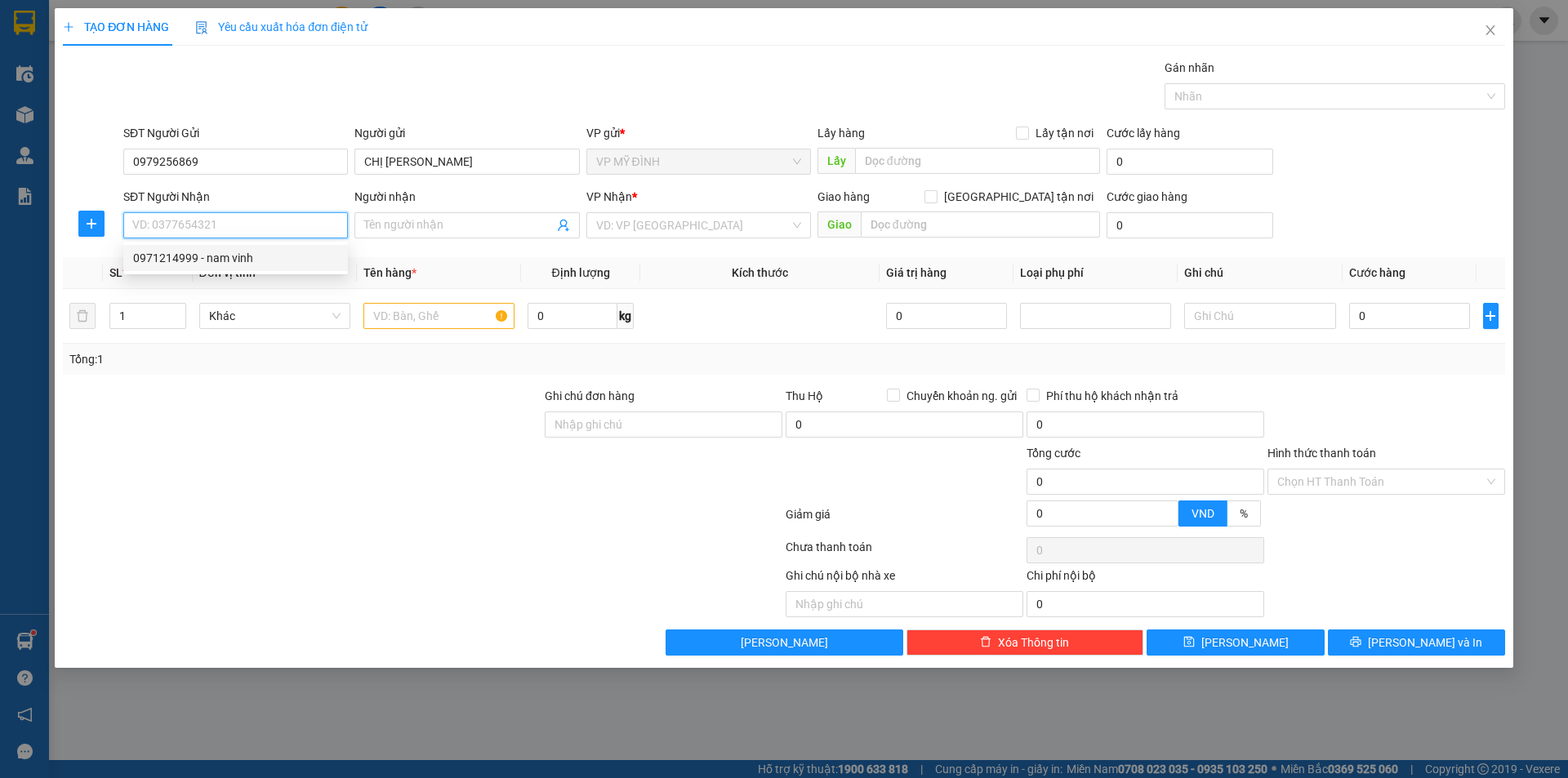
drag, startPoint x: 256, startPoint y: 252, endPoint x: 282, endPoint y: 256, distance: 26.3
click at [255, 252] on div "0971214999 - nam vinh" at bounding box center [235, 257] width 205 height 18
type input "0971214999"
type input "nam vinh"
checkbox input "true"
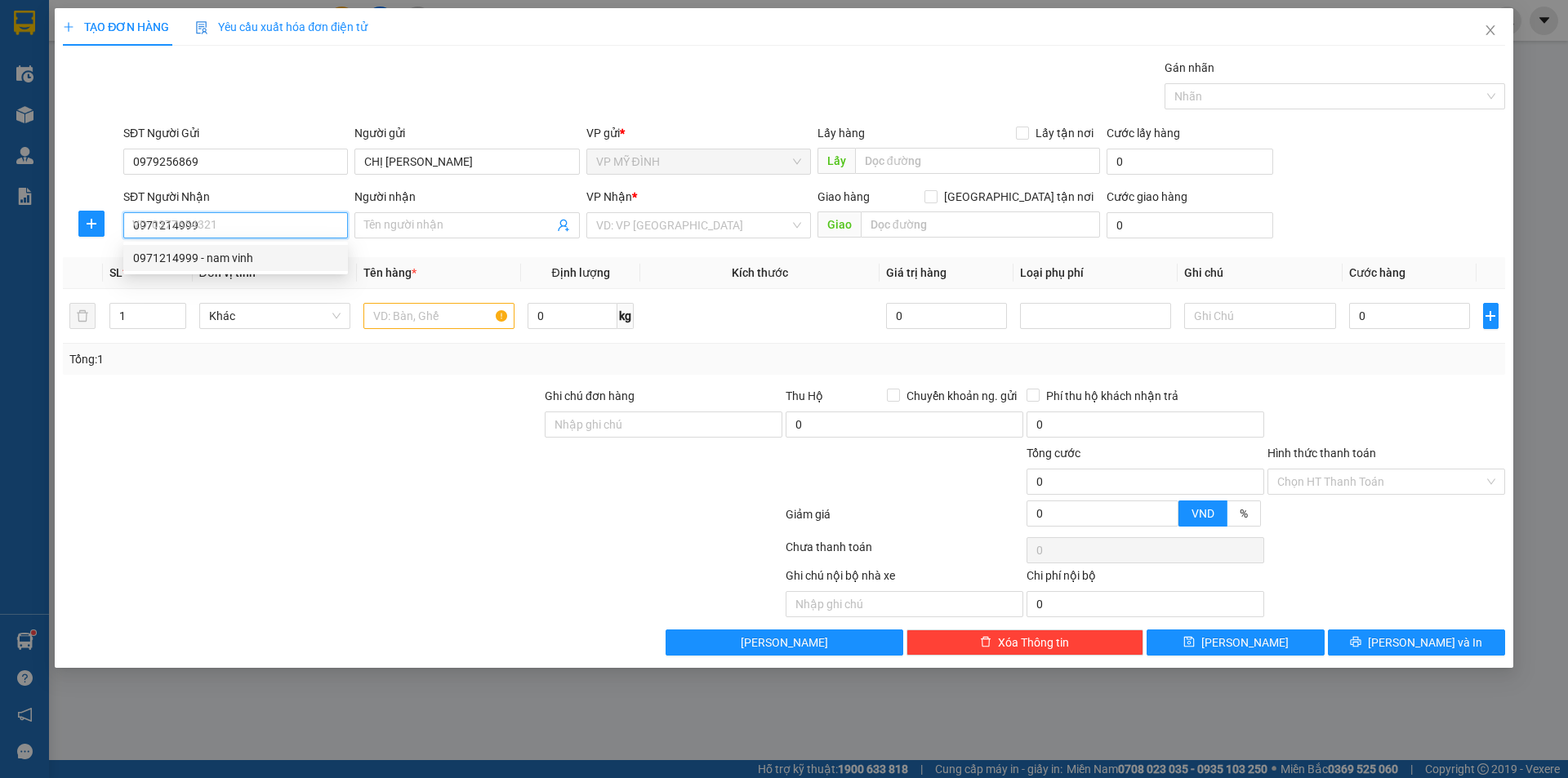
type input "kh nhận vp"
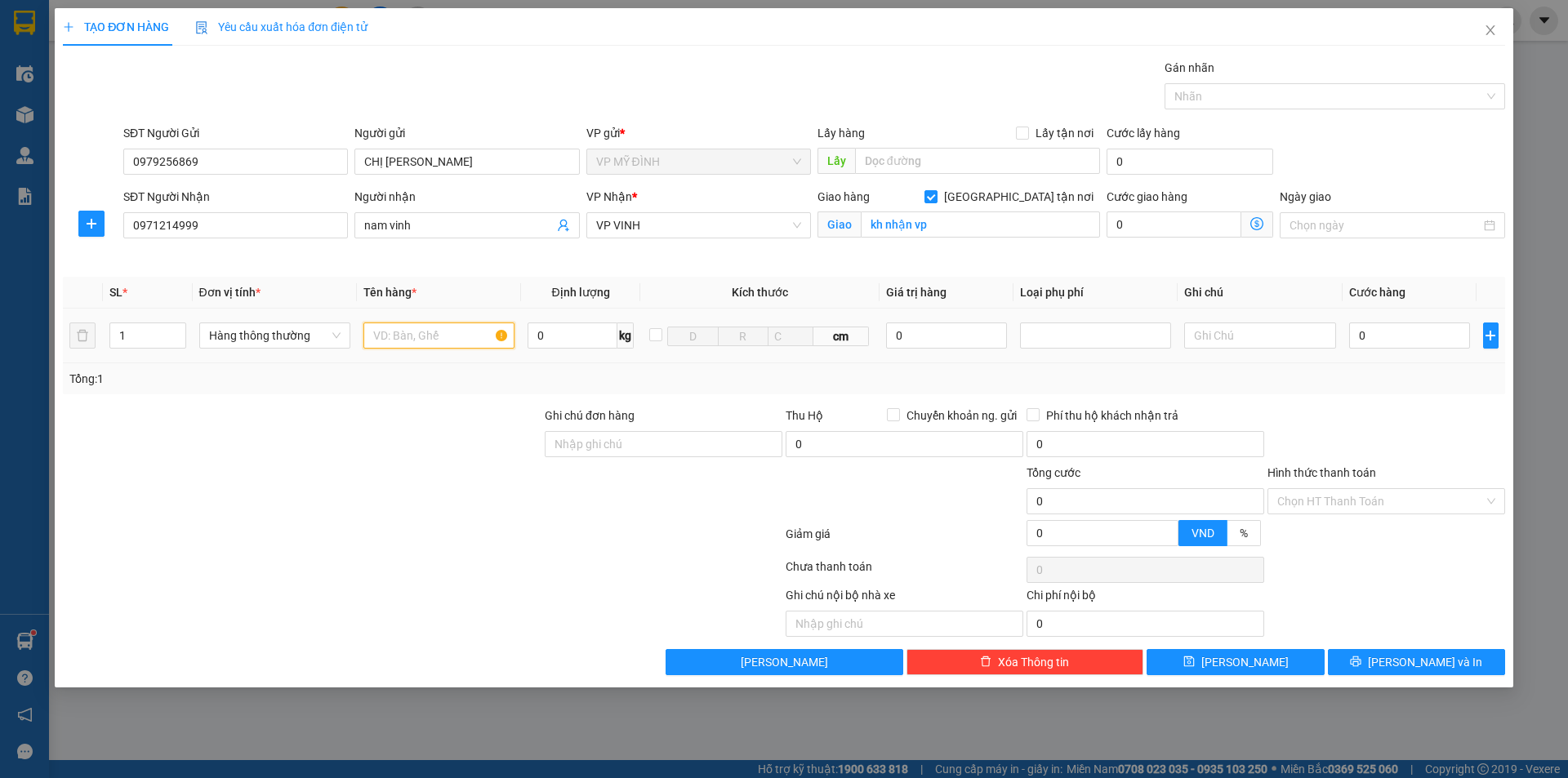
drag, startPoint x: 425, startPoint y: 329, endPoint x: 439, endPoint y: 328, distance: 14.0
click at [425, 330] on input "text" at bounding box center [439, 336] width 151 height 26
type input "linh kiện"
click at [942, 322] on div "0" at bounding box center [946, 335] width 122 height 32
click at [941, 329] on input "0" at bounding box center [946, 336] width 122 height 26
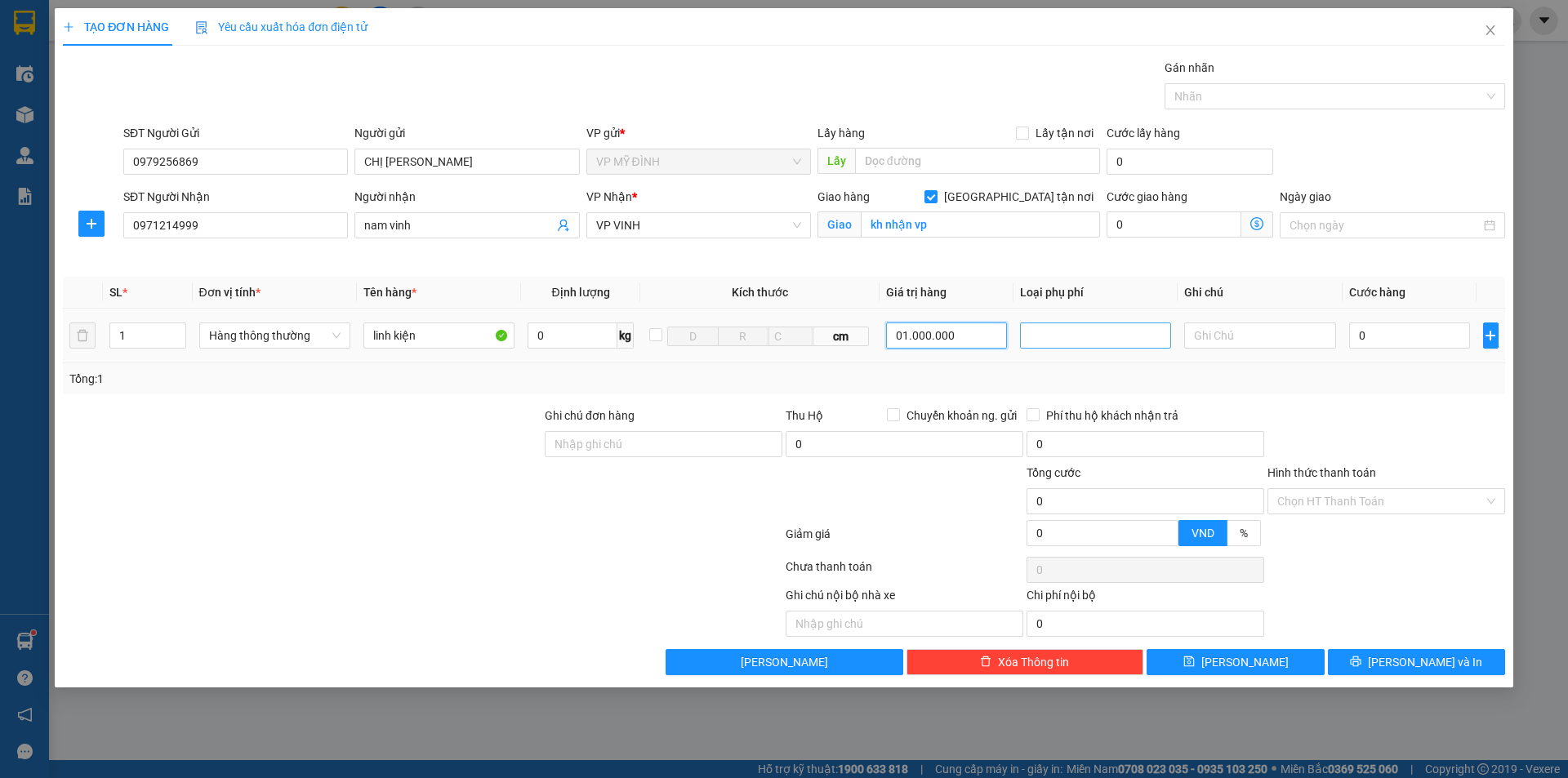
click at [1108, 338] on div at bounding box center [1096, 335] width 143 height 19
type input "1.000.000"
click at [1089, 364] on div "Hàng giá trị cao" at bounding box center [1096, 367] width 132 height 18
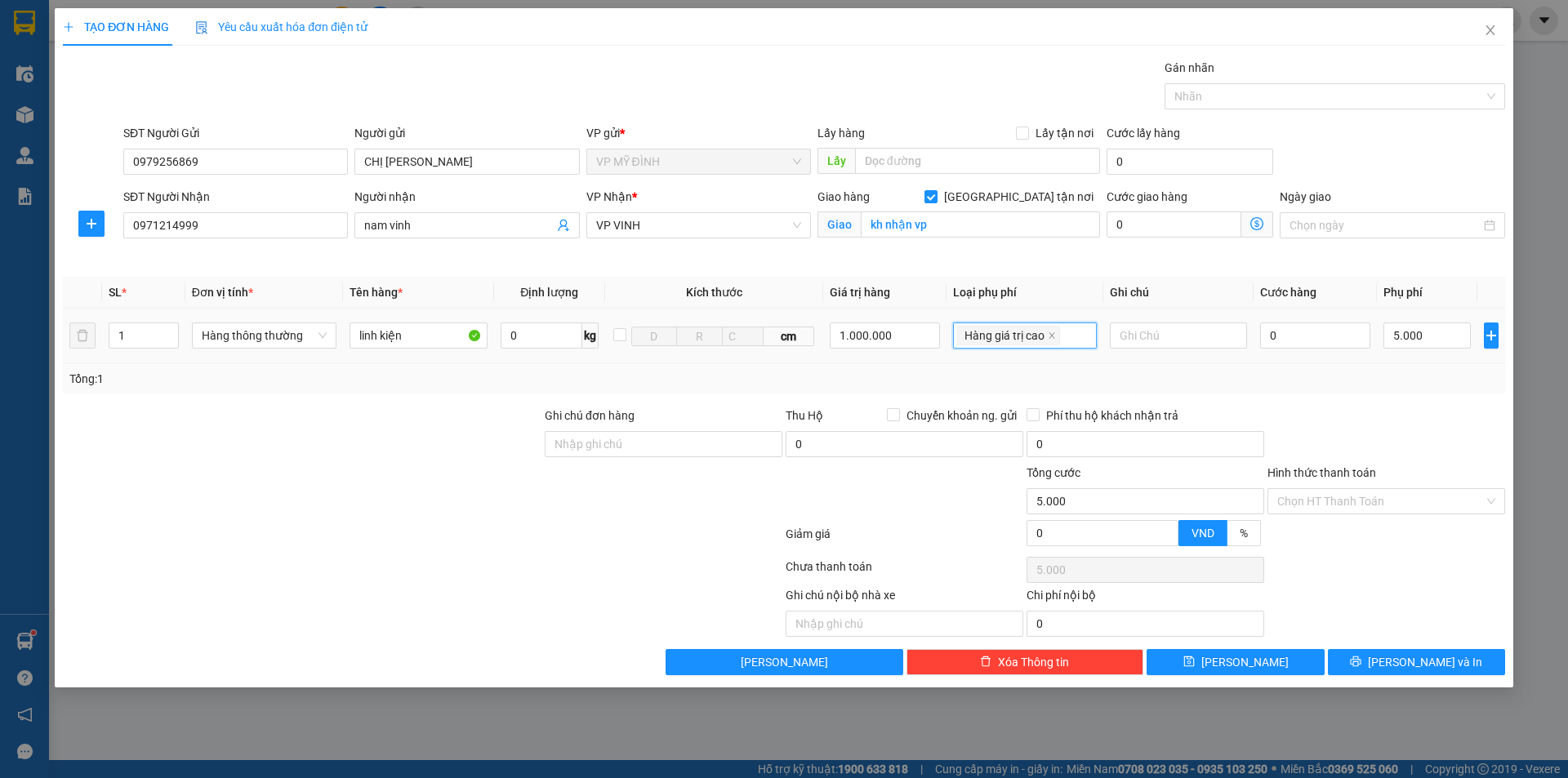
type input "5.000"
click at [1319, 340] on input "0" at bounding box center [1316, 336] width 111 height 26
type input "4"
type input "5.004"
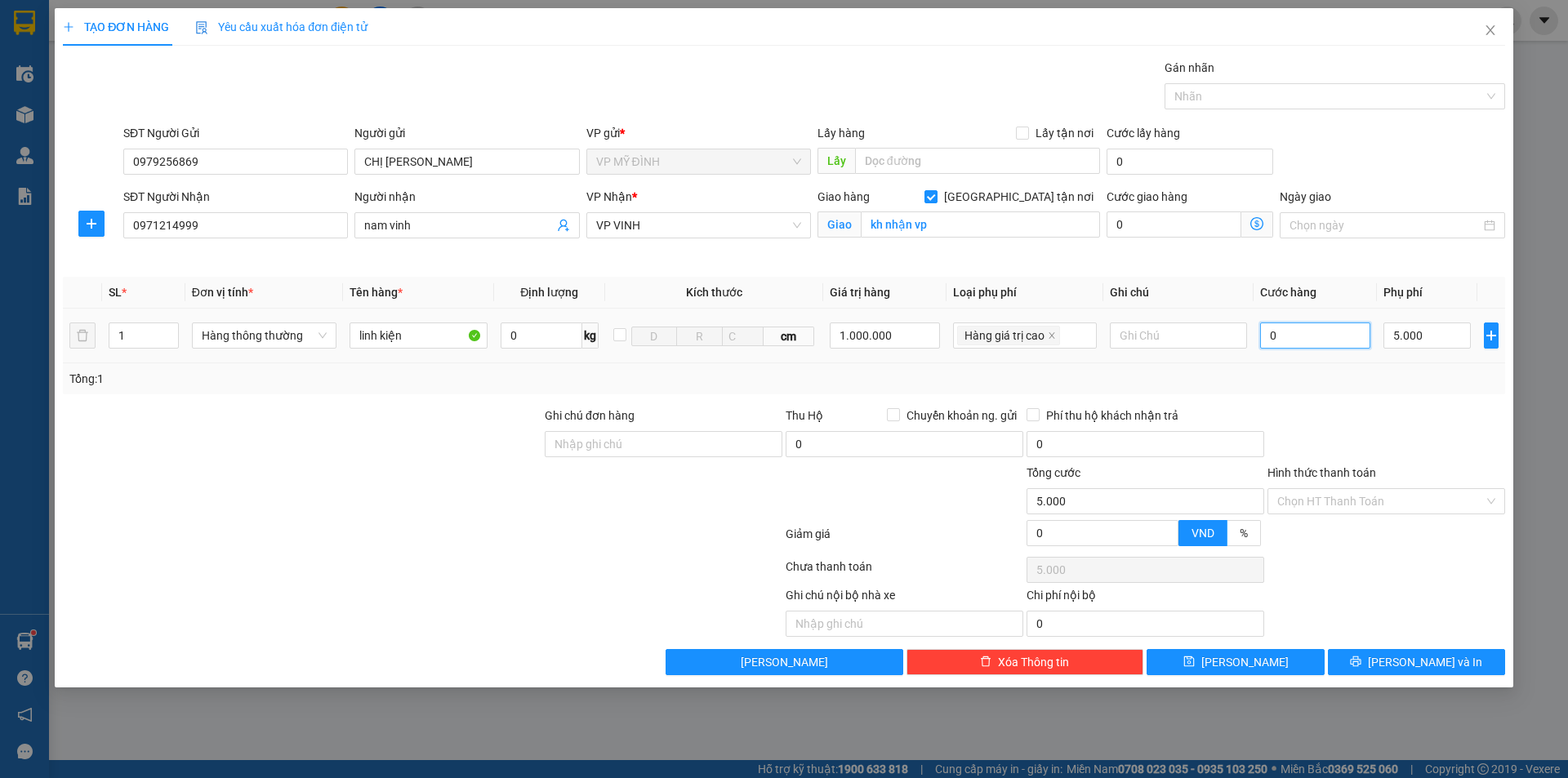
type input "5.004"
type input "40"
type input "5.040"
type input "40.000"
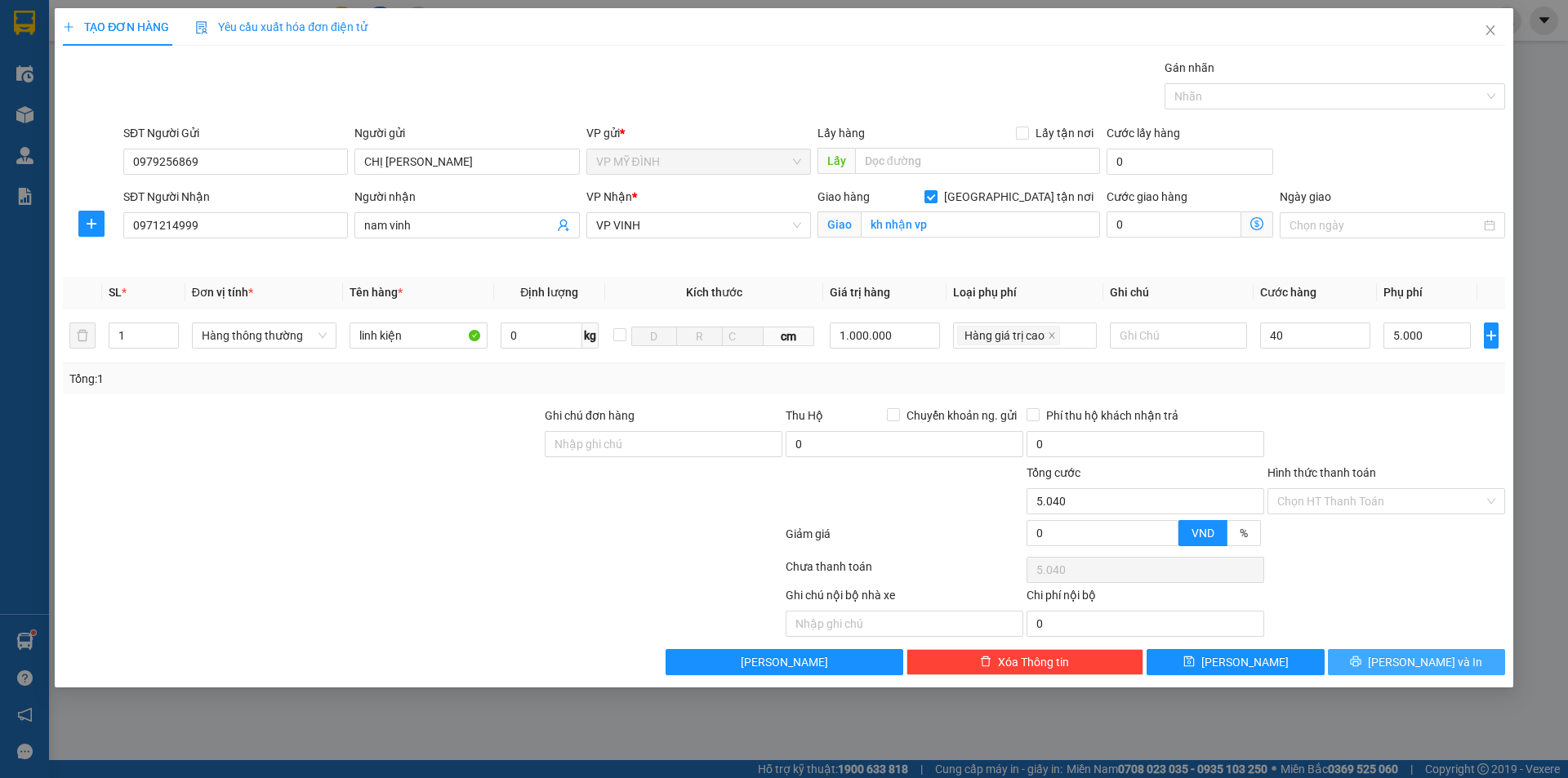
type input "45.000"
click at [1421, 661] on span "[PERSON_NAME] và In" at bounding box center [1424, 661] width 114 height 18
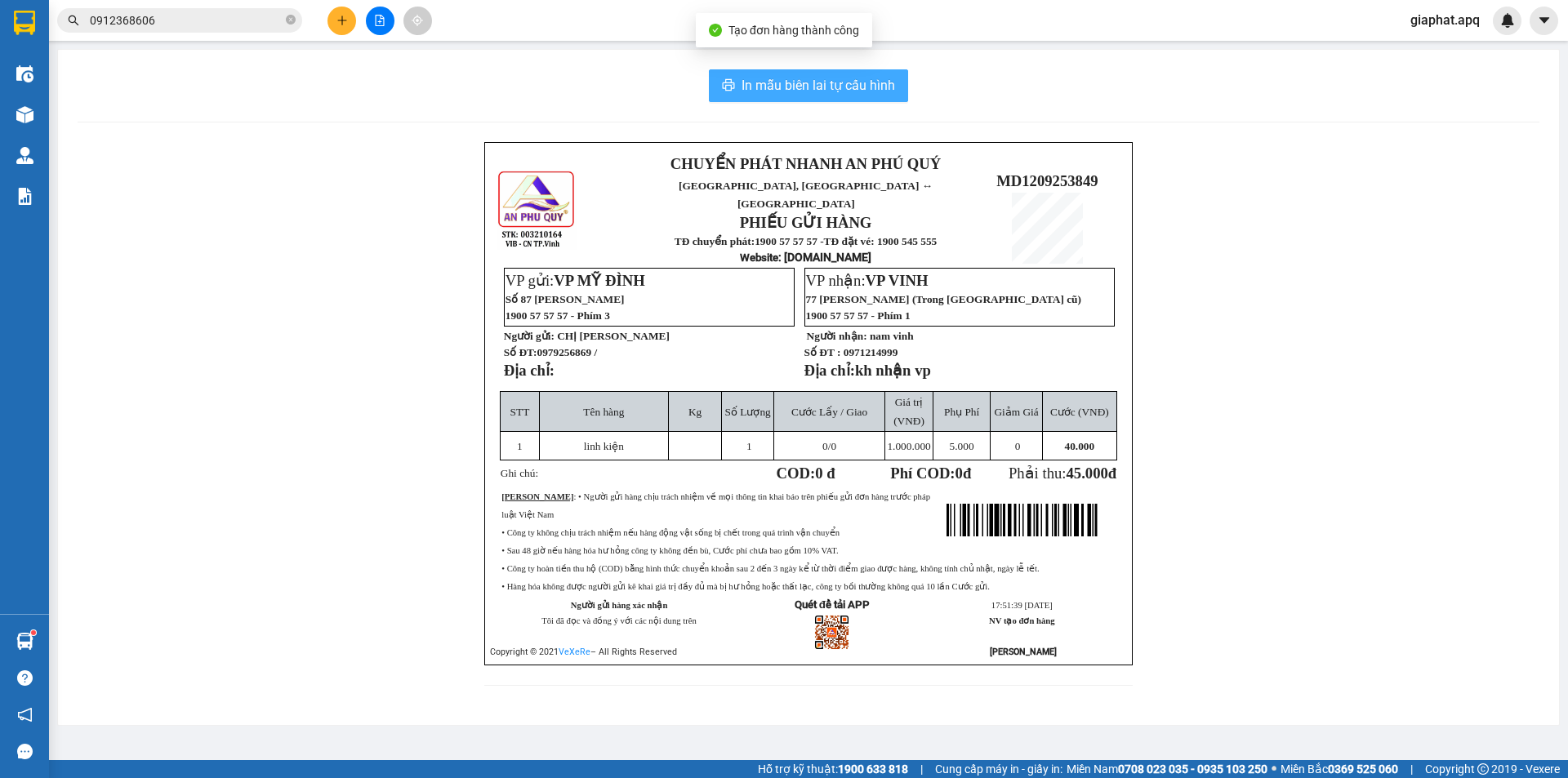
click at [824, 83] on span "In mẫu biên lai tự cấu hình" at bounding box center [817, 85] width 153 height 20
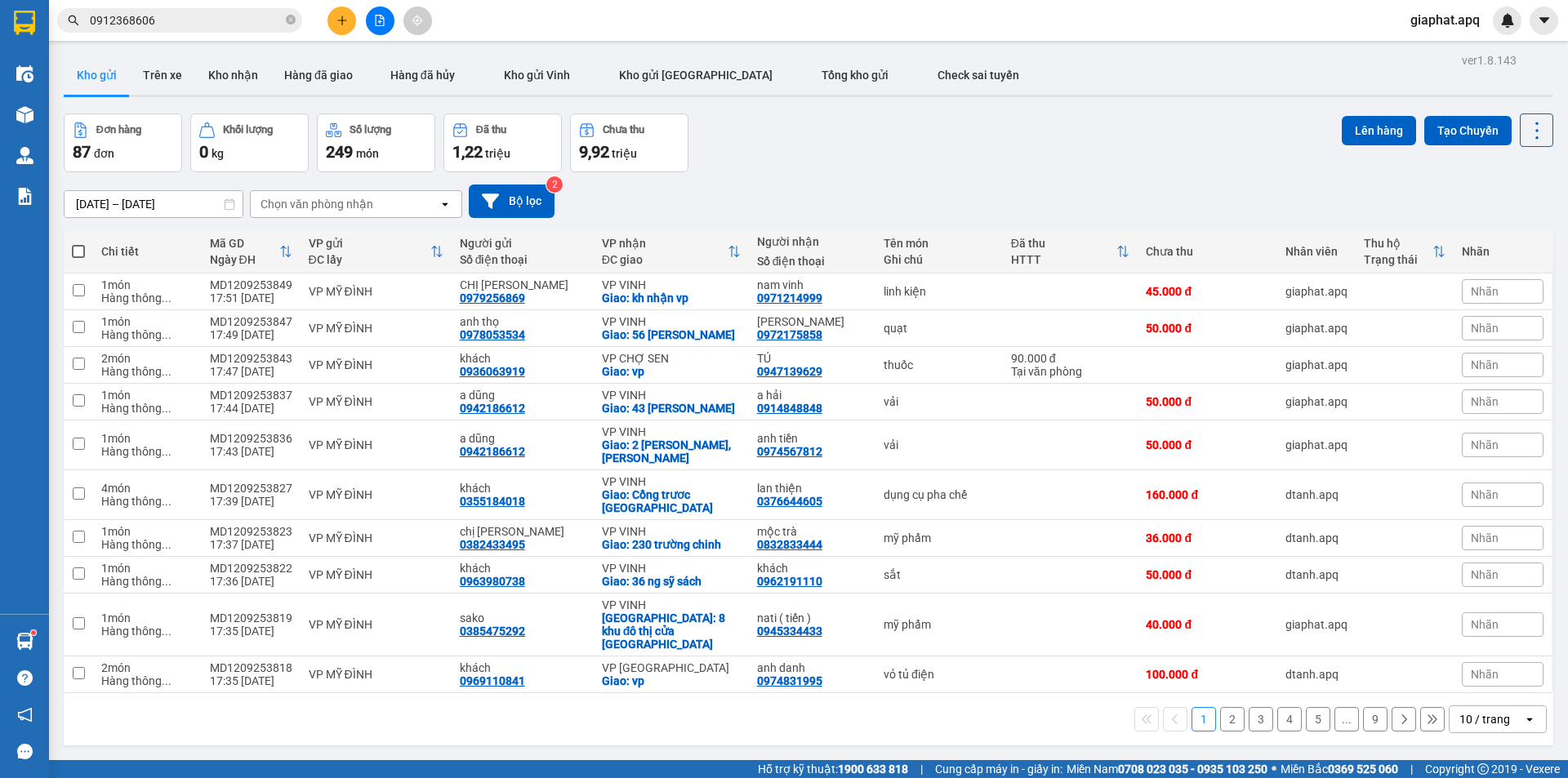
click at [340, 28] on button at bounding box center [341, 20] width 29 height 29
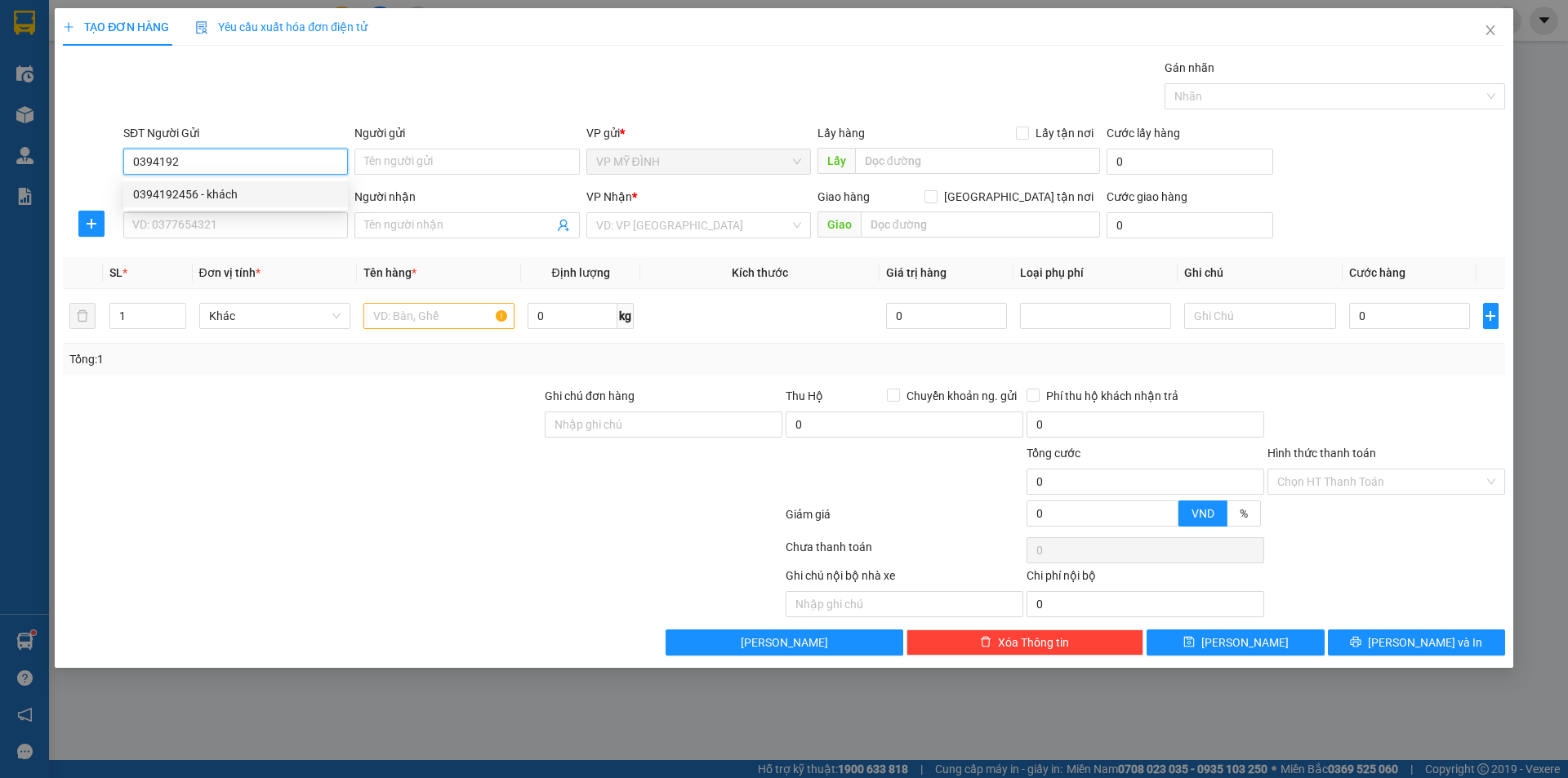
click at [217, 189] on div "0394192456 - khách" at bounding box center [235, 194] width 205 height 18
type input "0394192456"
type input "khách"
type input "0394192456"
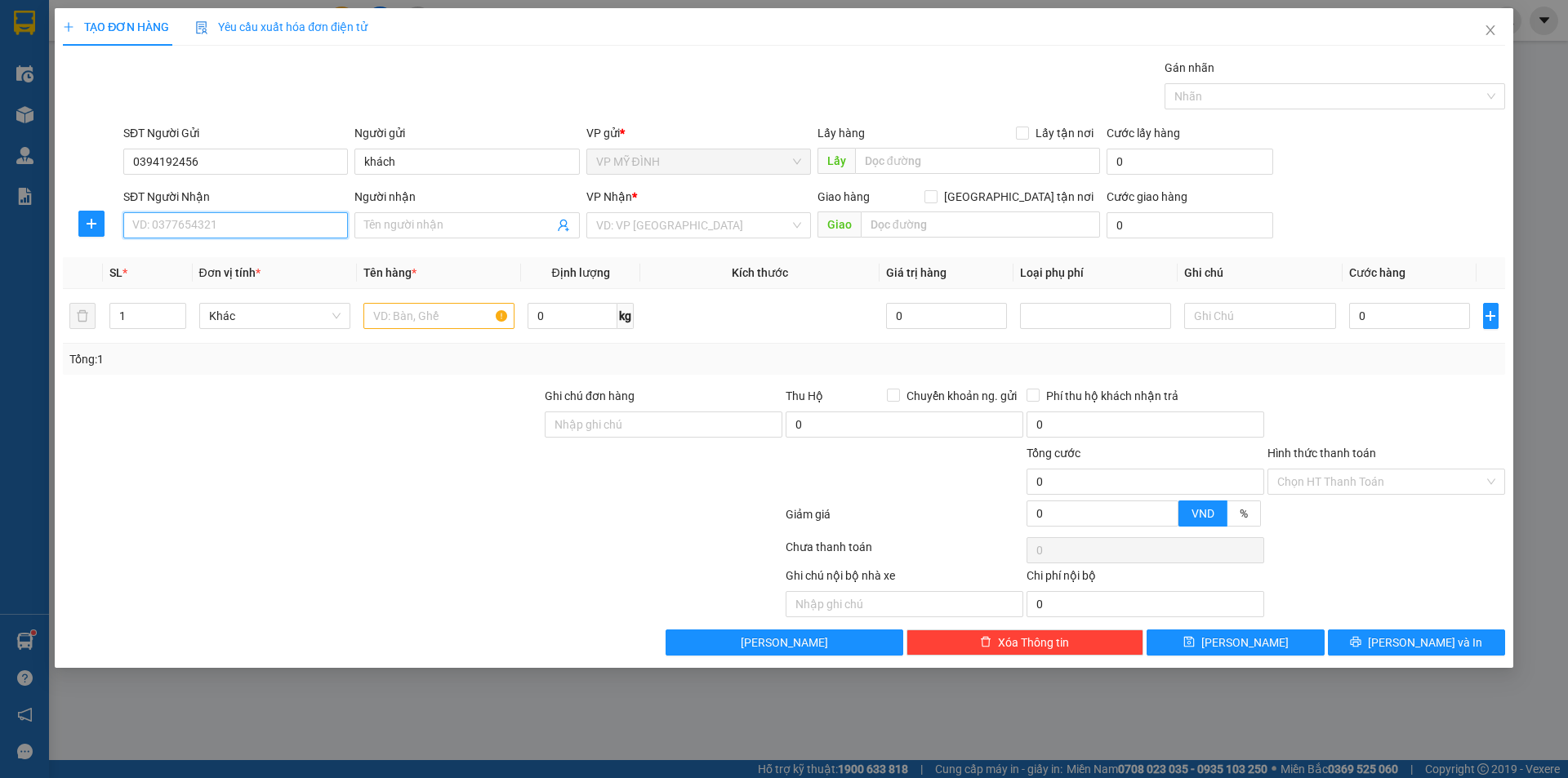
click at [284, 233] on input "SĐT Người Nhận" at bounding box center [236, 225] width 225 height 26
click at [236, 280] on div "0332892702 - thành đạt" at bounding box center [235, 284] width 205 height 18
type input "0332892702"
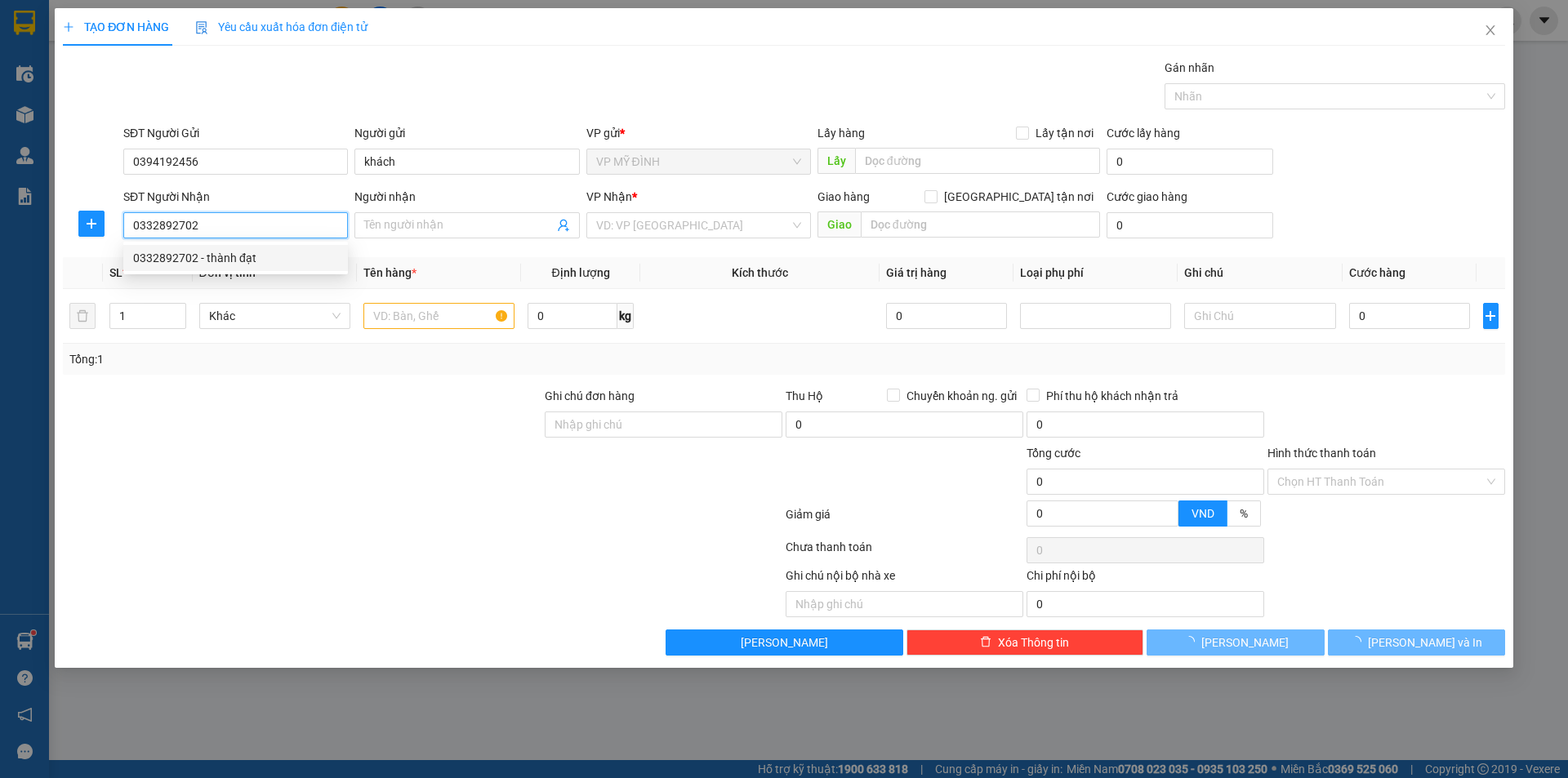
type input "thành đạt"
checkbox input "true"
type input "vp"
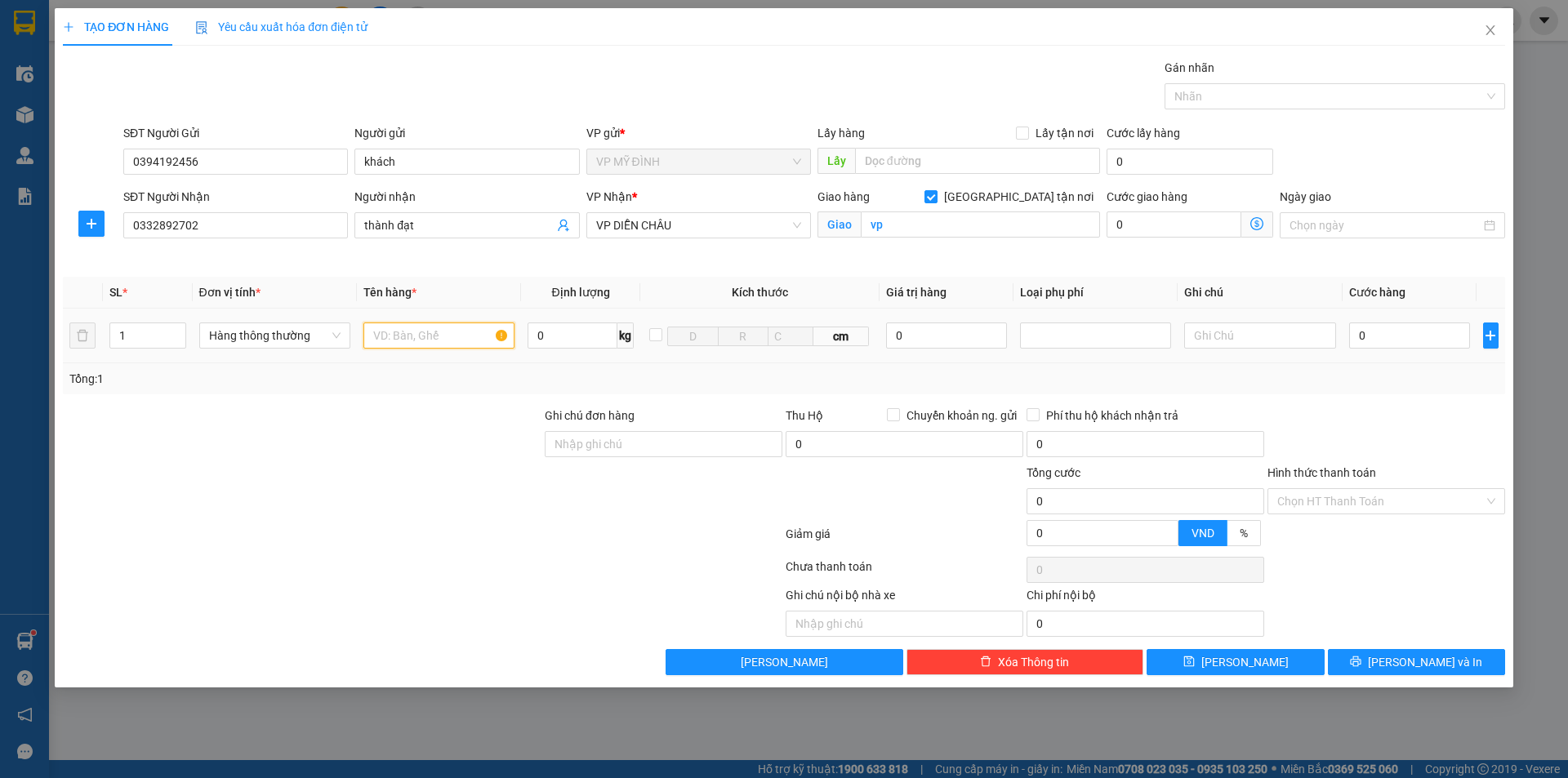
click at [420, 337] on input "text" at bounding box center [439, 336] width 151 height 26
type input "linh kiện"
click at [958, 348] on input "0" at bounding box center [946, 336] width 122 height 26
click at [1079, 338] on div at bounding box center [1096, 335] width 143 height 19
type input "1.000.000"
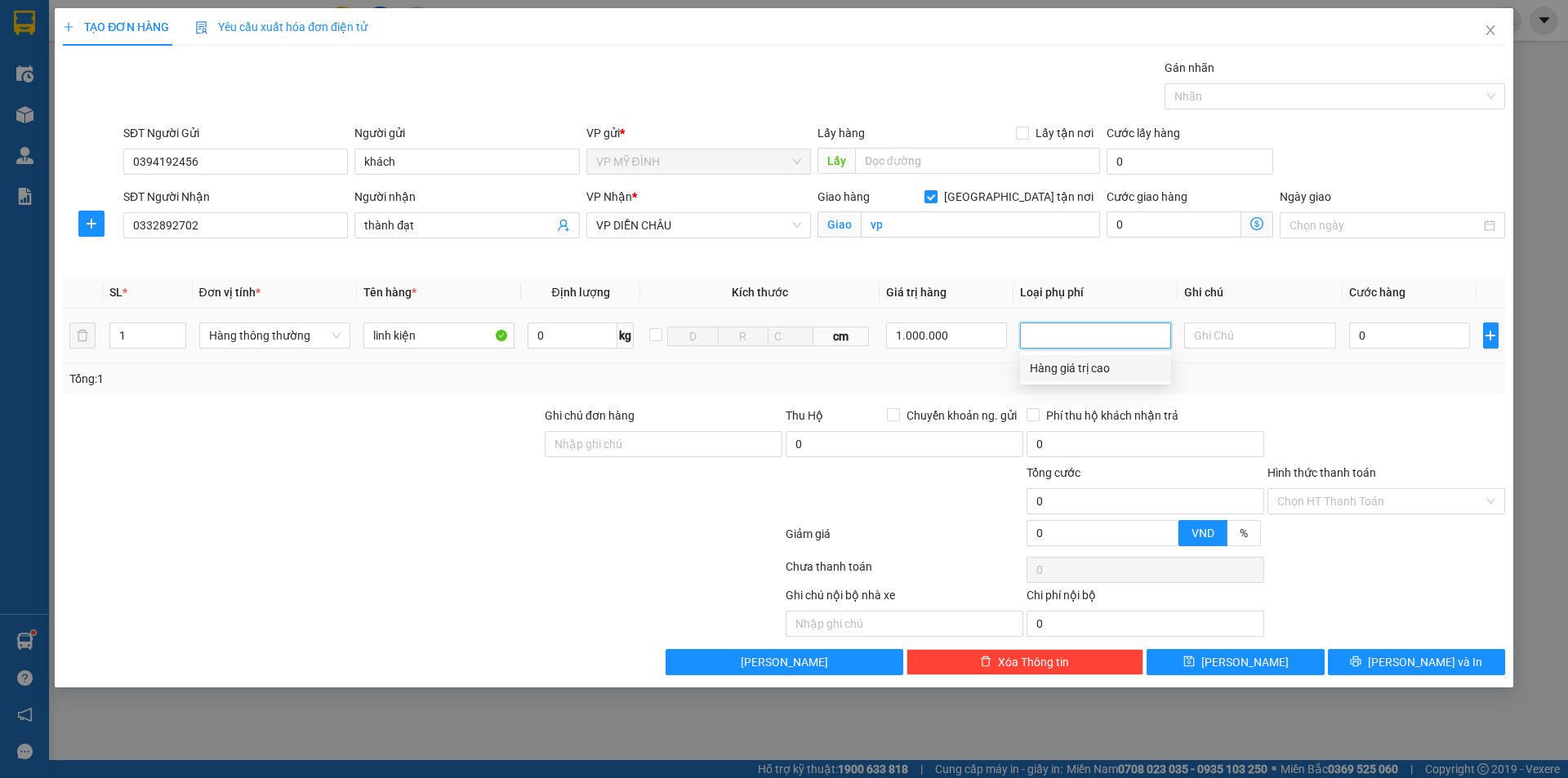
click at [1082, 373] on div "Hàng giá trị cao" at bounding box center [1096, 367] width 132 height 18
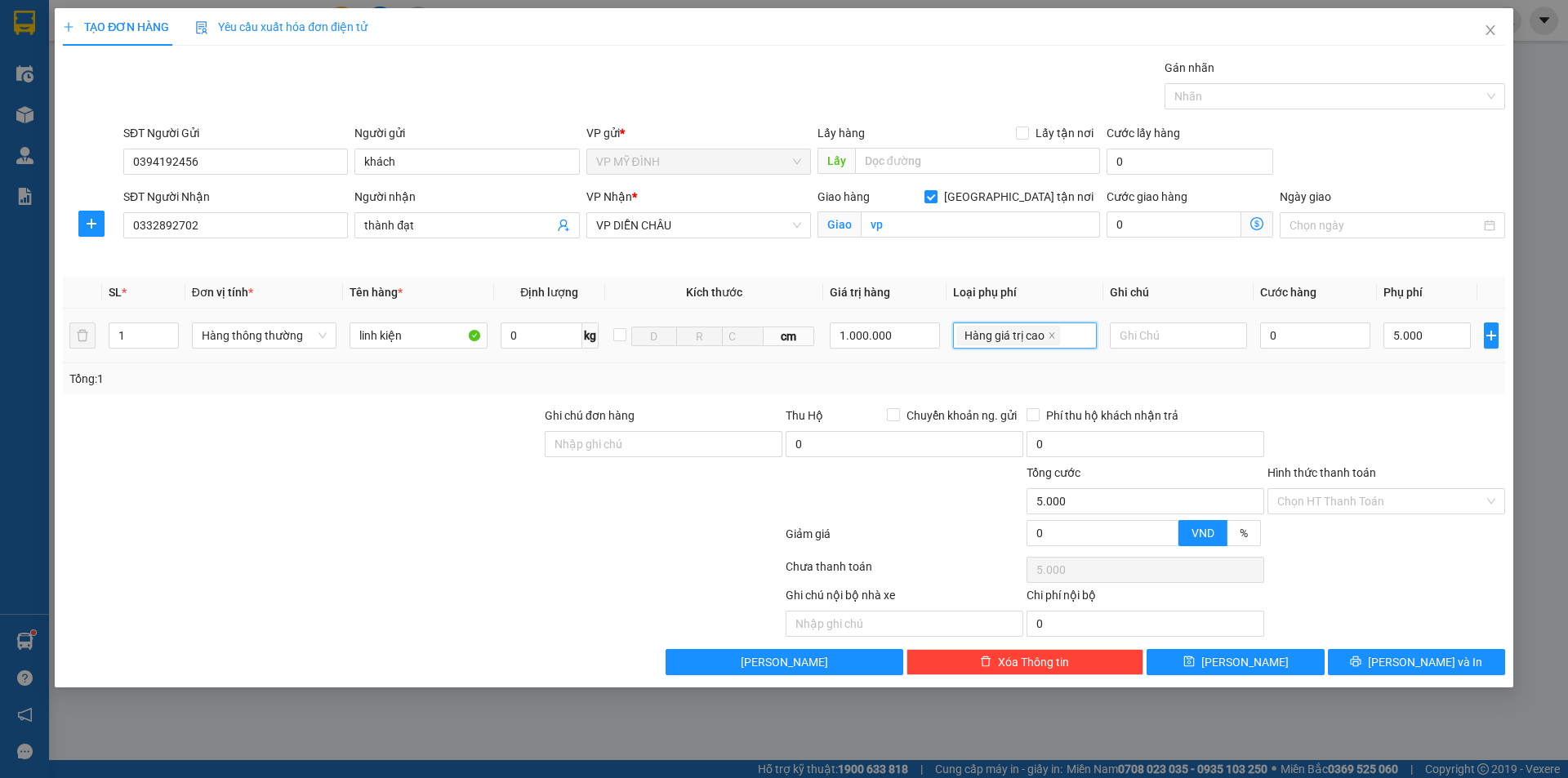
type input "5.000"
click at [1308, 338] on input "0" at bounding box center [1316, 336] width 111 height 26
type input "4"
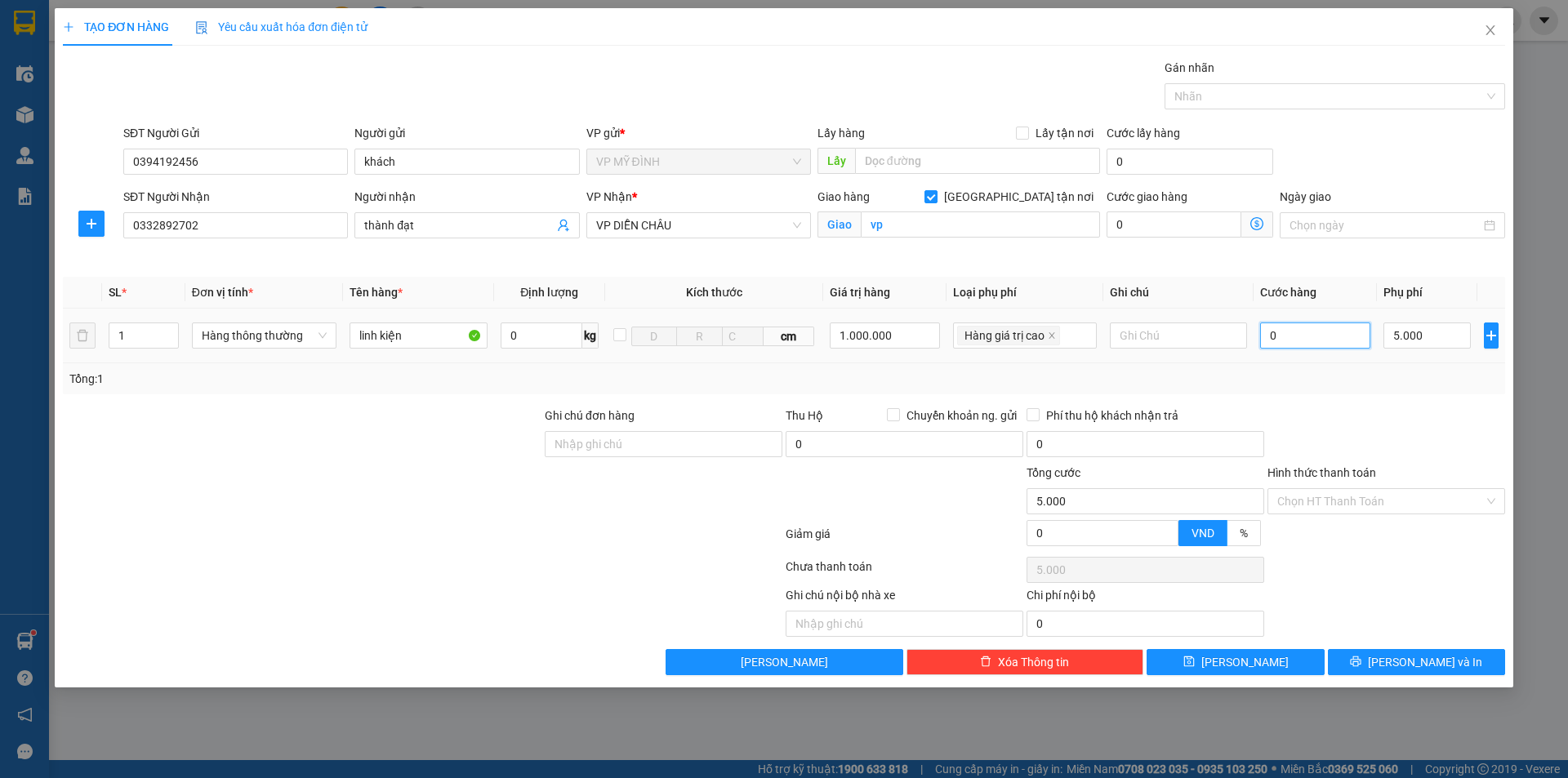
type input "5.004"
type input "40"
type input "5.040"
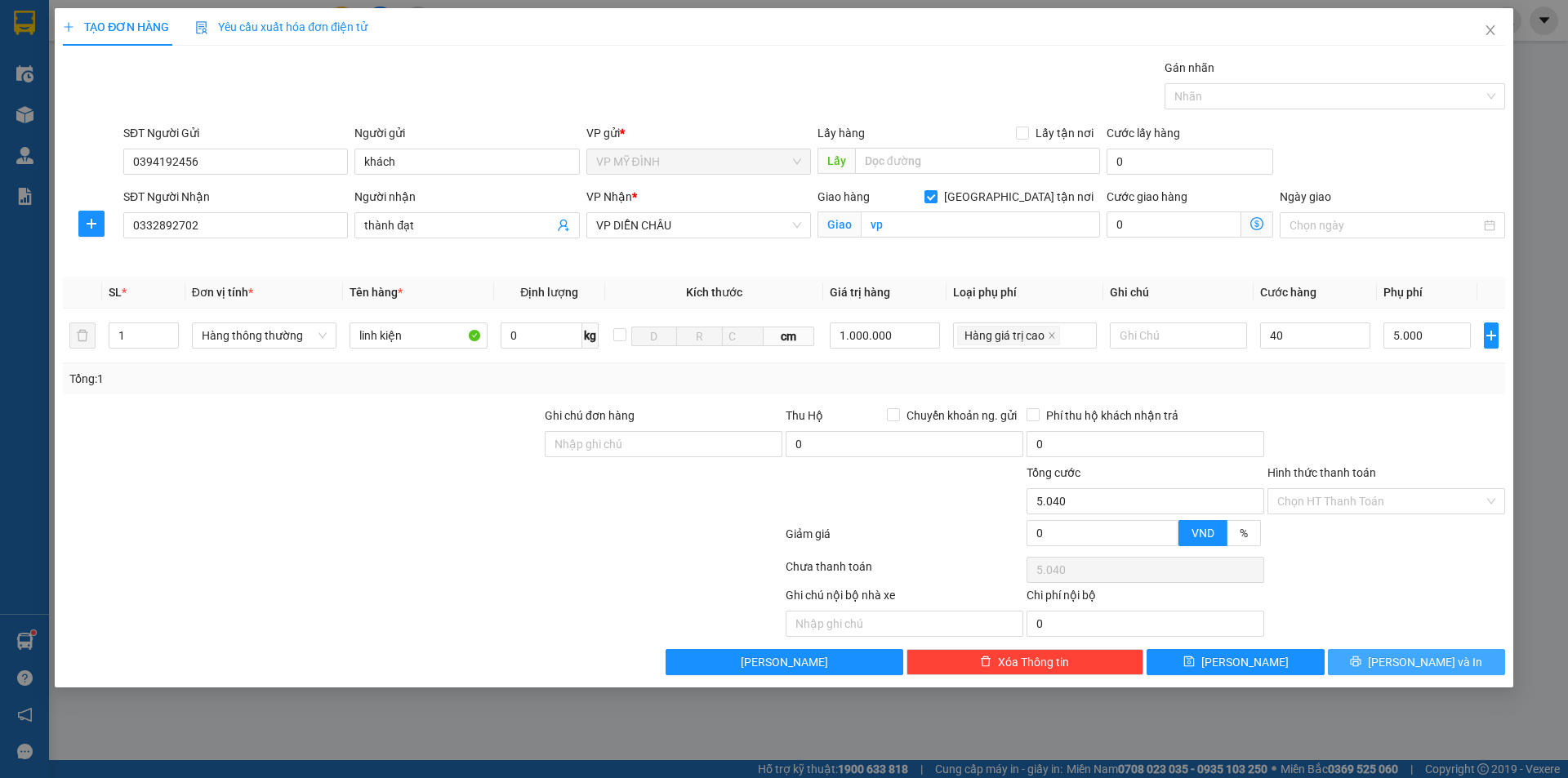
type input "40.000"
type input "45.000"
drag, startPoint x: 1360, startPoint y: 656, endPoint x: 1055, endPoint y: 359, distance: 425.7
click at [1361, 656] on button "[PERSON_NAME] và In" at bounding box center [1416, 662] width 177 height 26
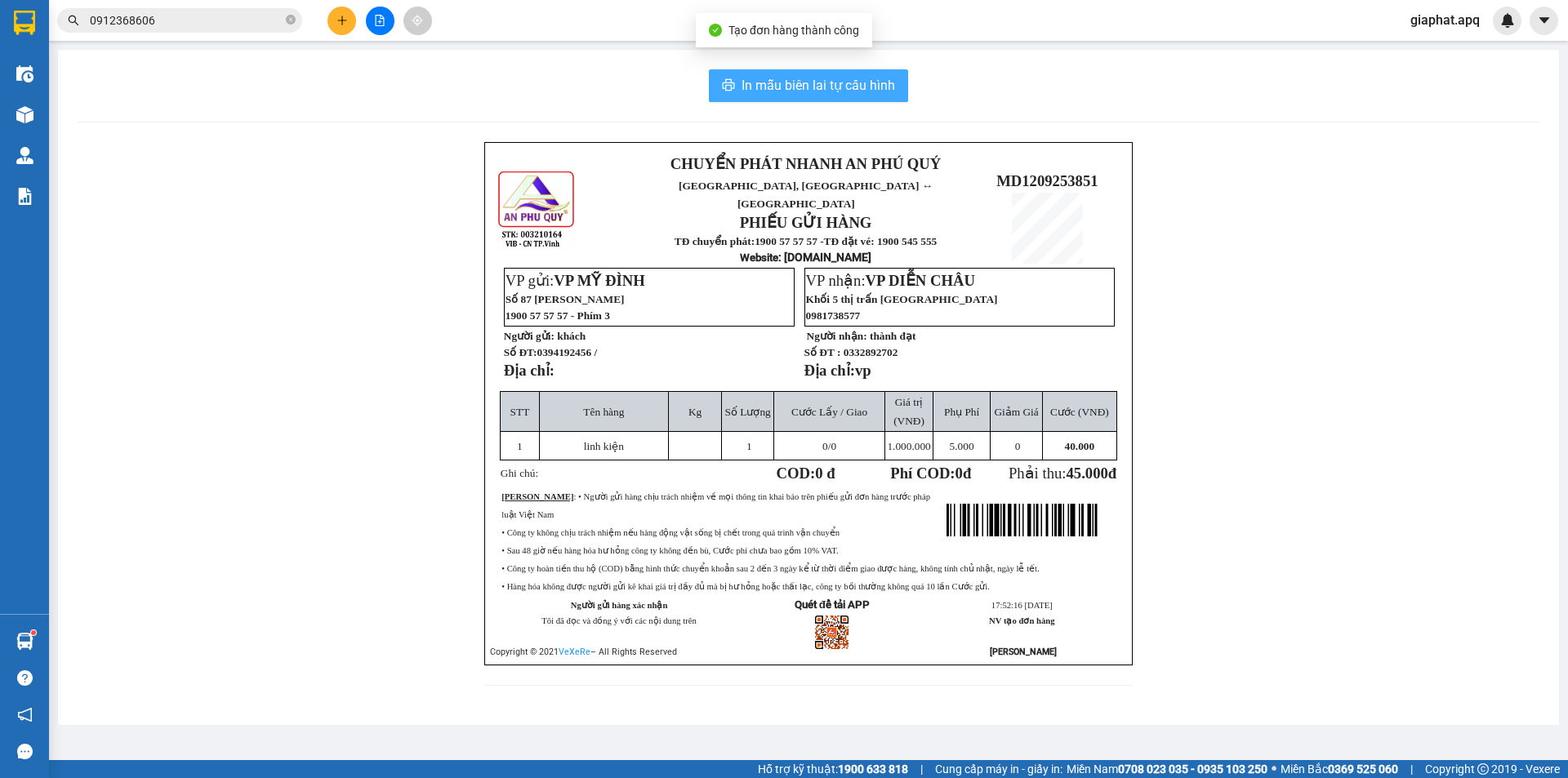
drag, startPoint x: 817, startPoint y: 80, endPoint x: 1123, endPoint y: 149, distance: 313.7
click at [822, 80] on span "In mẫu biên lai tự cấu hình" at bounding box center [817, 85] width 153 height 20
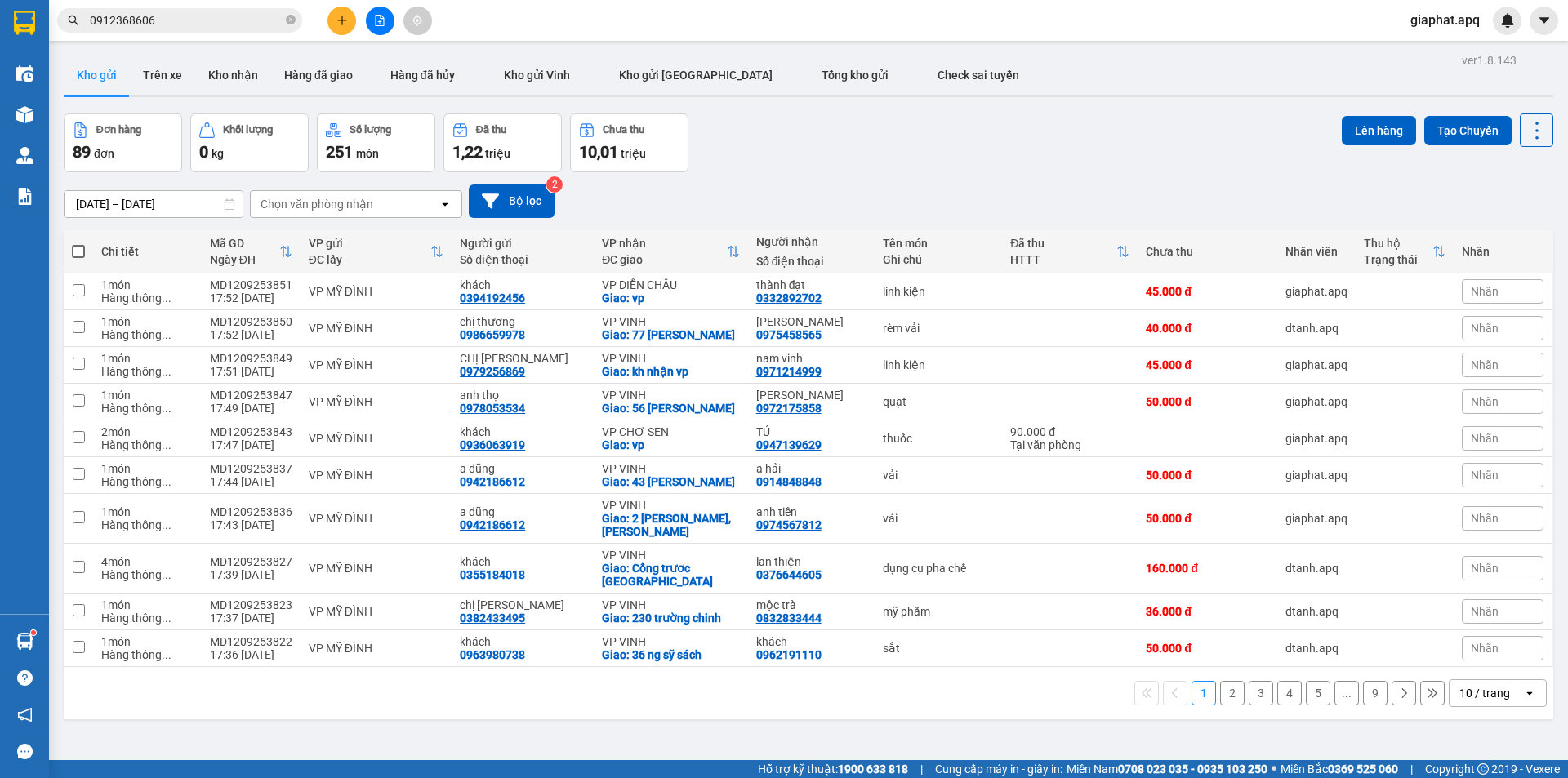
click at [345, 29] on button at bounding box center [341, 20] width 29 height 29
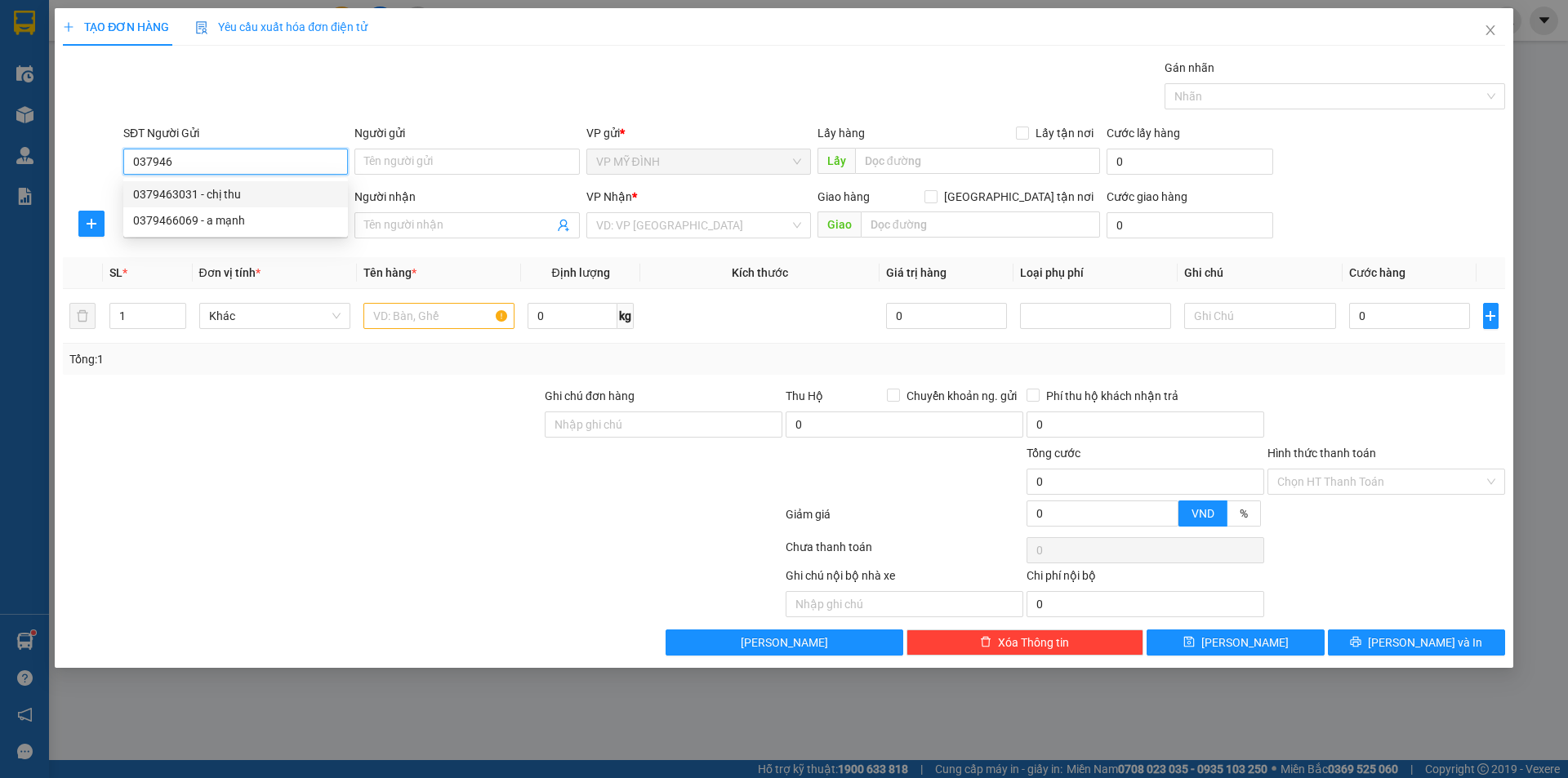
click at [290, 185] on div "0379463031 - chị thu" at bounding box center [235, 194] width 205 height 18
type input "0379463031"
type input "chị thu"
type input "0379463031"
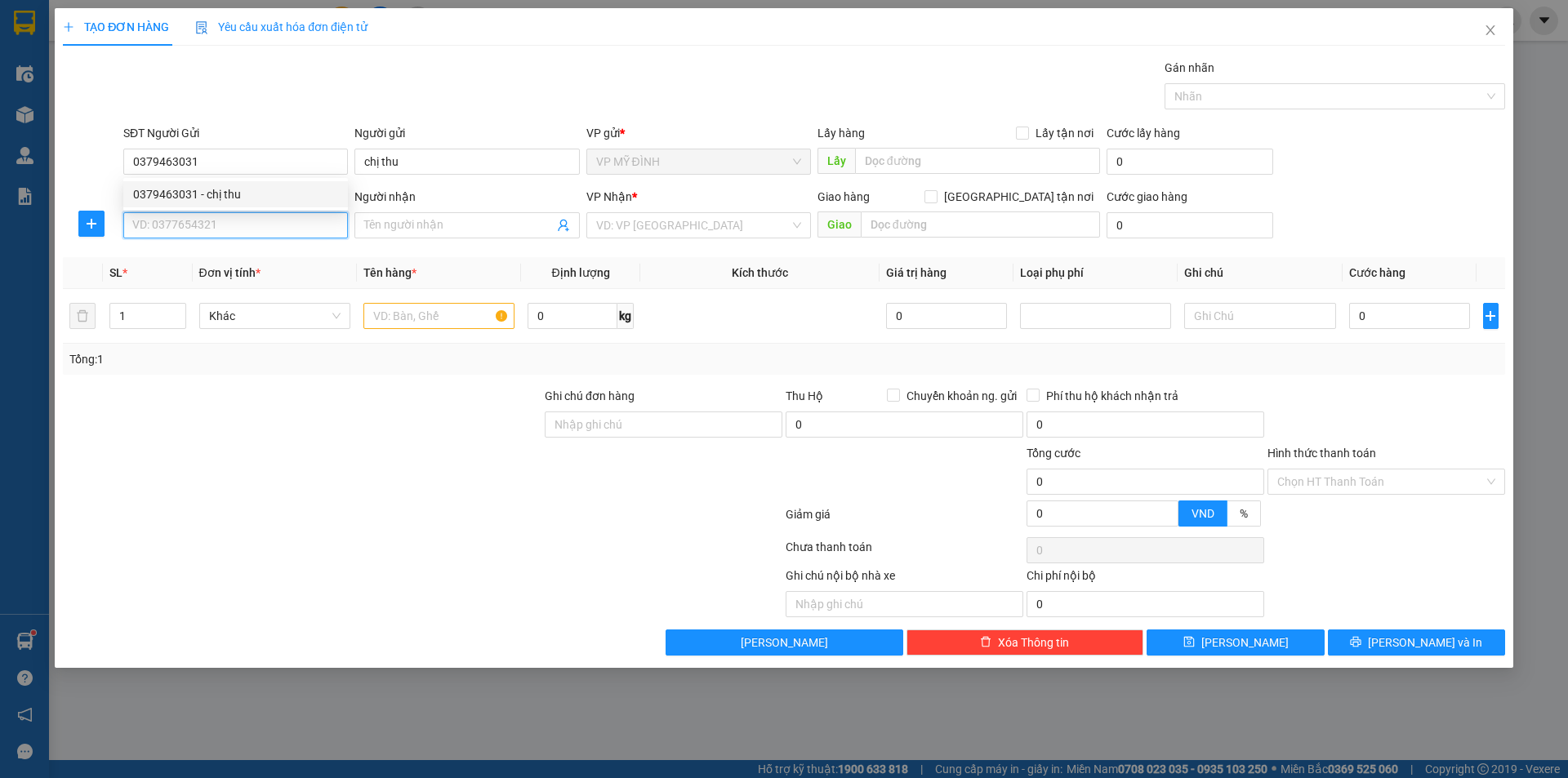
click at [283, 222] on input "SĐT Người Nhận" at bounding box center [236, 225] width 225 height 26
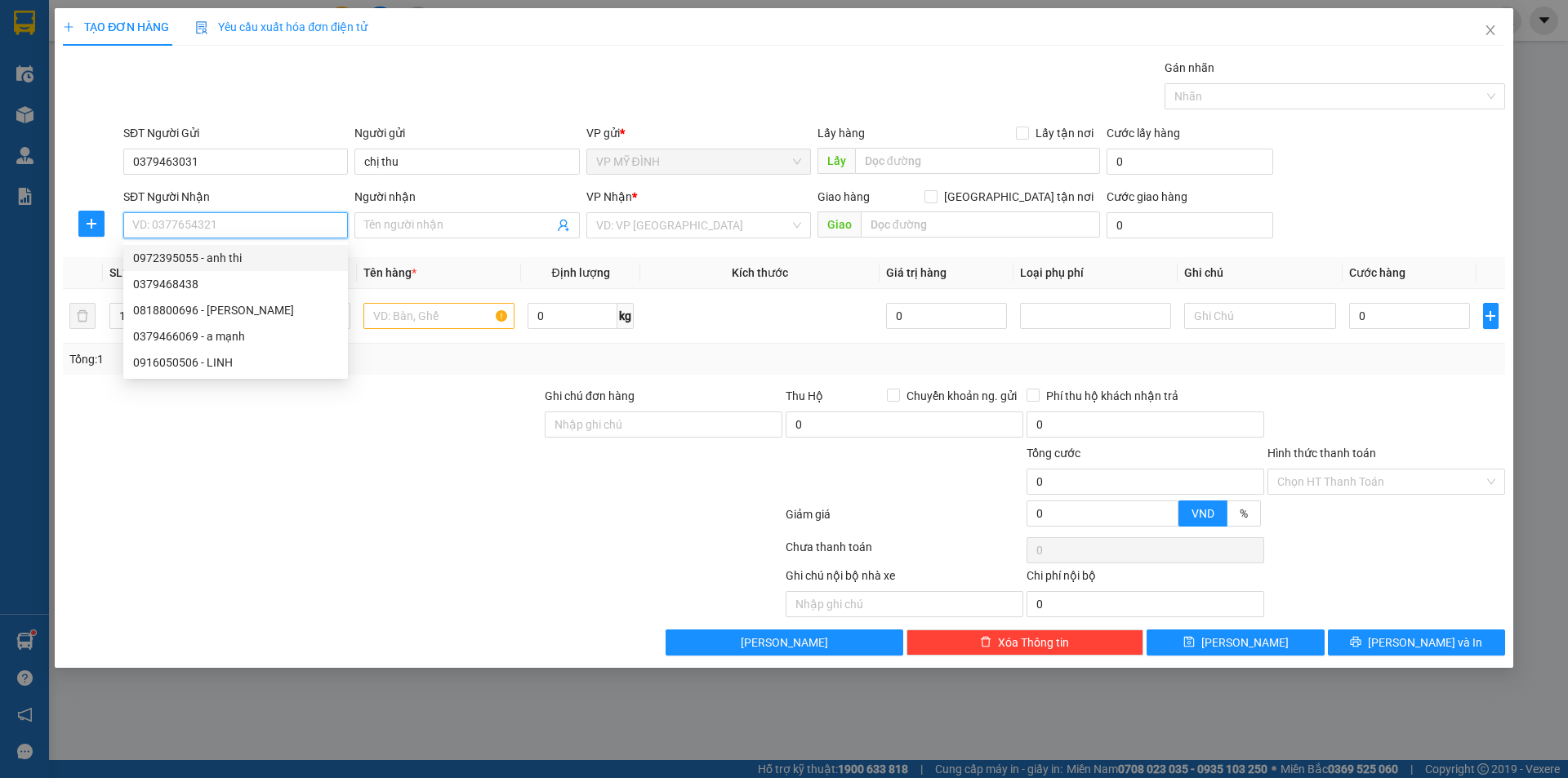
click at [300, 261] on div "0972395055 - anh thi" at bounding box center [235, 257] width 205 height 18
type input "0972395055"
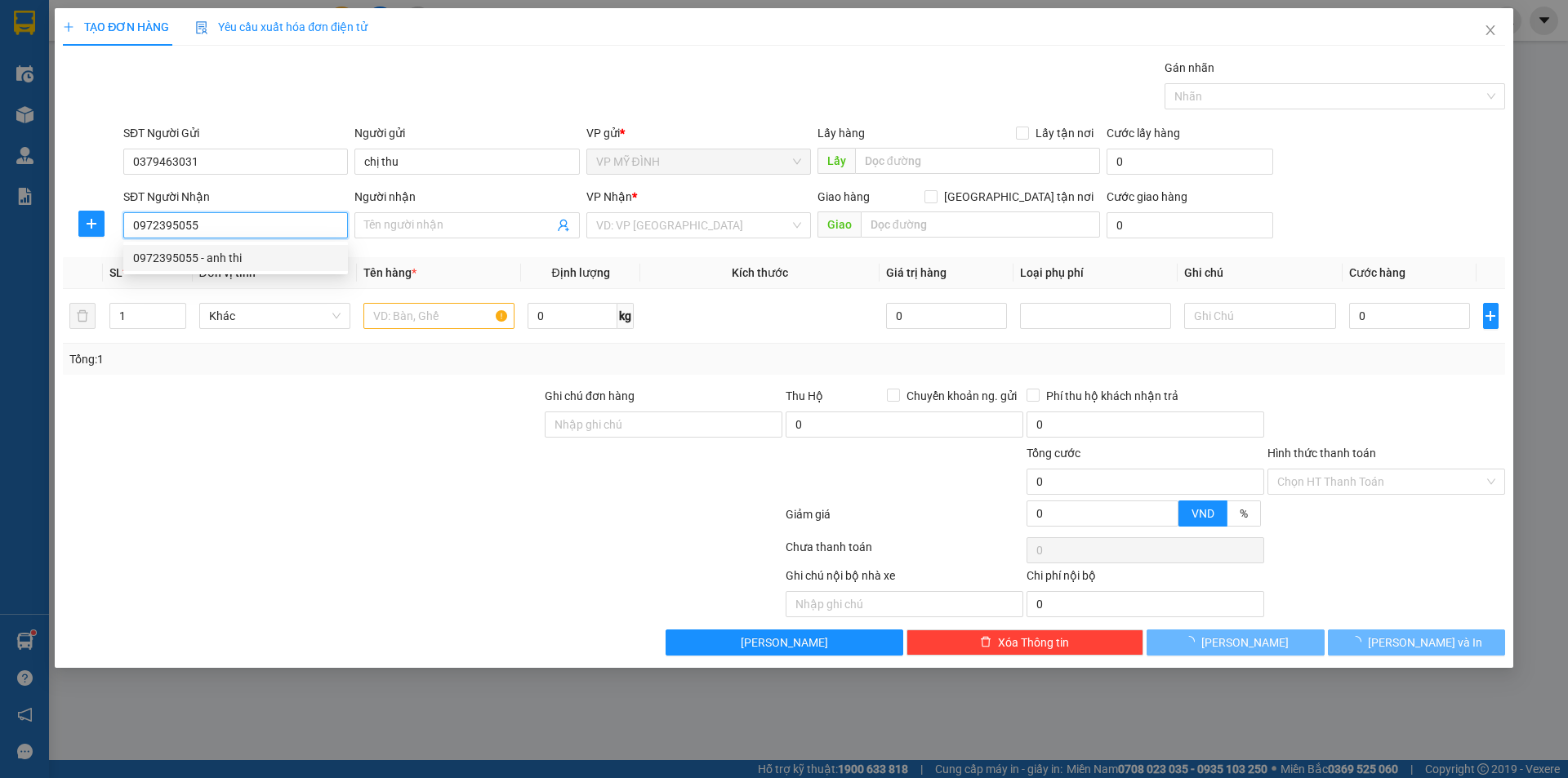
type input "anh thi"
checkbox input "true"
type input "VP"
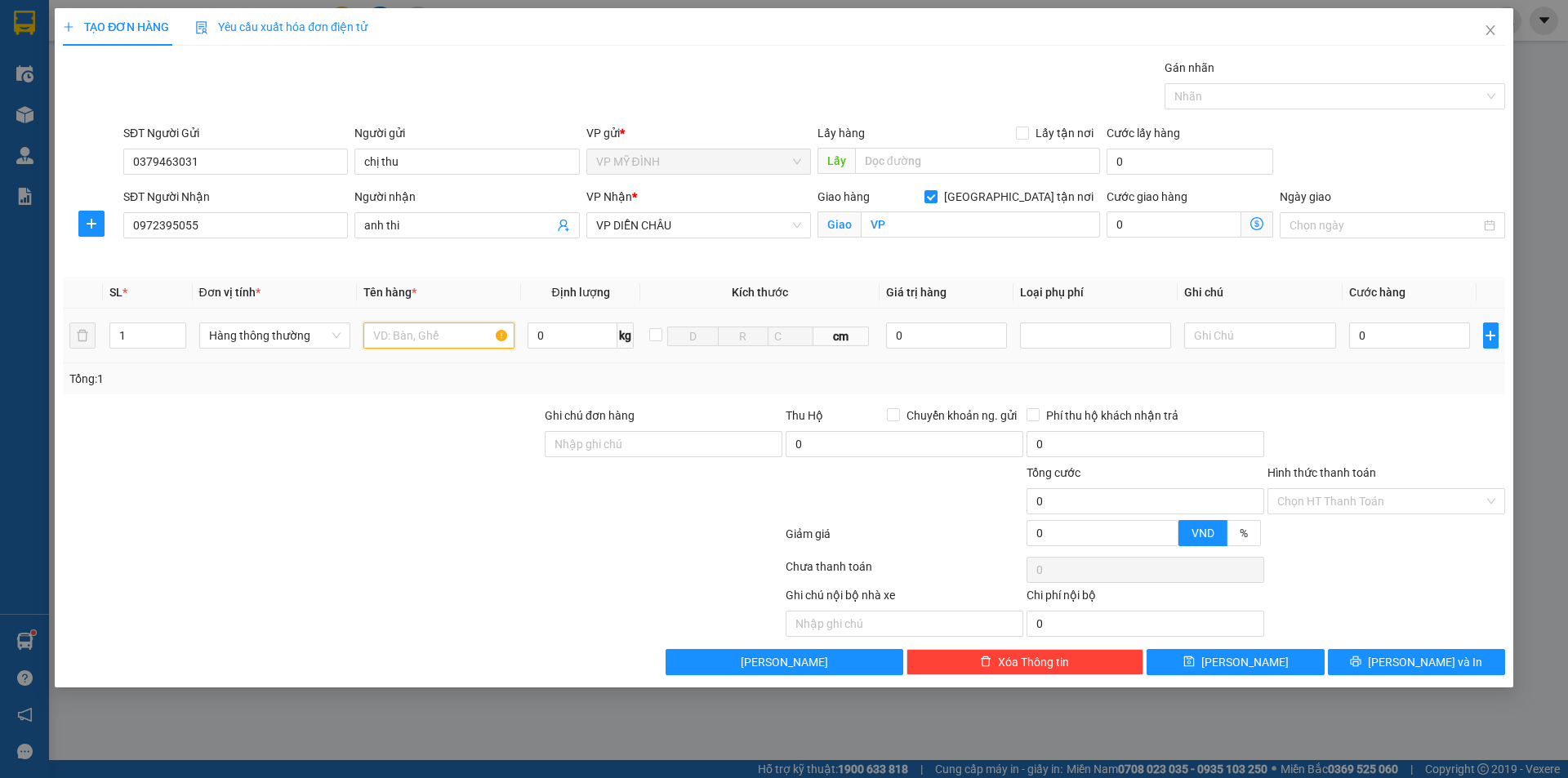
click at [406, 339] on input "text" at bounding box center [439, 336] width 151 height 26
type input "laptop"
click at [976, 324] on input "0" at bounding box center [946, 336] width 122 height 26
click at [1085, 332] on div at bounding box center [1096, 335] width 143 height 19
type input "3.500.000"
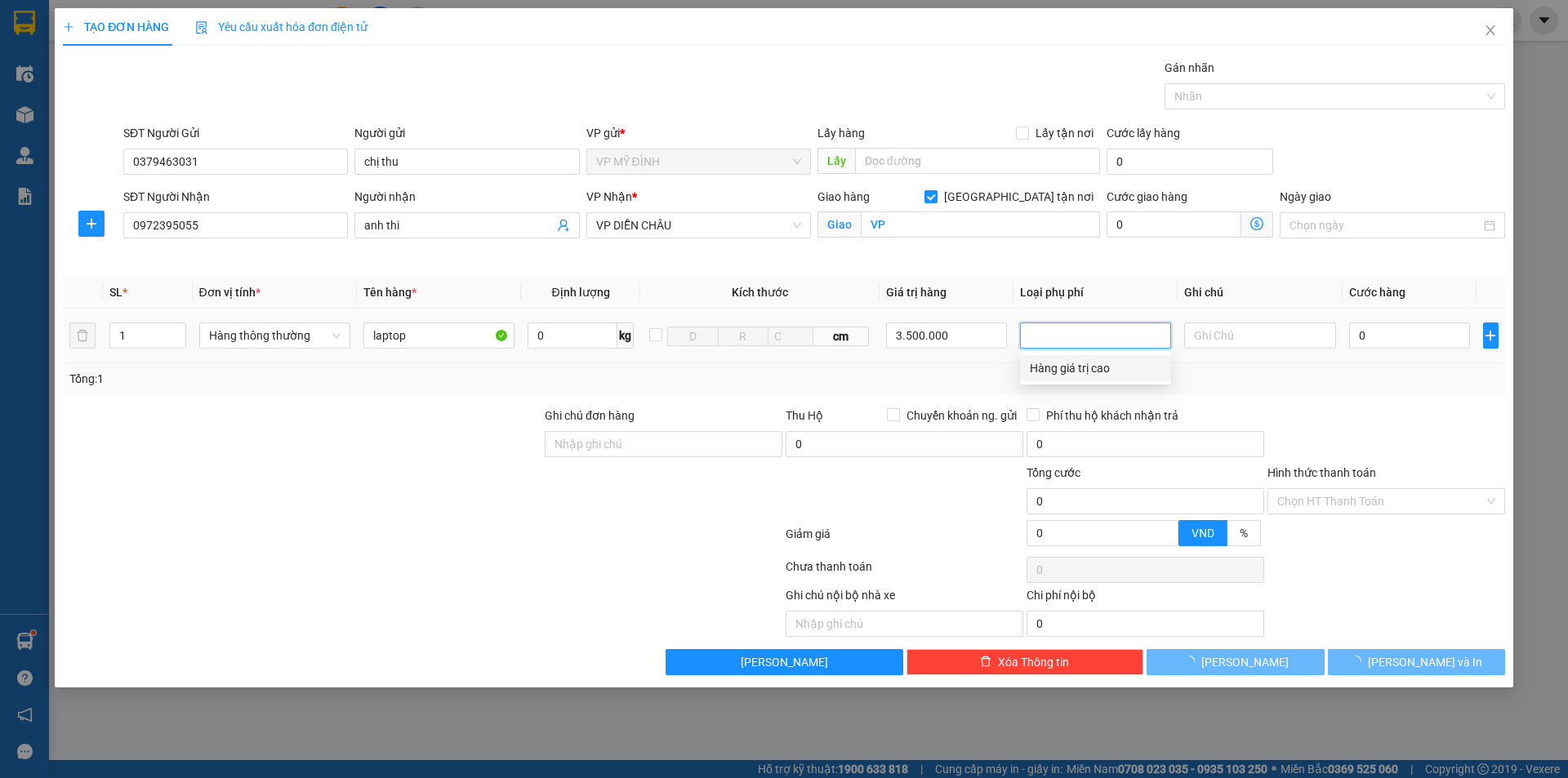
click at [1077, 369] on div "Hàng giá trị cao" at bounding box center [1096, 367] width 132 height 18
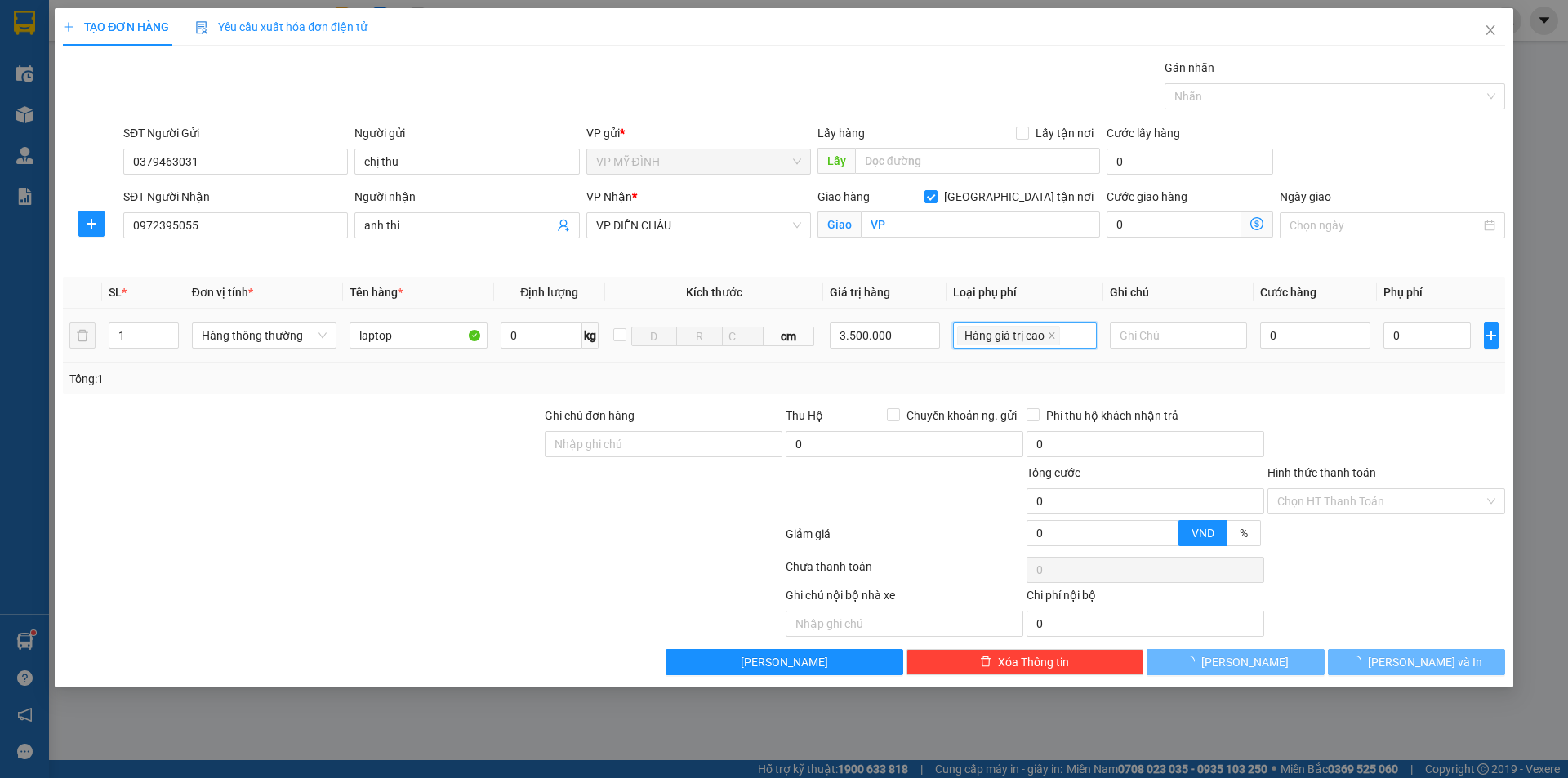
type input "17.500"
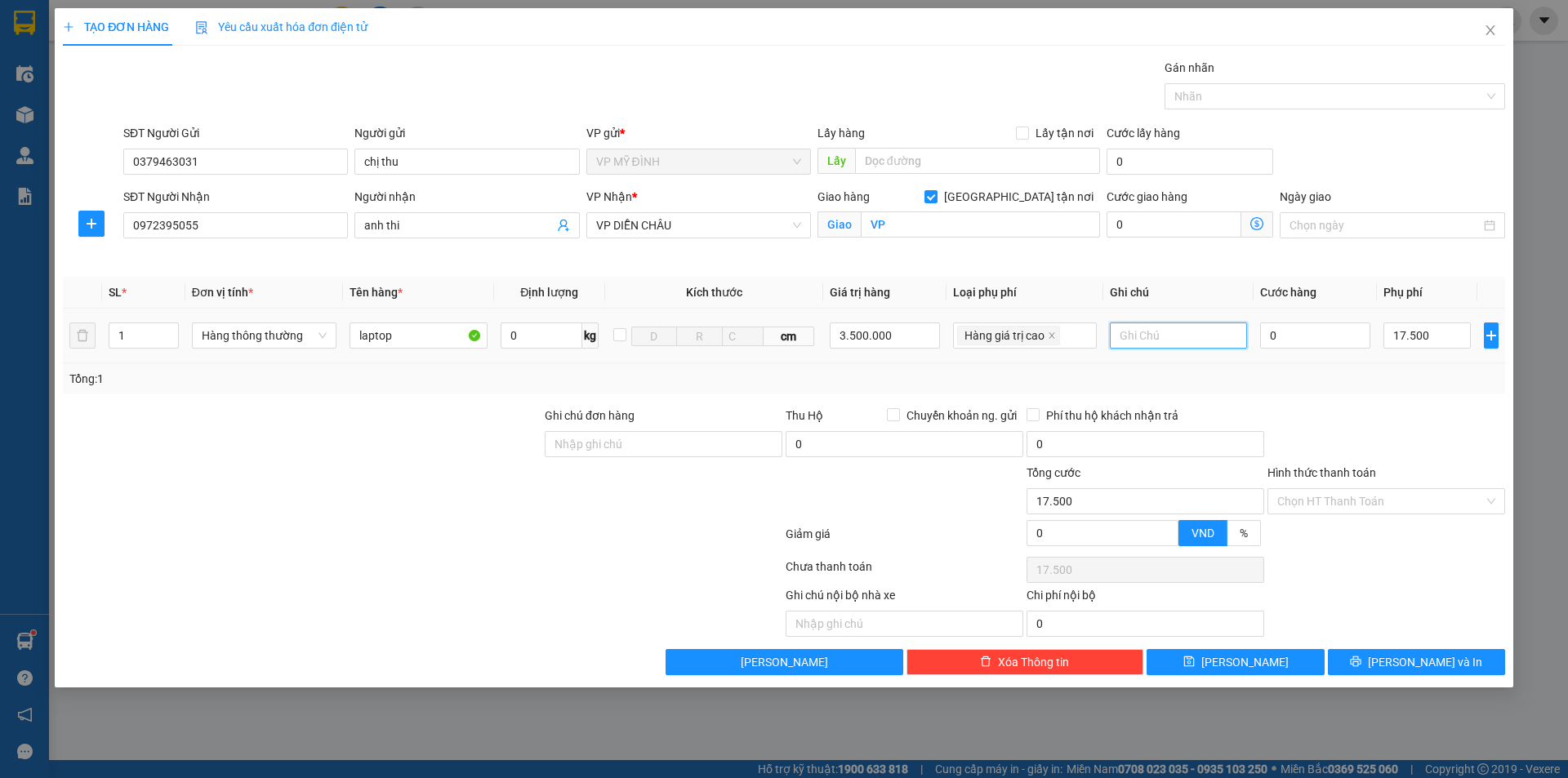
click at [1179, 344] on input "text" at bounding box center [1178, 336] width 137 height 26
type input "nhận nguyên kiện"
click at [1295, 330] on input "0" at bounding box center [1316, 336] width 111 height 26
type input "4"
type input "17.504"
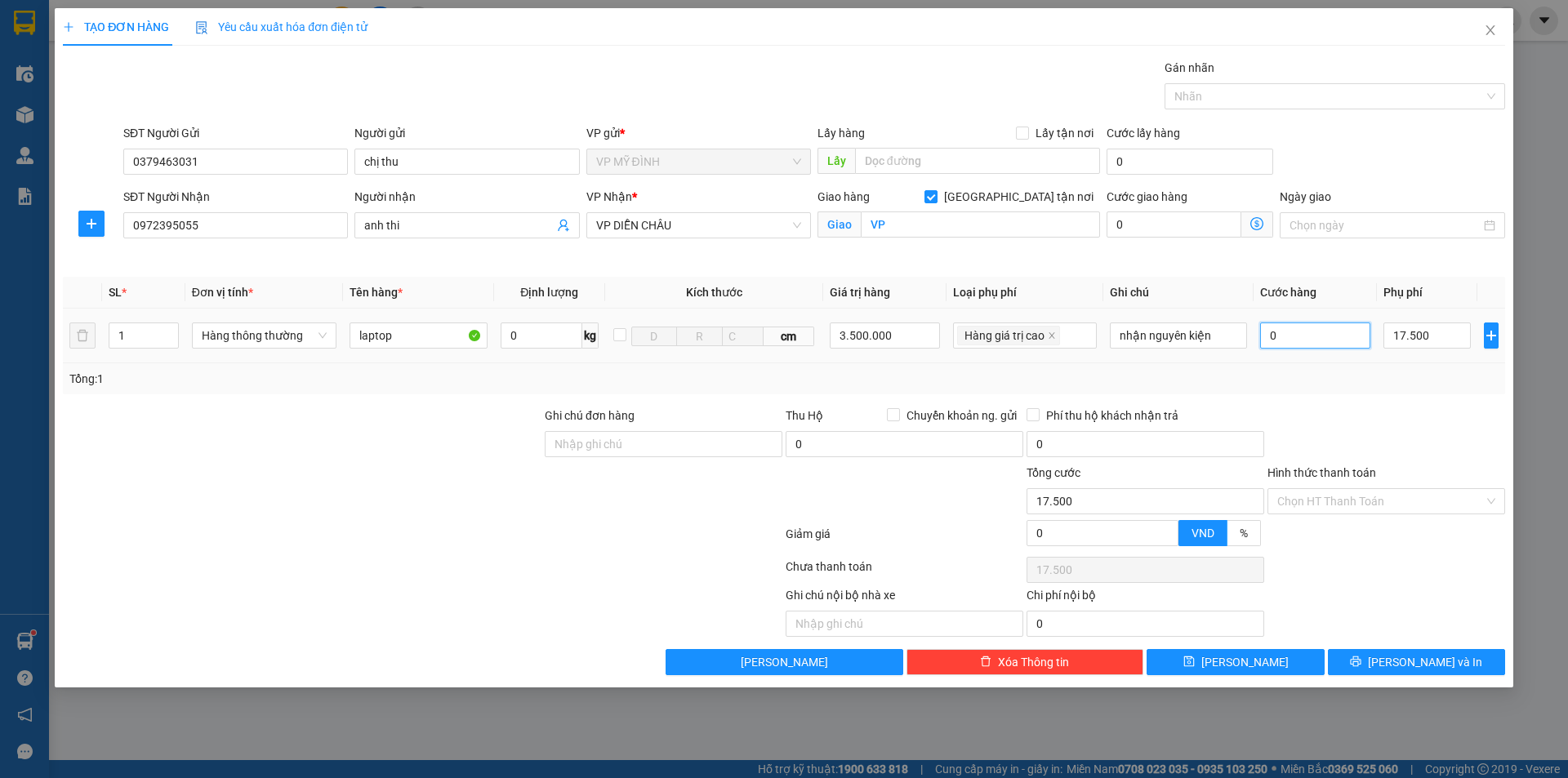
type input "17.504"
type input "40"
type input "17.540"
type input "4"
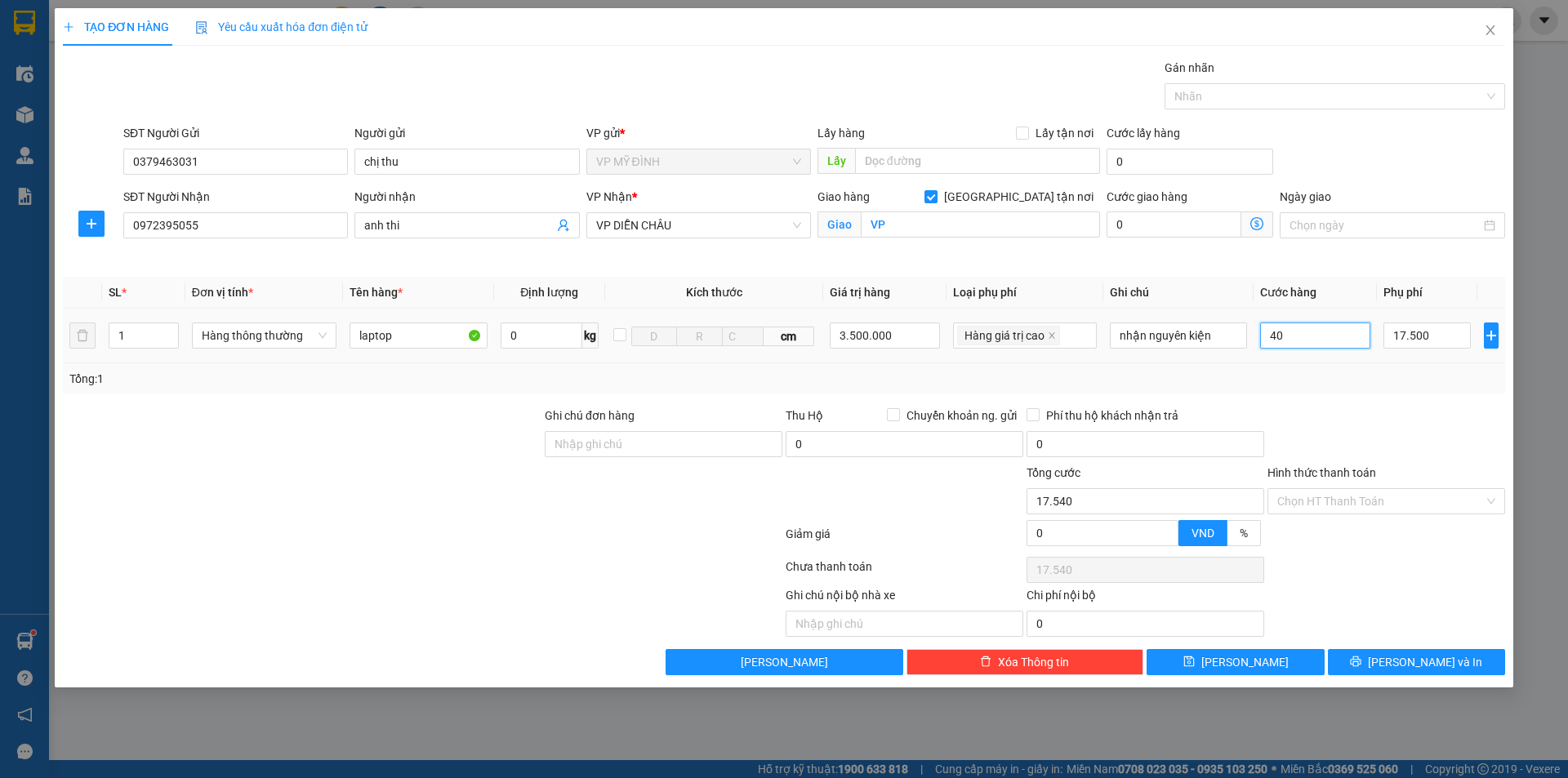
type input "17.504"
type input "0"
type input "17.500"
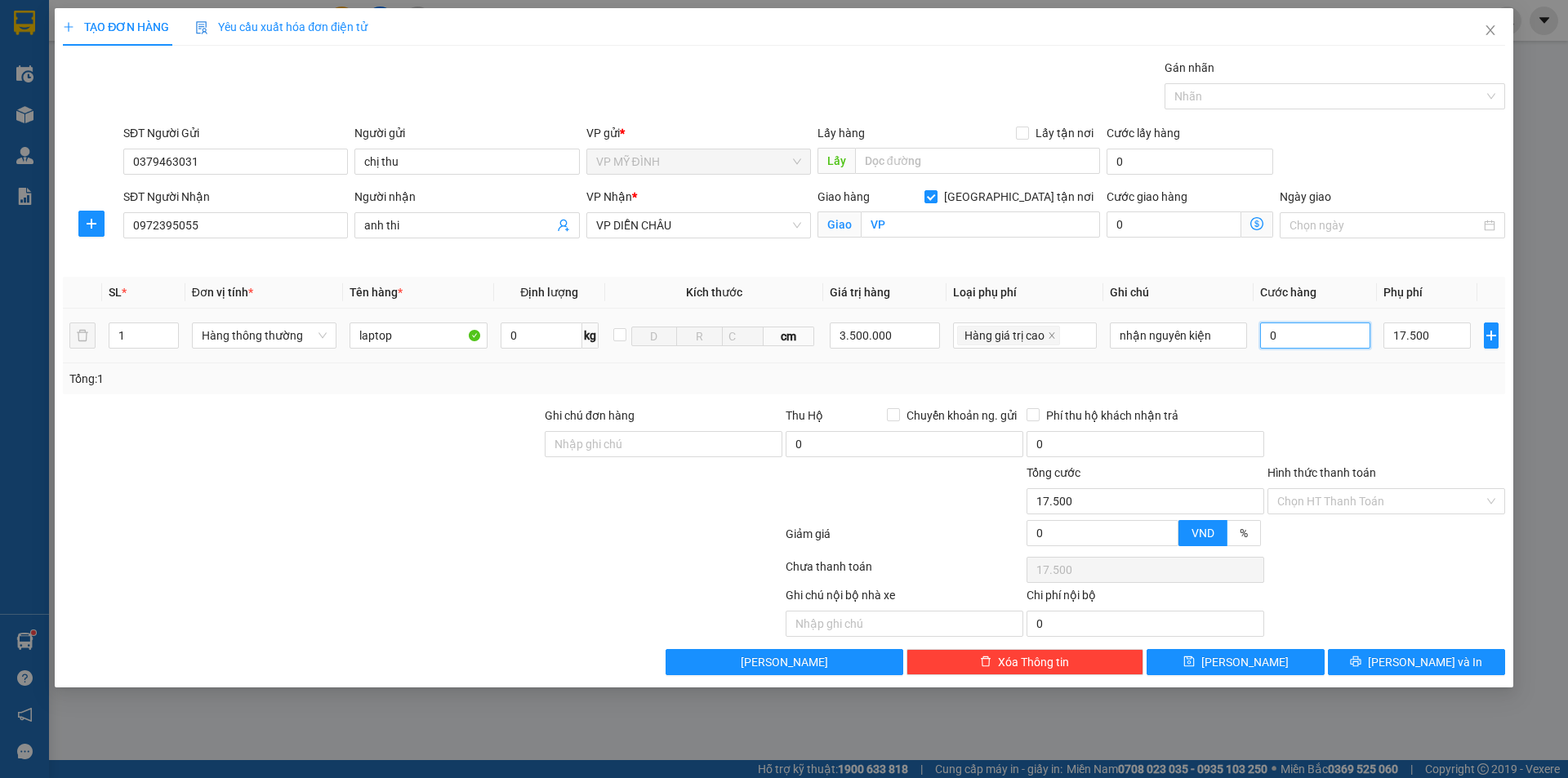
type input "07"
type input "17.507"
type input "070"
type input "17.570"
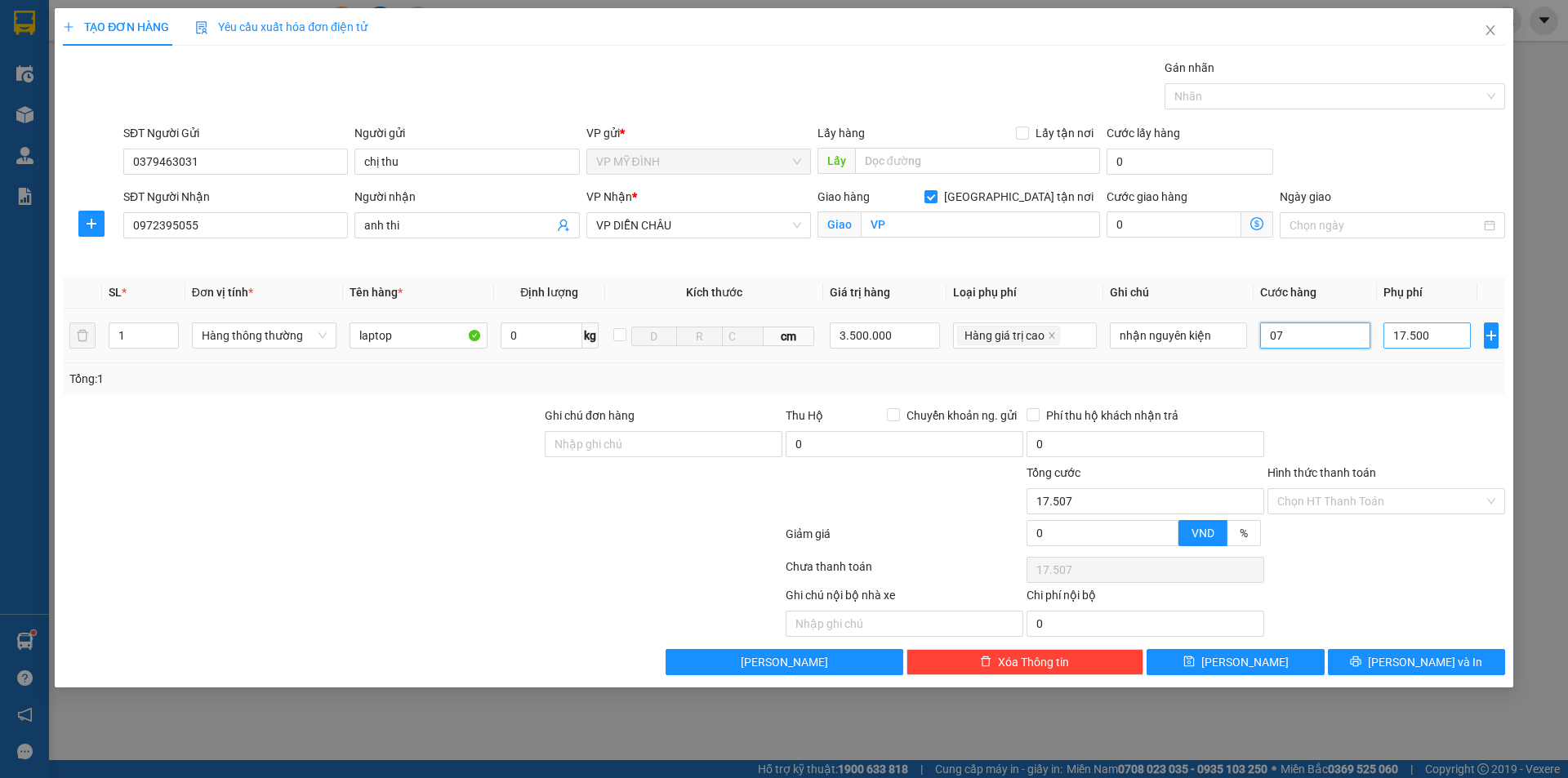
type input "17.570"
type input "70.000"
type input "87.500"
click at [1433, 344] on input "17.500" at bounding box center [1426, 336] width 86 height 26
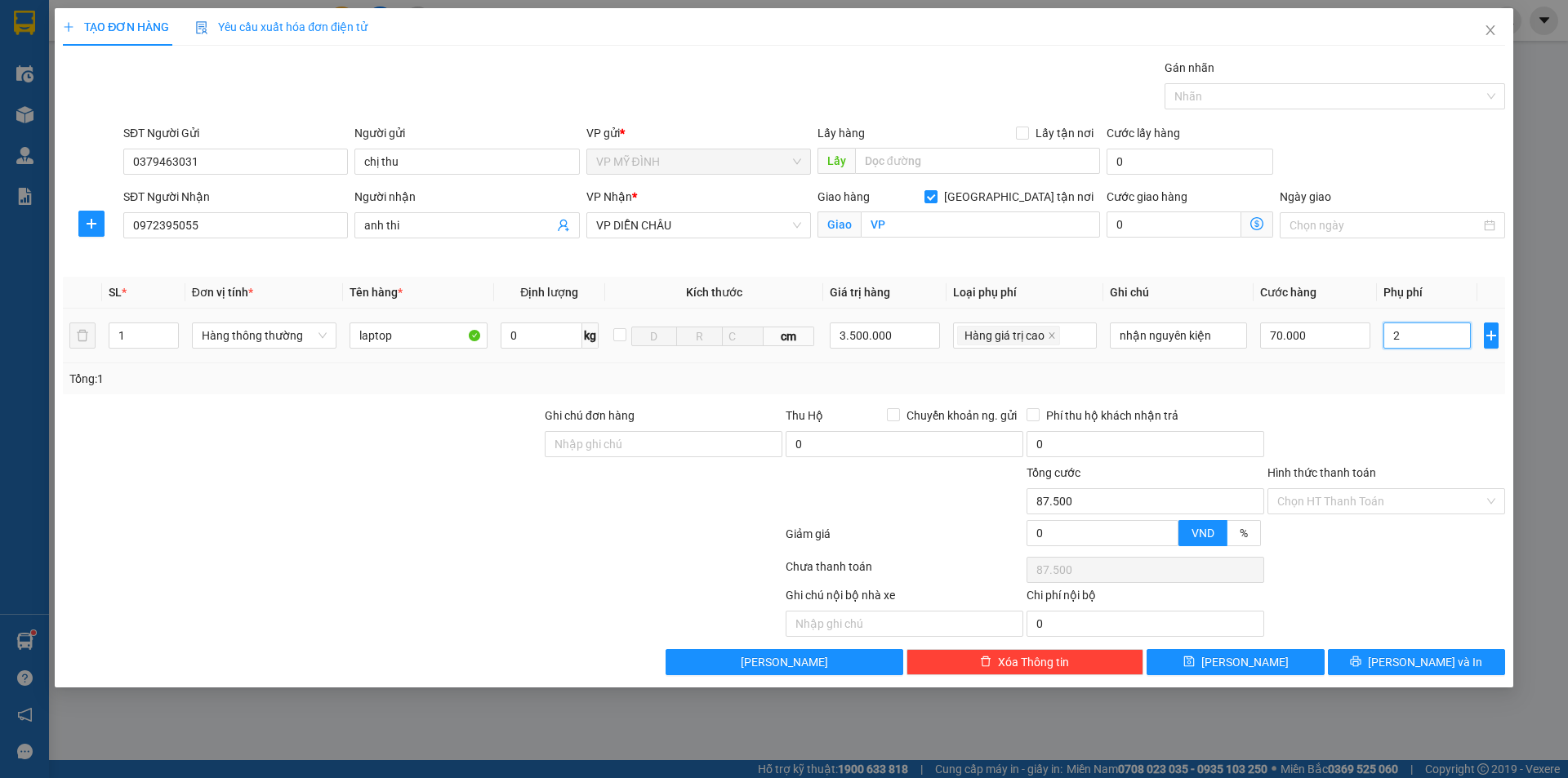
type input "20"
type input "70.020"
type input "20"
type input "90.000"
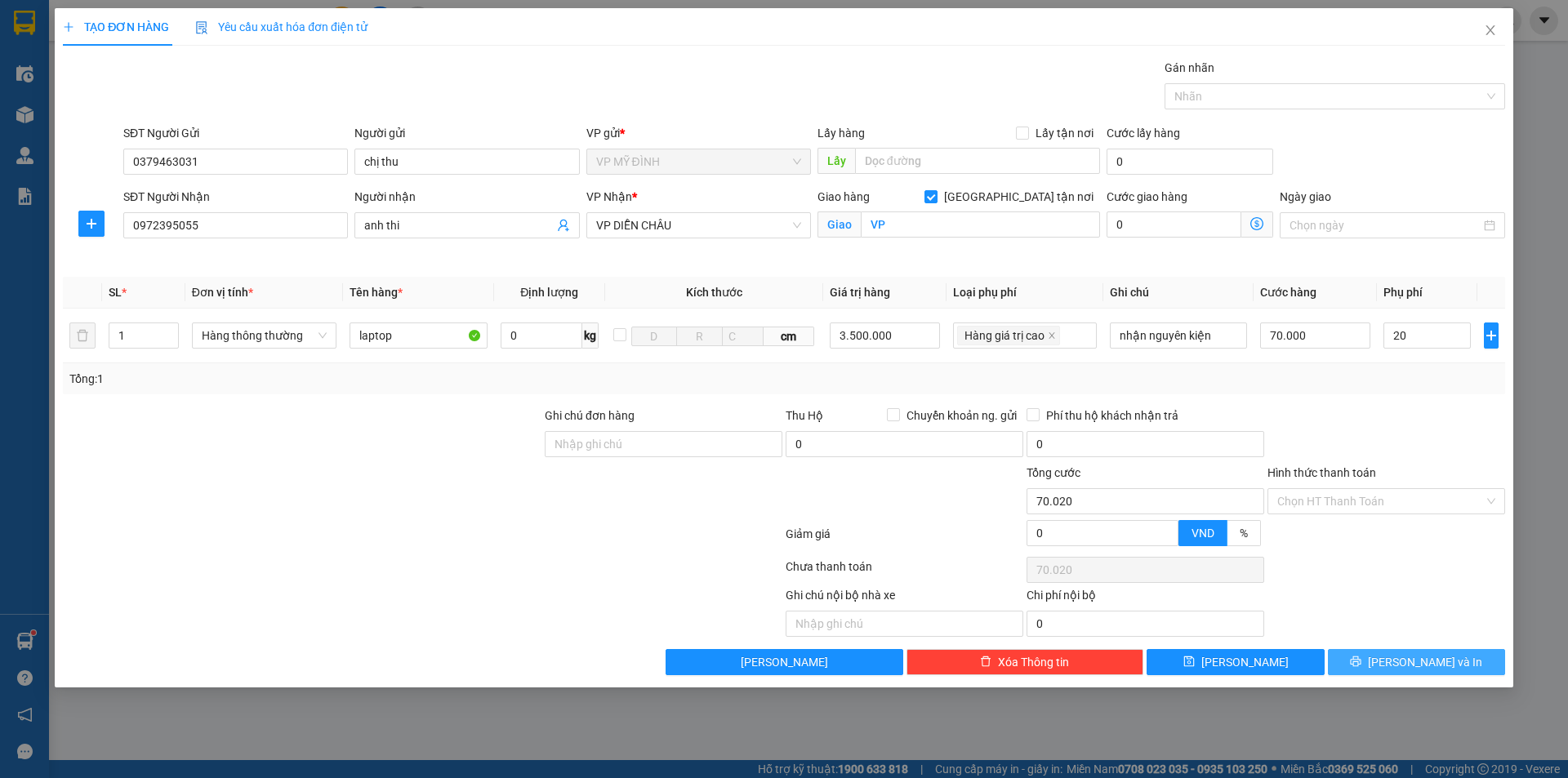
type input "90.000"
type input "20.000"
click at [1430, 655] on span "[PERSON_NAME] và In" at bounding box center [1424, 661] width 114 height 18
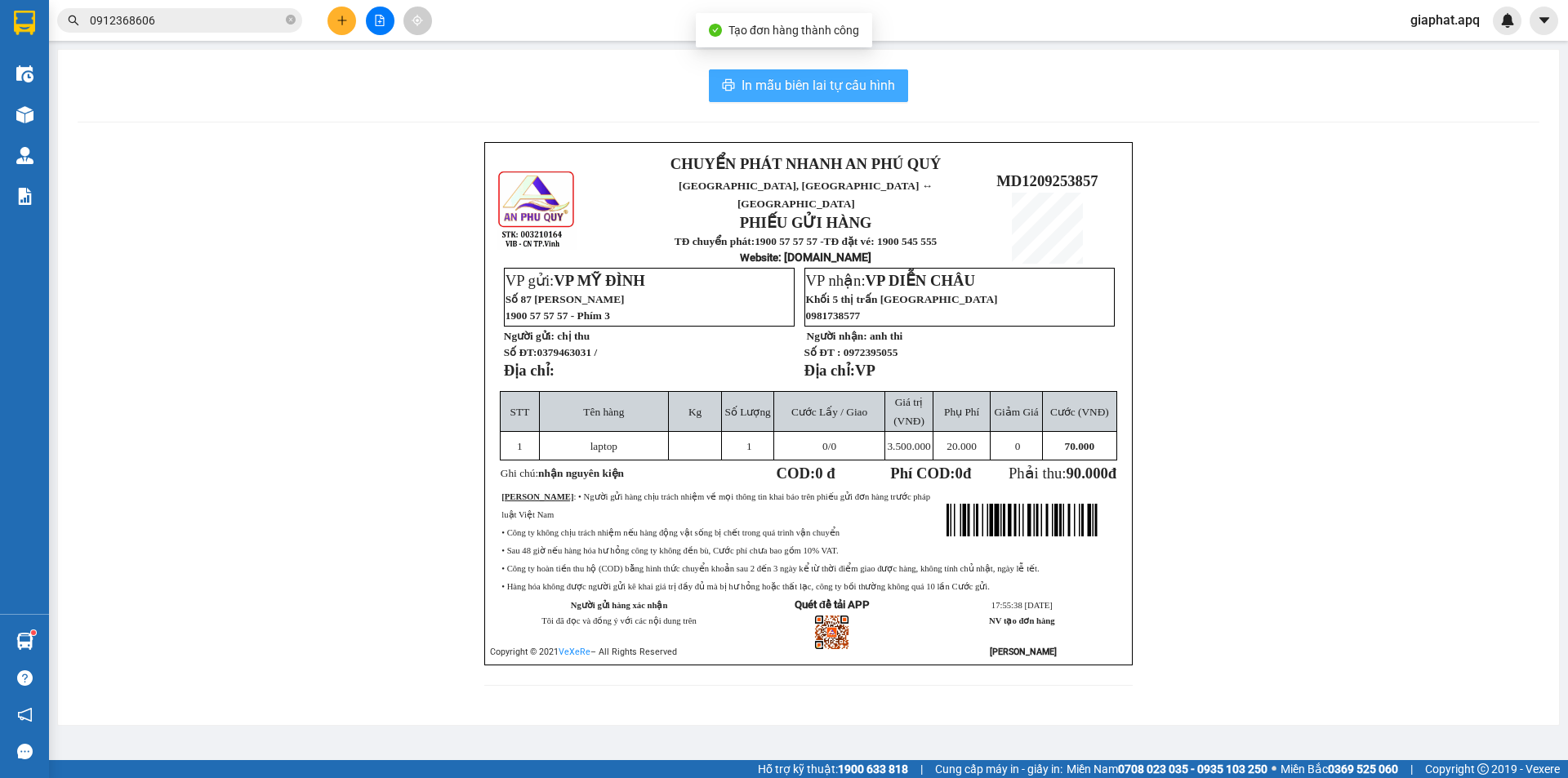
click at [808, 79] on span "In mẫu biên lai tự cấu hình" at bounding box center [817, 85] width 153 height 20
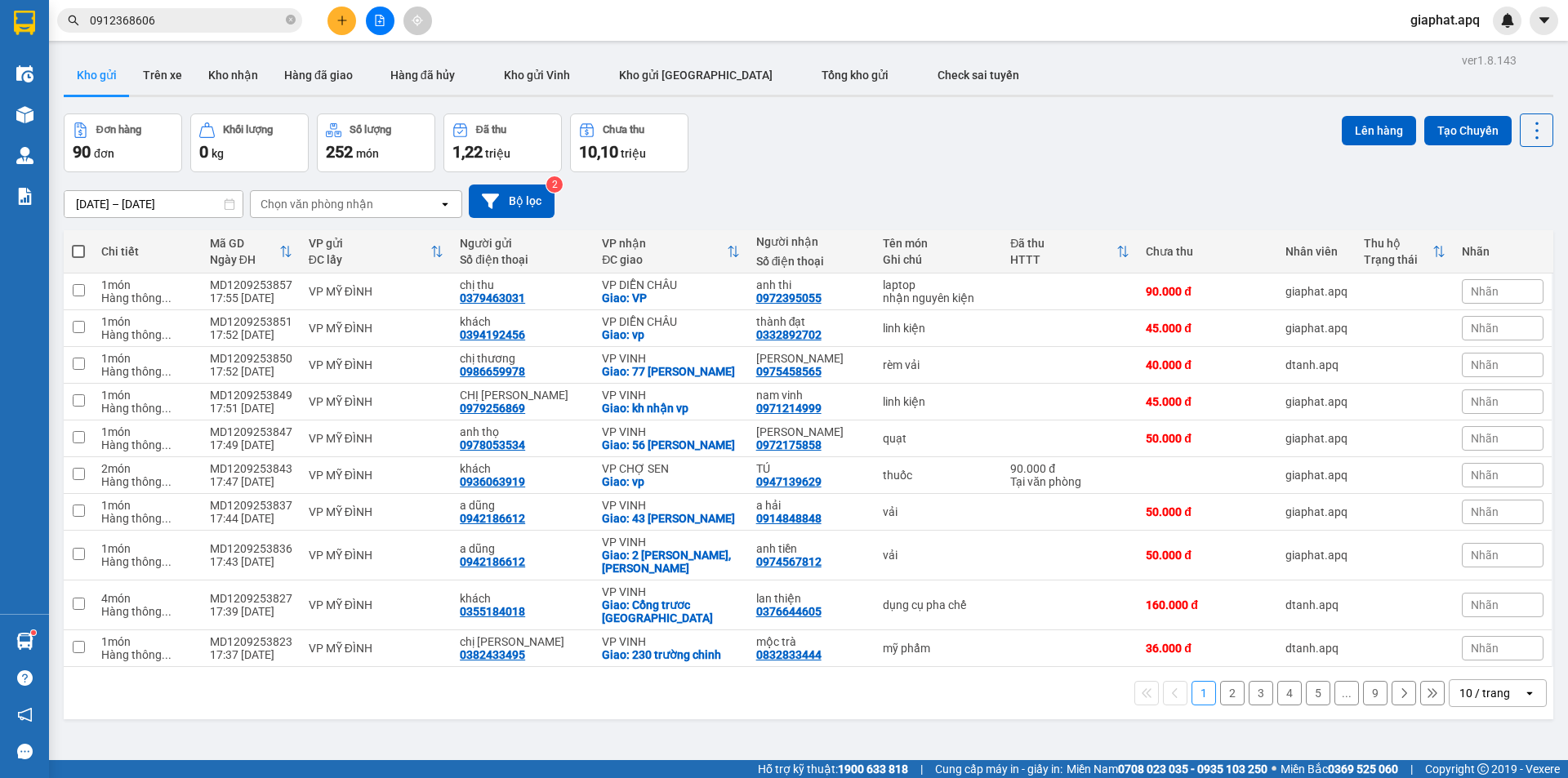
click at [350, 18] on button at bounding box center [341, 20] width 29 height 29
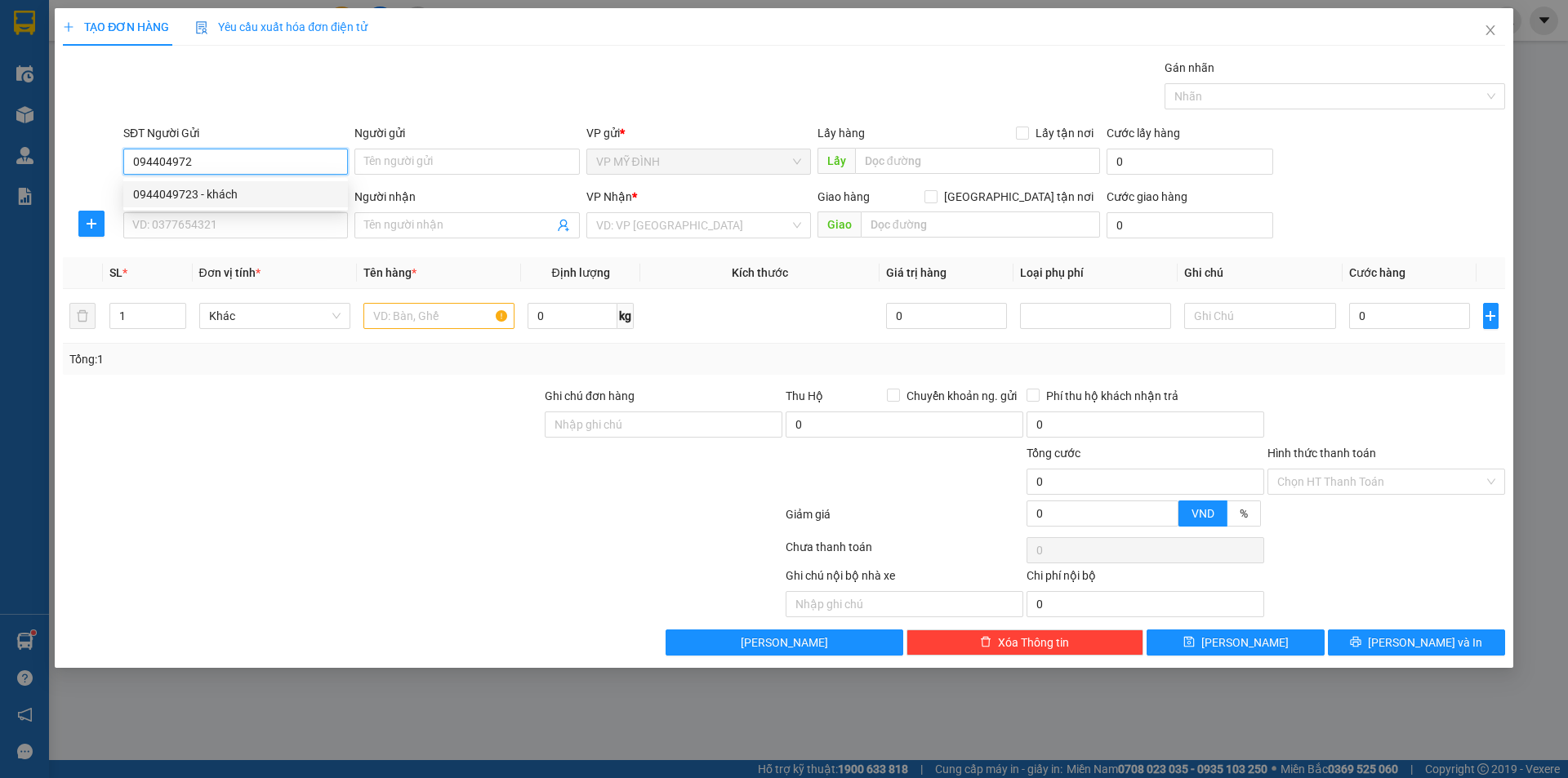
click at [270, 194] on div "0944049723 - khách" at bounding box center [235, 194] width 205 height 18
type input "0944049723"
type input "khách"
type input "0944049723"
click at [270, 208] on div "0944049723 0944049723 - khách" at bounding box center [236, 194] width 225 height 32
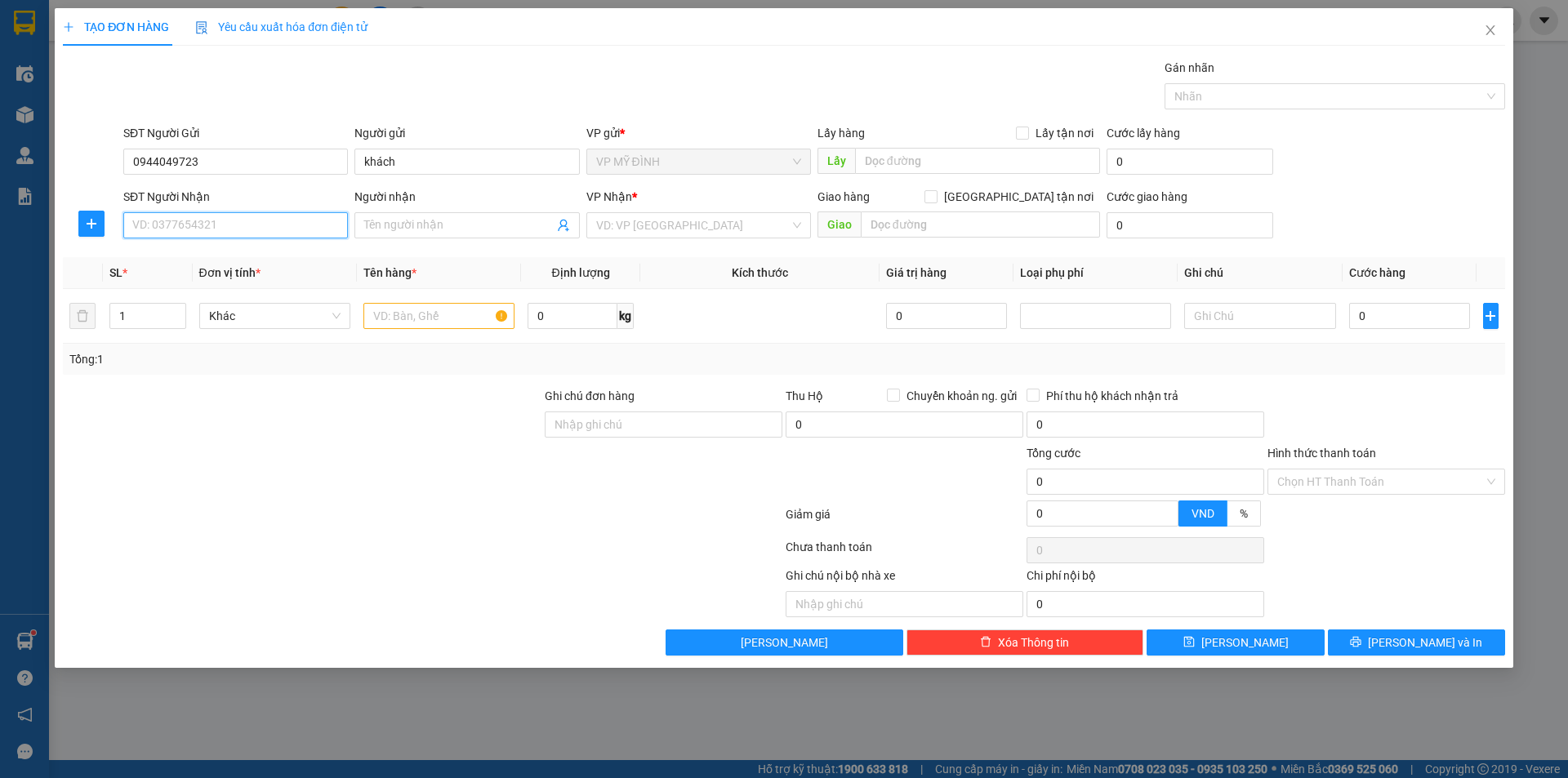
click at [274, 220] on input "SĐT Người Nhận" at bounding box center [236, 225] width 225 height 26
click at [249, 281] on div "0329123228 - tú anh" at bounding box center [235, 284] width 205 height 18
type input "0329123228"
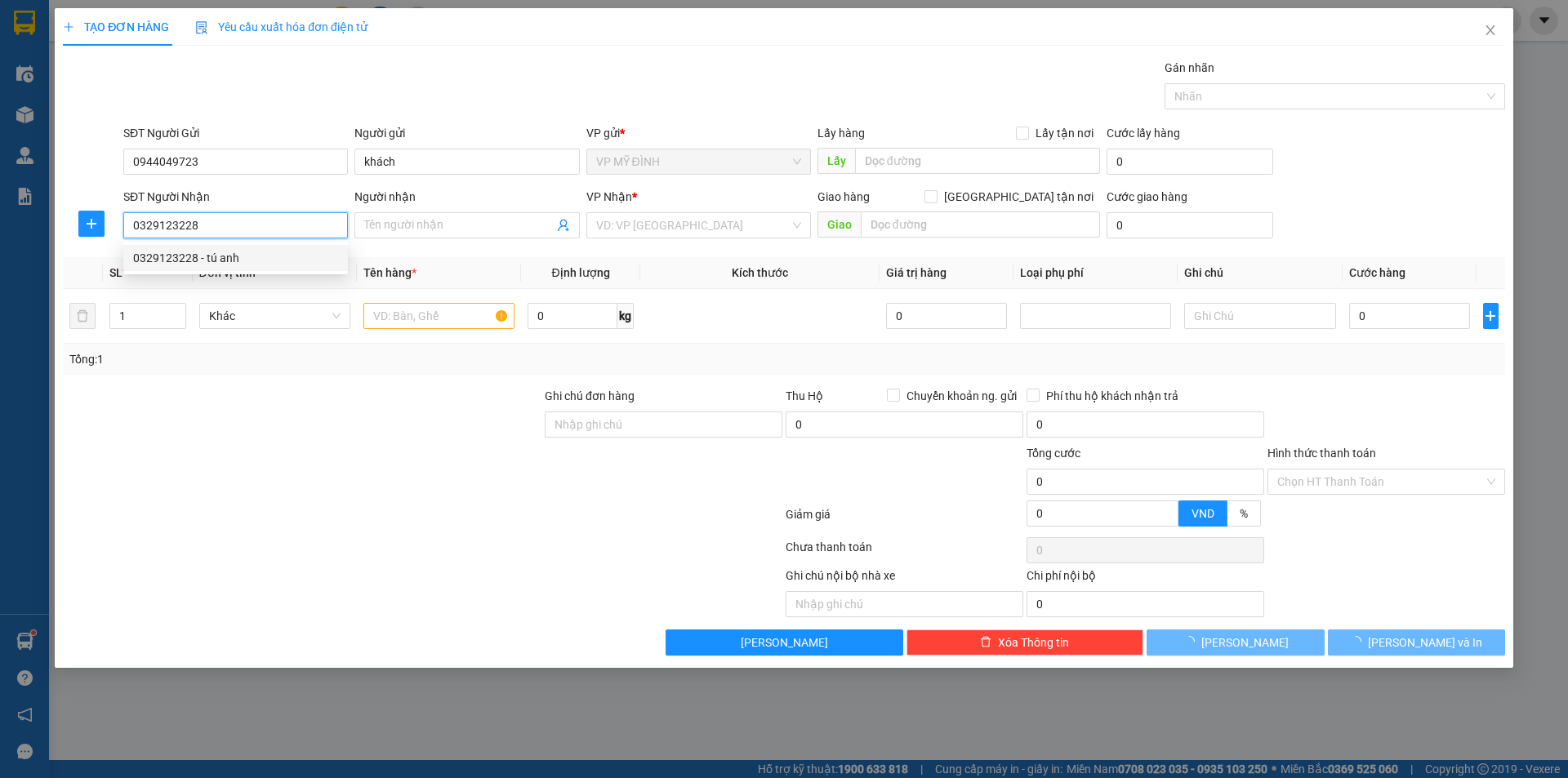
type input "tú anh"
checkbox input "true"
type input "6 ngõ 35 dương thúc hạp ,nghi phú"
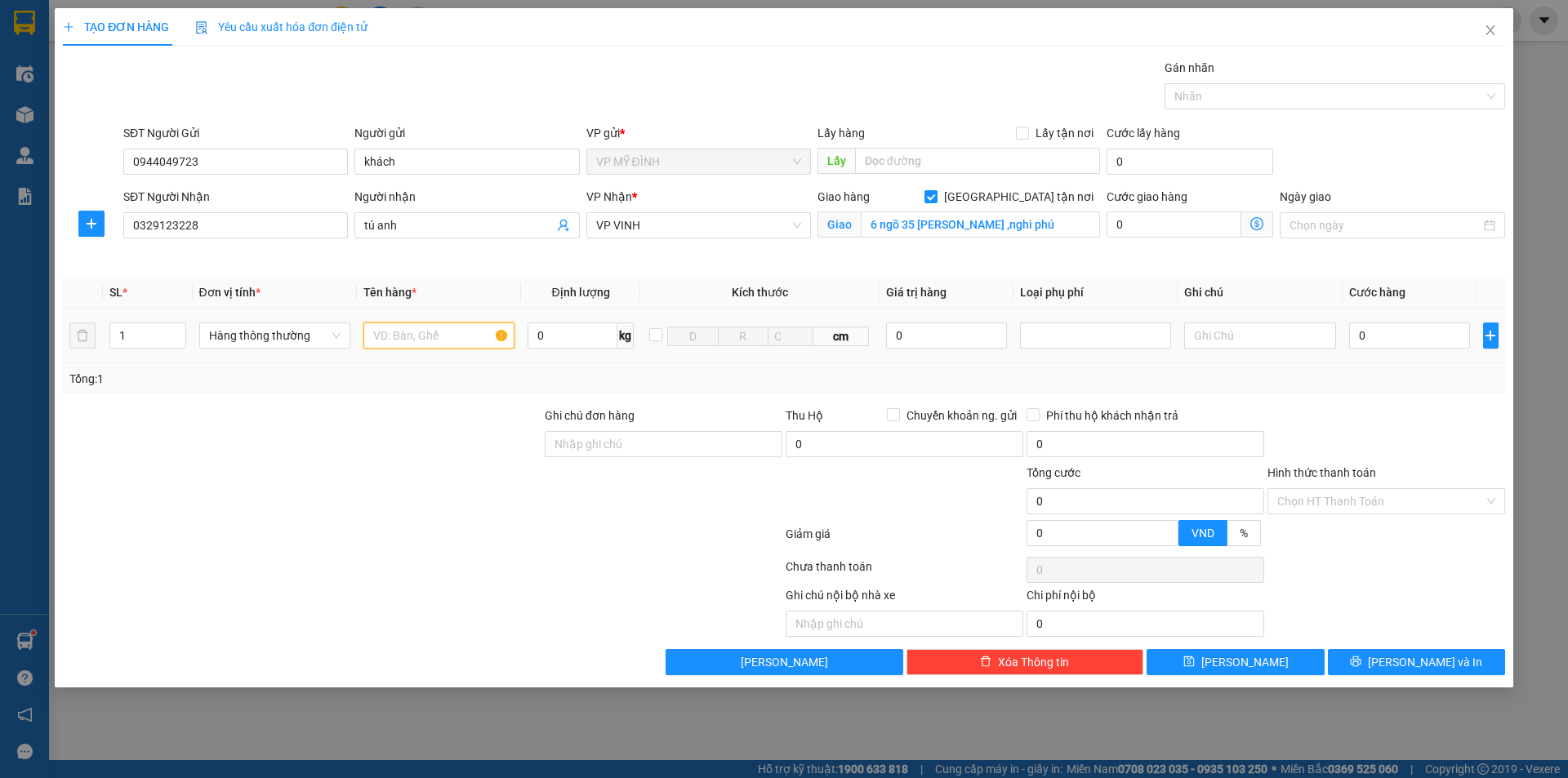
click at [409, 333] on input "text" at bounding box center [439, 336] width 151 height 26
type input "mỹ phẩm"
type input "4"
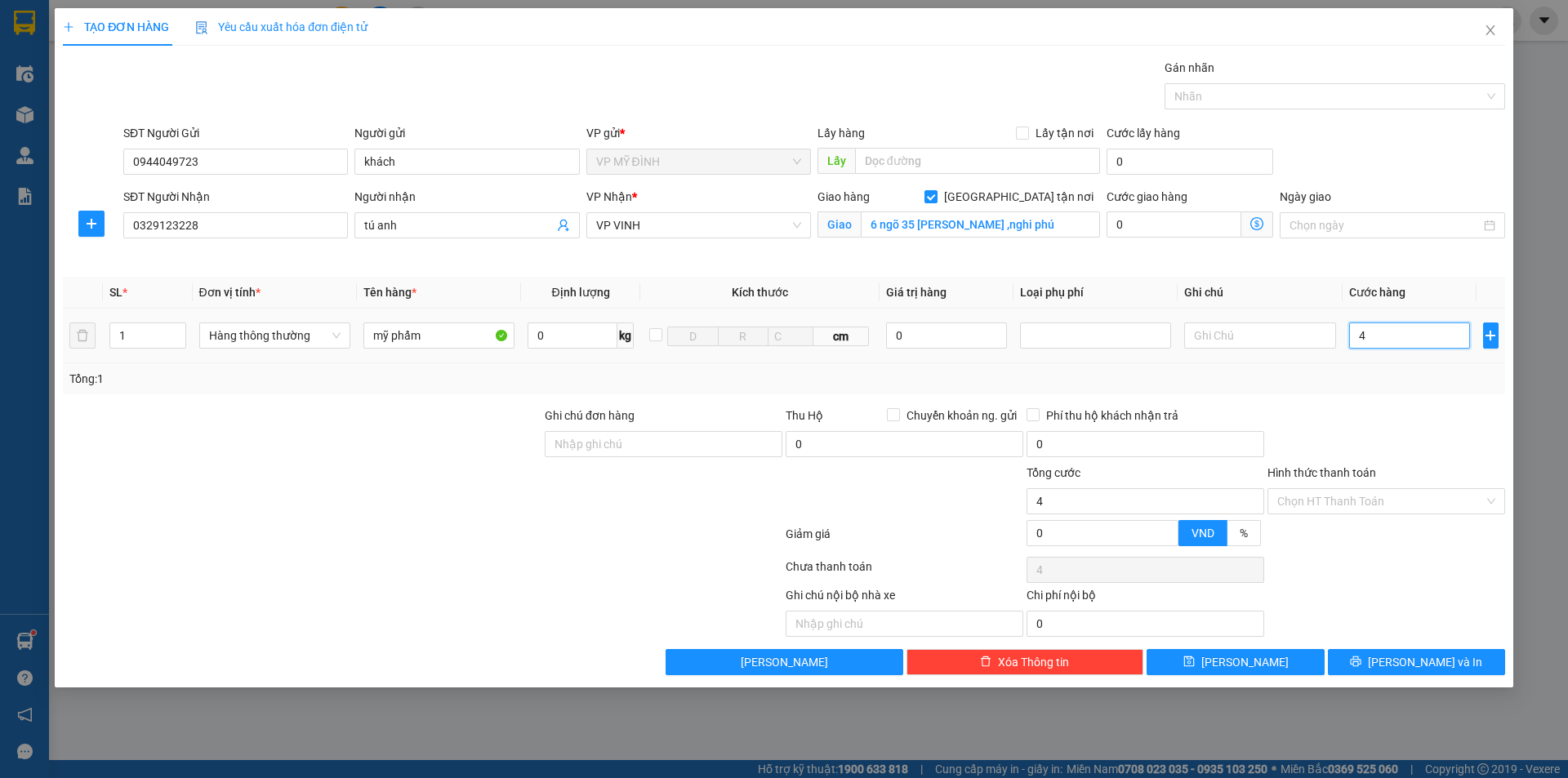
type input "40"
type input "40.000"
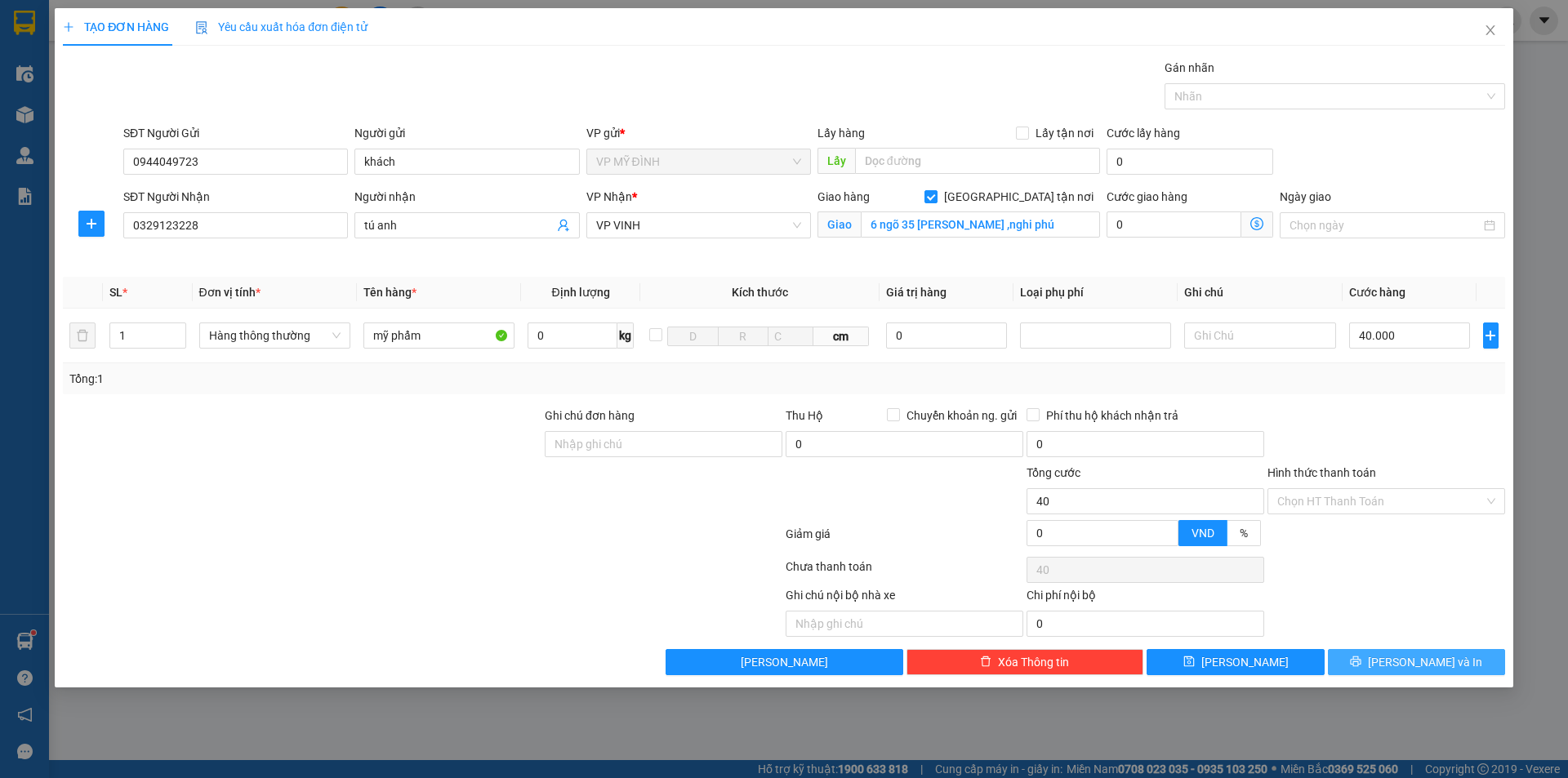
type input "40.000"
click at [1424, 654] on span "[PERSON_NAME] và In" at bounding box center [1424, 661] width 114 height 18
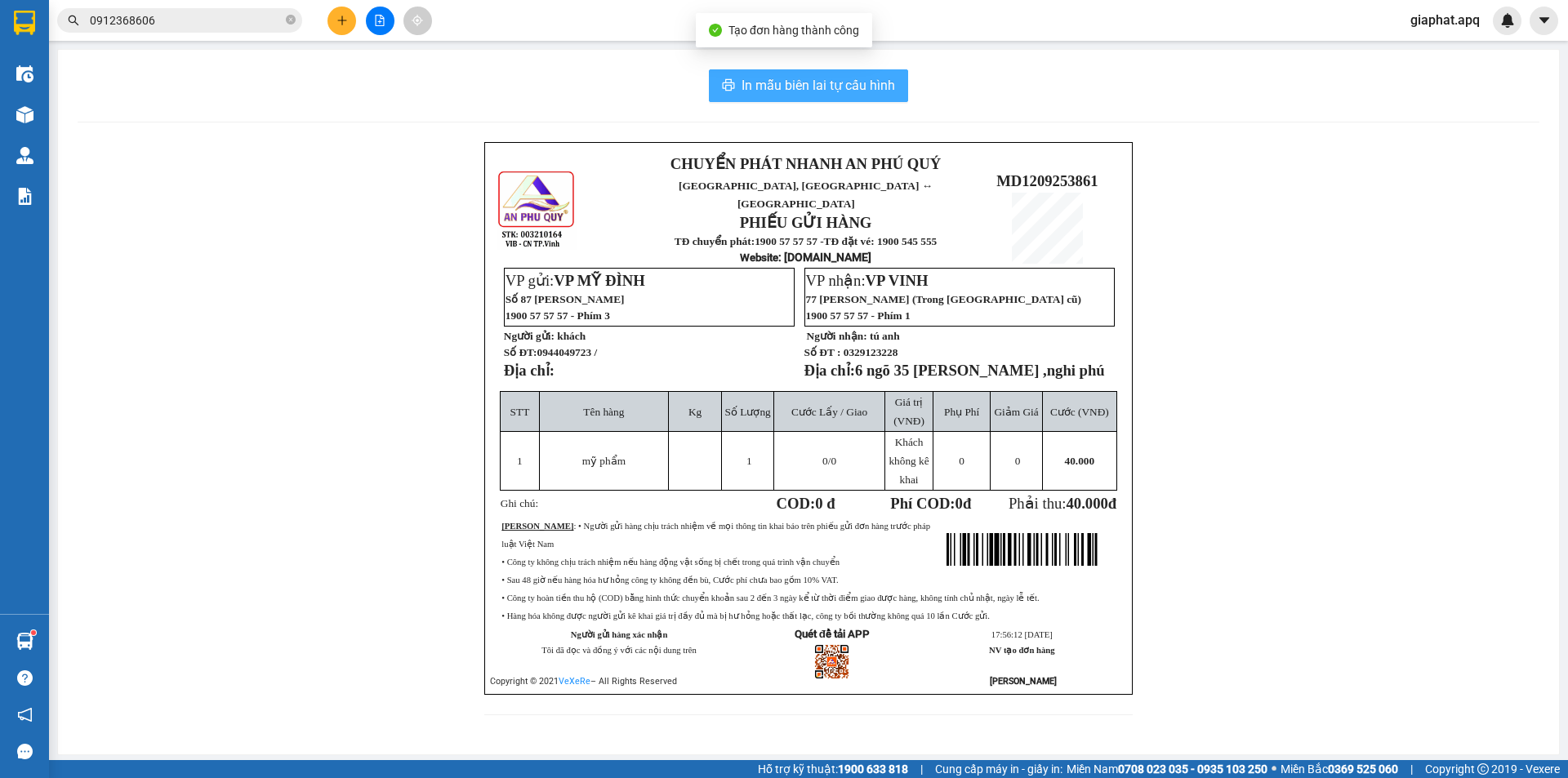
click at [831, 96] on button "In mẫu biên lai tự cấu hình" at bounding box center [808, 85] width 199 height 32
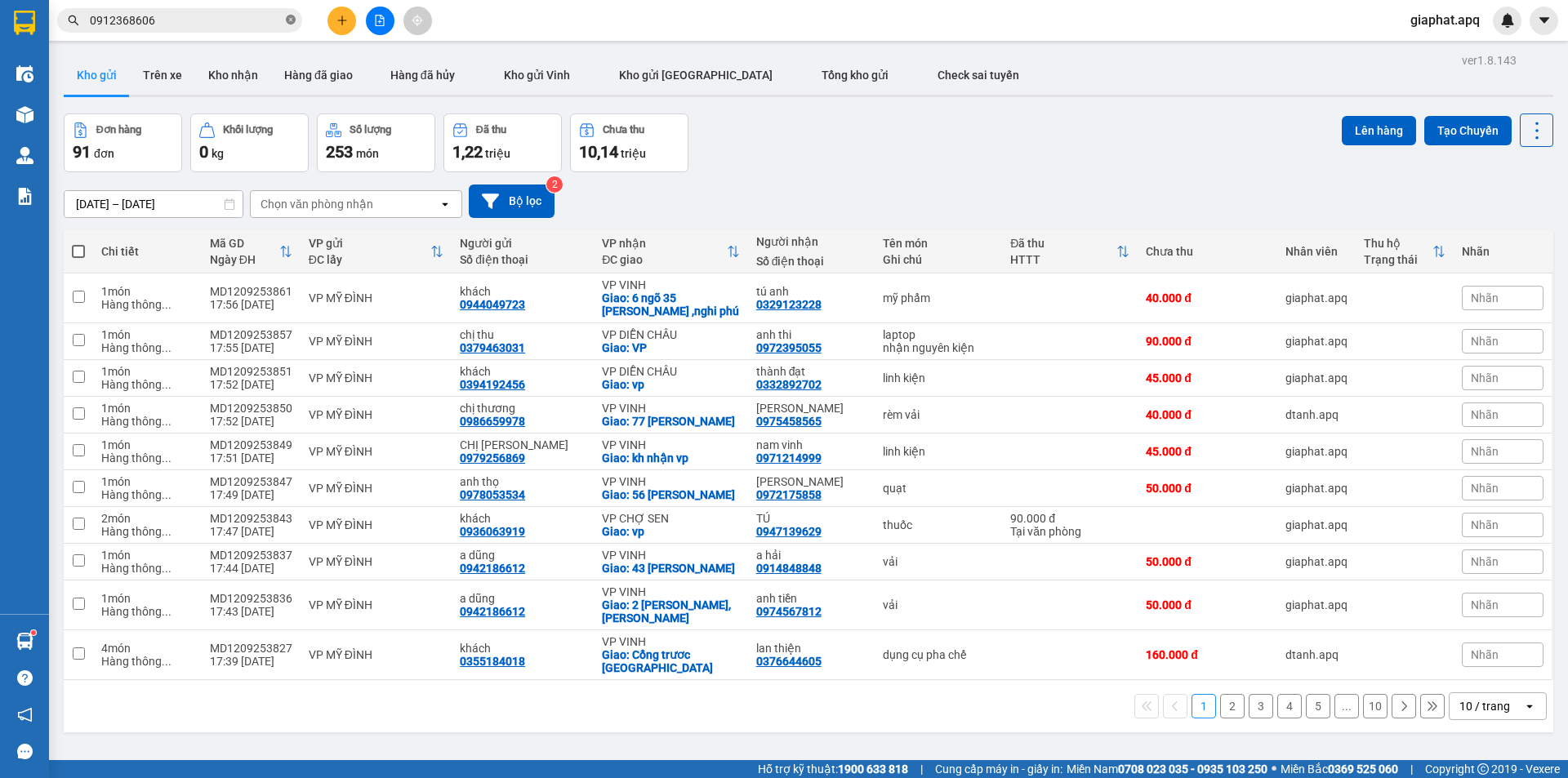
click at [288, 23] on icon "close-circle" at bounding box center [290, 19] width 10 height 10
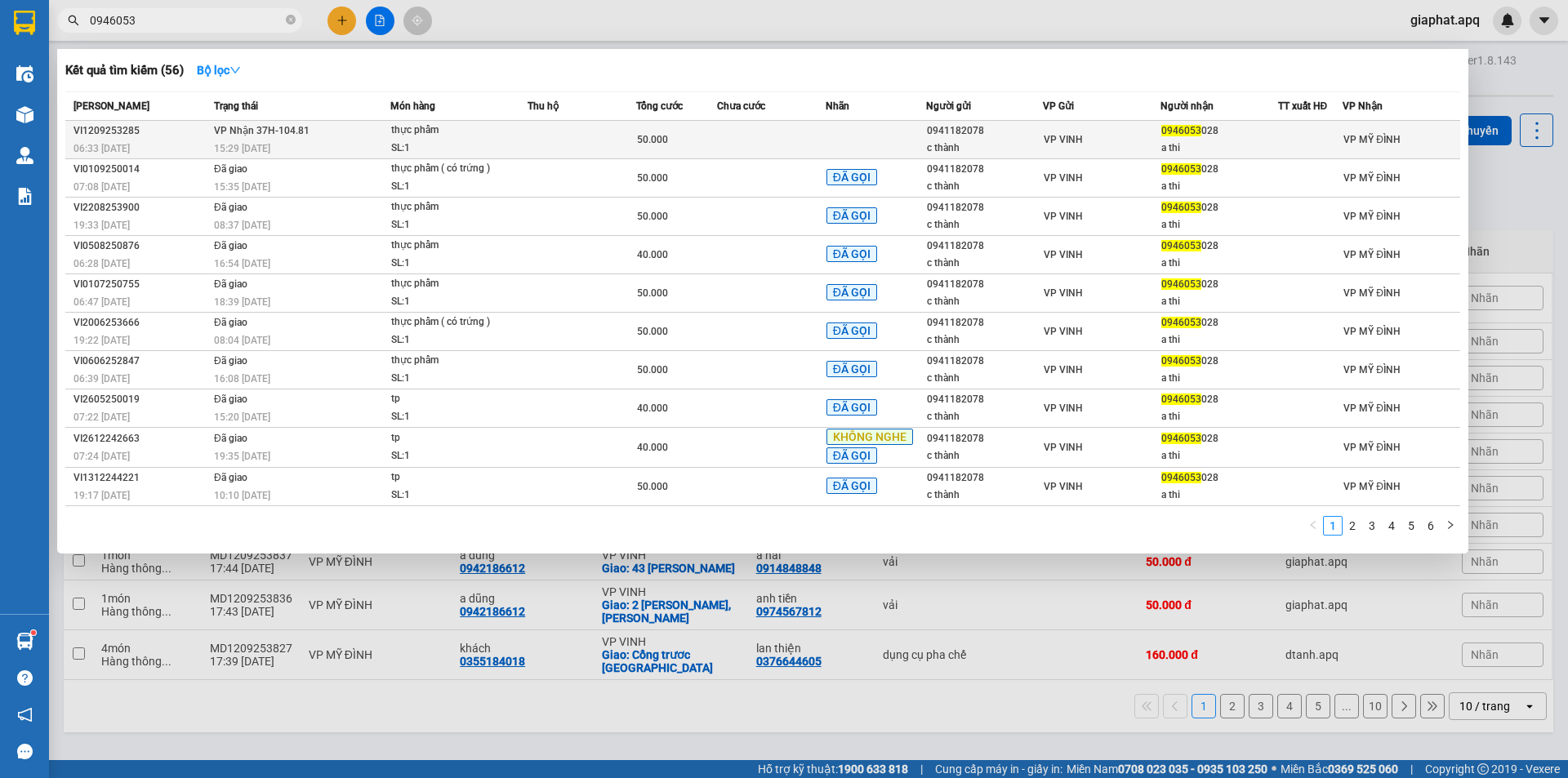
type input "0946053"
click at [285, 145] on div "15:29 [DATE]" at bounding box center [302, 148] width 175 height 18
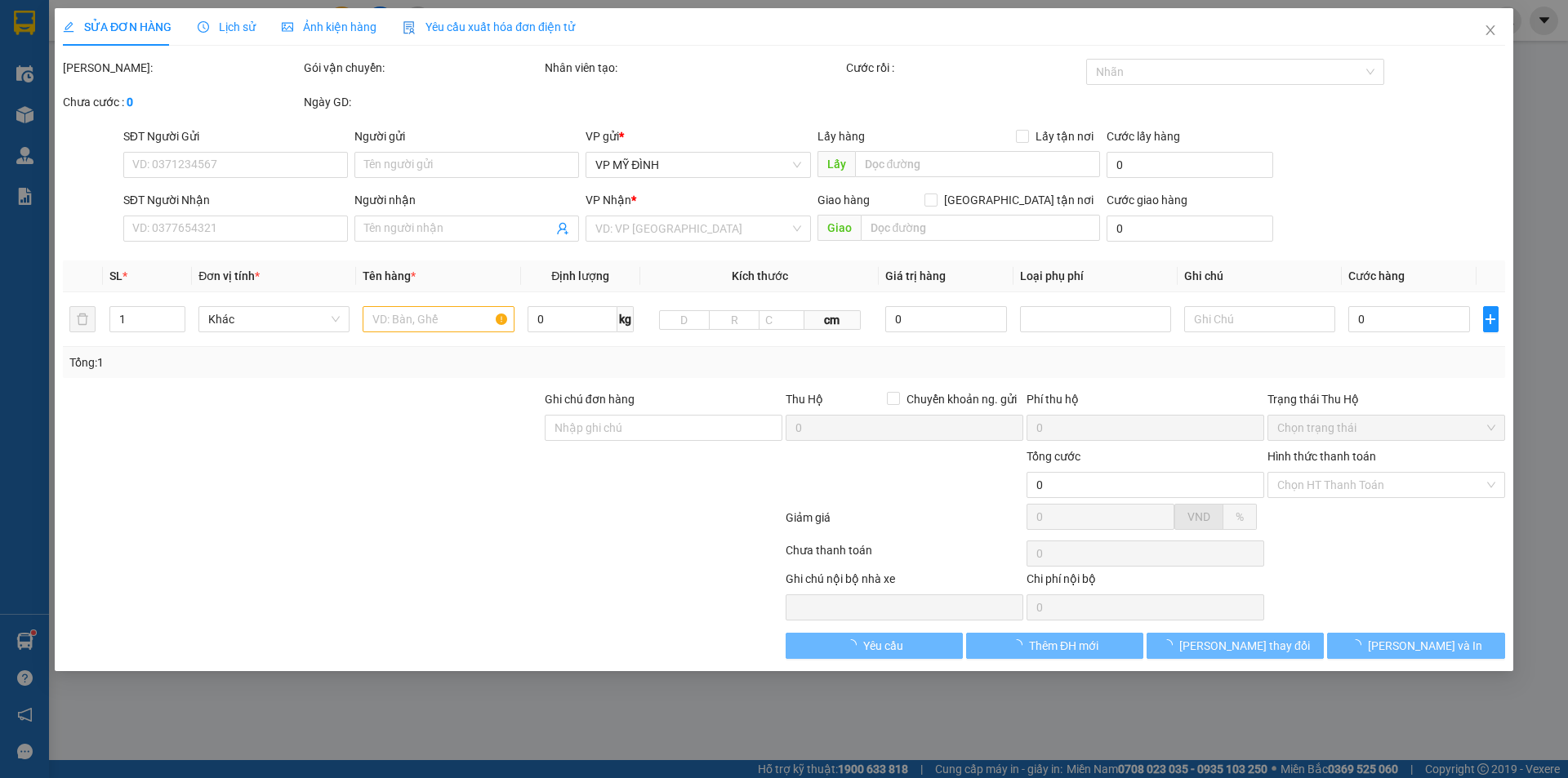
type input "0941182078"
type input "c thành"
type input "0946053028"
type input "a thi"
type input "50.000"
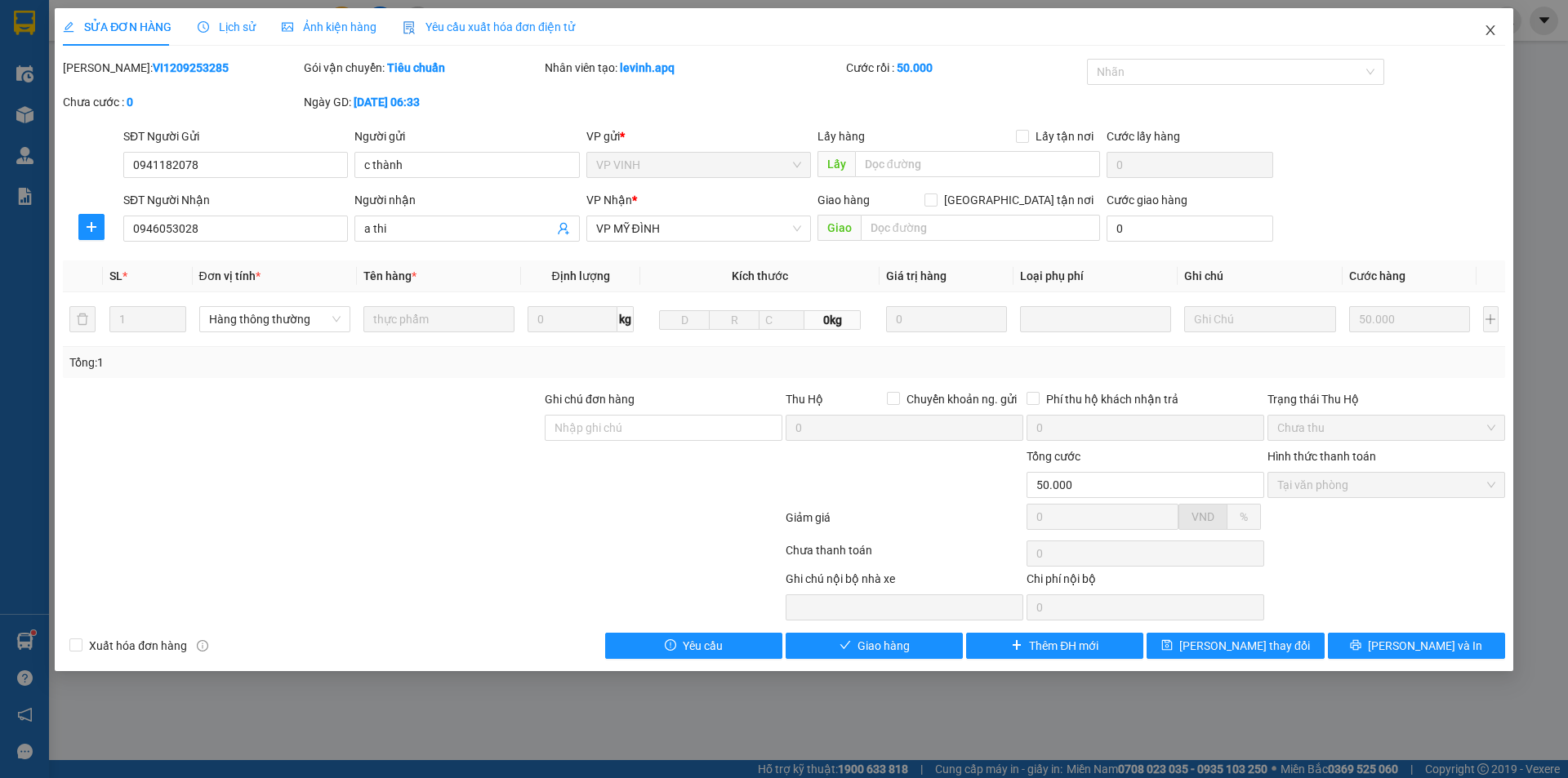
click at [1486, 31] on icon "close" at bounding box center [1490, 31] width 13 height 13
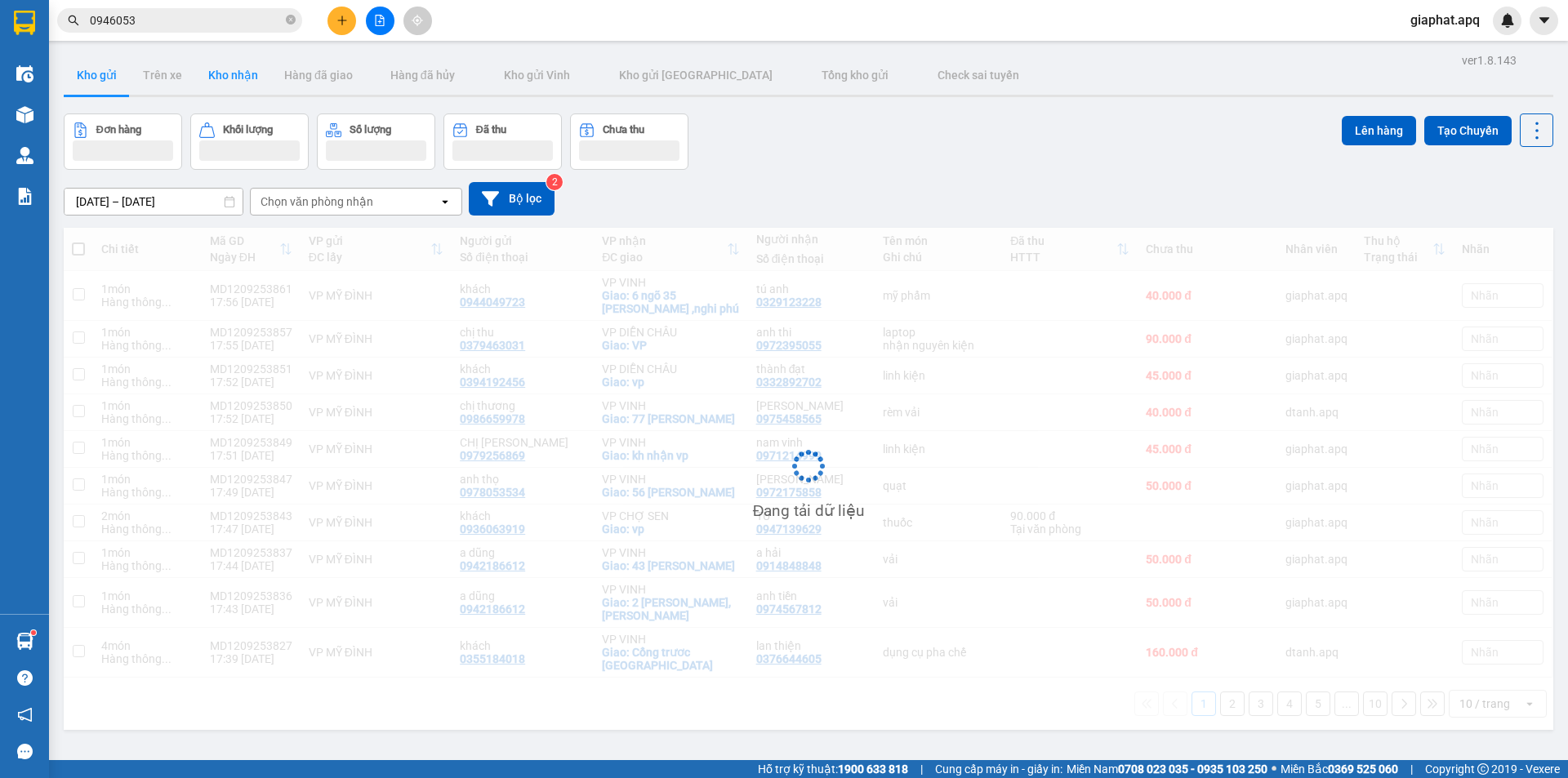
click at [241, 83] on button "Kho nhận" at bounding box center [233, 75] width 76 height 39
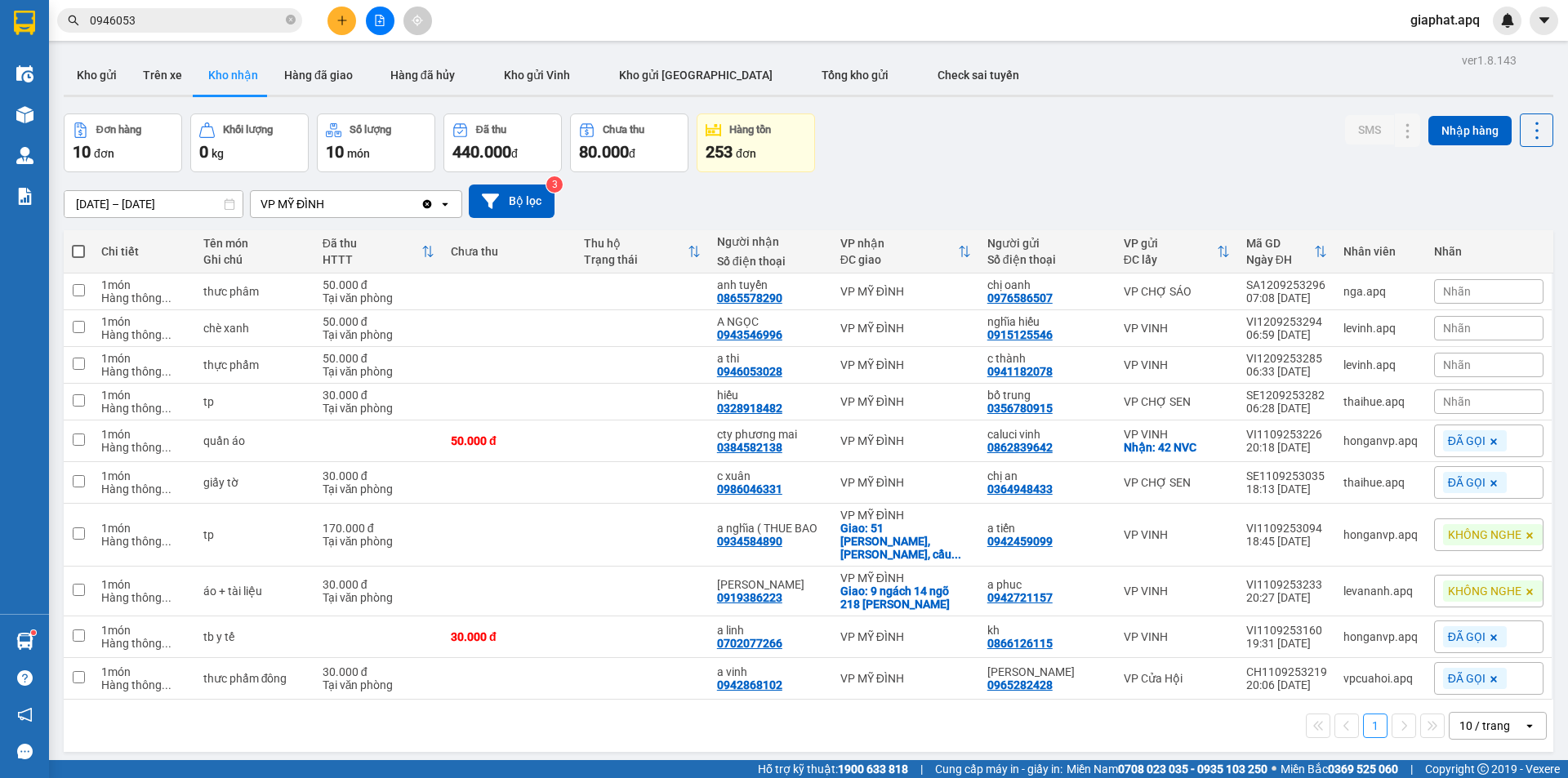
click at [916, 157] on div "Đơn hàng 10 đơn Khối lượng 0 kg Số lượng 10 món Đã thu 440.000 đ Chưa thu 80.00…" at bounding box center [809, 142] width 1490 height 58
click at [346, 25] on icon "plus" at bounding box center [342, 20] width 11 height 11
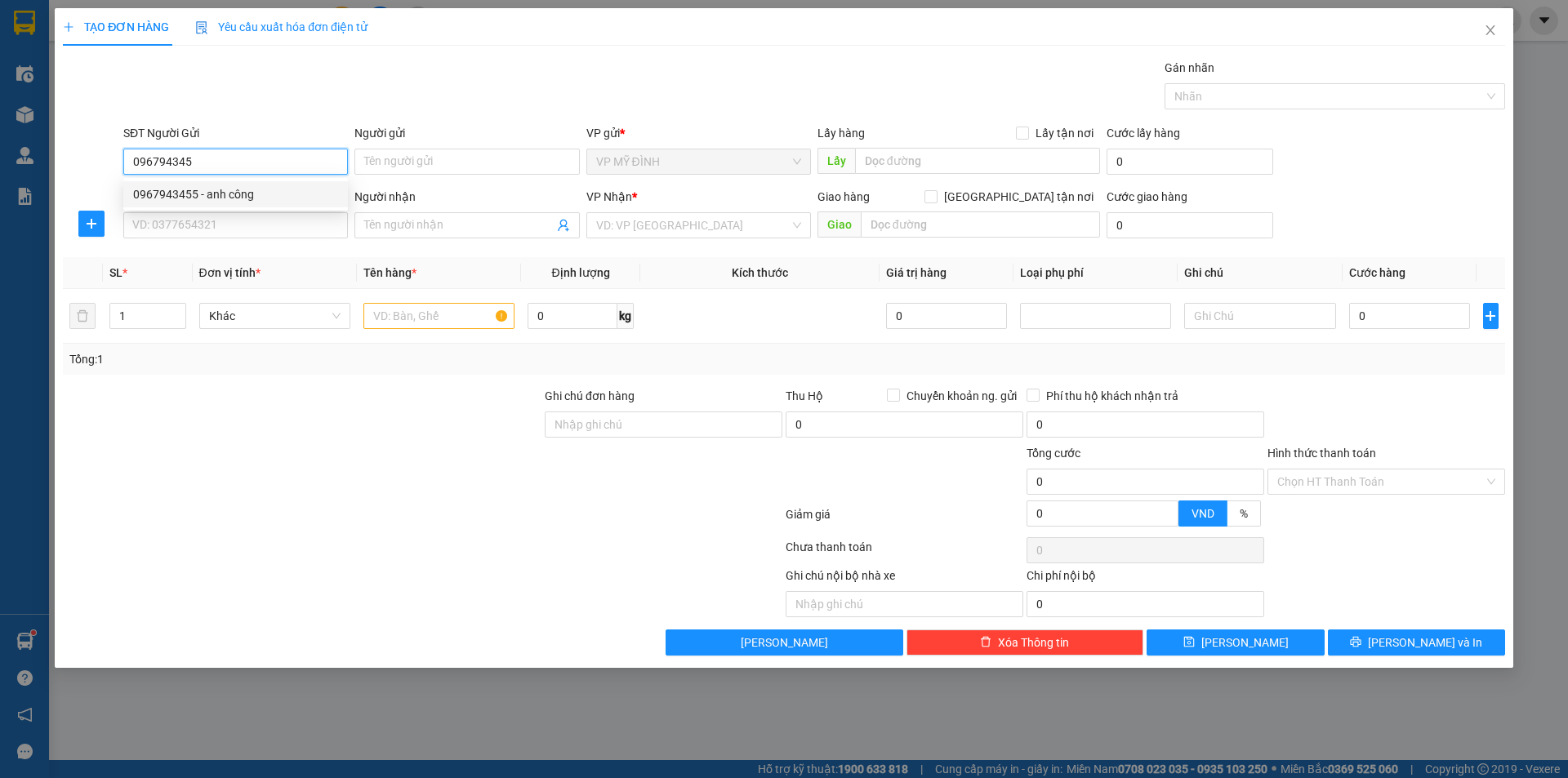
click at [186, 194] on div "0967943455 - anh công" at bounding box center [235, 194] width 205 height 18
type input "0967943455"
type input "anh công"
type input "0967943455"
click at [198, 227] on input "SĐT Người Nhận" at bounding box center [236, 225] width 225 height 26
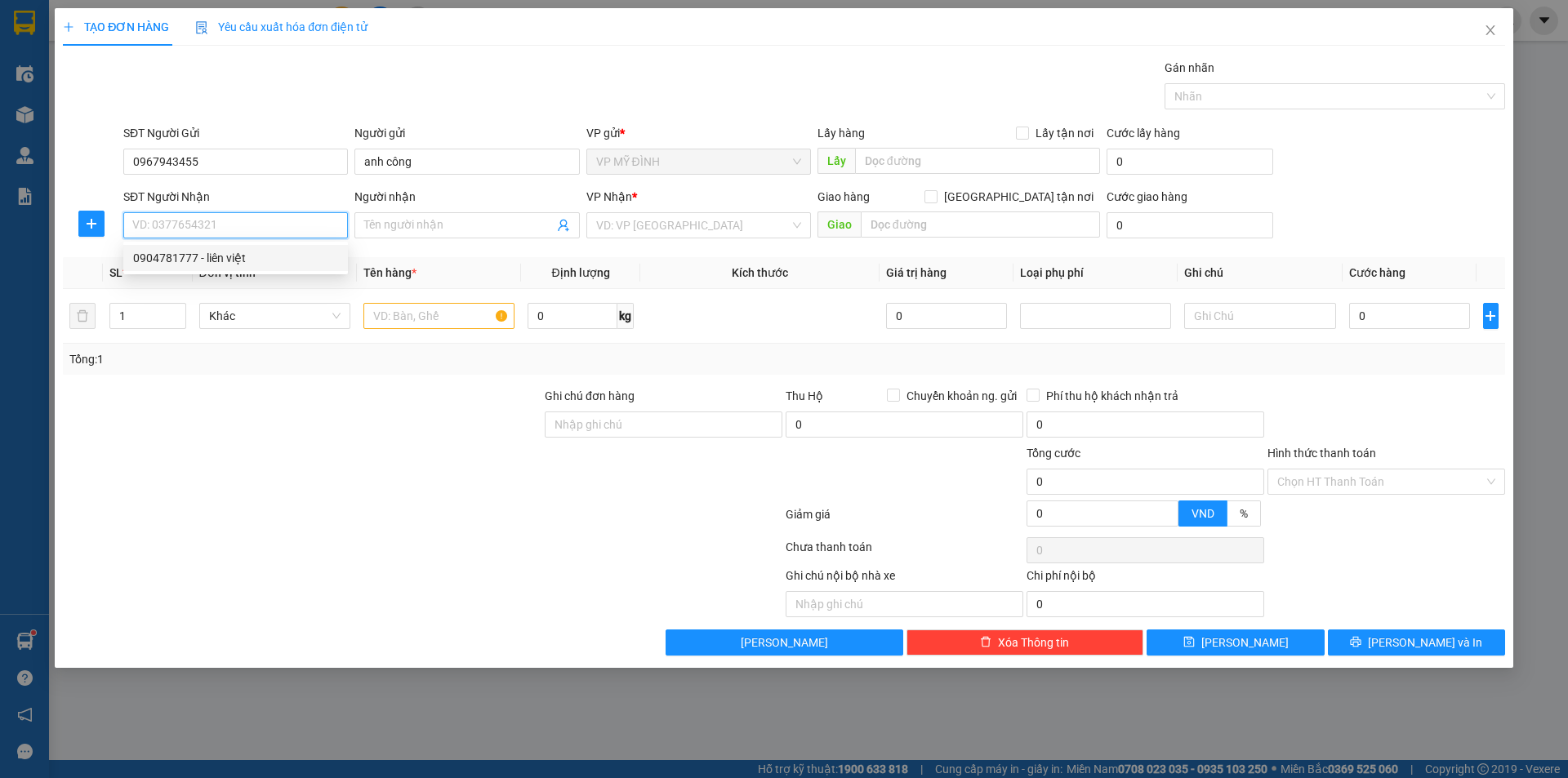
click at [208, 259] on div "0904781777 - liên việt" at bounding box center [235, 257] width 205 height 18
type input "0904781777"
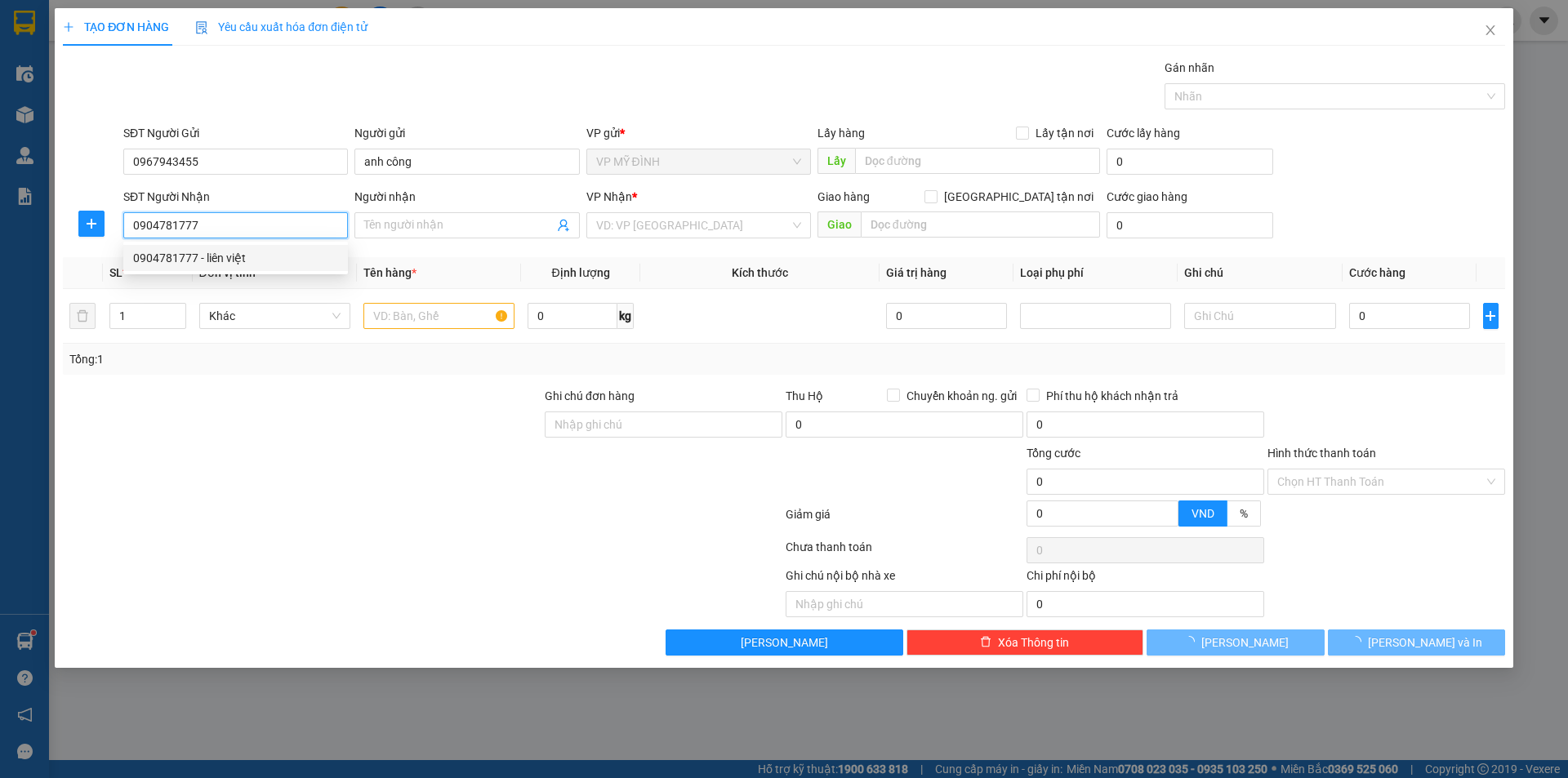
type input "liên việt"
checkbox input "true"
type input "69 đào tấn"
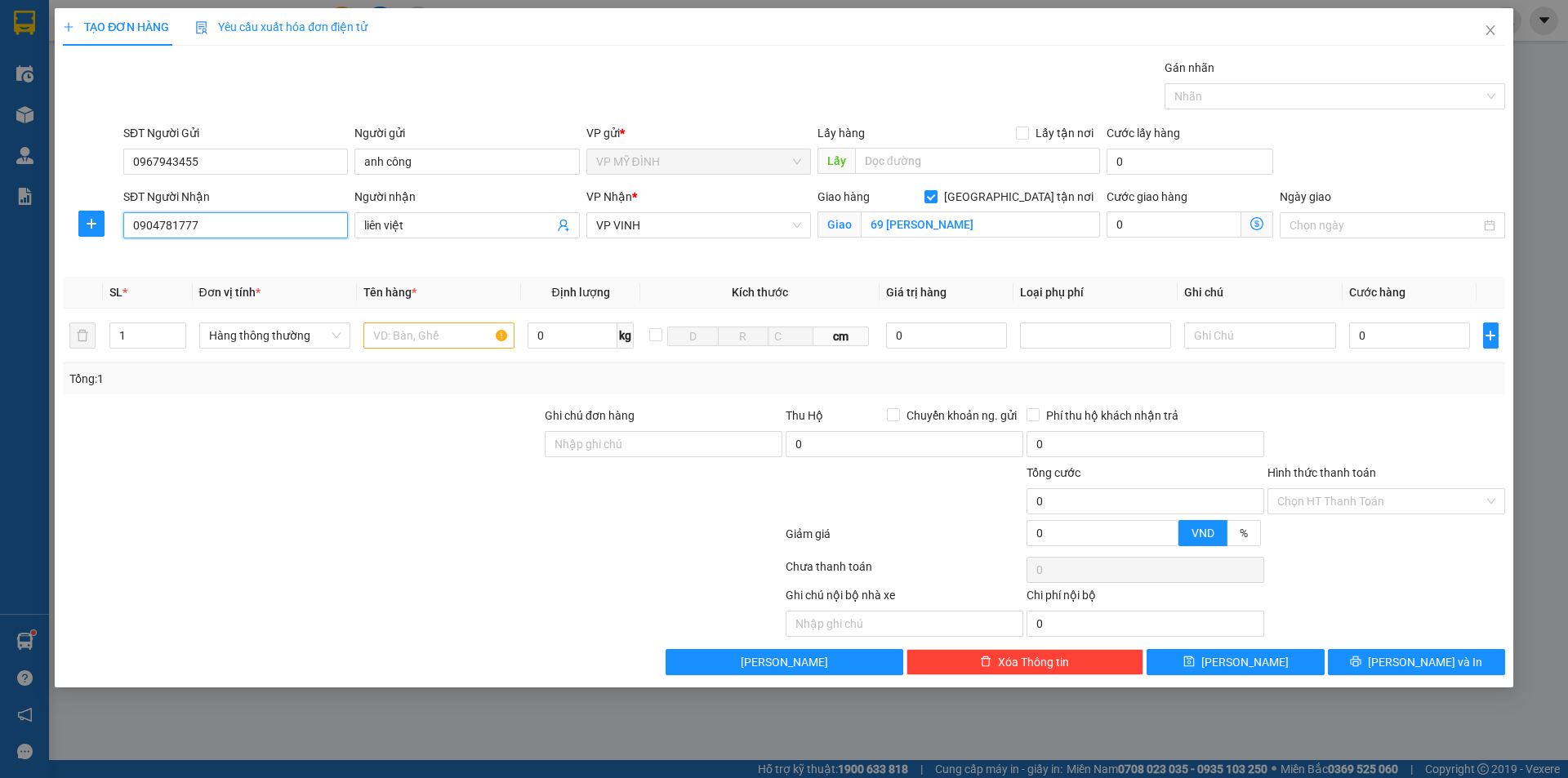
click at [214, 215] on input "0904781777" at bounding box center [236, 225] width 225 height 26
click at [215, 215] on input "0904781777" at bounding box center [236, 225] width 225 height 26
type input "0366089027"
click at [176, 259] on div "0366089027 - q anh" at bounding box center [235, 257] width 205 height 18
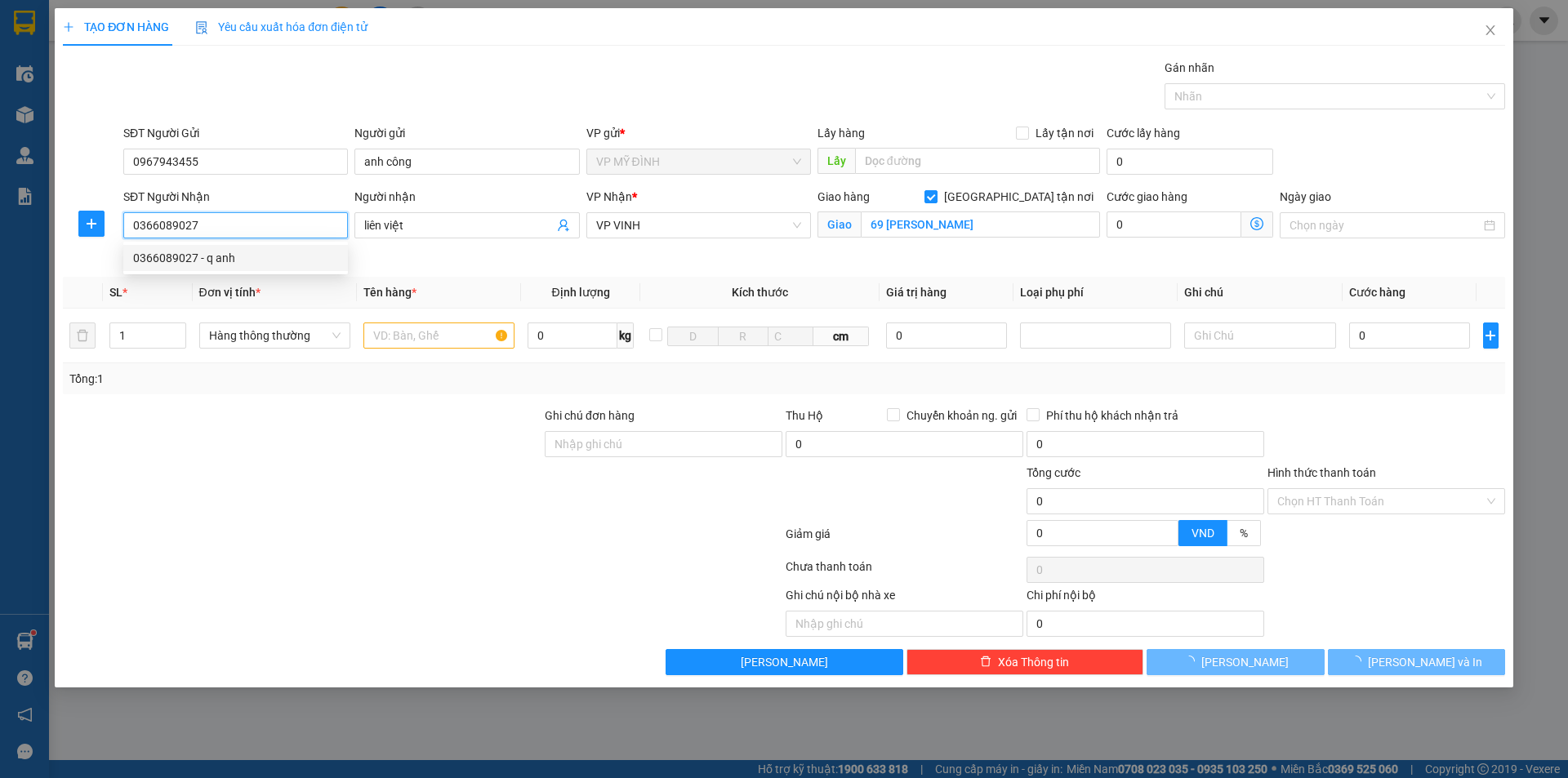
type input "q anh"
type input "chung cư trung đô"
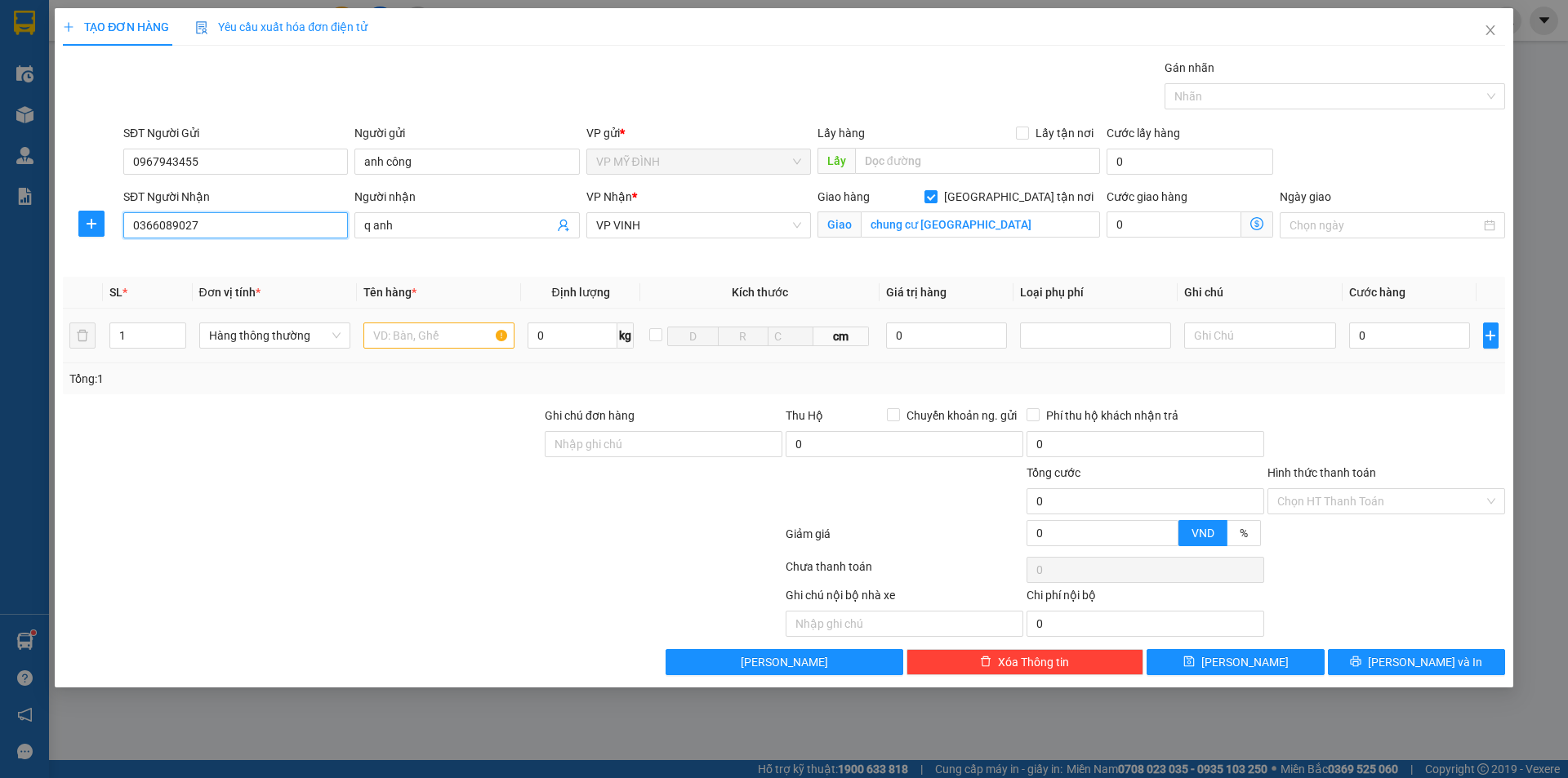
type input "0366089027"
click at [397, 338] on input "text" at bounding box center [439, 336] width 151 height 26
type input "qa"
click at [1394, 331] on input "0" at bounding box center [1409, 336] width 122 height 26
type input "4"
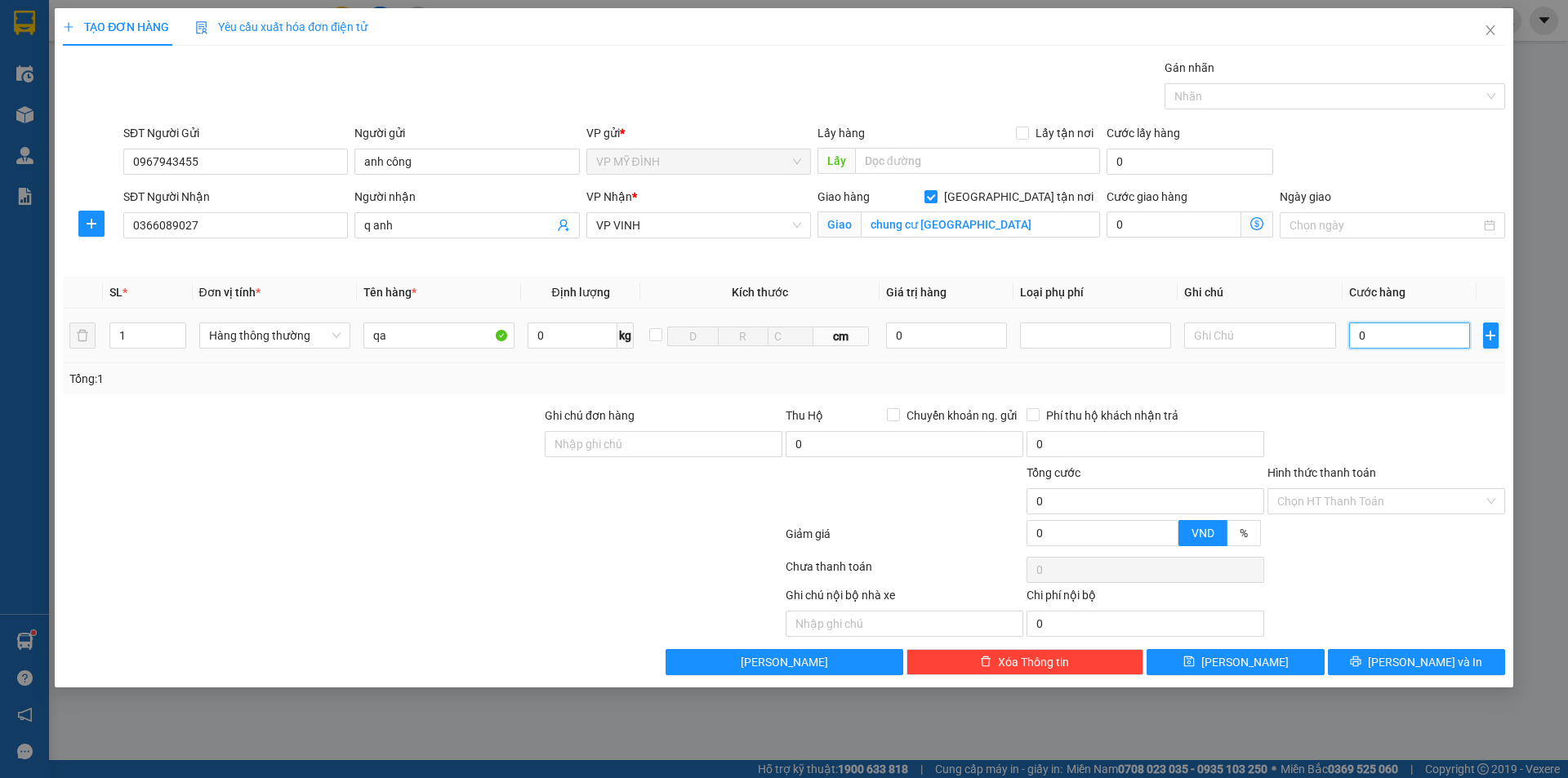
type input "4"
type input "40"
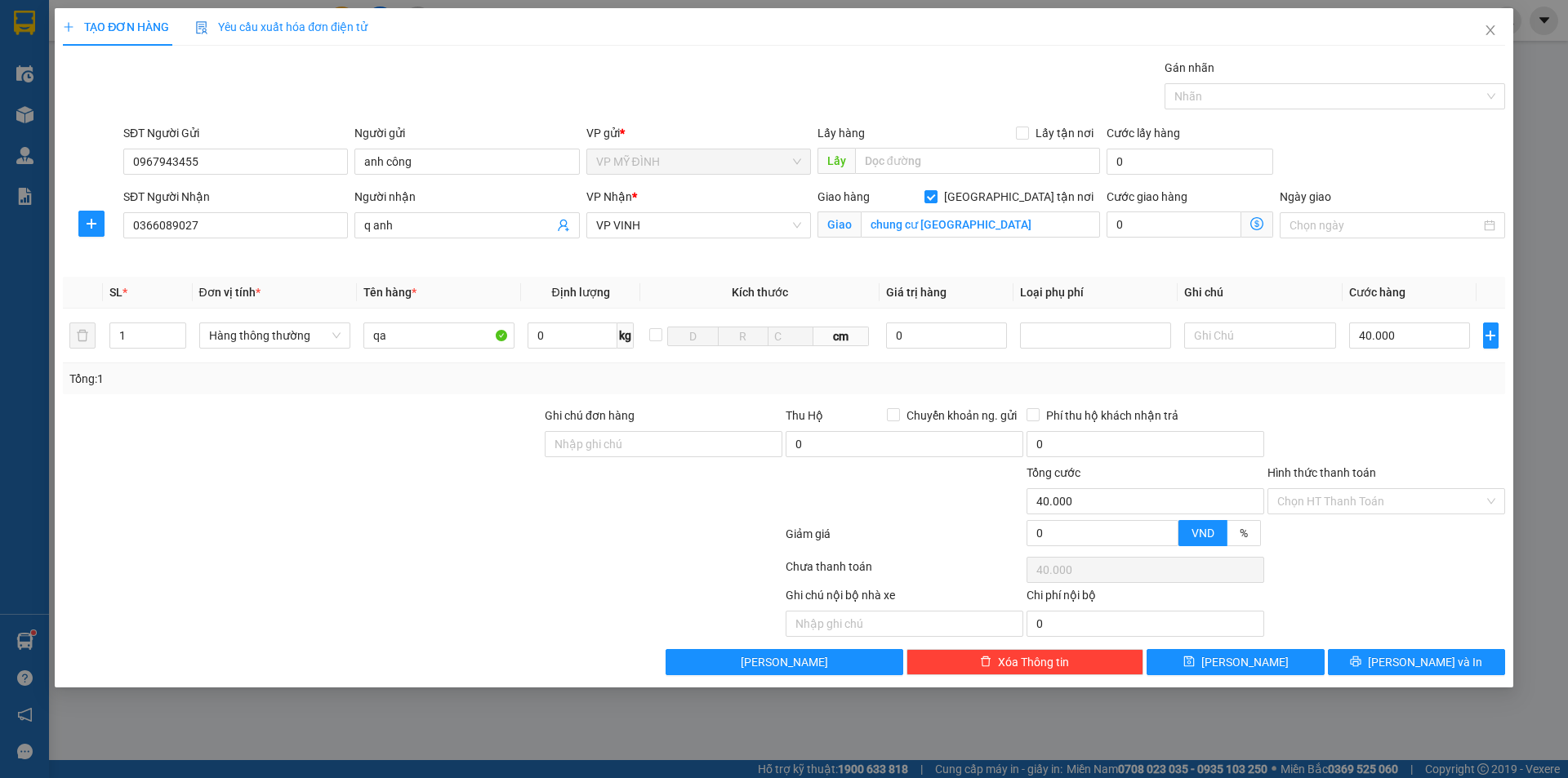
click at [1505, 553] on div at bounding box center [1386, 539] width 241 height 29
click at [1425, 652] on button "[PERSON_NAME] và In" at bounding box center [1416, 662] width 177 height 26
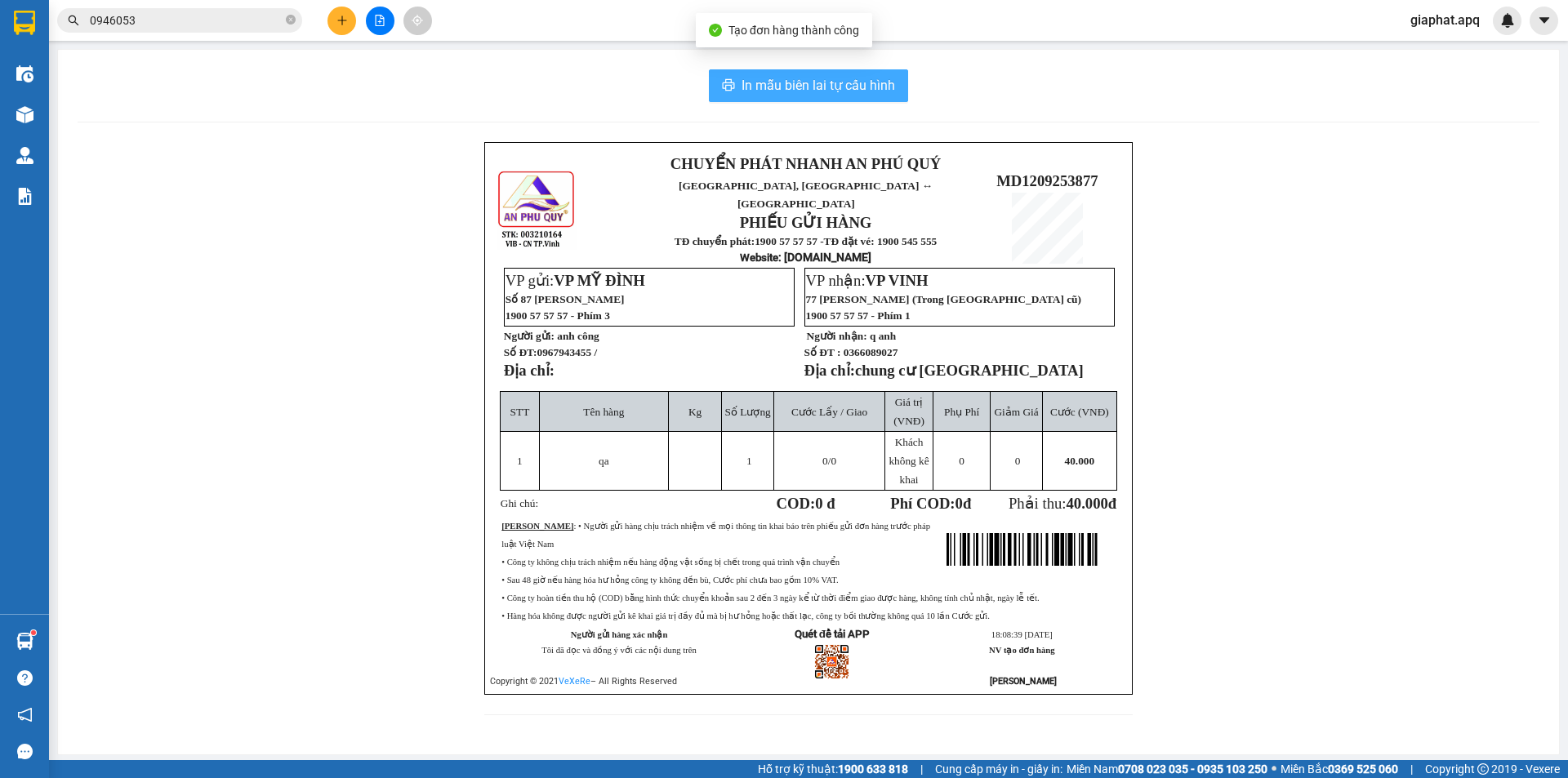
click at [731, 84] on icon "printer" at bounding box center [728, 84] width 12 height 11
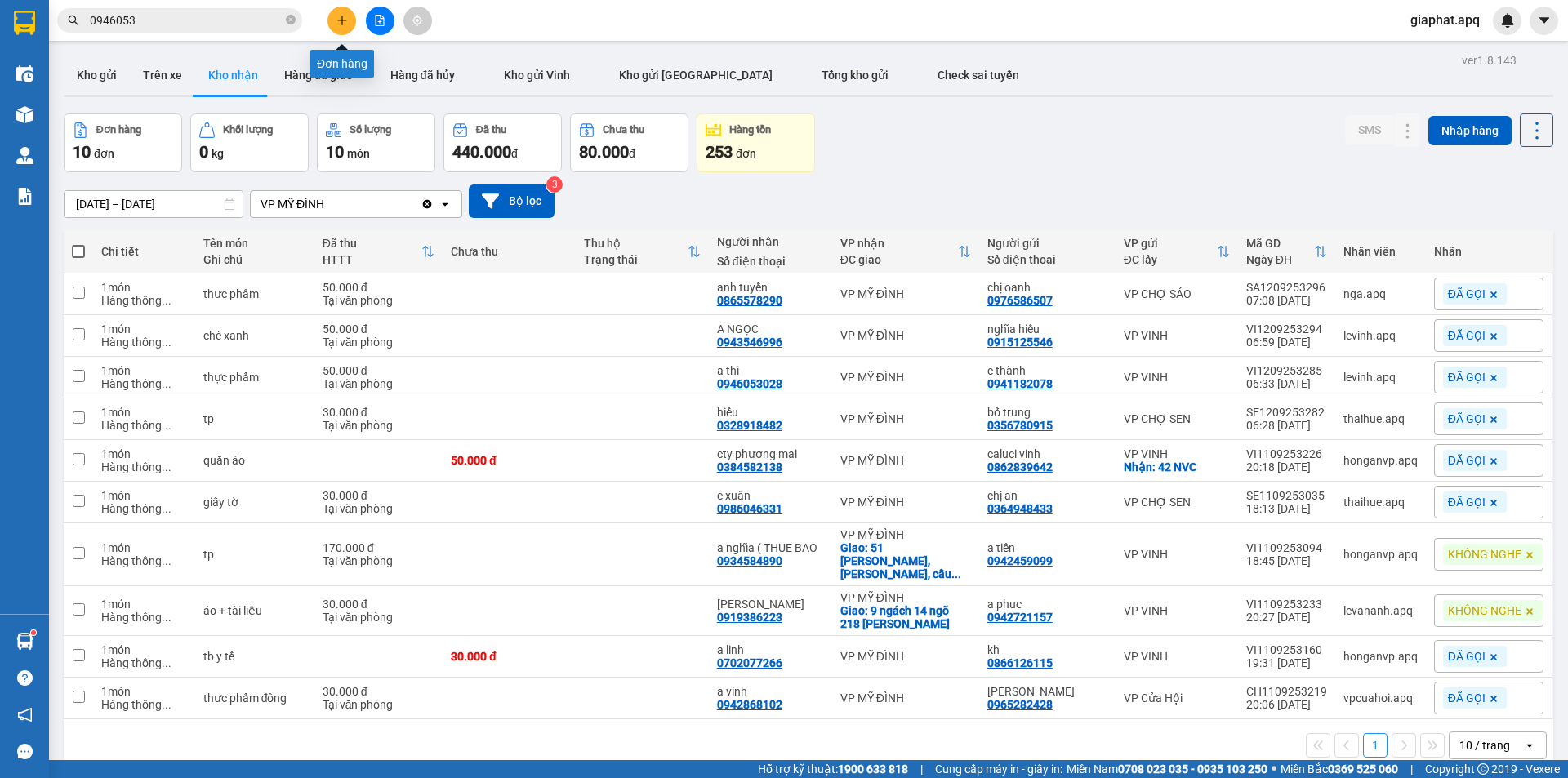
click at [346, 20] on icon "plus" at bounding box center [342, 19] width 9 height 1
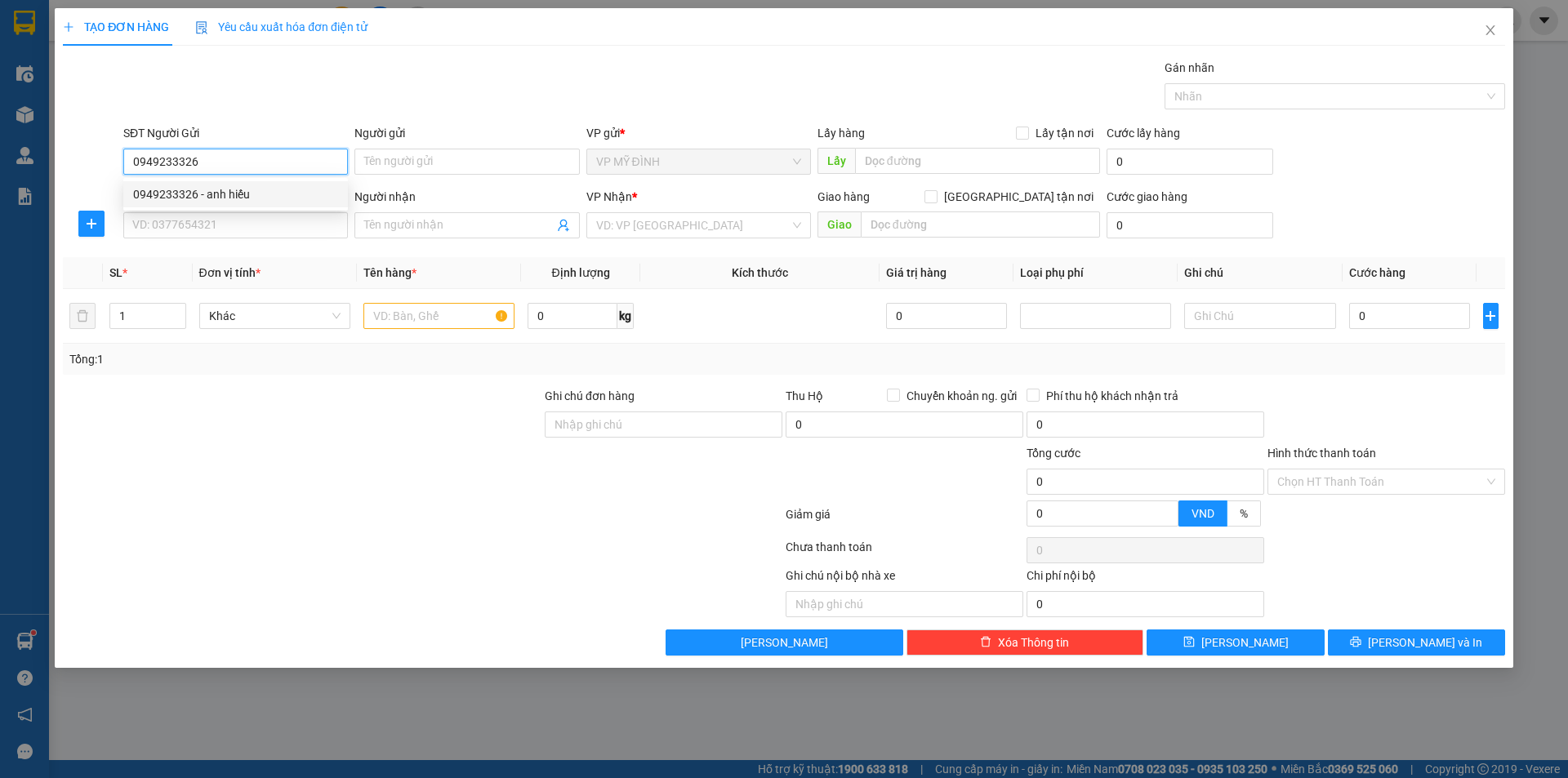
click at [242, 196] on div "0949233326 - anh hiếu" at bounding box center [235, 194] width 205 height 18
click at [245, 218] on input "SĐT Người Nhận" at bounding box center [236, 225] width 225 height 26
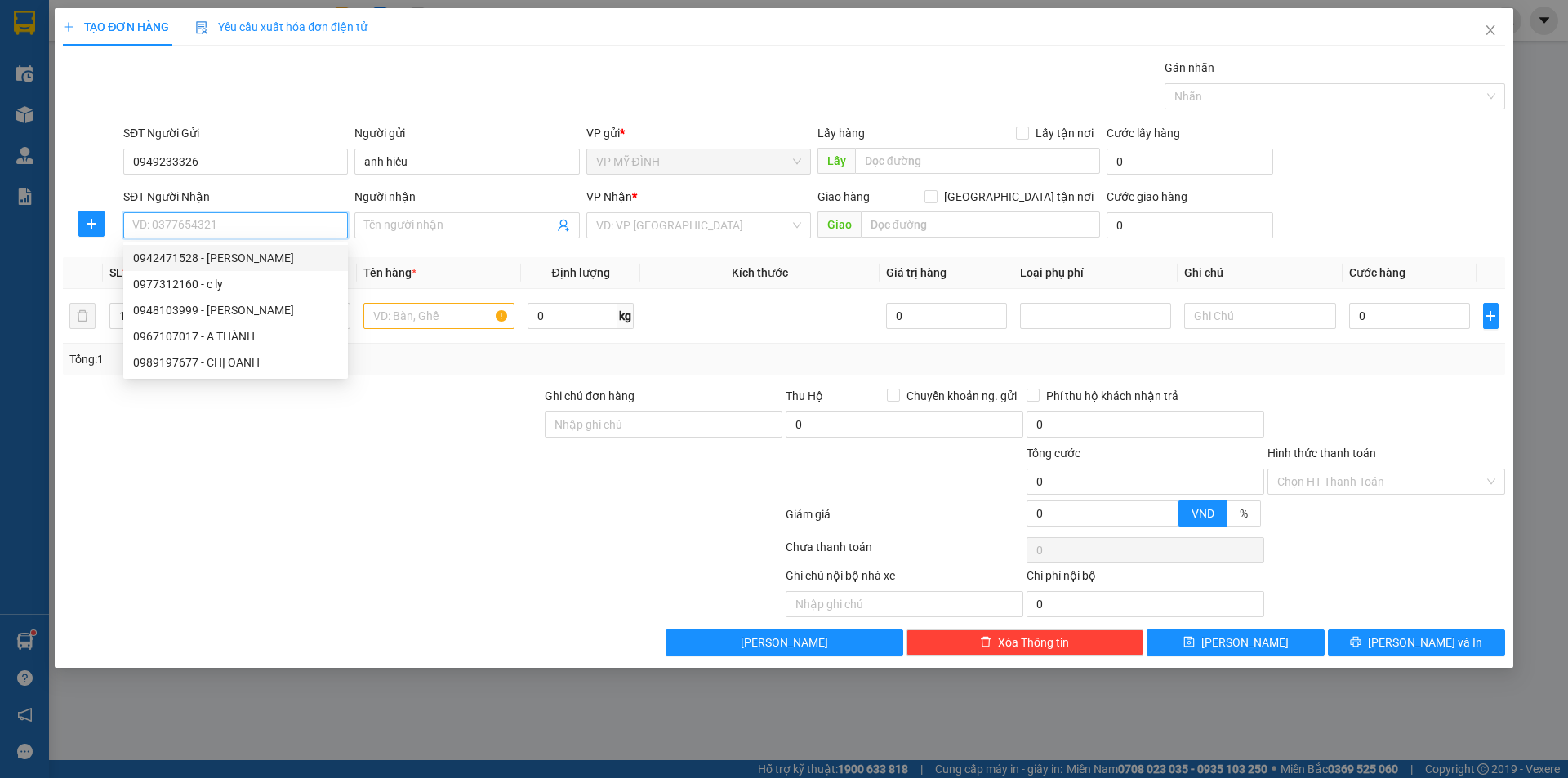
click at [241, 249] on div "0942471528 - c hằng" at bounding box center [236, 258] width 225 height 26
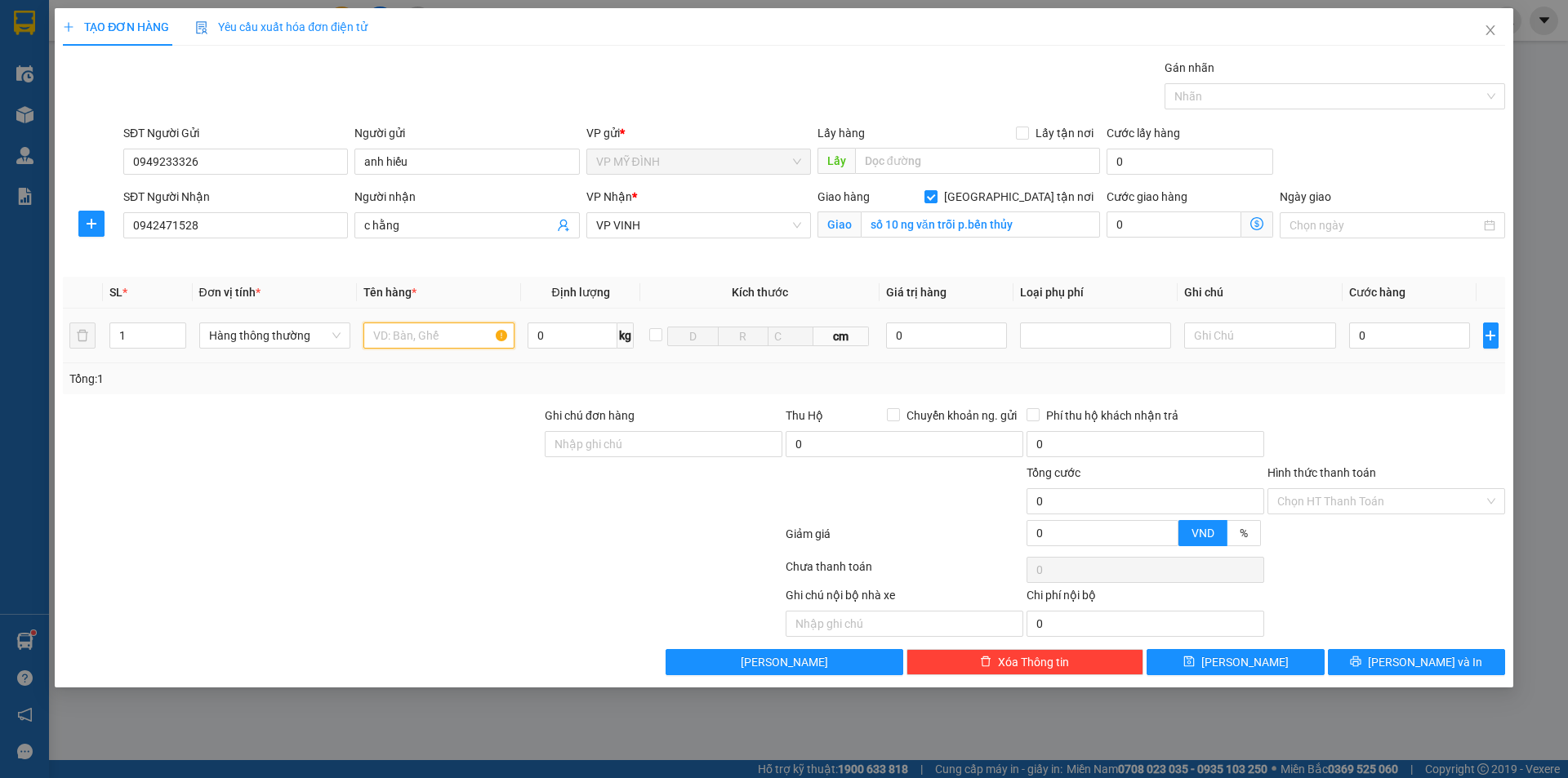
click at [431, 338] on input "text" at bounding box center [439, 336] width 151 height 26
click at [1384, 342] on input "0" at bounding box center [1409, 336] width 122 height 26
click at [1385, 409] on div at bounding box center [1386, 435] width 241 height 57
click at [1376, 495] on input "Hình thức thanh toán" at bounding box center [1381, 501] width 207 height 24
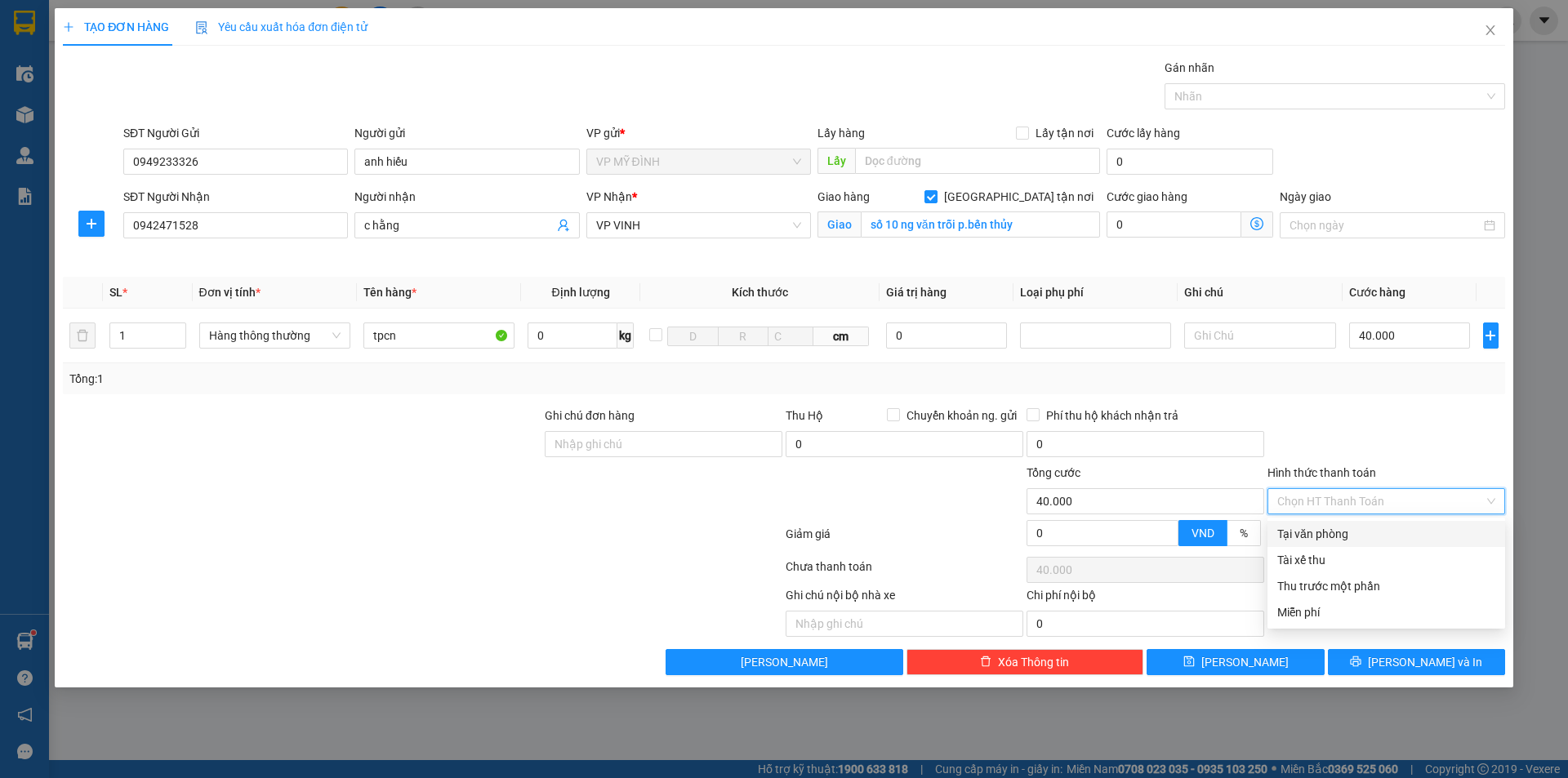
click at [1333, 536] on div "Tại văn phòng" at bounding box center [1386, 533] width 218 height 18
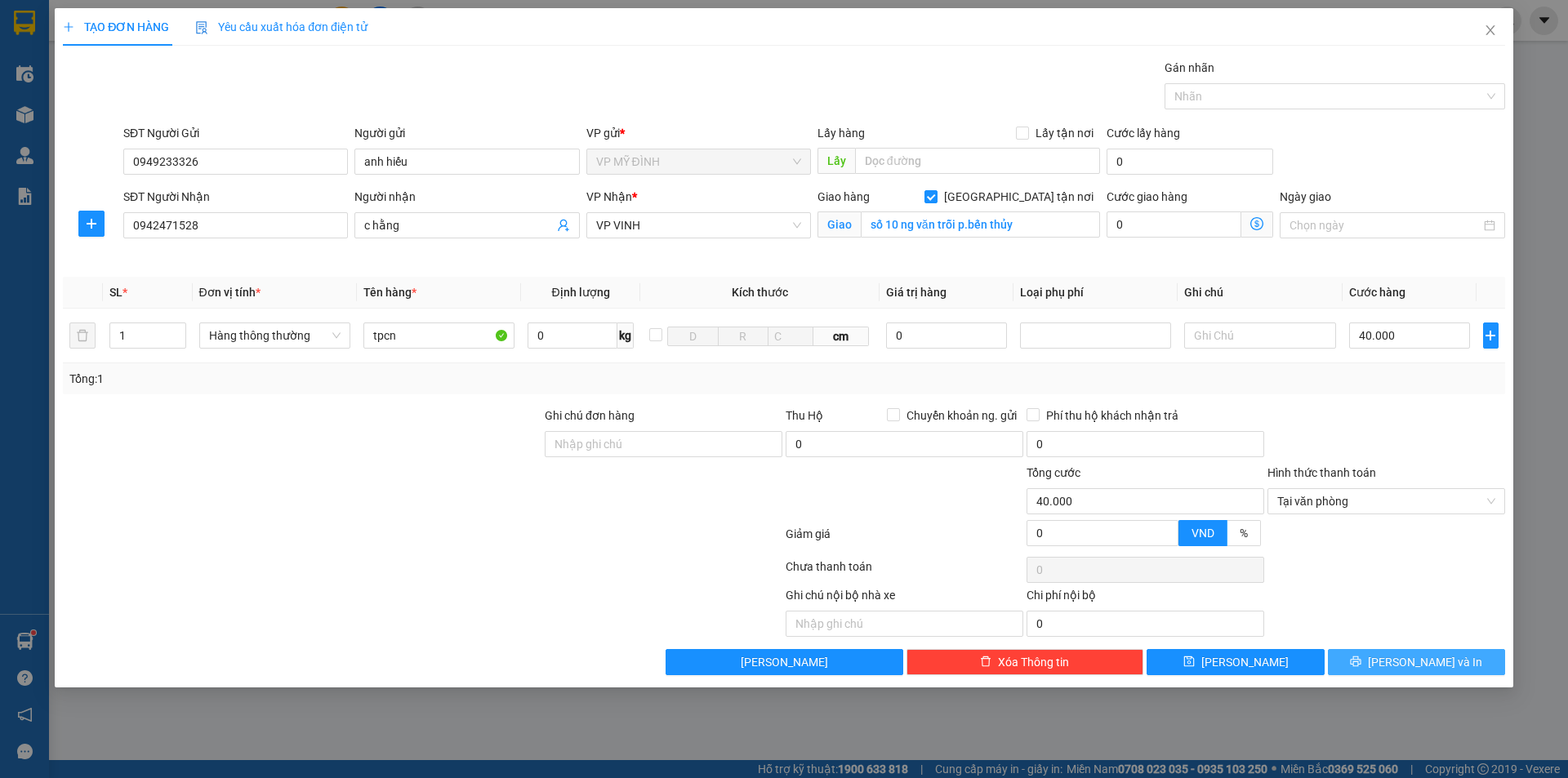
click at [1407, 665] on span "[PERSON_NAME] và In" at bounding box center [1424, 661] width 114 height 18
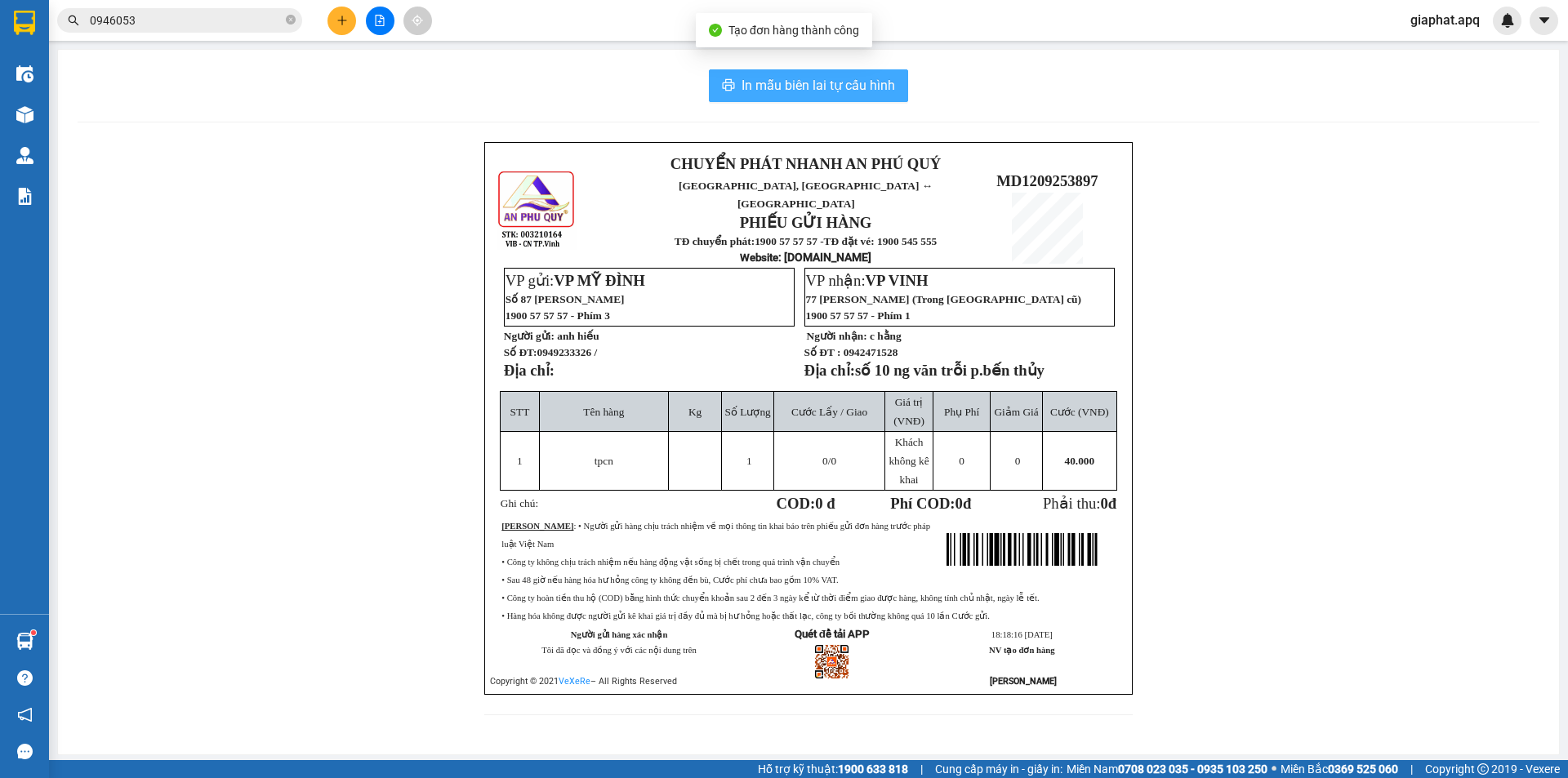
click at [812, 99] on button "In mẫu biên lai tự cấu hình" at bounding box center [808, 85] width 199 height 32
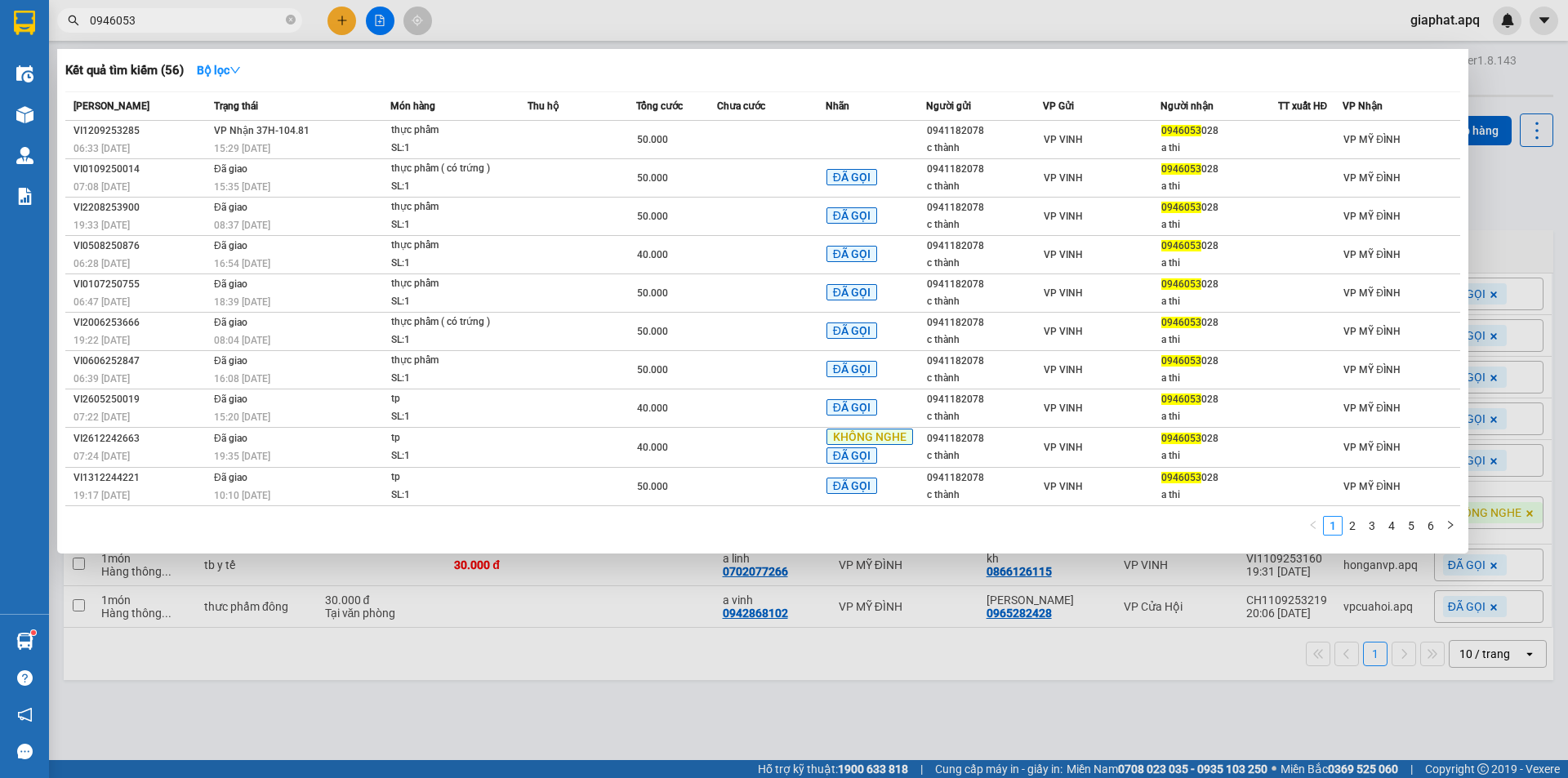
drag, startPoint x: 287, startPoint y: 18, endPoint x: 239, endPoint y: 18, distance: 48.0
click at [286, 18] on icon "close-circle" at bounding box center [290, 19] width 10 height 10
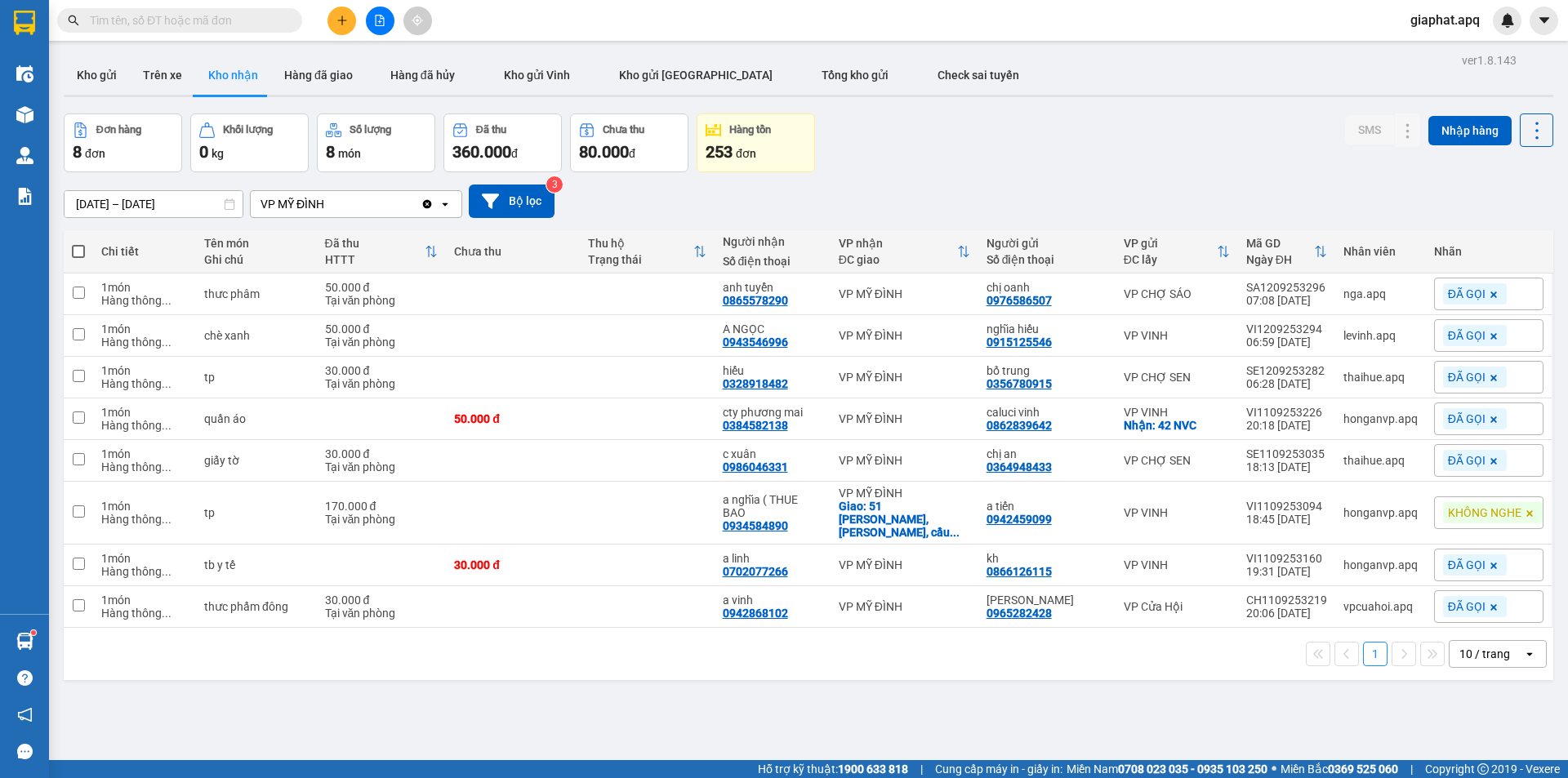
click at [239, 18] on input "text" at bounding box center [186, 19] width 193 height 18
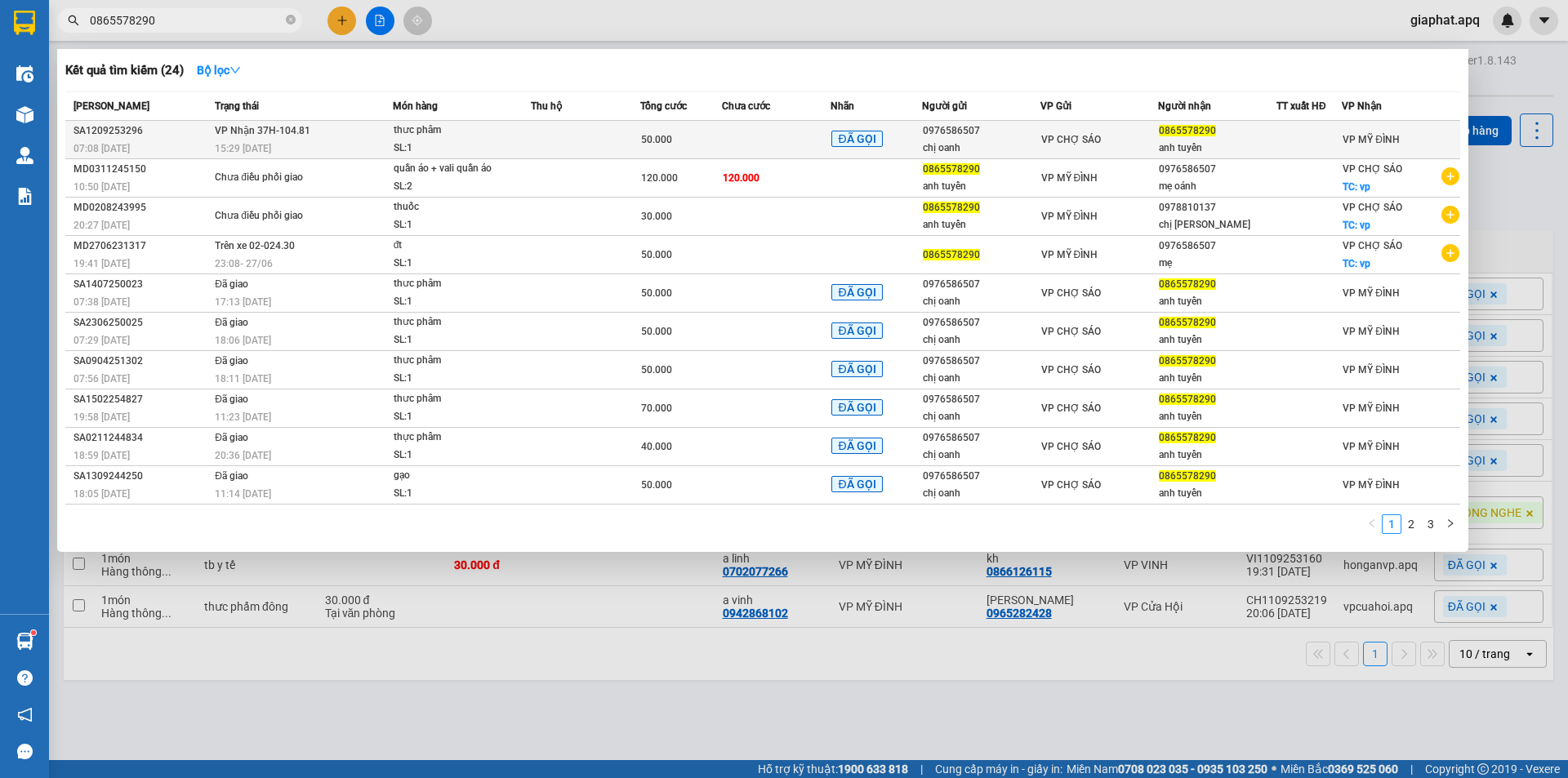
click at [259, 136] on span "VP Nhận 37H-104.81" at bounding box center [263, 130] width 96 height 13
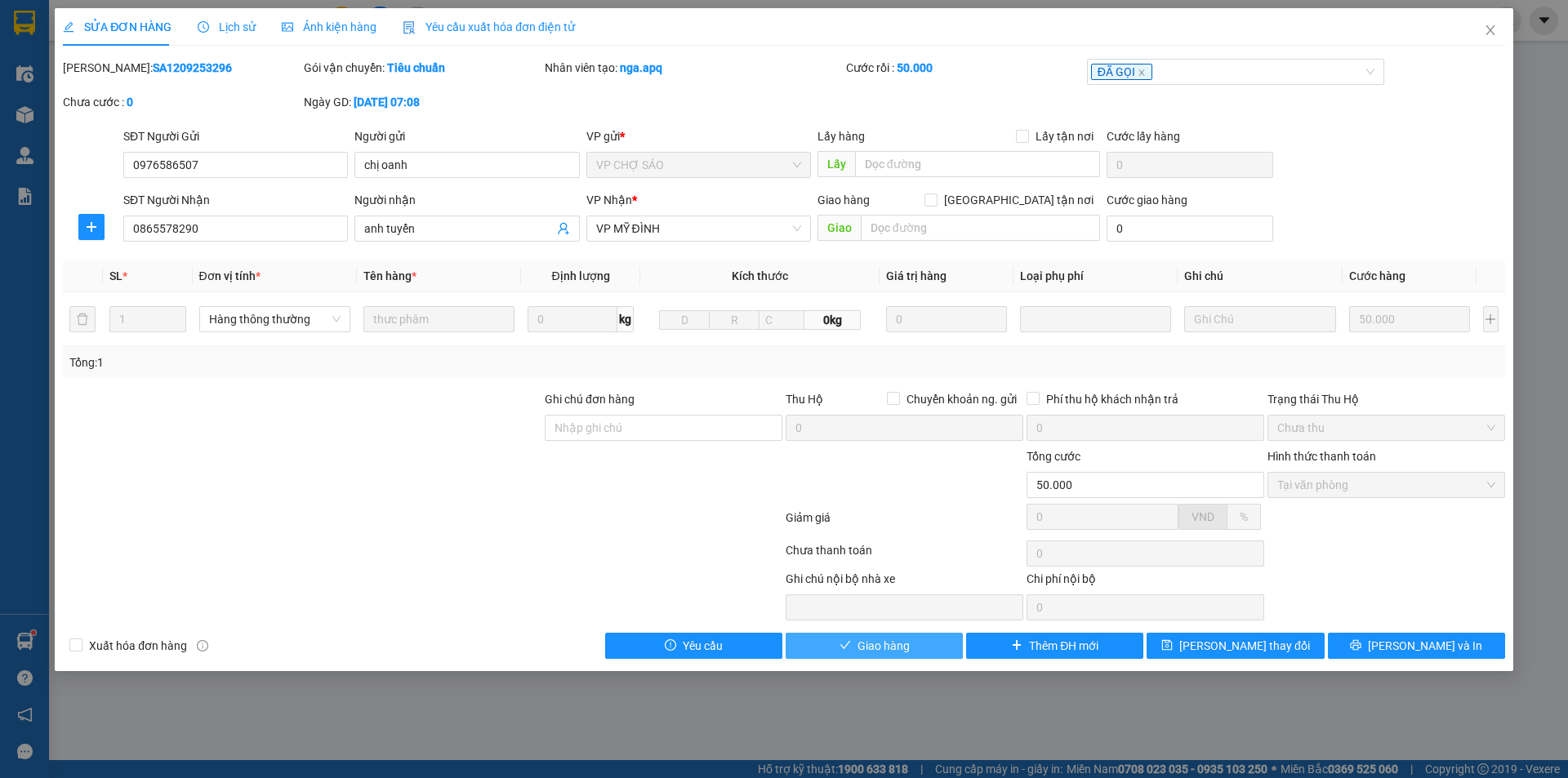
click at [880, 634] on button "Giao hàng" at bounding box center [874, 645] width 177 height 26
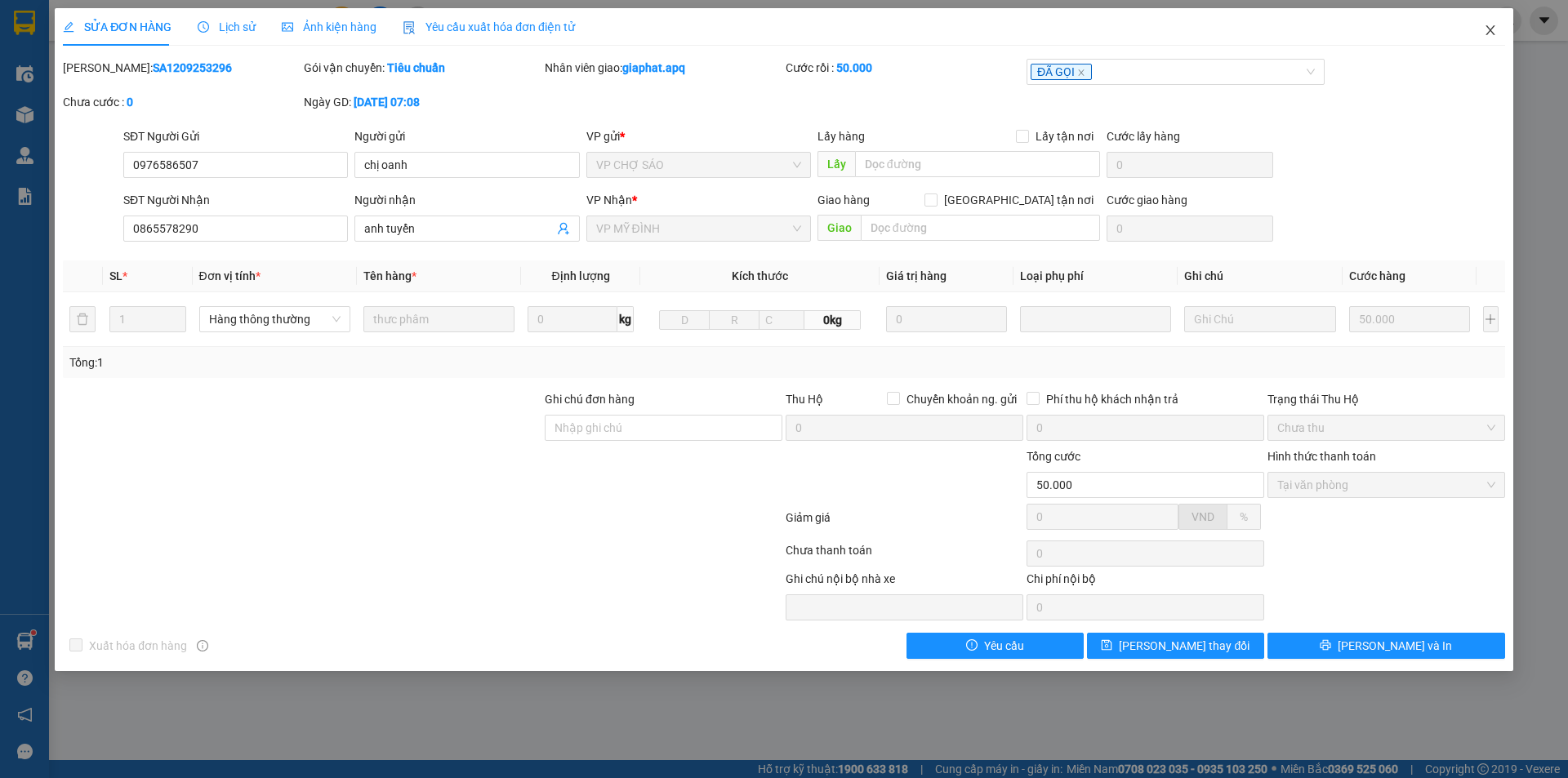
click at [1487, 30] on icon "close" at bounding box center [1490, 31] width 13 height 13
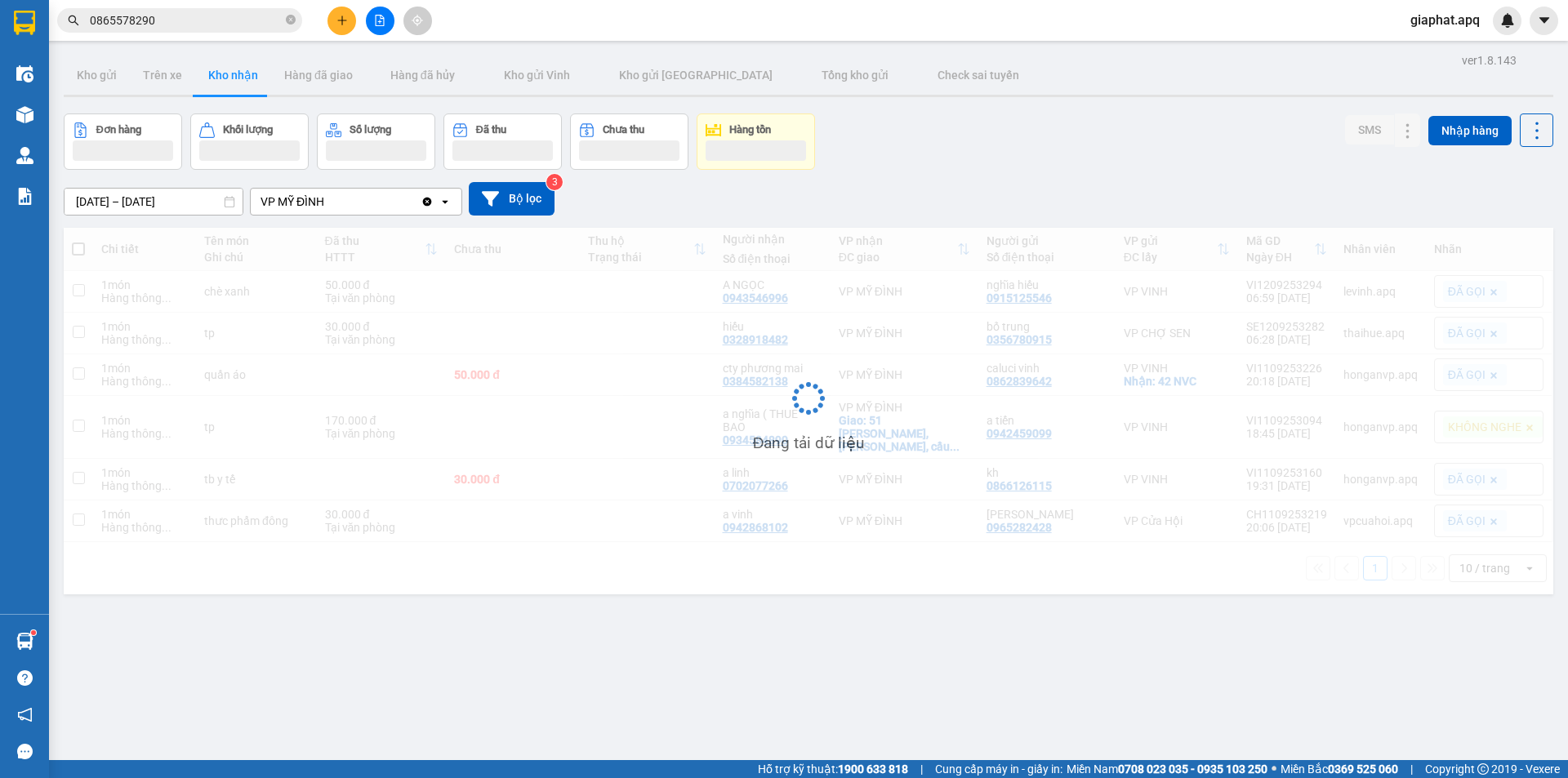
click at [344, 17] on icon "plus" at bounding box center [342, 20] width 11 height 11
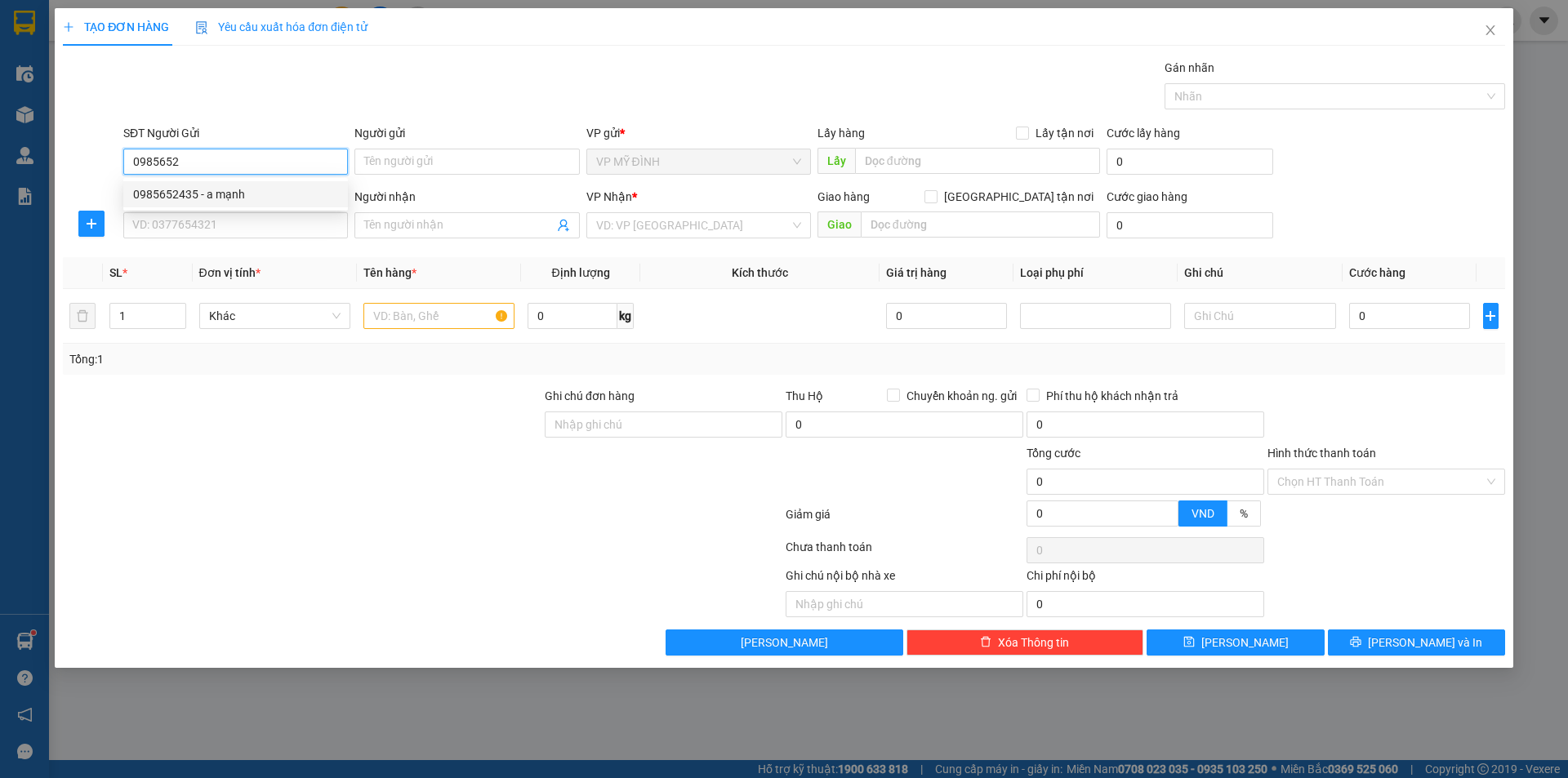
click at [224, 196] on div "0985652435 - a mạnh" at bounding box center [235, 194] width 205 height 18
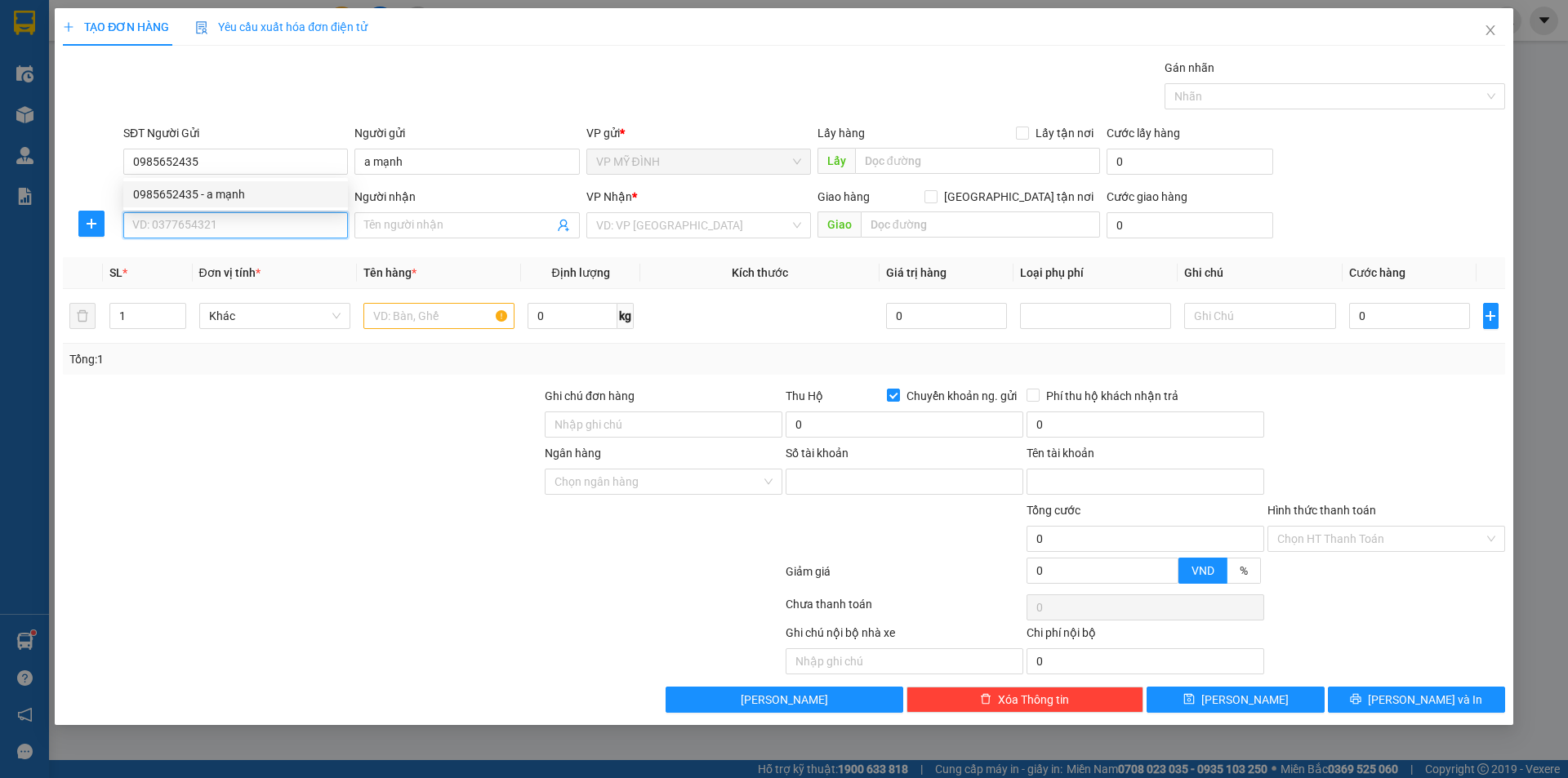
click at [219, 223] on input "SĐT Người Nhận" at bounding box center [236, 225] width 225 height 26
click at [683, 229] on input "search" at bounding box center [693, 225] width 194 height 24
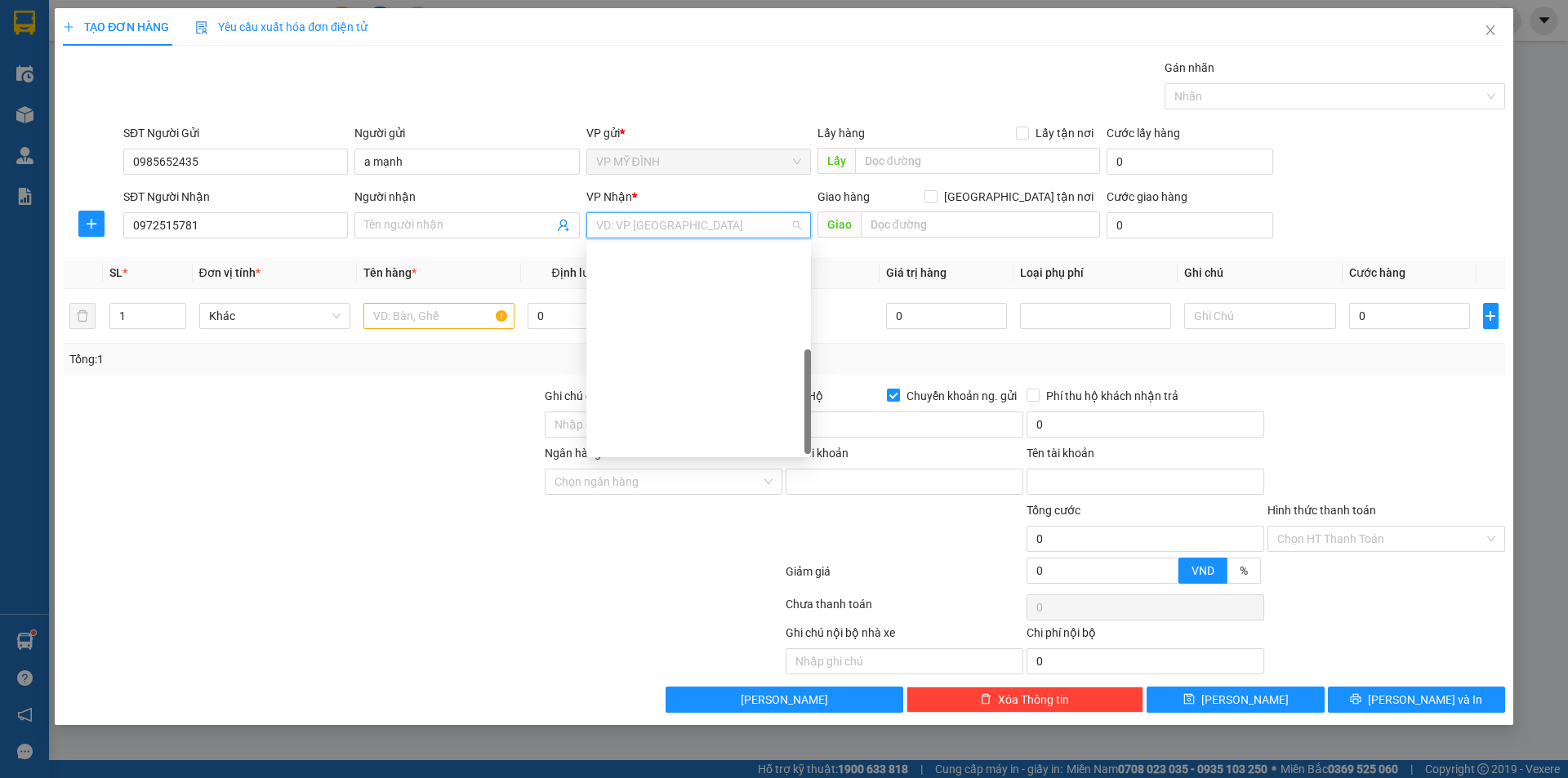
scroll to position [236, 0]
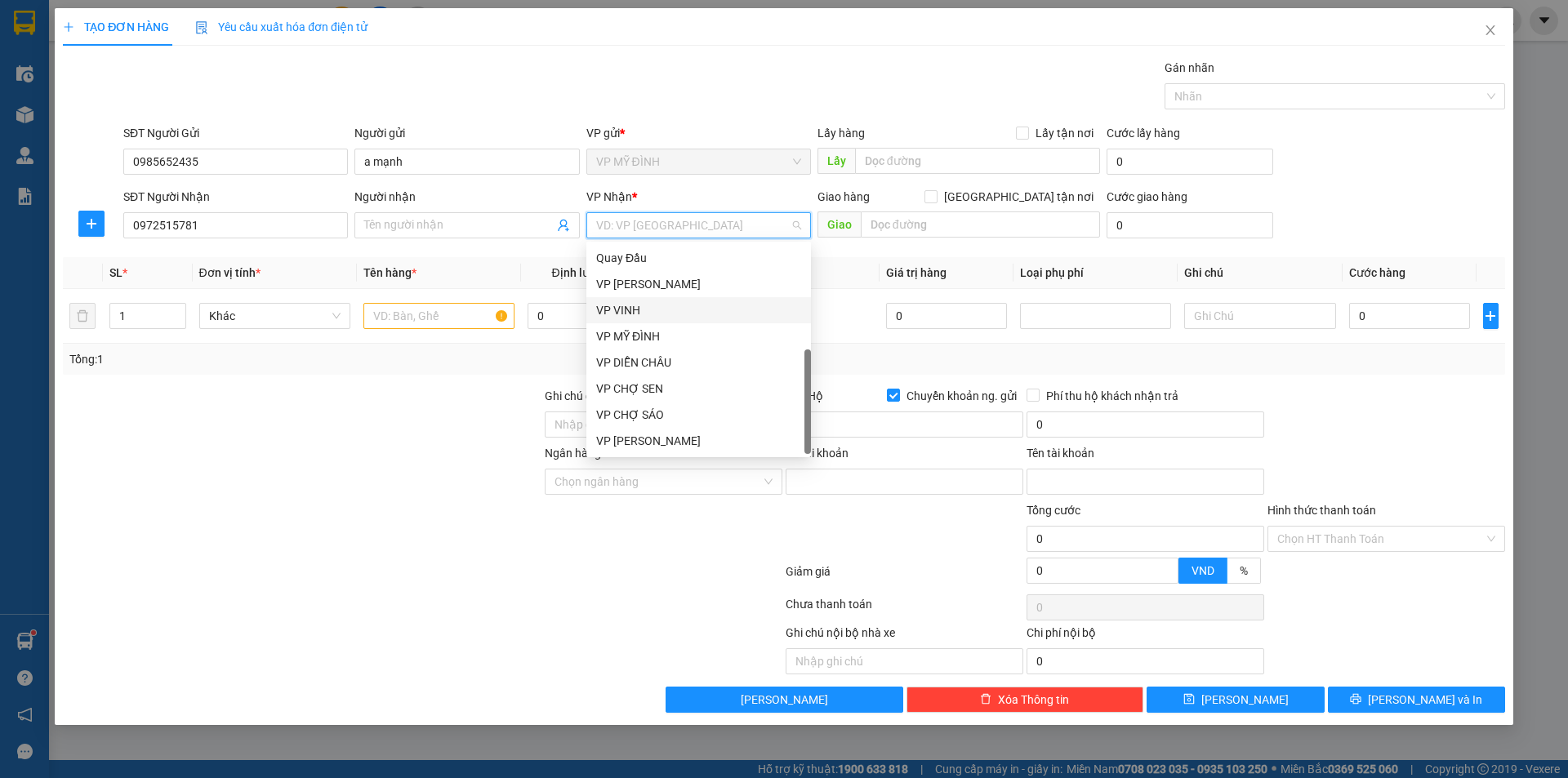
click at [625, 298] on div "VP VINH" at bounding box center [699, 310] width 225 height 26
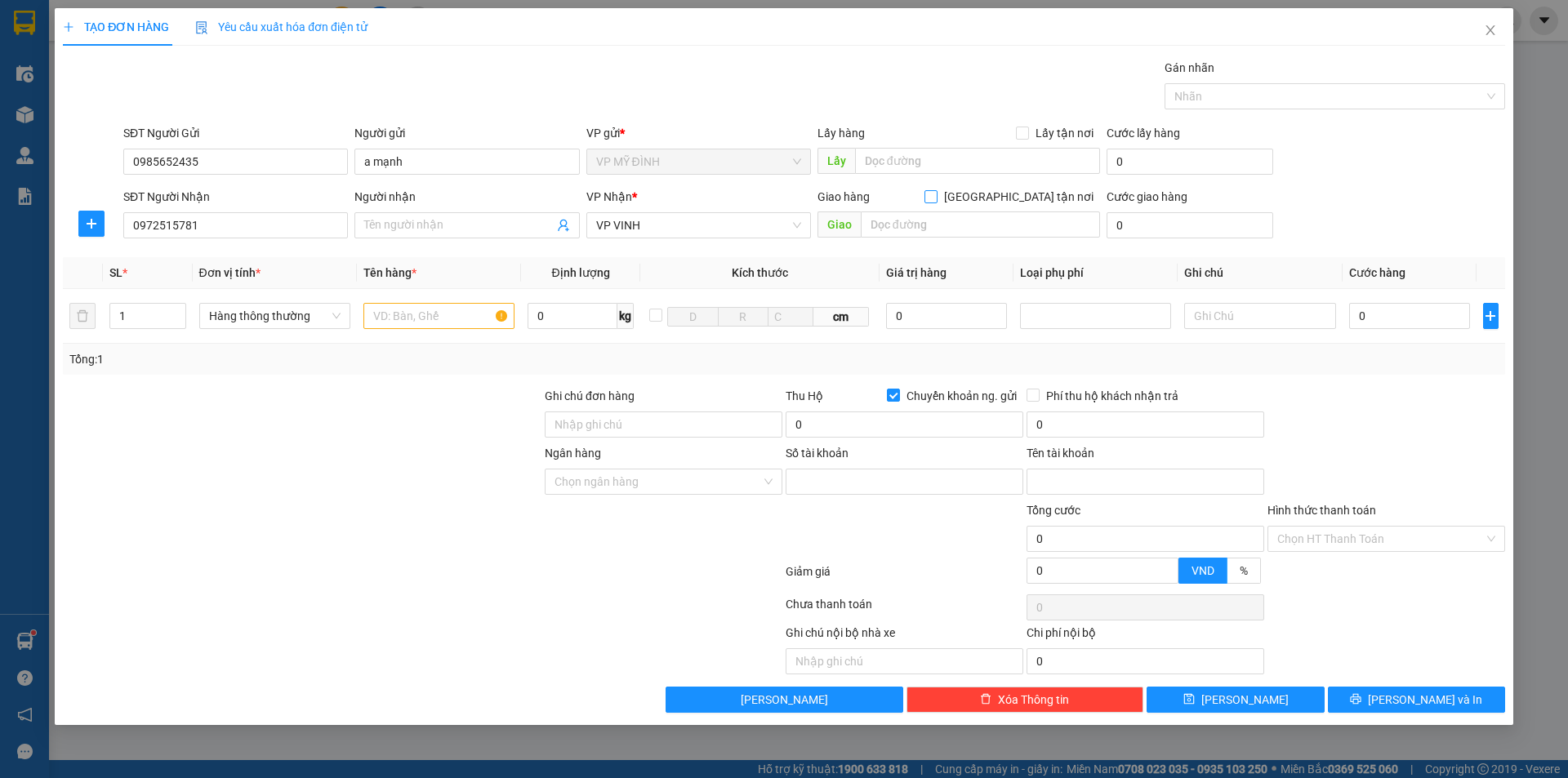
click at [1020, 205] on div "Giao hàng Giao tận nơi" at bounding box center [958, 199] width 283 height 24
click at [936, 195] on input "[GEOGRAPHIC_DATA] tận nơi" at bounding box center [930, 196] width 11 height 11
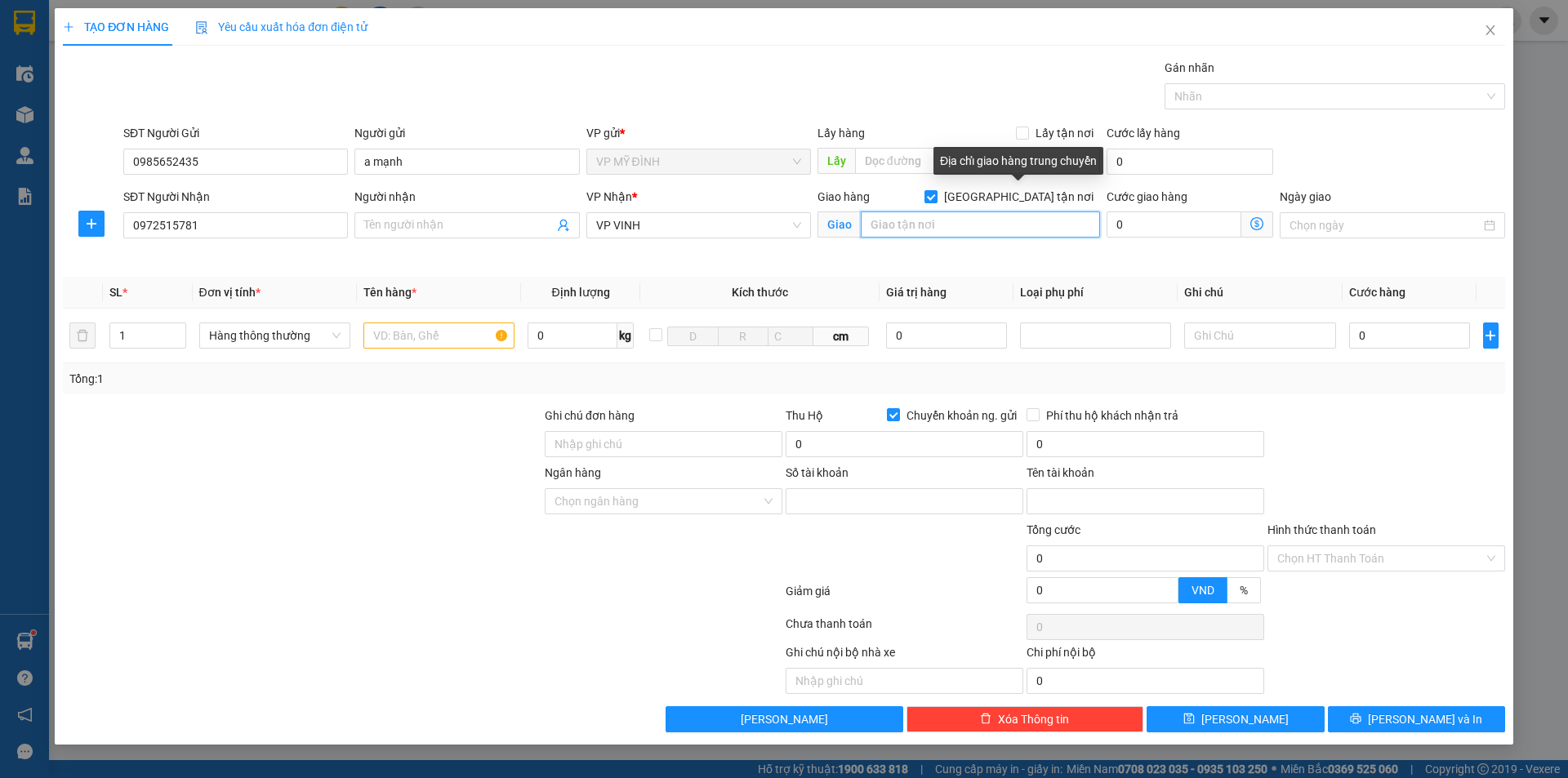
click at [970, 212] on input "text" at bounding box center [981, 224] width 239 height 26
drag, startPoint x: 344, startPoint y: 538, endPoint x: 370, endPoint y: 402, distance: 138.5
click at [339, 533] on div at bounding box center [302, 550] width 482 height 57
click at [408, 342] on input "text" at bounding box center [439, 336] width 151 height 26
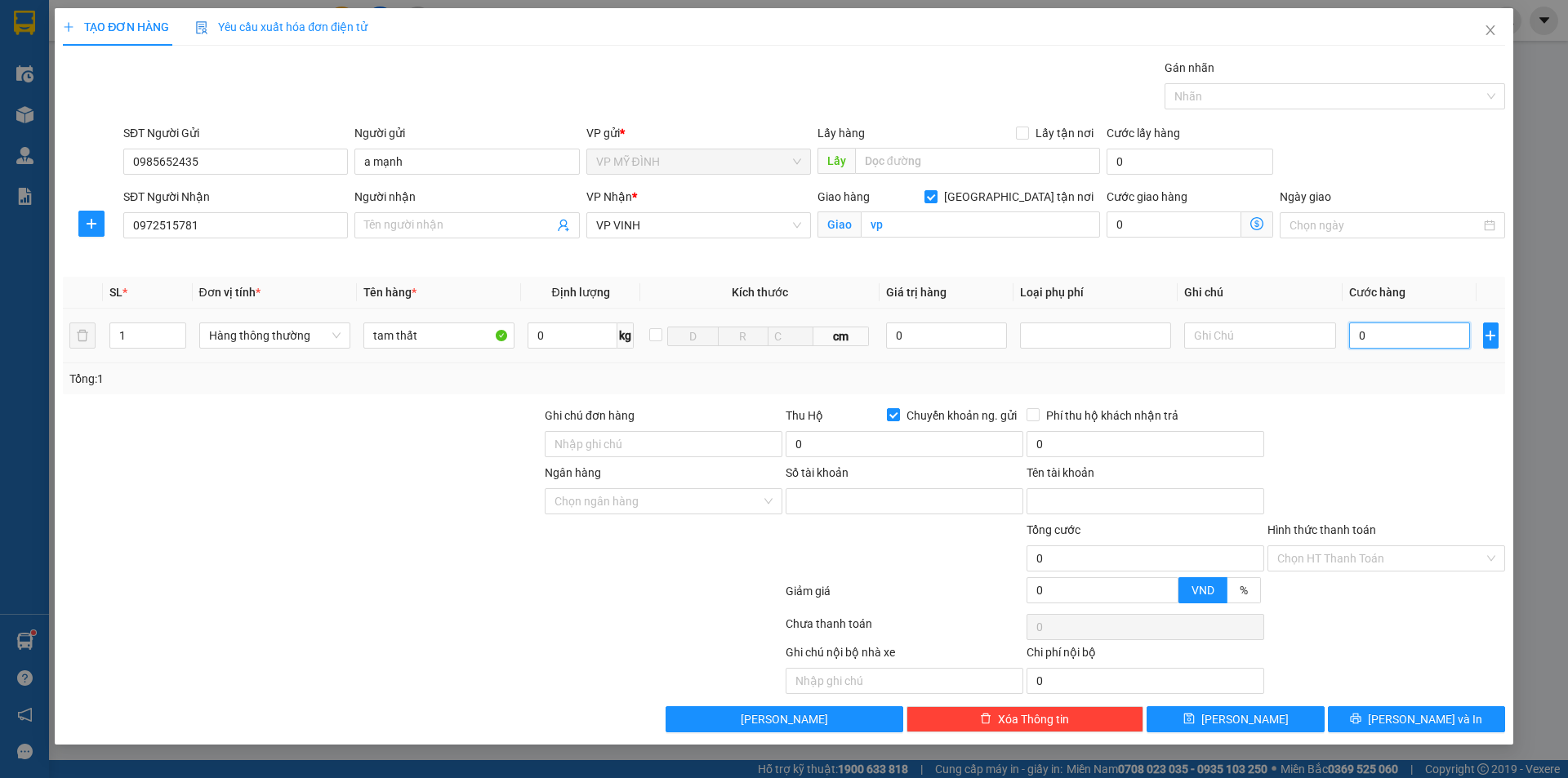
click at [1416, 339] on input "0" at bounding box center [1409, 336] width 122 height 26
click at [1433, 392] on div "Tổng: 1" at bounding box center [784, 378] width 1443 height 31
click at [1413, 720] on span "[PERSON_NAME] và In" at bounding box center [1424, 719] width 114 height 18
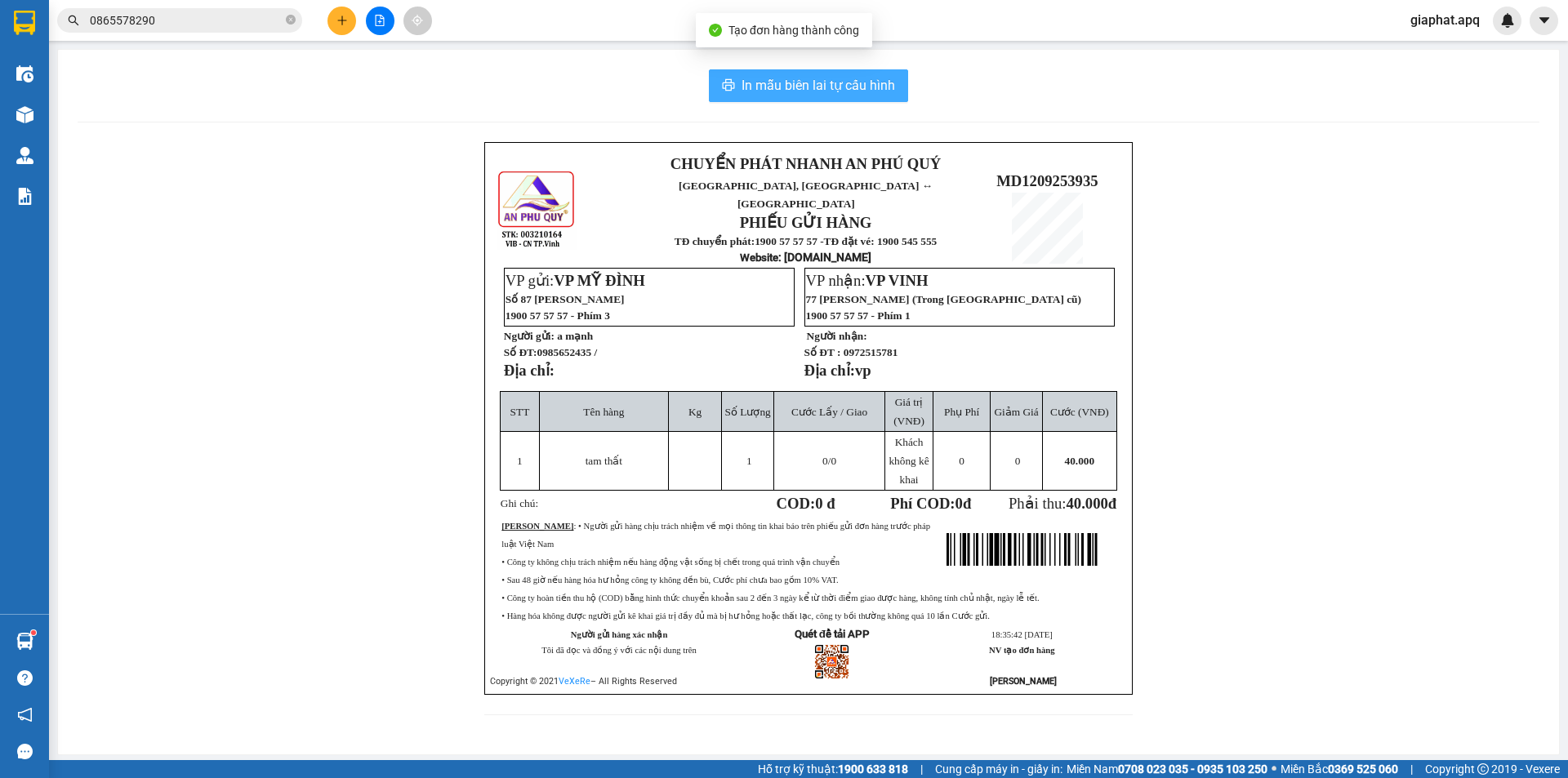
click at [845, 91] on span "In mẫu biên lai tự cấu hình" at bounding box center [817, 85] width 153 height 20
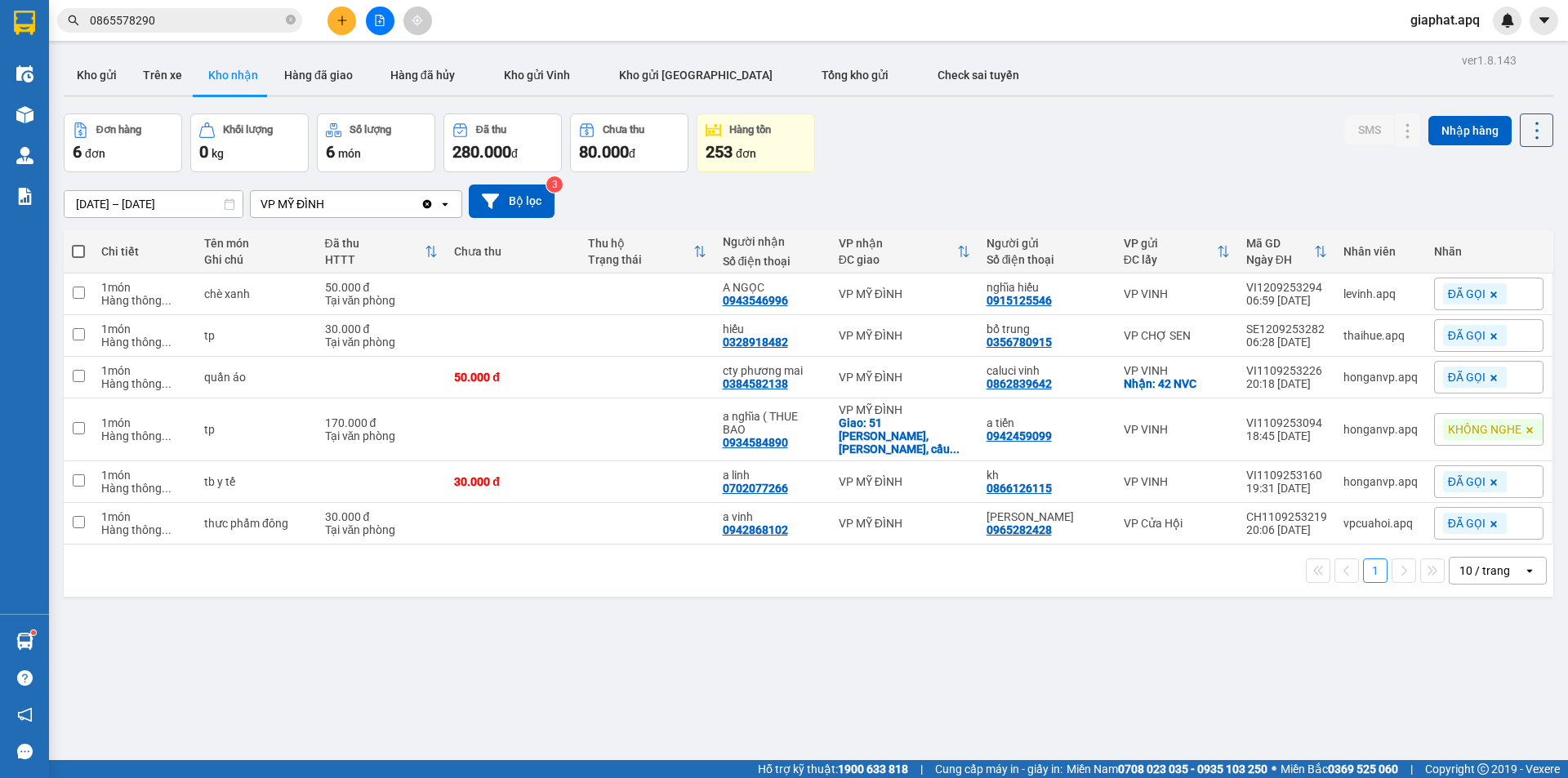
click at [187, 16] on input "0865578290" at bounding box center [186, 19] width 193 height 18
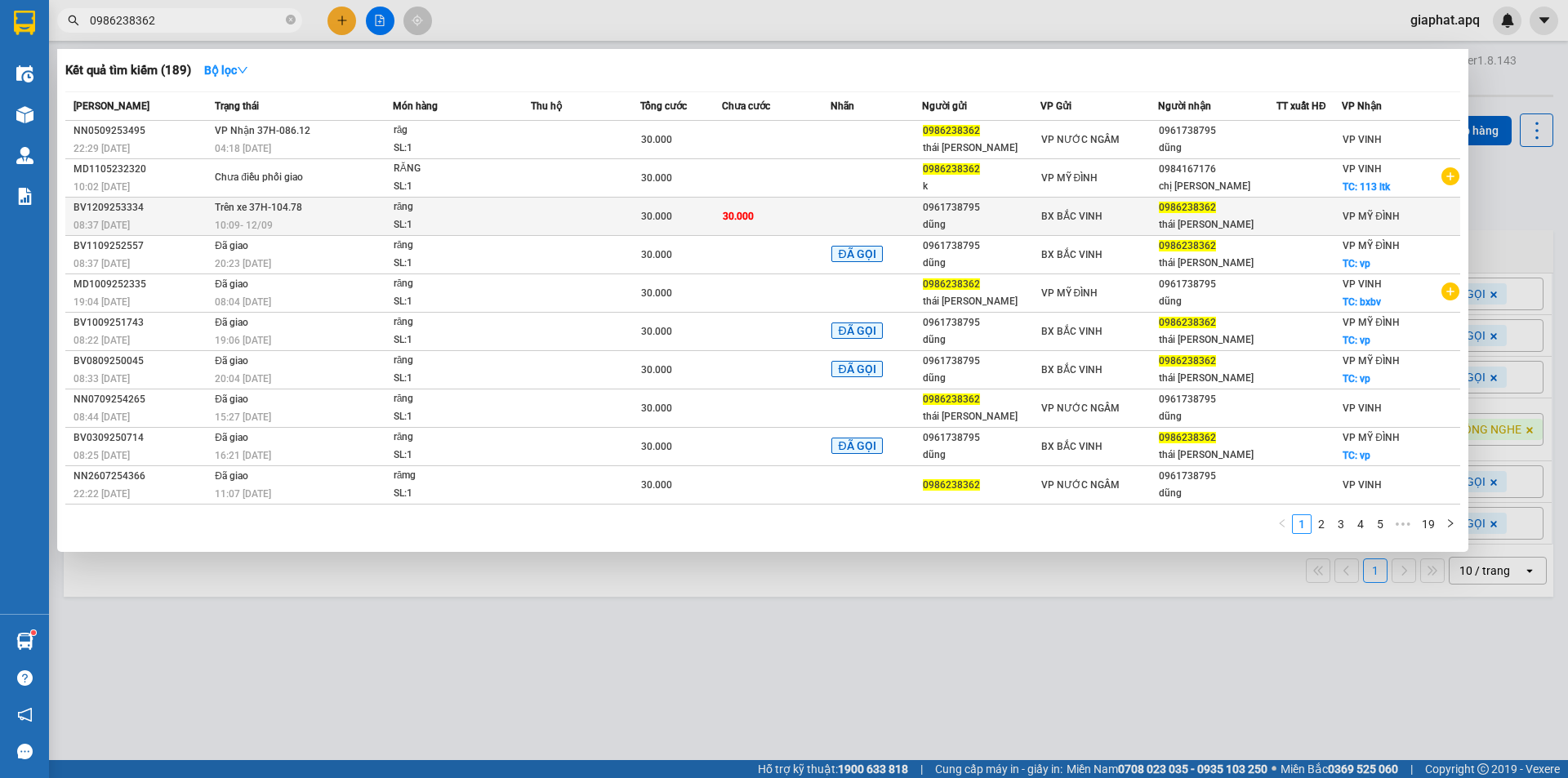
click at [222, 229] on span "10:09 - 12/09" at bounding box center [244, 225] width 58 height 11
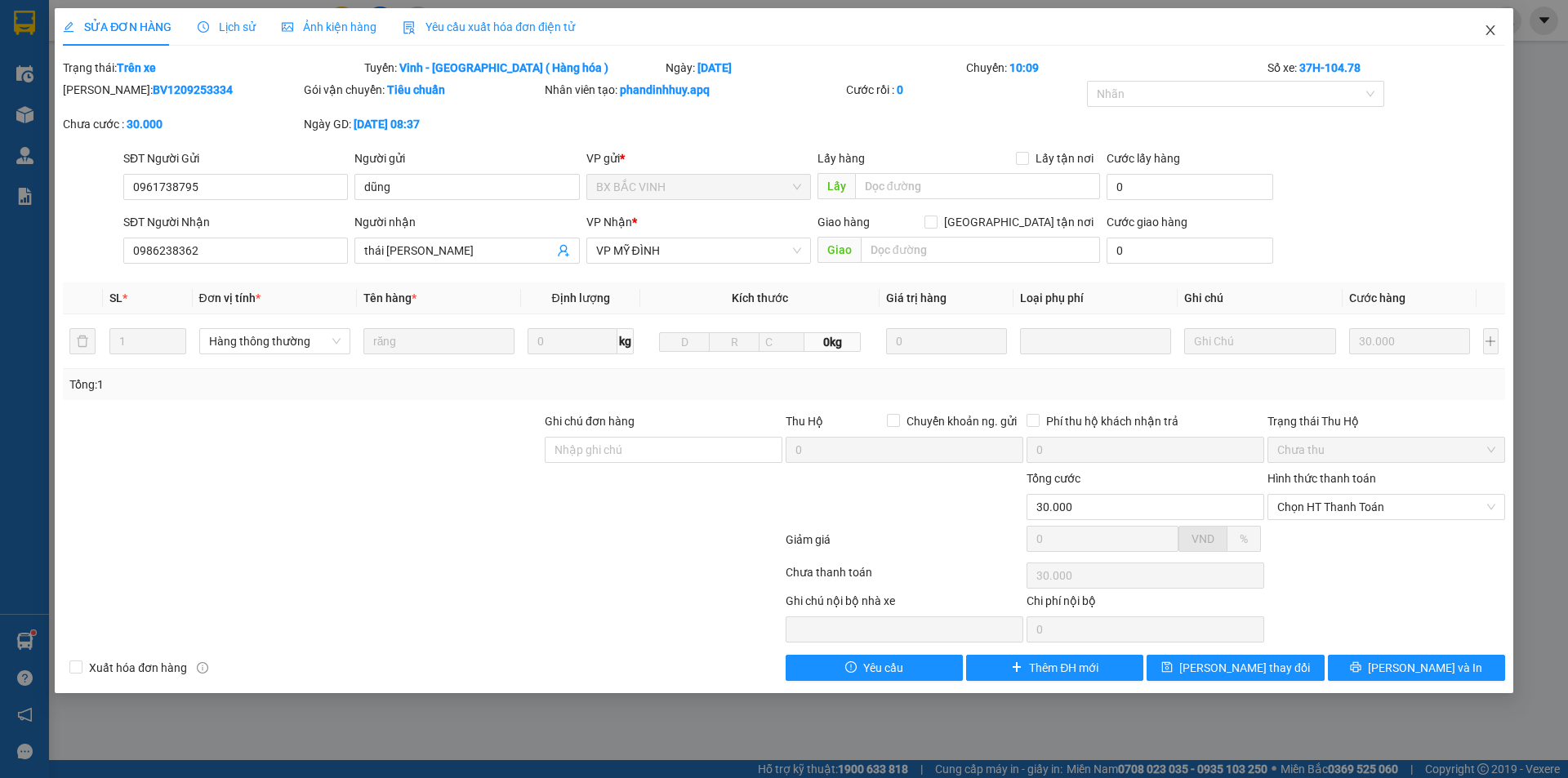
click at [1482, 29] on span "Close" at bounding box center [1490, 31] width 45 height 45
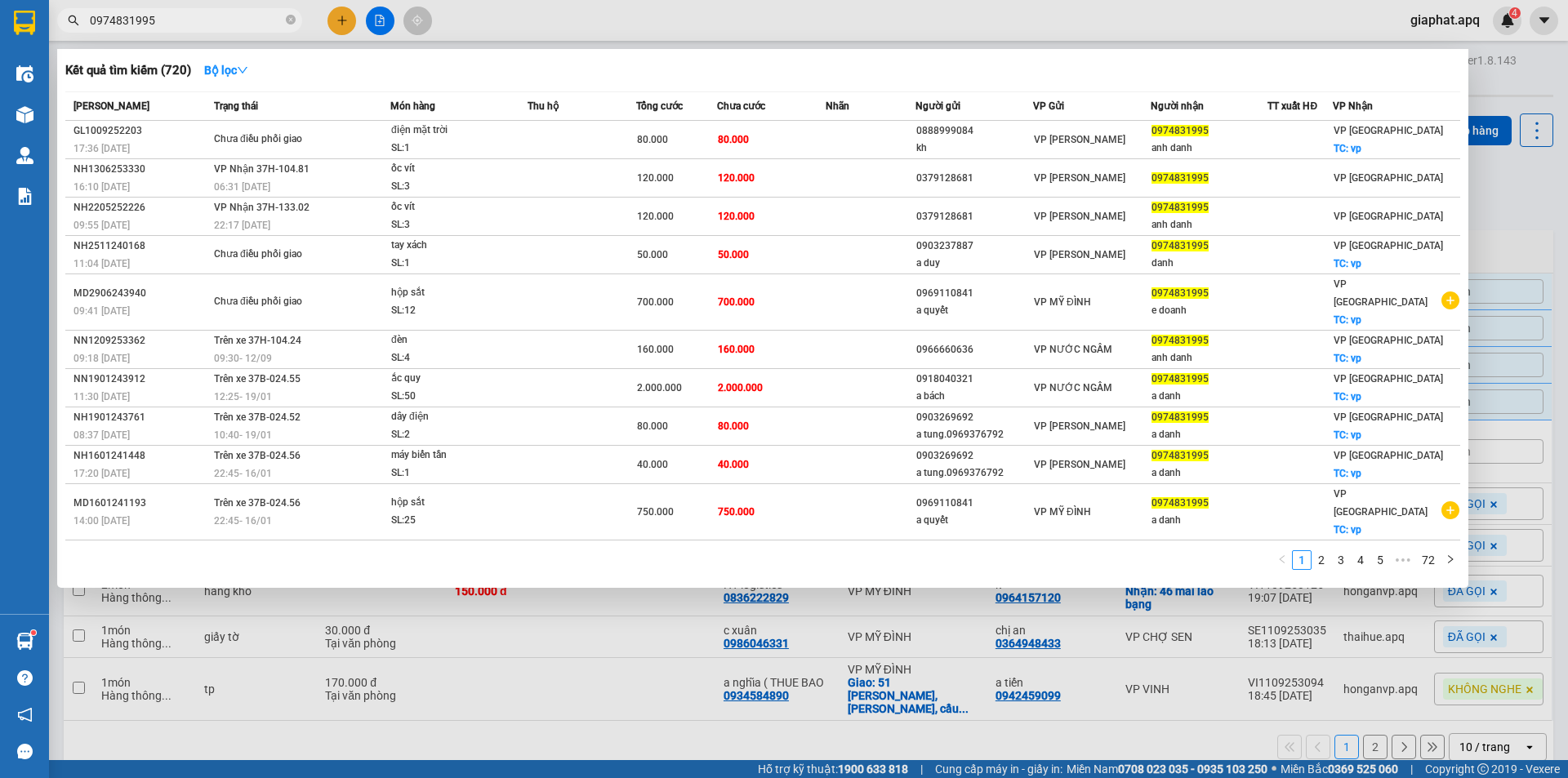
click at [344, 22] on div at bounding box center [784, 389] width 1568 height 778
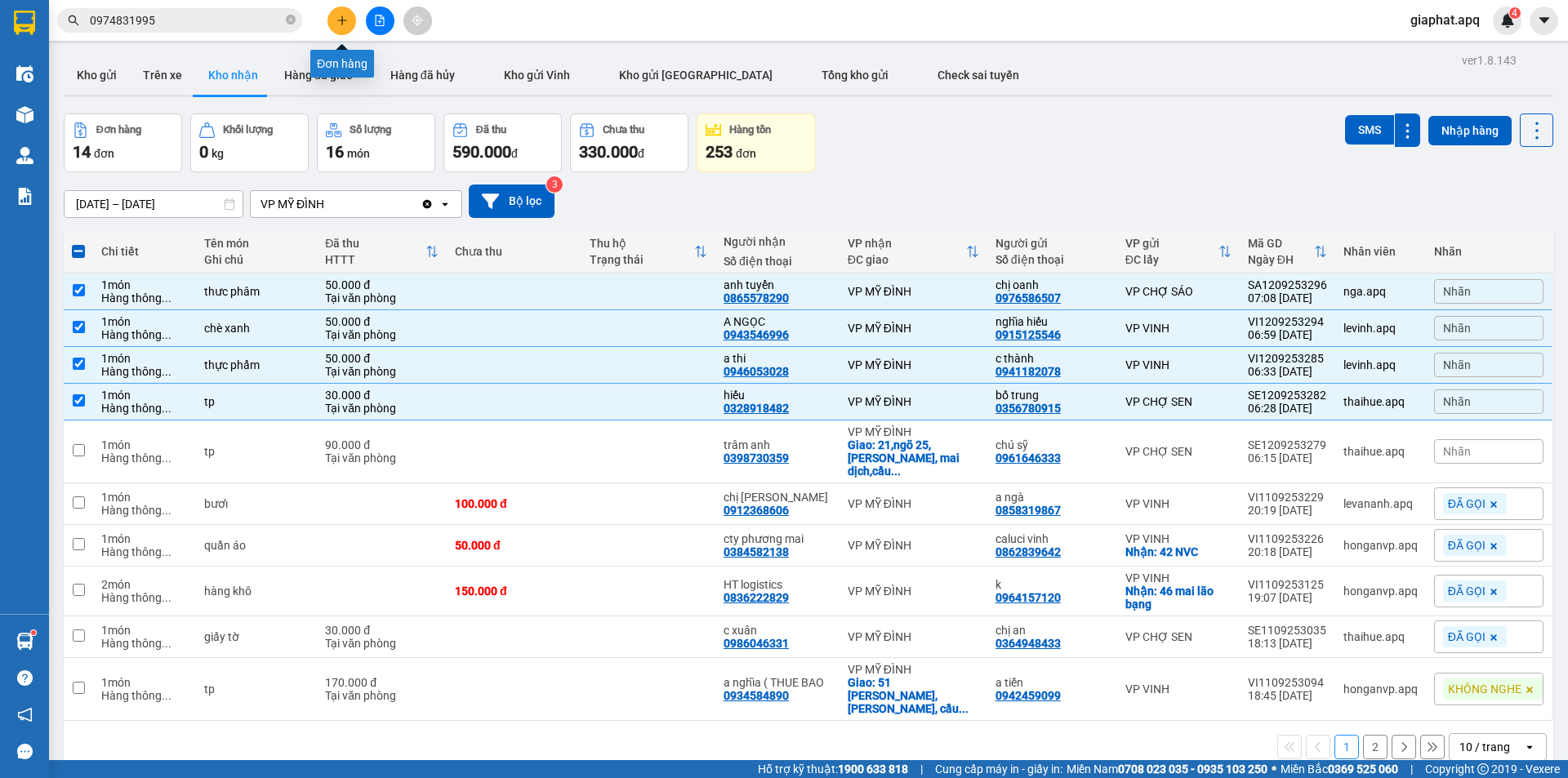
click at [344, 22] on icon "plus" at bounding box center [342, 20] width 11 height 11
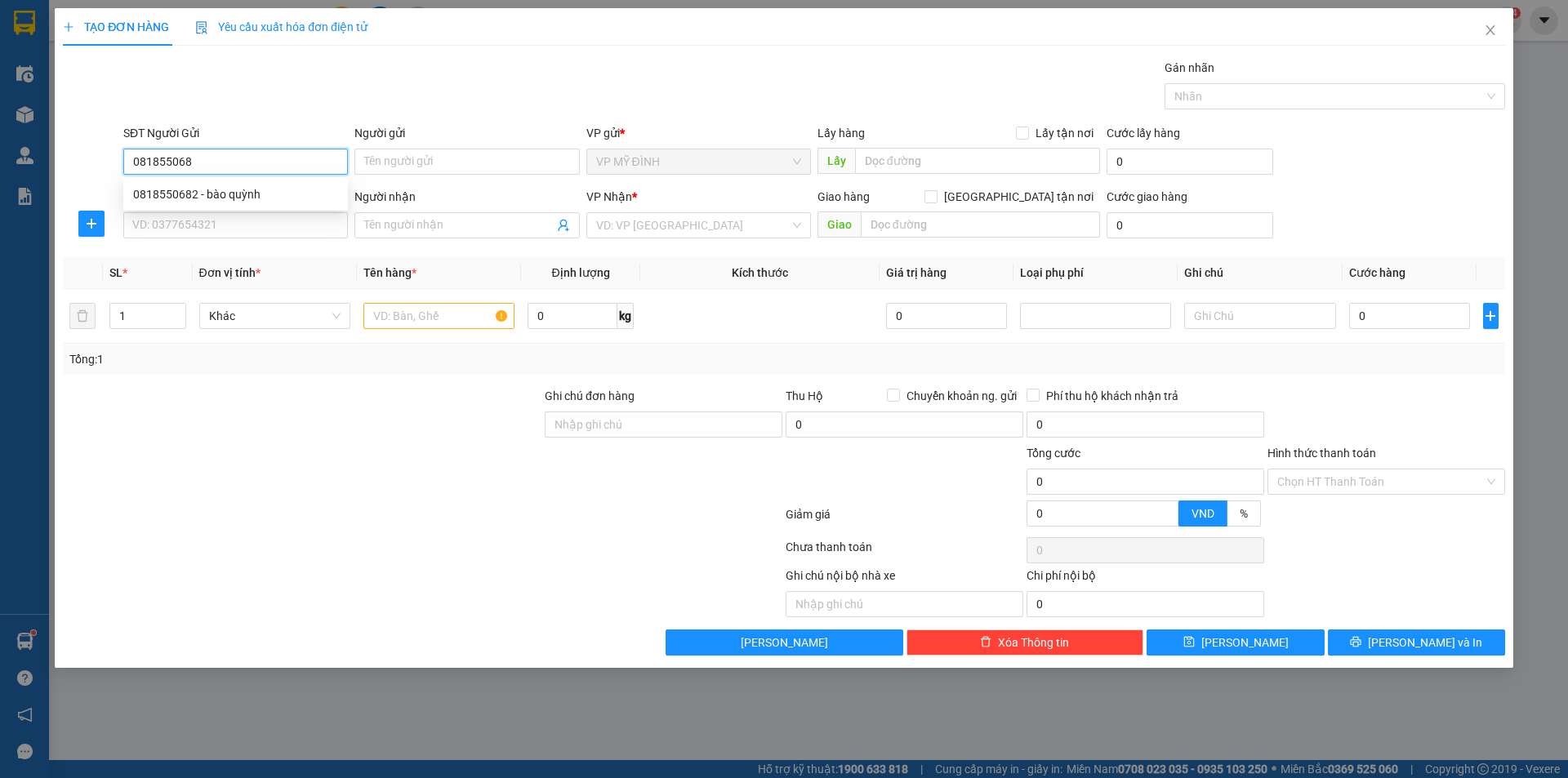
type input "0818550682"
click at [231, 185] on div "0818550682 - bào quỳnh" at bounding box center [235, 194] width 205 height 18
type input "bào quỳnh"
type input "0818550682"
click at [229, 224] on input "SĐT Người Nhận" at bounding box center [236, 225] width 225 height 26
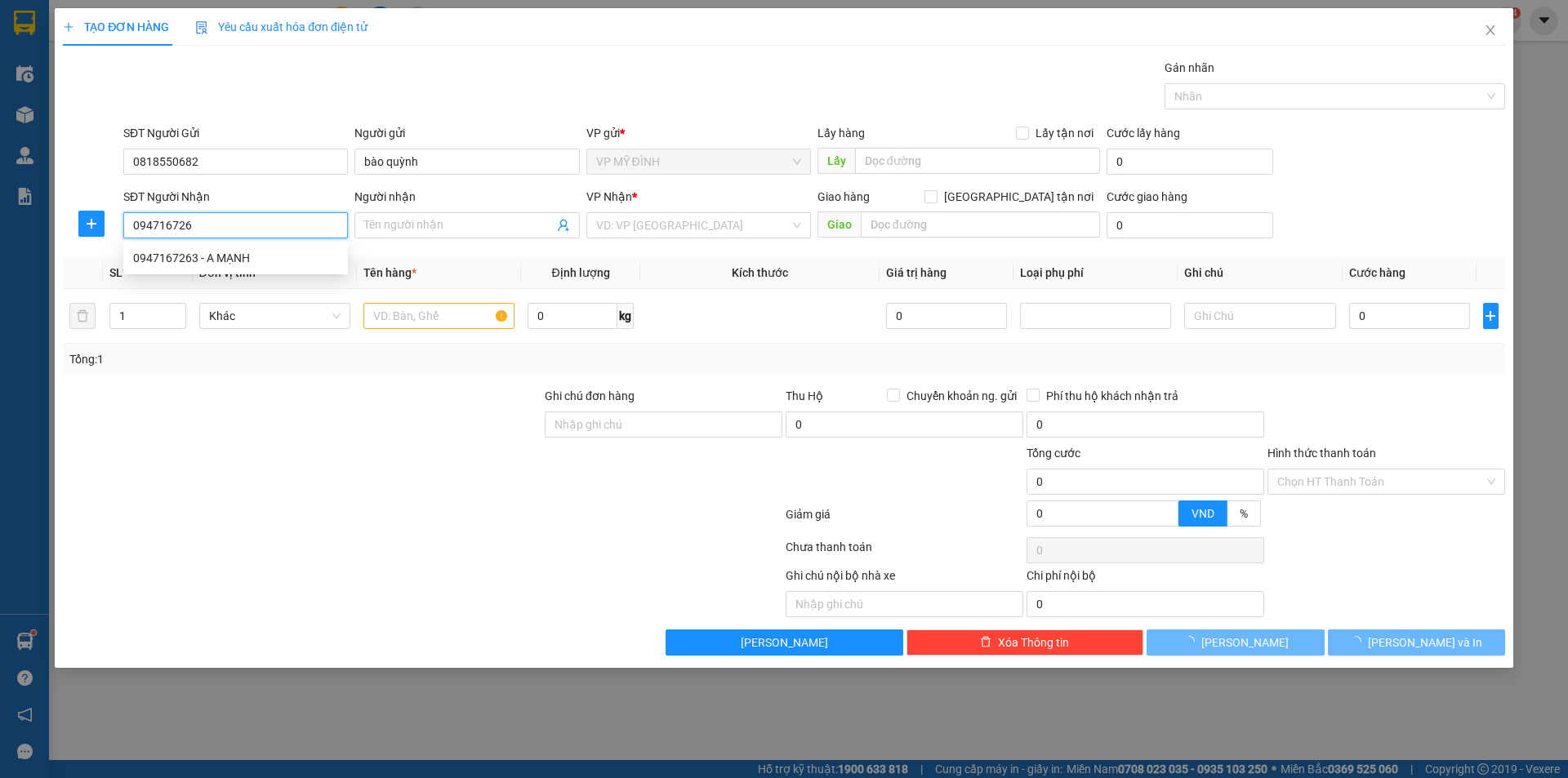
type input "0947167263"
click at [262, 251] on div "0947167263 - A MẠNH" at bounding box center [235, 257] width 205 height 18
type input "A MẠNH"
checkbox input "true"
type input "MĐ"
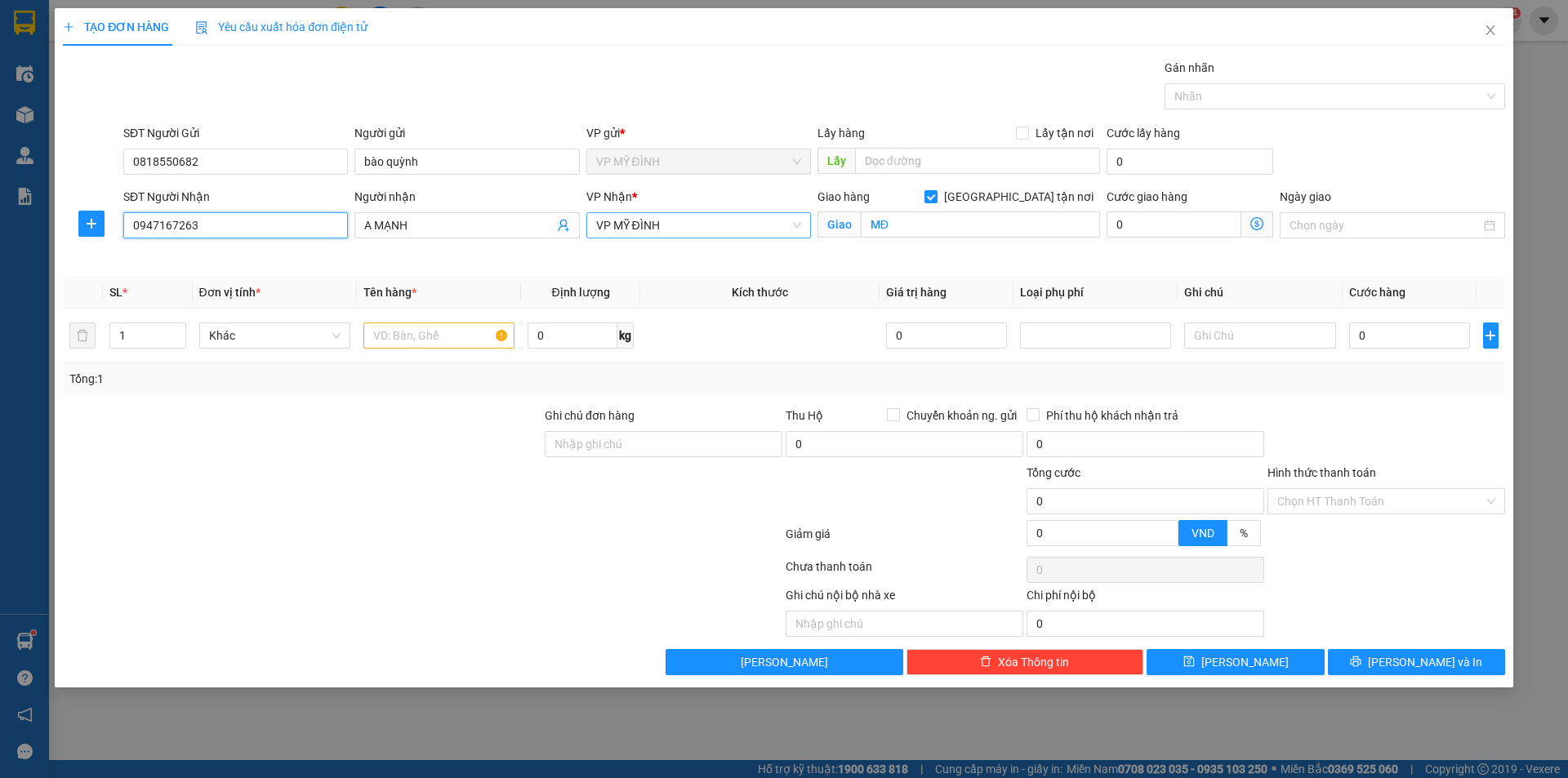
click at [693, 223] on span "VP MỸ ĐÌNH" at bounding box center [699, 225] width 205 height 24
type input "0947167263"
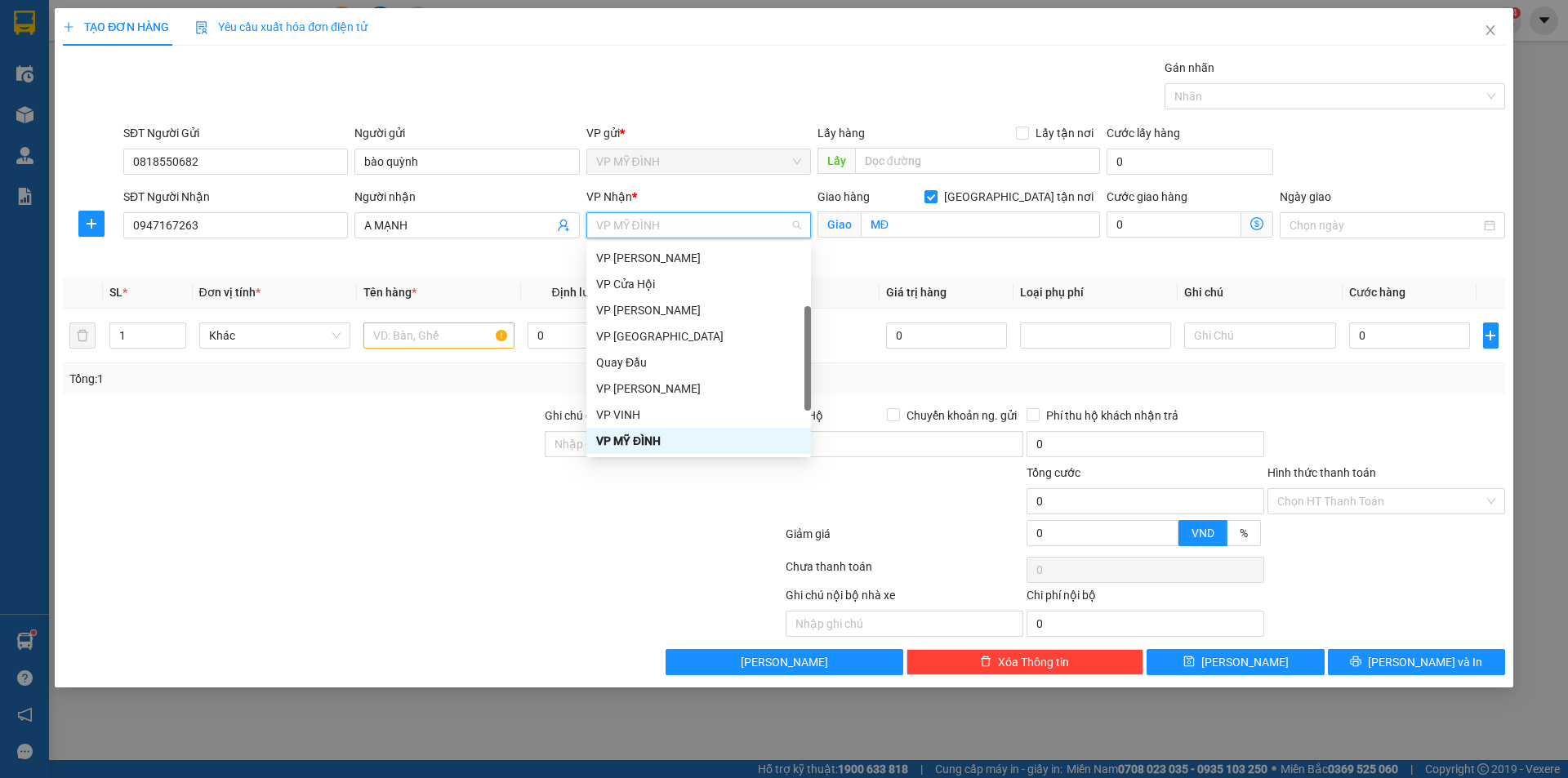
scroll to position [236, 0]
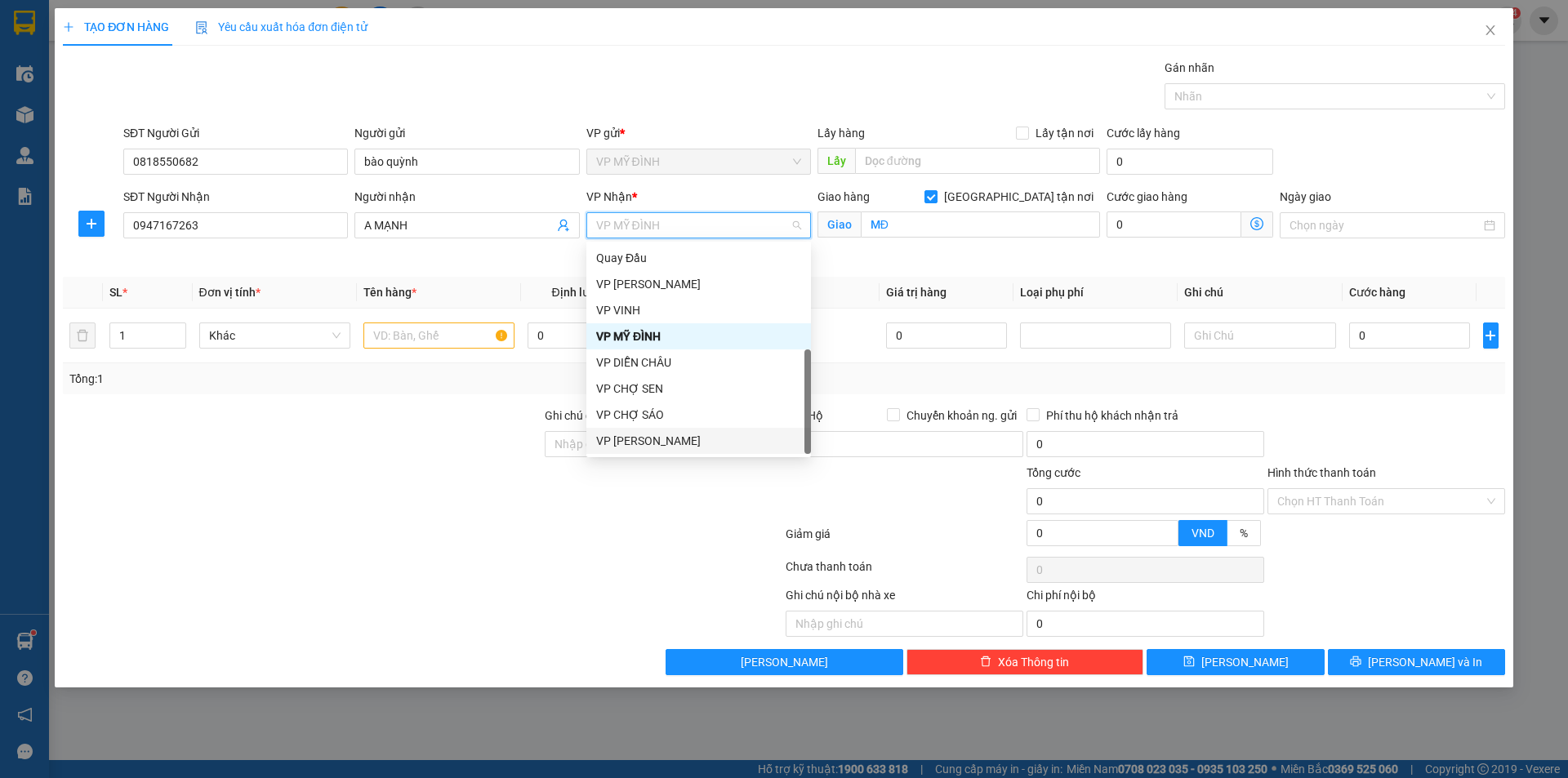
click at [673, 441] on div "VP [PERSON_NAME]" at bounding box center [699, 440] width 205 height 18
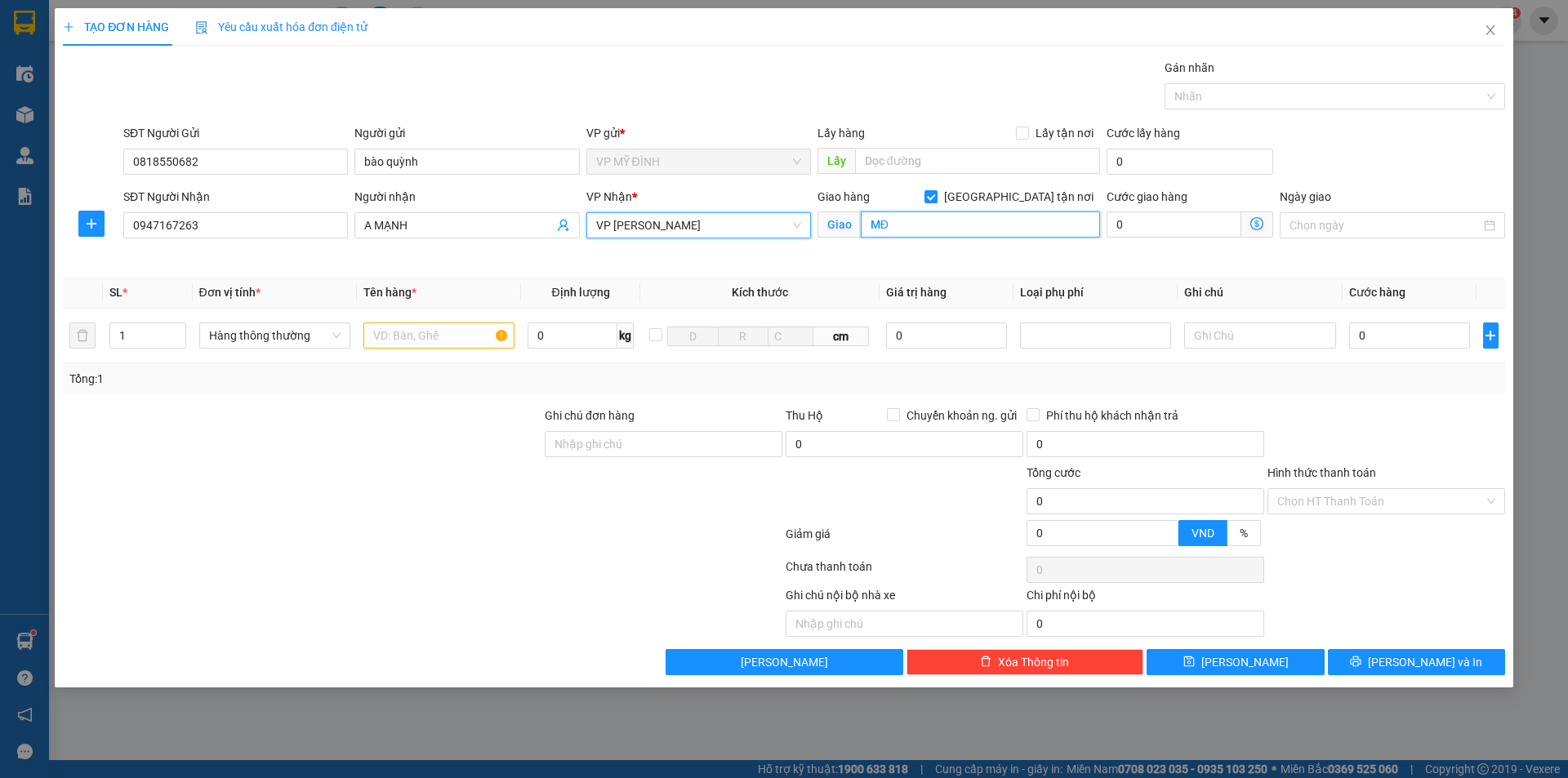
click at [961, 223] on input "MĐ" at bounding box center [981, 224] width 239 height 26
type input "tc"
drag, startPoint x: 453, startPoint y: 459, endPoint x: 384, endPoint y: 385, distance: 101.2
click at [433, 451] on div at bounding box center [302, 435] width 482 height 57
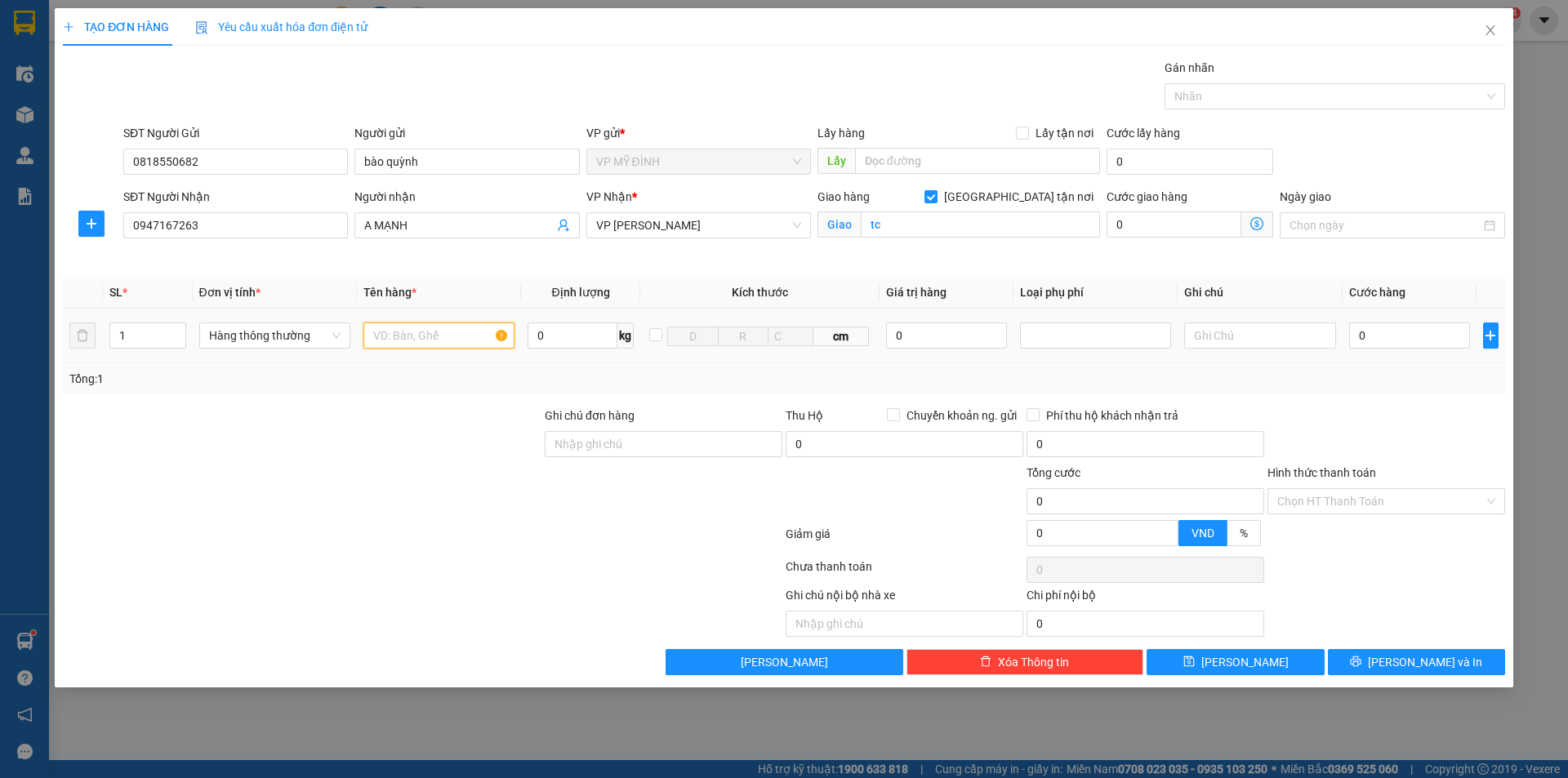
click at [402, 330] on input "text" at bounding box center [439, 336] width 151 height 26
type input "cccd"
click at [1362, 338] on input "0" at bounding box center [1409, 336] width 122 height 26
type input "3"
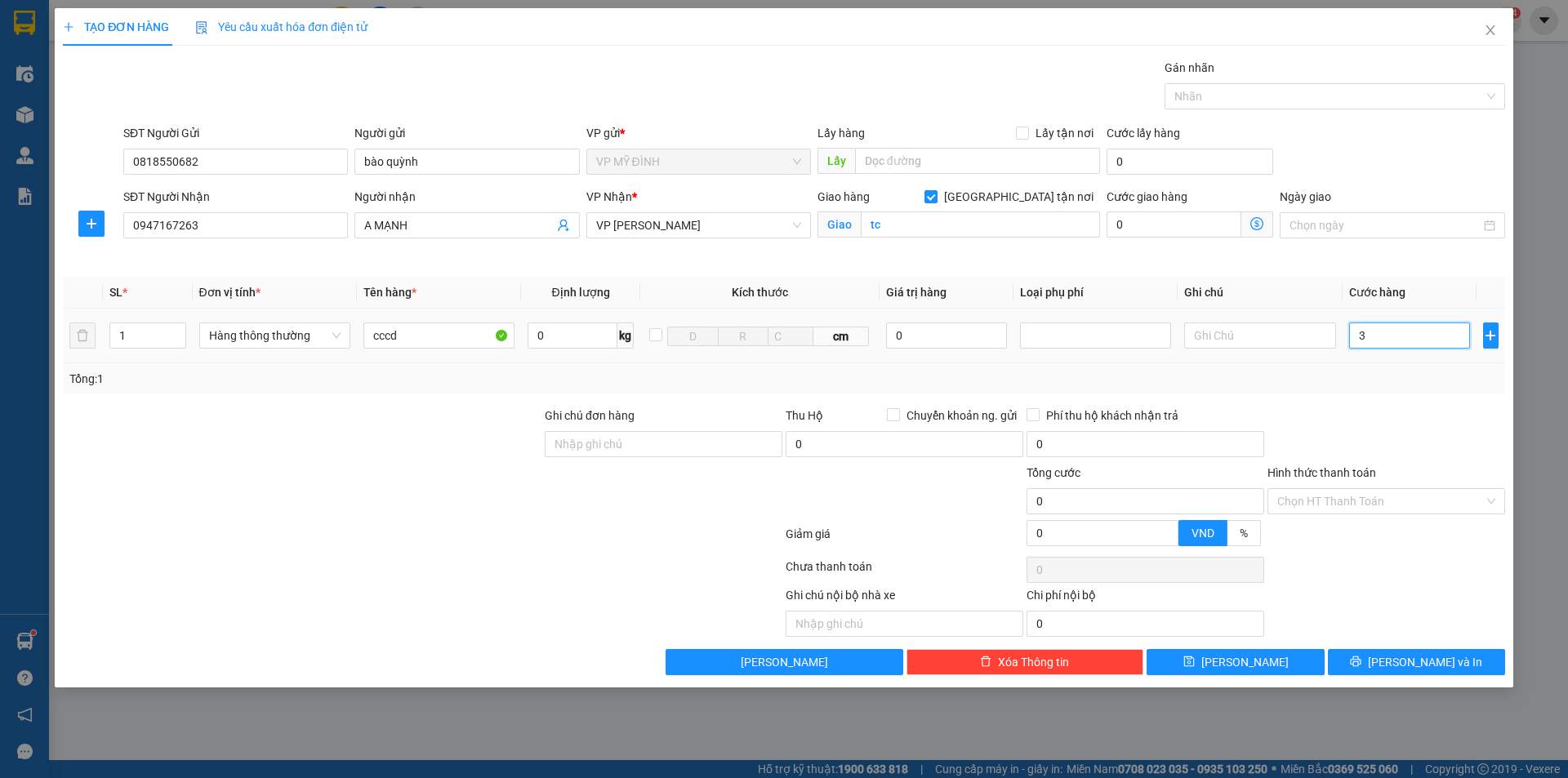
type input "3"
type input "30"
type input "30.000"
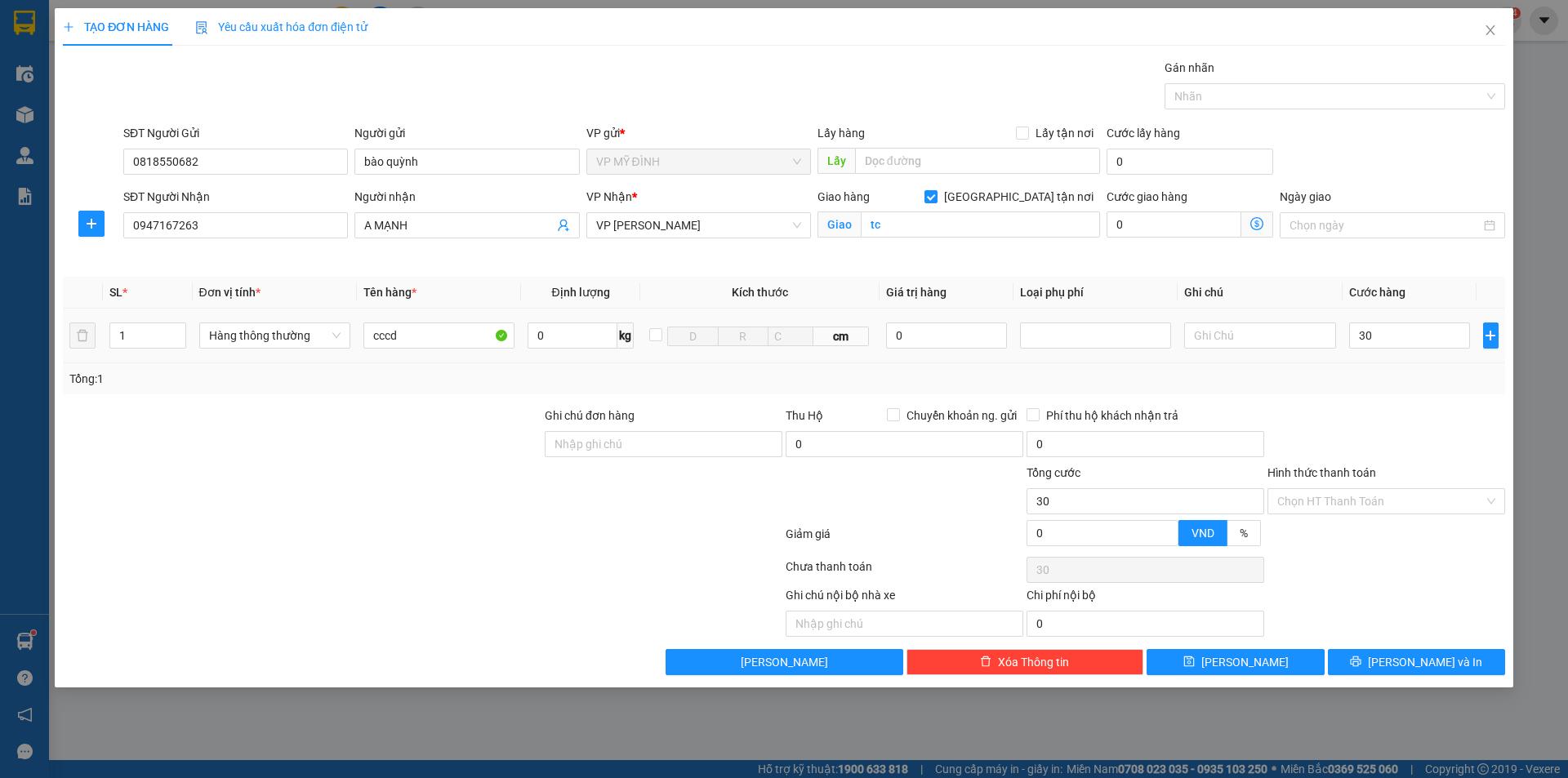
type input "30.000"
drag, startPoint x: 1364, startPoint y: 387, endPoint x: 1440, endPoint y: 687, distance: 309.5
click at [1365, 388] on div "Tổng: 1" at bounding box center [784, 378] width 1443 height 31
click at [1420, 657] on span "[PERSON_NAME] và In" at bounding box center [1424, 661] width 114 height 18
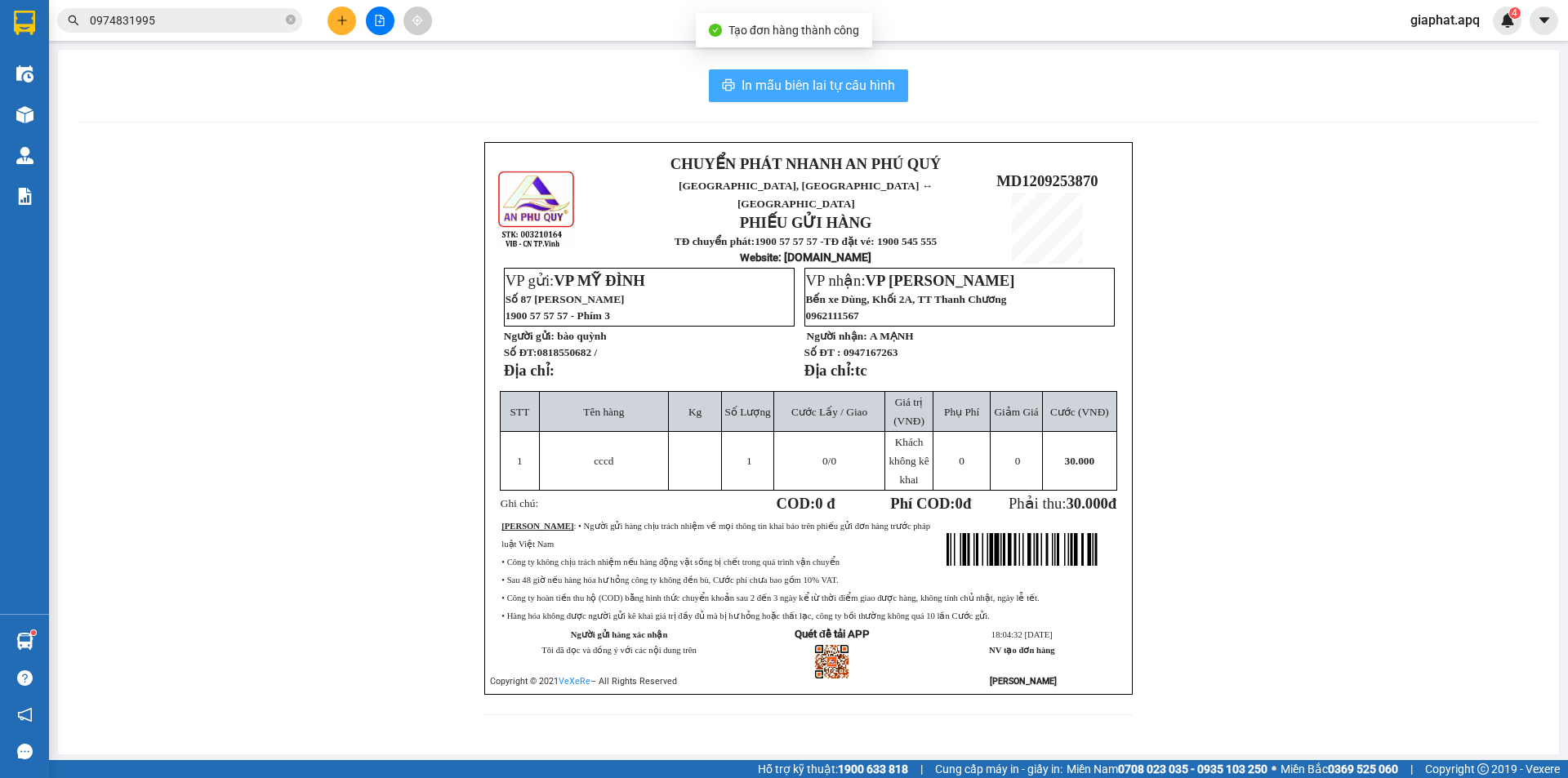
click at [849, 101] on button "In mẫu biên lai tự cấu hình" at bounding box center [808, 85] width 199 height 32
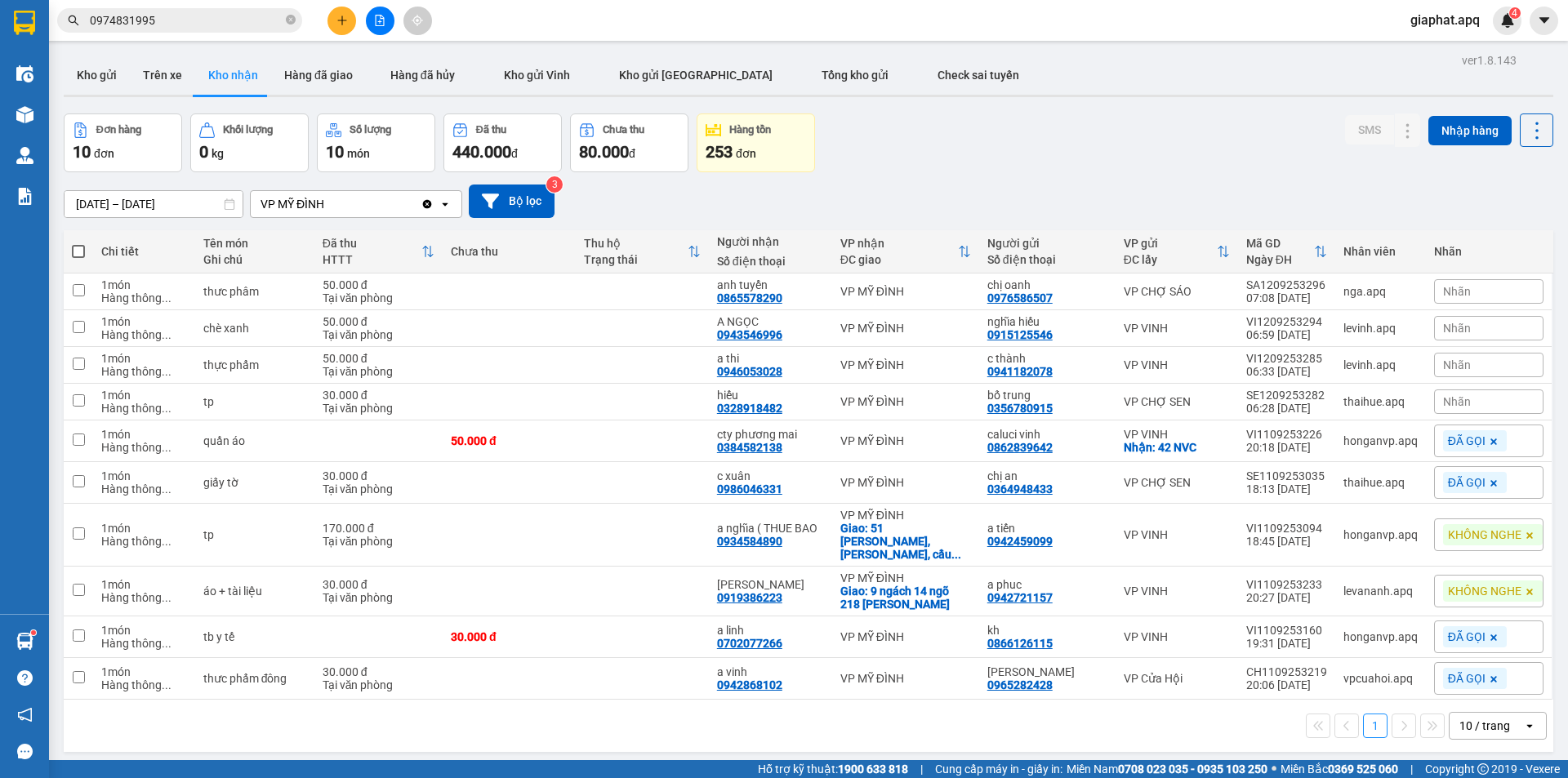
drag, startPoint x: 1040, startPoint y: 148, endPoint x: 1030, endPoint y: 147, distance: 10.0
click at [1039, 149] on div "Đơn hàng 10 đơn Khối lượng 0 kg Số lượng 10 món Đã thu 440.000 đ Chưa thu 80.00…" at bounding box center [809, 142] width 1490 height 58
click at [1456, 408] on span "Nhãn" at bounding box center [1457, 402] width 28 height 13
click at [1240, 486] on div "ĐÃ GỌI" at bounding box center [1240, 480] width 47 height 21
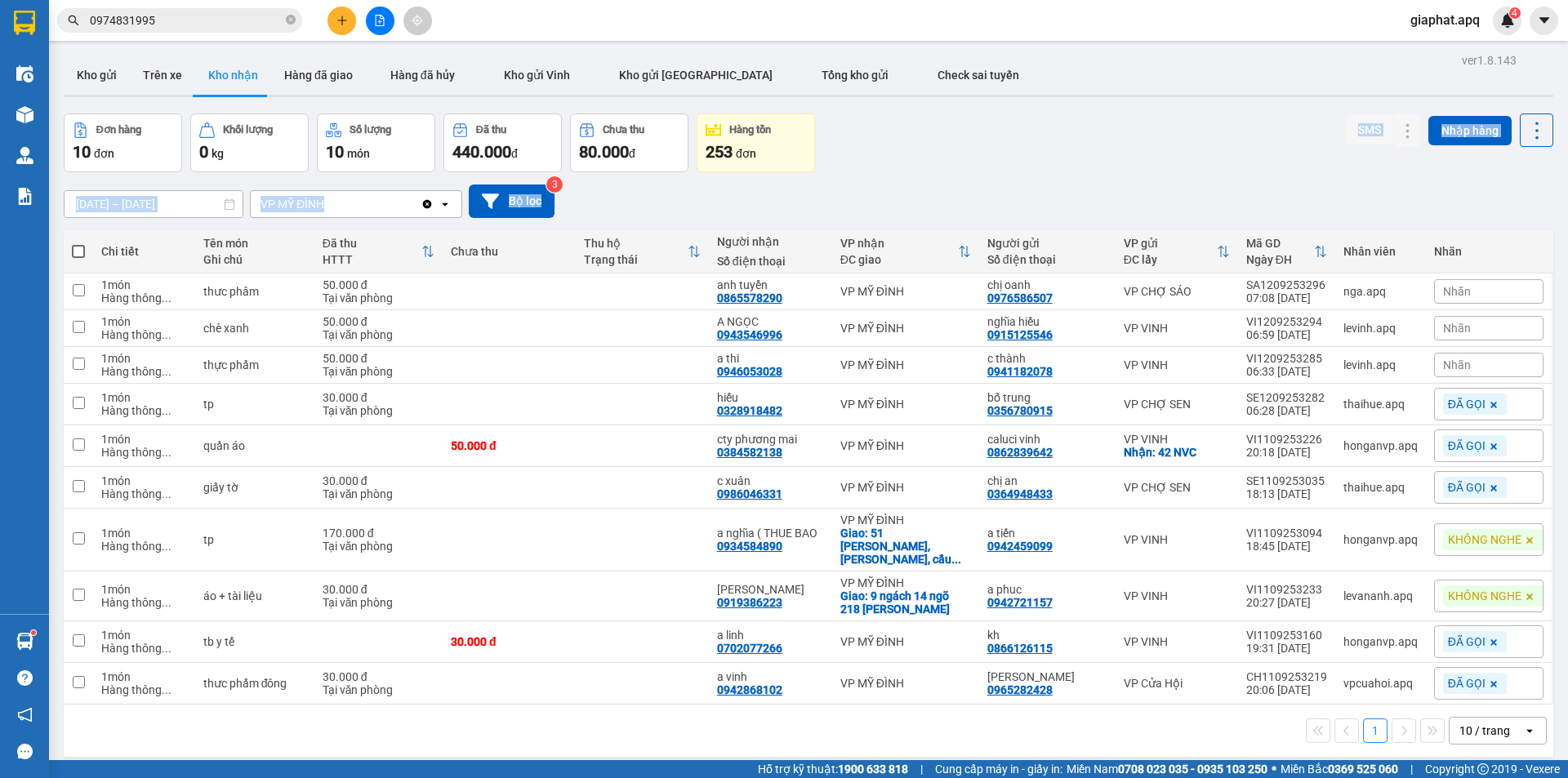
click at [1194, 170] on div "ver 1.8.143 Kho gửi Trên xe Kho nhận Hàng đã giao Hàng đã hủy Kho gửi Vinh Kho …" at bounding box center [809, 438] width 1503 height 778
click at [1253, 168] on div "ver 1.8.143 Kho gửi Trên xe Kho nhận Hàng đã giao Hàng đã hủy Kho gửi Vinh Kho …" at bounding box center [809, 438] width 1503 height 778
click at [1000, 148] on div "Đơn hàng 10 đơn Khối lượng 0 kg Số lượng 10 món Đã thu 440.000 đ Chưa thu 80.00…" at bounding box center [809, 142] width 1490 height 58
click at [1477, 365] on div "Nhãn" at bounding box center [1489, 364] width 109 height 24
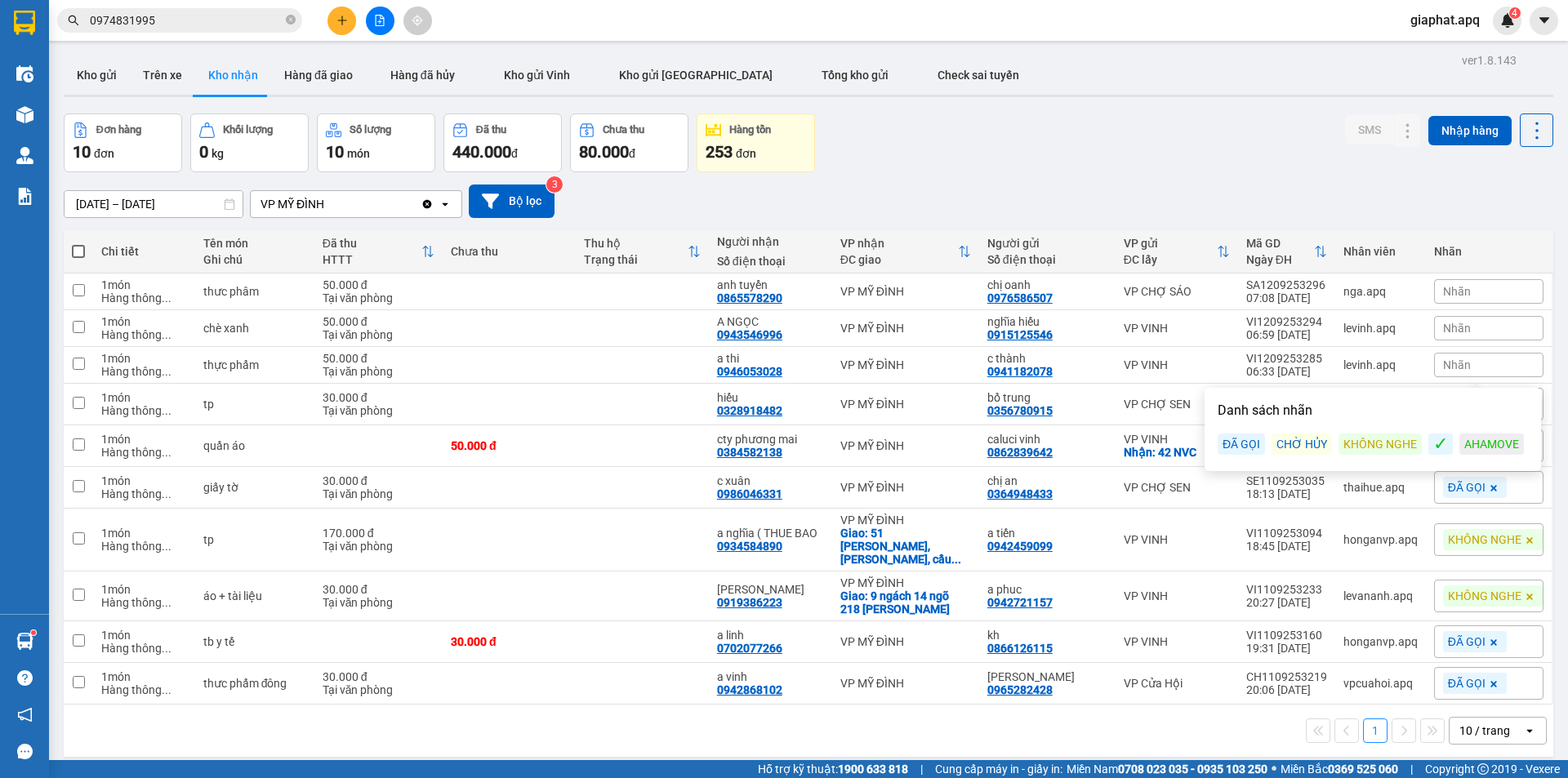
click at [1240, 438] on div "ĐÃ GỌI" at bounding box center [1240, 443] width 47 height 21
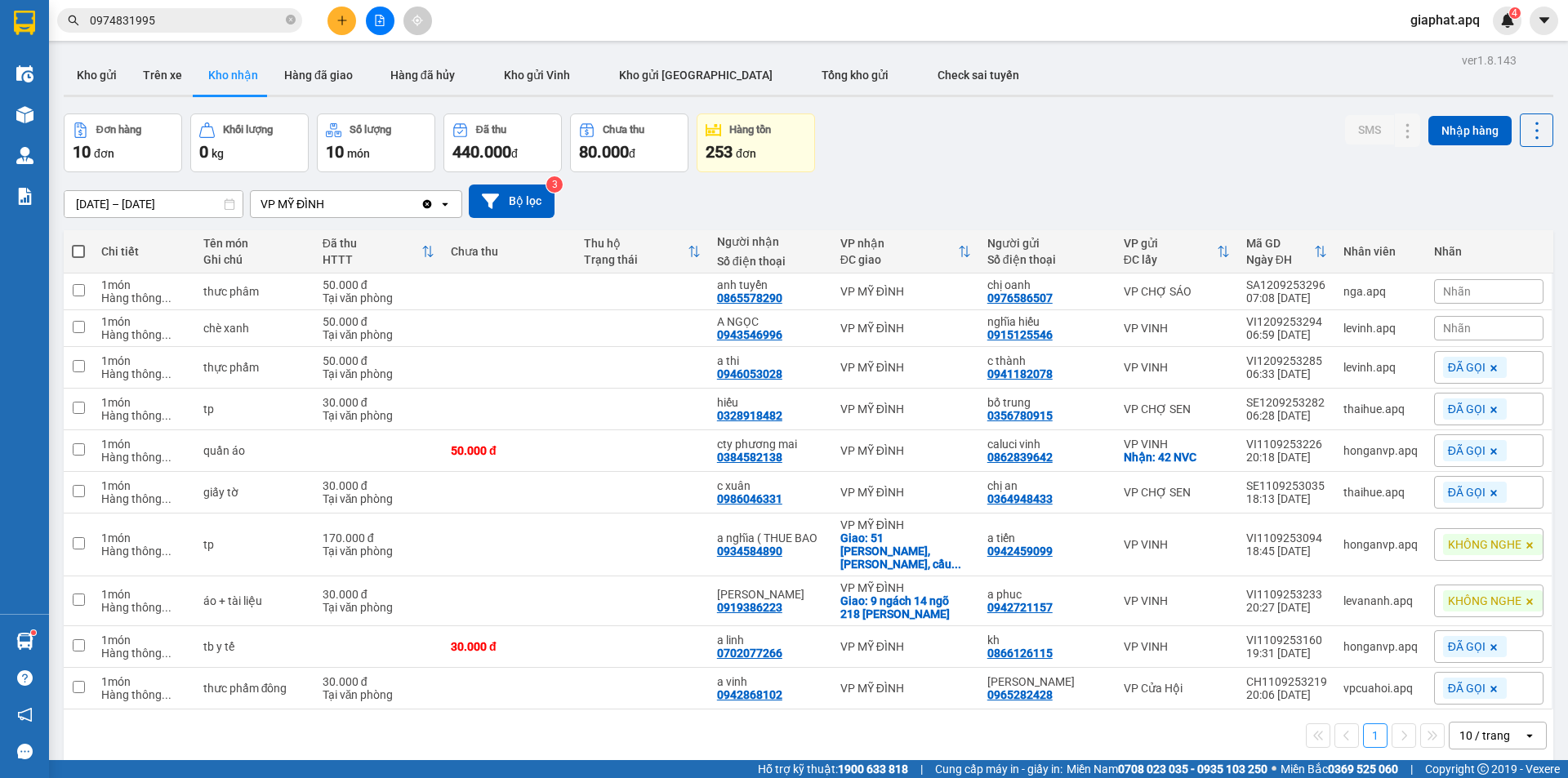
click at [966, 149] on div "Đơn hàng 10 đơn Khối lượng 0 kg Số lượng 10 món Đã thu 440.000 đ Chưa thu 80.00…" at bounding box center [809, 142] width 1490 height 58
click at [1473, 325] on div "Nhãn" at bounding box center [1489, 328] width 109 height 24
click at [1232, 403] on div "ĐÃ GỌI" at bounding box center [1240, 407] width 47 height 21
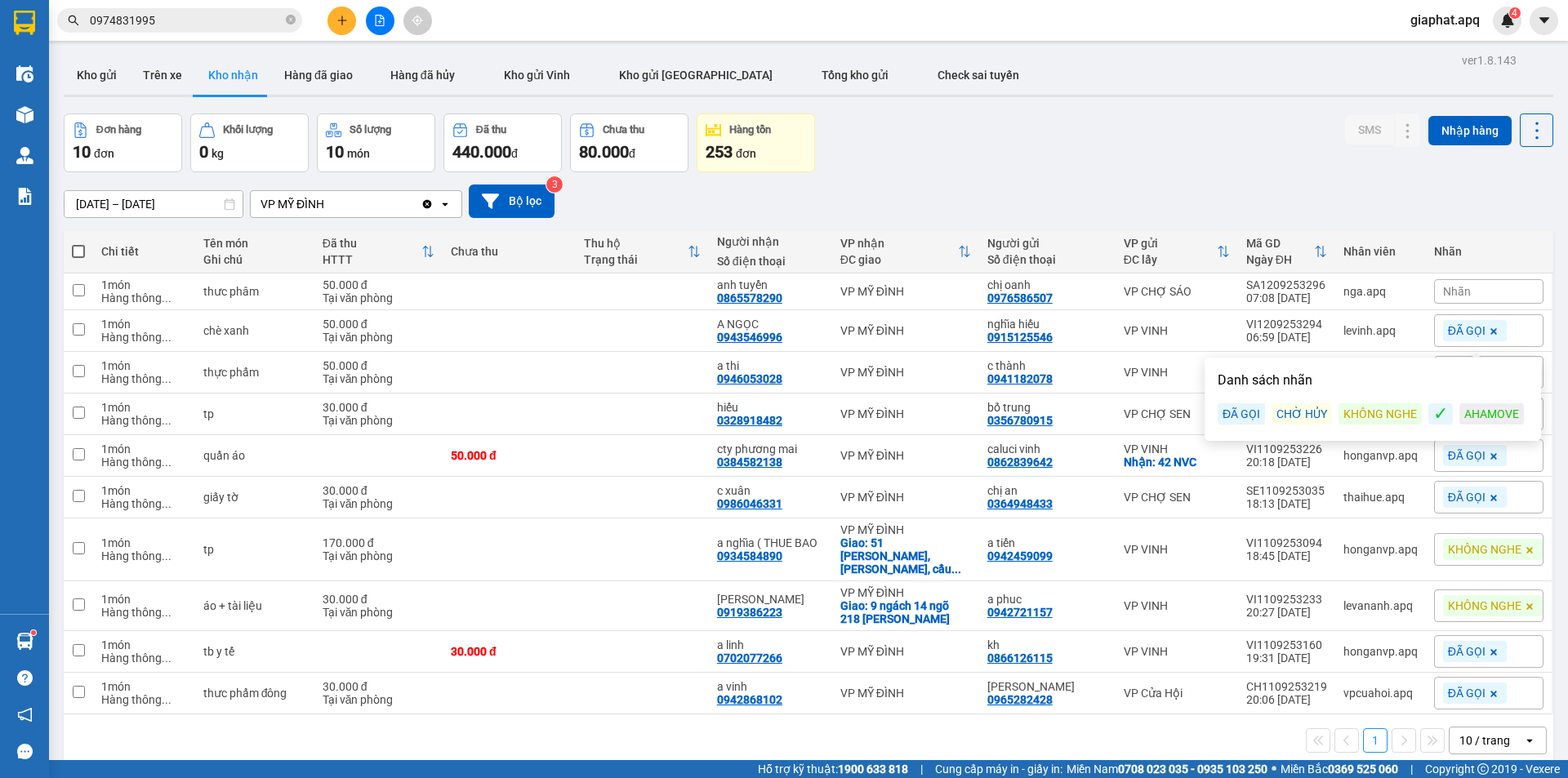
click at [1139, 175] on div "[DATE] – [DATE] Press the down arrow key to interact with the calendar and sele…" at bounding box center [809, 201] width 1490 height 57
click at [1456, 291] on span "Nhãn" at bounding box center [1457, 291] width 28 height 13
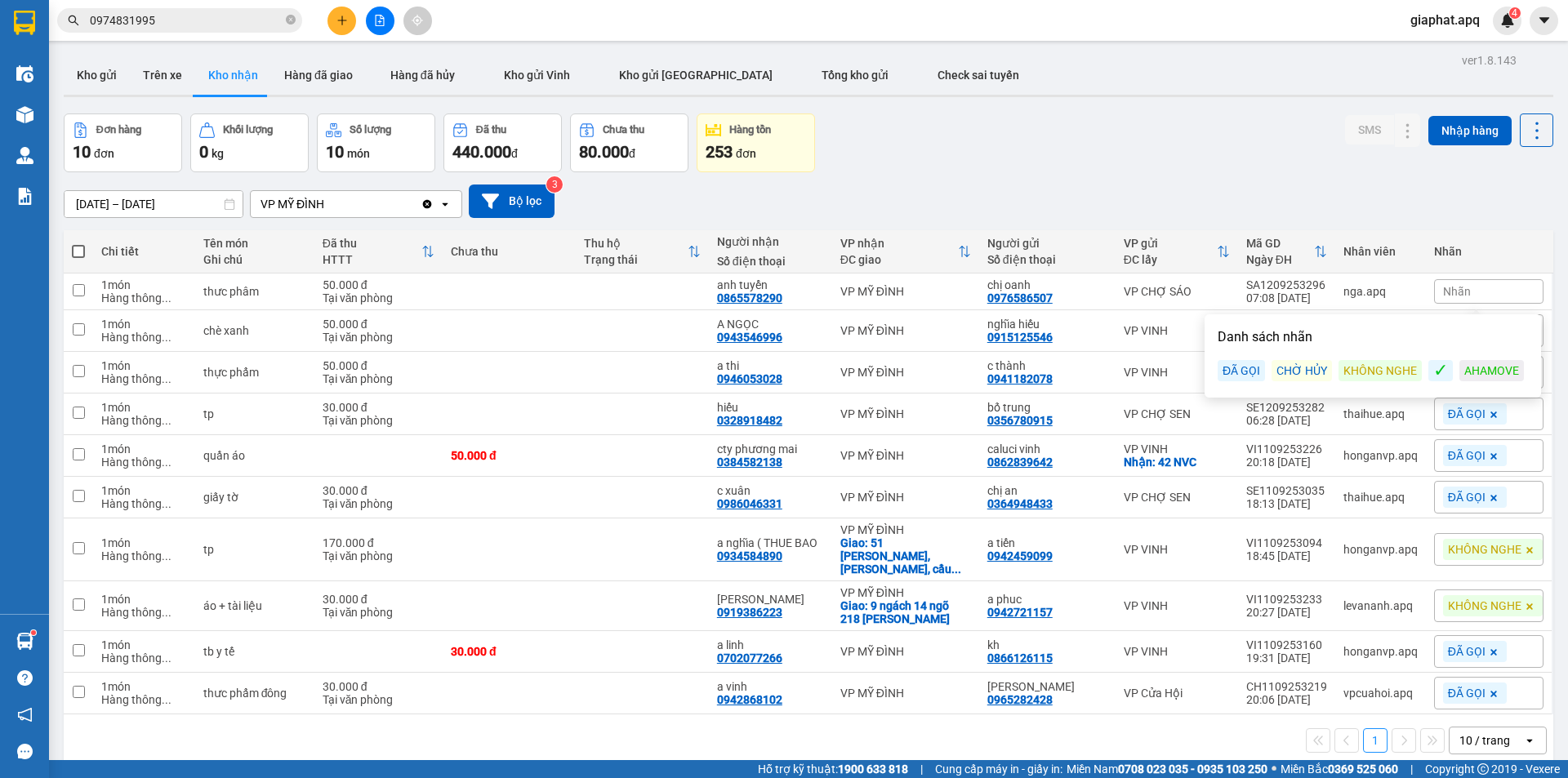
click at [1241, 373] on div "ĐÃ GỌI" at bounding box center [1240, 370] width 47 height 21
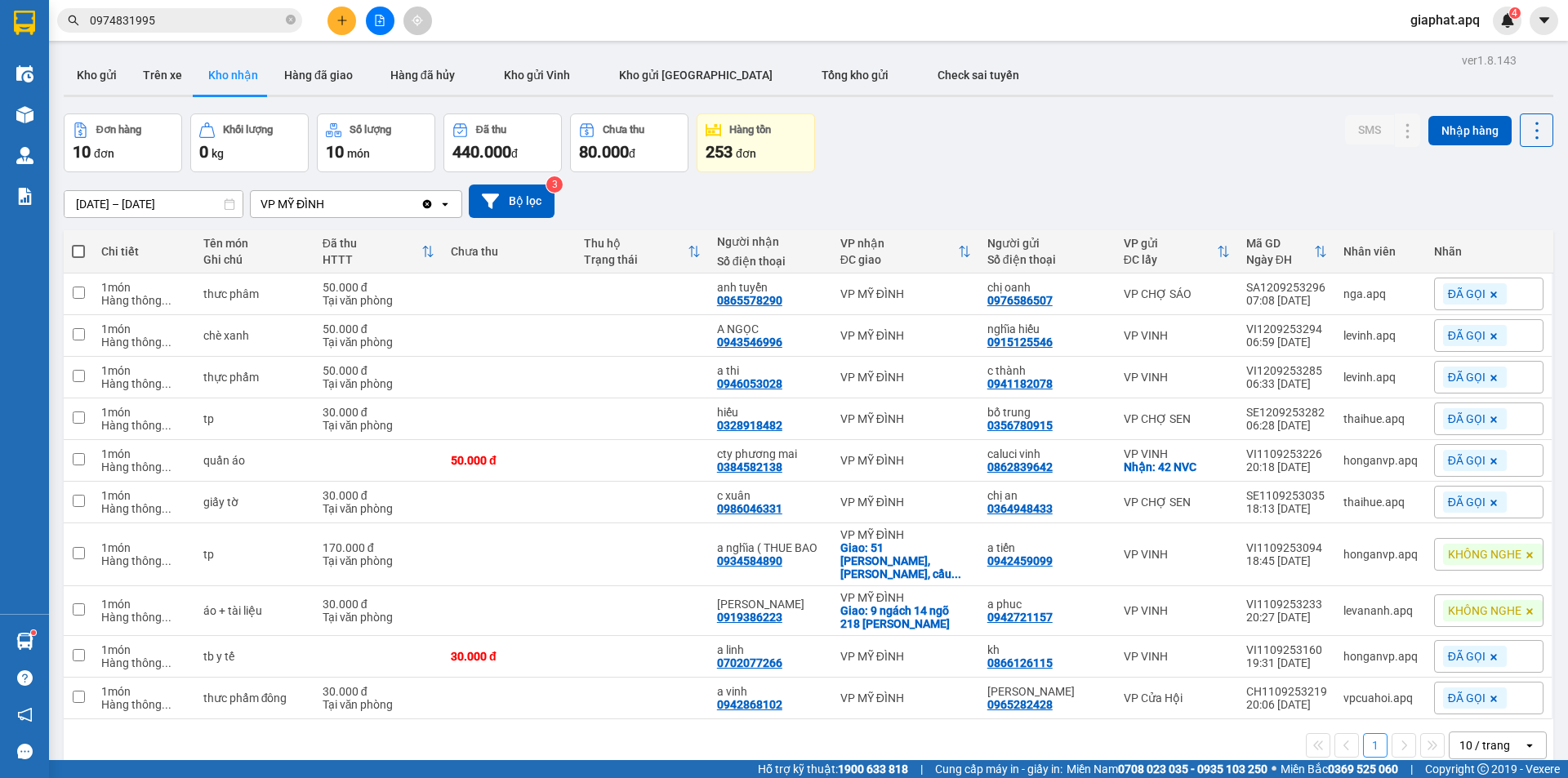
click at [1161, 99] on div "ver 1.8.143 Kho gửi Trên xe Kho nhận Hàng đã giao Hàng đã hủy Kho gửi Vinh Kho …" at bounding box center [809, 438] width 1503 height 778
click at [960, 604] on div "Giao: 9 ngách 14 ngõ 218 [PERSON_NAME]" at bounding box center [906, 617] width 131 height 26
checkbox input "true"
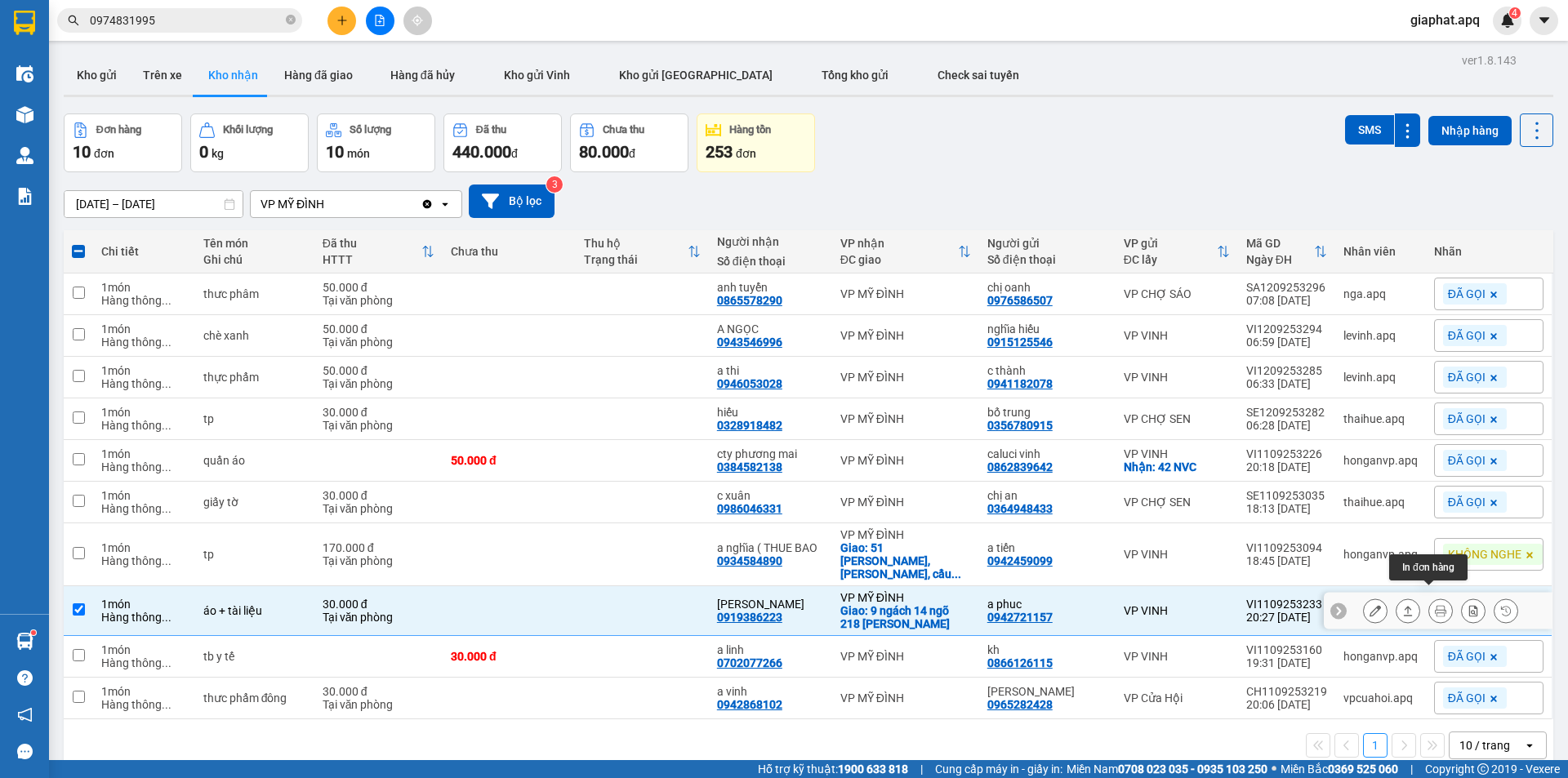
click at [1429, 596] on button at bounding box center [1440, 610] width 23 height 29
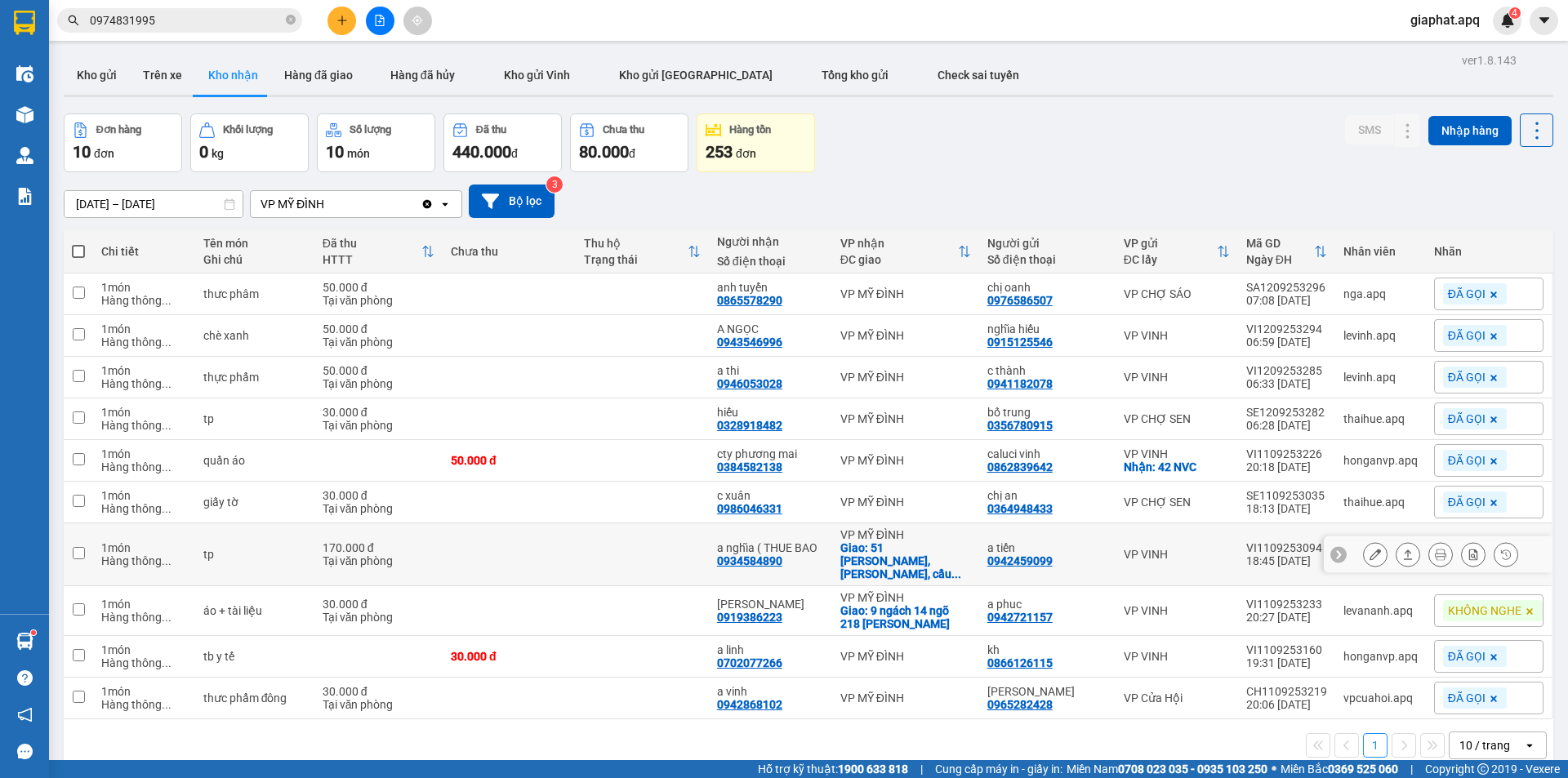
click at [1435, 549] on icon at bounding box center [1441, 555] width 11 height 11
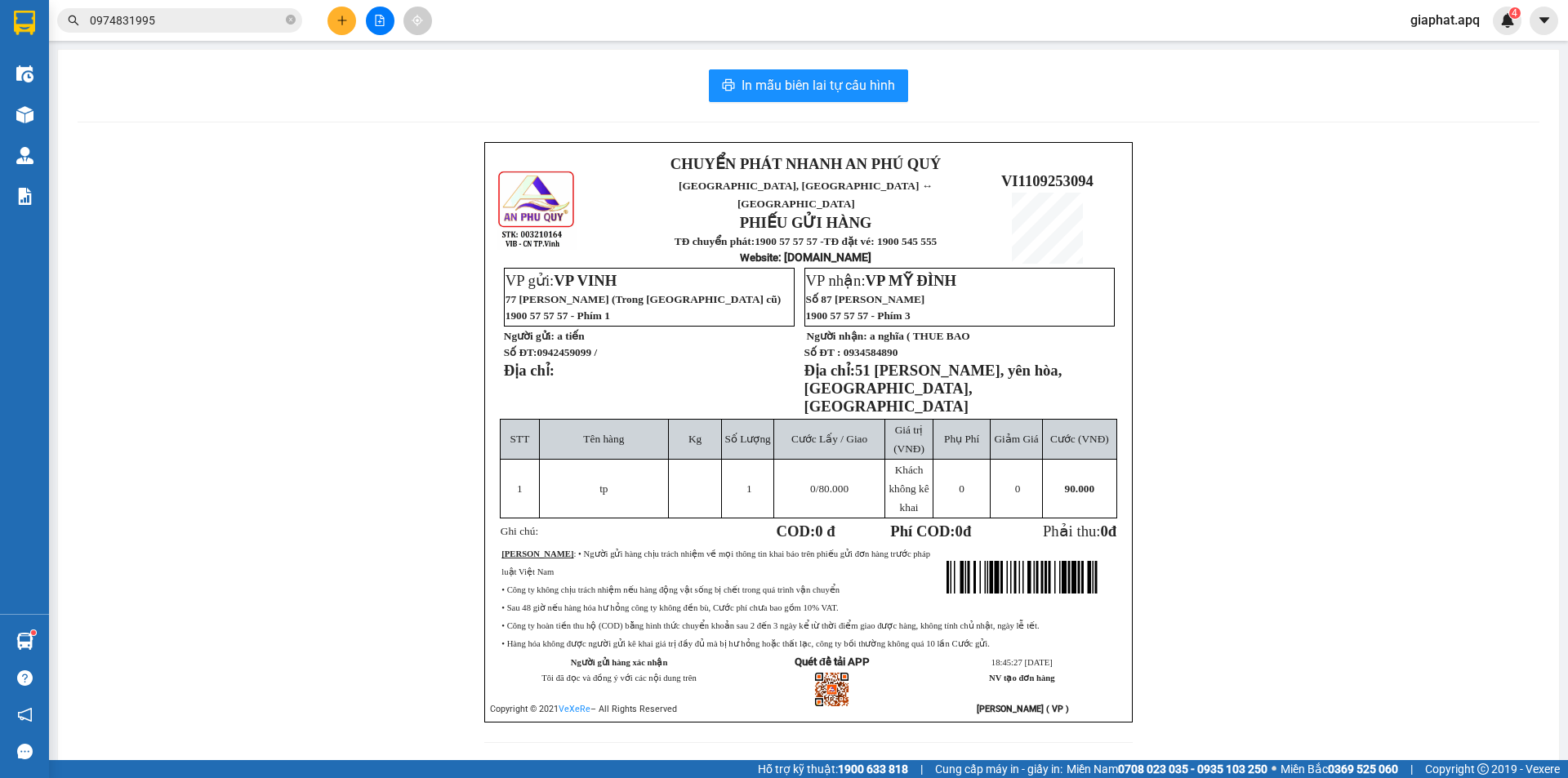
drag, startPoint x: 1425, startPoint y: 631, endPoint x: 1349, endPoint y: 626, distance: 76.2
click at [1422, 630] on div "CHUYỂN PHÁT NHANH AN PHÚ QUÝ NGHỆ AN, [GEOGRAPHIC_DATA] ↔ [GEOGRAPHIC_DATA] PHI…" at bounding box center [809, 452] width 1462 height 620
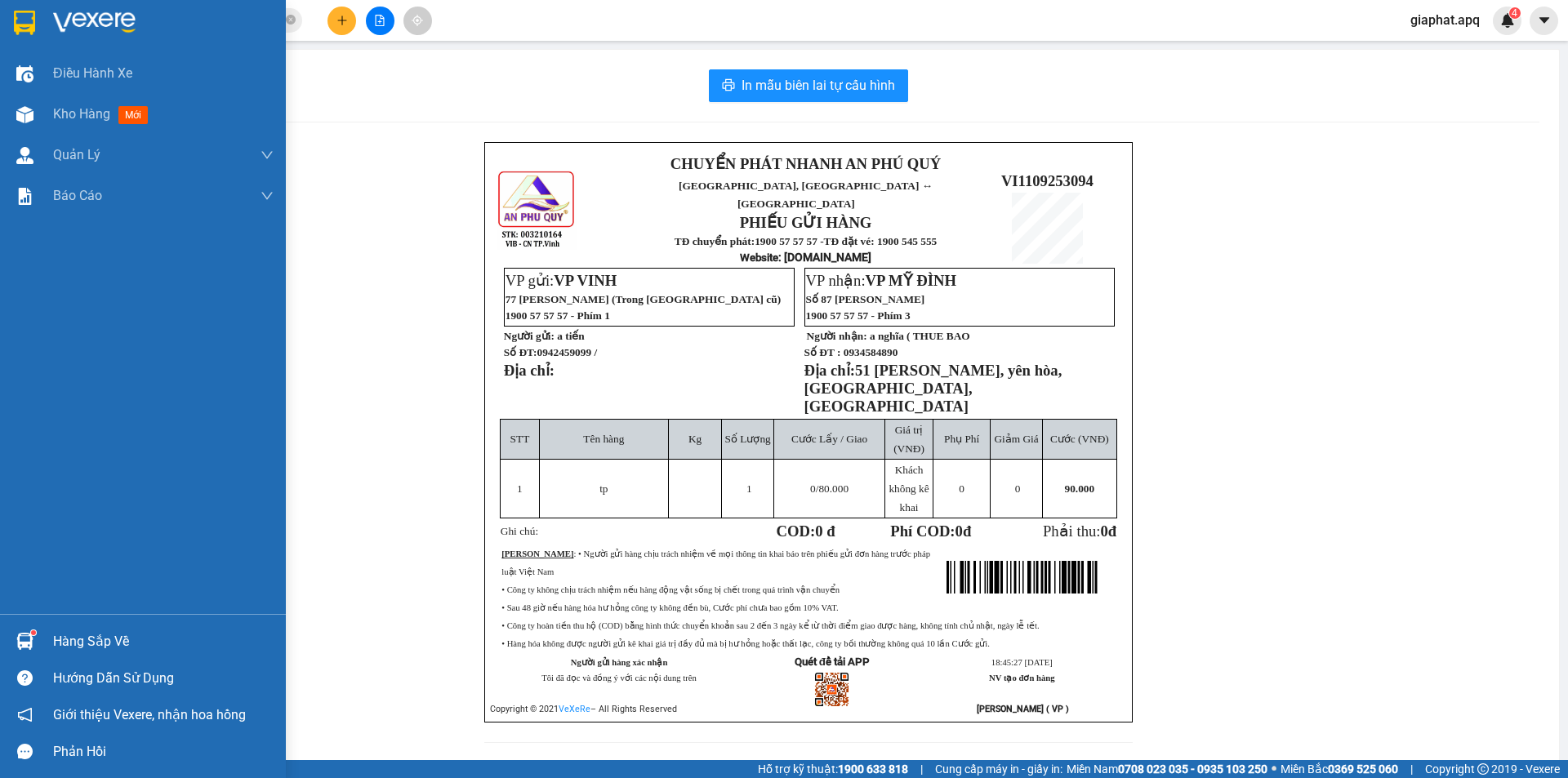
click at [39, 30] on div at bounding box center [143, 26] width 286 height 53
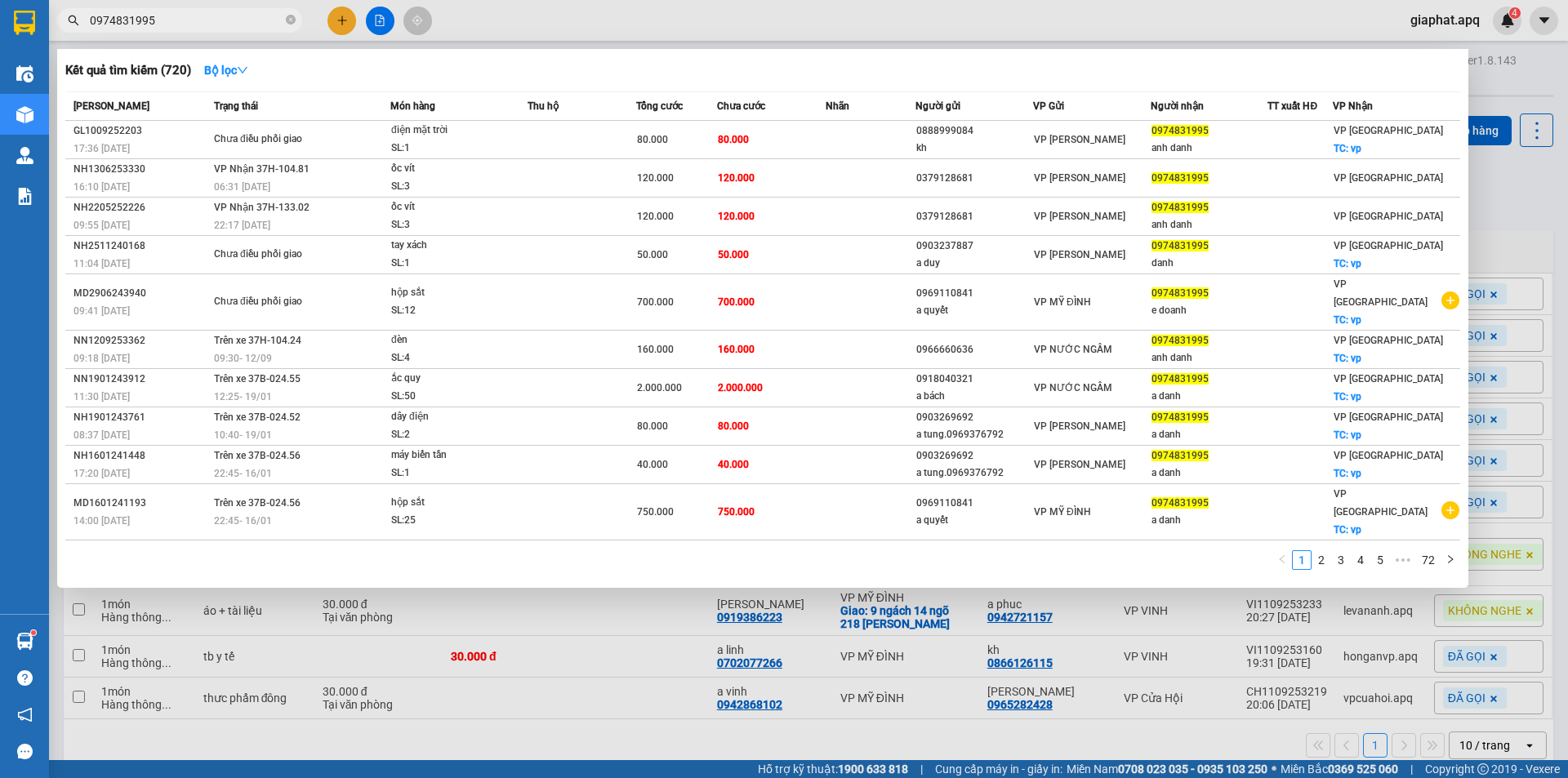
click at [296, 25] on span "0974831995" at bounding box center [180, 20] width 245 height 24
drag, startPoint x: 277, startPoint y: 23, endPoint x: 289, endPoint y: 21, distance: 12.2
click at [283, 22] on span "0974831995" at bounding box center [180, 20] width 245 height 24
click at [289, 21] on icon "close-circle" at bounding box center [290, 19] width 10 height 10
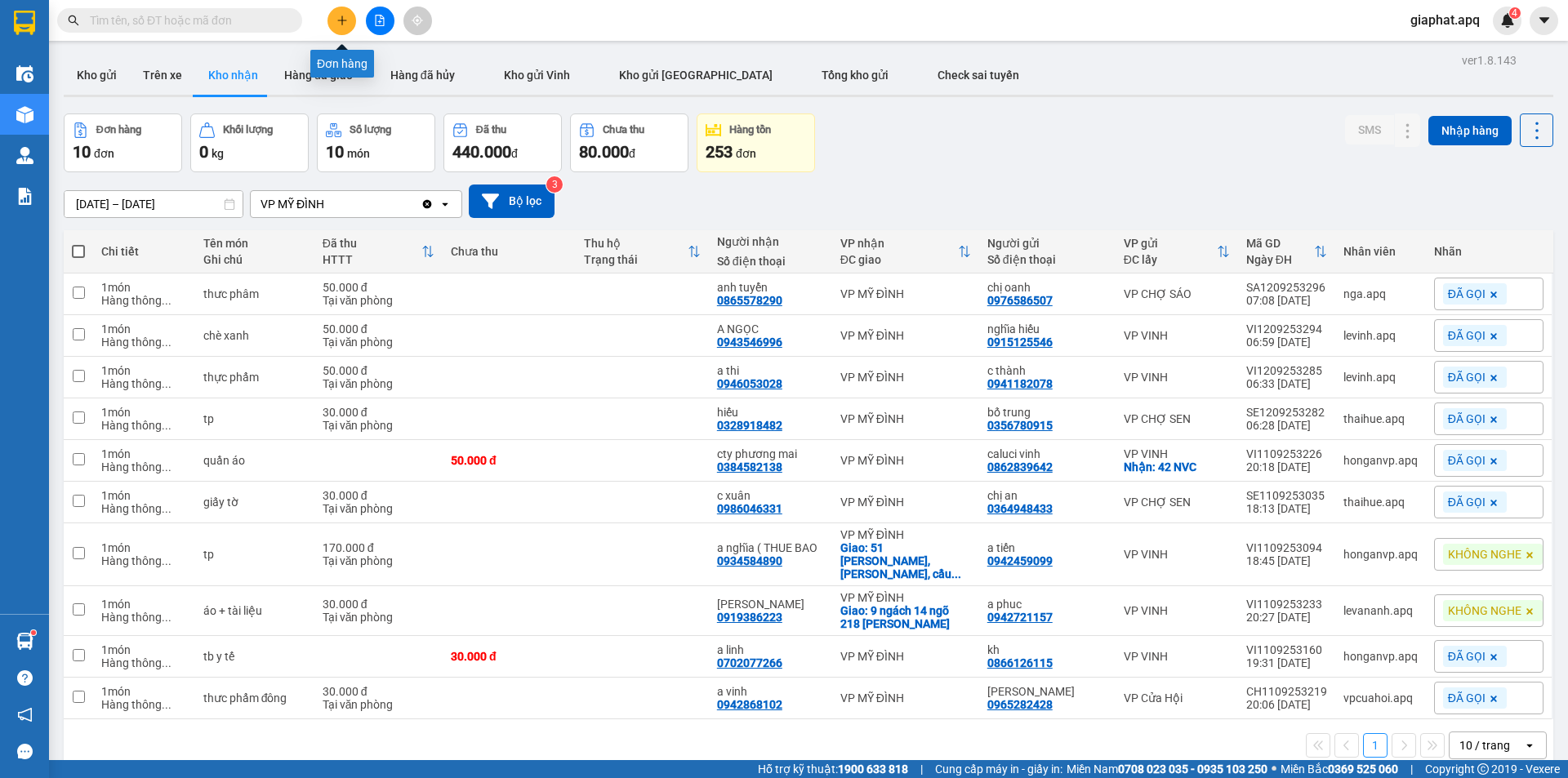
click at [338, 15] on icon "plus" at bounding box center [342, 20] width 11 height 11
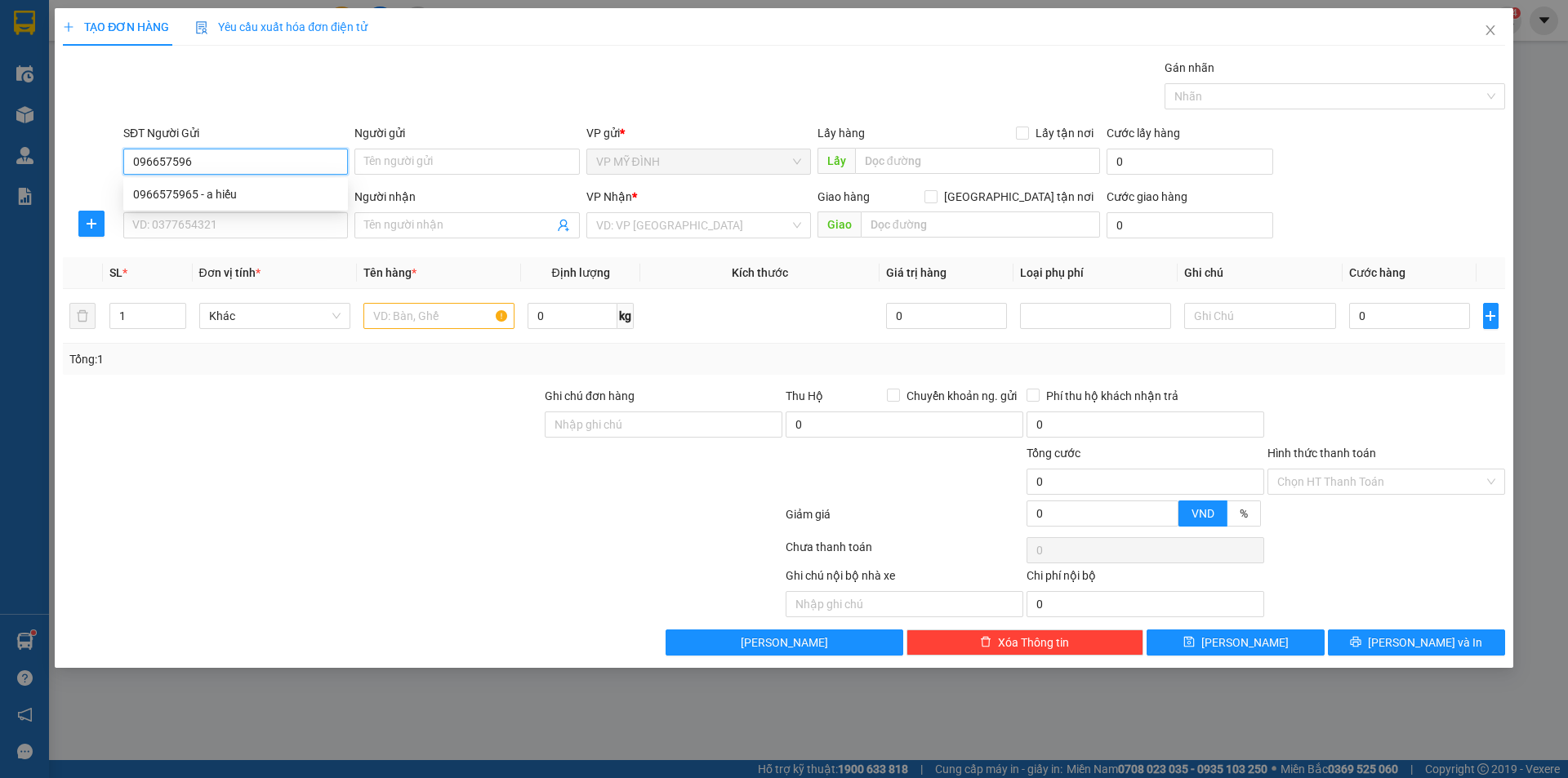
type input "0966575965"
click at [201, 200] on div "0966575965 - a hiếu" at bounding box center [235, 194] width 205 height 18
type input "a hiếu"
type input "0966575965"
click at [212, 227] on input "SĐT Người Nhận" at bounding box center [236, 225] width 225 height 26
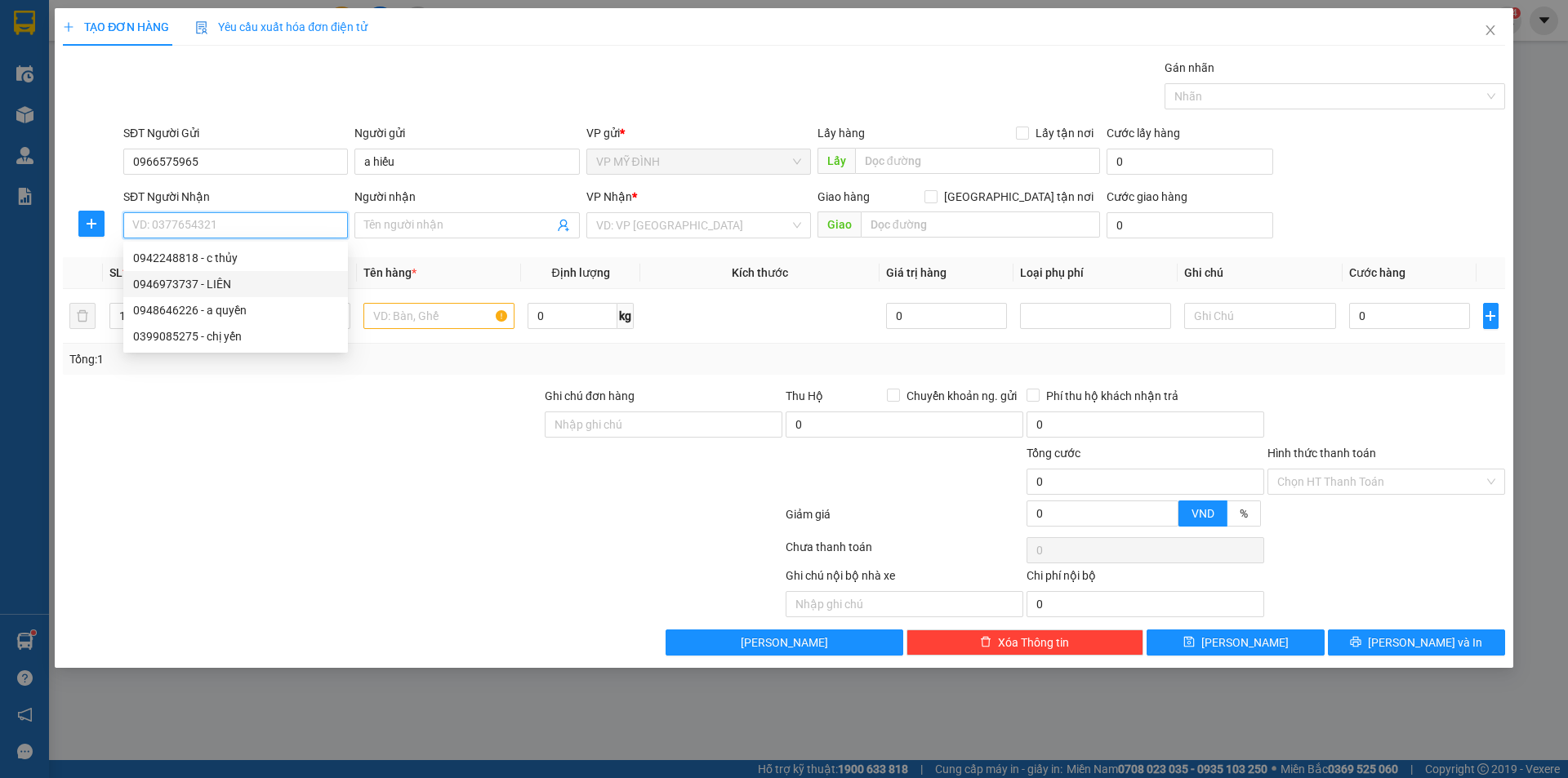
click at [221, 276] on div "0946973737 - LIÊN" at bounding box center [235, 284] width 205 height 18
type input "0946973737"
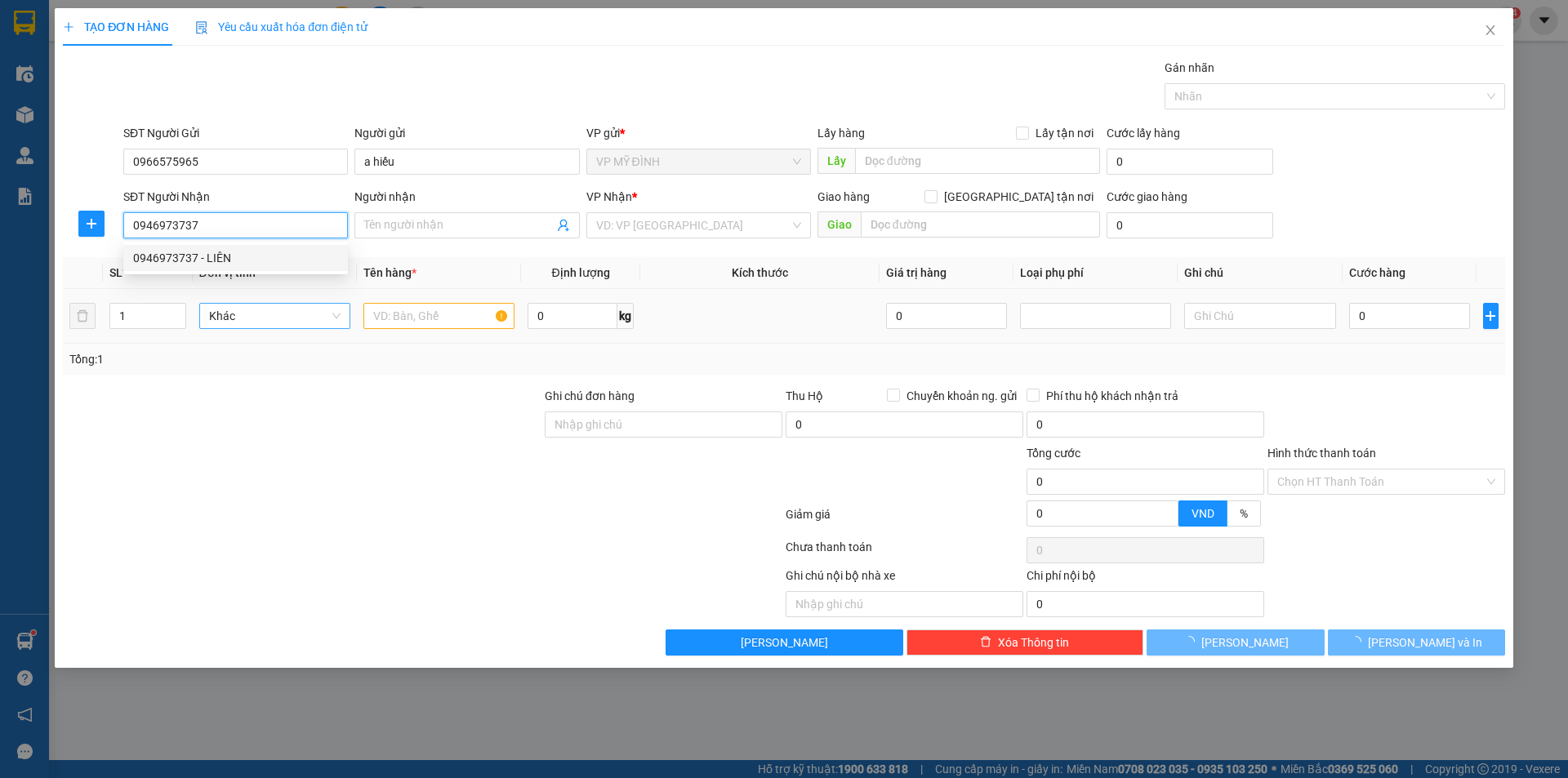
type input "LIÊN"
checkbox input "true"
type input "54 [PERSON_NAME]"
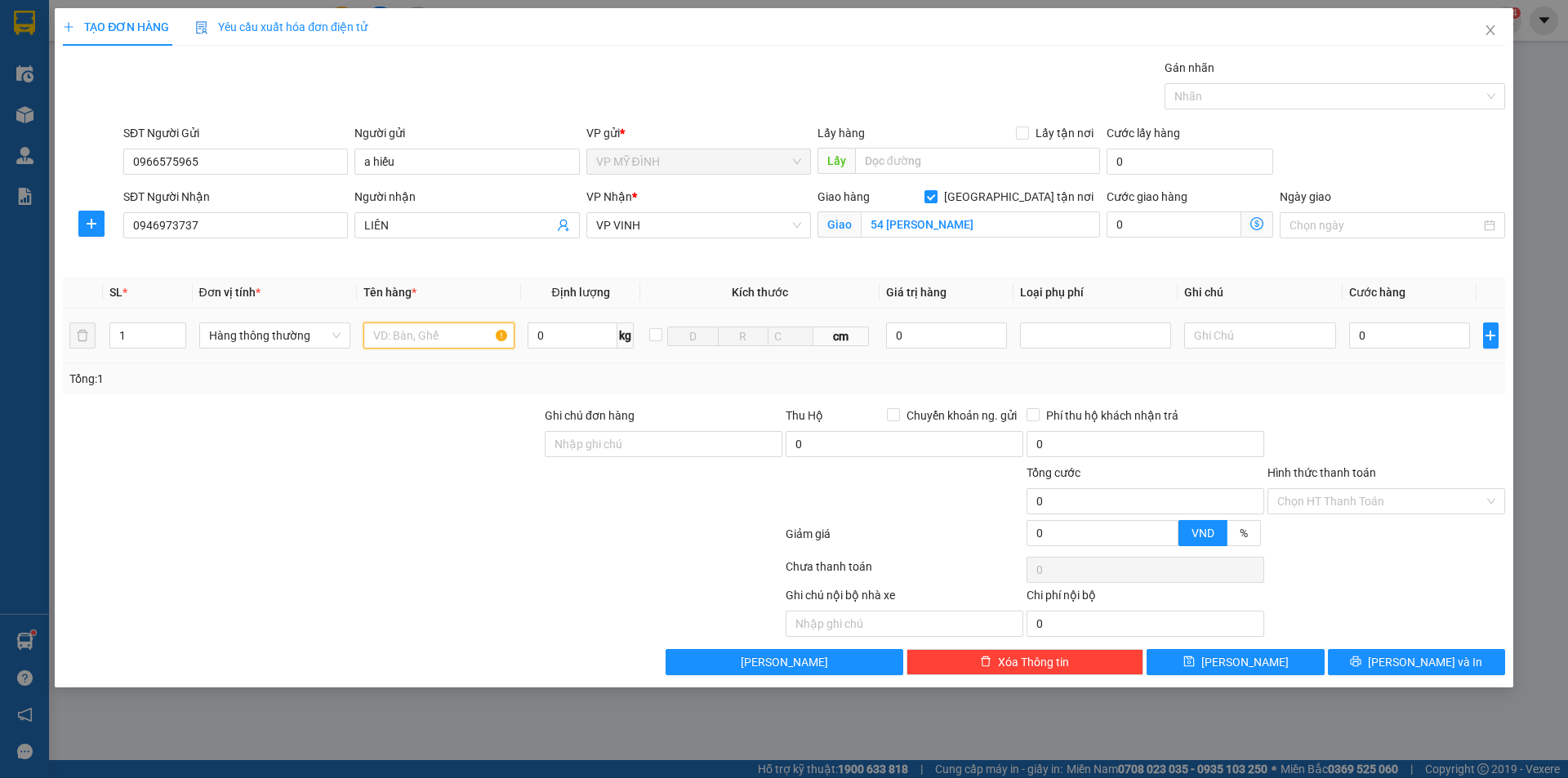
click at [428, 339] on input "text" at bounding box center [439, 336] width 151 height 26
type input "qa"
click at [1427, 338] on input "0" at bounding box center [1409, 336] width 122 height 26
type input "5"
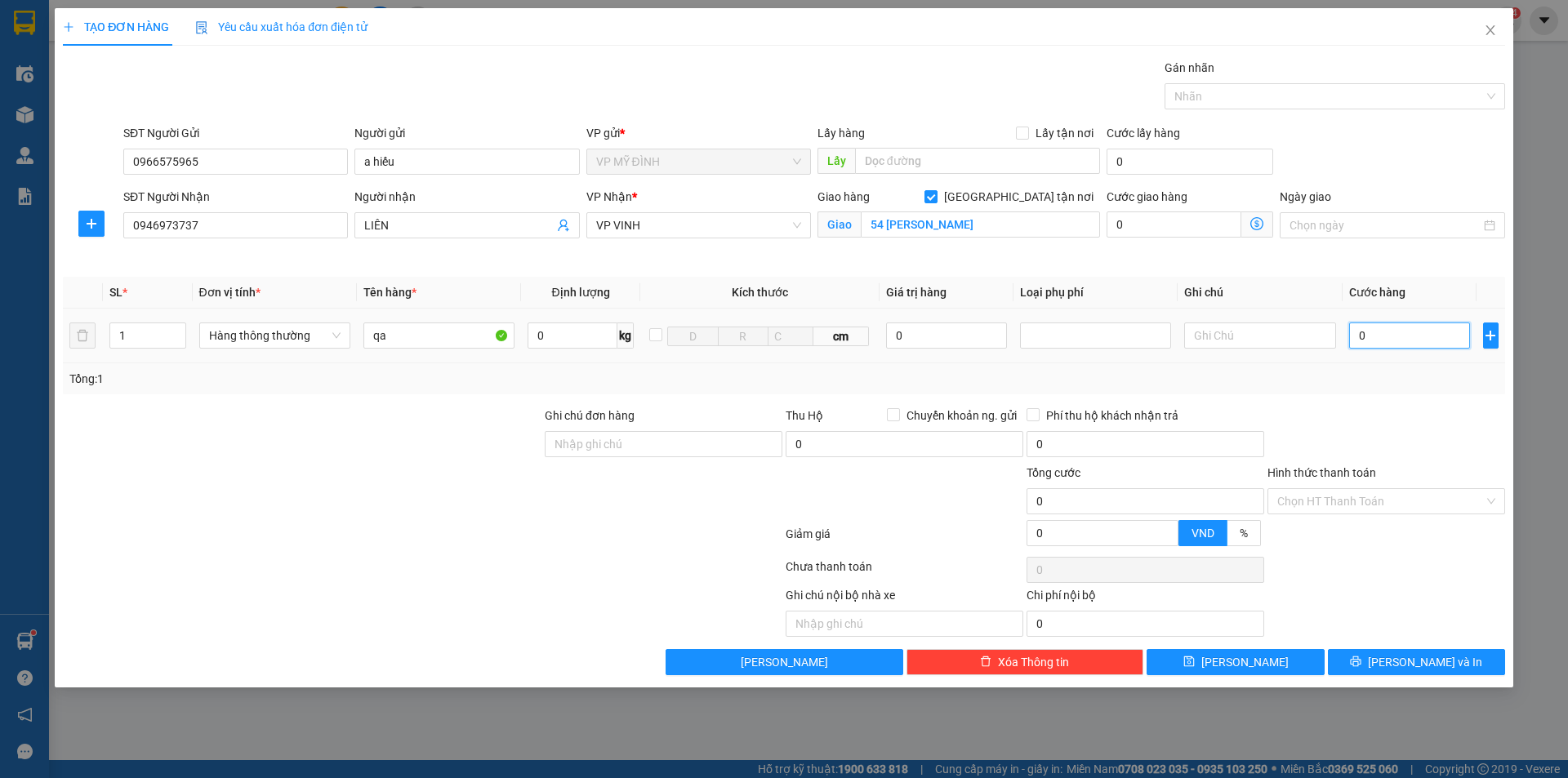
type input "5"
type input "50"
click at [1435, 367] on div "Tổng: 1" at bounding box center [784, 378] width 1443 height 31
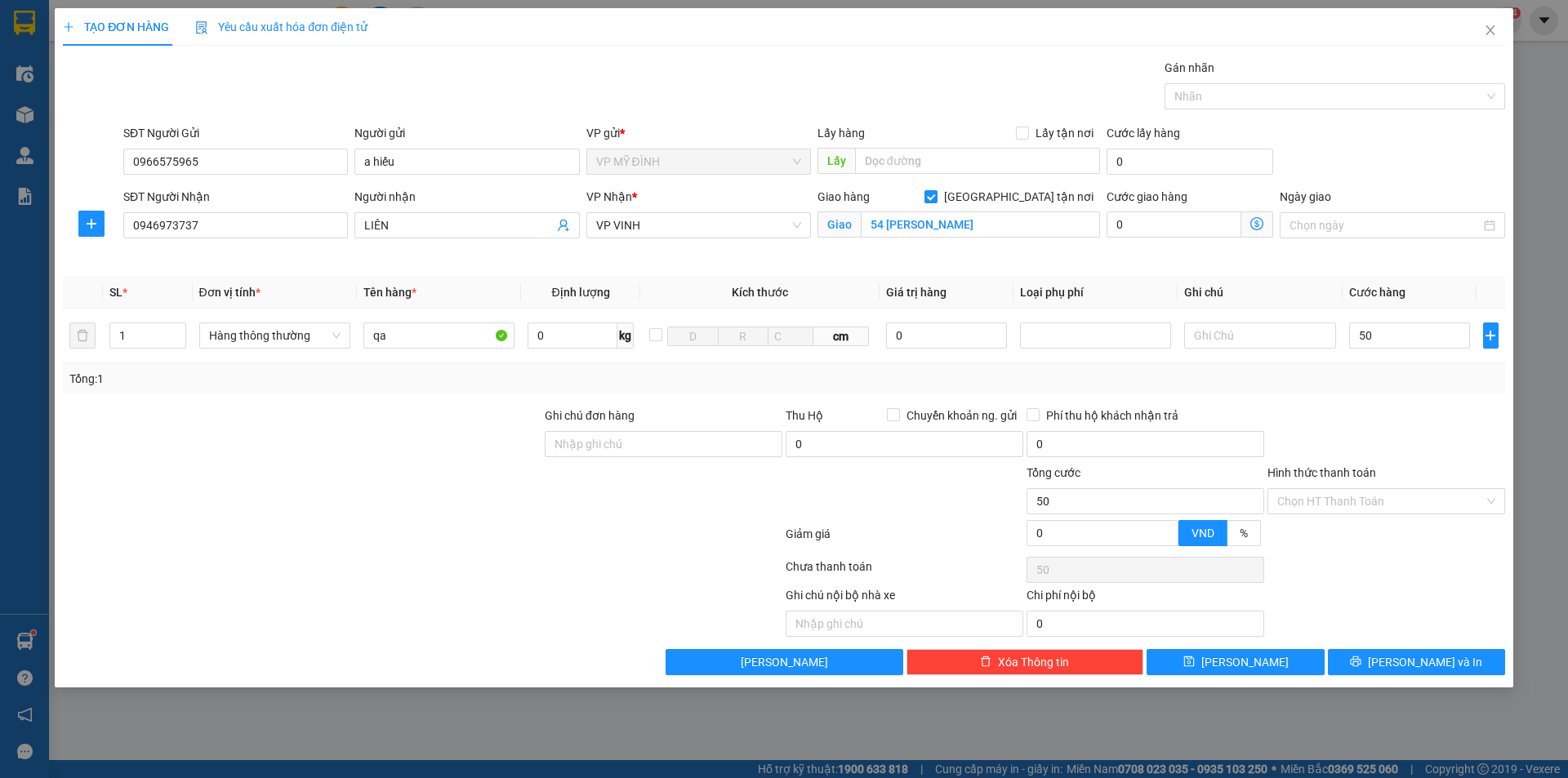
type input "50.000"
drag, startPoint x: 1445, startPoint y: 678, endPoint x: 1435, endPoint y: 670, distance: 12.8
click at [1442, 674] on div "TẠO ĐƠN HÀNG Yêu cầu xuất hóa đơn điện tử Transit Pickup Surcharge Ids Transit …" at bounding box center [784, 348] width 1459 height 679
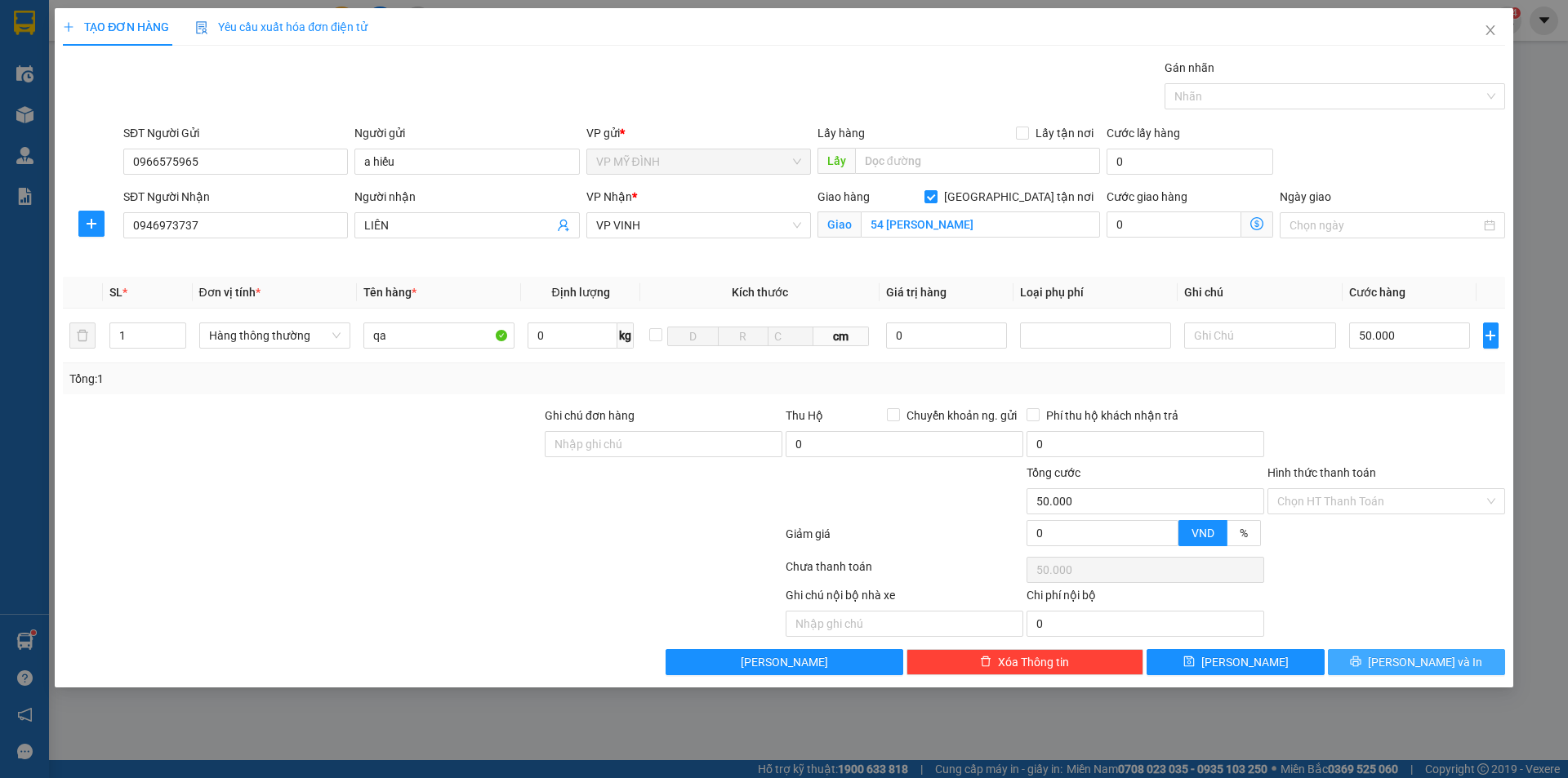
click at [1433, 669] on span "[PERSON_NAME] và In" at bounding box center [1424, 661] width 114 height 18
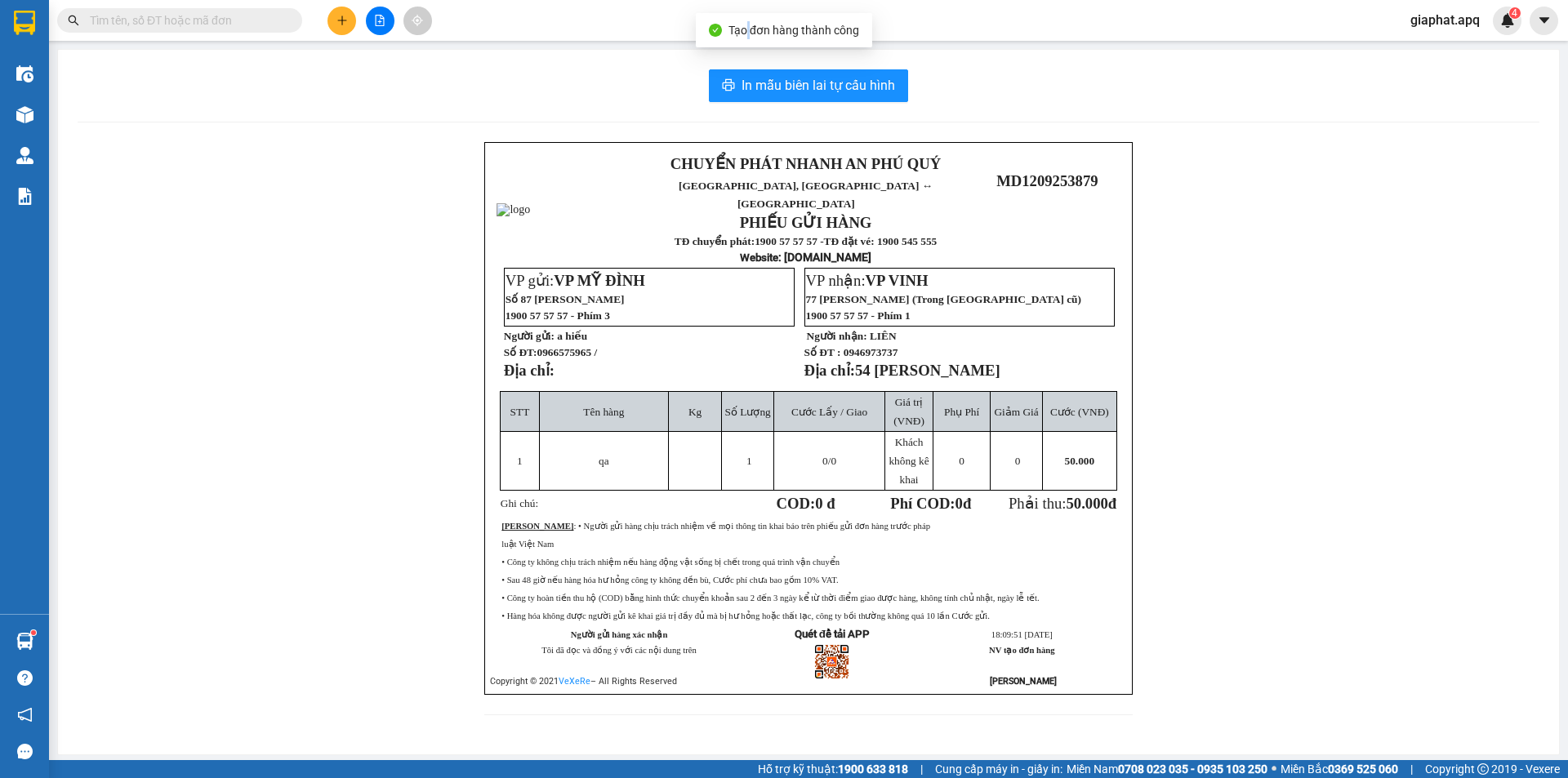
drag, startPoint x: 748, startPoint y: 42, endPoint x: 756, endPoint y: 54, distance: 14.4
click at [756, 54] on body "Kết quả tìm kiếm ( 720 ) Bộ lọc Mã ĐH Trạng thái Món hàng Thu hộ Tổng cước Chưa…" at bounding box center [784, 389] width 1568 height 778
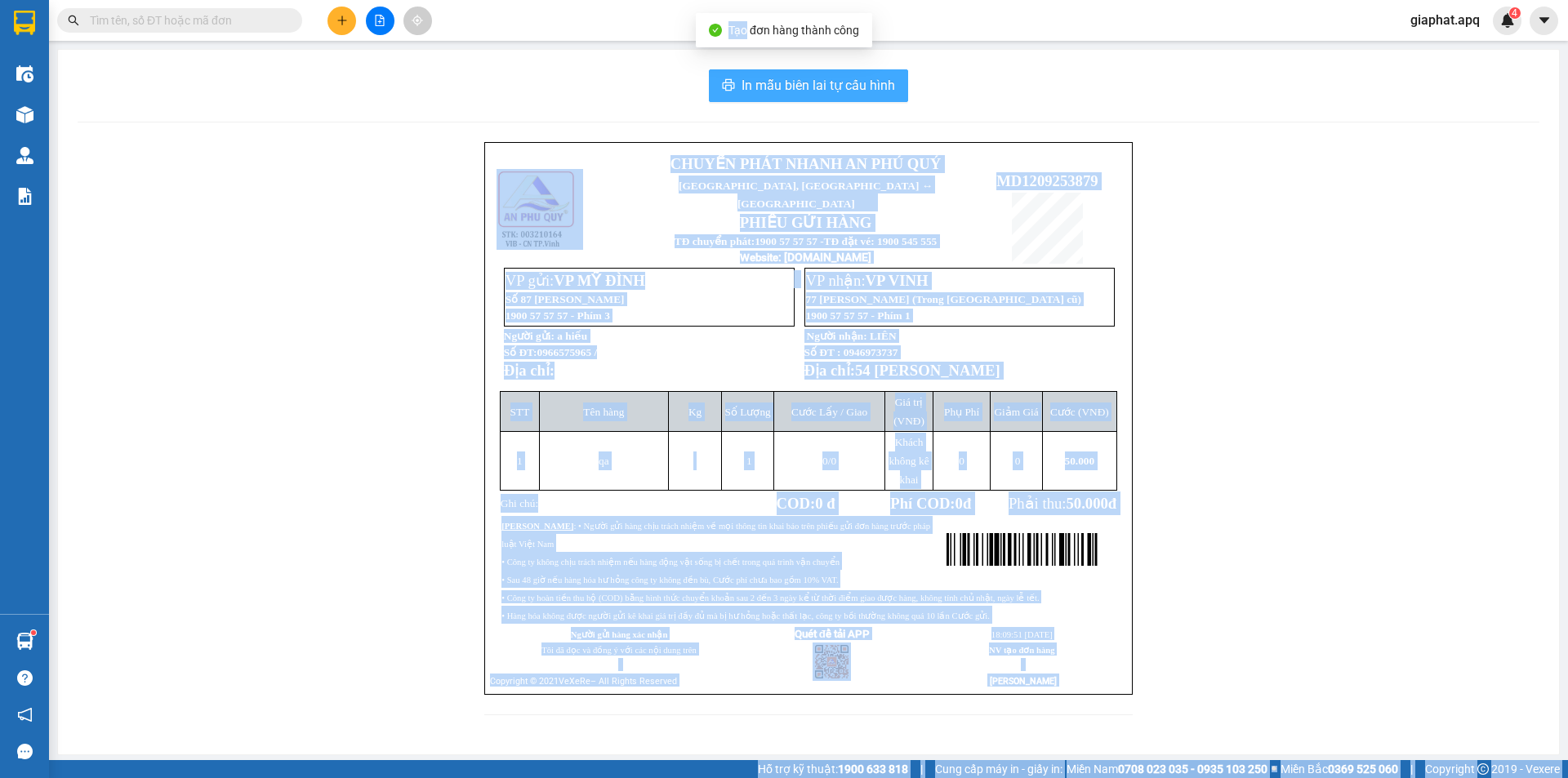
click at [777, 97] on button "In mẫu biên lai tự cấu hình" at bounding box center [808, 85] width 199 height 32
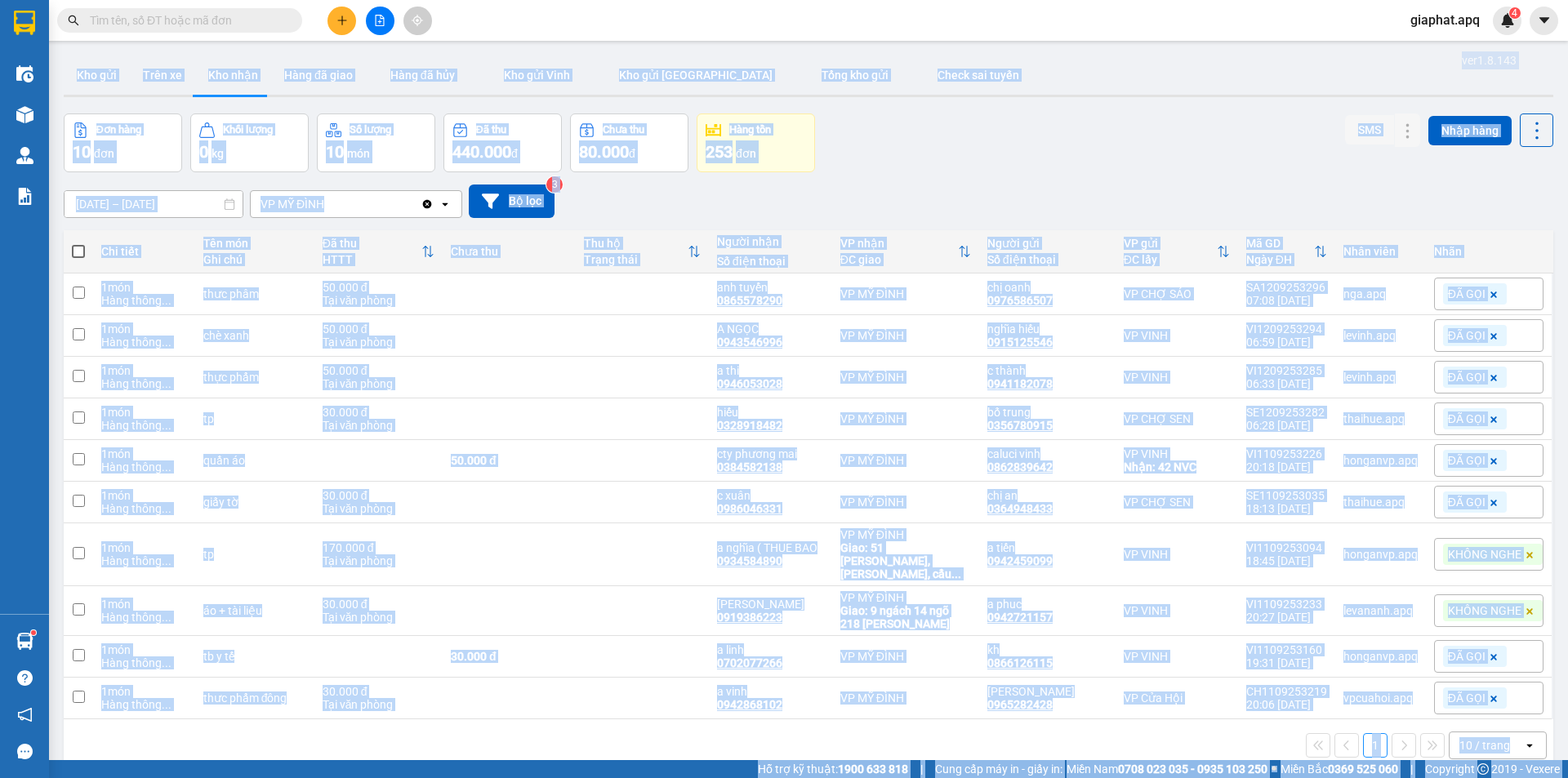
drag, startPoint x: 787, startPoint y: 102, endPoint x: 1168, endPoint y: 164, distance: 386.0
click at [1168, 164] on div "Đơn hàng 10 đơn Khối lượng 0 kg Số lượng 10 món Đã thu 440.000 đ Chưa thu 80.00…" at bounding box center [809, 142] width 1490 height 58
click at [1052, 142] on div "Đơn hàng 10 đơn Khối lượng 0 kg Số lượng 10 món Đã thu 440.000 đ Chưa thu 80.00…" at bounding box center [809, 142] width 1490 height 58
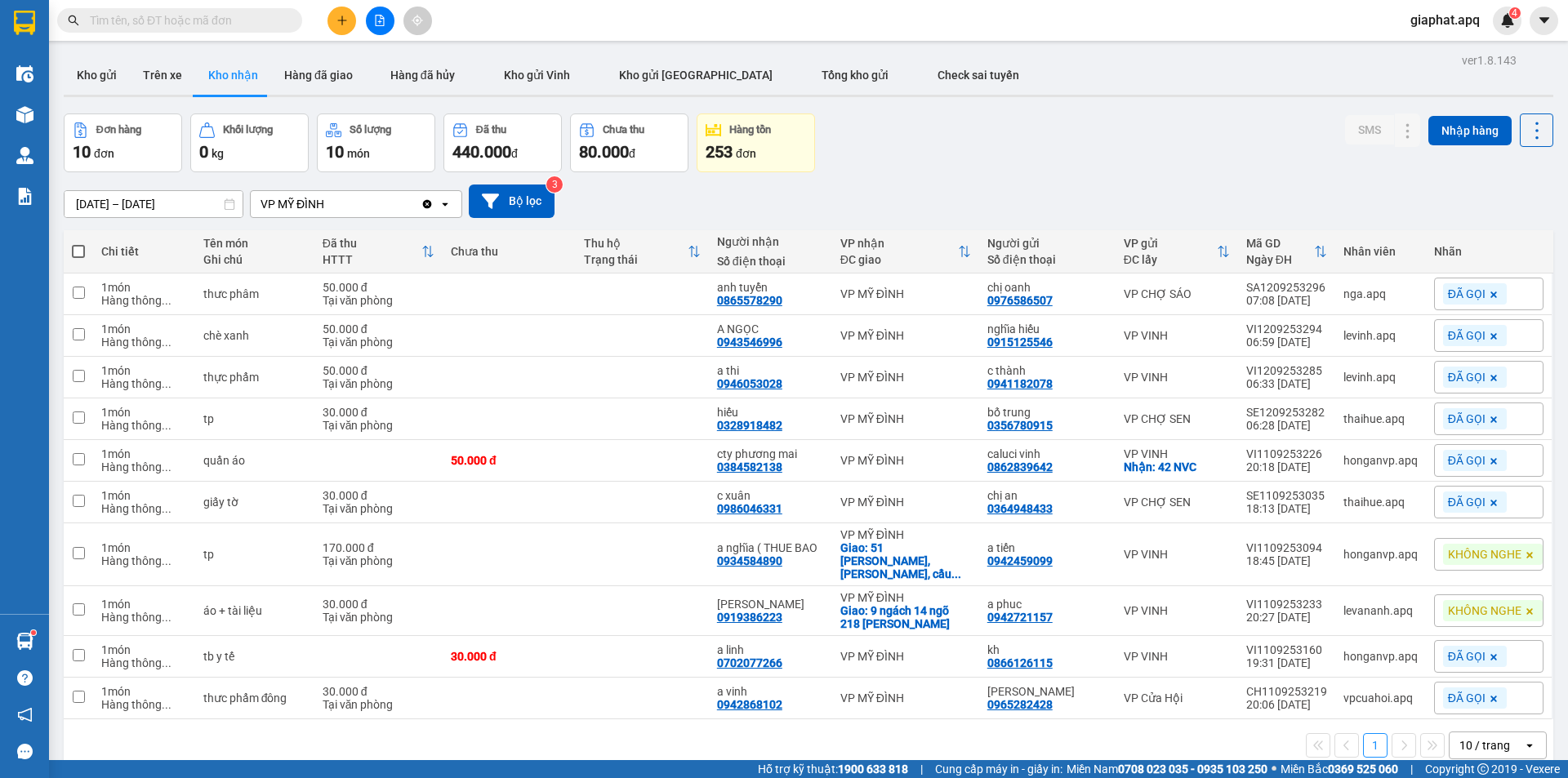
click at [238, 19] on input "text" at bounding box center [186, 19] width 193 height 18
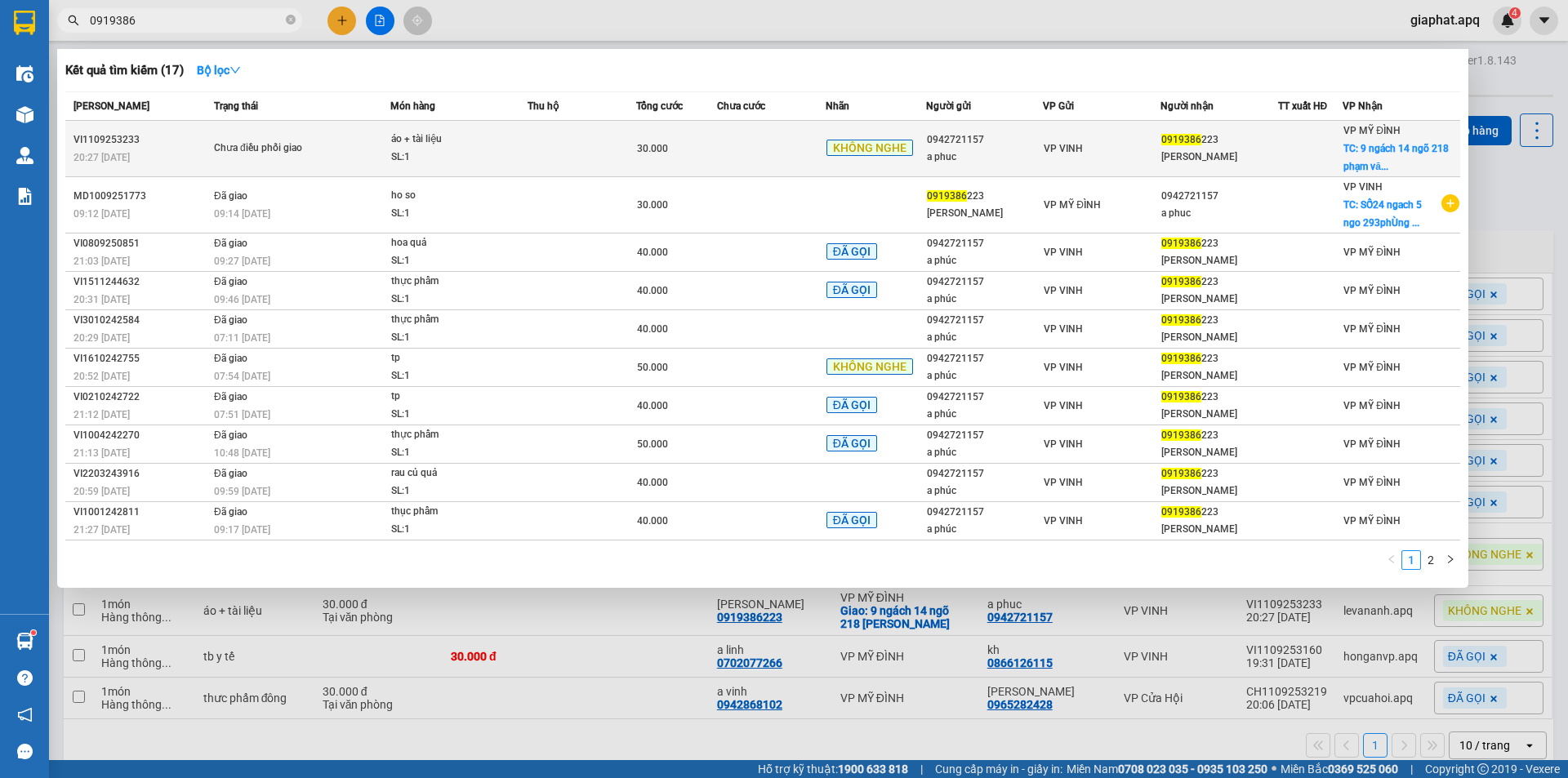
type input "0919386"
click at [1000, 141] on div "0942721157" at bounding box center [984, 140] width 116 height 17
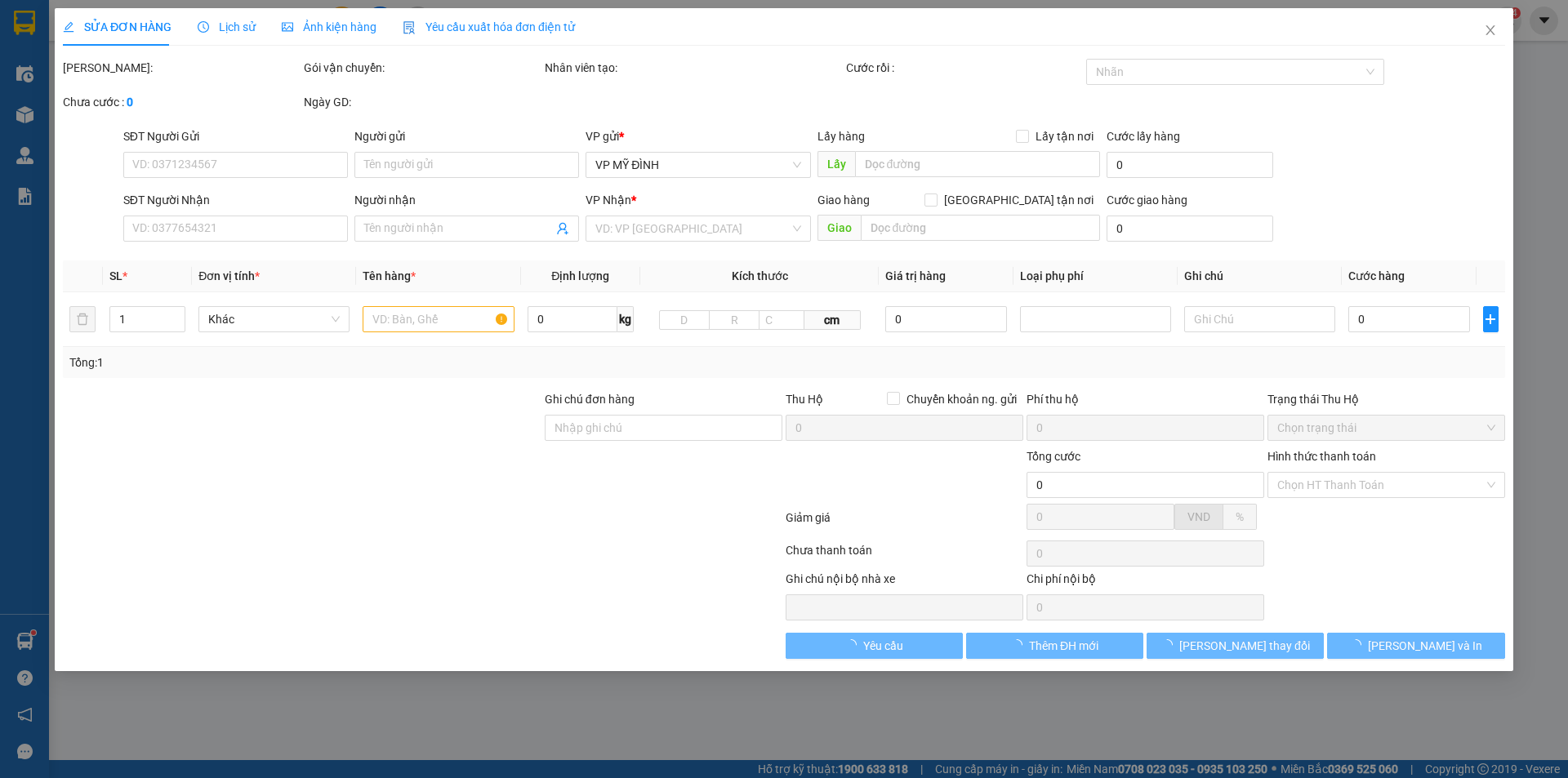
type input "0942721157"
type input "a phuc"
type input "0919386223"
type input "[PERSON_NAME]"
checkbox input "true"
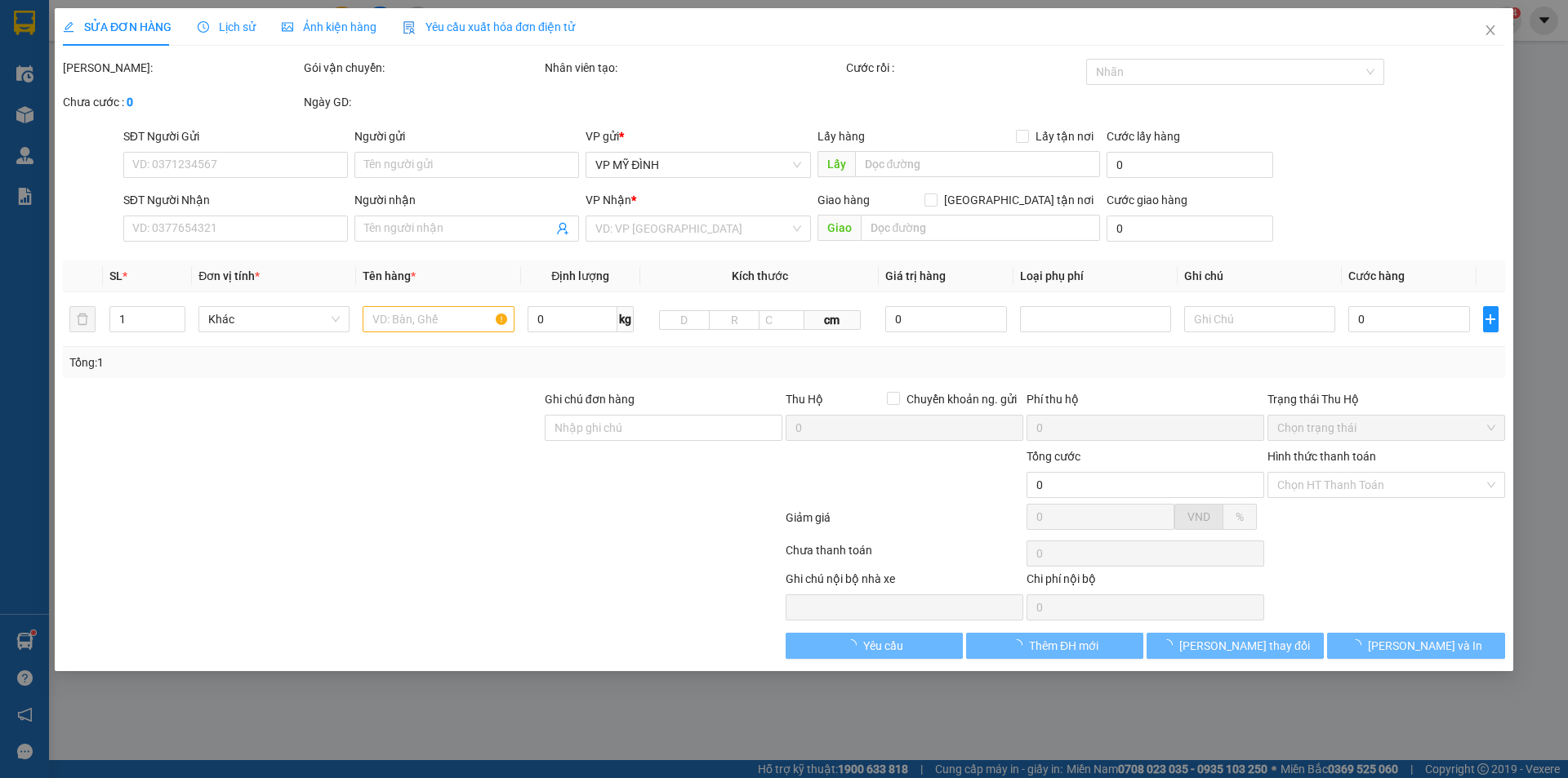
type input "9 ngách 14 ngõ 218 [PERSON_NAME]"
type input "30.000"
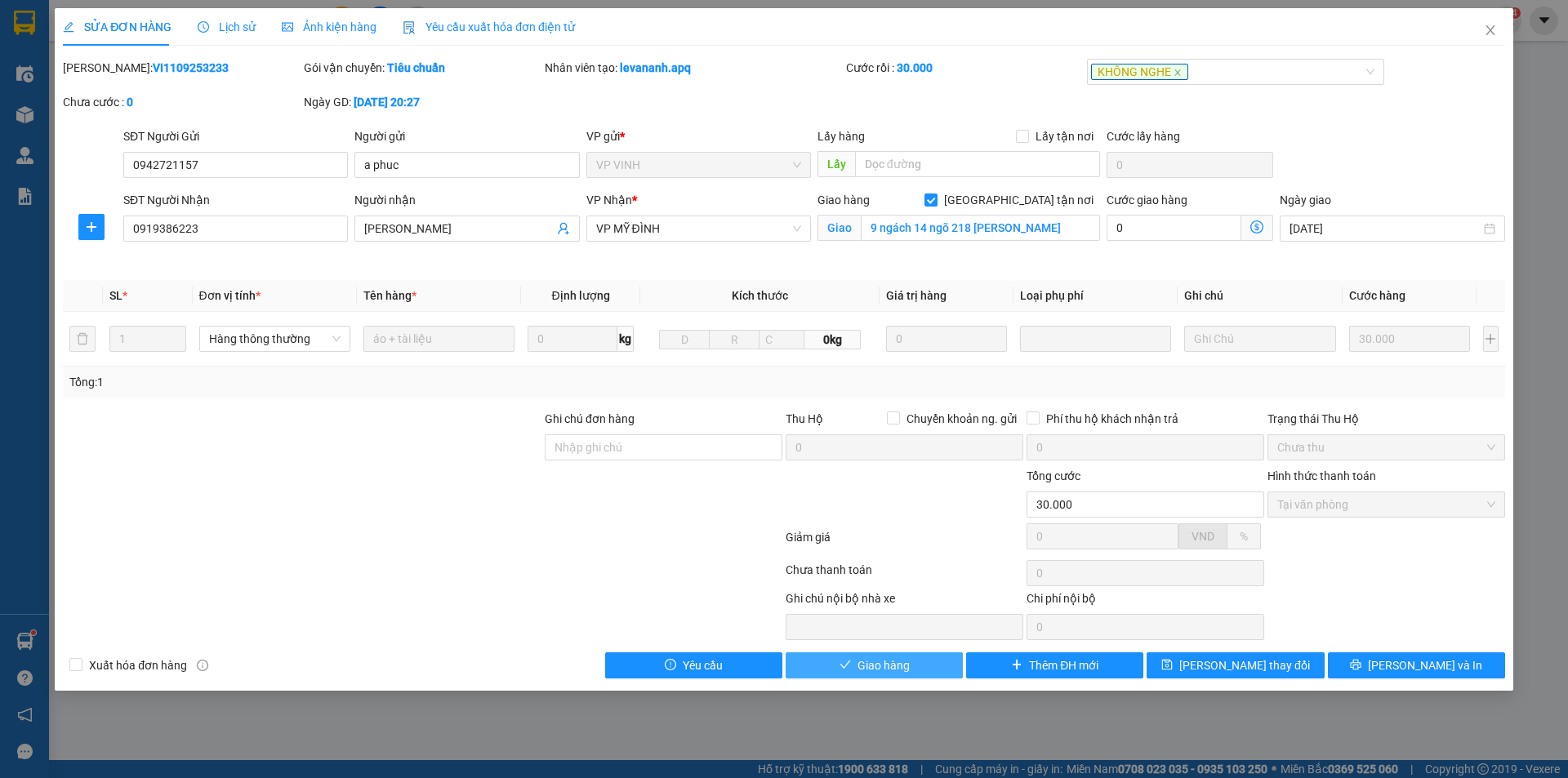
click at [848, 664] on icon "check" at bounding box center [844, 664] width 10 height 8
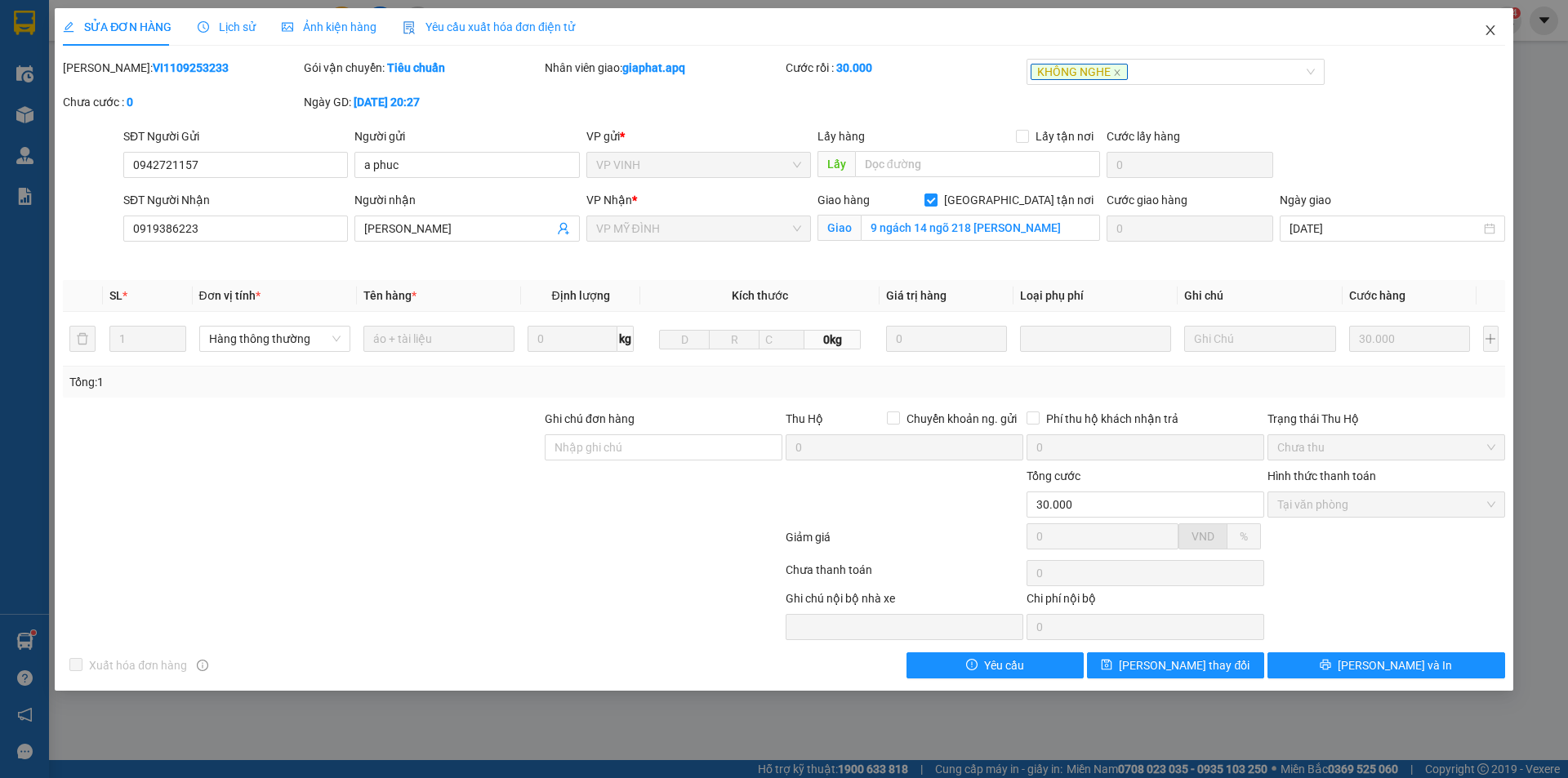
click at [1492, 34] on icon "close" at bounding box center [1490, 31] width 13 height 13
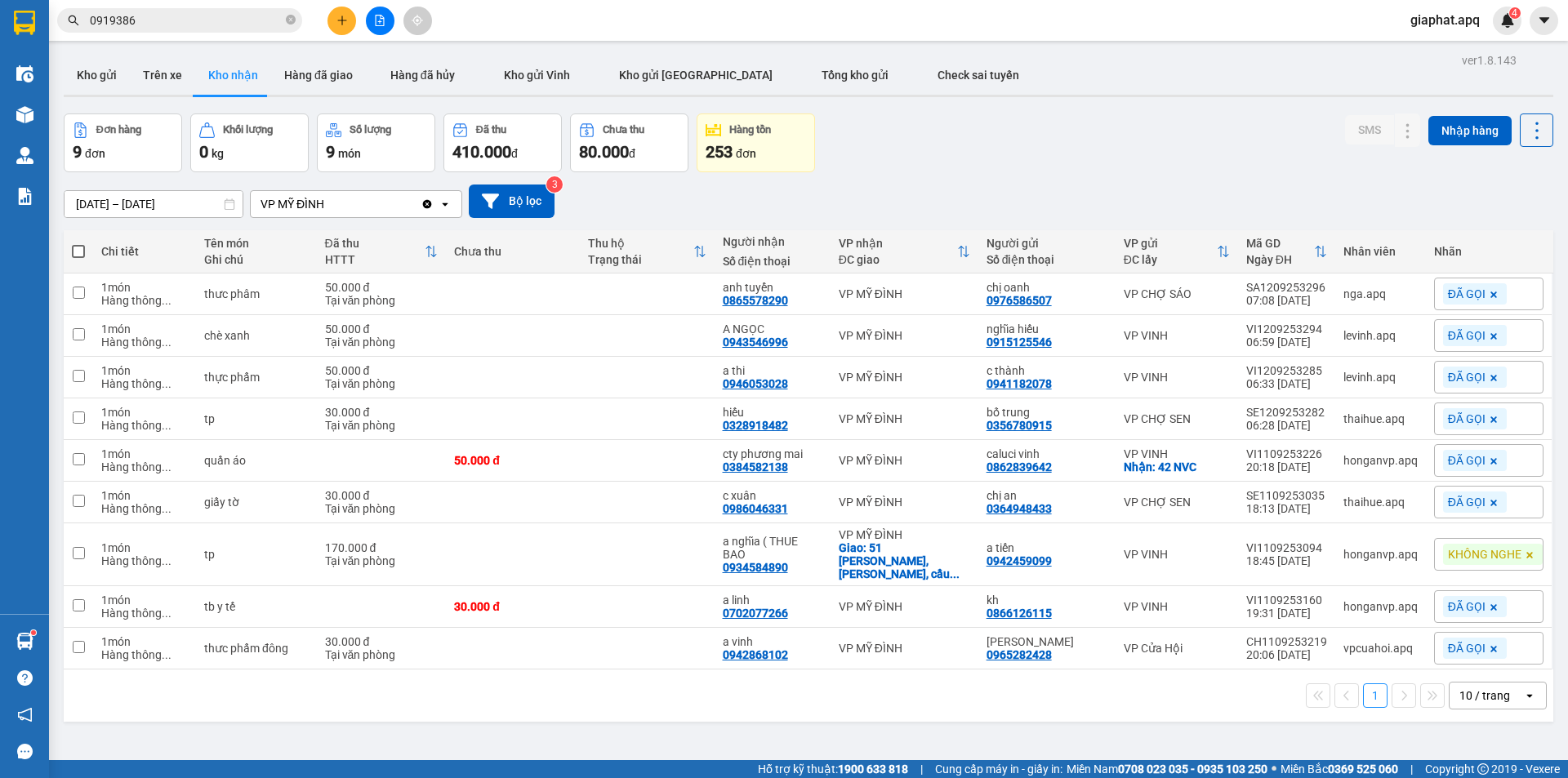
click at [347, 7] on button at bounding box center [341, 20] width 29 height 29
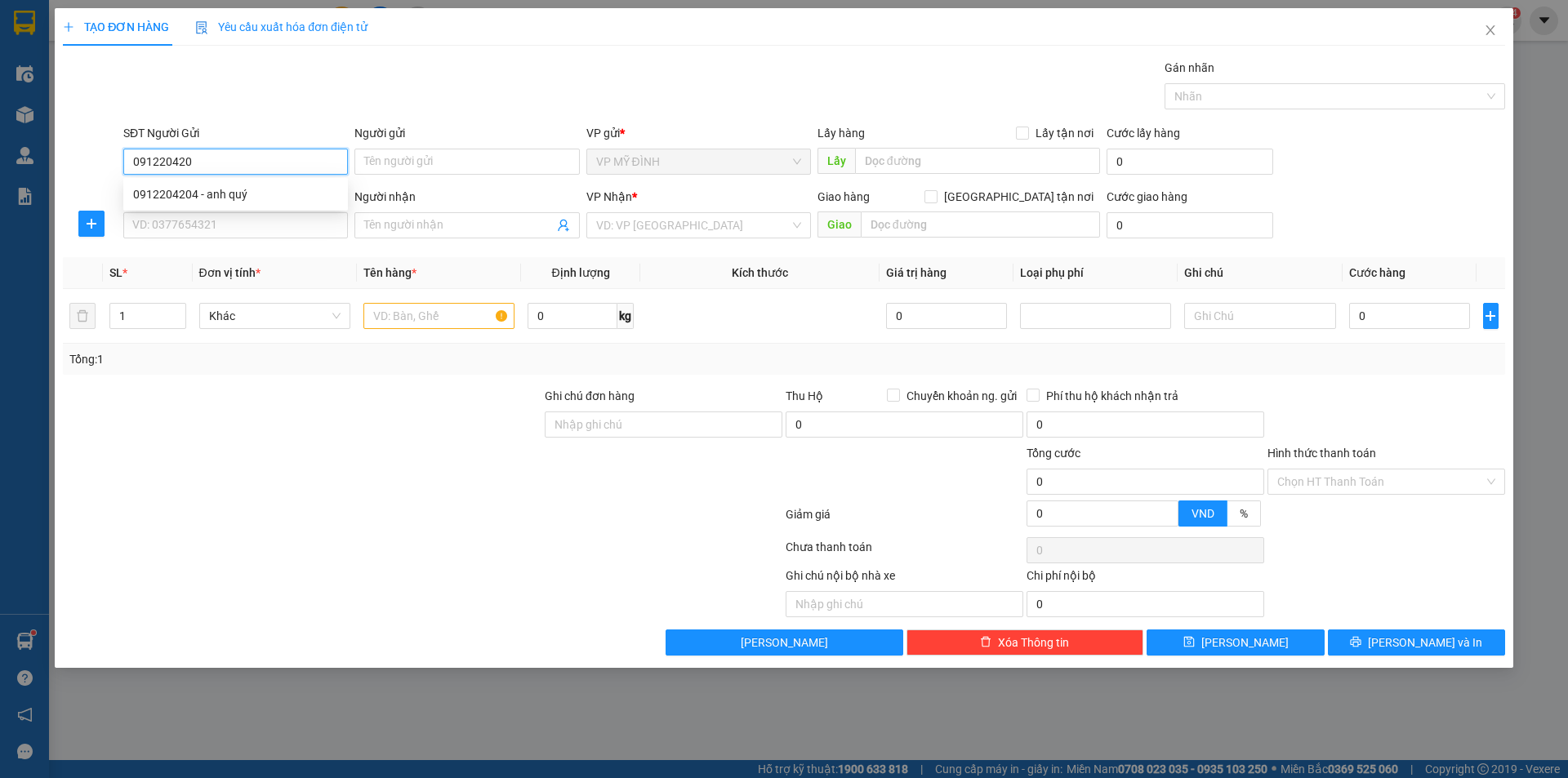
type input "0912204204"
click at [181, 184] on div "0912204204 - anh quý" at bounding box center [236, 194] width 225 height 26
type input "anh quý"
type input "0912204204"
click at [186, 215] on input "SĐT Người Nhận" at bounding box center [236, 225] width 225 height 26
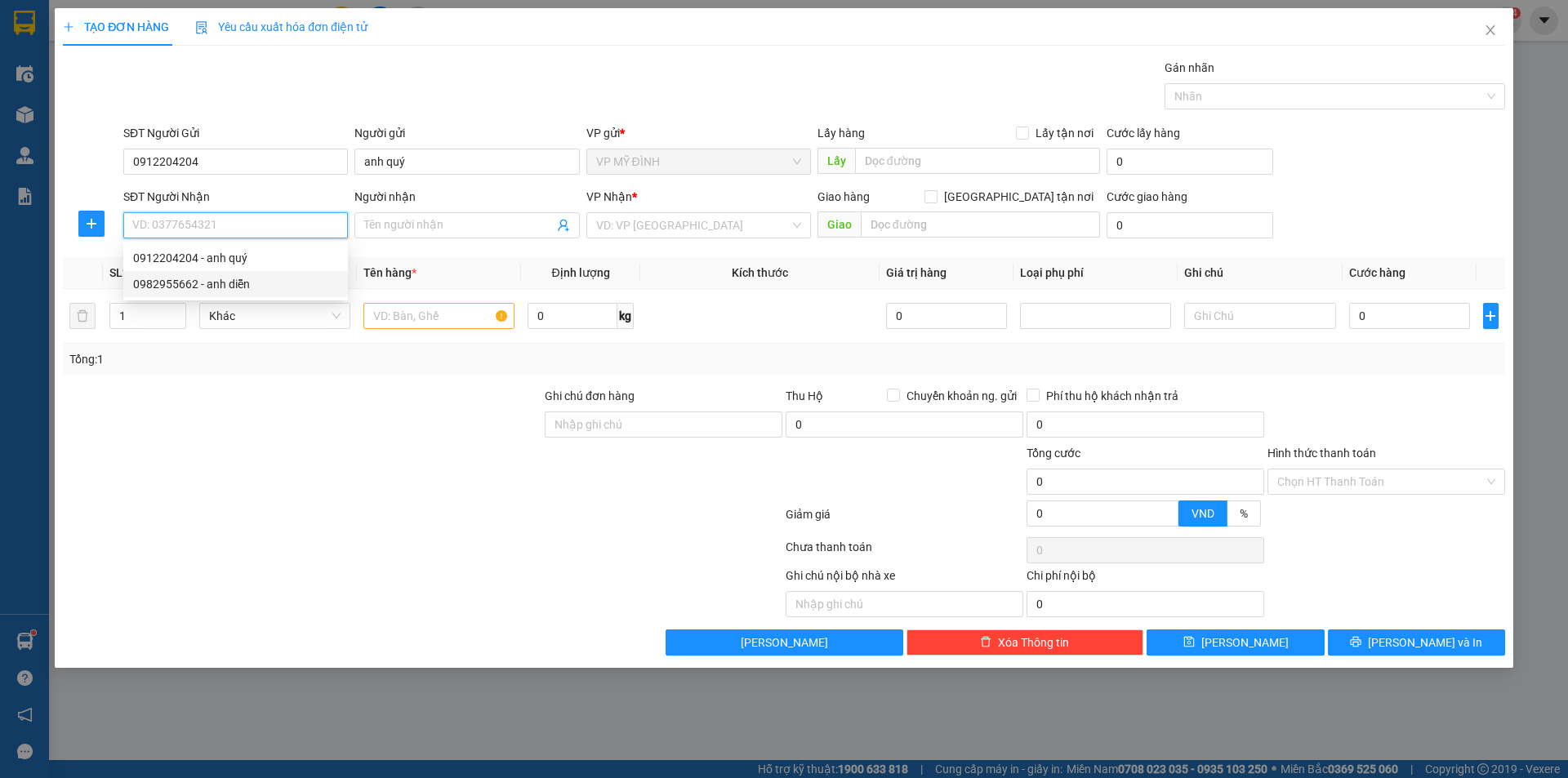
click at [223, 275] on div "0982955662 - anh diễn" at bounding box center [235, 284] width 205 height 18
type input "0982955662"
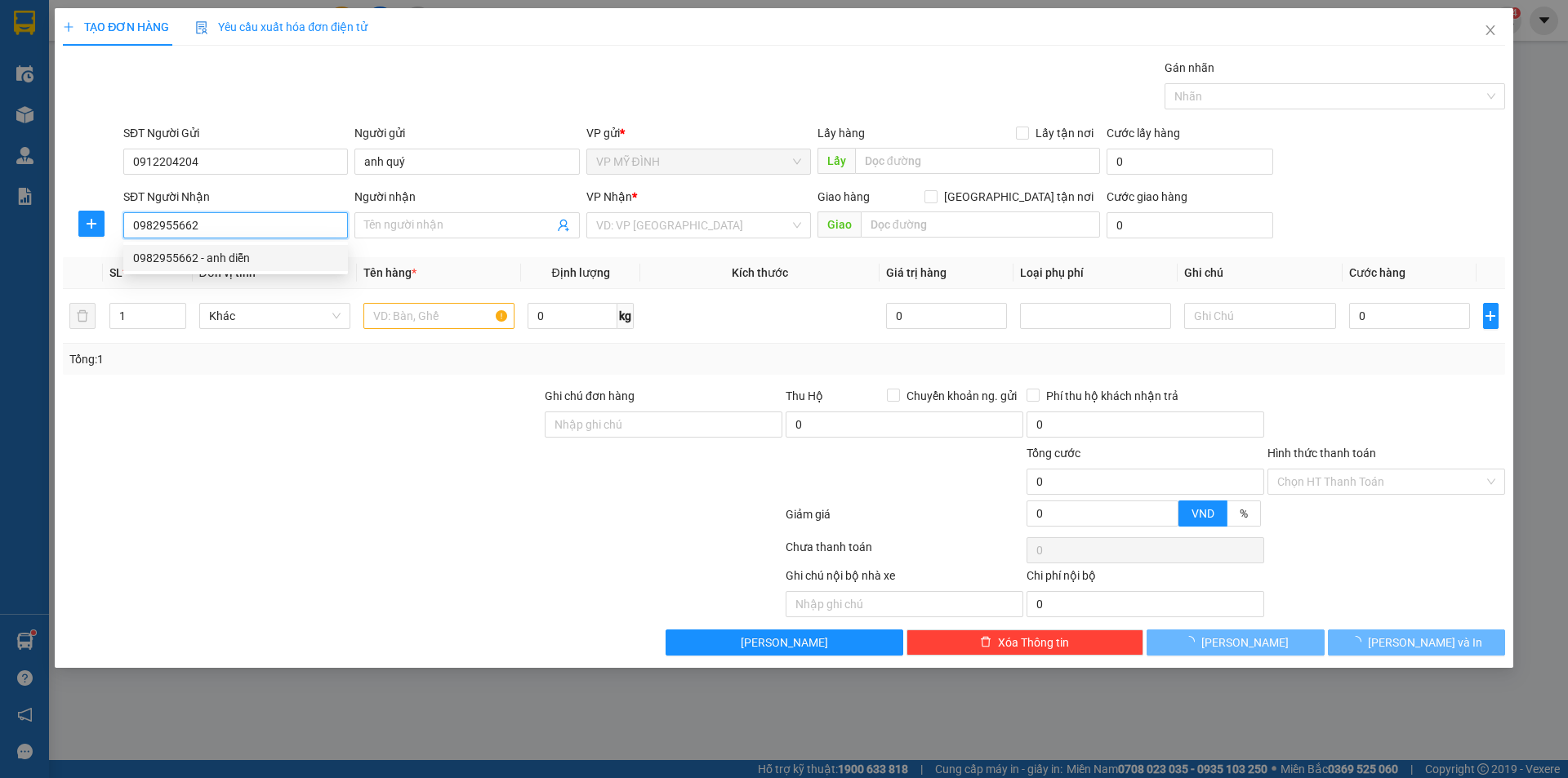
type input "anh diễn"
checkbox input "true"
type input "[GEOGRAPHIC_DATA] cũ ( [GEOGRAPHIC_DATA] )"
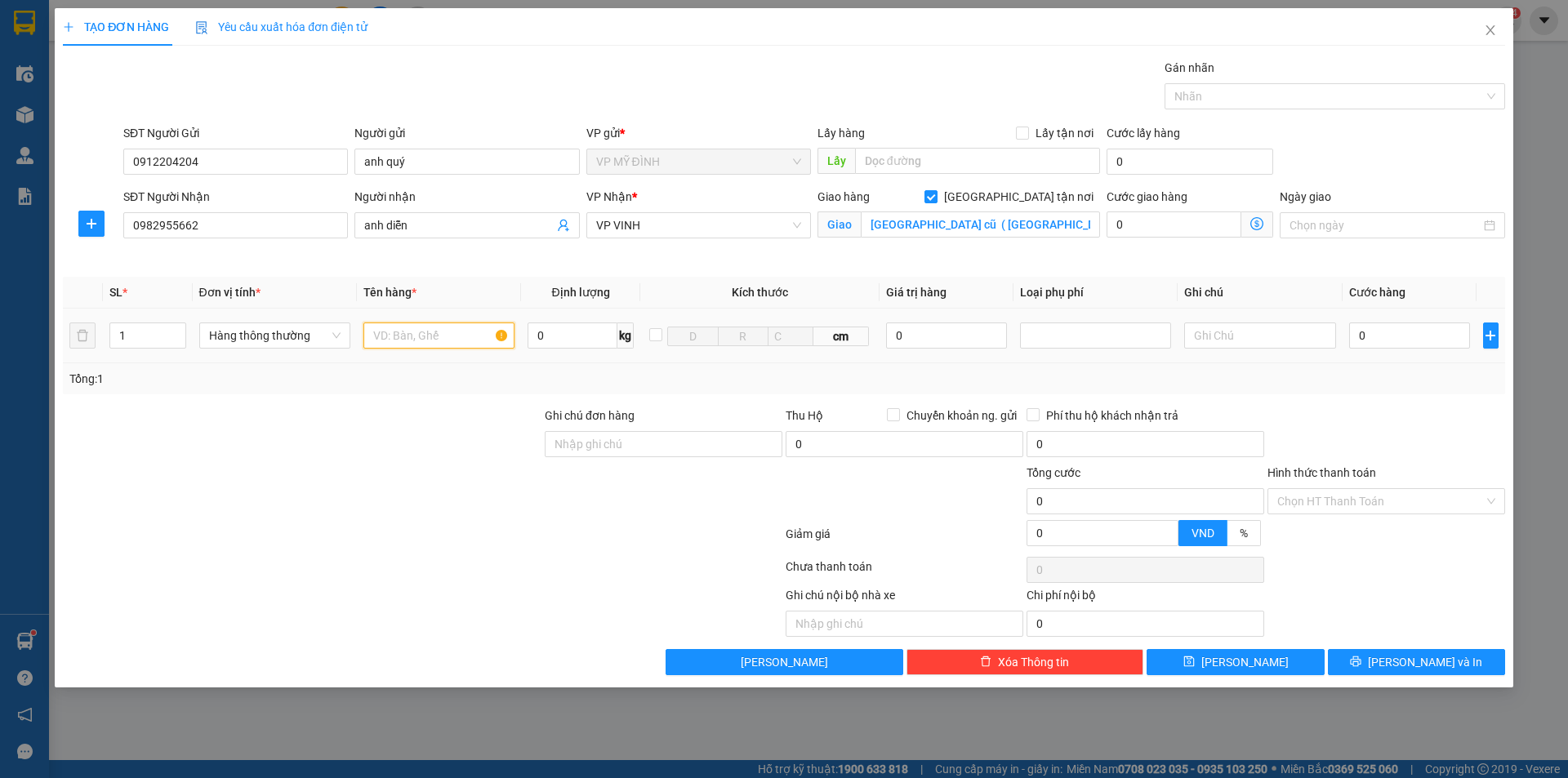
click at [427, 331] on input "text" at bounding box center [439, 336] width 151 height 26
click at [391, 338] on input "text" at bounding box center [439, 336] width 151 height 26
type input "phụ tùng"
click at [1407, 338] on input "0" at bounding box center [1409, 336] width 122 height 26
type input "4"
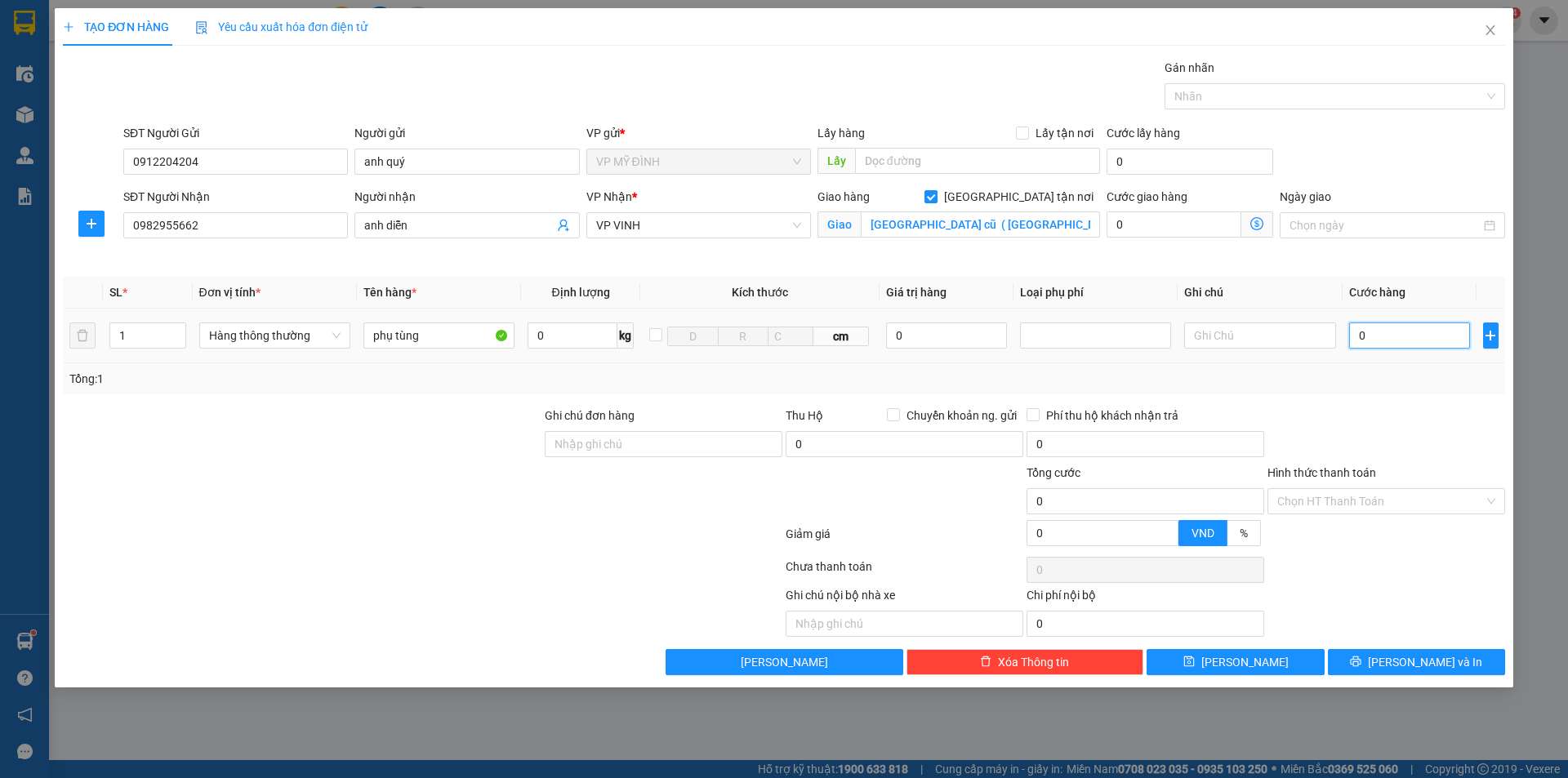
type input "4"
type input "40"
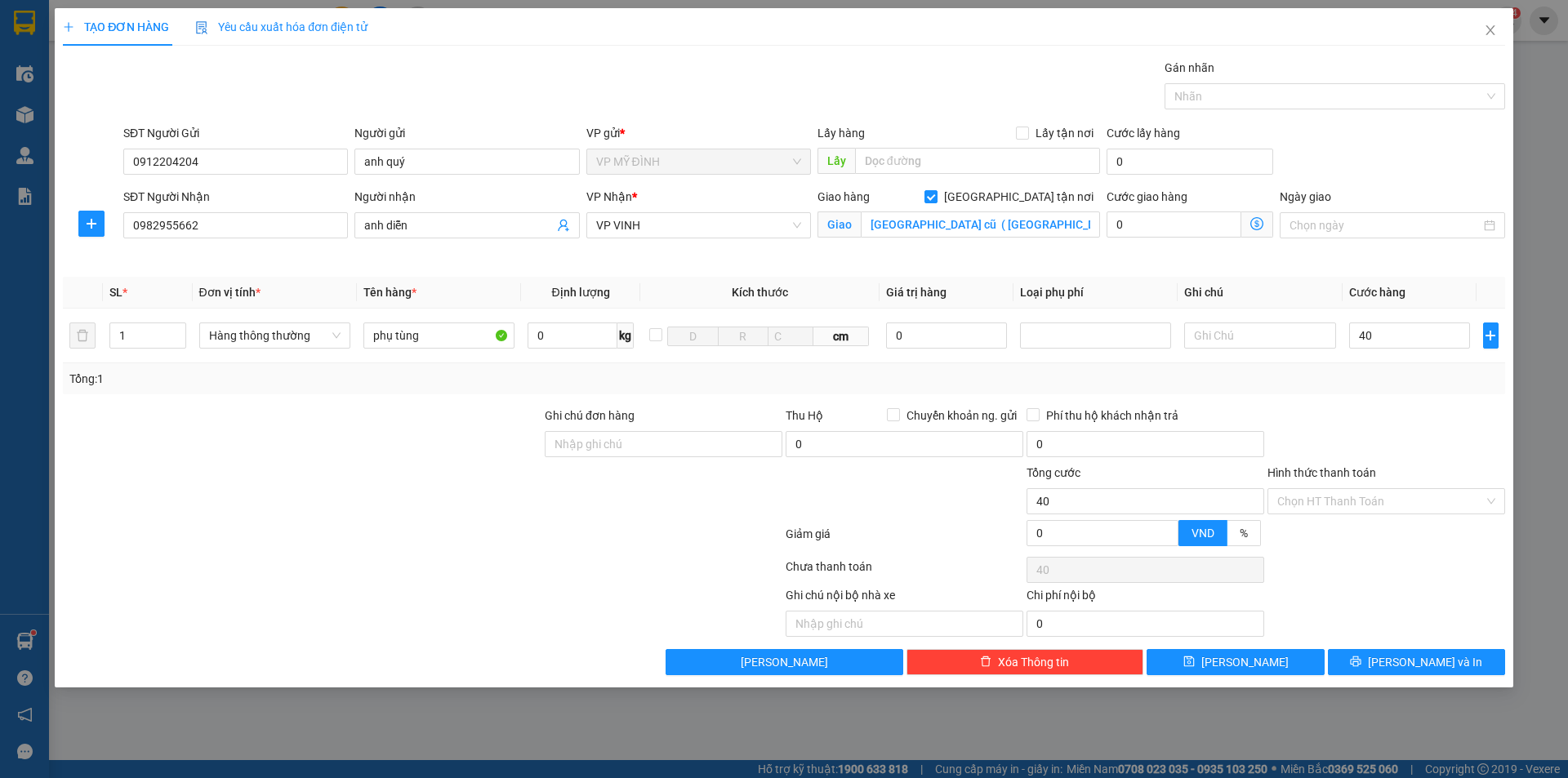
type input "40.000"
drag, startPoint x: 1374, startPoint y: 460, endPoint x: 1382, endPoint y: 469, distance: 12.0
click at [1374, 461] on div at bounding box center [1386, 435] width 241 height 57
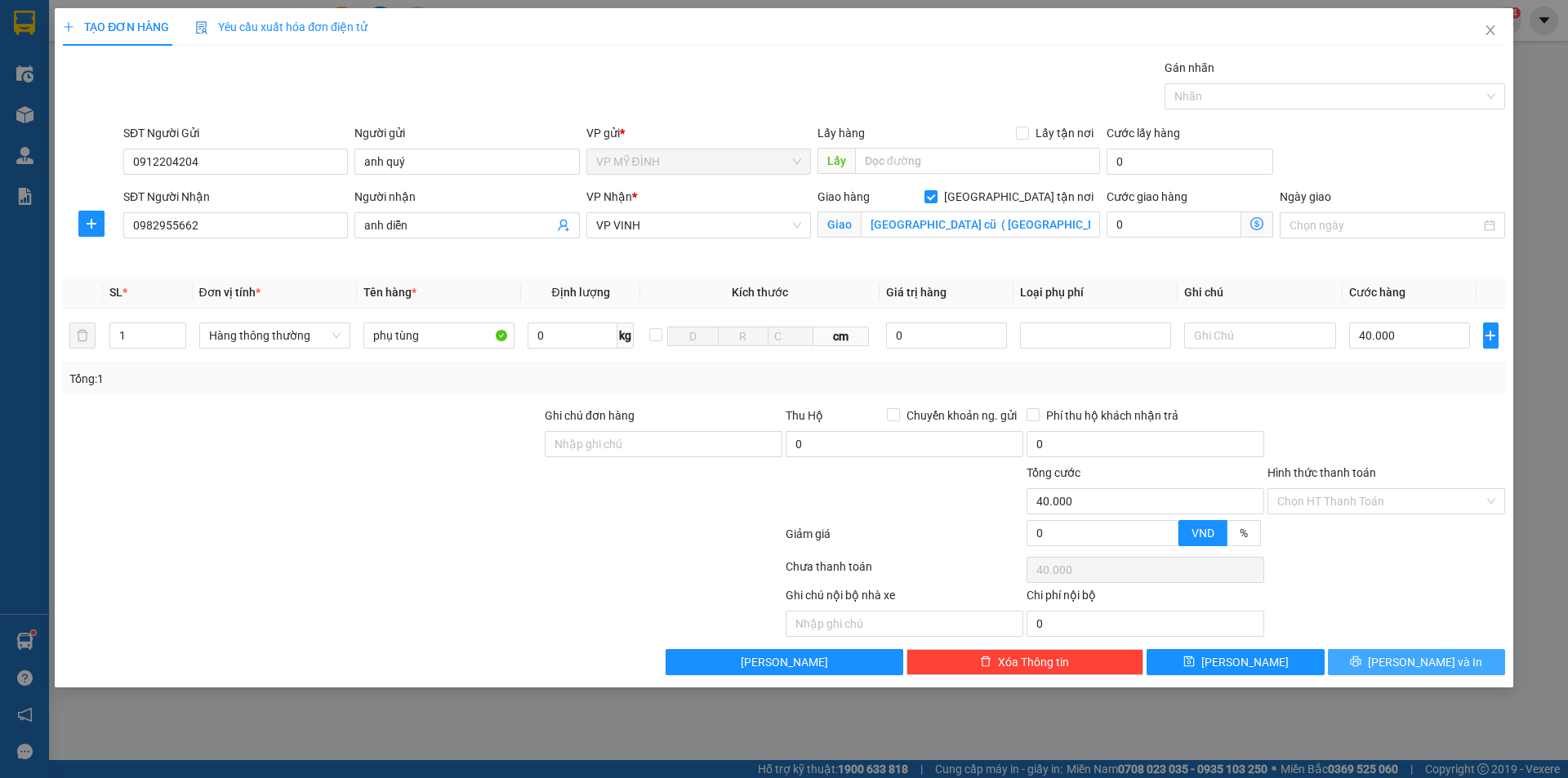
click at [1361, 669] on span "printer" at bounding box center [1356, 662] width 11 height 13
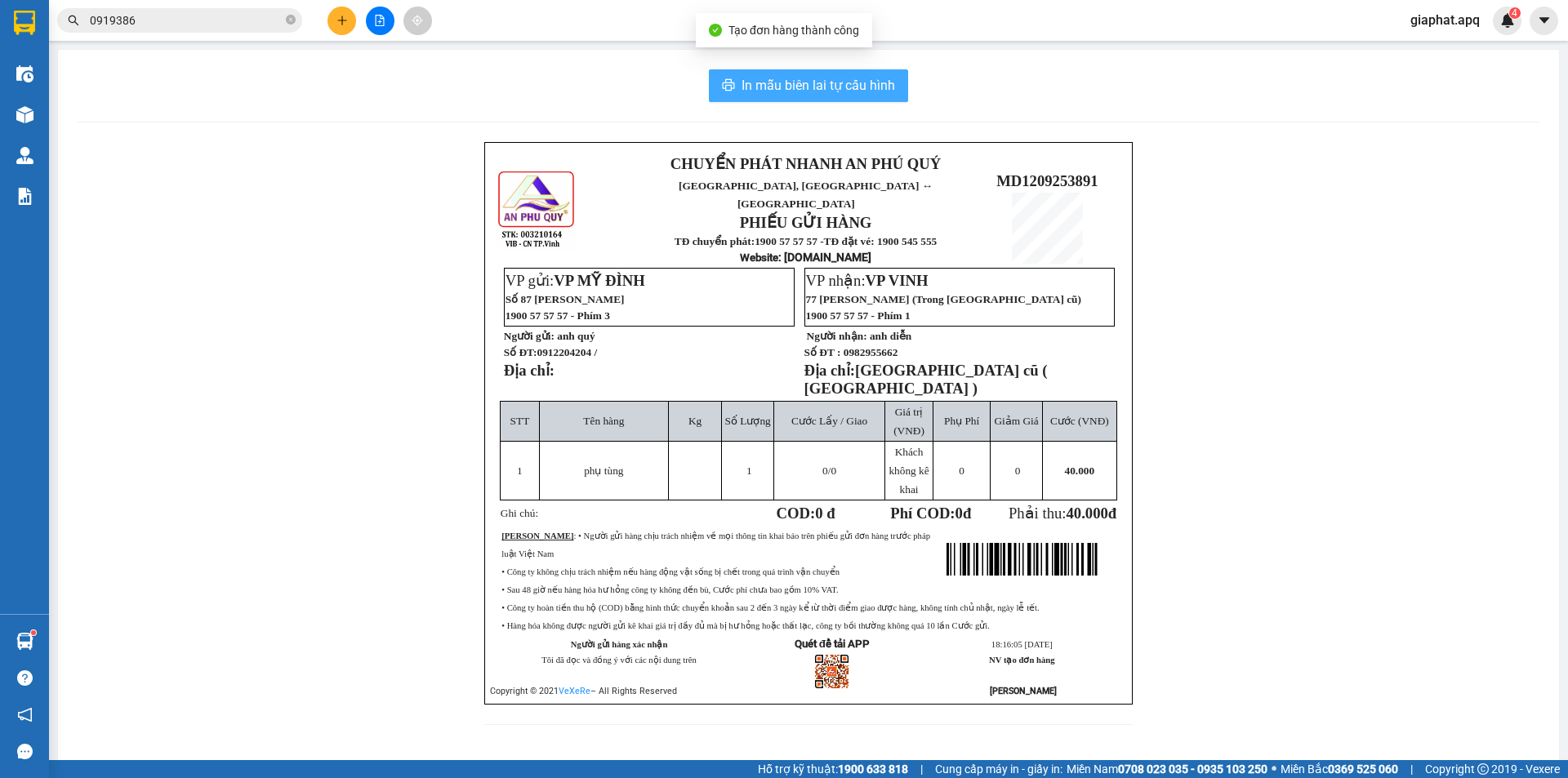
click at [758, 71] on button "In mẫu biên lai tự cấu hình" at bounding box center [808, 85] width 199 height 32
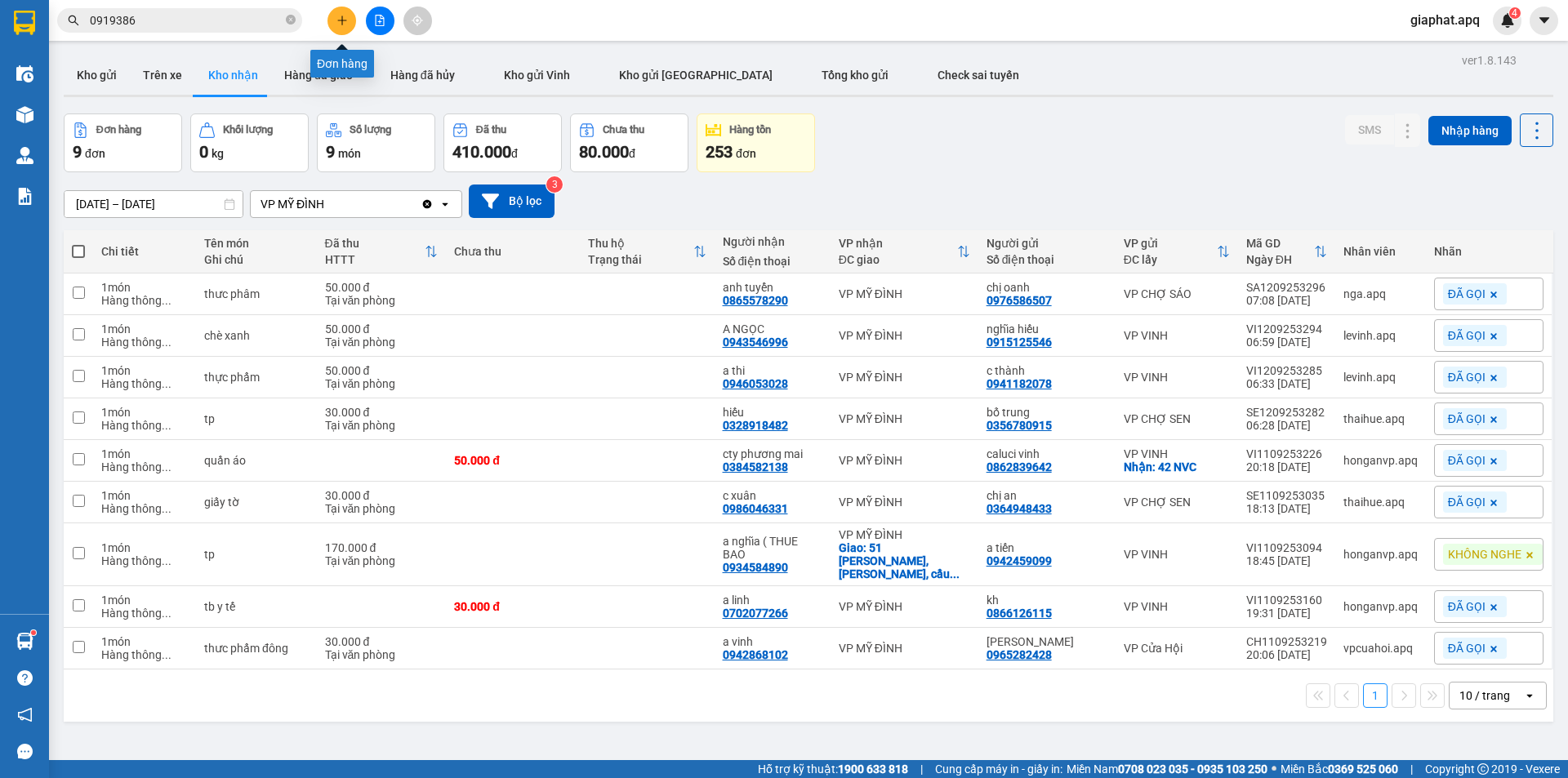
click at [344, 16] on icon "plus" at bounding box center [342, 20] width 11 height 11
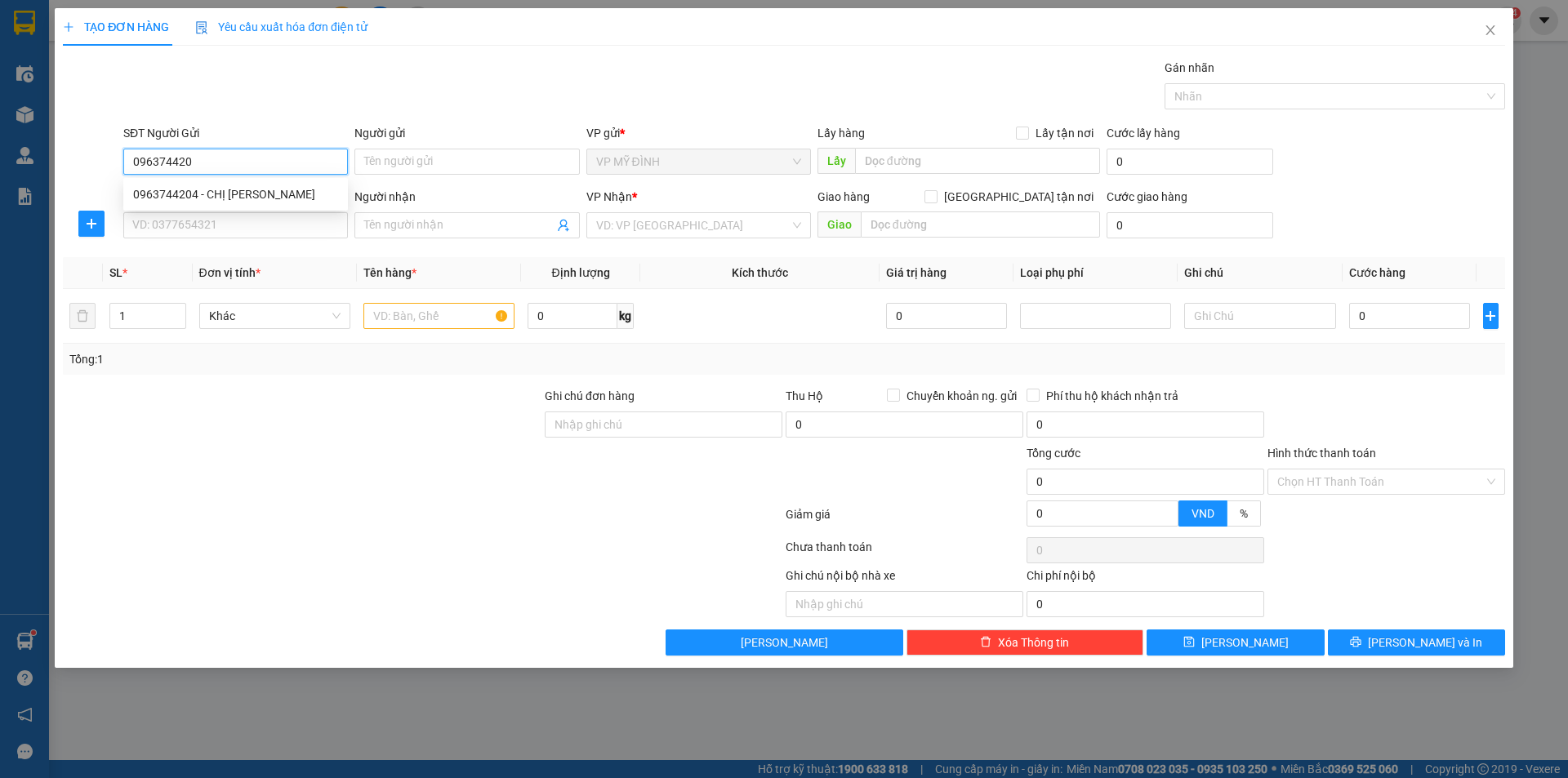
type input "0963744204"
click at [222, 198] on div "0963744204 - CHỊ [PERSON_NAME]" at bounding box center [235, 194] width 205 height 18
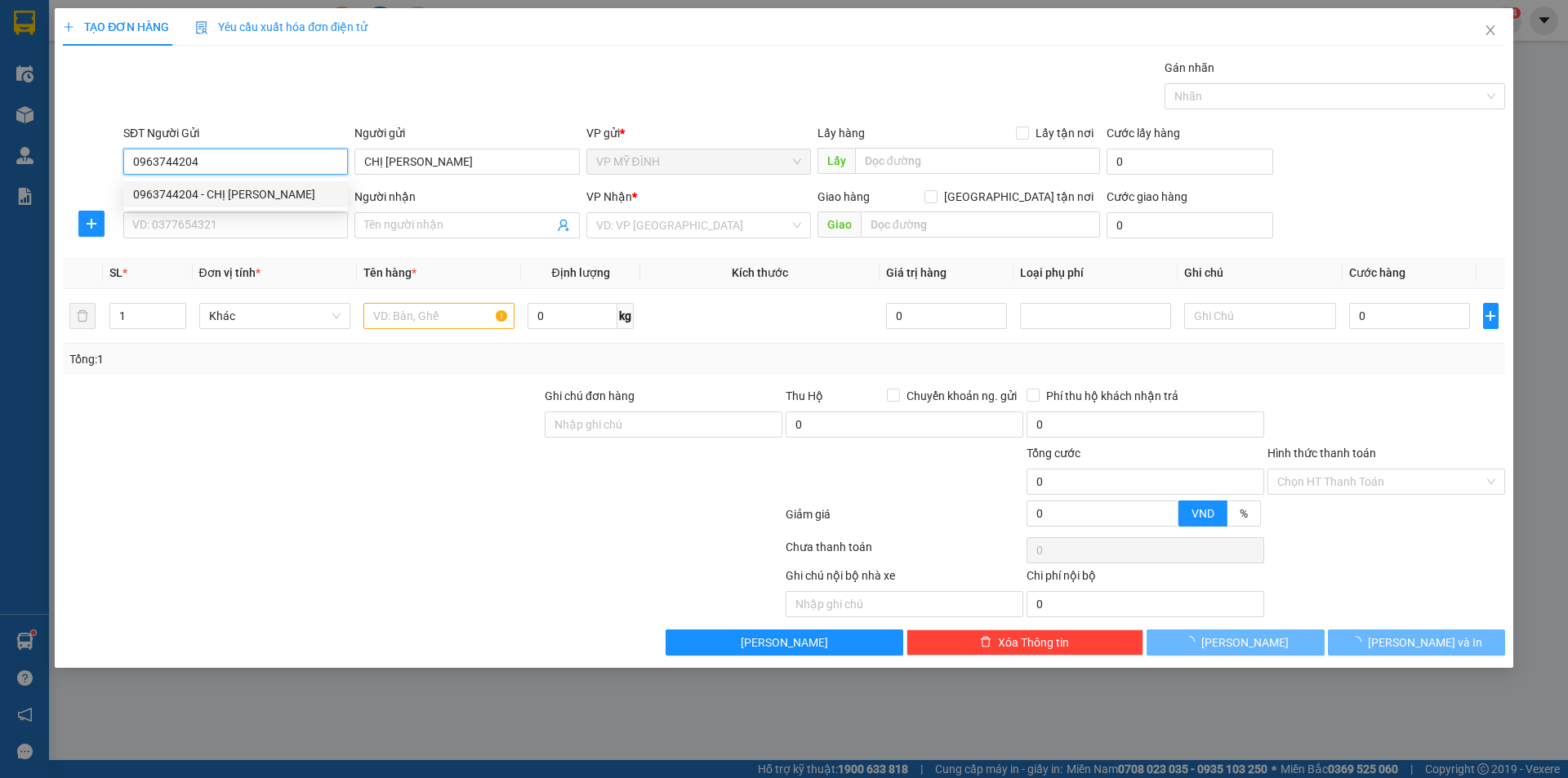
type input "CHỊ [PERSON_NAME]"
type input "0963744204"
click at [229, 225] on input "SĐT Người Nhận" at bounding box center [236, 225] width 225 height 26
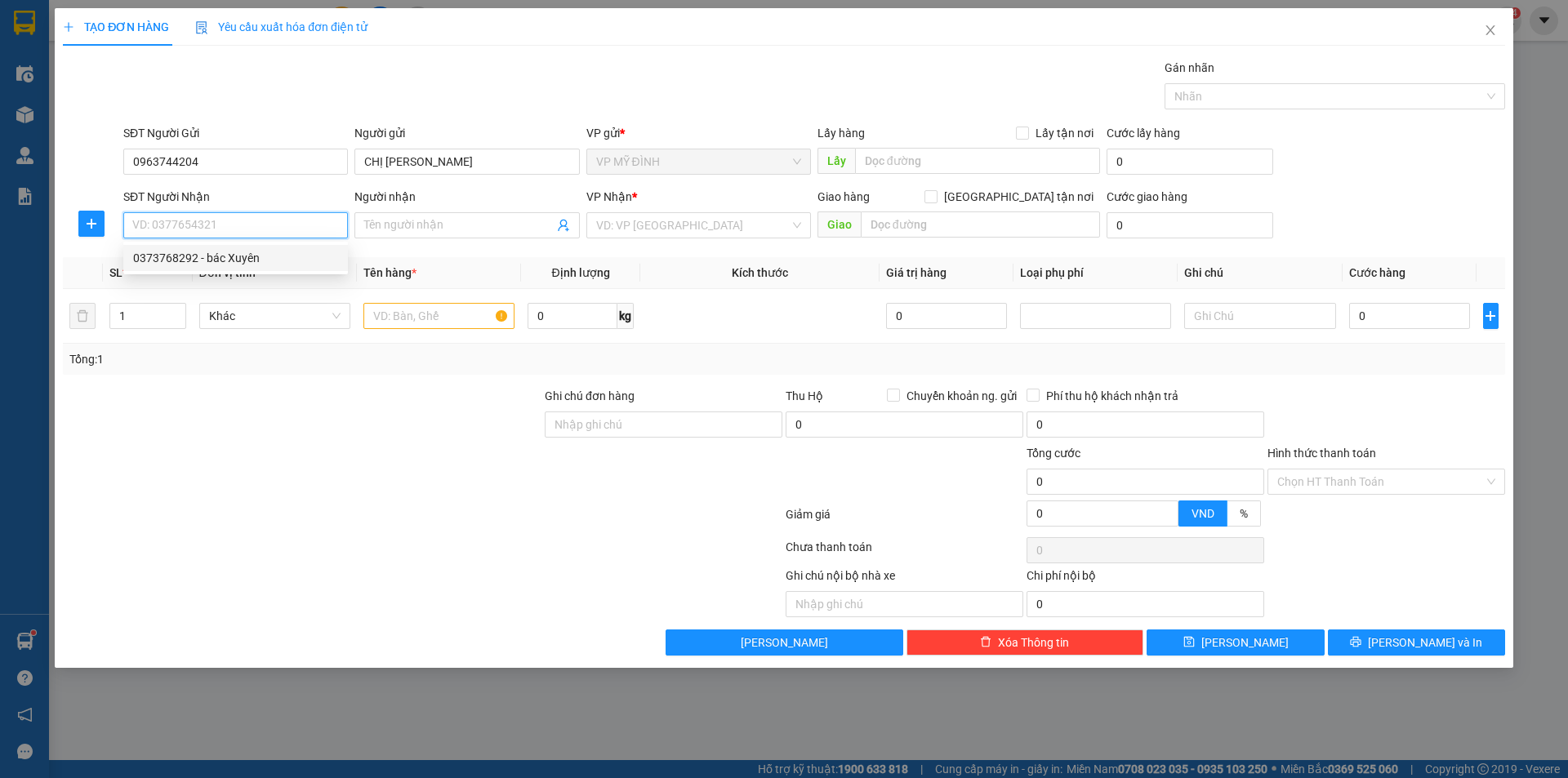
click at [227, 257] on div "0373768292 - bác Xuyên" at bounding box center [235, 257] width 205 height 18
type input "0373768292"
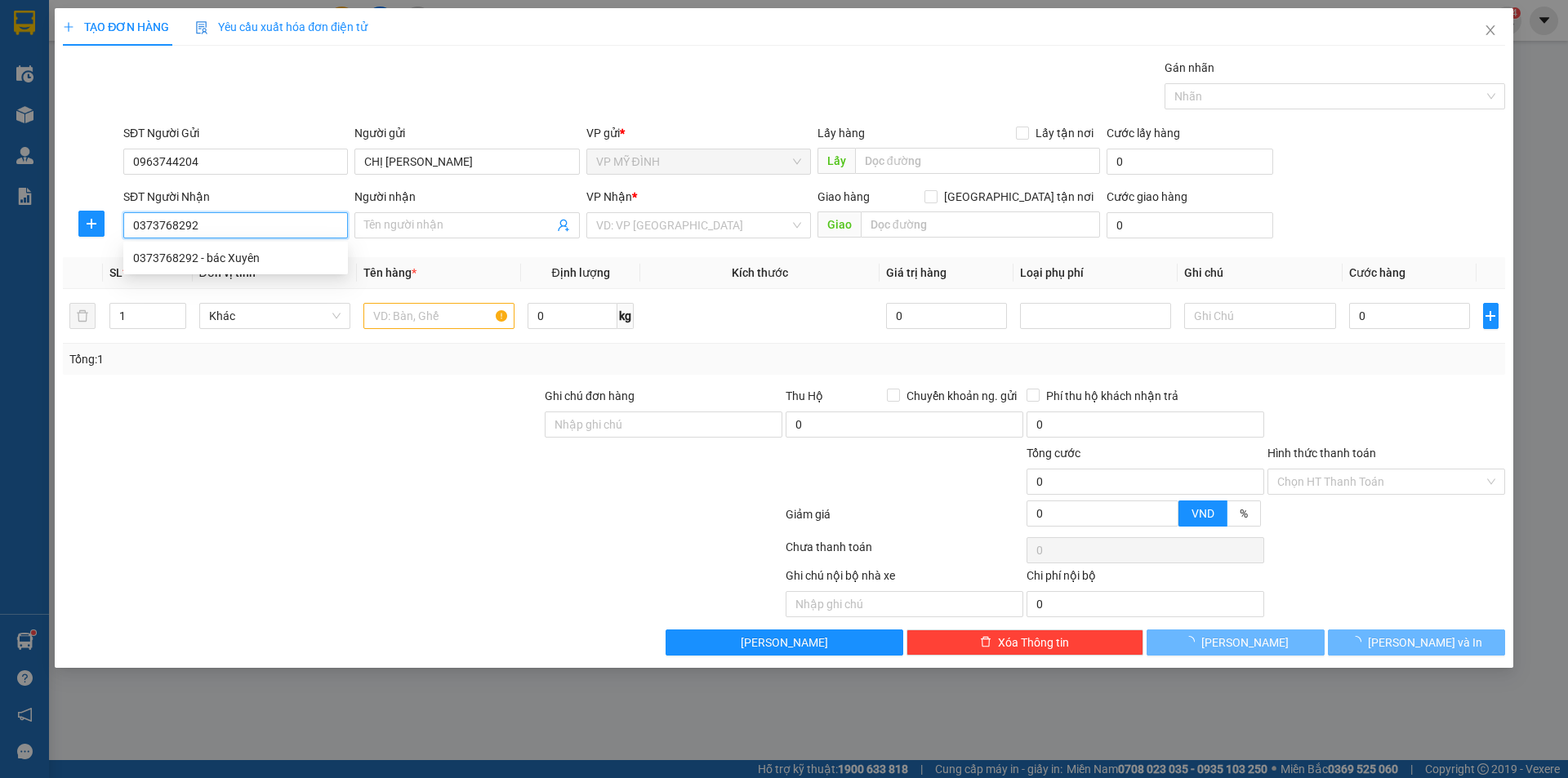
type input "bác Xuyên"
checkbox input "true"
type input "số 4 ngõ 54 hồ sỹ dương"
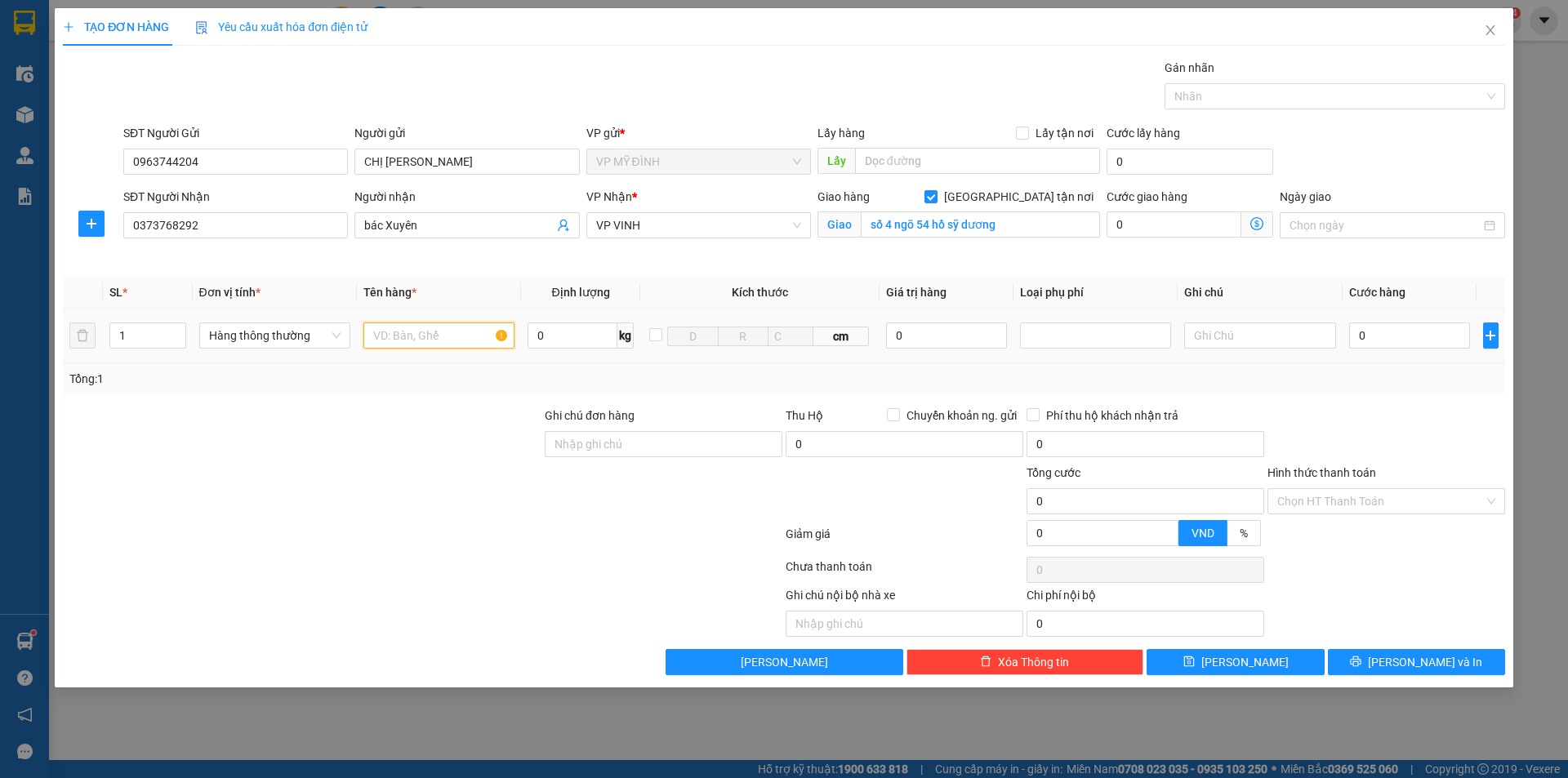
click at [392, 332] on input "text" at bounding box center [439, 336] width 151 height 26
type input "mp"
drag, startPoint x: 1405, startPoint y: 318, endPoint x: 1404, endPoint y: 329, distance: 11.0
click at [1404, 320] on td "0" at bounding box center [1409, 336] width 135 height 55
click at [1404, 329] on input "0" at bounding box center [1409, 336] width 122 height 26
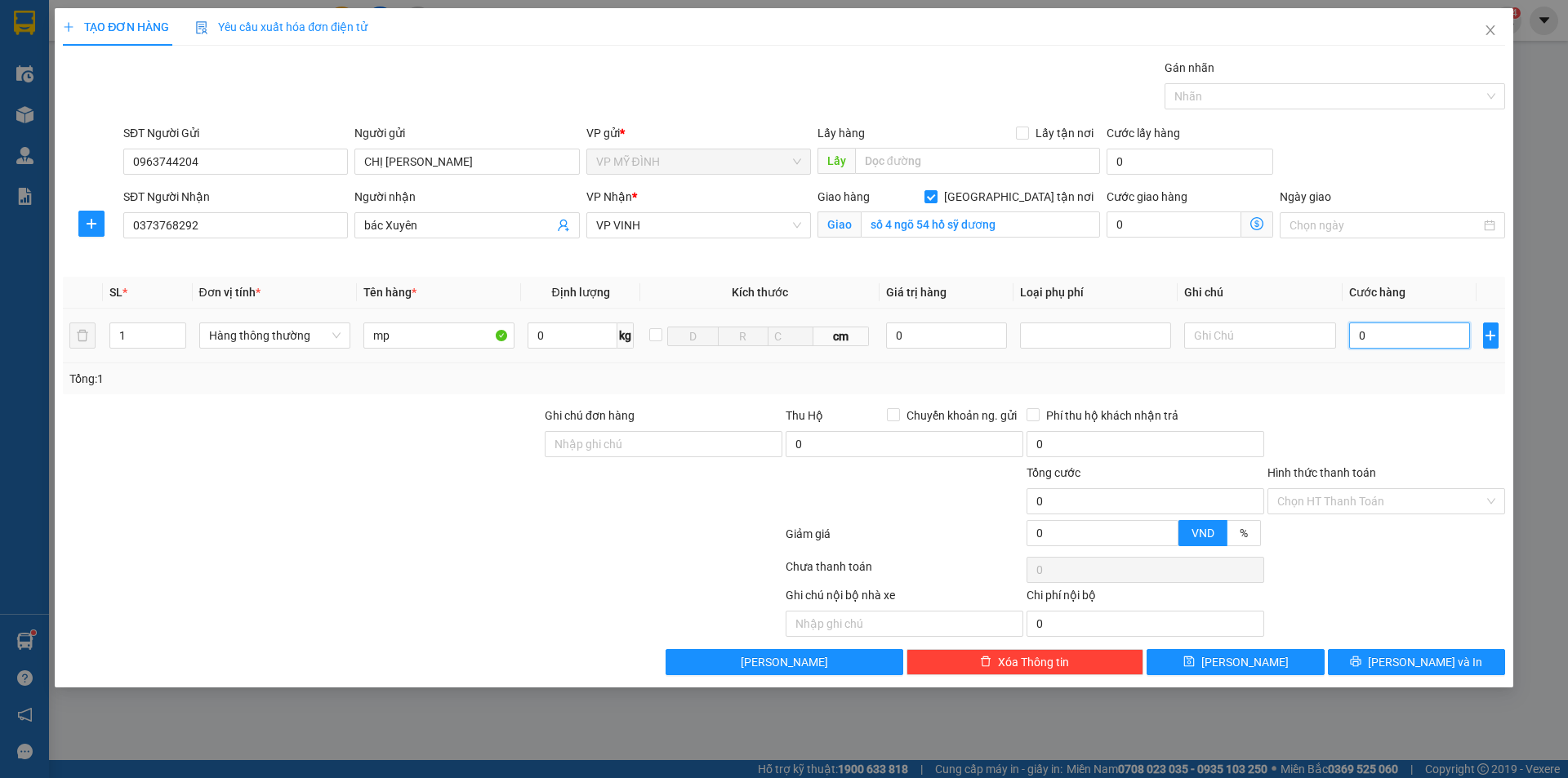
type input "5"
type input "50"
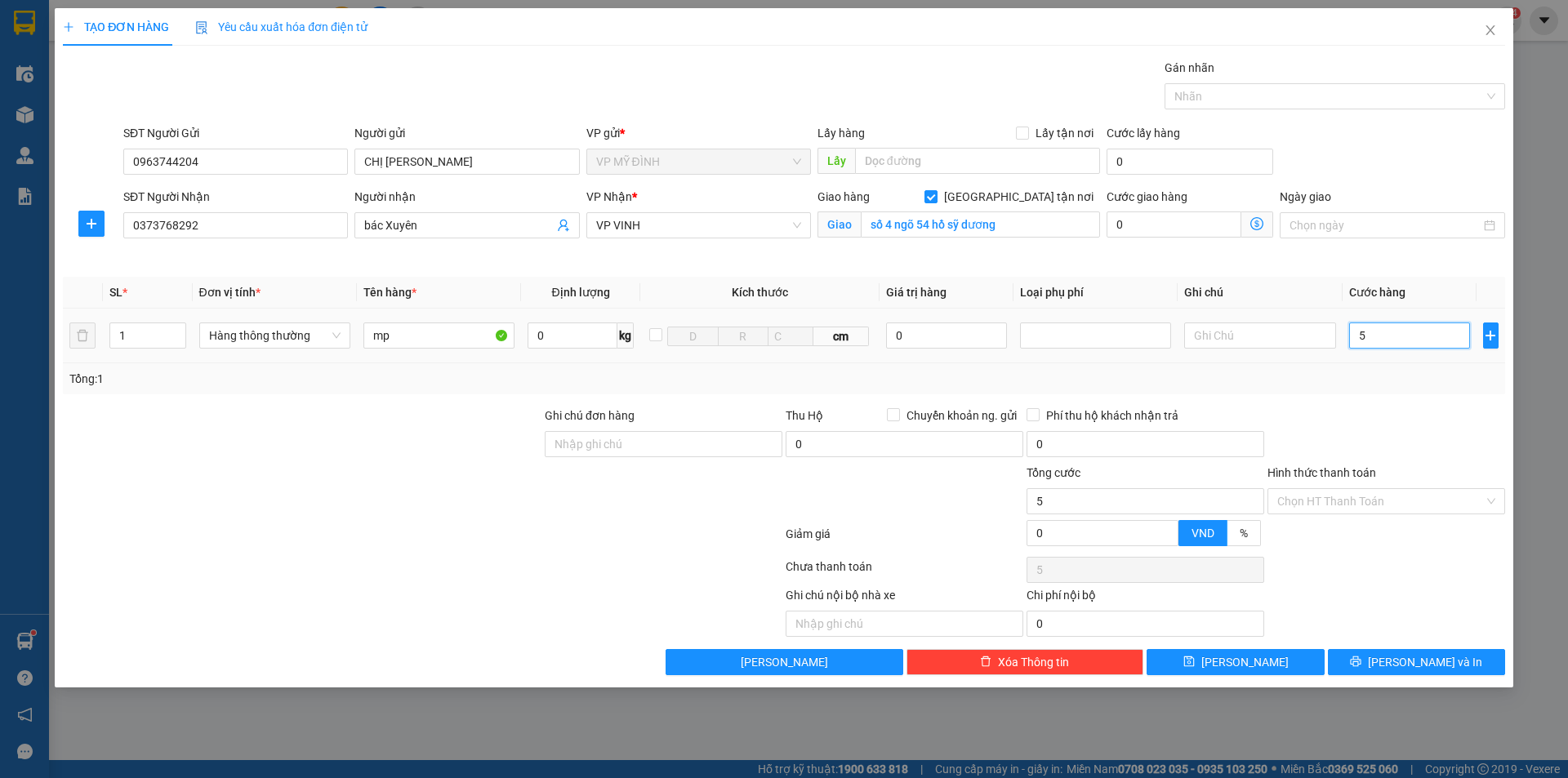
type input "50"
type input "50.000"
click at [1414, 378] on div "Tổng: 1" at bounding box center [784, 378] width 1429 height 18
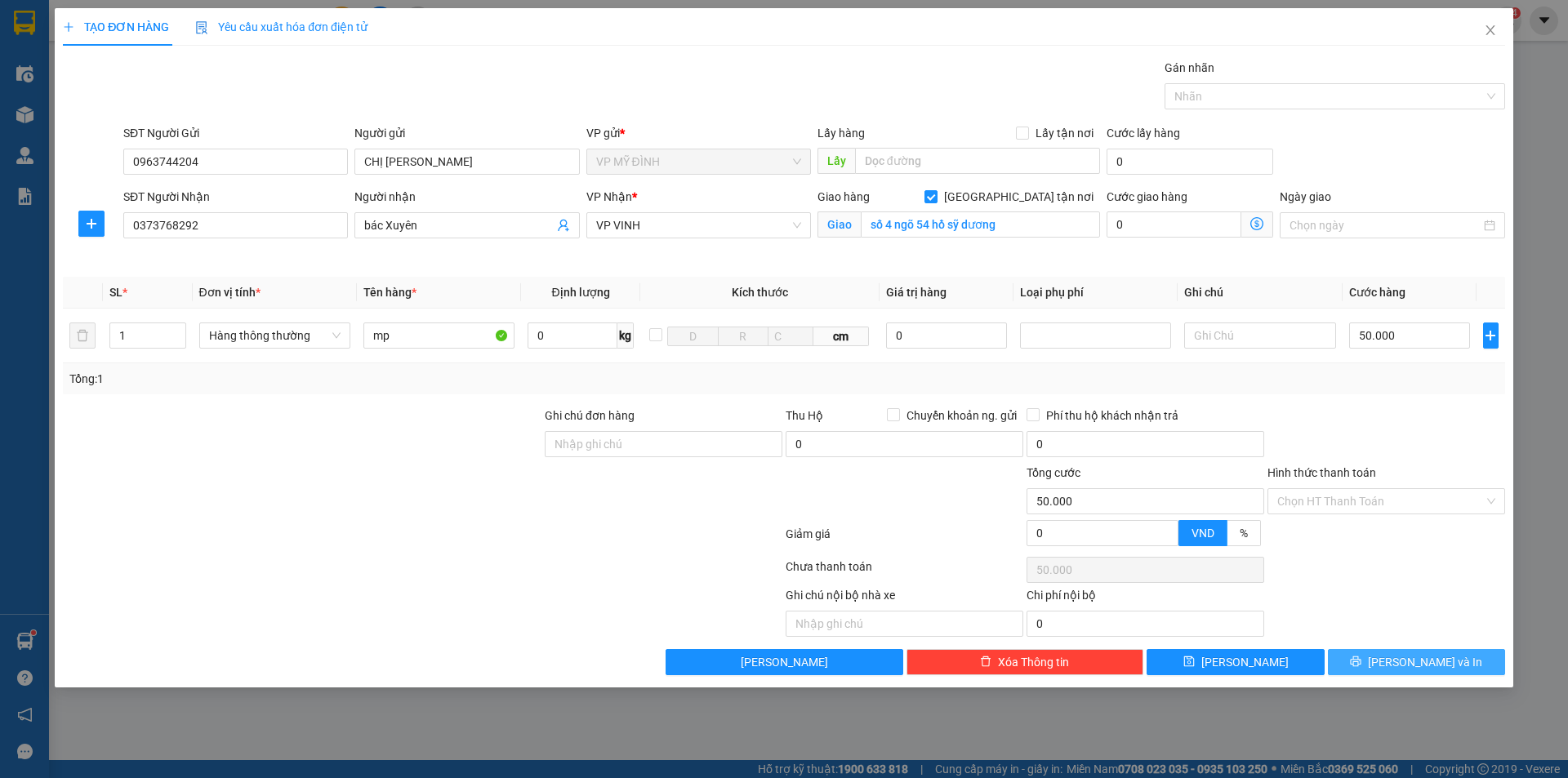
click at [1421, 655] on span "[PERSON_NAME] và In" at bounding box center [1424, 661] width 114 height 18
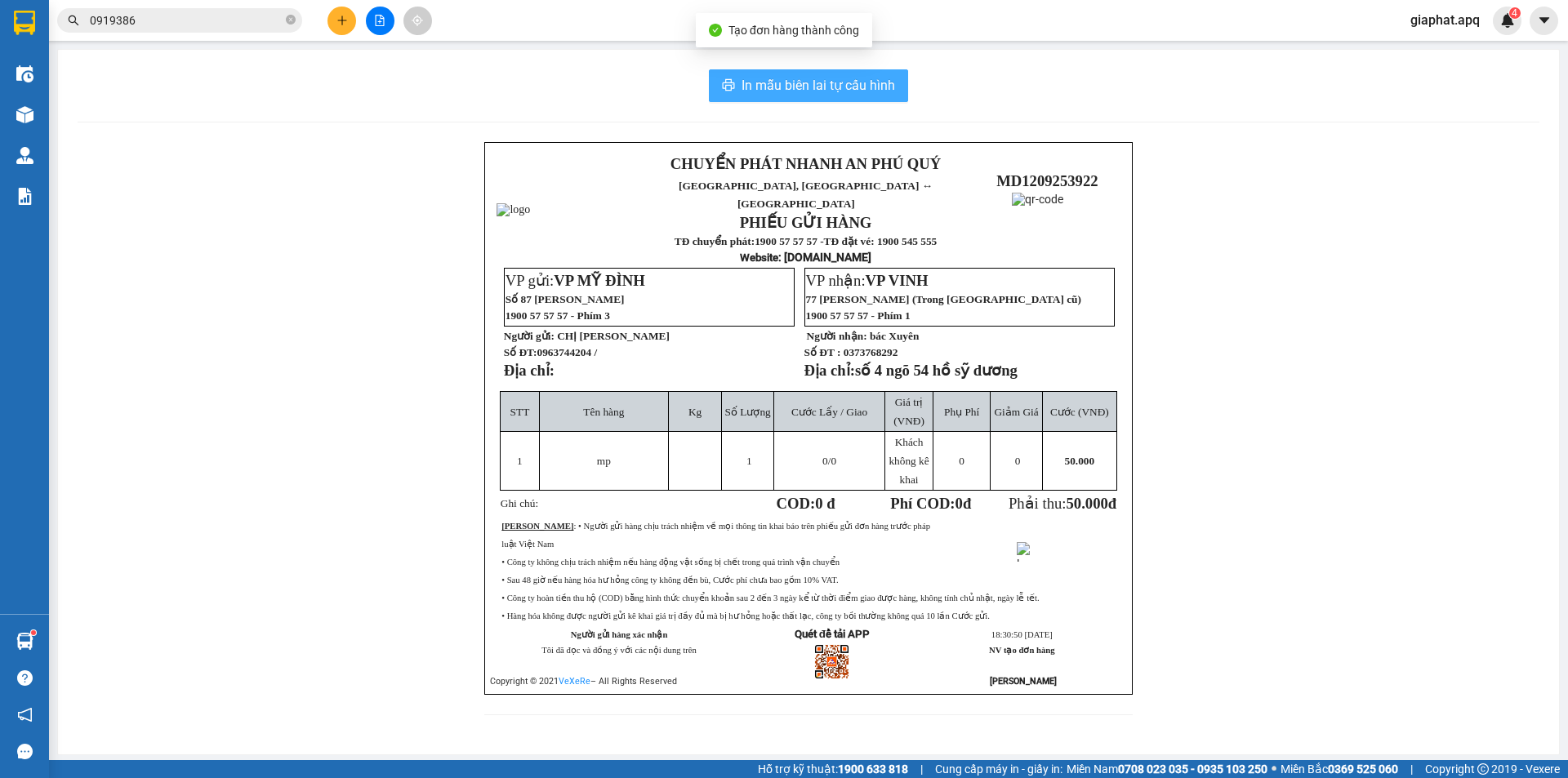
click at [842, 84] on span "In mẫu biên lai tự cấu hình" at bounding box center [817, 85] width 153 height 20
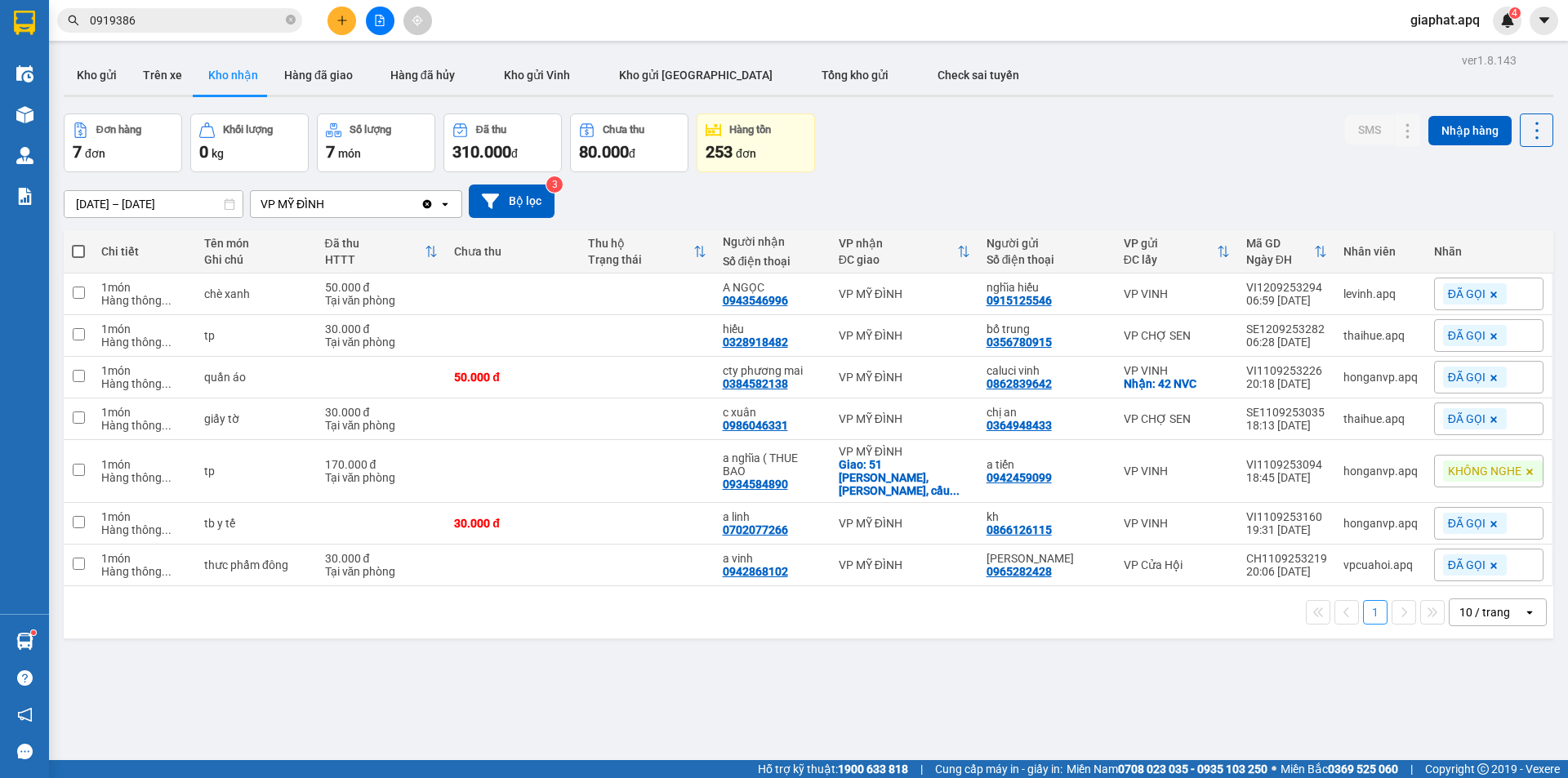
click at [1022, 123] on div "Đơn hàng 7 đơn Khối lượng 0 kg Số lượng 7 món Đã thu 310.000 đ Chưa thu 80.000 …" at bounding box center [809, 142] width 1490 height 58
click at [75, 80] on button "Kho gửi" at bounding box center [96, 75] width 66 height 39
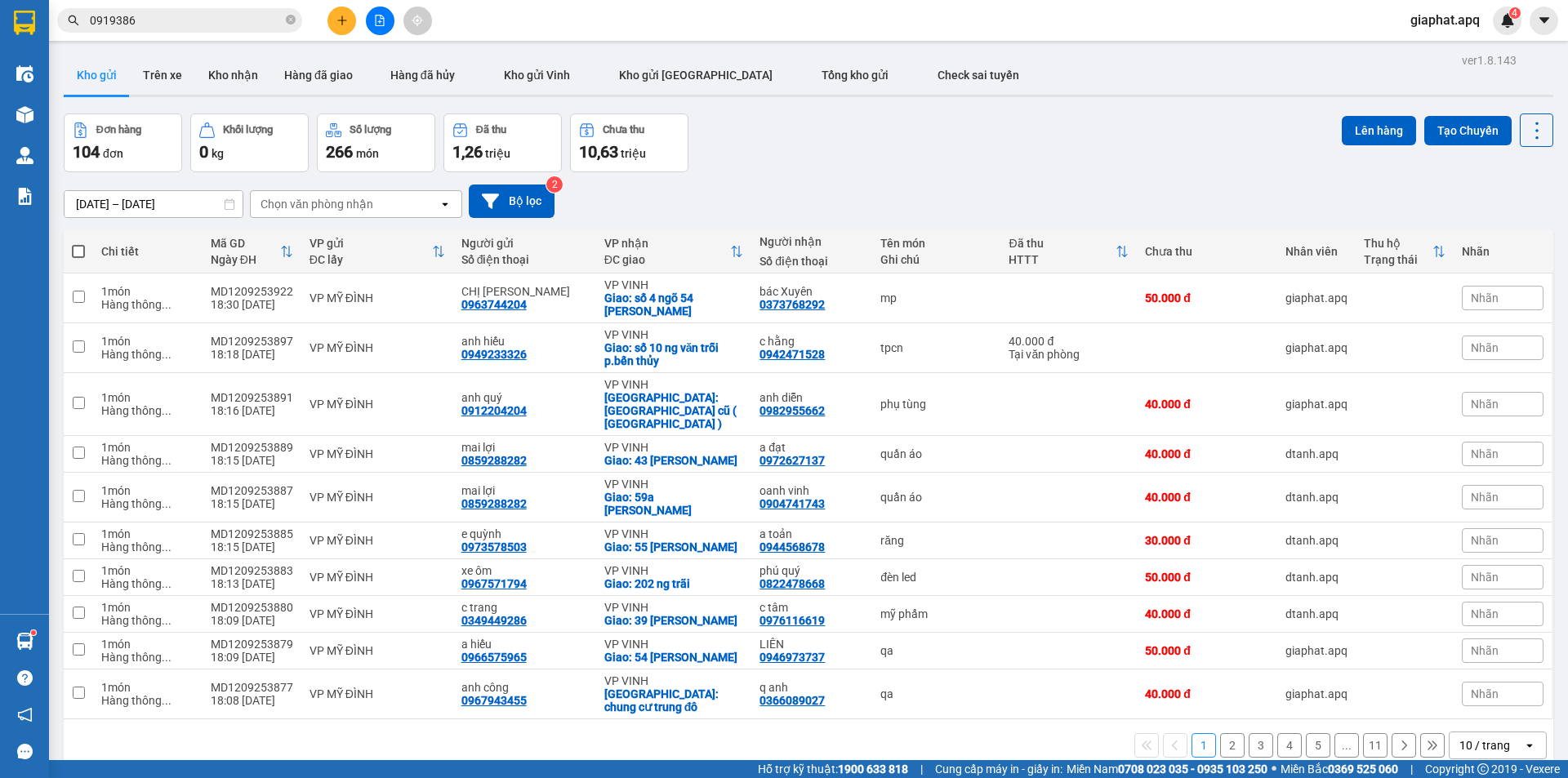
click at [195, 15] on input "0919386" at bounding box center [186, 19] width 193 height 18
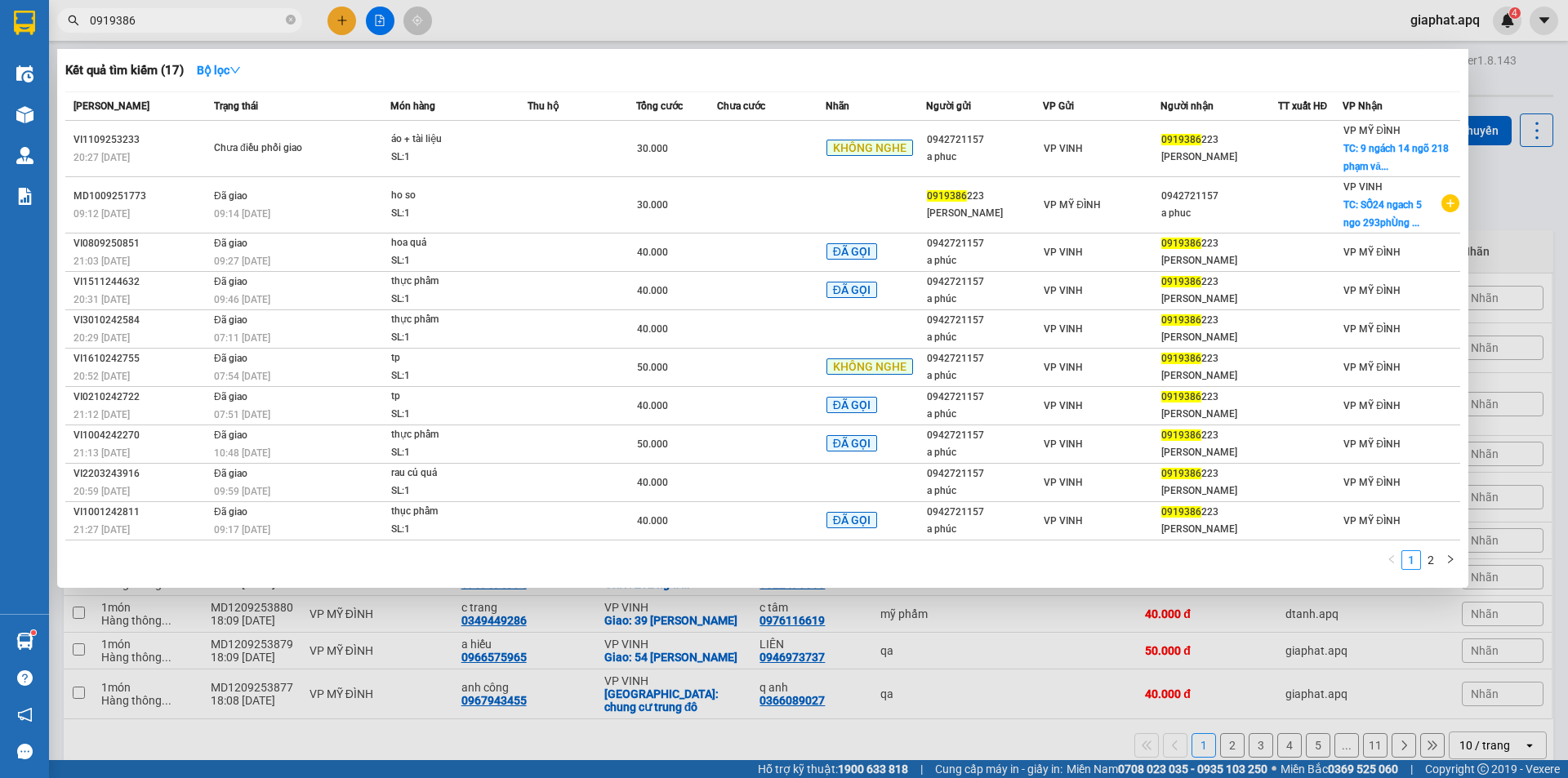
click at [195, 15] on input "0919386" at bounding box center [186, 19] width 193 height 18
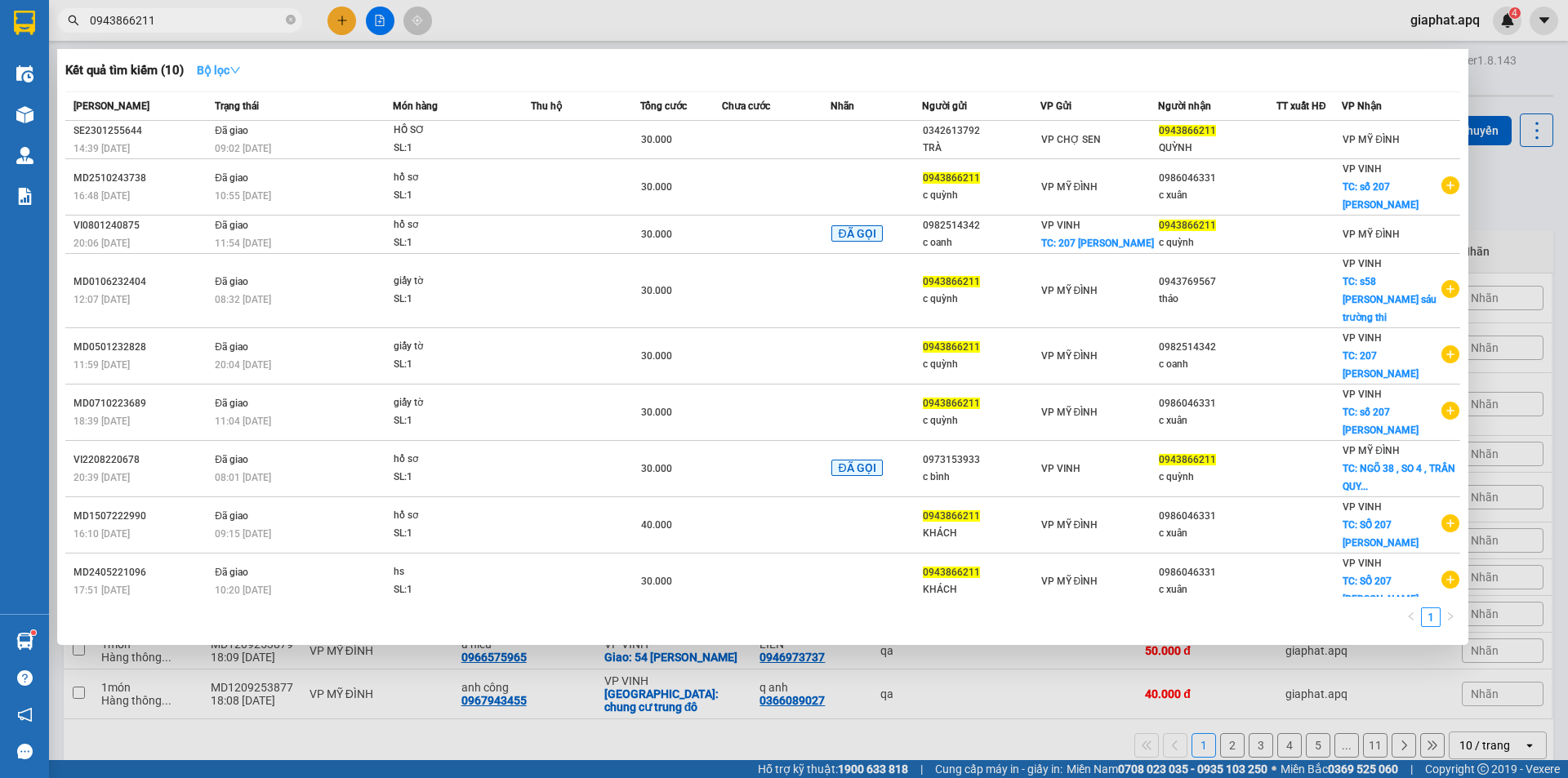
type input "0943866211"
click at [228, 69] on strong "Bộ lọc" at bounding box center [219, 70] width 45 height 13
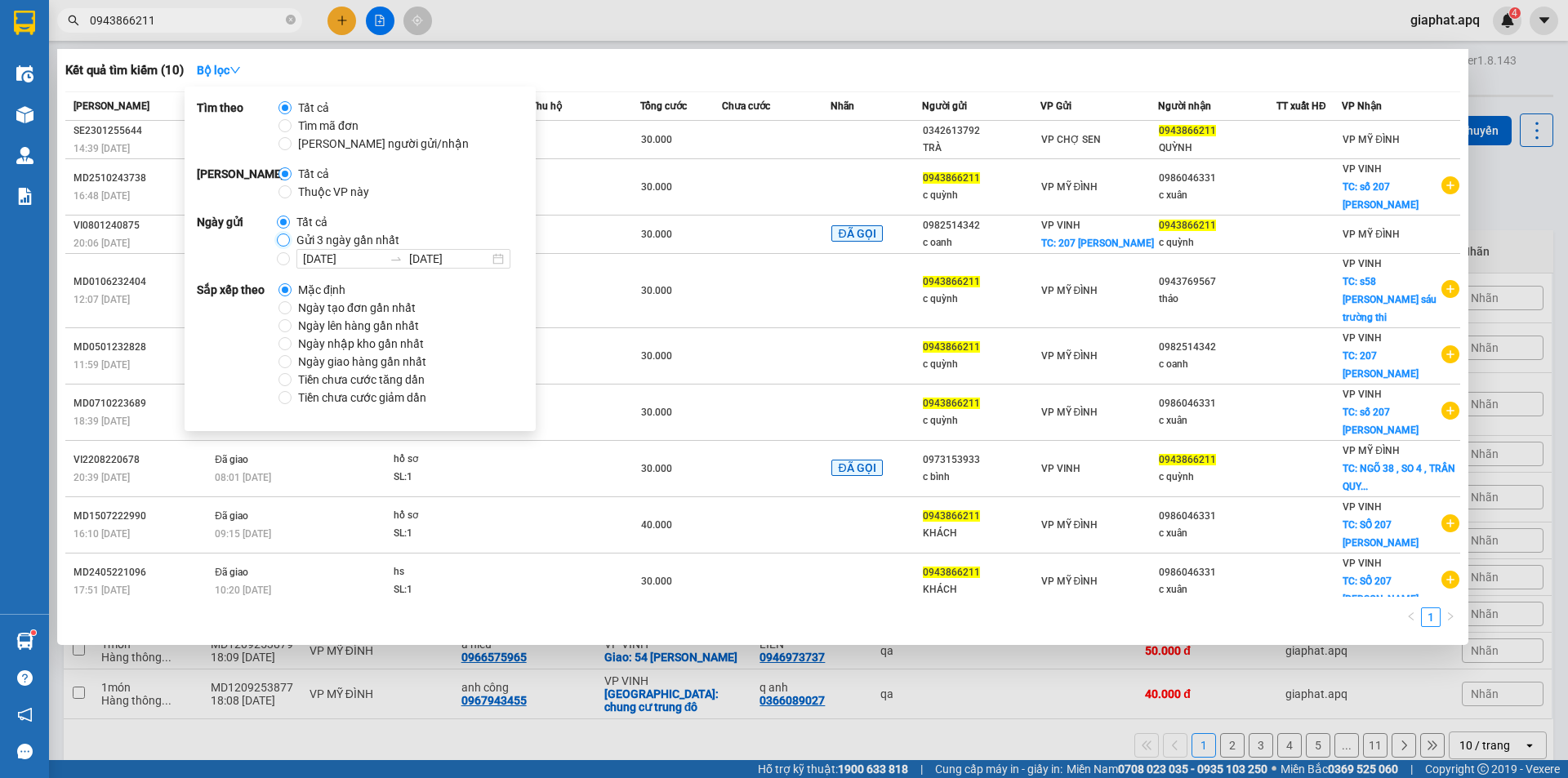
click at [277, 238] on input "Gửi 3 ngày gần nhất" at bounding box center [283, 240] width 13 height 13
radio input "true"
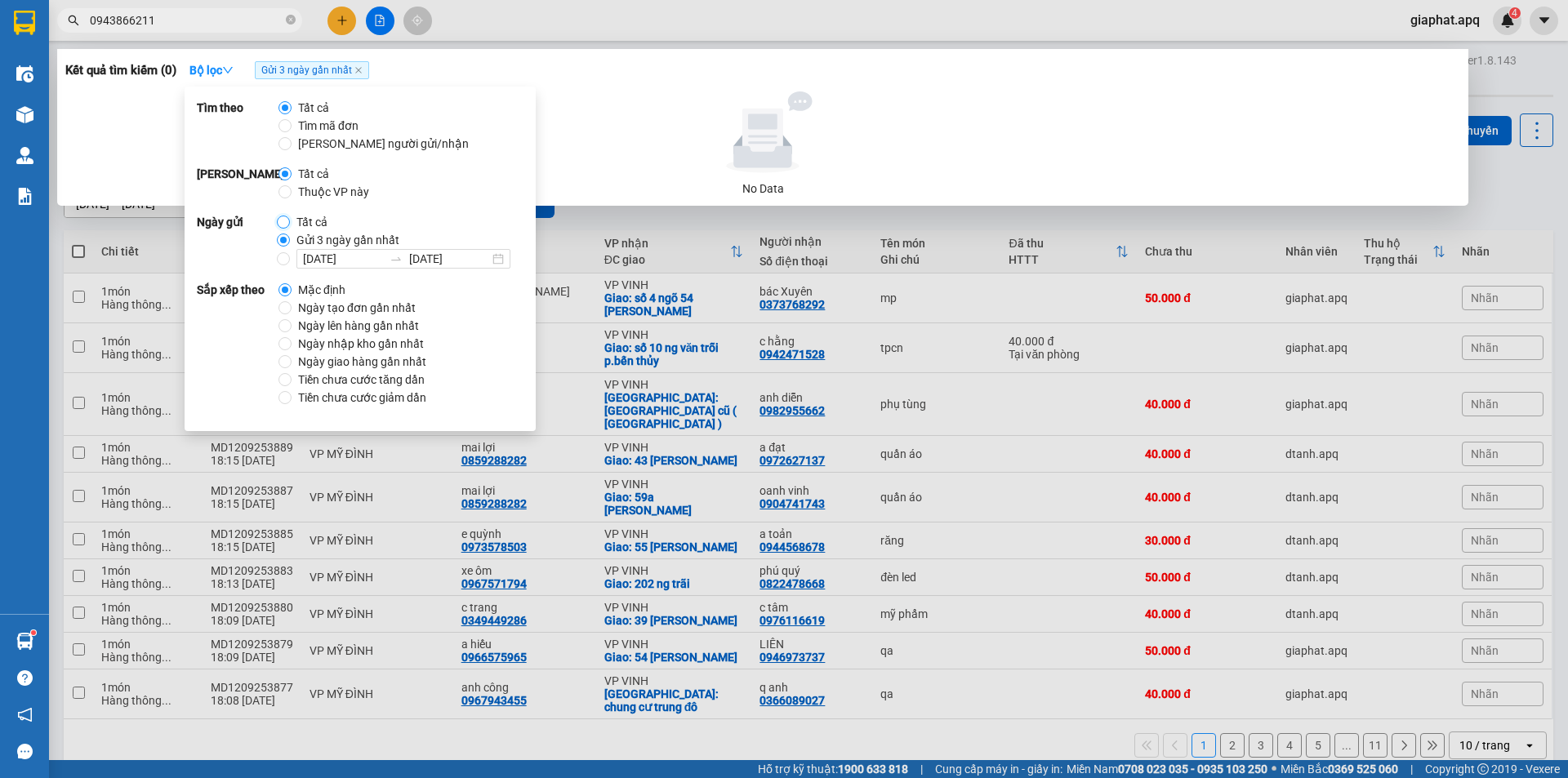
click at [287, 218] on input "Tất cả" at bounding box center [283, 222] width 13 height 13
radio input "true"
radio input "false"
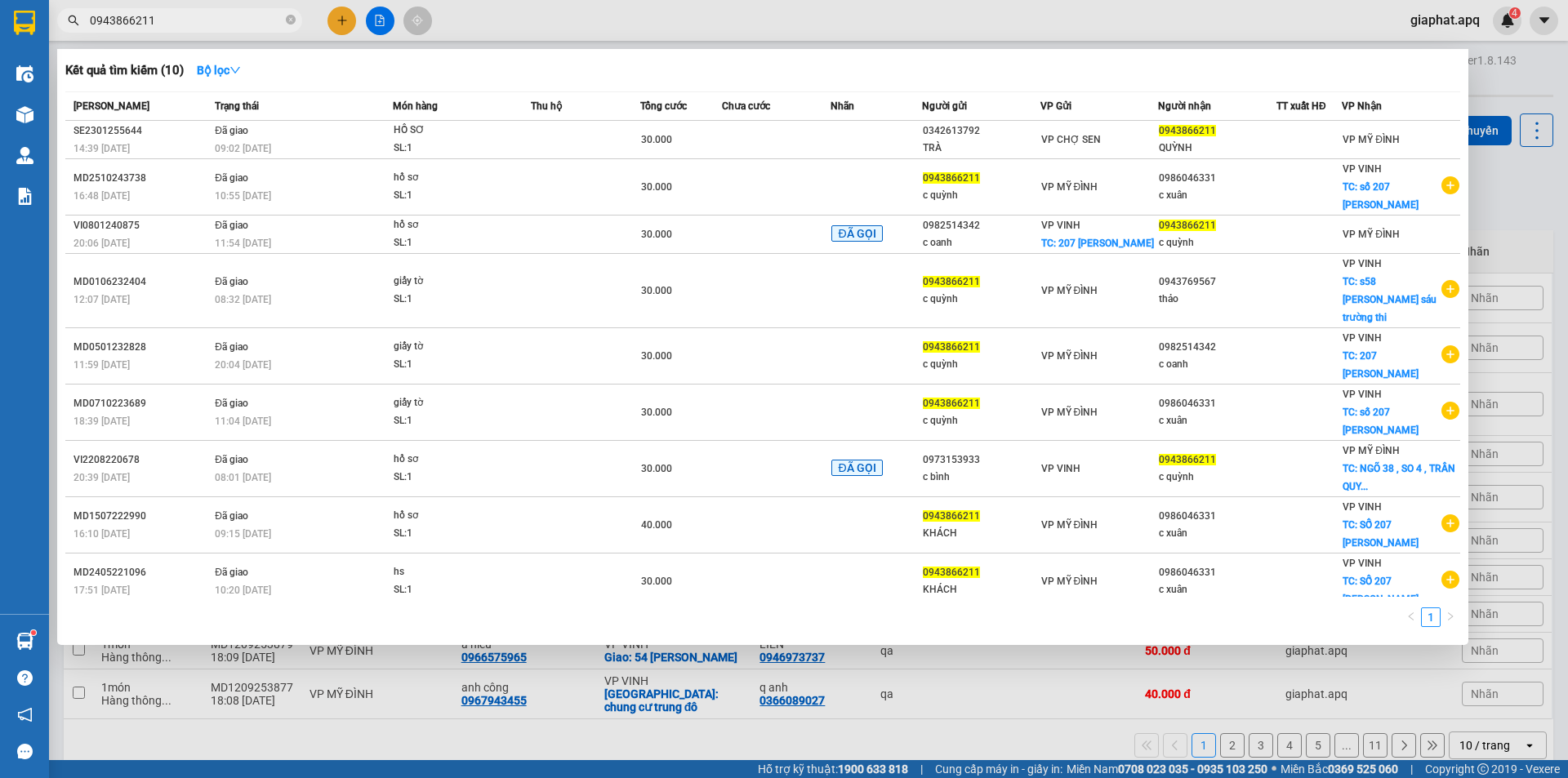
click at [759, 77] on div "Kết quả tìm kiếm ( 10 ) Bộ lọc" at bounding box center [762, 70] width 1394 height 26
click at [1509, 86] on div at bounding box center [784, 389] width 1568 height 778
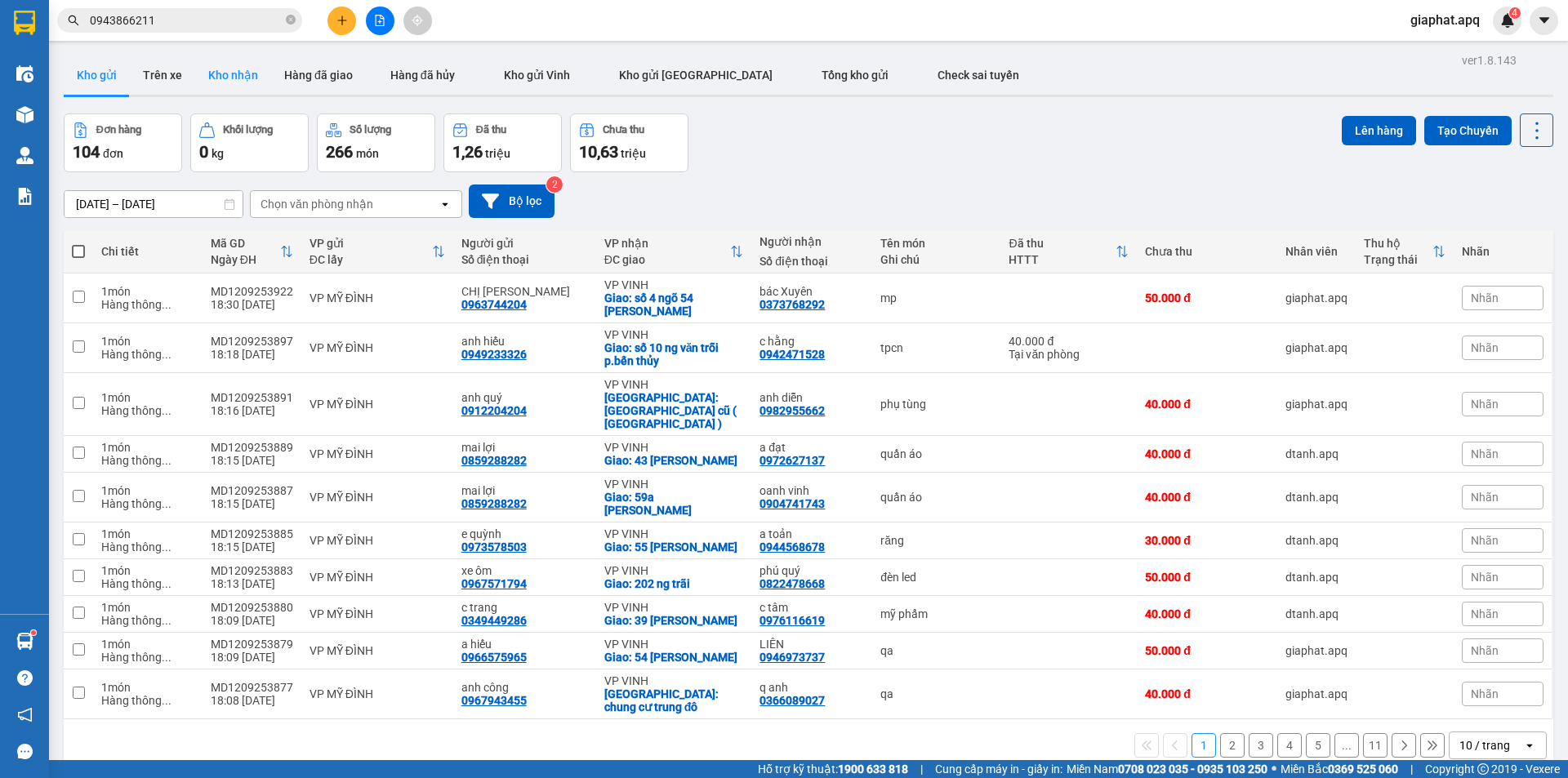
click at [257, 75] on button "Kho nhận" at bounding box center [233, 75] width 76 height 39
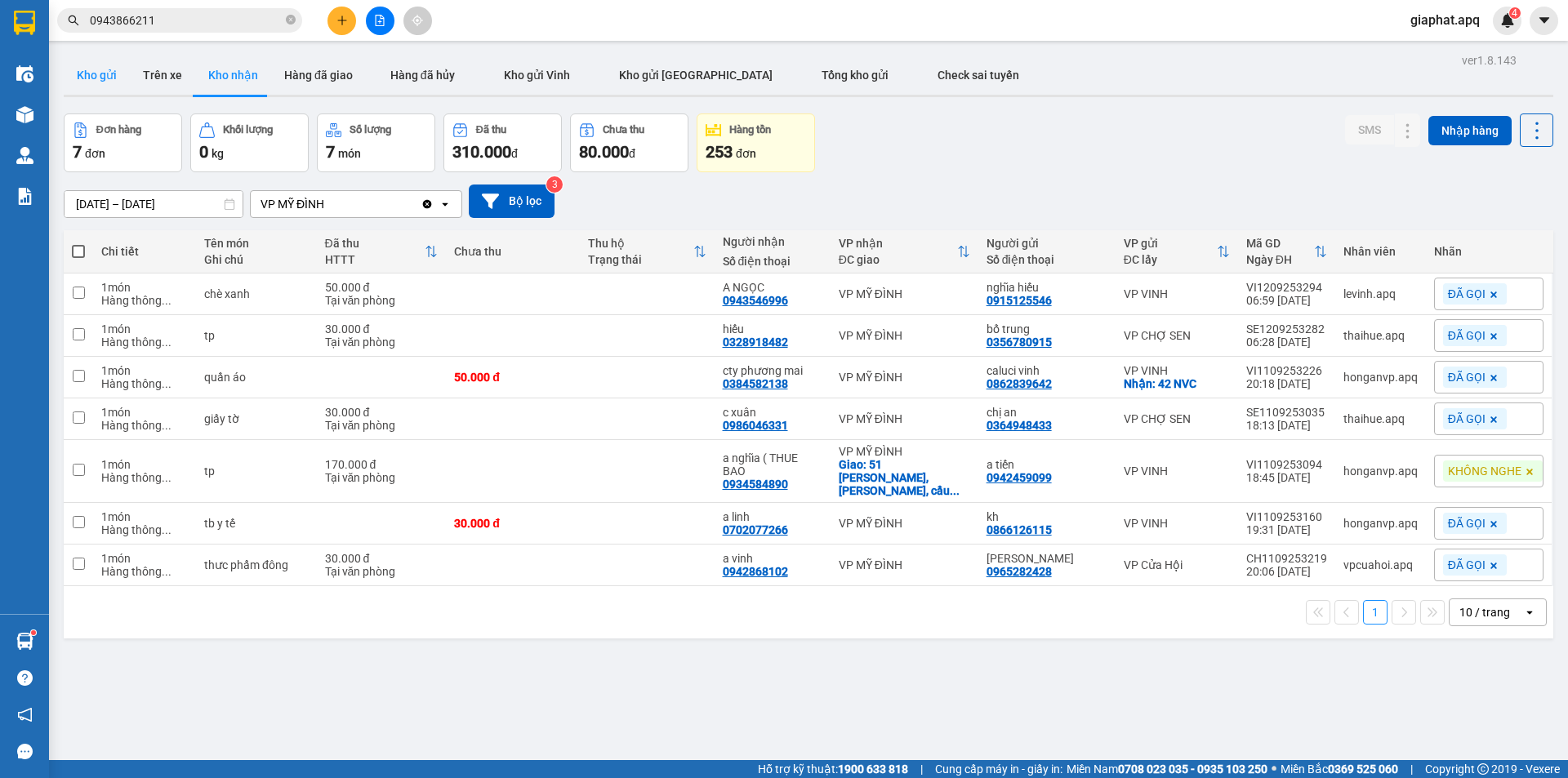
click at [102, 83] on button "Kho gửi" at bounding box center [96, 75] width 66 height 39
